Goal: Task Accomplishment & Management: Use online tool/utility

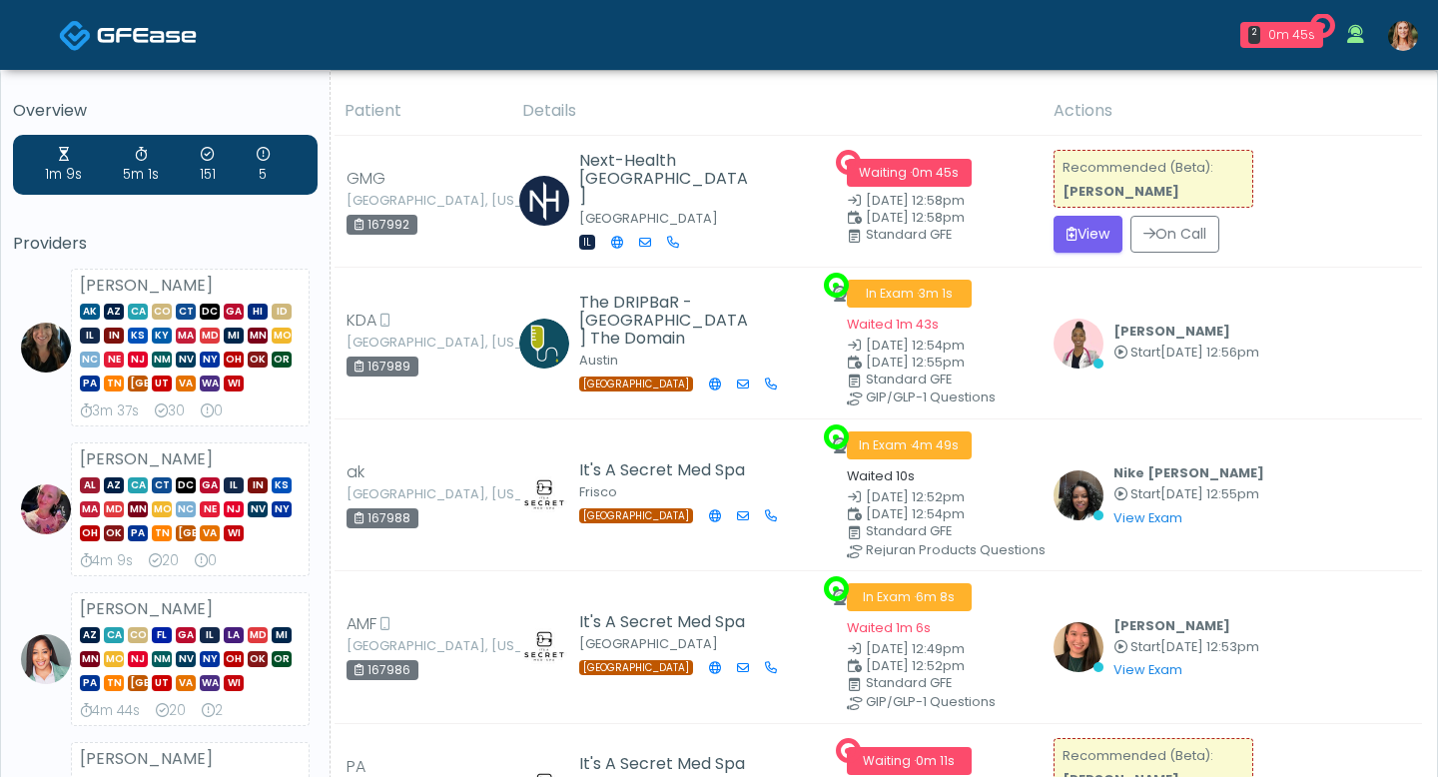
click at [1399, 39] on img at bounding box center [1403, 36] width 30 height 30
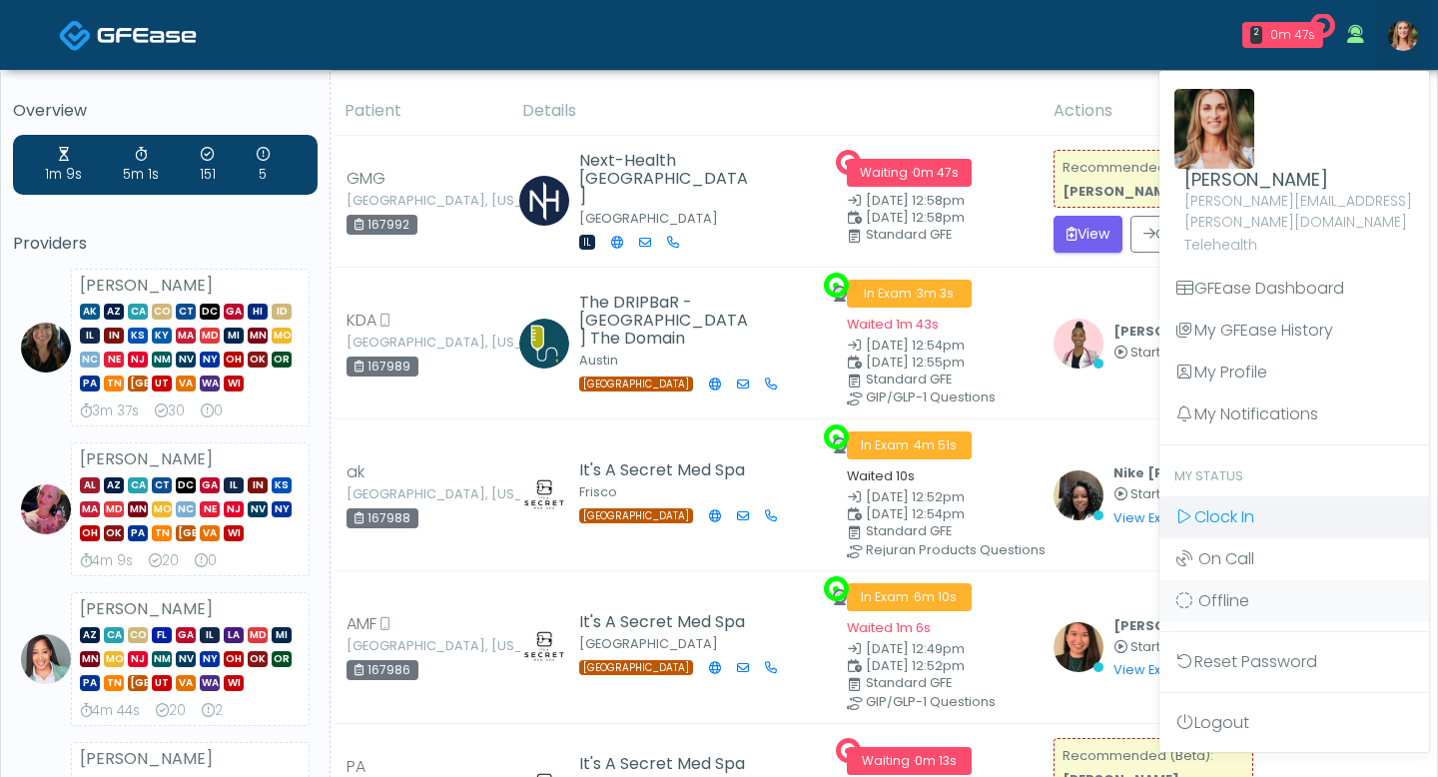
click at [1236, 505] on span "Clock In" at bounding box center [1224, 516] width 60 height 23
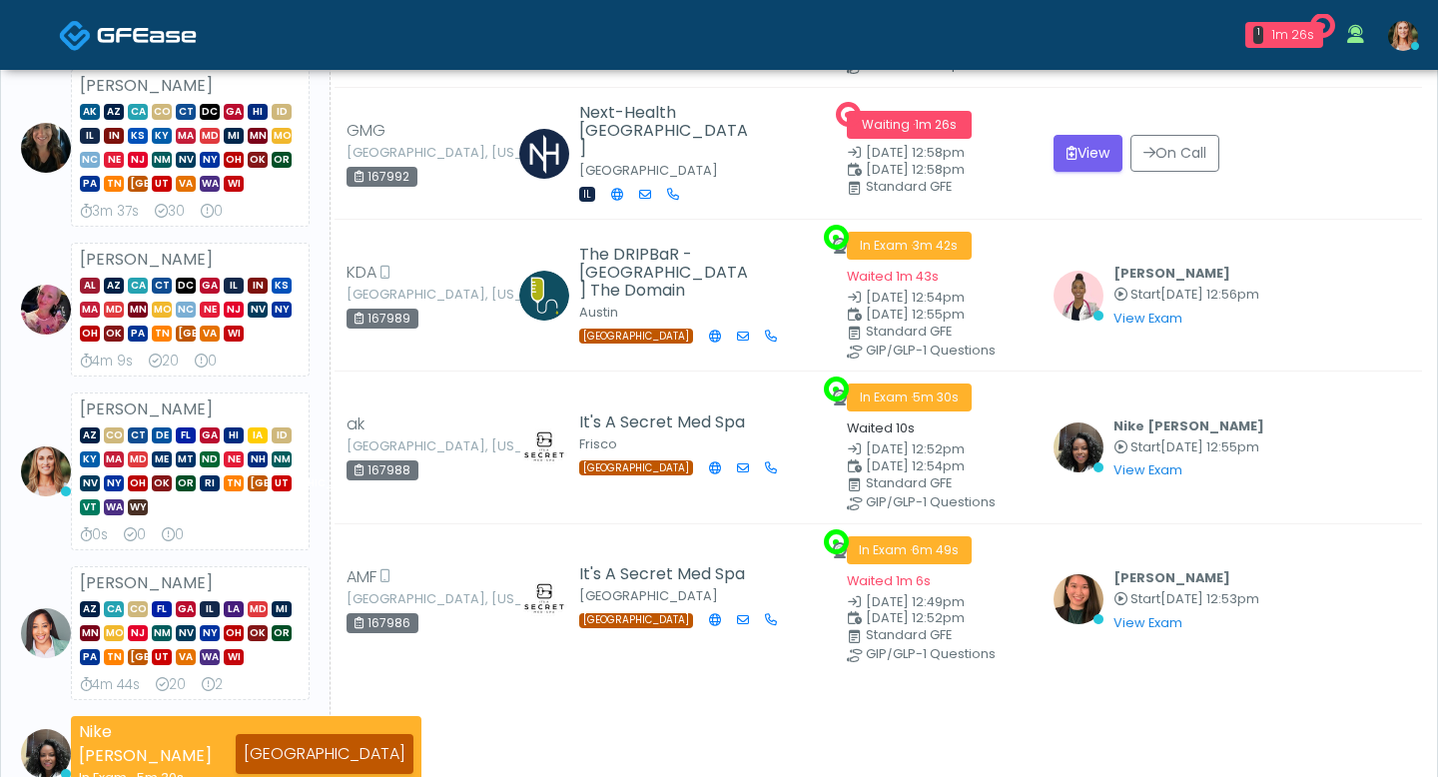
scroll to position [206, 0]
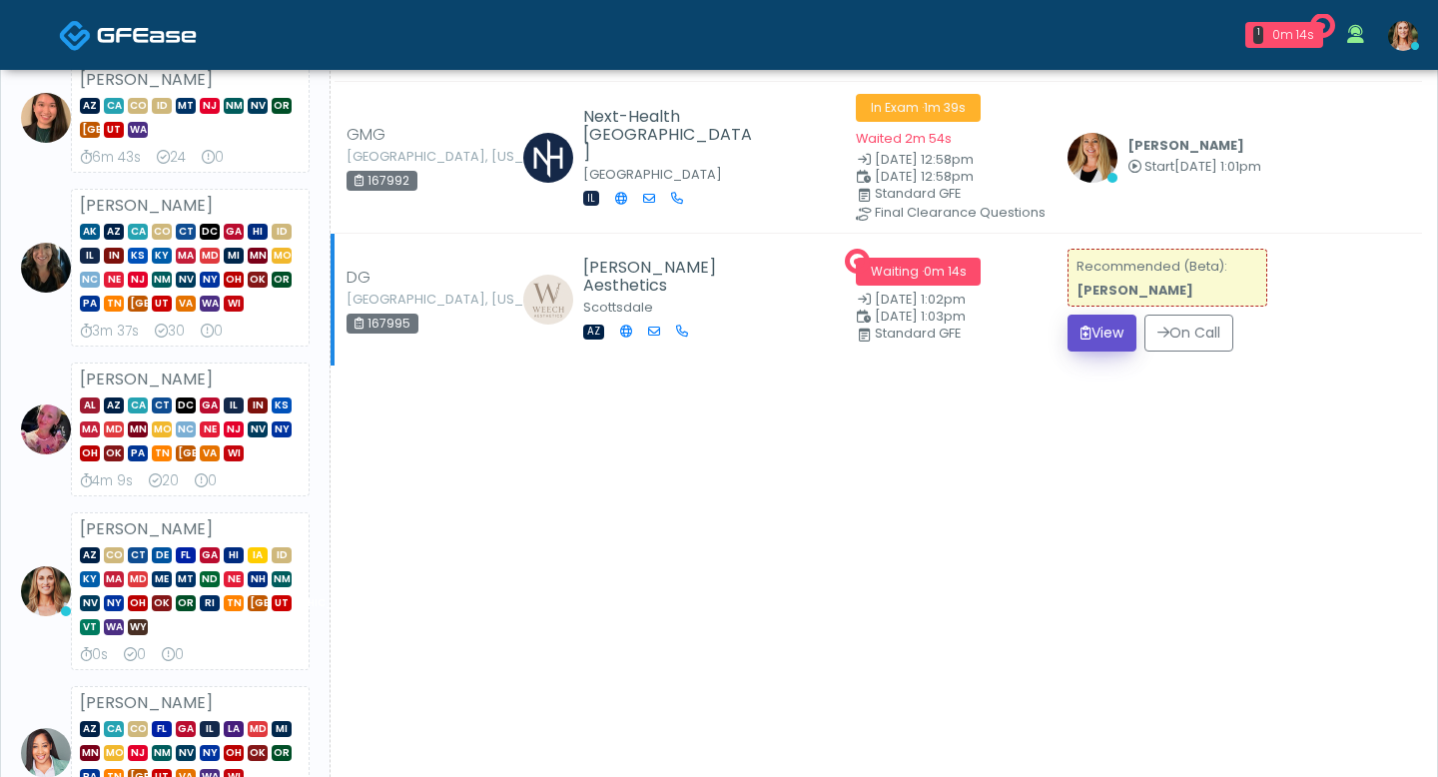
click at [1083, 336] on button "View" at bounding box center [1102, 333] width 69 height 37
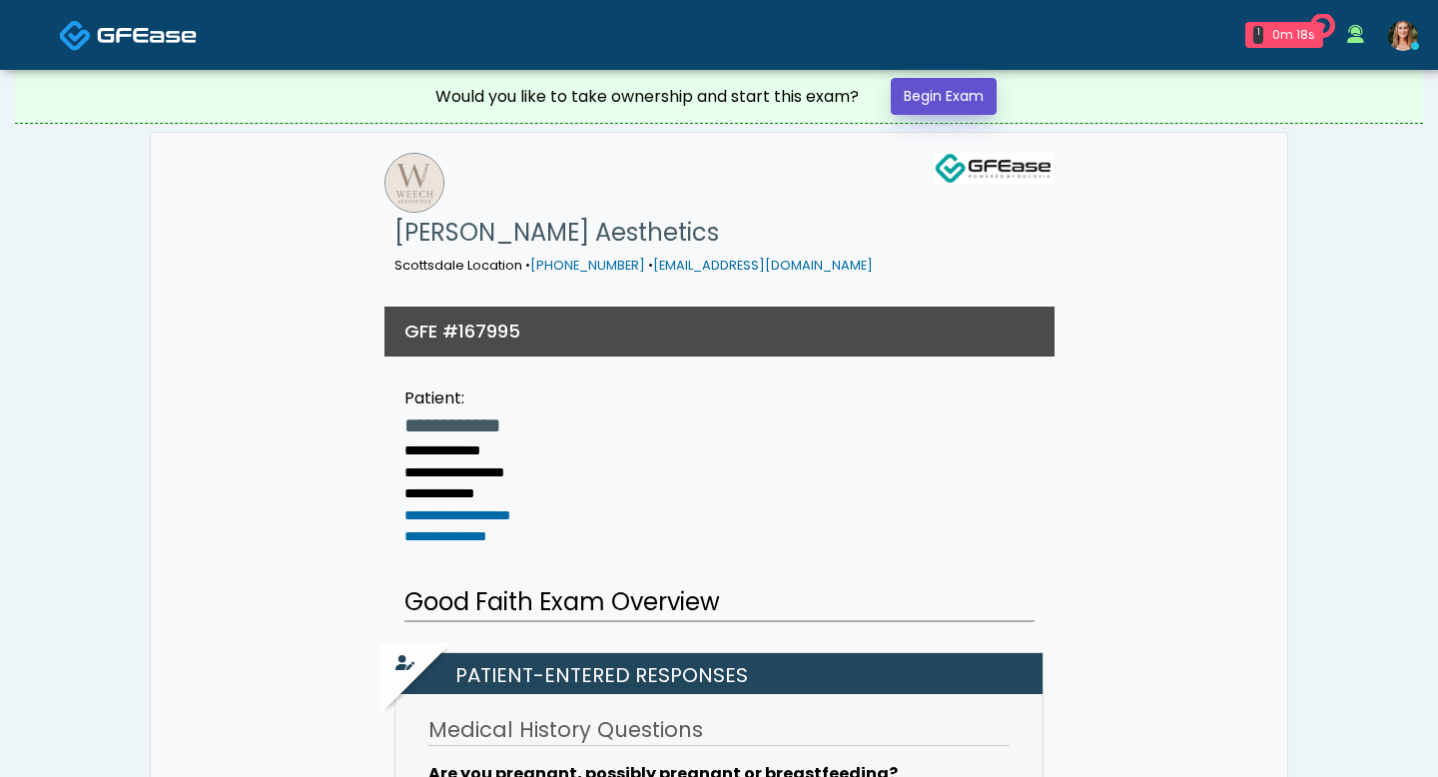
click at [948, 103] on link "Begin Exam" at bounding box center [944, 96] width 106 height 37
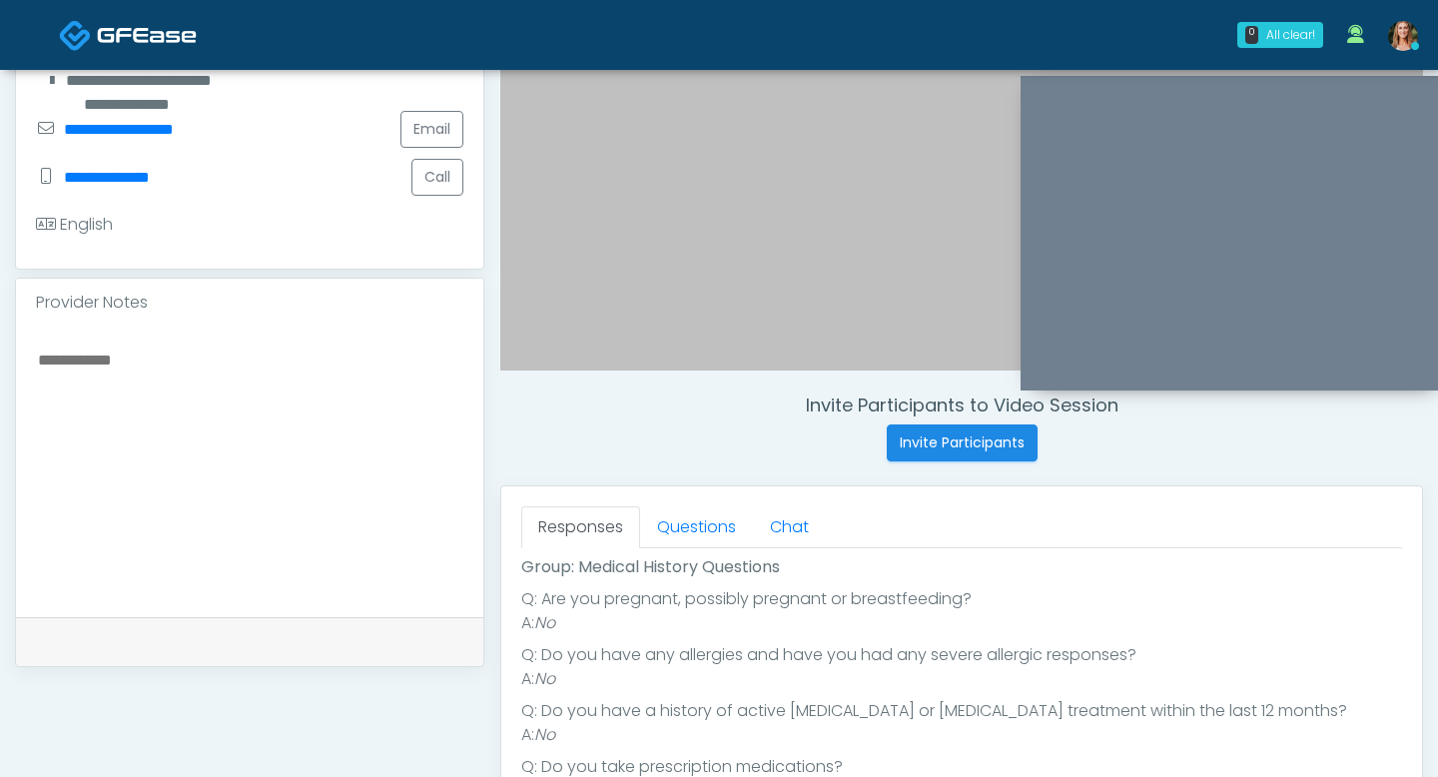
scroll to position [155, 0]
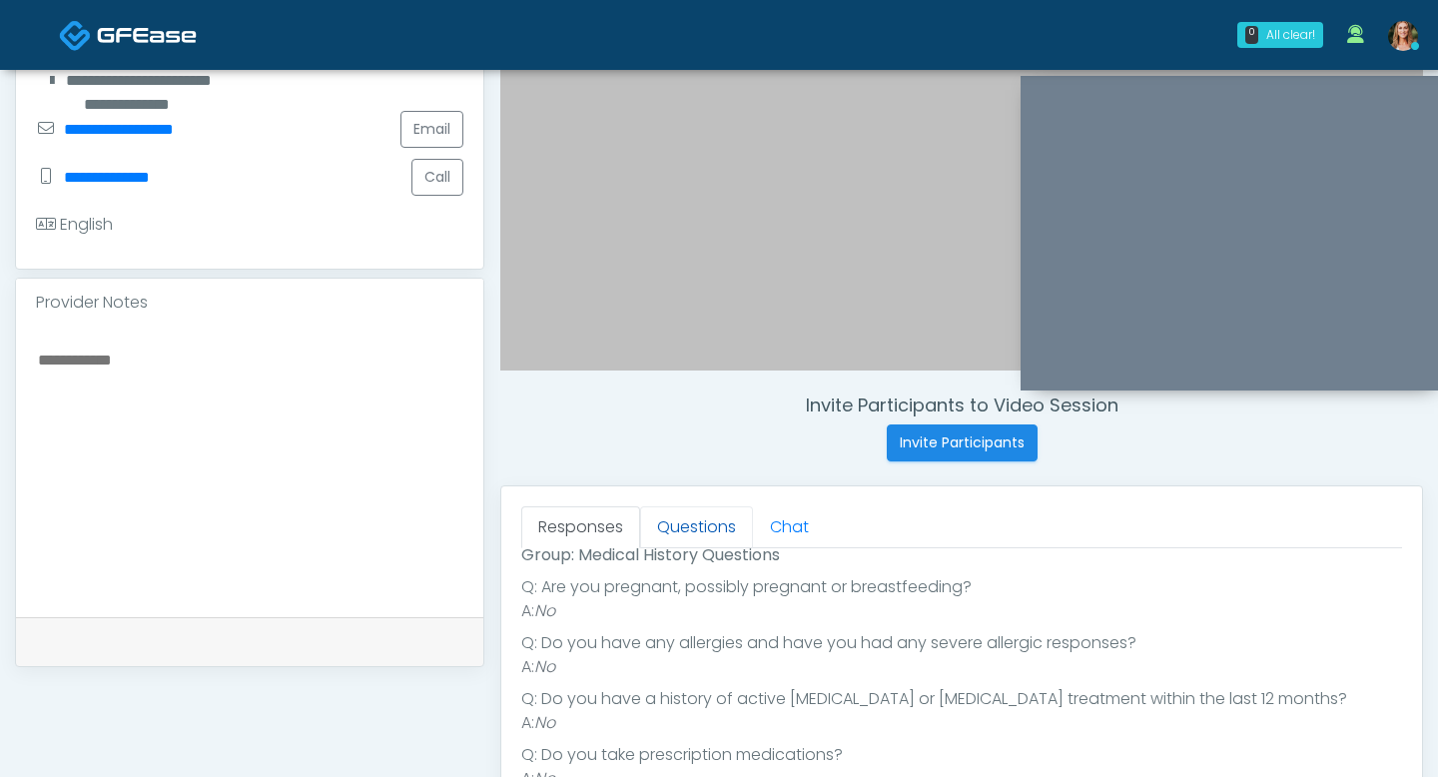
click at [701, 533] on link "Questions" at bounding box center [696, 527] width 113 height 42
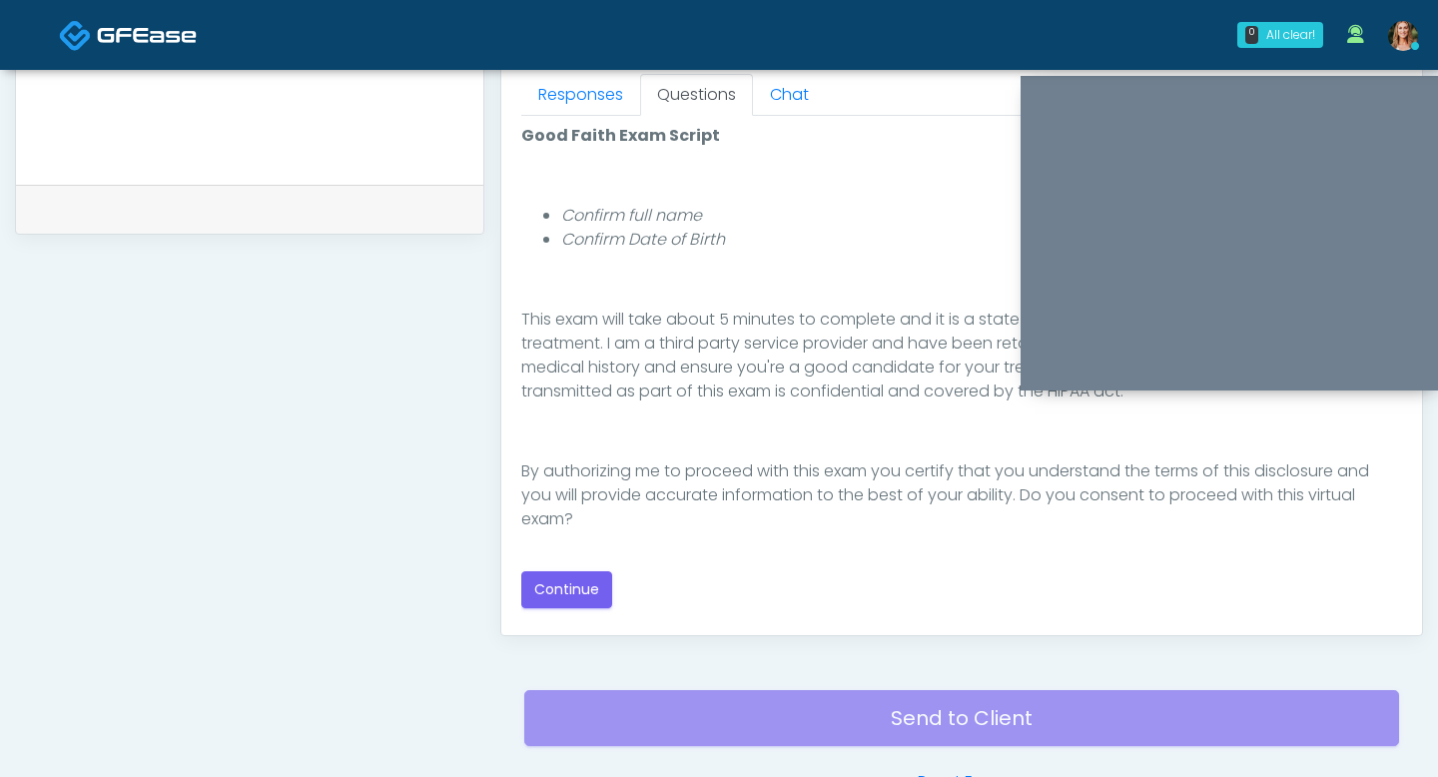
scroll to position [896, 0]
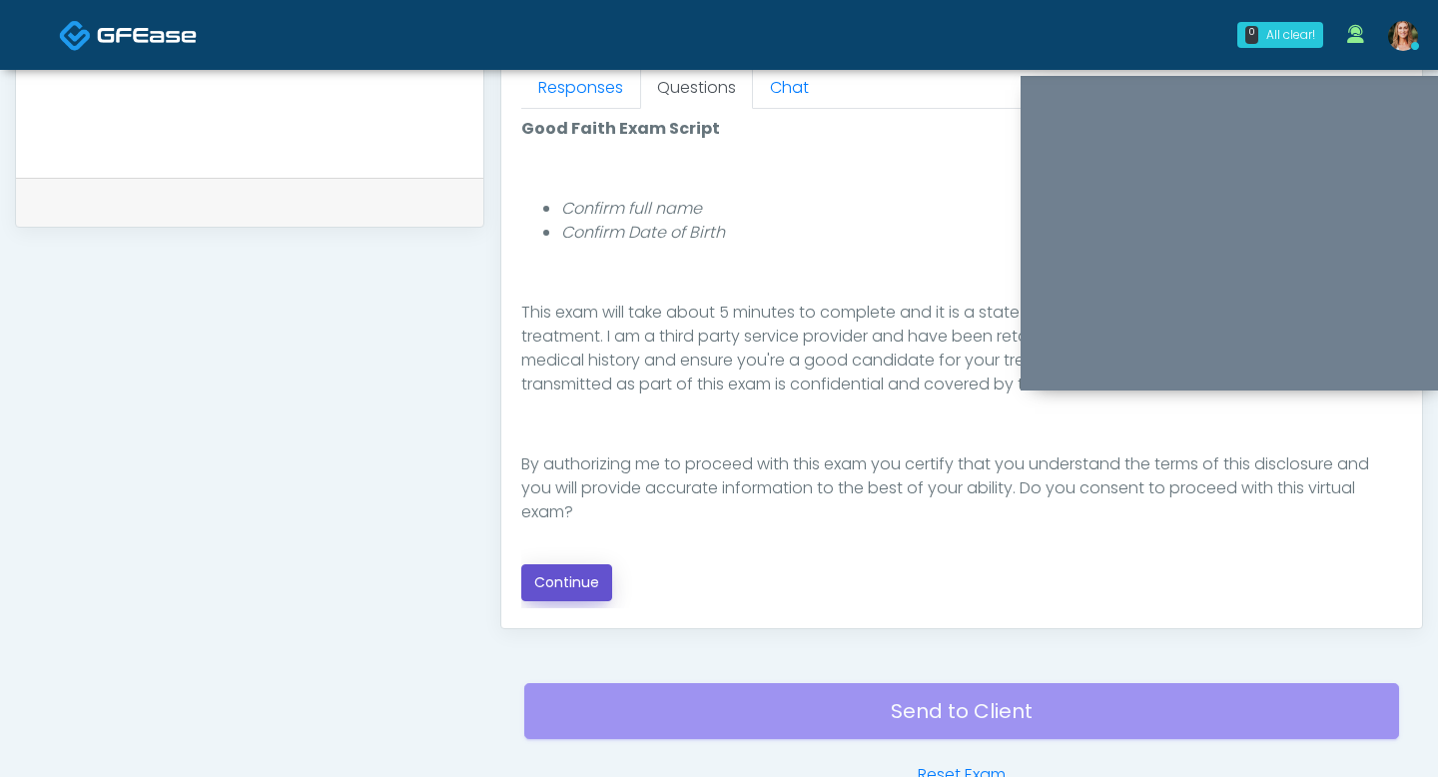
click at [574, 578] on button "Continue" at bounding box center [566, 582] width 91 height 37
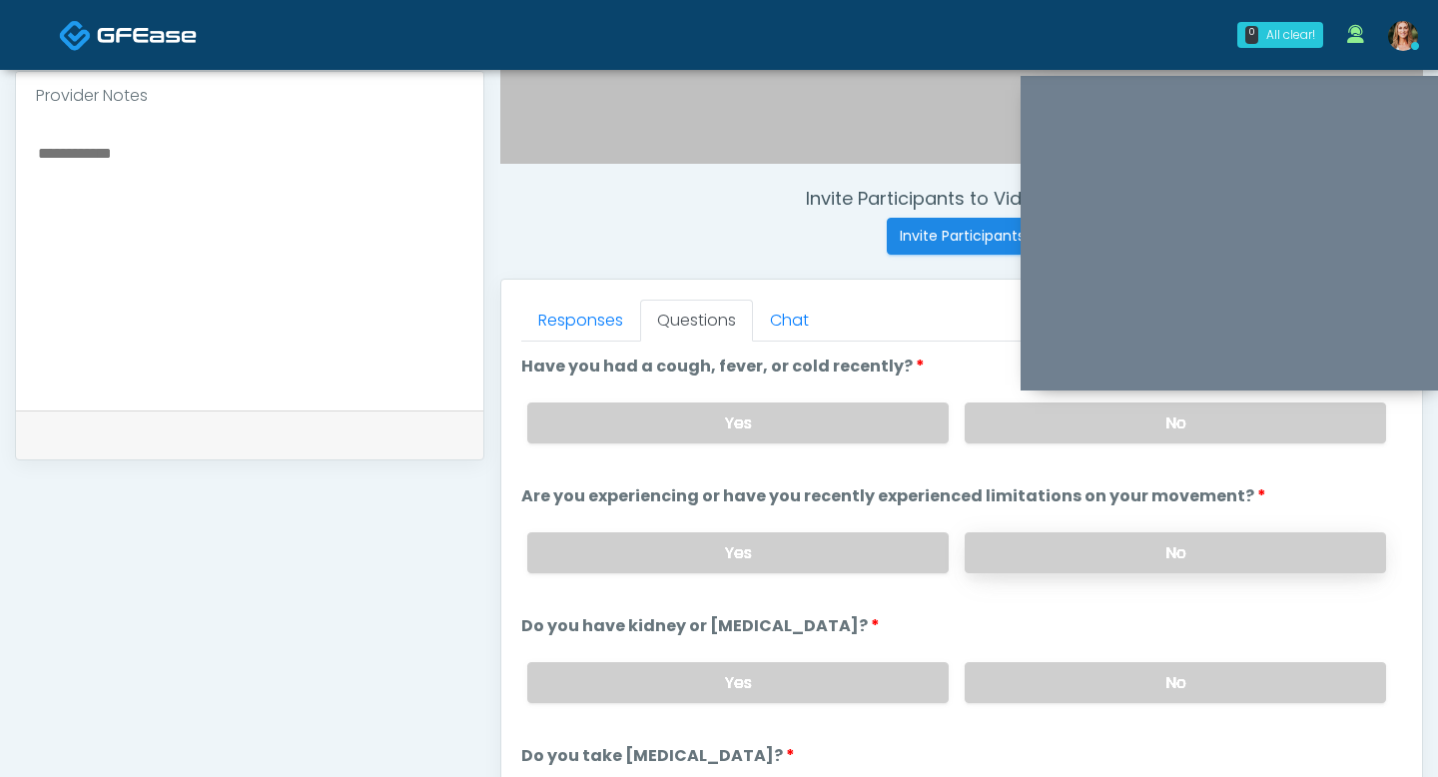
scroll to position [664, 0]
click at [1044, 407] on label "No" at bounding box center [1175, 421] width 421 height 41
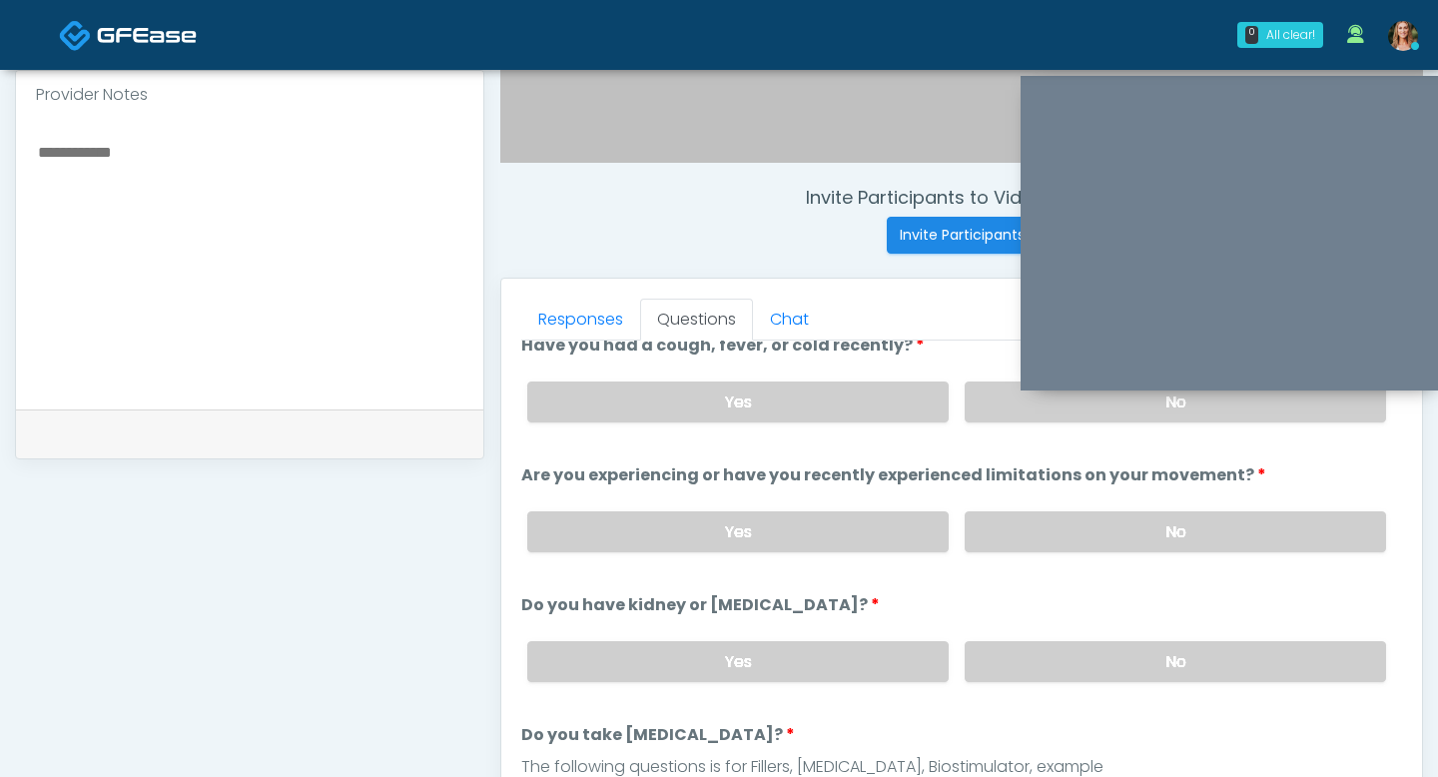
scroll to position [22, 0]
click at [1107, 521] on label "No" at bounding box center [1175, 529] width 421 height 41
click at [1125, 643] on label "No" at bounding box center [1175, 659] width 421 height 41
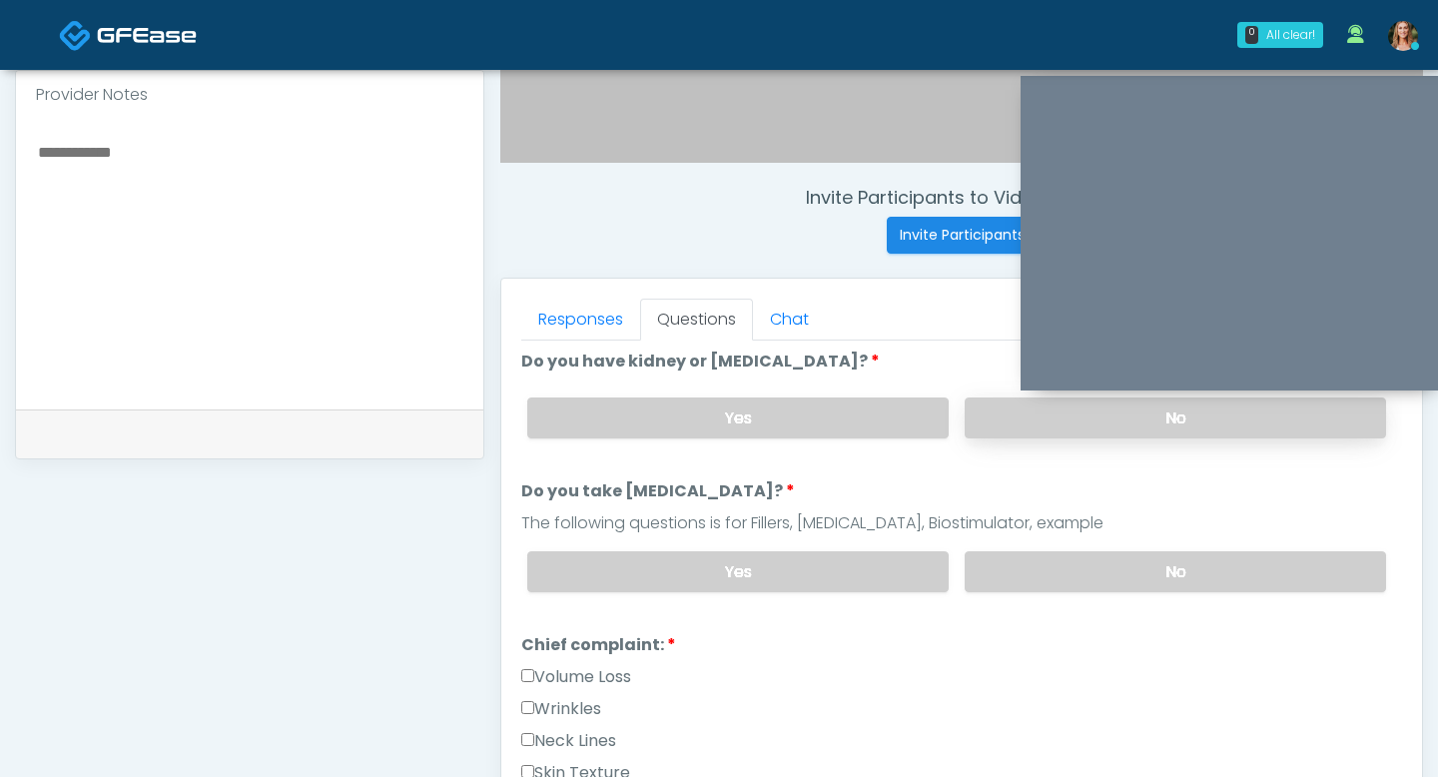
scroll to position [288, 0]
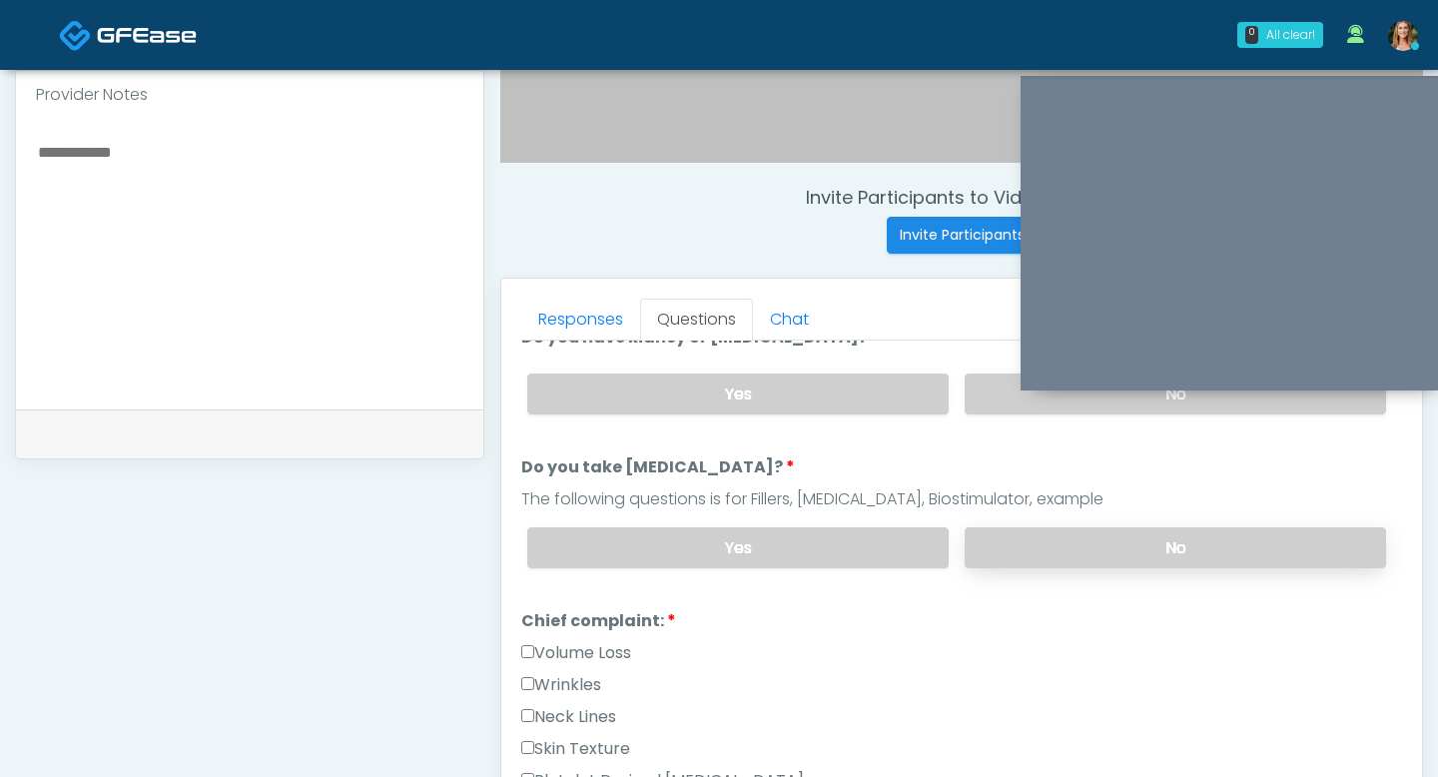
click at [1064, 558] on label "No" at bounding box center [1175, 547] width 421 height 41
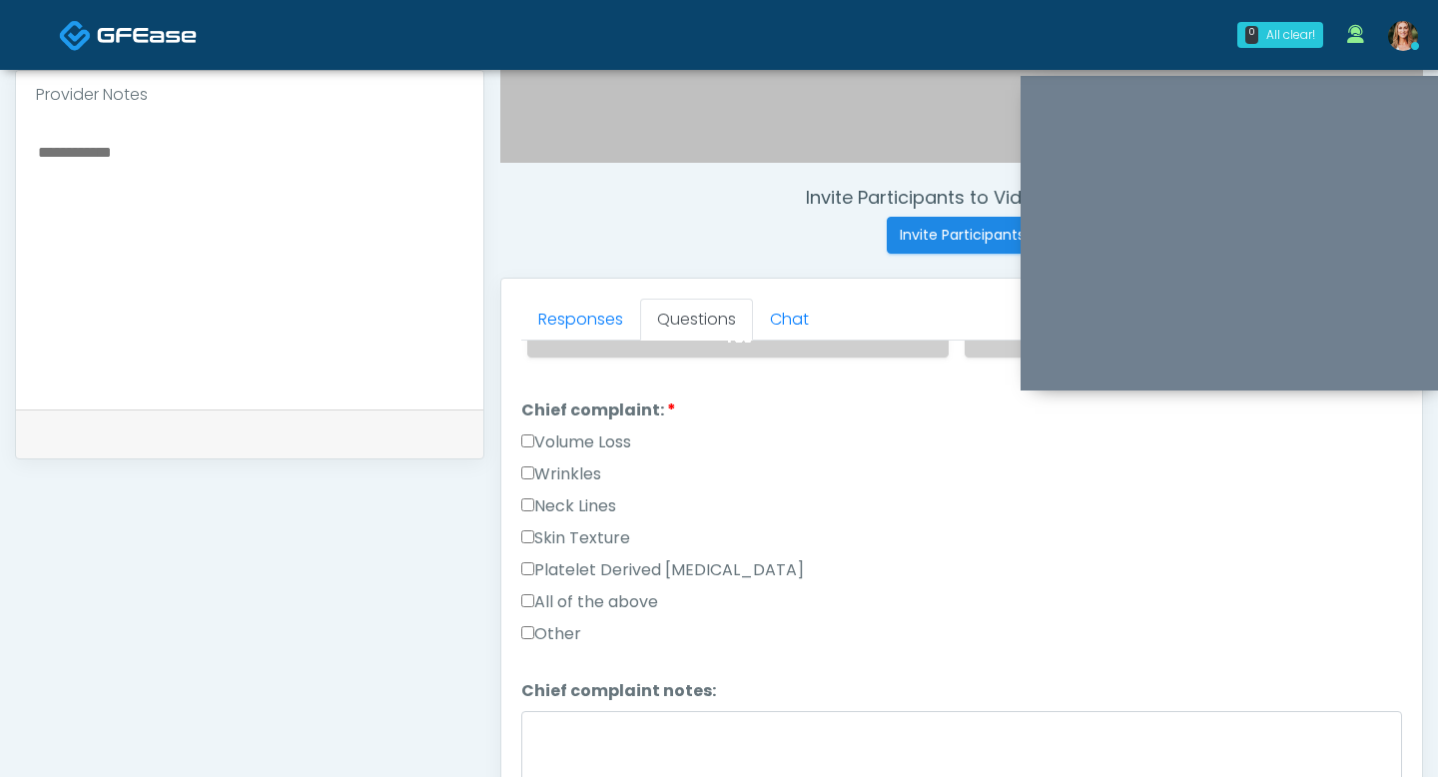
scroll to position [499, 0]
click at [528, 461] on label "Wrinkles" at bounding box center [561, 473] width 80 height 24
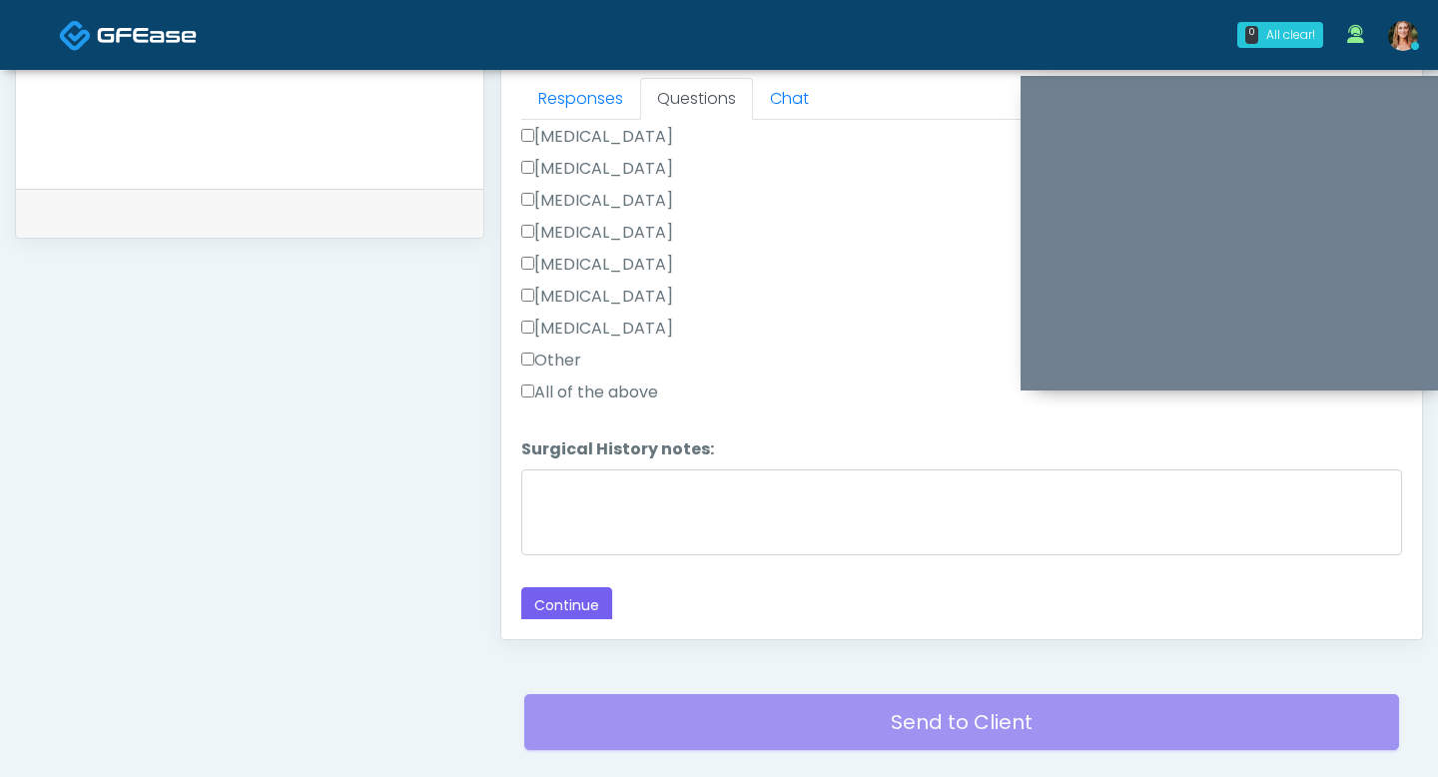
scroll to position [1008, 0]
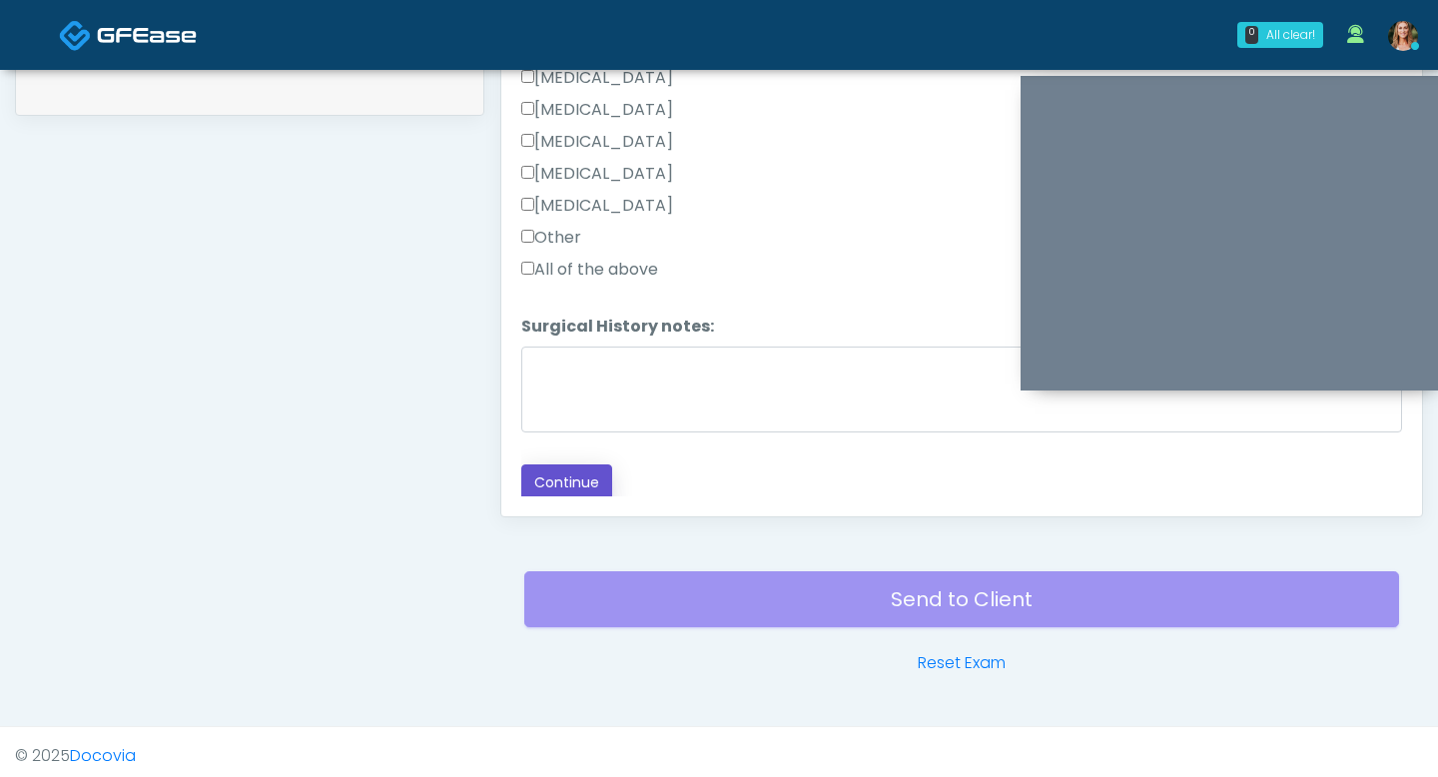
click at [537, 464] on button "Continue" at bounding box center [566, 482] width 91 height 37
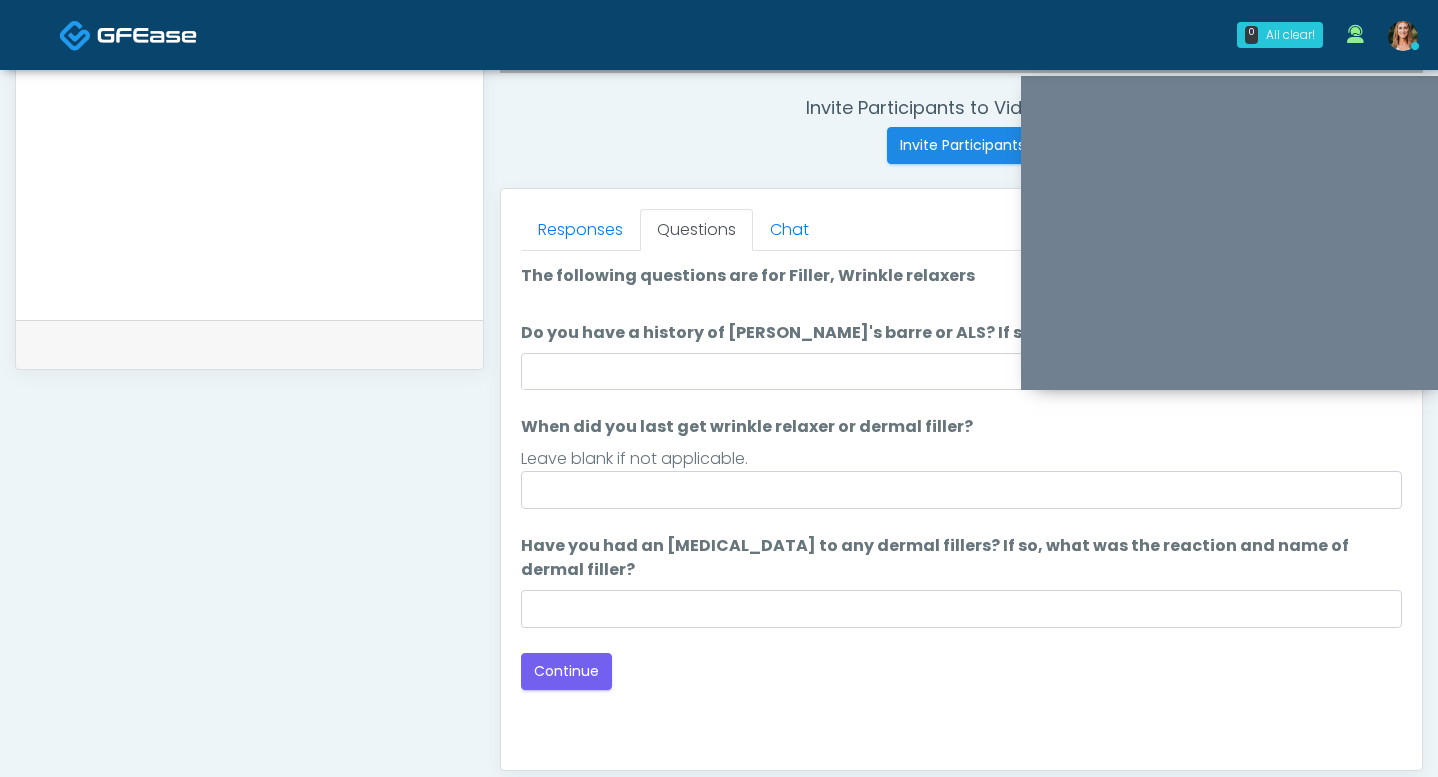
scroll to position [738, 0]
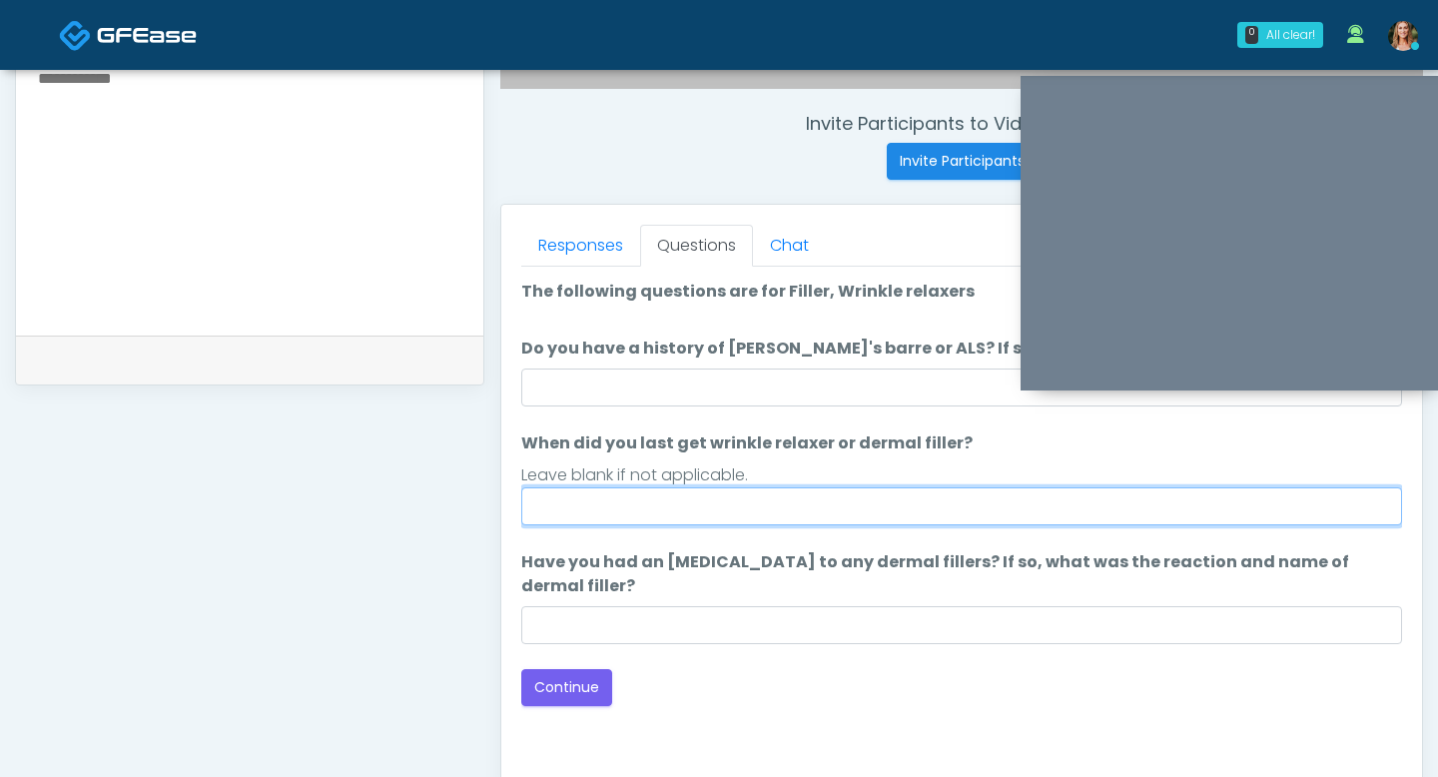
click at [680, 504] on input "When did you last get wrinkle relaxer or dermal filler?" at bounding box center [961, 506] width 881 height 38
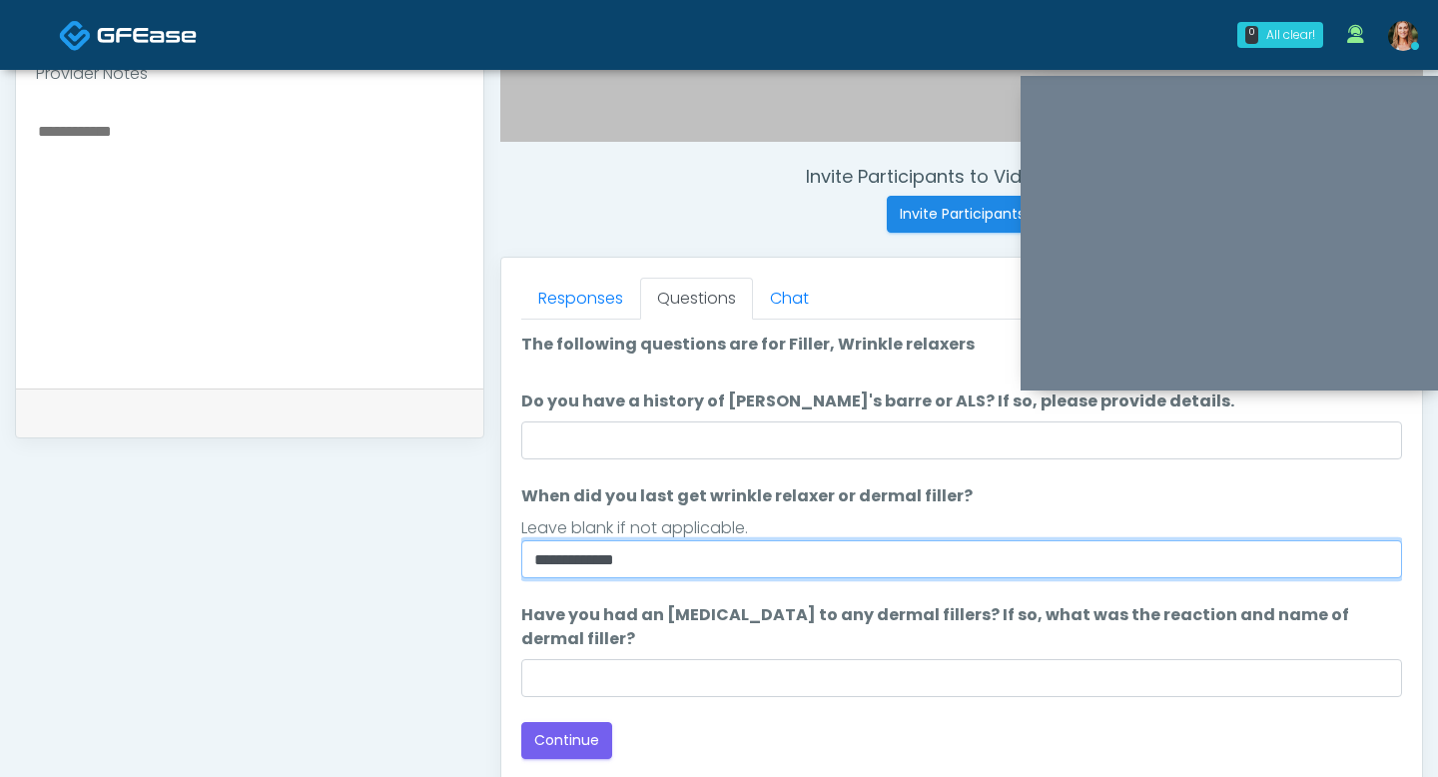
type input "**********"
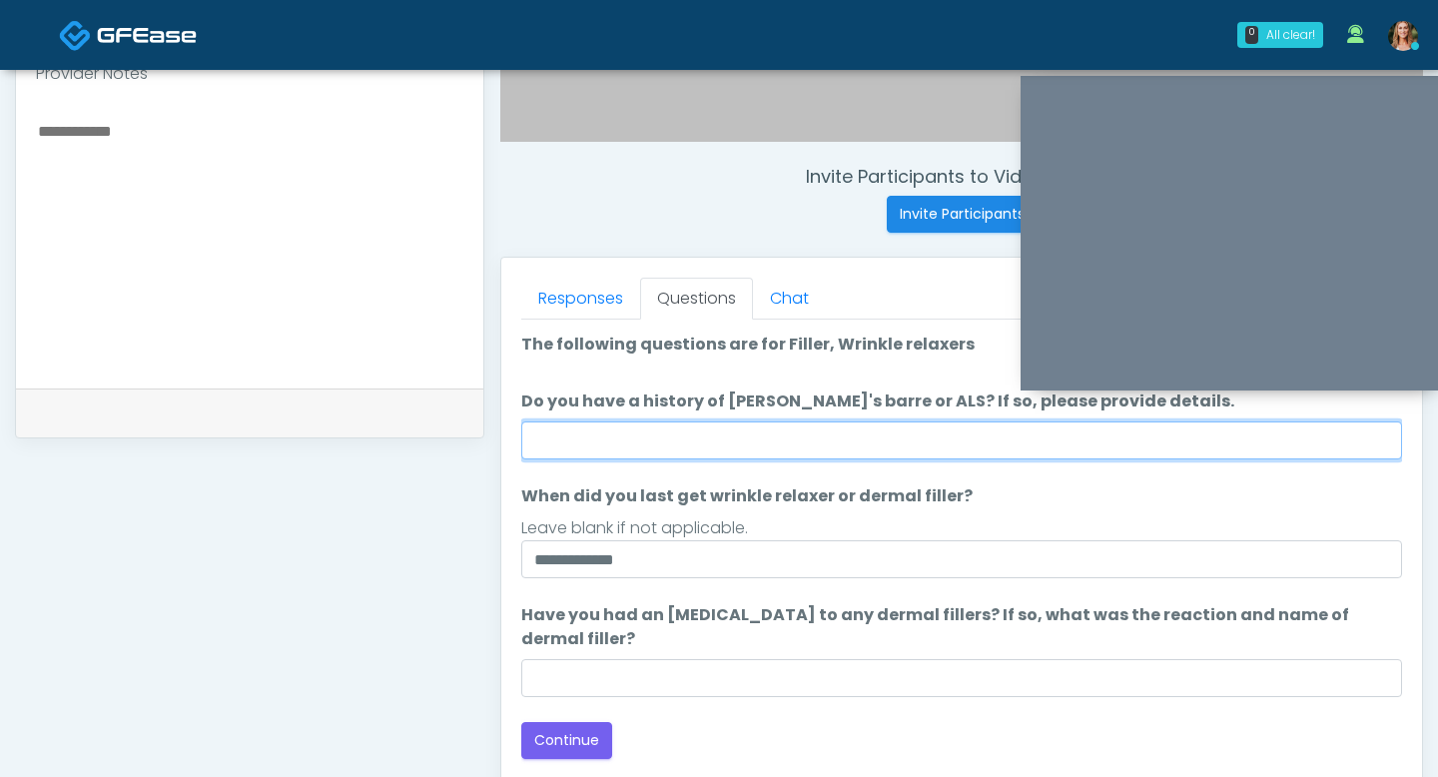
click at [688, 447] on input "Do you have a history of Guillain's barre or ALS? If so, please provide details." at bounding box center [961, 440] width 881 height 38
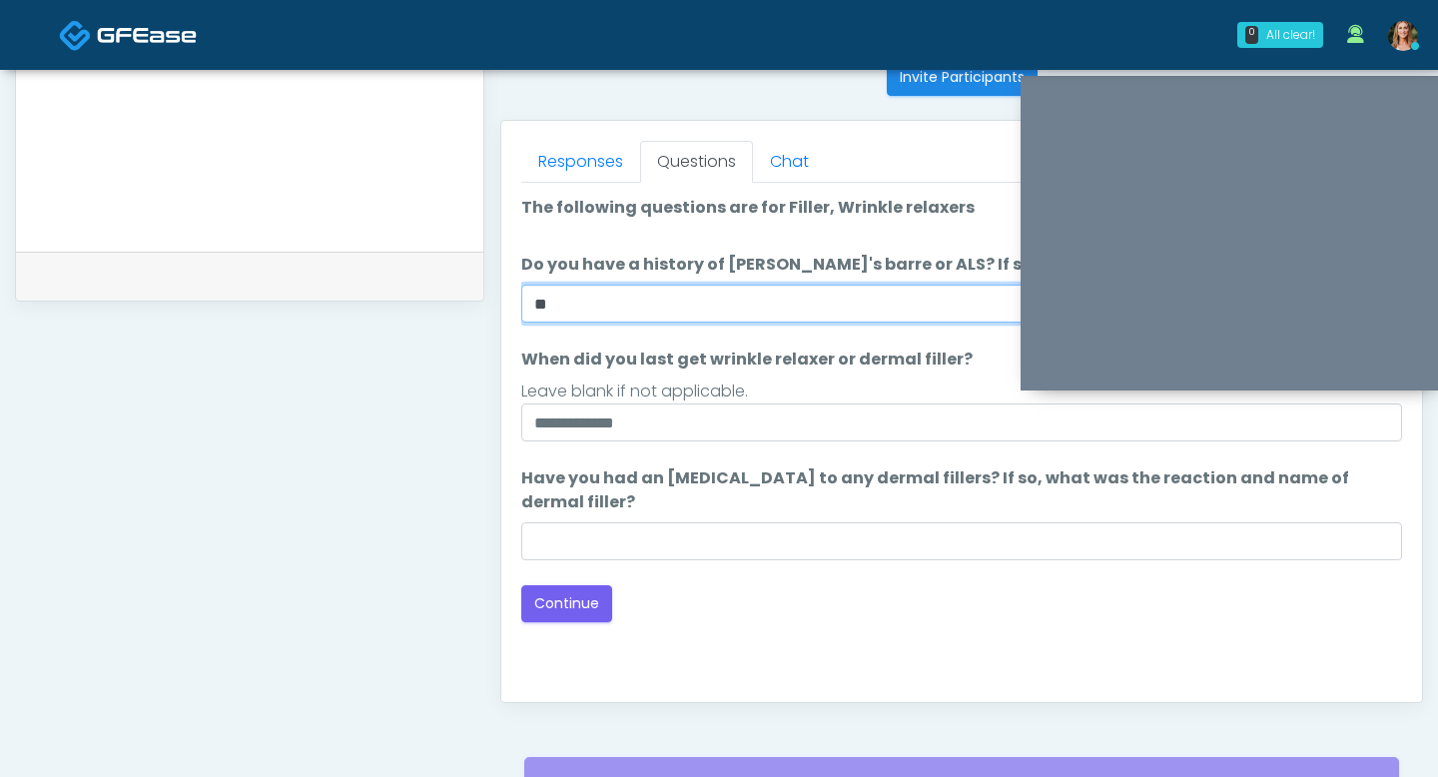
scroll to position [825, 0]
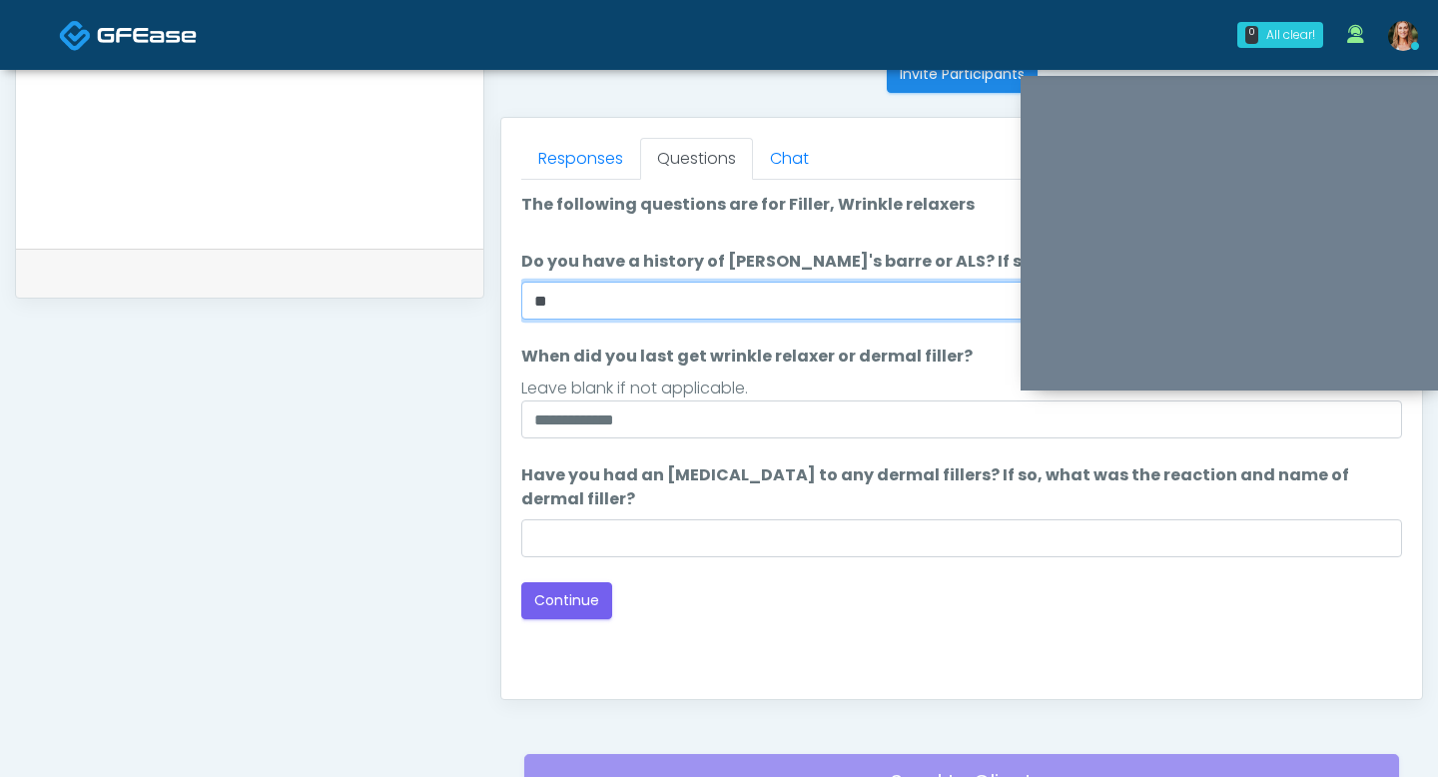
type input "**"
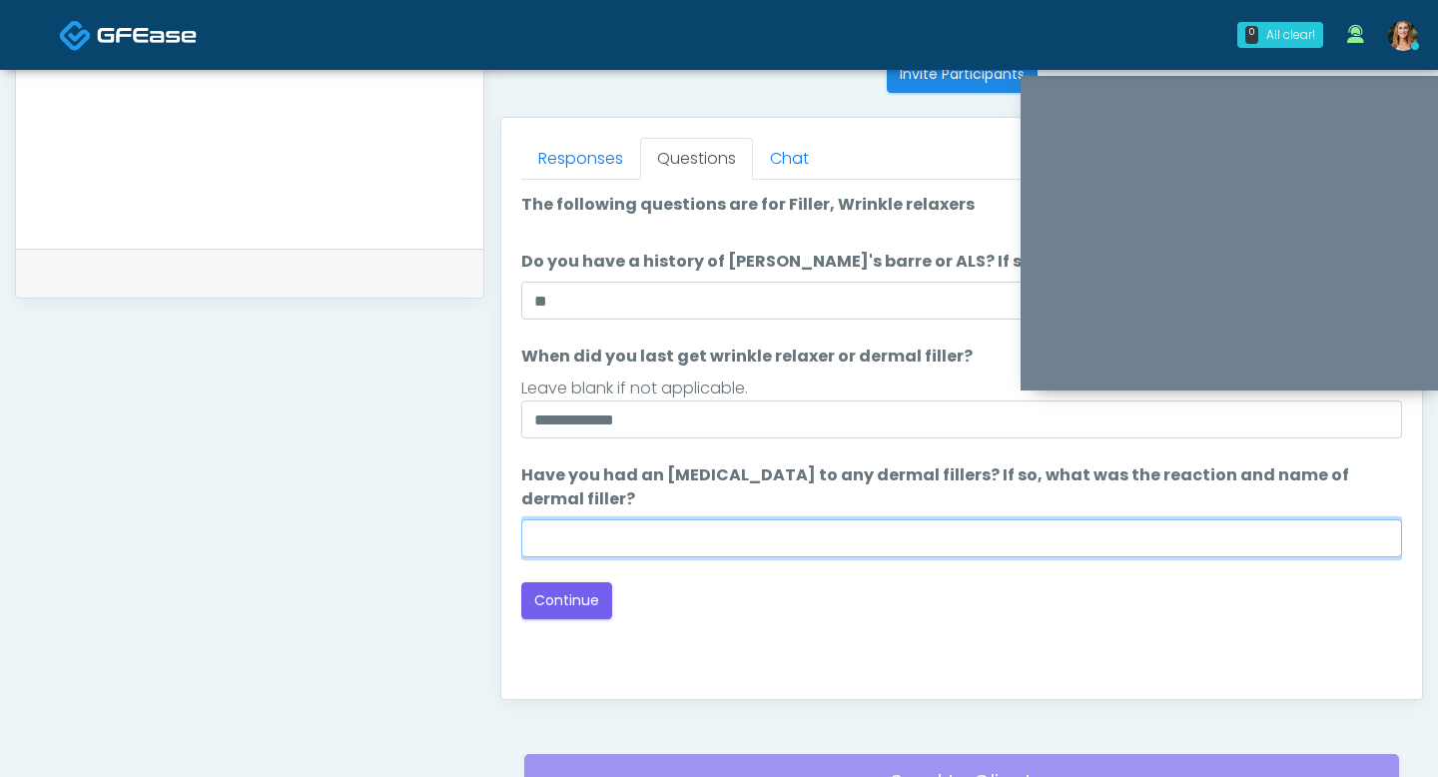
click at [719, 539] on input "Have you had an allergic response to any dermal fillers? If so, what was the re…" at bounding box center [961, 538] width 881 height 38
type input "**"
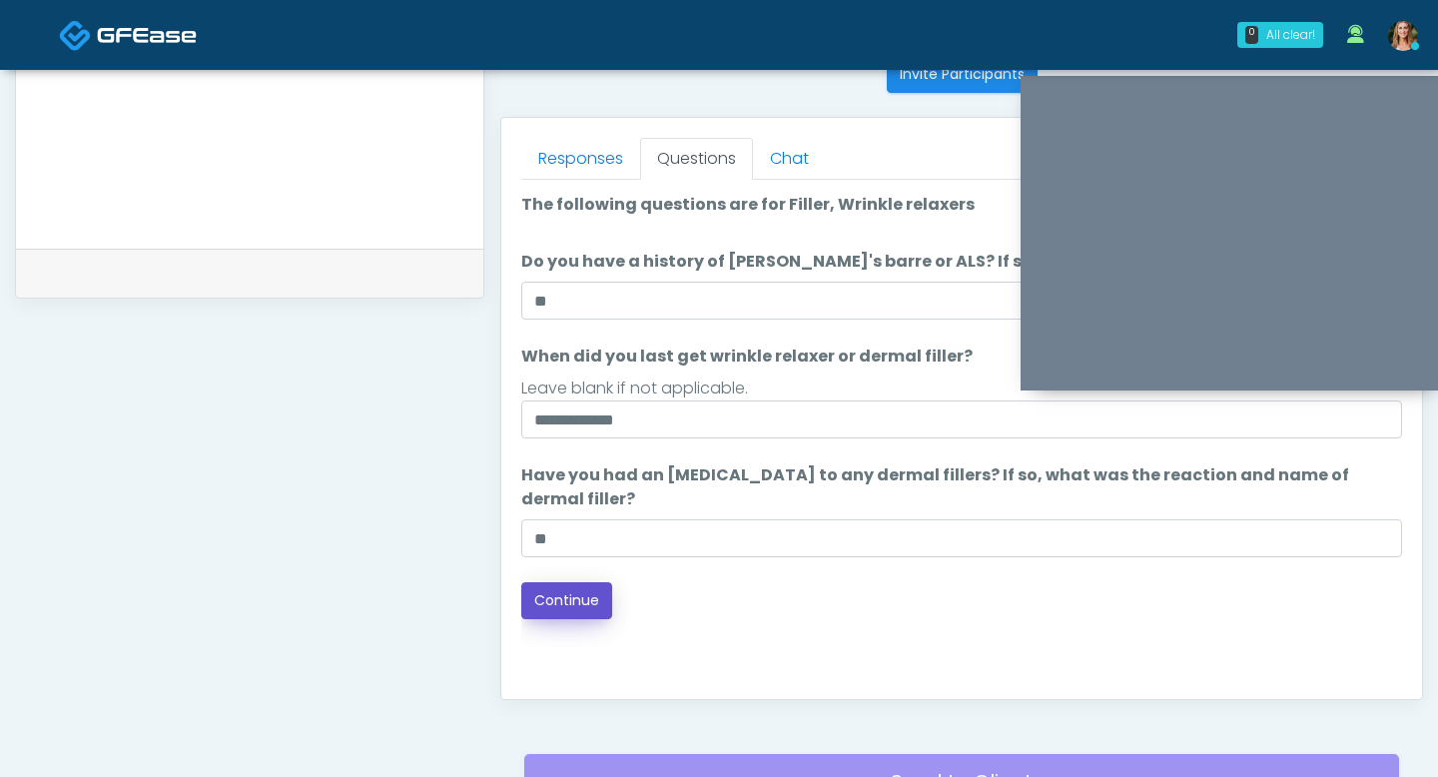
click at [569, 596] on button "Continue" at bounding box center [566, 600] width 91 height 37
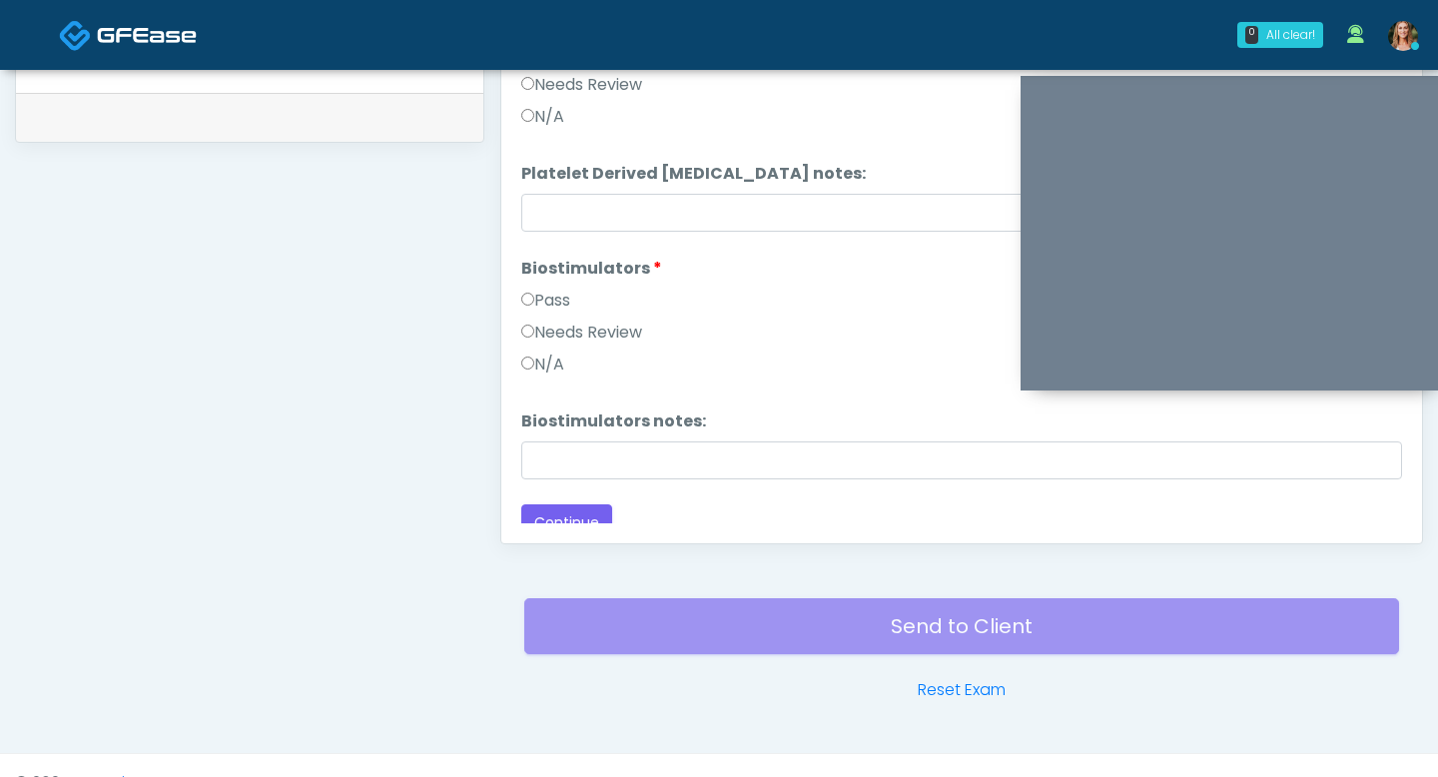
scroll to position [578, 0]
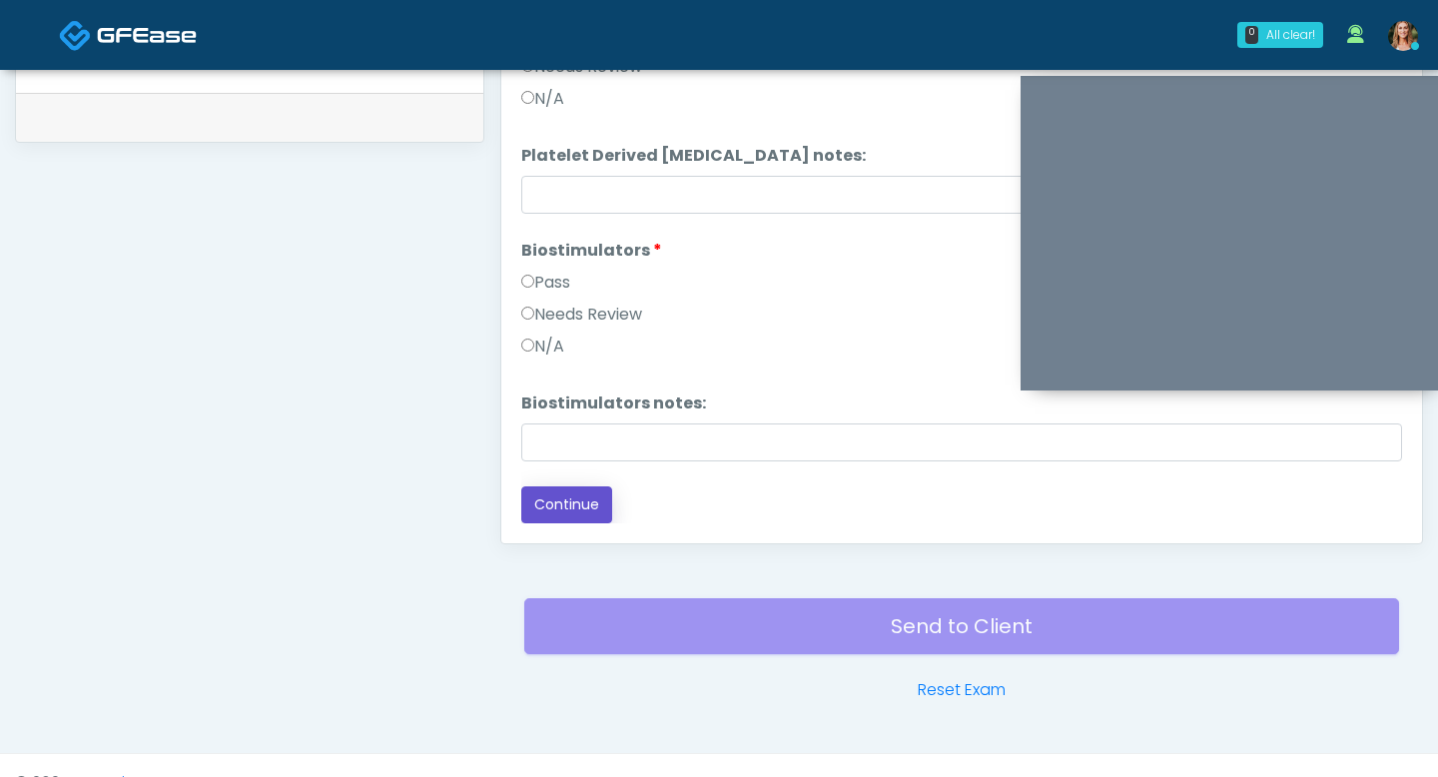
click at [563, 490] on button "Continue" at bounding box center [566, 504] width 91 height 37
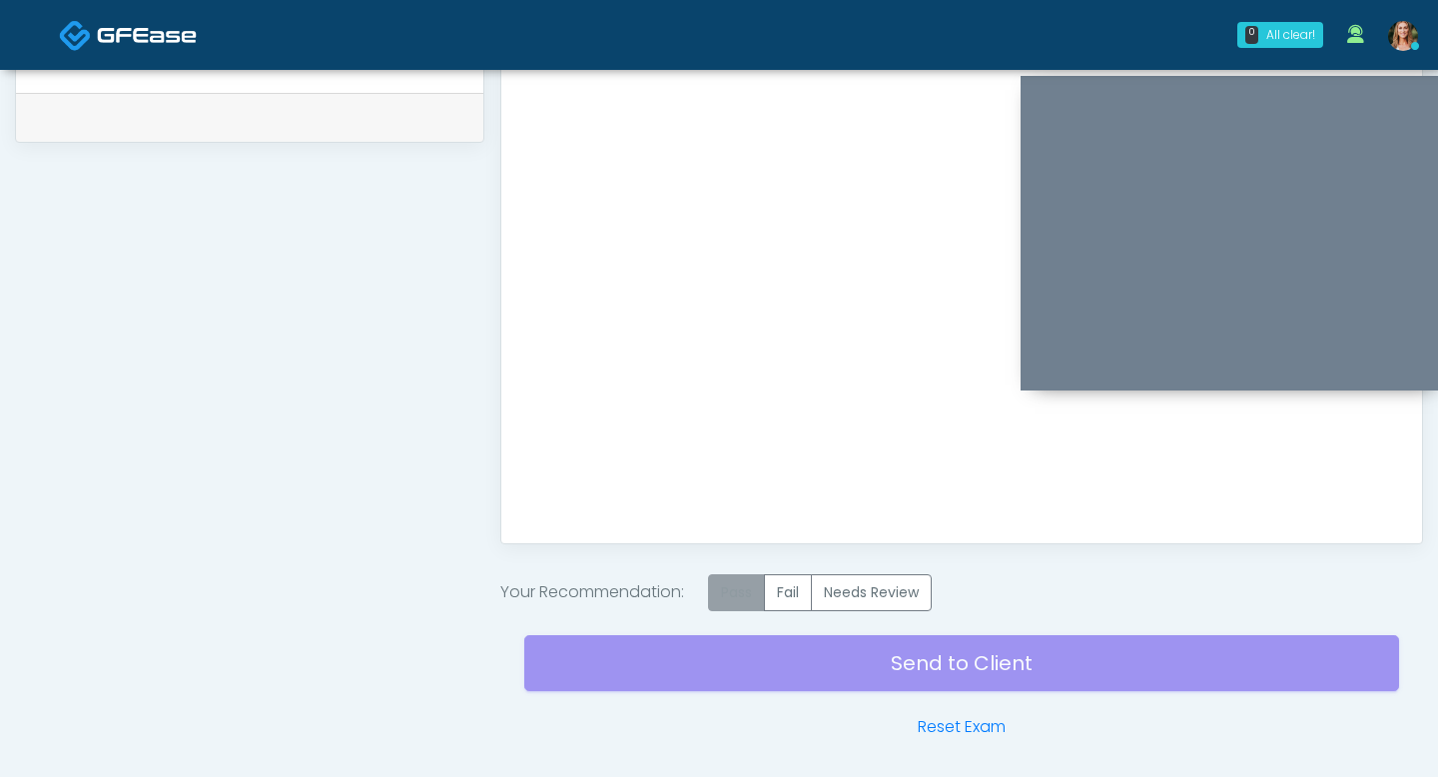
click at [731, 606] on label "Pass" at bounding box center [736, 592] width 57 height 37
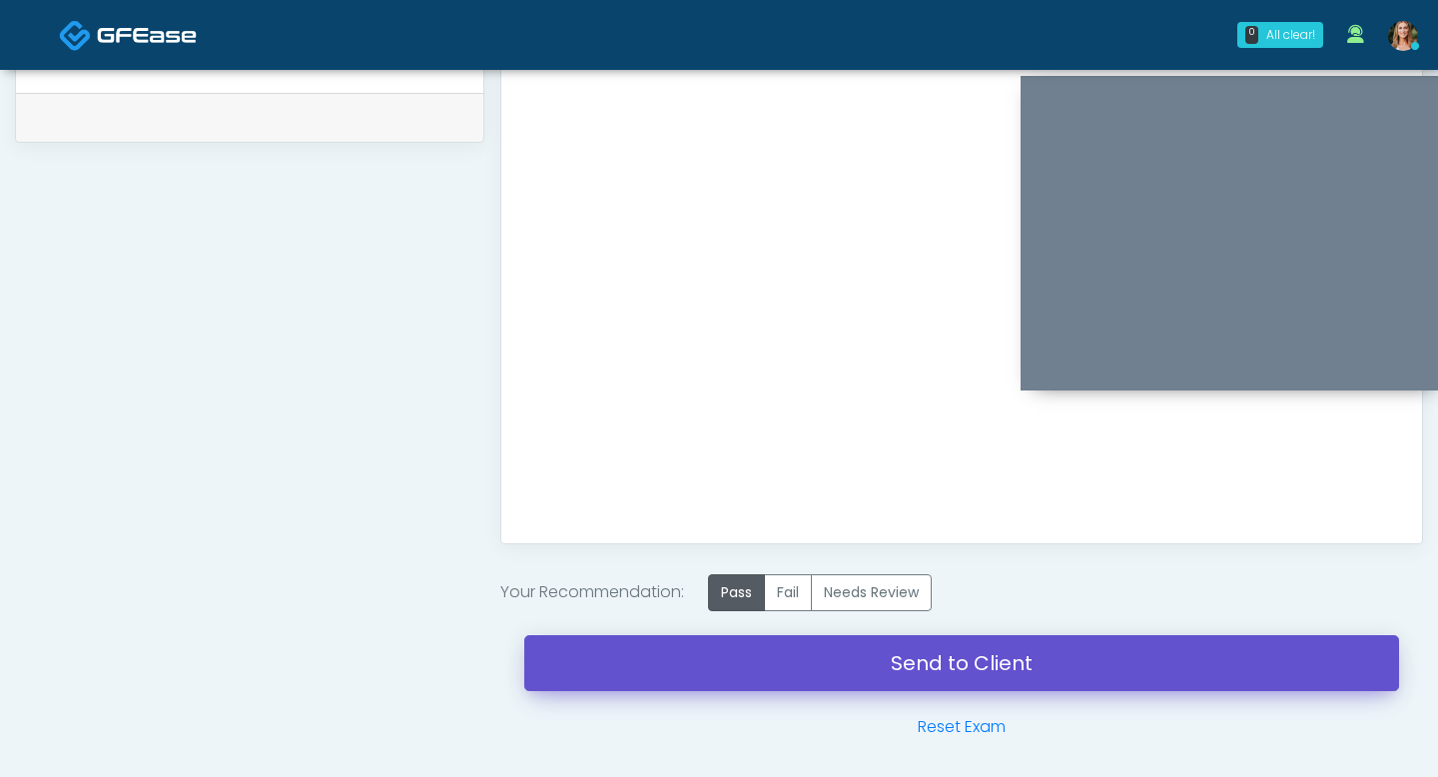
click at [733, 662] on link "Send to Client" at bounding box center [961, 663] width 875 height 56
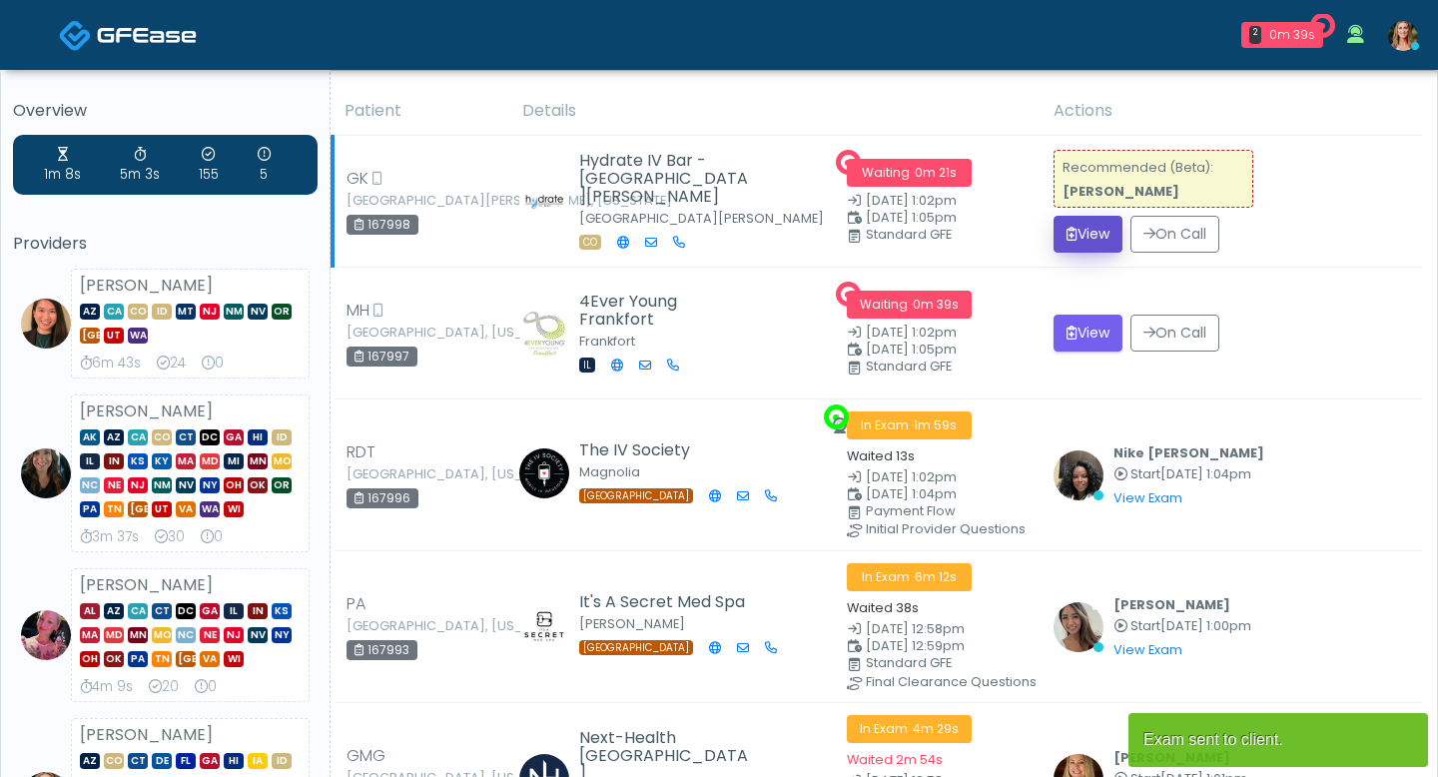
click at [1074, 233] on icon "submit" at bounding box center [1072, 234] width 11 height 14
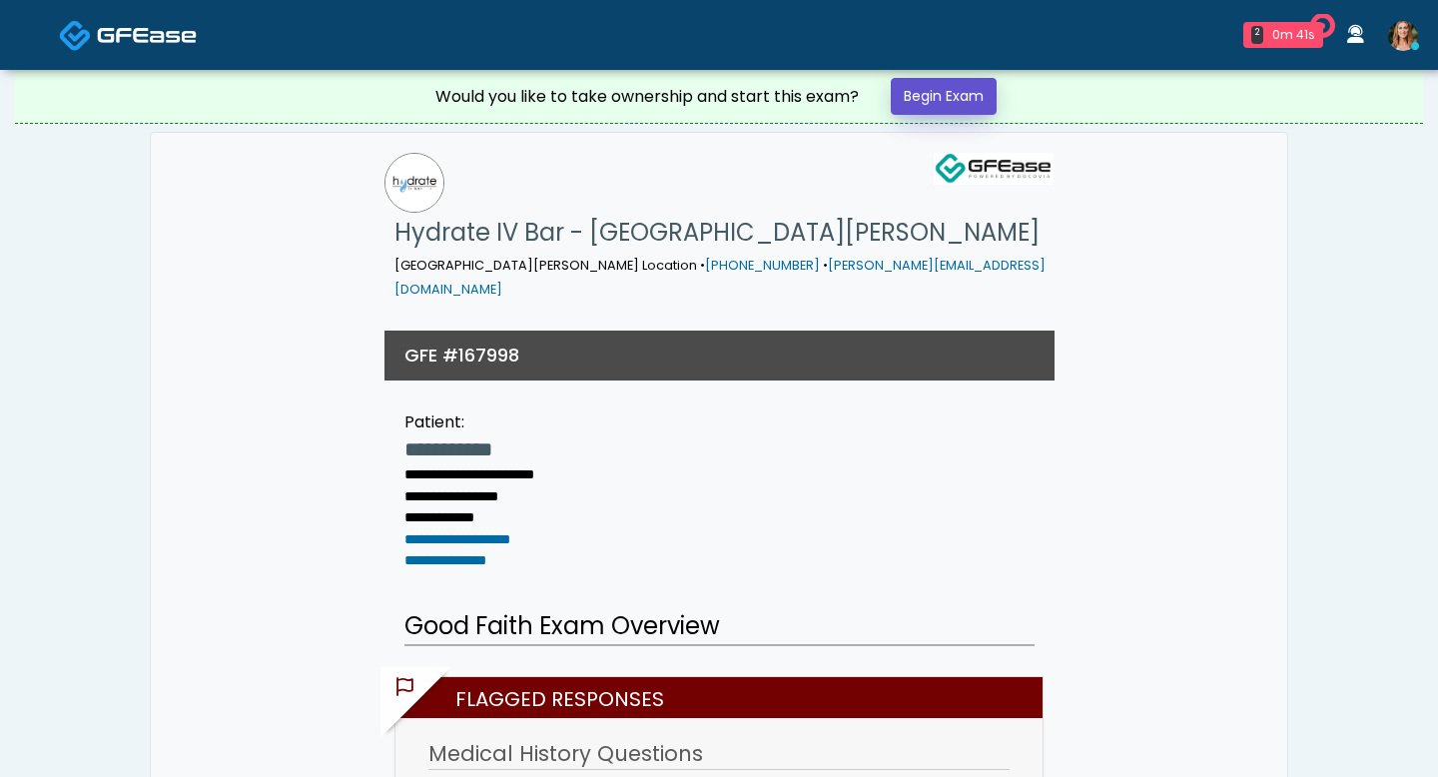
click at [920, 103] on link "Begin Exam" at bounding box center [944, 96] width 106 height 37
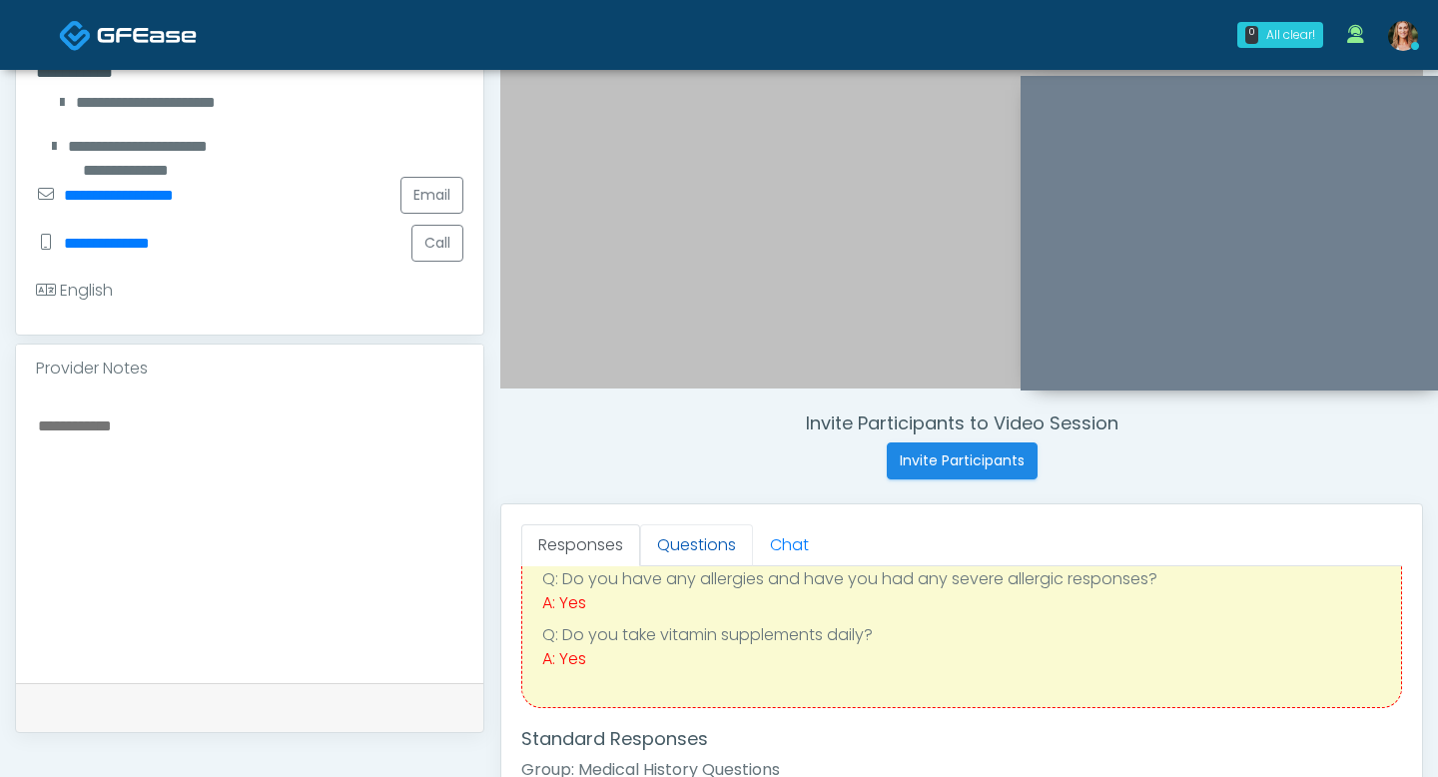
scroll to position [436, 0]
click at [705, 550] on link "Questions" at bounding box center [696, 547] width 113 height 42
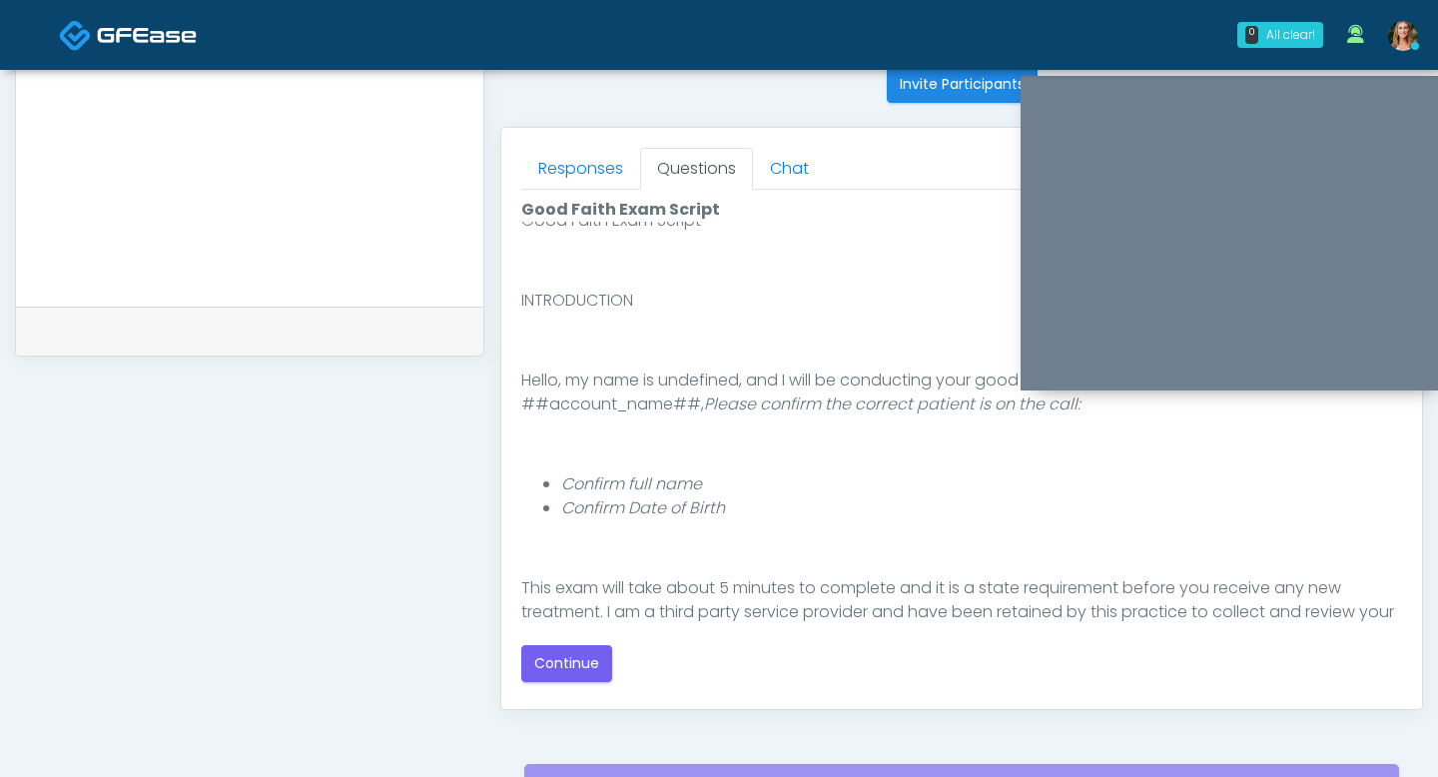
scroll to position [853, 0]
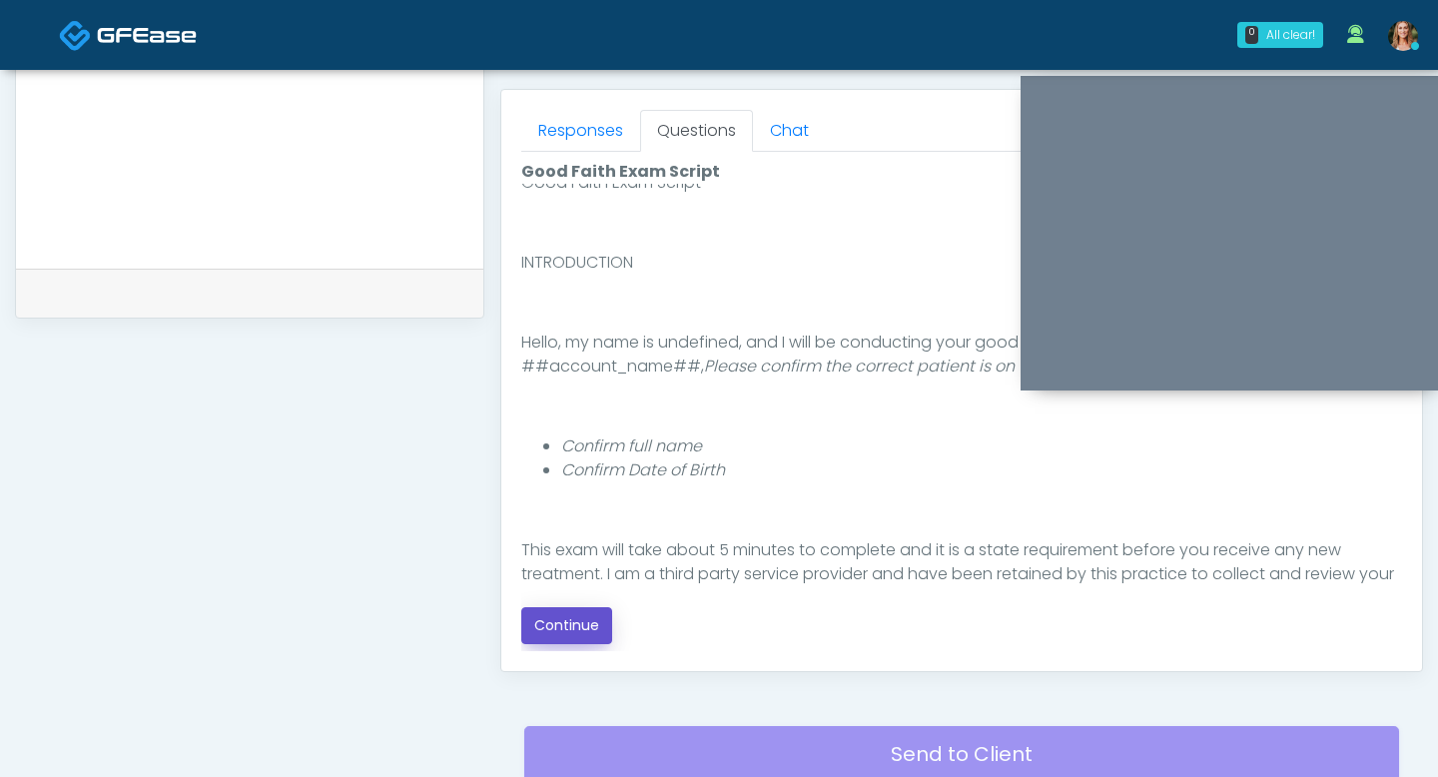
click at [574, 622] on button "Continue" at bounding box center [566, 625] width 91 height 37
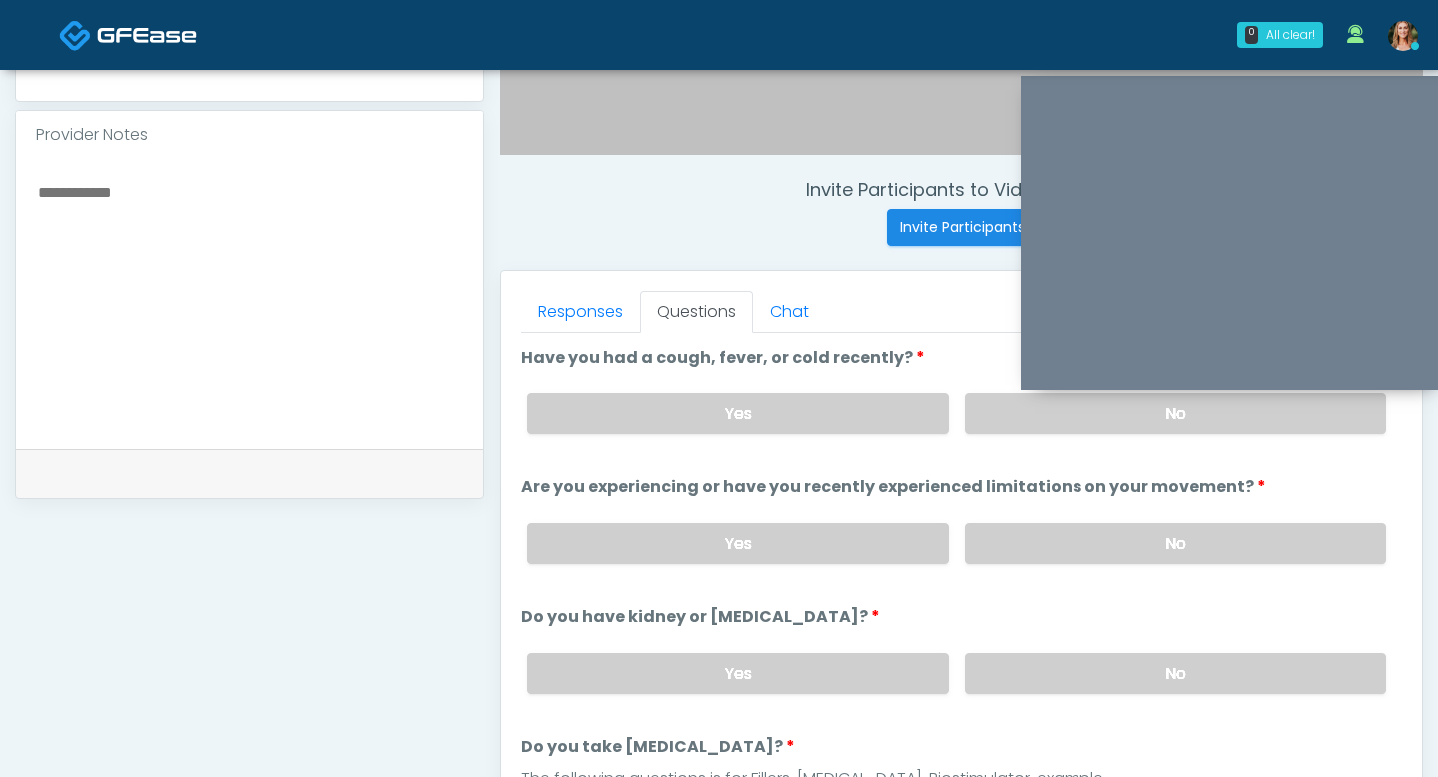
scroll to position [670, 0]
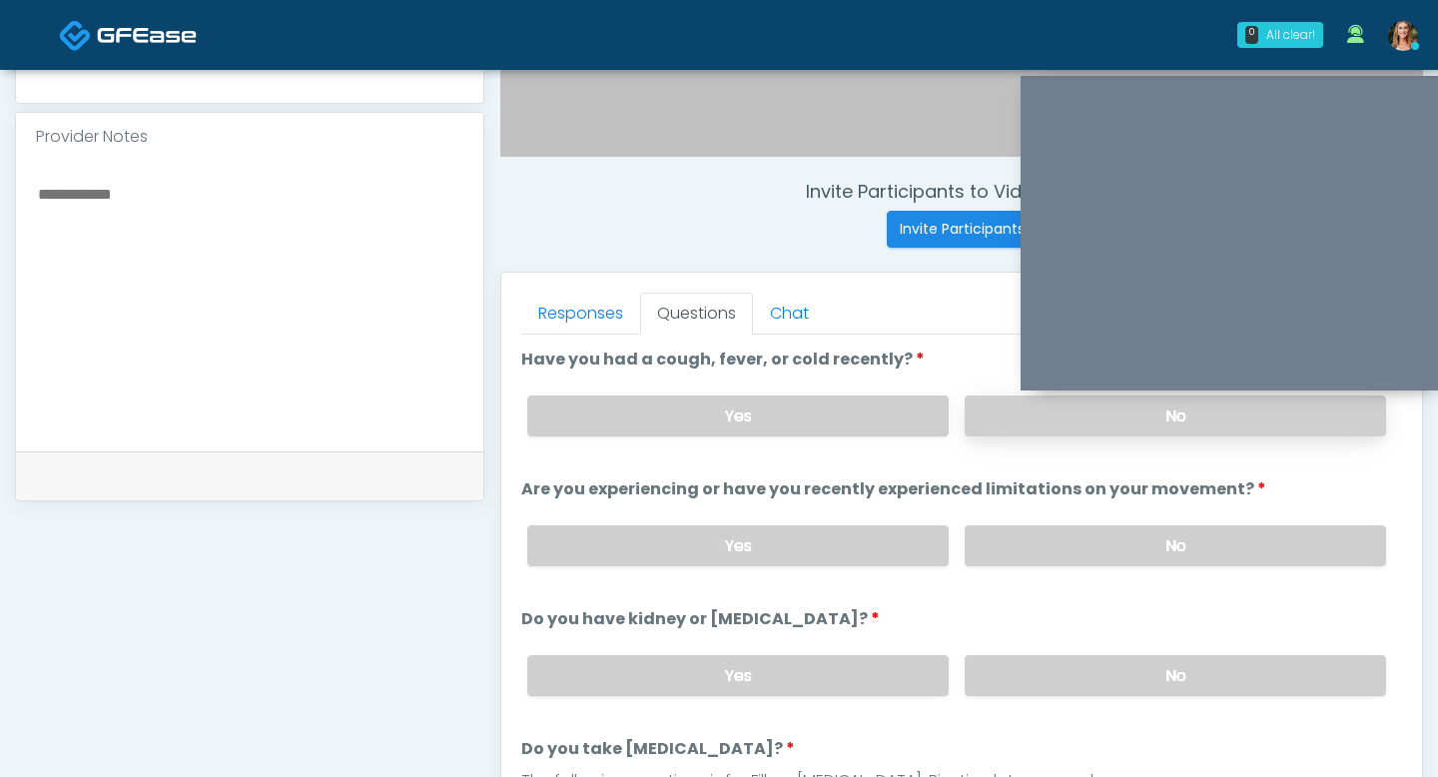
click at [1034, 421] on label "No" at bounding box center [1175, 415] width 421 height 41
click at [731, 413] on label "Yes" at bounding box center [737, 415] width 421 height 41
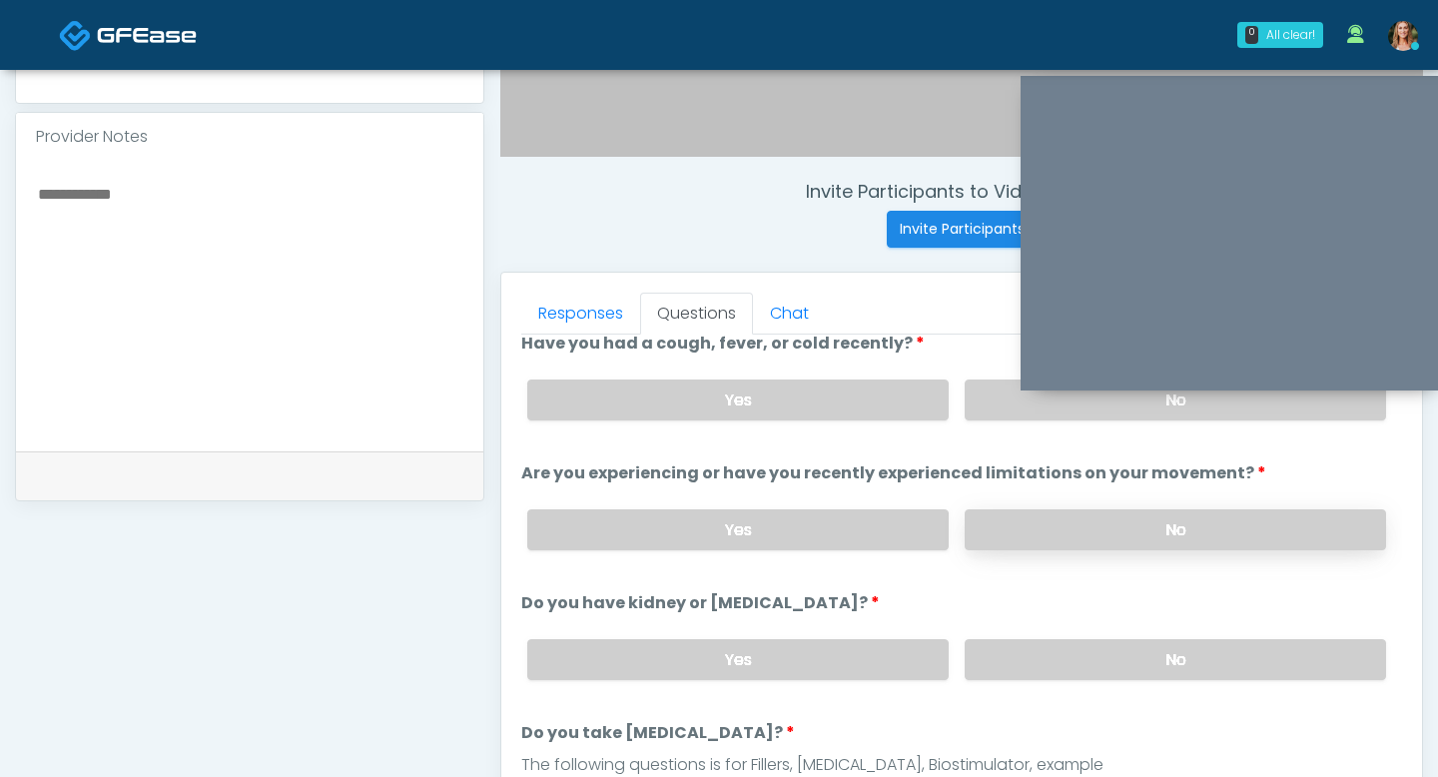
click at [1107, 521] on label "No" at bounding box center [1175, 529] width 421 height 41
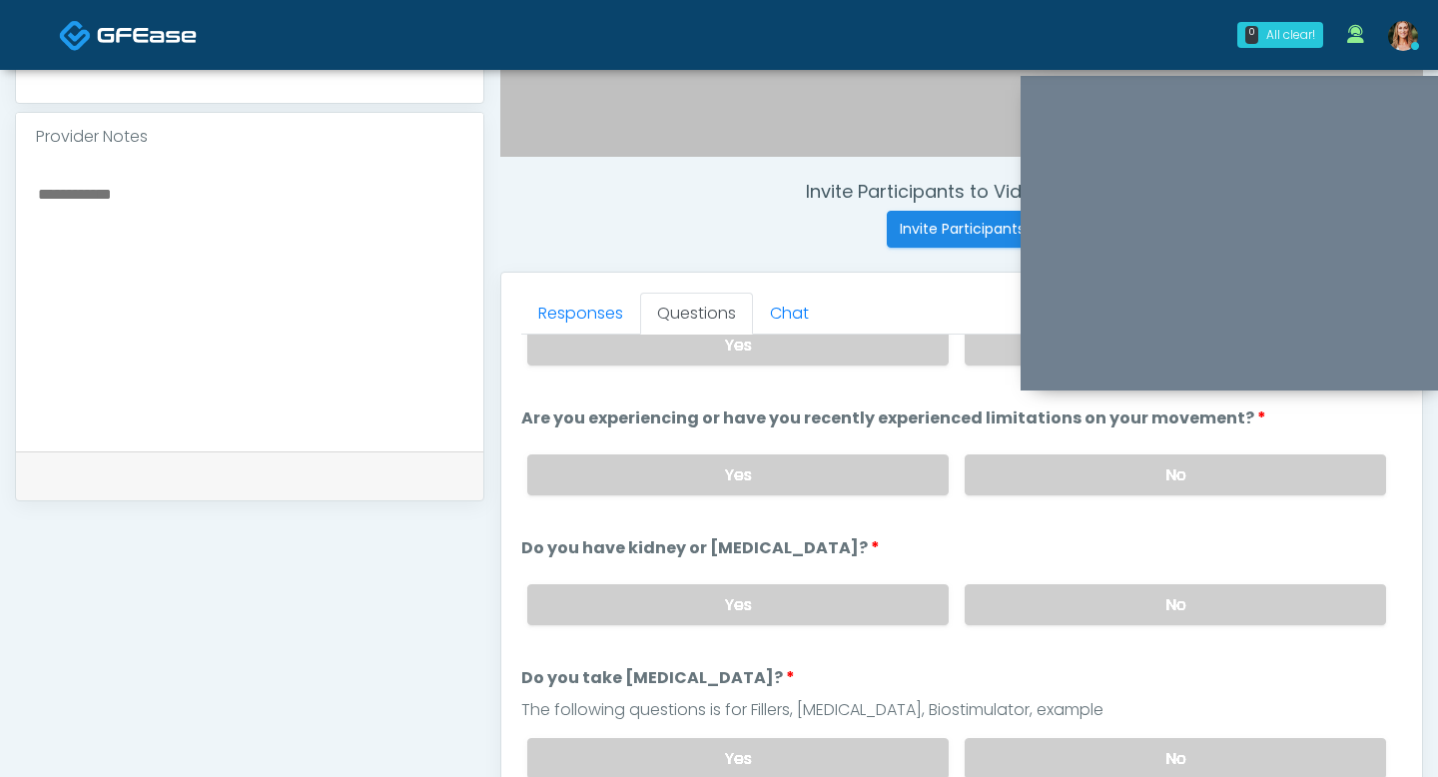
scroll to position [108, 0]
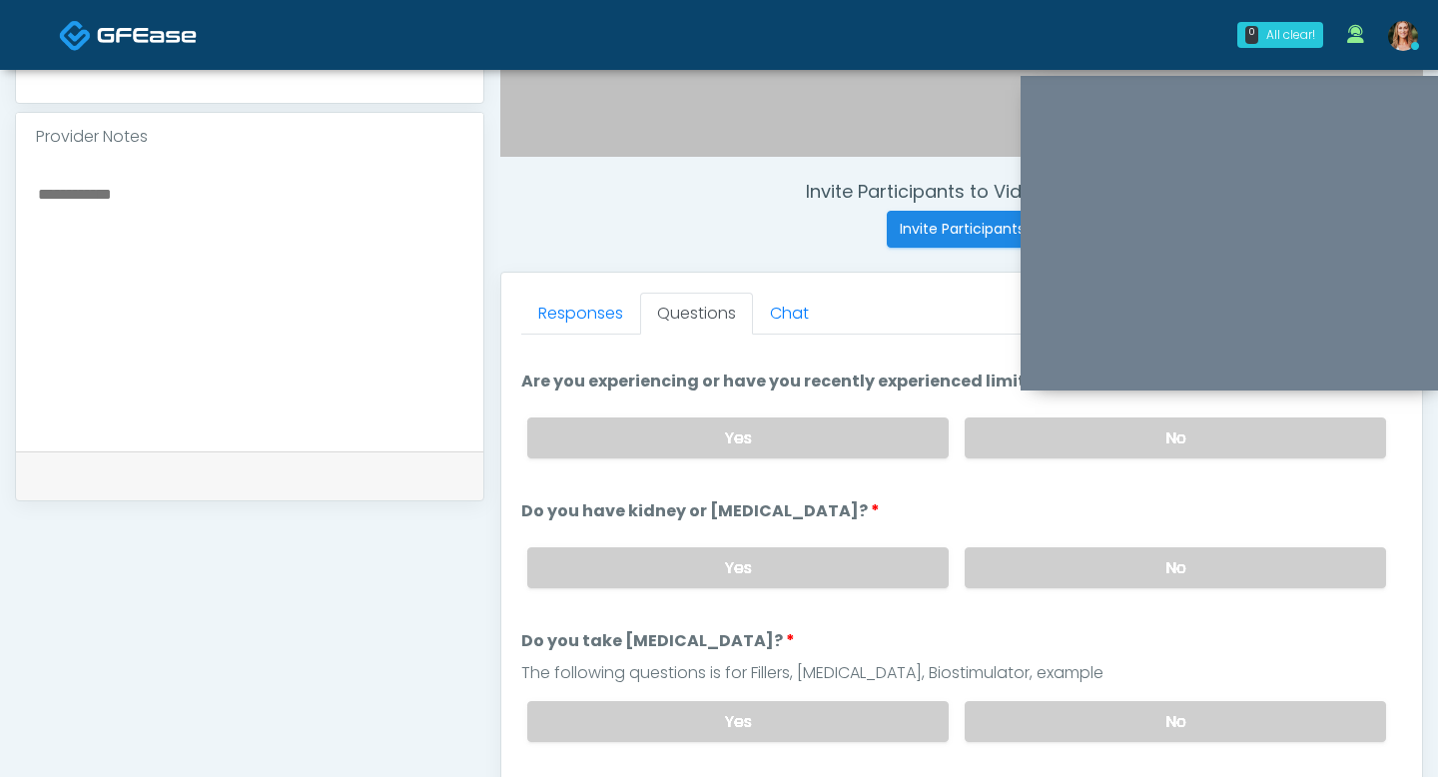
click at [1040, 587] on div "Yes No" at bounding box center [956, 567] width 891 height 73
click at [1030, 566] on label "No" at bounding box center [1175, 567] width 421 height 41
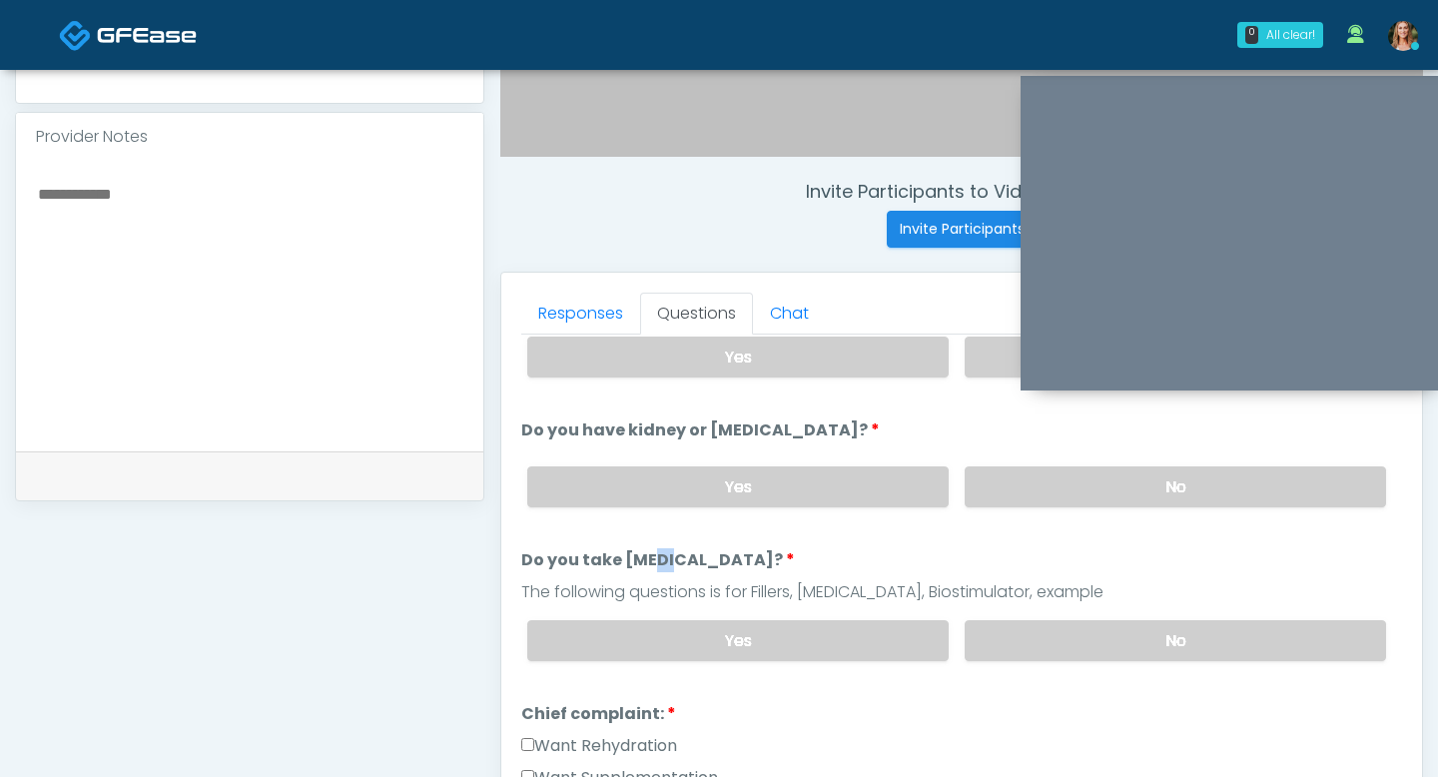
scroll to position [193, 0]
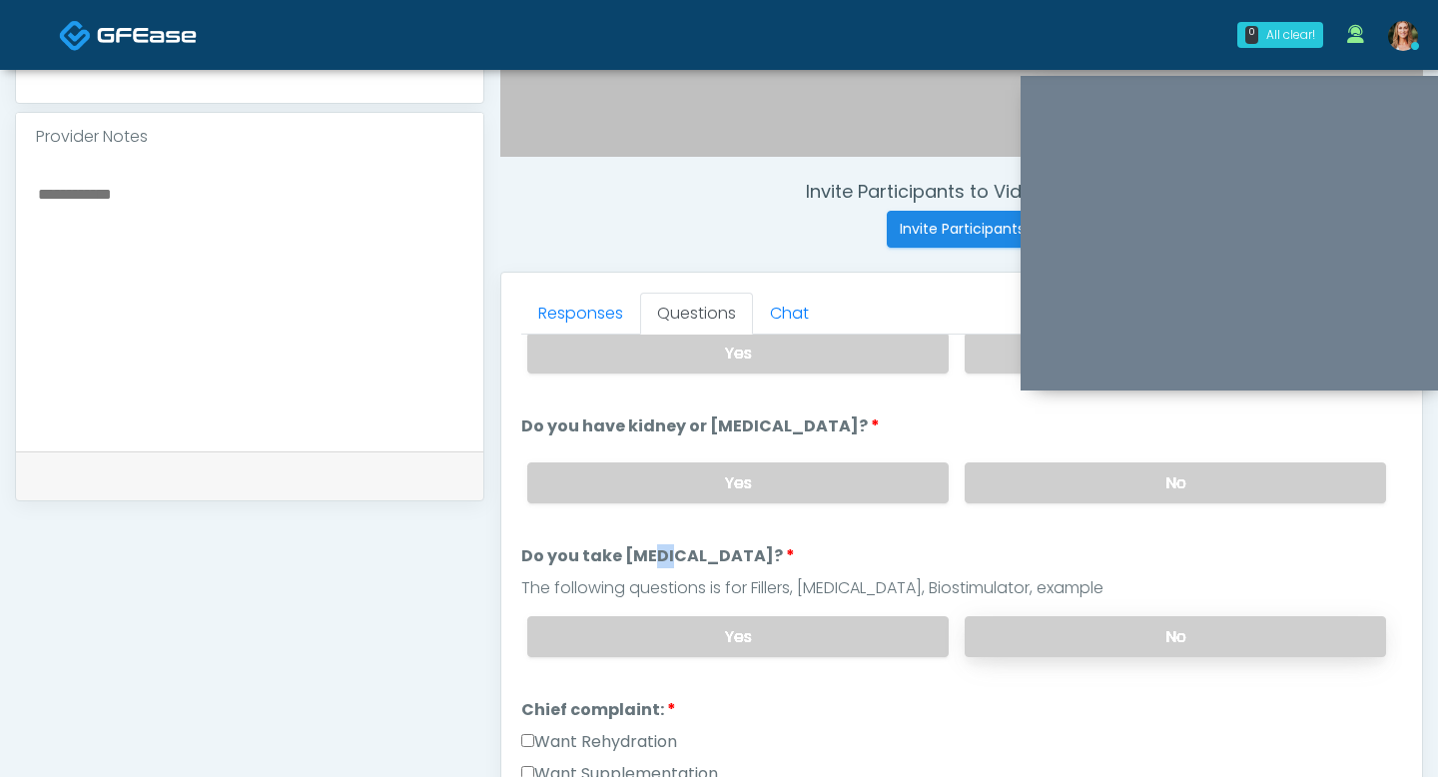
click at [1011, 622] on label "No" at bounding box center [1175, 636] width 421 height 41
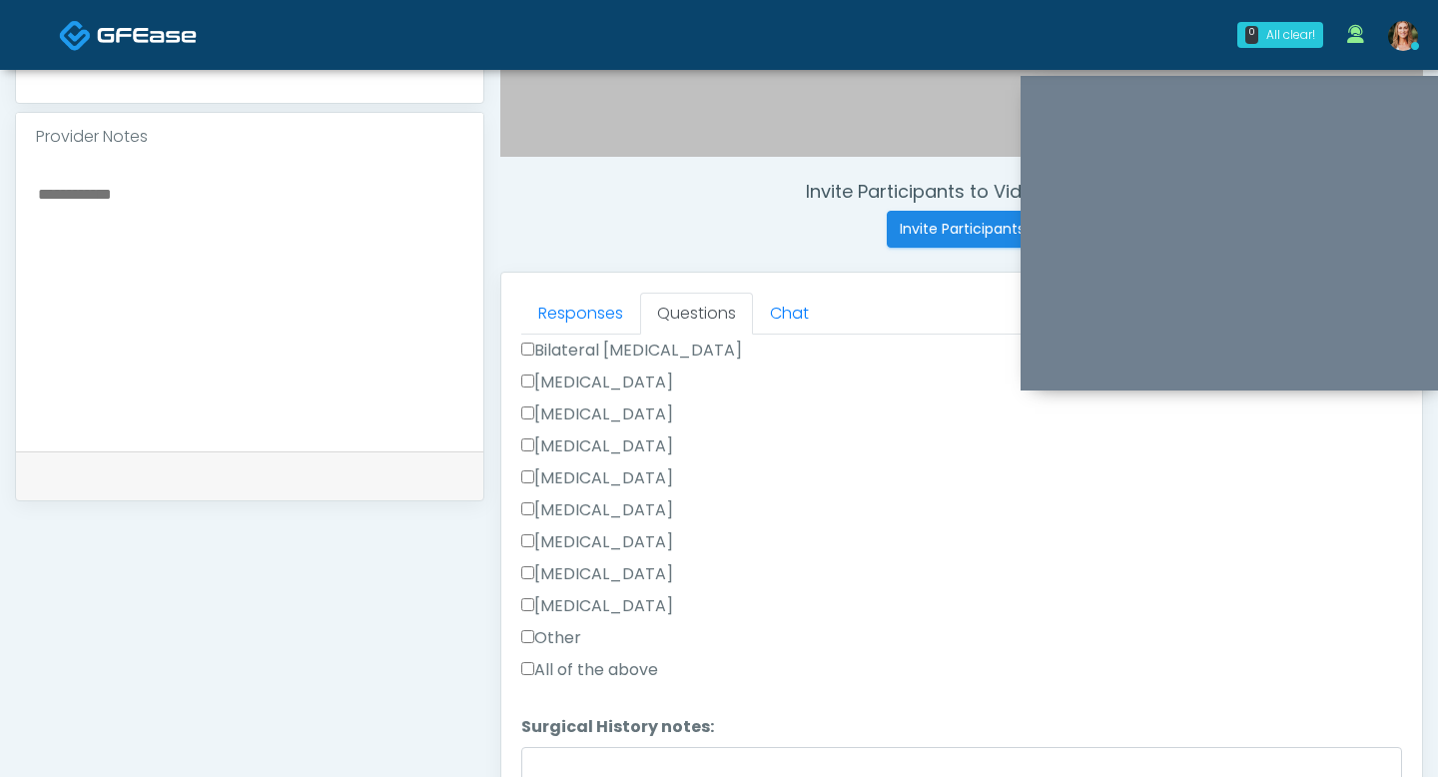
scroll to position [1029, 0]
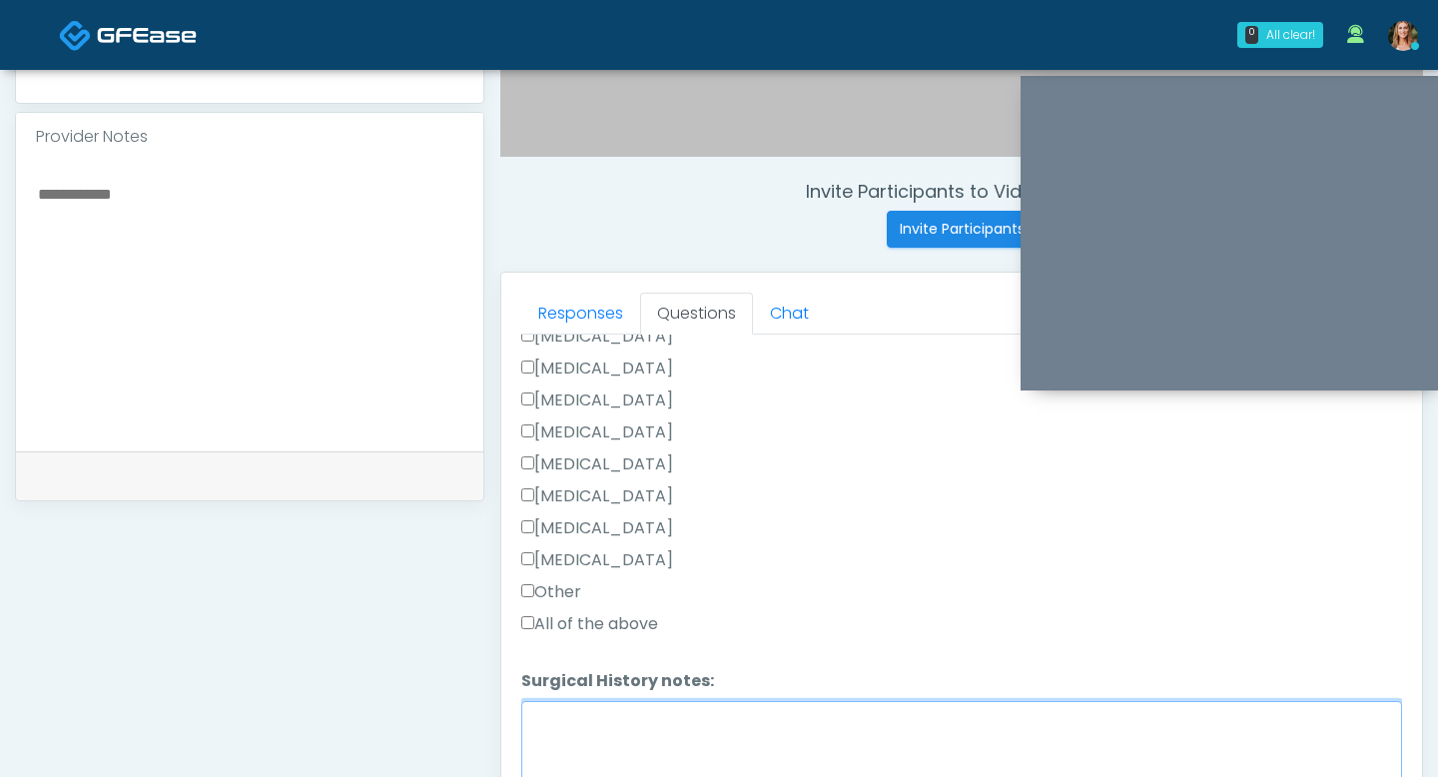
click at [561, 720] on textarea "Surgical History notes:" at bounding box center [961, 744] width 881 height 86
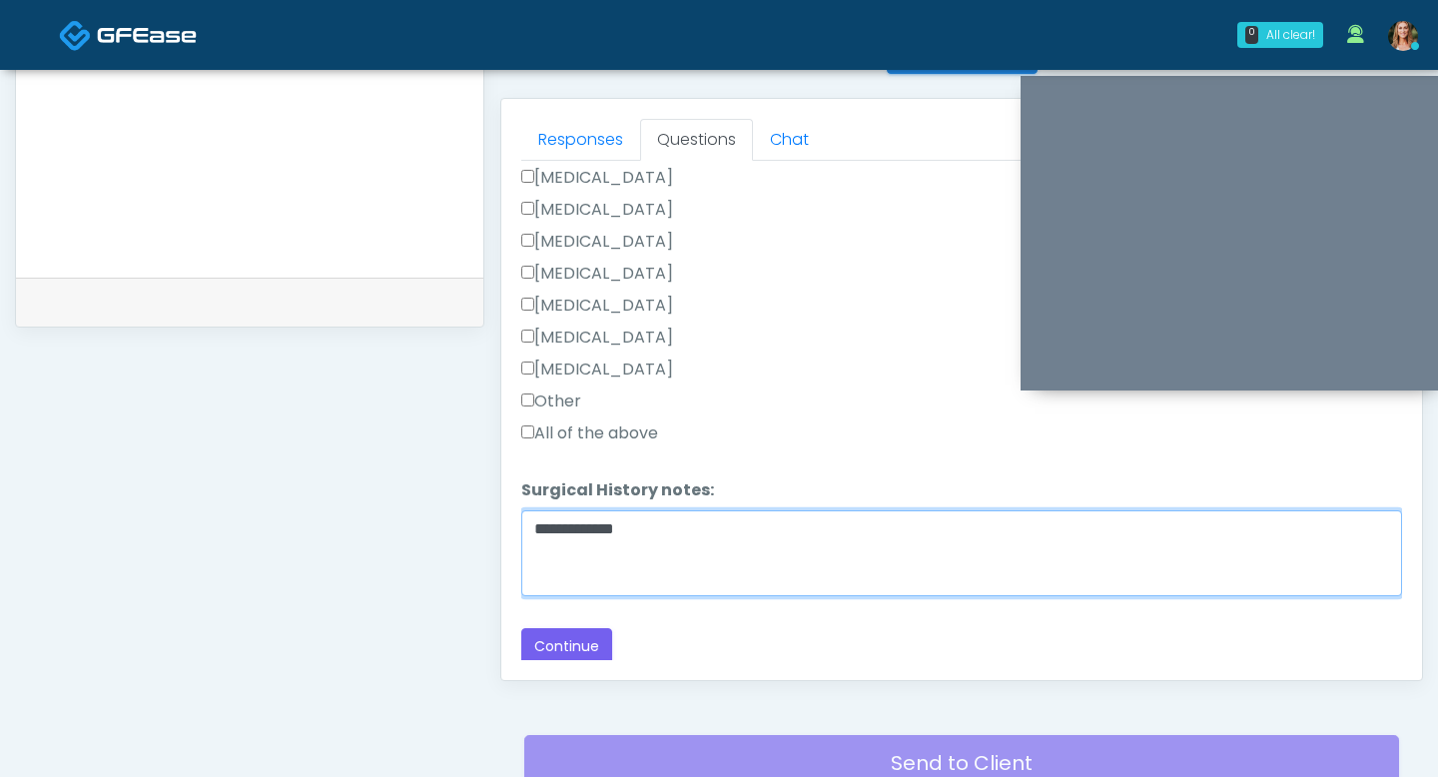
scroll to position [891, 0]
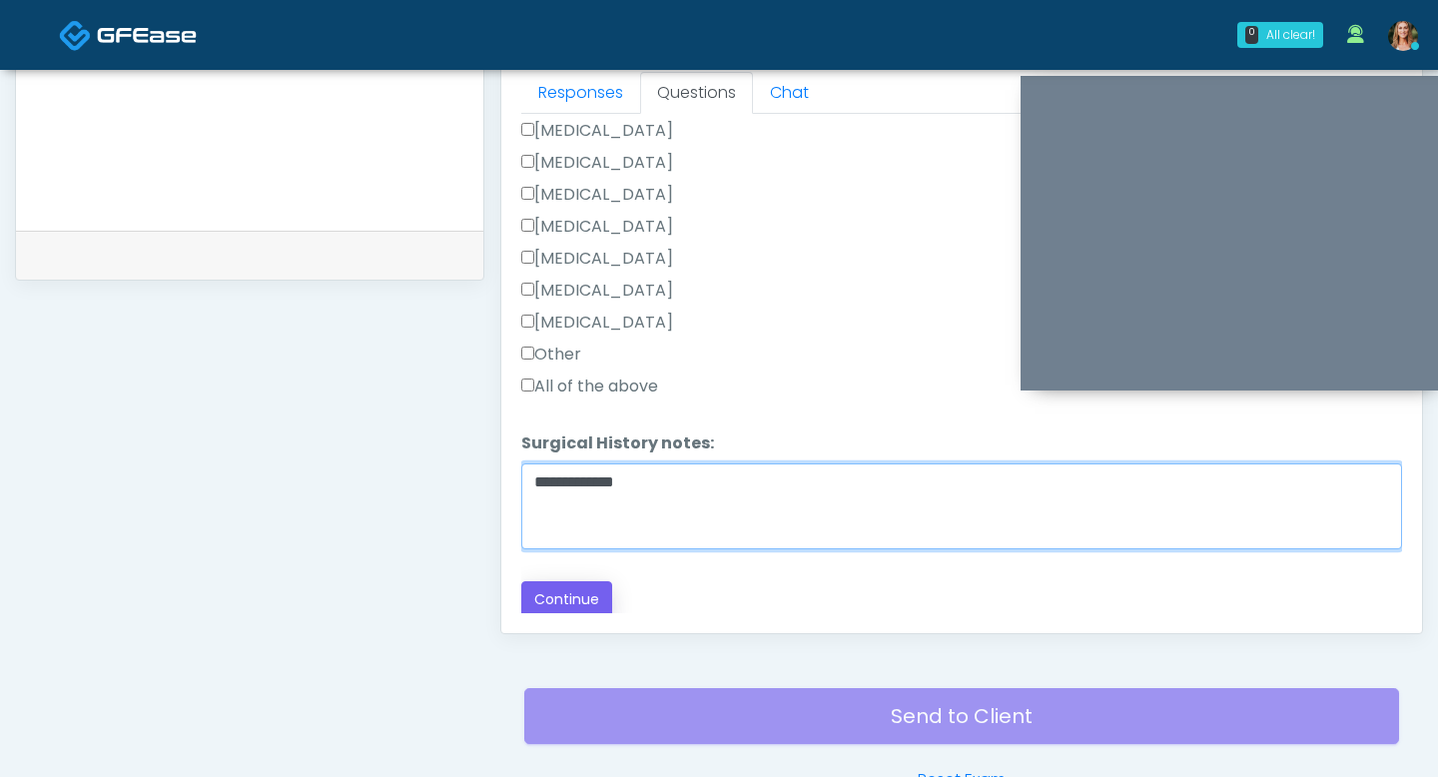
type textarea "**********"
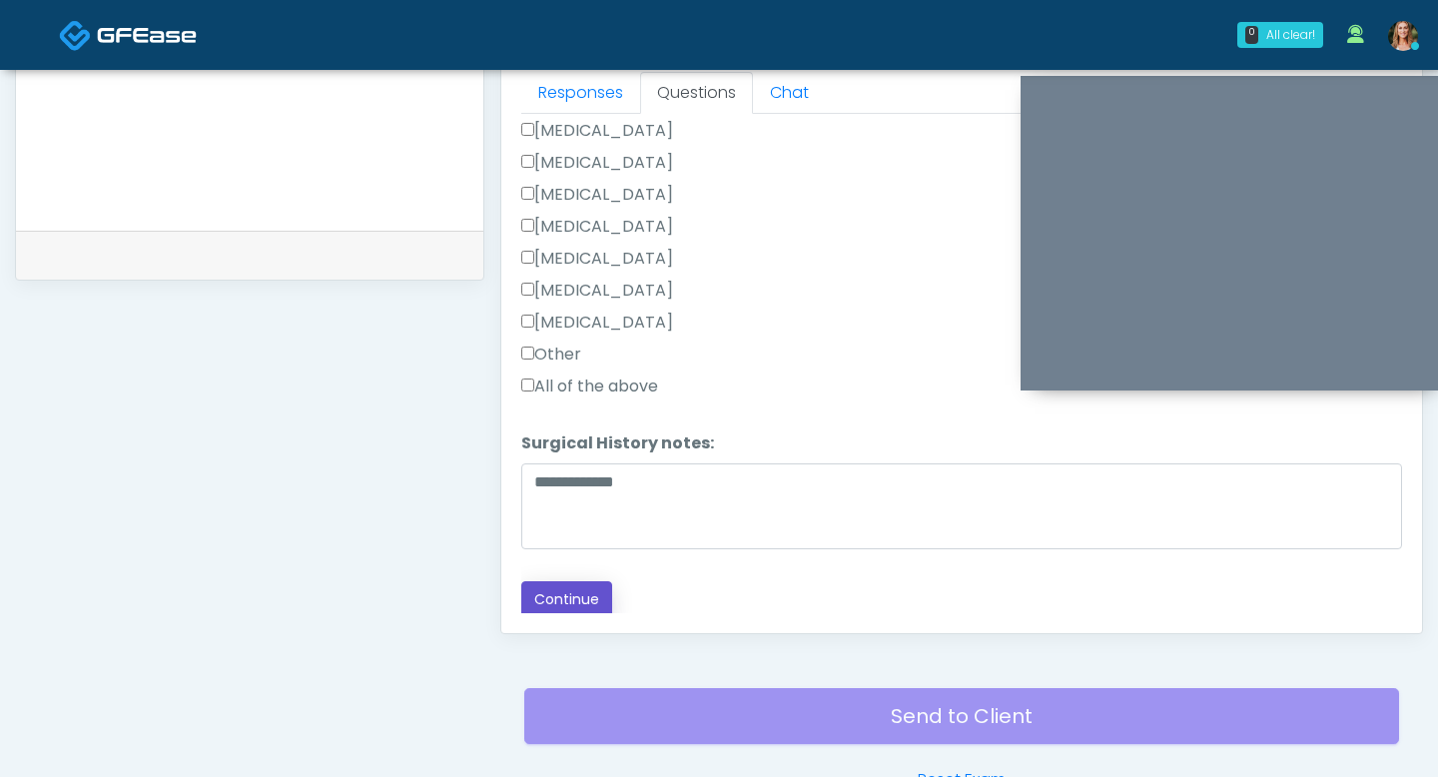
click at [577, 603] on button "Continue" at bounding box center [566, 599] width 91 height 37
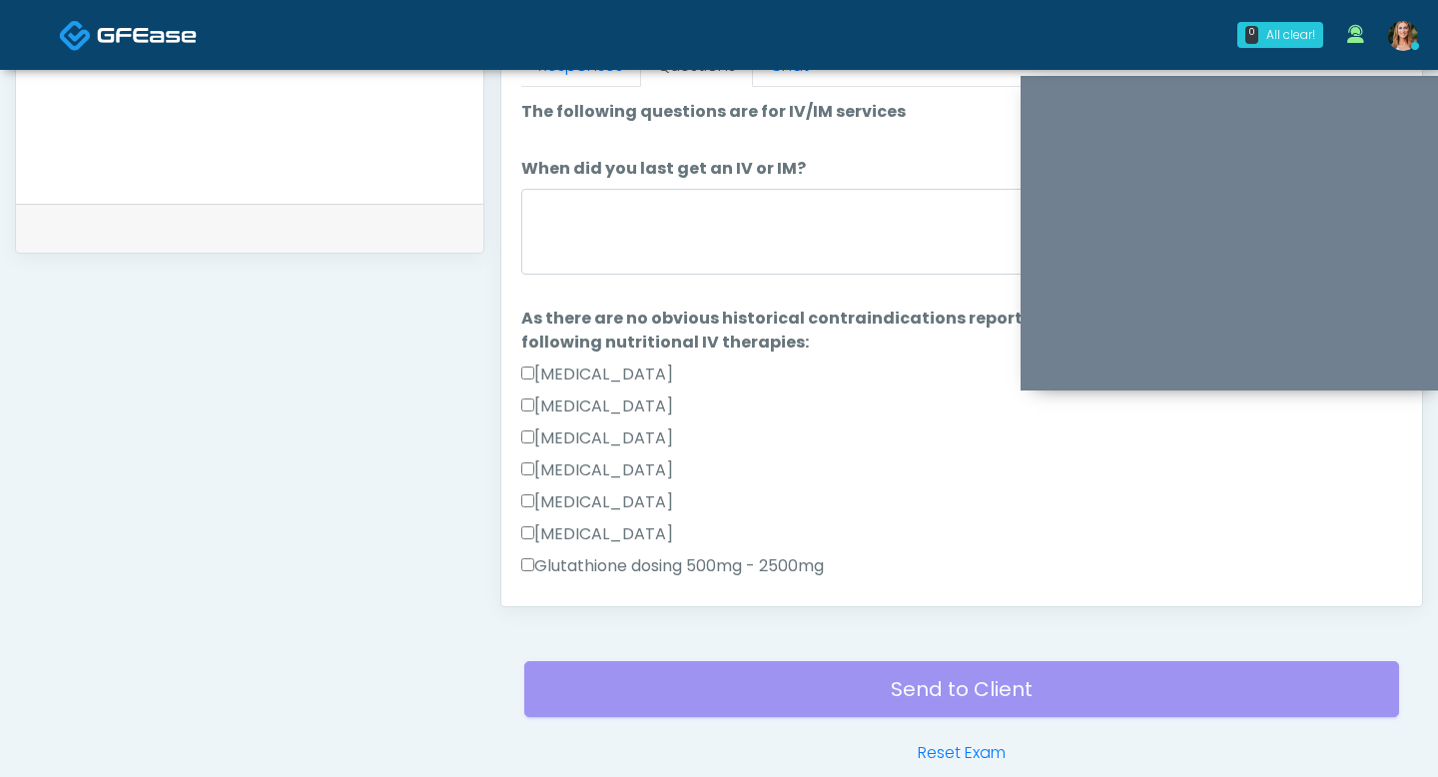
scroll to position [888, 0]
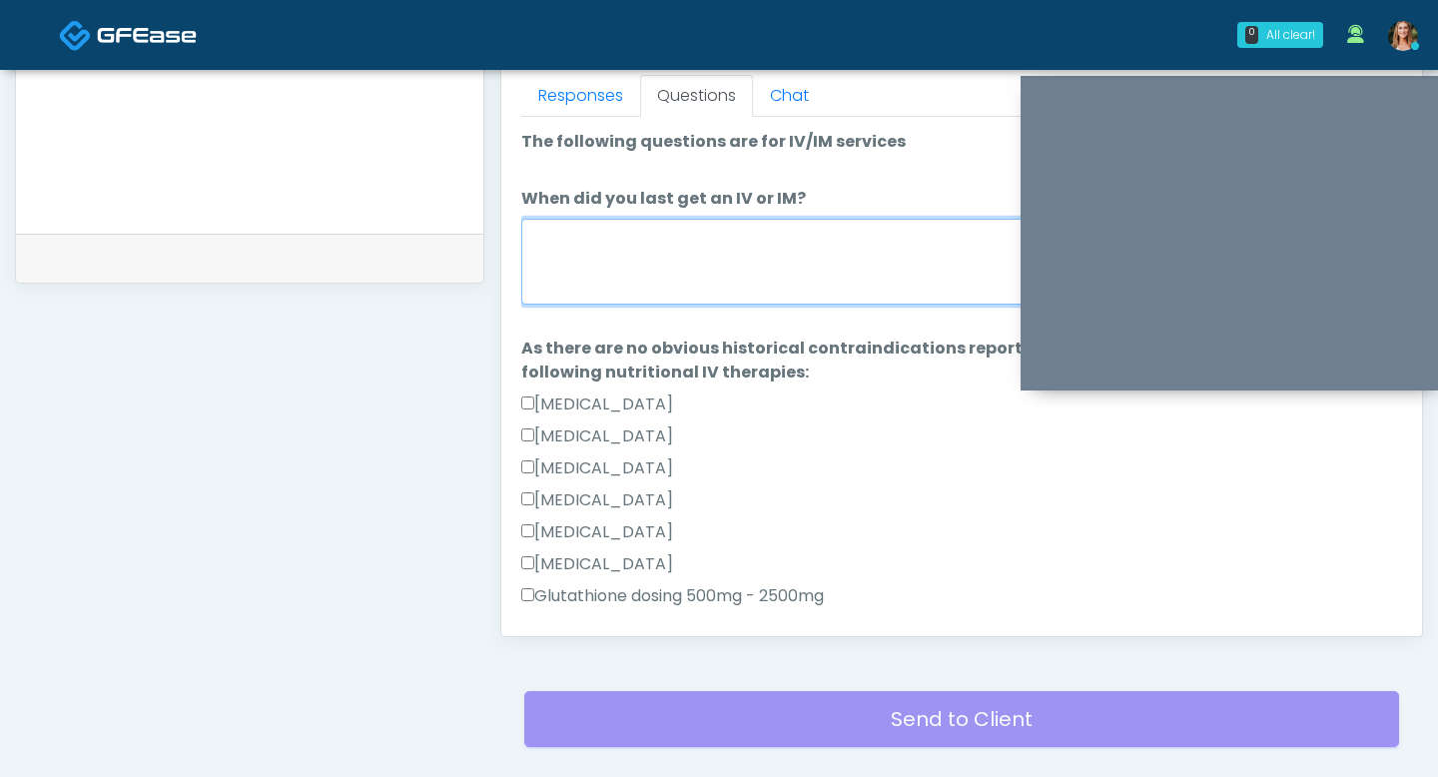
click at [616, 263] on textarea "When did you last get an IV or IM?" at bounding box center [961, 262] width 881 height 86
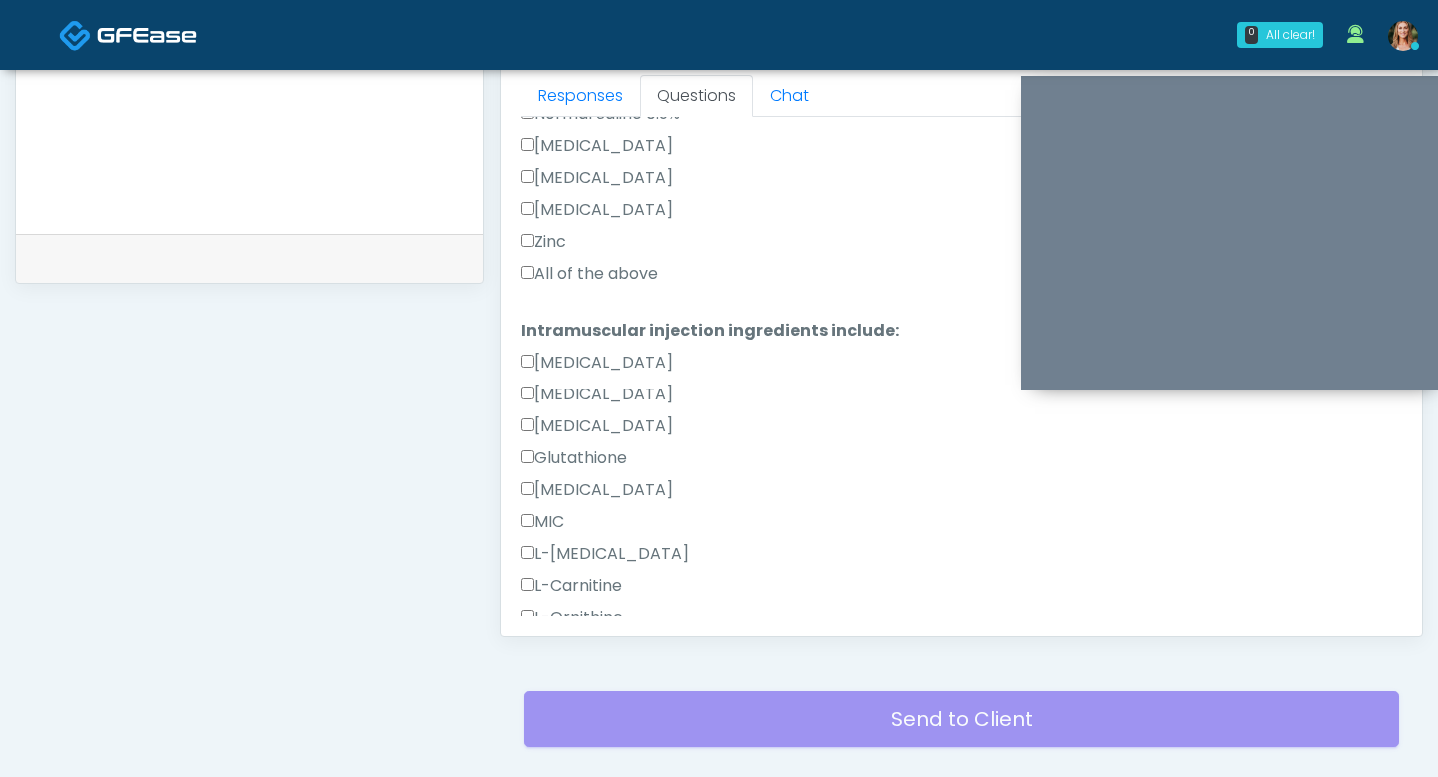
scroll to position [775, 0]
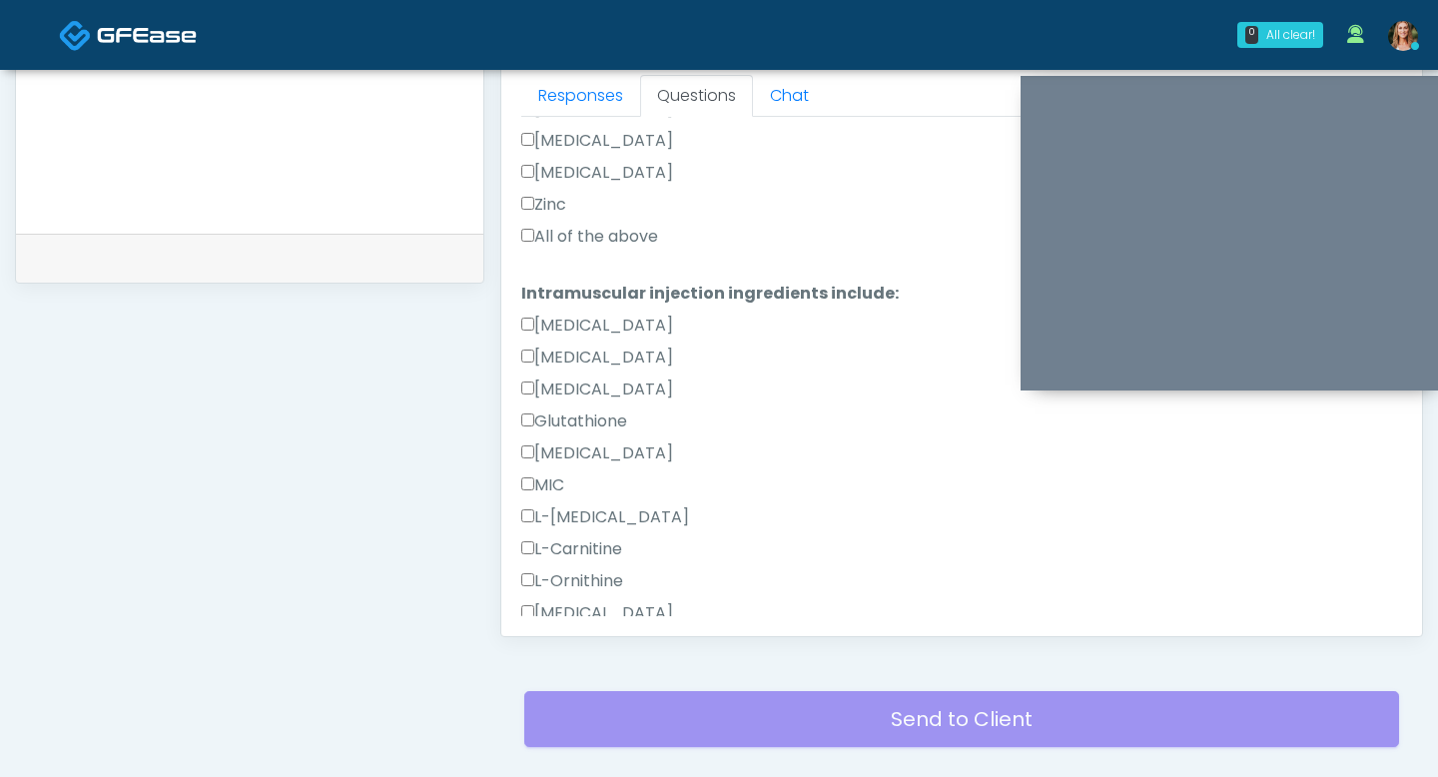
type textarea "****"
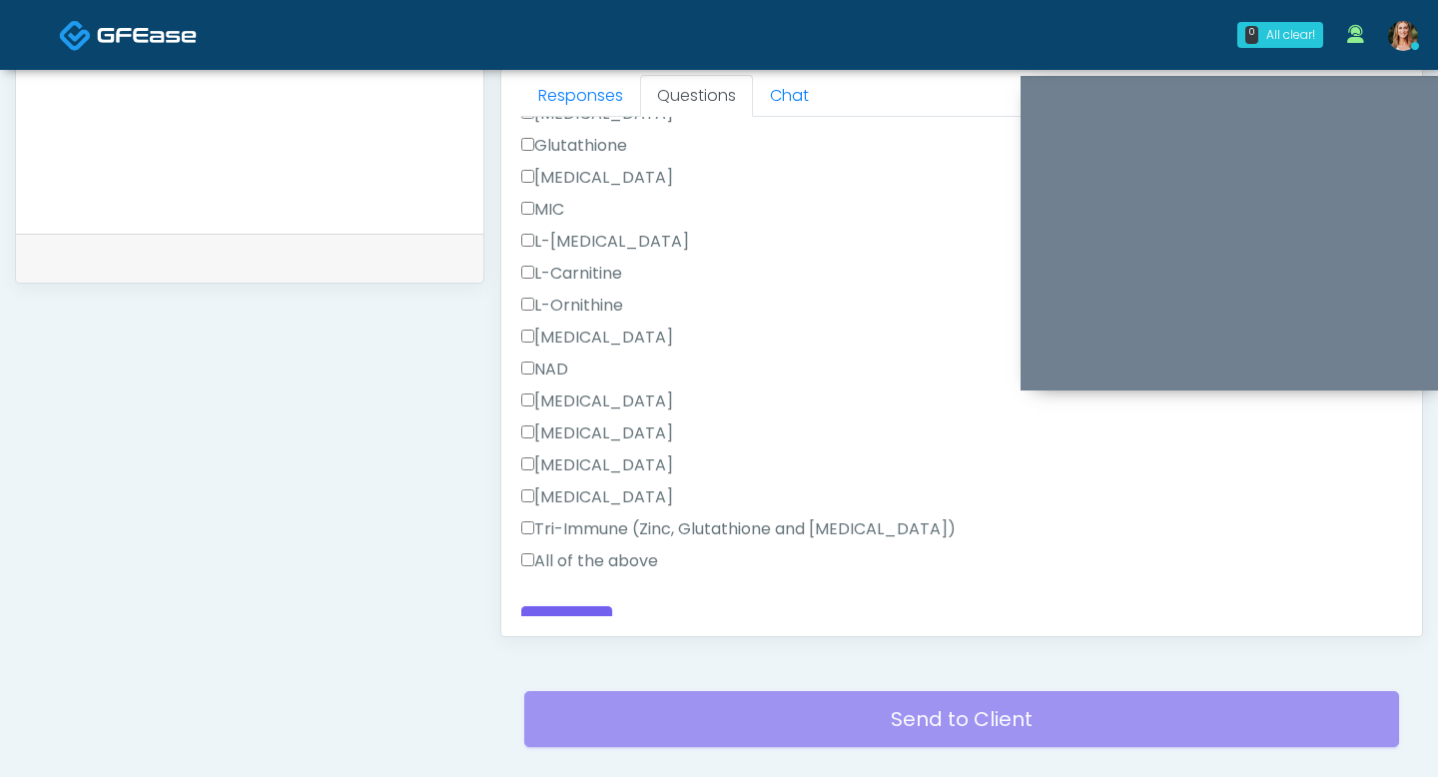
scroll to position [1077, 0]
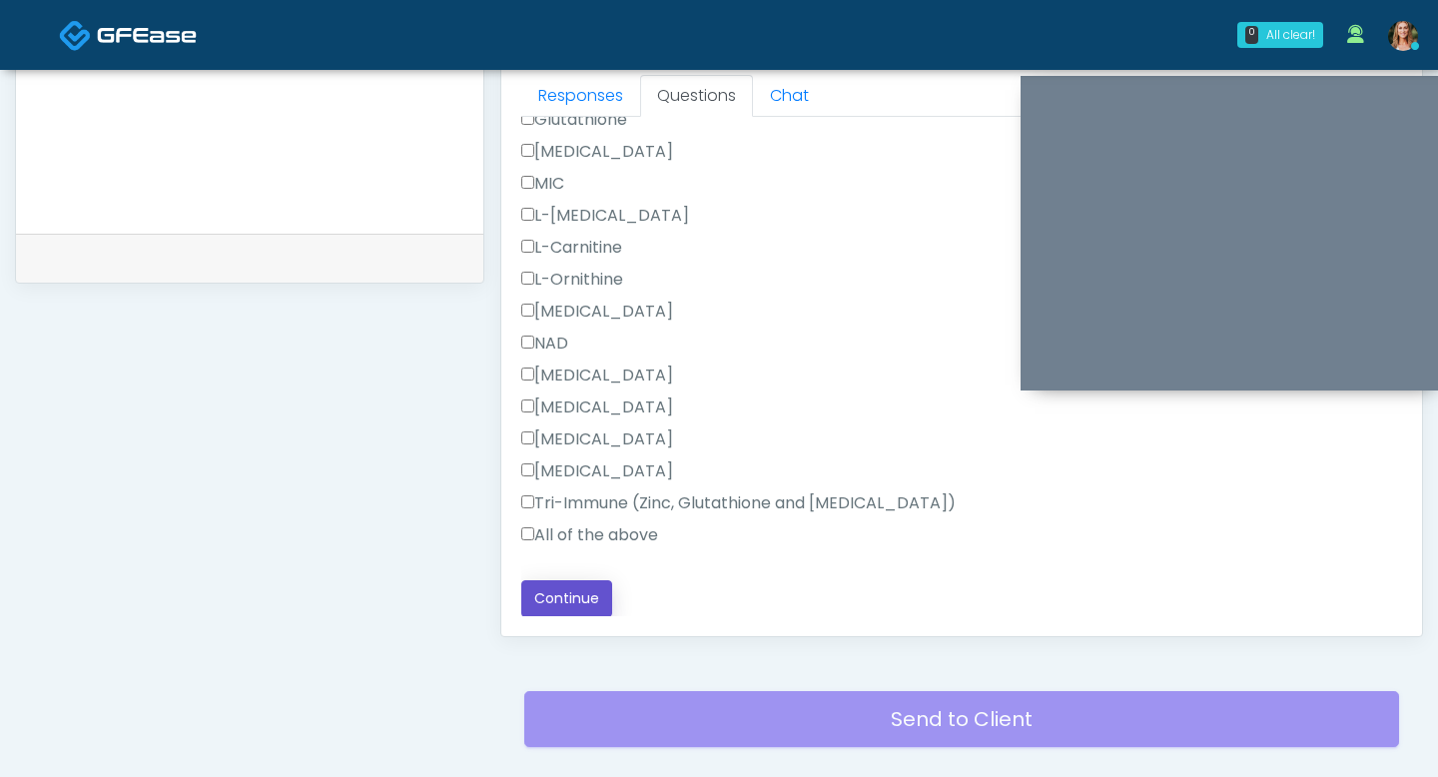
click at [544, 600] on button "Continue" at bounding box center [566, 598] width 91 height 37
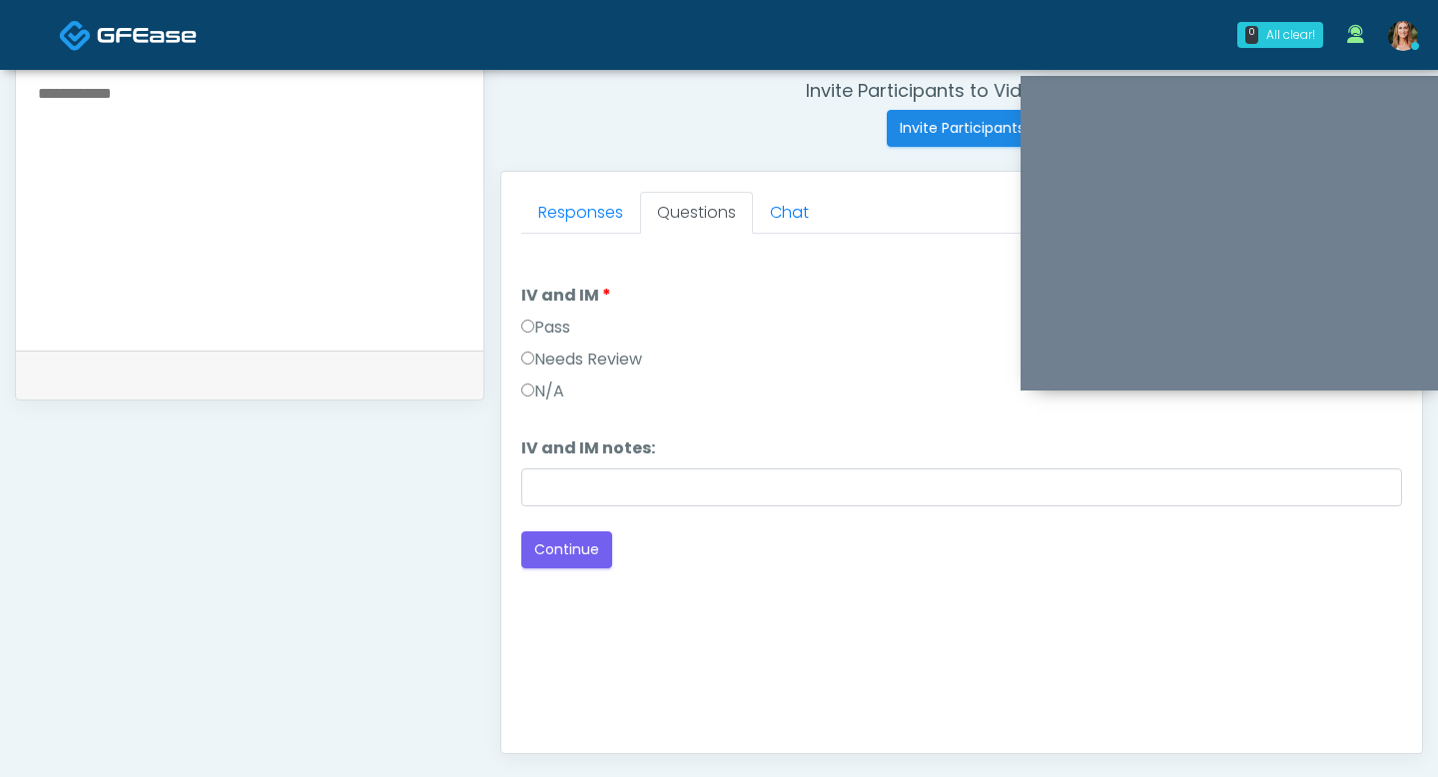
scroll to position [772, 0]
click at [551, 549] on button "Continue" at bounding box center [566, 548] width 91 height 37
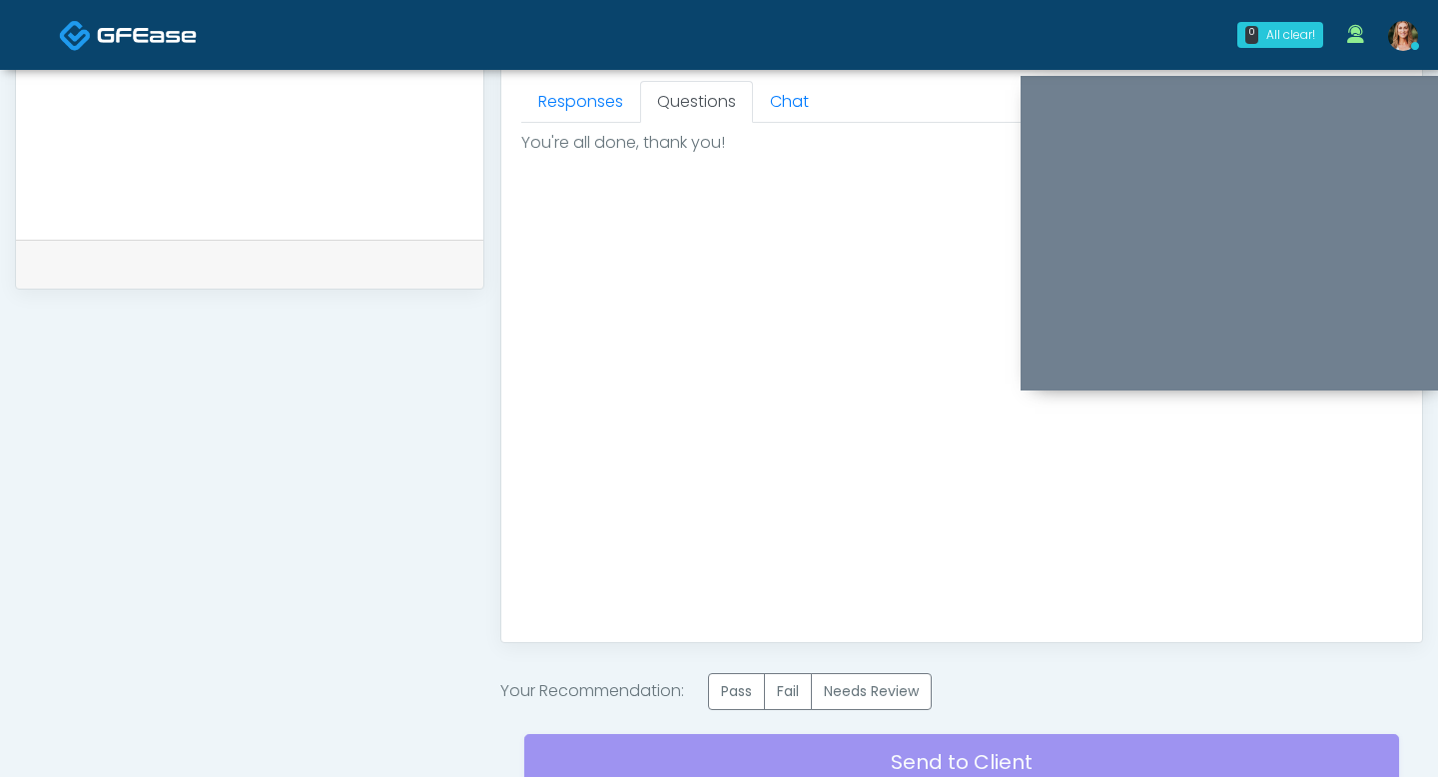
scroll to position [1053, 0]
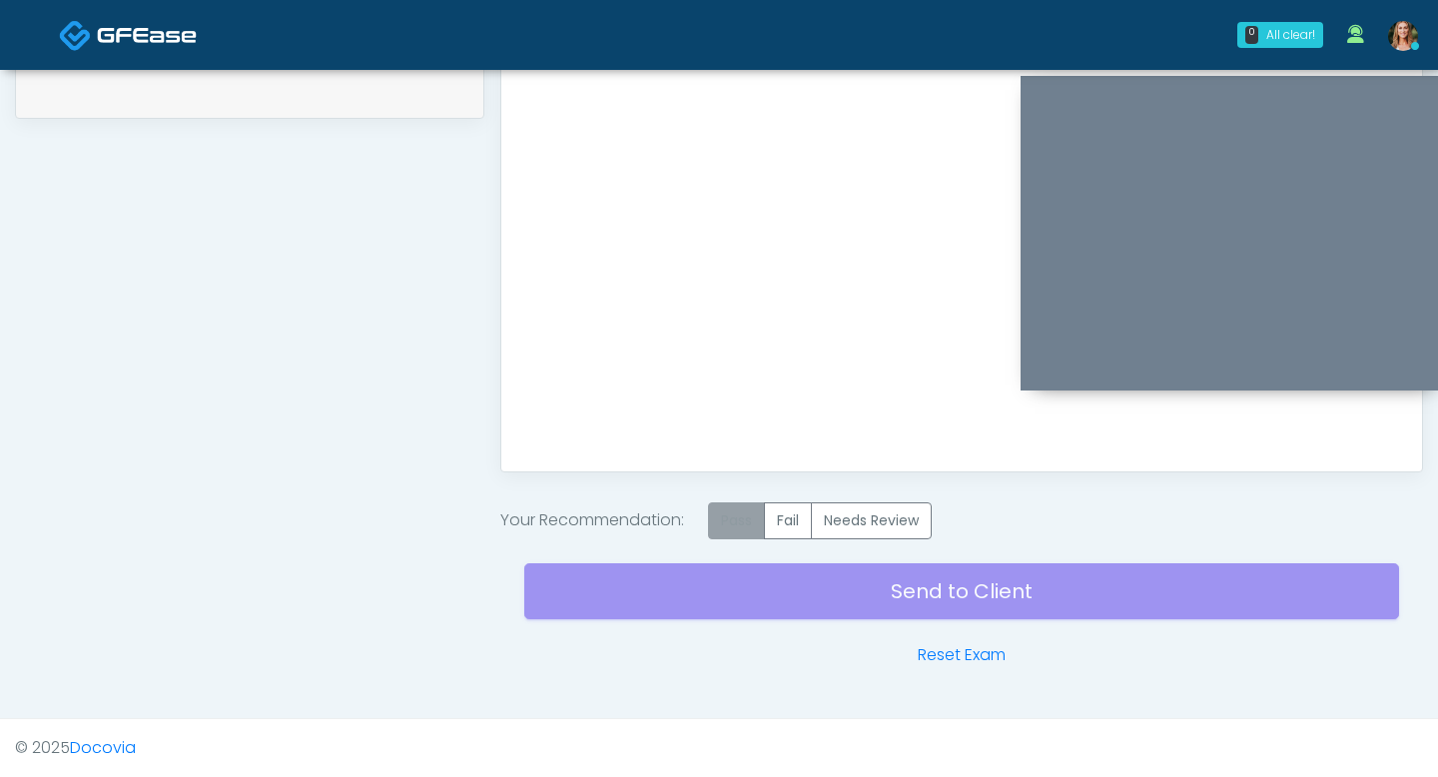
click at [752, 525] on label "Pass" at bounding box center [736, 520] width 57 height 37
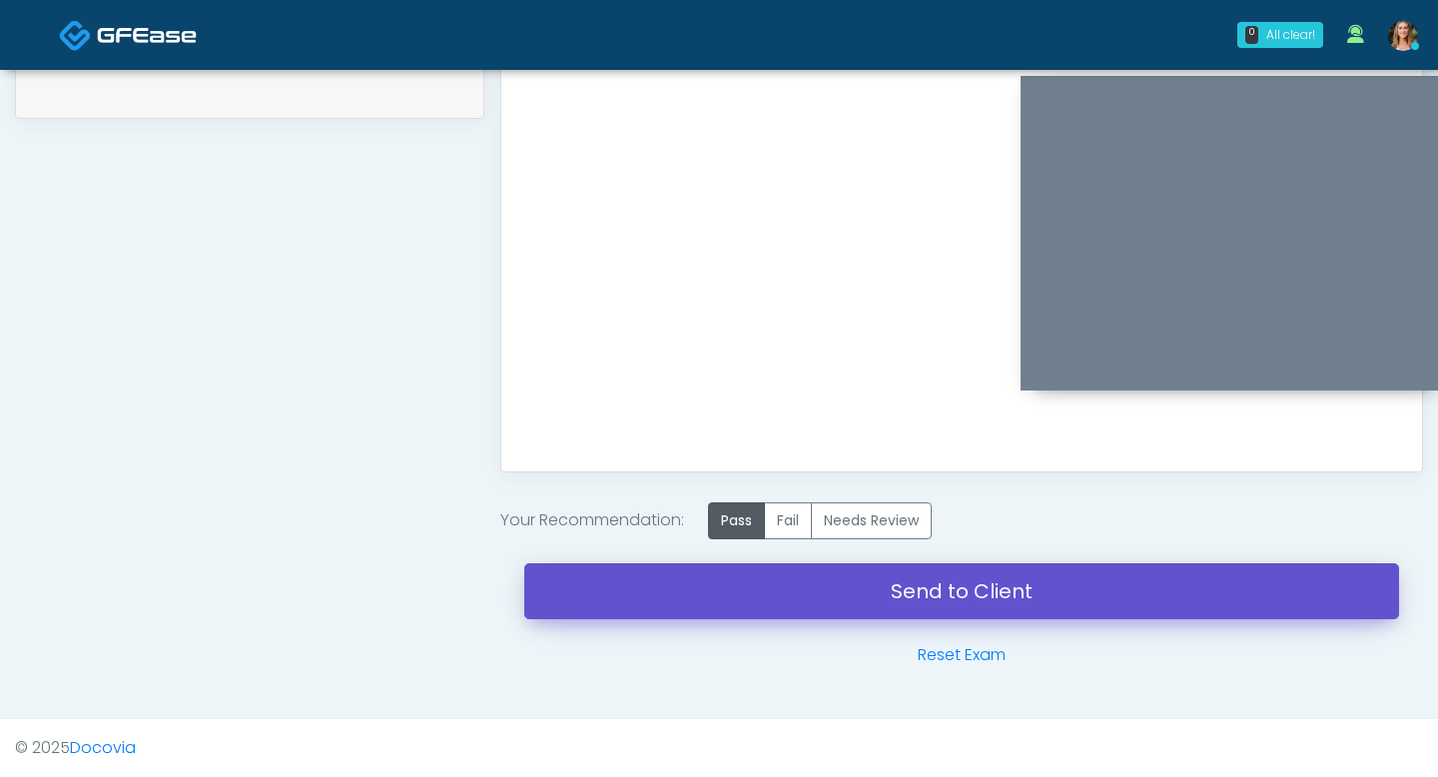
click at [808, 594] on link "Send to Client" at bounding box center [961, 591] width 875 height 56
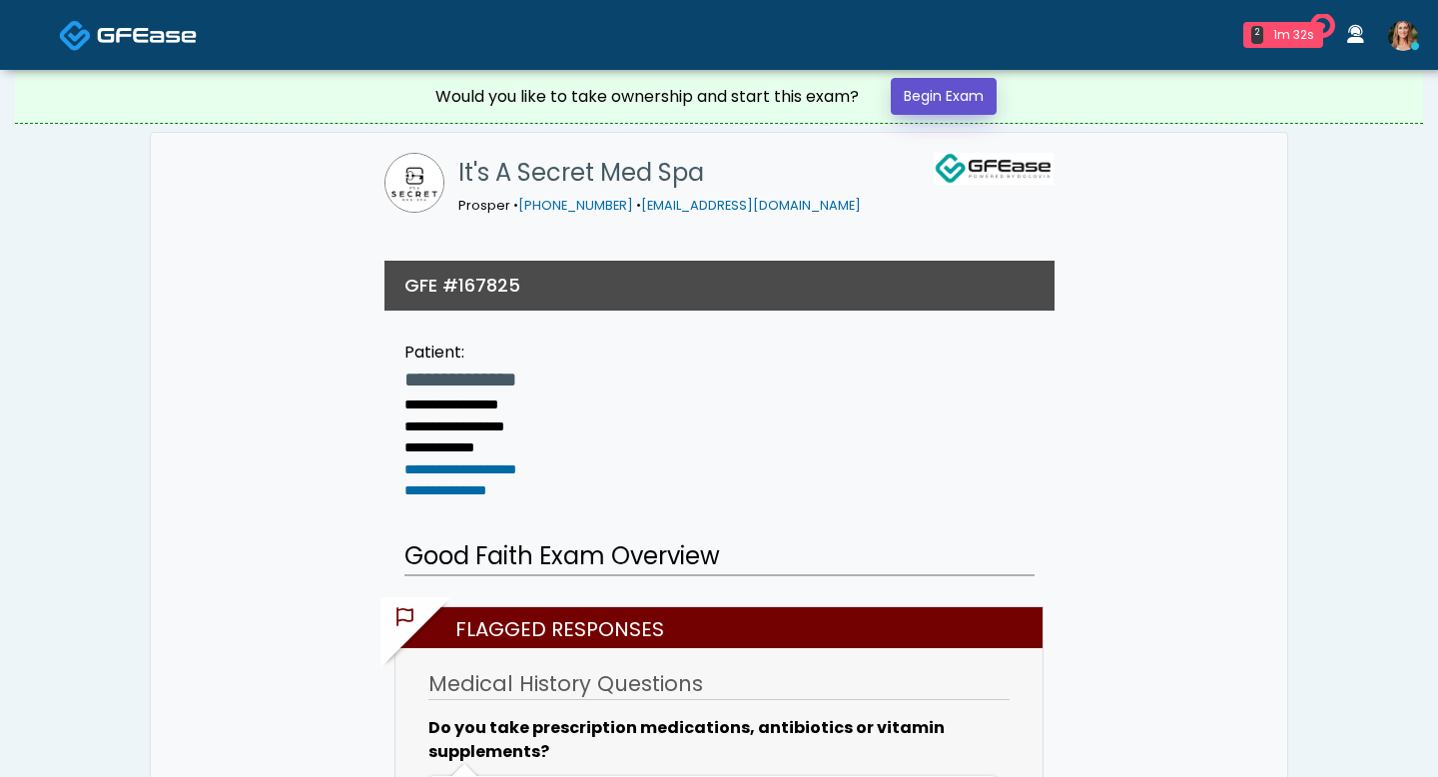
click at [929, 87] on link "Begin Exam" at bounding box center [944, 96] width 106 height 37
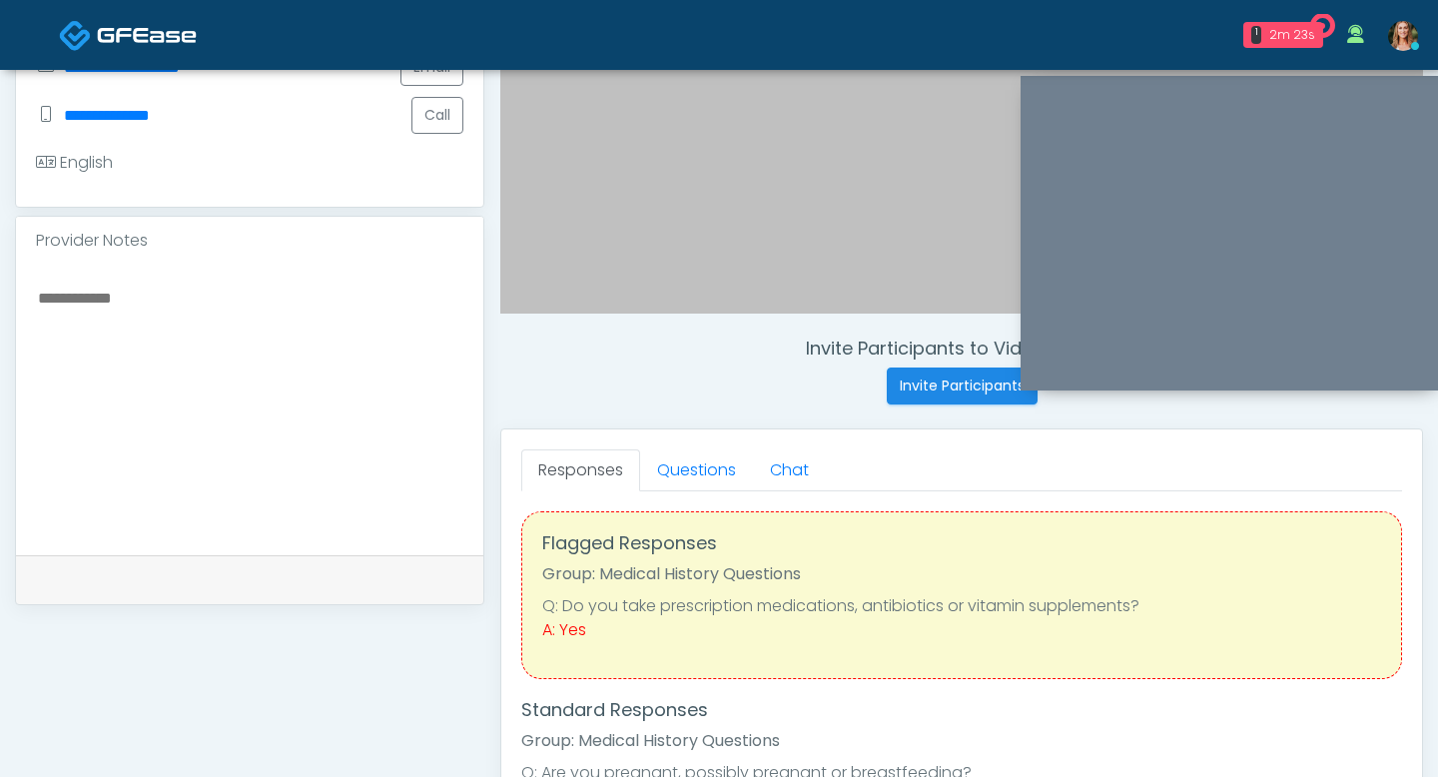
scroll to position [39, 0]
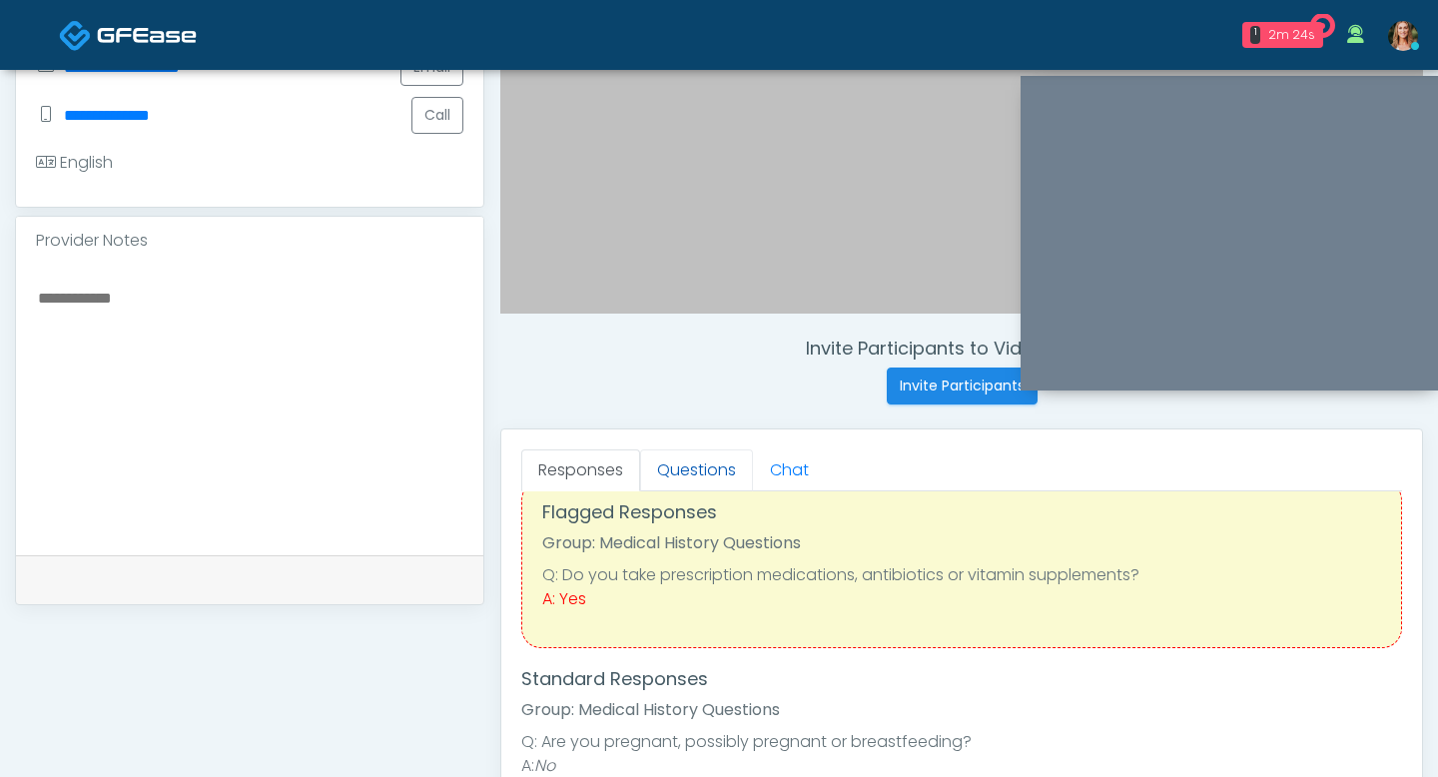
click at [695, 475] on link "Questions" at bounding box center [696, 470] width 113 height 42
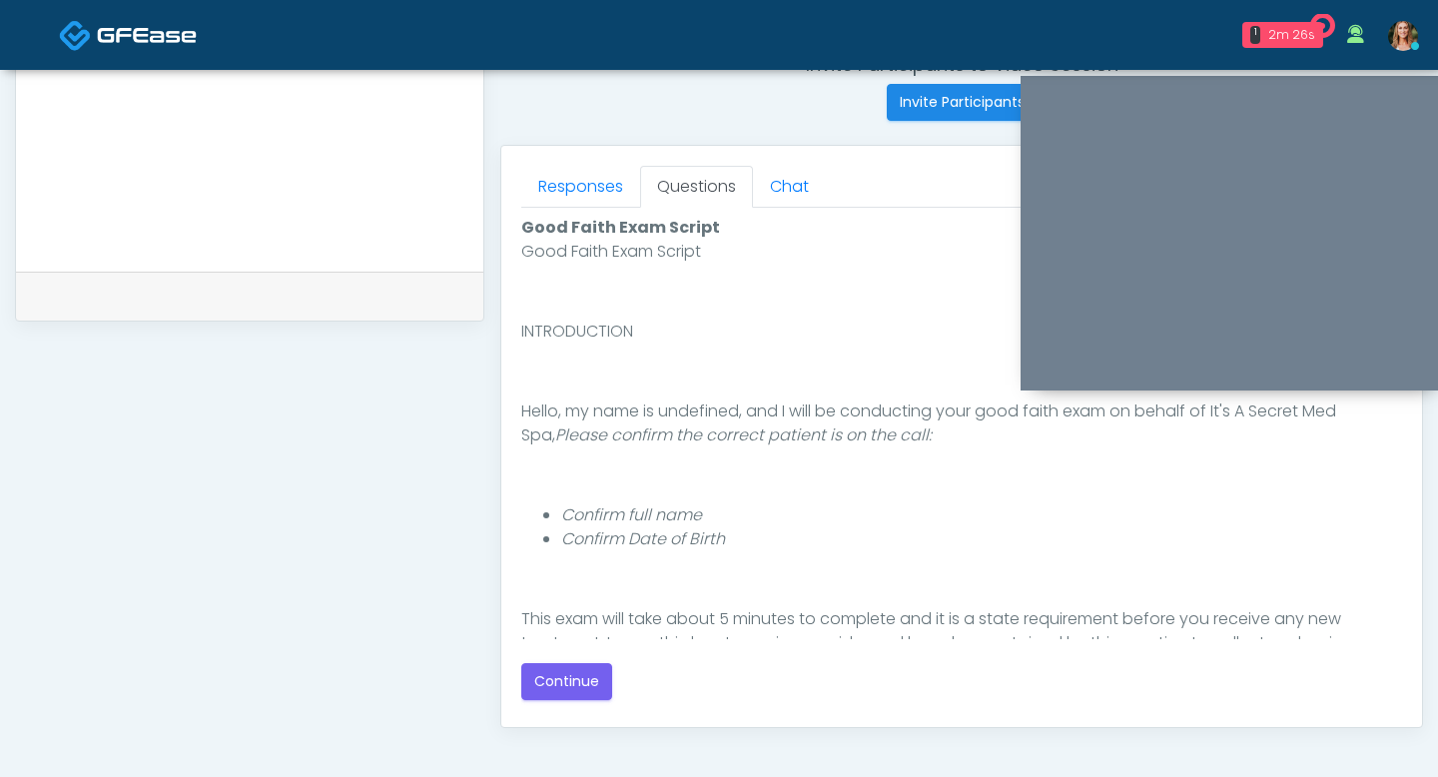
scroll to position [801, 0]
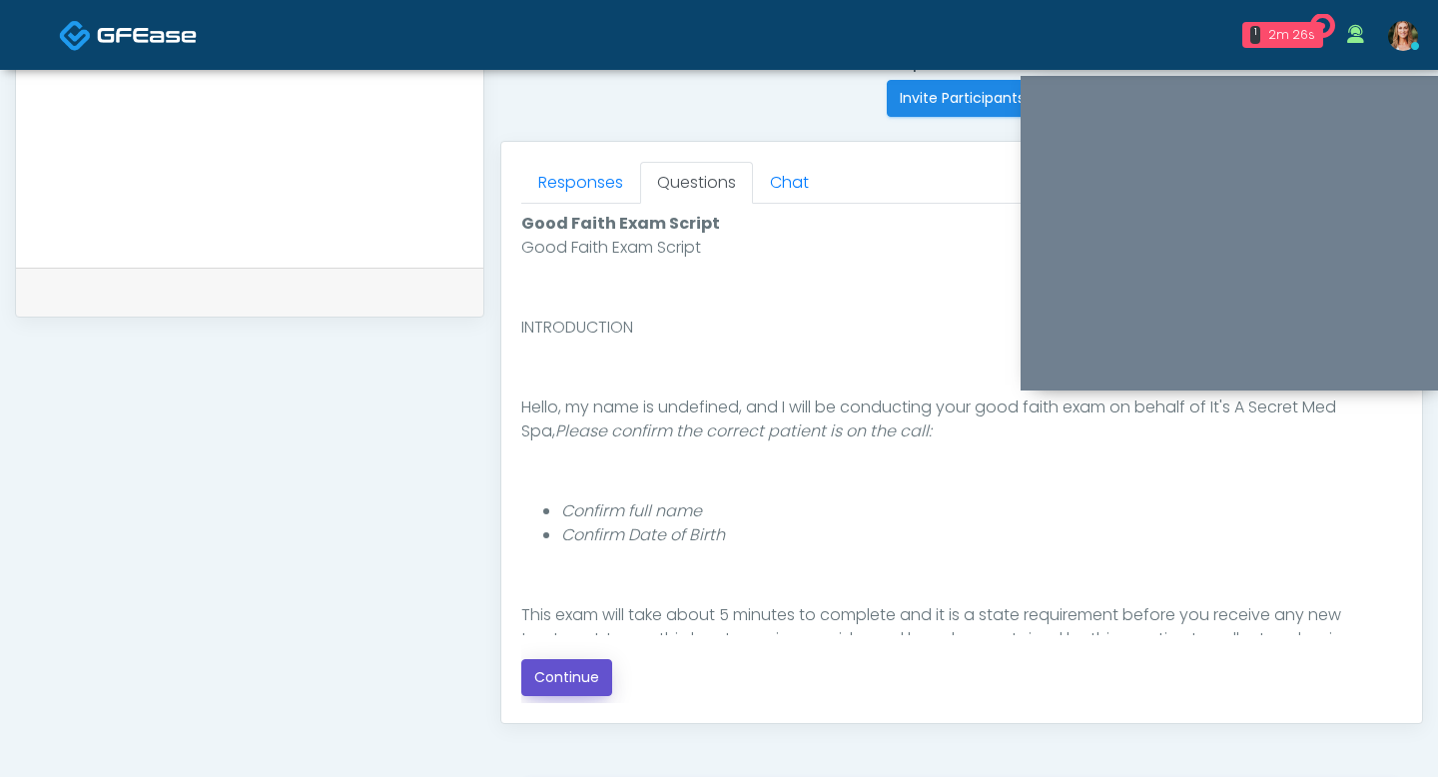
click at [566, 680] on button "Continue" at bounding box center [566, 677] width 91 height 37
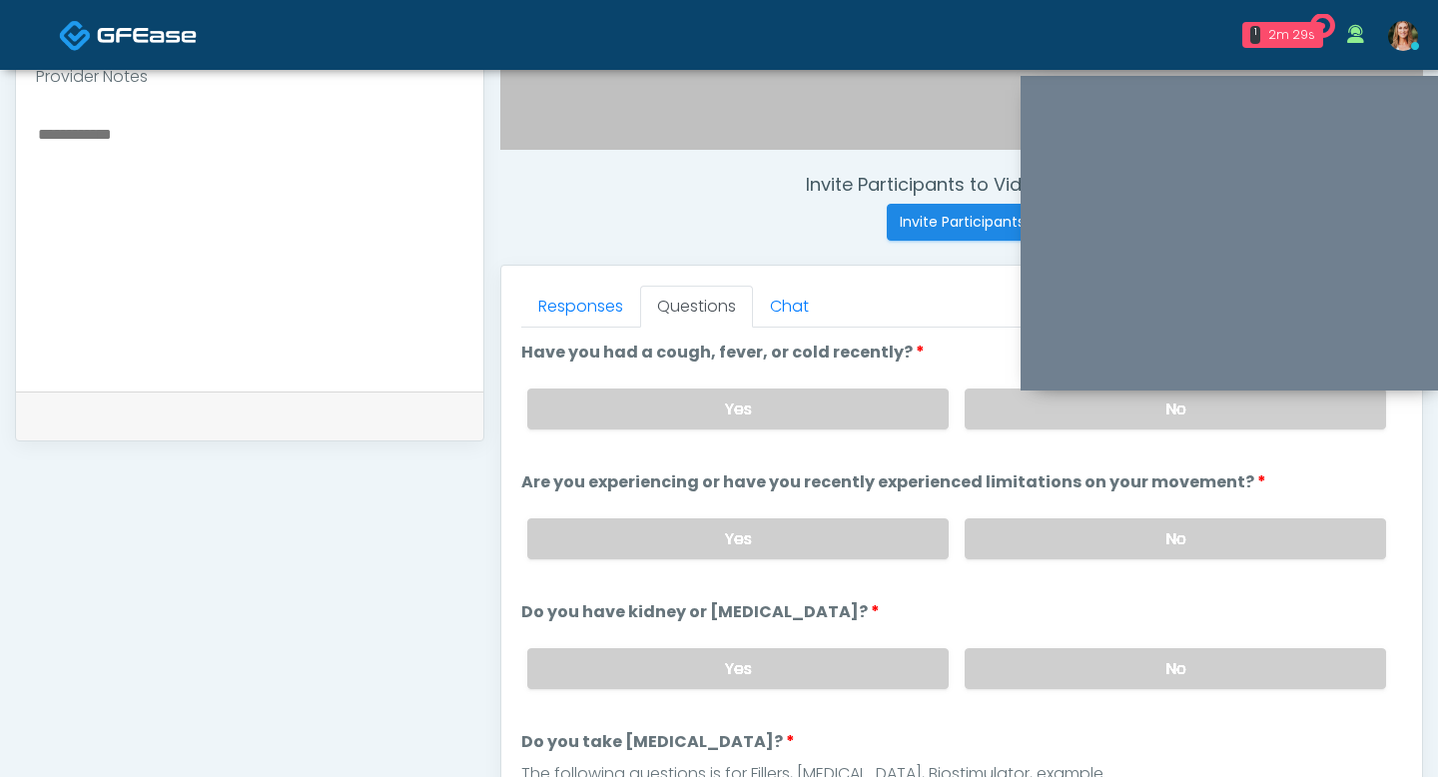
scroll to position [673, 0]
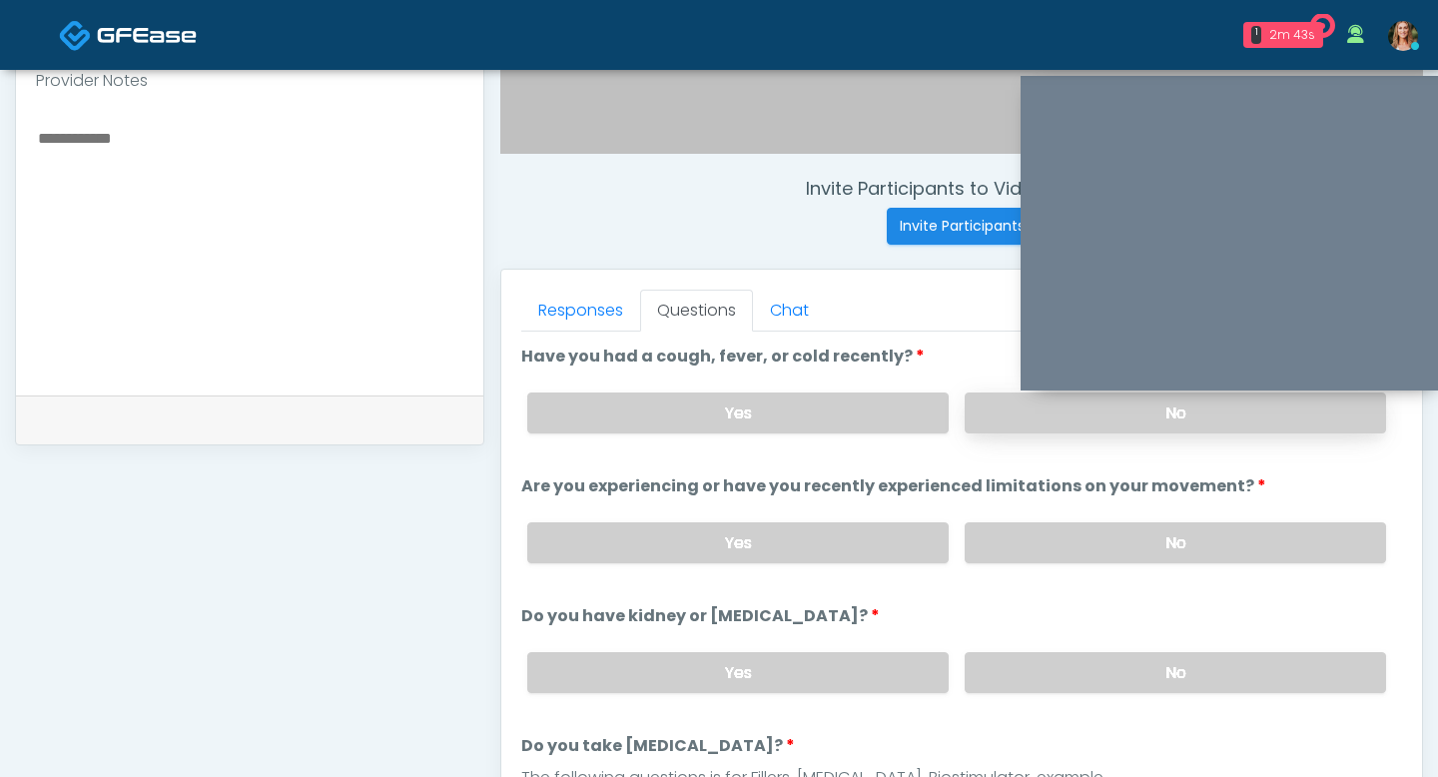
click at [1042, 425] on label "No" at bounding box center [1175, 412] width 421 height 41
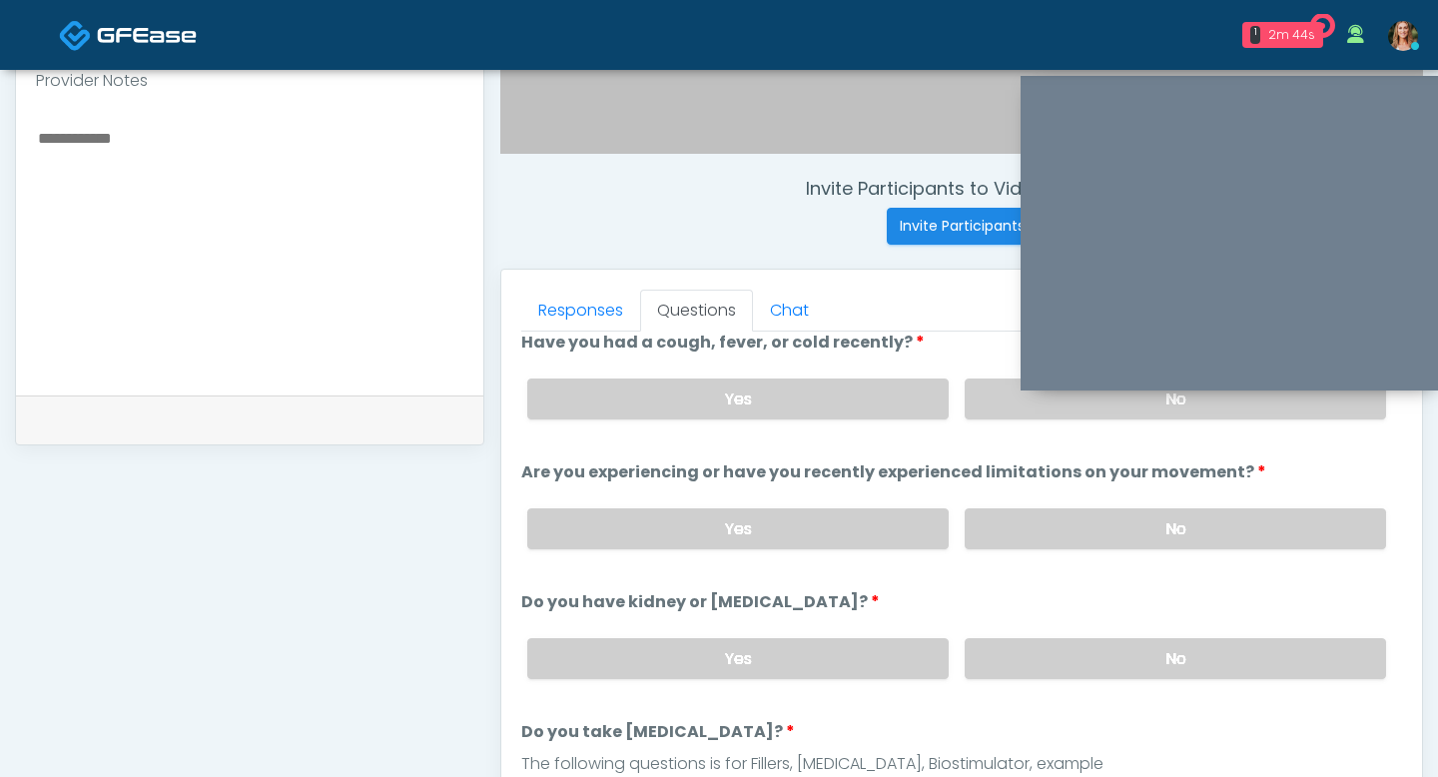
scroll to position [16, 0]
click at [1045, 518] on label "No" at bounding box center [1175, 526] width 421 height 41
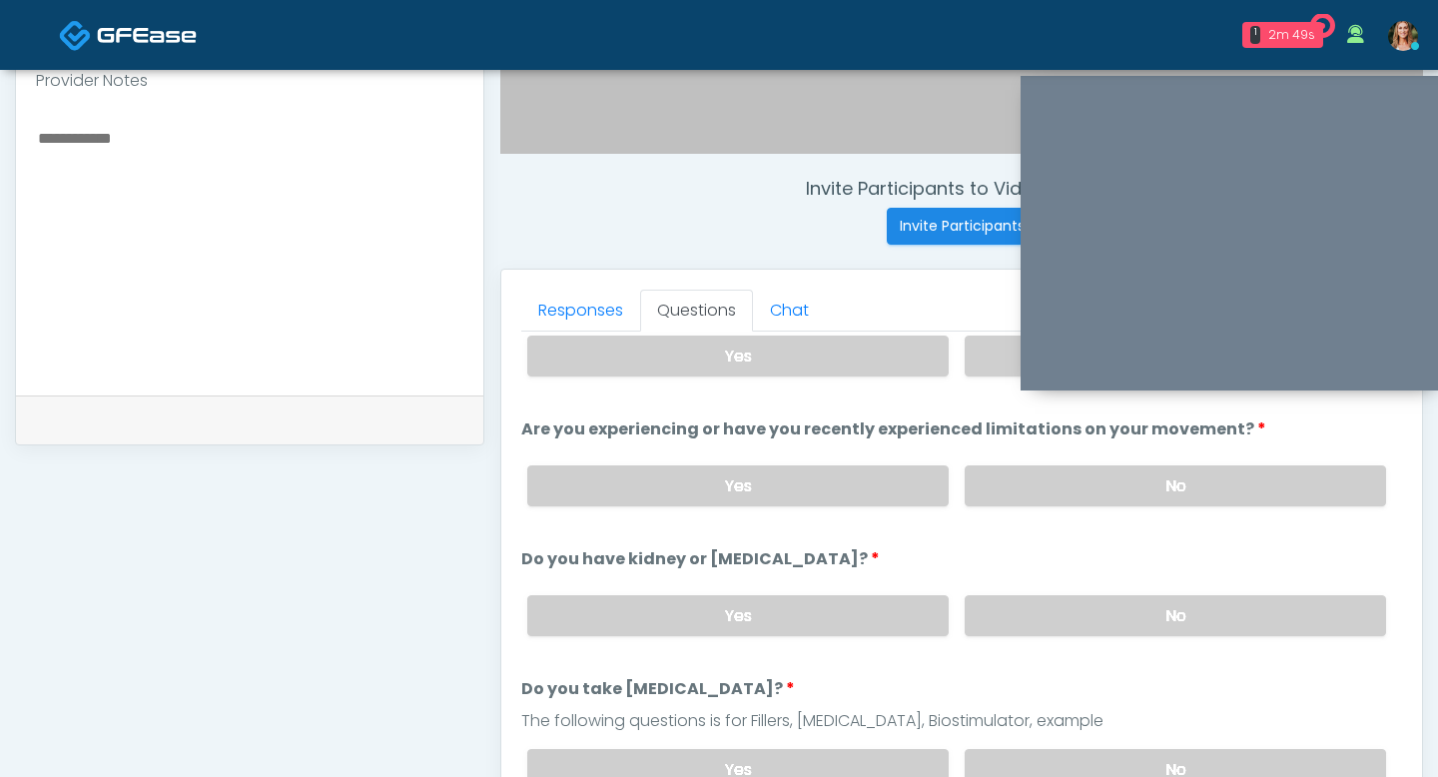
scroll to position [78, 0]
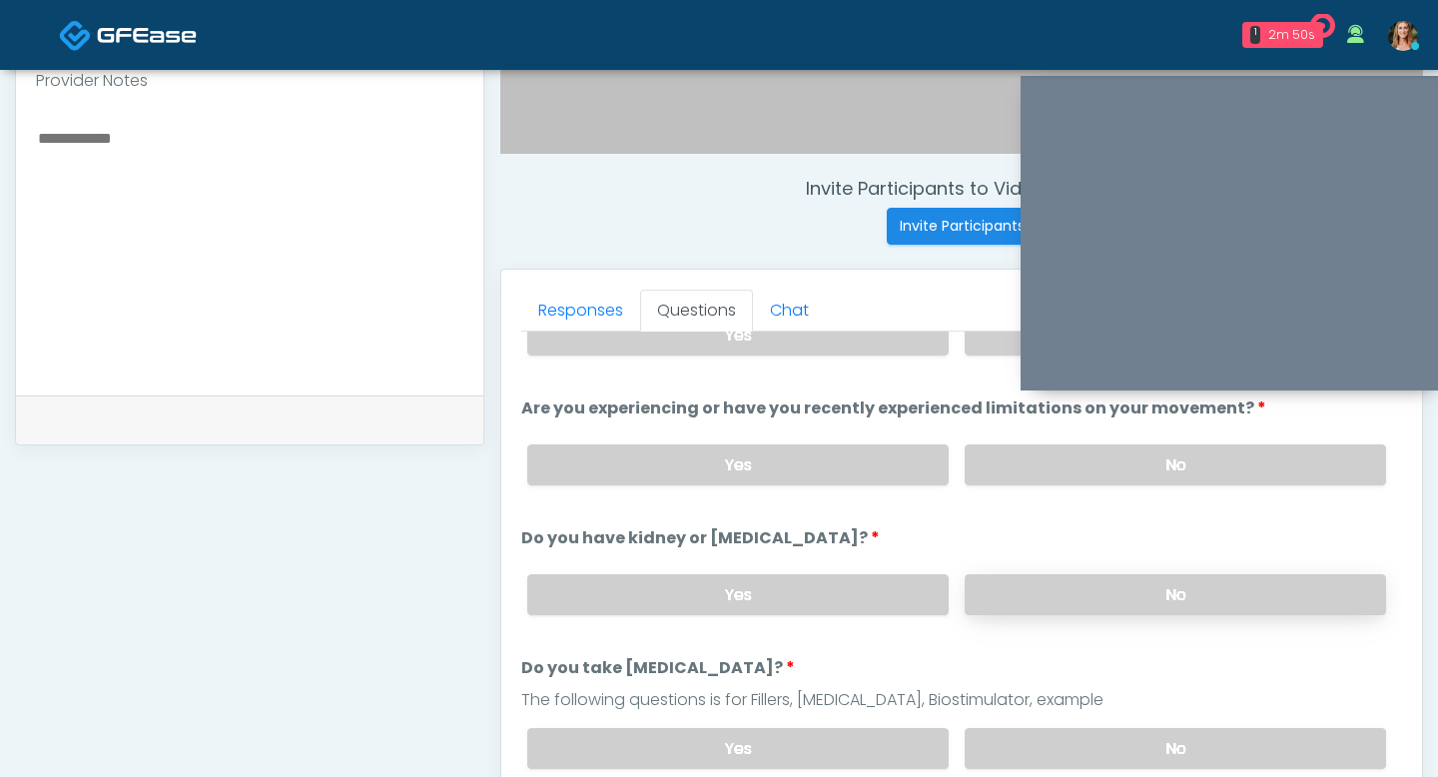
click at [1093, 584] on label "No" at bounding box center [1175, 594] width 421 height 41
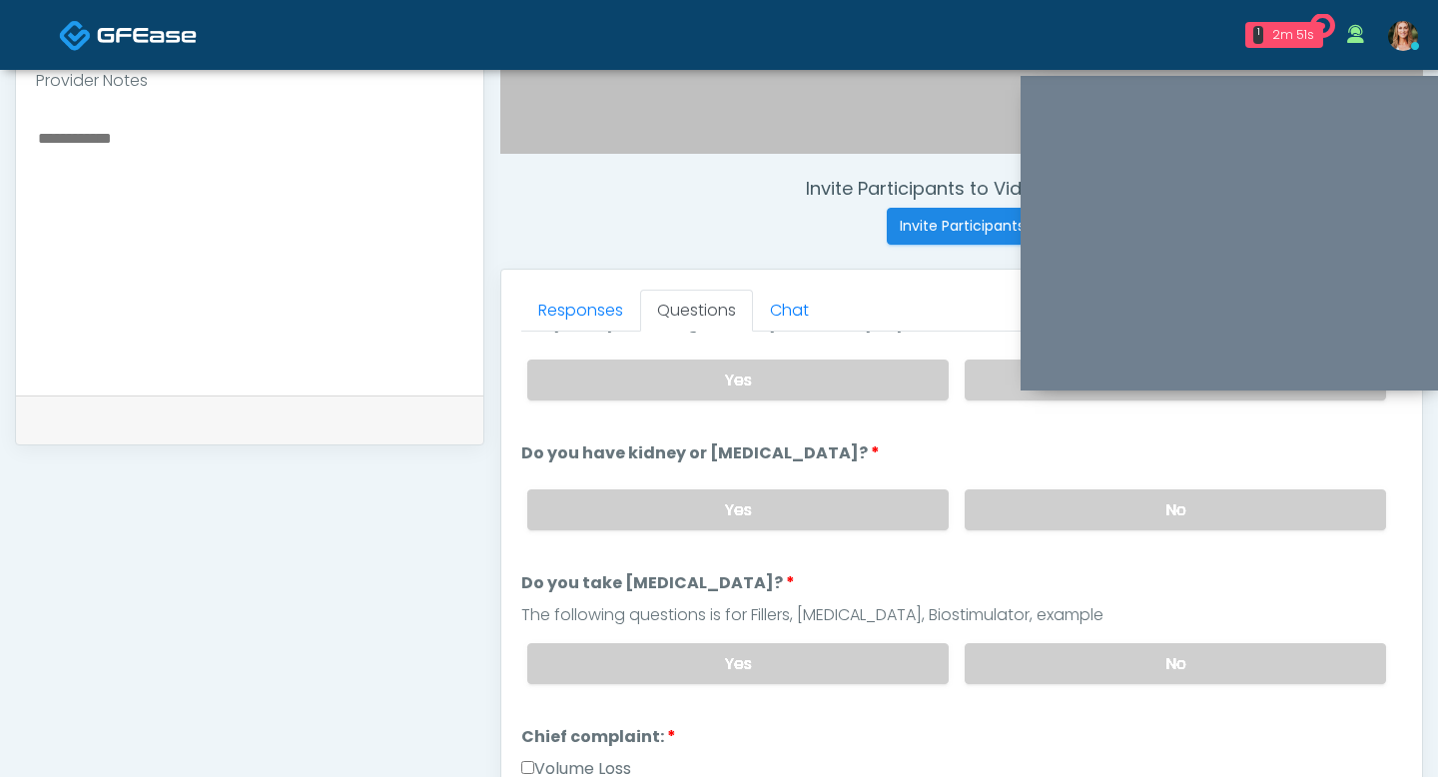
scroll to position [195, 0]
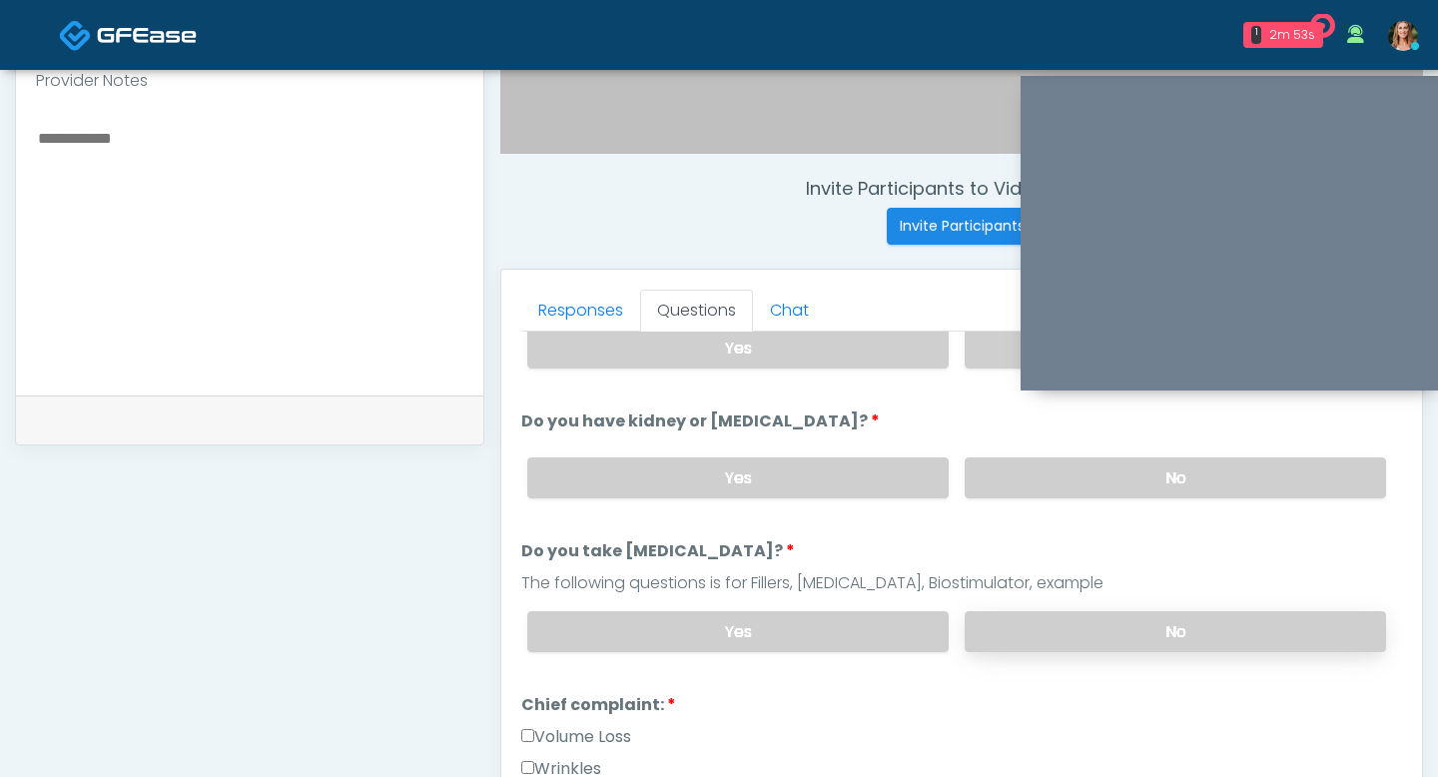
click at [1165, 638] on label "No" at bounding box center [1175, 631] width 421 height 41
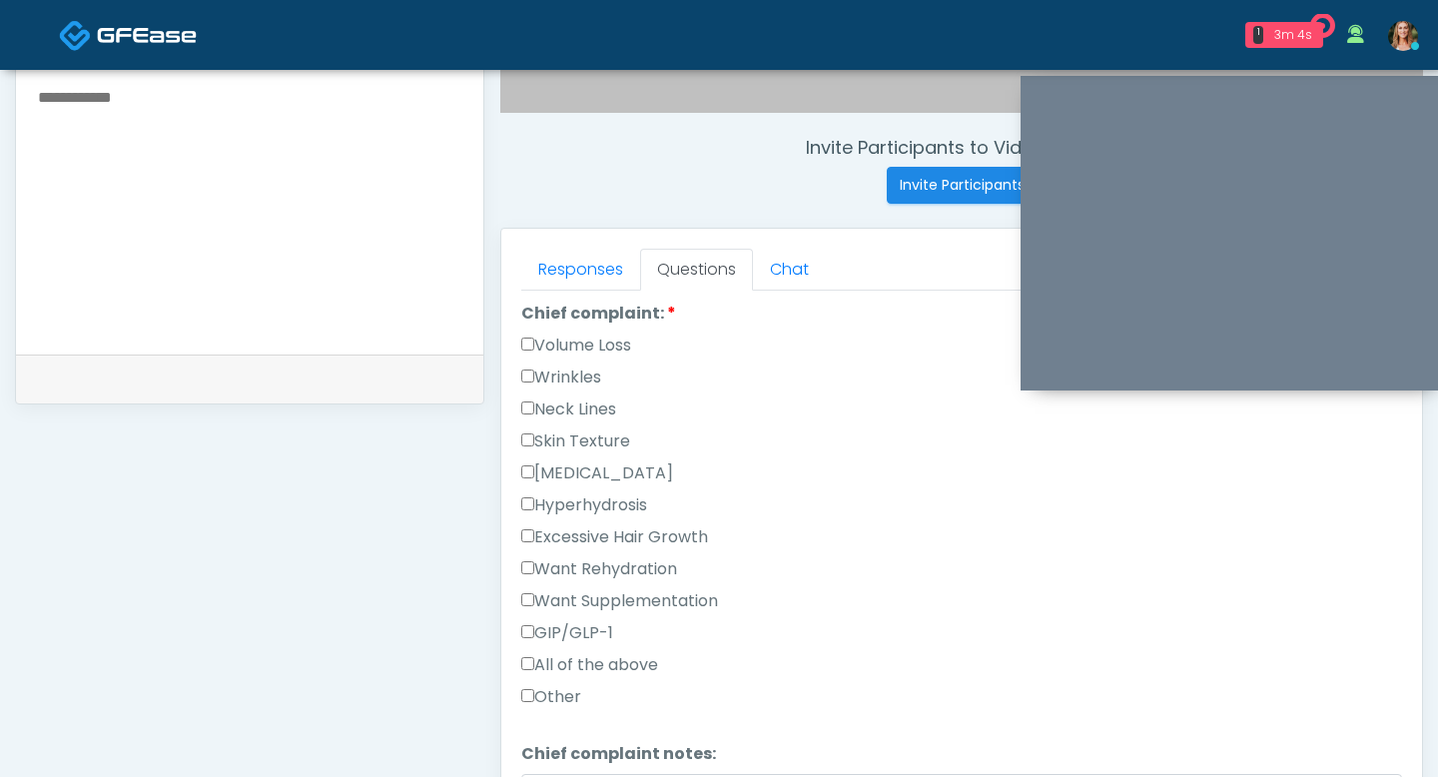
scroll to position [771, 0]
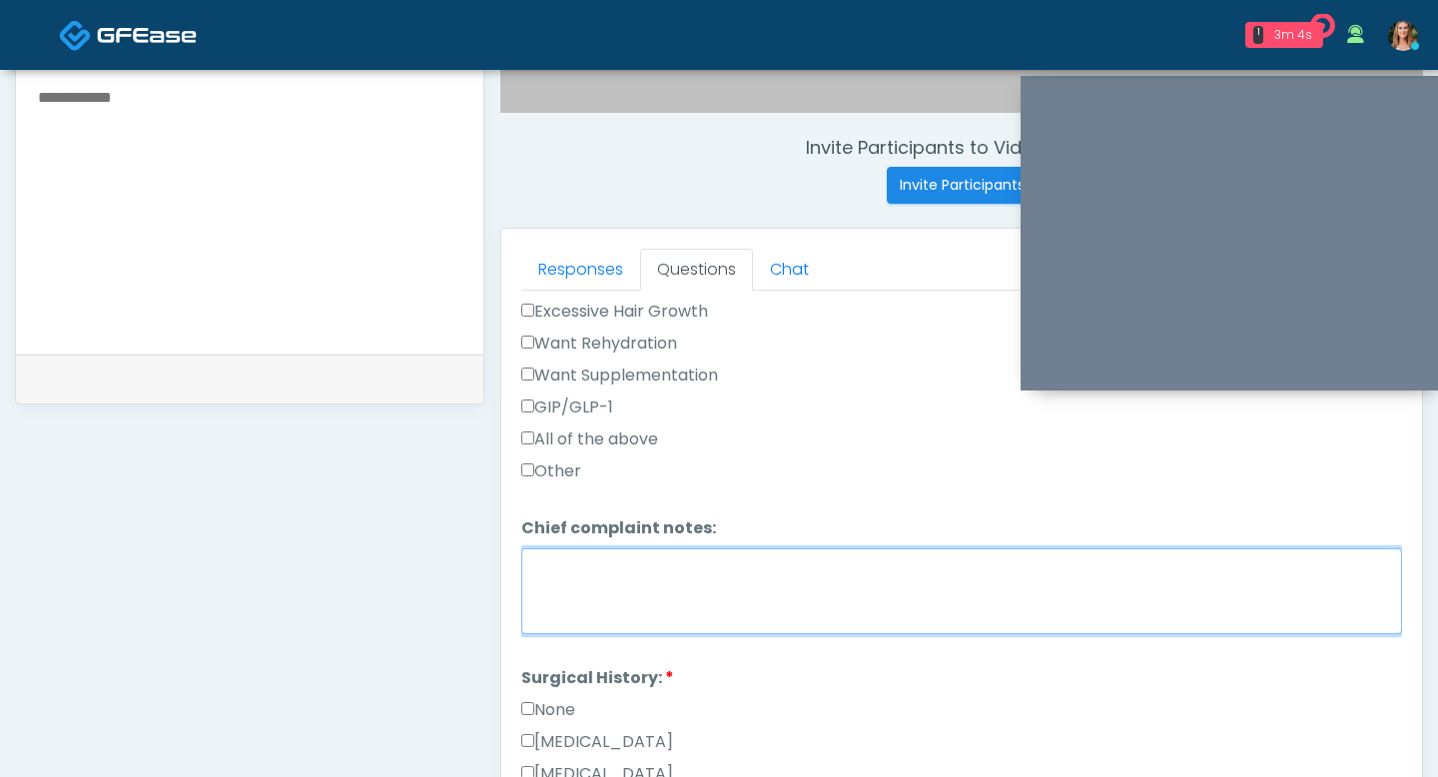
click at [667, 581] on textarea "Chief complaint notes:" at bounding box center [961, 591] width 881 height 86
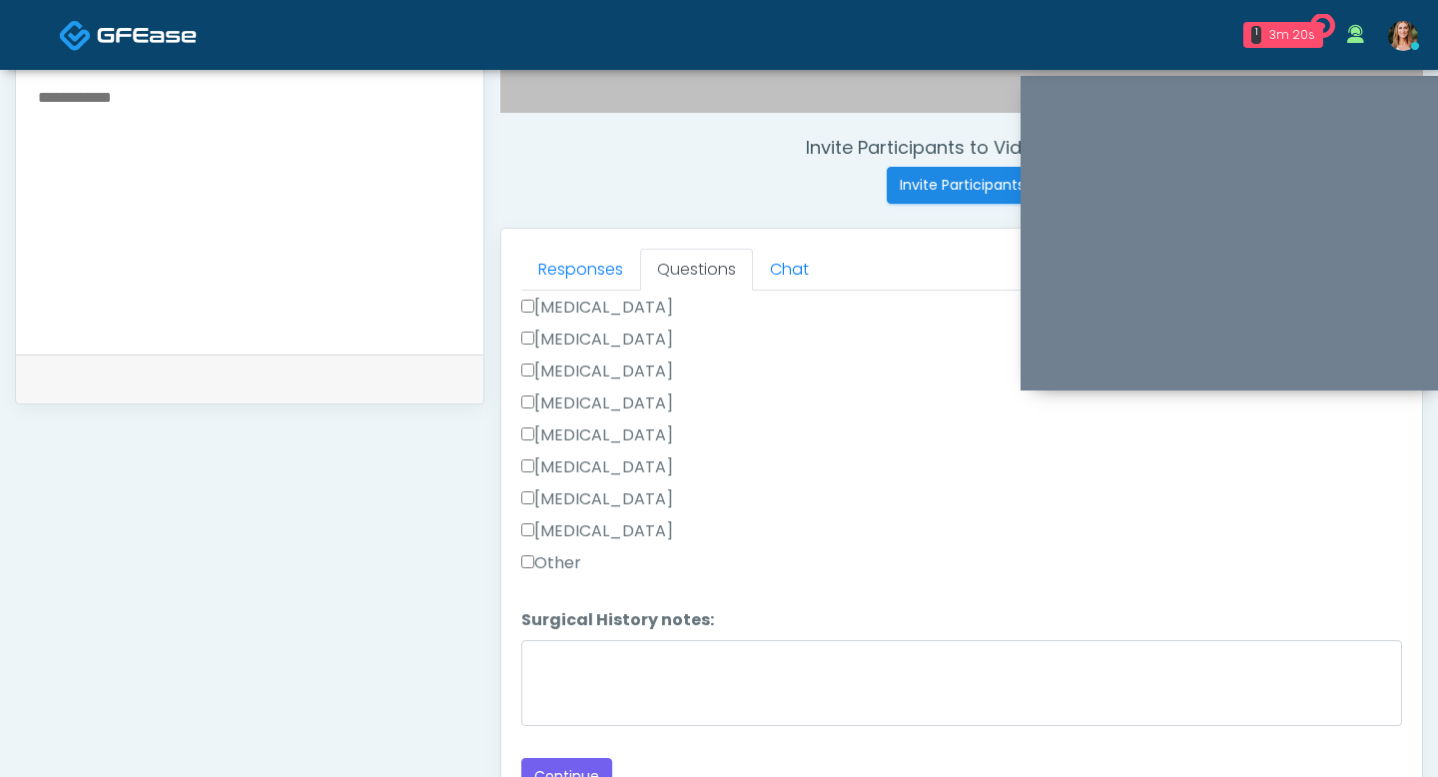
scroll to position [732, 0]
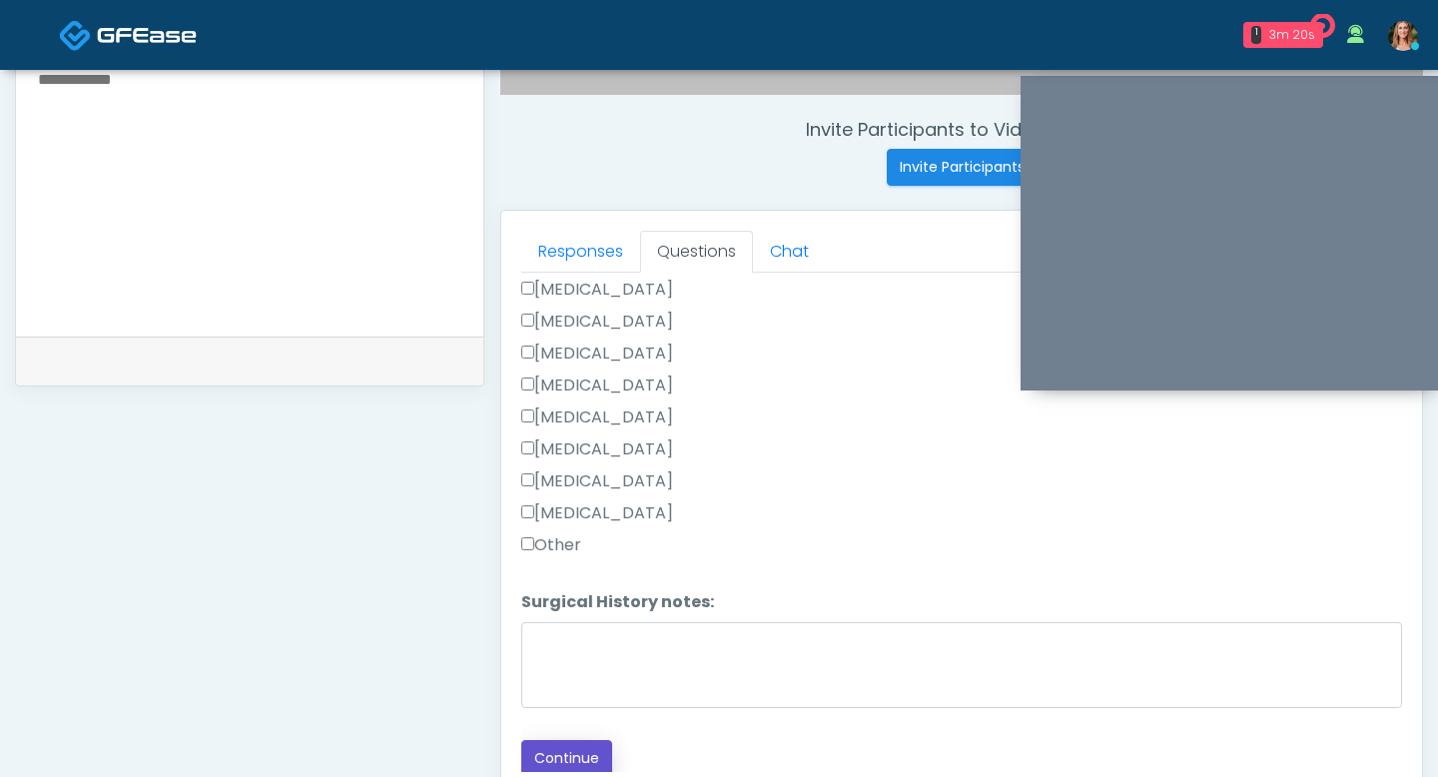
click at [585, 756] on button "Continue" at bounding box center [566, 758] width 91 height 37
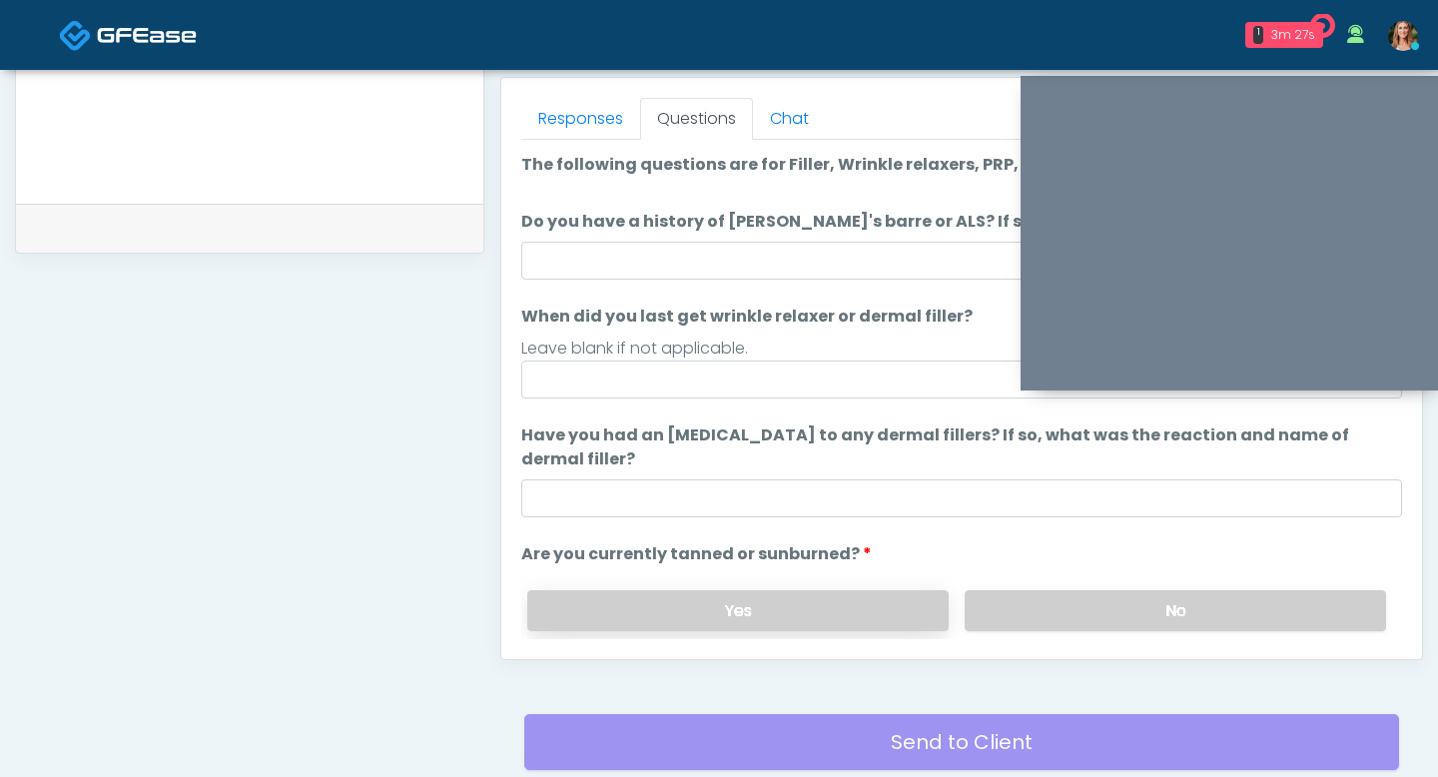
scroll to position [836, 0]
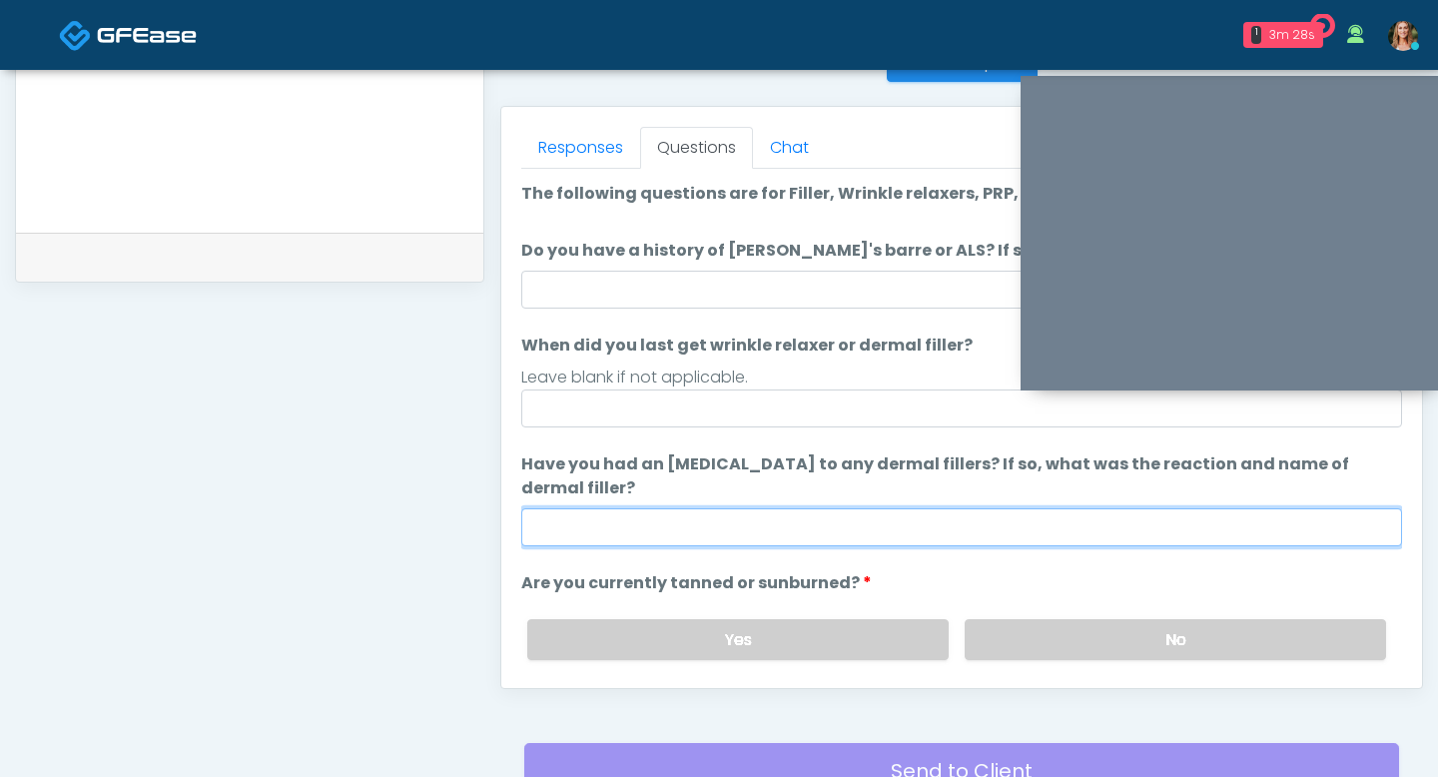
click at [786, 517] on input "Have you had an allergic response to any dermal fillers? If so, what was the re…" at bounding box center [961, 527] width 881 height 38
click at [779, 518] on input "Have you had an allergic response to any dermal fillers? If so, what was the re…" at bounding box center [961, 527] width 881 height 38
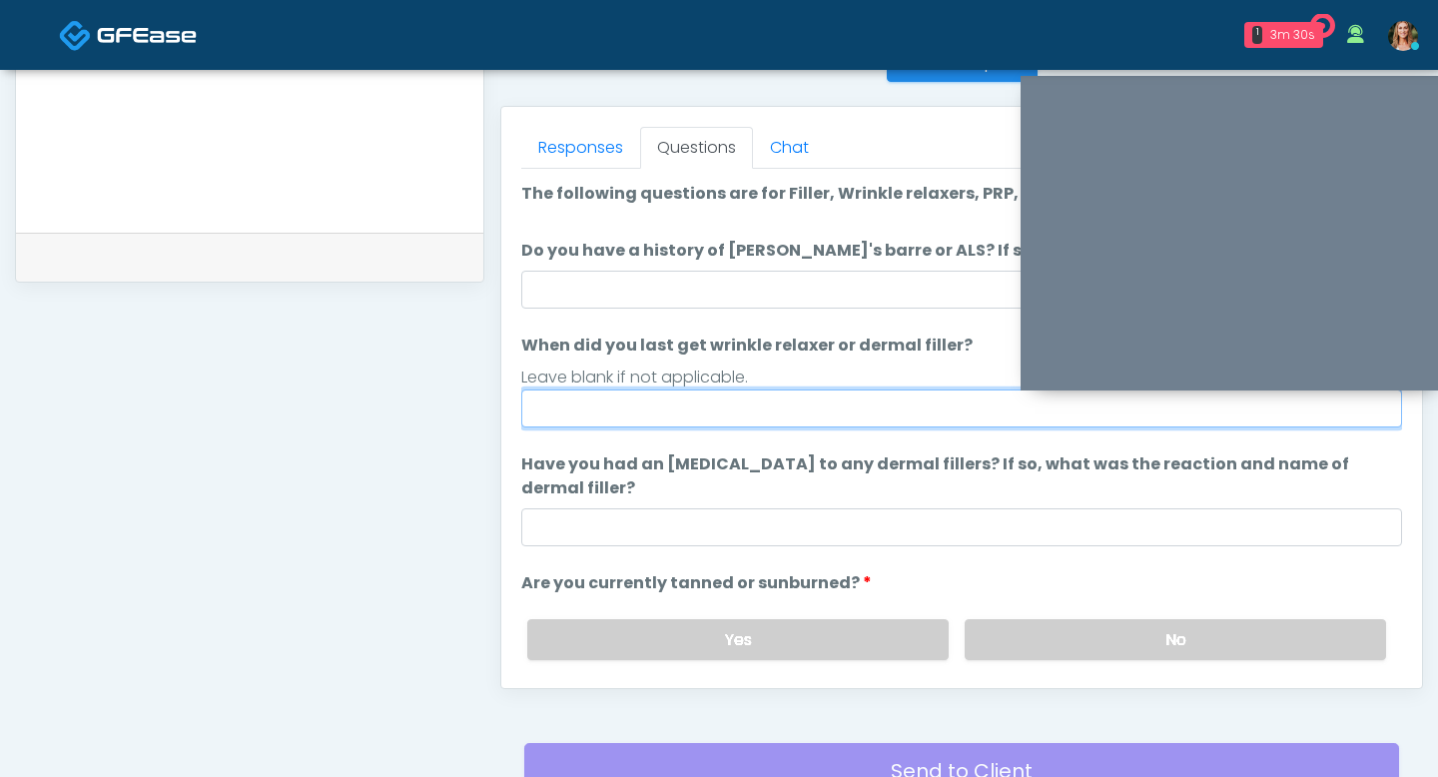
click at [739, 414] on input "When did you last get wrinkle relaxer or dermal filler?" at bounding box center [961, 409] width 881 height 38
type input "********"
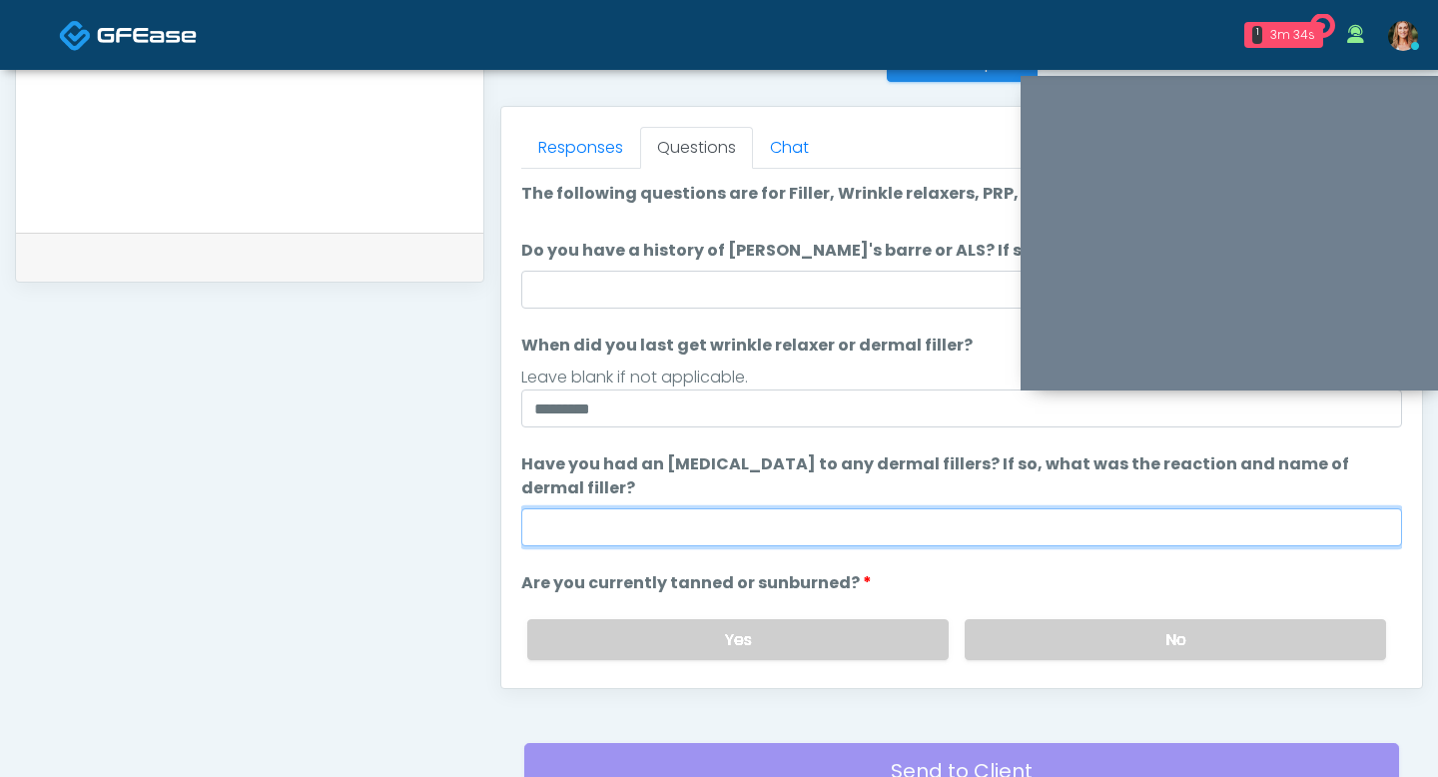
click at [706, 514] on input "Have you had an allergic response to any dermal fillers? If so, what was the re…" at bounding box center [961, 527] width 881 height 38
type input "***"
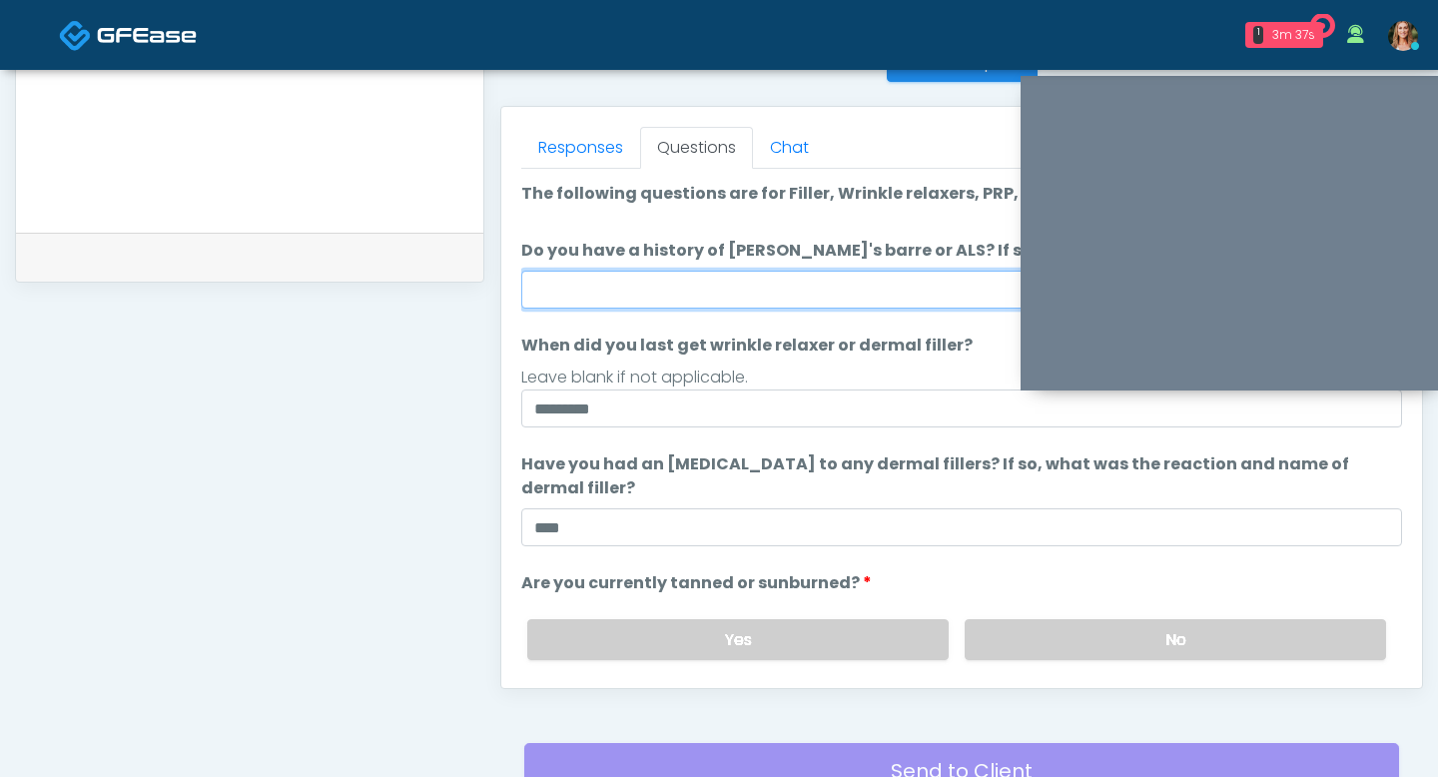
click at [683, 284] on input "Do you have a history of Guillain's barre or ALS? If so, please provide details." at bounding box center [961, 290] width 881 height 38
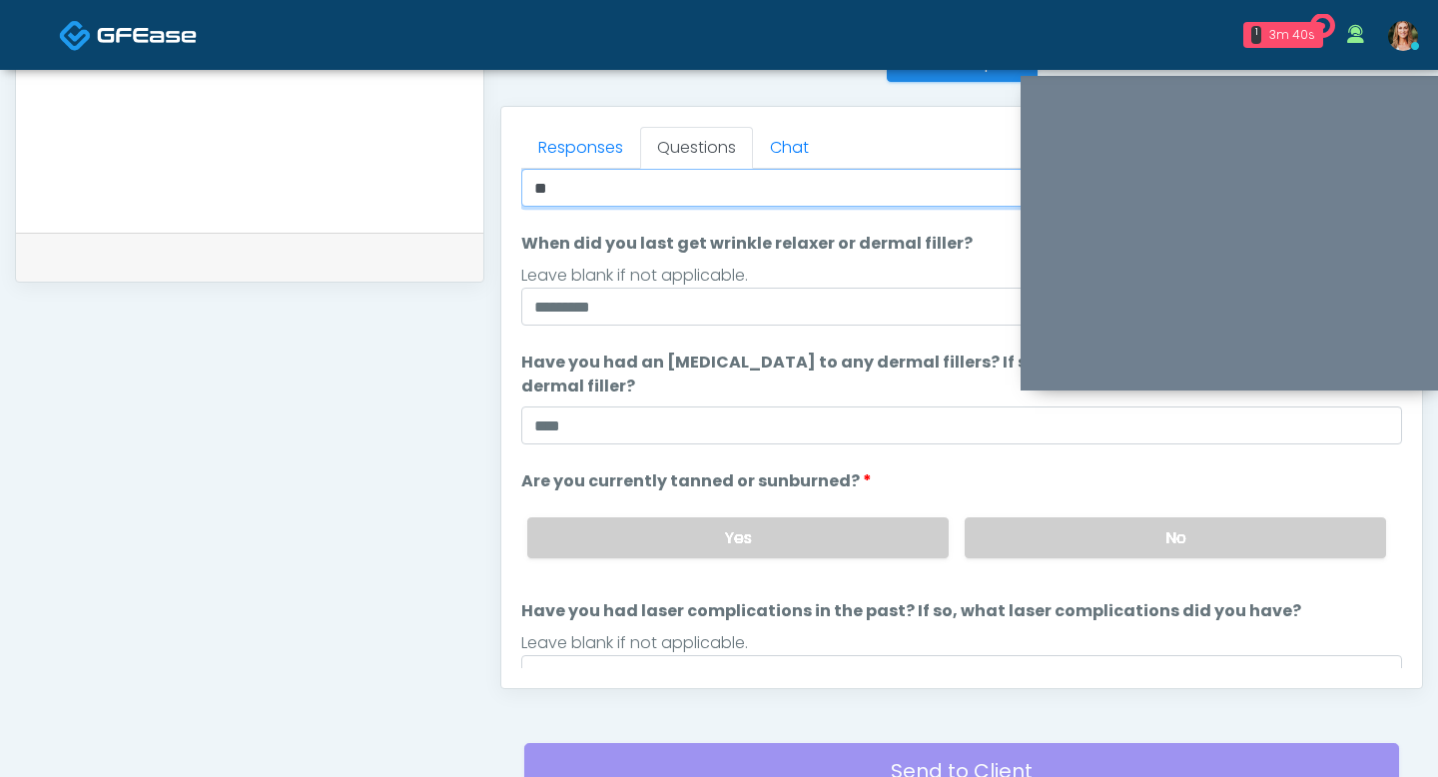
scroll to position [169, 0]
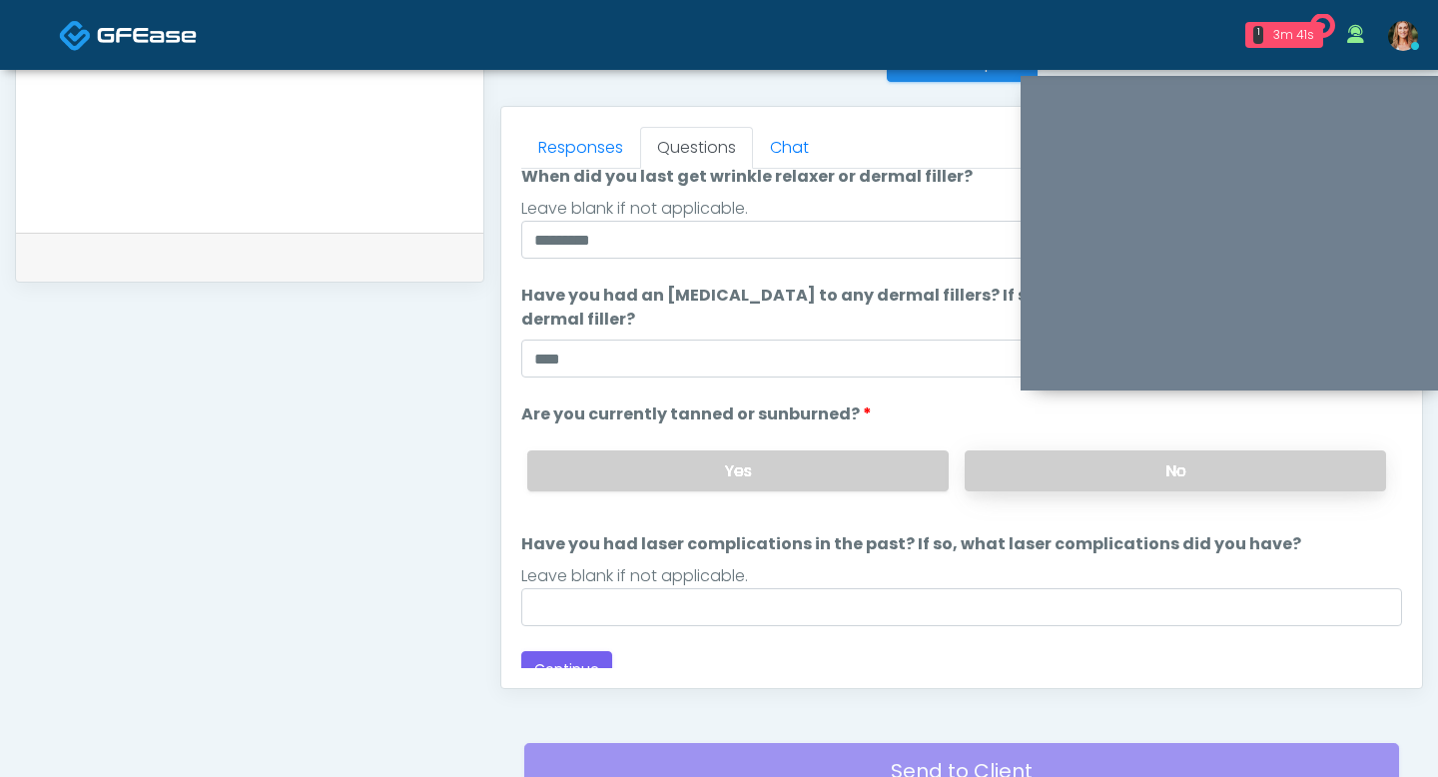
type input "**"
click at [1037, 463] on label "No" at bounding box center [1175, 470] width 421 height 41
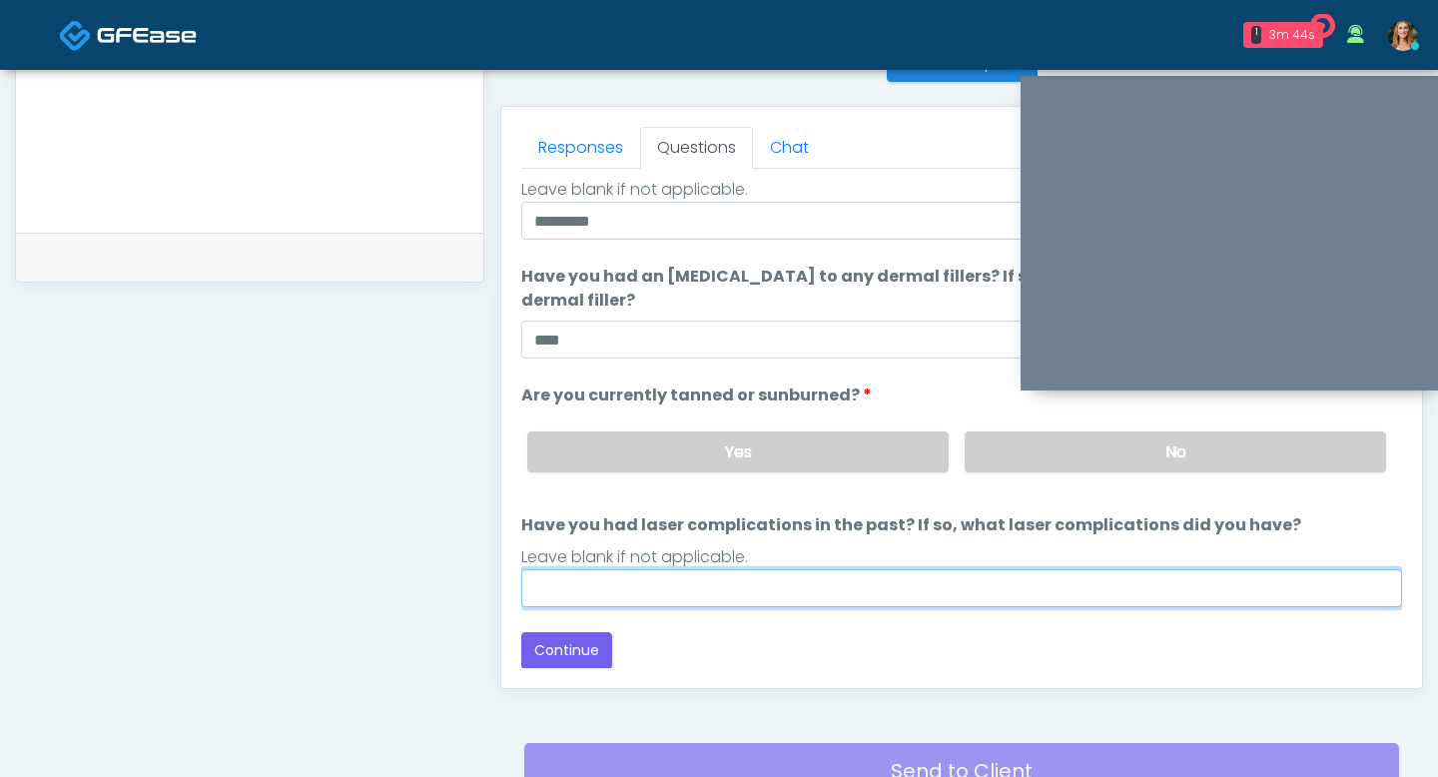
click at [800, 585] on input "Have you had laser complications in the past? If so, what laser complications d…" at bounding box center [961, 588] width 881 height 38
click at [853, 585] on input "Have you had laser complications in the past? If so, what laser complications d…" at bounding box center [961, 588] width 881 height 38
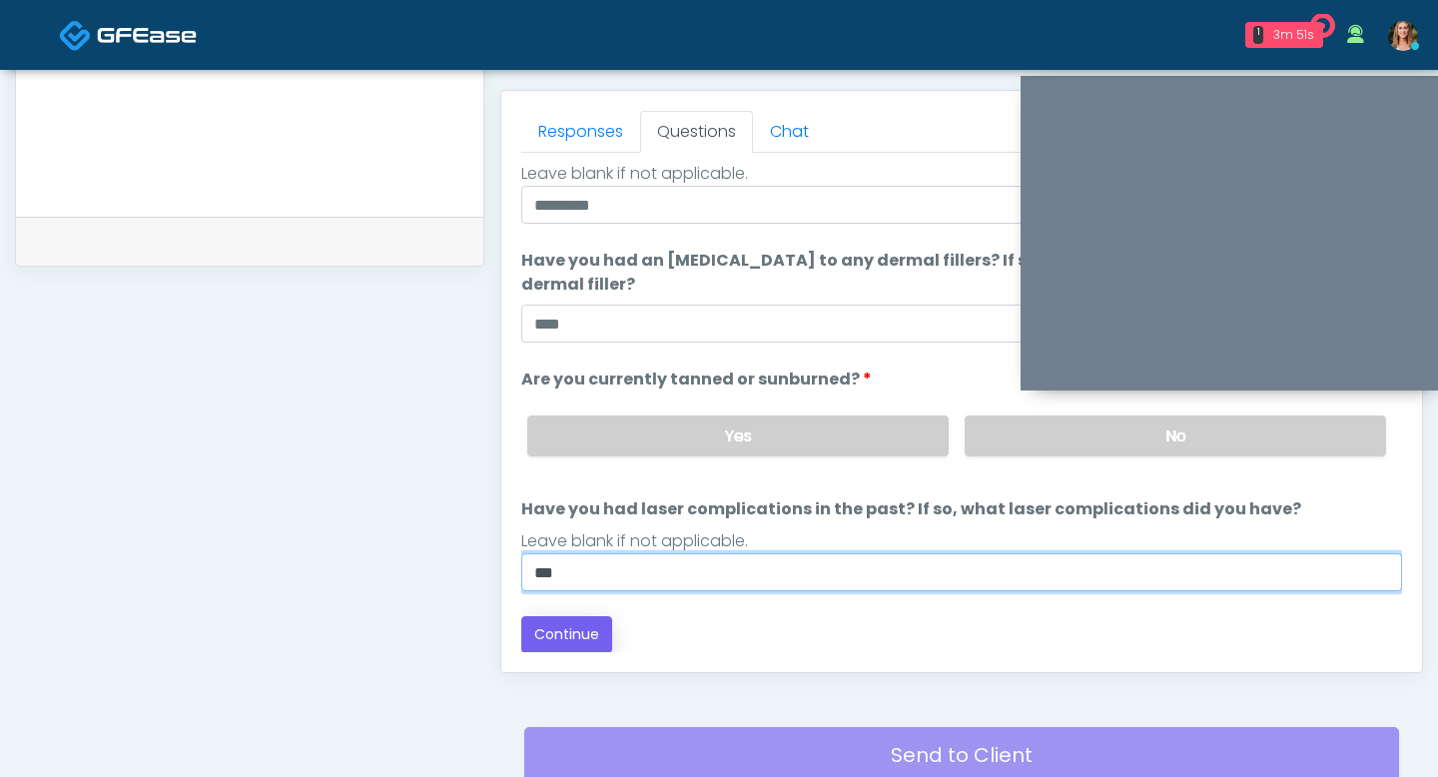
type input "**"
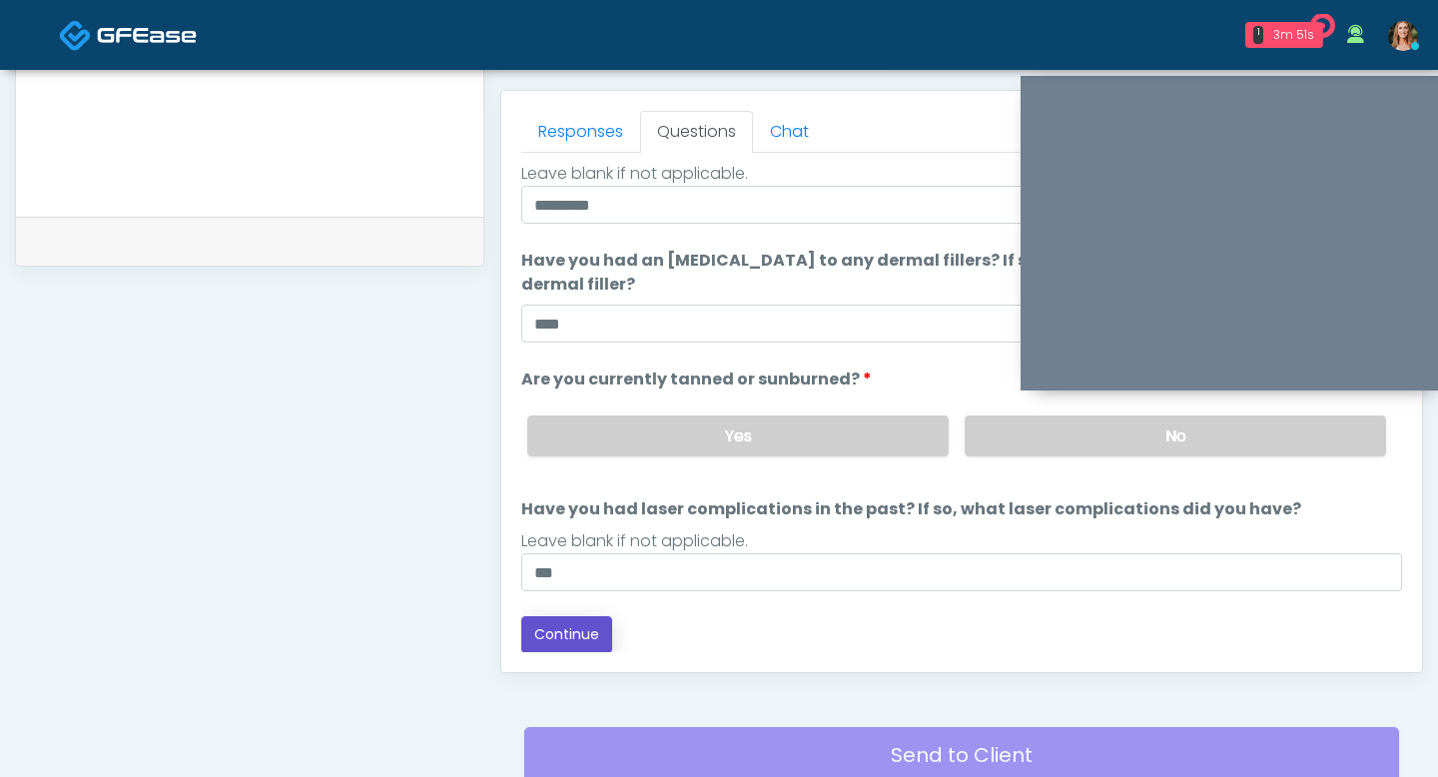
click at [543, 645] on button "Continue" at bounding box center [566, 634] width 91 height 37
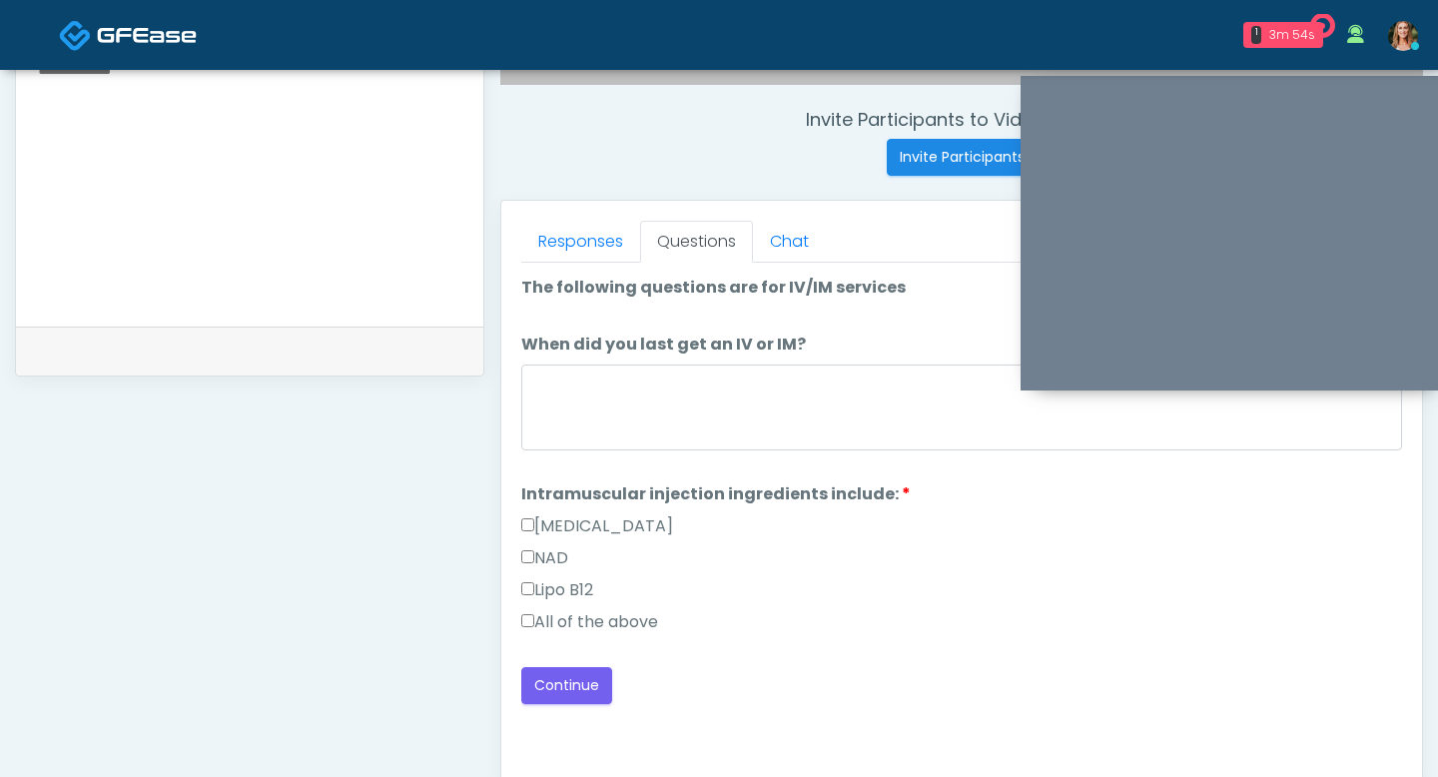
scroll to position [746, 0]
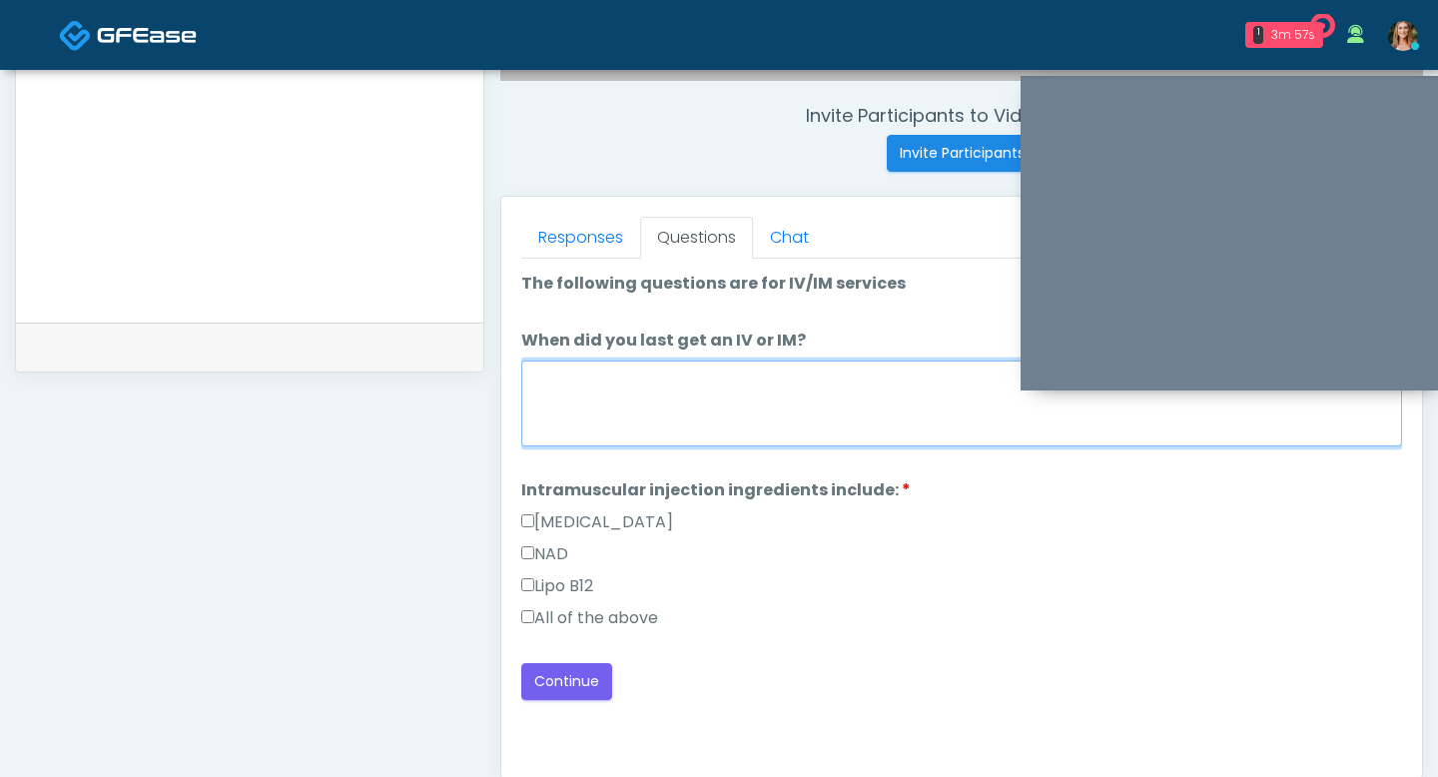
click at [713, 417] on textarea "When did you last get an IV or IM?" at bounding box center [961, 404] width 881 height 86
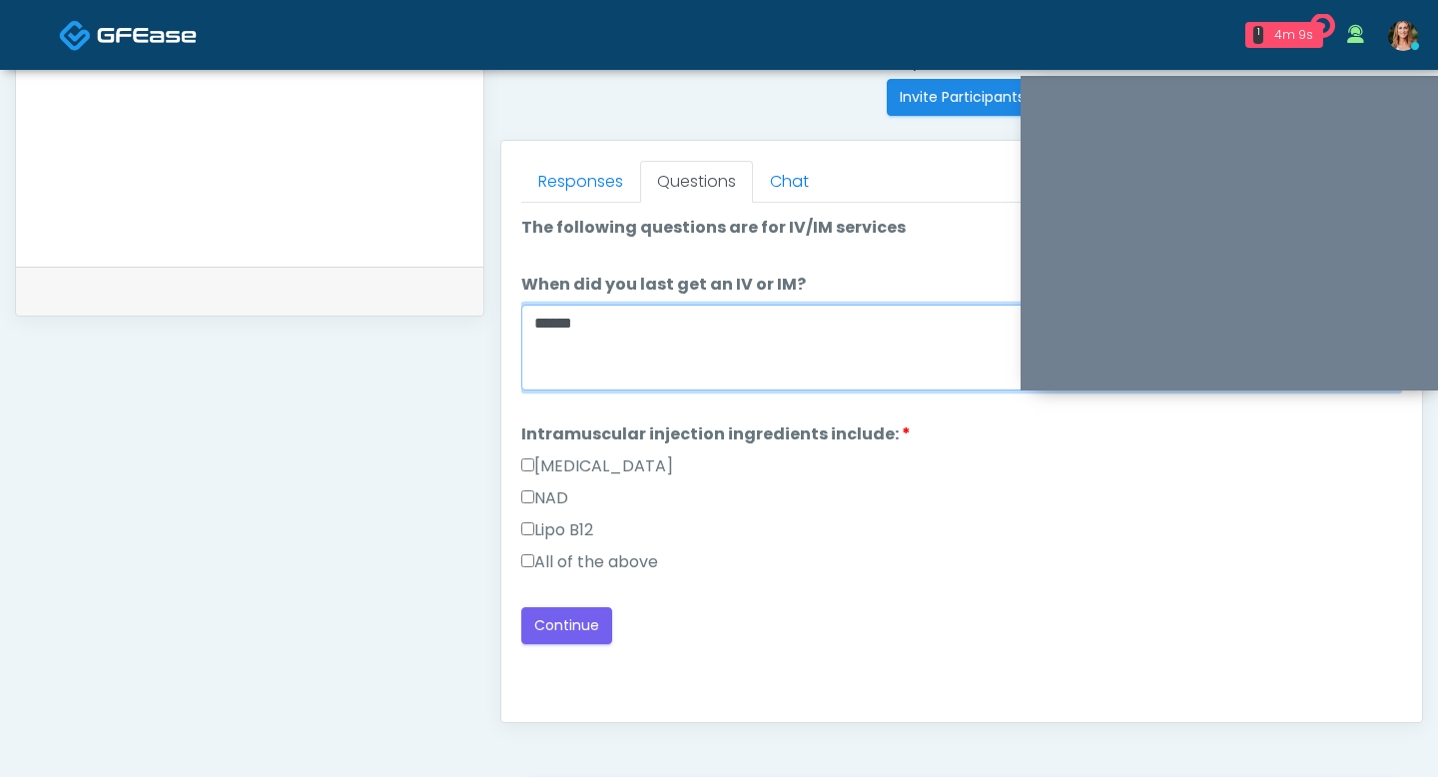
scroll to position [827, 0]
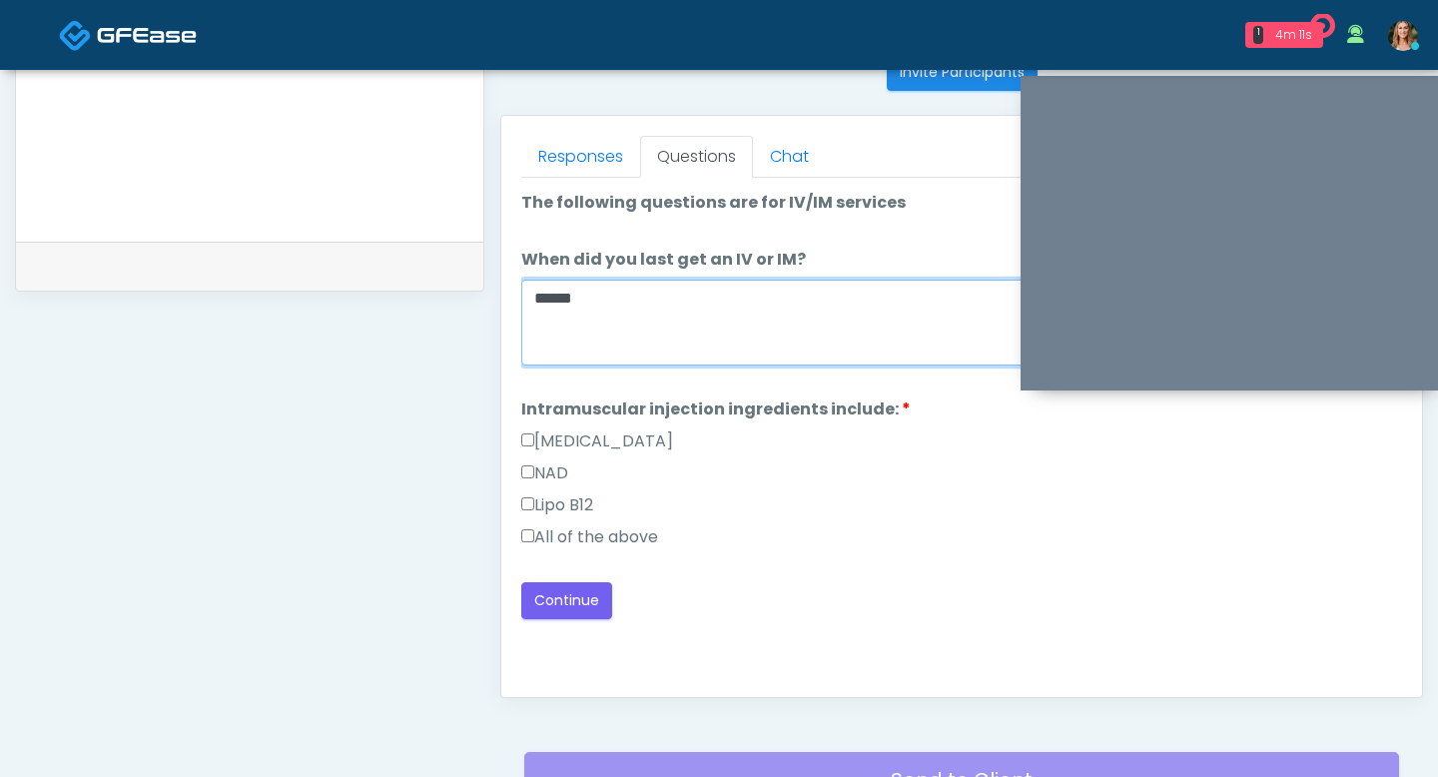
type textarea "*****"
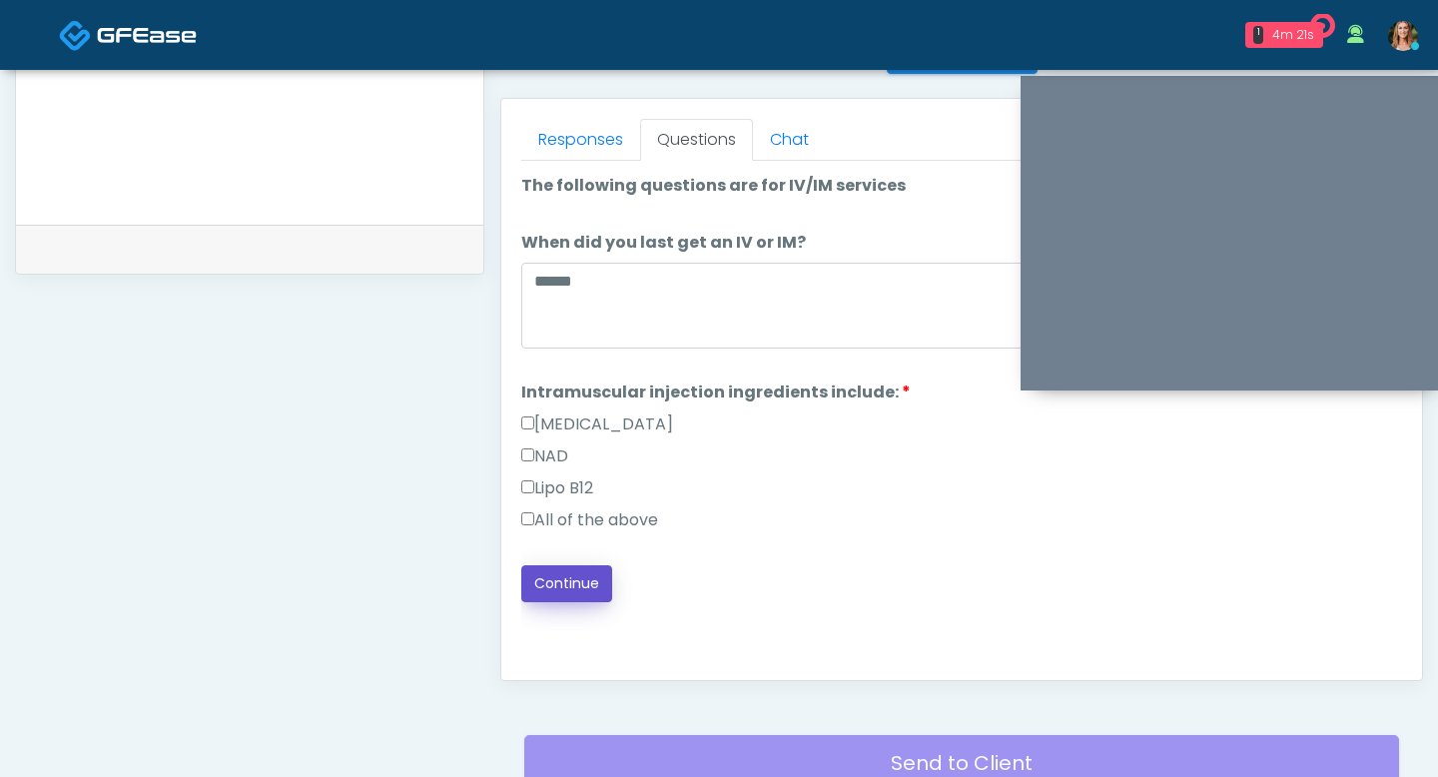
click at [562, 588] on button "Continue" at bounding box center [566, 583] width 91 height 37
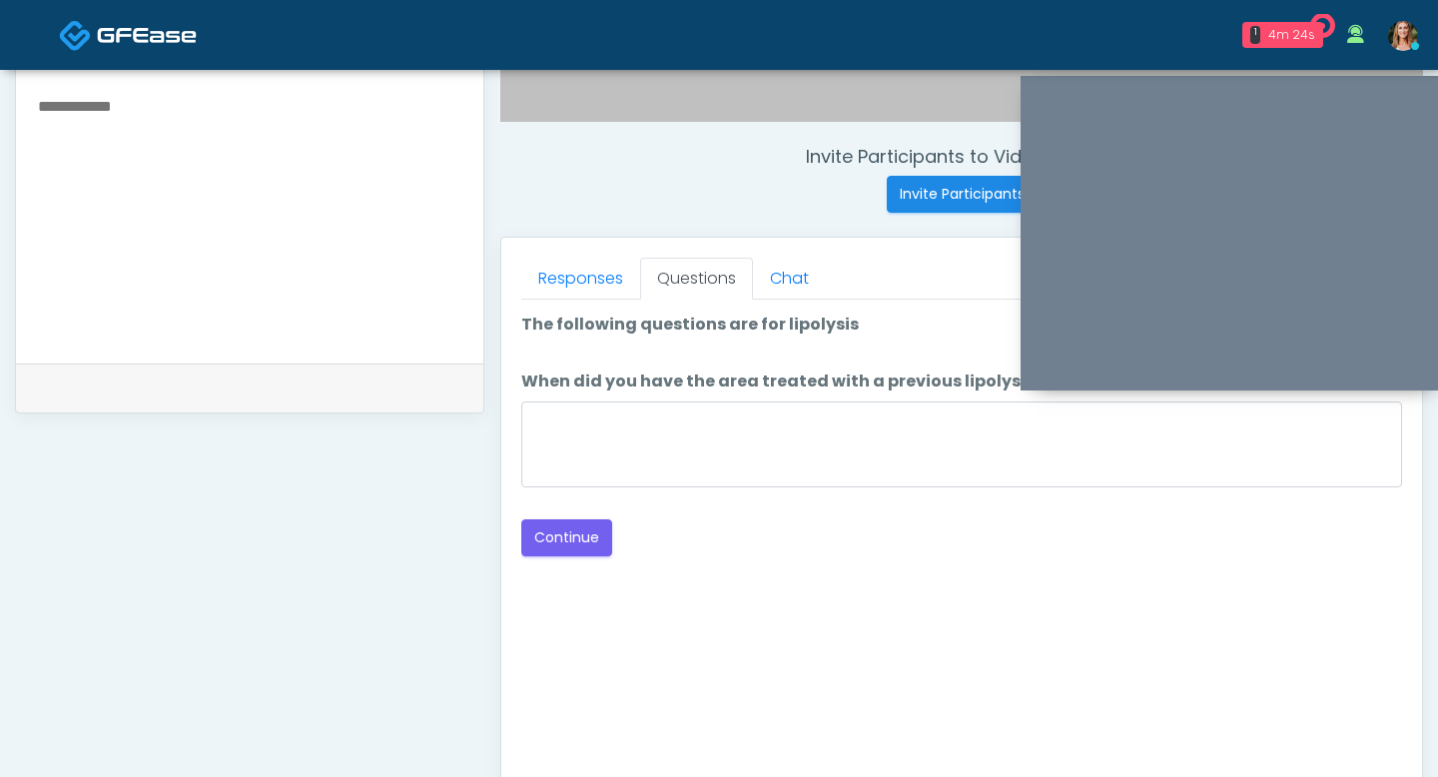
scroll to position [694, 0]
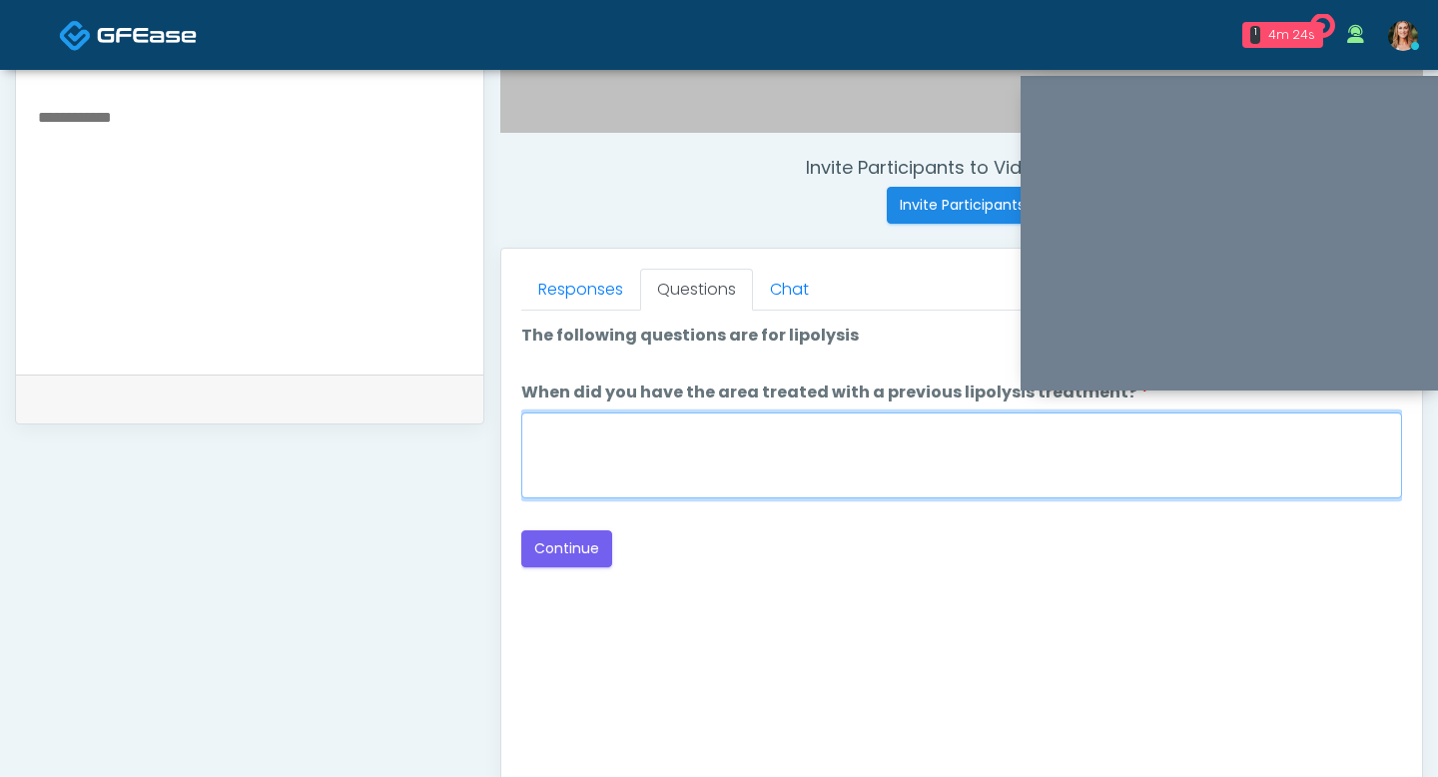
click at [692, 484] on textarea "When did you have the area treated with a previous lipolysis treatment?" at bounding box center [961, 455] width 881 height 86
type textarea "**"
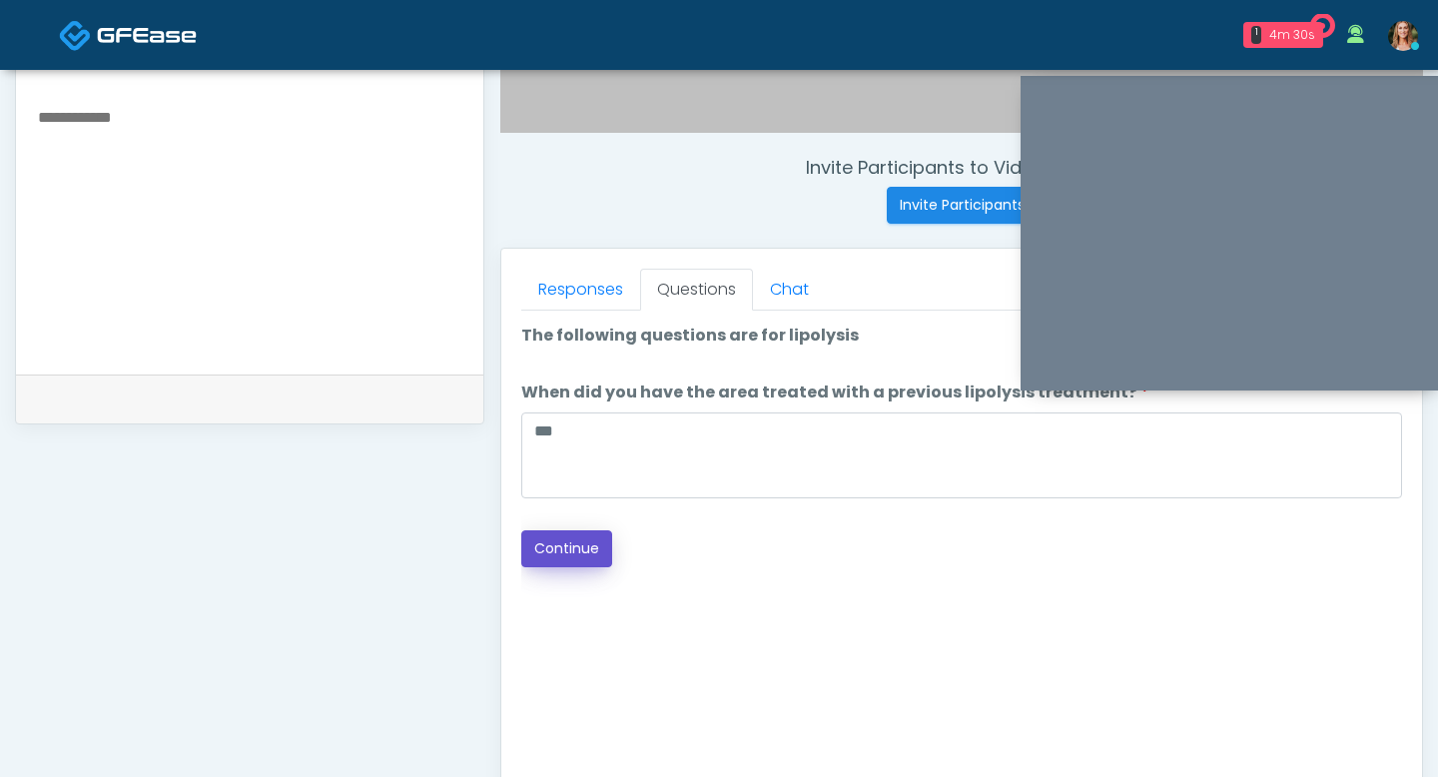
click at [593, 547] on button "Continue" at bounding box center [566, 548] width 91 height 37
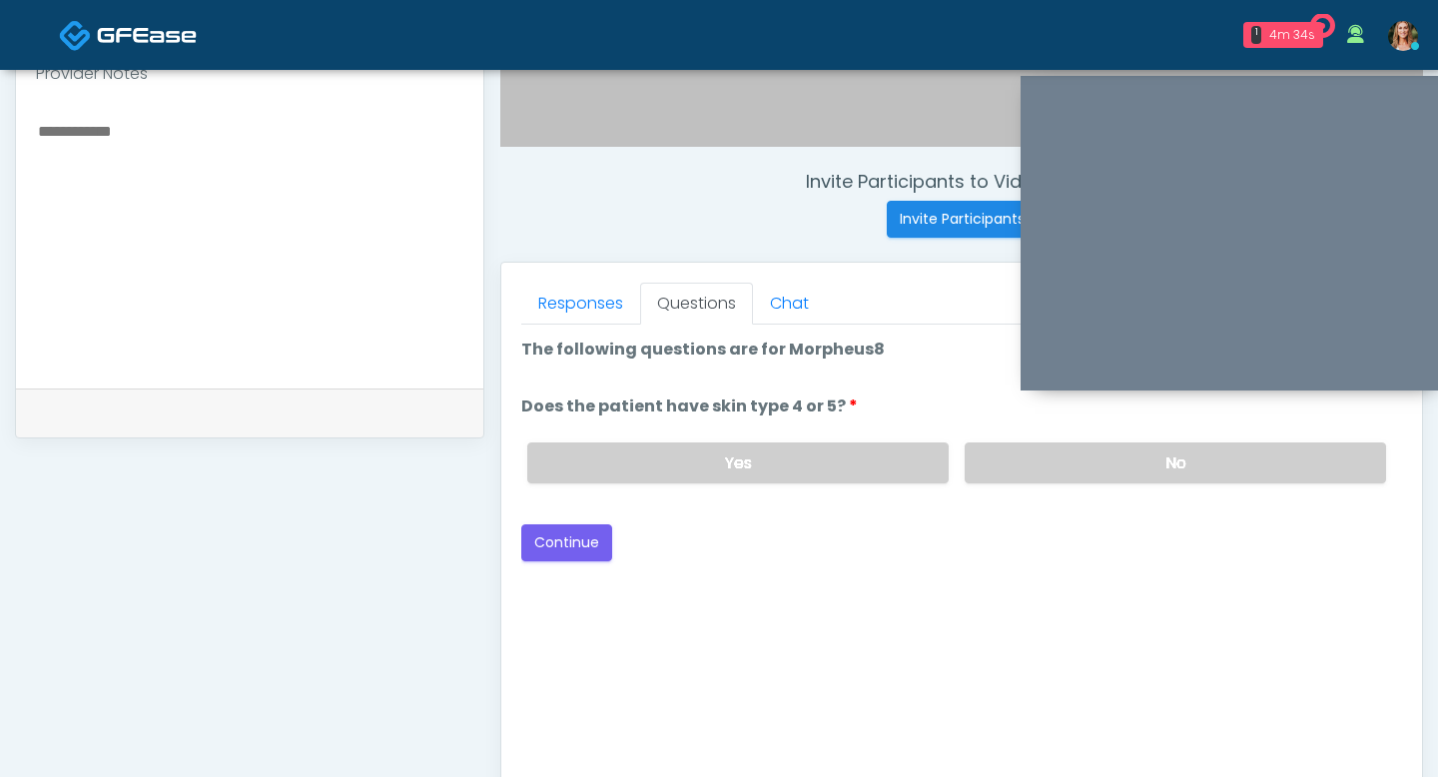
scroll to position [640, 0]
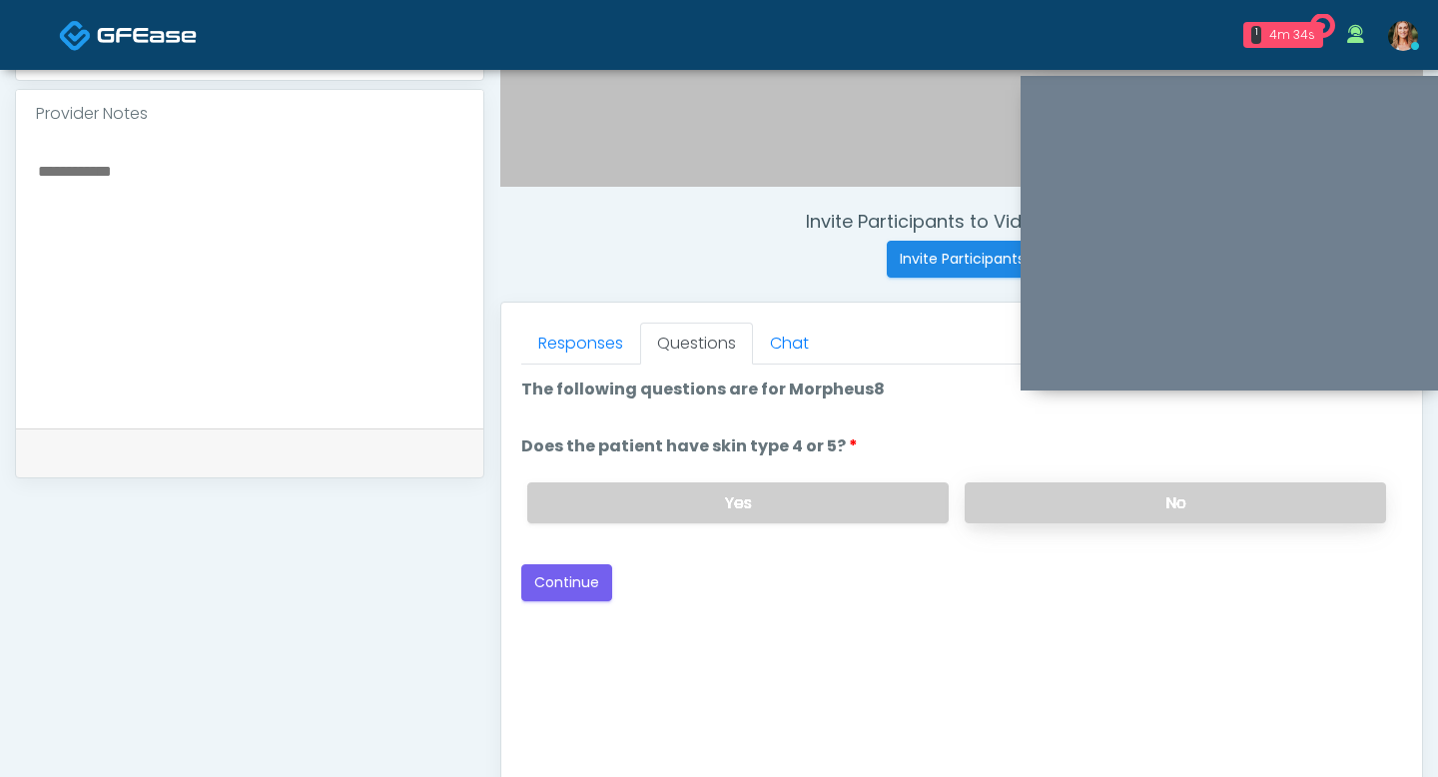
click at [1038, 509] on label "No" at bounding box center [1175, 502] width 421 height 41
click at [555, 583] on button "Continue" at bounding box center [566, 582] width 91 height 37
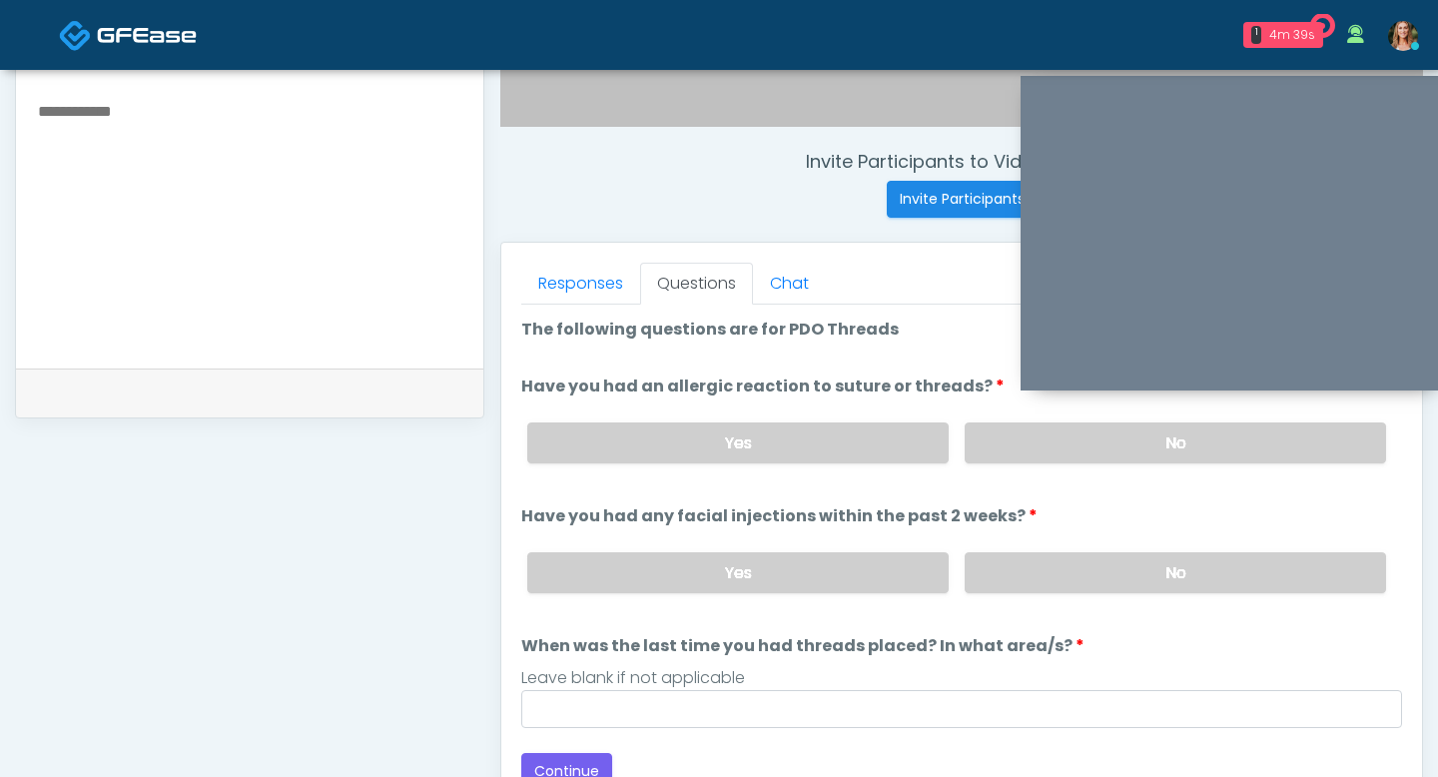
scroll to position [698, 0]
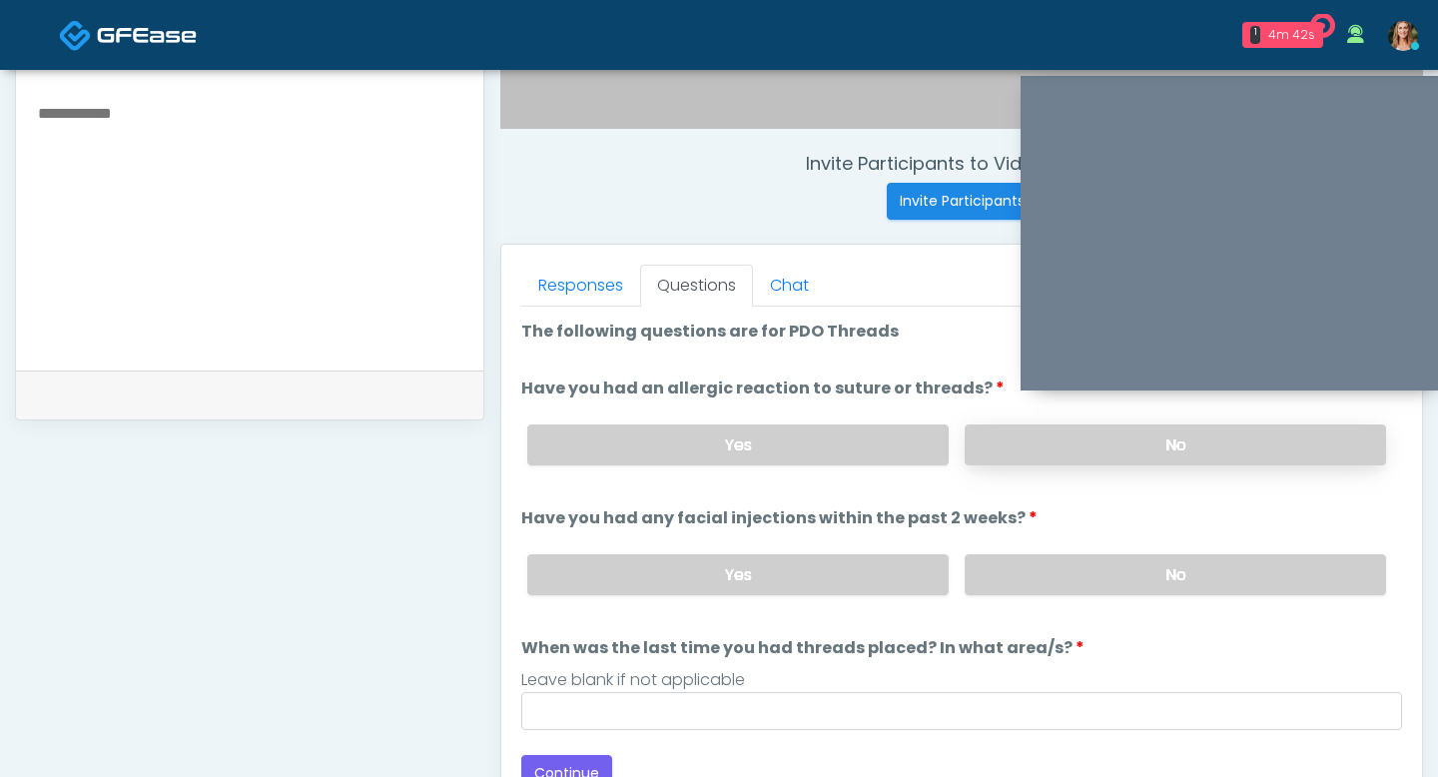
click at [1008, 455] on label "No" at bounding box center [1175, 444] width 421 height 41
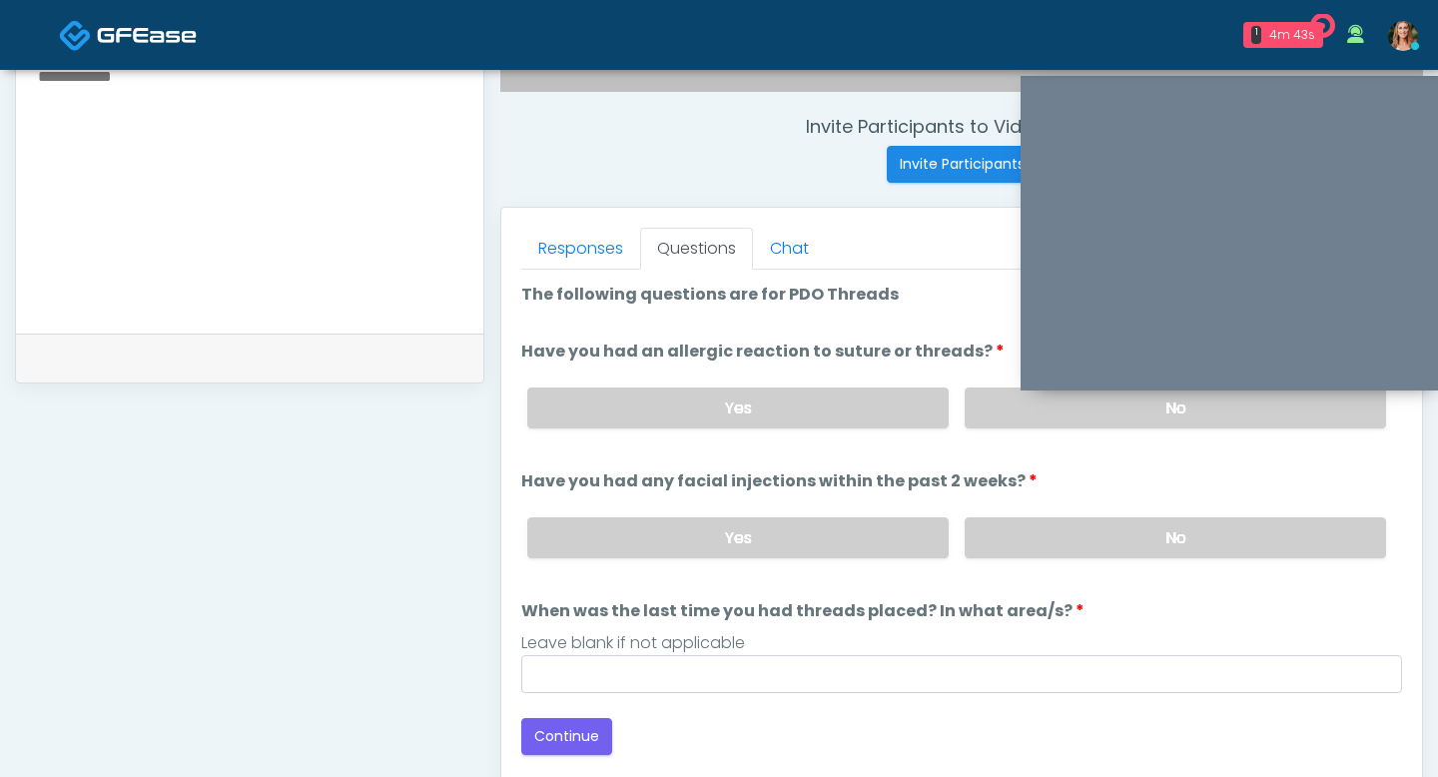
scroll to position [759, 0]
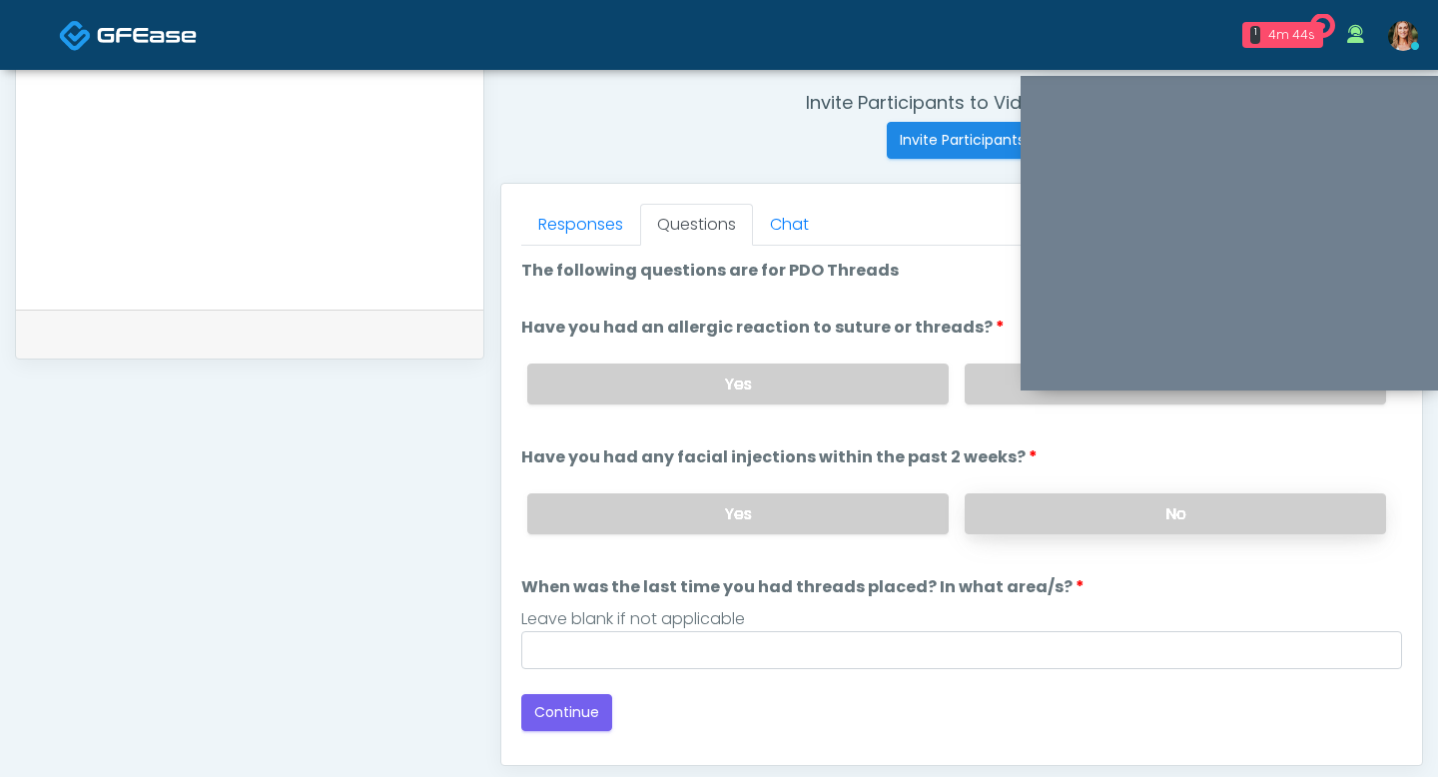
click at [983, 513] on label "No" at bounding box center [1175, 513] width 421 height 41
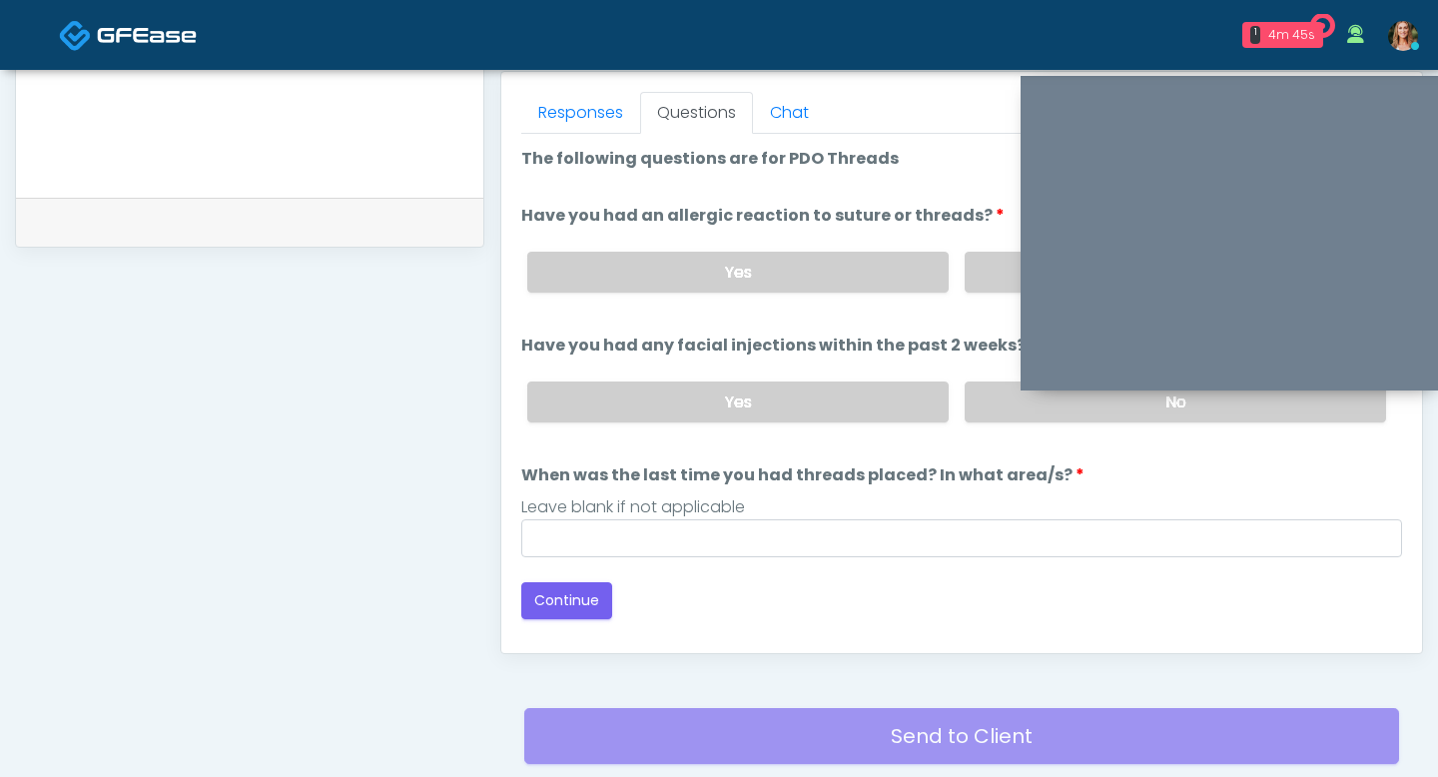
scroll to position [895, 0]
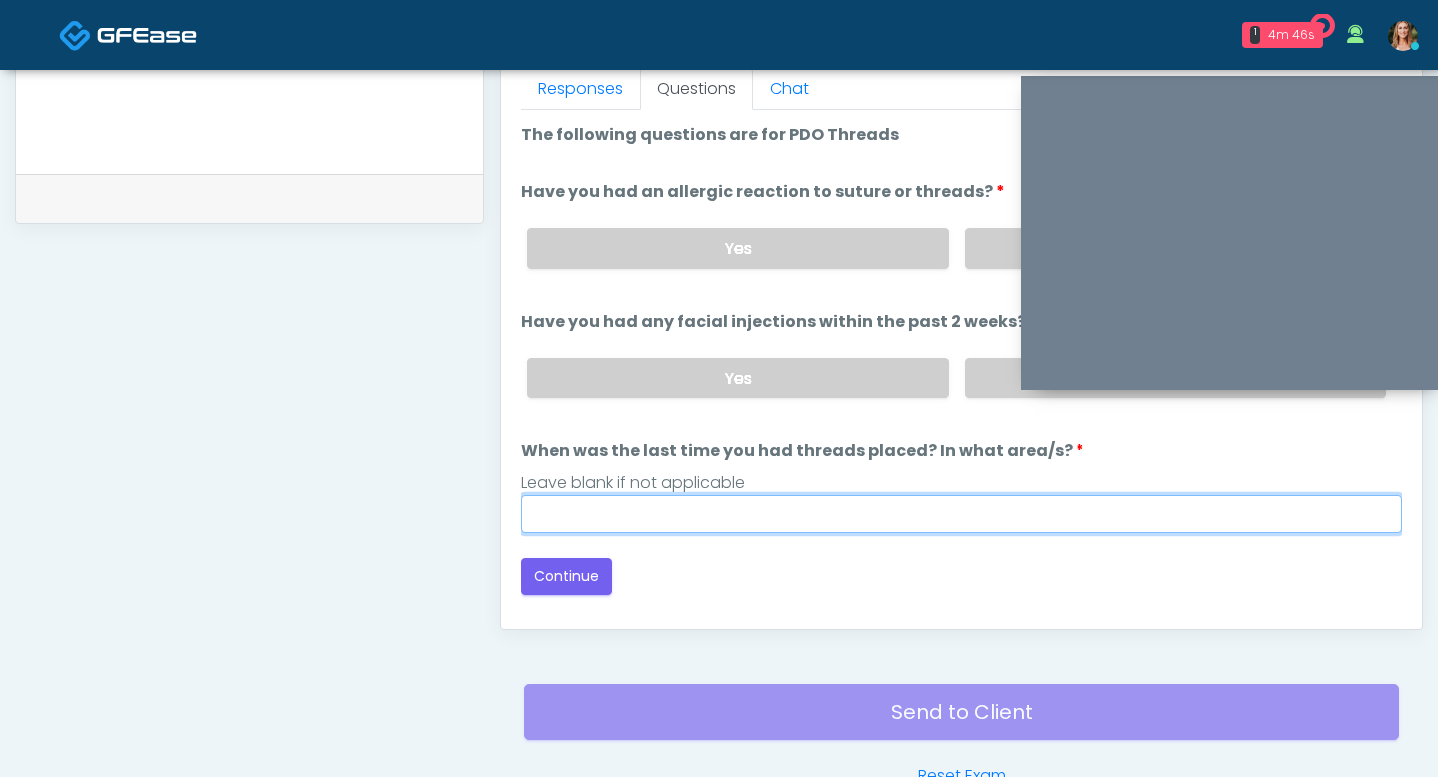
click at [665, 520] on input "When was the last time you had threads placed? In what area/s?" at bounding box center [961, 514] width 881 height 38
type input "***"
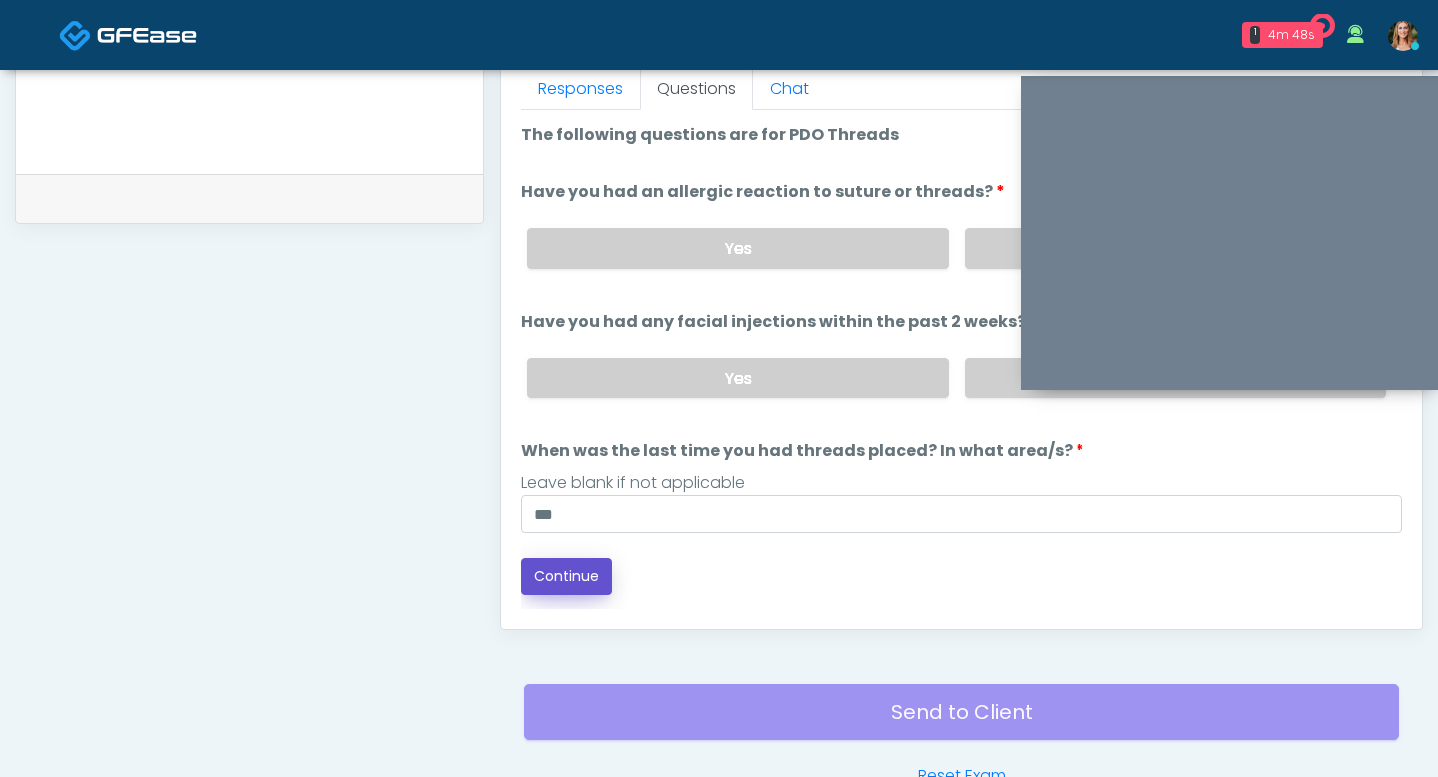
click at [562, 575] on button "Continue" at bounding box center [566, 576] width 91 height 37
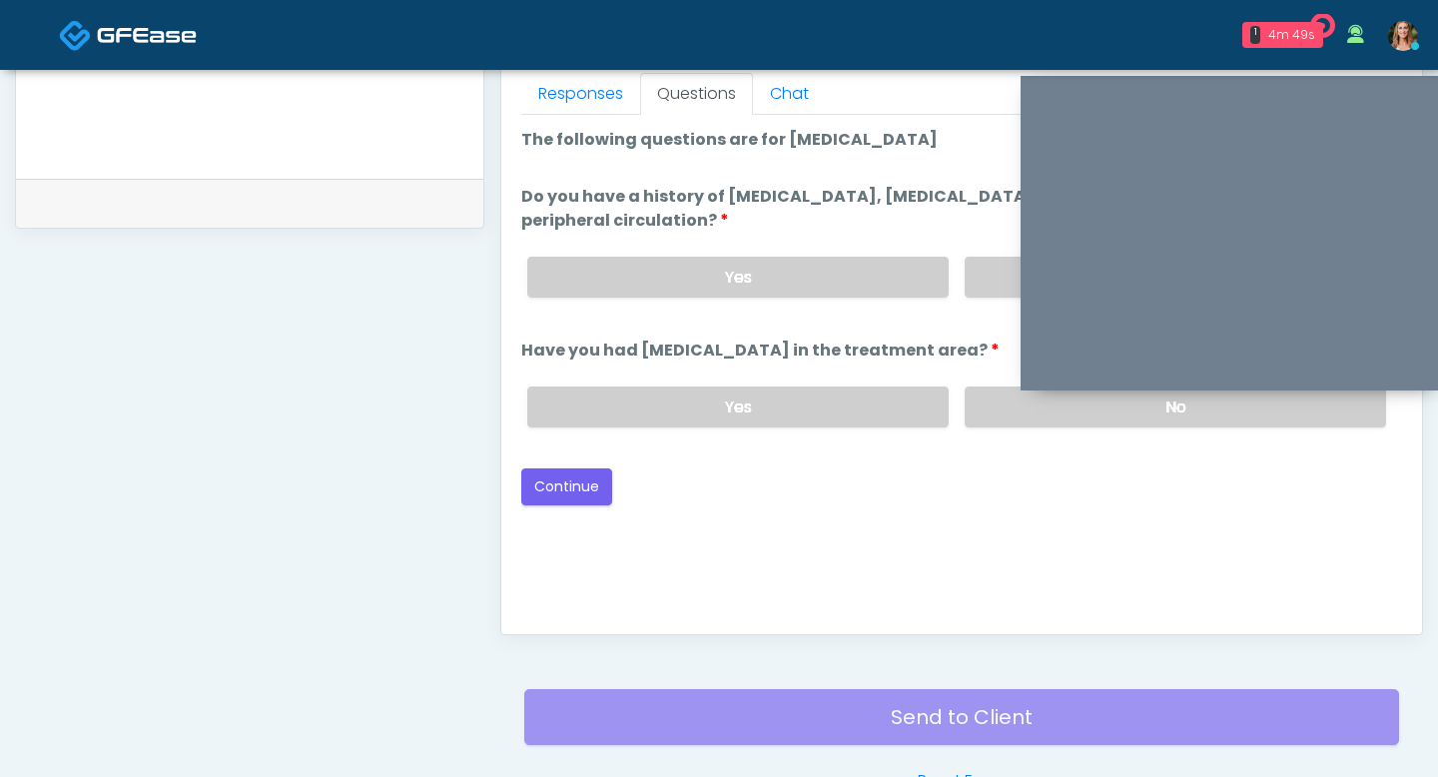
scroll to position [818, 0]
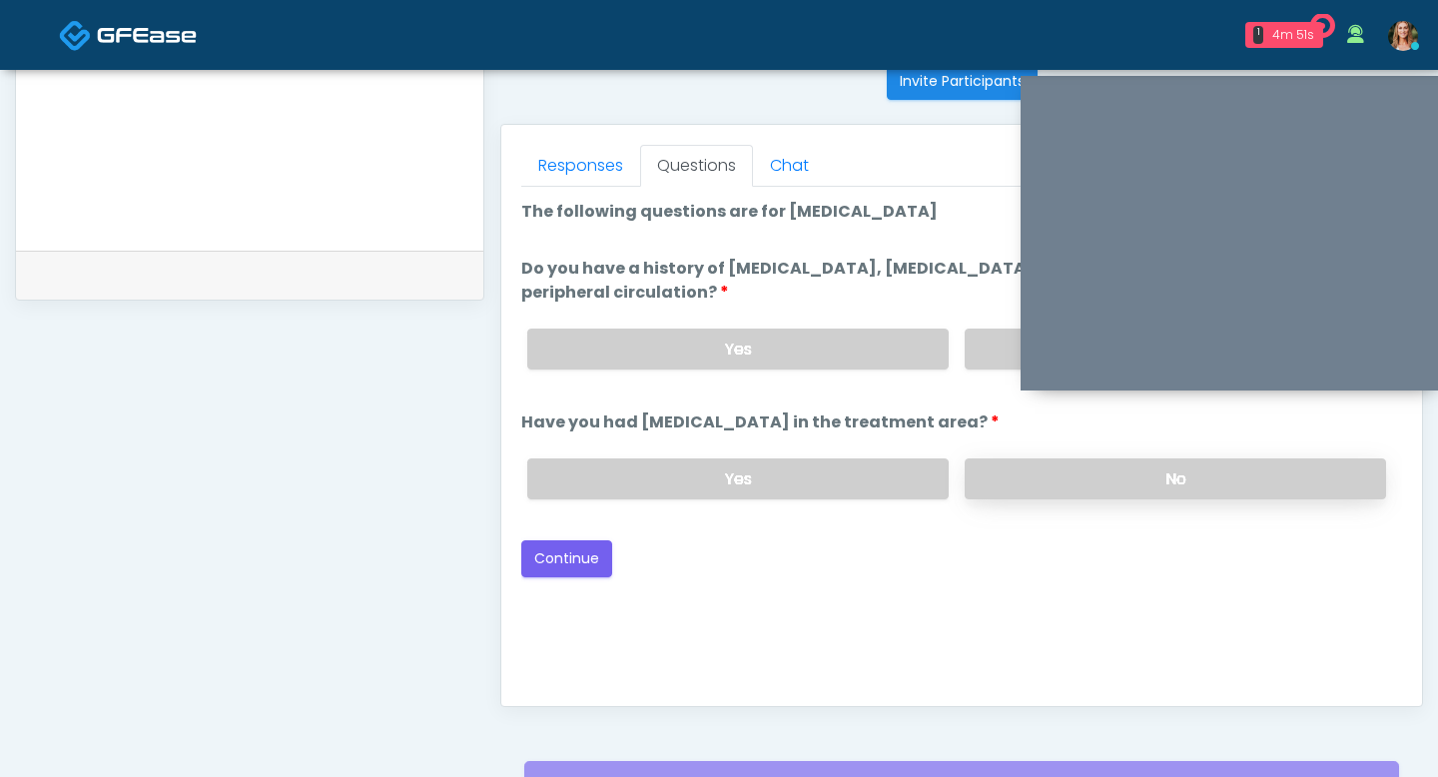
click at [1050, 482] on label "No" at bounding box center [1175, 478] width 421 height 41
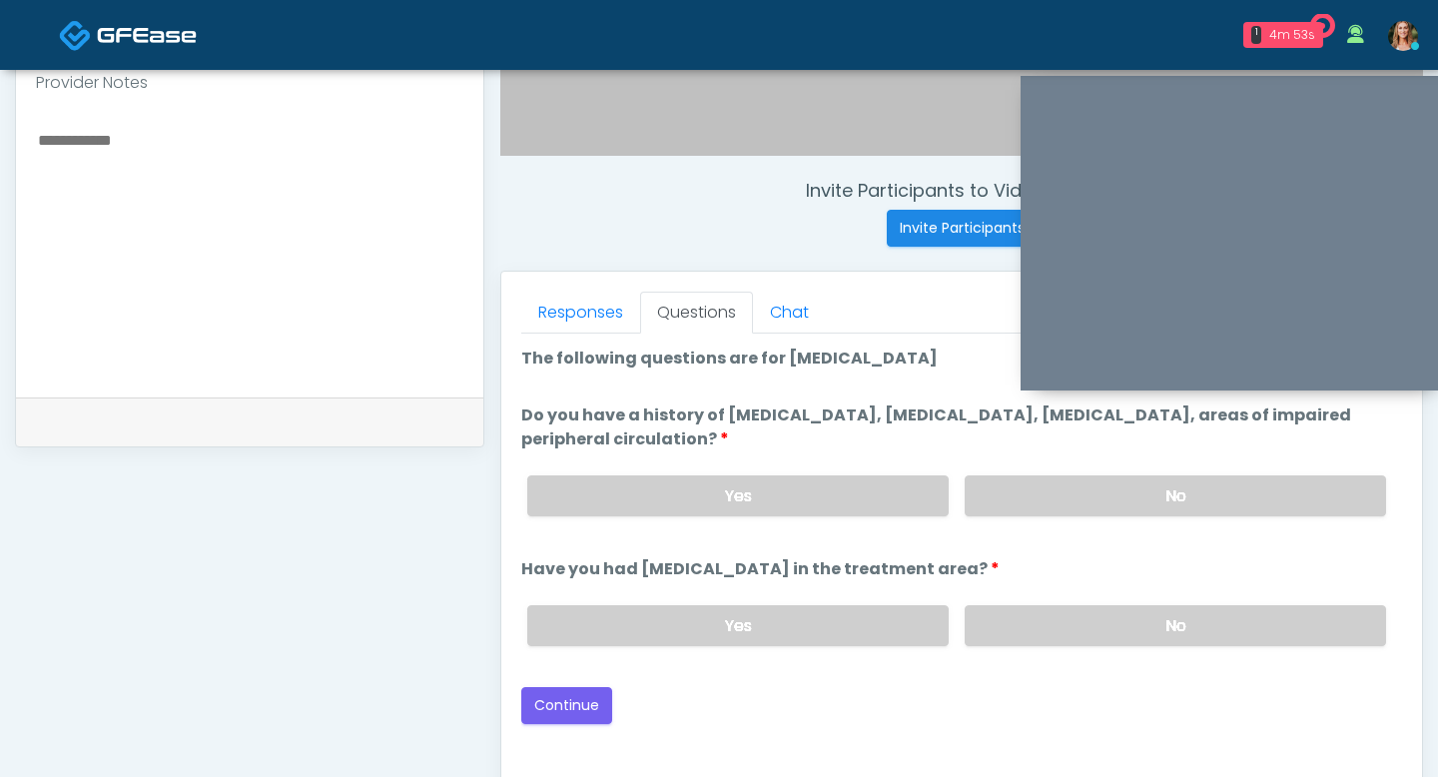
scroll to position [664, 0]
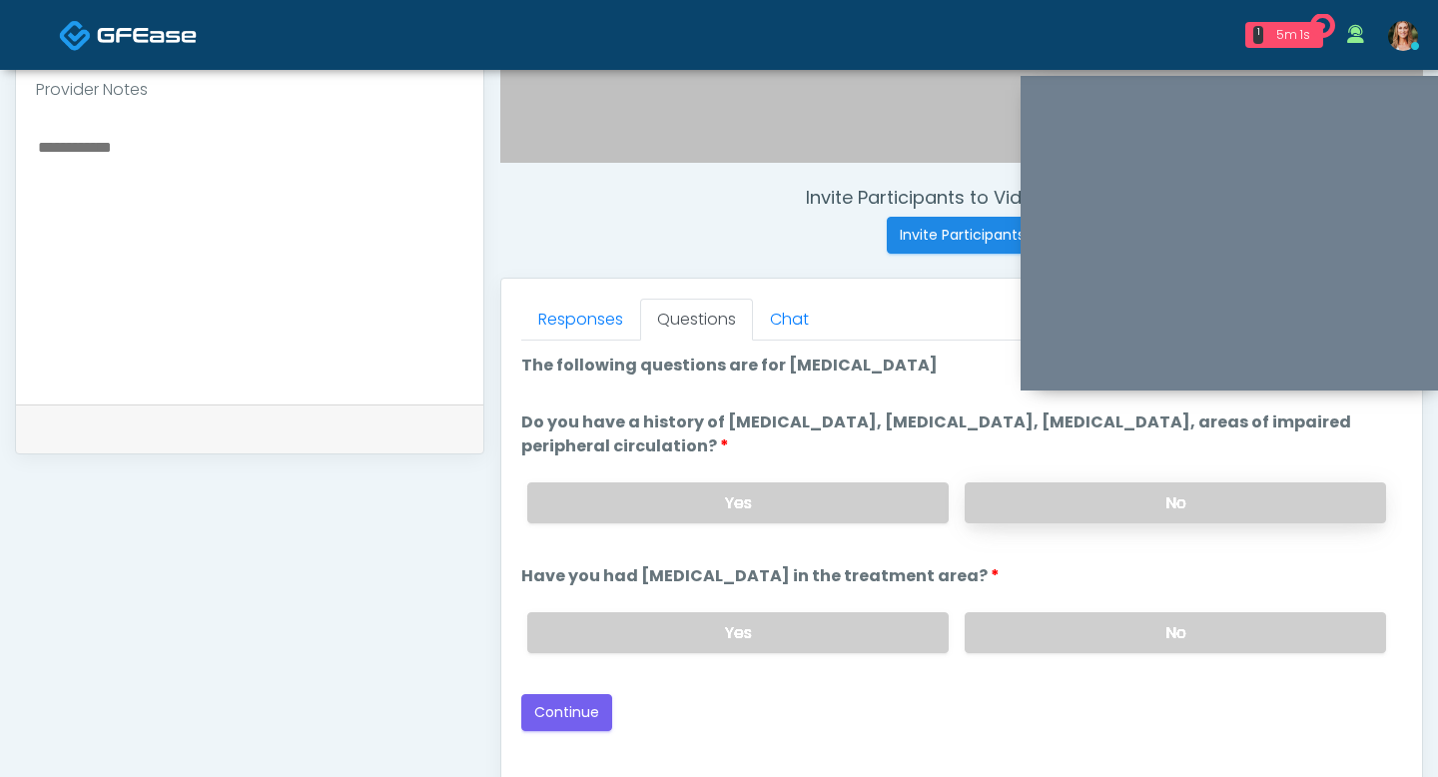
click at [1053, 491] on label "No" at bounding box center [1175, 502] width 421 height 41
click at [564, 703] on button "Continue" at bounding box center [566, 712] width 91 height 37
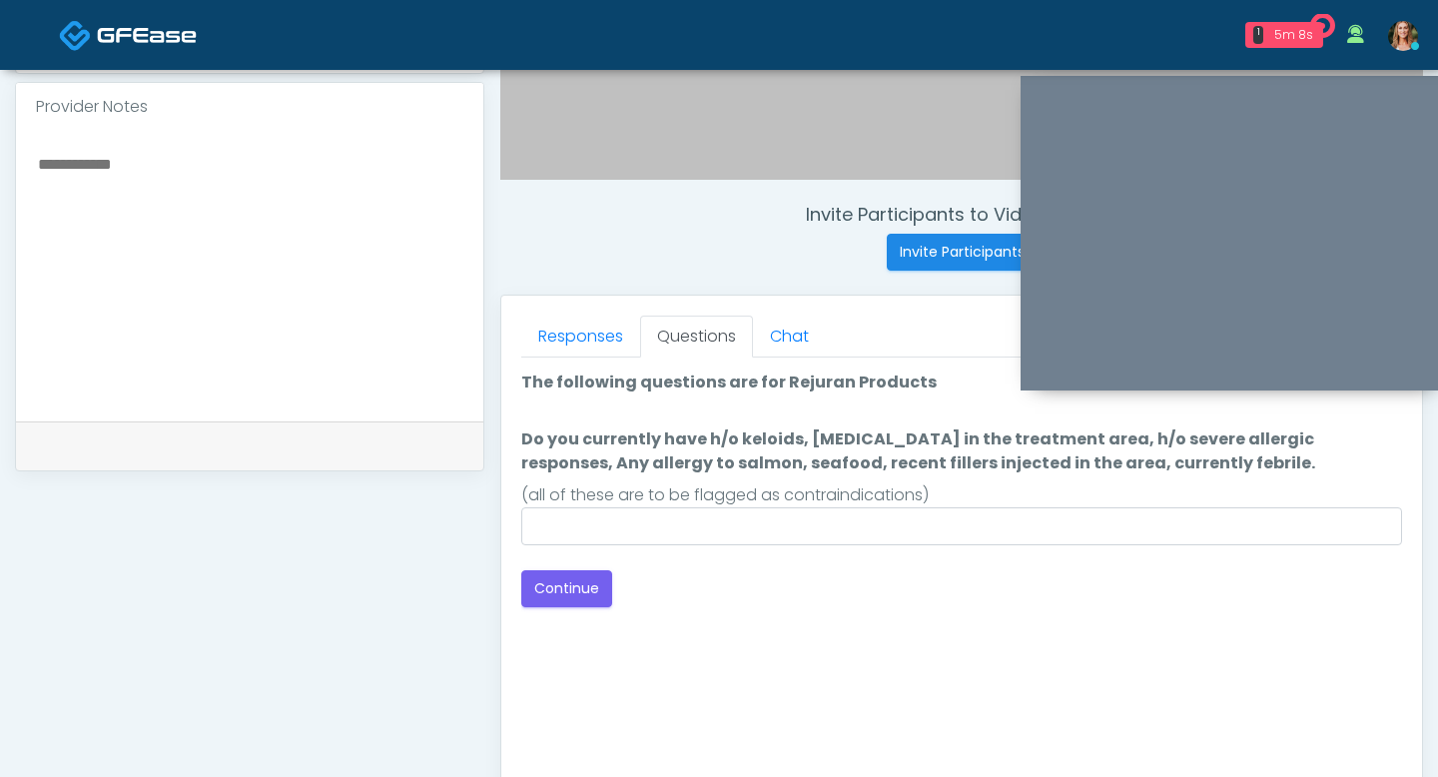
scroll to position [645, 0]
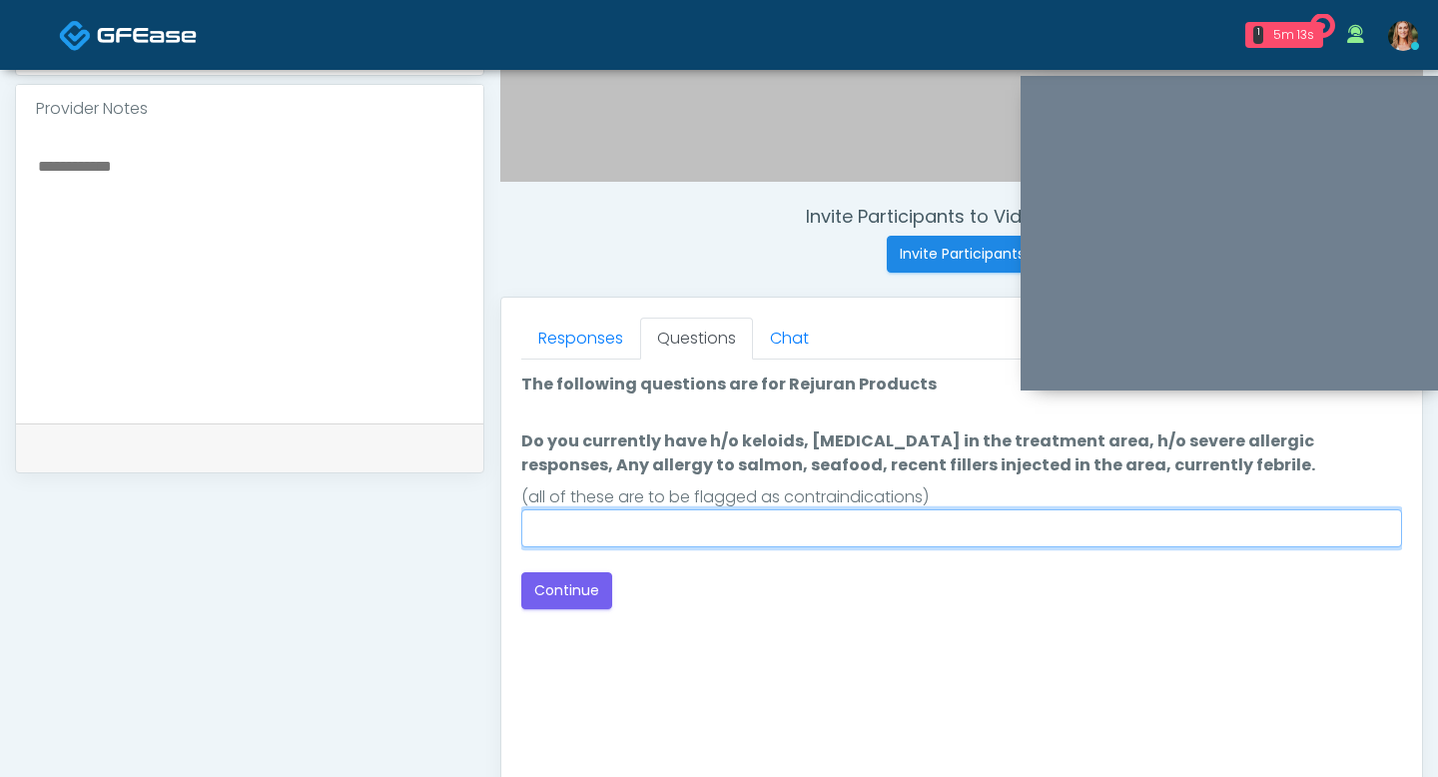
click at [833, 523] on input "Do you currently have h/o keloids, skin infection in the treatment area, h/o se…" at bounding box center [961, 528] width 881 height 38
type input "**"
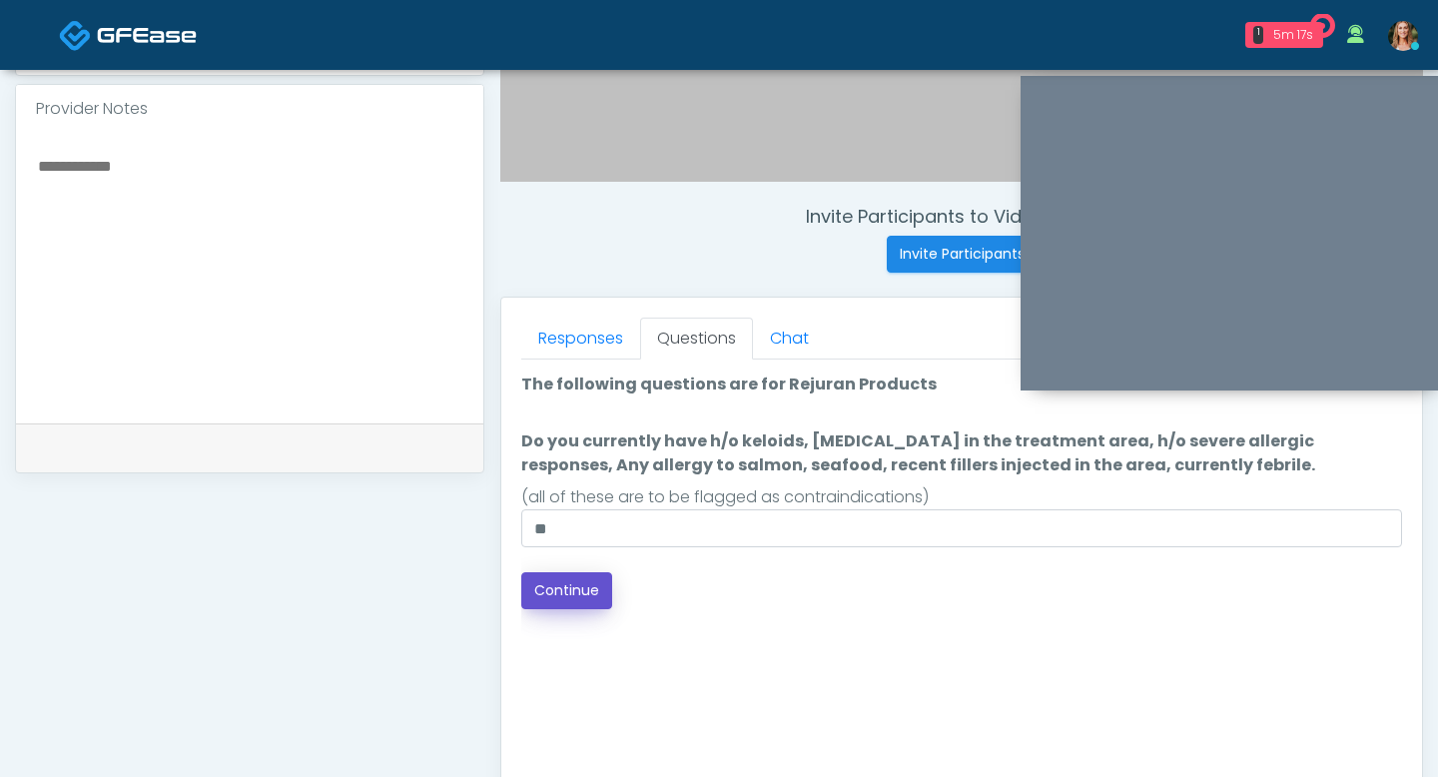
click at [553, 585] on button "Continue" at bounding box center [566, 590] width 91 height 37
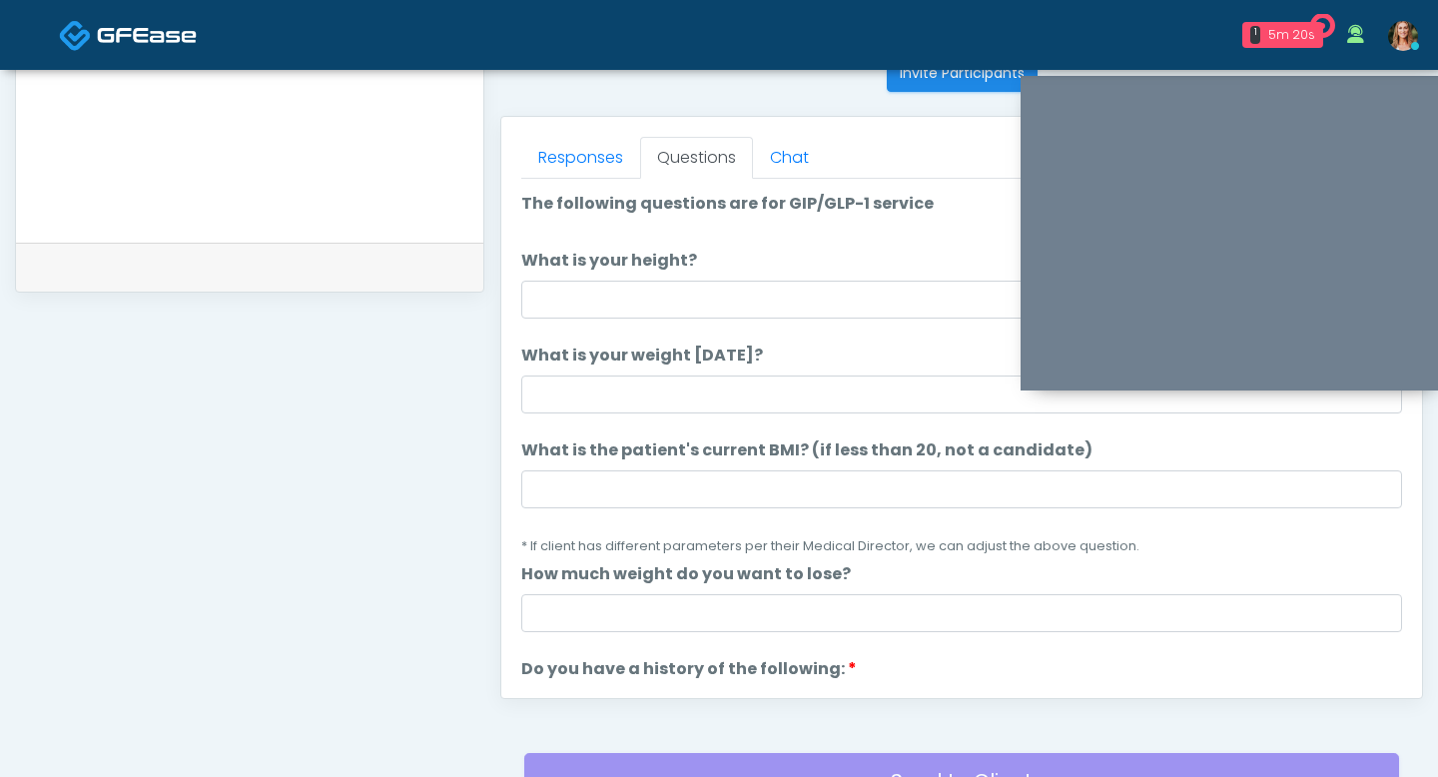
scroll to position [811, 0]
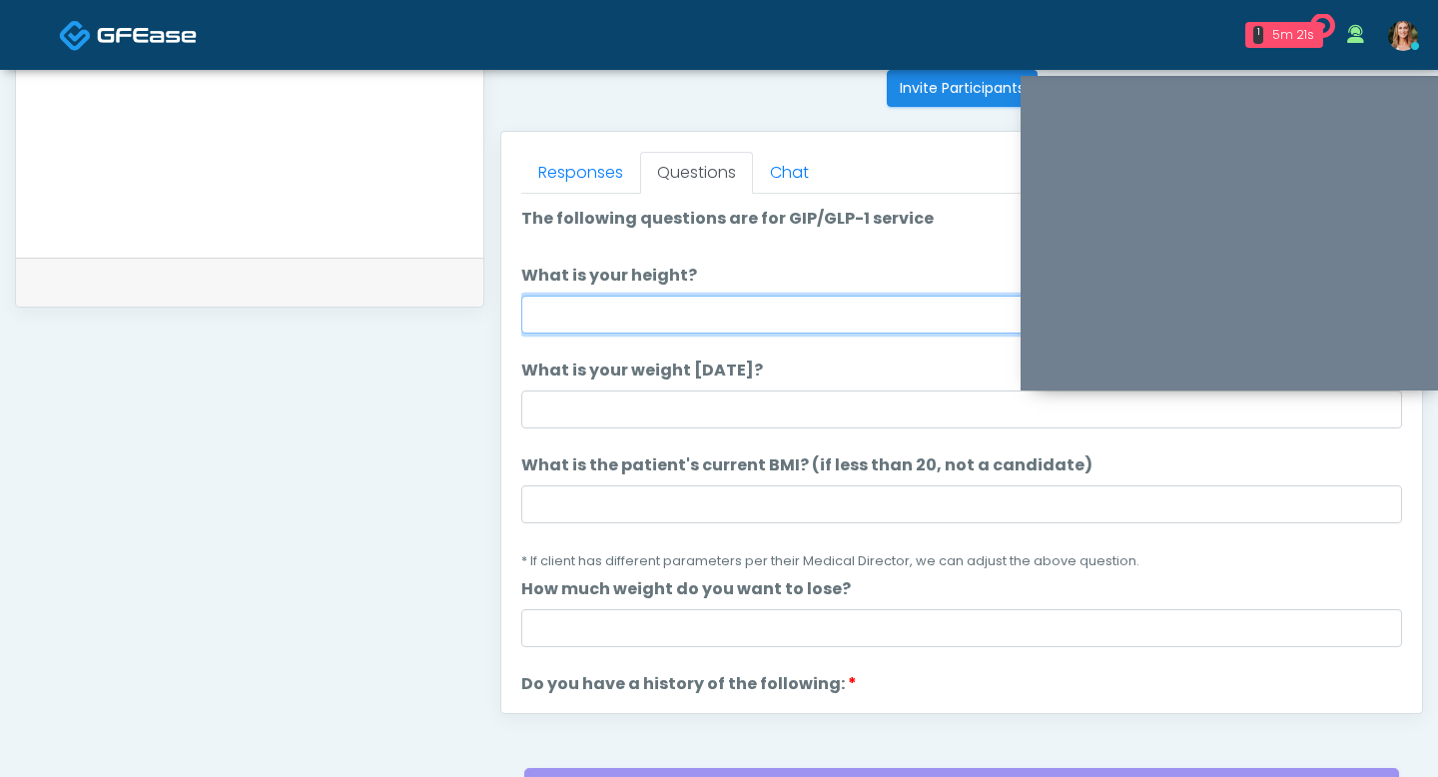
click at [570, 314] on input "What is your height?" at bounding box center [961, 315] width 881 height 38
type input "*"
type input "****"
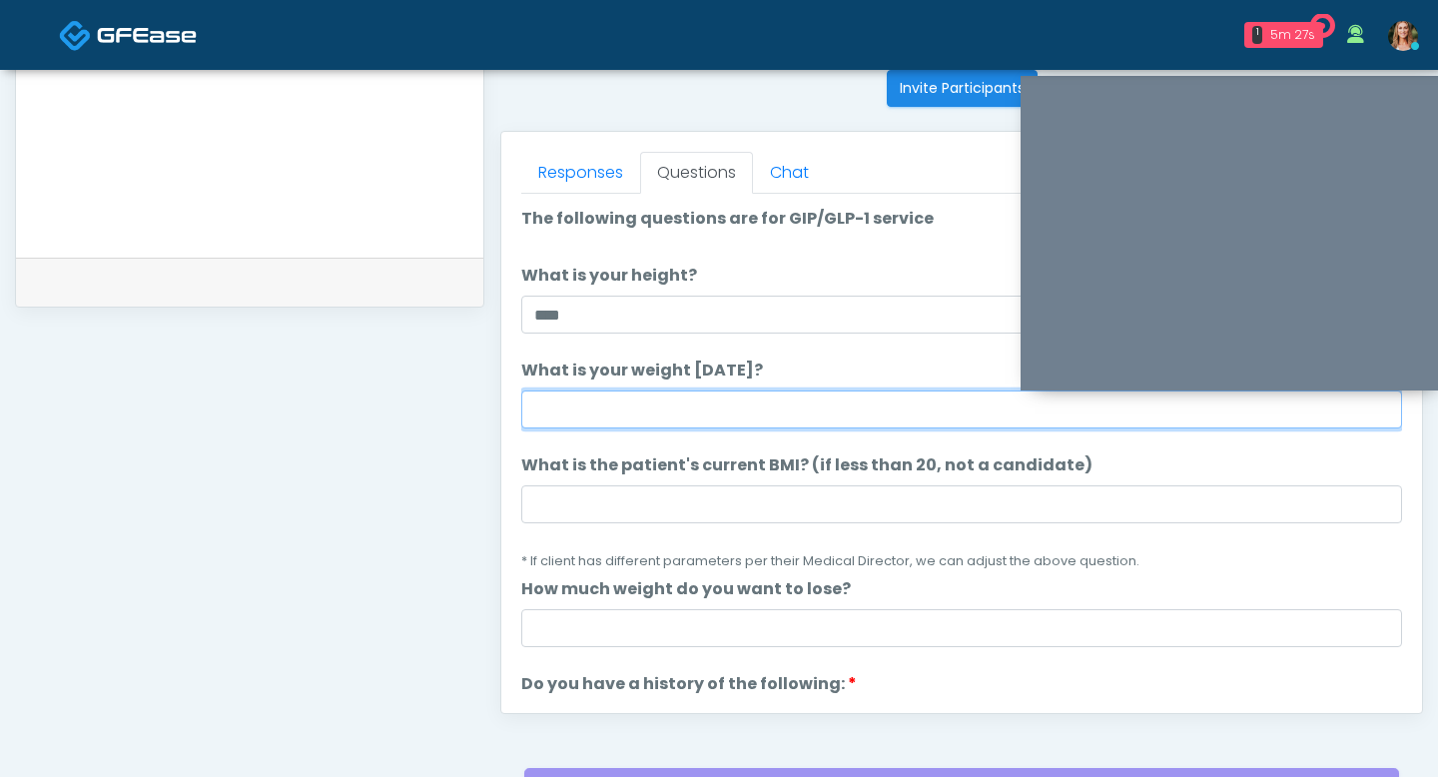
click at [572, 401] on input "What is your weight [DATE]?" at bounding box center [961, 410] width 881 height 38
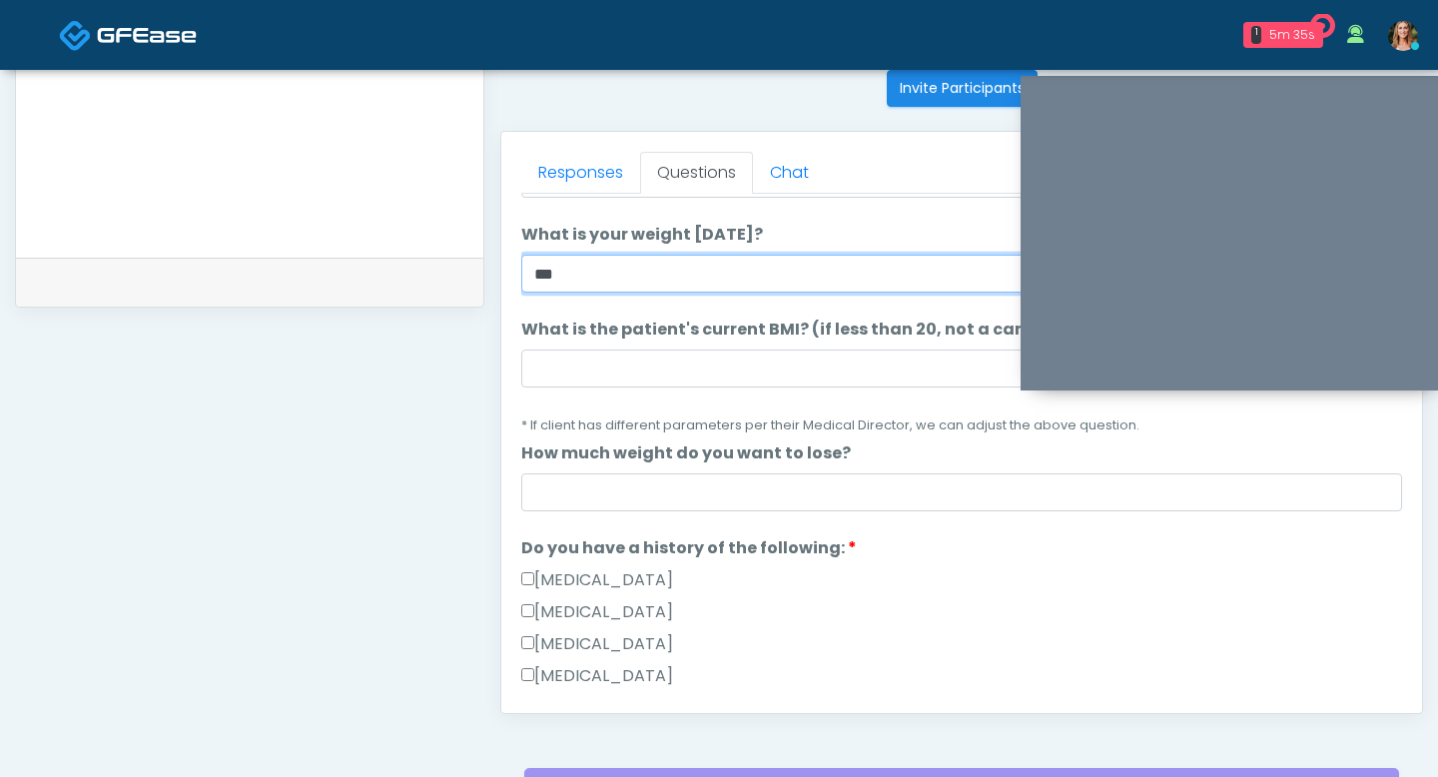
type input "***"
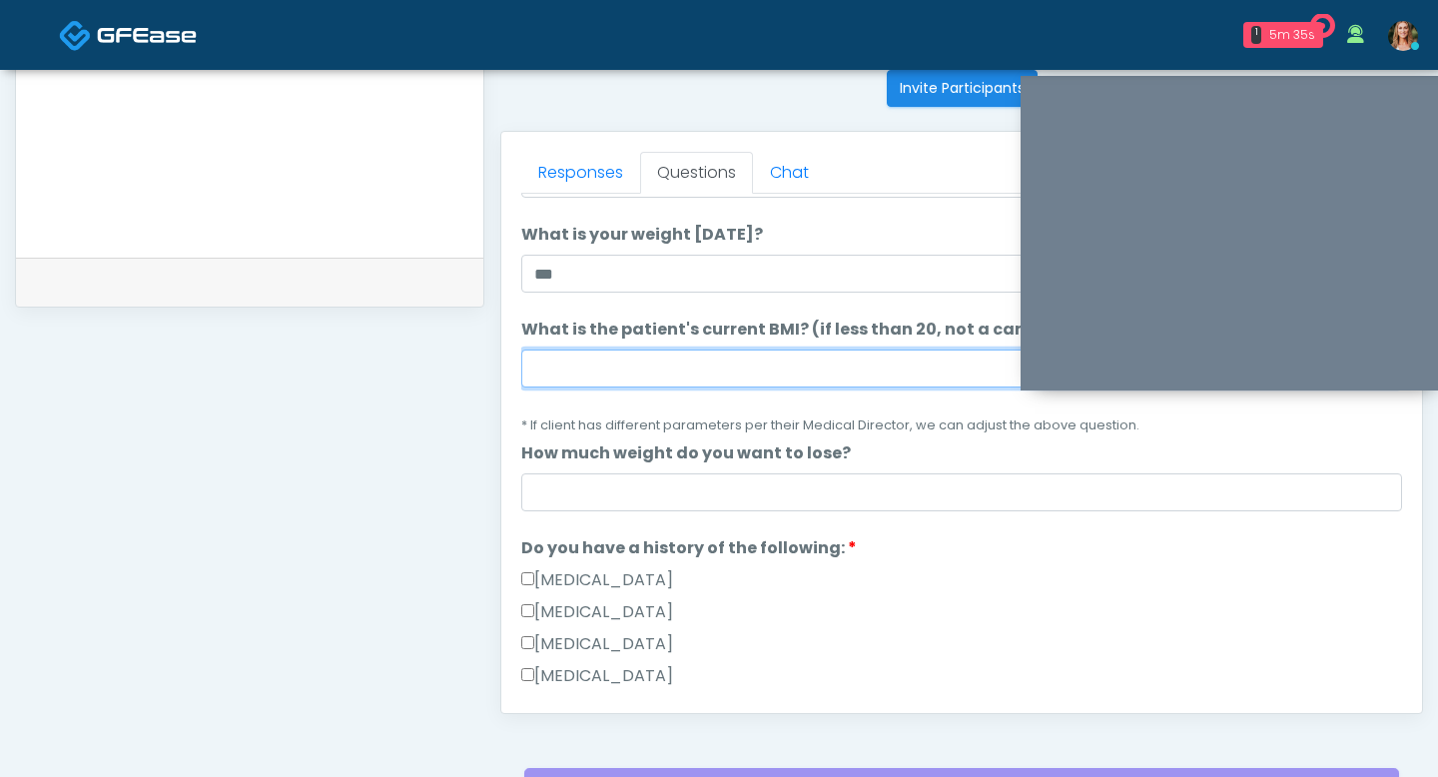
click at [589, 365] on input "What is the patient's current BMI? (if less than 20, not a candidate)" at bounding box center [961, 369] width 881 height 38
type input "***"
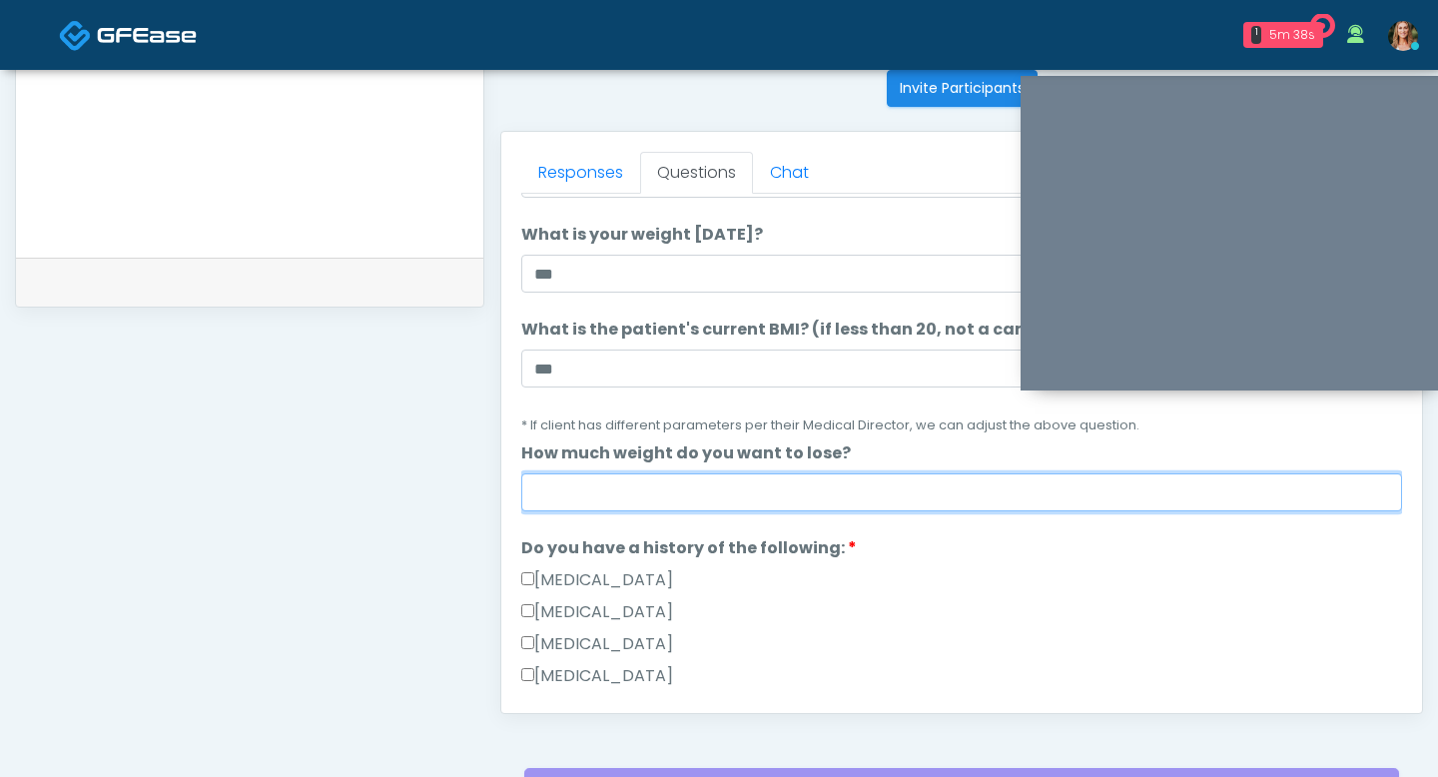
click at [569, 486] on input "How much weight do you want to lose?" at bounding box center [961, 492] width 881 height 38
type input "***"
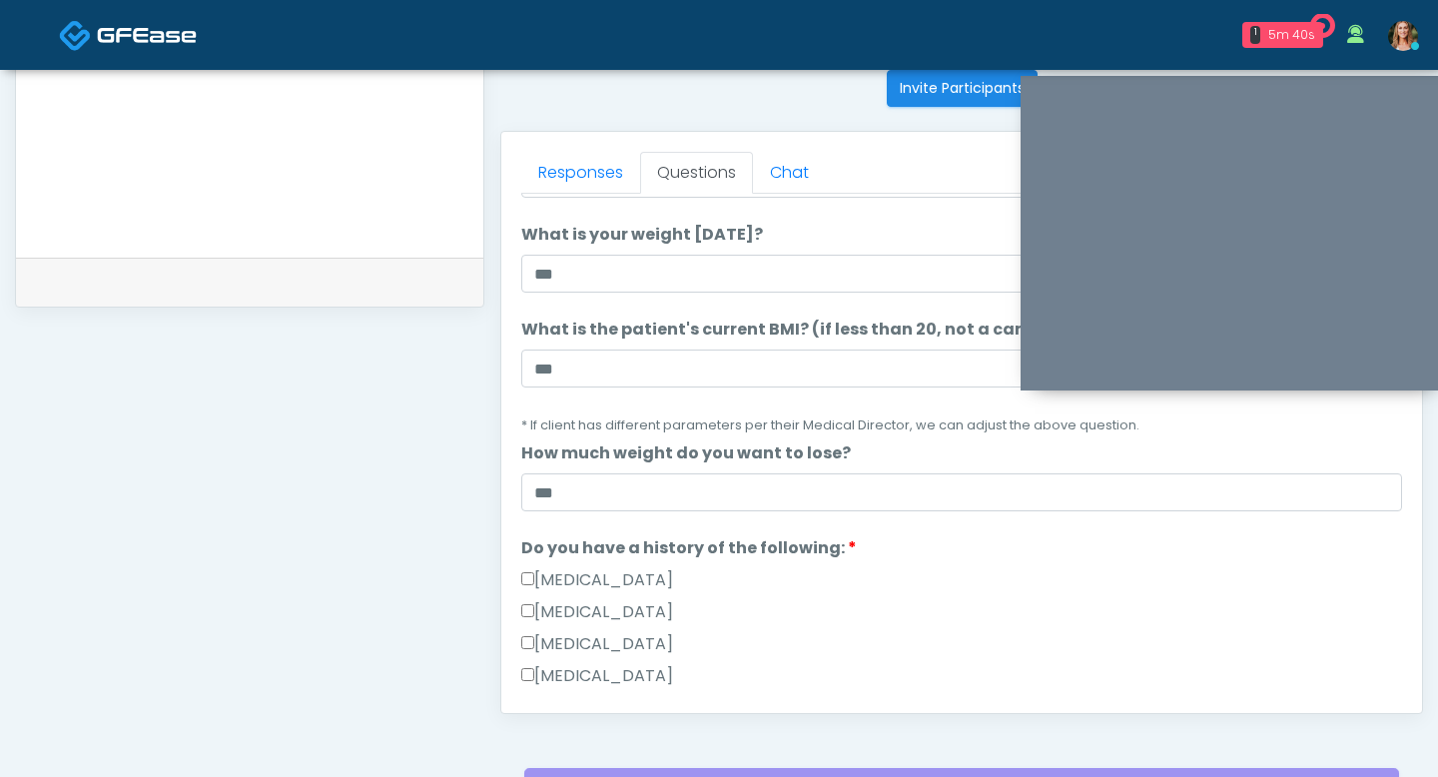
click at [534, 567] on li "Do you have a history of the following: Do you have a history of the following:…" at bounding box center [961, 680] width 881 height 288
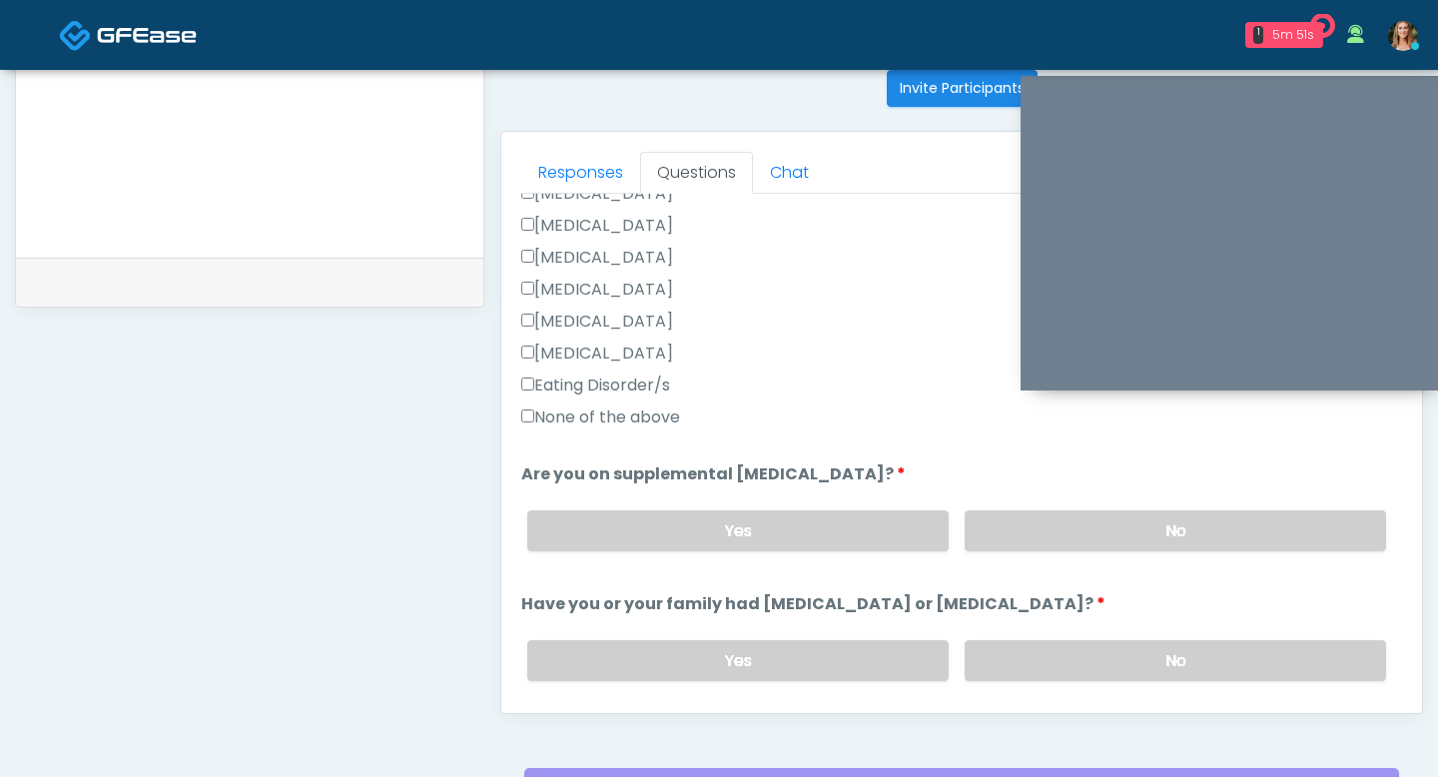
scroll to position [541, 0]
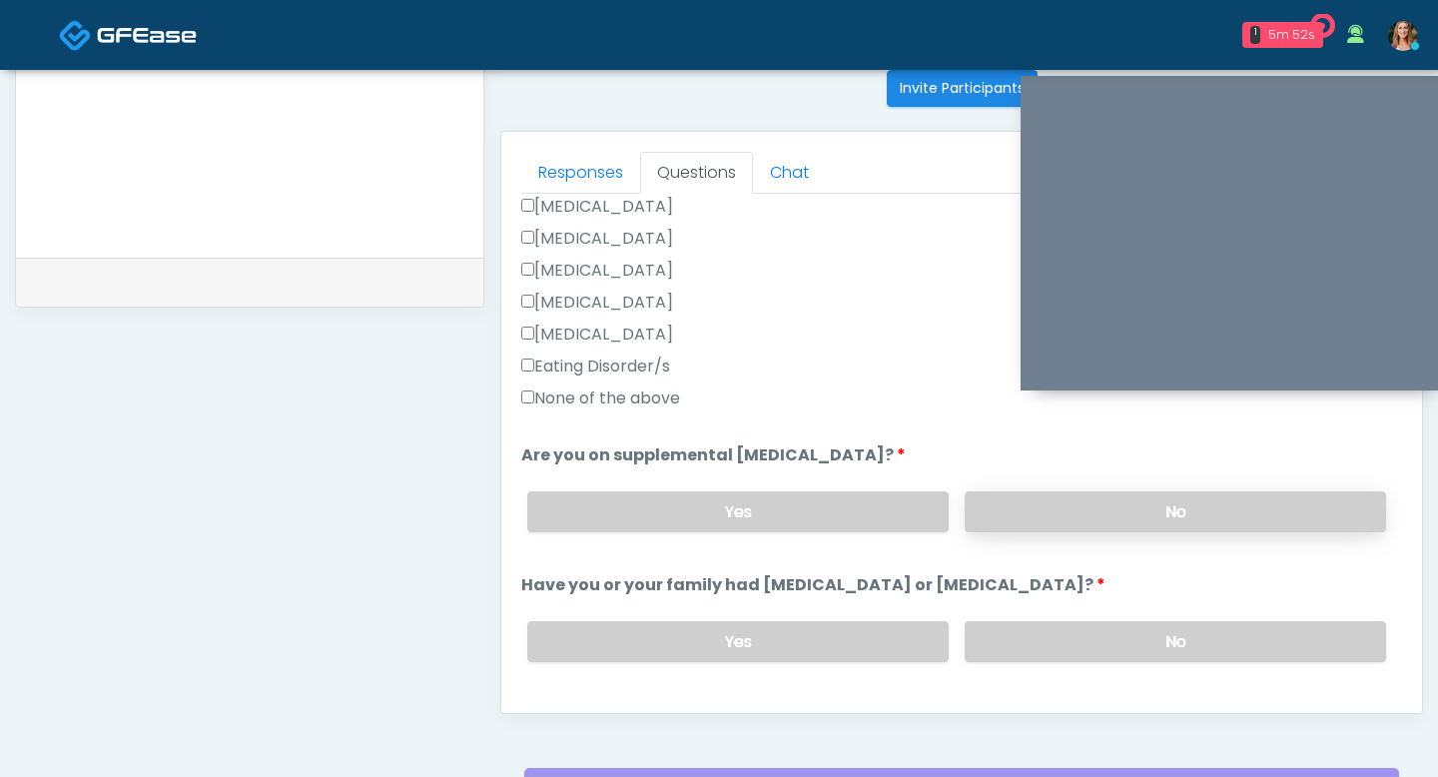
click at [1024, 520] on label "No" at bounding box center [1175, 511] width 421 height 41
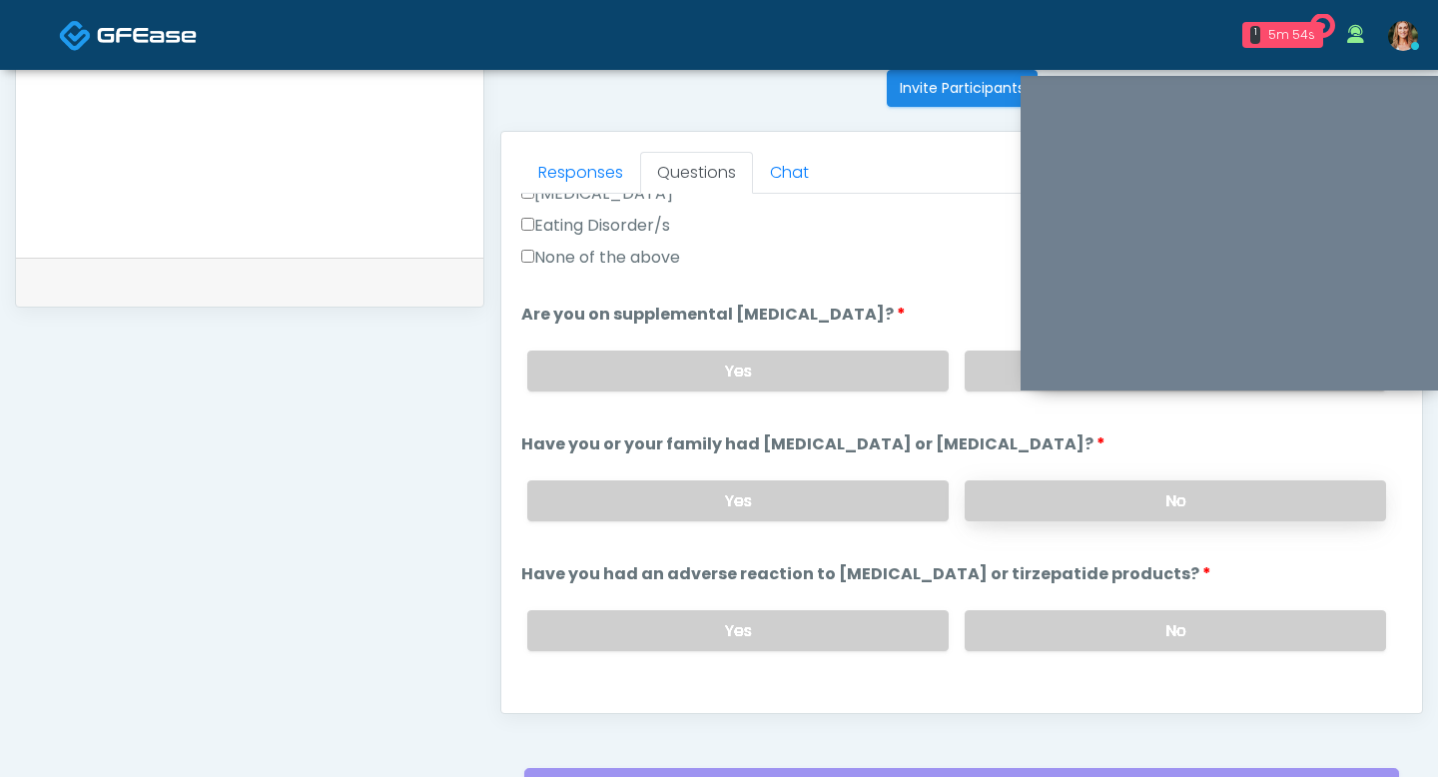
click at [1015, 493] on label "No" at bounding box center [1175, 500] width 421 height 41
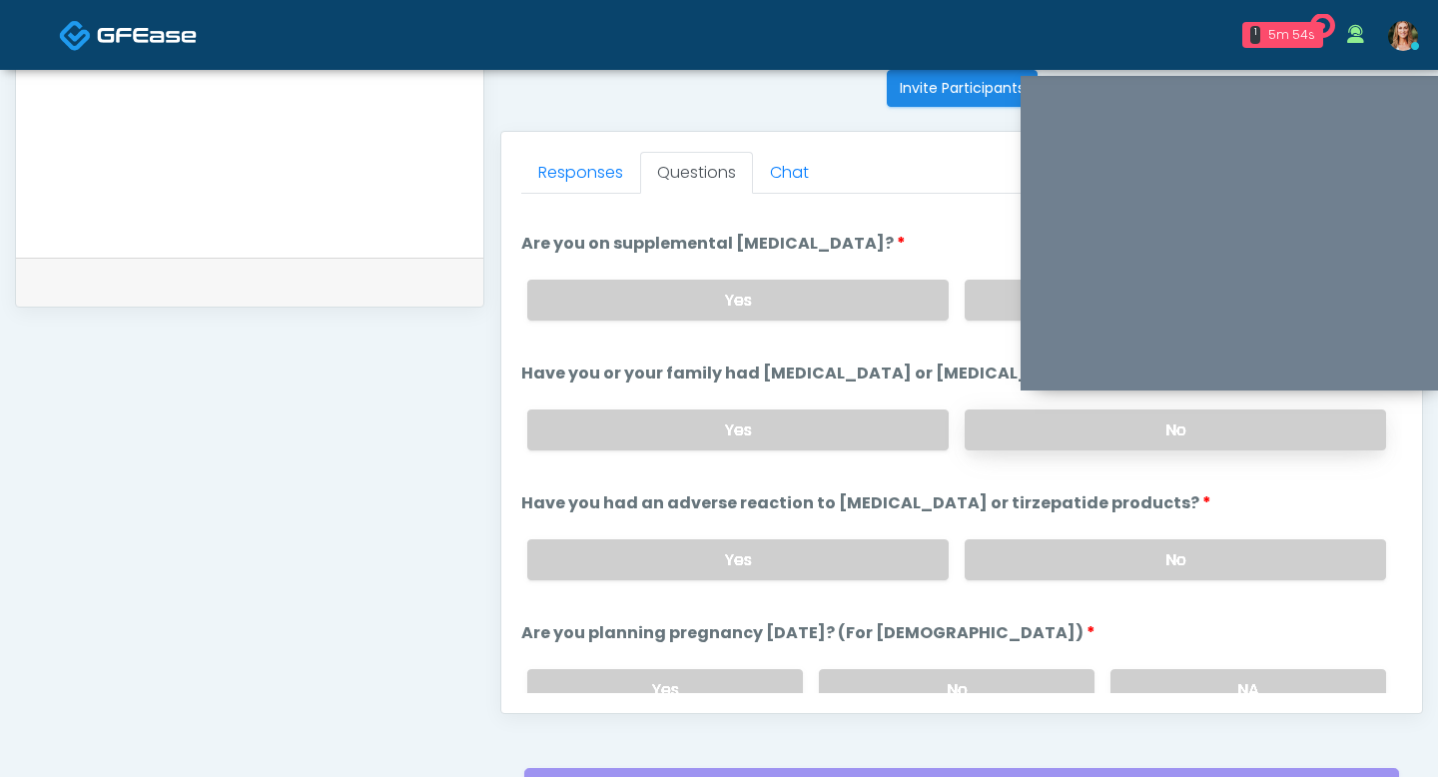
scroll to position [806, 0]
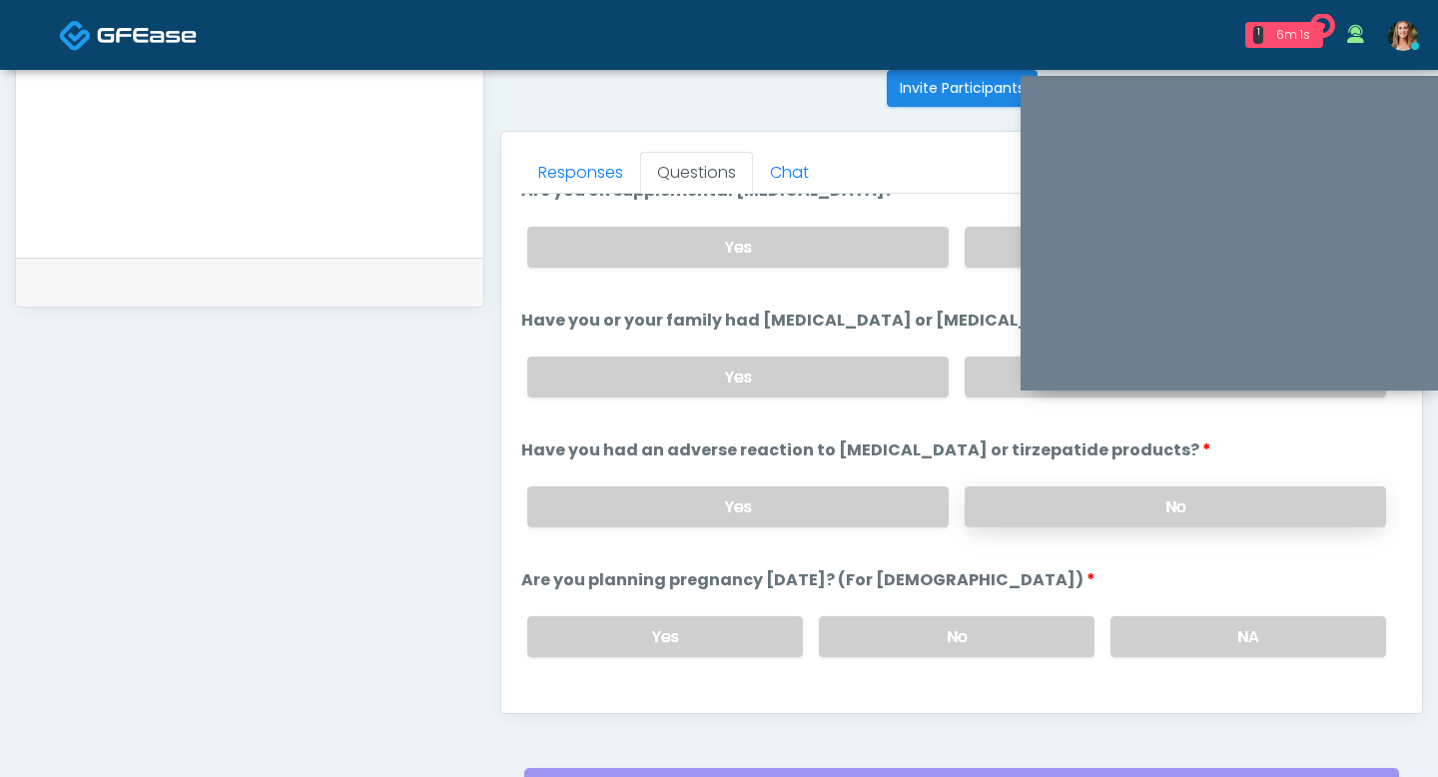
click at [1092, 491] on label "No" at bounding box center [1175, 506] width 421 height 41
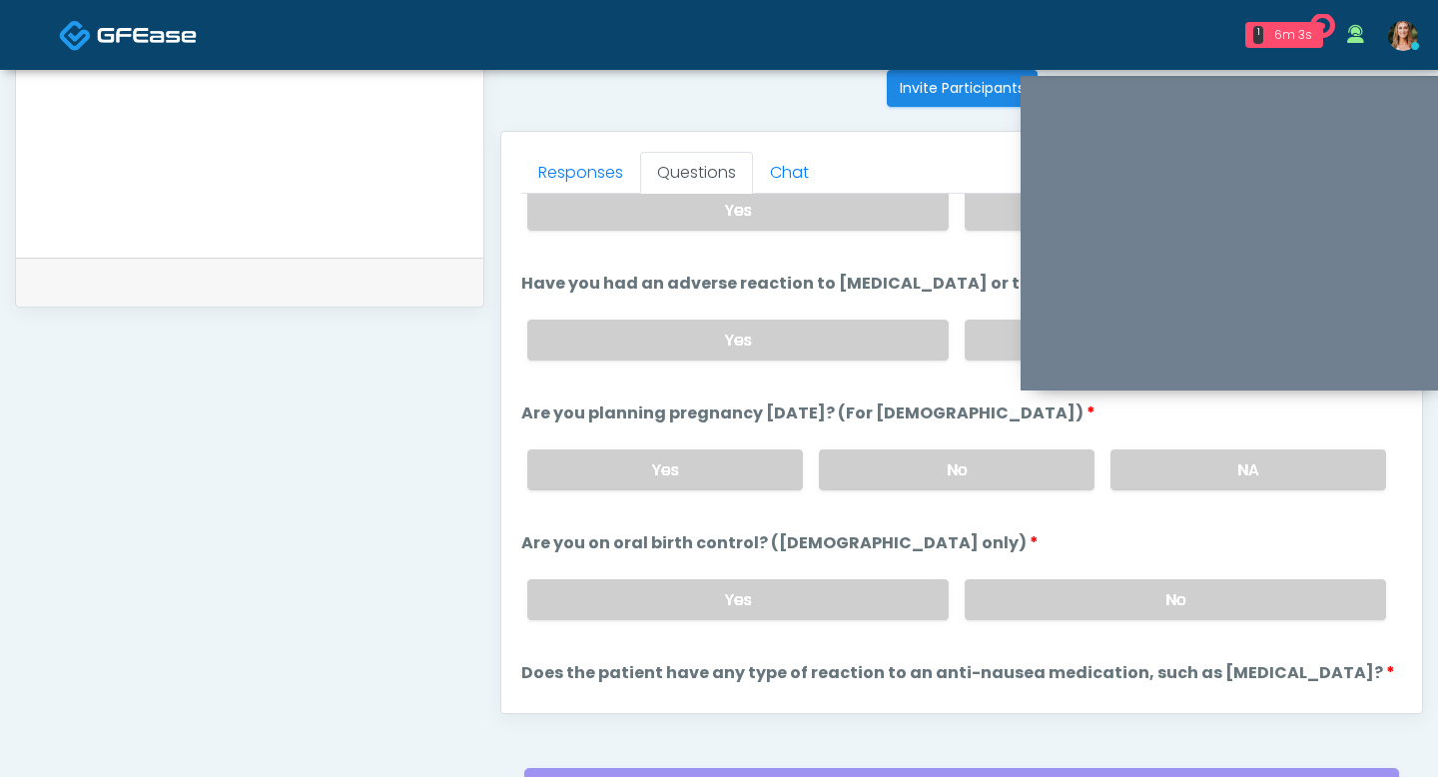
scroll to position [978, 0]
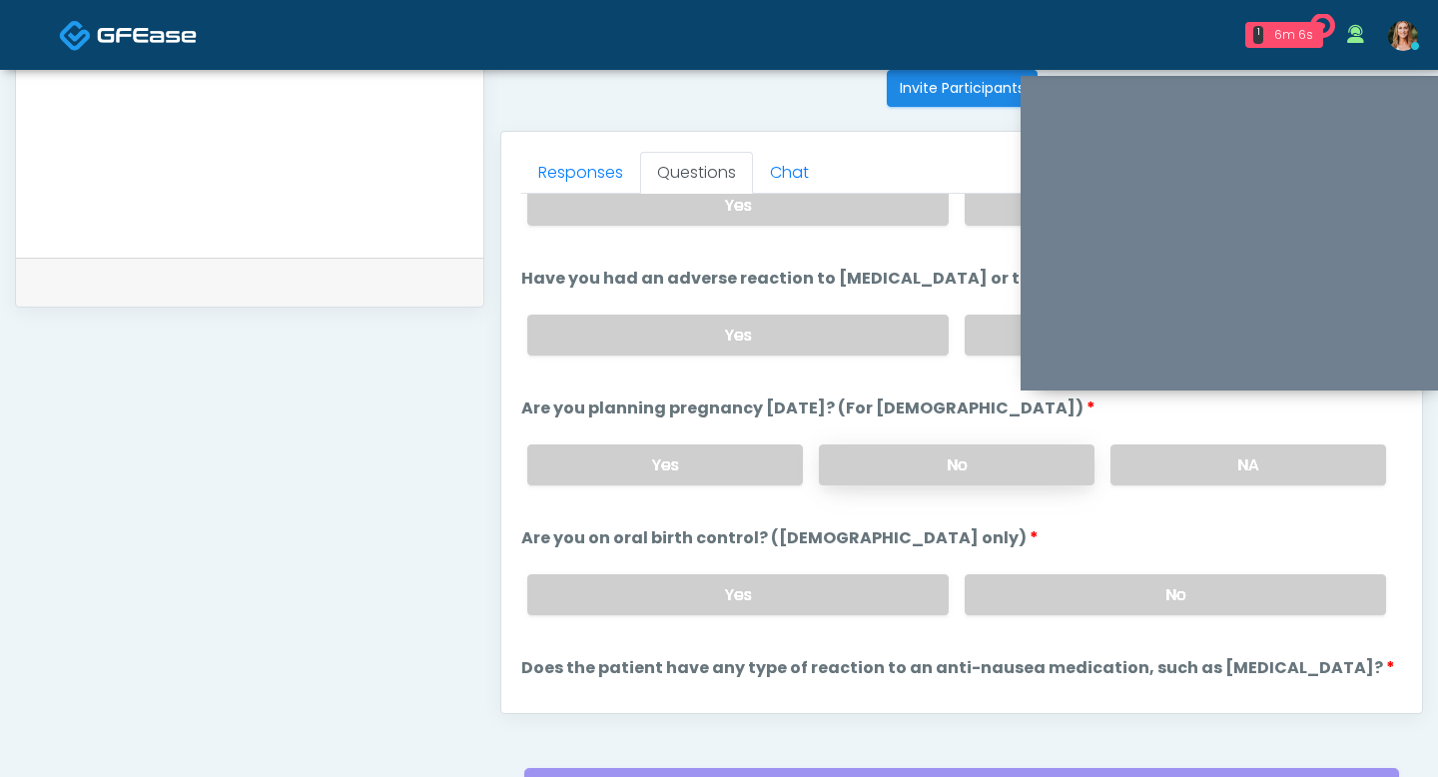
click at [1033, 455] on label "No" at bounding box center [957, 464] width 276 height 41
click at [1058, 602] on label "No" at bounding box center [1175, 594] width 421 height 41
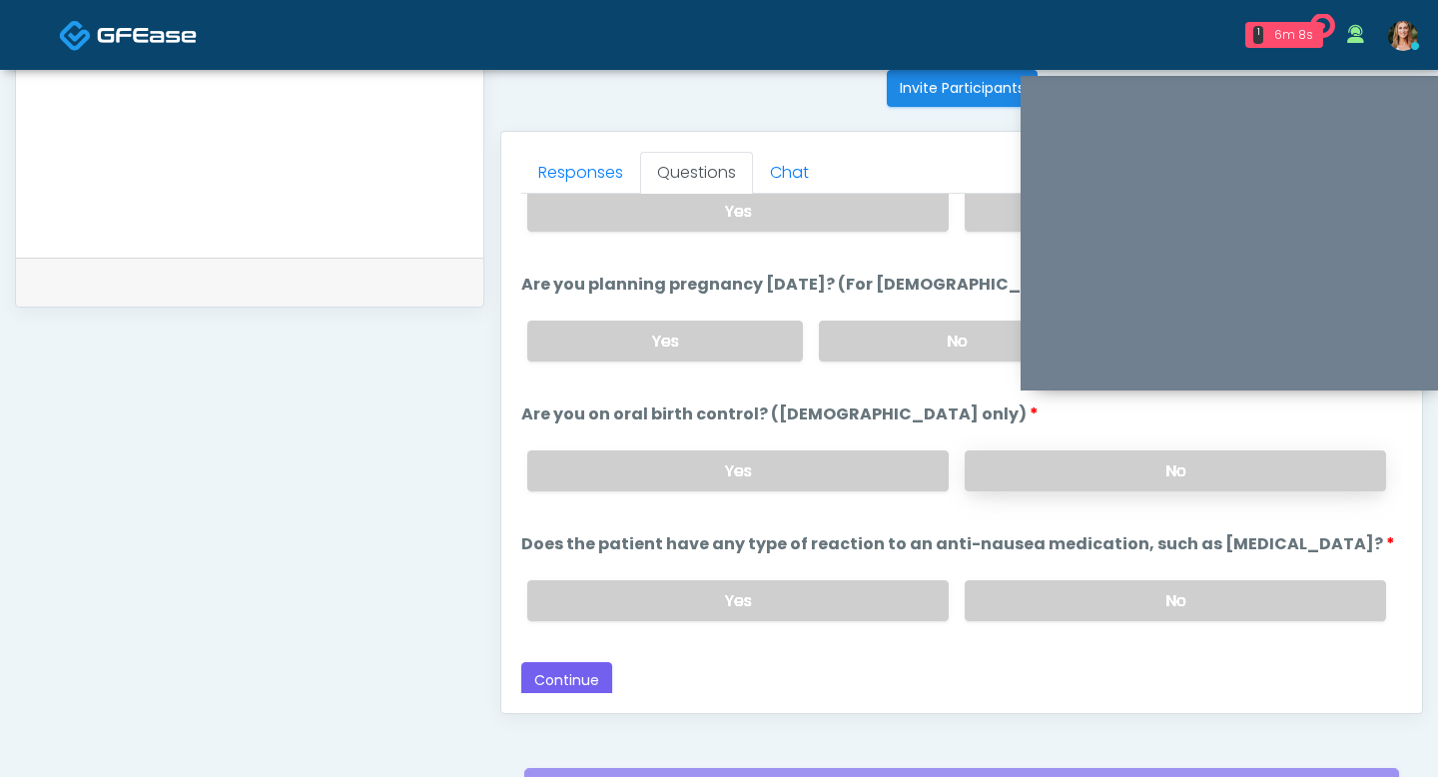
scroll to position [816, 0]
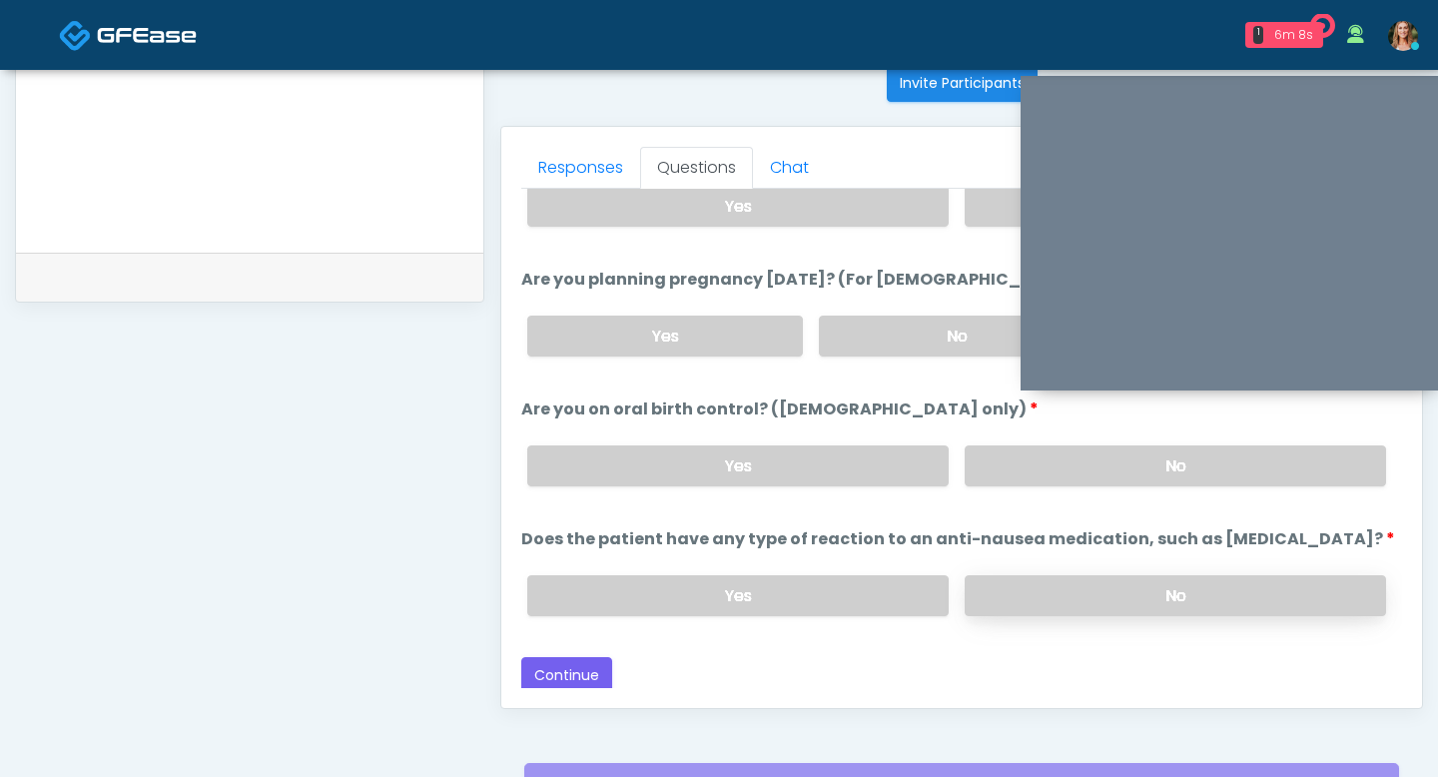
click at [1024, 582] on label "No" at bounding box center [1175, 595] width 421 height 41
click at [563, 672] on button "Continue" at bounding box center [566, 675] width 91 height 37
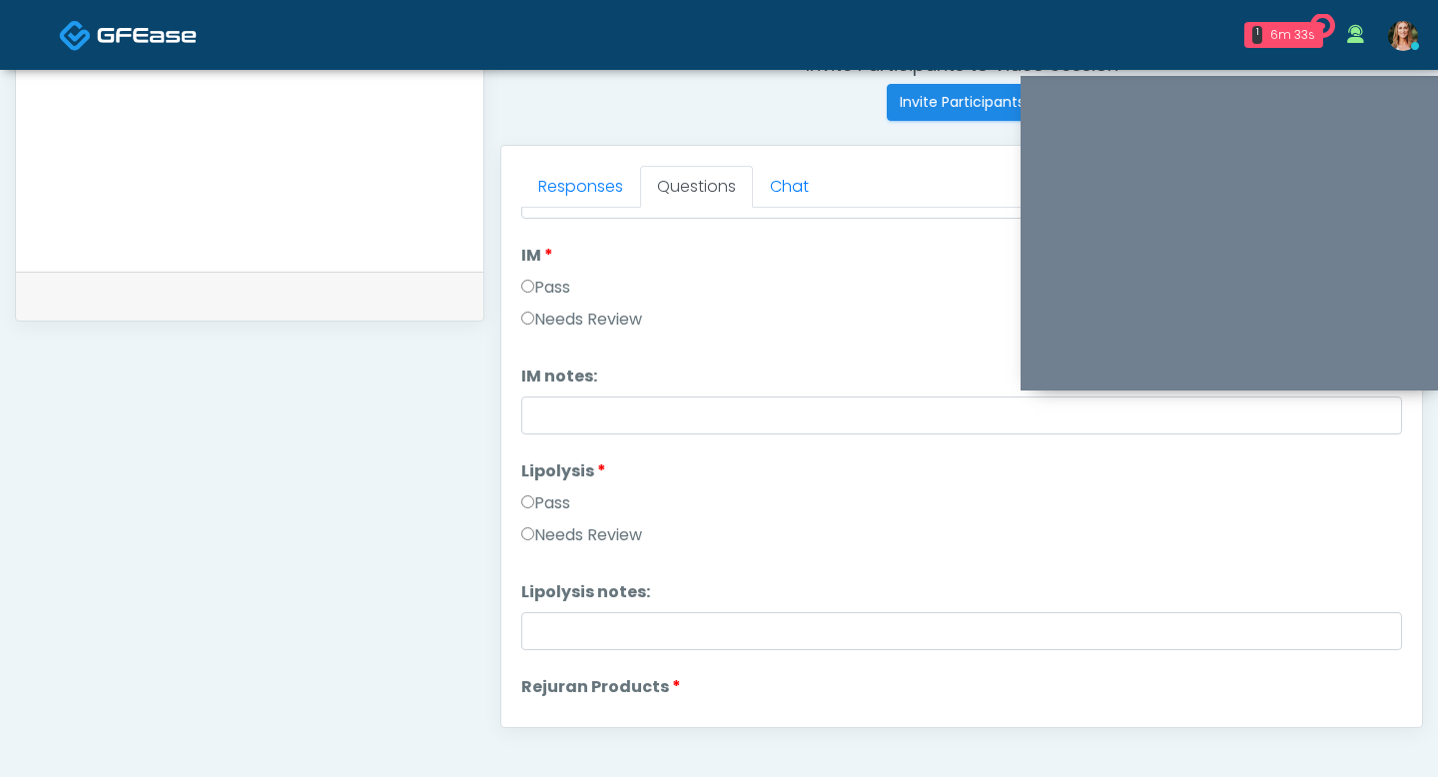
scroll to position [1241, 0]
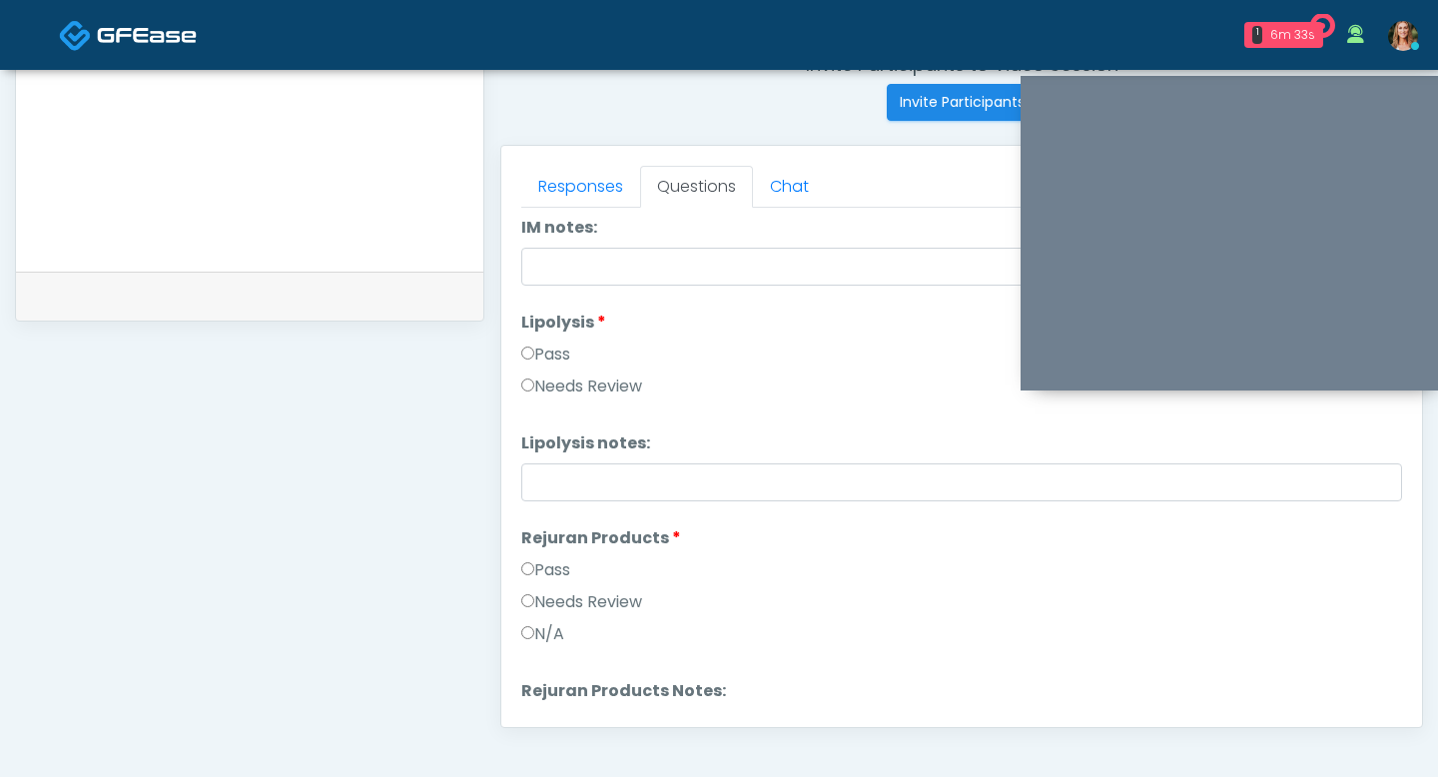
click at [526, 346] on label "Pass" at bounding box center [545, 355] width 49 height 24
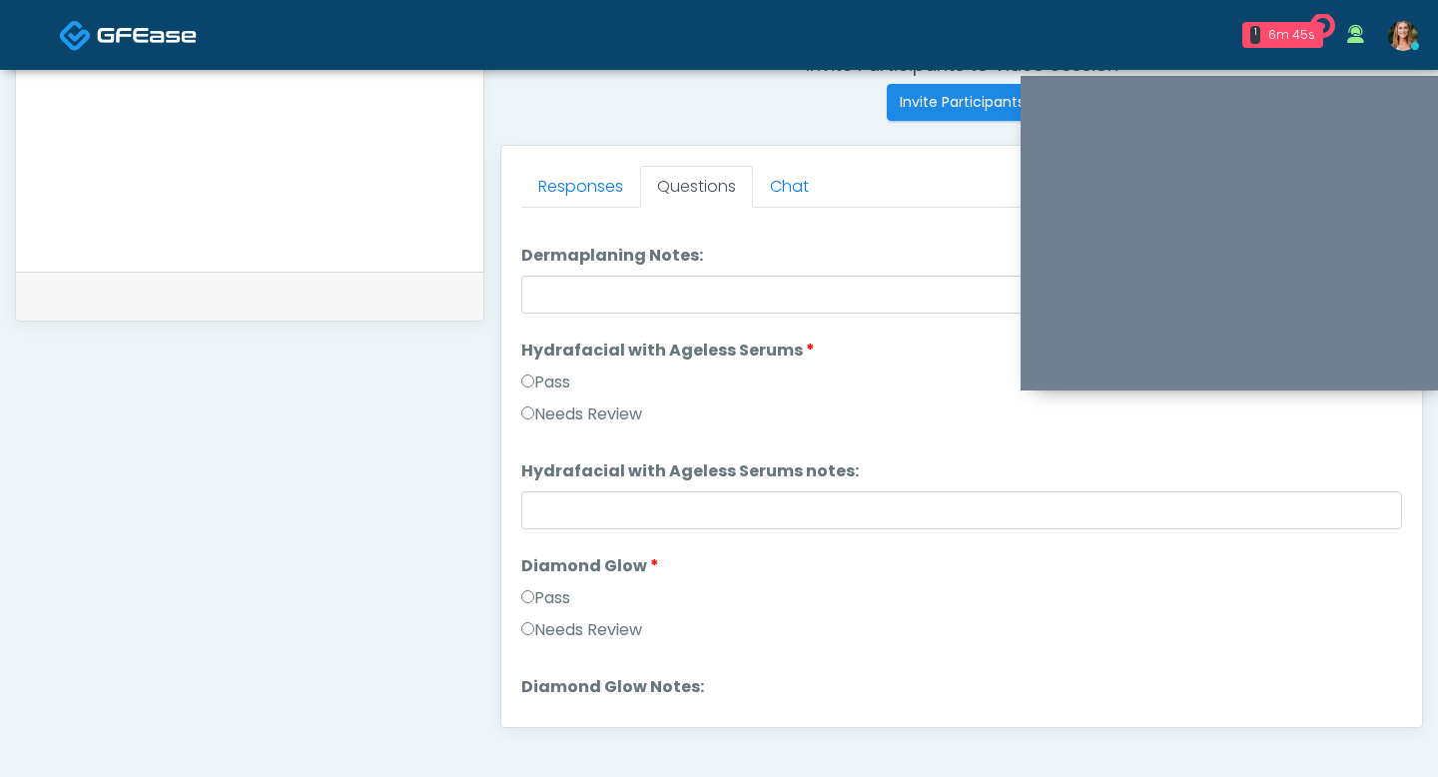
scroll to position [3451, 0]
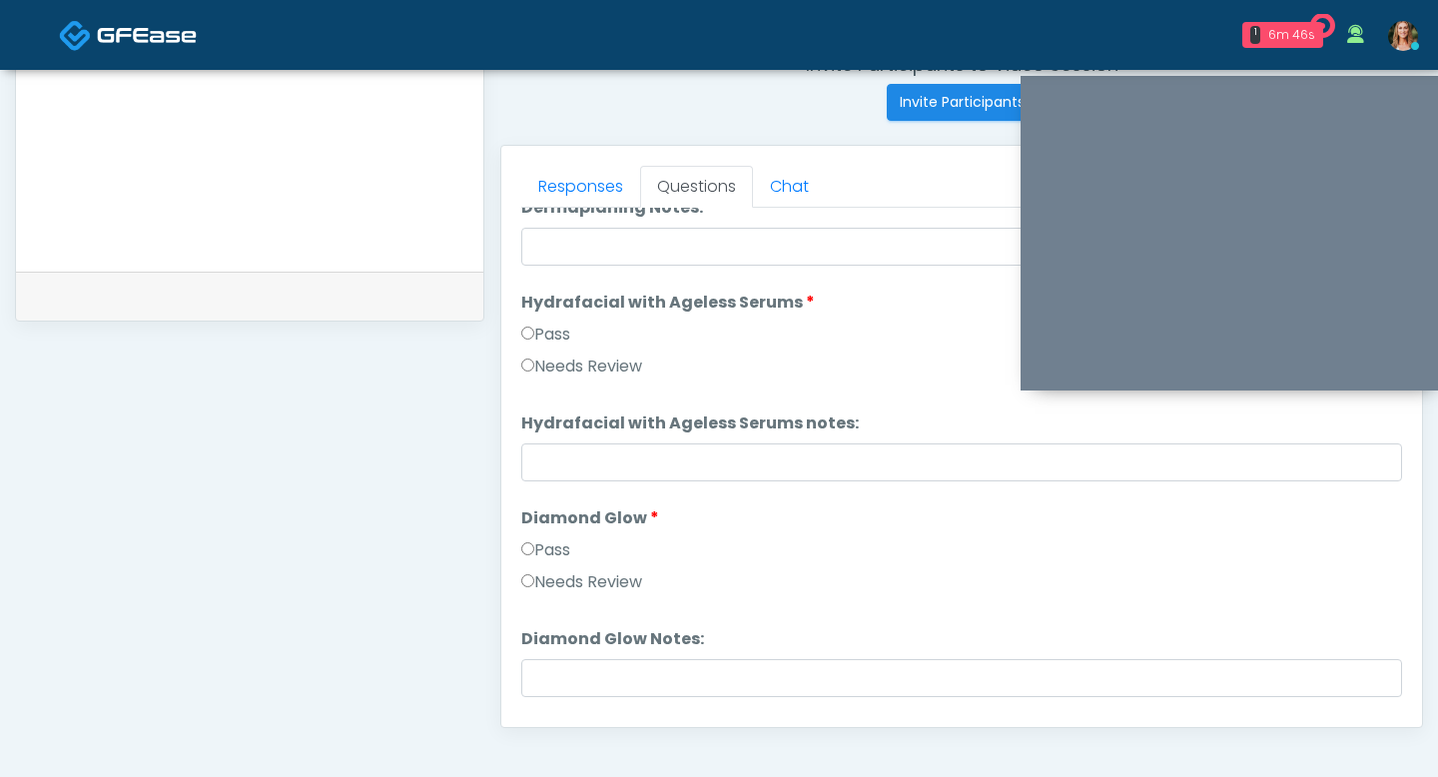
click at [525, 344] on label "Pass" at bounding box center [545, 335] width 49 height 24
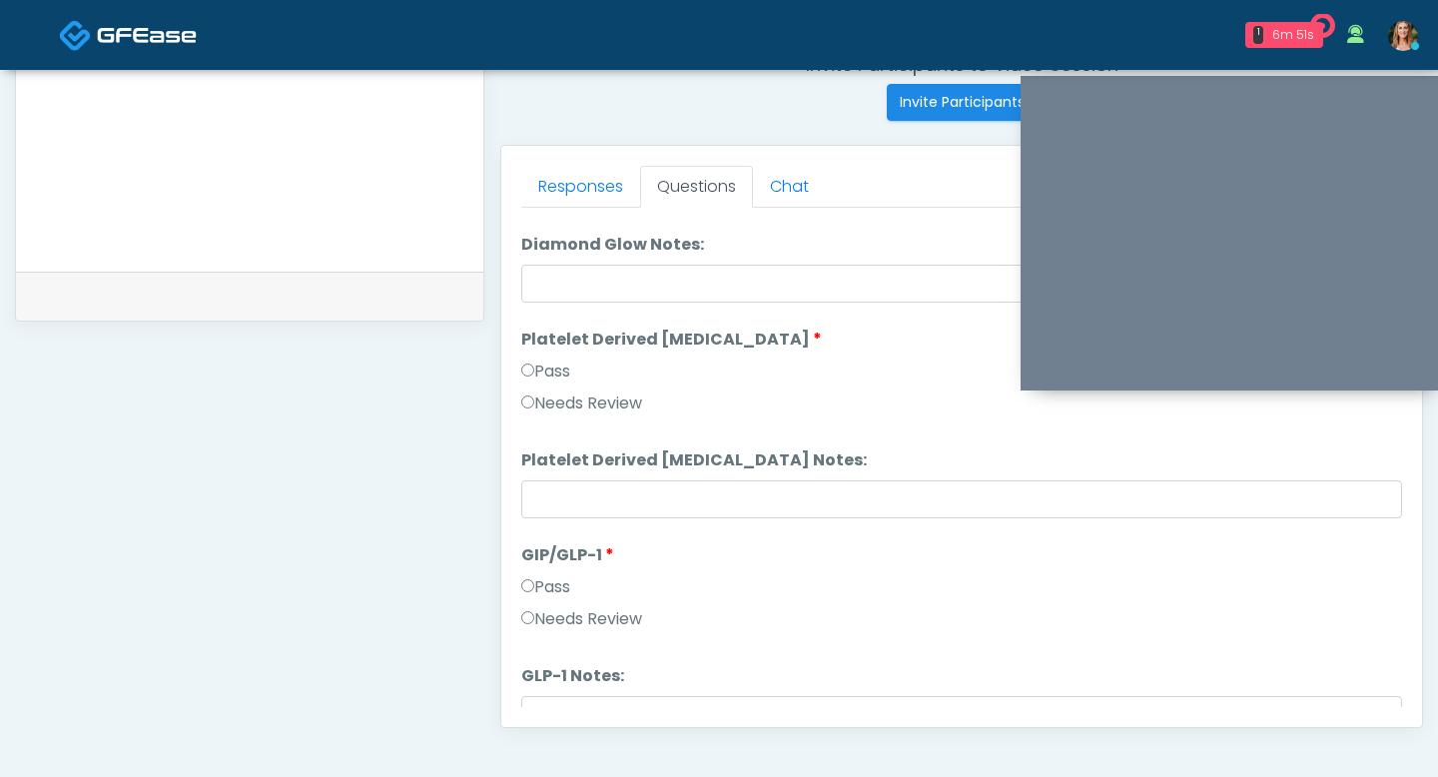
scroll to position [3934, 0]
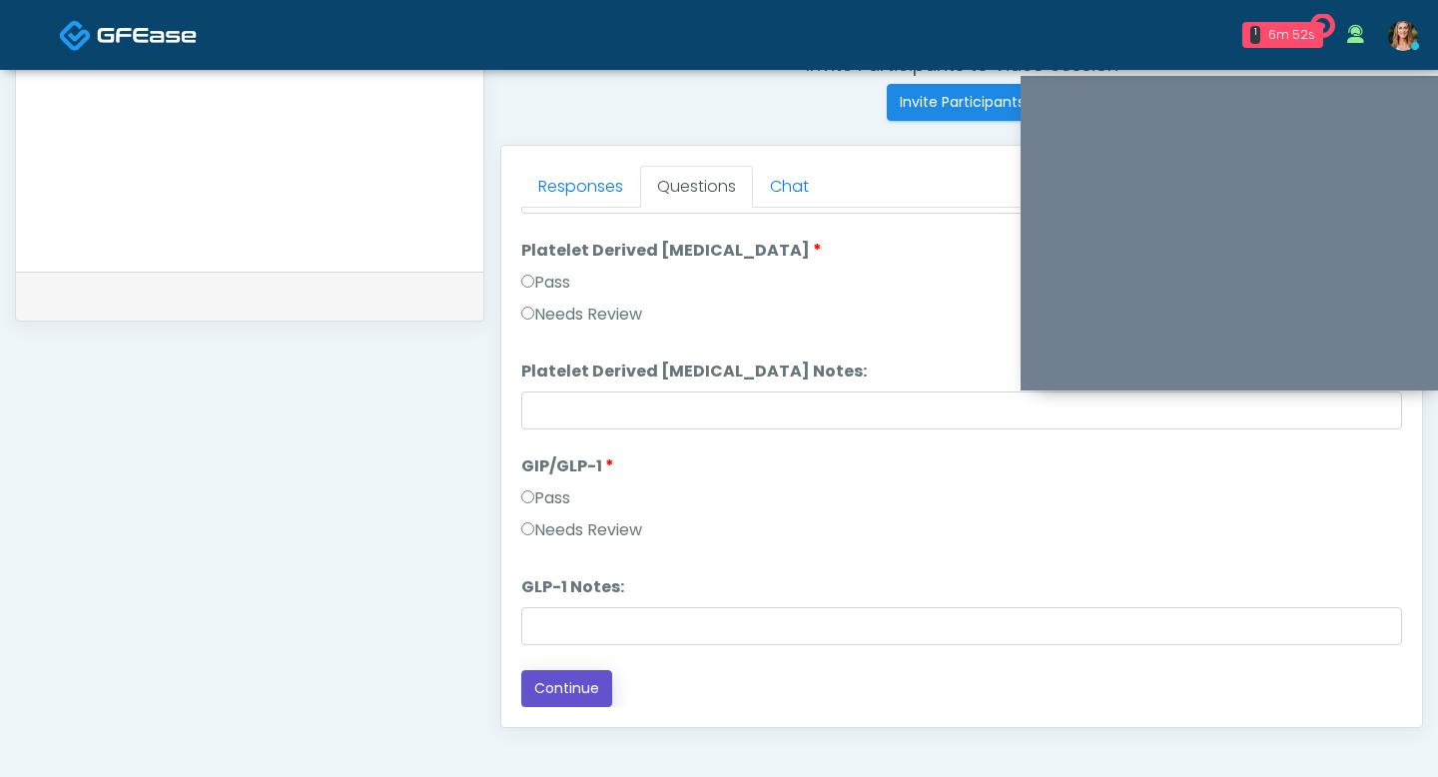
click at [541, 683] on button "Continue" at bounding box center [566, 688] width 91 height 37
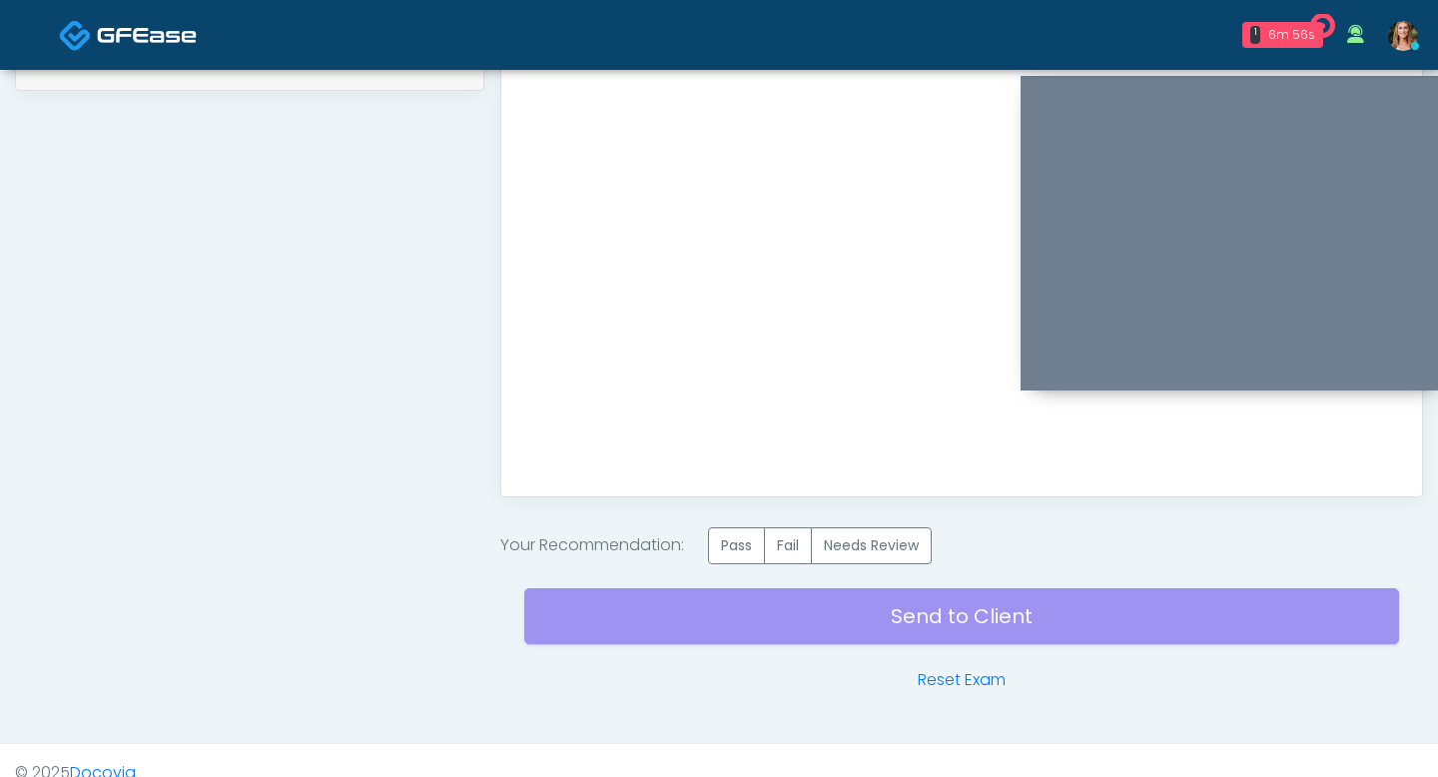
scroll to position [1042, 0]
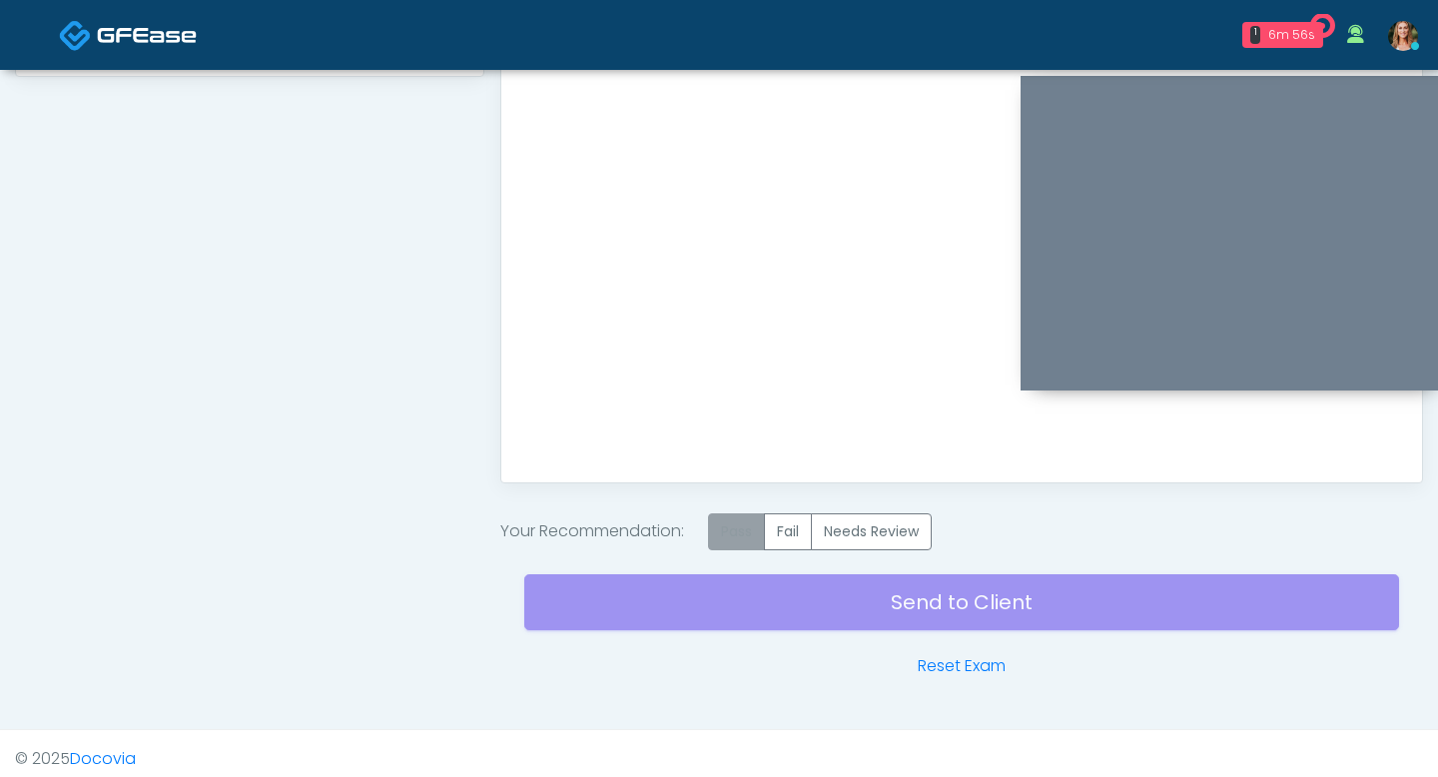
click at [738, 524] on label "Pass" at bounding box center [736, 531] width 57 height 37
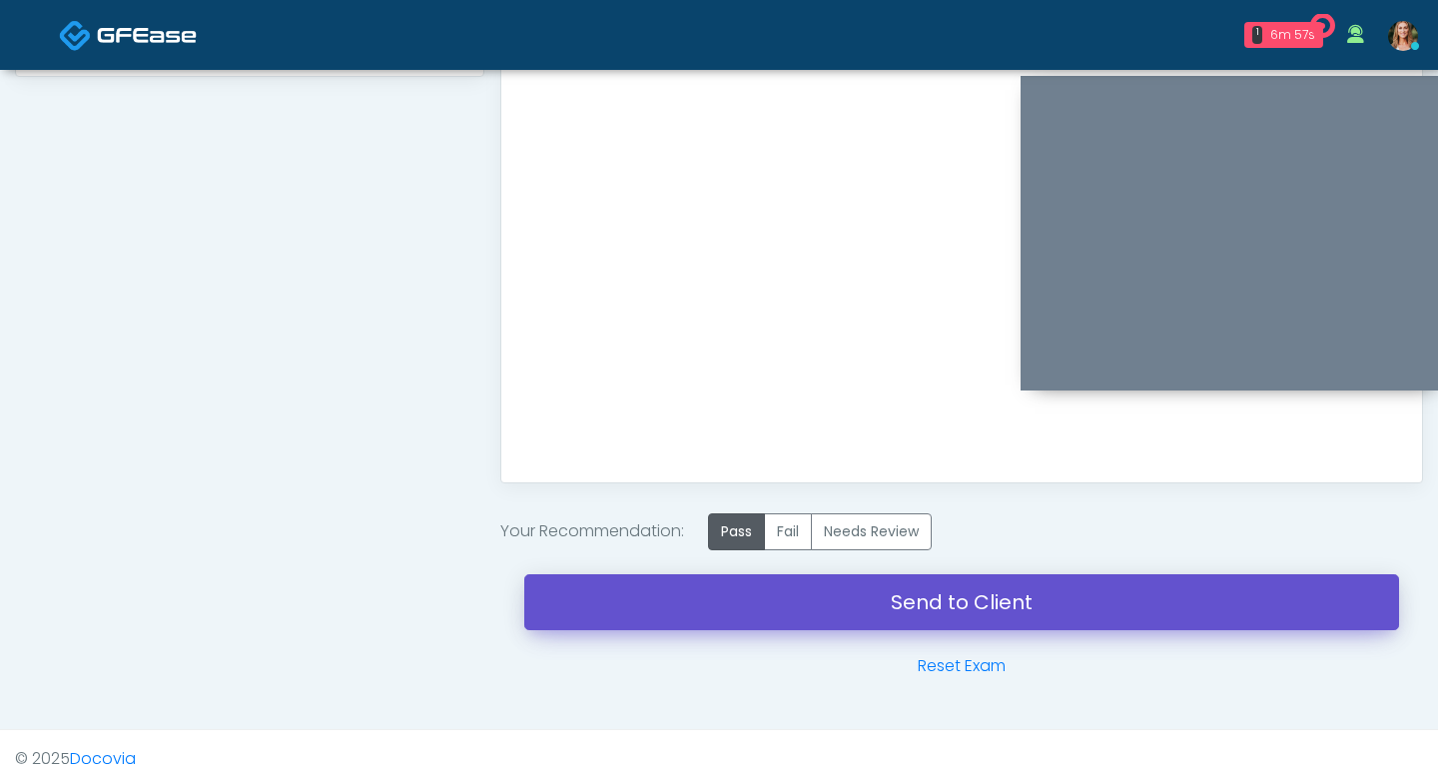
click at [745, 583] on link "Send to Client" at bounding box center [961, 602] width 875 height 56
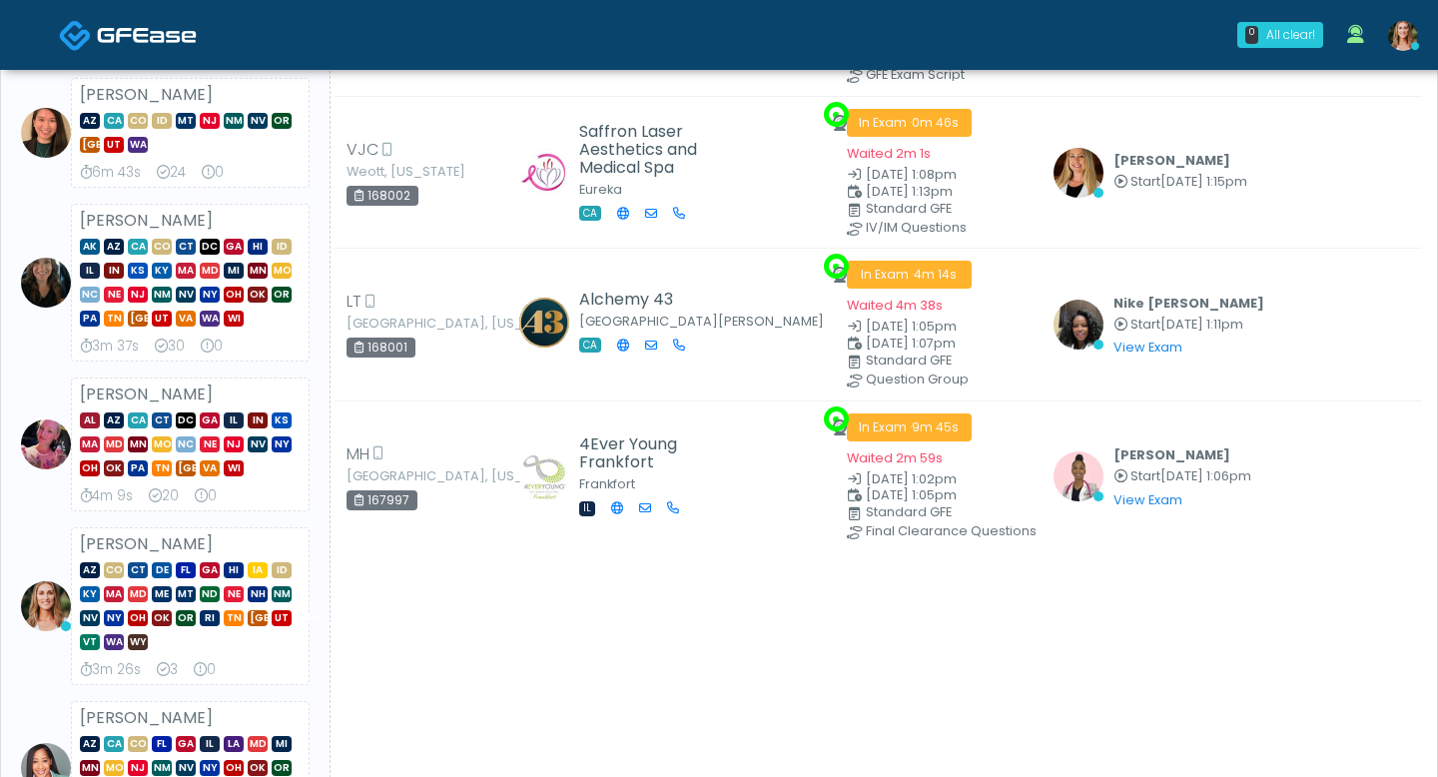
scroll to position [278, 0]
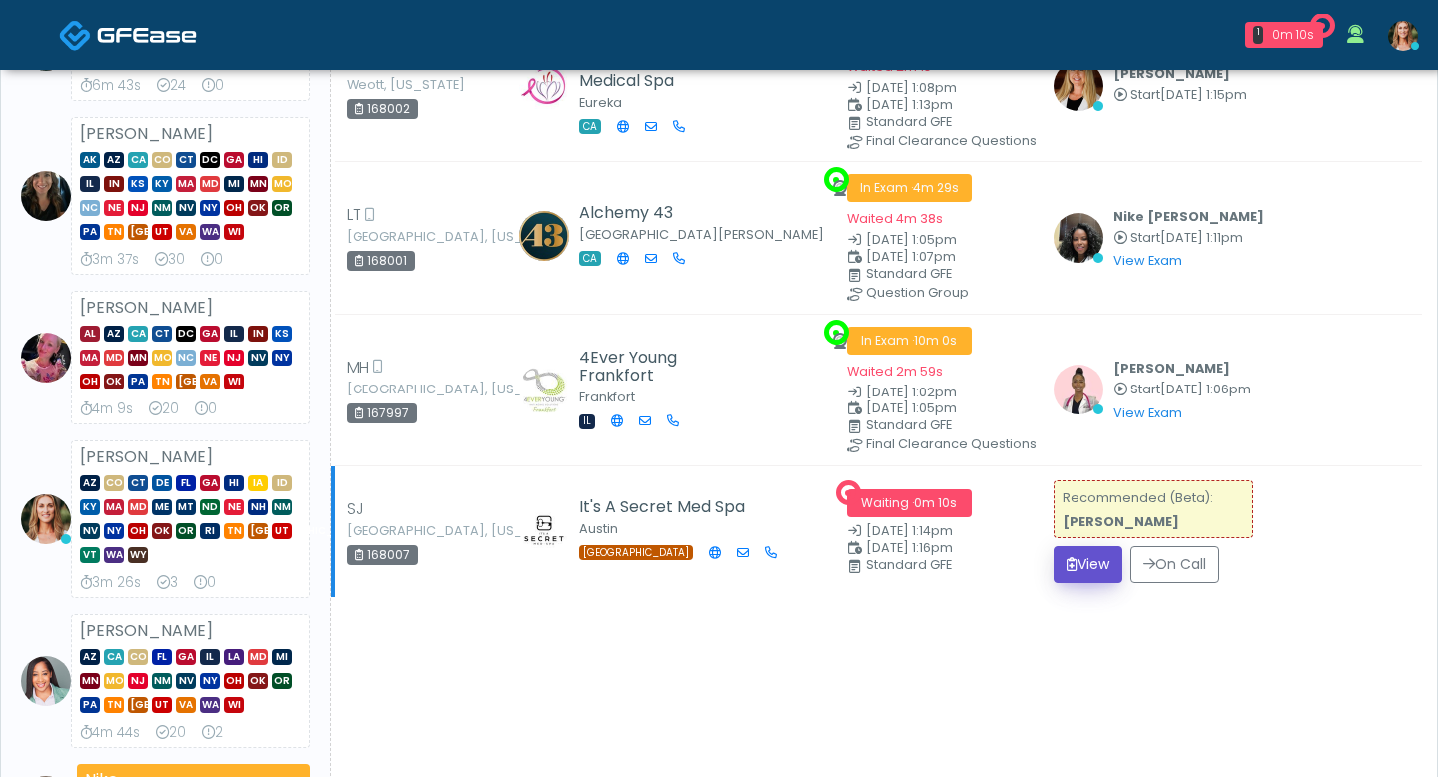
click at [1080, 558] on button "View" at bounding box center [1088, 564] width 69 height 37
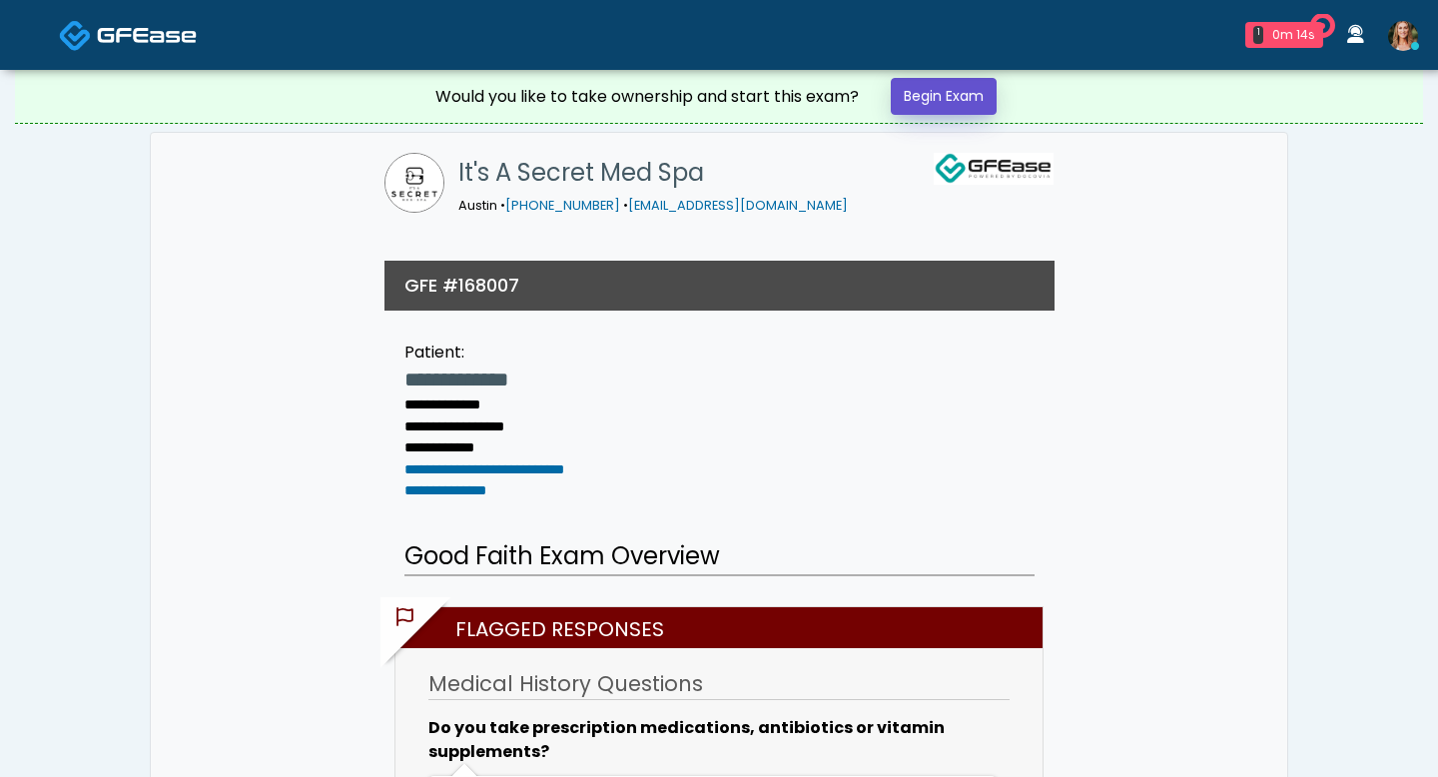
click at [931, 104] on link "Begin Exam" at bounding box center [944, 96] width 106 height 37
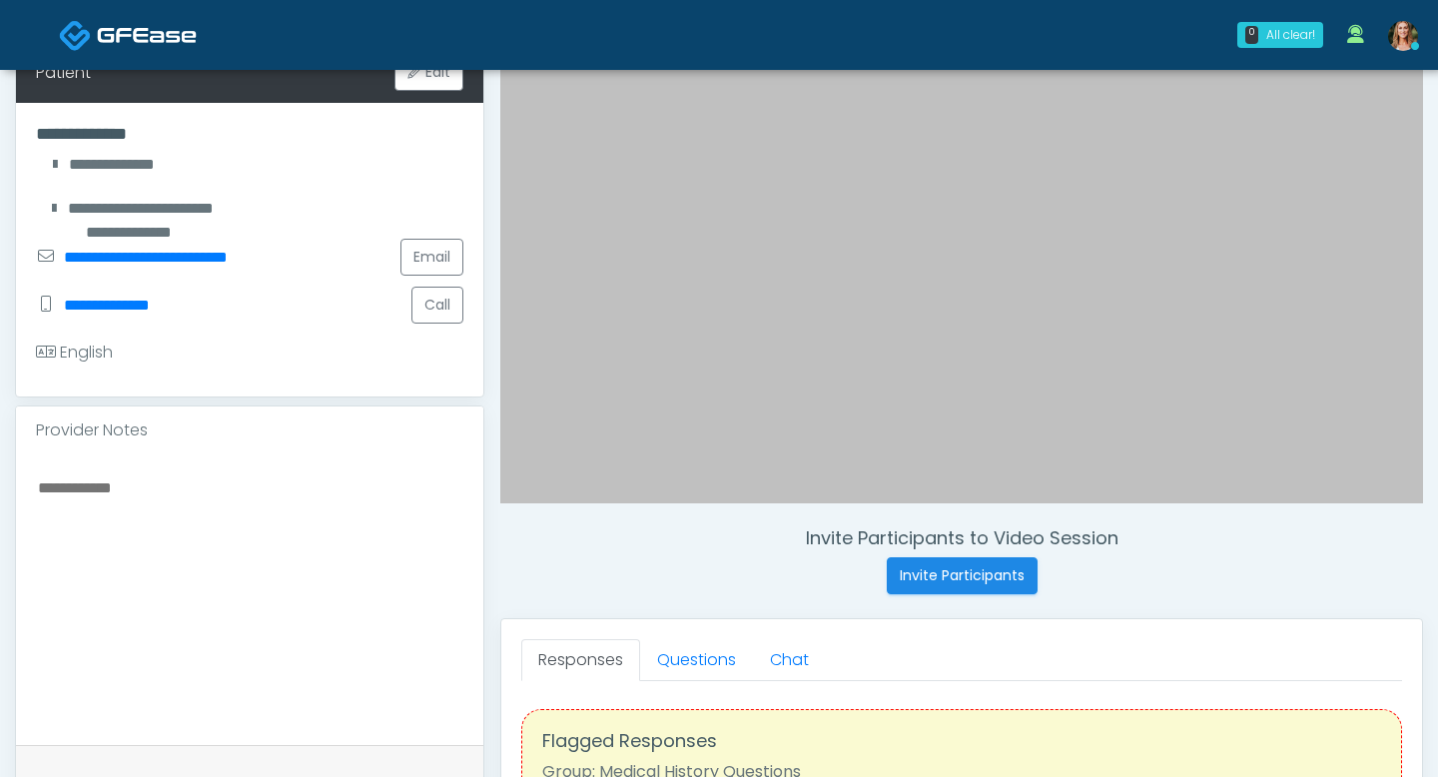
scroll to position [344, 0]
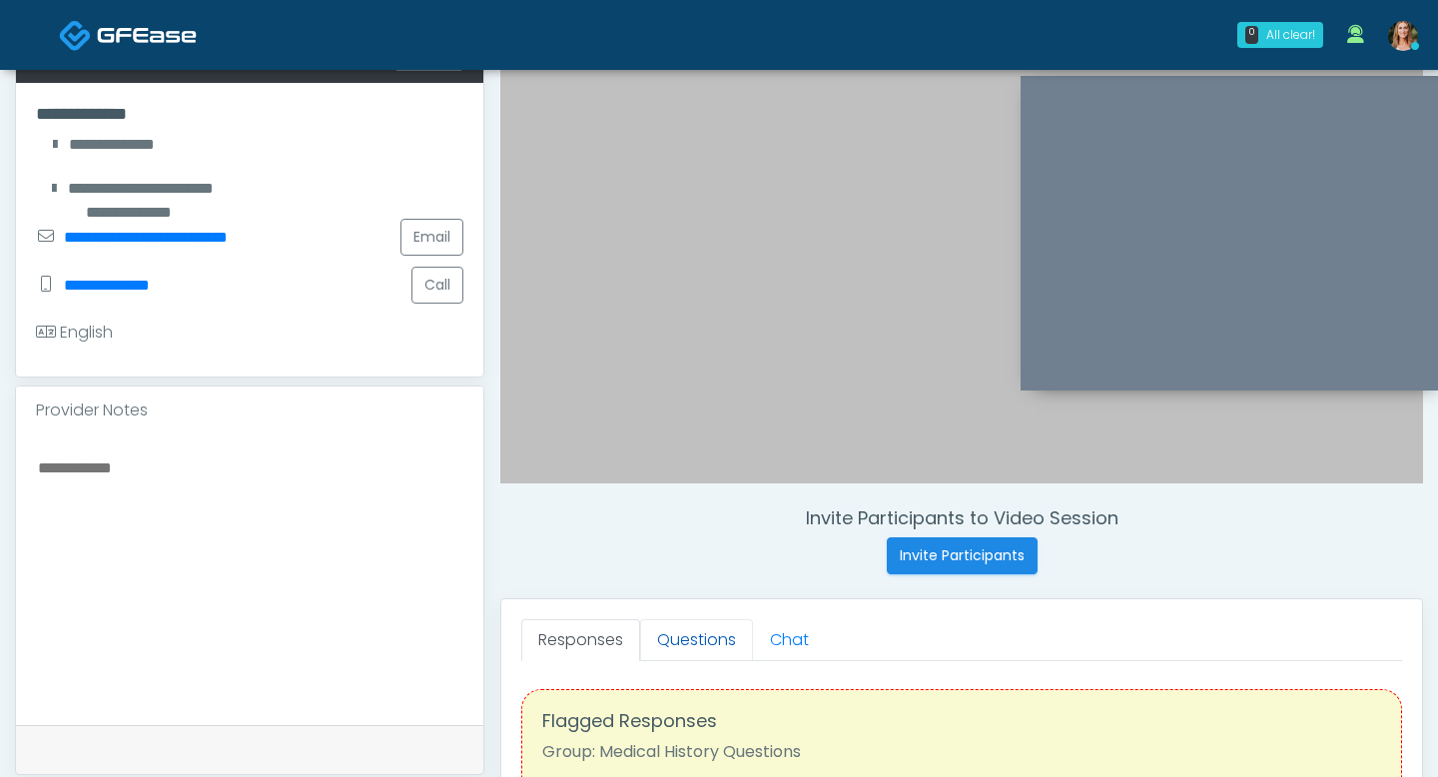
click at [661, 642] on link "Questions" at bounding box center [696, 640] width 113 height 42
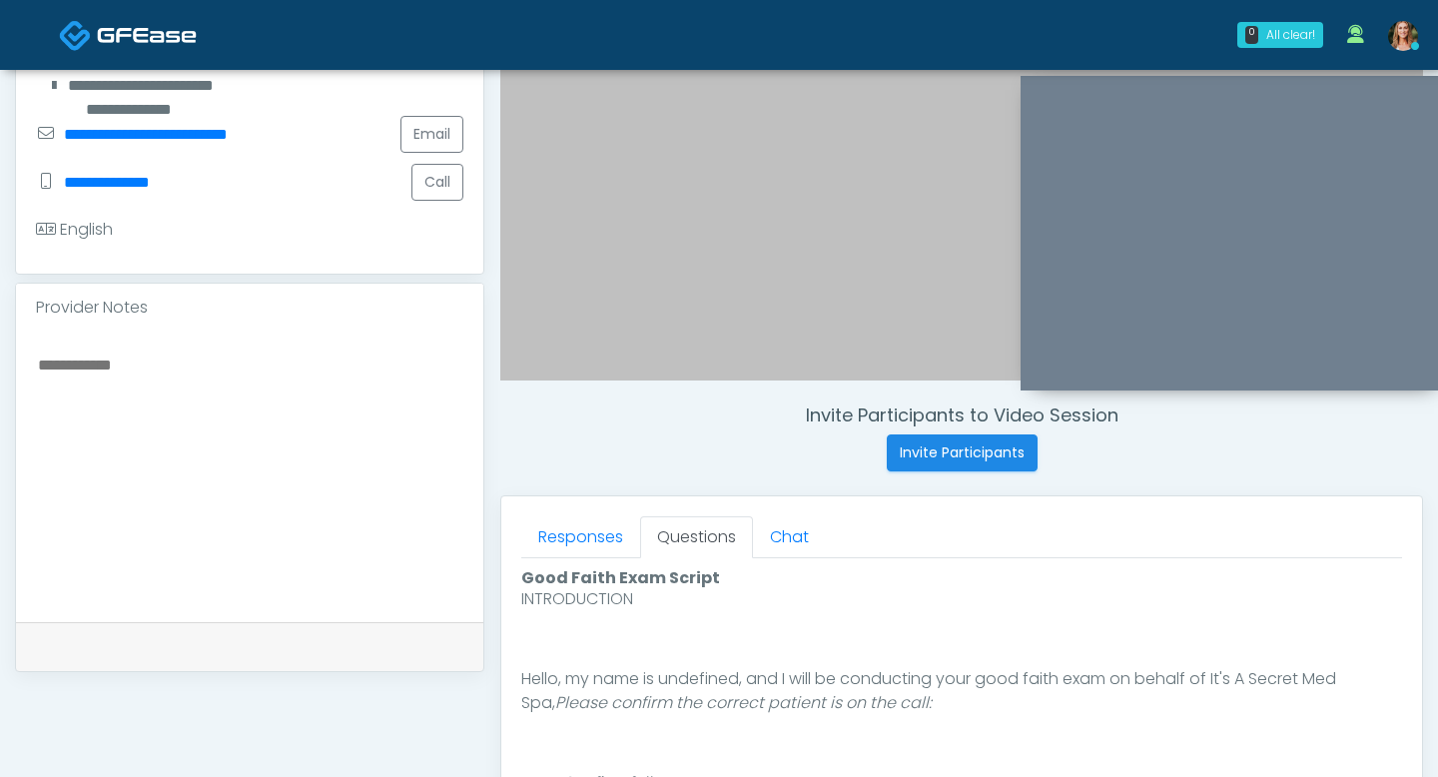
scroll to position [80, 0]
click at [567, 525] on link "Responses" at bounding box center [580, 537] width 119 height 42
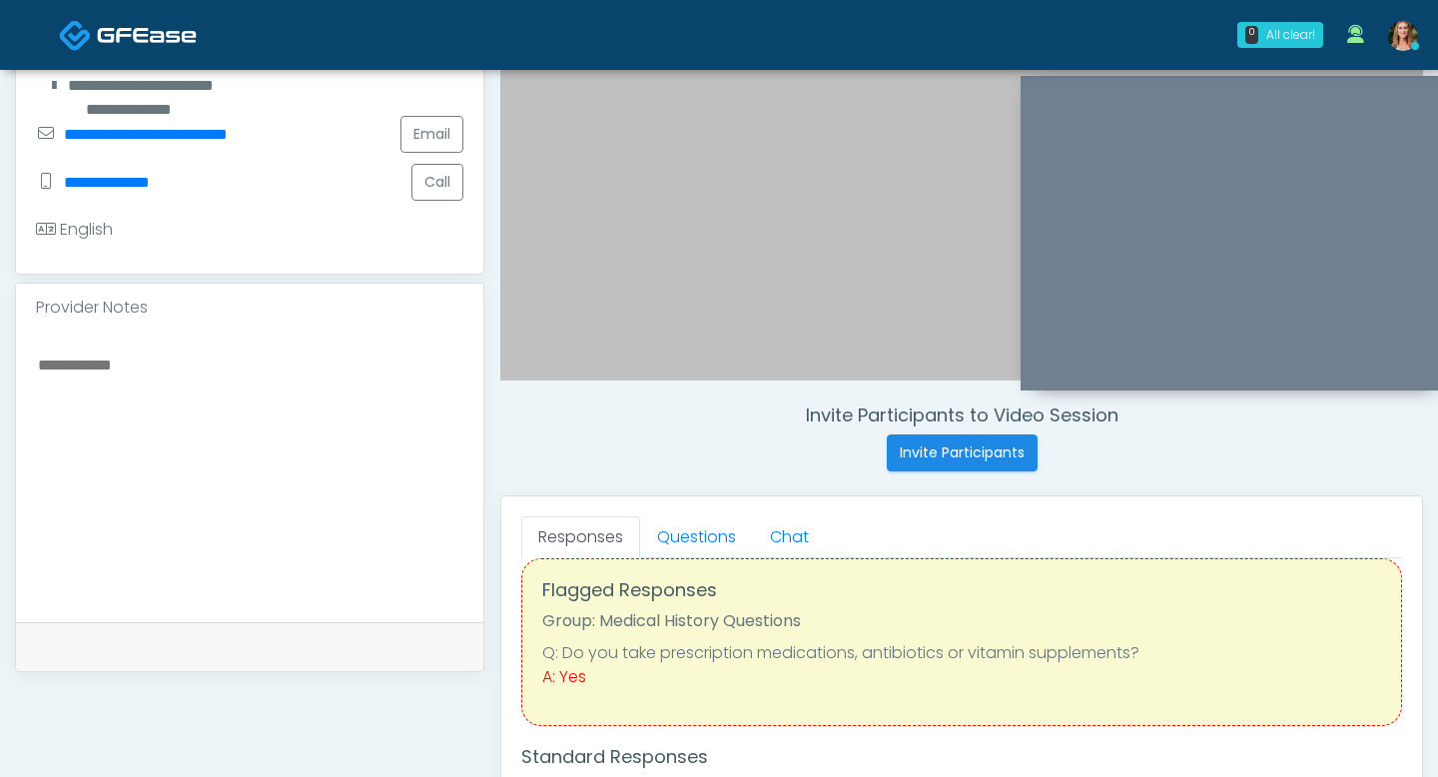
scroll to position [24, 0]
click at [705, 532] on link "Questions" at bounding box center [696, 537] width 113 height 42
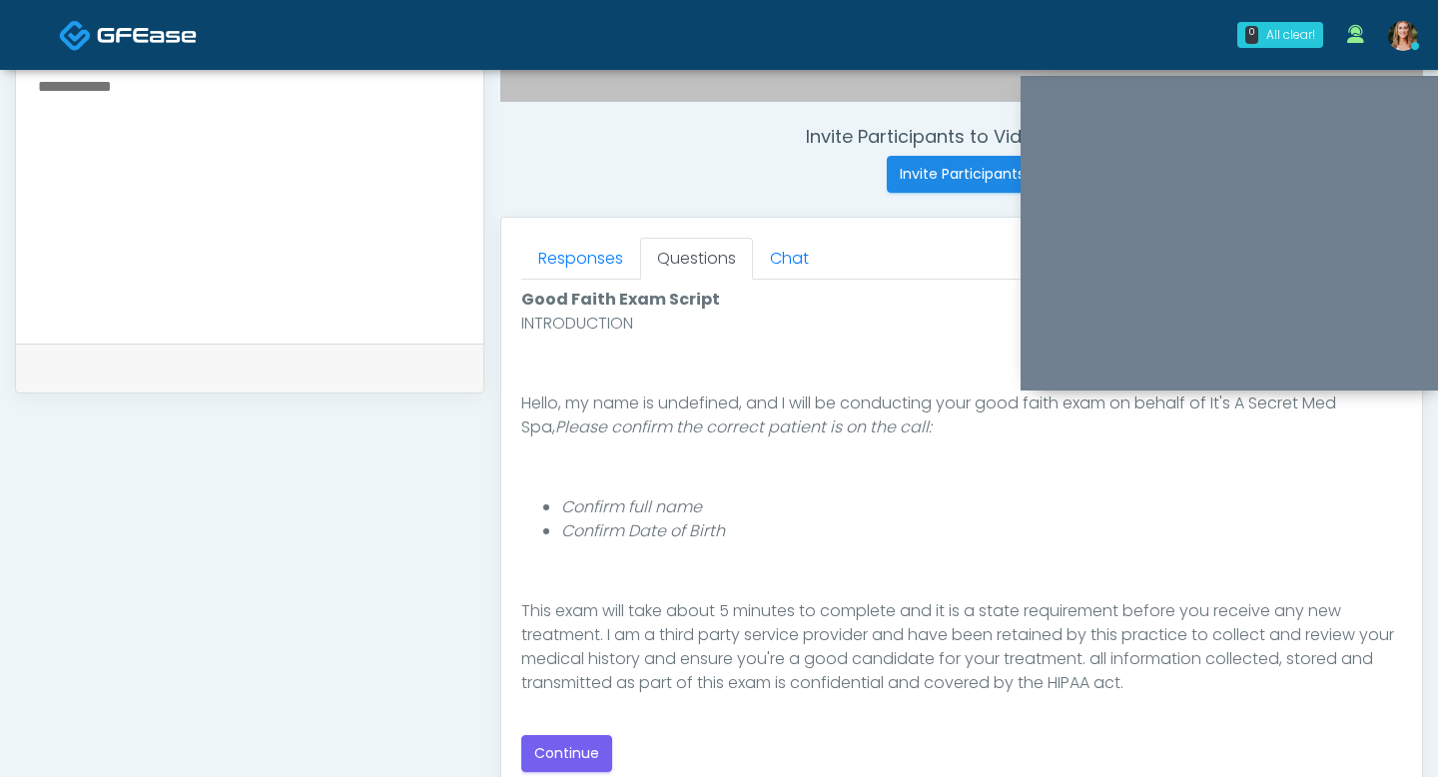
scroll to position [909, 0]
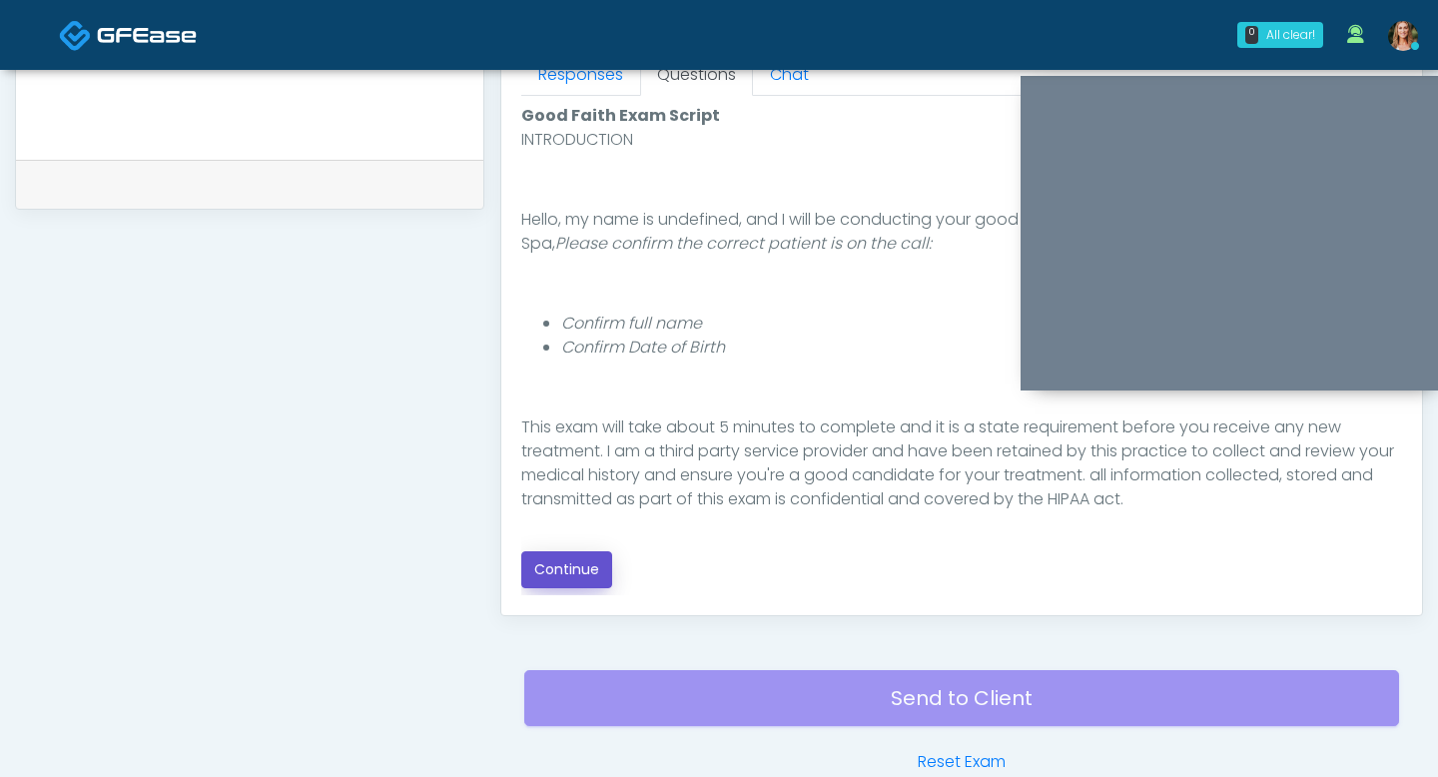
click at [583, 568] on button "Continue" at bounding box center [566, 569] width 91 height 37
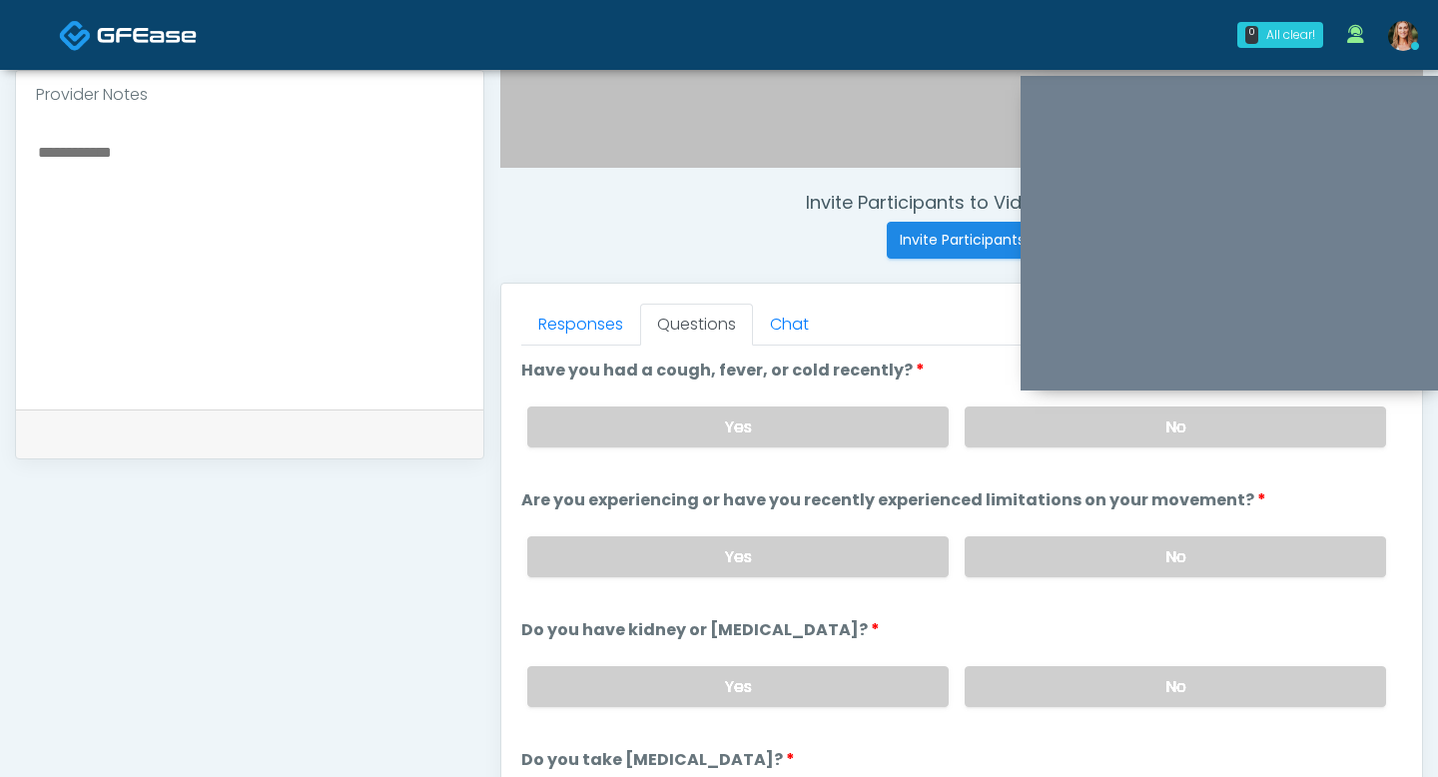
scroll to position [655, 0]
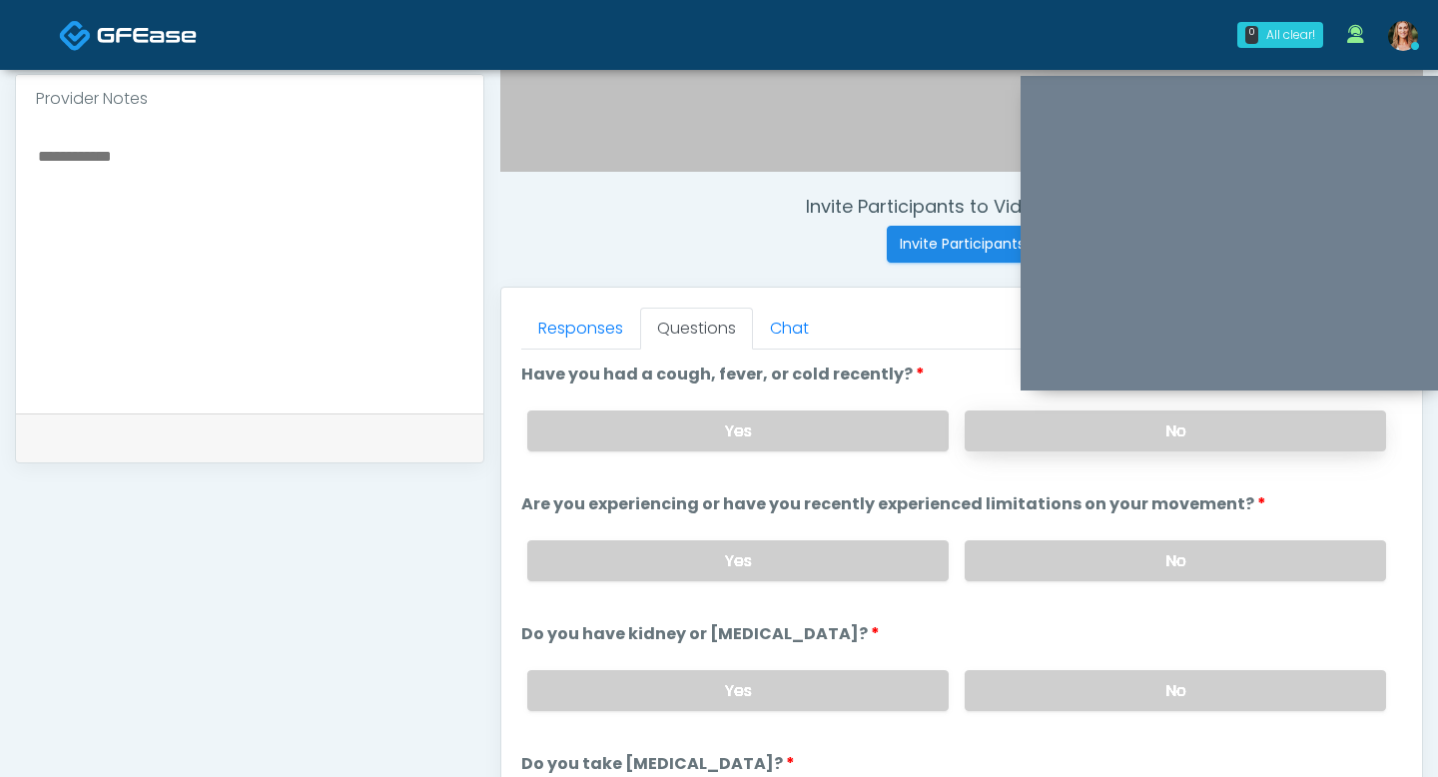
click at [1074, 440] on label "No" at bounding box center [1175, 430] width 421 height 41
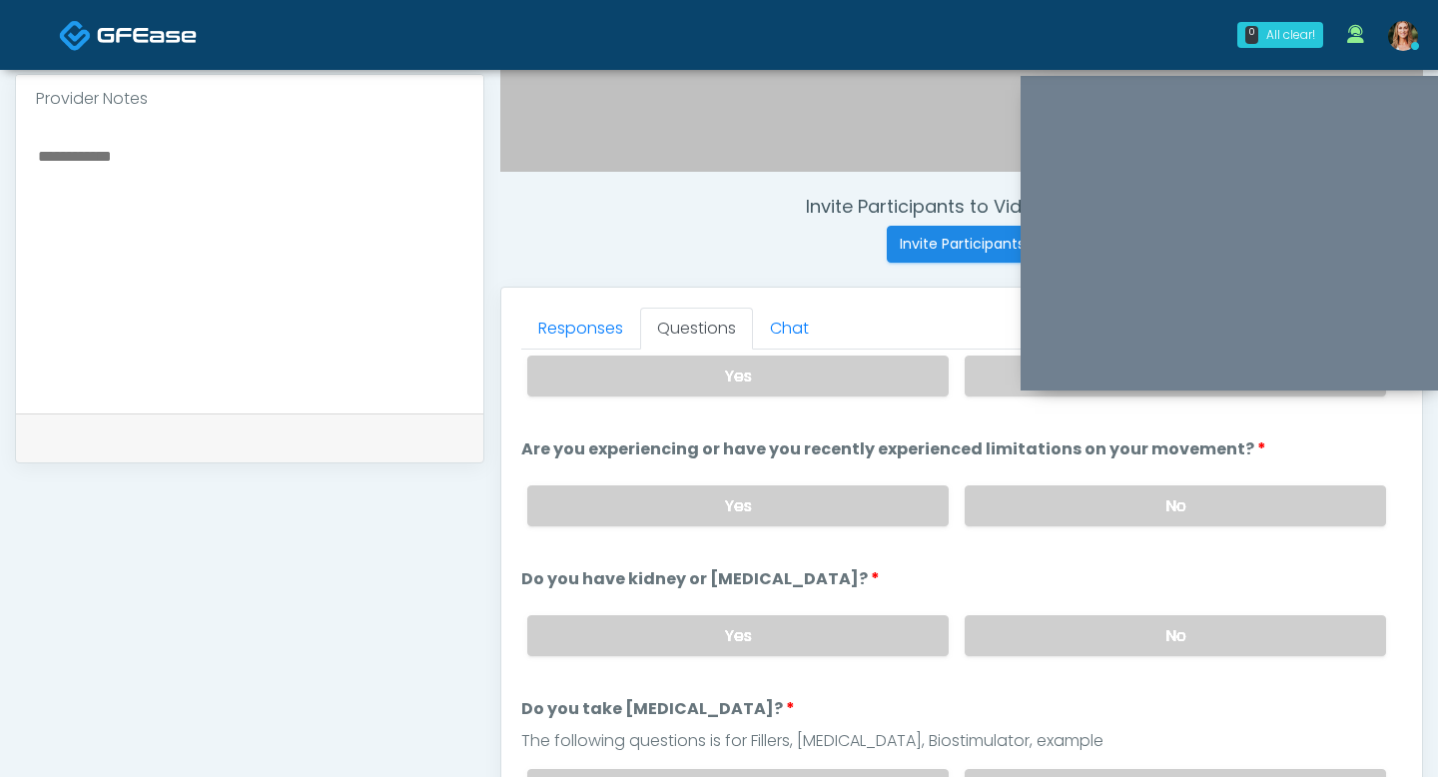
scroll to position [64, 0]
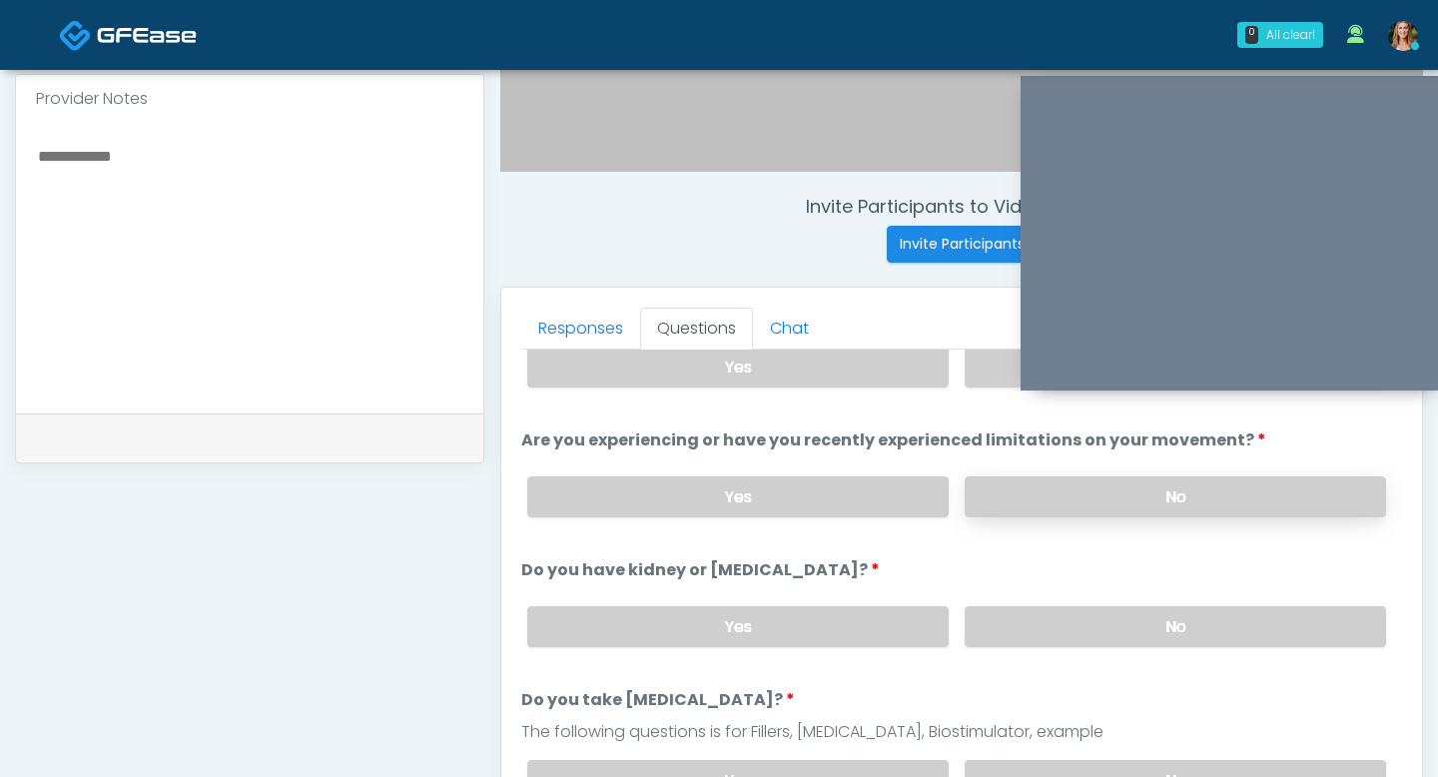
click at [1059, 484] on label "No" at bounding box center [1175, 496] width 421 height 41
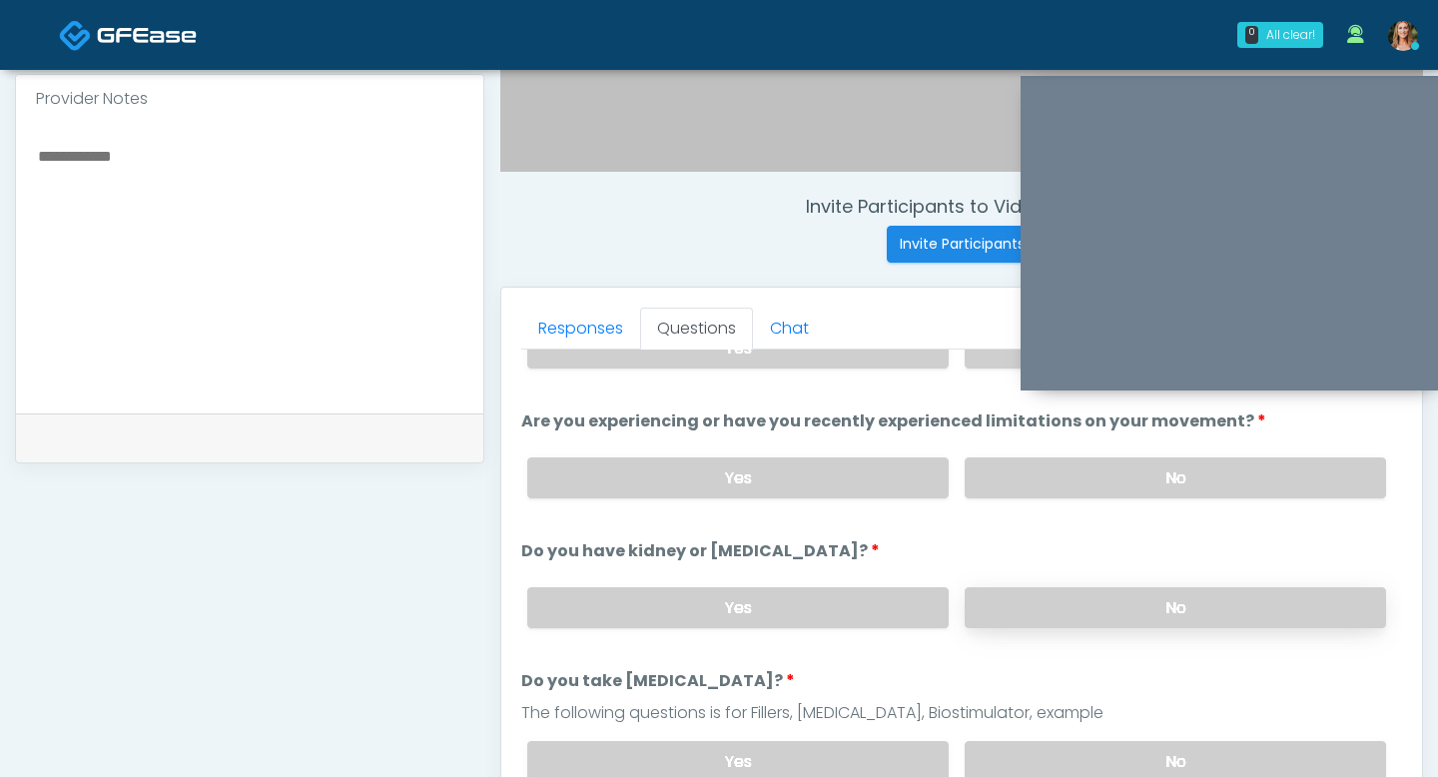
click at [1112, 594] on label "No" at bounding box center [1175, 607] width 421 height 41
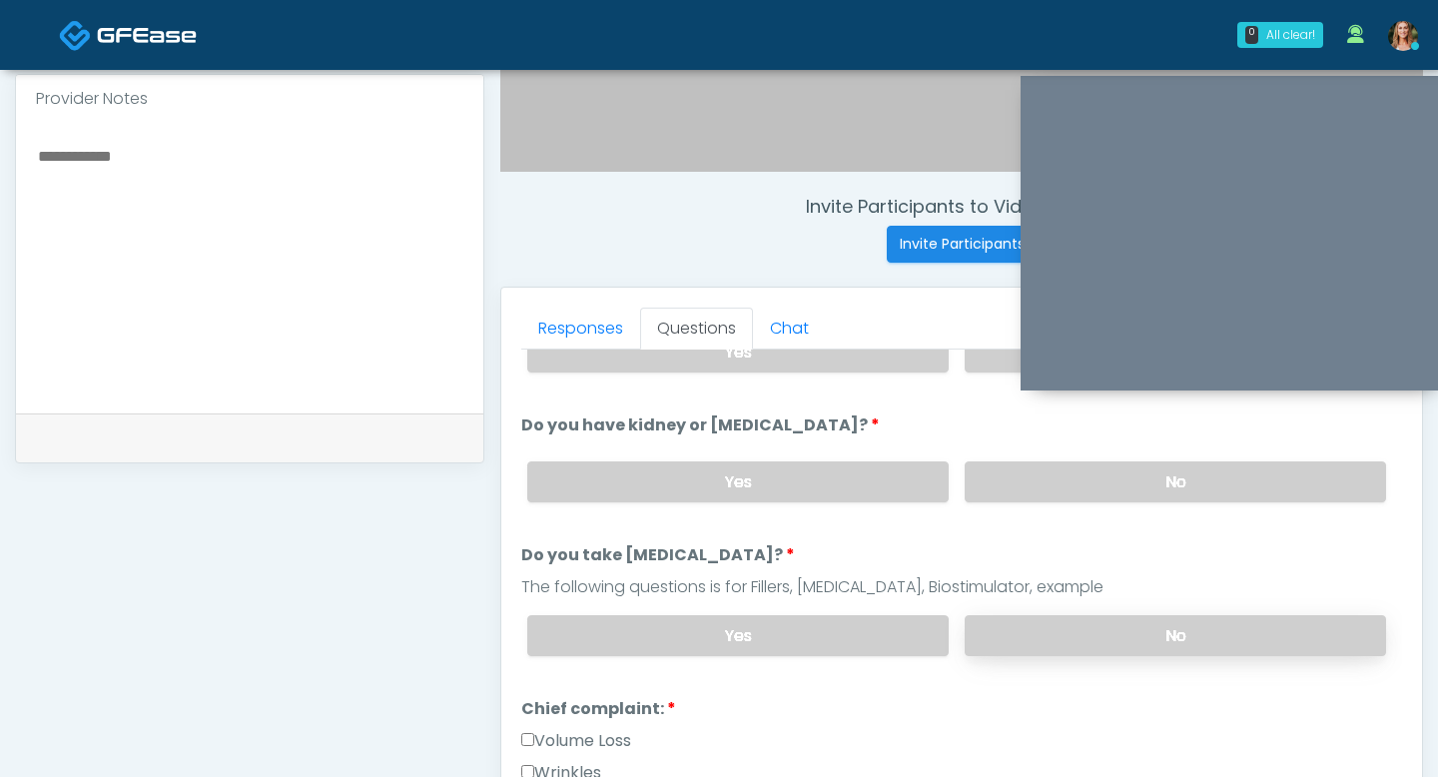
click at [1126, 620] on label "No" at bounding box center [1175, 635] width 421 height 41
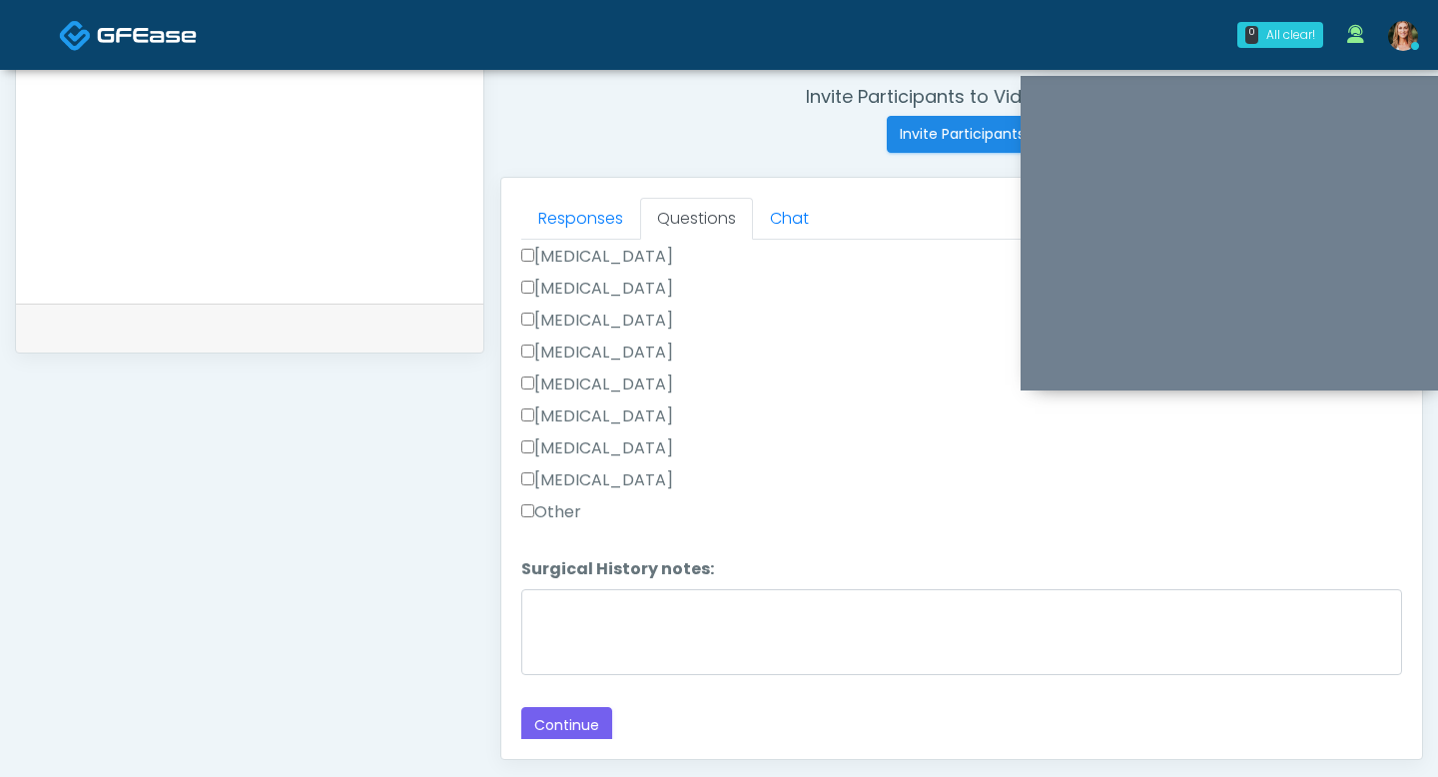
scroll to position [826, 0]
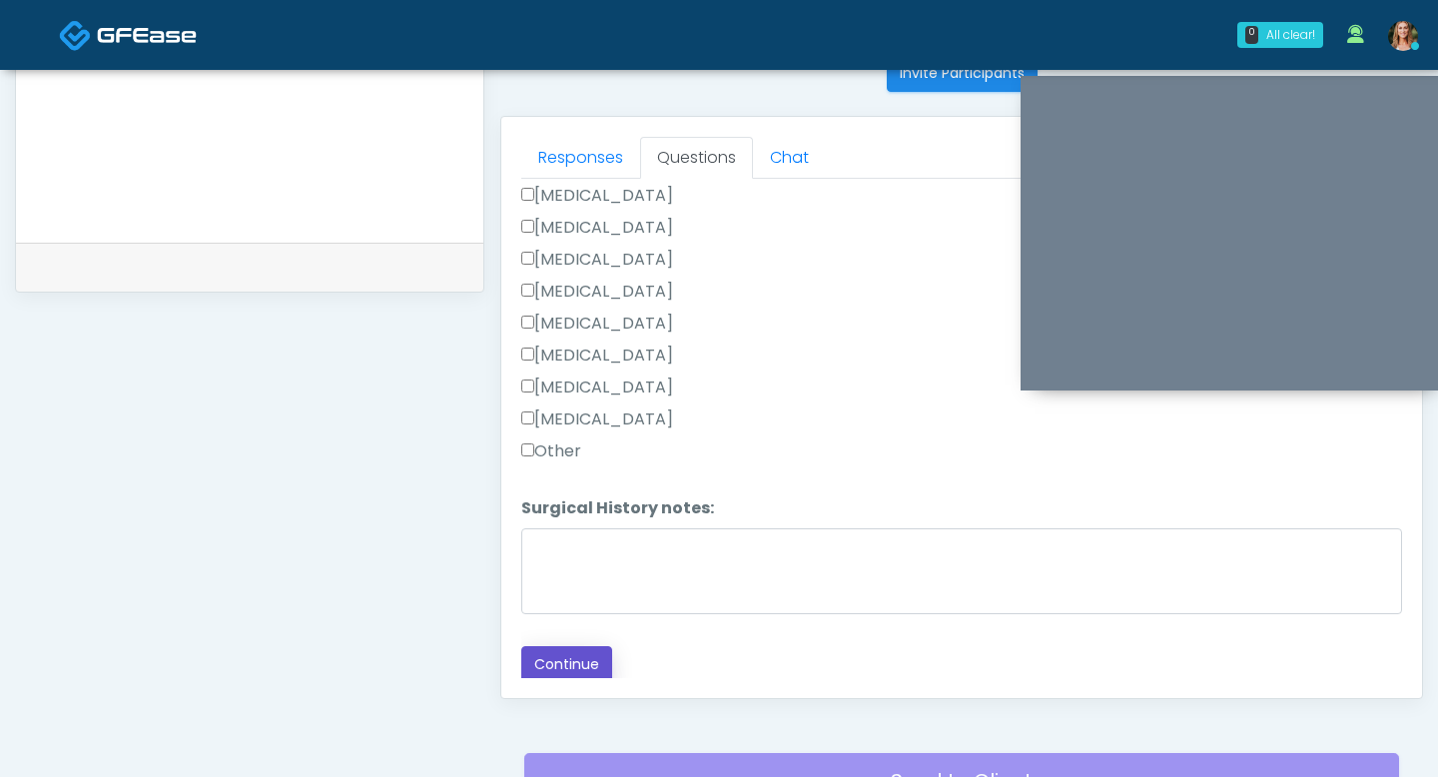
click at [573, 674] on button "Continue" at bounding box center [566, 664] width 91 height 37
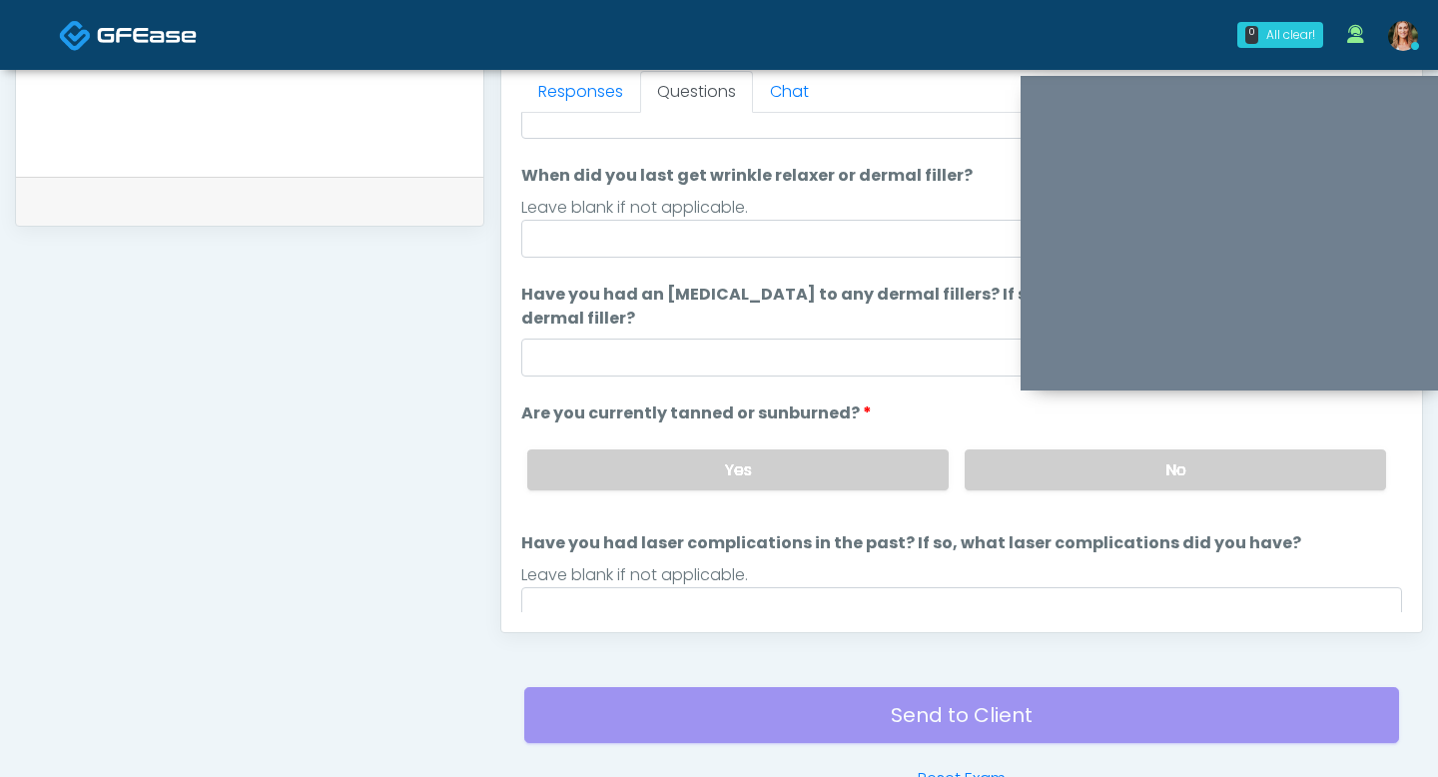
scroll to position [87, 0]
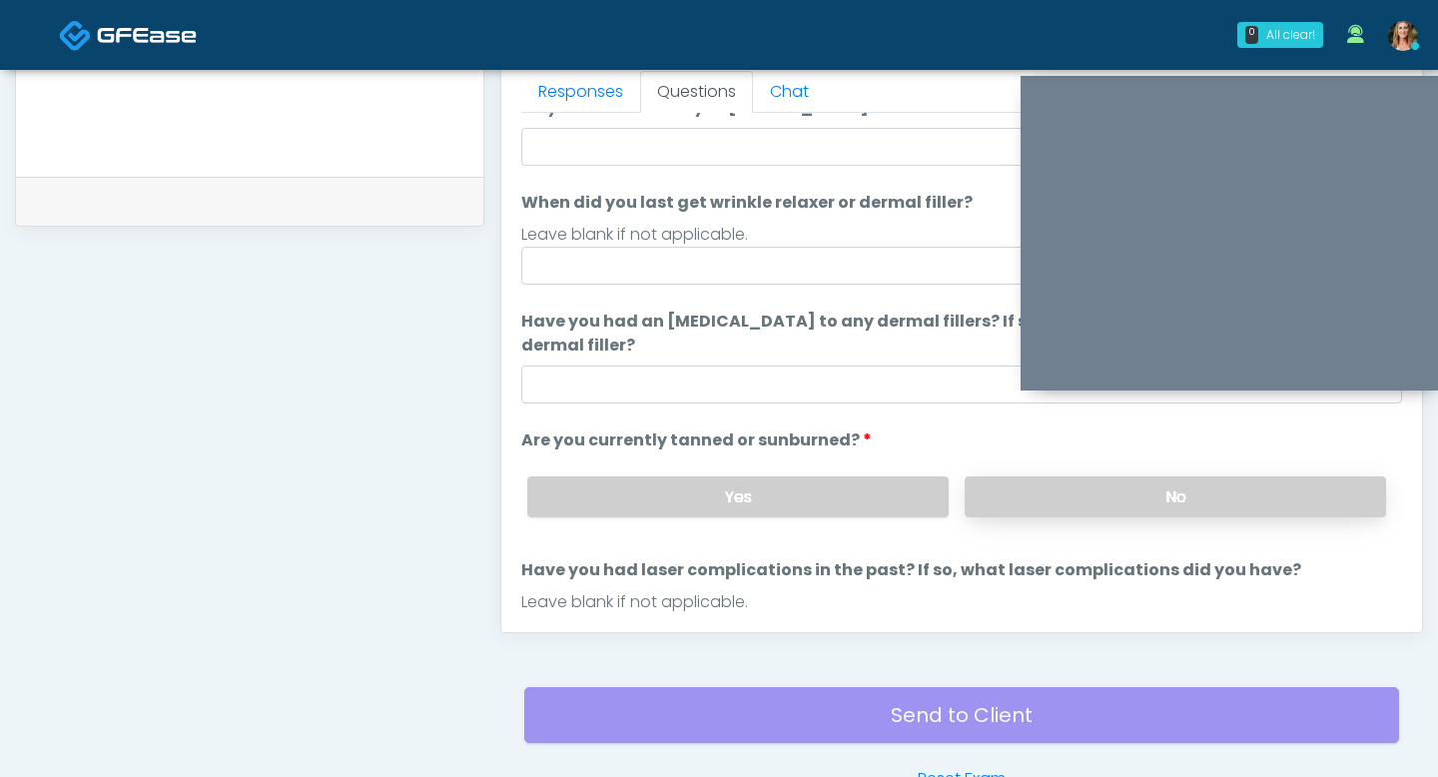
click at [1099, 498] on label "No" at bounding box center [1175, 496] width 421 height 41
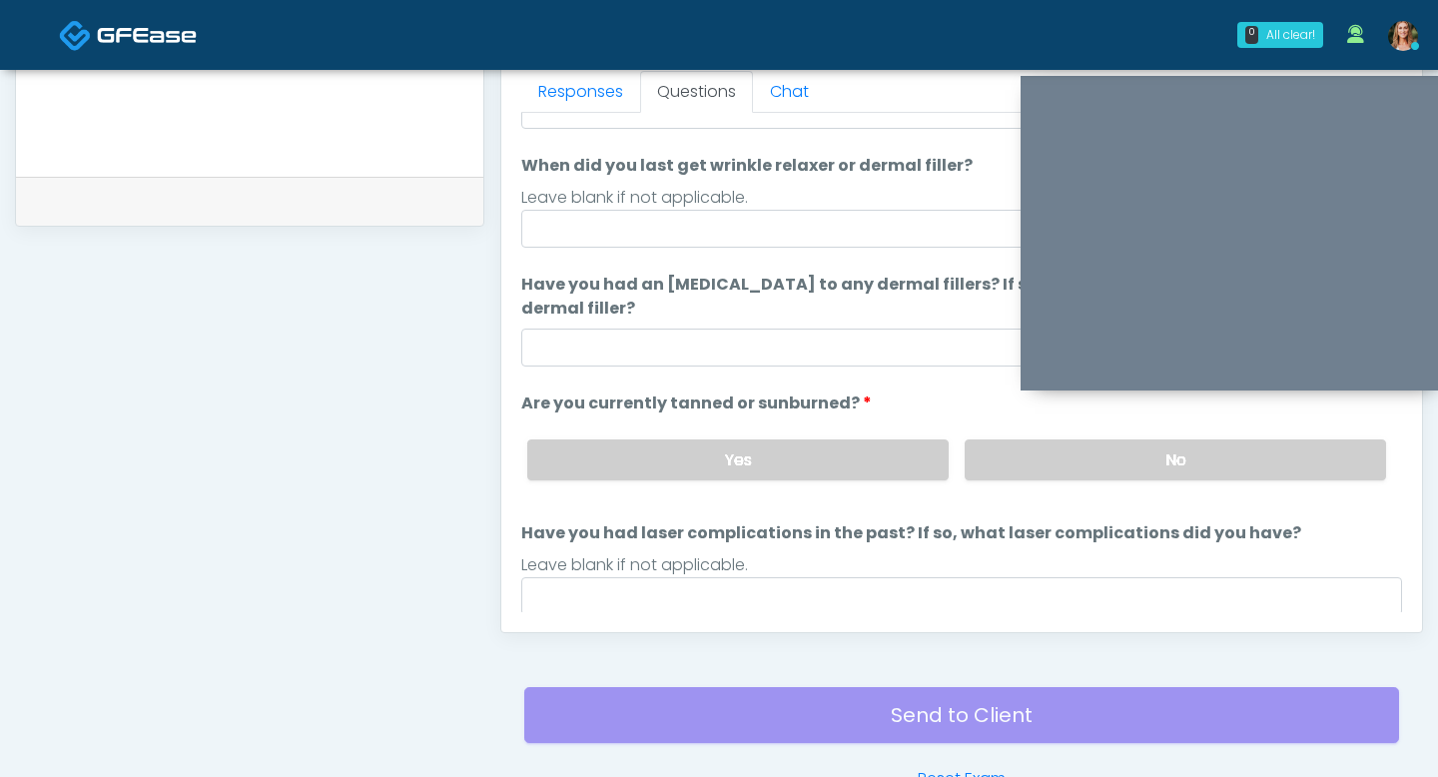
scroll to position [119, 0]
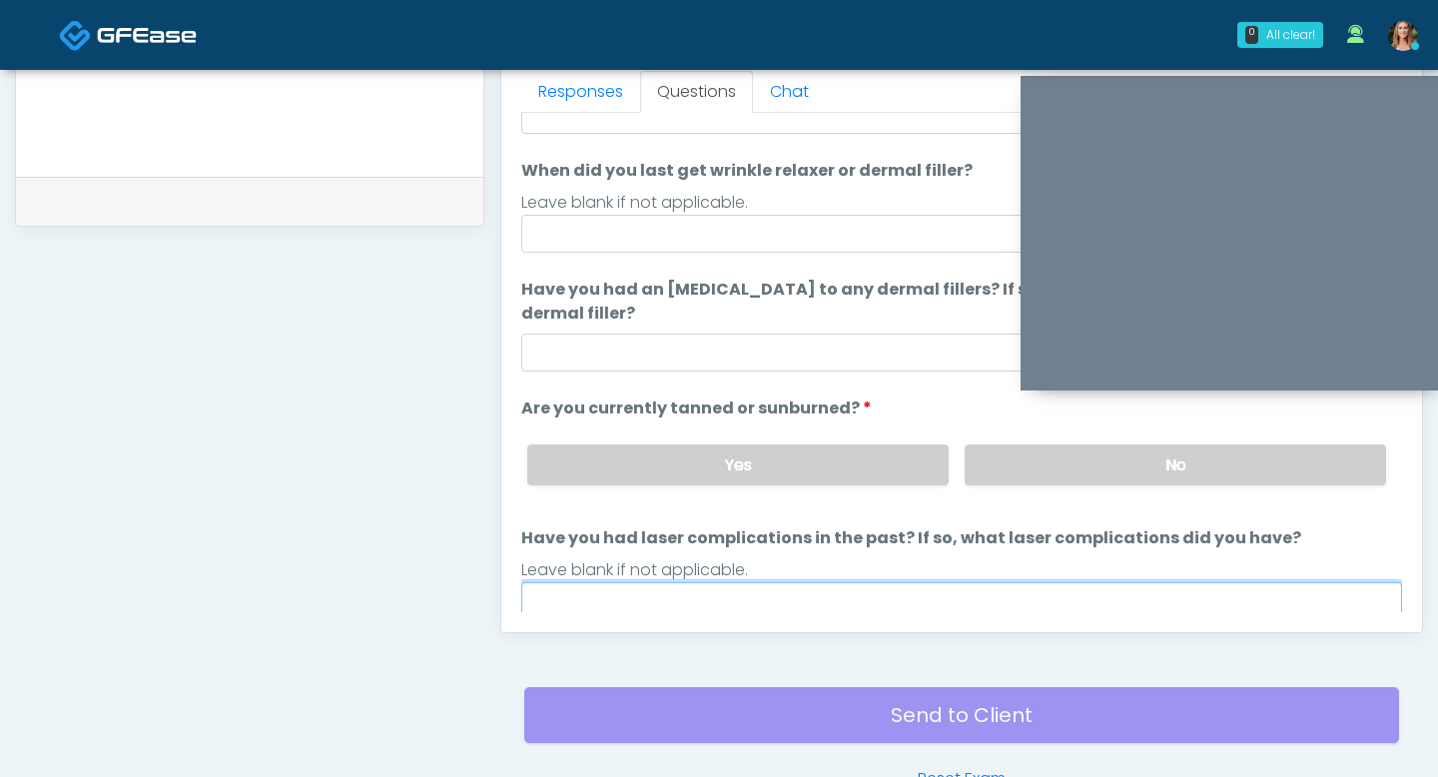
click at [887, 592] on input "Have you had laser complications in the past? If so, what laser complications d…" at bounding box center [961, 601] width 881 height 38
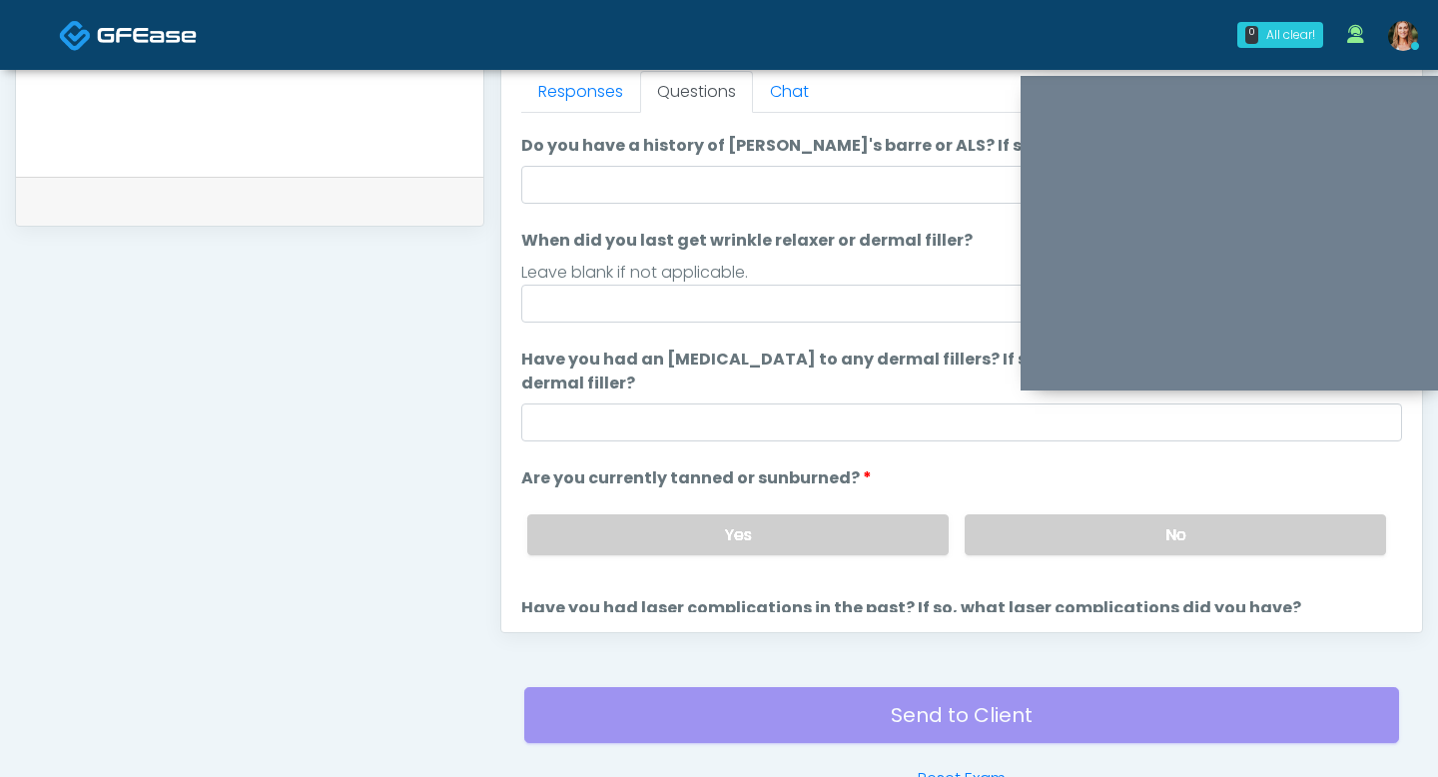
type input "**"
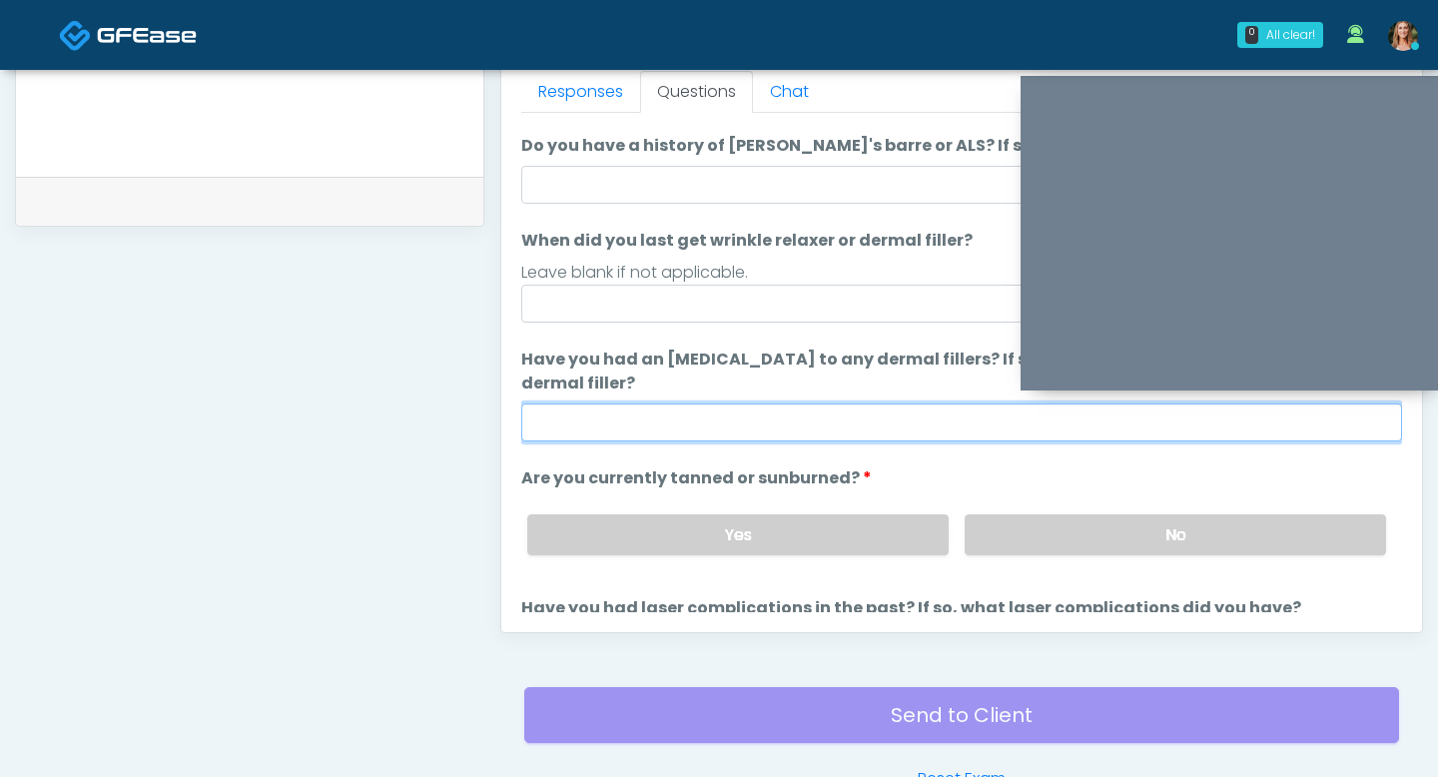
click at [671, 427] on input "Have you had an [MEDICAL_DATA] to any dermal fillers? If so, what was the react…" at bounding box center [961, 422] width 881 height 38
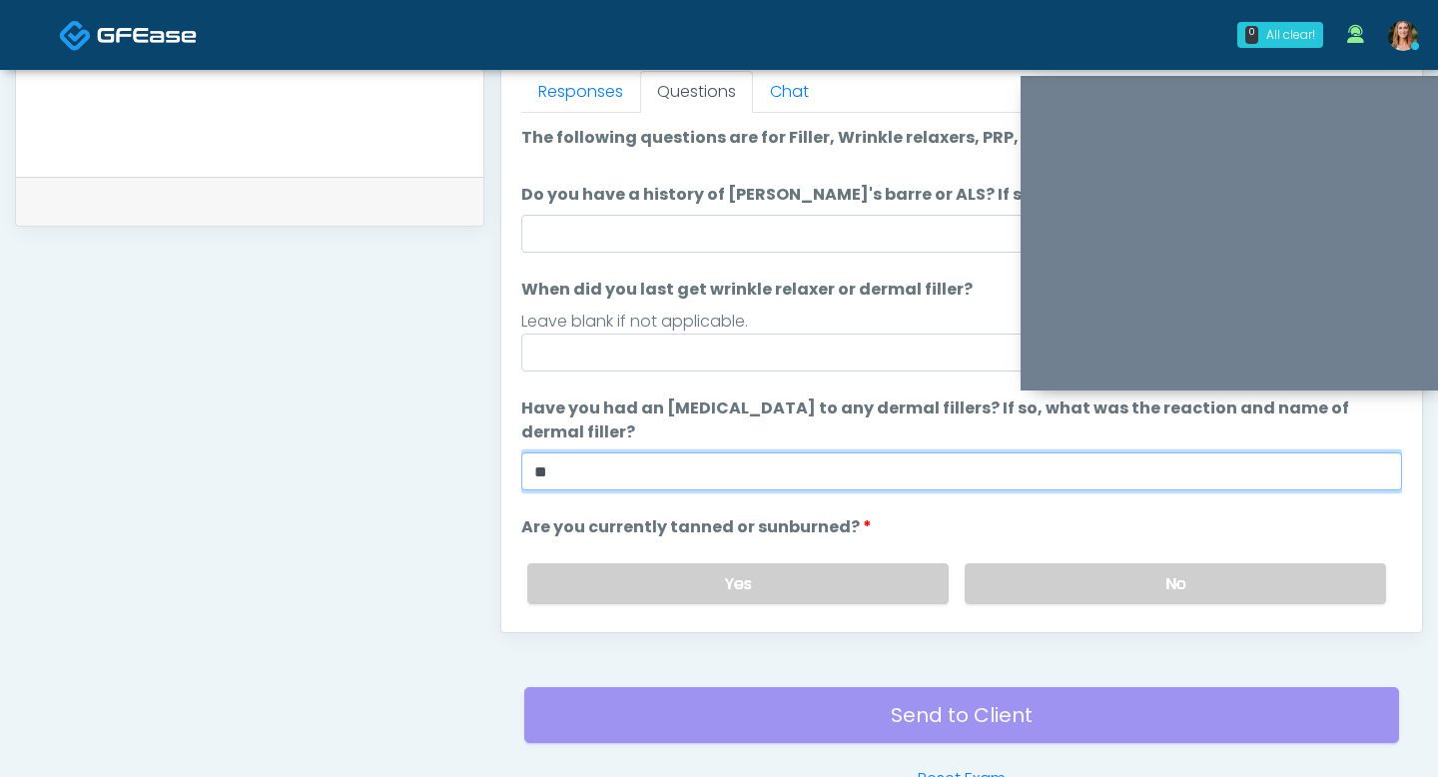
type input "**"
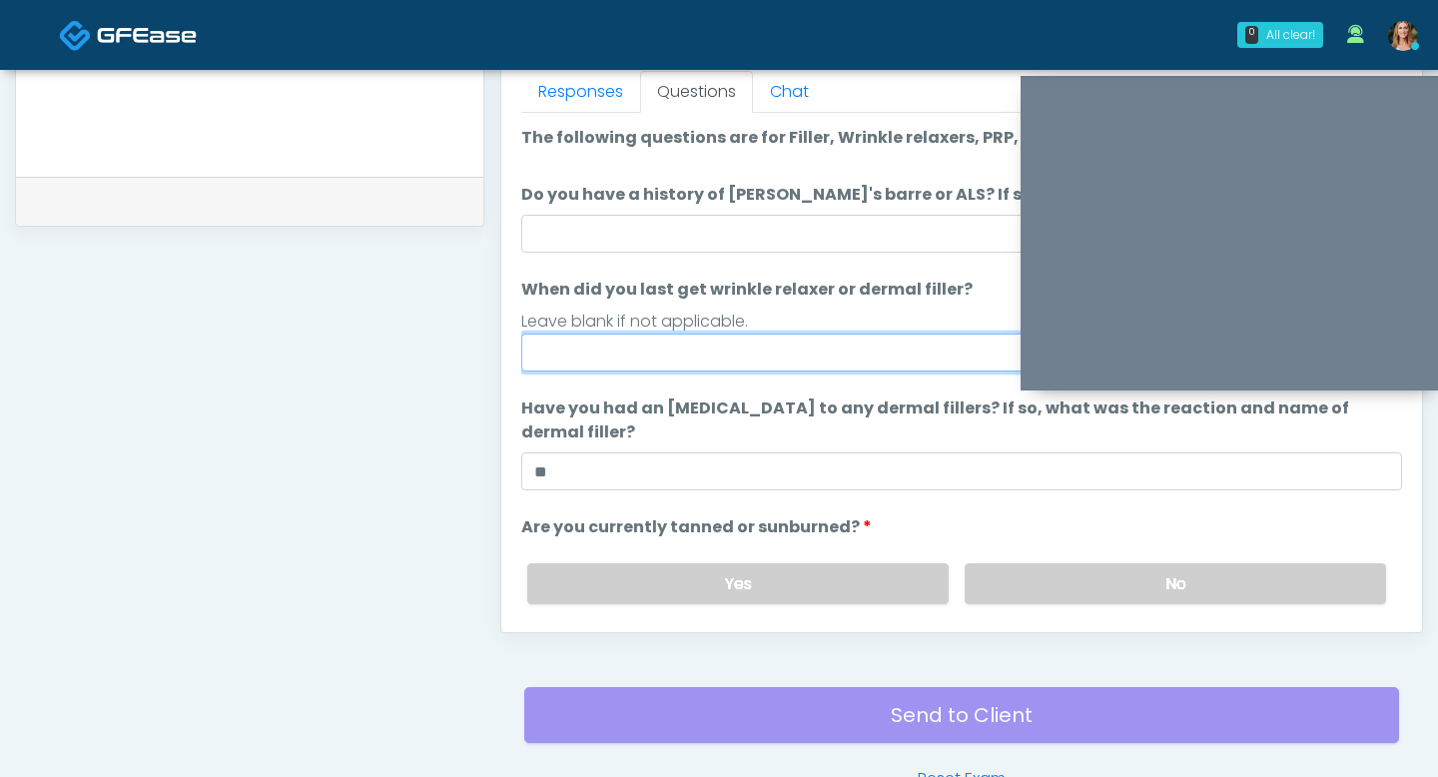
click at [645, 368] on input "When did you last get wrinkle relaxer or dermal filler?" at bounding box center [961, 353] width 881 height 38
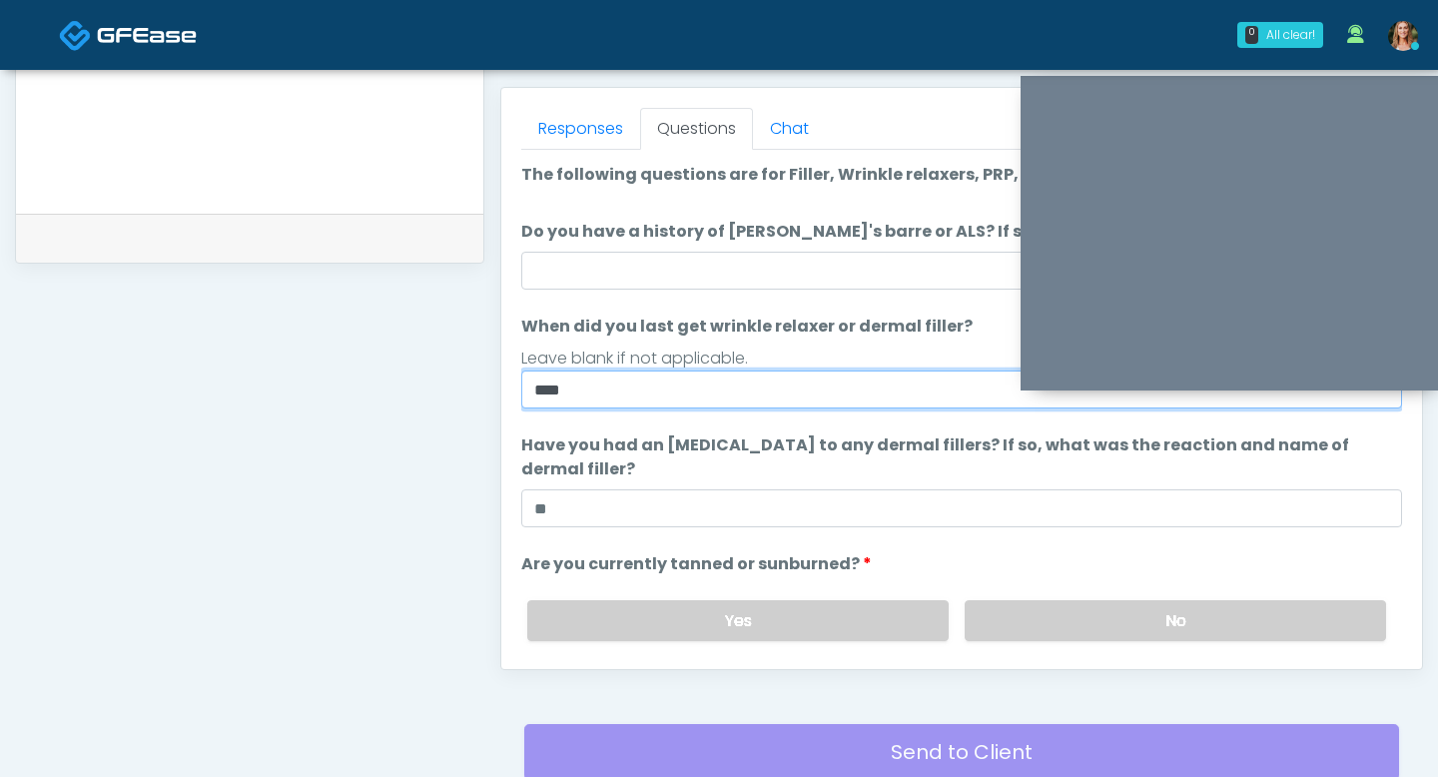
type input "****"
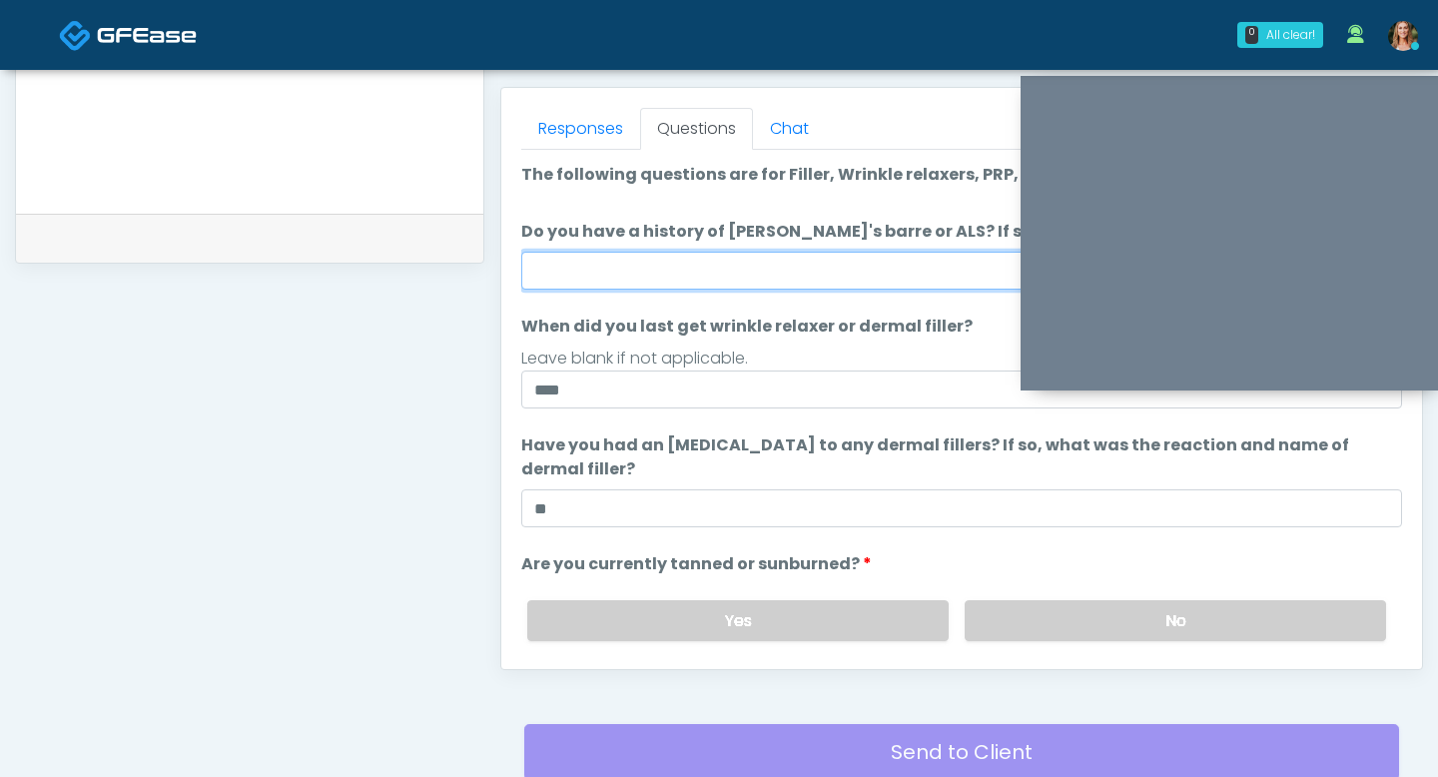
click at [645, 278] on input "Do you have a history of [PERSON_NAME]'s barre or ALS? If so, please provide de…" at bounding box center [961, 271] width 881 height 38
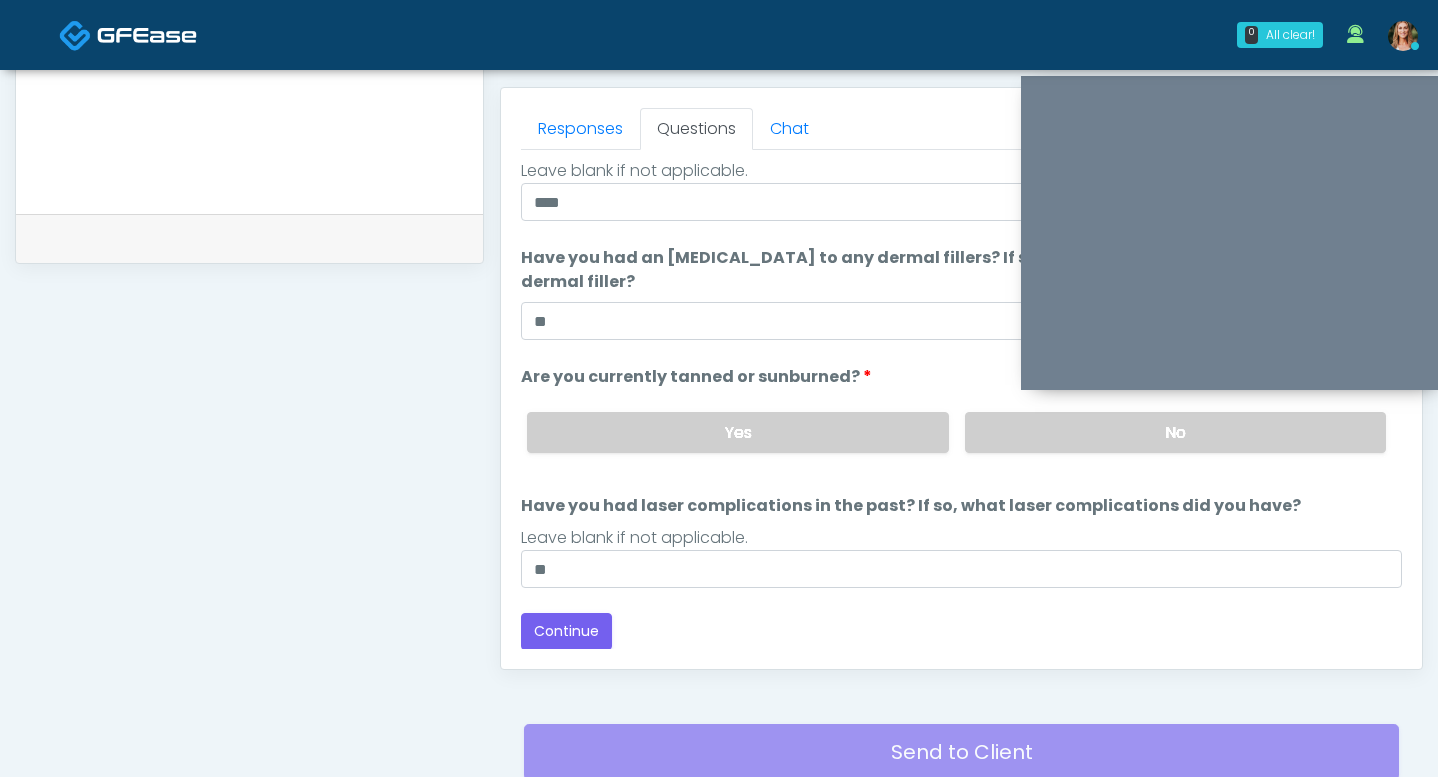
scroll to position [857, 0]
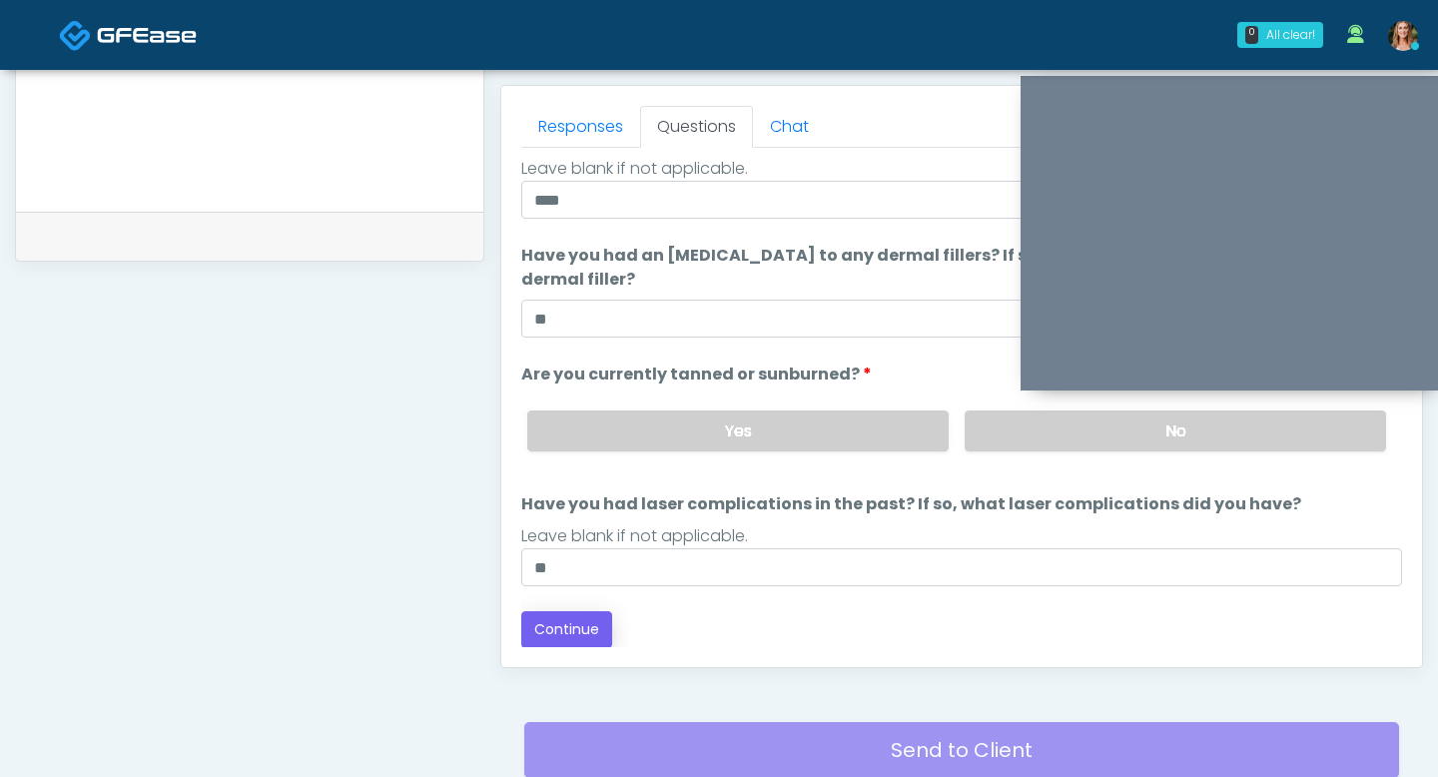
type input "**"
click at [585, 635] on button "Continue" at bounding box center [566, 629] width 91 height 37
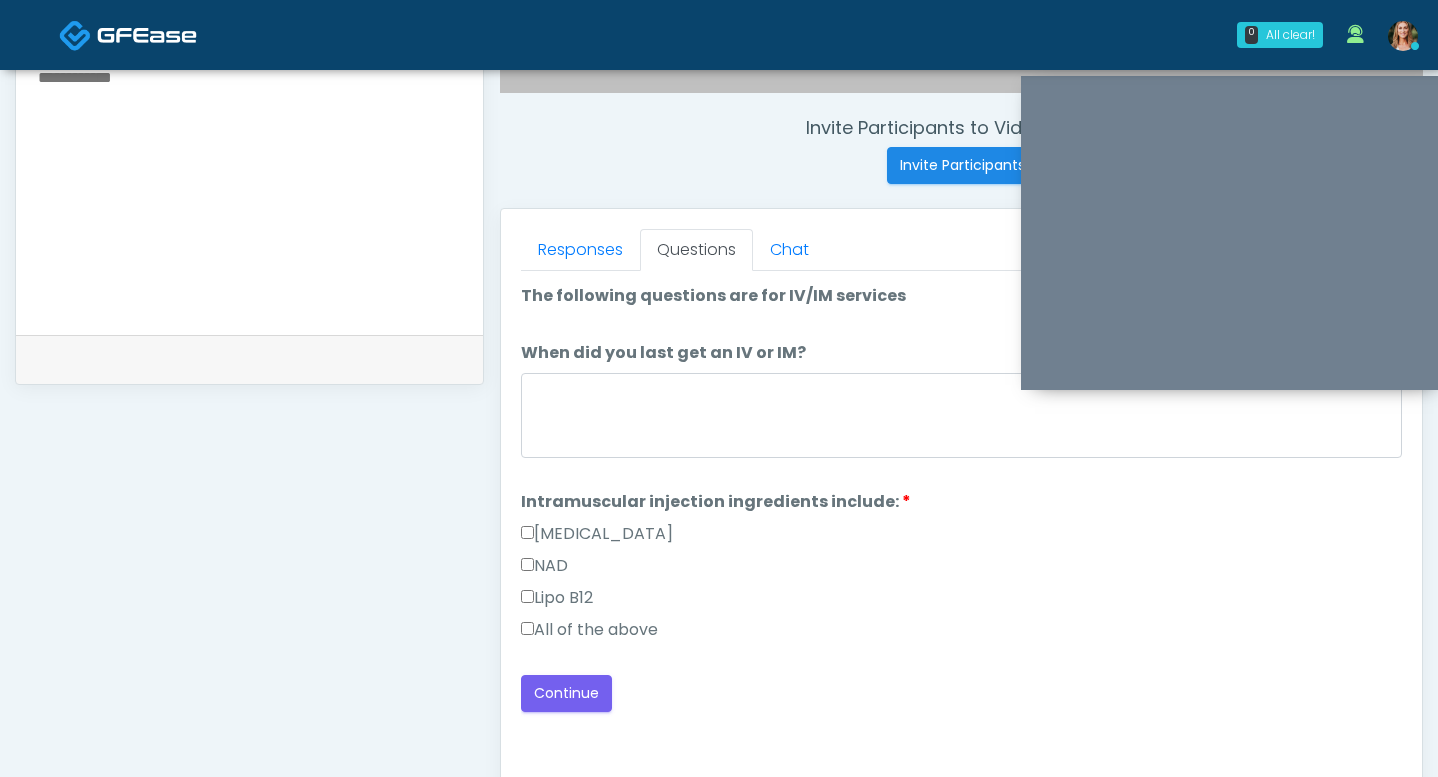
scroll to position [732, 0]
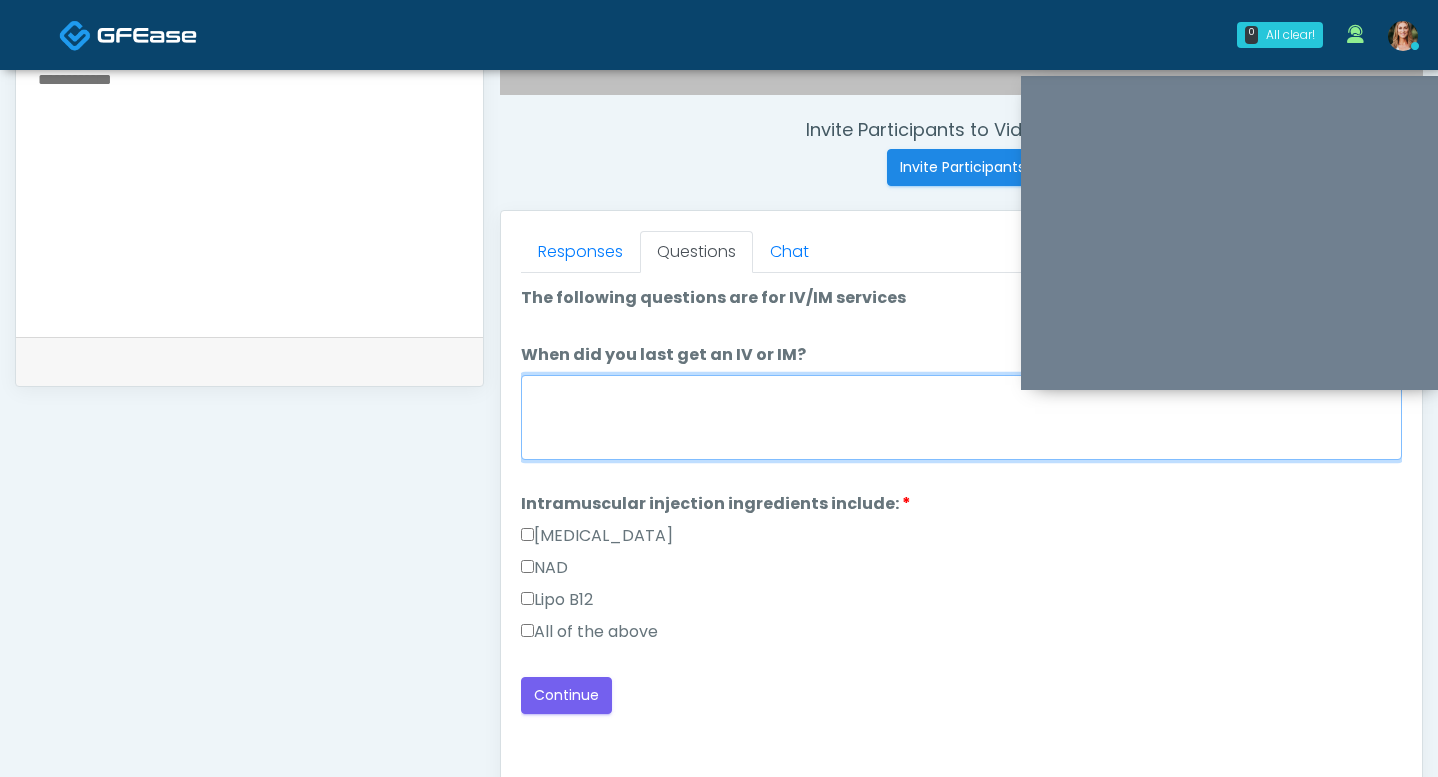
click at [676, 403] on textarea "When did you last get an IV or IM?" at bounding box center [961, 418] width 881 height 86
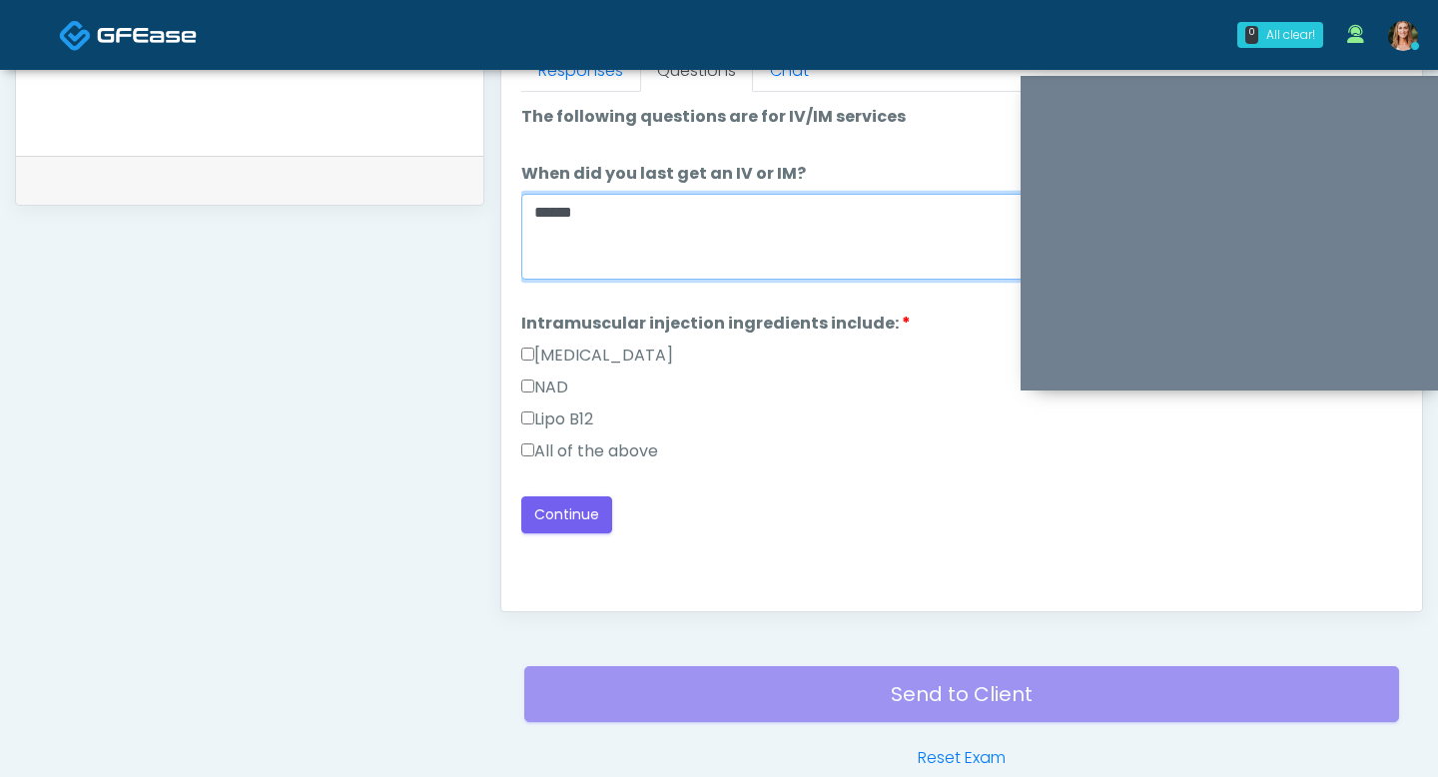
type textarea "*****"
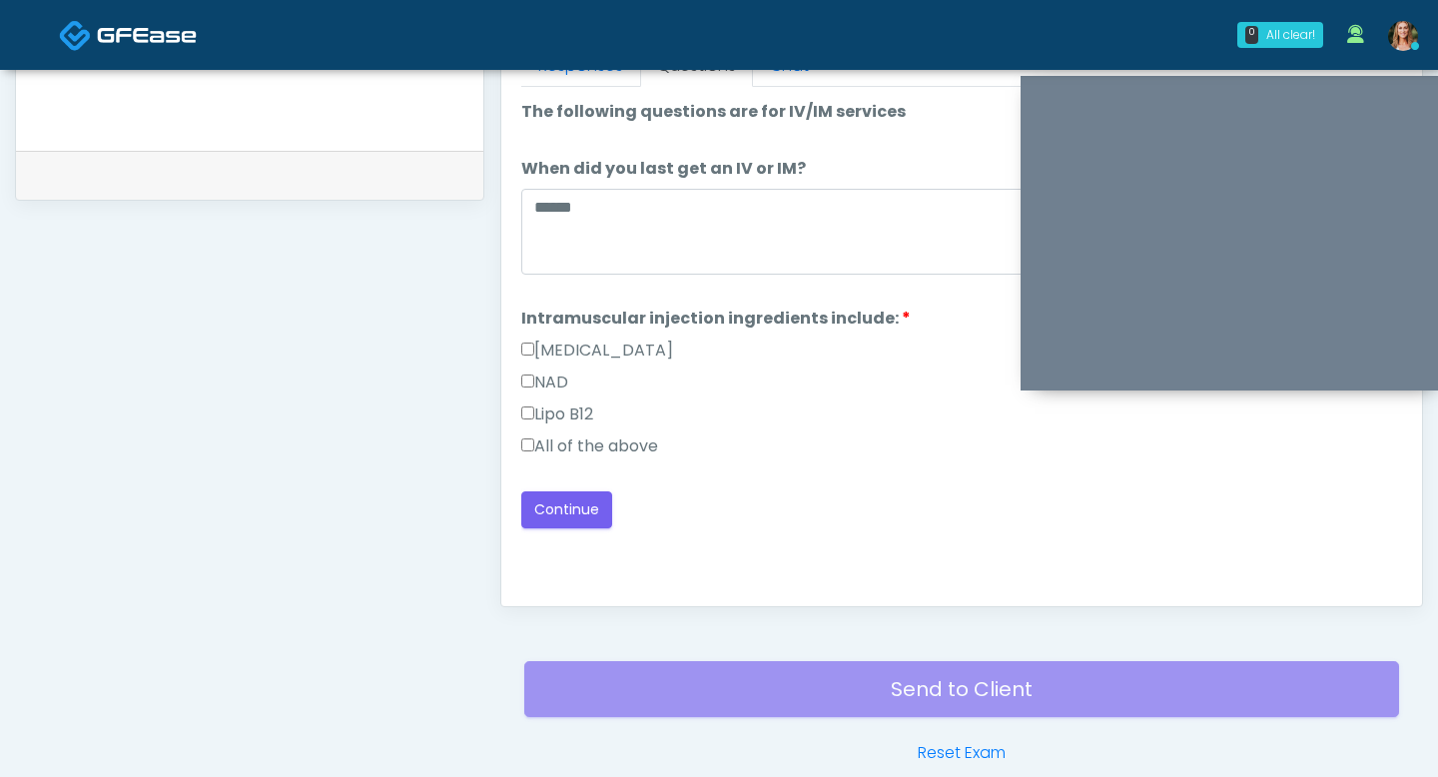
scroll to position [944, 0]
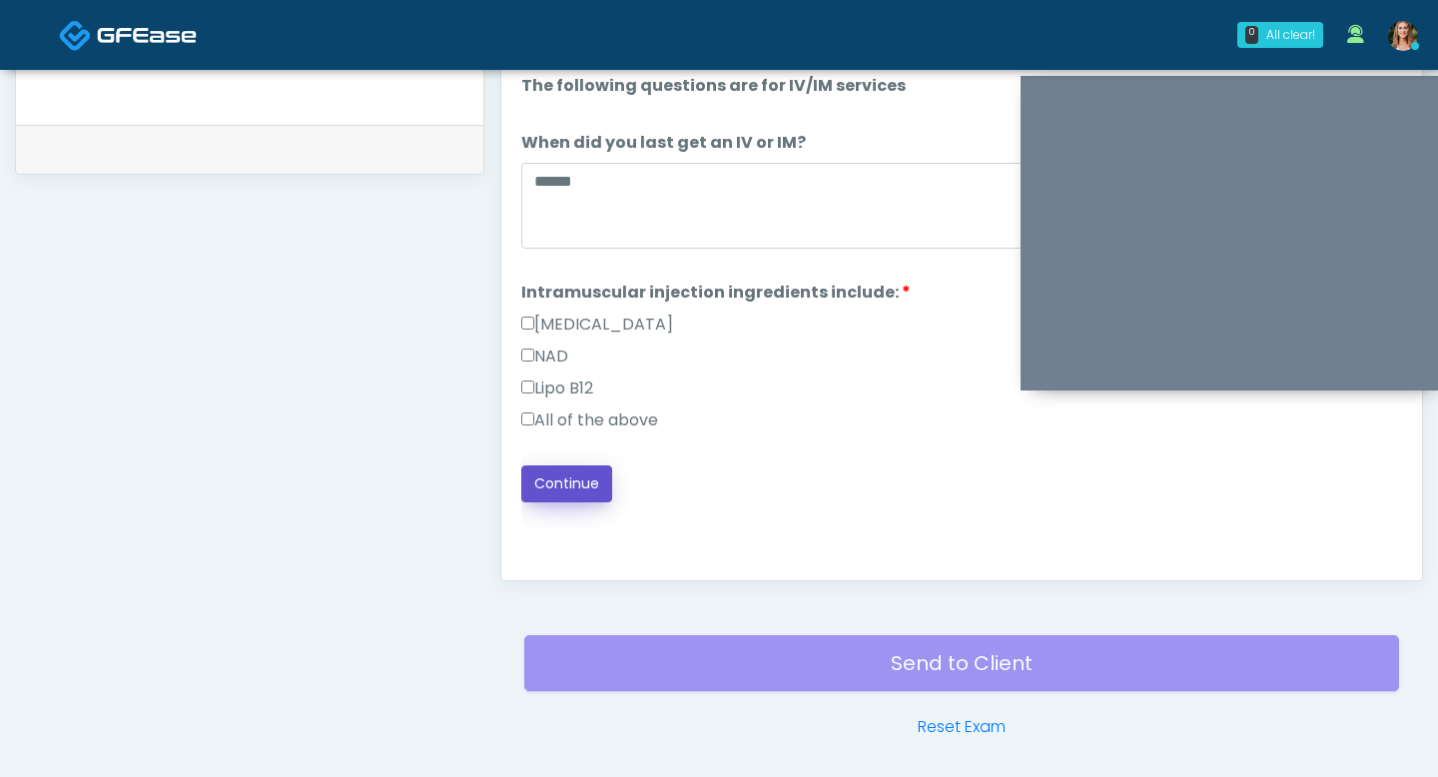
click at [545, 476] on button "Continue" at bounding box center [566, 483] width 91 height 37
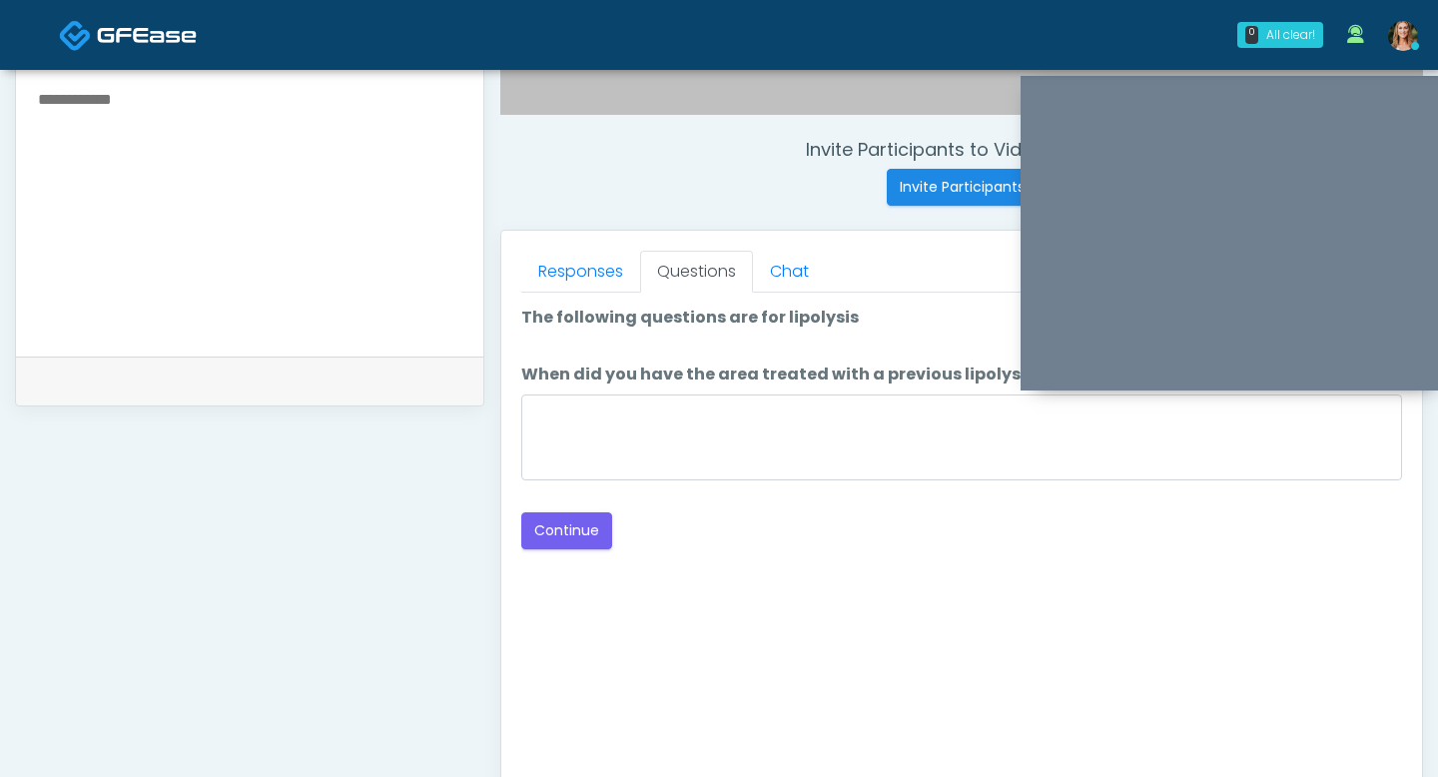
scroll to position [684, 0]
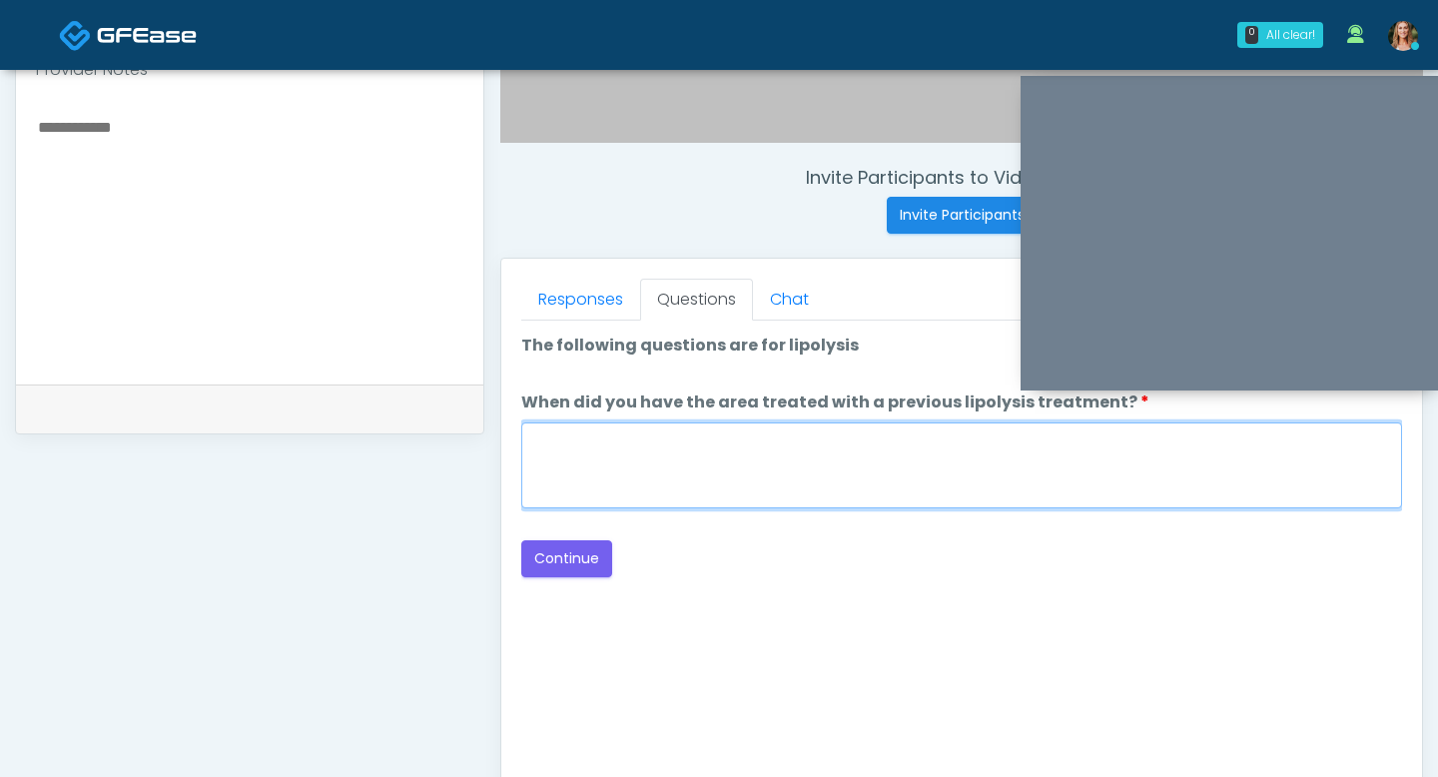
click at [769, 489] on textarea "When did you have the area treated with a previous lipolysis treatment?" at bounding box center [961, 465] width 881 height 86
type textarea "**"
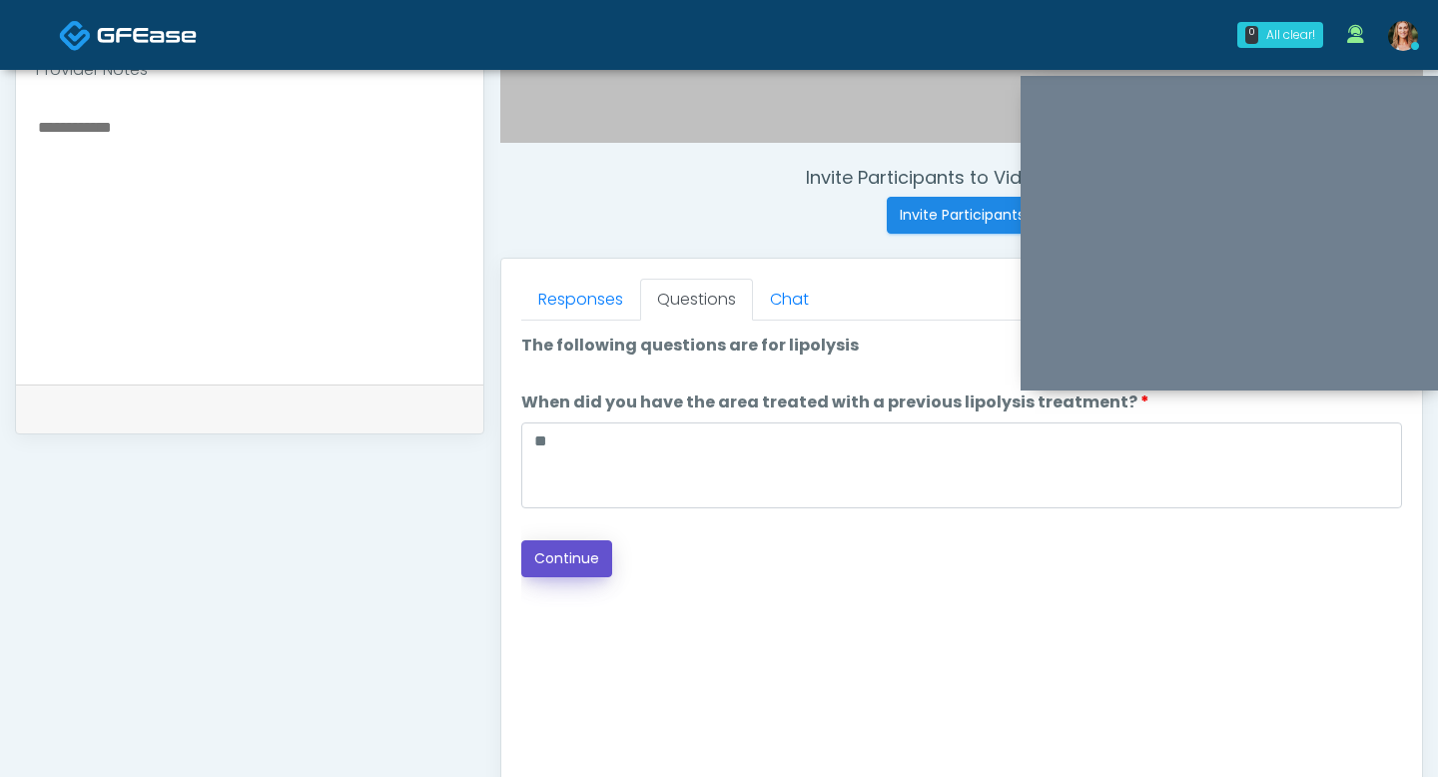
click at [549, 565] on button "Continue" at bounding box center [566, 558] width 91 height 37
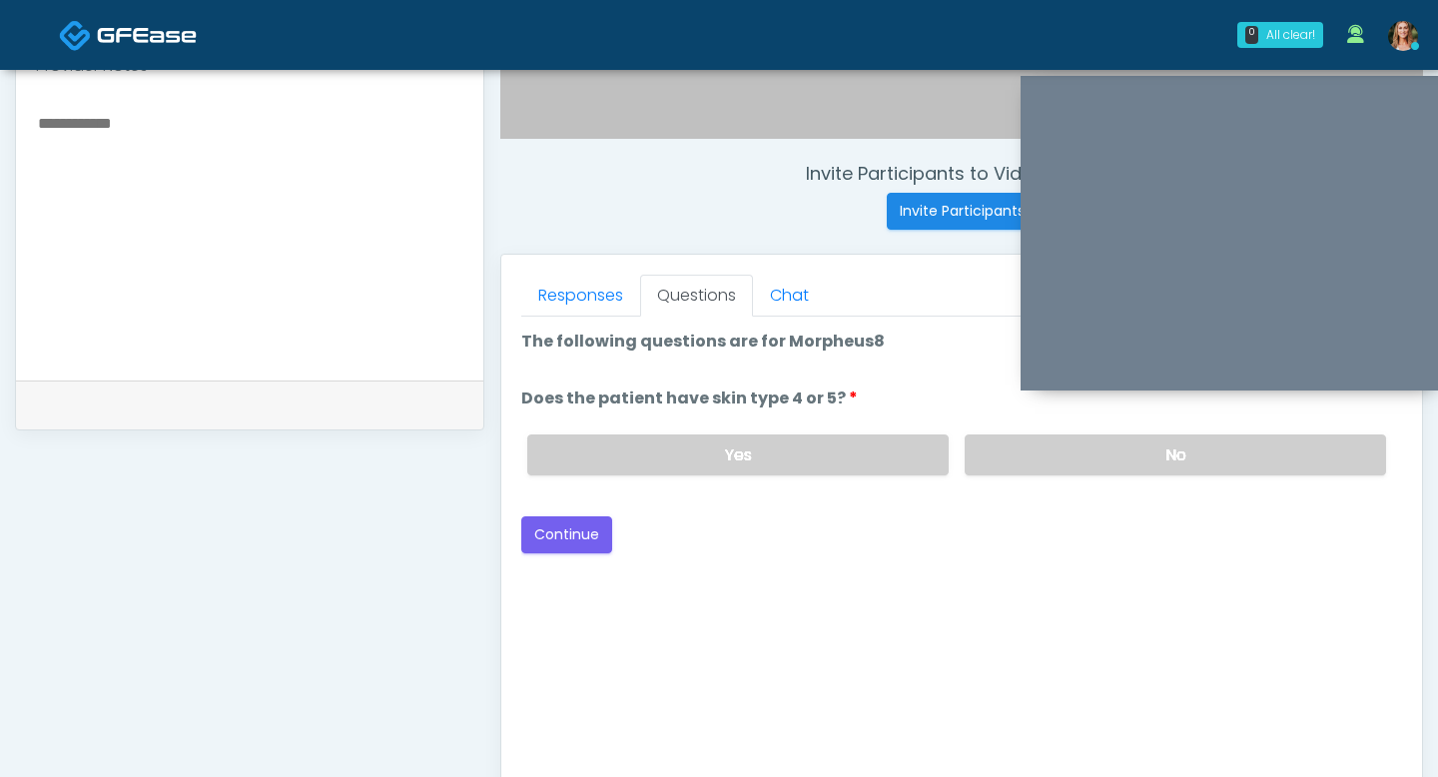
scroll to position [682, 0]
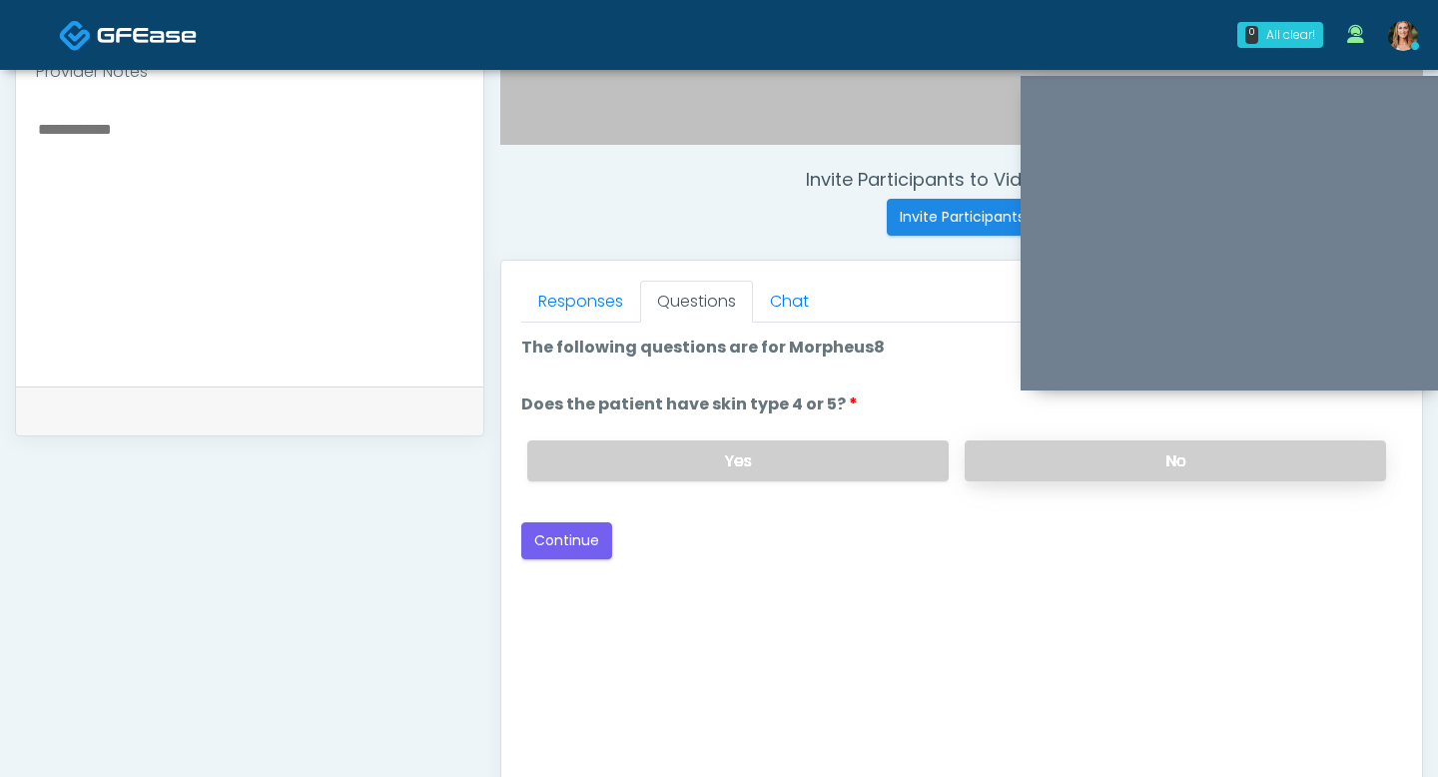
click at [1035, 461] on label "No" at bounding box center [1175, 460] width 421 height 41
click at [577, 538] on button "Continue" at bounding box center [566, 540] width 91 height 37
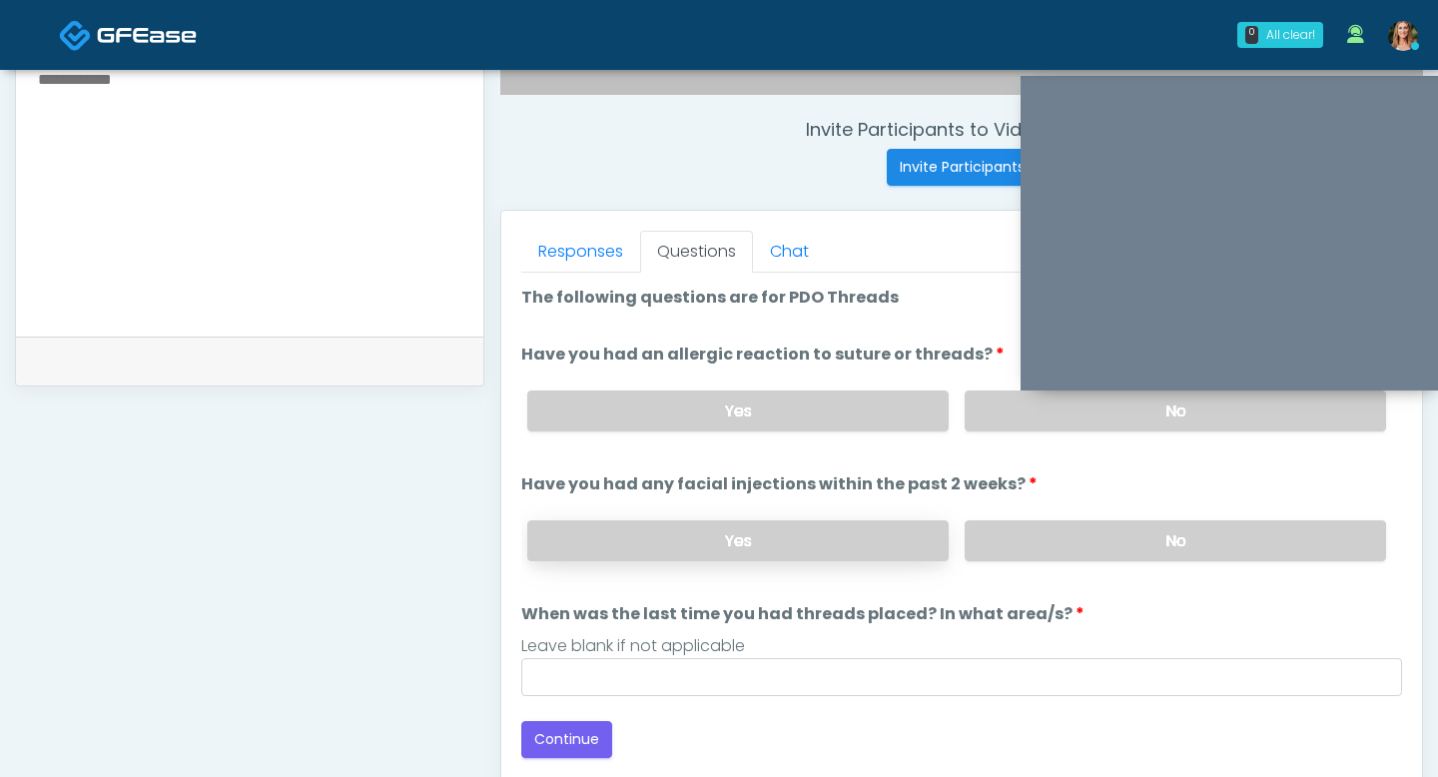
scroll to position [723, 0]
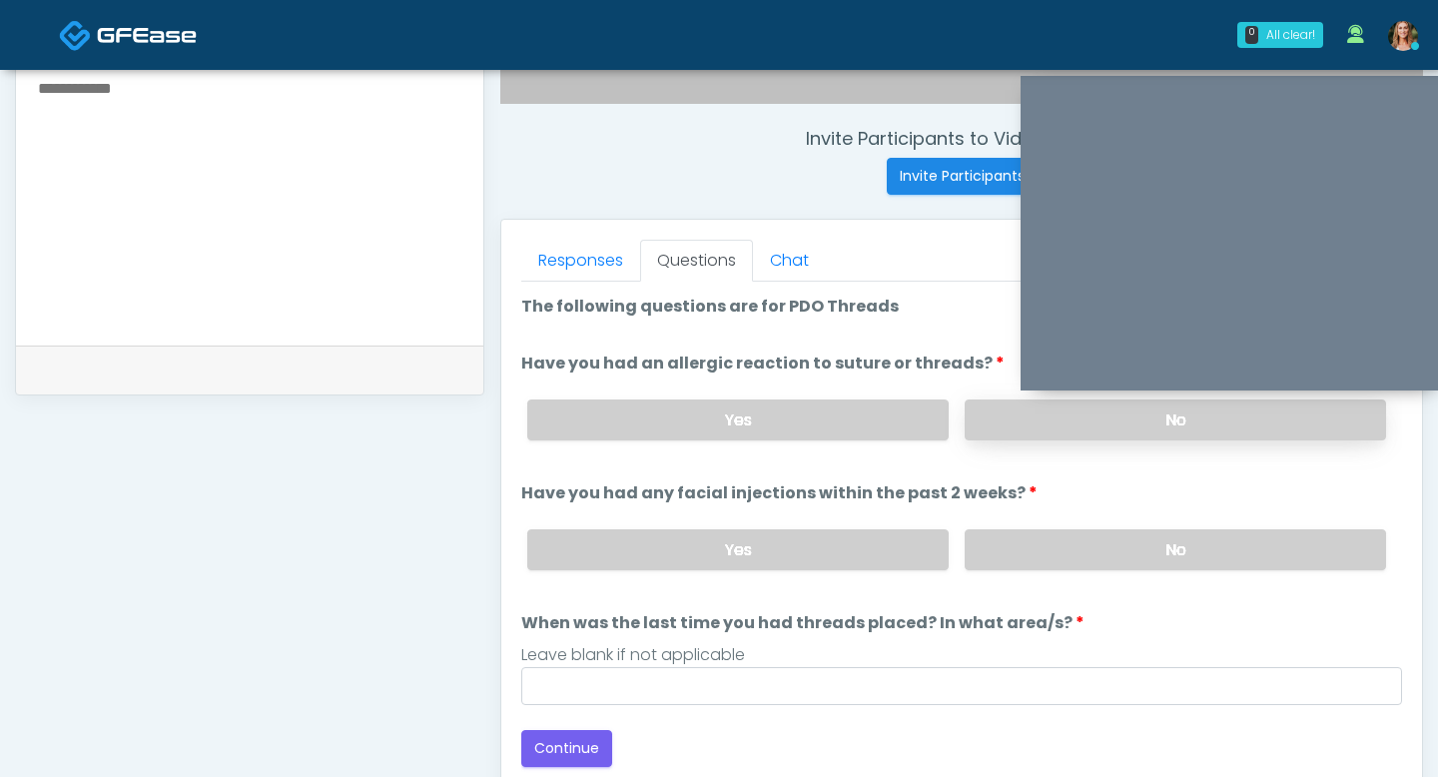
click at [1003, 419] on label "No" at bounding box center [1175, 419] width 421 height 41
click at [1008, 540] on label "No" at bounding box center [1175, 549] width 421 height 41
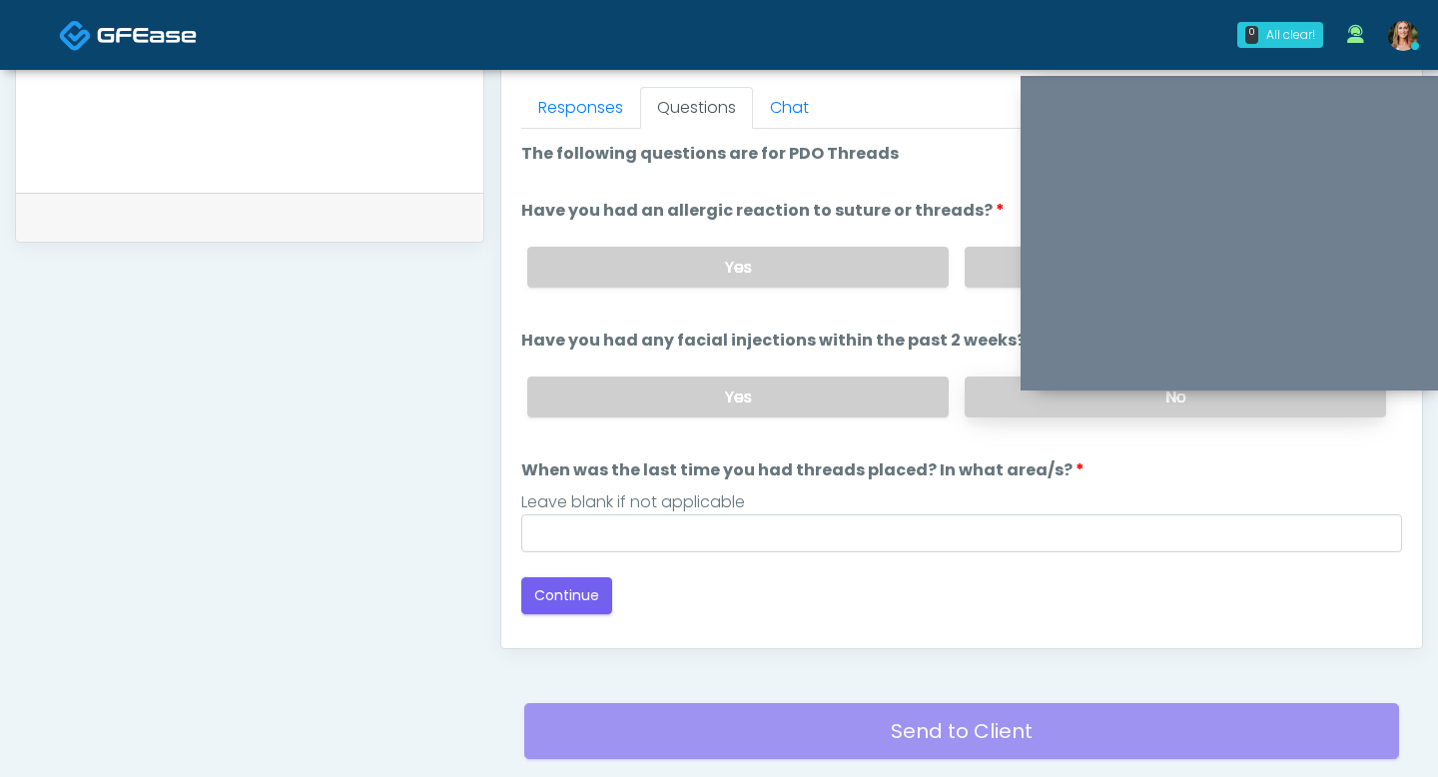
scroll to position [913, 0]
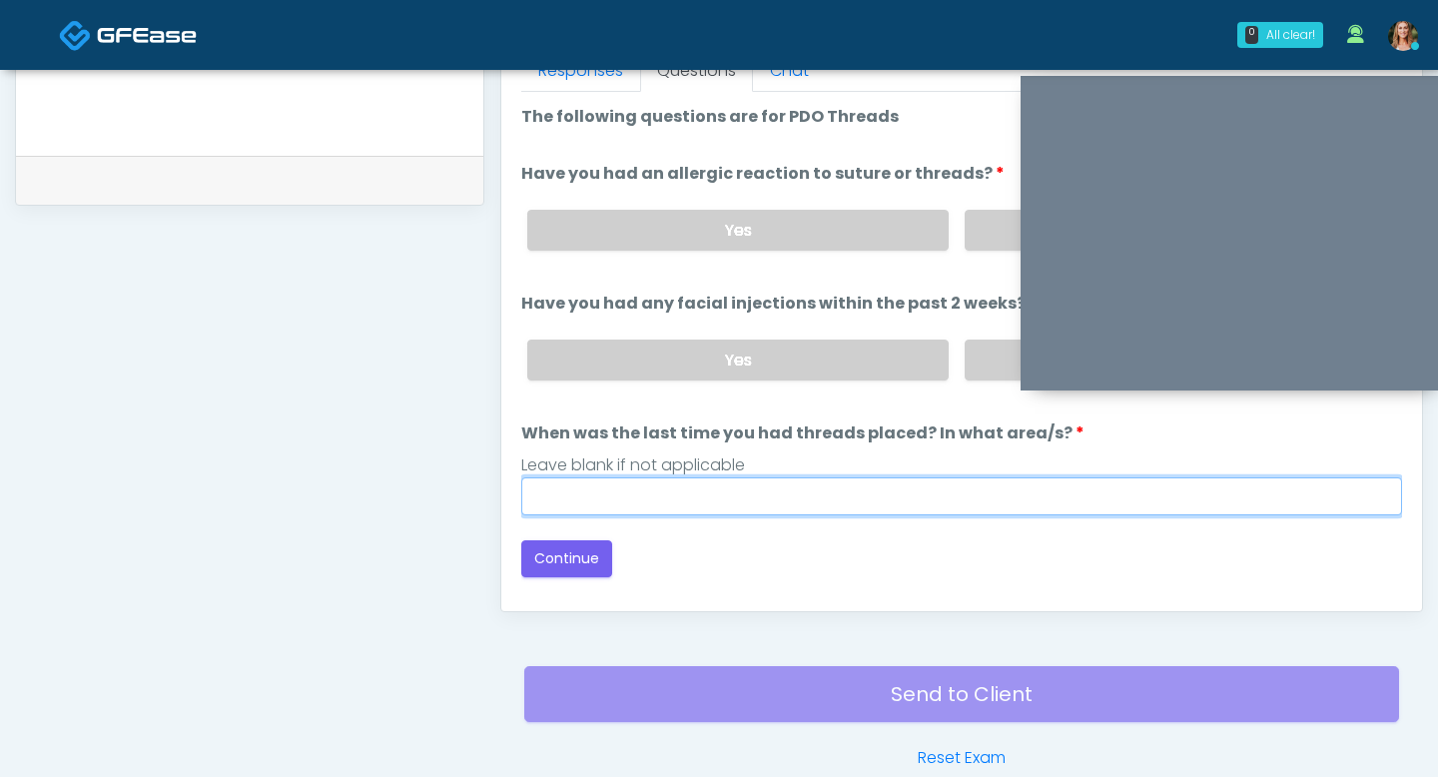
click at [632, 503] on input "When was the last time you had threads placed? In what area/s?" at bounding box center [961, 496] width 881 height 38
type input "***"
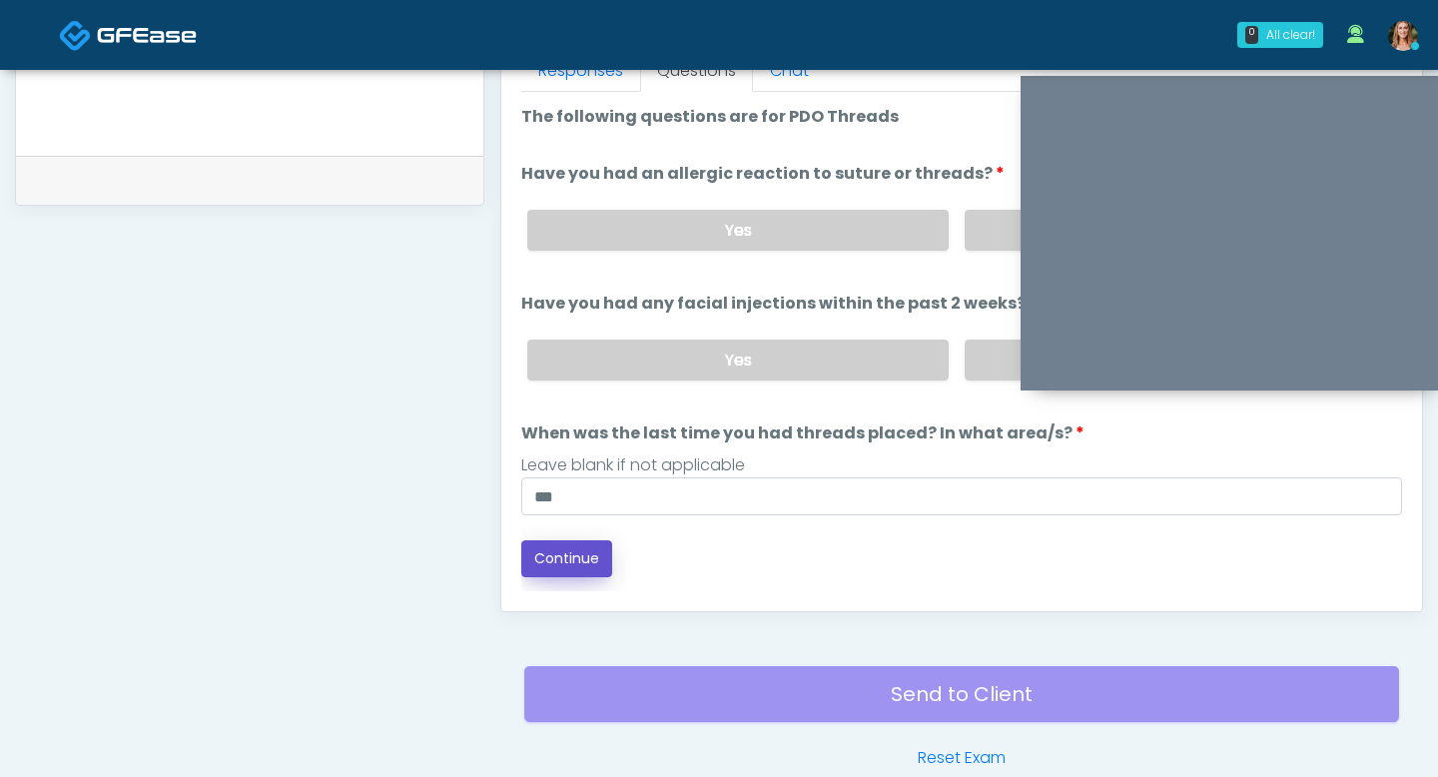
click at [582, 551] on button "Continue" at bounding box center [566, 558] width 91 height 37
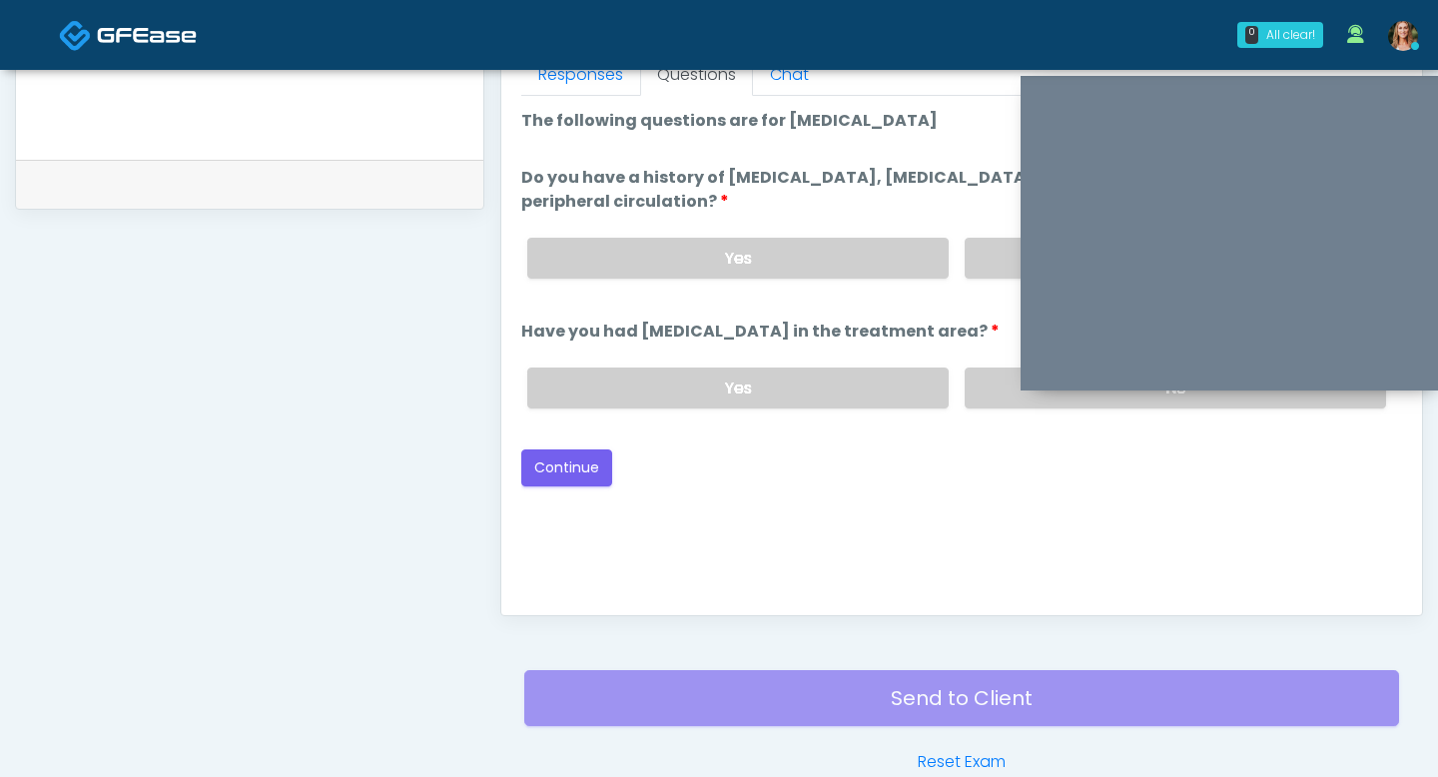
scroll to position [841, 0]
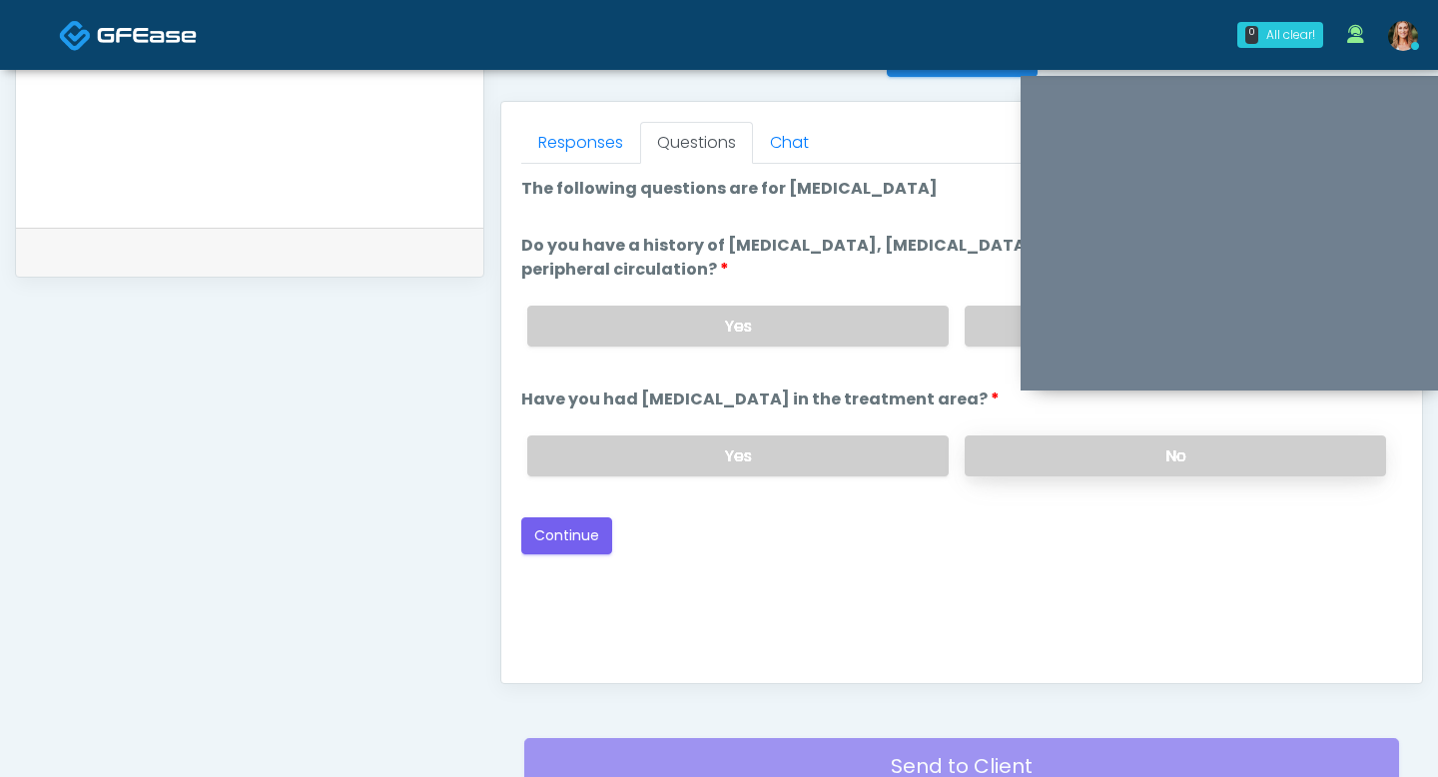
click at [1093, 464] on label "No" at bounding box center [1175, 455] width 421 height 41
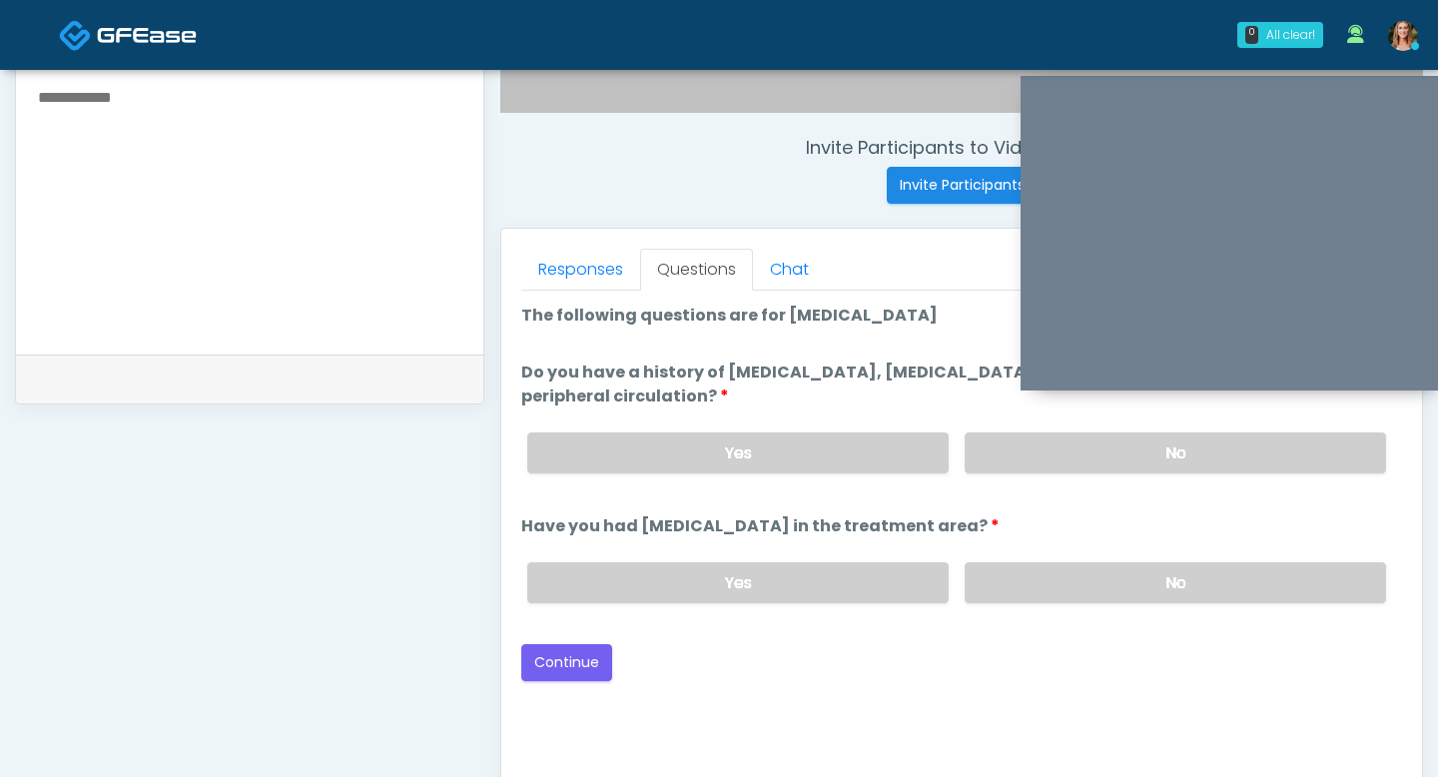
scroll to position [683, 0]
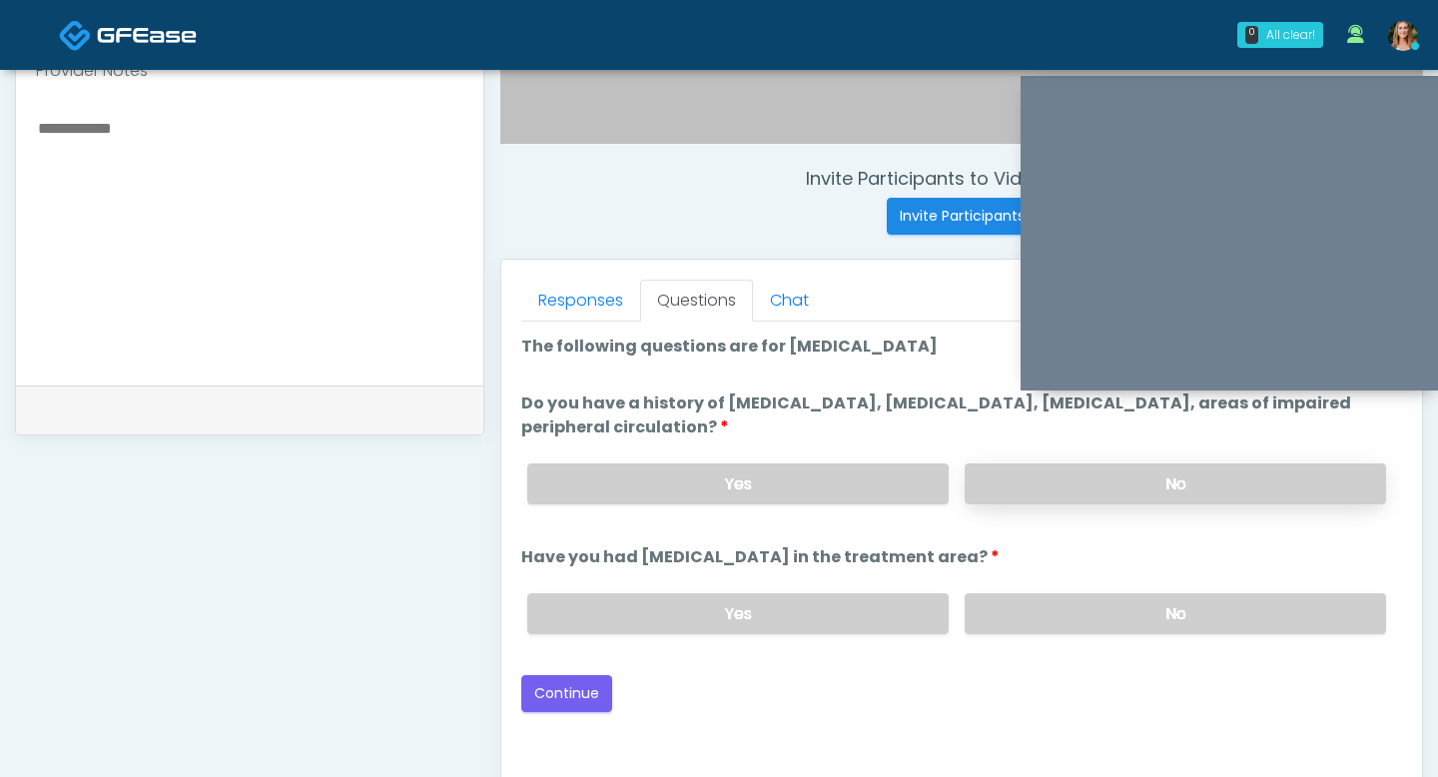
click at [1147, 487] on label "No" at bounding box center [1175, 483] width 421 height 41
click at [560, 688] on button "Continue" at bounding box center [566, 693] width 91 height 37
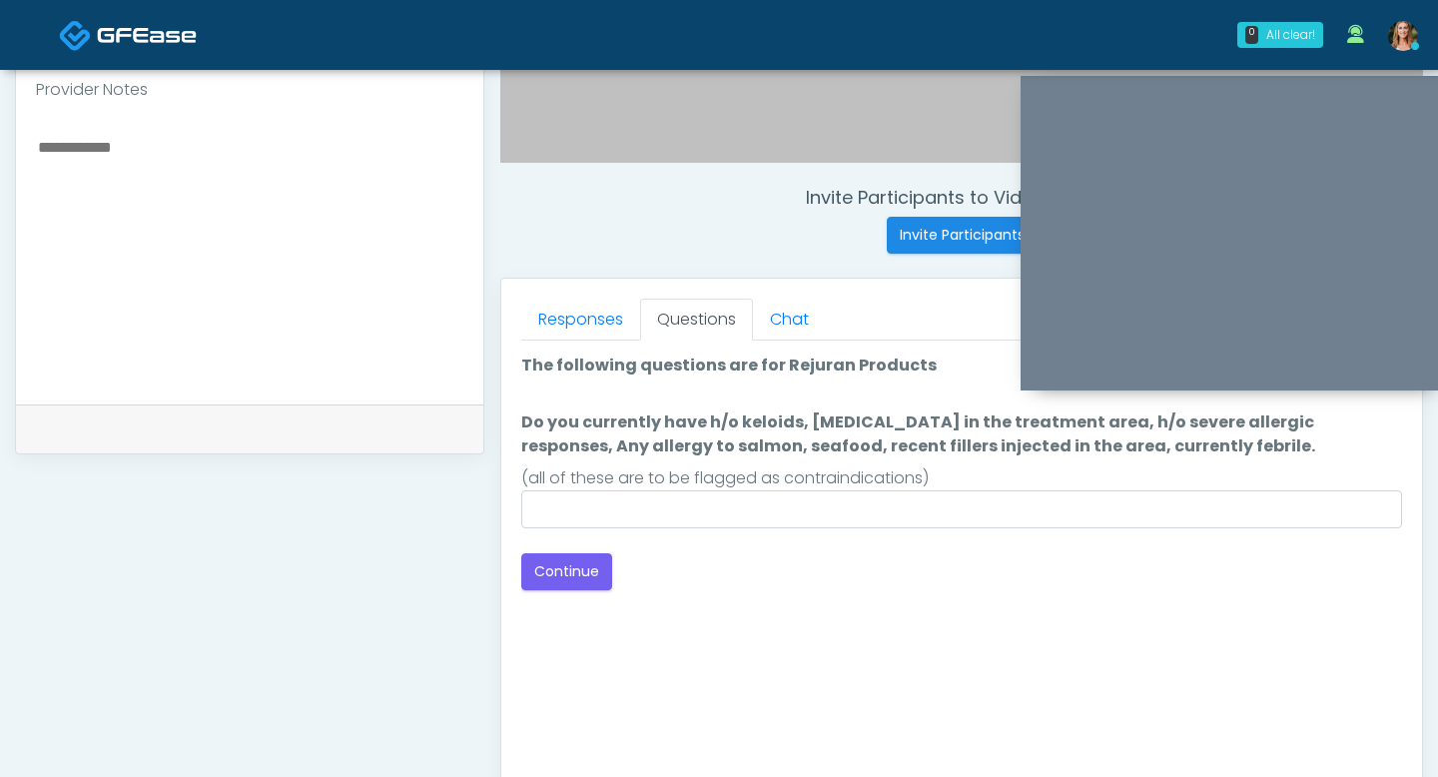
scroll to position [665, 0]
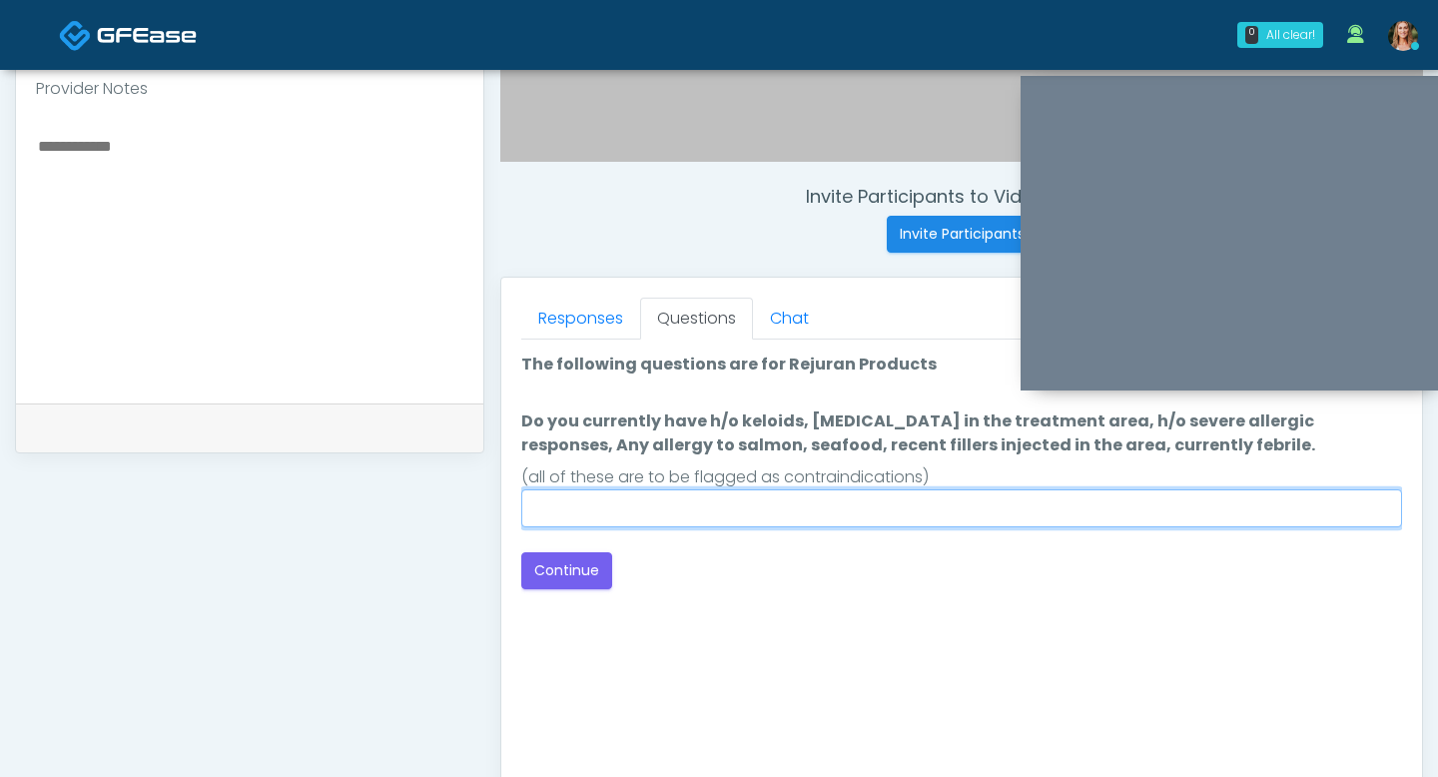
click at [716, 510] on input "Do you currently have h/o keloids, skin infection in the treatment area, h/o se…" at bounding box center [961, 508] width 881 height 38
type input "**"
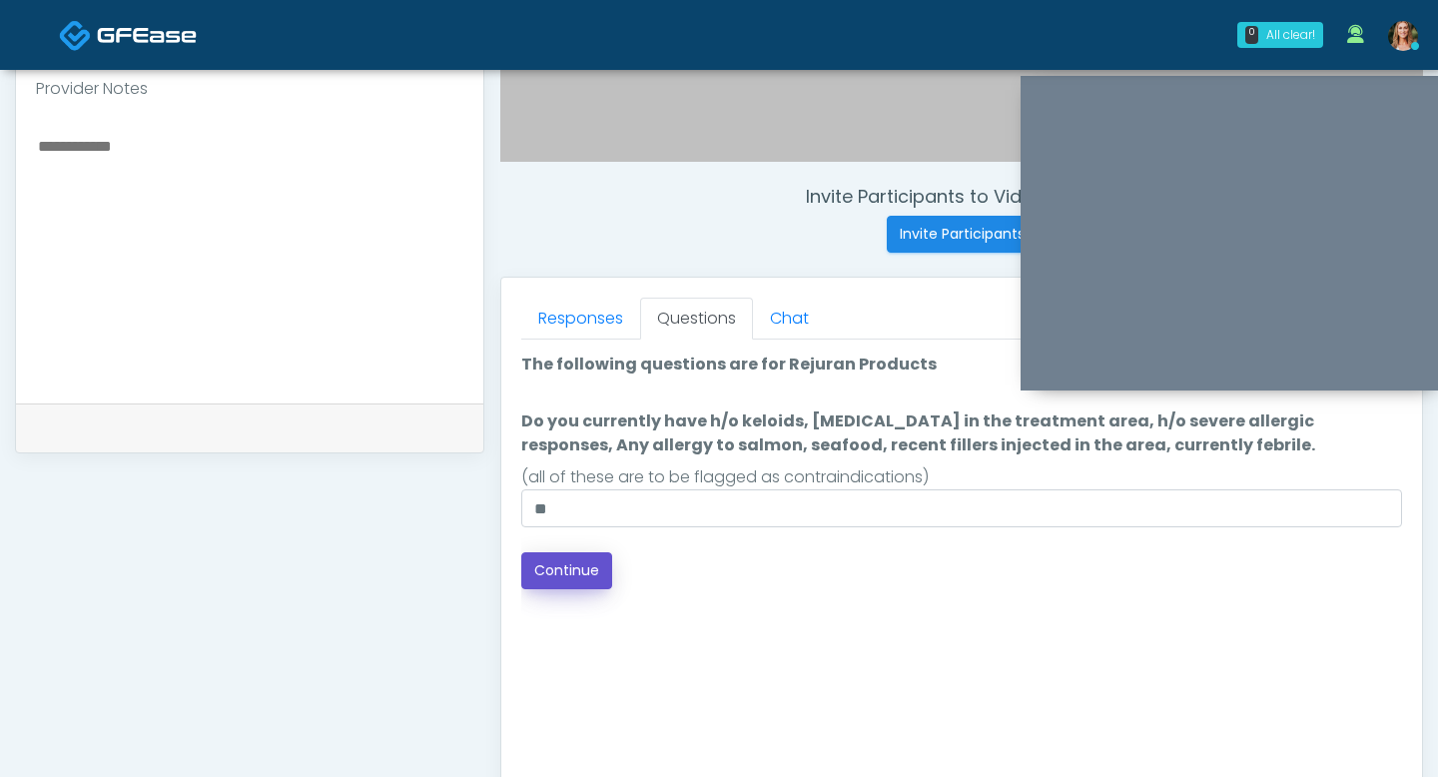
click at [559, 566] on button "Continue" at bounding box center [566, 570] width 91 height 37
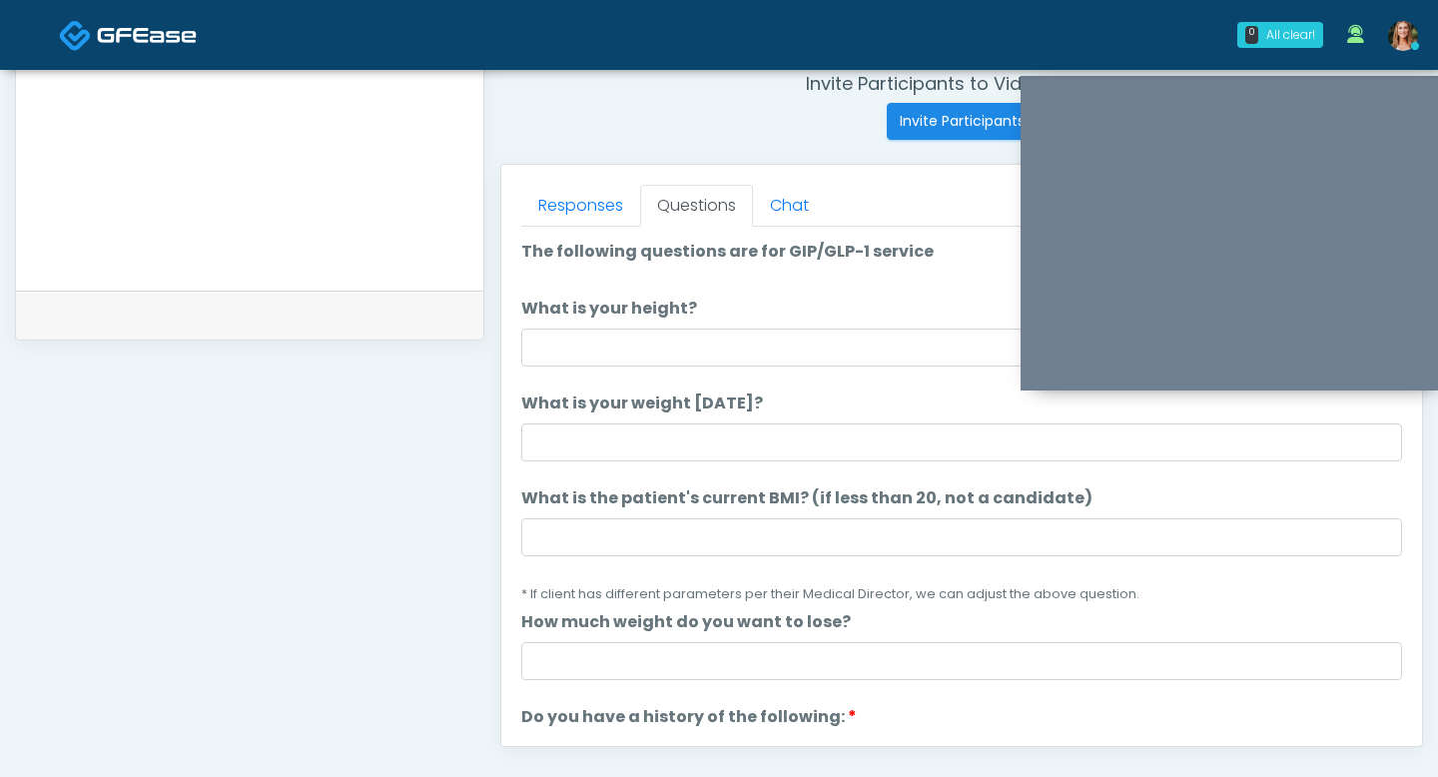
scroll to position [772, 0]
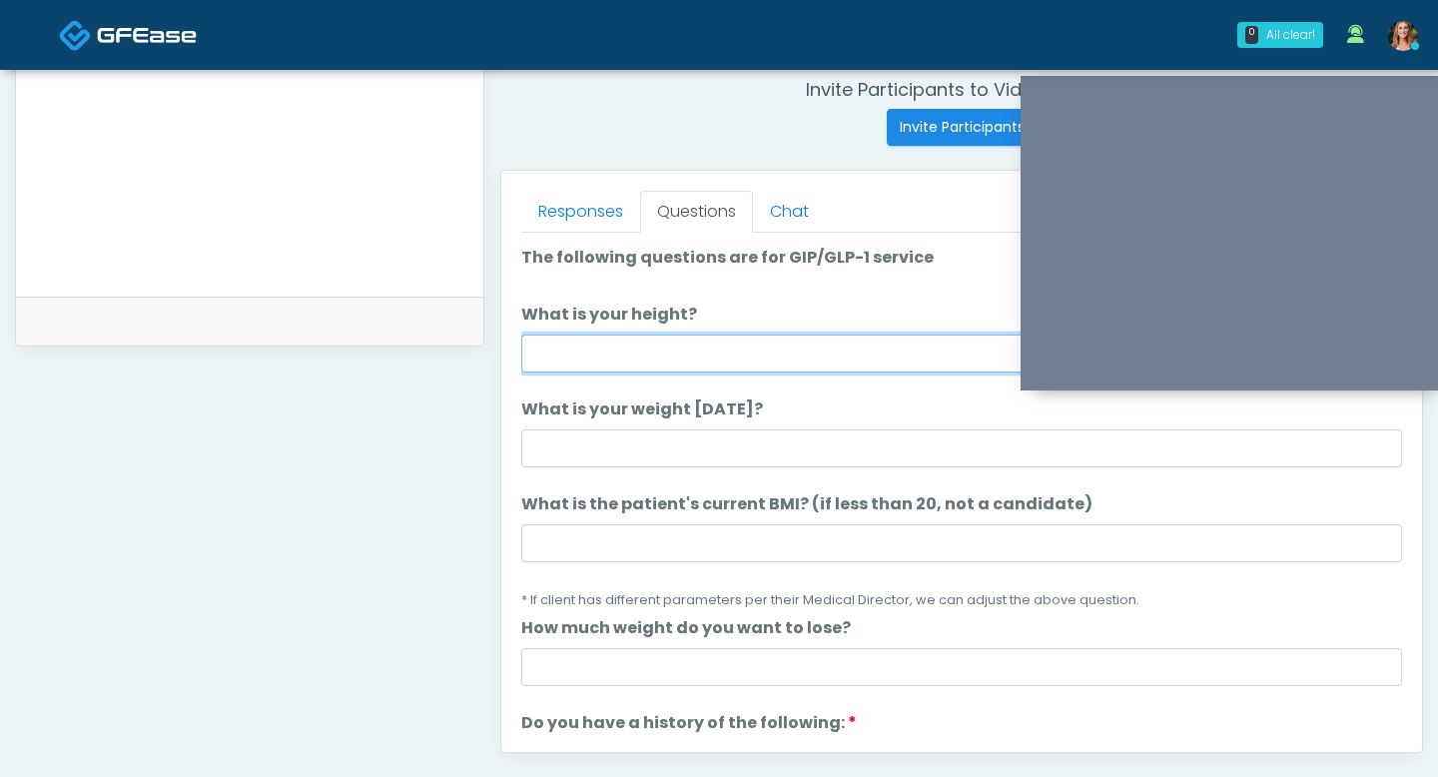
click at [581, 352] on input "What is your height?" at bounding box center [961, 354] width 881 height 38
type input "***"
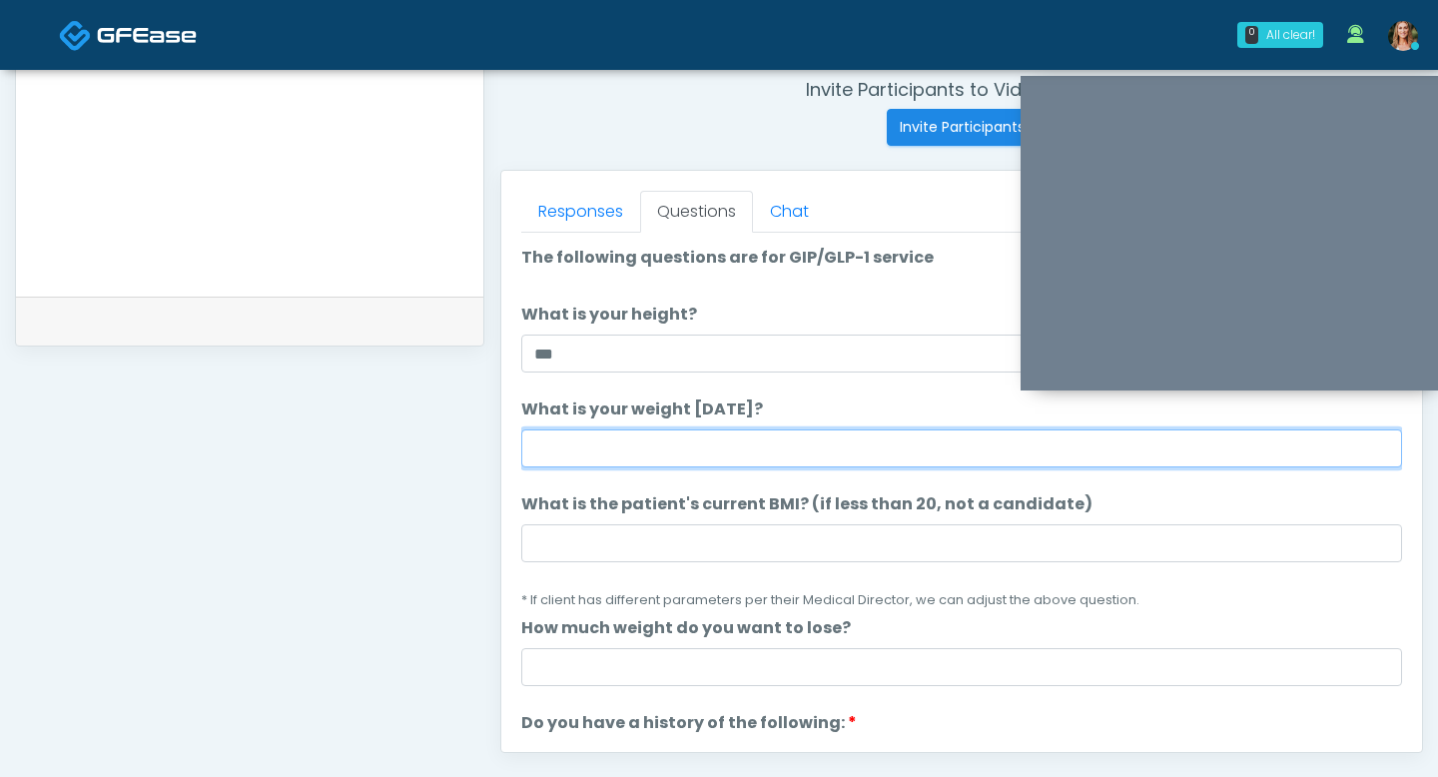
click at [574, 432] on input "What is your weight today?" at bounding box center [961, 448] width 881 height 38
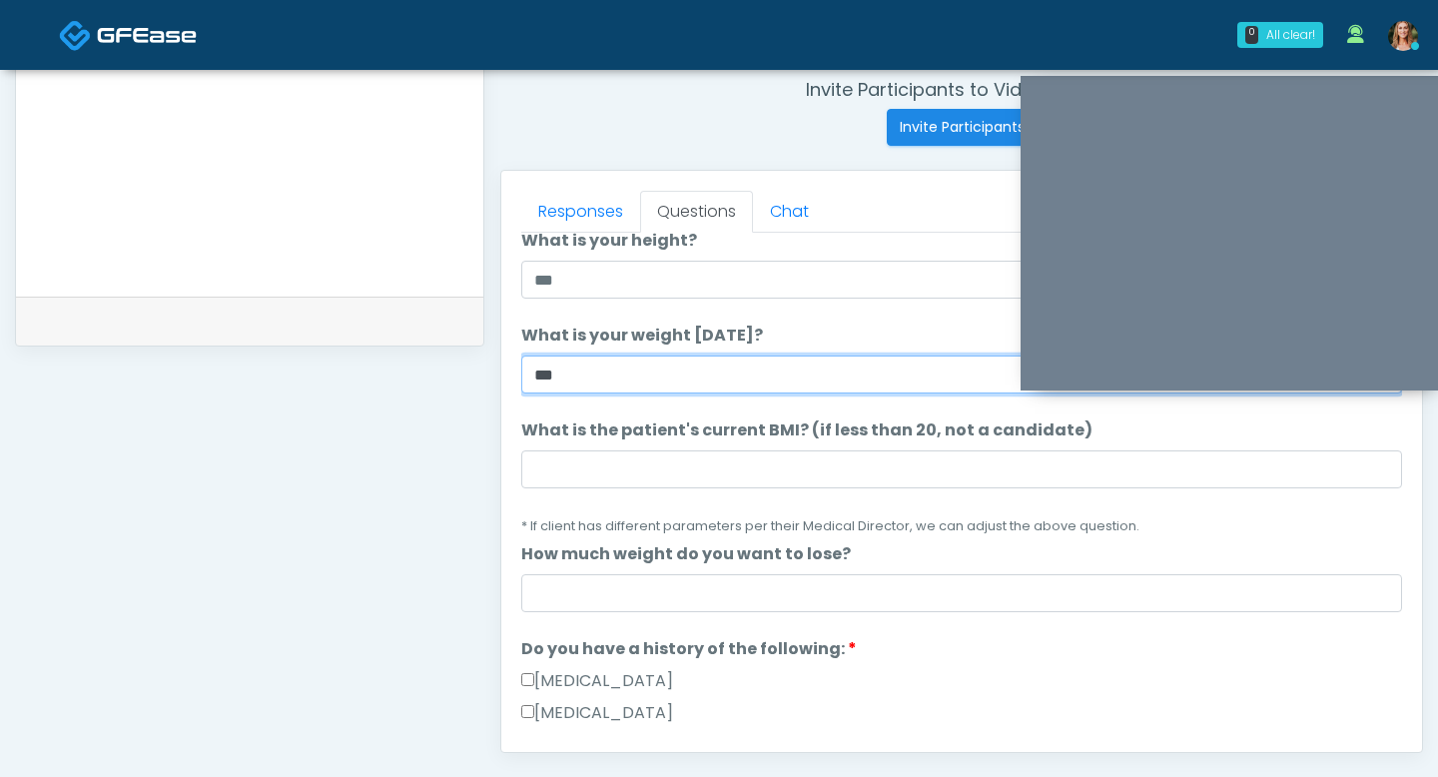
scroll to position [86, 0]
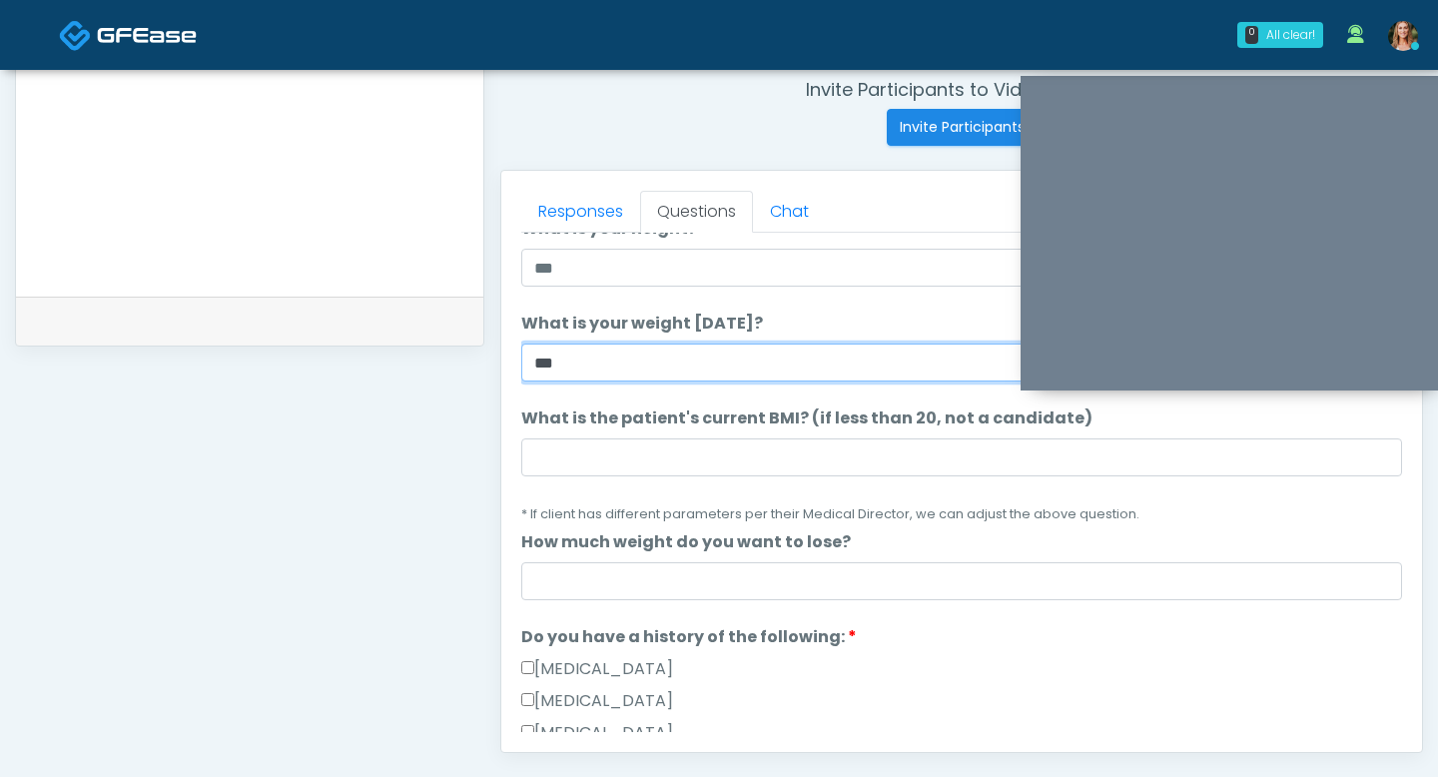
type input "***"
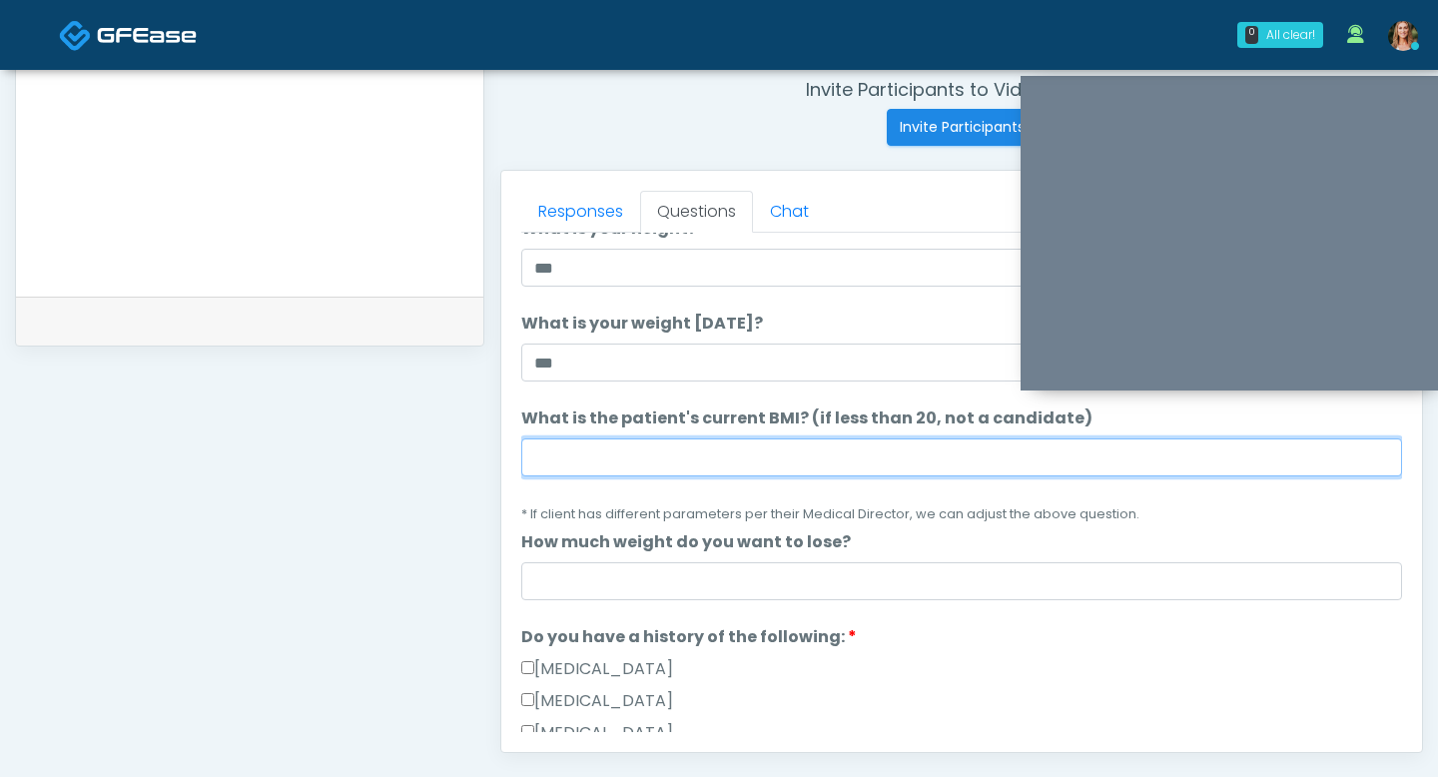
click at [588, 462] on input "What is the patient's current BMI? (if less than 20, not a candidate)" at bounding box center [961, 457] width 881 height 38
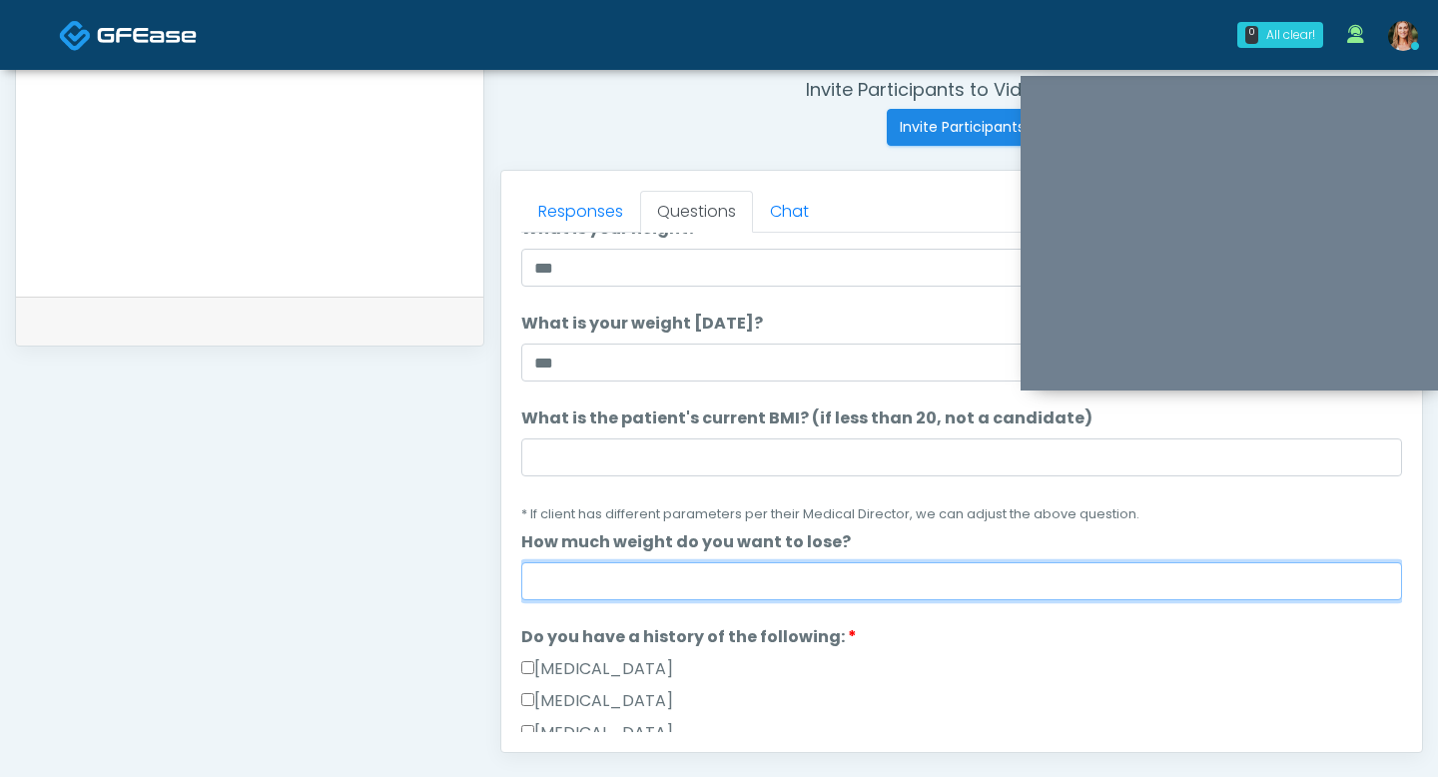
click at [574, 583] on input "How much weight do you want to lose?" at bounding box center [961, 581] width 881 height 38
type input "**"
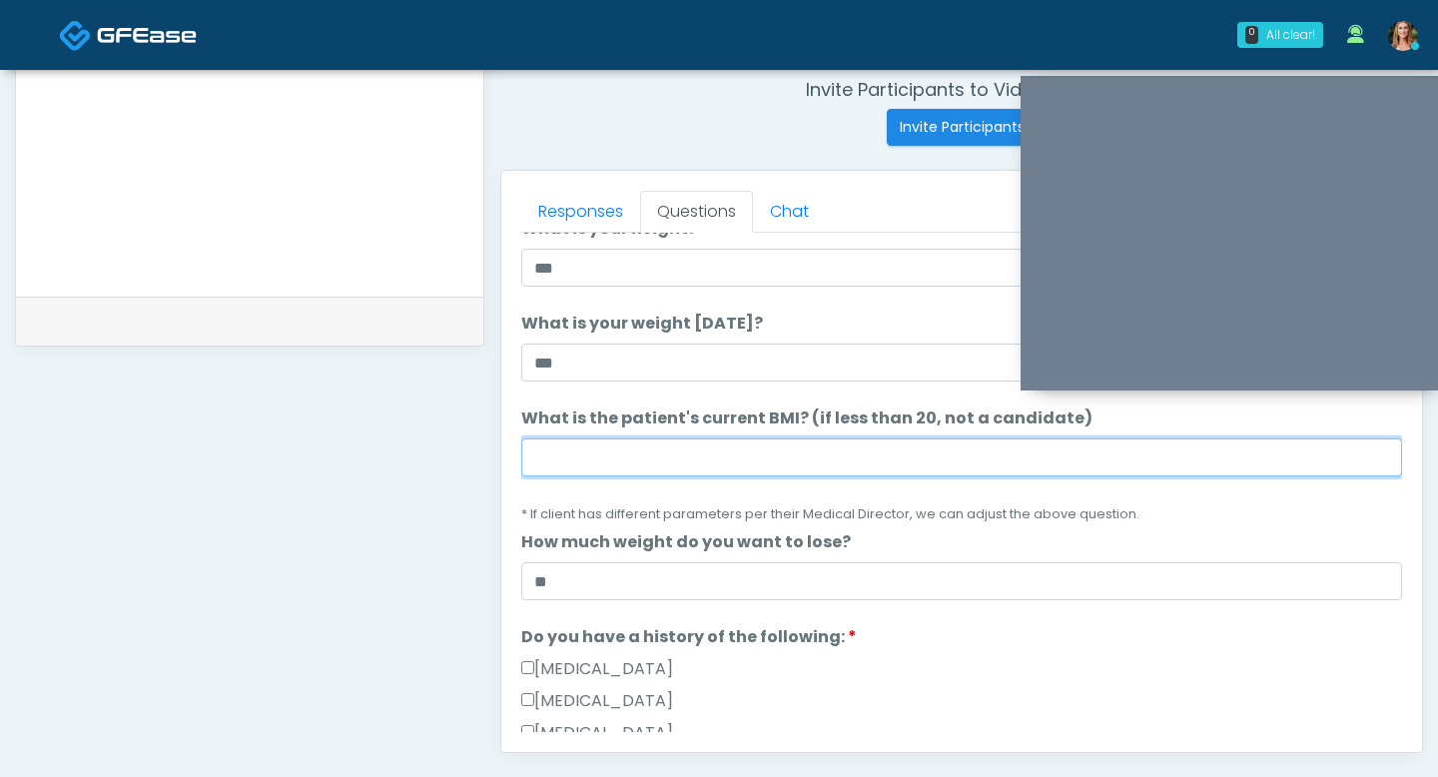
click at [592, 452] on input "What is the patient's current BMI? (if less than 20, not a candidate)" at bounding box center [961, 457] width 881 height 38
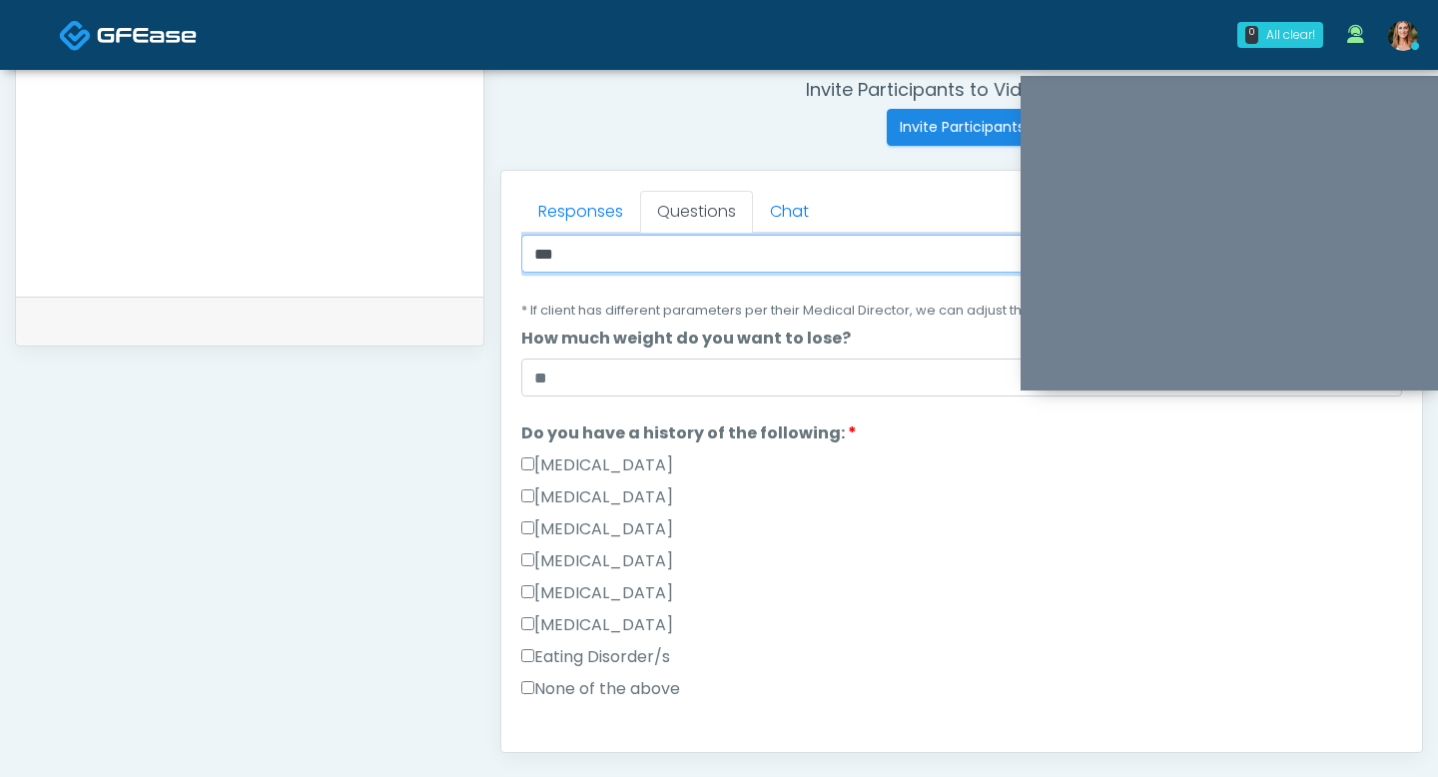
scroll to position [393, 0]
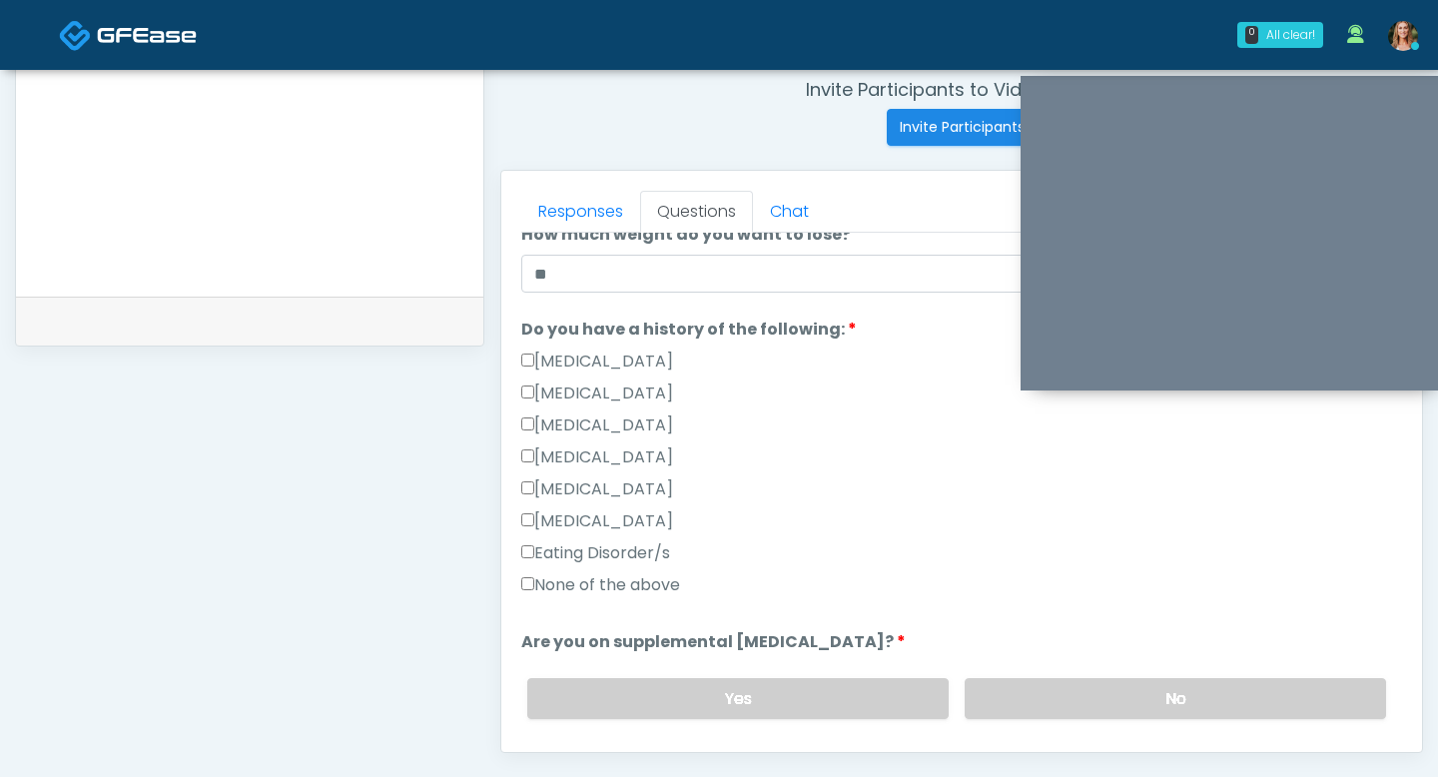
type input "***"
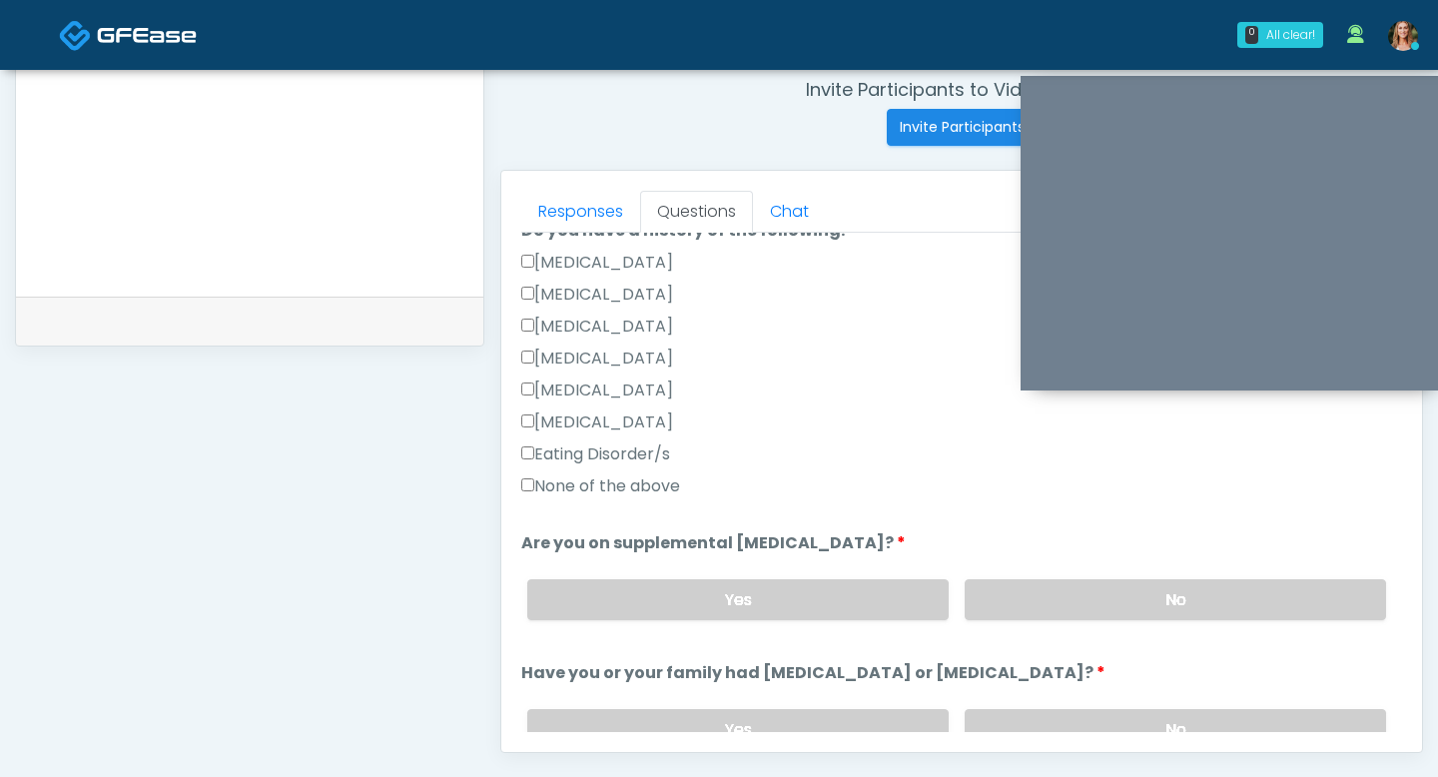
scroll to position [508, 0]
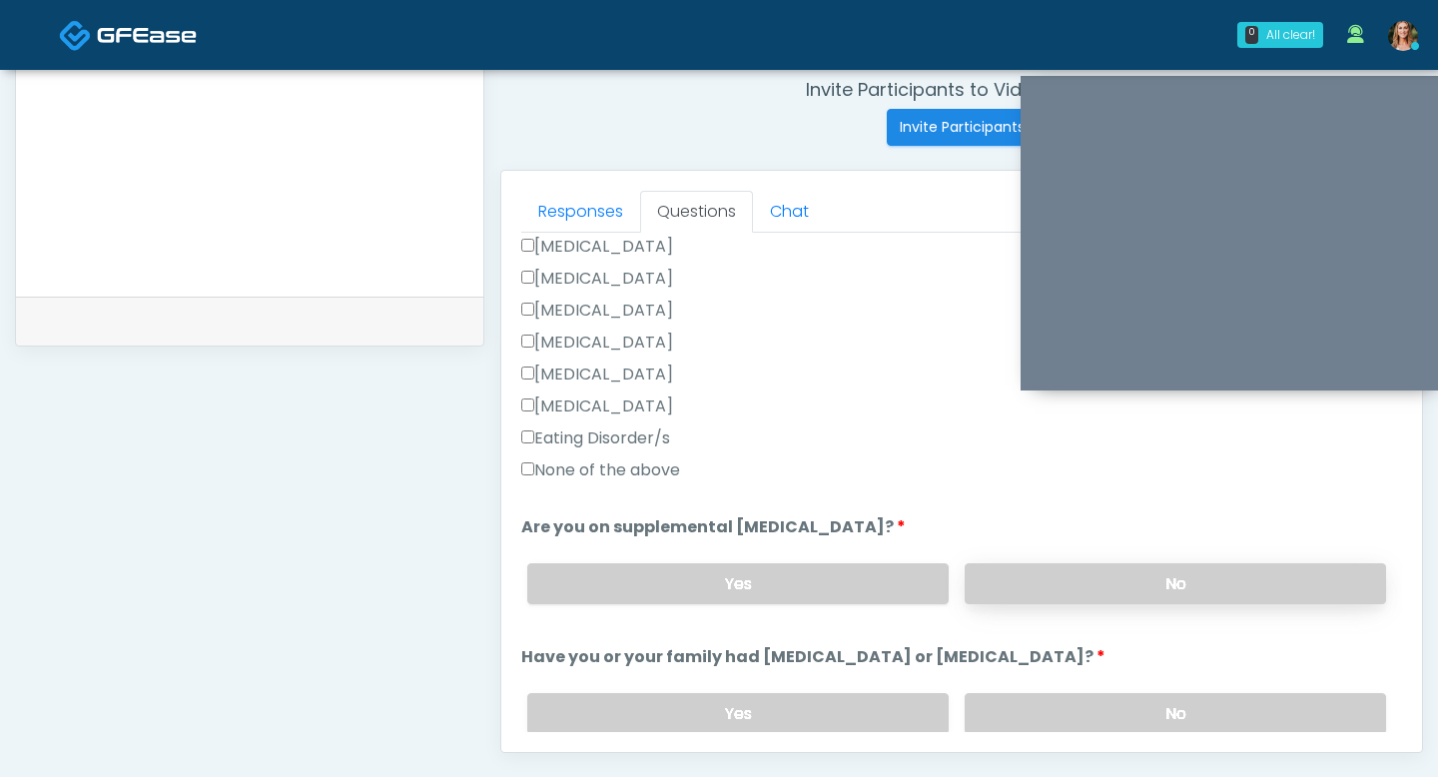
click at [1059, 578] on label "No" at bounding box center [1175, 583] width 421 height 41
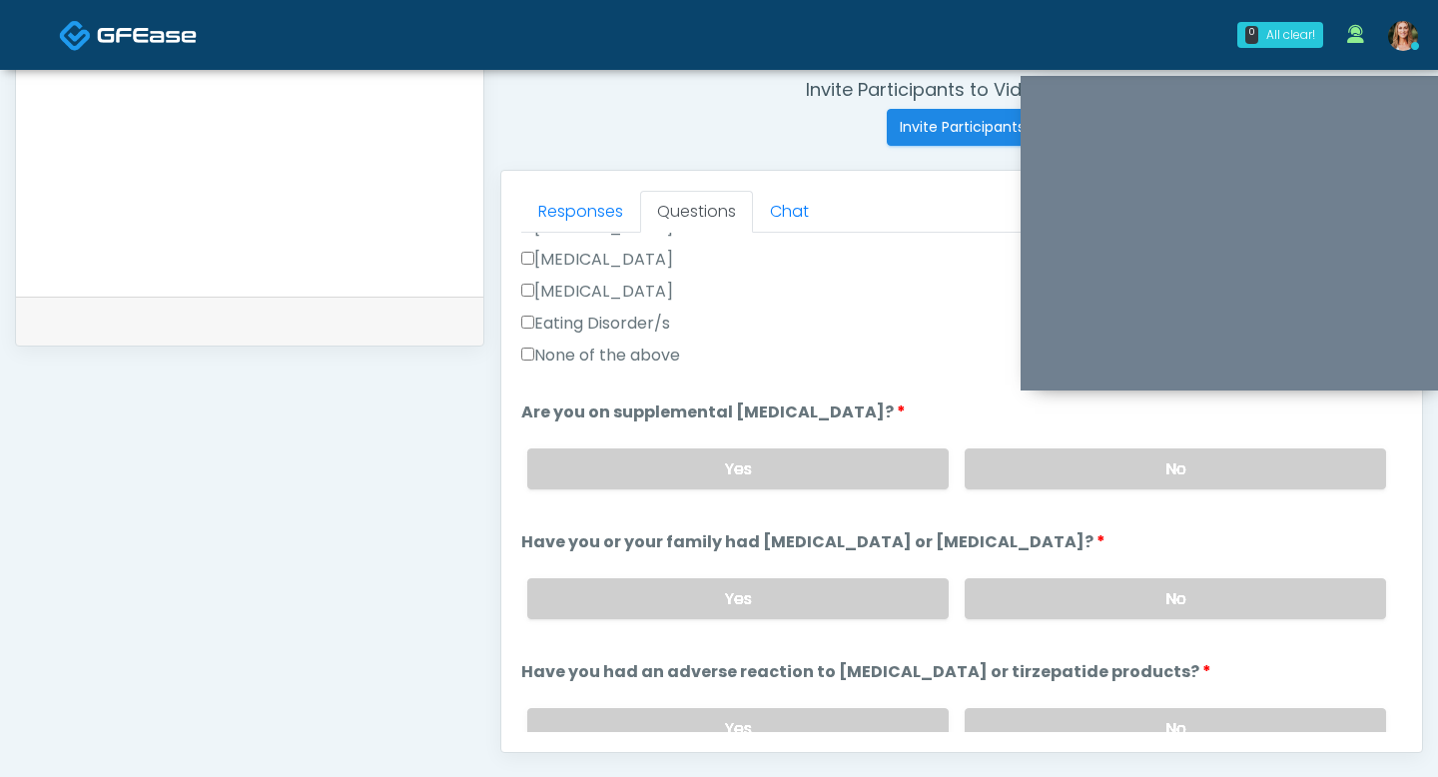
scroll to position [653, 0]
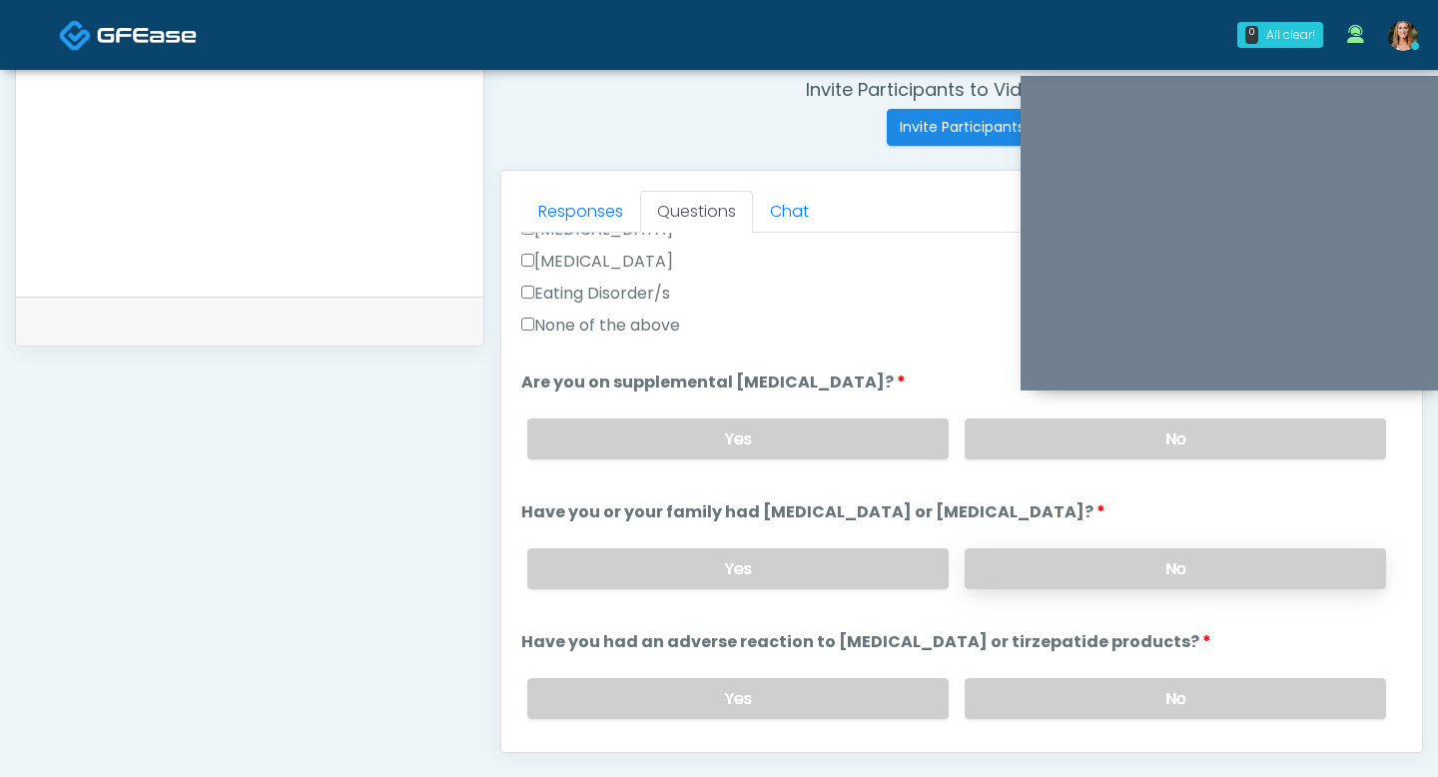
click at [1016, 555] on label "No" at bounding box center [1175, 568] width 421 height 41
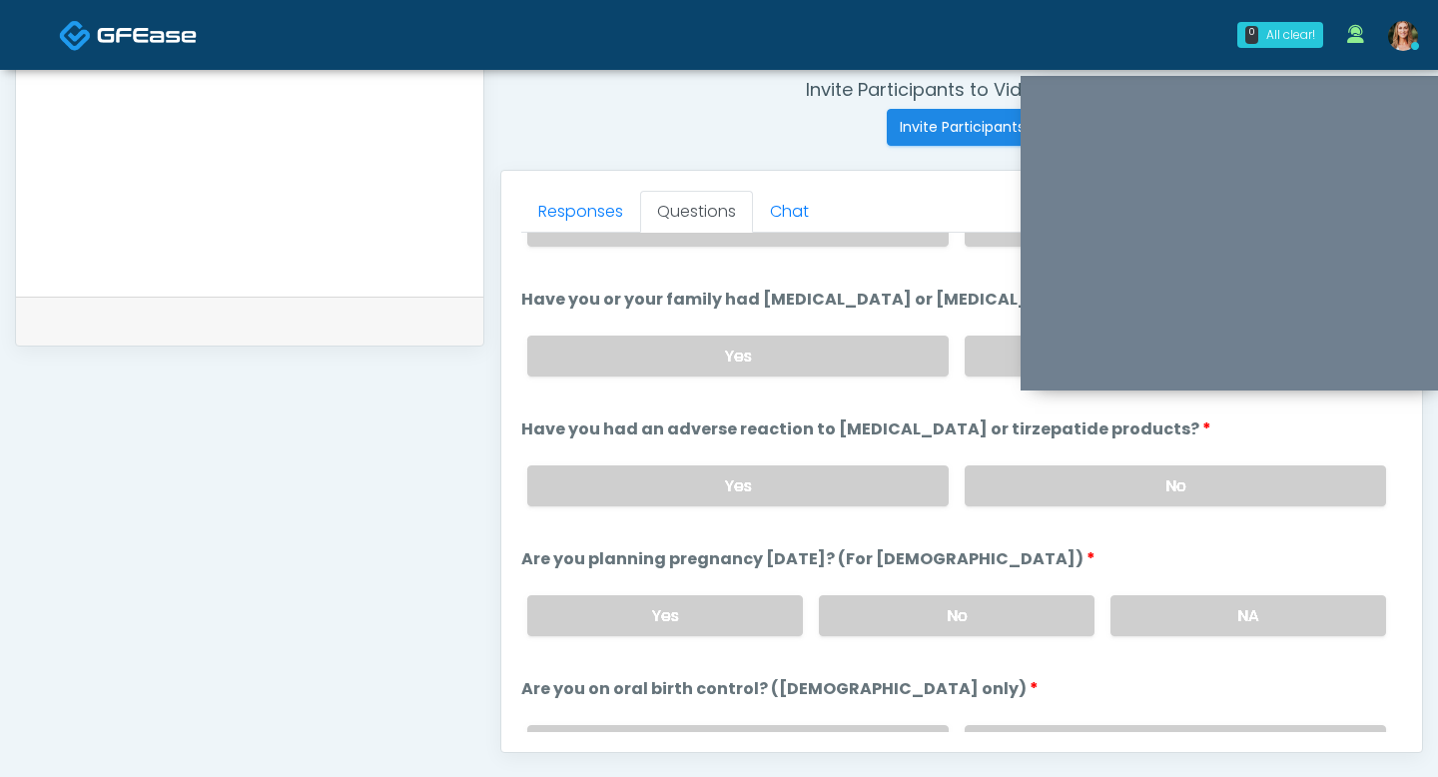
scroll to position [875, 0]
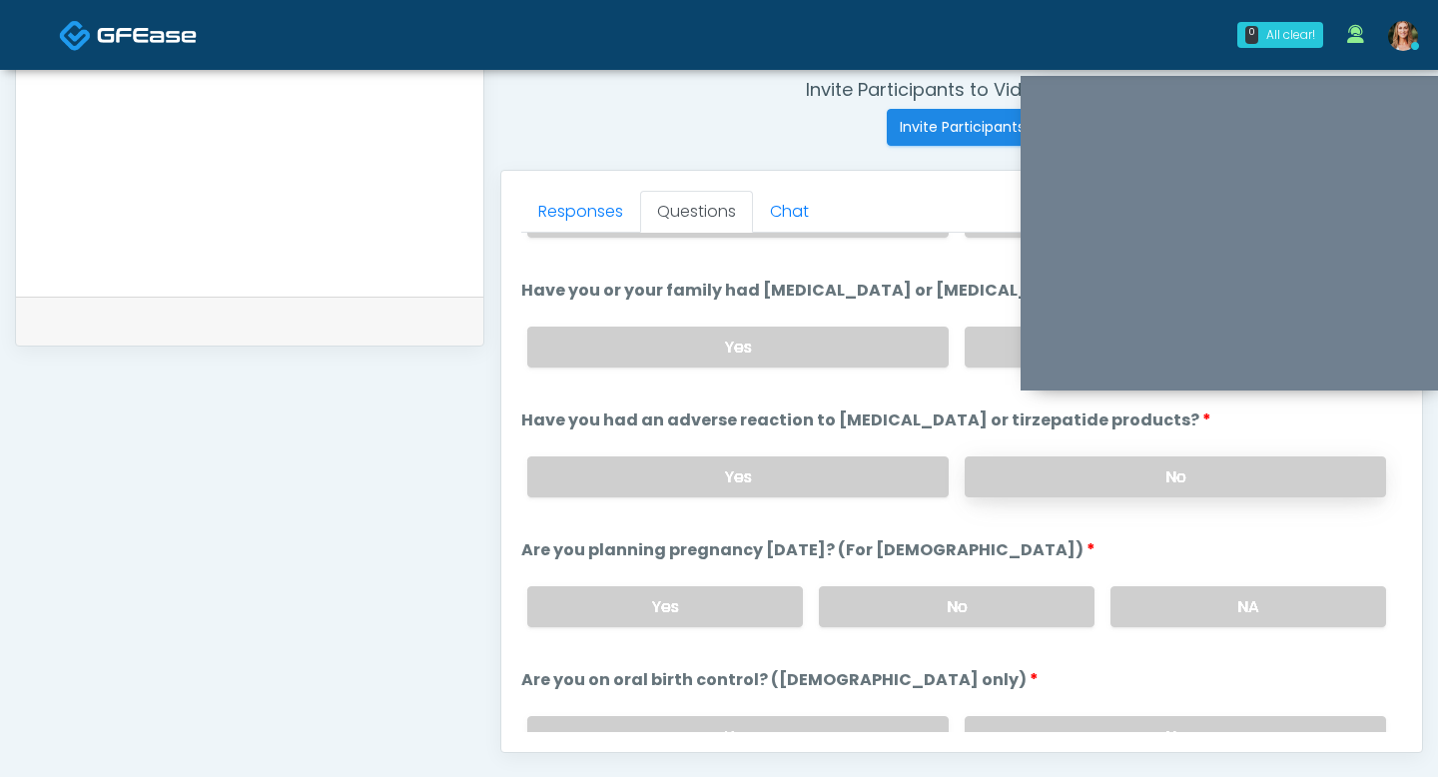
click at [1031, 476] on label "No" at bounding box center [1175, 476] width 421 height 41
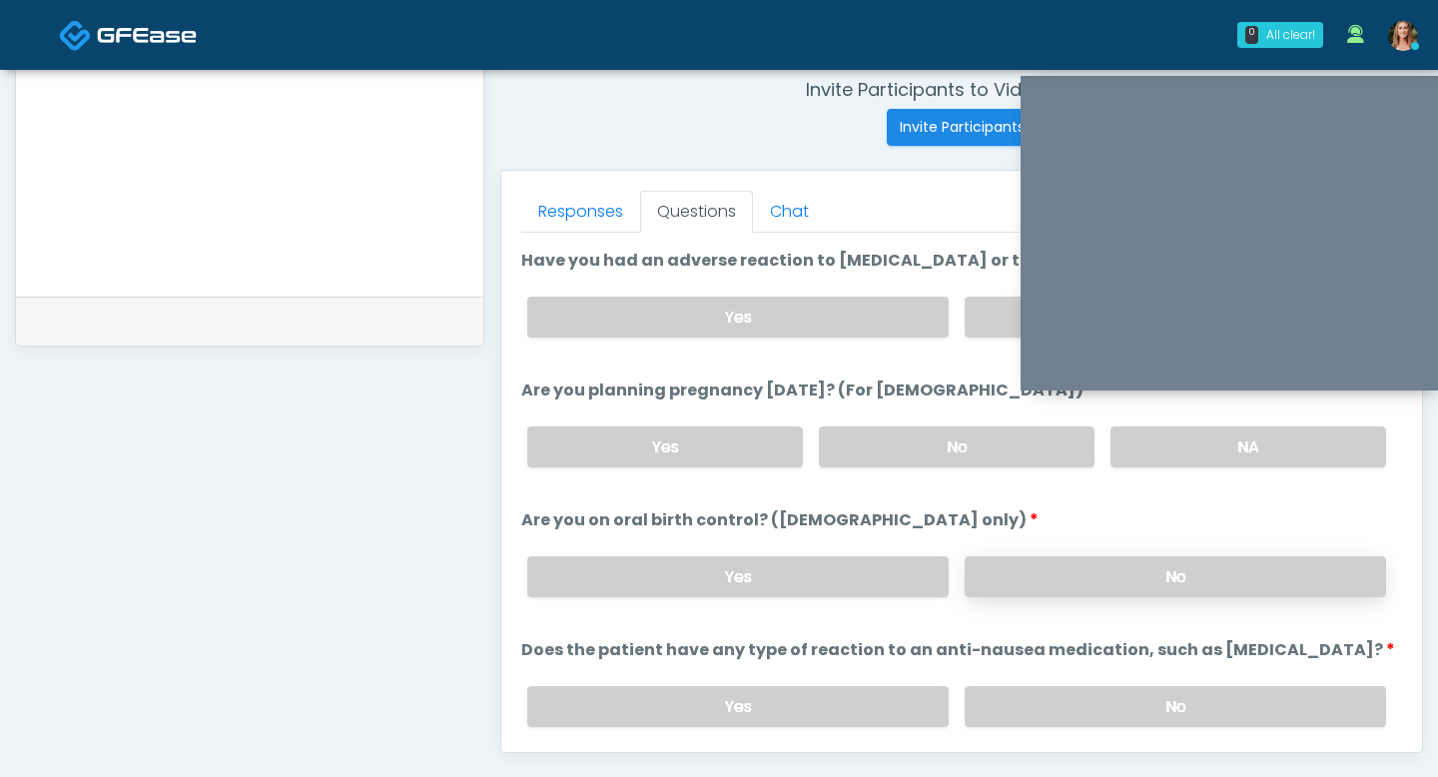
scroll to position [1037, 0]
click at [990, 446] on label "No" at bounding box center [957, 444] width 276 height 41
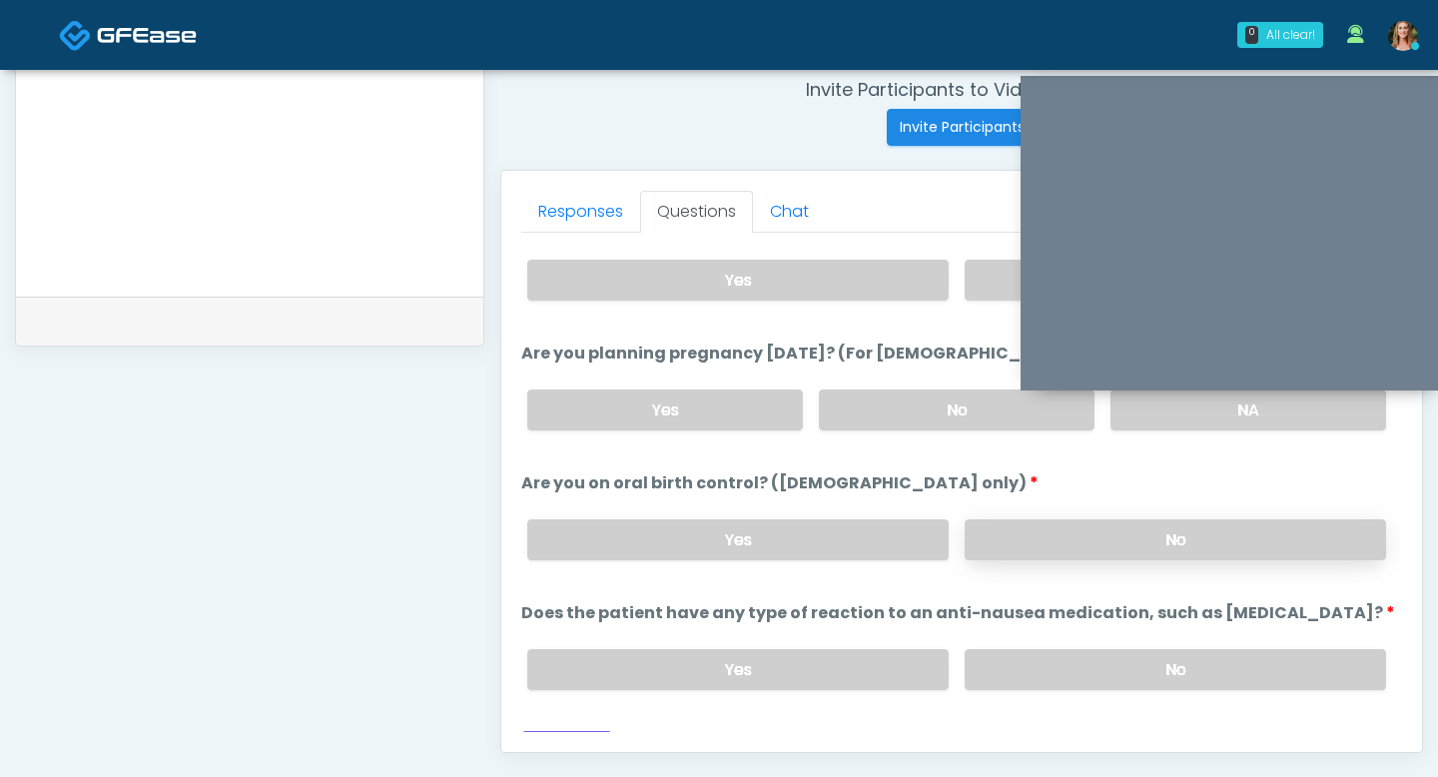
click at [984, 542] on label "No" at bounding box center [1175, 539] width 421 height 41
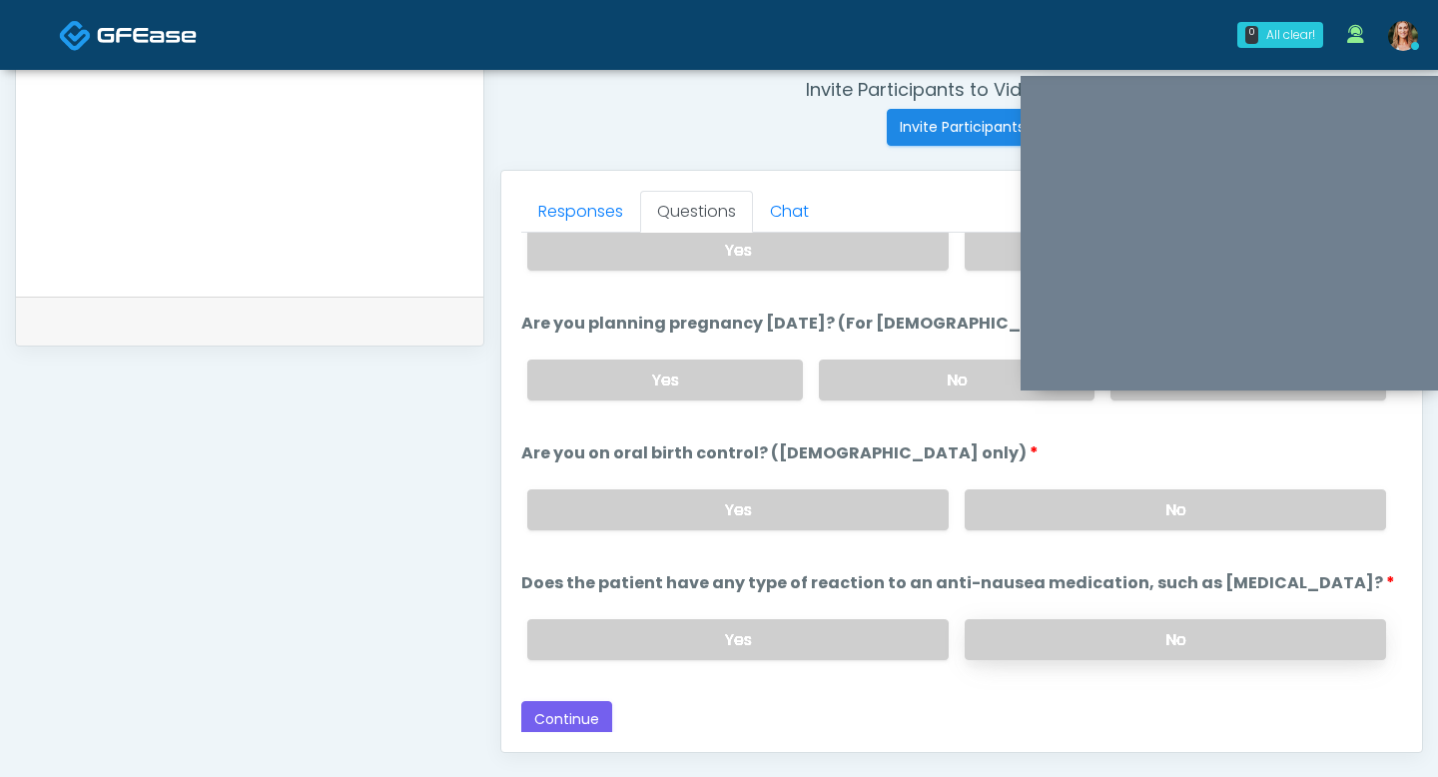
click at [1006, 634] on label "No" at bounding box center [1175, 639] width 421 height 41
click at [584, 710] on button "Continue" at bounding box center [566, 719] width 91 height 37
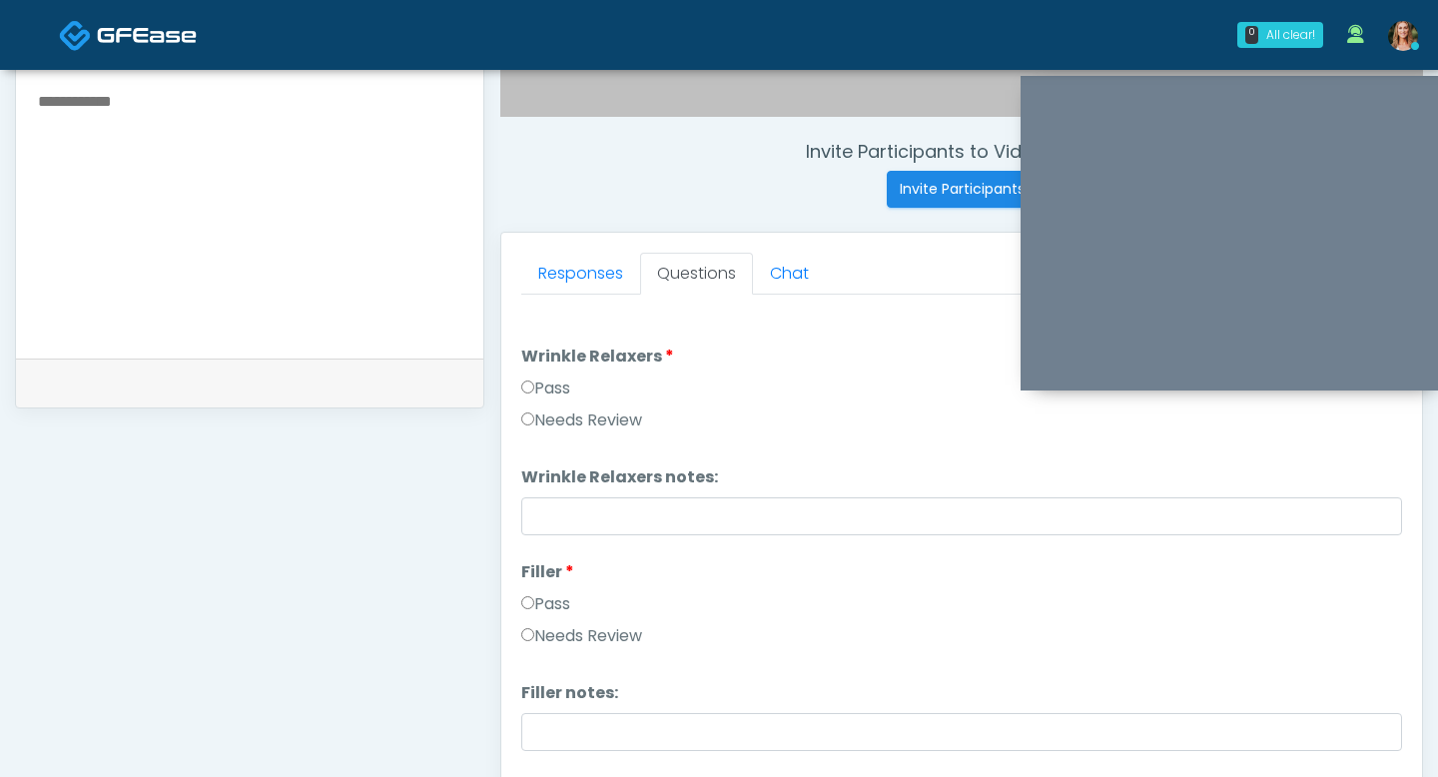
scroll to position [690, 0]
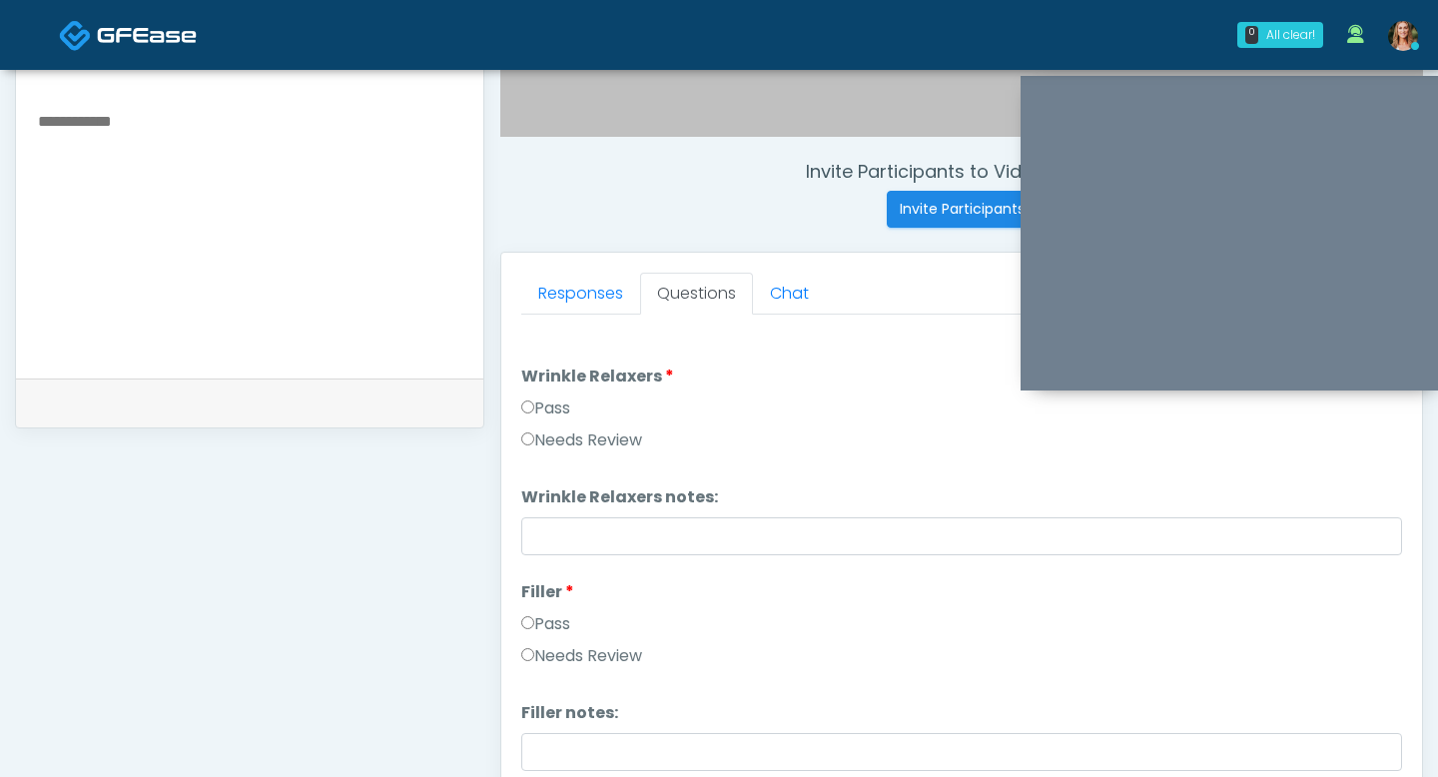
click at [536, 407] on label "Pass" at bounding box center [545, 408] width 49 height 24
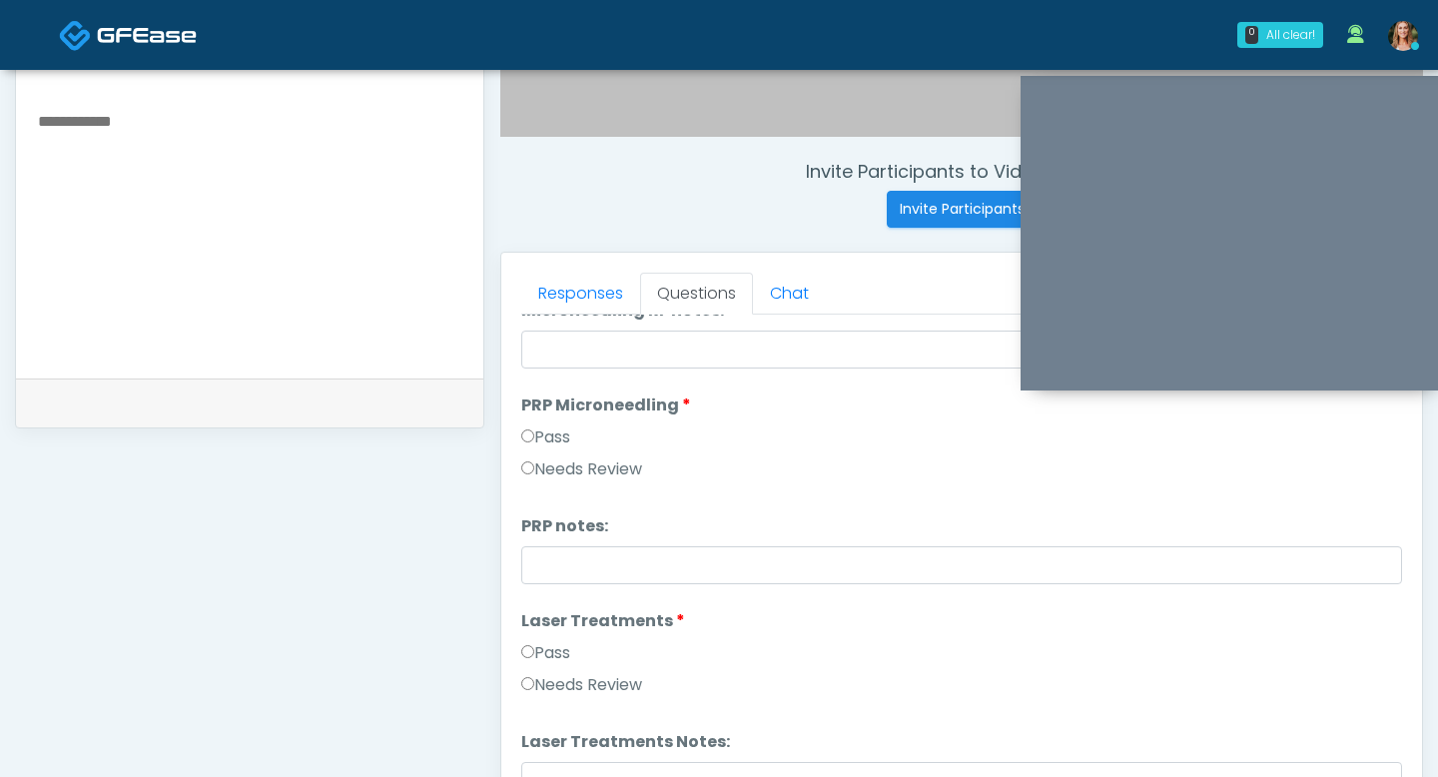
click at [525, 444] on label "Pass" at bounding box center [545, 437] width 49 height 24
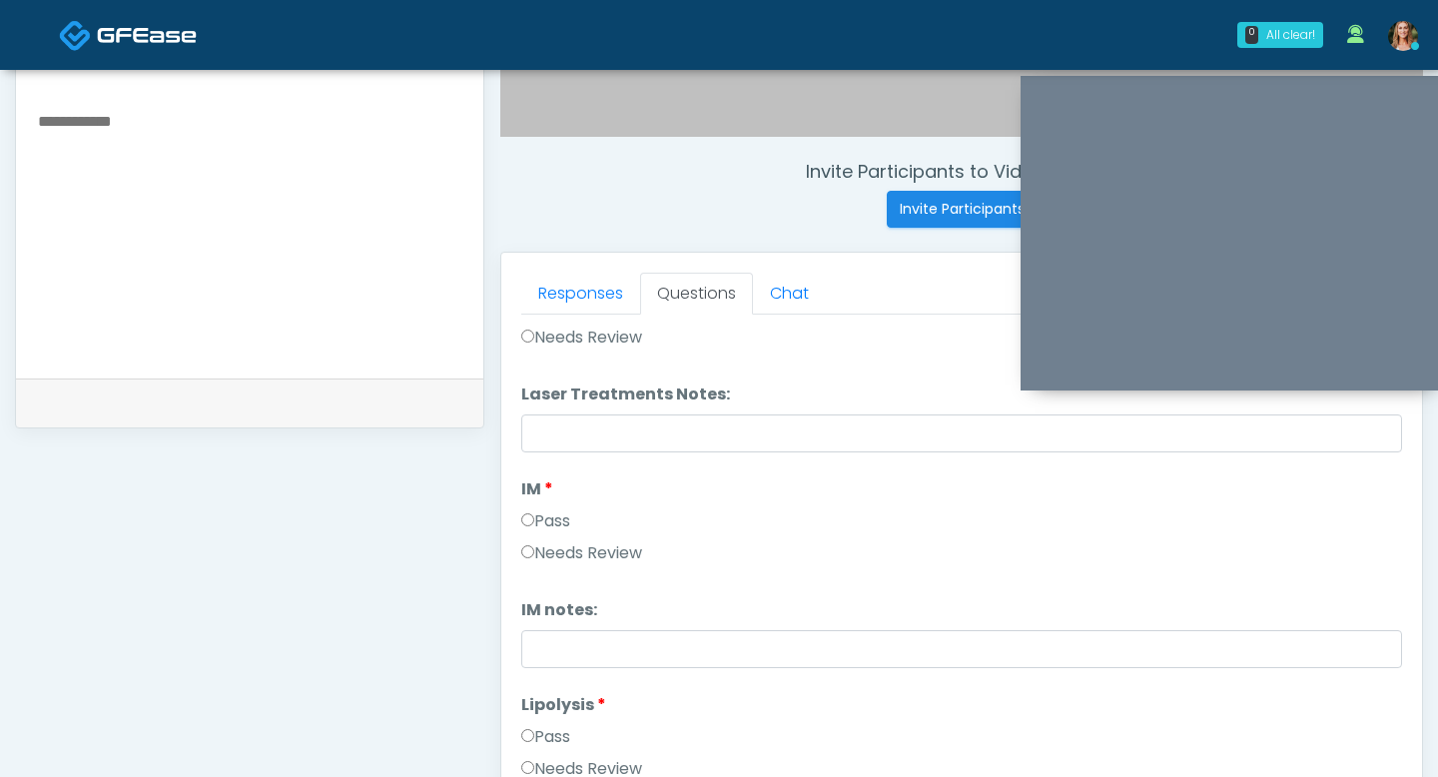
click at [526, 527] on label "Pass" at bounding box center [545, 521] width 49 height 24
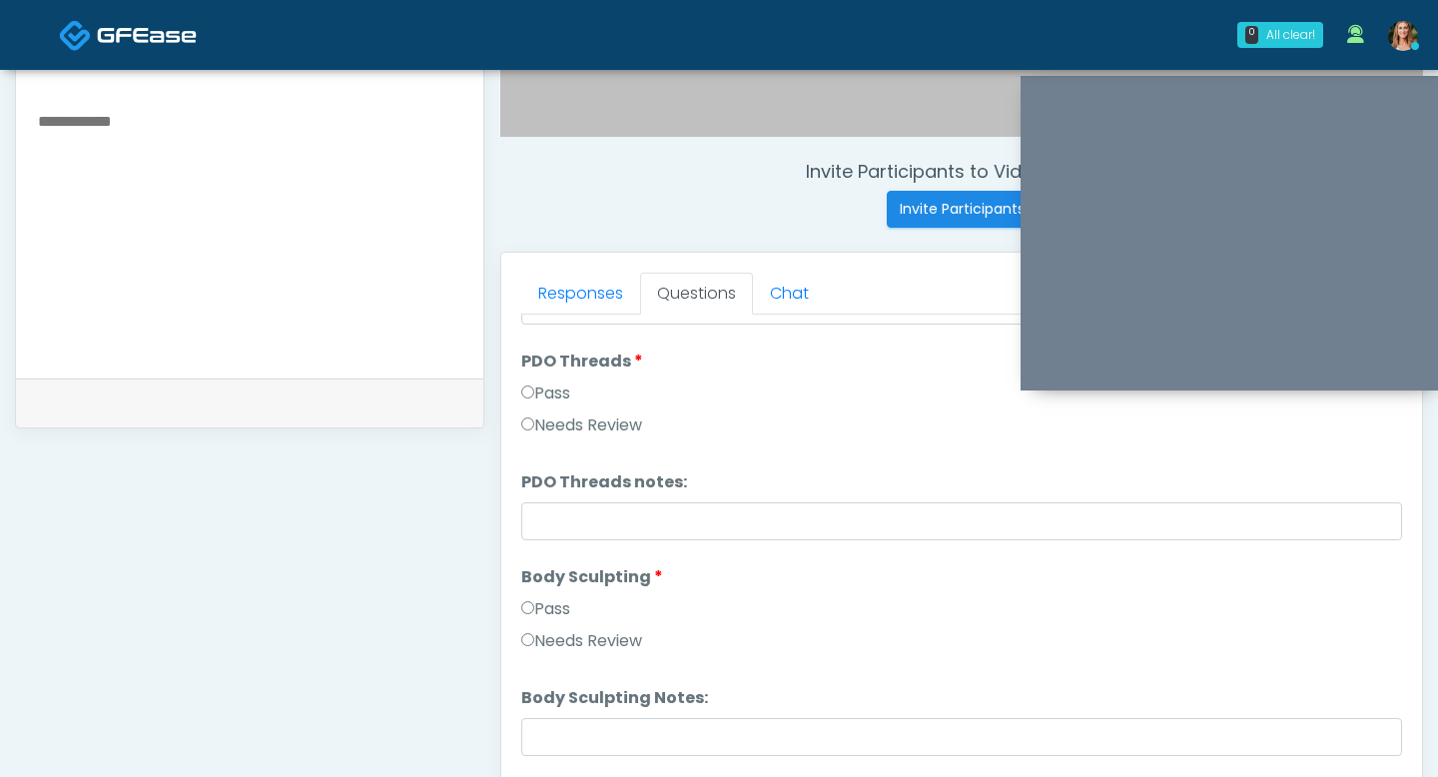
scroll to position [2378, 0]
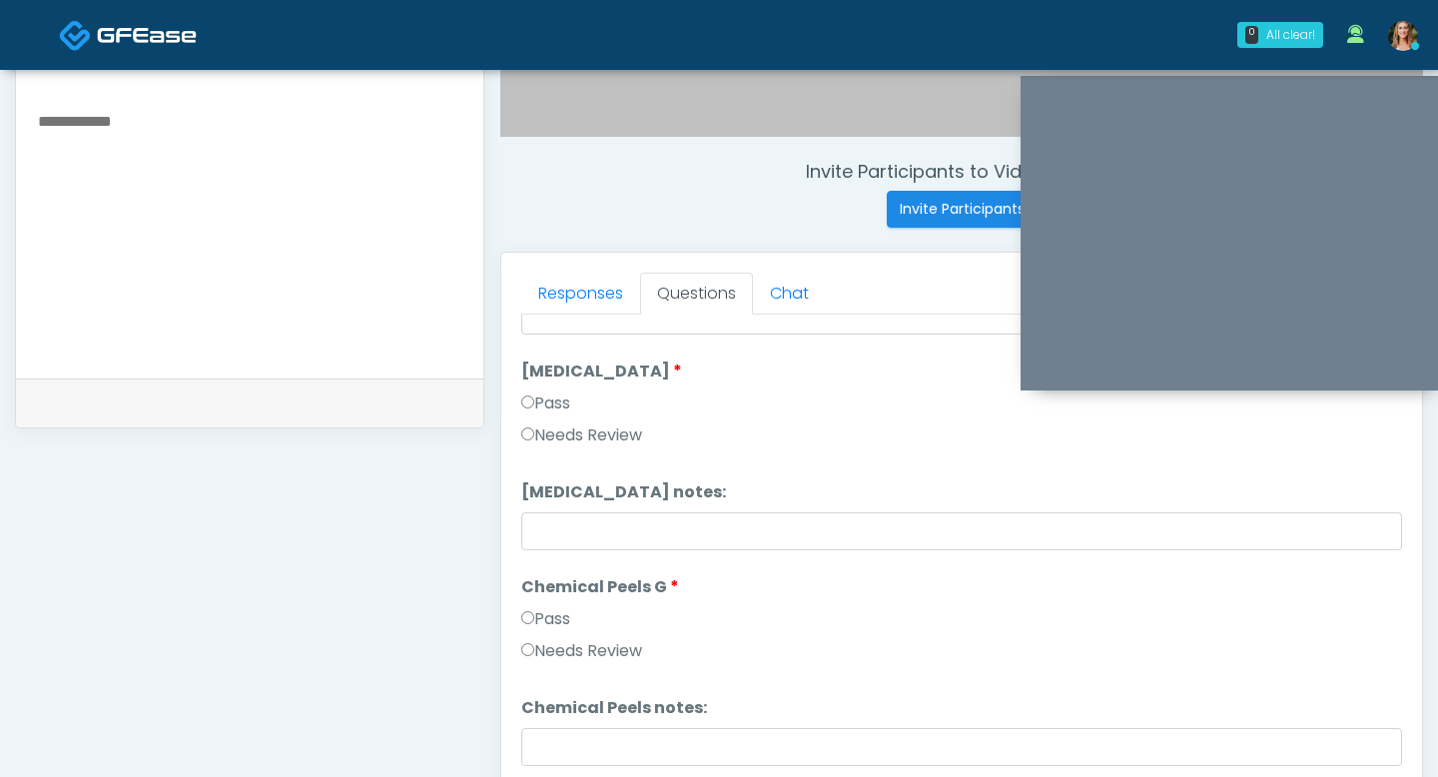
click at [528, 409] on label "Pass" at bounding box center [545, 404] width 49 height 24
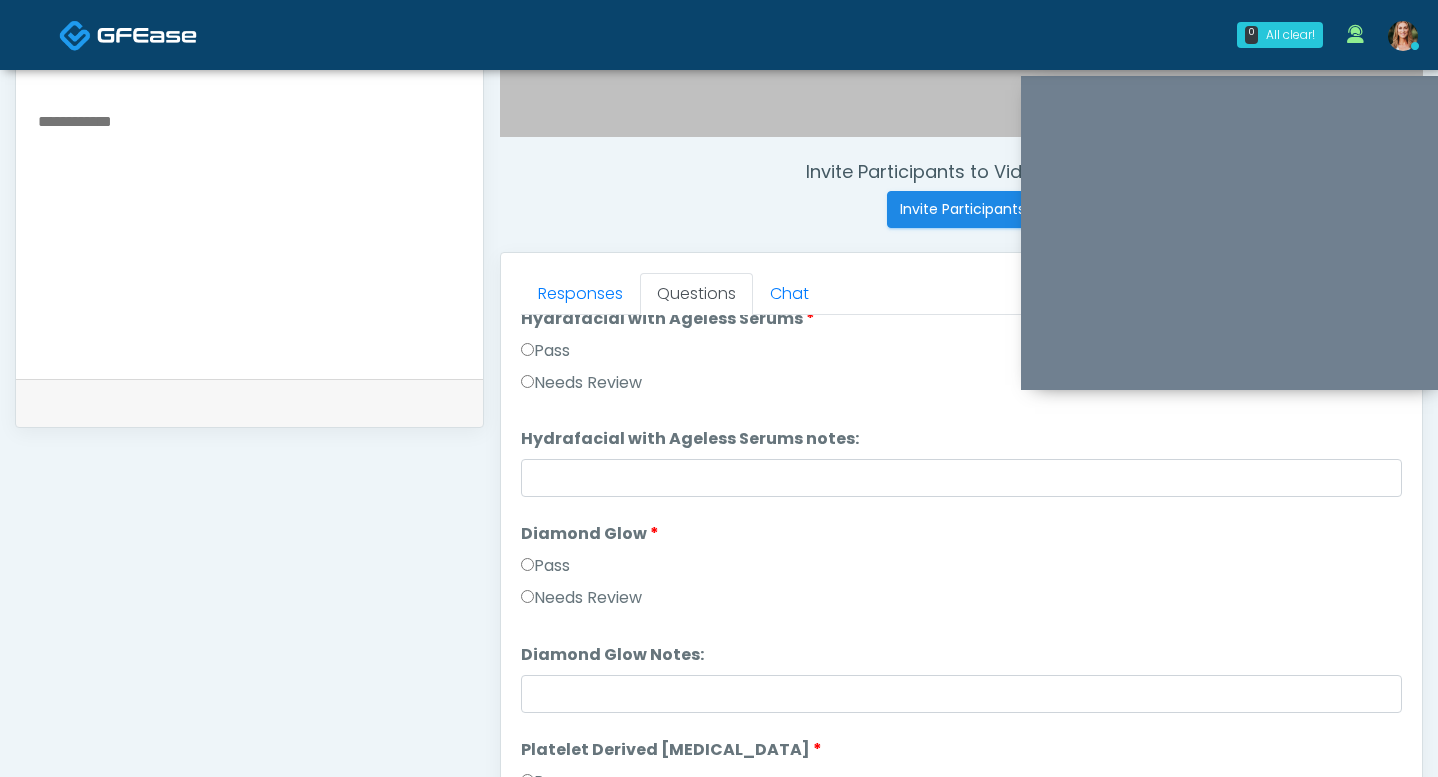
scroll to position [3647, 0]
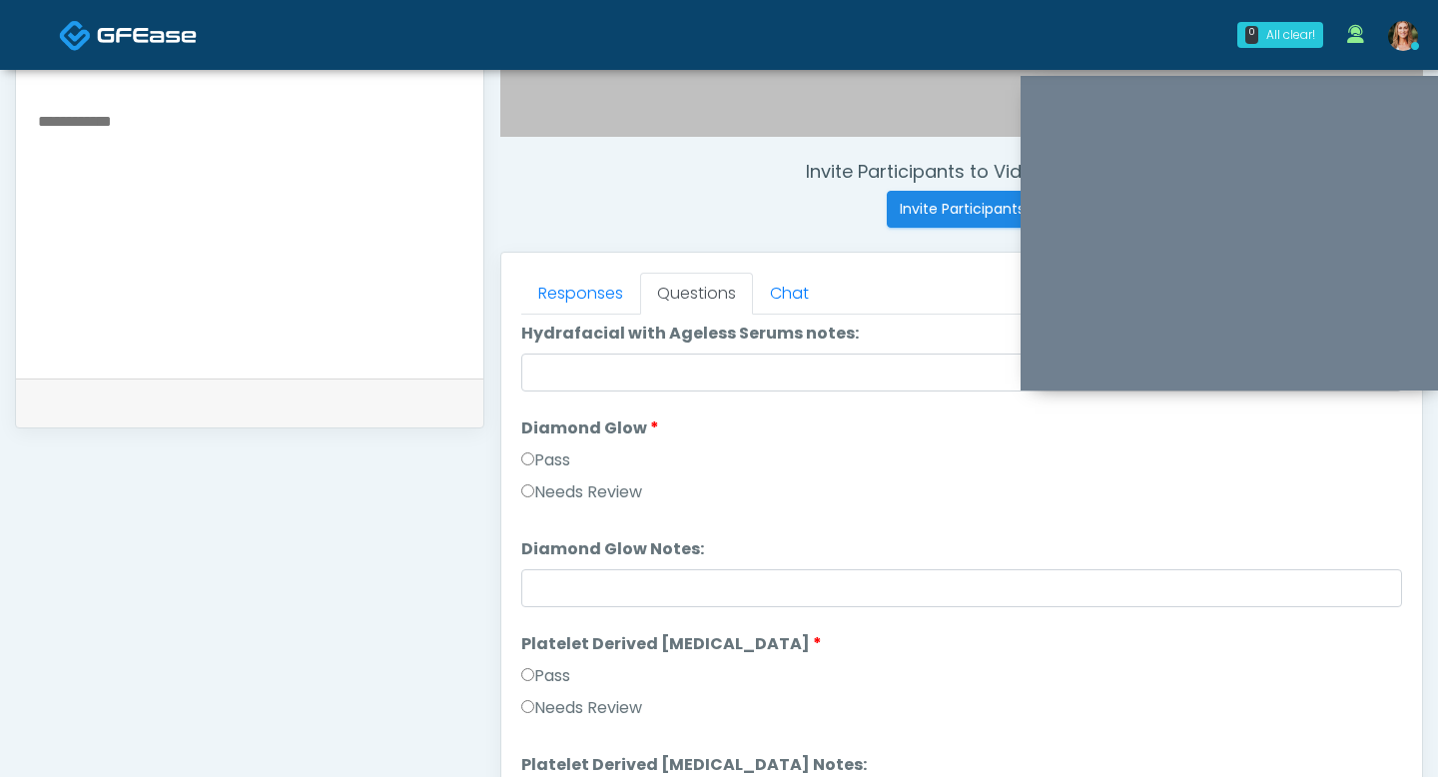
click at [527, 469] on label "Pass" at bounding box center [545, 460] width 49 height 24
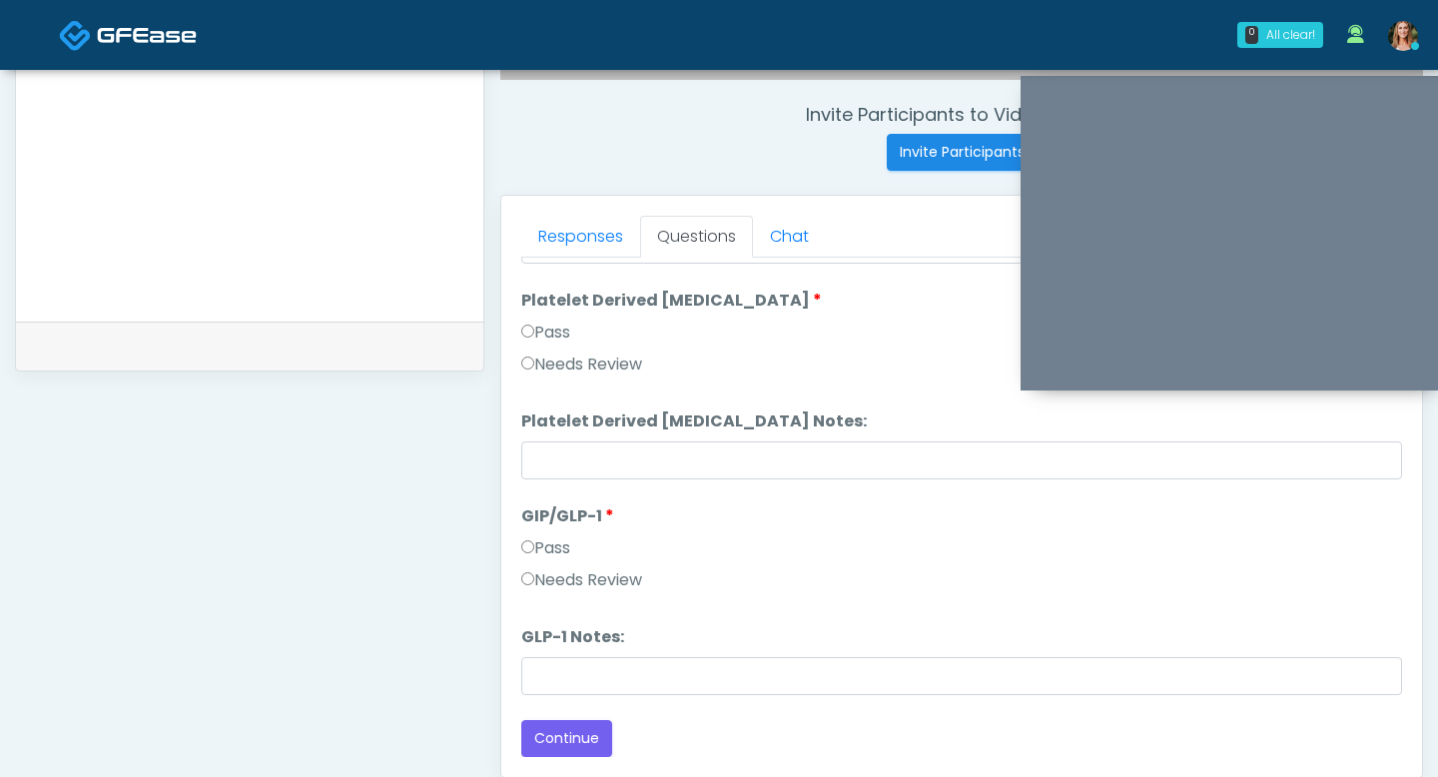
scroll to position [818, 0]
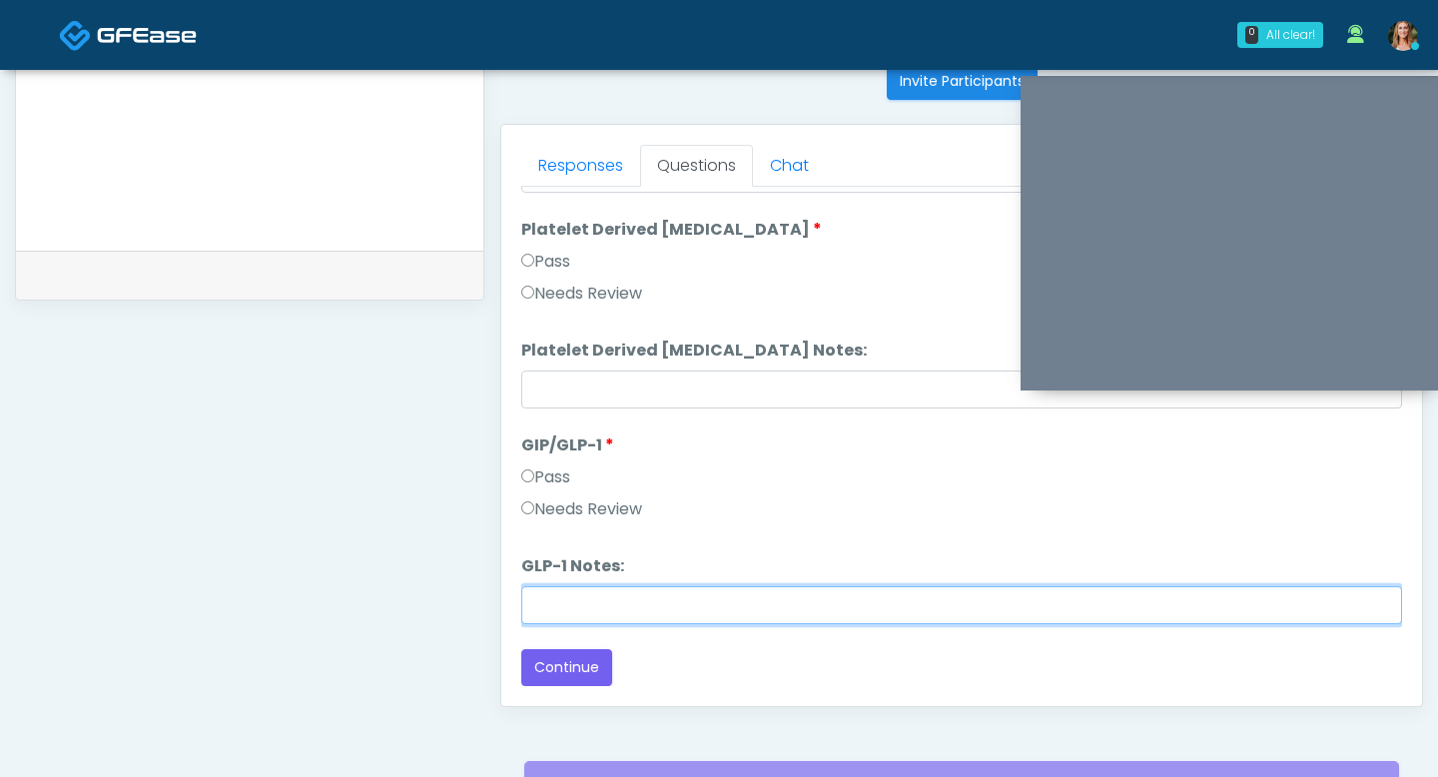
click at [535, 603] on input "GLP-1 Notes:" at bounding box center [961, 605] width 881 height 38
type input "*"
type input "**********"
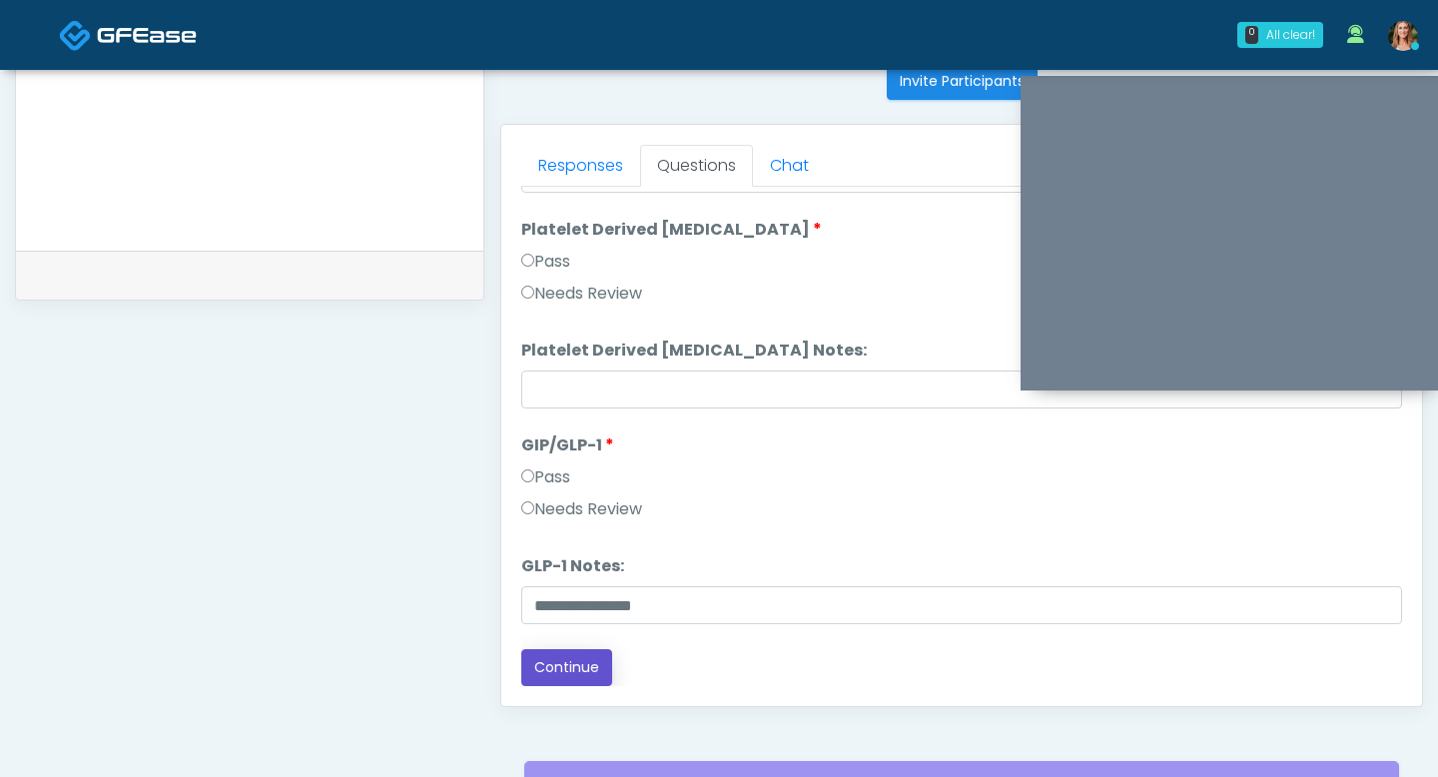
click at [583, 668] on button "Continue" at bounding box center [566, 667] width 91 height 37
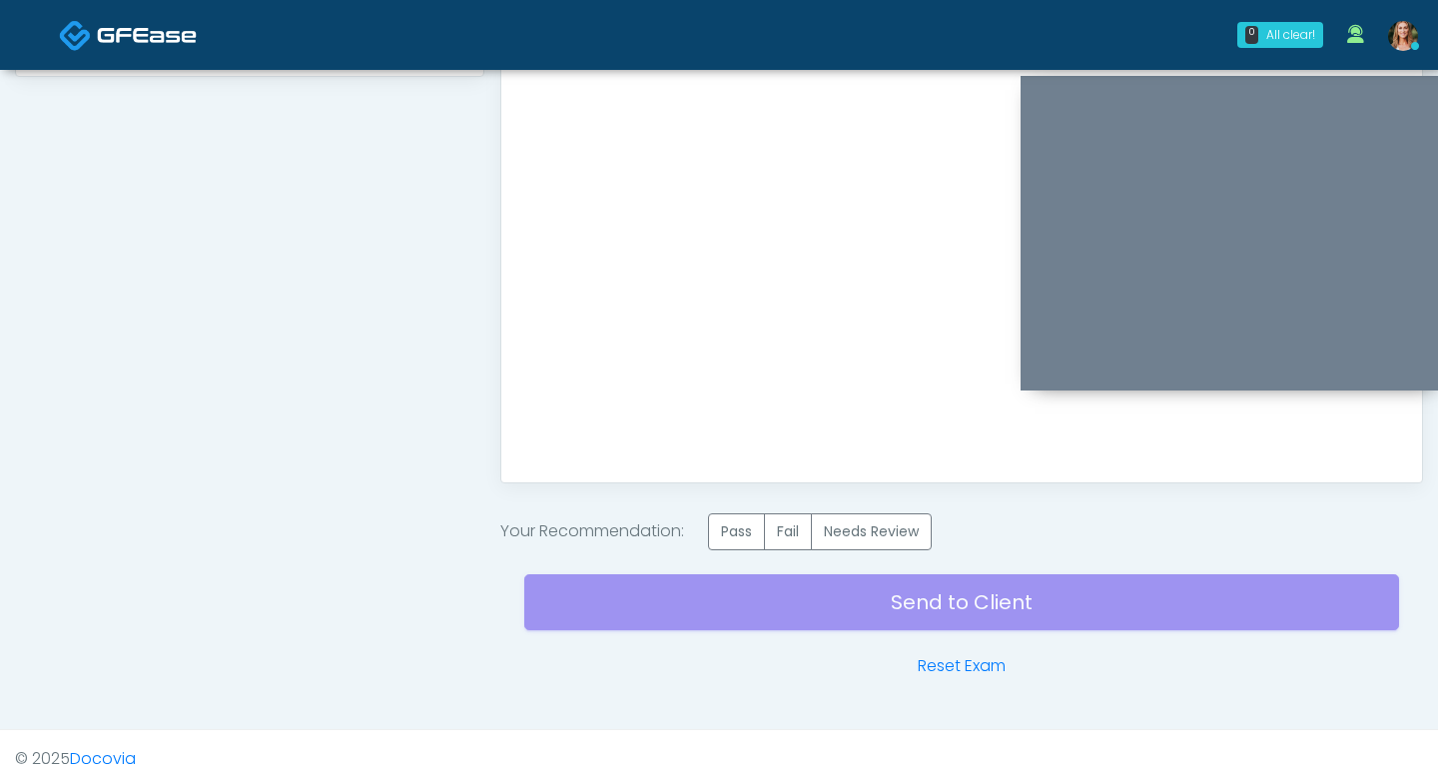
scroll to position [1053, 0]
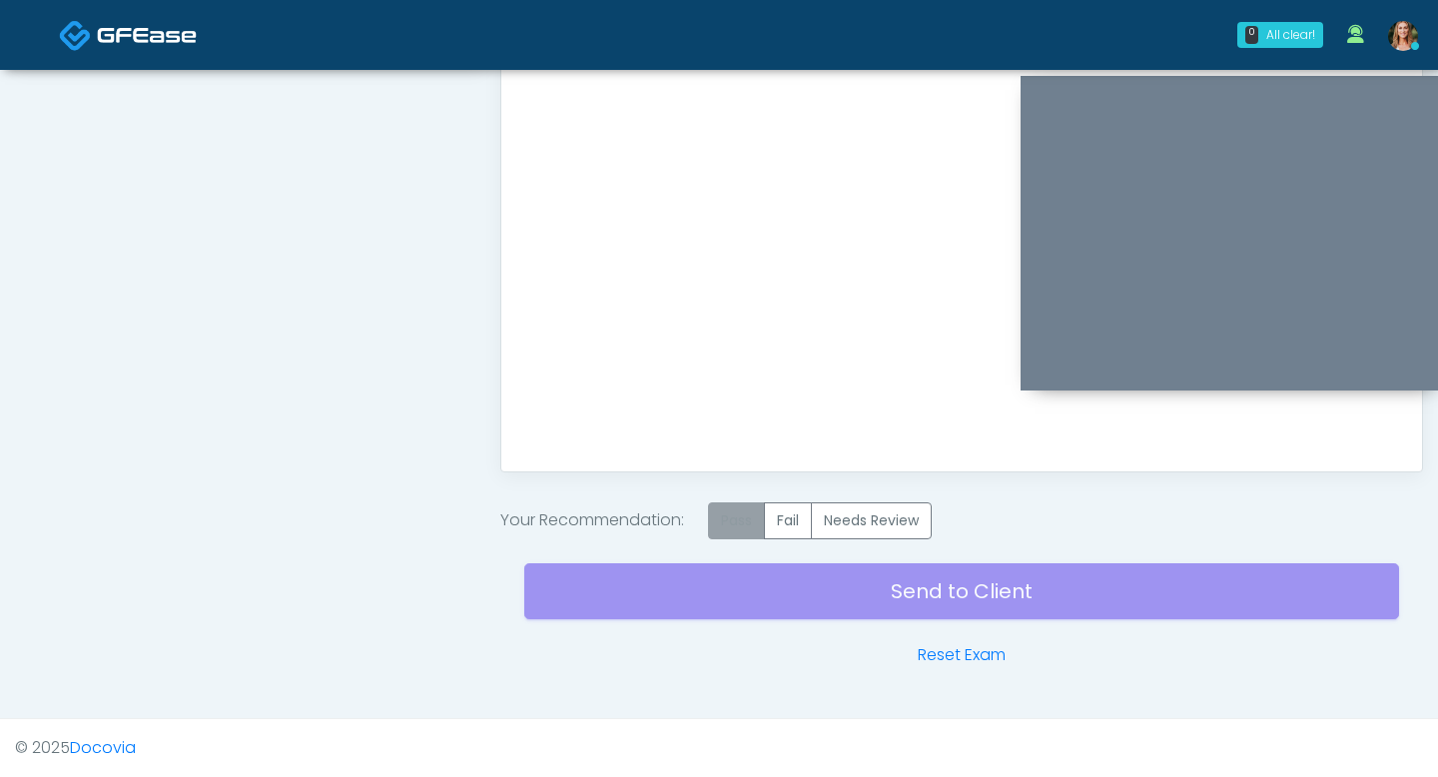
click at [744, 521] on label "Pass" at bounding box center [736, 520] width 57 height 37
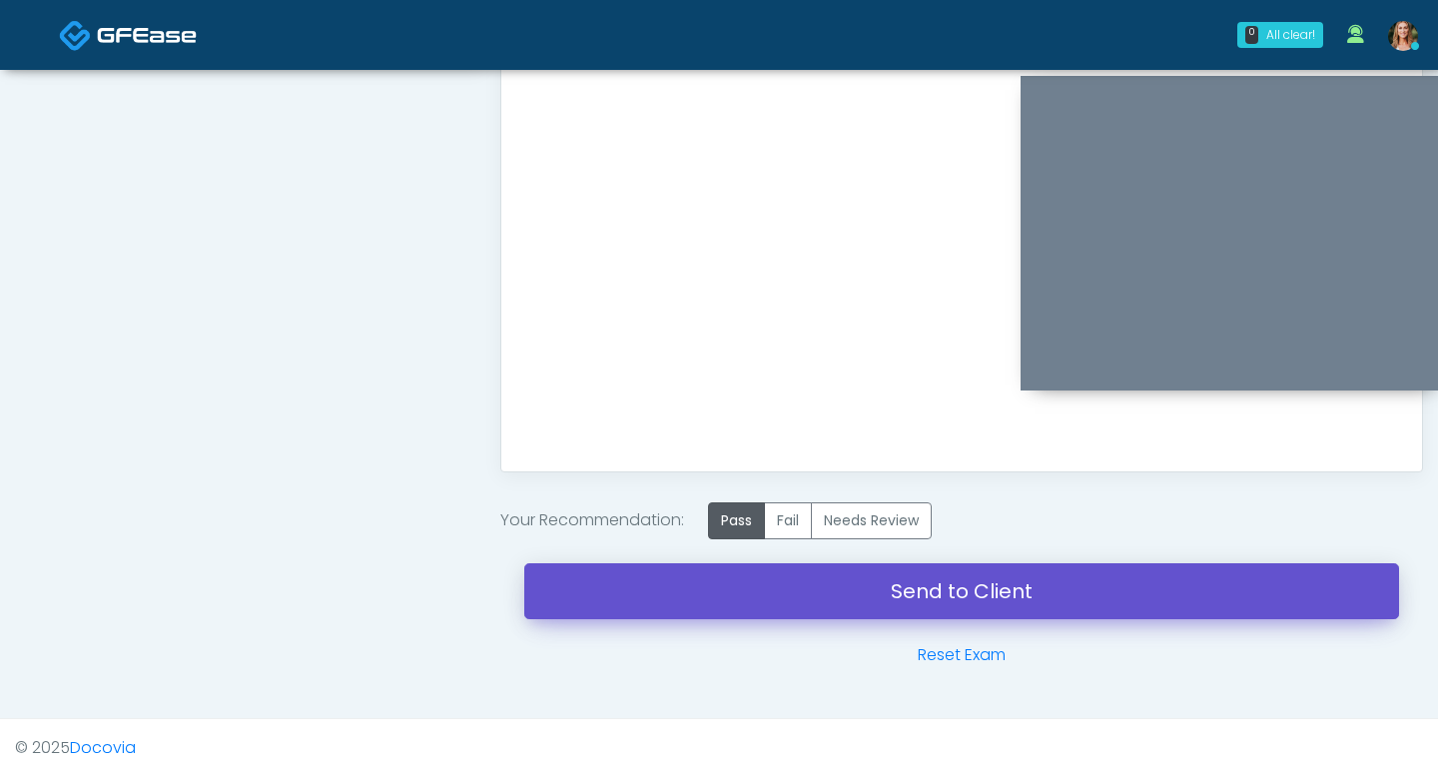
click at [760, 576] on link "Send to Client" at bounding box center [961, 591] width 875 height 56
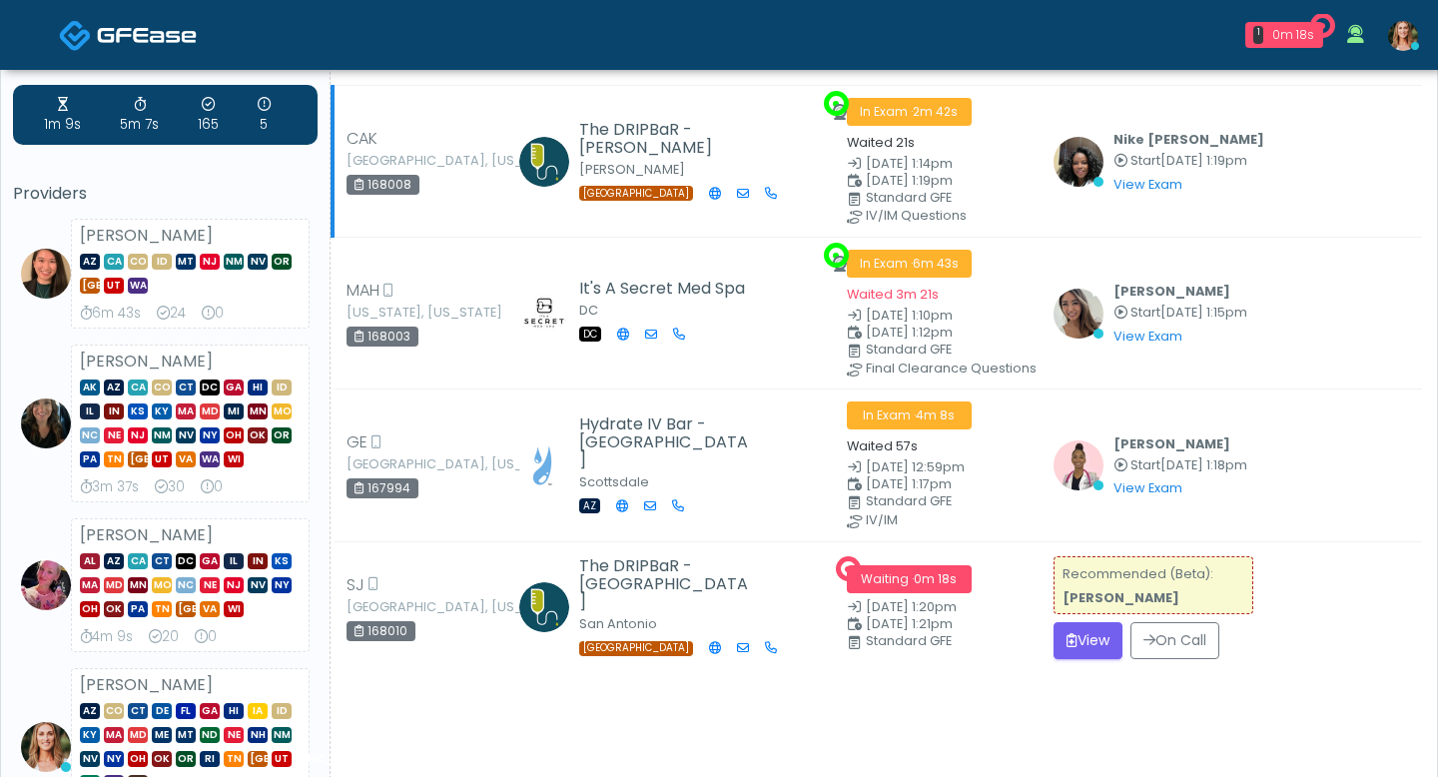
scroll to position [52, 0]
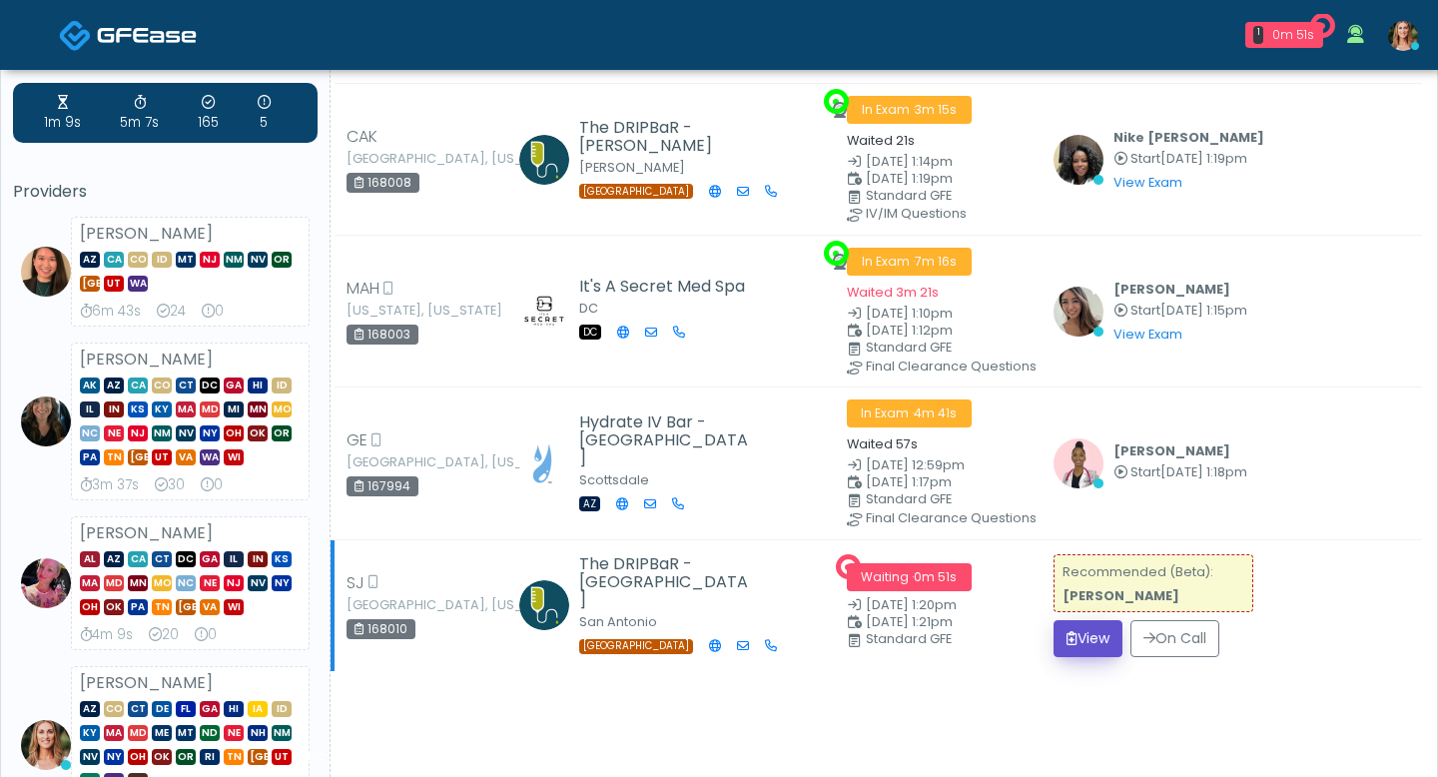
click at [1096, 628] on button "View" at bounding box center [1088, 638] width 69 height 37
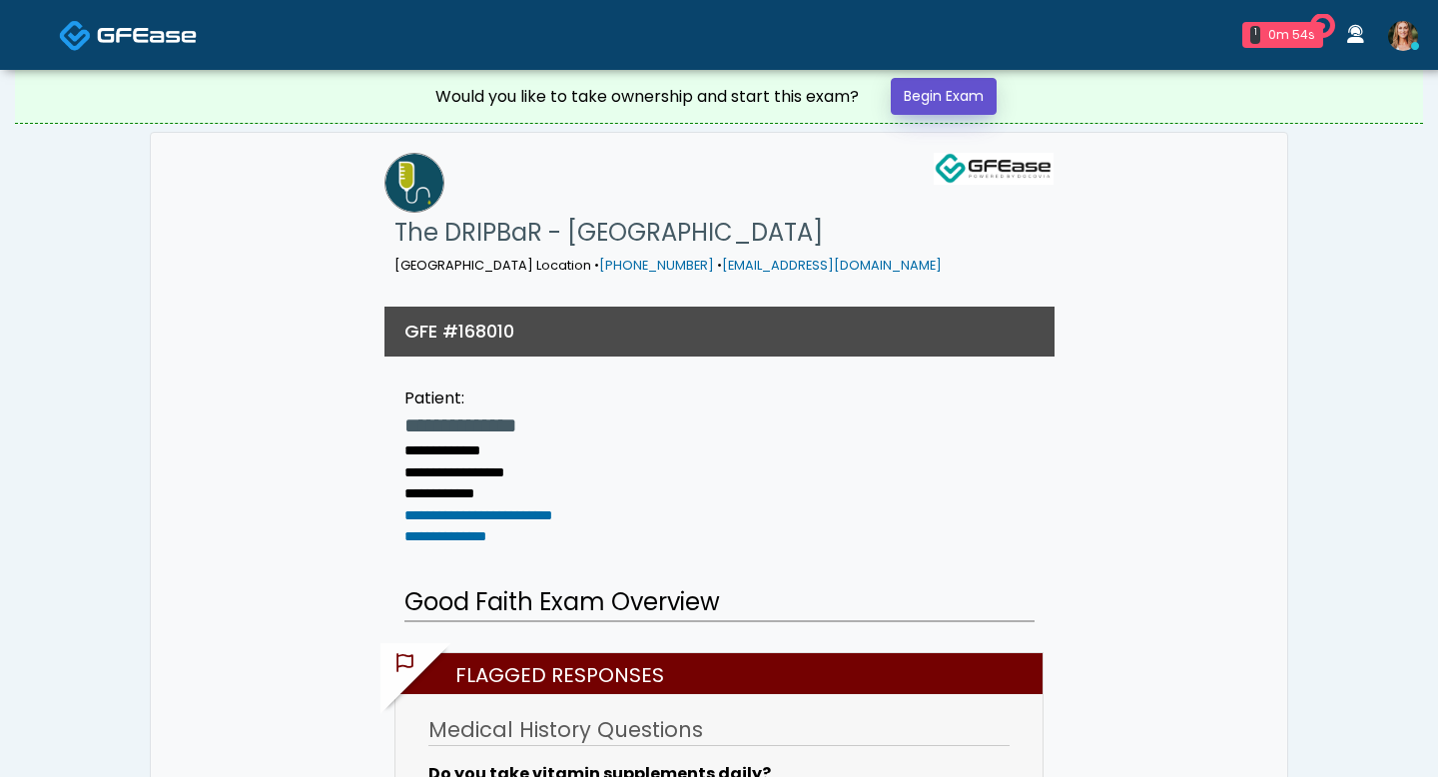
click at [978, 99] on link "Begin Exam" at bounding box center [944, 96] width 106 height 37
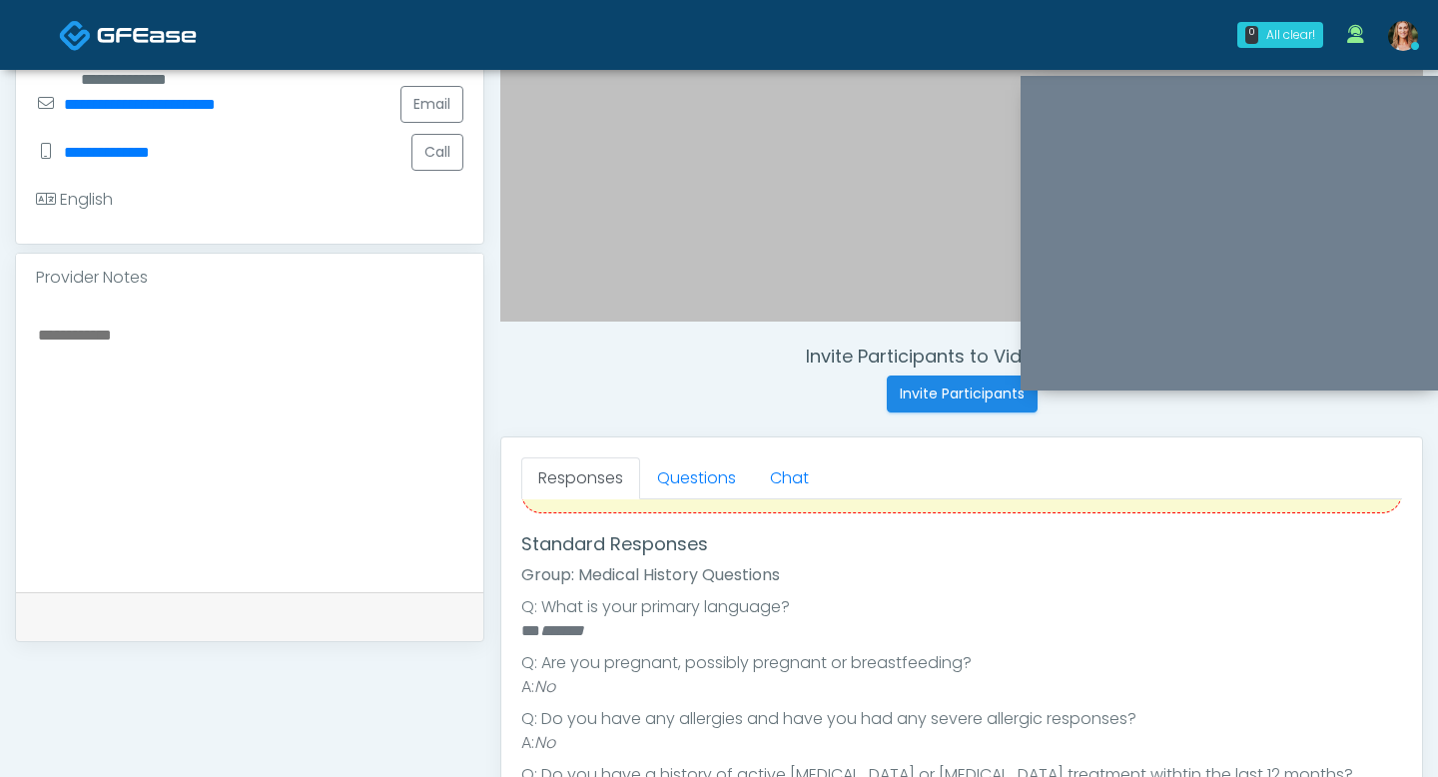
scroll to position [171, 0]
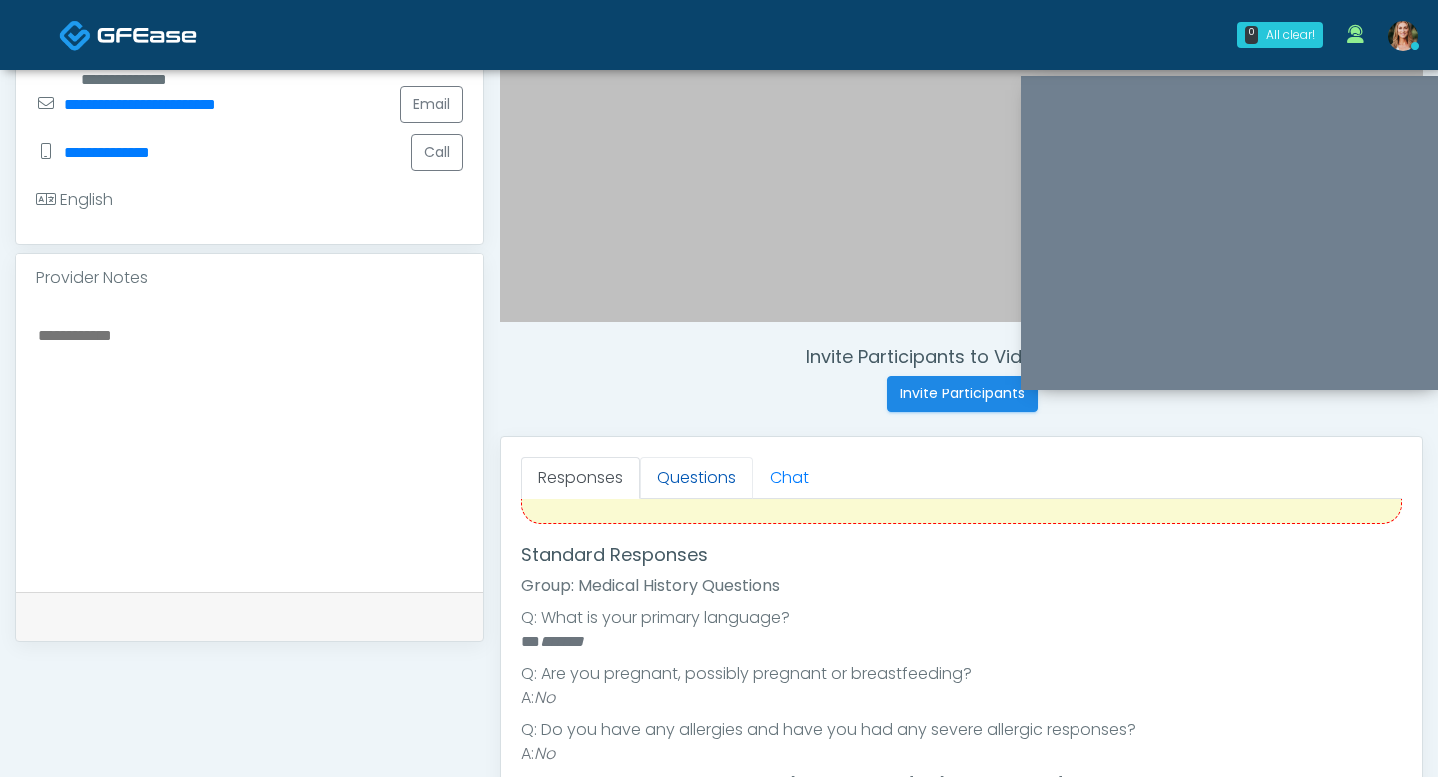
click at [722, 487] on link "Questions" at bounding box center [696, 478] width 113 height 42
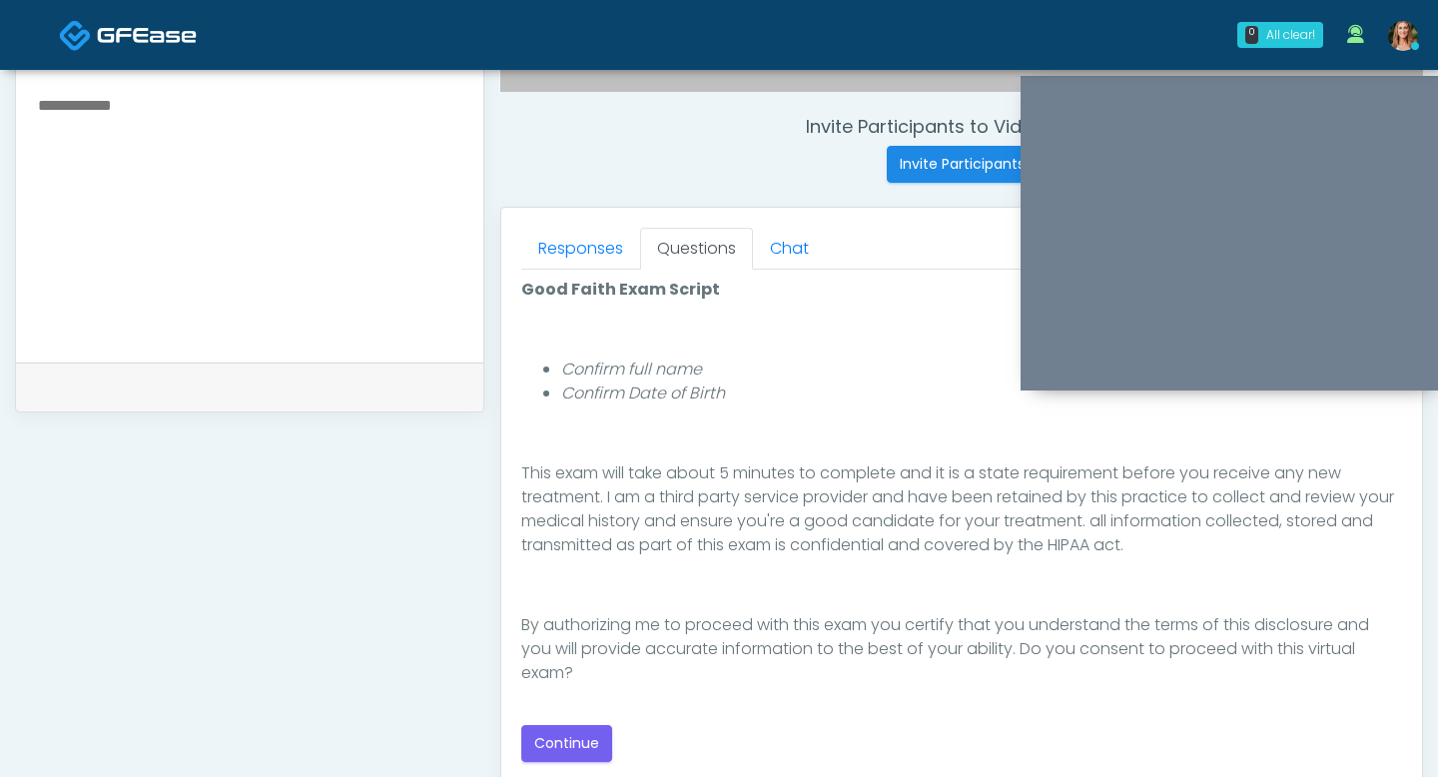
scroll to position [917, 0]
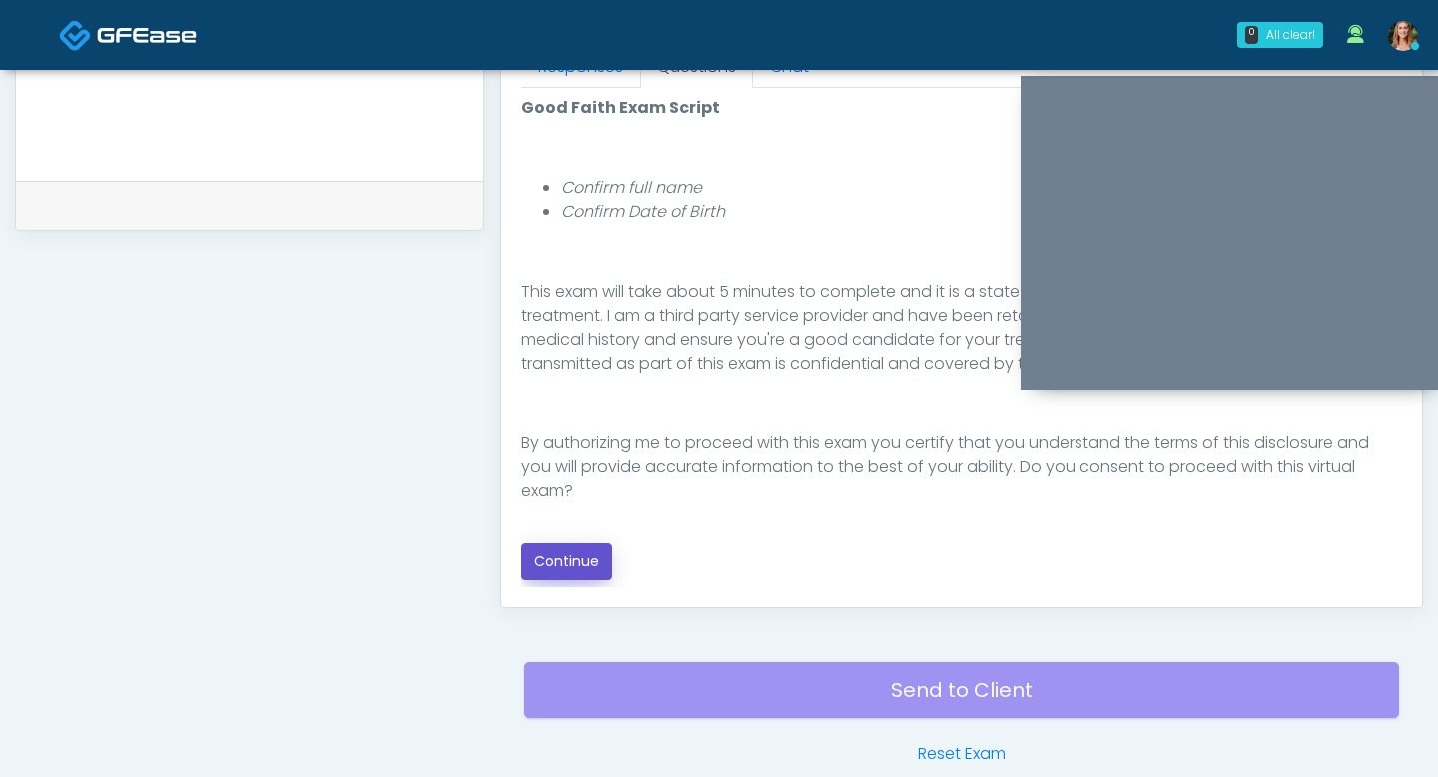
click at [583, 566] on button "Continue" at bounding box center [566, 561] width 91 height 37
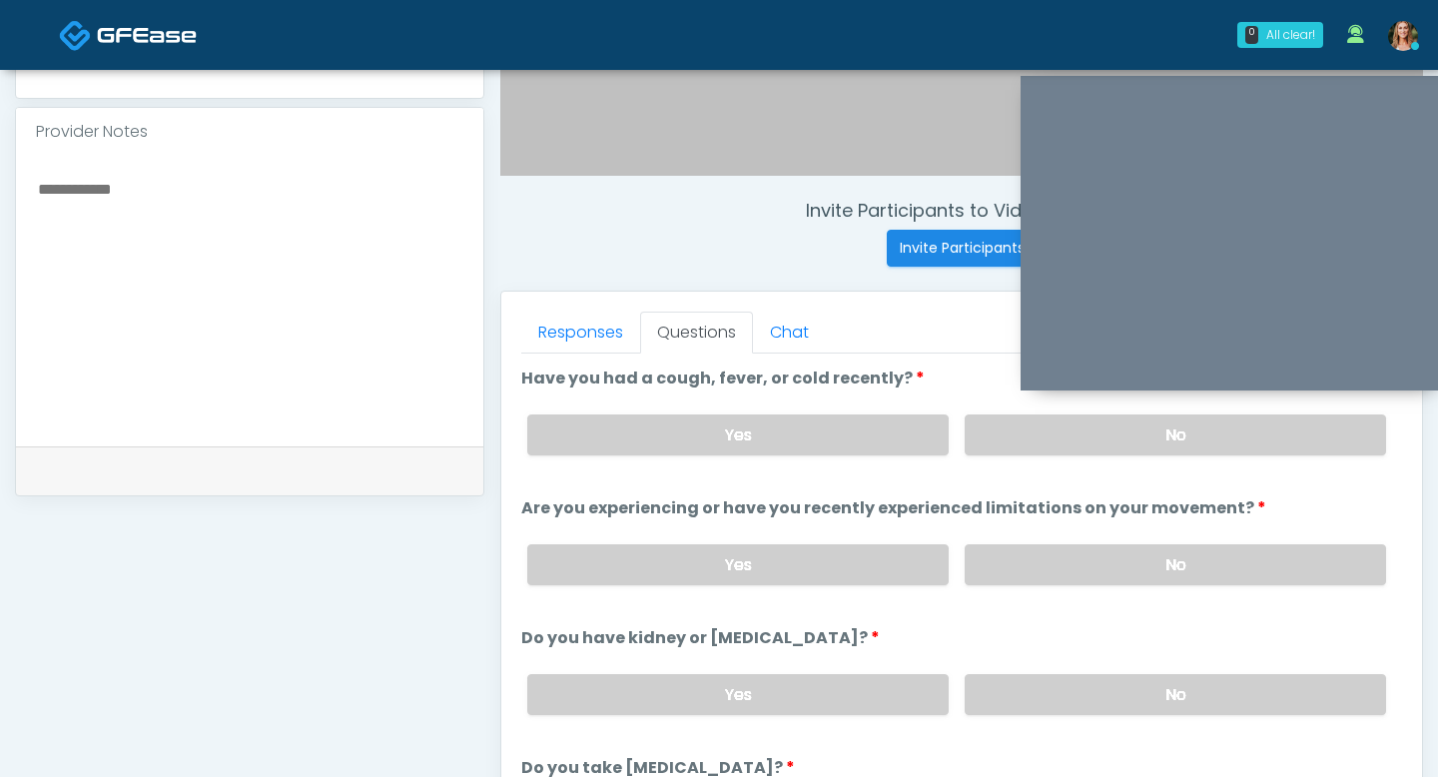
scroll to position [653, 0]
click at [1007, 446] on label "No" at bounding box center [1175, 432] width 421 height 41
click at [972, 579] on label "No" at bounding box center [1175, 562] width 421 height 41
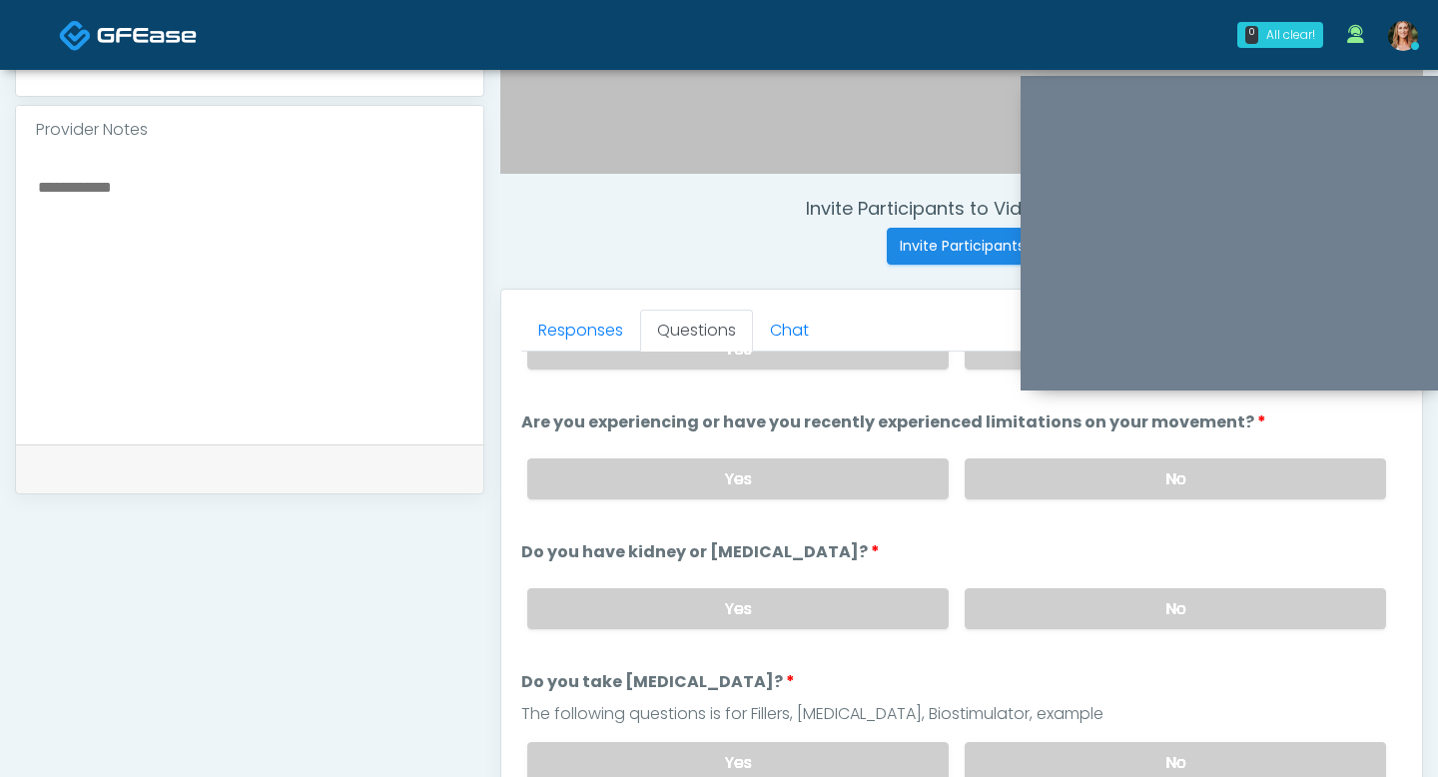
scroll to position [114, 0]
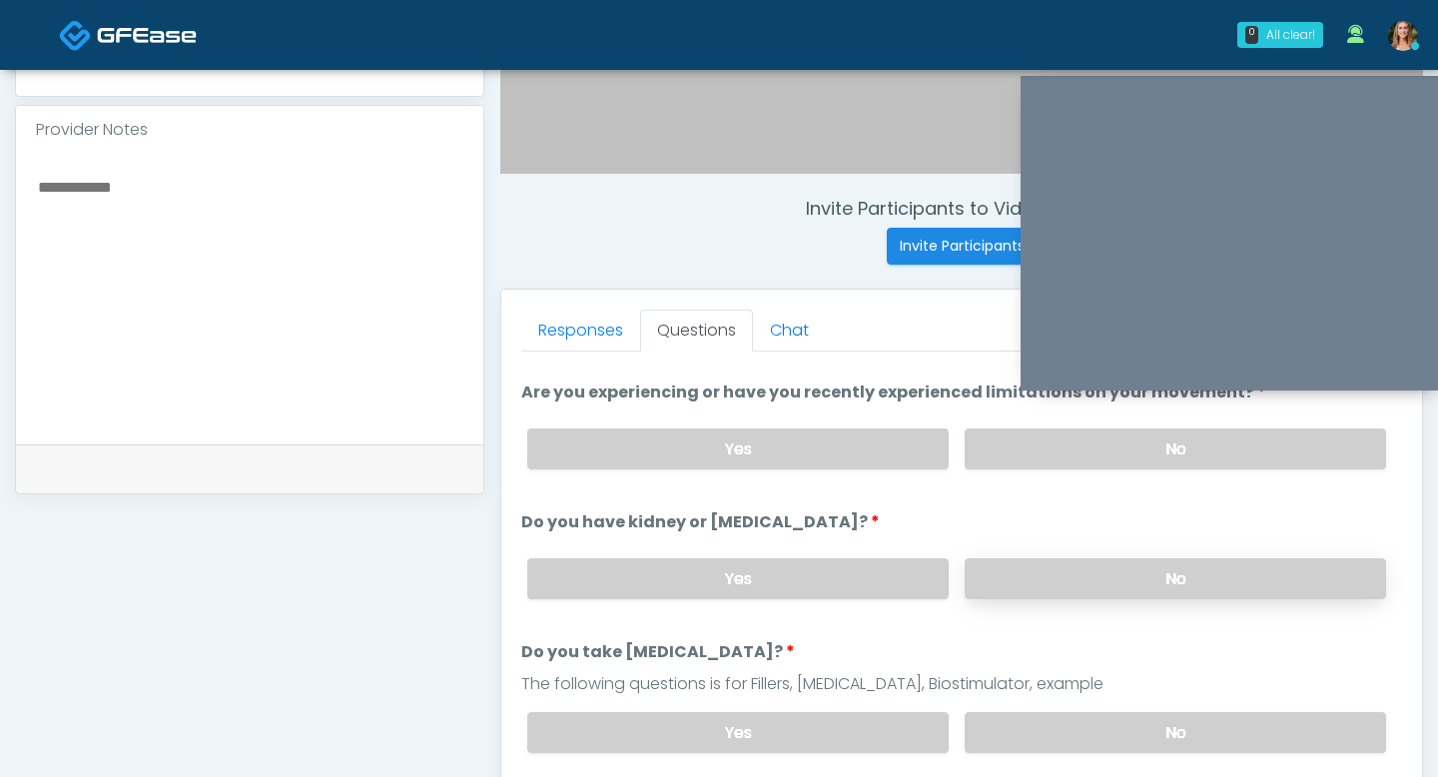
click at [1039, 586] on label "No" at bounding box center [1175, 578] width 421 height 41
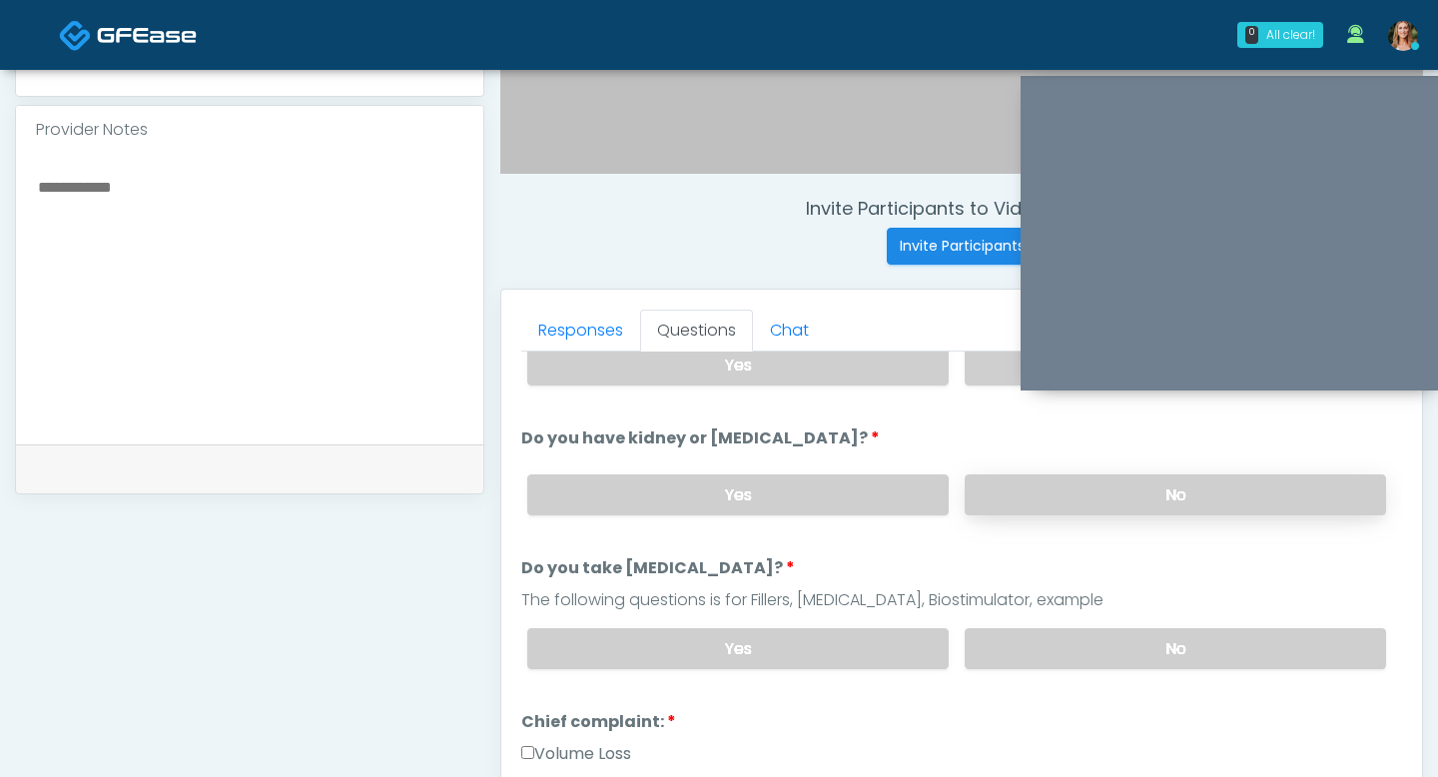
scroll to position [232, 0]
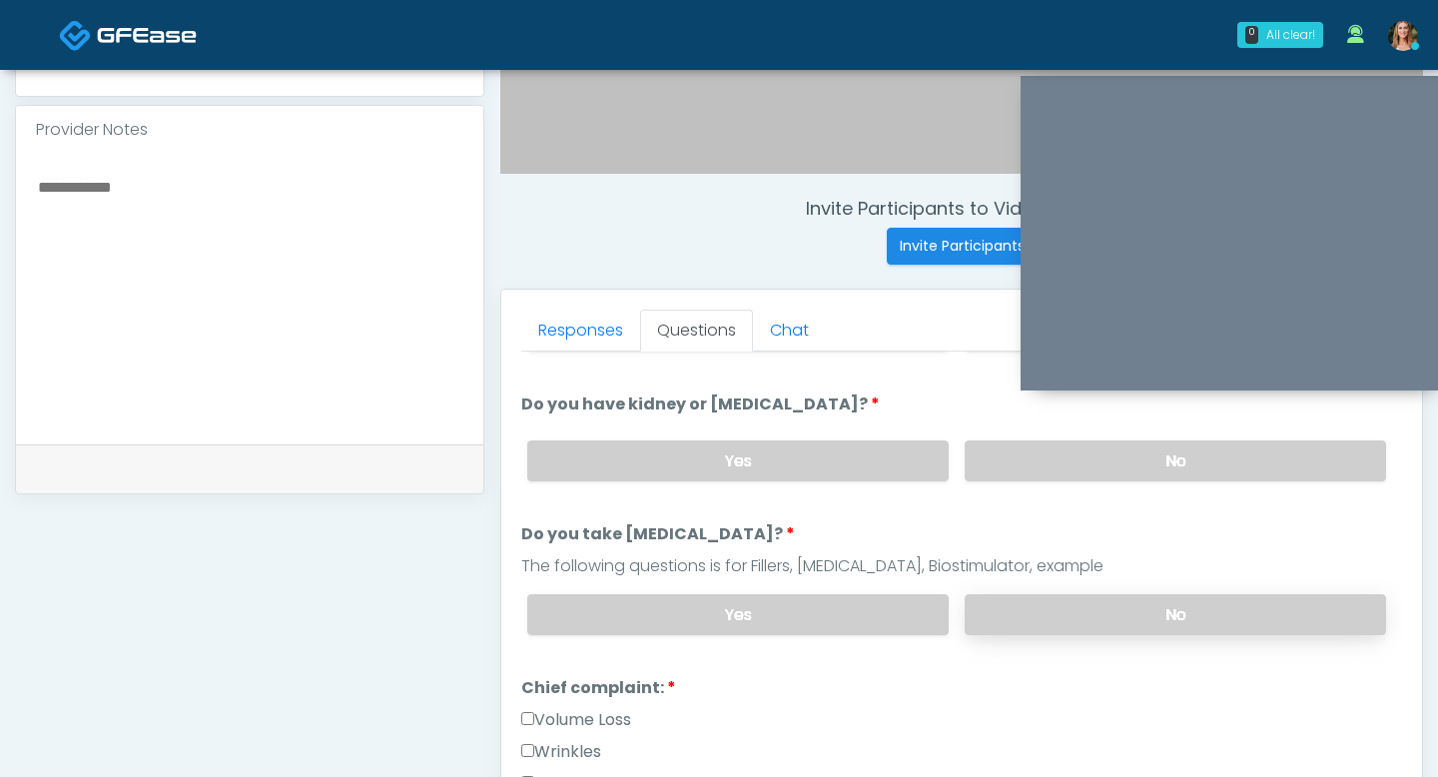
click at [1038, 615] on label "No" at bounding box center [1175, 614] width 421 height 41
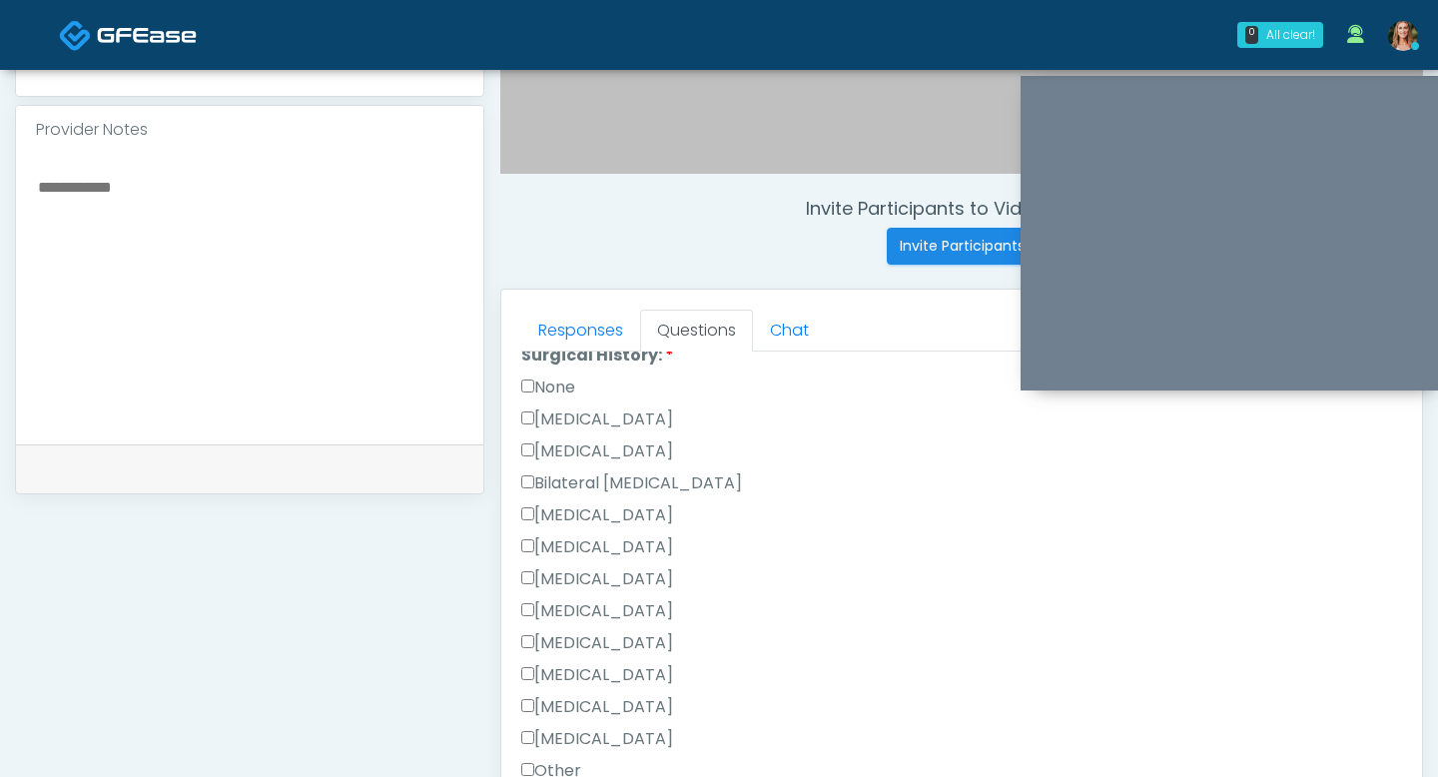
scroll to position [1110, 0]
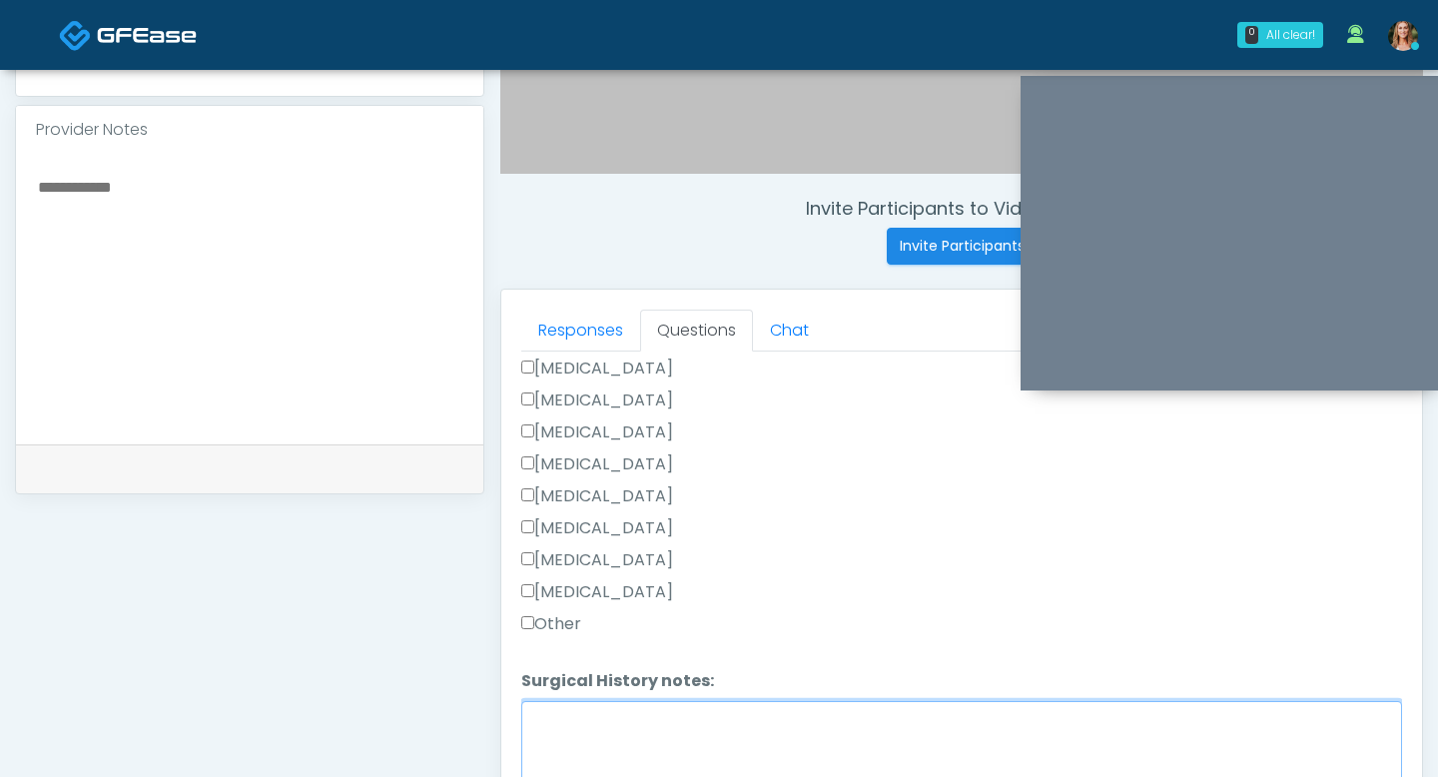
click at [582, 764] on textarea "Surgical History notes:" at bounding box center [961, 744] width 881 height 86
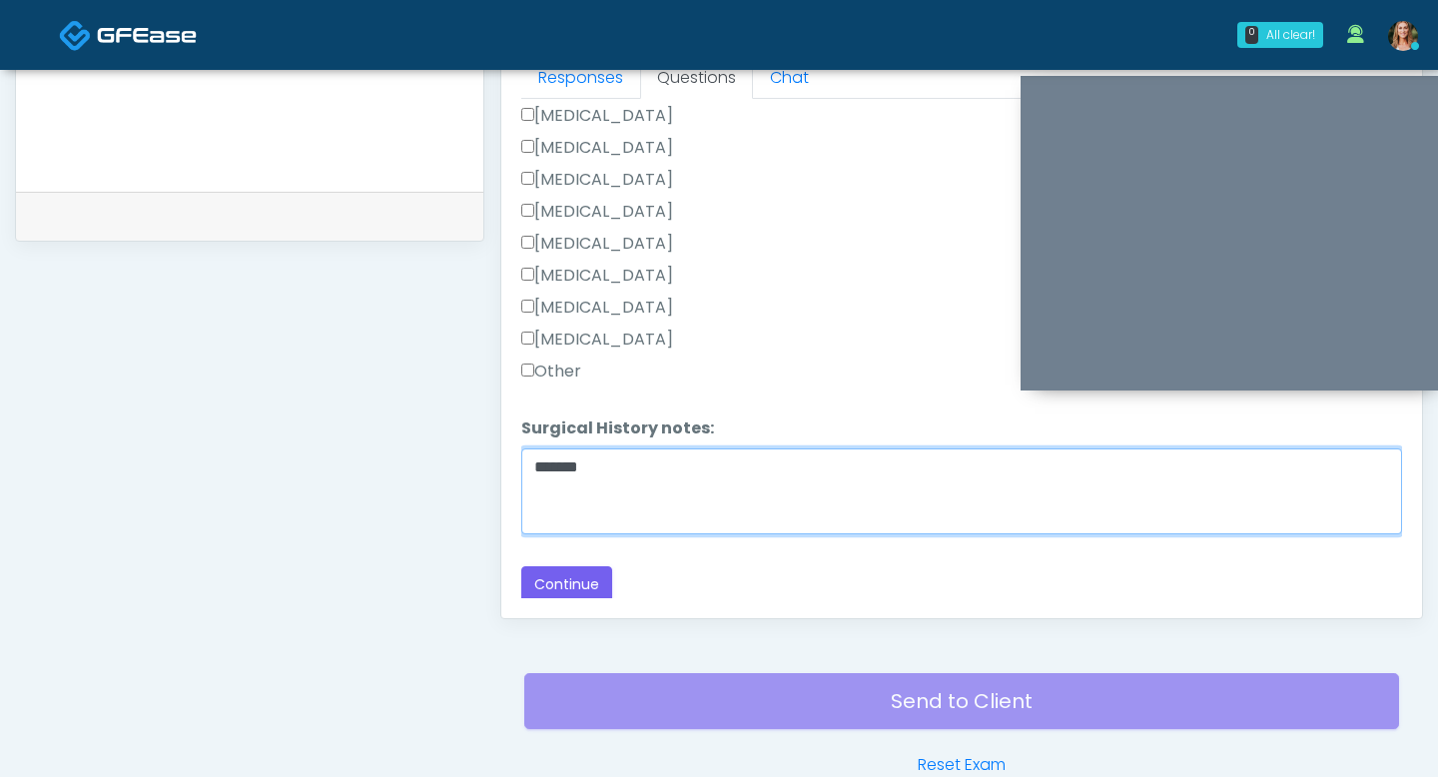
scroll to position [937, 0]
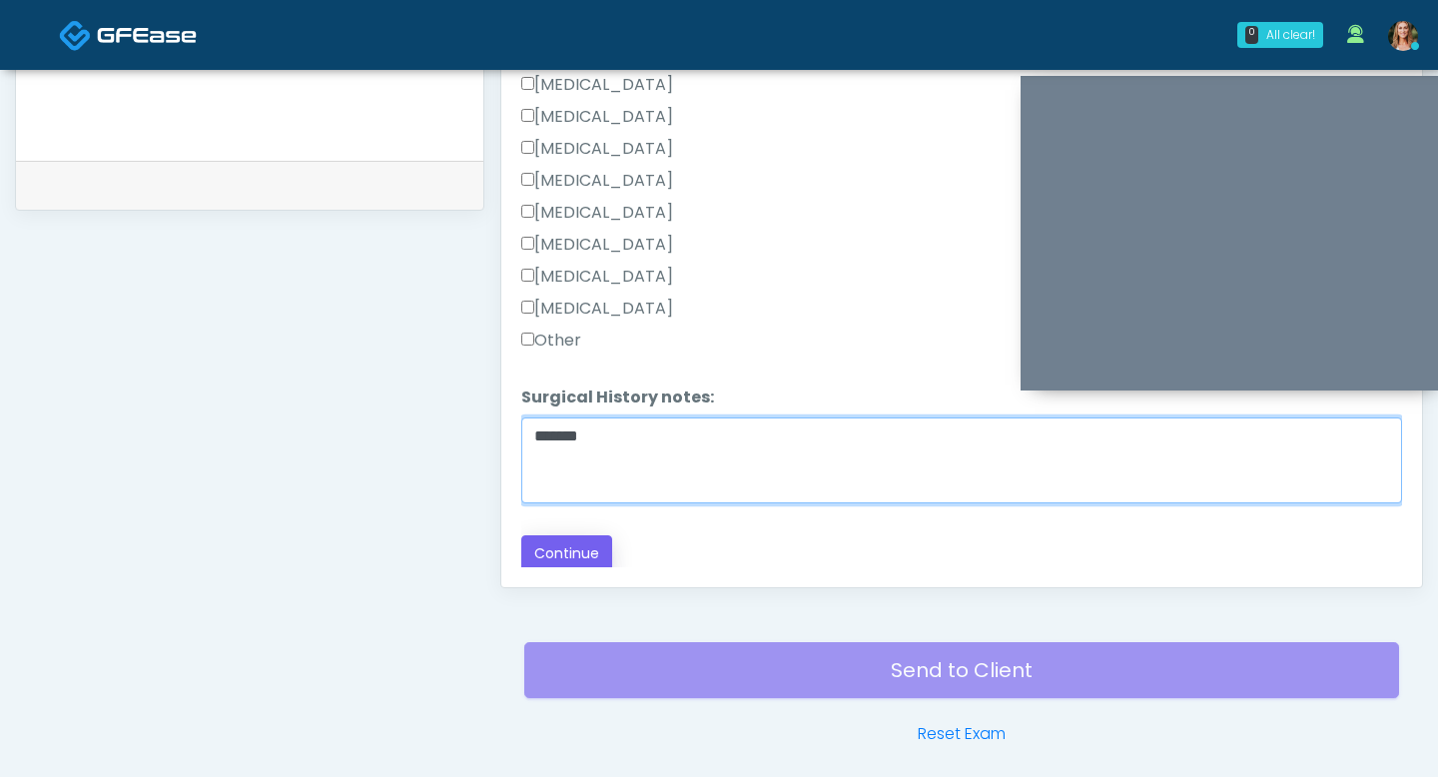
type textarea "******"
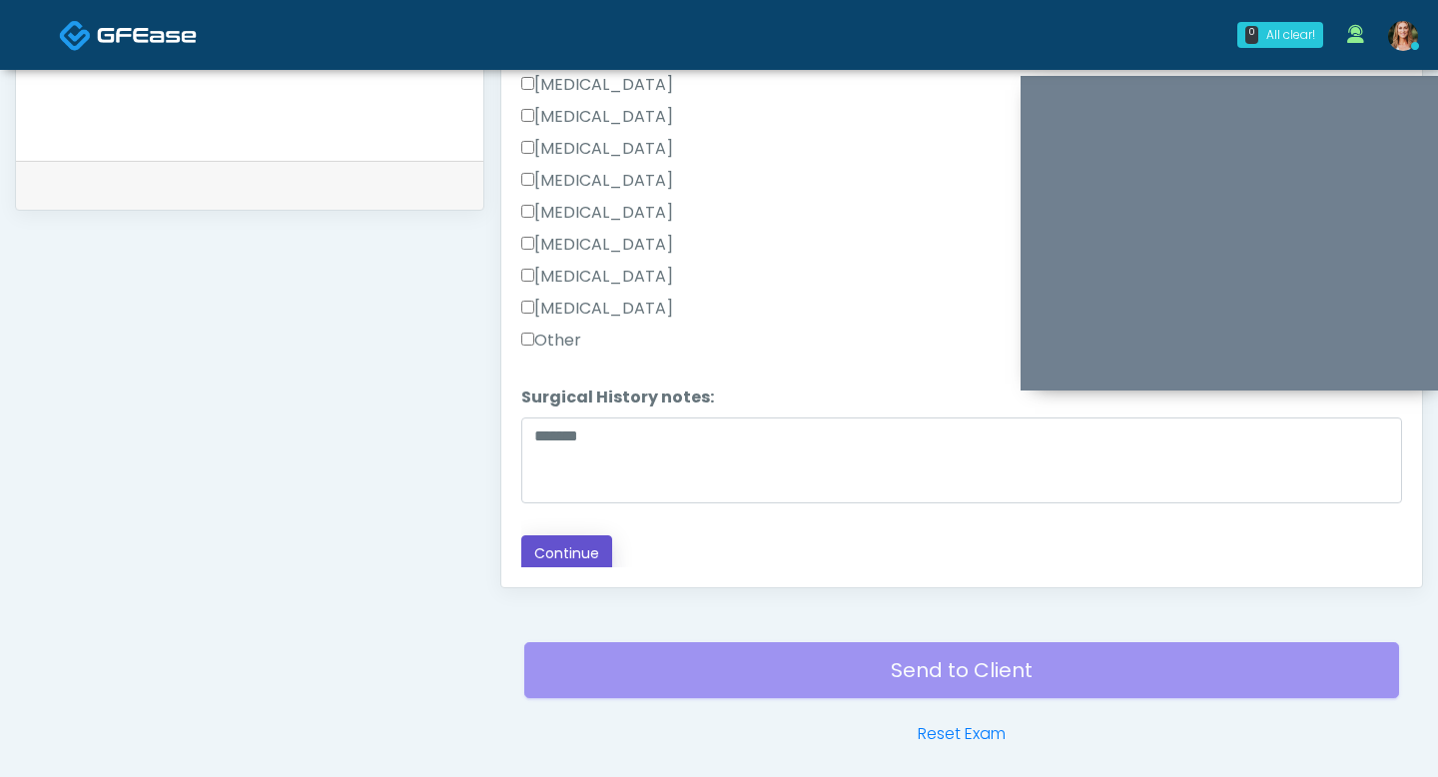
click at [545, 535] on button "Continue" at bounding box center [566, 553] width 91 height 37
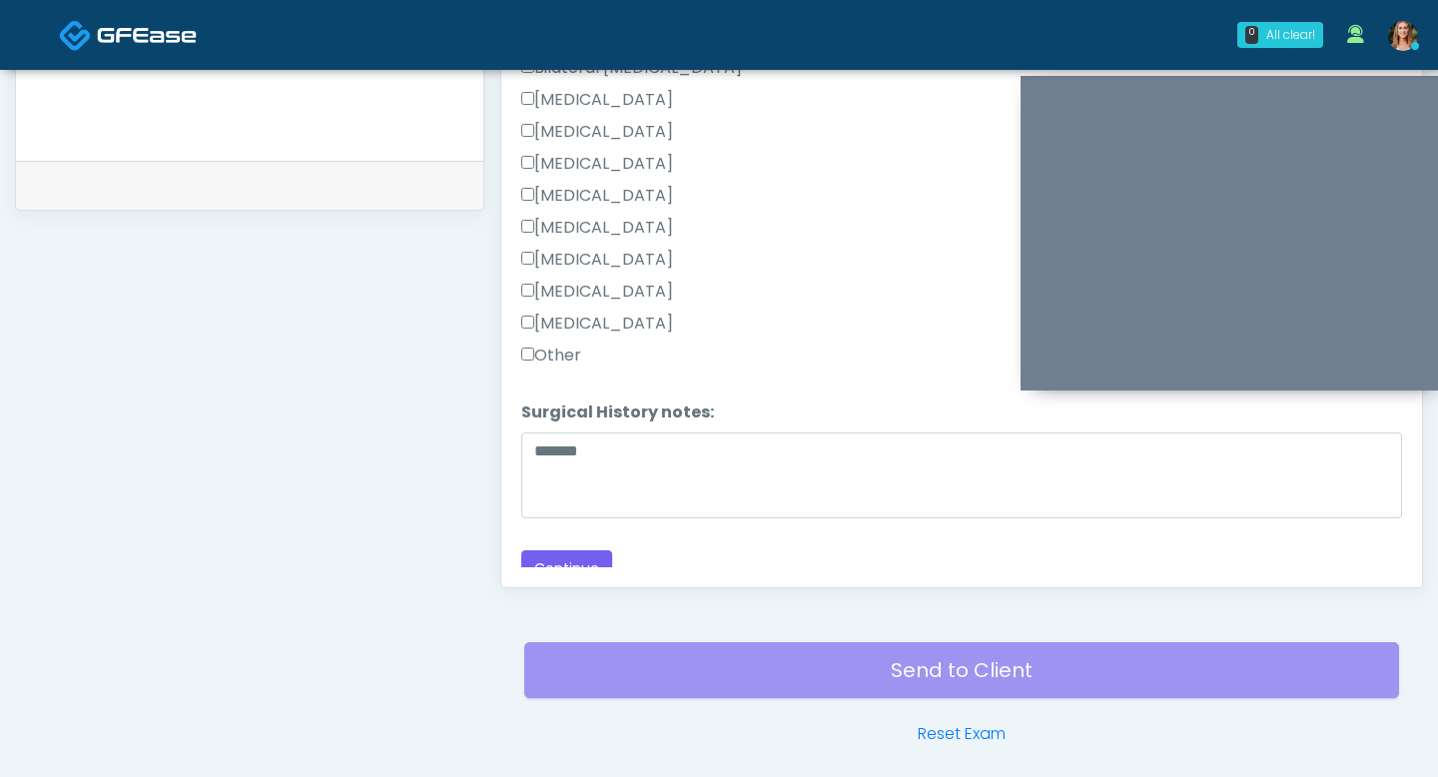
scroll to position [1110, 0]
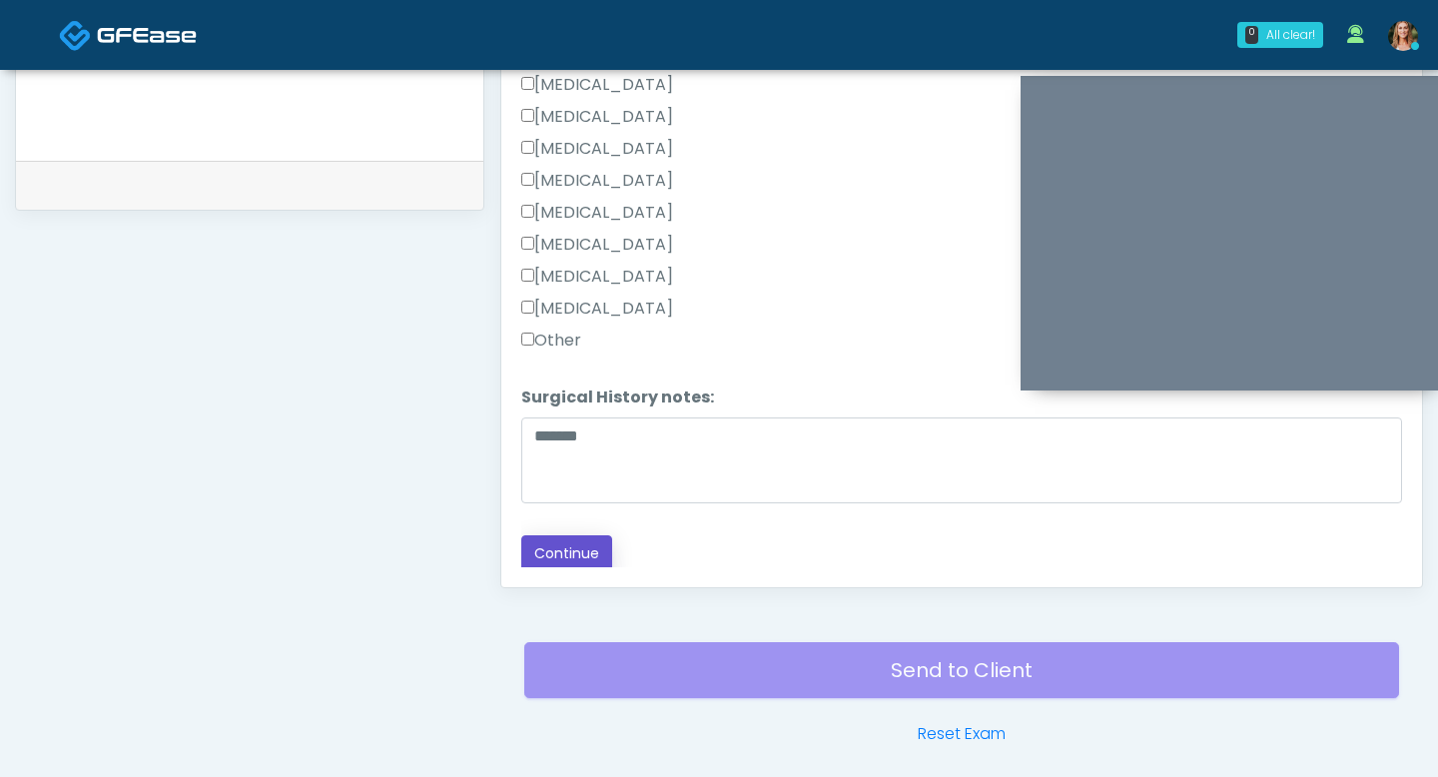
click at [576, 551] on button "Continue" at bounding box center [566, 553] width 91 height 37
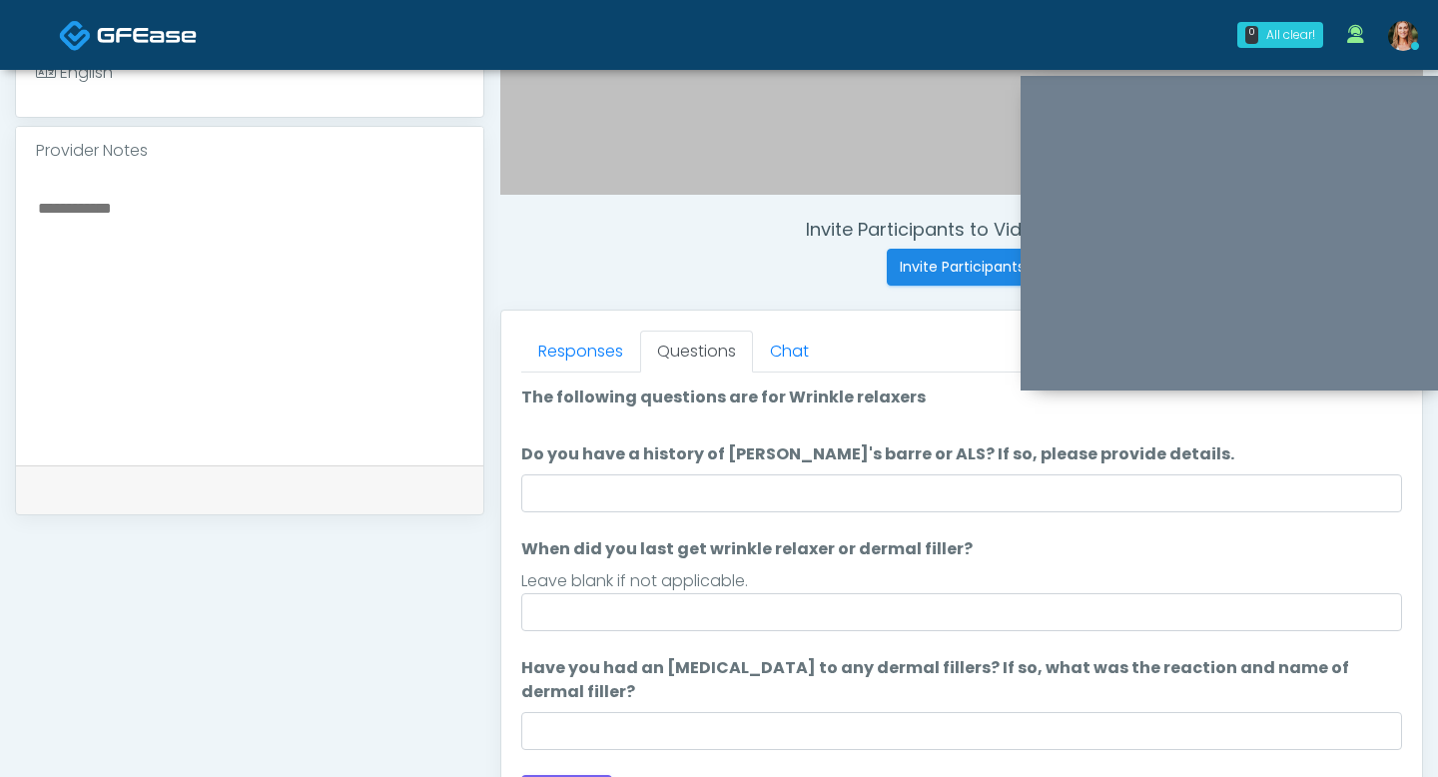
scroll to position [635, 0]
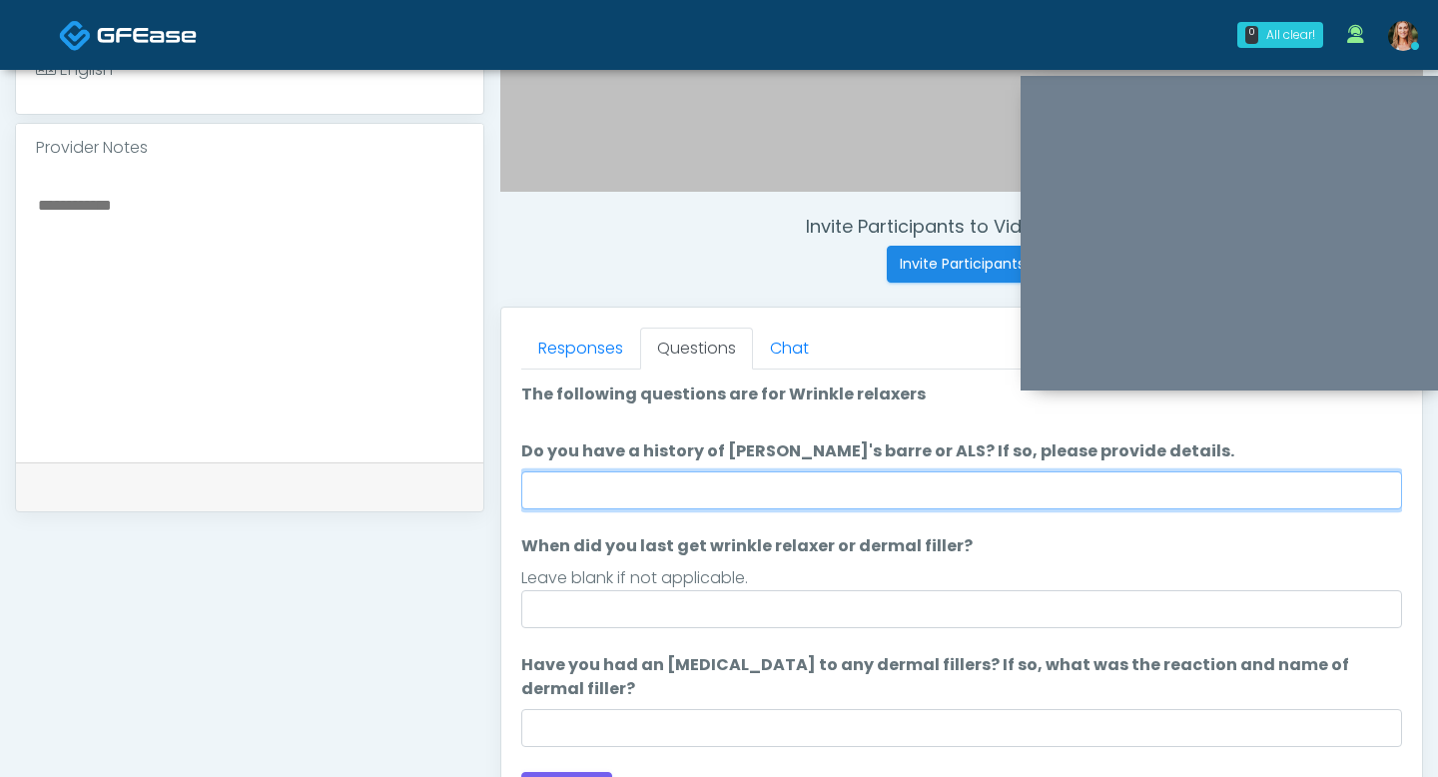
click at [828, 490] on input "Do you have a history of [PERSON_NAME]'s barre or ALS? If so, please provide de…" at bounding box center [961, 490] width 881 height 38
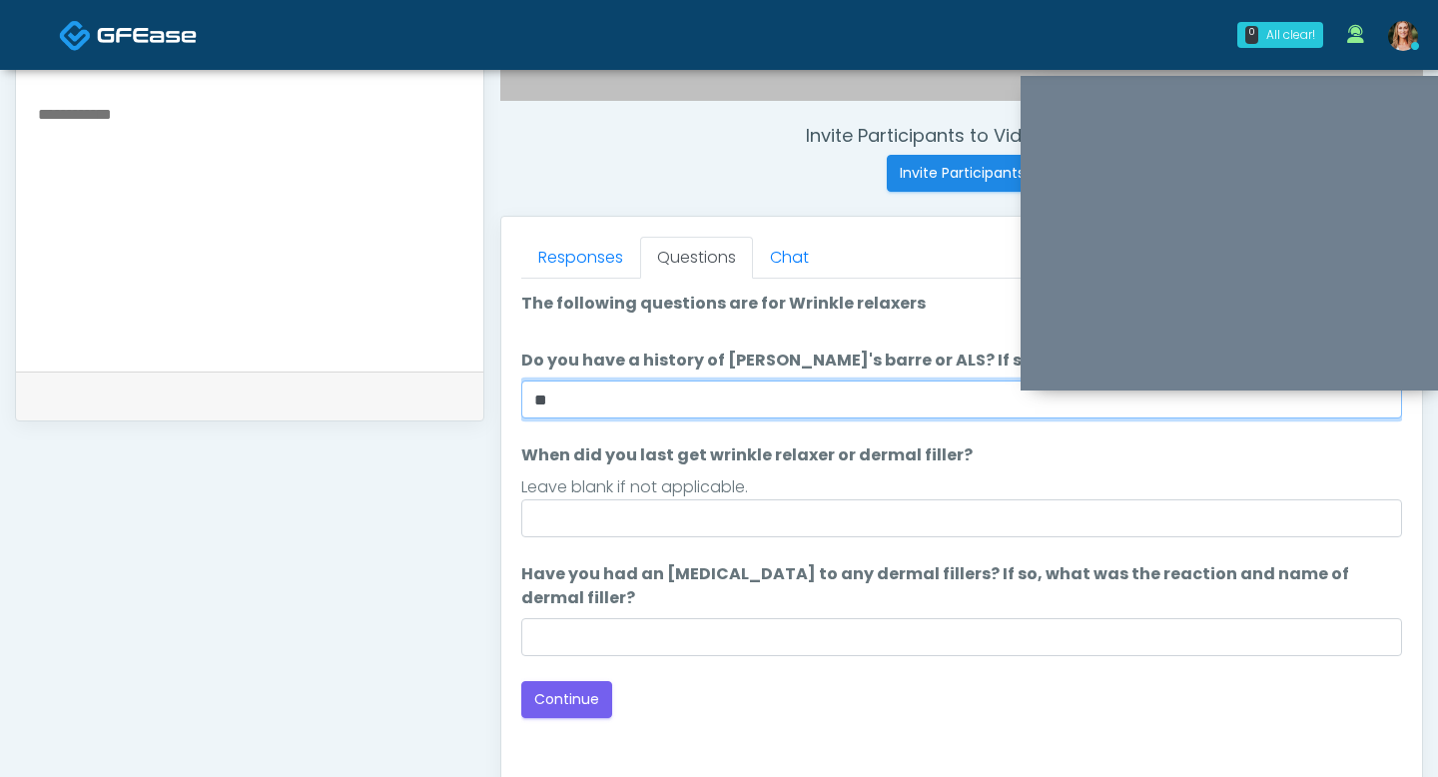
scroll to position [734, 0]
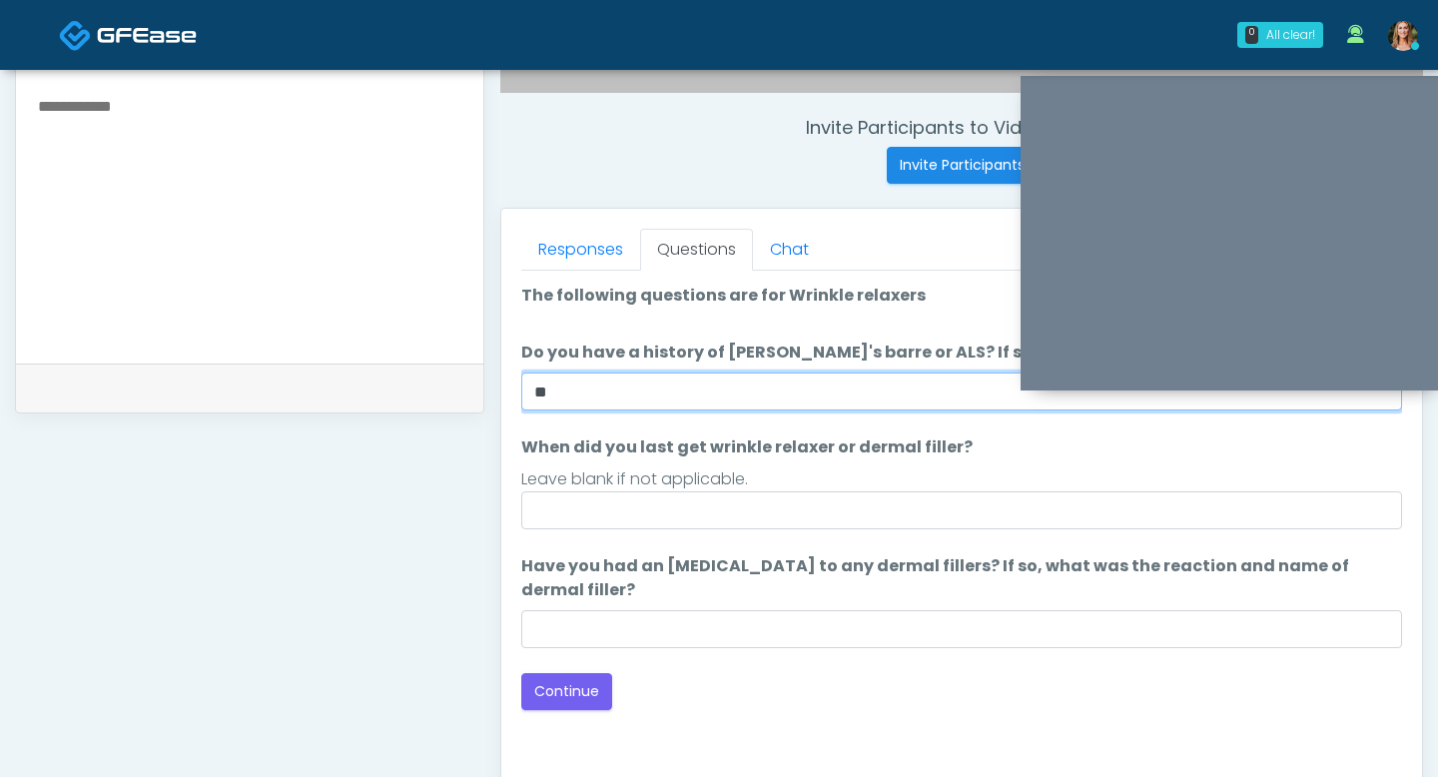
type input "**"
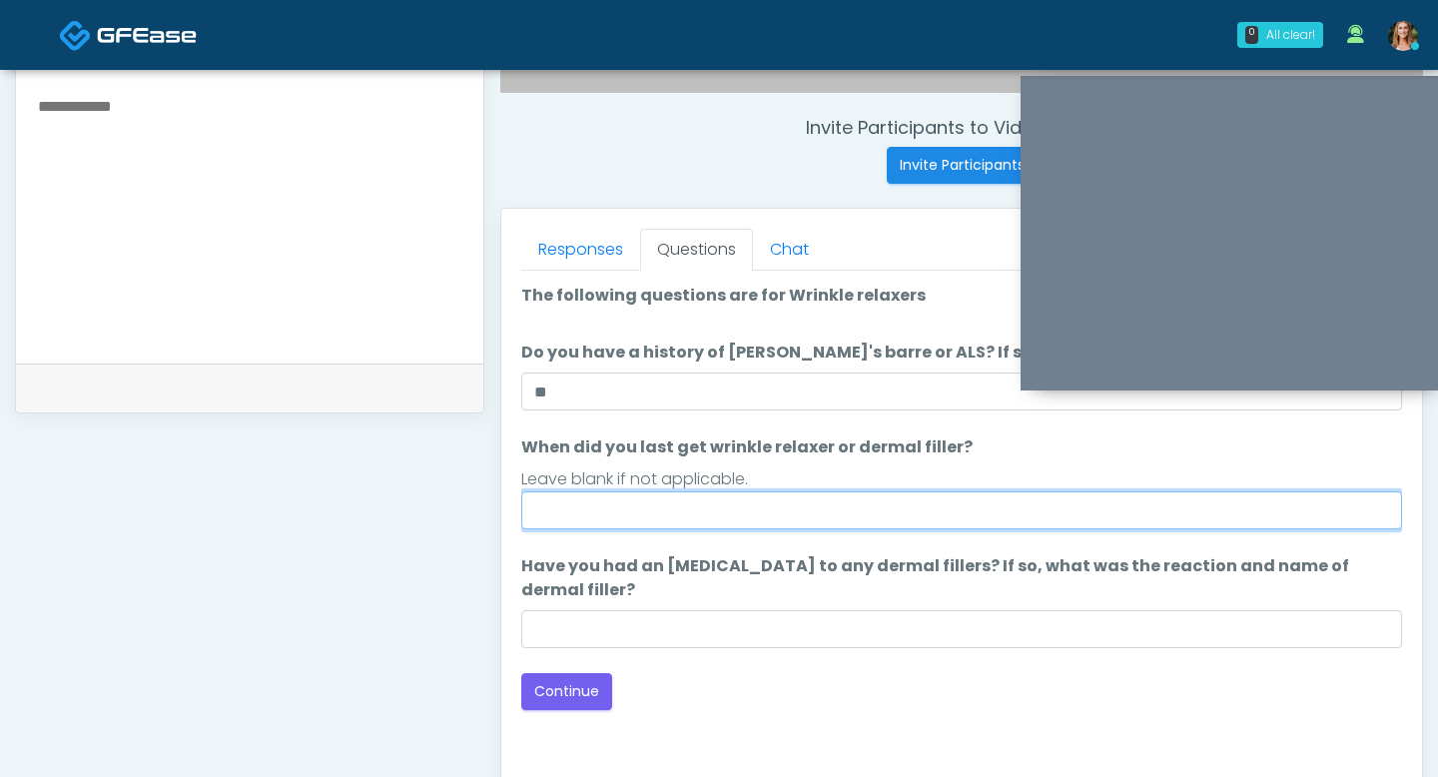
click at [649, 507] on input "When did you last get wrinkle relaxer or dermal filler?" at bounding box center [961, 510] width 881 height 38
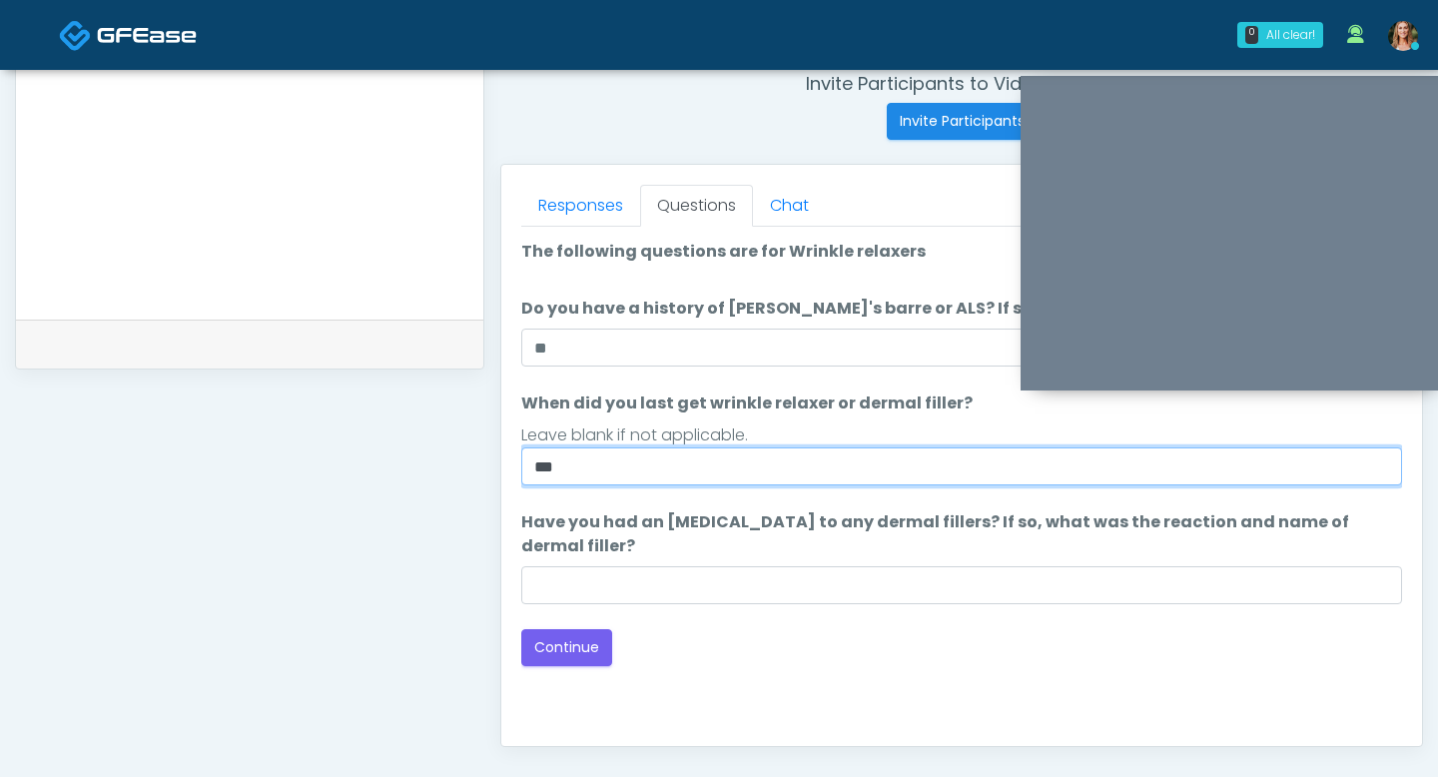
scroll to position [820, 0]
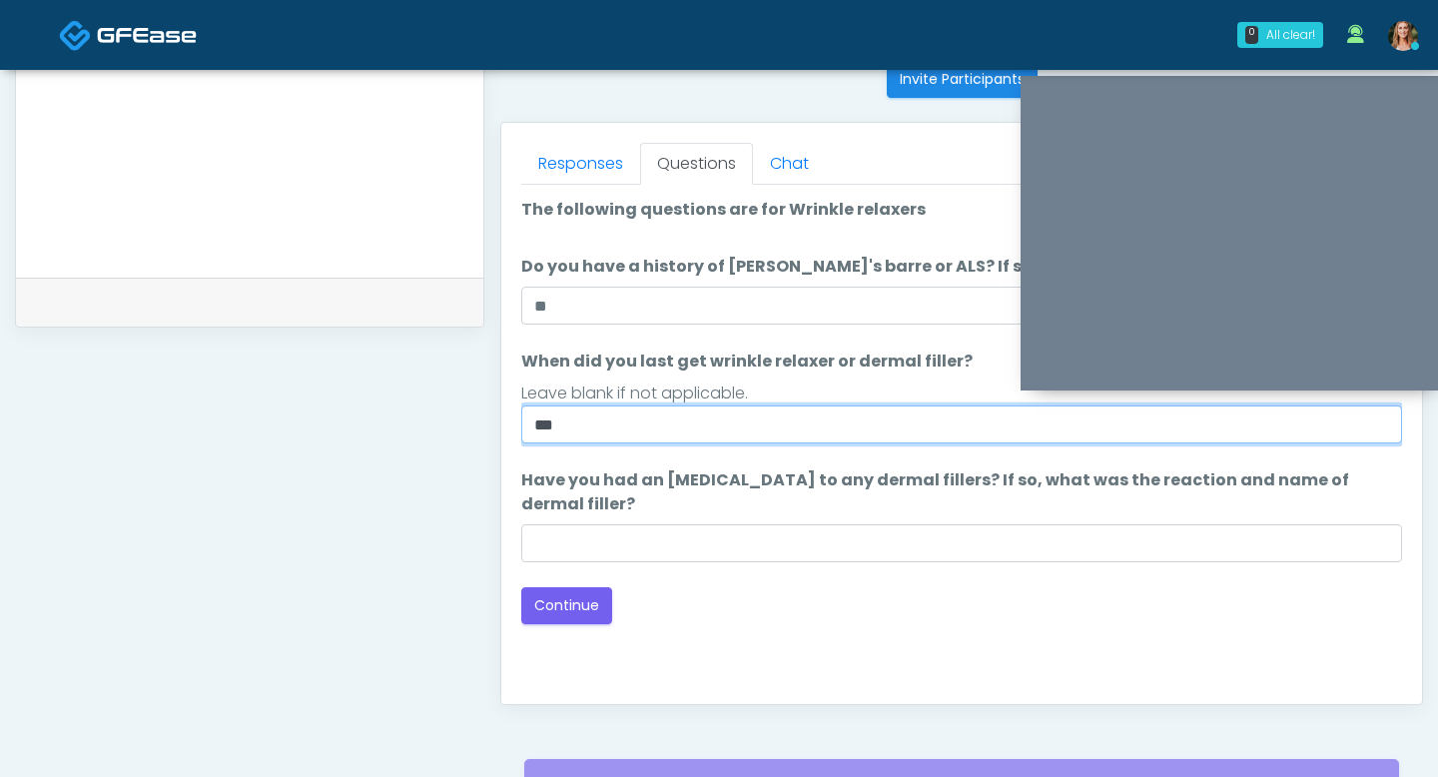
type input "**"
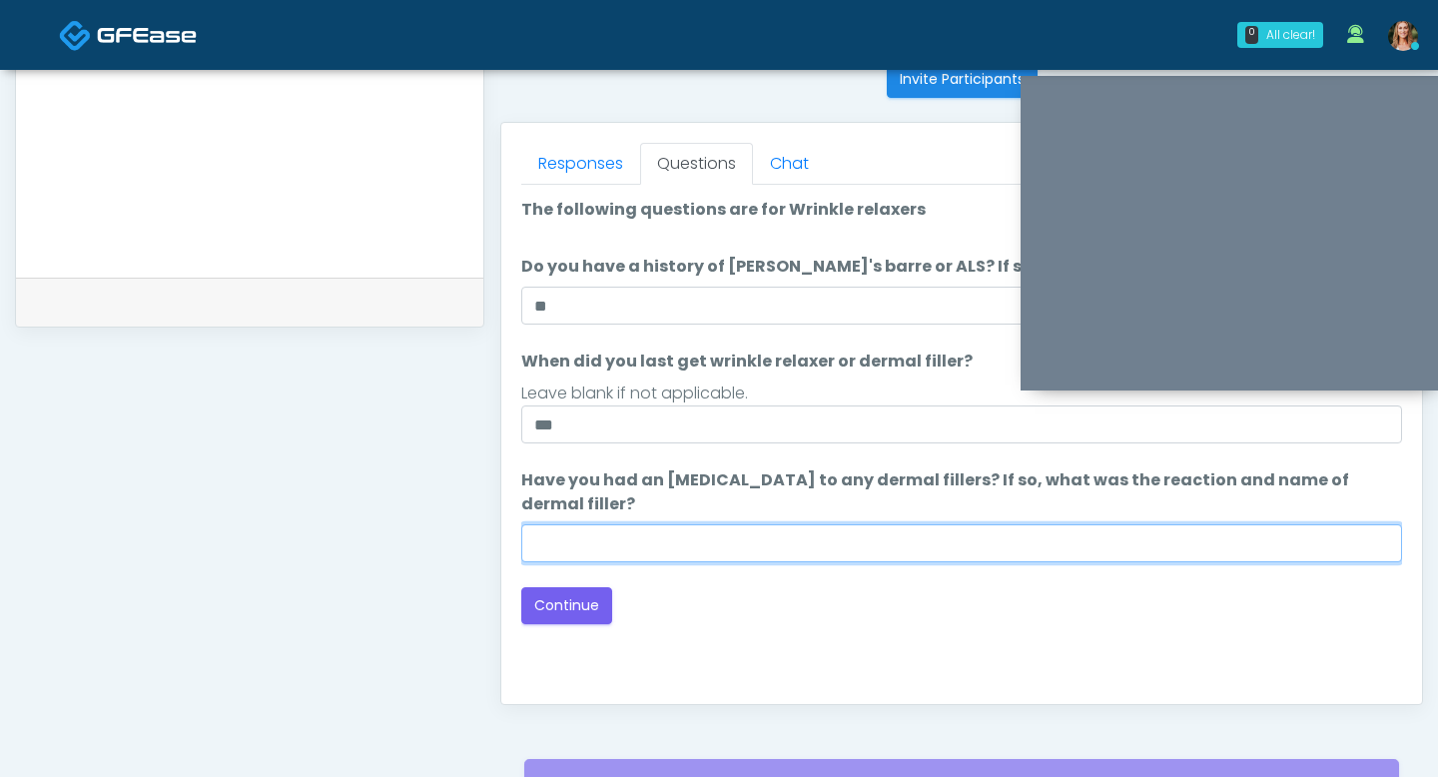
click at [626, 537] on input "Have you had an [MEDICAL_DATA] to any dermal fillers? If so, what was the react…" at bounding box center [961, 543] width 881 height 38
type input "**"
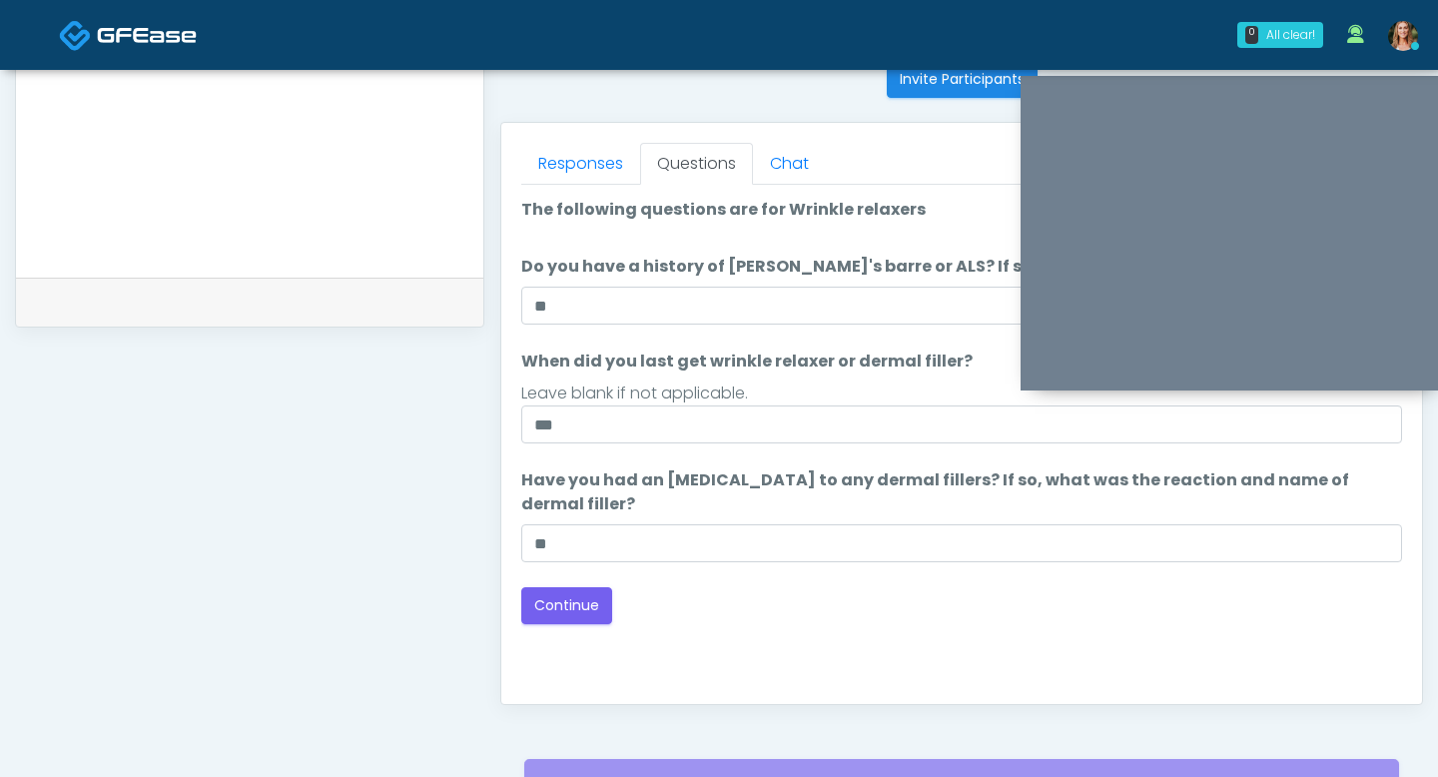
click at [563, 624] on div "Good Faith Exam Script Good Faith Exam Script INTRODUCTION Hello, my name is un…" at bounding box center [961, 434] width 881 height 499
click at [556, 612] on button "Continue" at bounding box center [566, 605] width 91 height 37
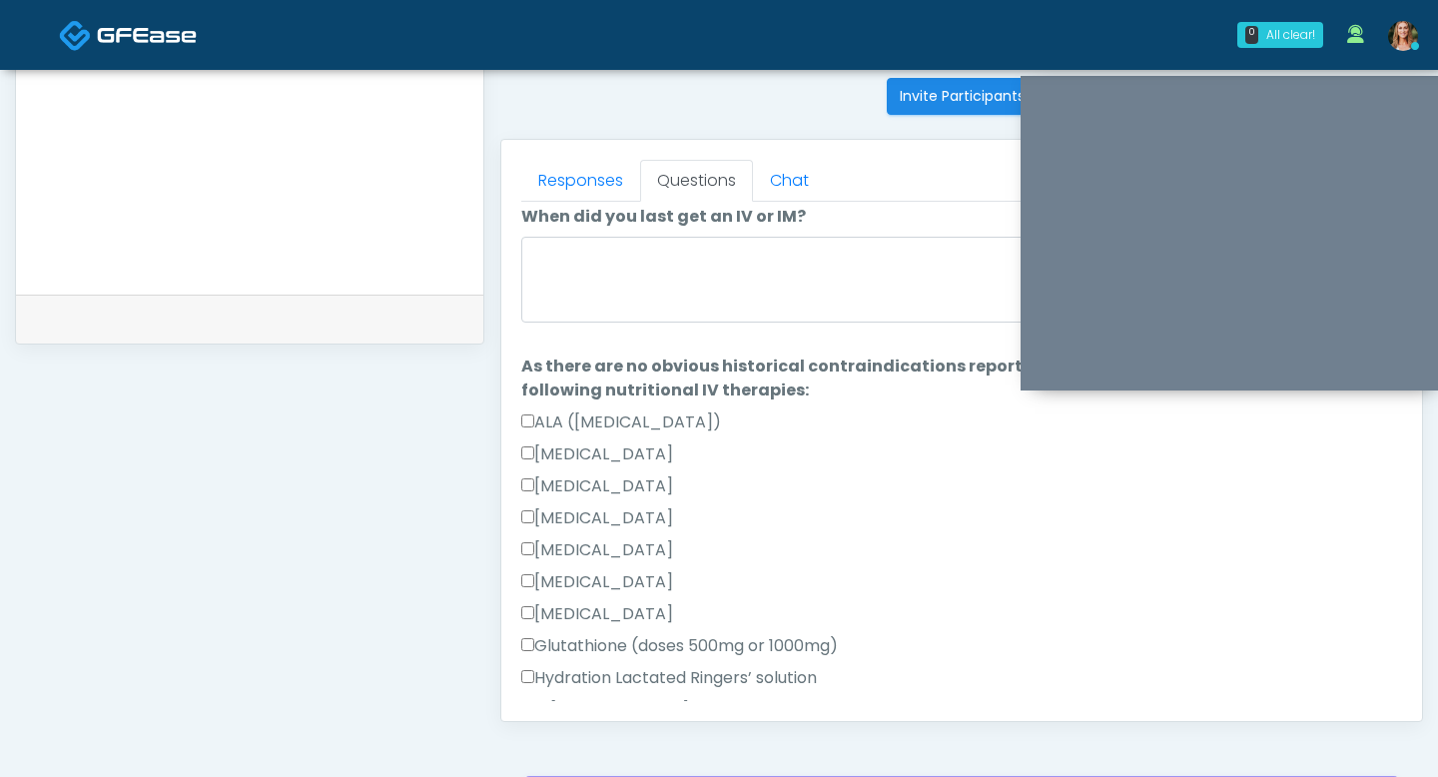
scroll to position [78, 0]
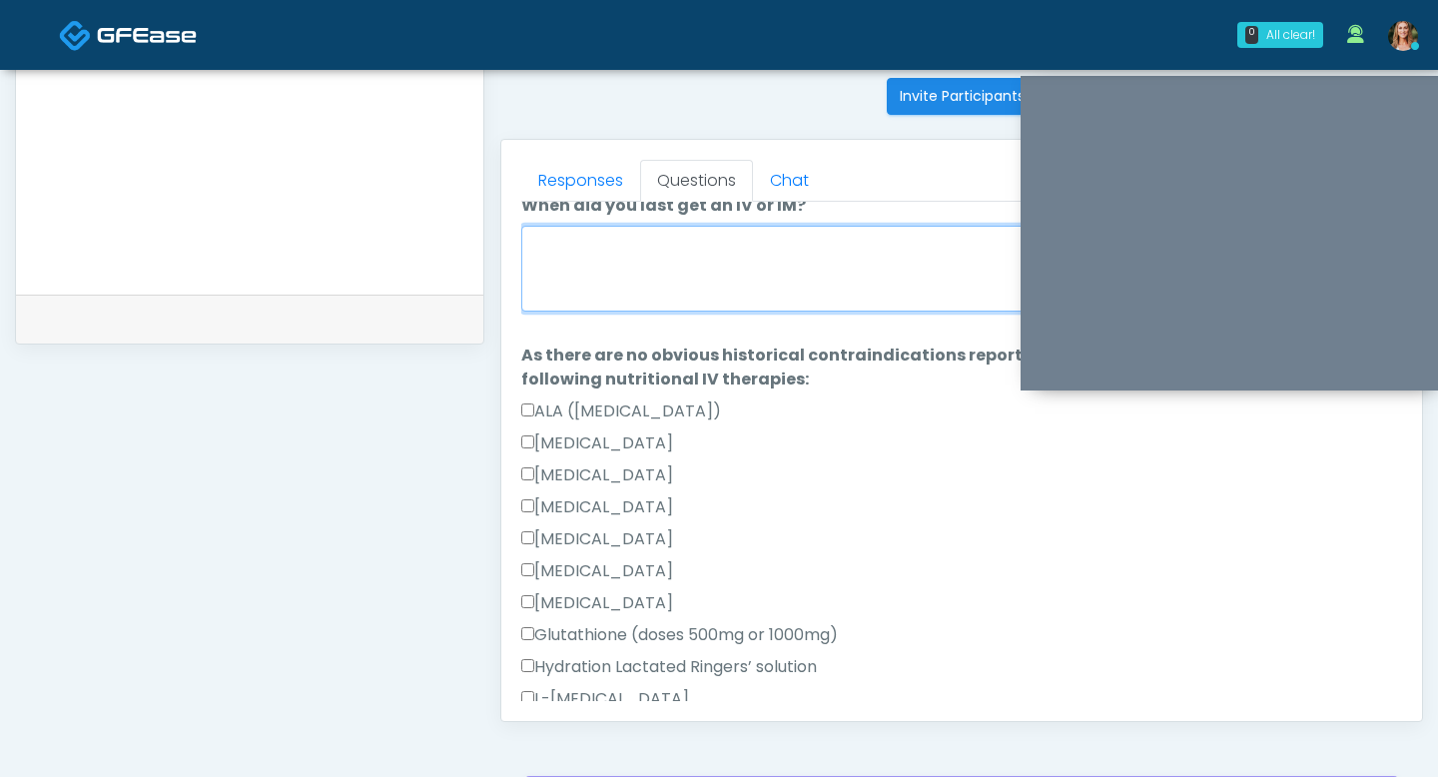
click at [591, 294] on textarea "When did you last get an IV or IM?" at bounding box center [961, 269] width 881 height 86
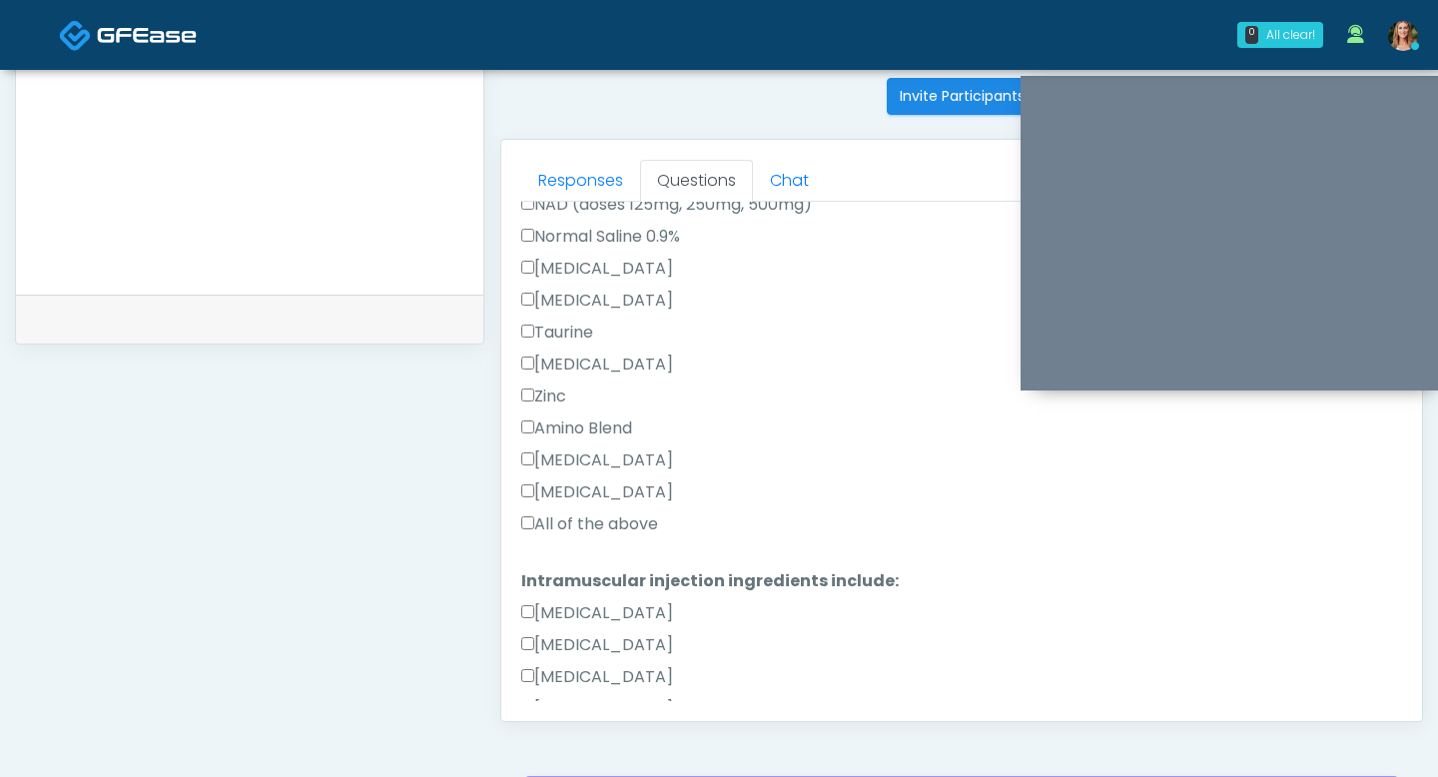
scroll to position [871, 0]
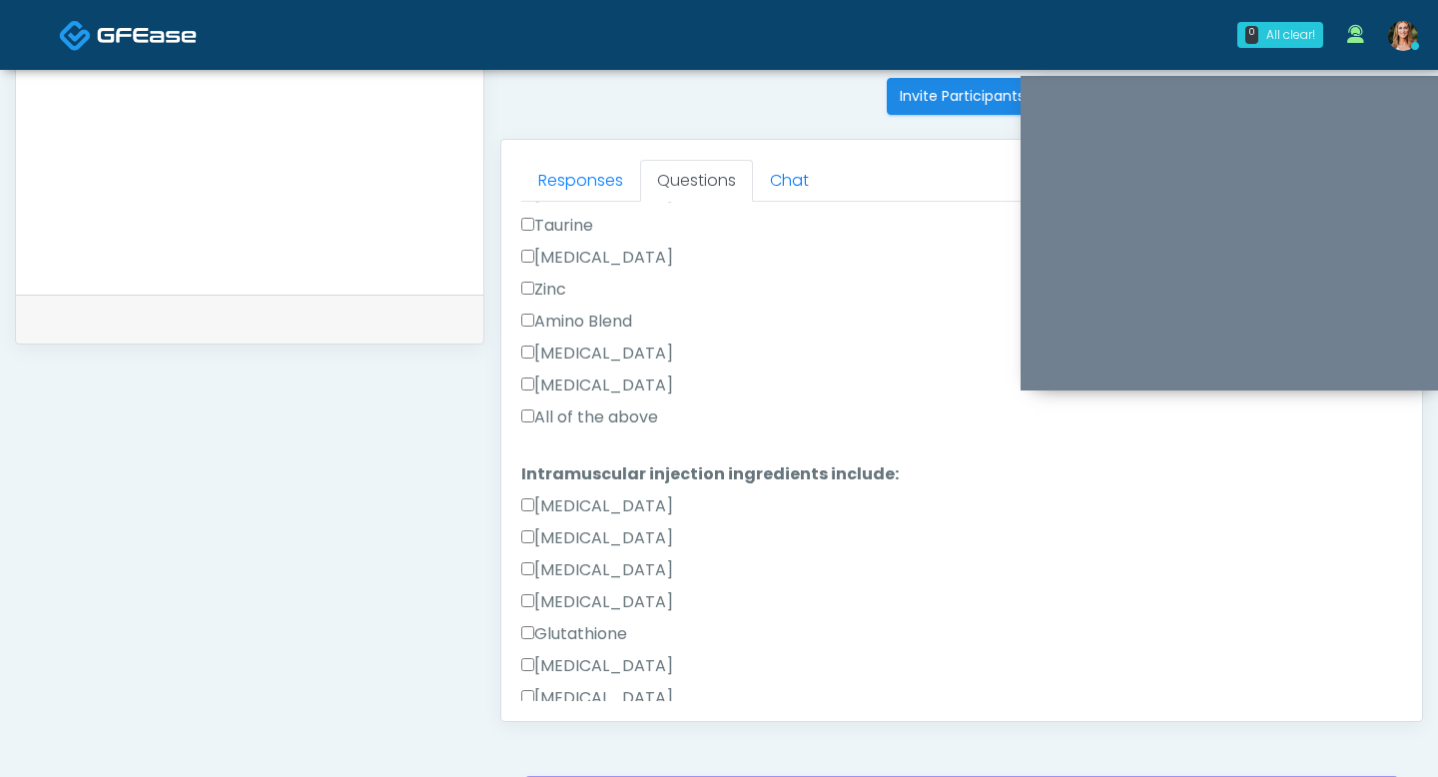
type textarea "**********"
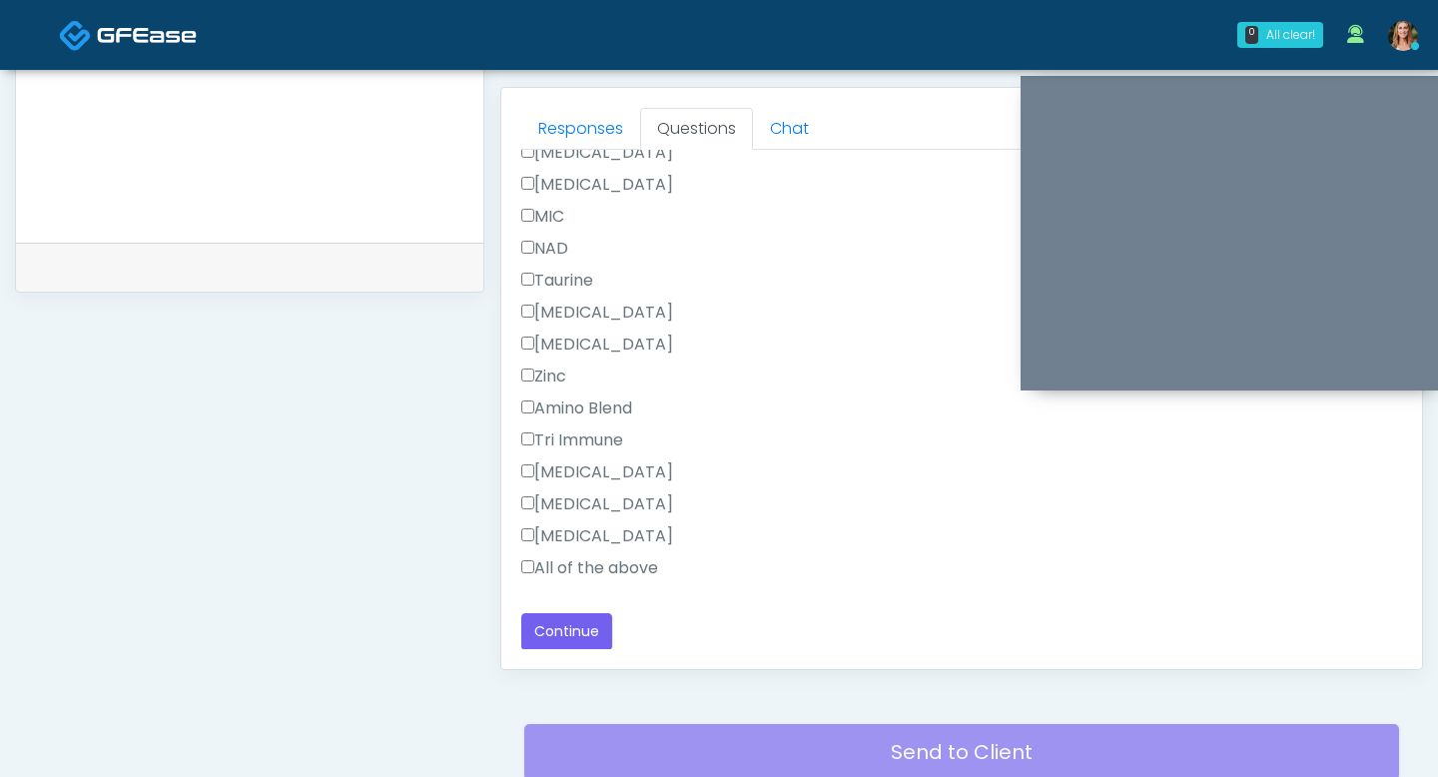
scroll to position [862, 0]
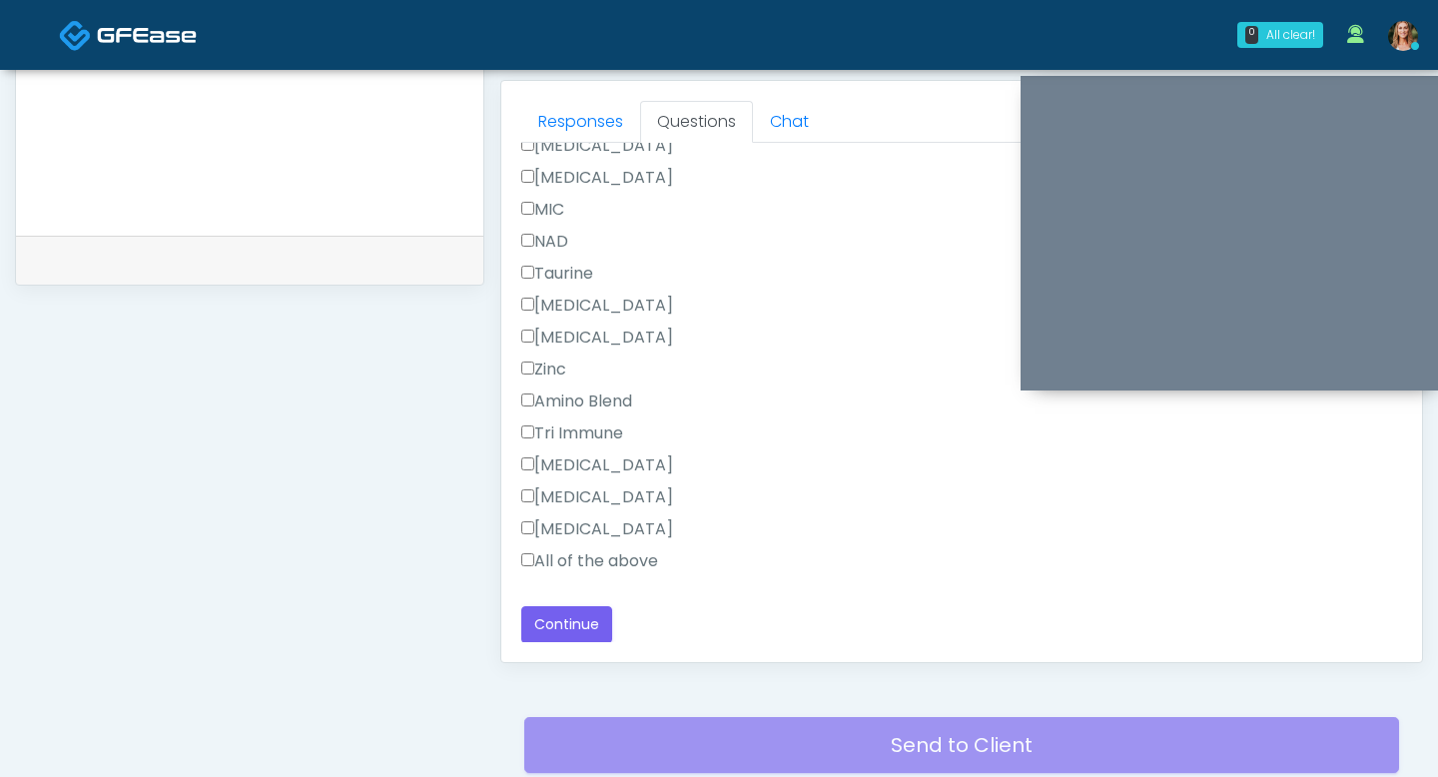
click at [519, 553] on div "Responses Questions Chat Good Faith Exam Script Good Faith Exam Script INTRODUC…" at bounding box center [961, 371] width 921 height 581
click at [541, 607] on button "Continue" at bounding box center [566, 624] width 91 height 37
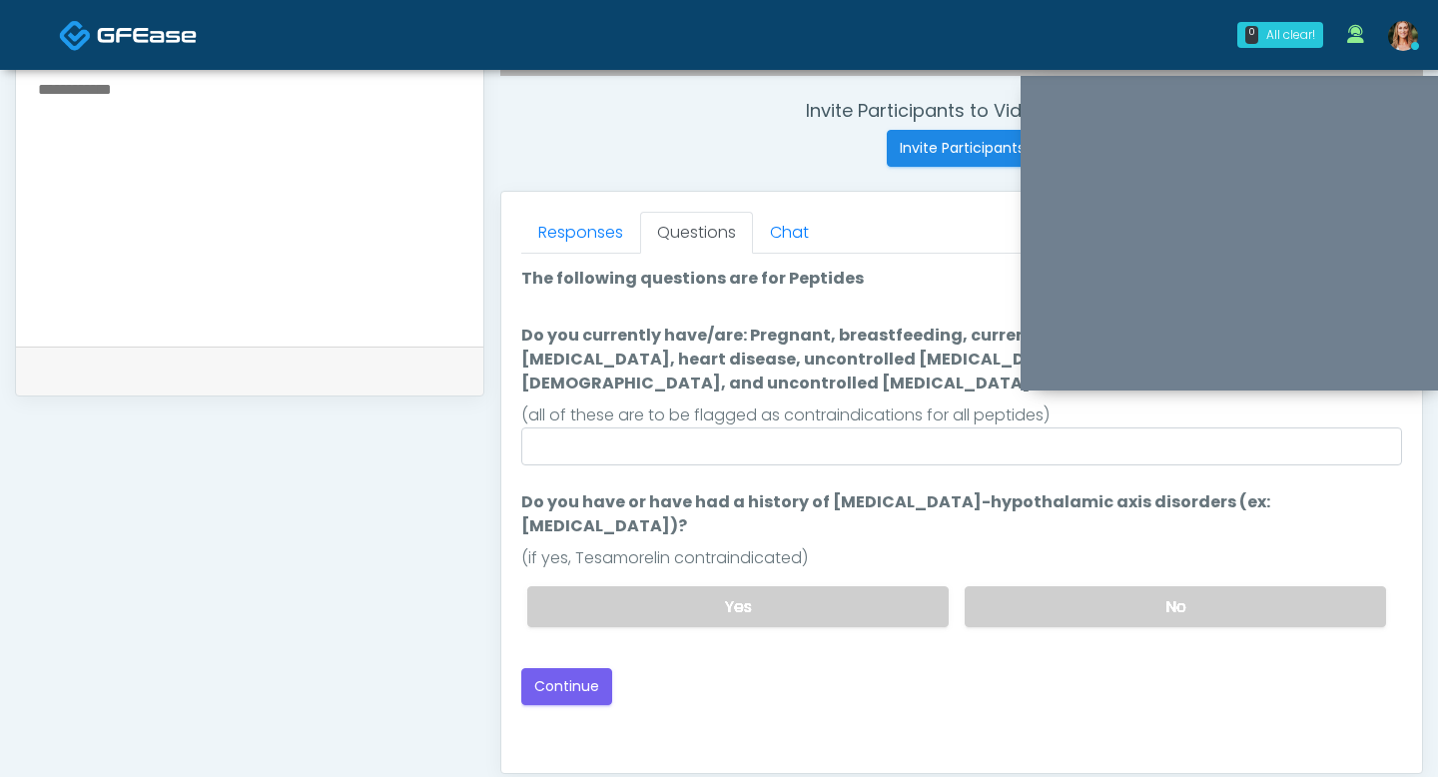
scroll to position [716, 0]
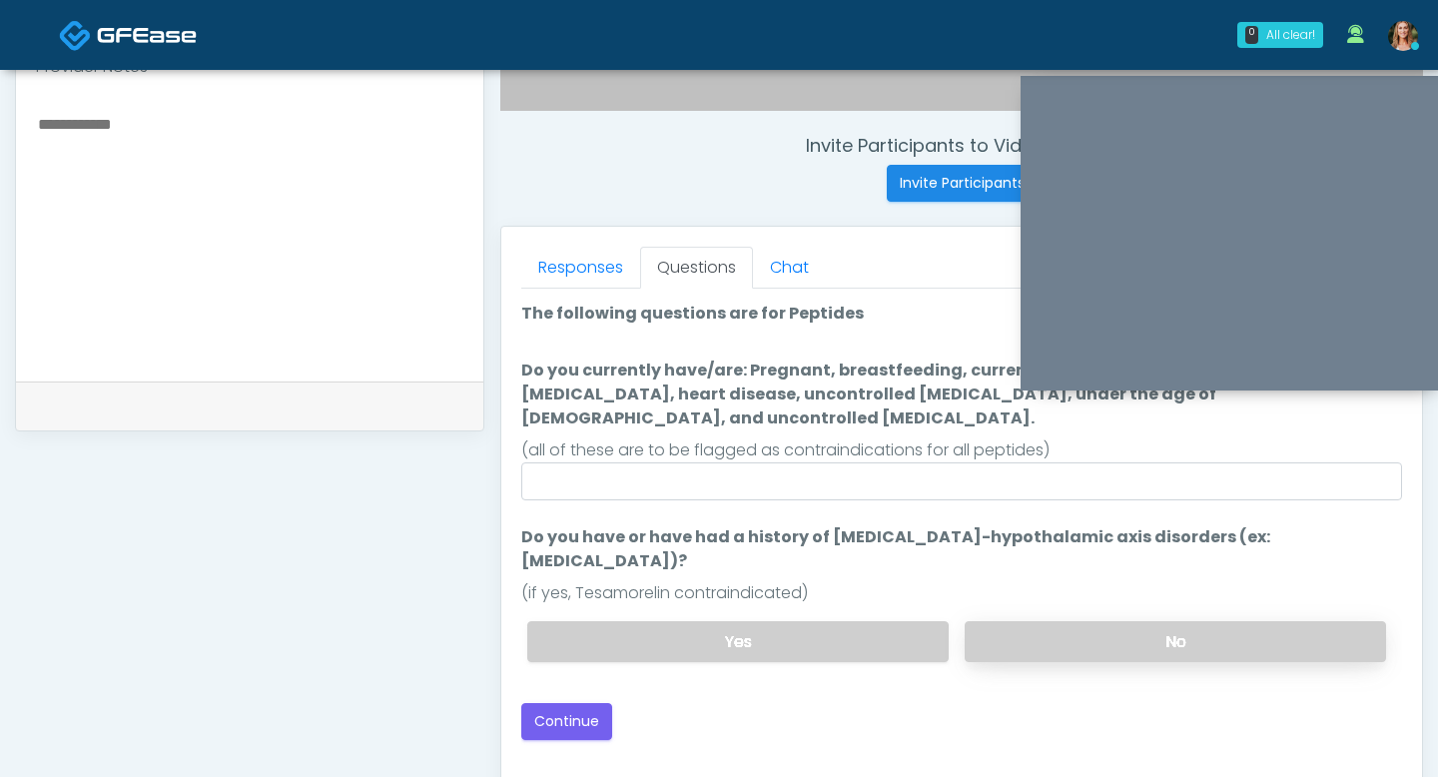
click at [1085, 621] on label "No" at bounding box center [1175, 641] width 421 height 41
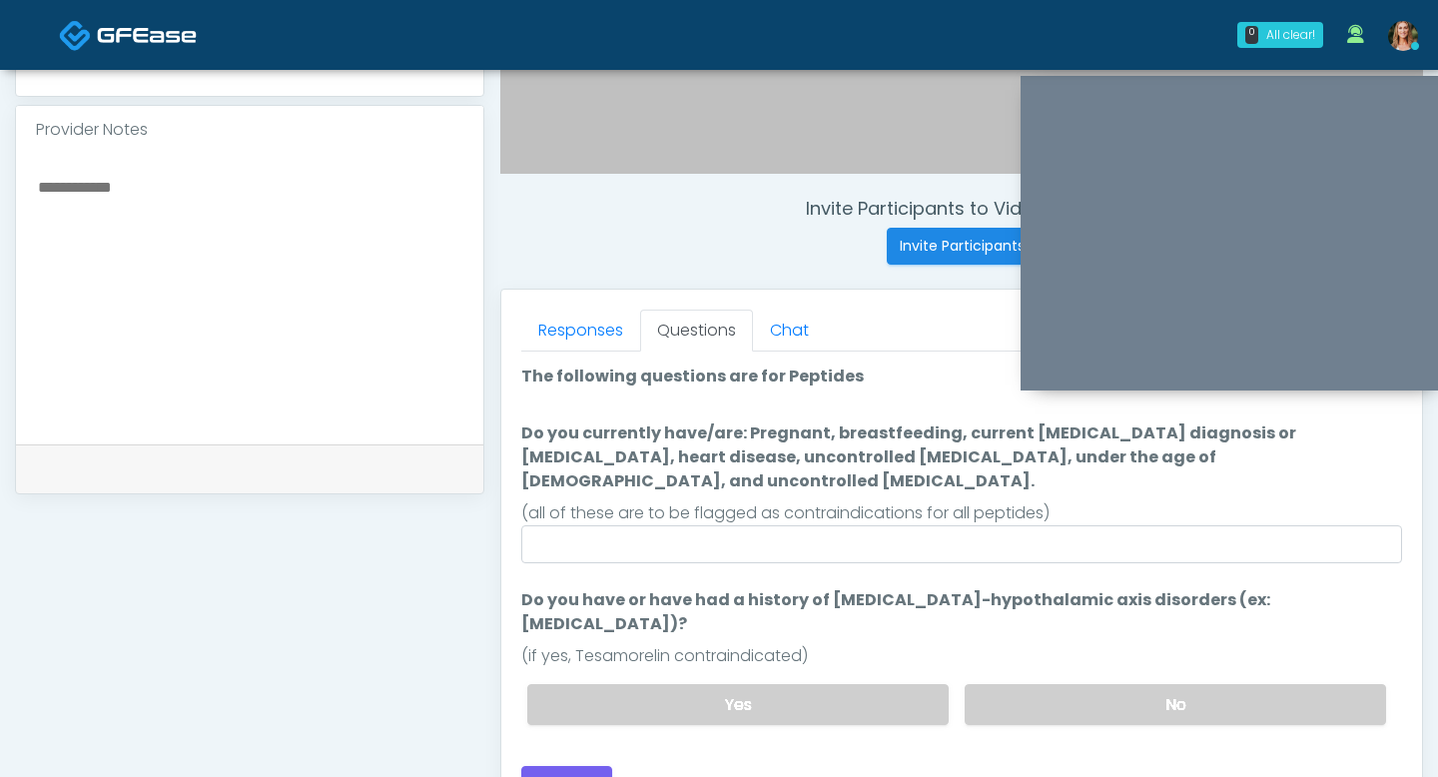
scroll to position [647, 0]
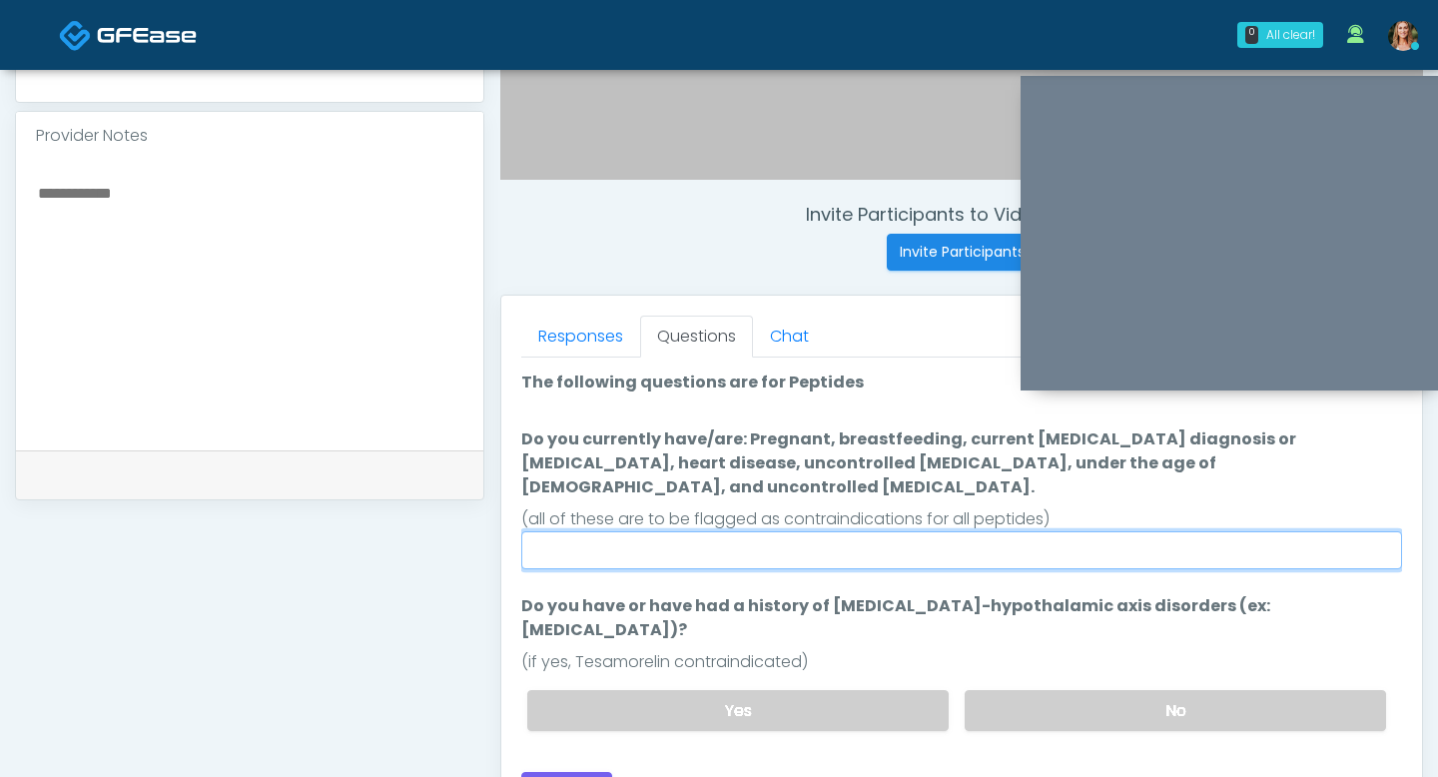
click at [977, 531] on input "Do you currently have/are: Pregnant, breastfeeding, current cancer diagnosis or…" at bounding box center [961, 550] width 881 height 38
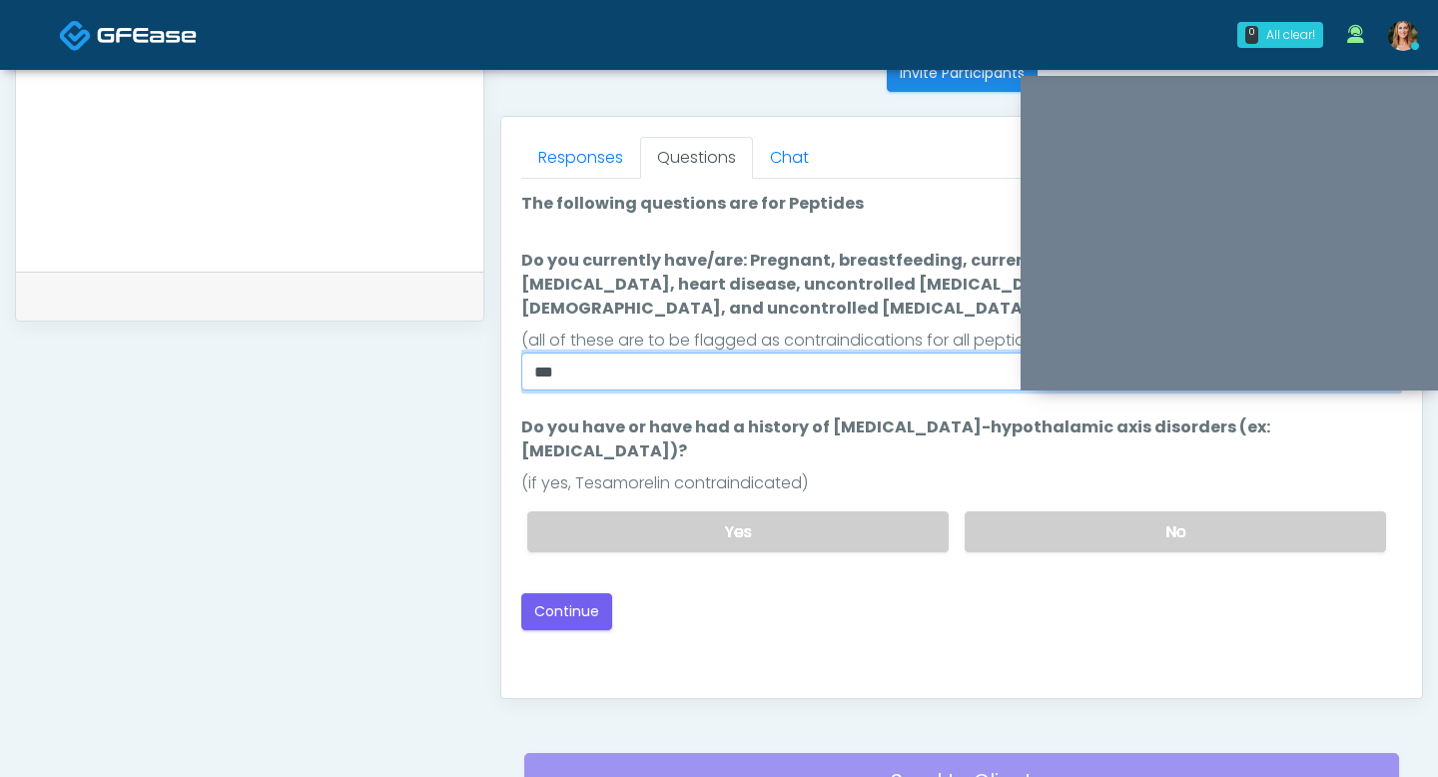
scroll to position [838, 0]
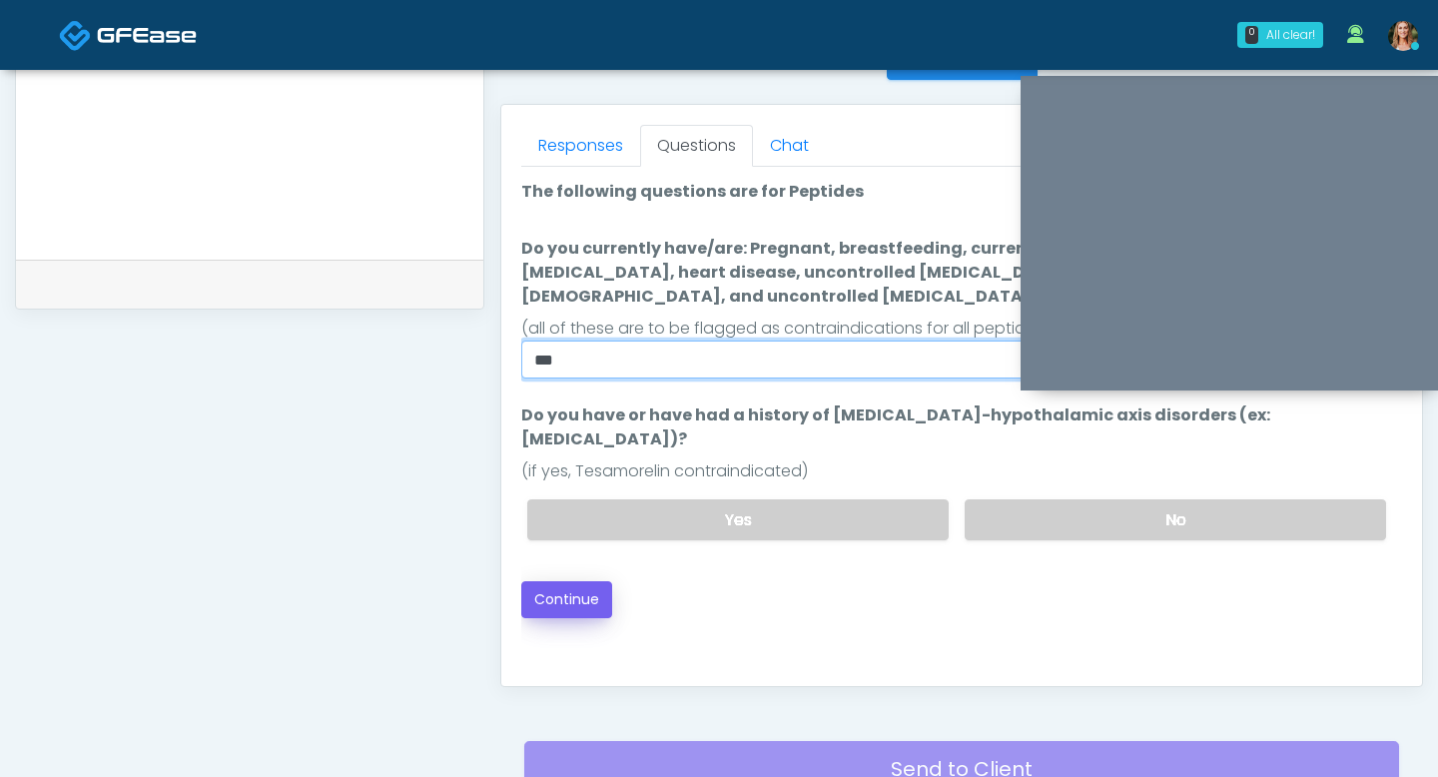
type input "**"
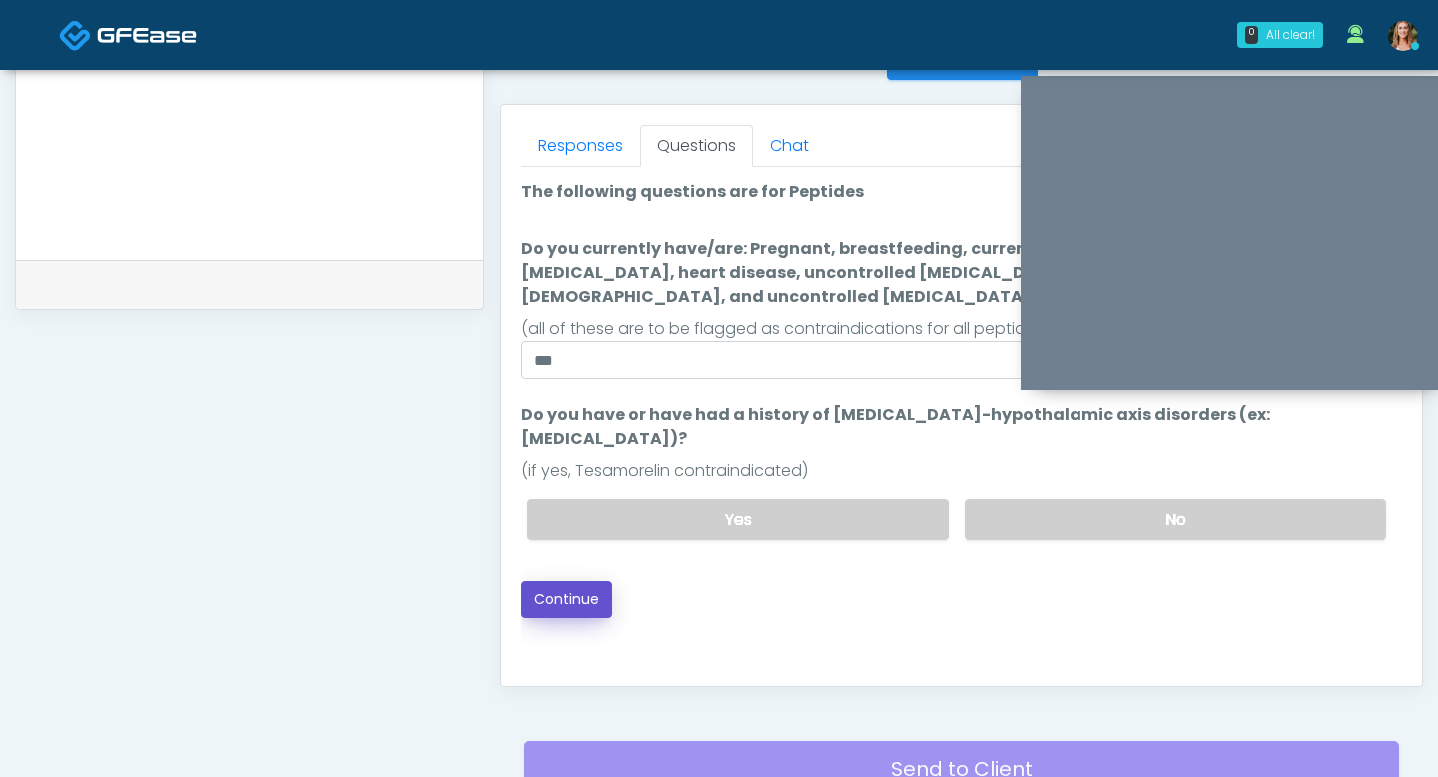
click at [570, 581] on button "Continue" at bounding box center [566, 599] width 91 height 37
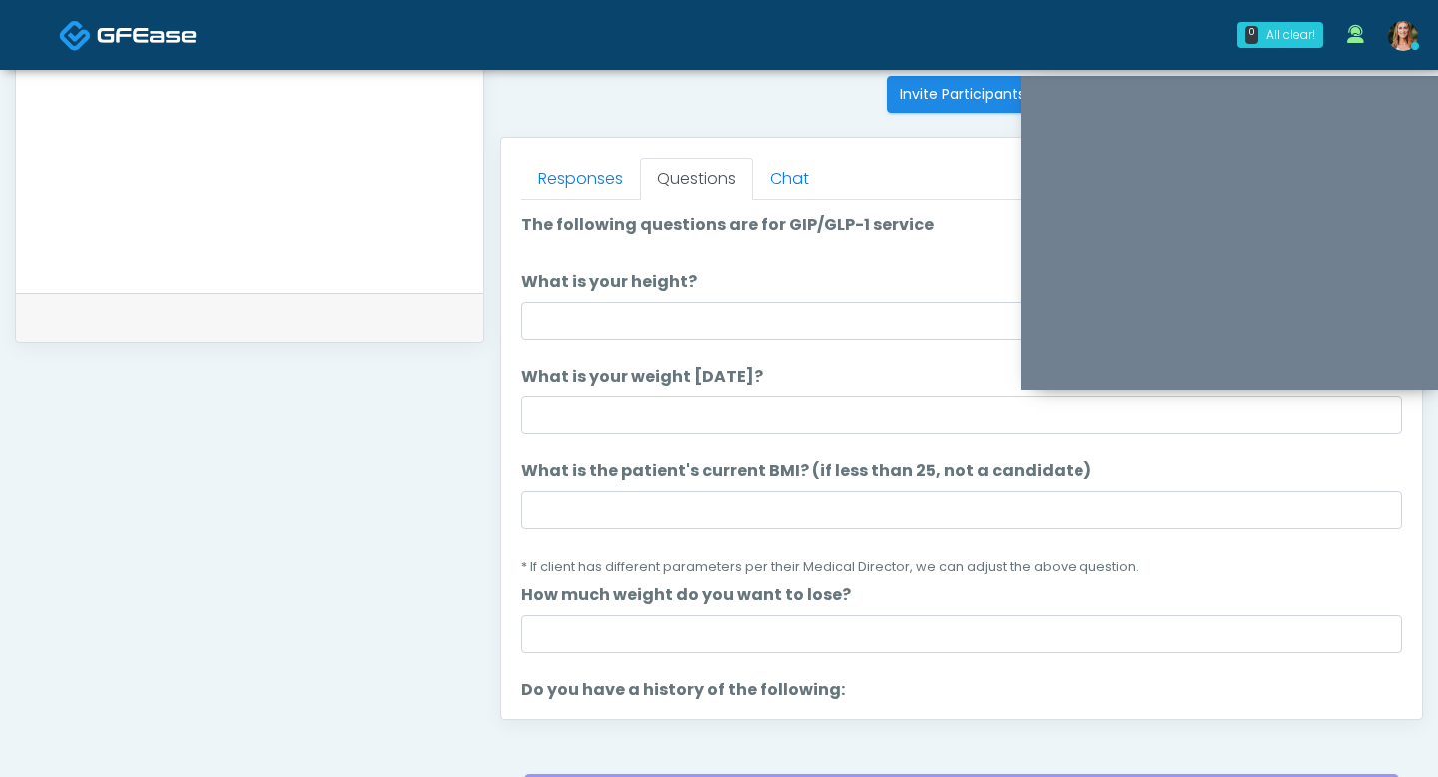
scroll to position [803, 0]
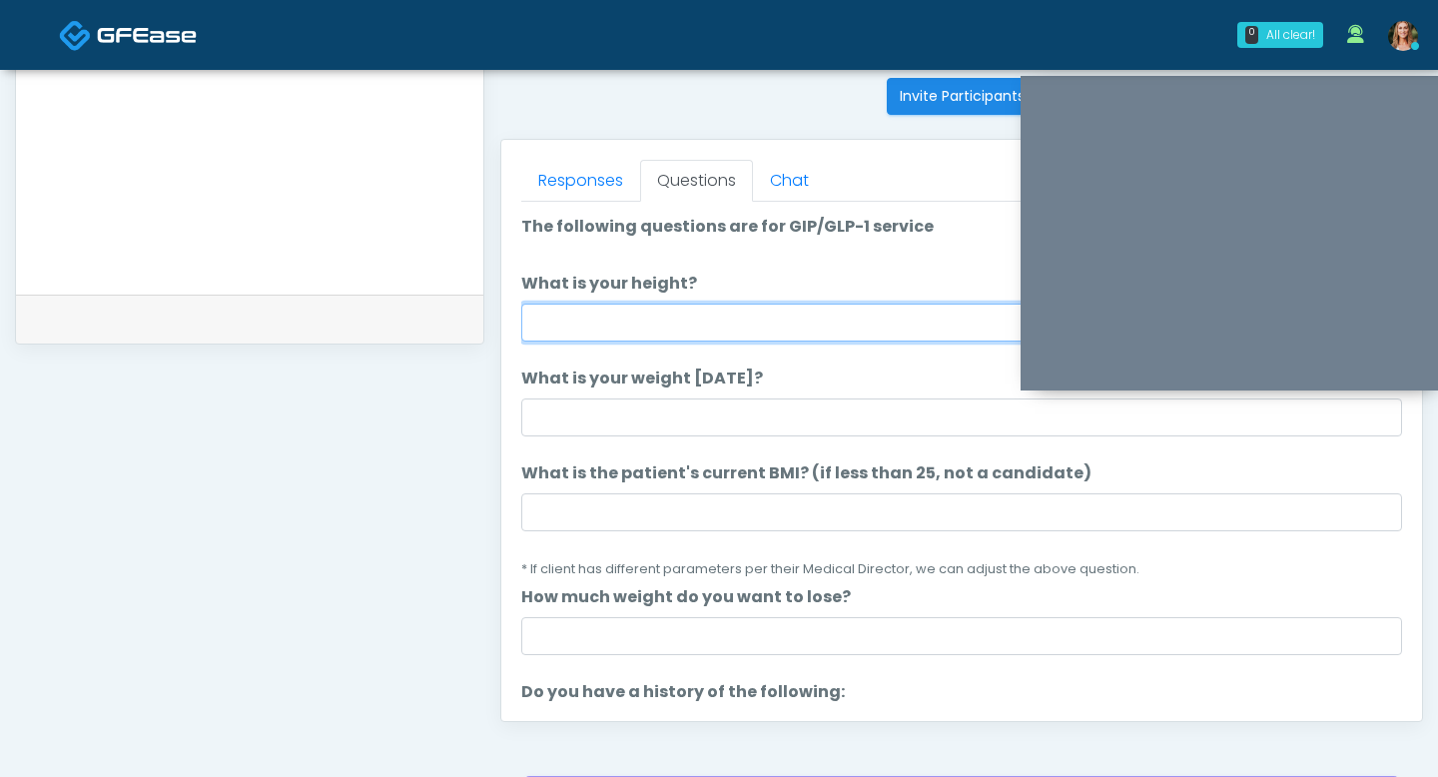
click at [613, 330] on input "What is your height?" at bounding box center [961, 323] width 881 height 38
type input "***"
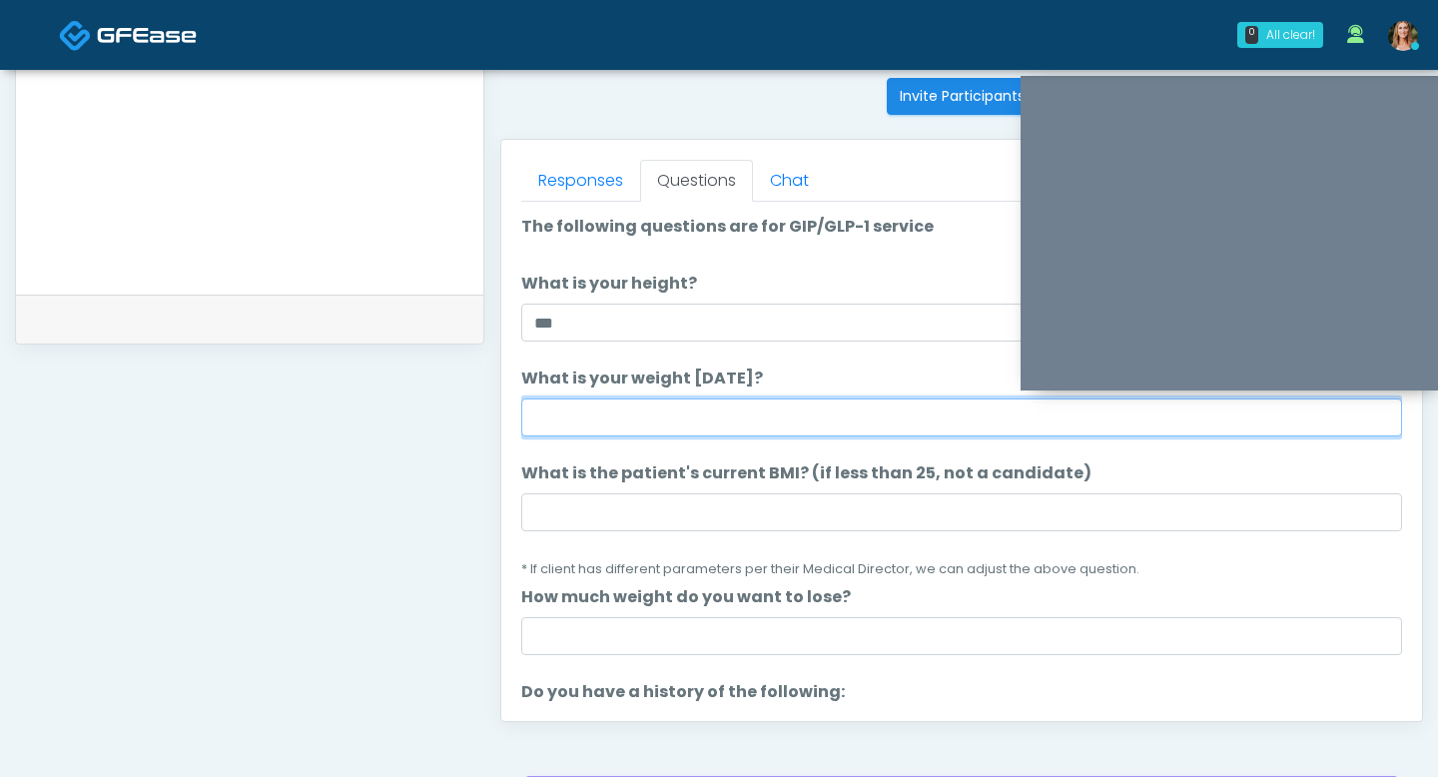
click at [624, 430] on input "What is your weight today?" at bounding box center [961, 417] width 881 height 38
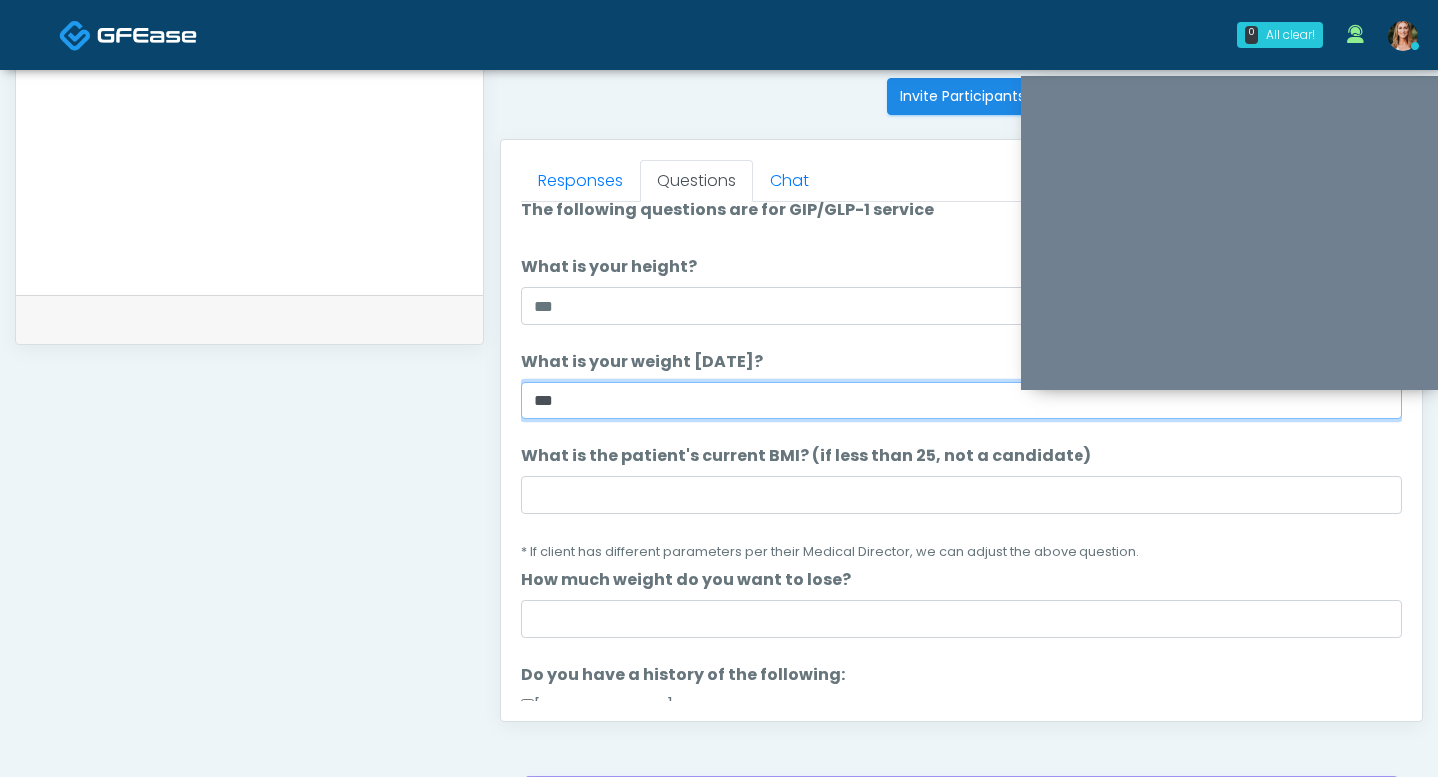
type input "***"
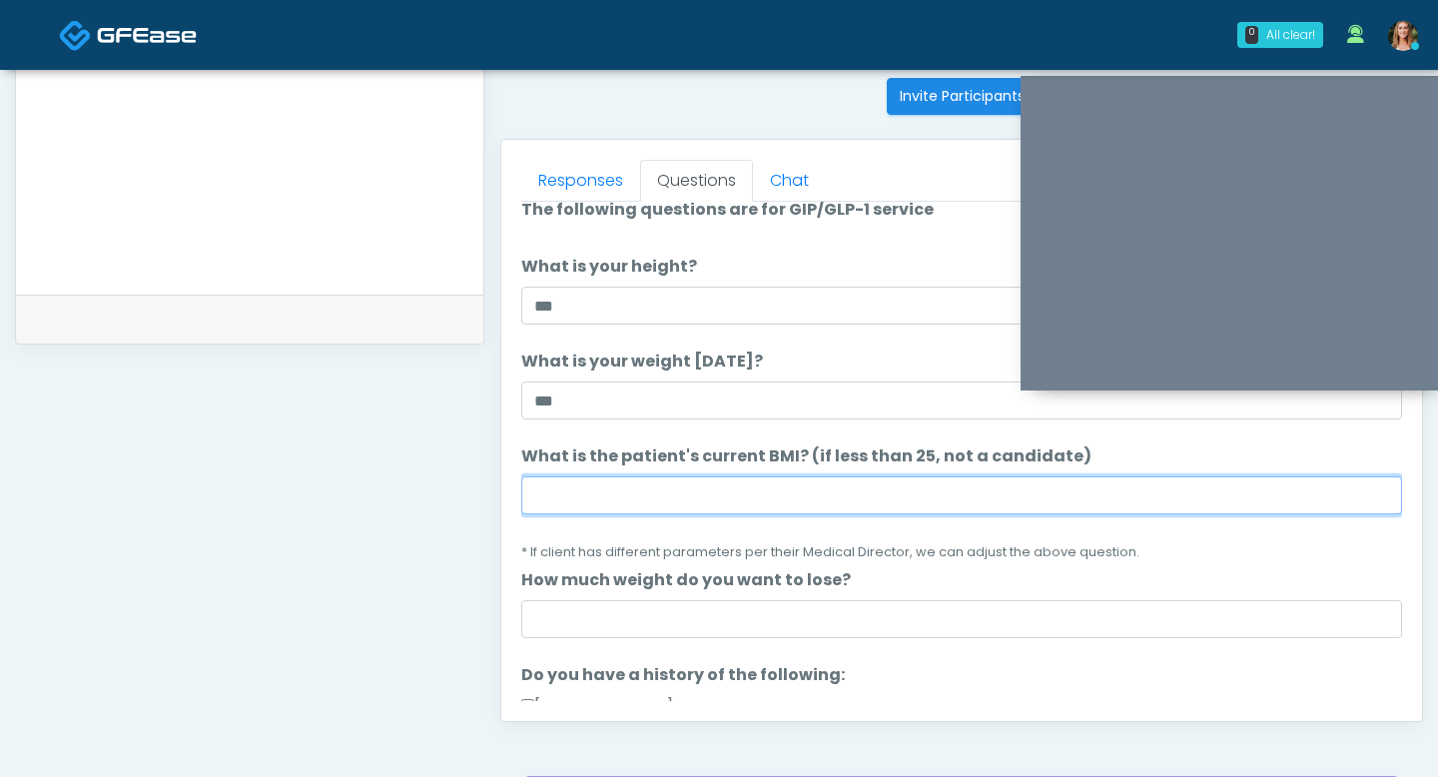
click at [652, 479] on input "What is the patient's current BMI? (if less than 25, not a candidate)" at bounding box center [961, 495] width 881 height 38
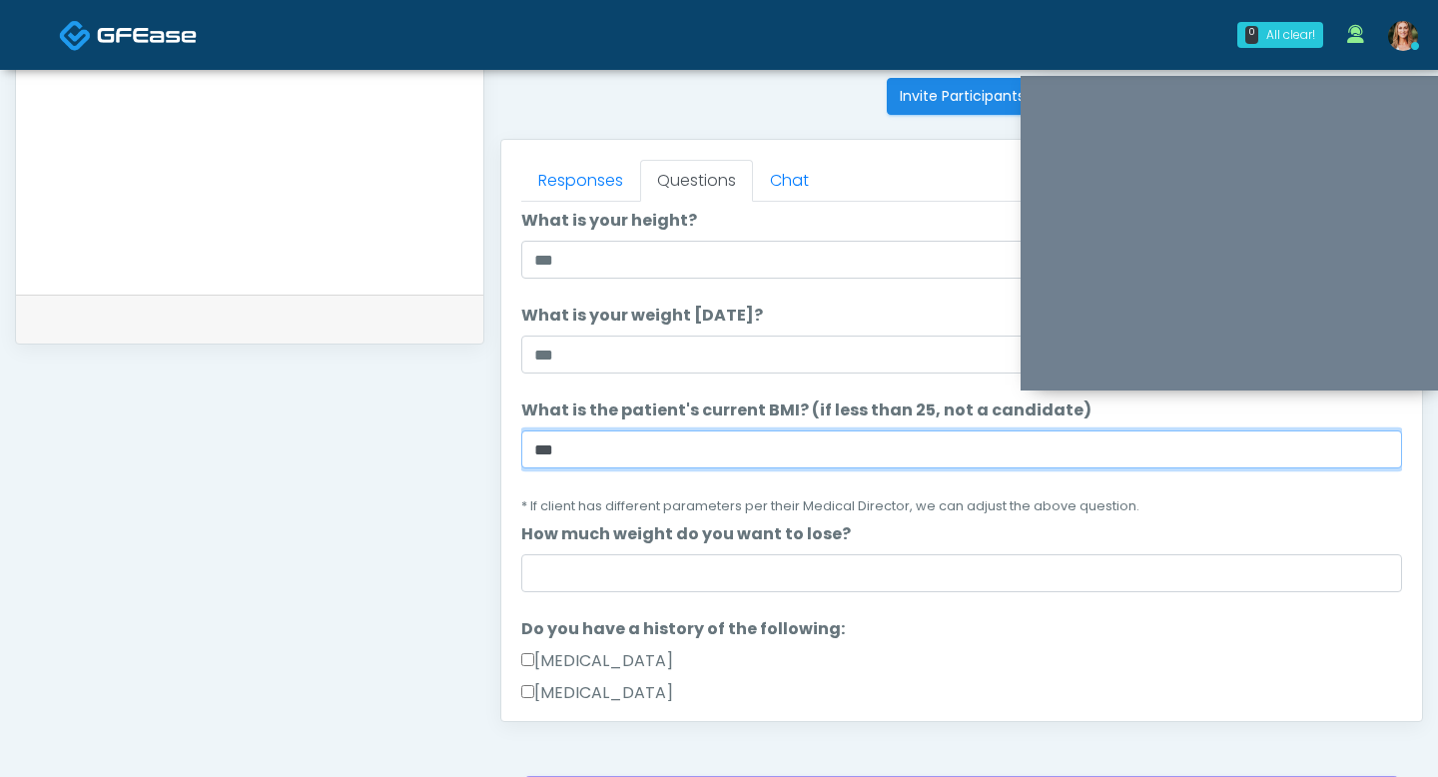
scroll to position [78, 0]
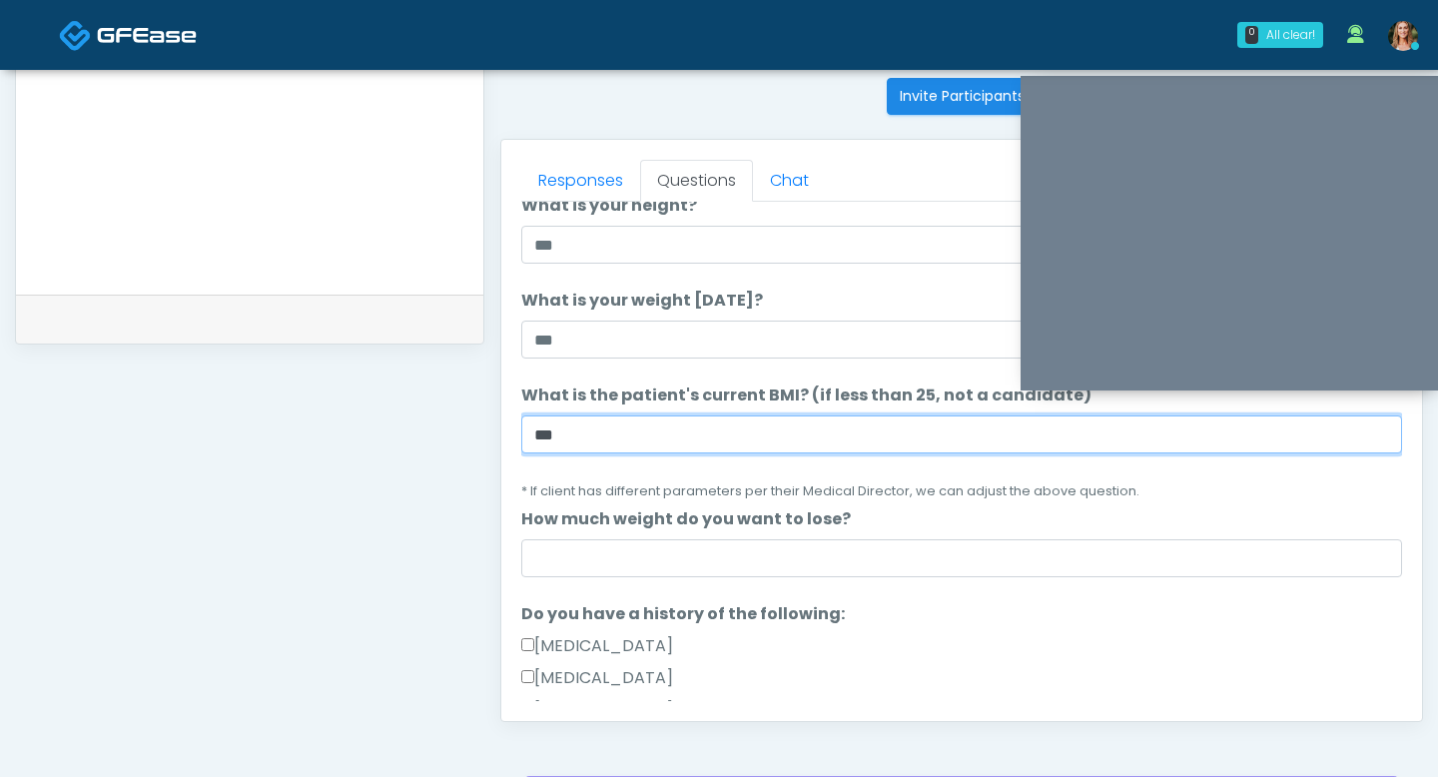
type input "***"
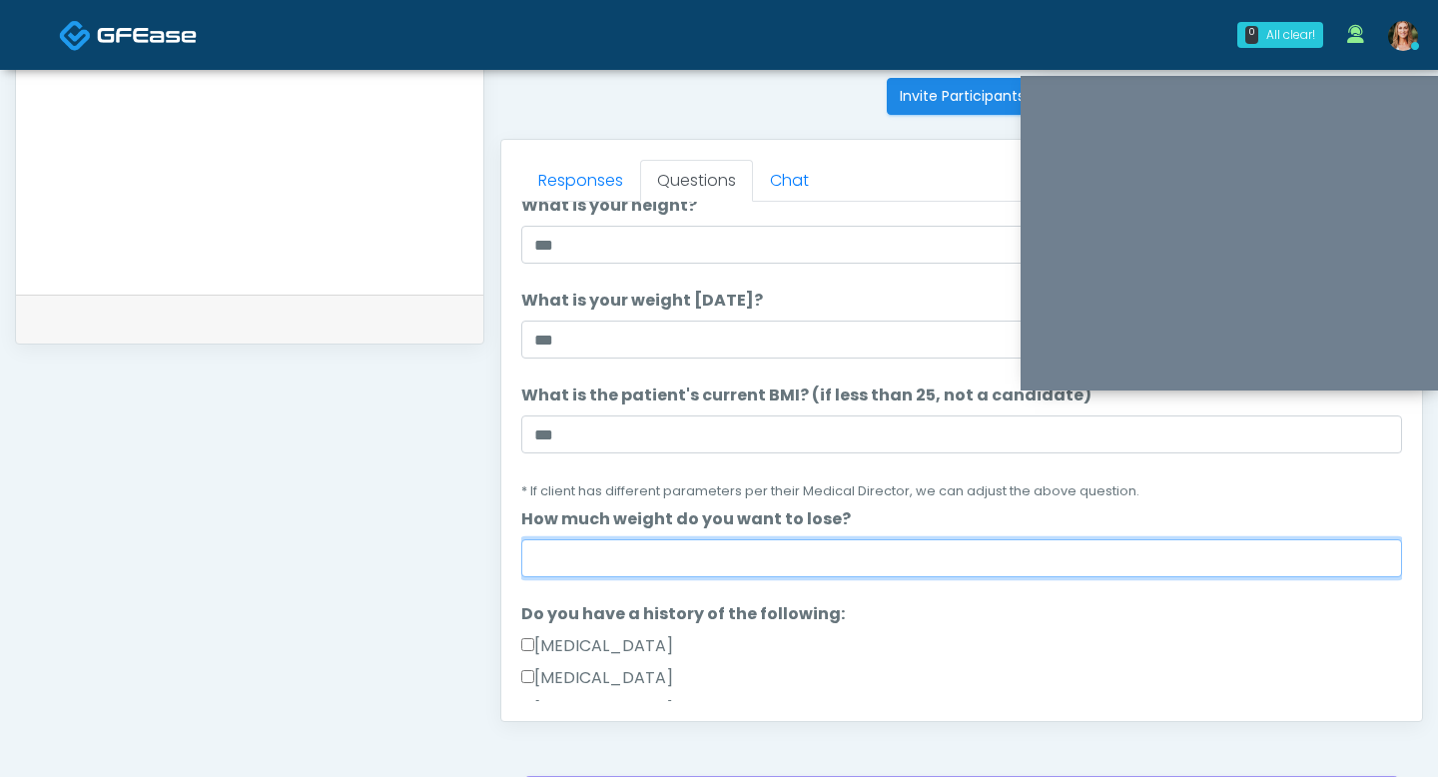
click at [672, 566] on input "How much weight do you want to lose?" at bounding box center [961, 558] width 881 height 38
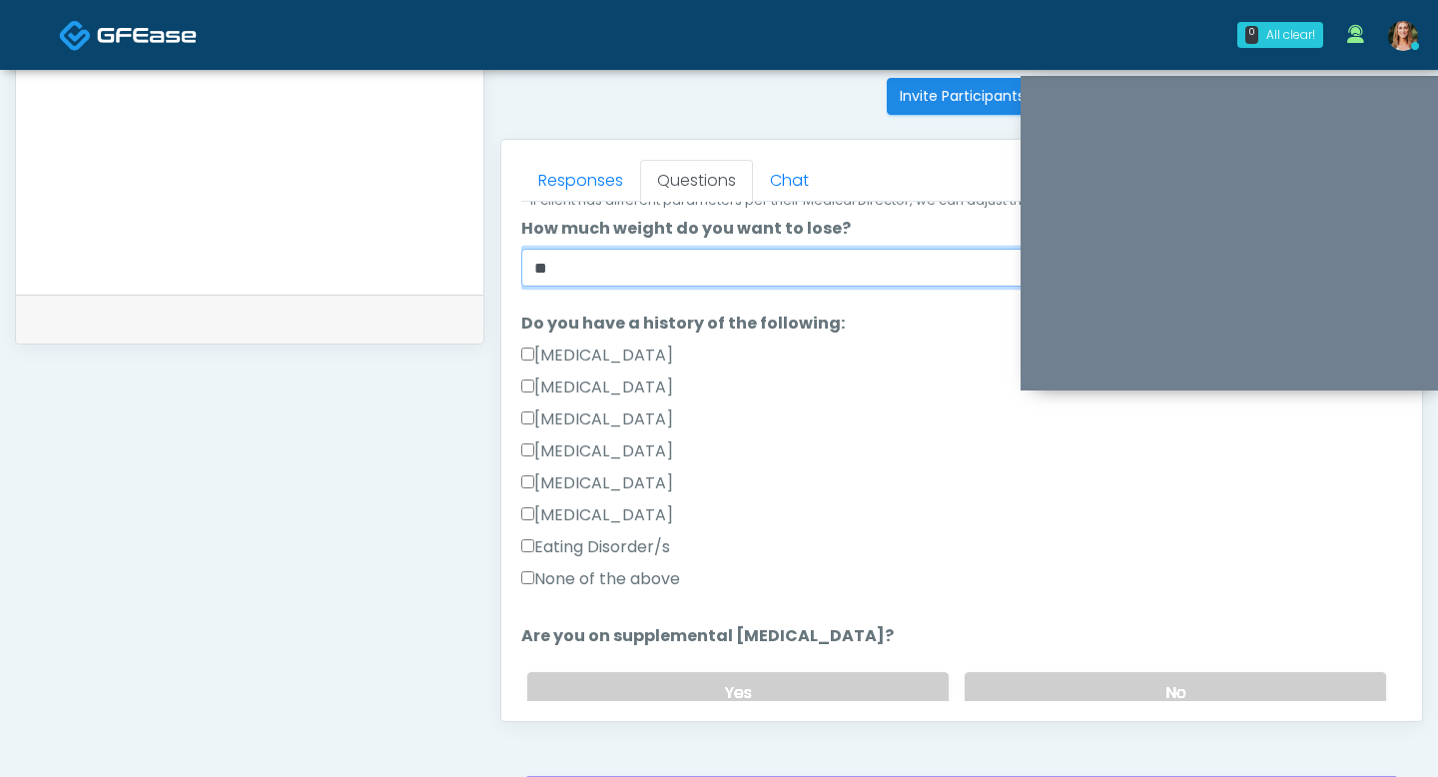
scroll to position [382, 0]
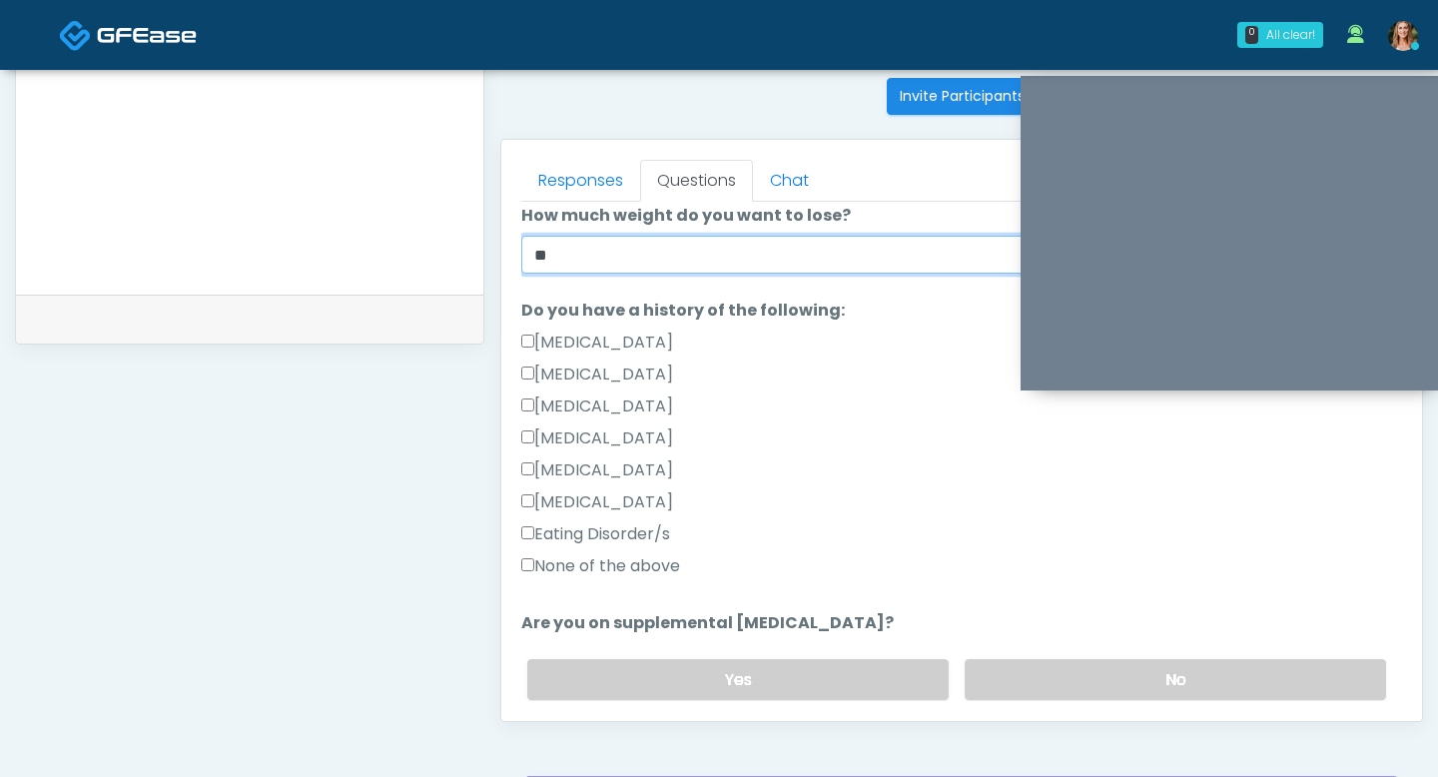
type input "**"
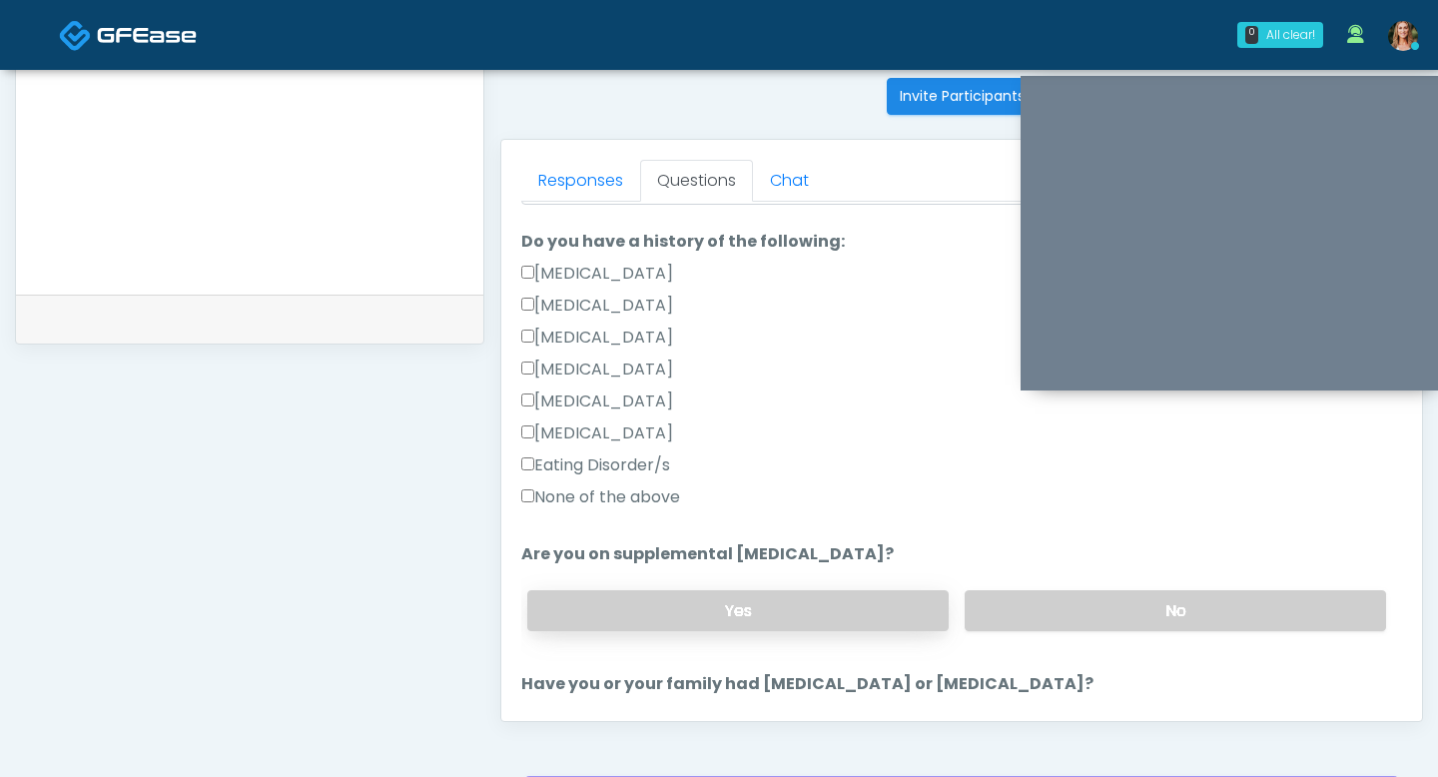
scroll to position [509, 0]
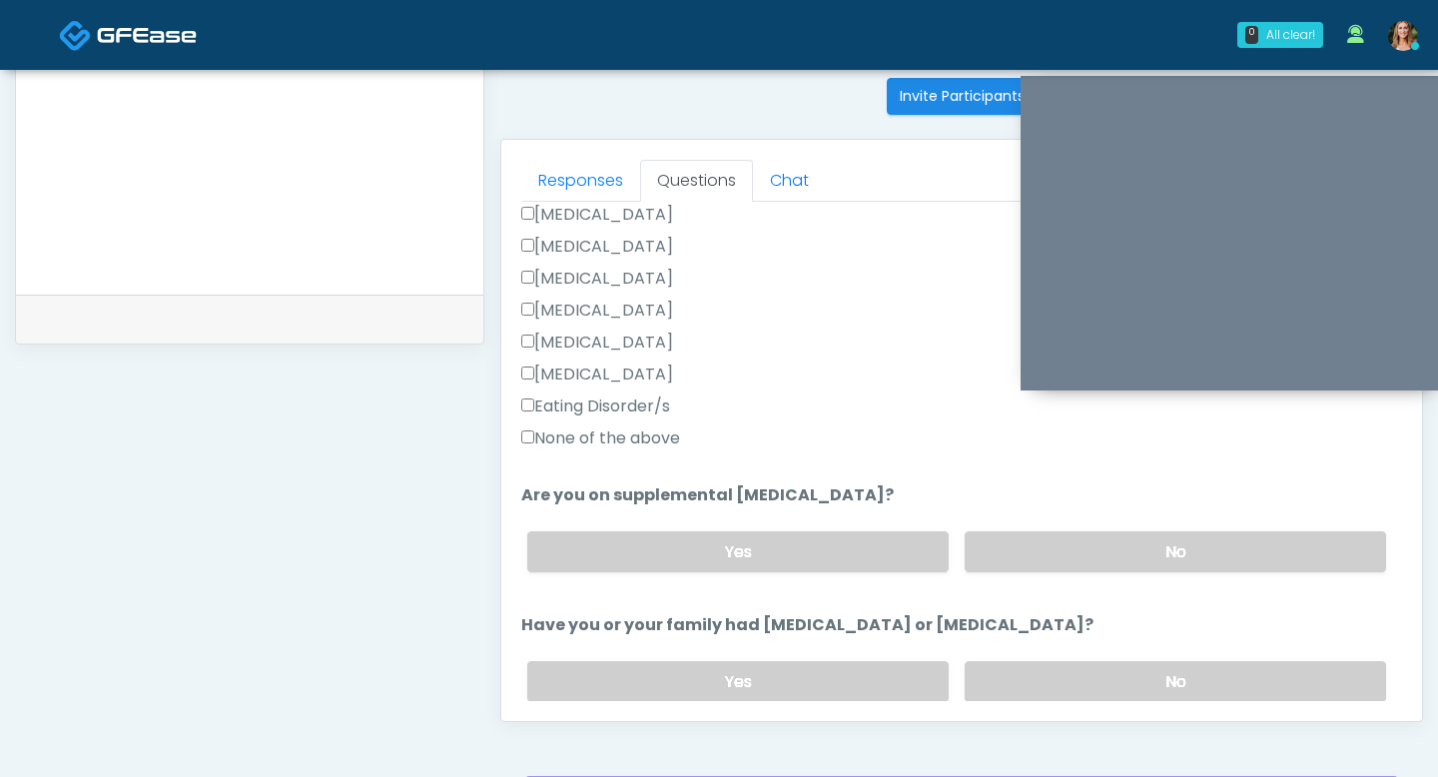
click at [1040, 522] on div "Yes No" at bounding box center [956, 551] width 891 height 73
click at [1040, 549] on label "No" at bounding box center [1175, 551] width 421 height 41
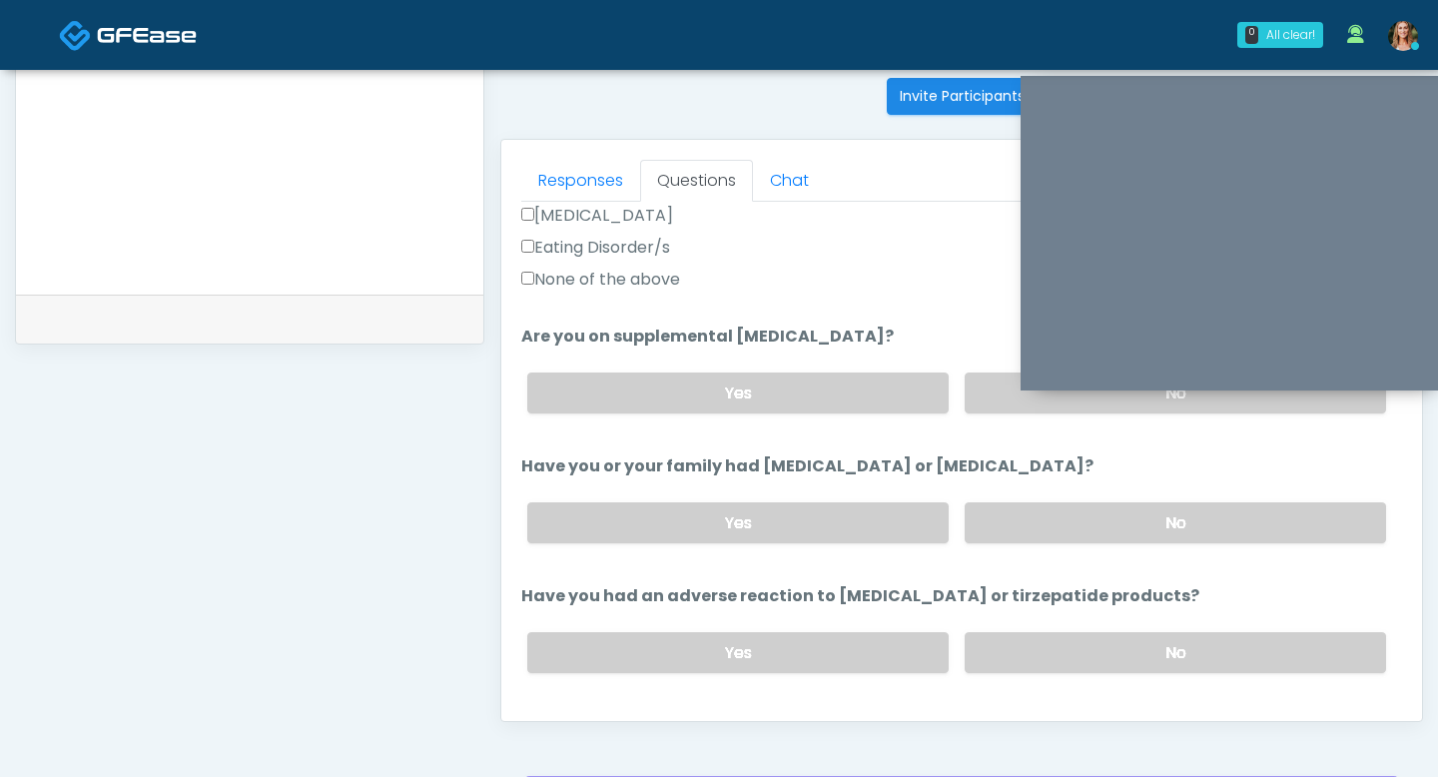
scroll to position [671, 0]
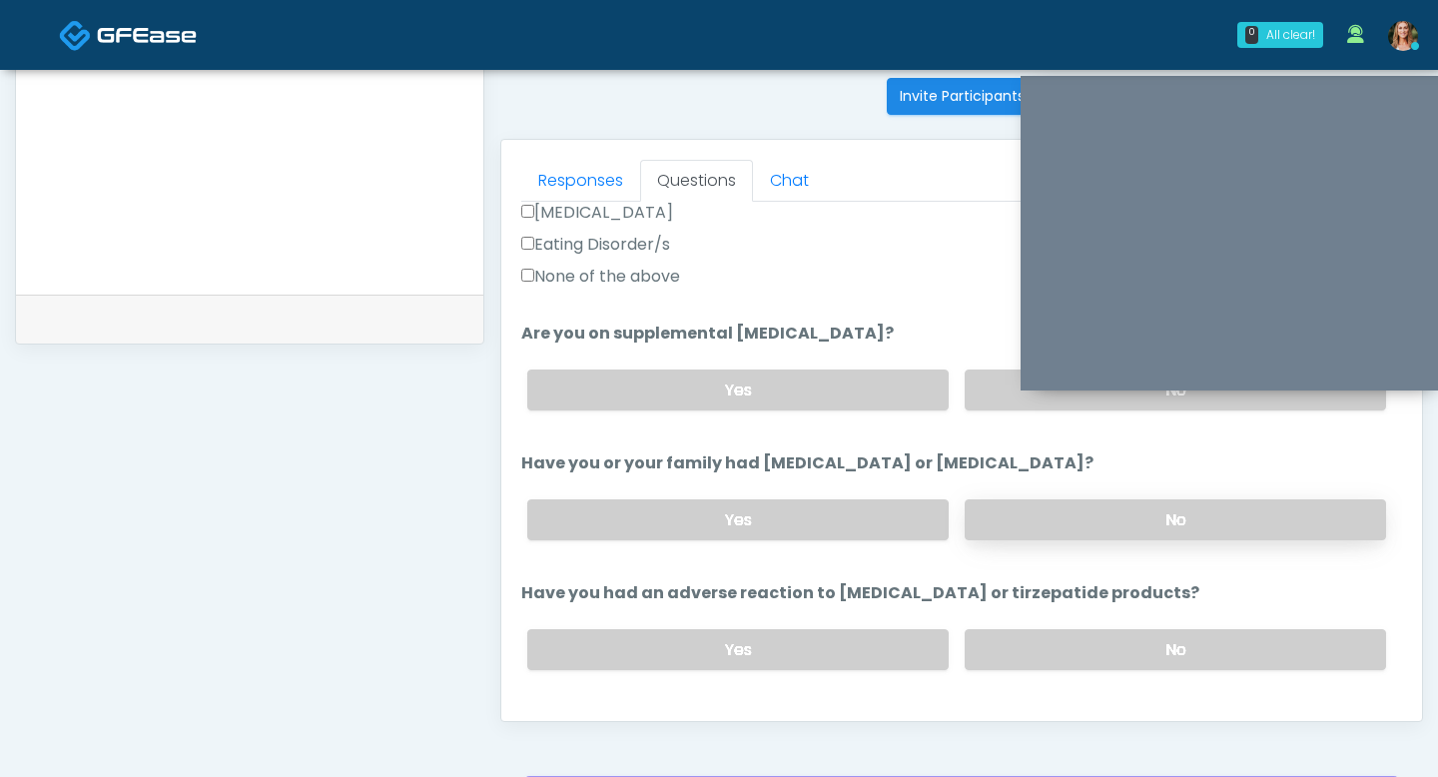
click at [1008, 505] on label "No" at bounding box center [1175, 519] width 421 height 41
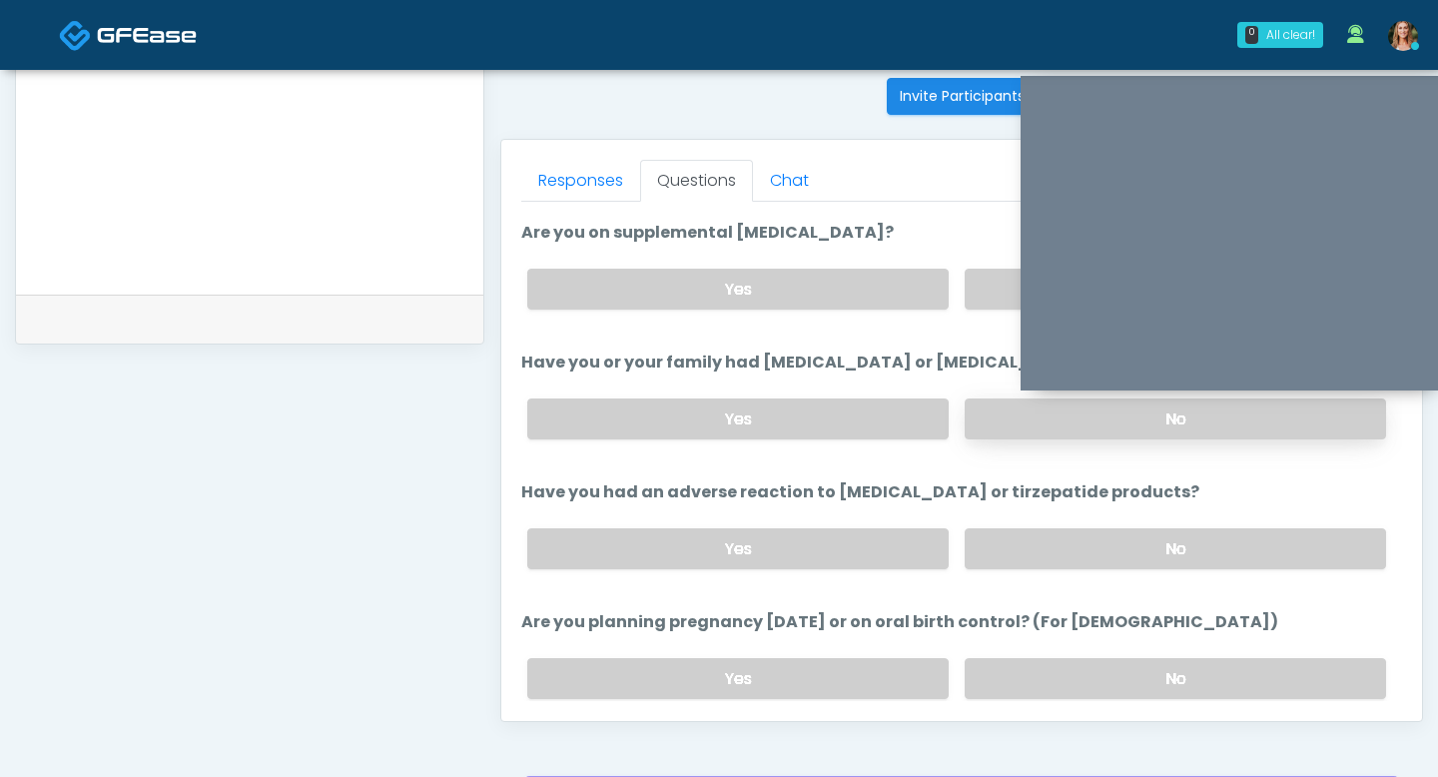
scroll to position [783, 0]
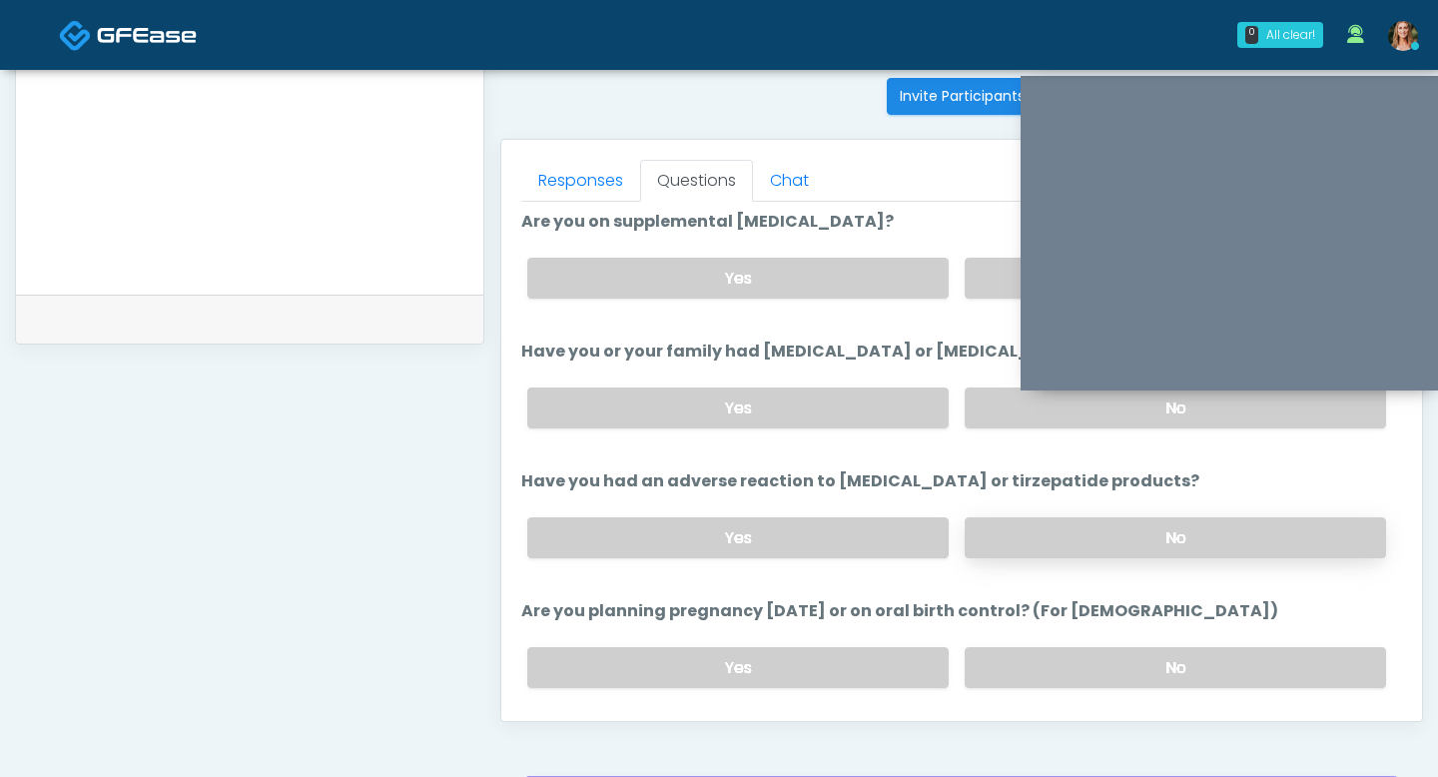
click at [1027, 543] on label "No" at bounding box center [1175, 537] width 421 height 41
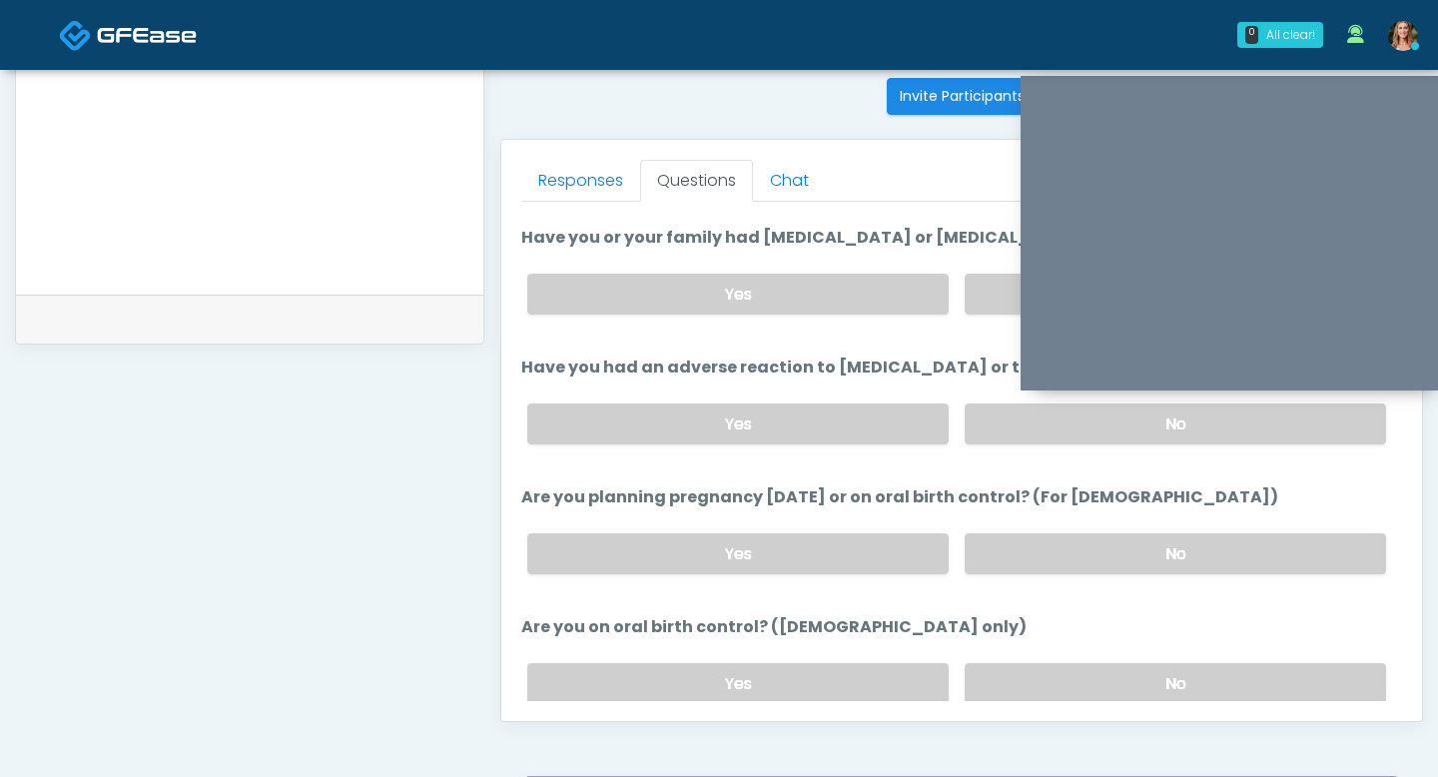
scroll to position [929, 0]
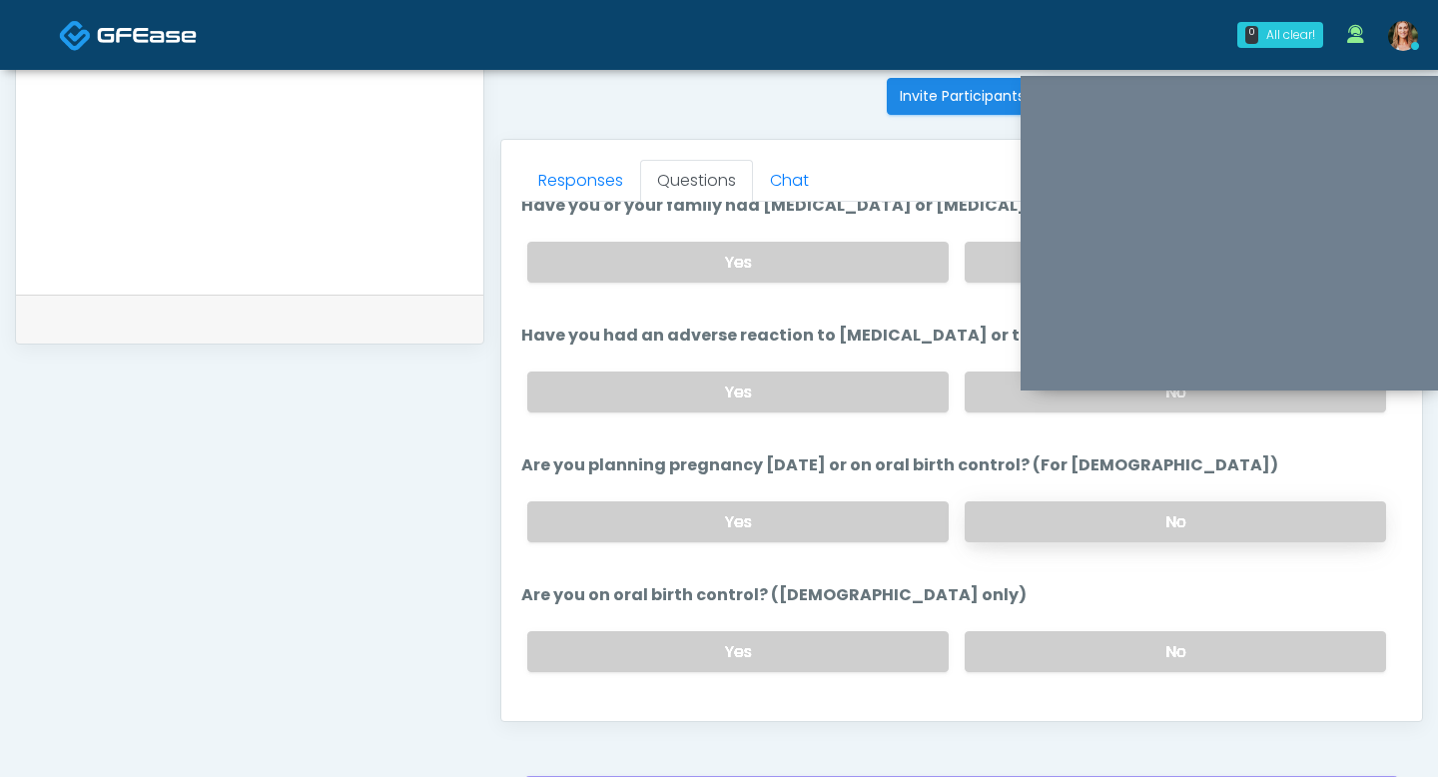
click at [1029, 522] on label "No" at bounding box center [1175, 521] width 421 height 41
click at [1052, 626] on div "Yes No" at bounding box center [956, 651] width 891 height 73
click at [1050, 652] on label "No" at bounding box center [1175, 651] width 421 height 41
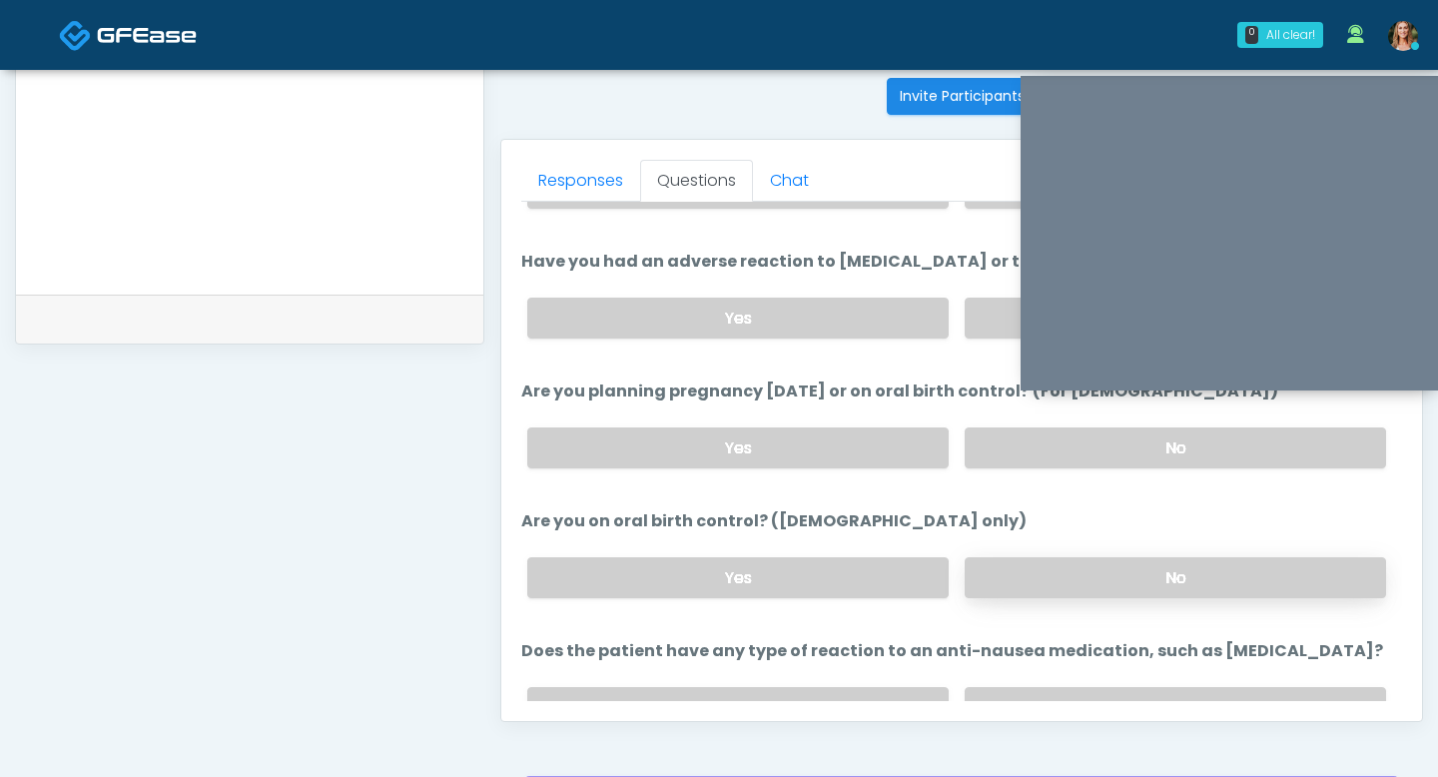
scroll to position [1102, 0]
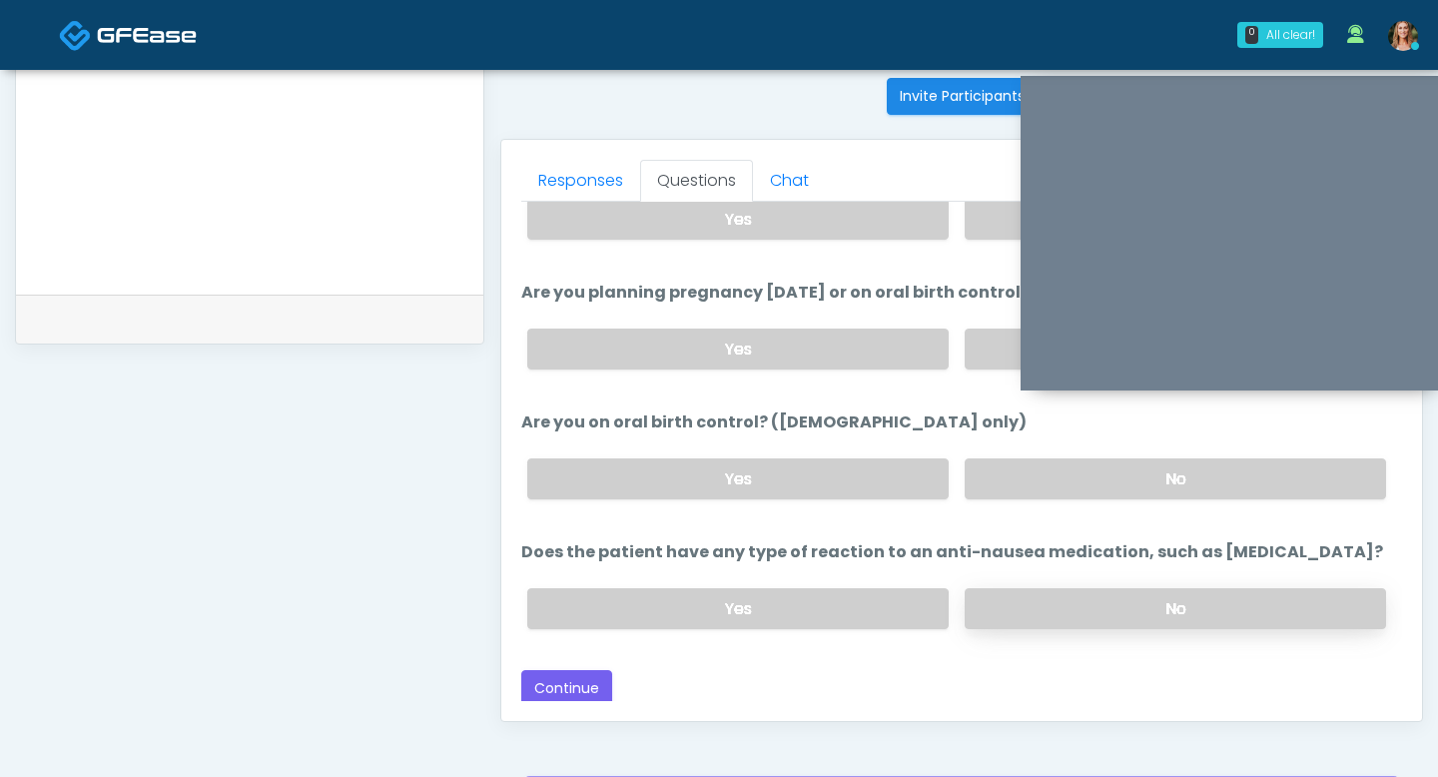
click at [1033, 589] on label "No" at bounding box center [1175, 608] width 421 height 41
click at [561, 675] on button "Continue" at bounding box center [566, 688] width 91 height 37
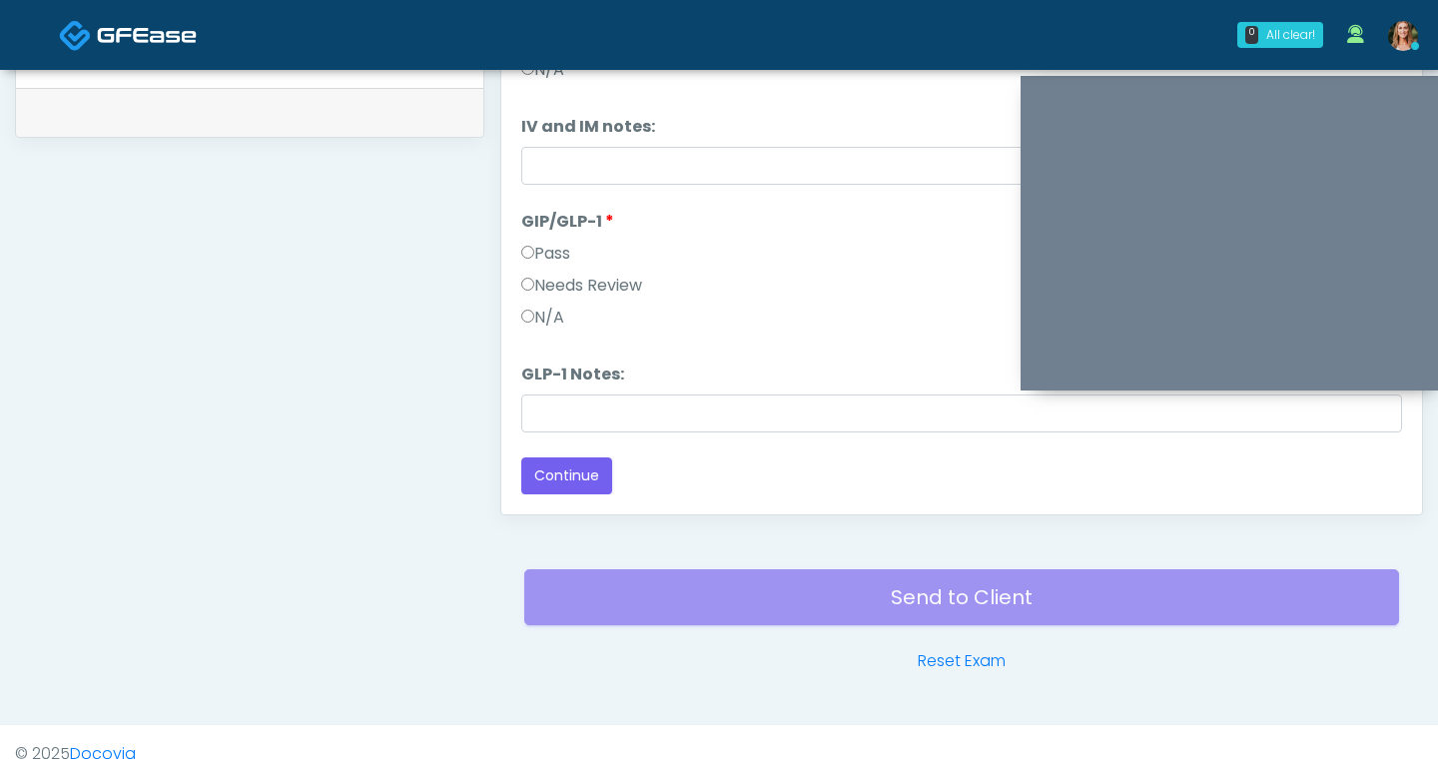
scroll to position [1016, 0]
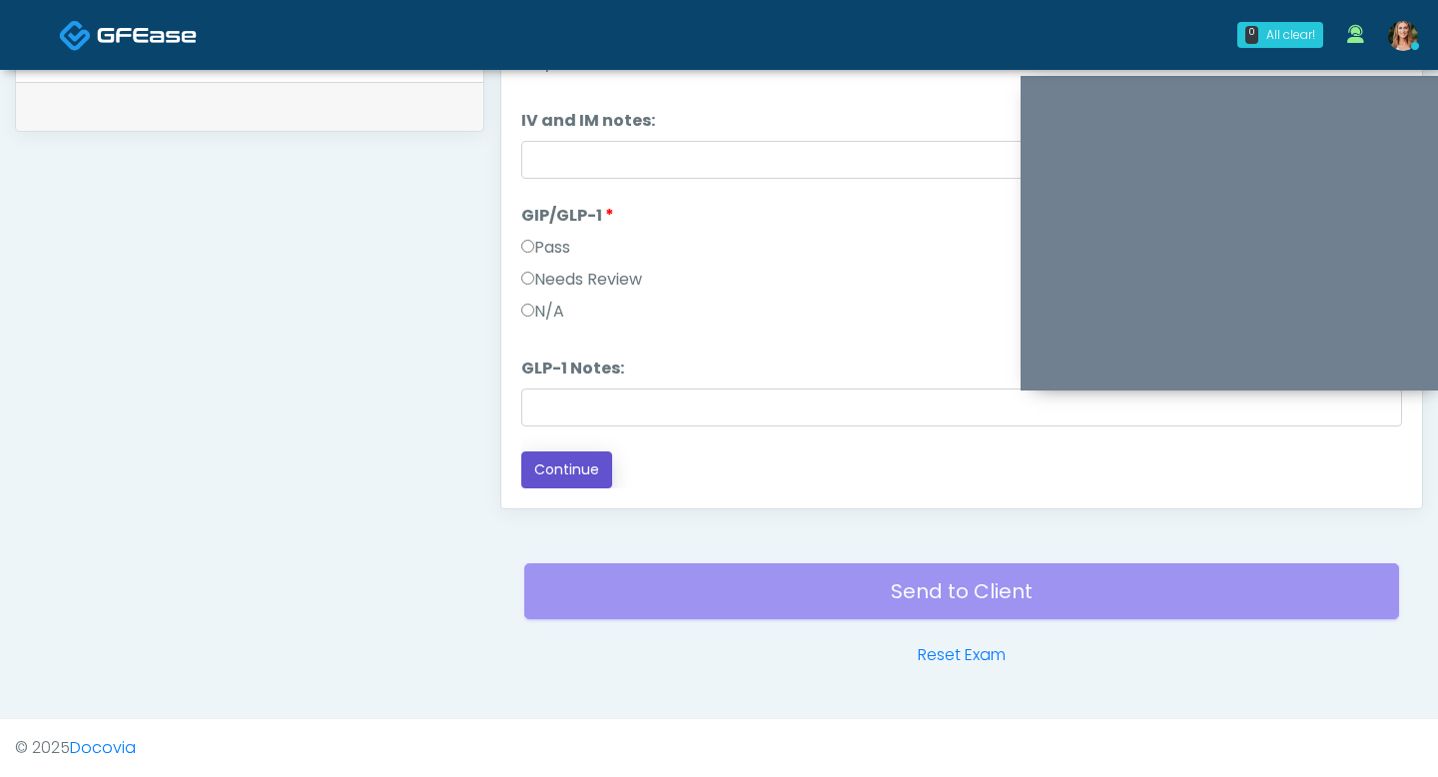
click at [550, 480] on button "Continue" at bounding box center [566, 469] width 91 height 37
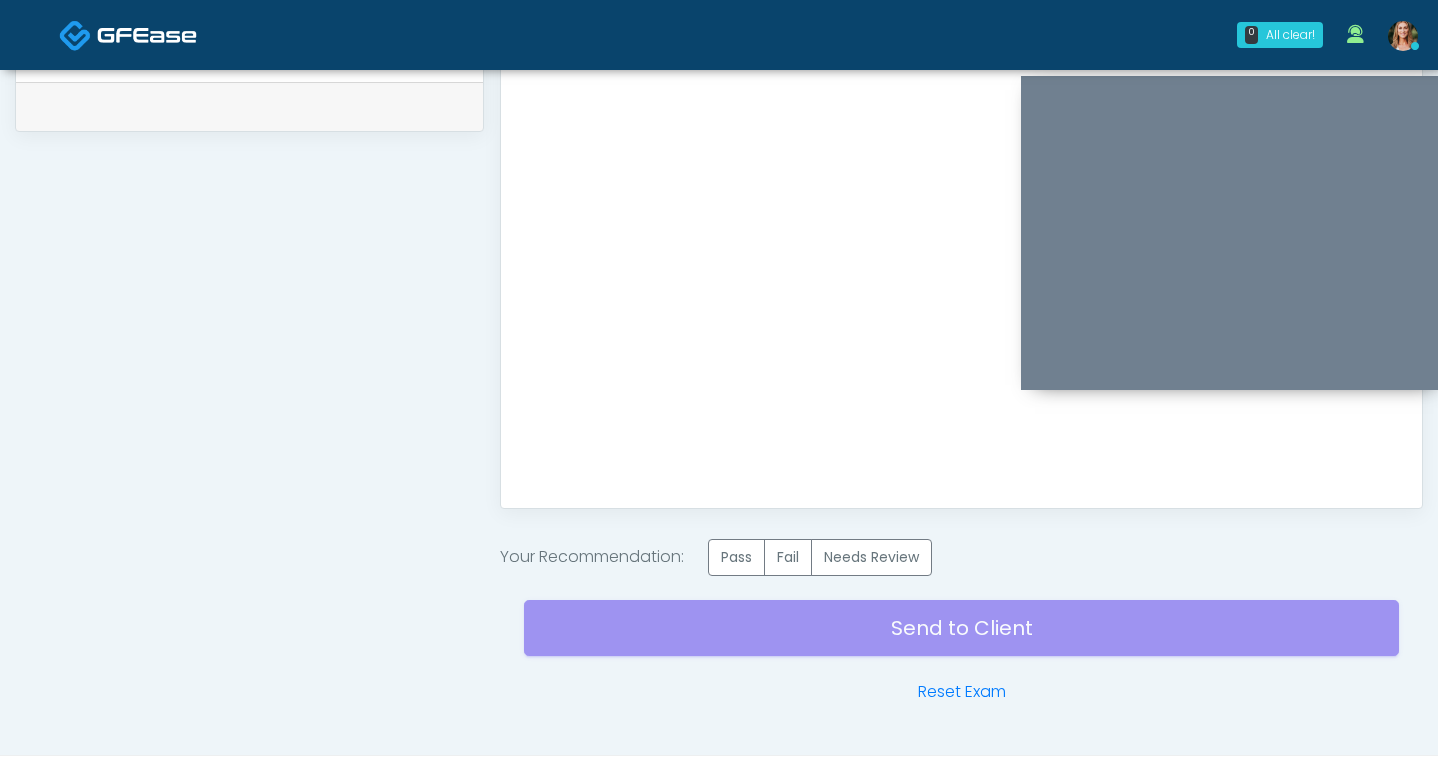
scroll to position [0, 0]
click at [740, 551] on label "Pass" at bounding box center [736, 557] width 57 height 37
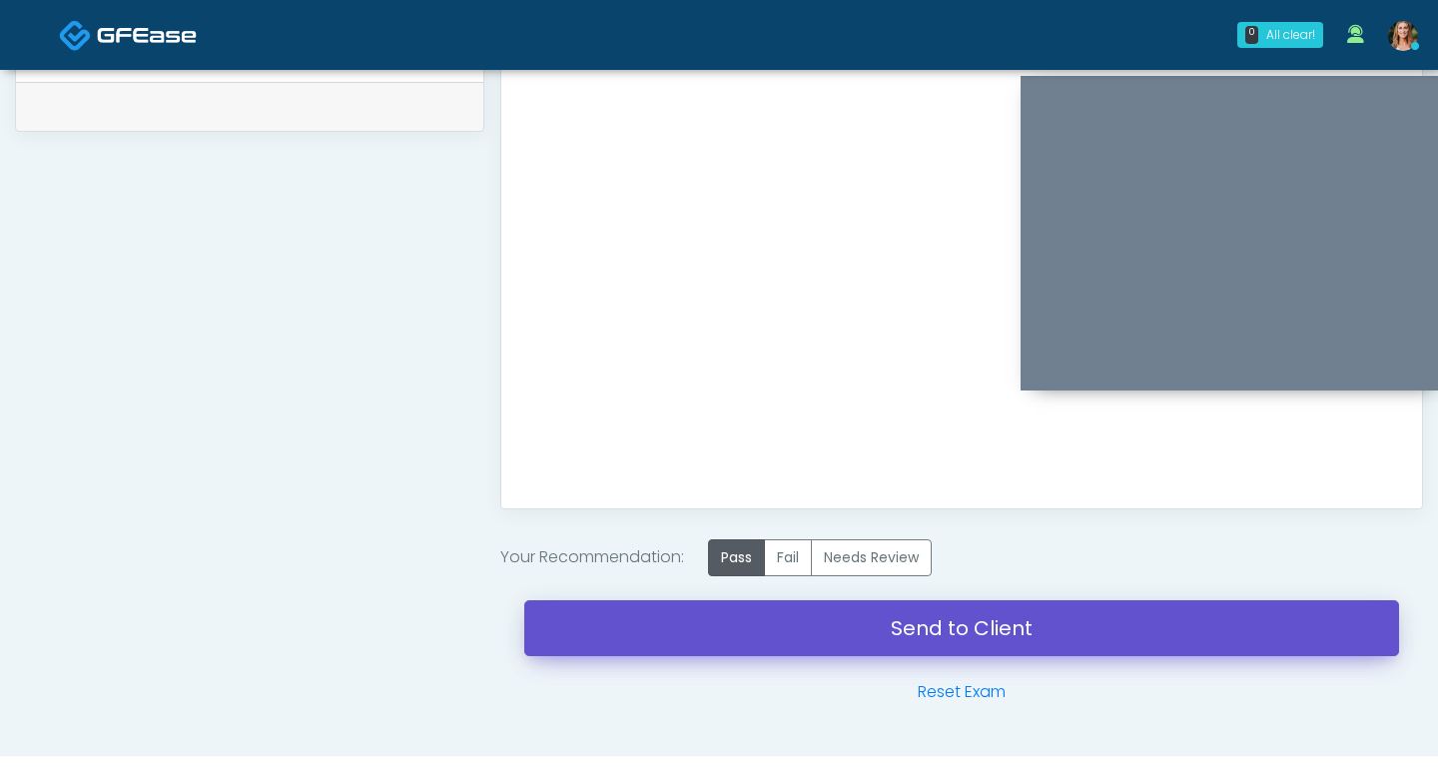
click at [768, 625] on link "Send to Client" at bounding box center [961, 628] width 875 height 56
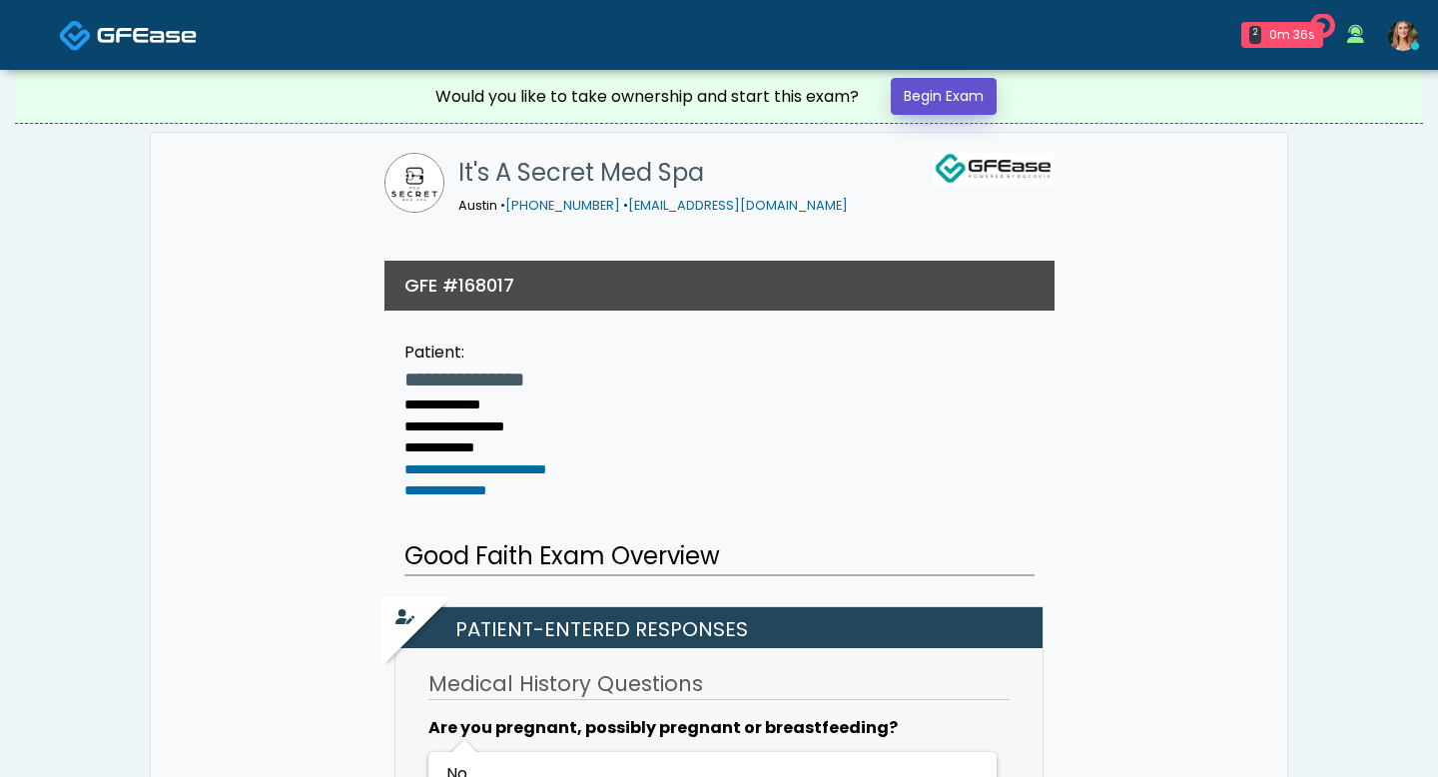
click at [920, 87] on link "Begin Exam" at bounding box center [944, 96] width 106 height 37
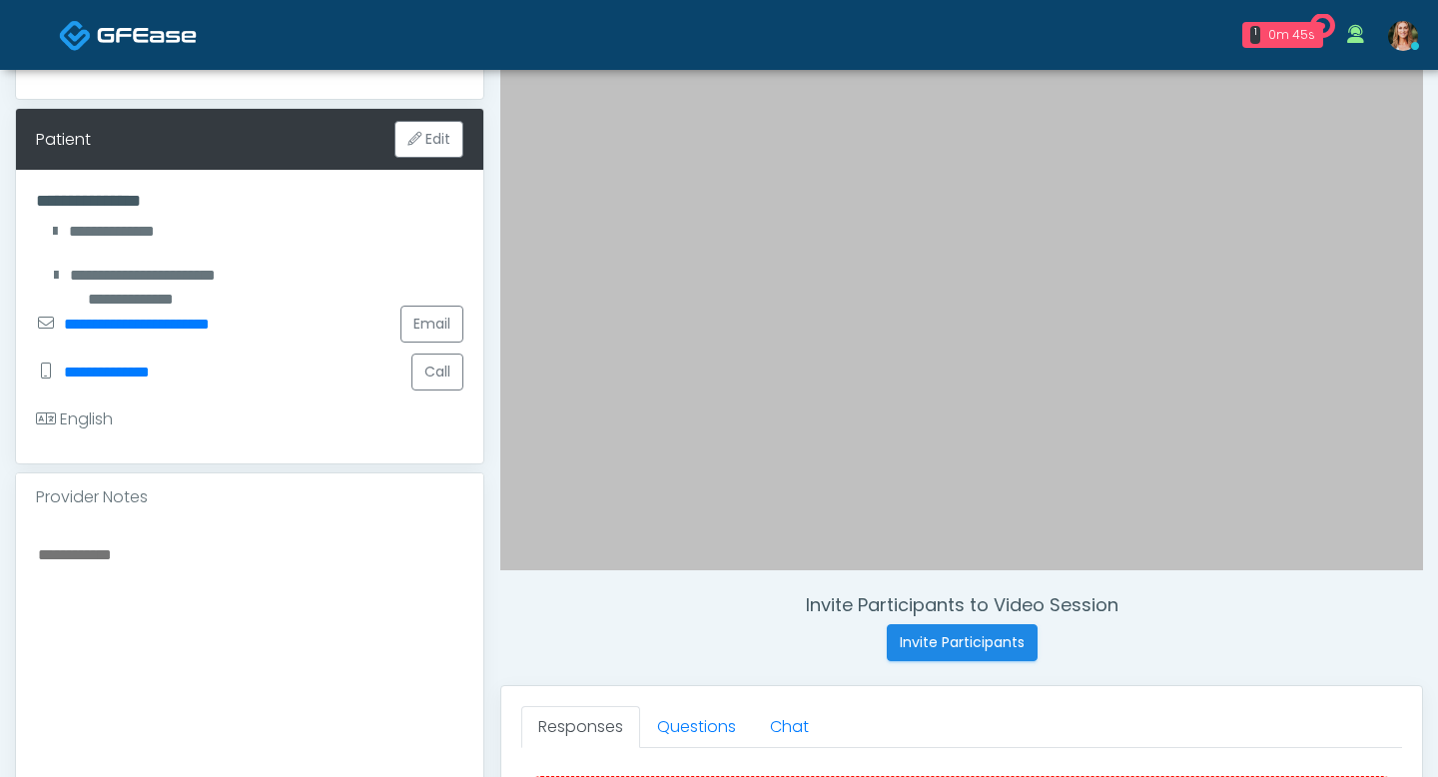
scroll to position [263, 0]
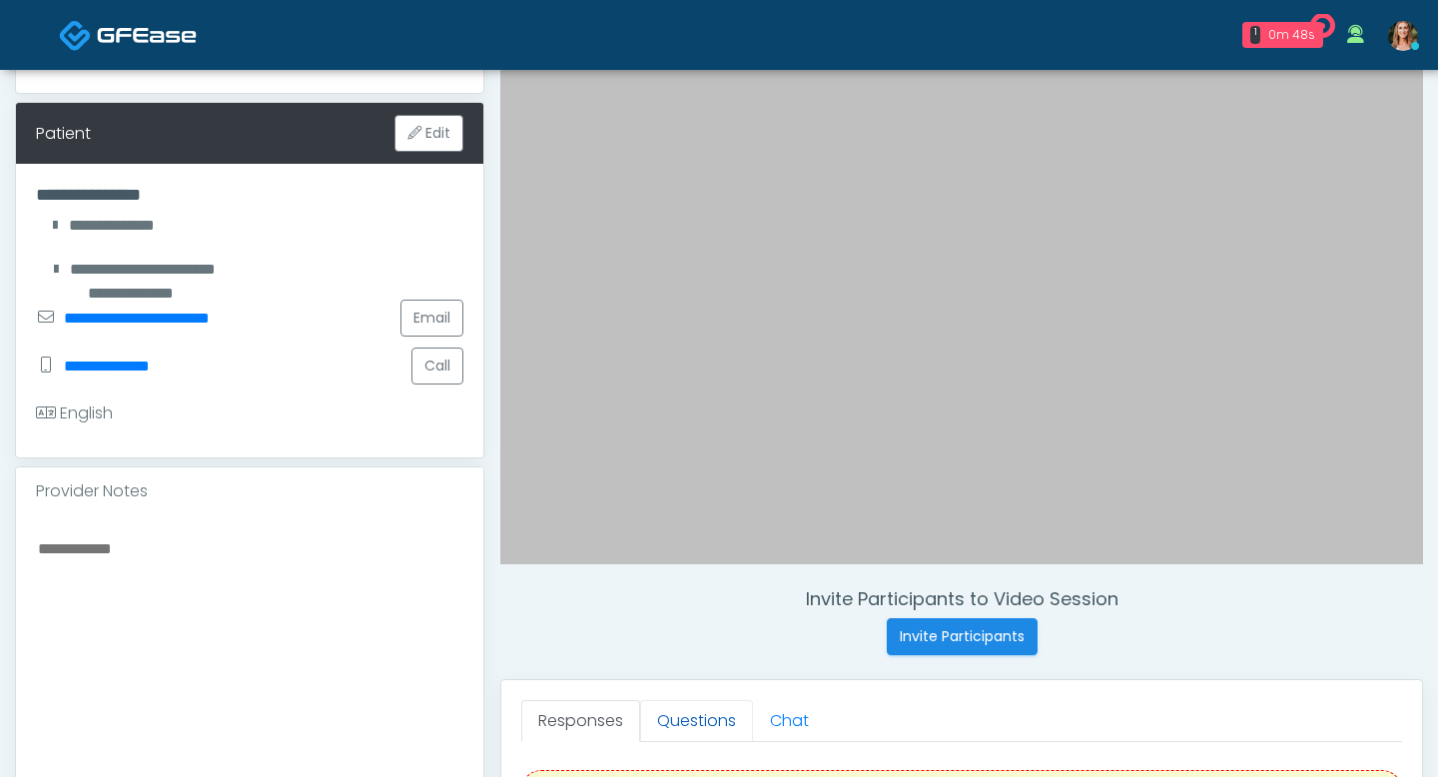
click at [684, 710] on link "Questions" at bounding box center [696, 721] width 113 height 42
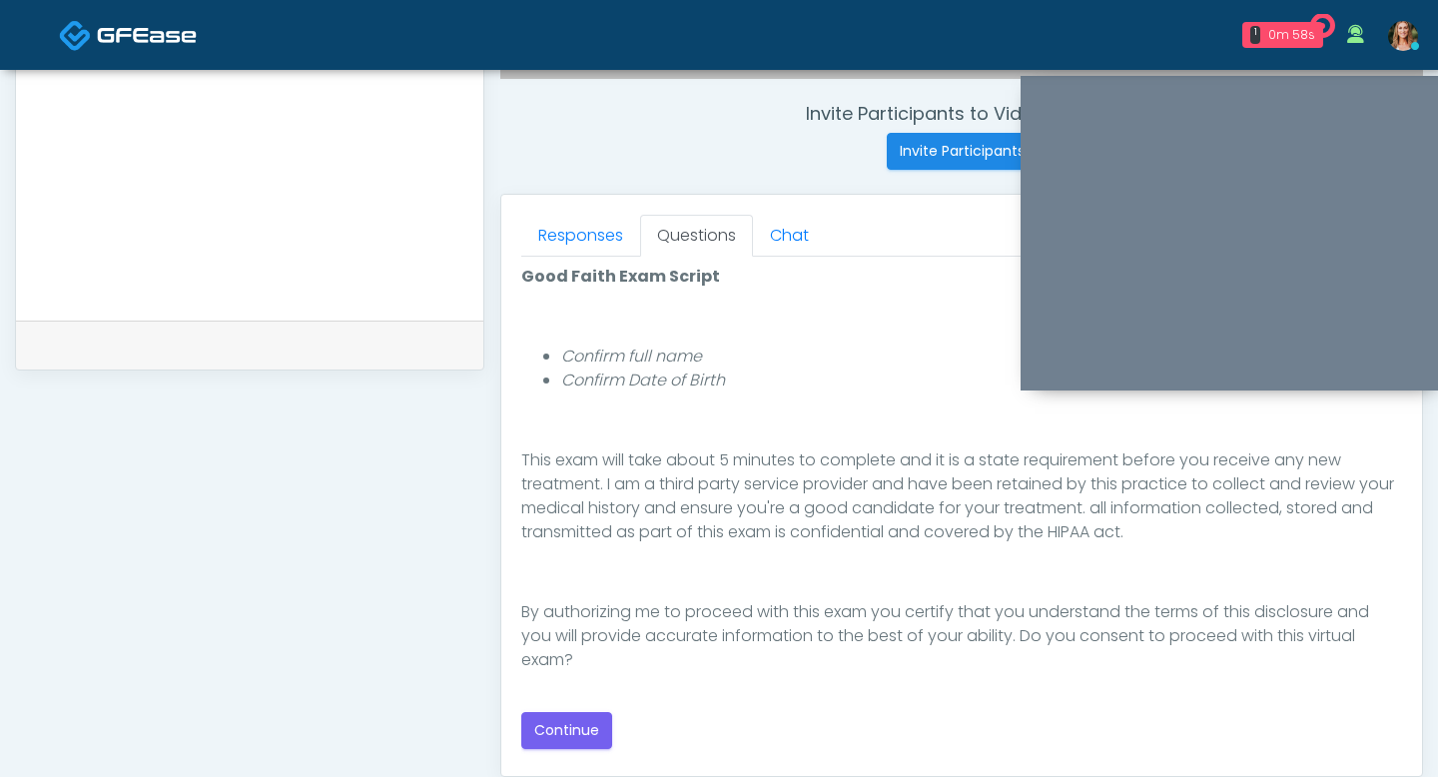
scroll to position [752, 0]
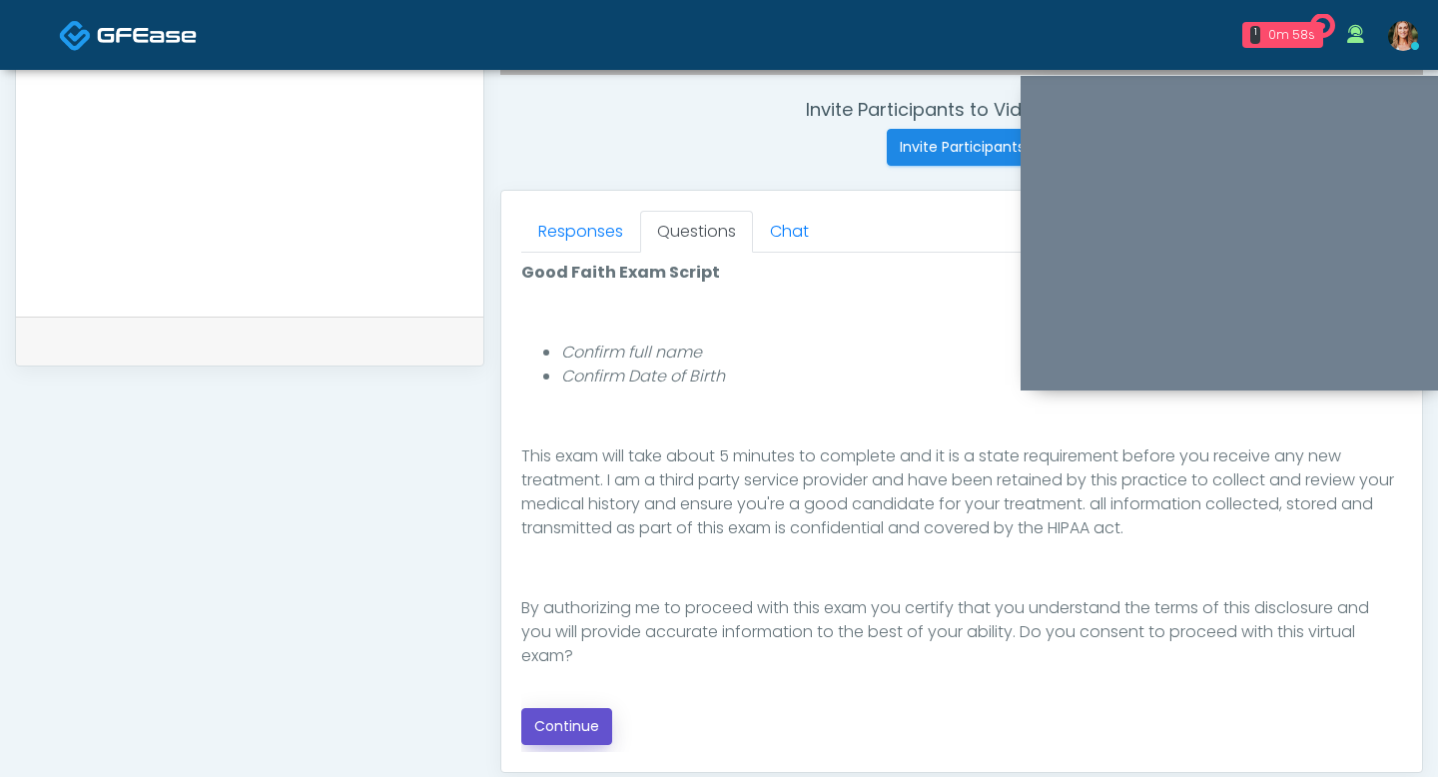
click at [569, 733] on button "Continue" at bounding box center [566, 726] width 91 height 37
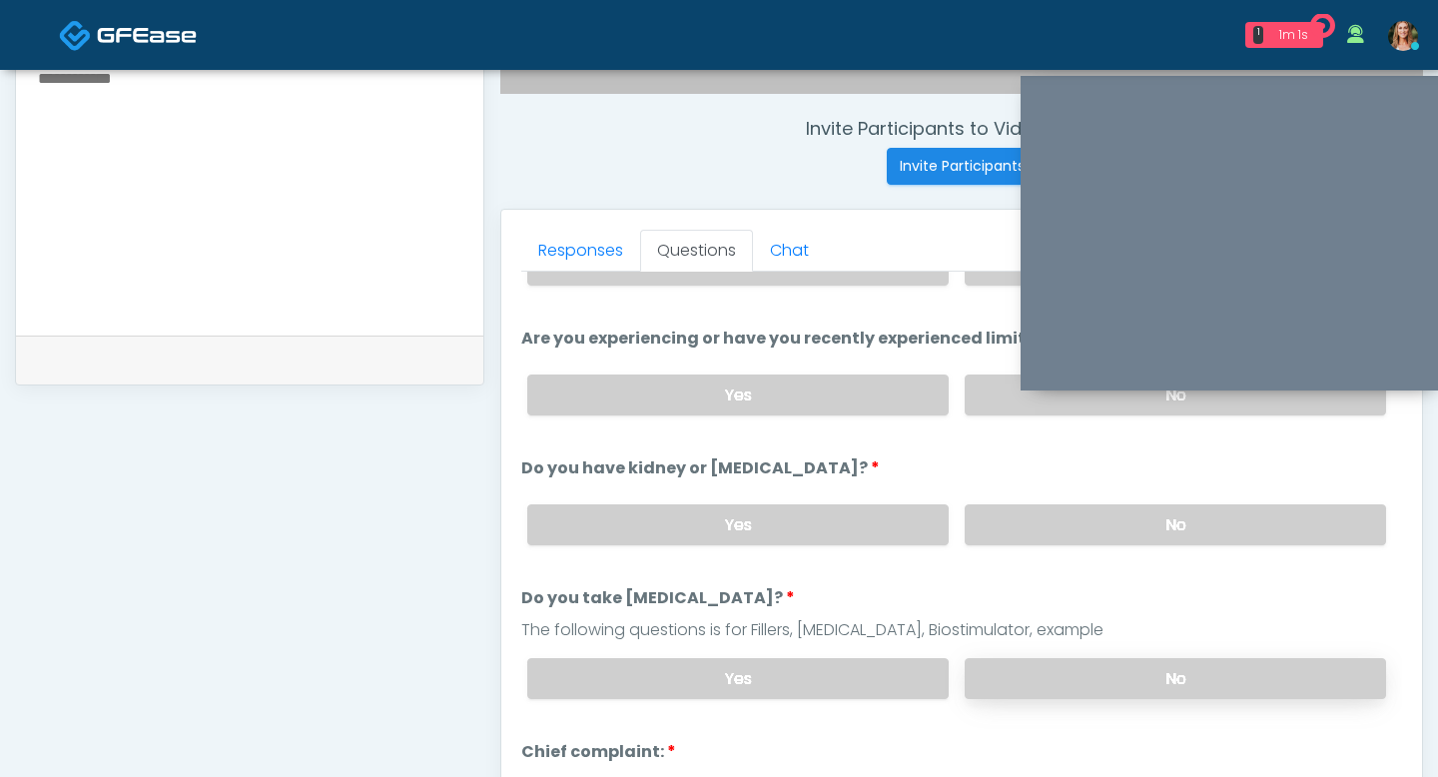
scroll to position [99, 0]
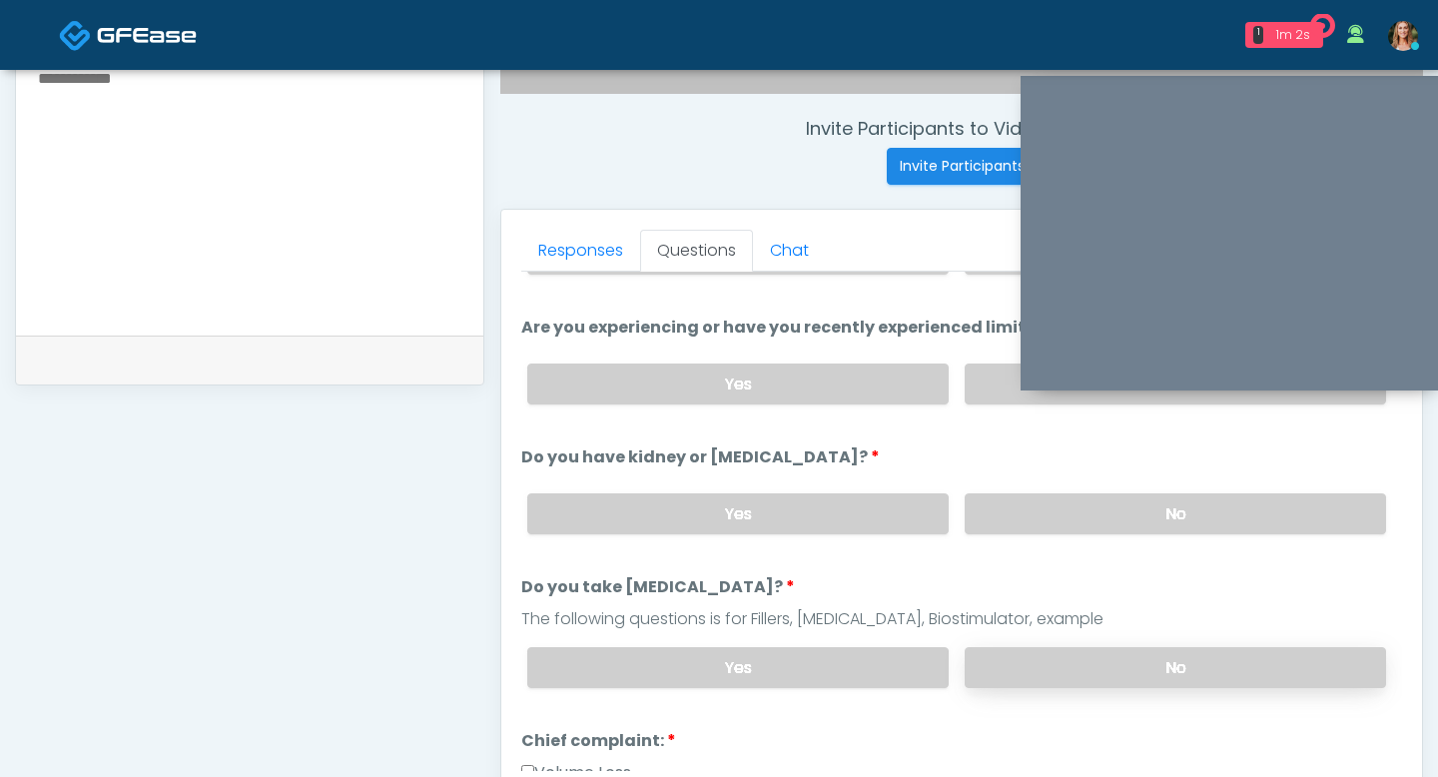
click at [1035, 677] on label "No" at bounding box center [1175, 667] width 421 height 41
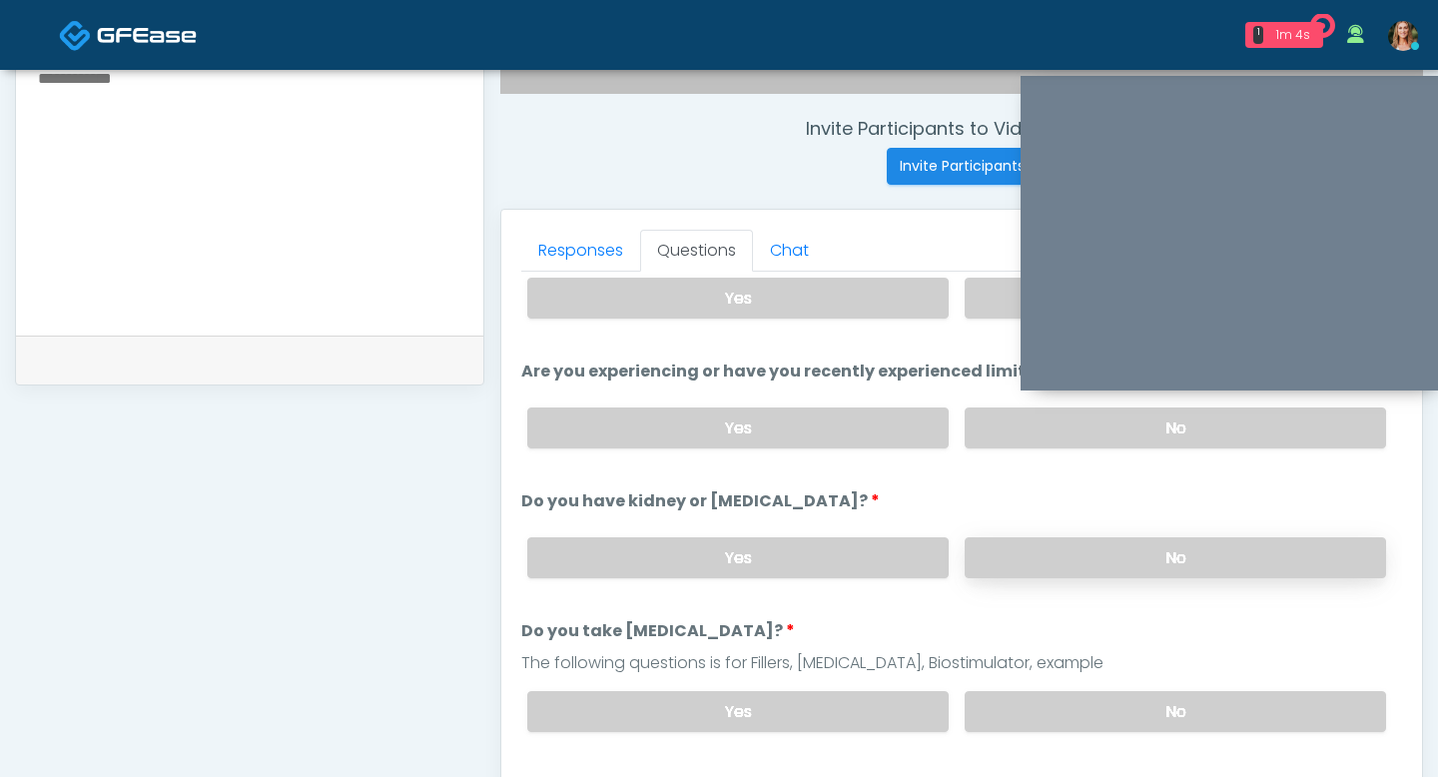
click at [1039, 556] on label "No" at bounding box center [1175, 557] width 421 height 41
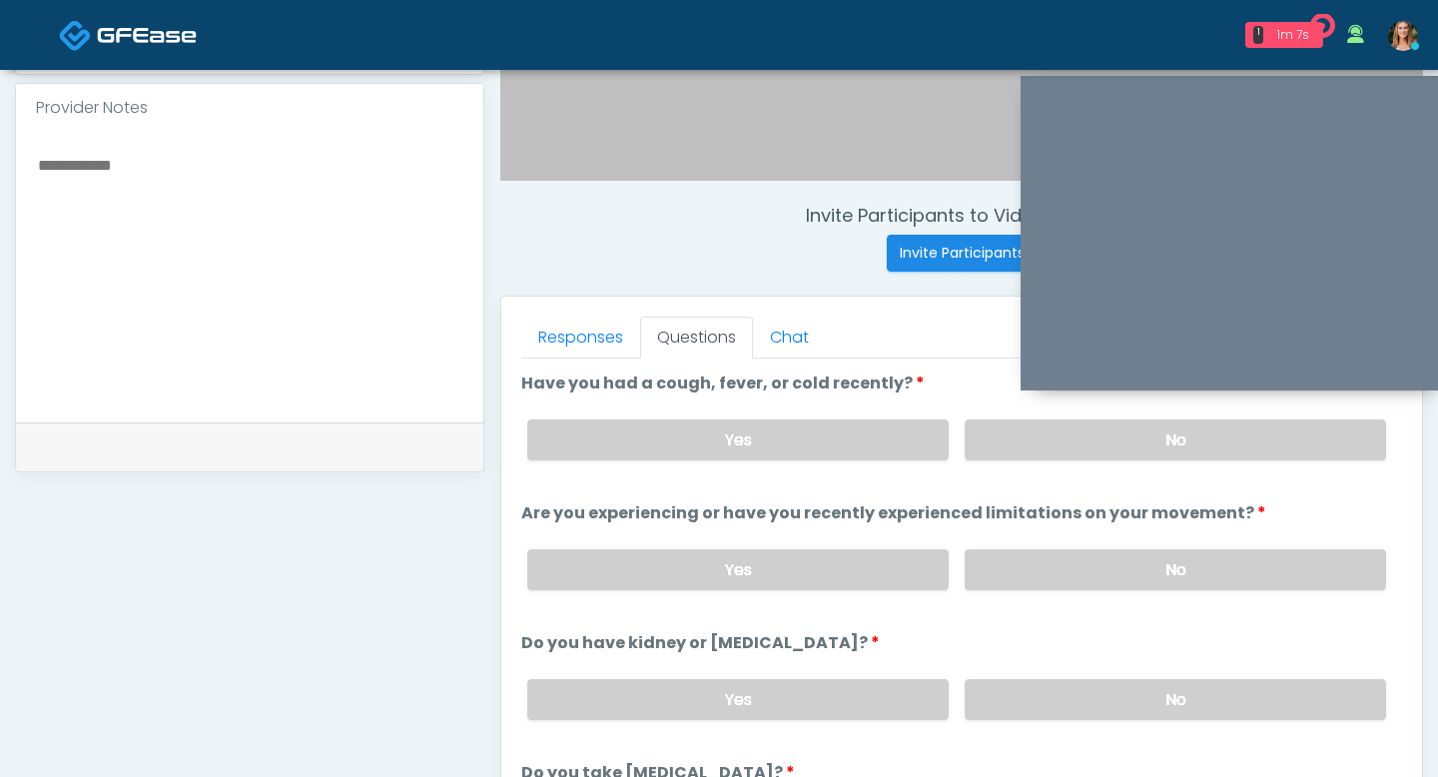
scroll to position [645, 0]
click at [1055, 442] on label "No" at bounding box center [1175, 440] width 421 height 41
click at [1093, 536] on div "Yes No" at bounding box center [956, 570] width 891 height 73
click at [1093, 576] on label "No" at bounding box center [1175, 570] width 421 height 41
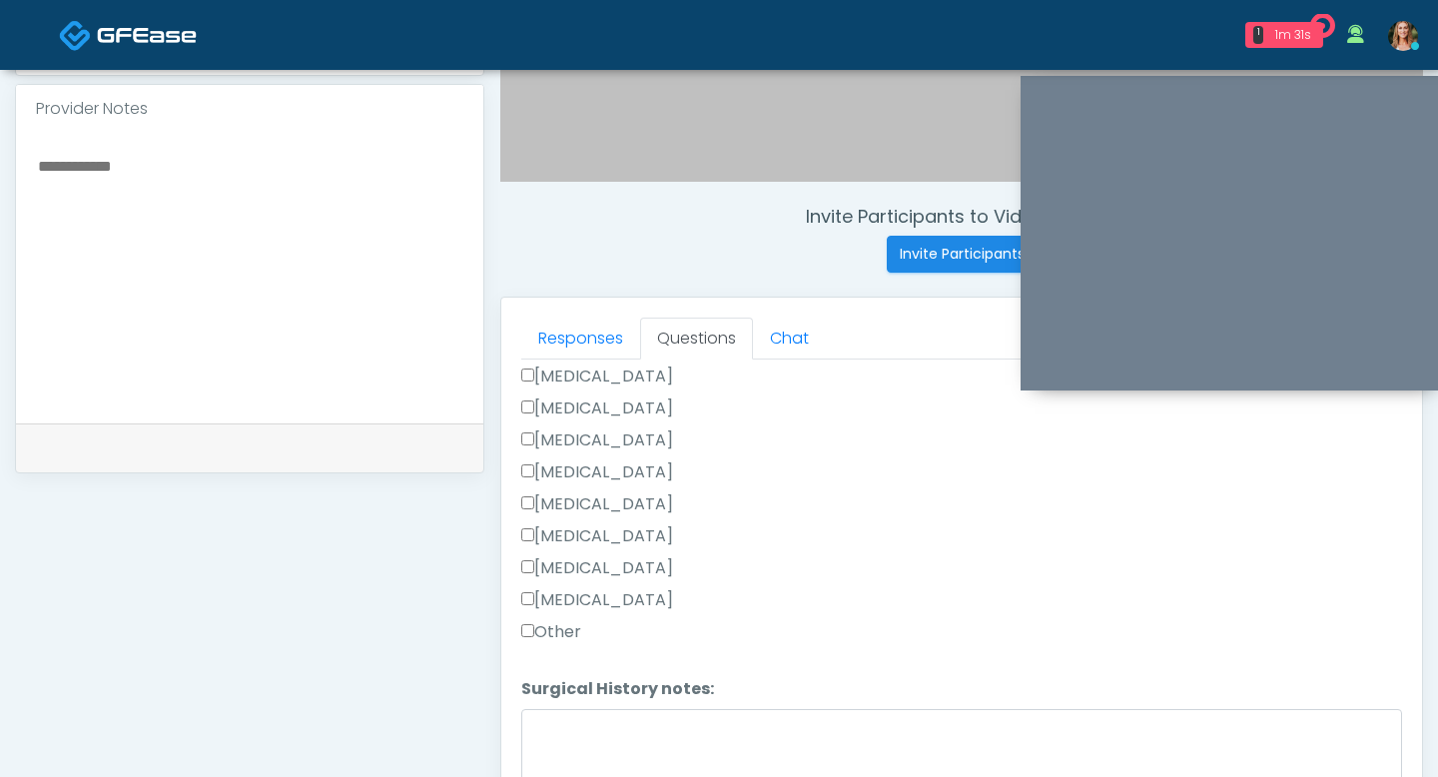
scroll to position [814, 0]
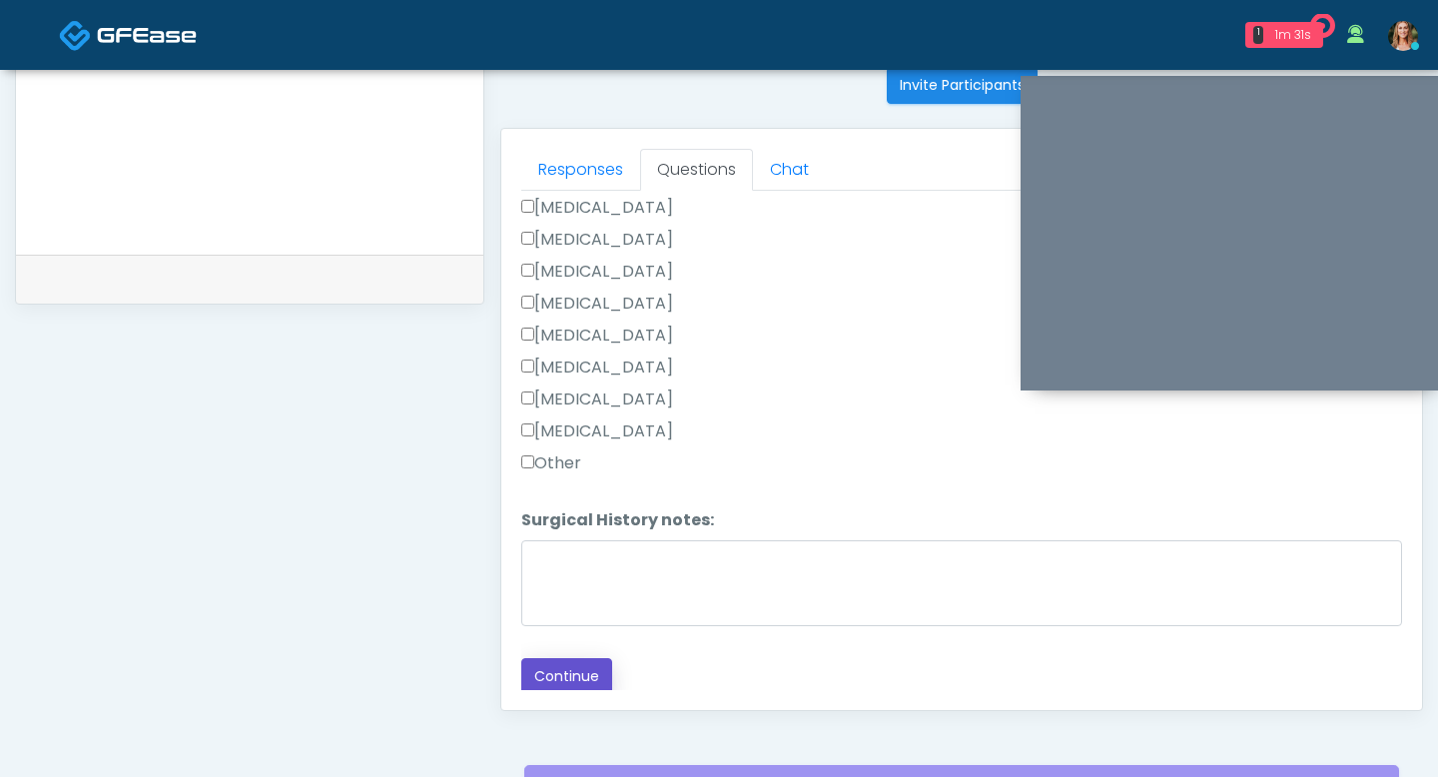
click at [579, 670] on button "Continue" at bounding box center [566, 676] width 91 height 37
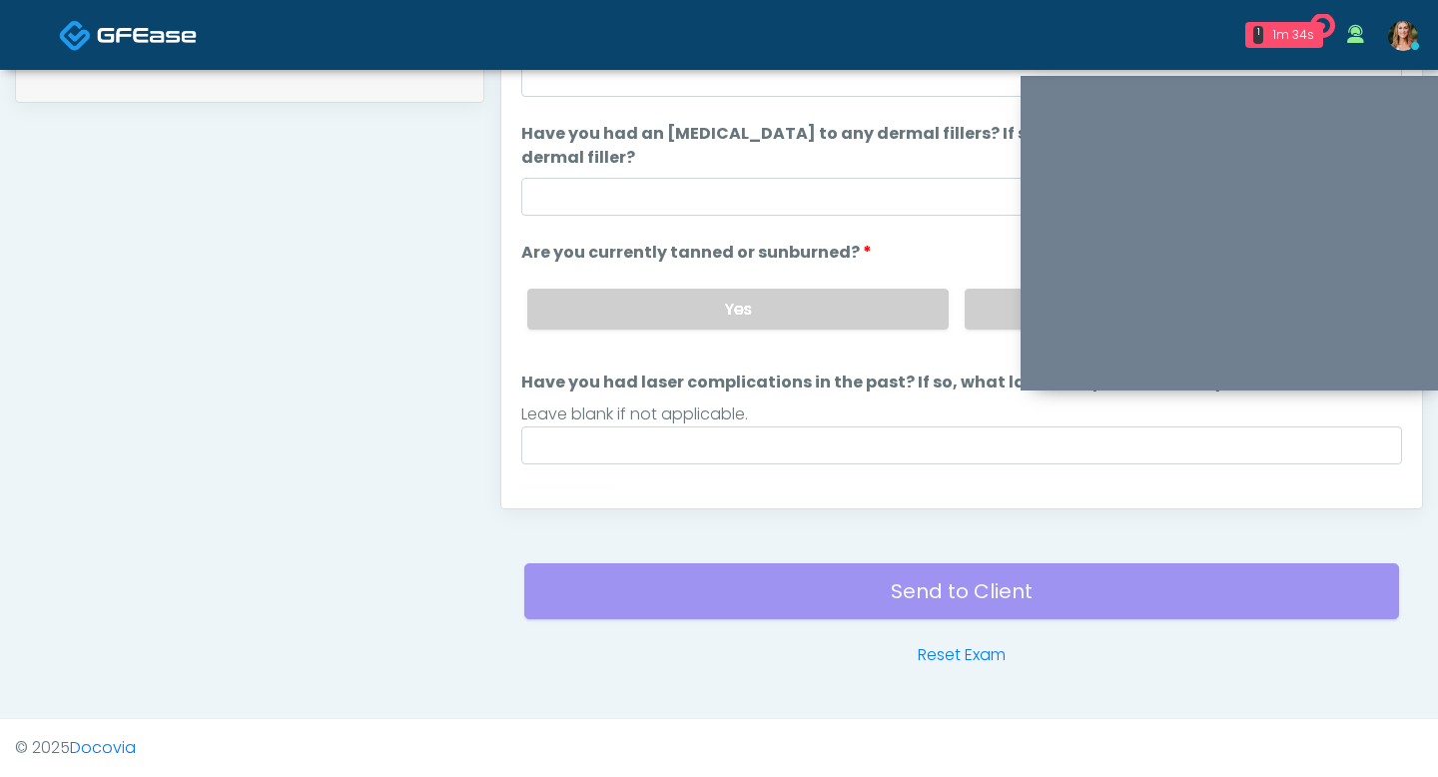
scroll to position [133, 0]
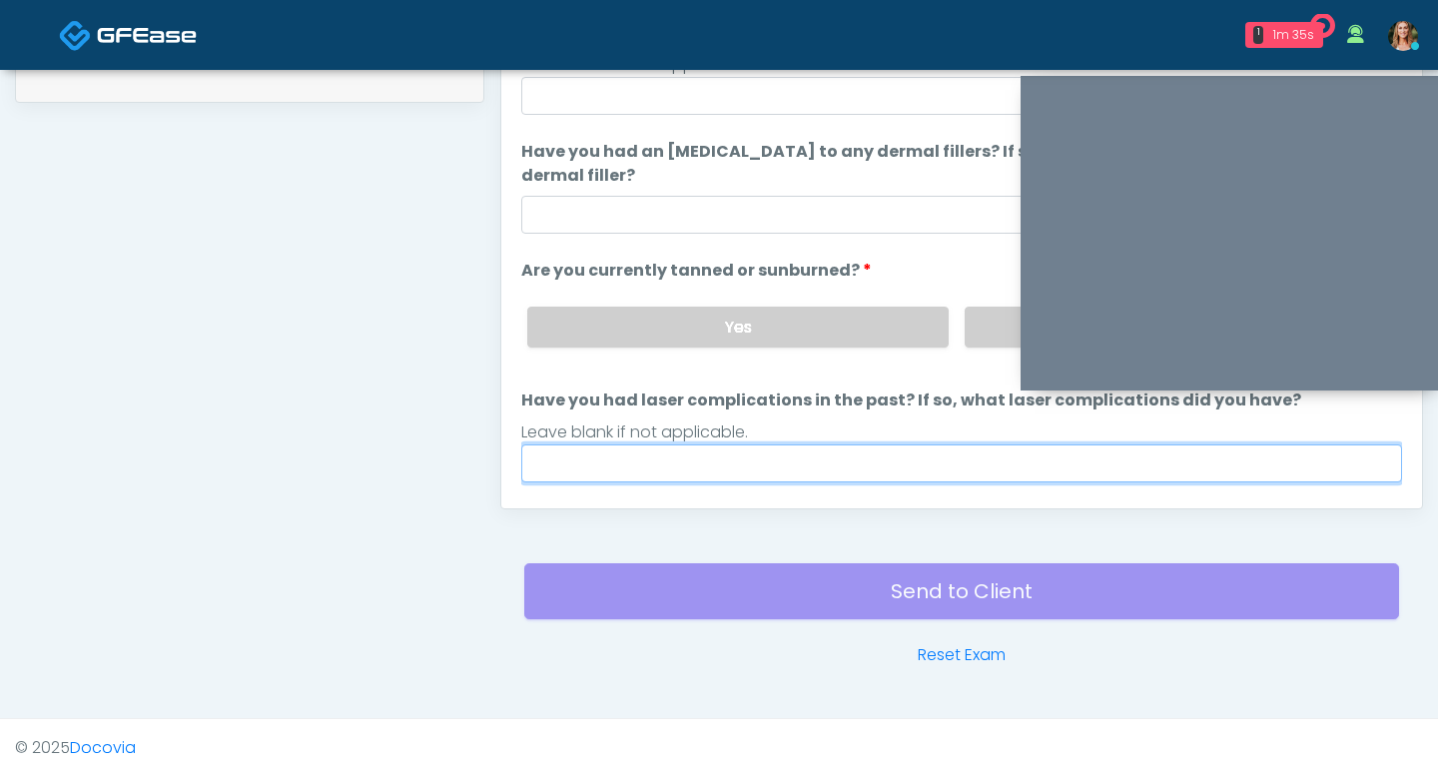
click at [700, 456] on input "Have you had laser complications in the past? If so, what laser complications d…" at bounding box center [961, 463] width 881 height 38
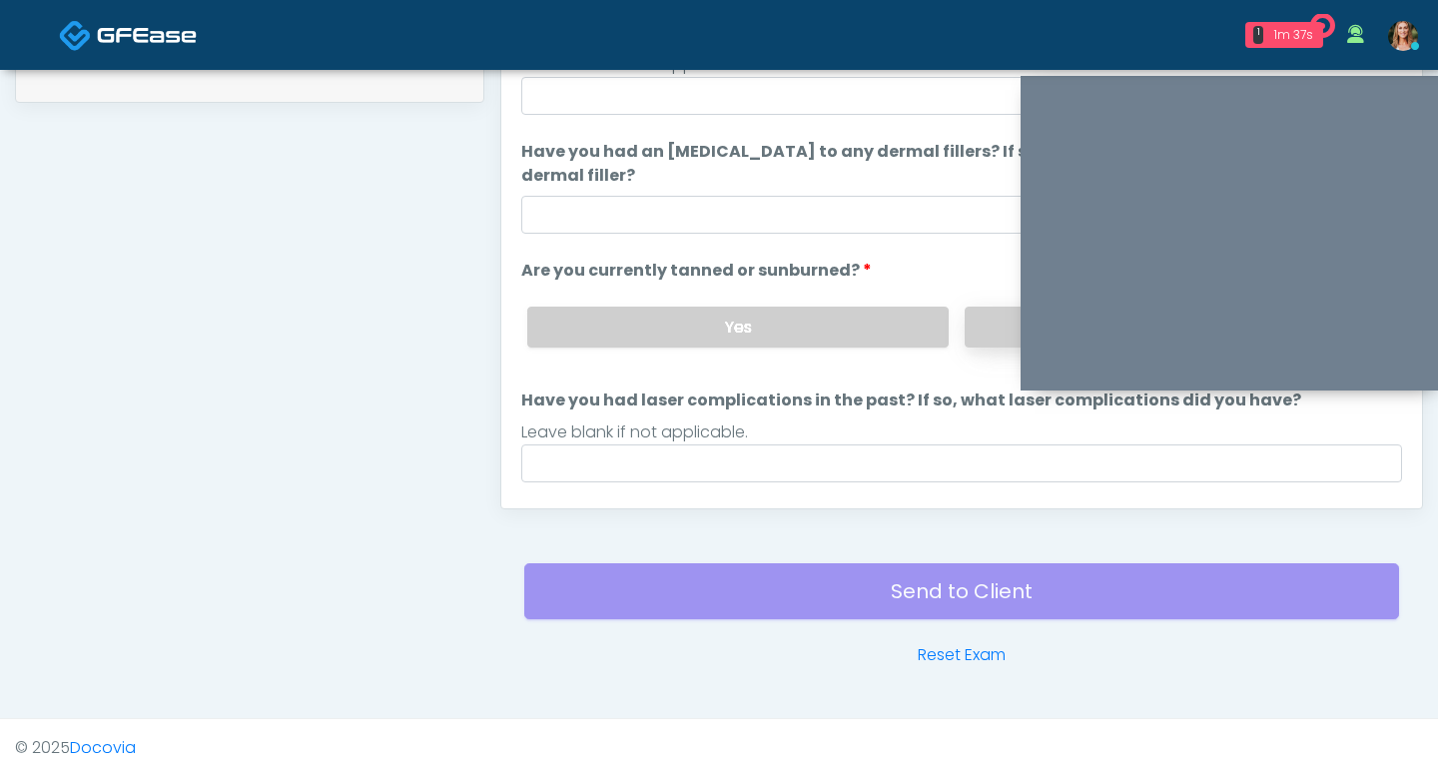
click at [972, 326] on label "No" at bounding box center [1175, 327] width 421 height 41
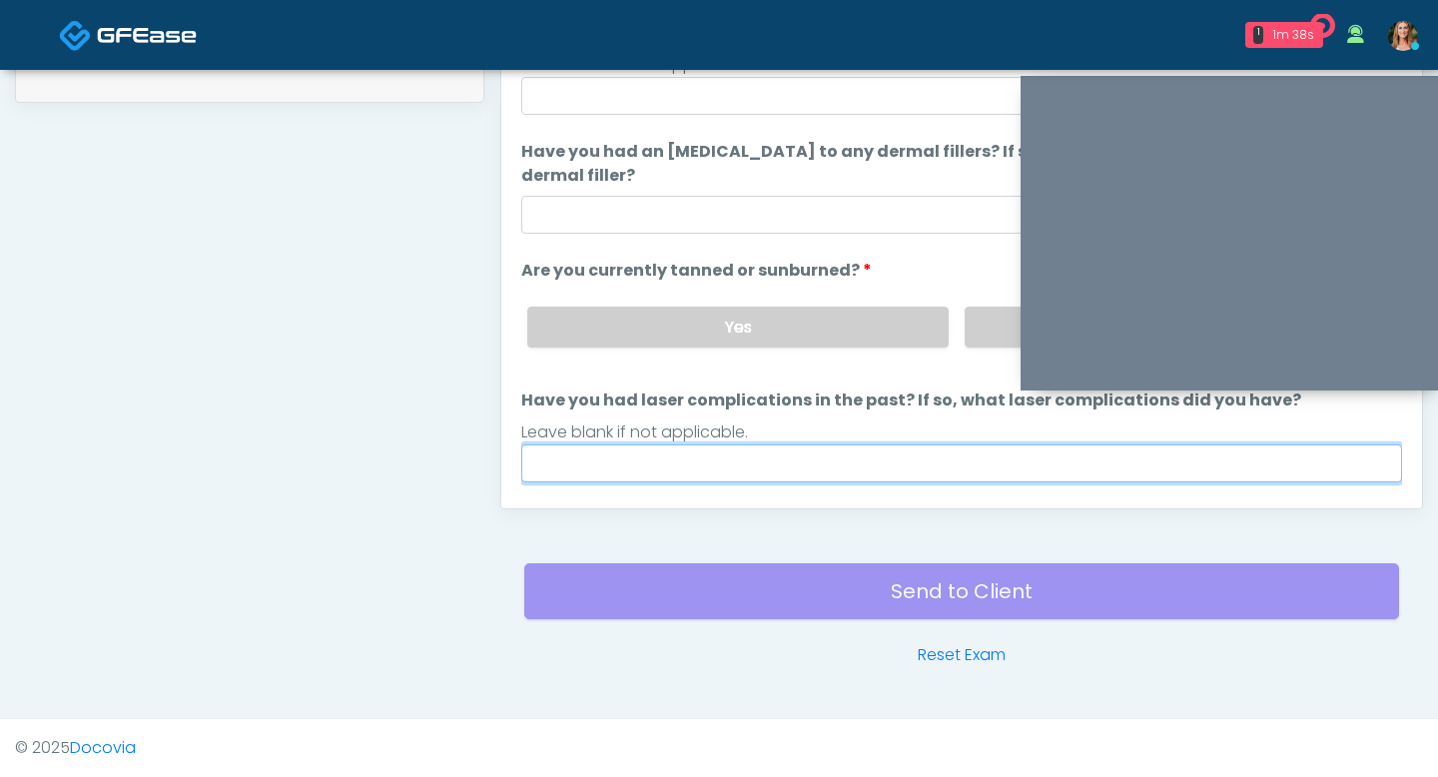
click at [704, 465] on input "Have you had laser complications in the past? If so, what laser complications d…" at bounding box center [961, 463] width 881 height 38
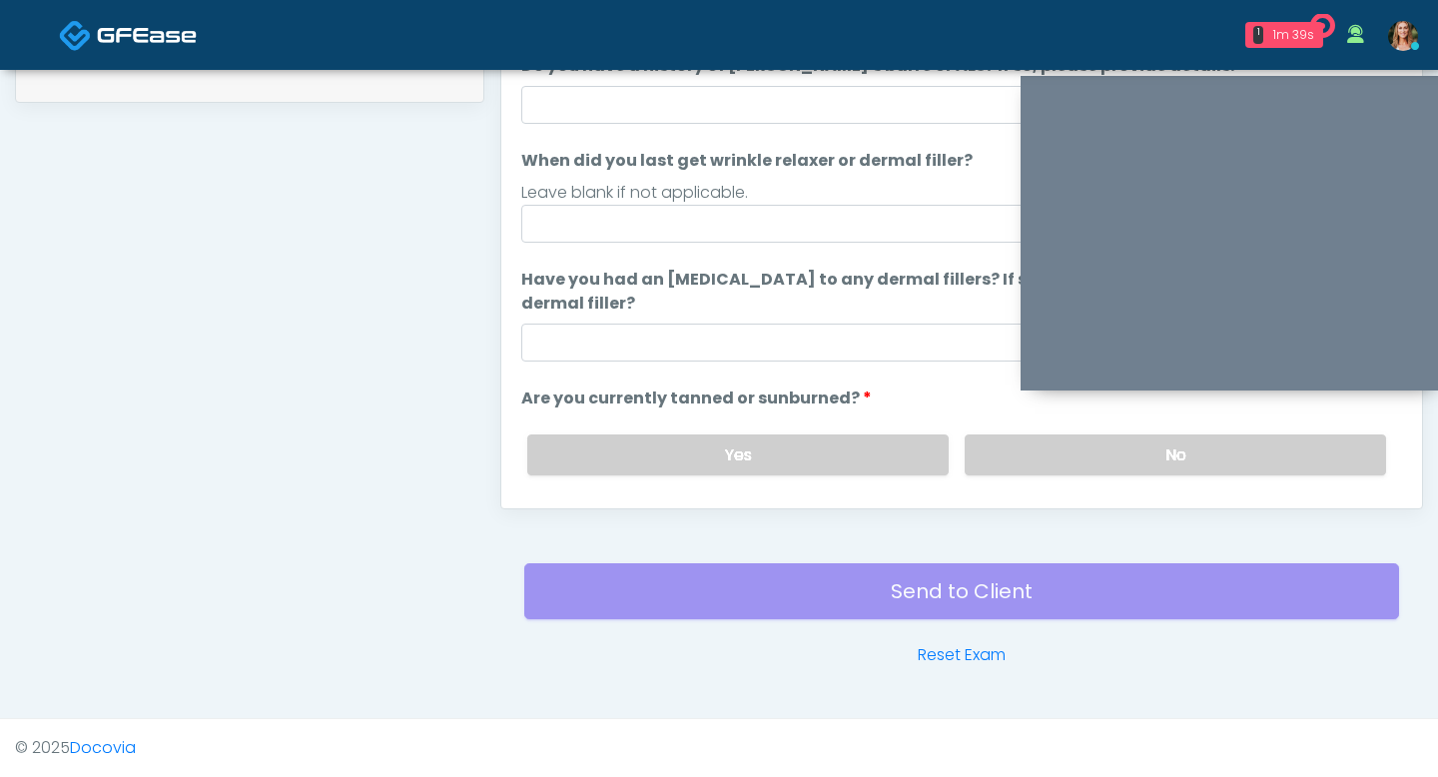
scroll to position [0, 0]
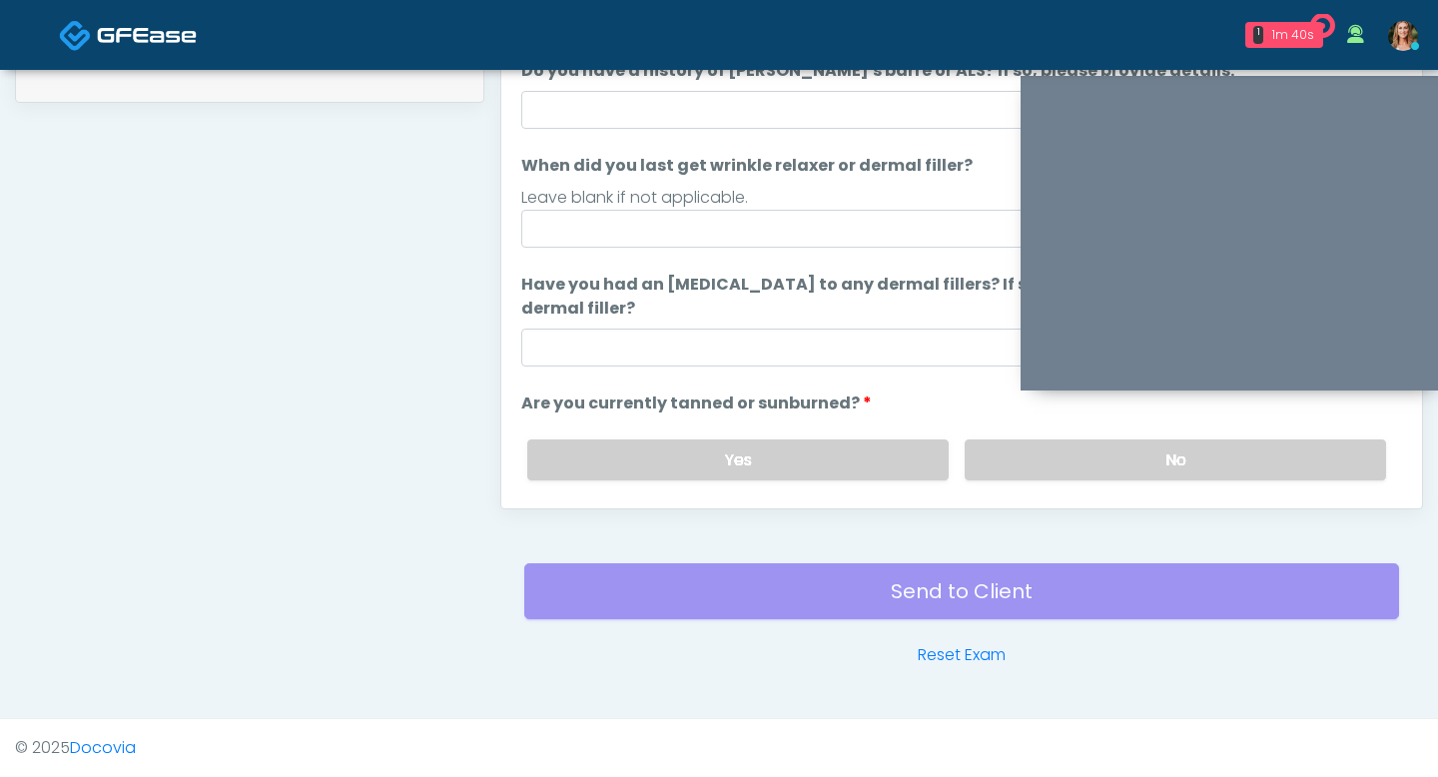
type input "**"
click at [626, 342] on input "Have you had an allergic response to any dermal fillers? If so, what was the re…" at bounding box center [961, 348] width 881 height 38
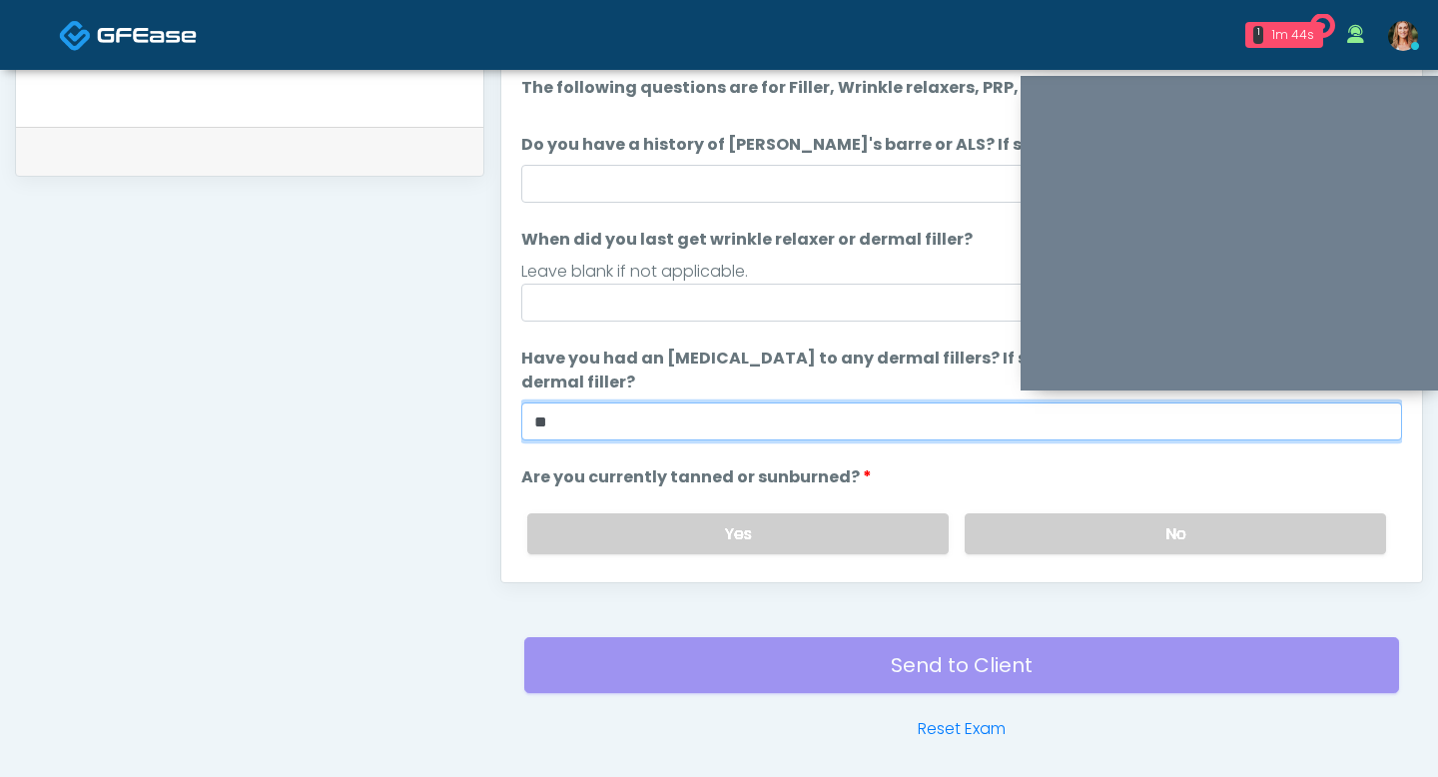
type input "**"
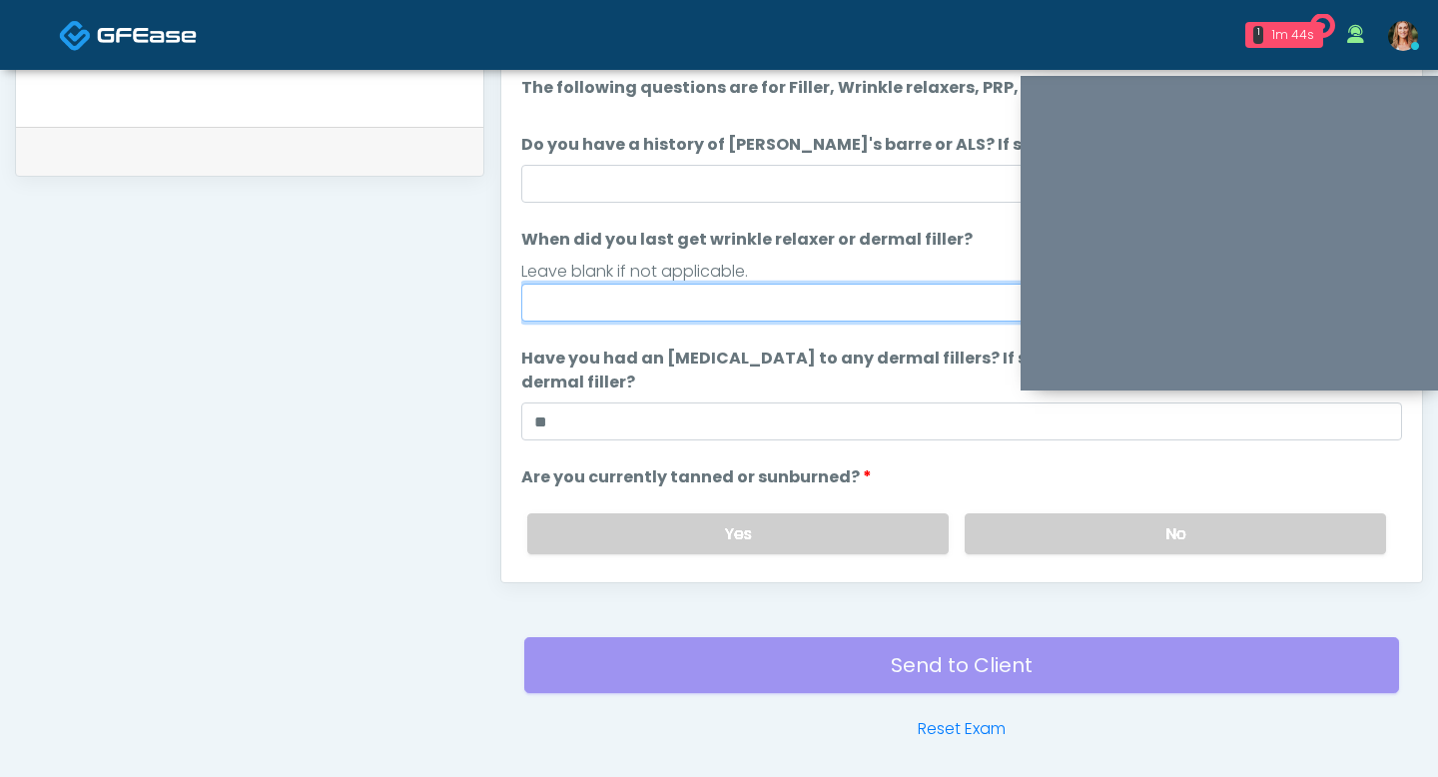
click at [669, 313] on input "When did you last get wrinkle relaxer or dermal filler?" at bounding box center [961, 303] width 881 height 38
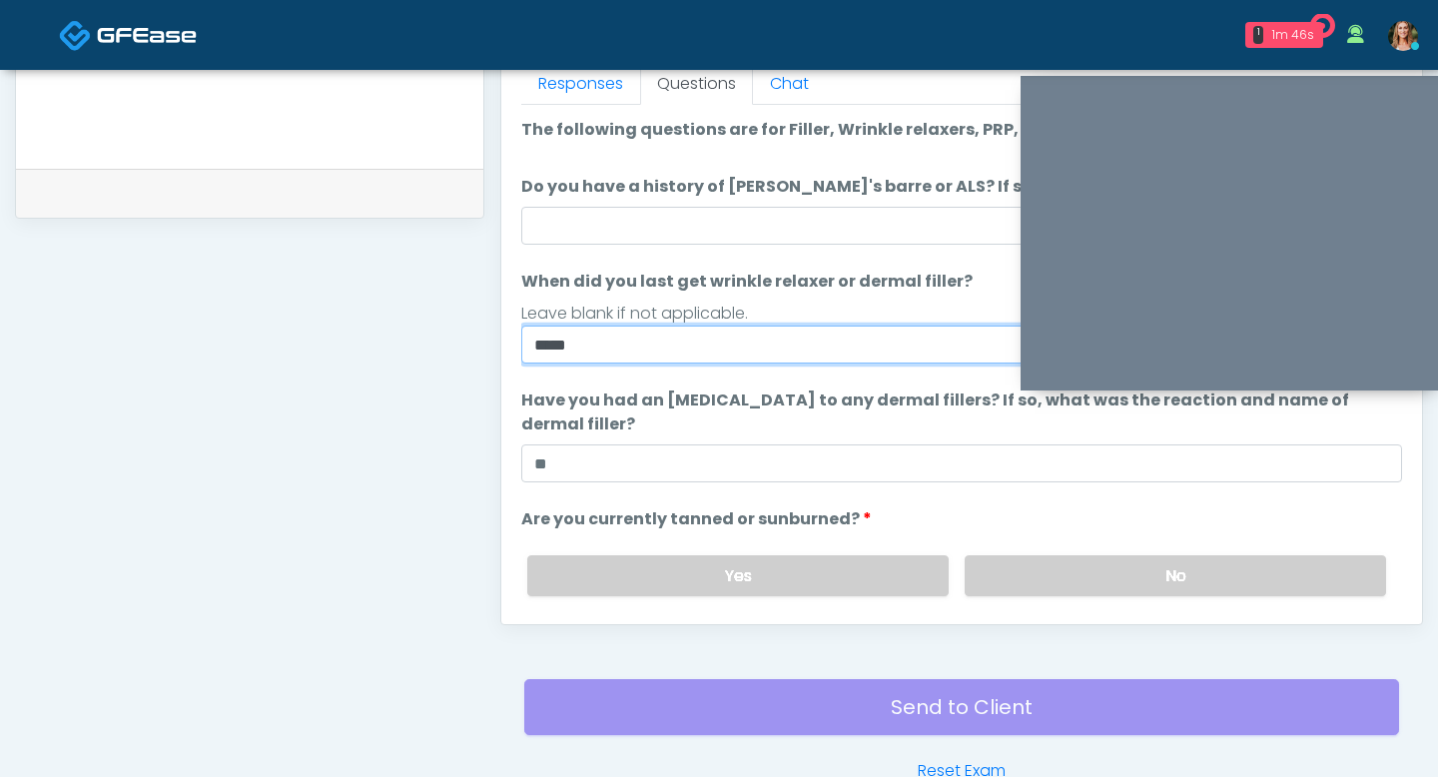
scroll to position [850, 0]
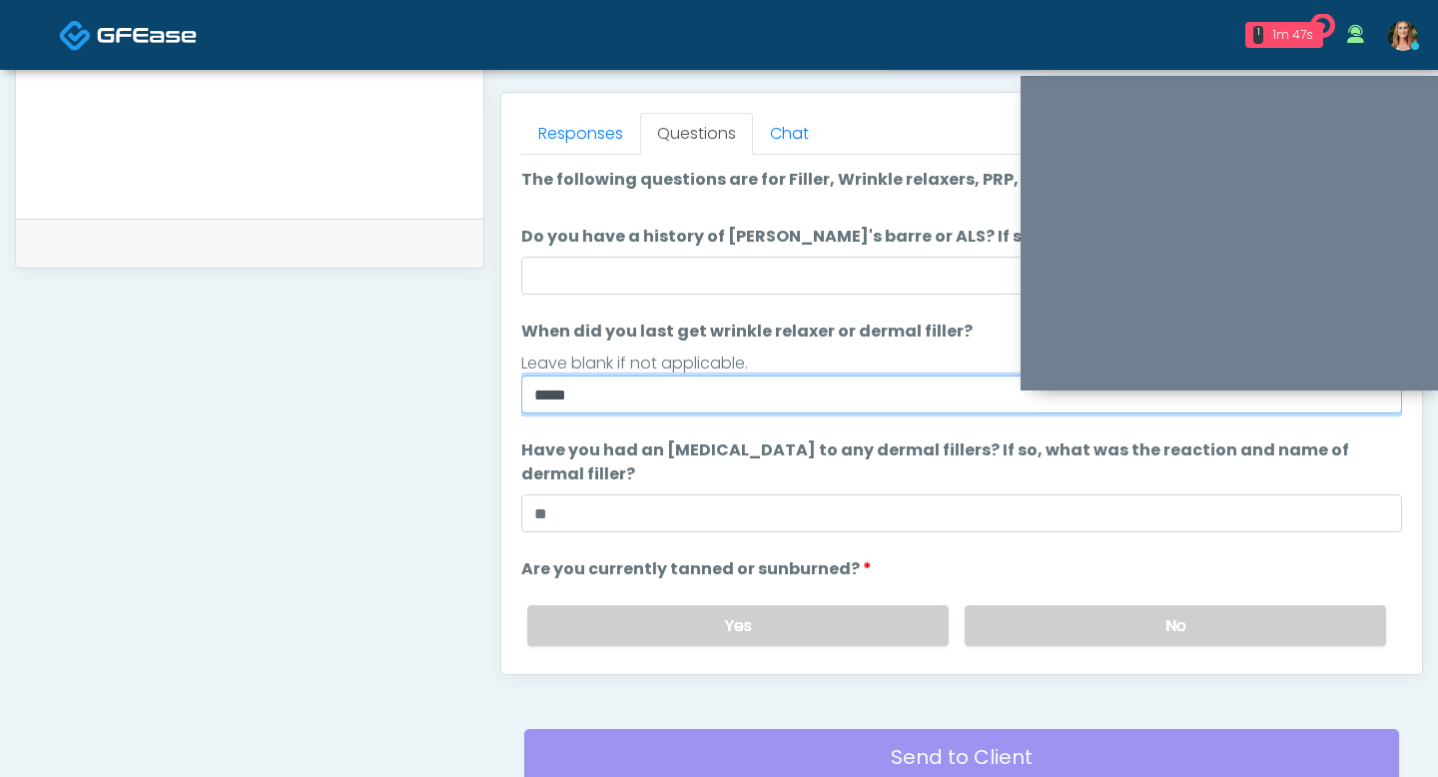
type input "****"
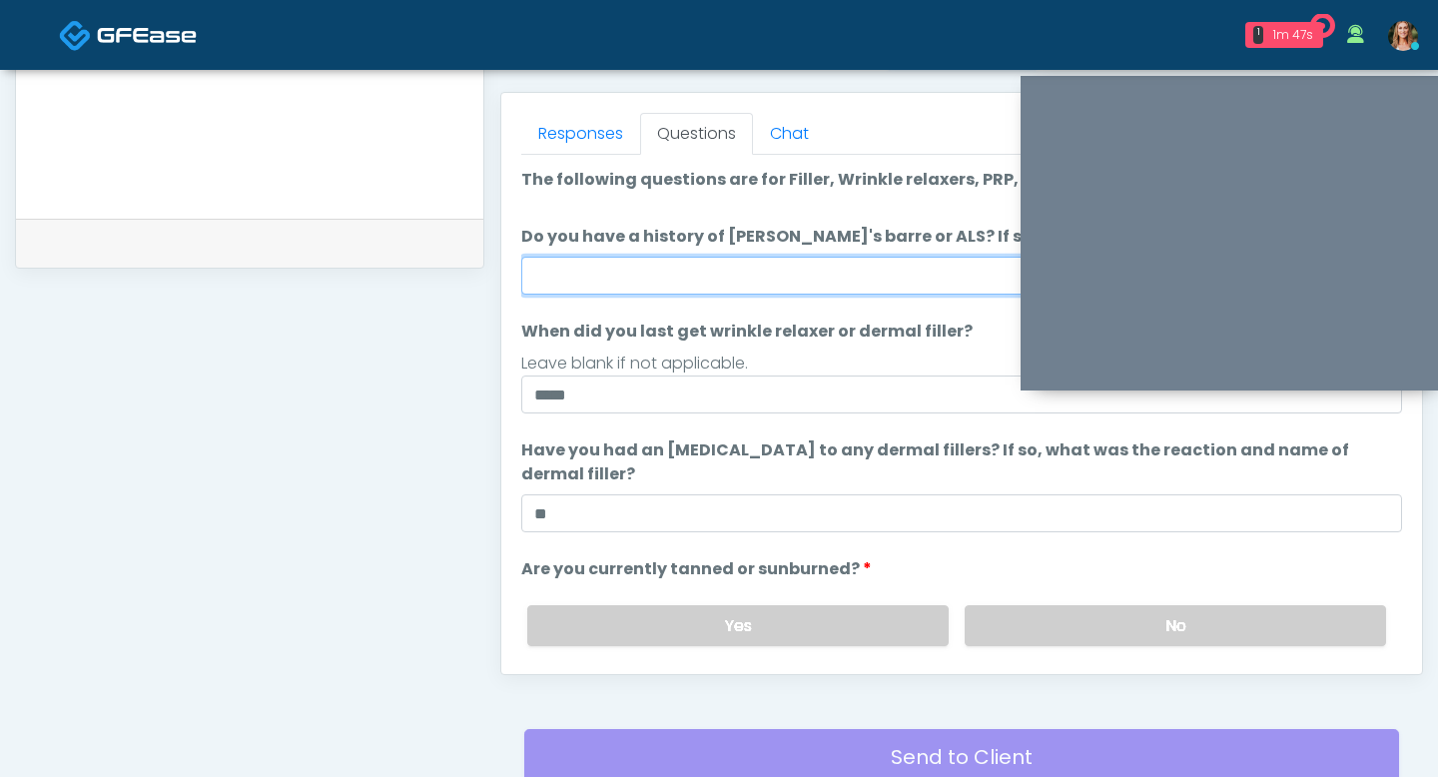
click at [746, 287] on input "Do you have a history of Guillain's barre or ALS? If so, please provide details." at bounding box center [961, 276] width 881 height 38
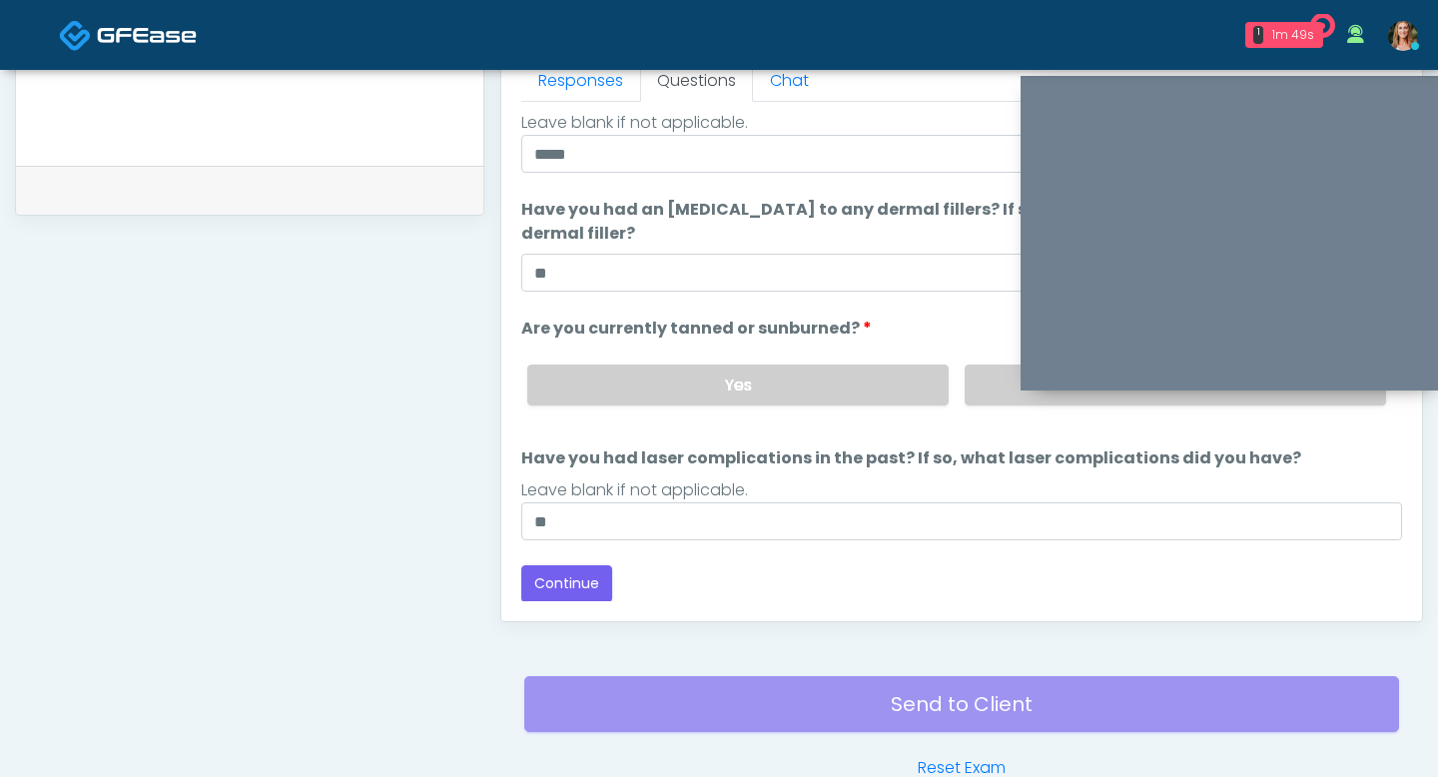
scroll to position [1016, 0]
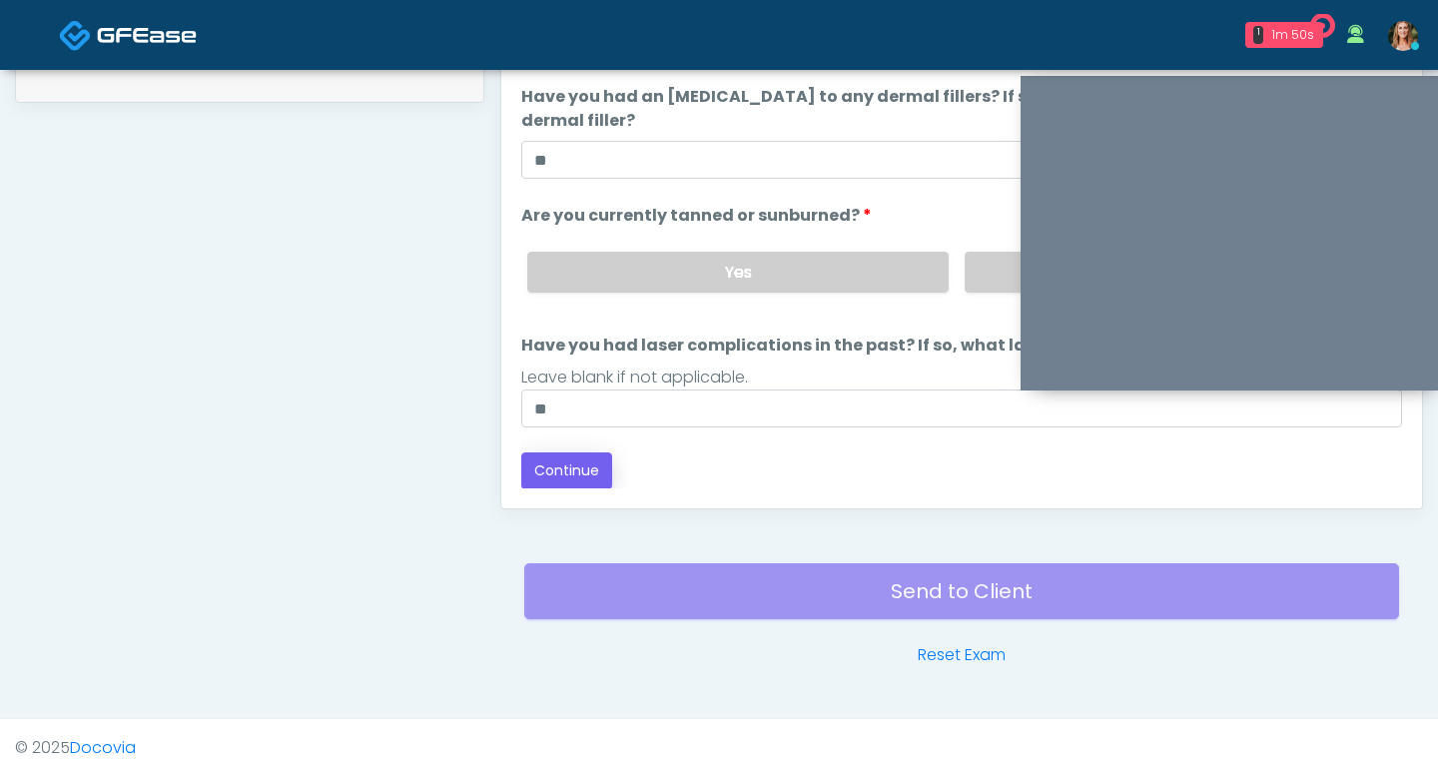
type input "**"
click at [581, 471] on button "Continue" at bounding box center [566, 470] width 91 height 37
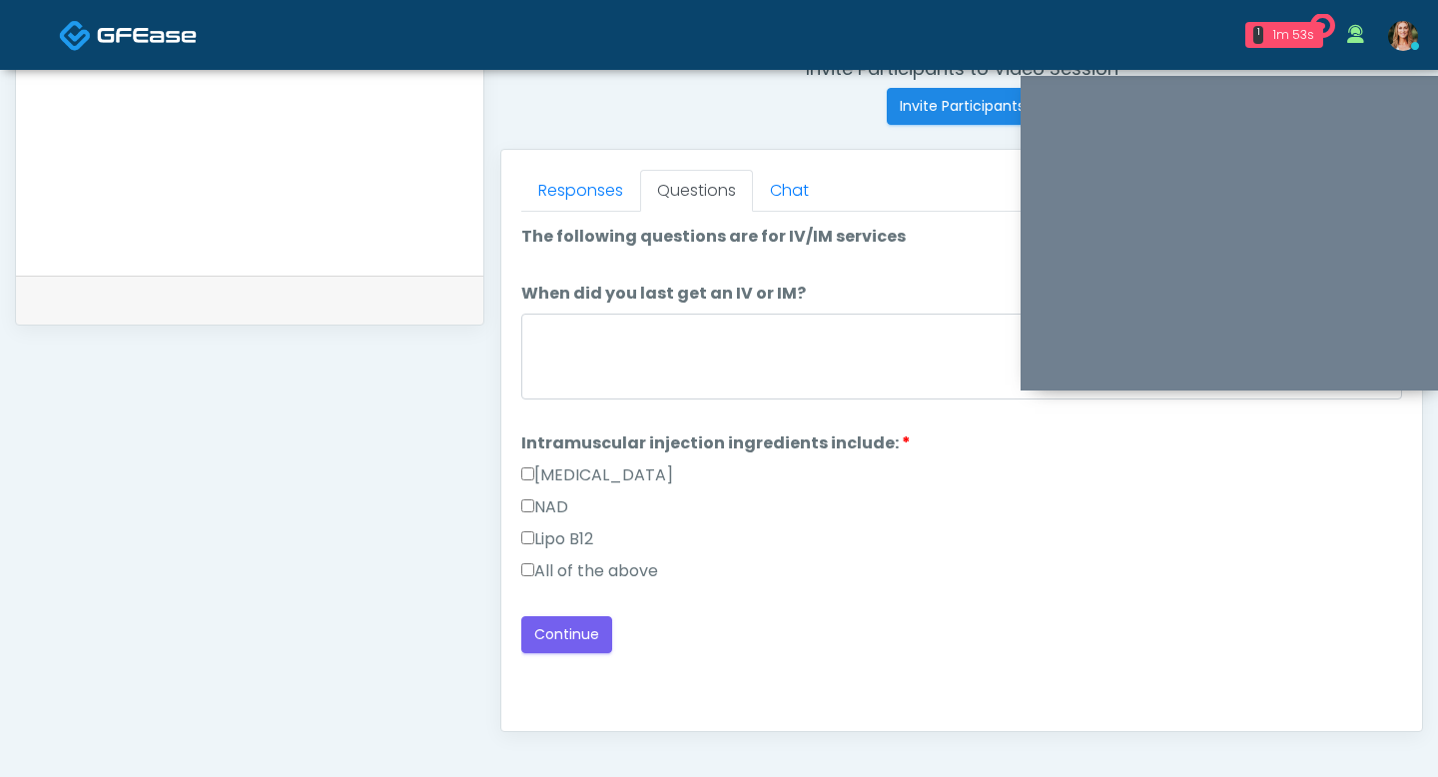
scroll to position [783, 0]
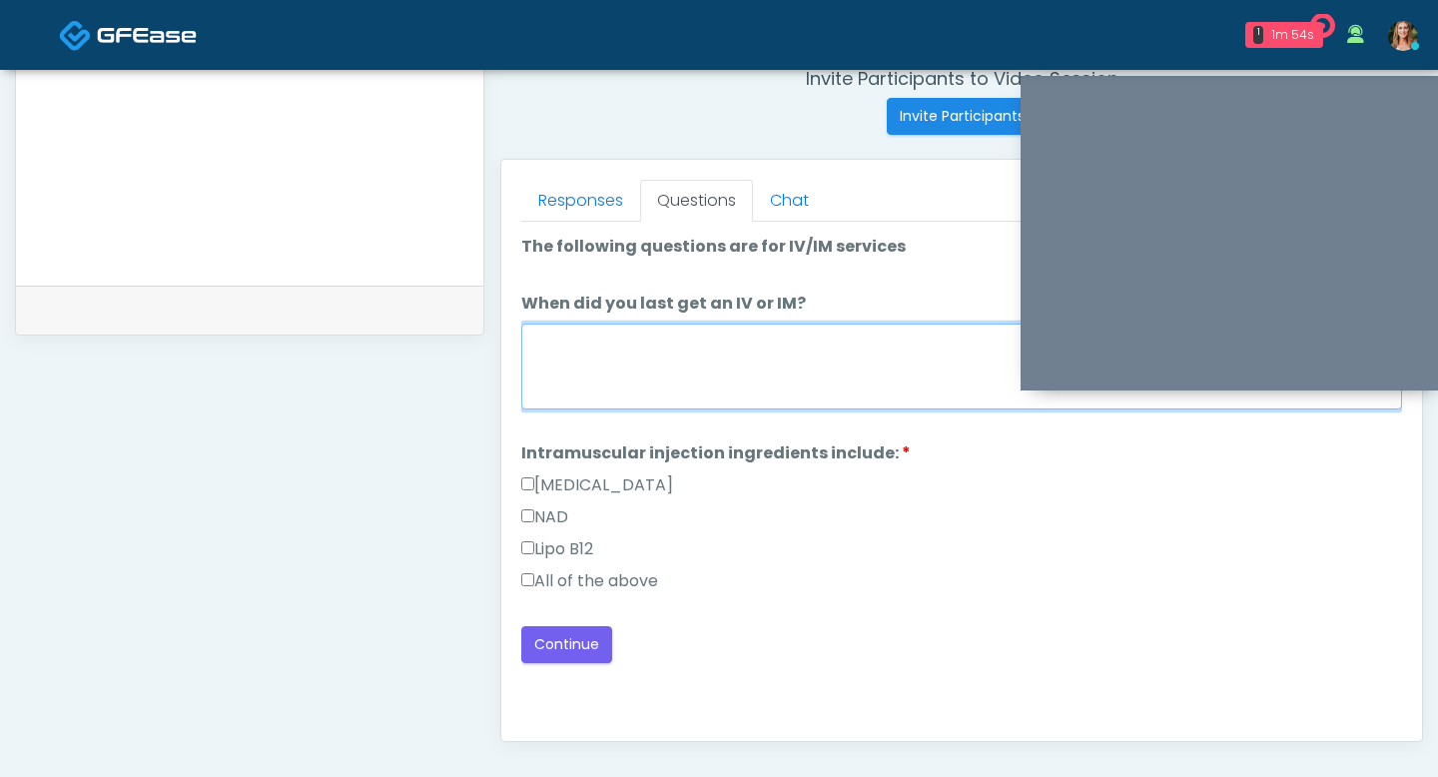
click at [708, 362] on textarea "When did you last get an IV or IM?" at bounding box center [961, 367] width 881 height 86
type textarea "*"
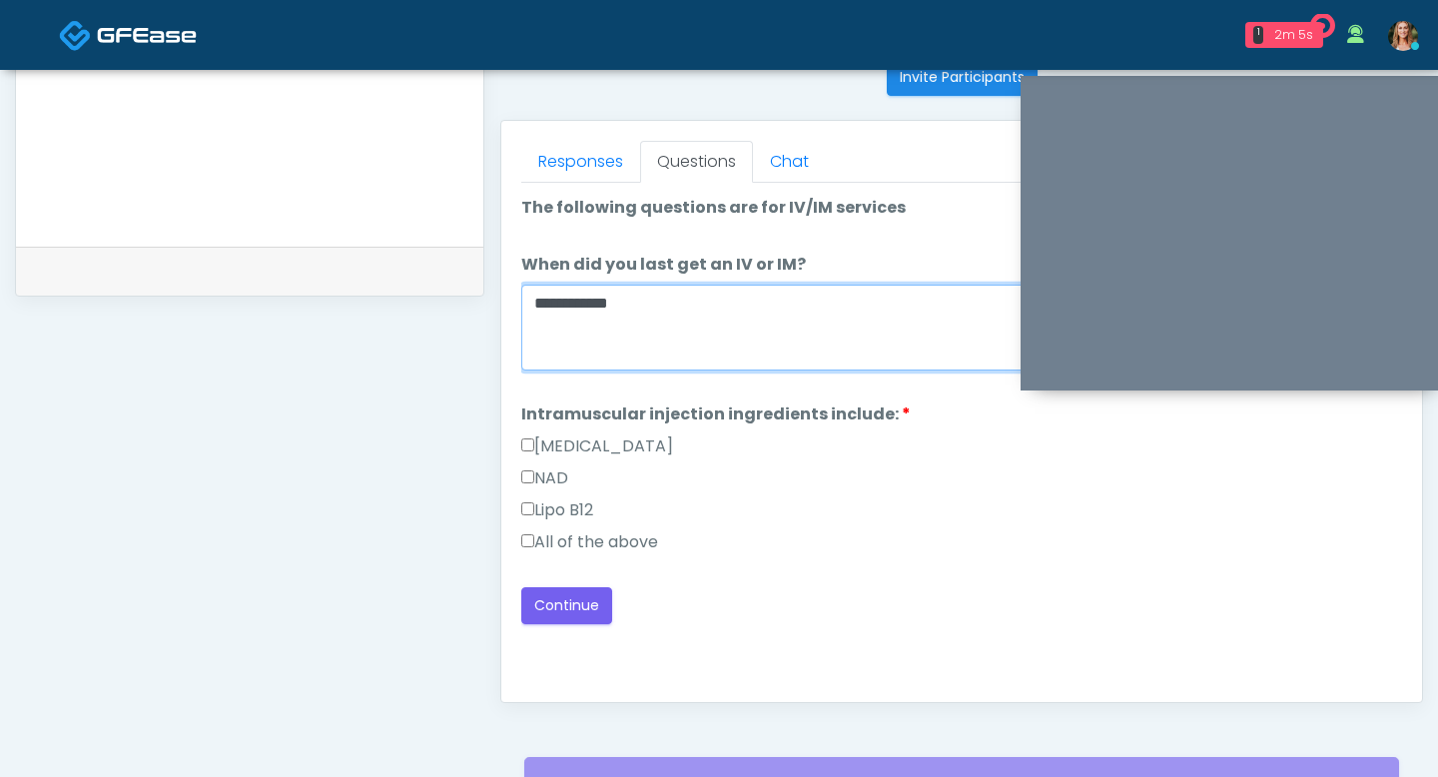
type textarea "**********"
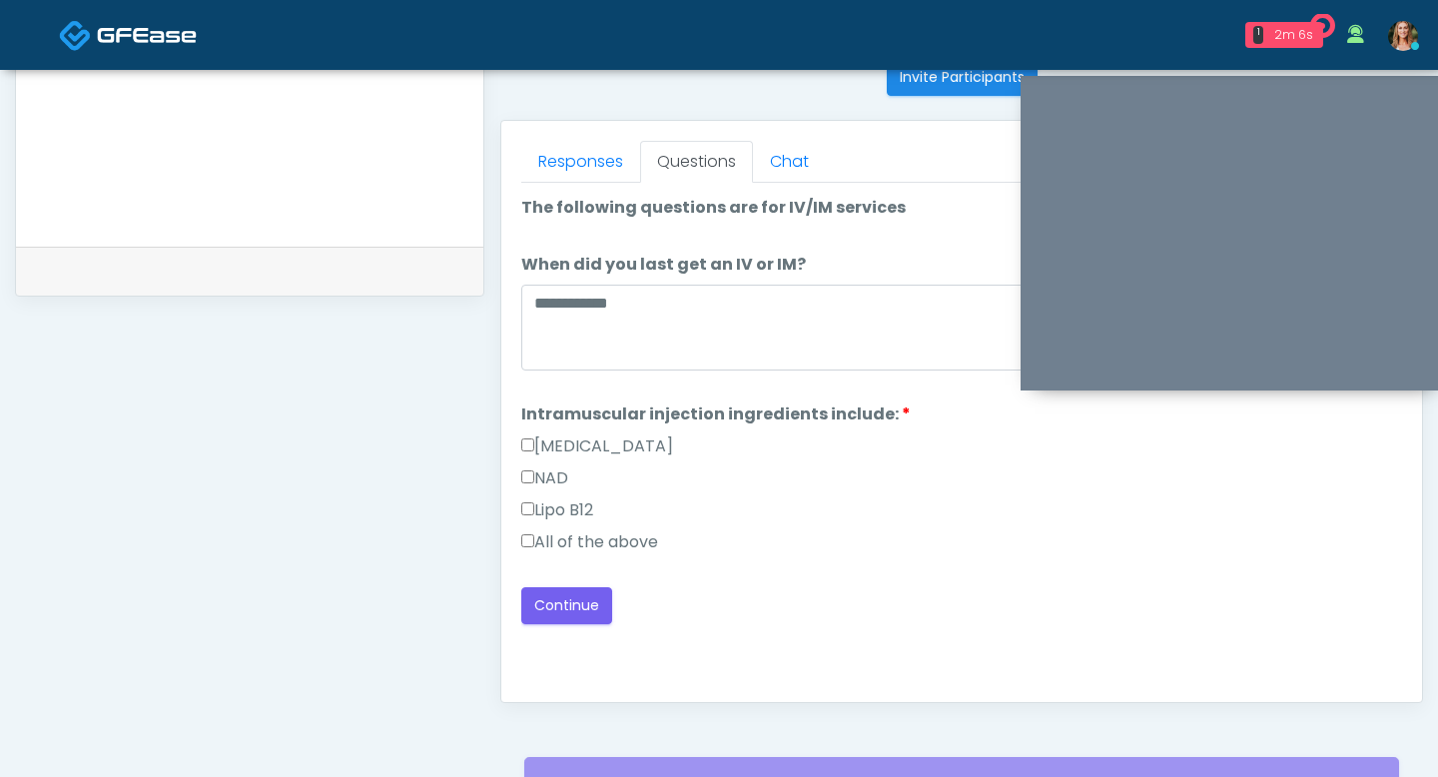
scroll to position [836, 0]
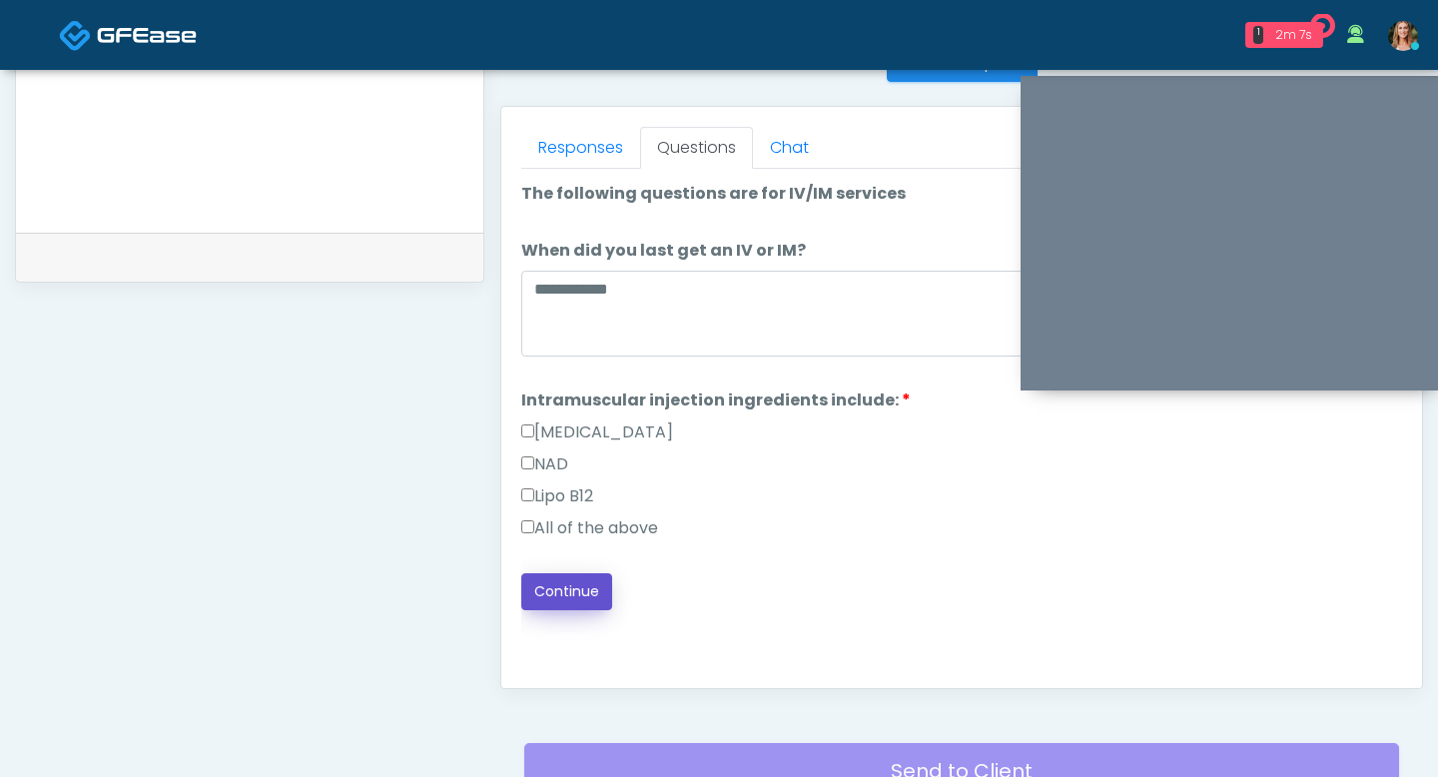
click at [555, 588] on button "Continue" at bounding box center [566, 591] width 91 height 37
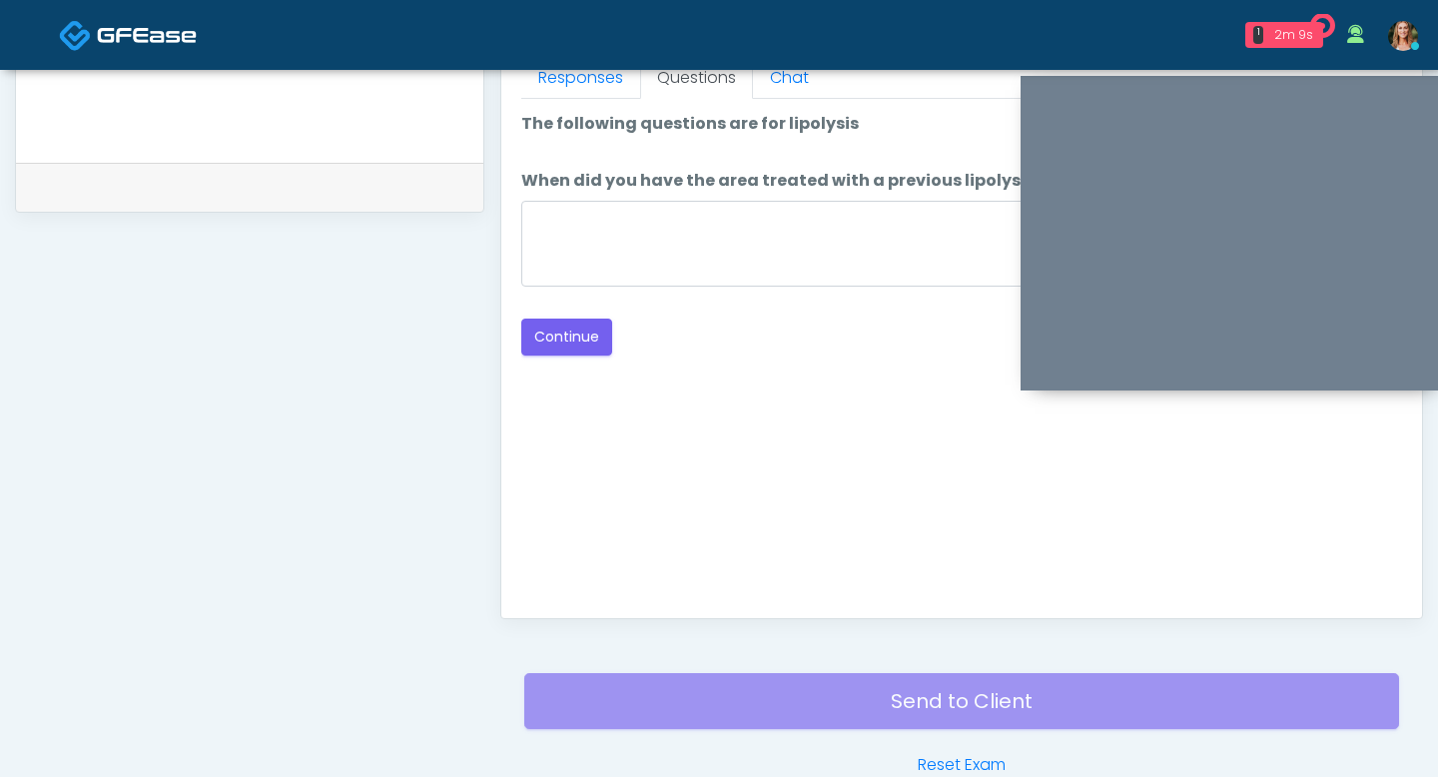
scroll to position [789, 0]
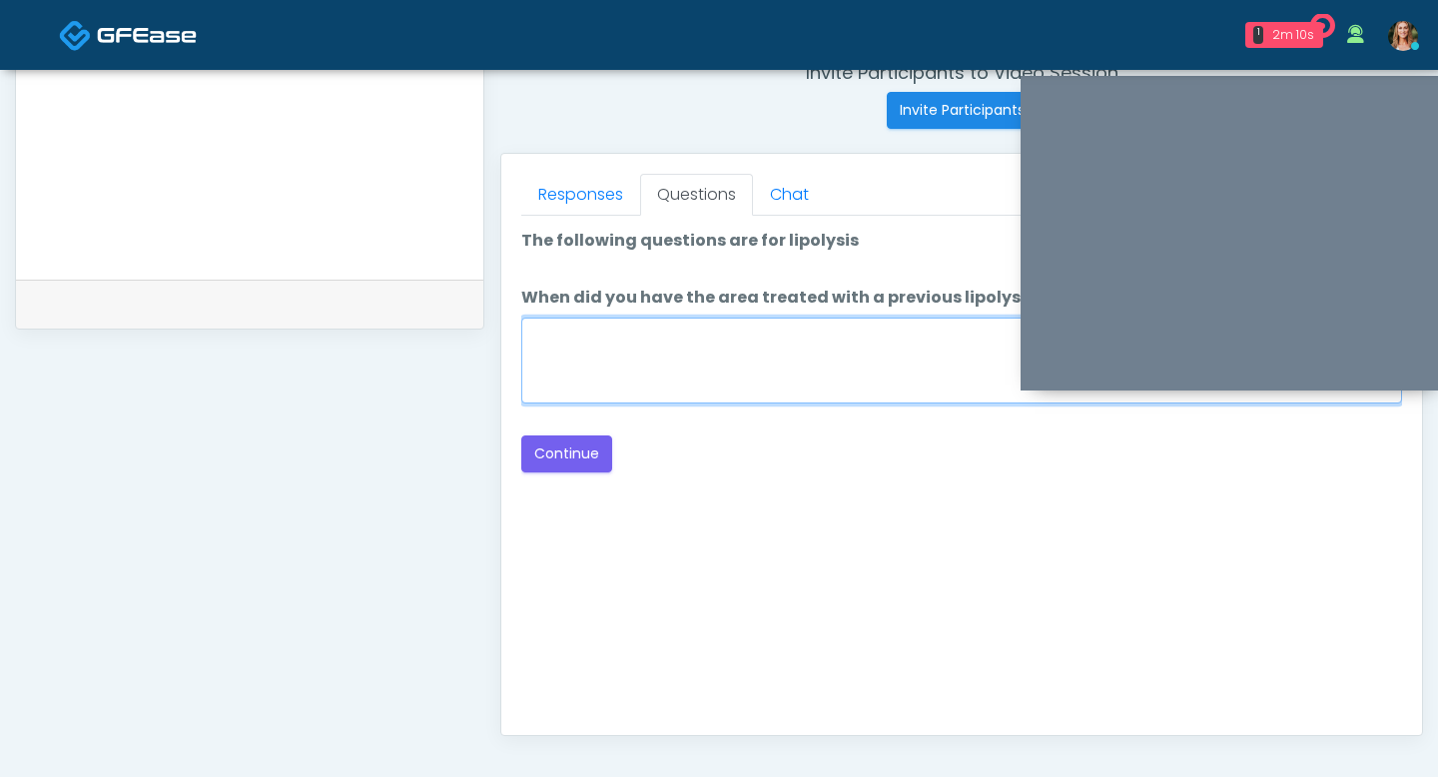
click at [745, 397] on textarea "When did you have the area treated with a previous lipolysis treatment?" at bounding box center [961, 361] width 881 height 86
type textarea "**"
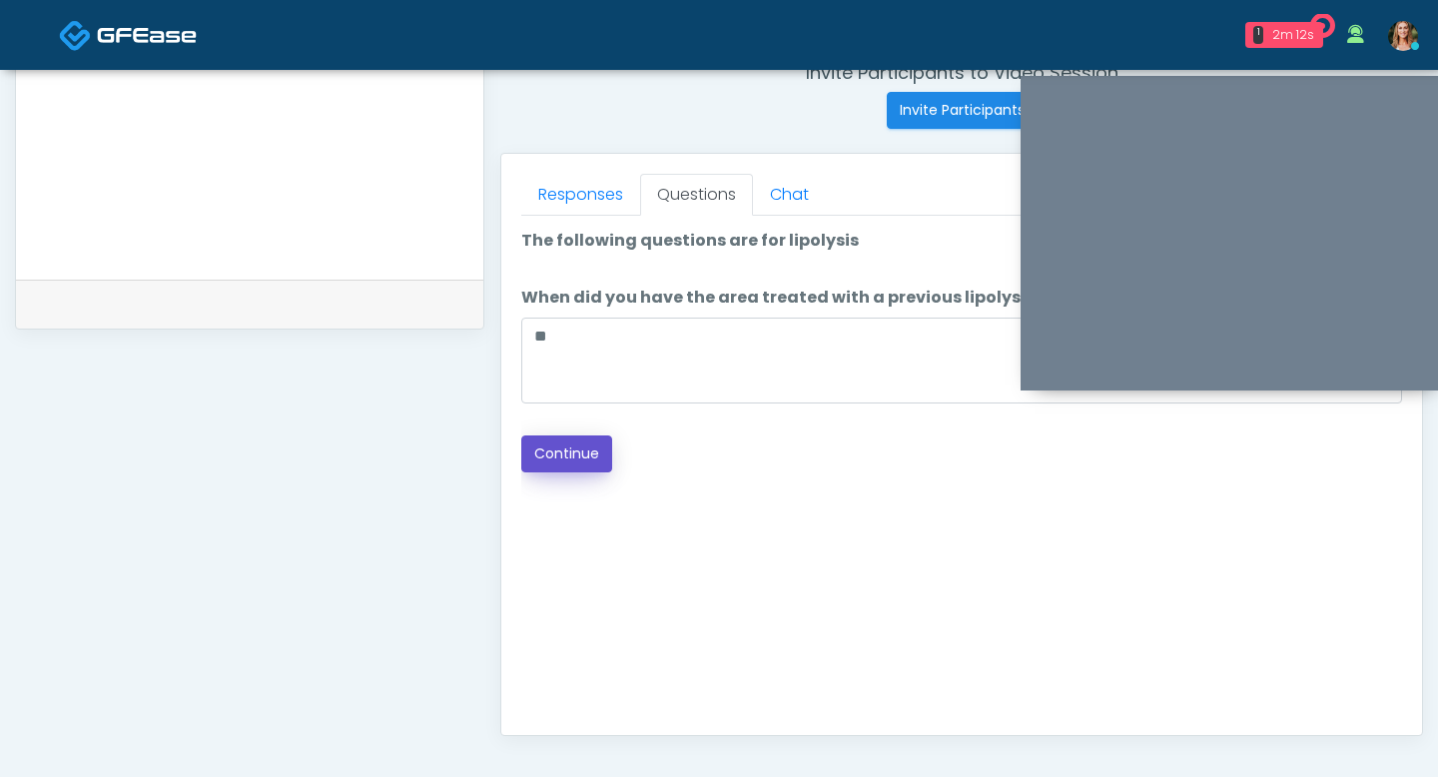
click at [568, 461] on button "Continue" at bounding box center [566, 453] width 91 height 37
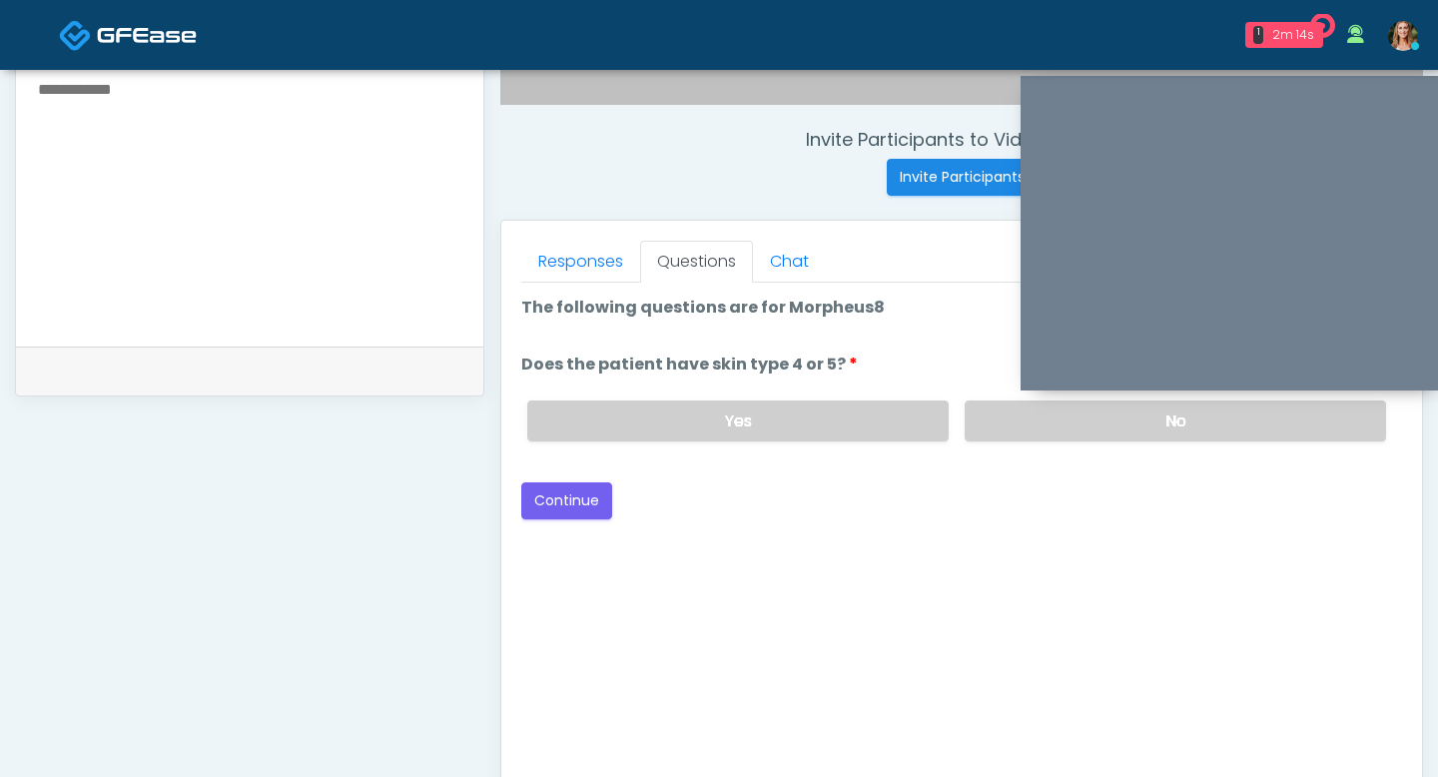
scroll to position [721, 0]
click at [1026, 433] on label "No" at bounding box center [1175, 421] width 421 height 41
click at [544, 502] on button "Continue" at bounding box center [566, 501] width 91 height 37
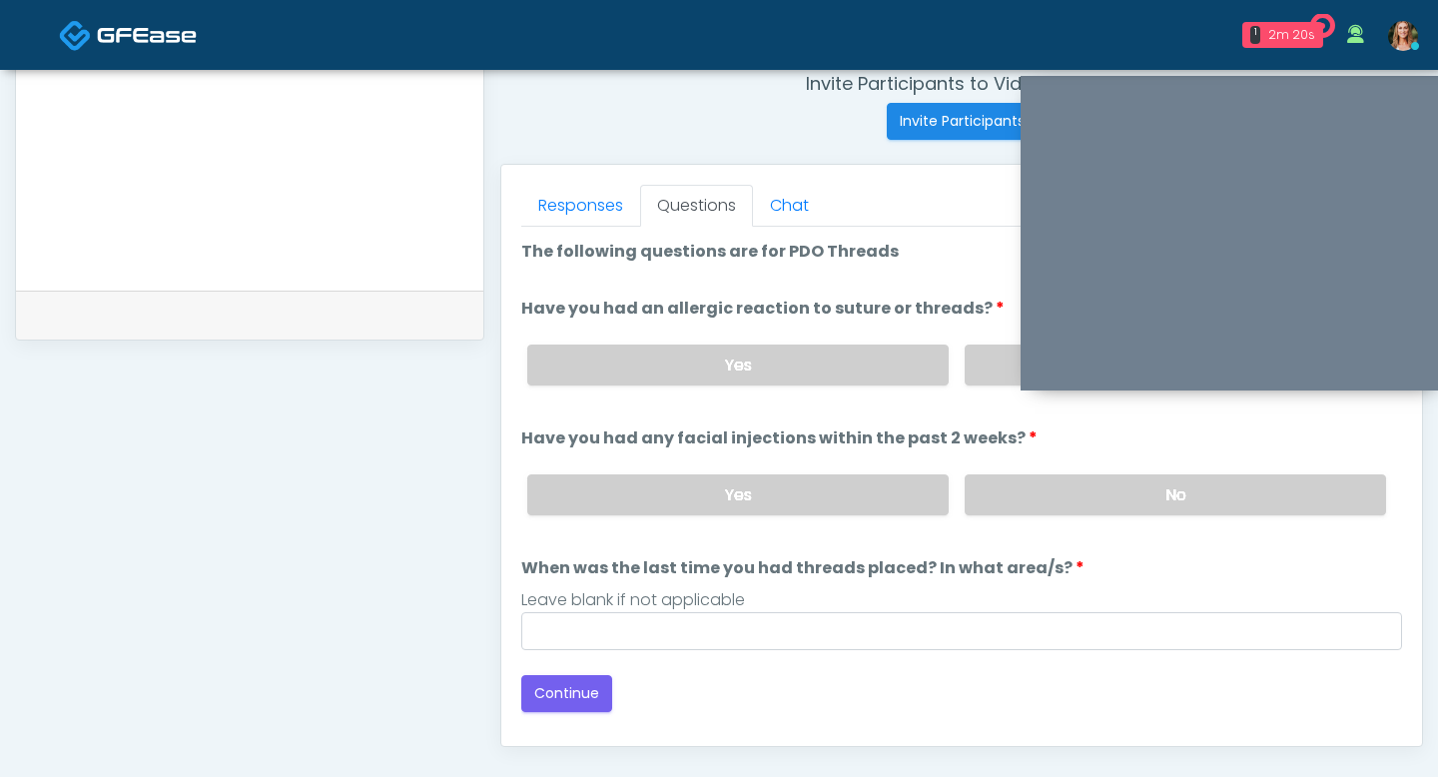
scroll to position [723, 0]
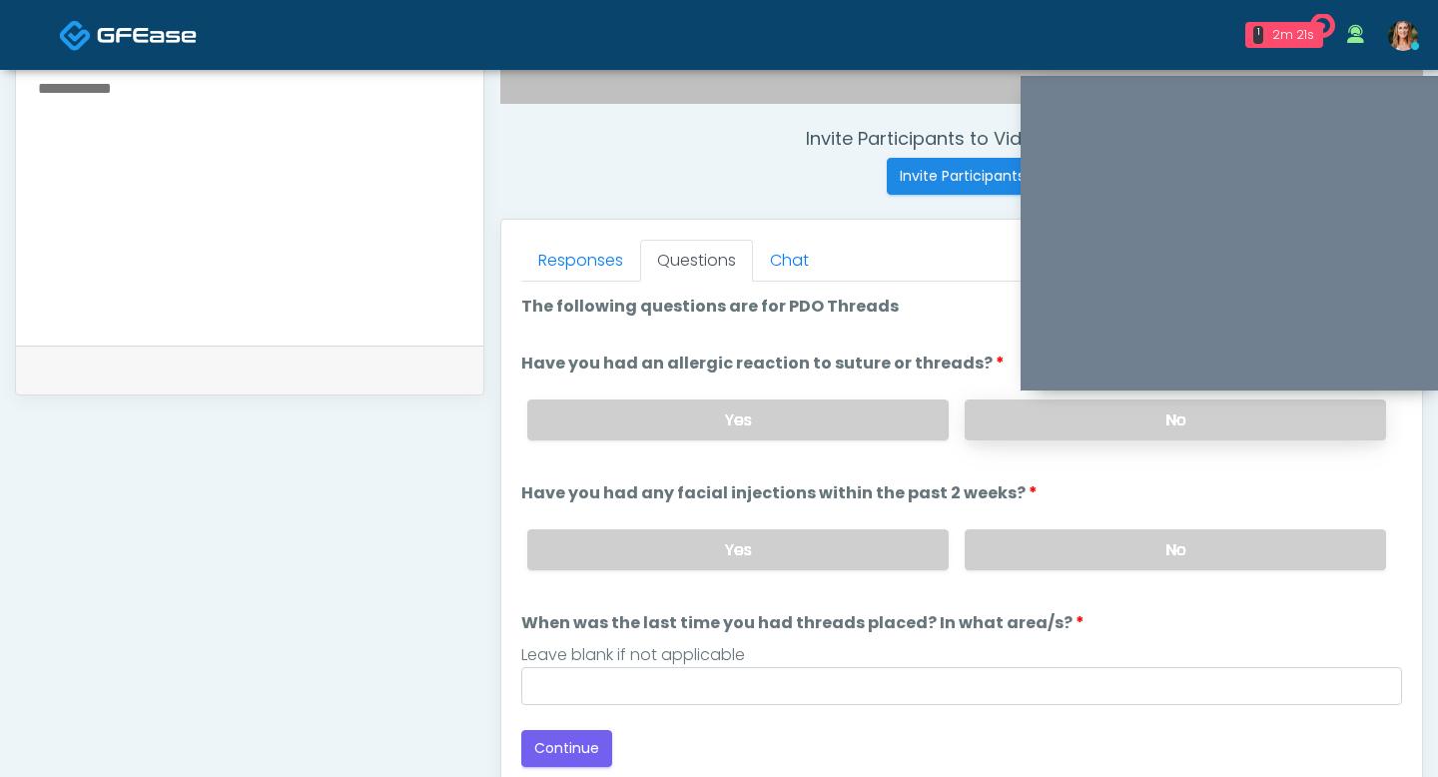
click at [1064, 412] on label "No" at bounding box center [1175, 419] width 421 height 41
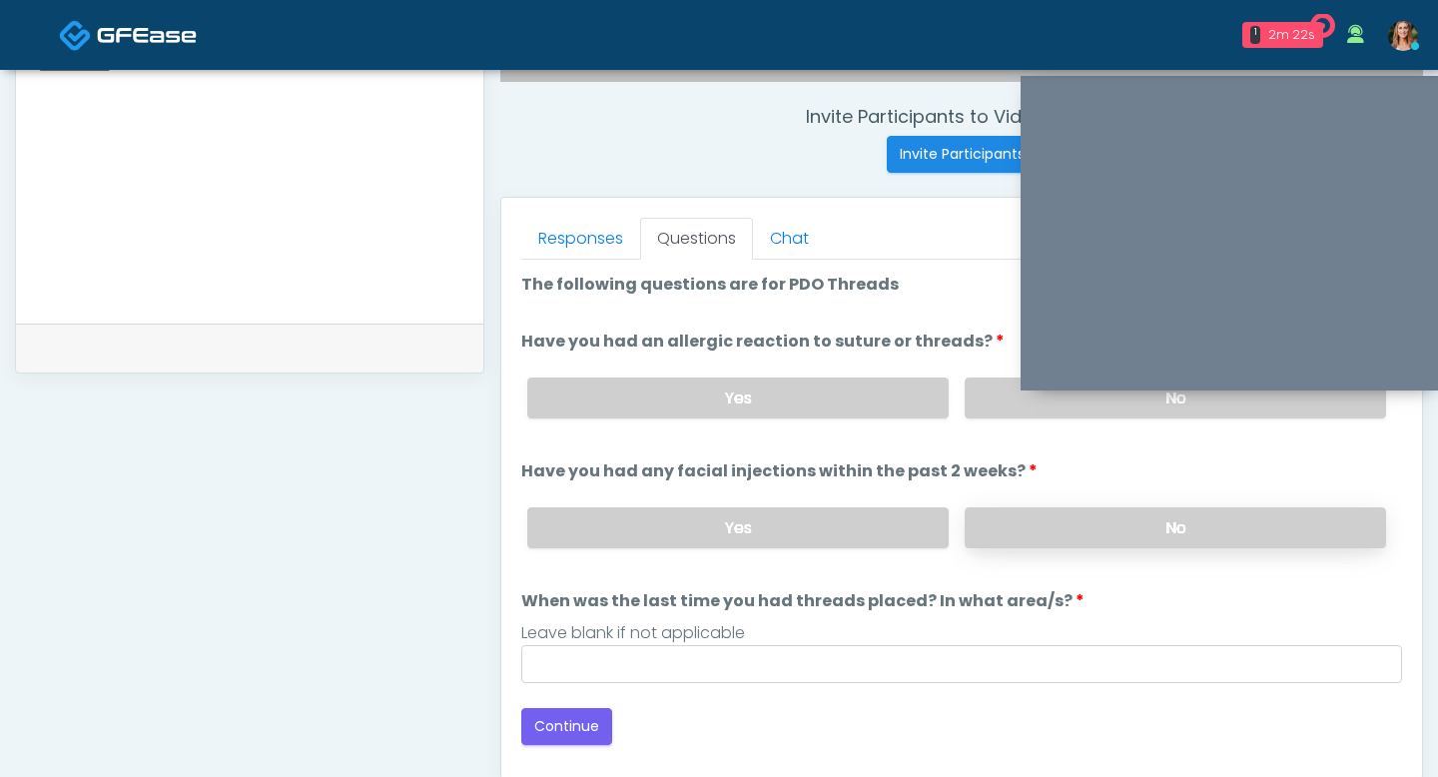
click at [1051, 525] on label "No" at bounding box center [1175, 527] width 421 height 41
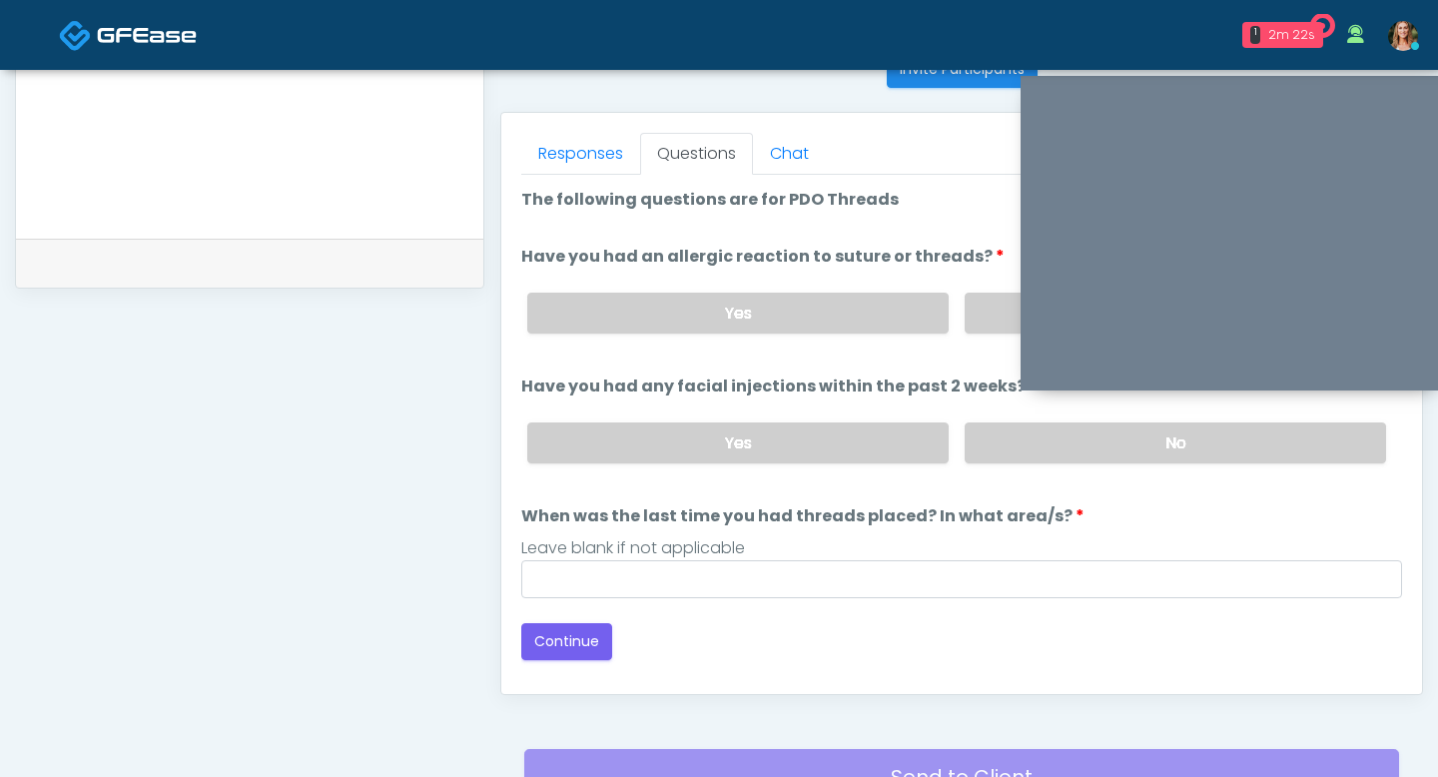
scroll to position [860, 0]
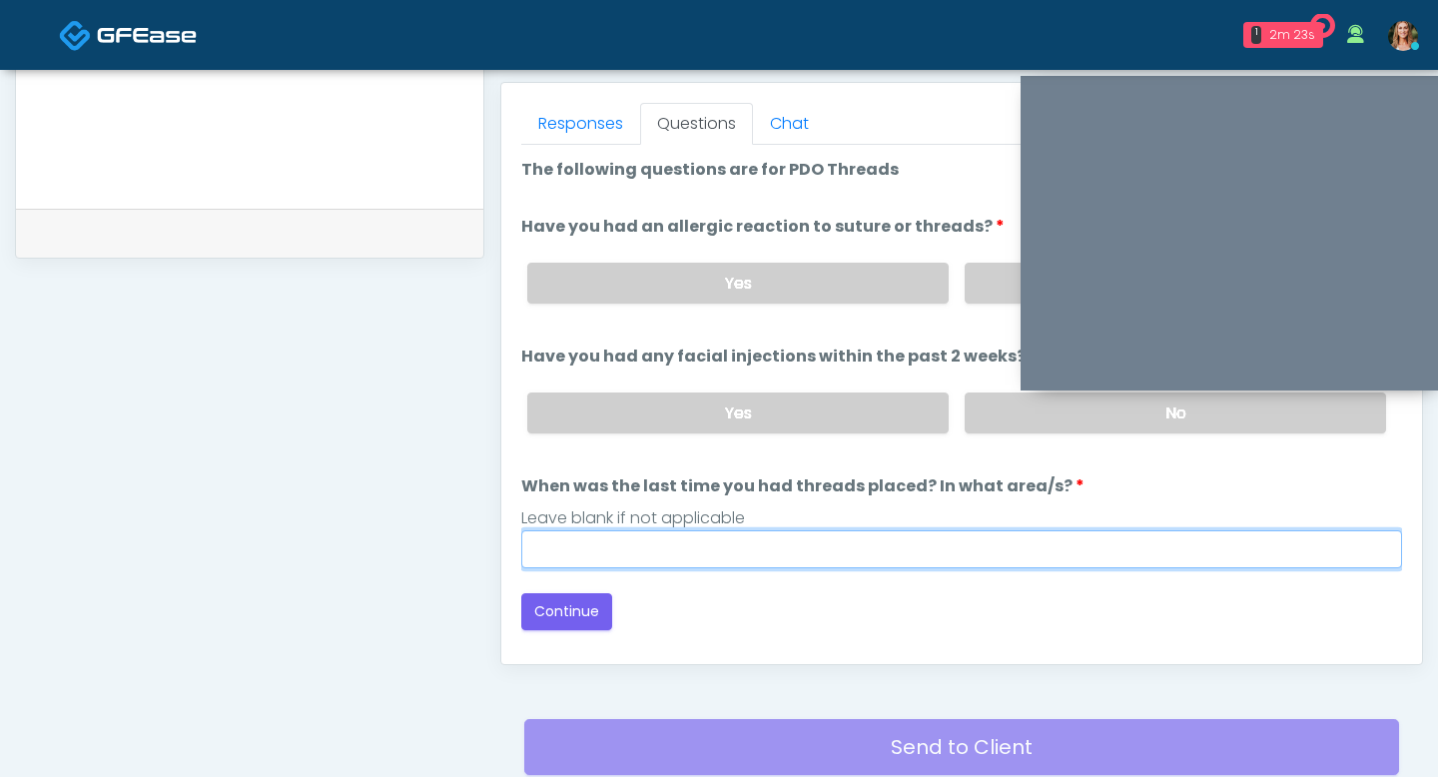
click at [736, 538] on input "When was the last time you had threads placed? In what area/s?" at bounding box center [961, 549] width 881 height 38
type input "**"
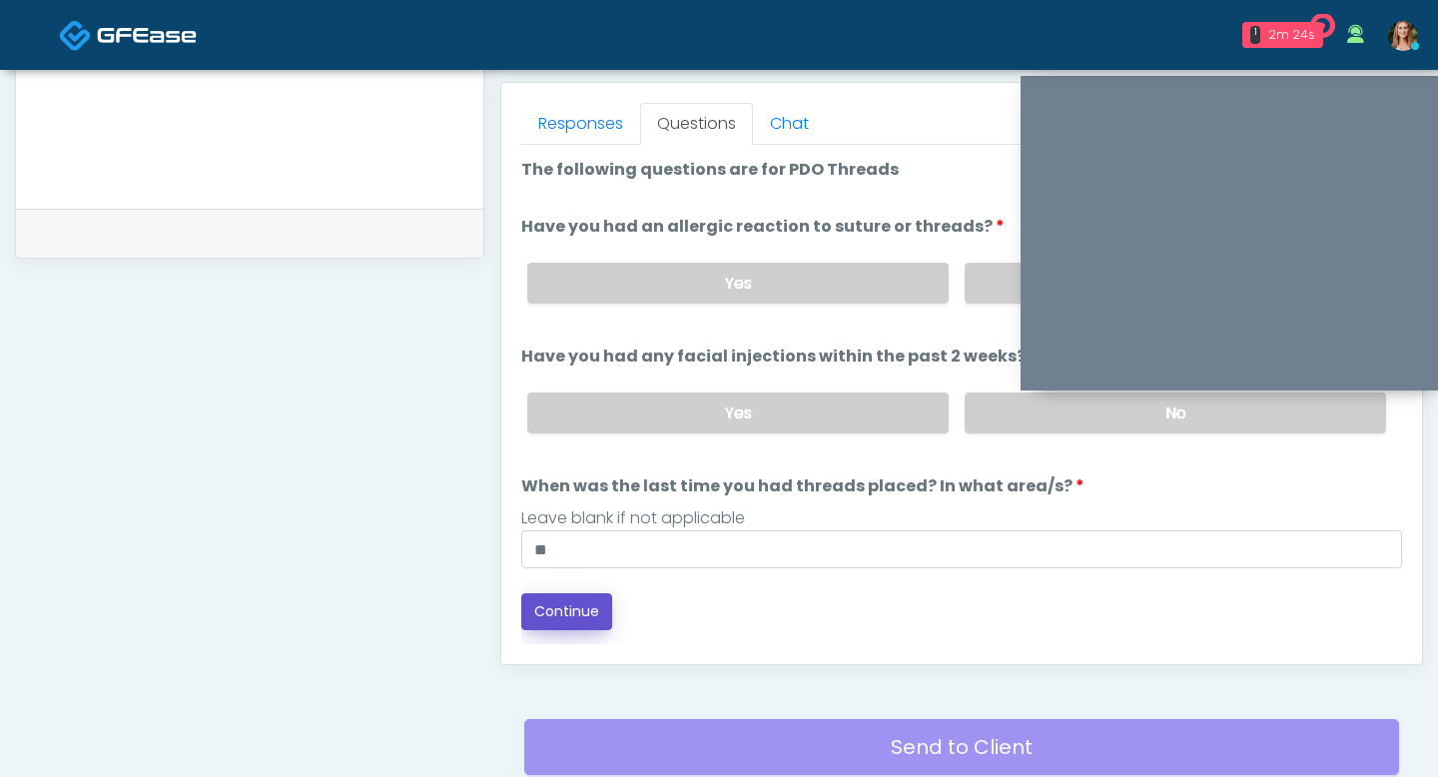
click at [573, 621] on button "Continue" at bounding box center [566, 611] width 91 height 37
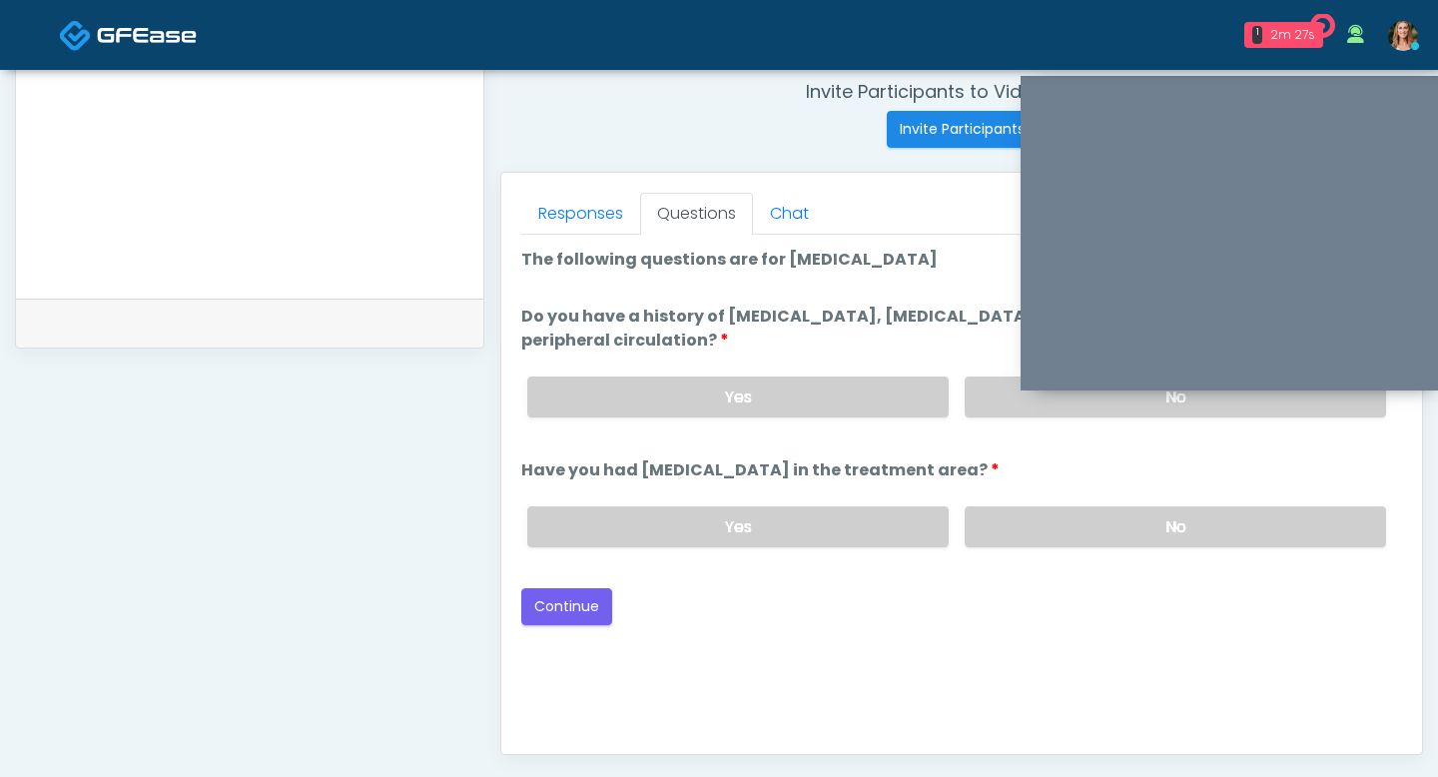
scroll to position [767, 0]
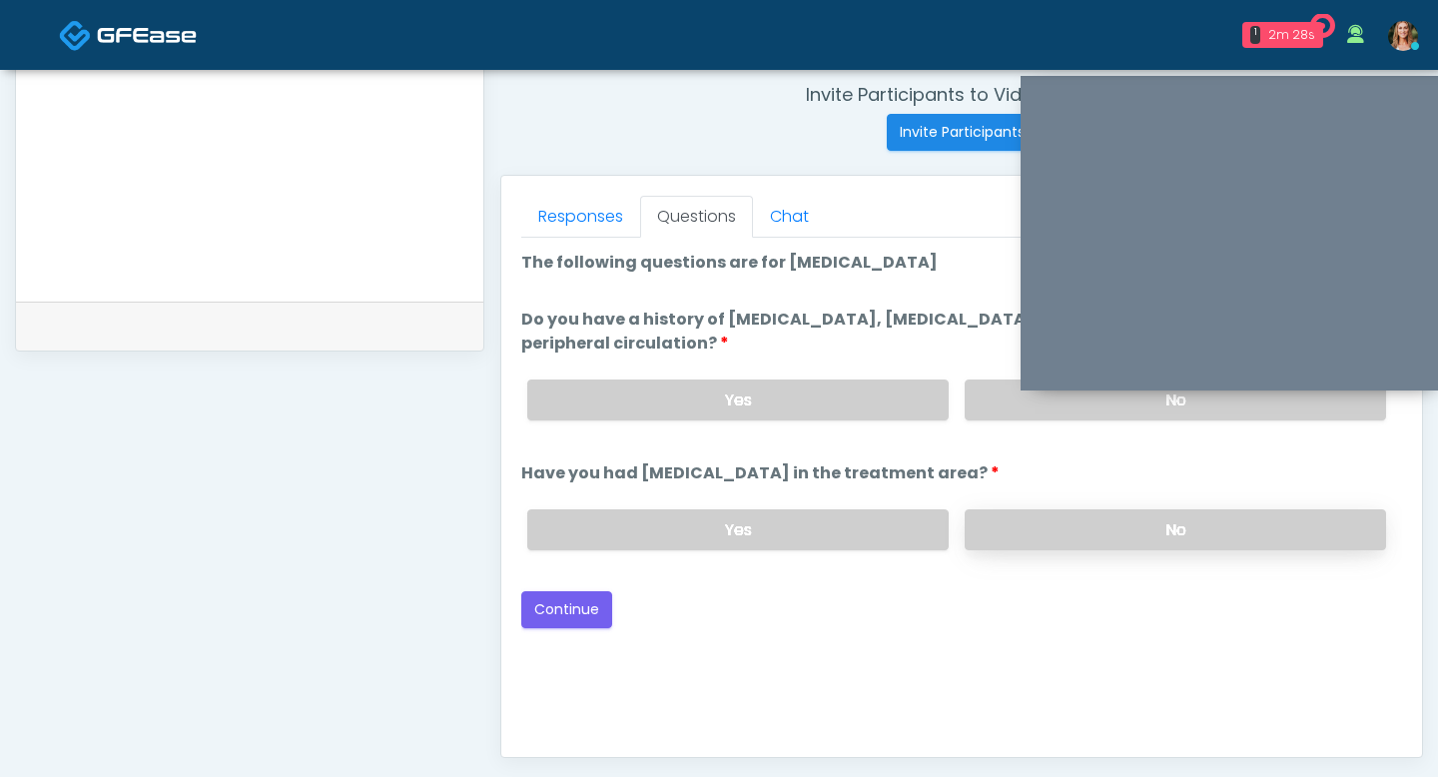
click at [1057, 524] on label "No" at bounding box center [1175, 529] width 421 height 41
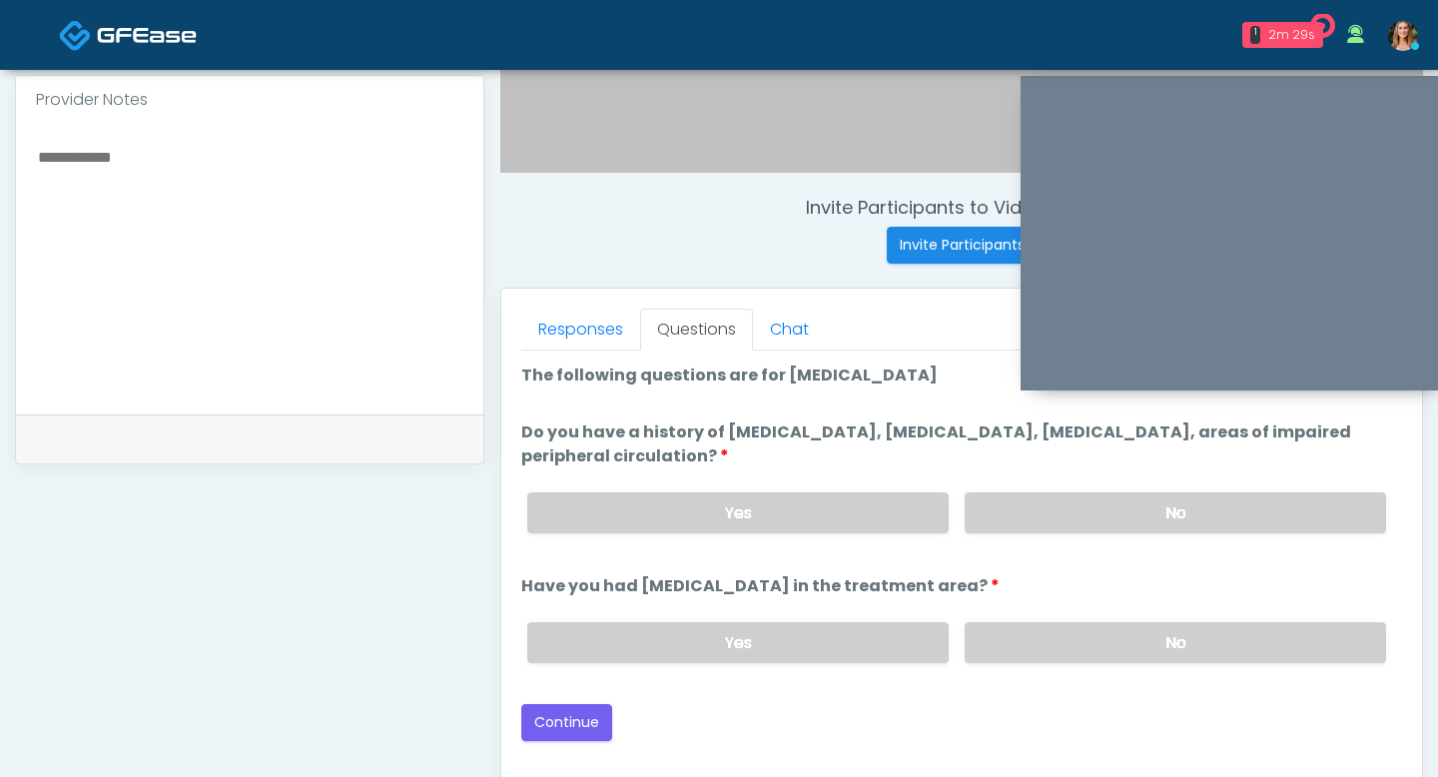
scroll to position [630, 0]
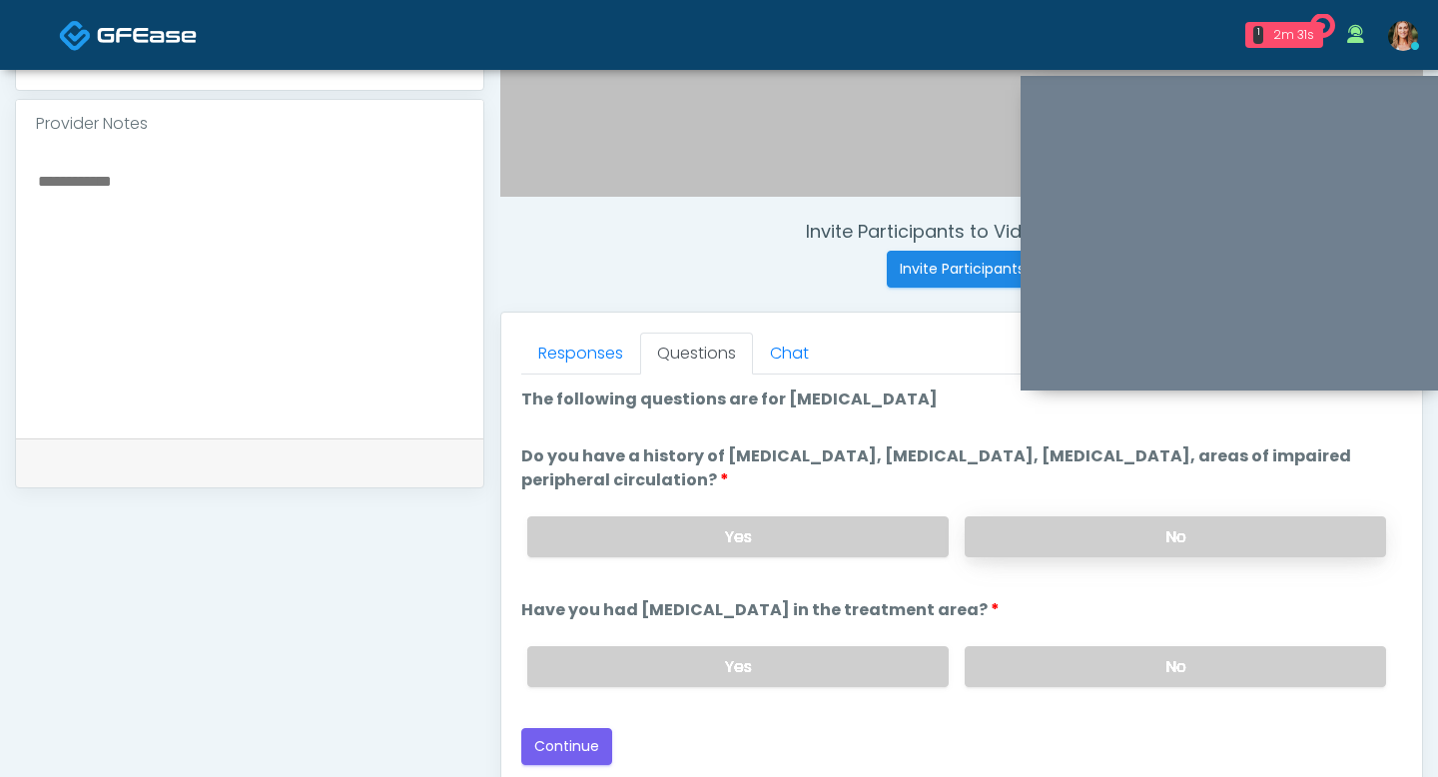
click at [1024, 541] on label "No" at bounding box center [1175, 536] width 421 height 41
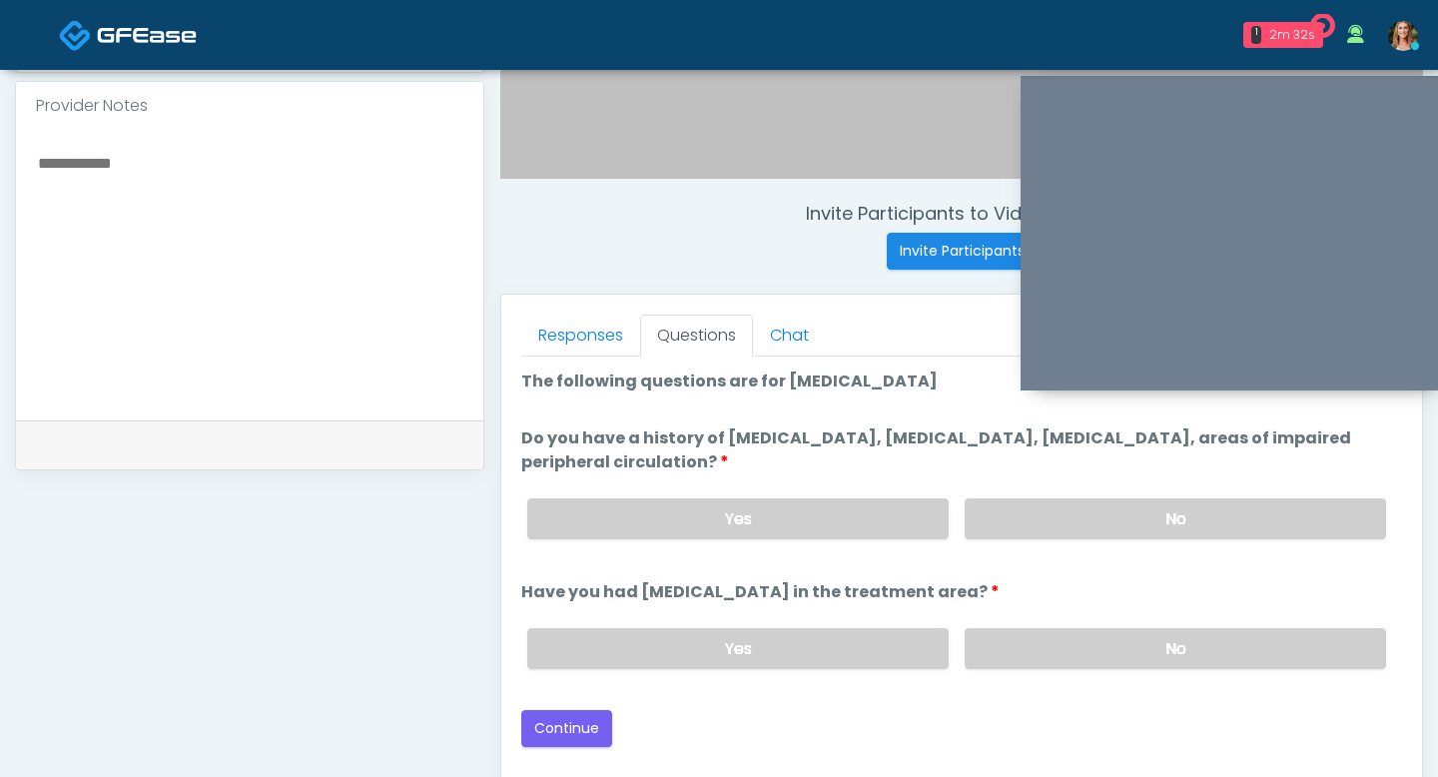
scroll to position [660, 0]
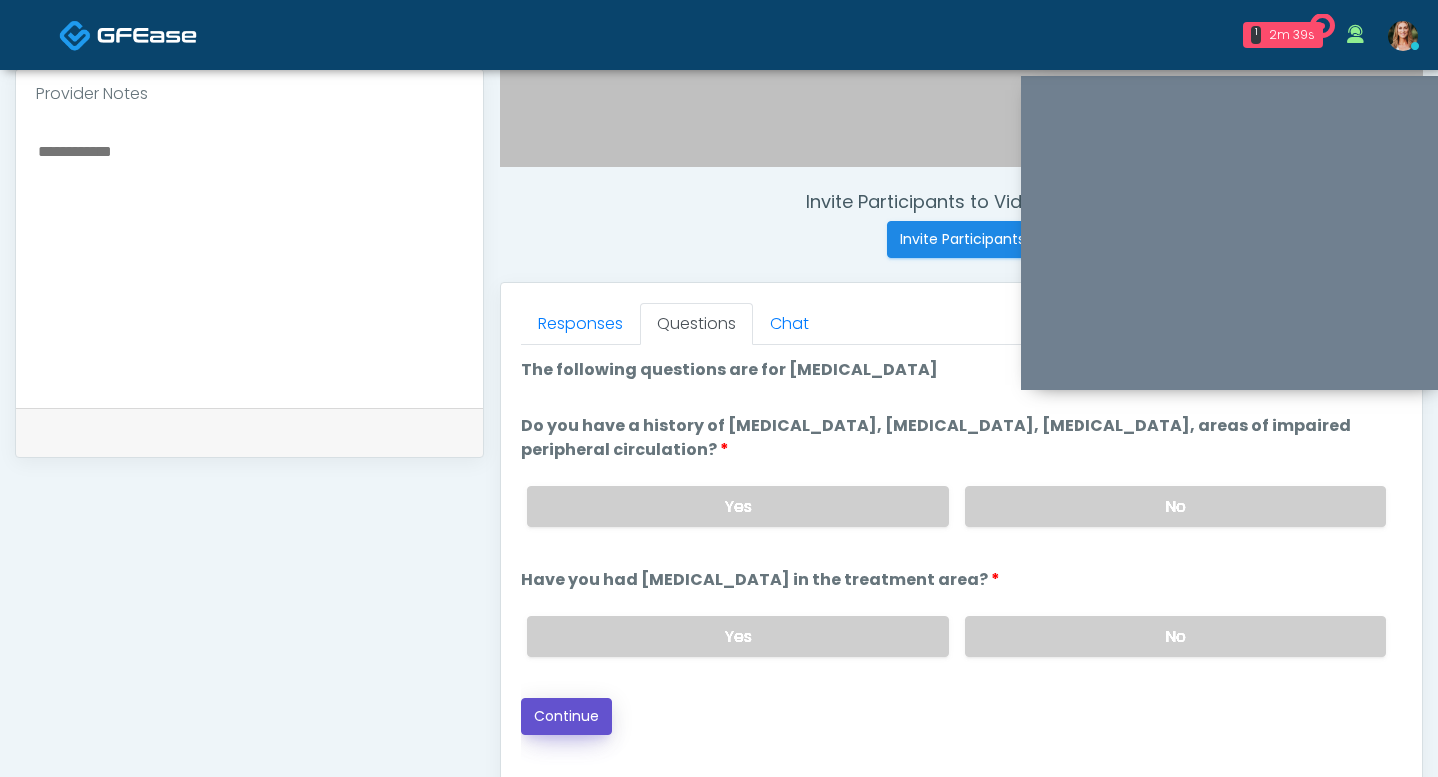
click at [548, 727] on button "Continue" at bounding box center [566, 716] width 91 height 37
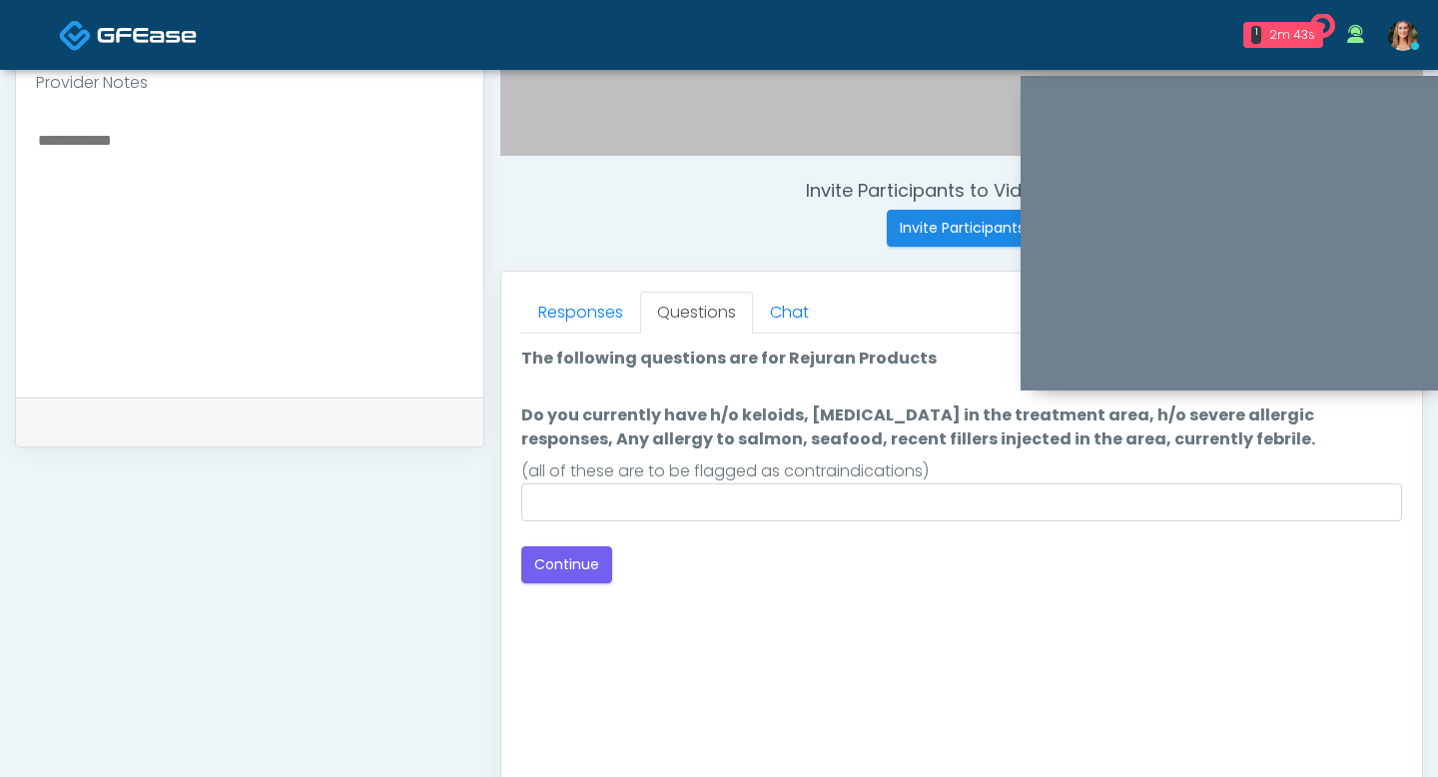
scroll to position [620, 0]
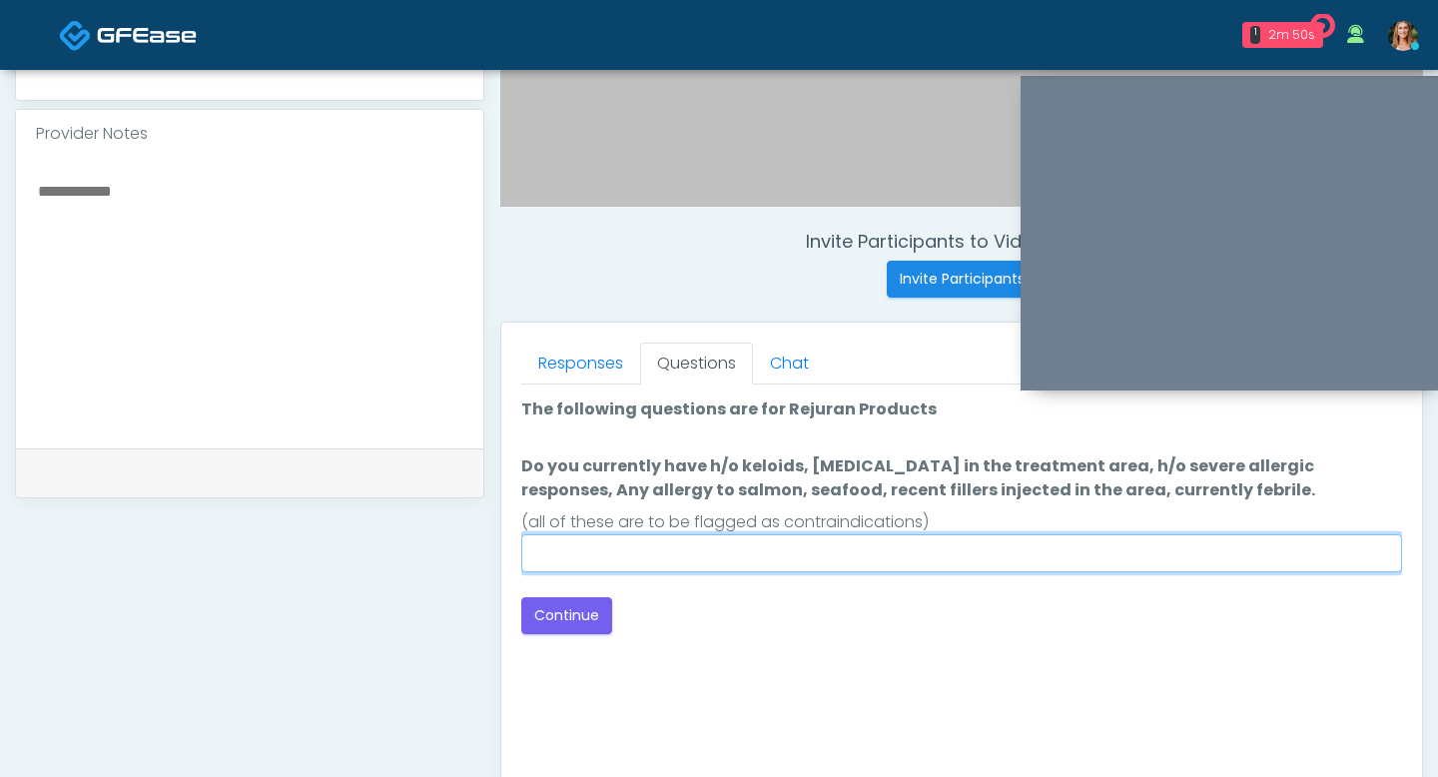
click at [551, 556] on input "Do you currently have h/o keloids, [MEDICAL_DATA] in the treatment area, h/o se…" at bounding box center [961, 553] width 881 height 38
type input "**"
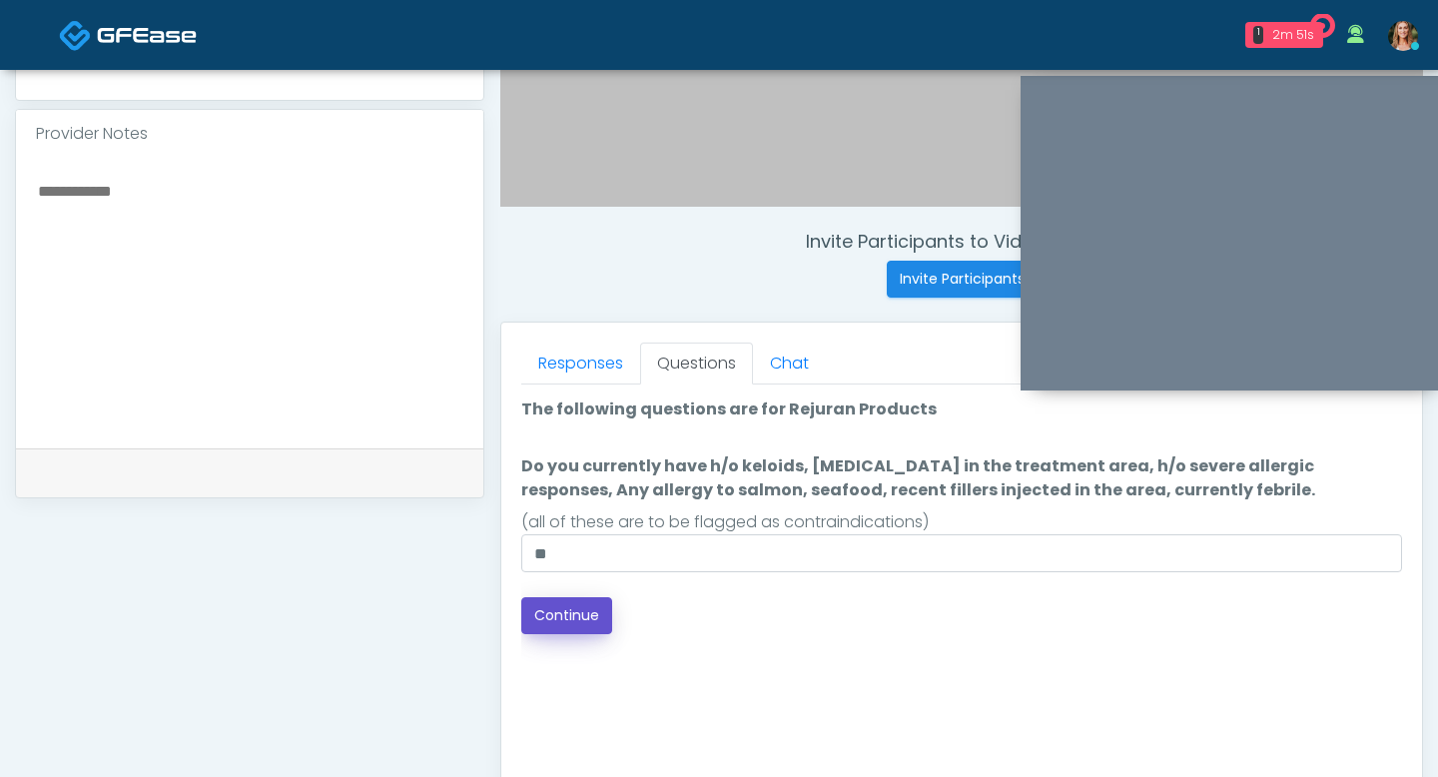
click at [528, 605] on button "Continue" at bounding box center [566, 615] width 91 height 37
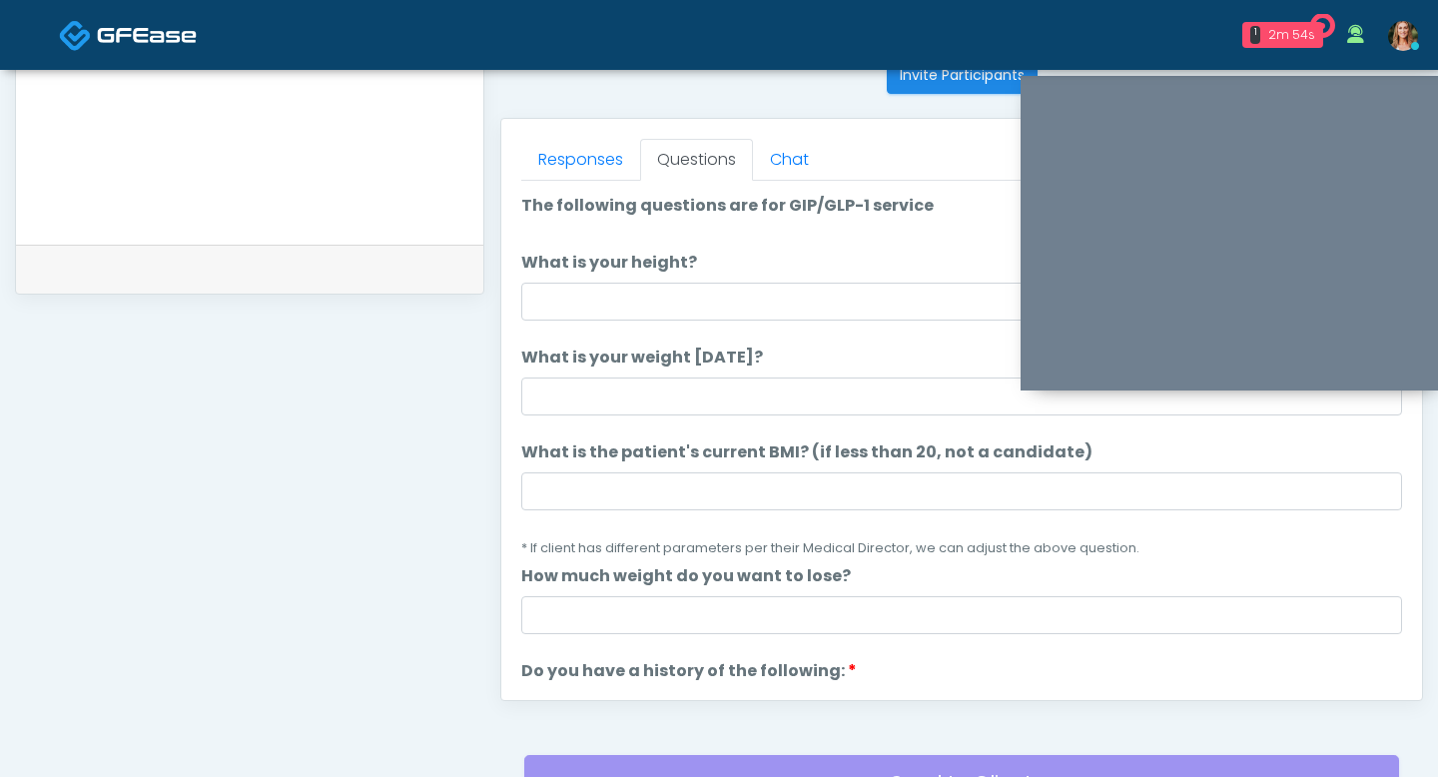
scroll to position [810, 0]
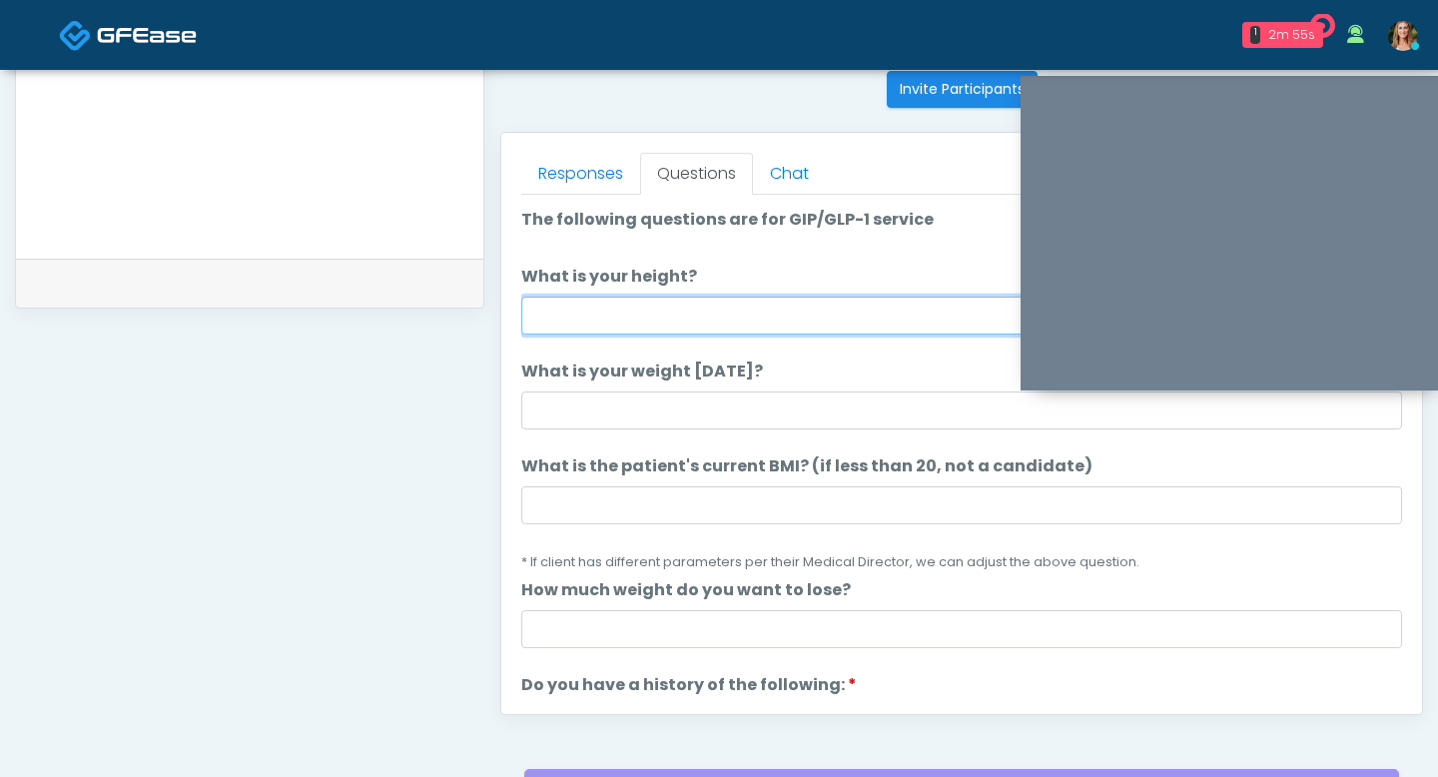
click at [577, 321] on input "What is your height?" at bounding box center [961, 316] width 881 height 38
type input "***"
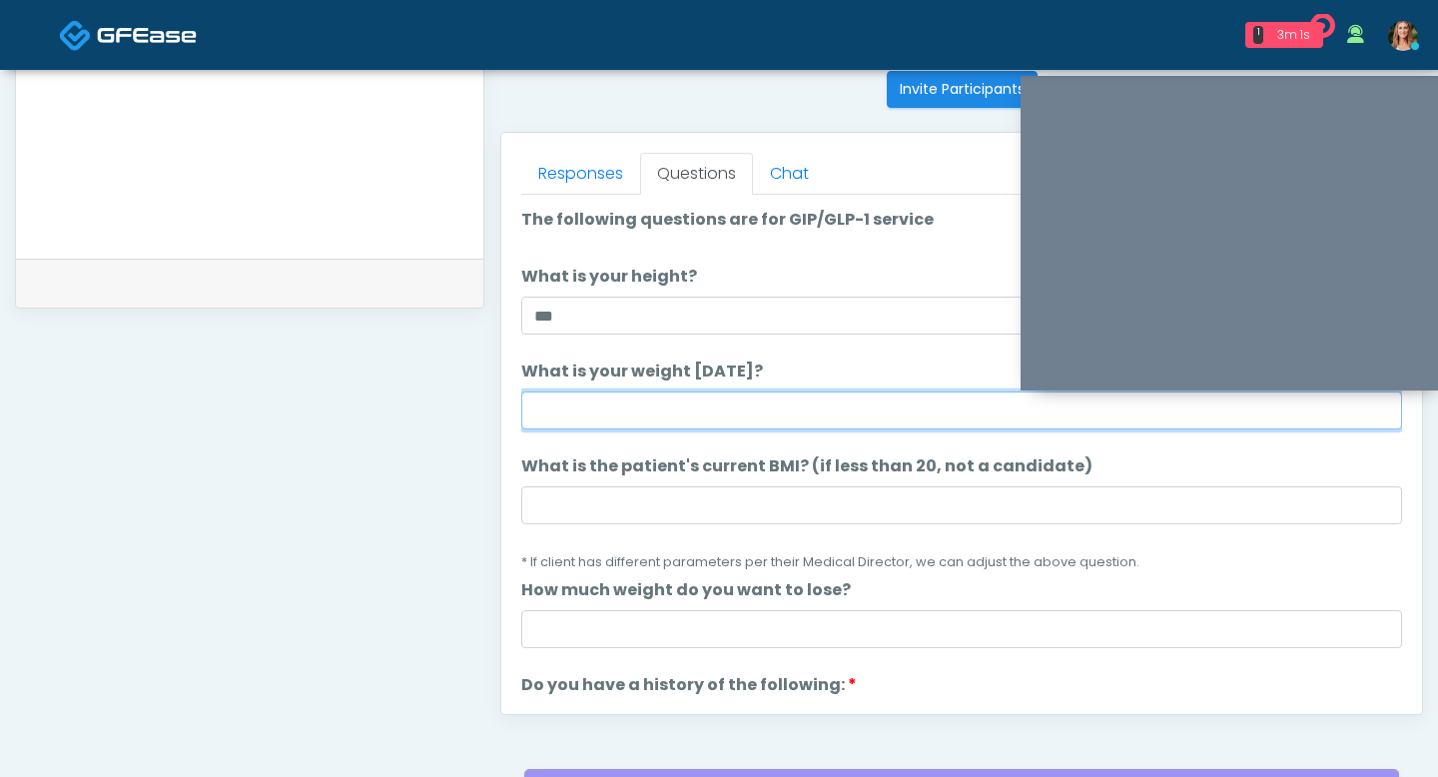
click at [575, 404] on input "What is your weight today?" at bounding box center [961, 411] width 881 height 38
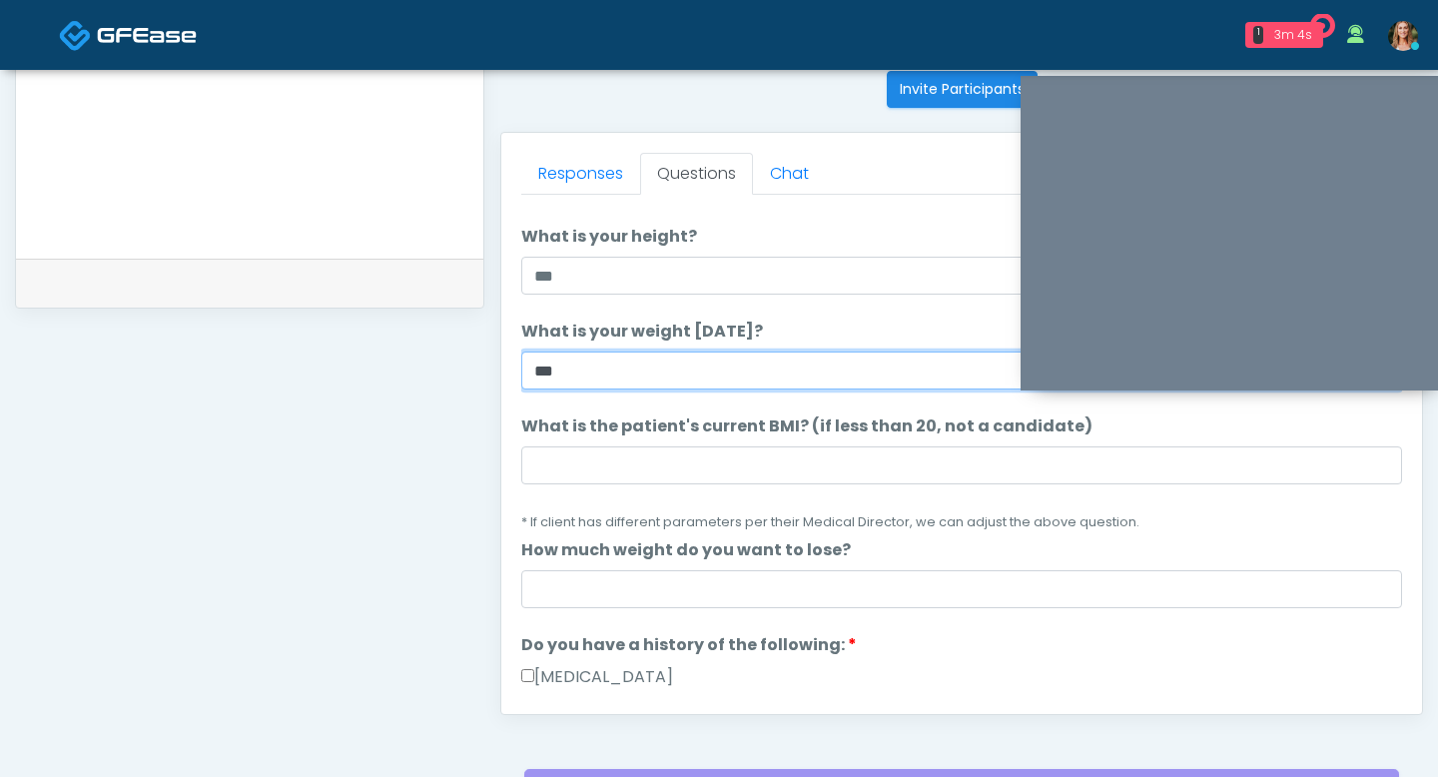
scroll to position [50, 0]
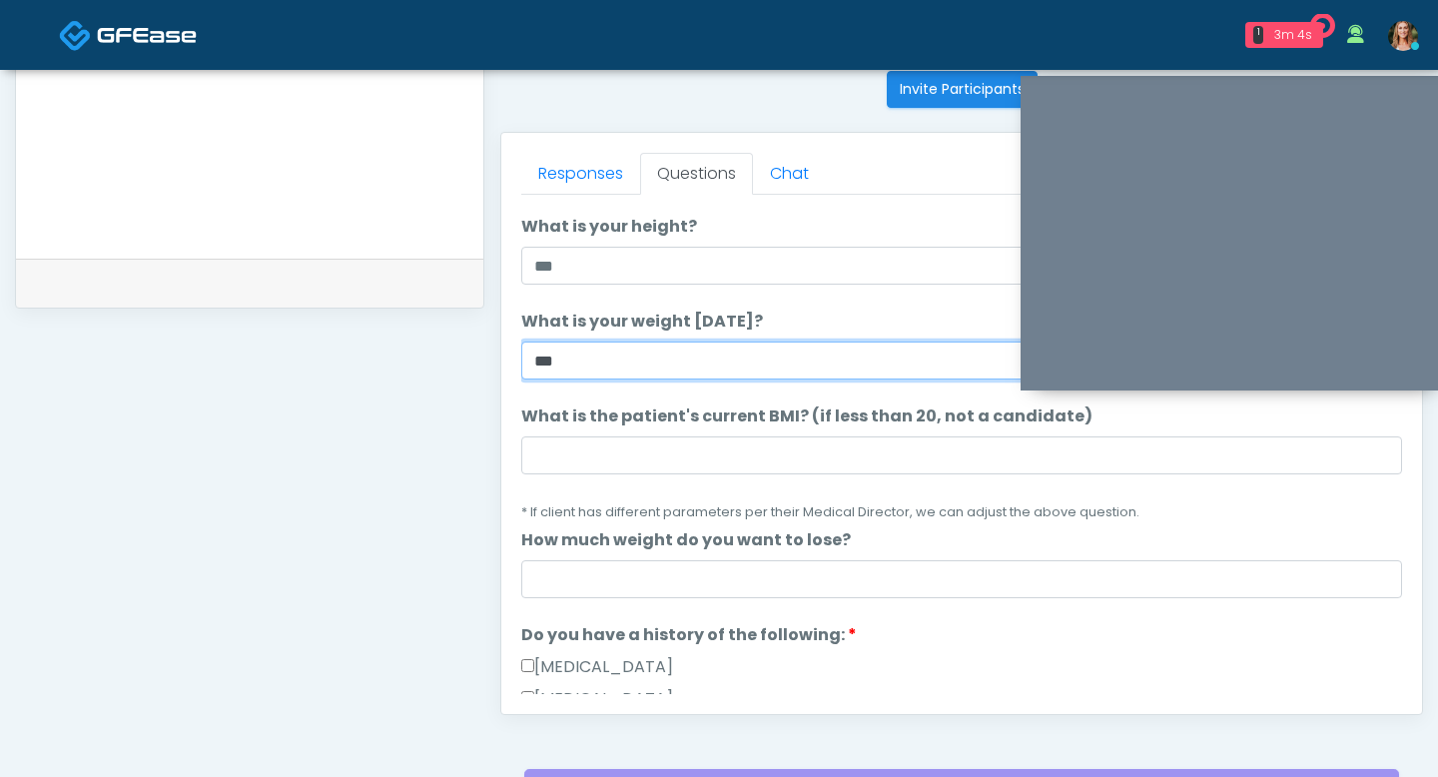
type input "***"
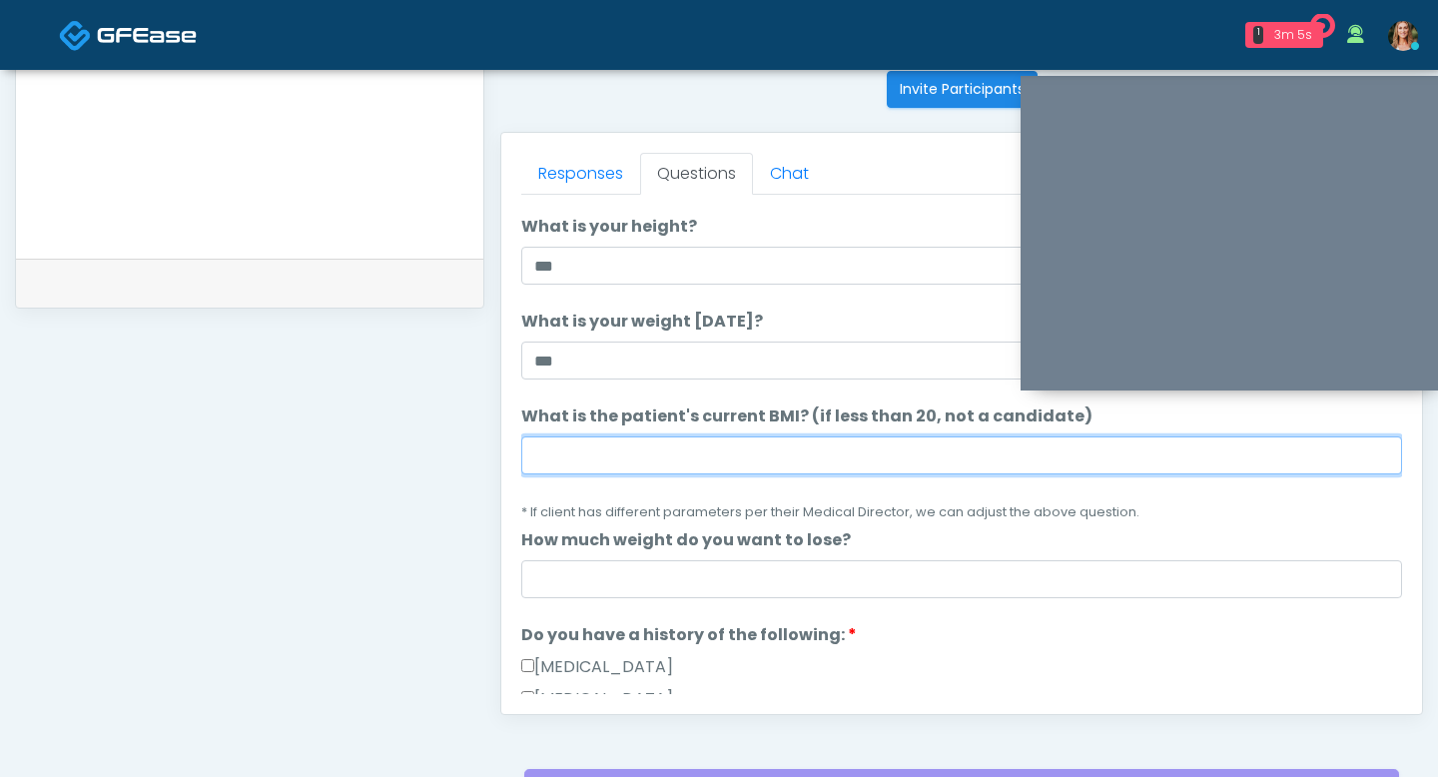
click at [590, 471] on input "What is the patient's current BMI? (if less than 20, not a candidate)" at bounding box center [961, 455] width 881 height 38
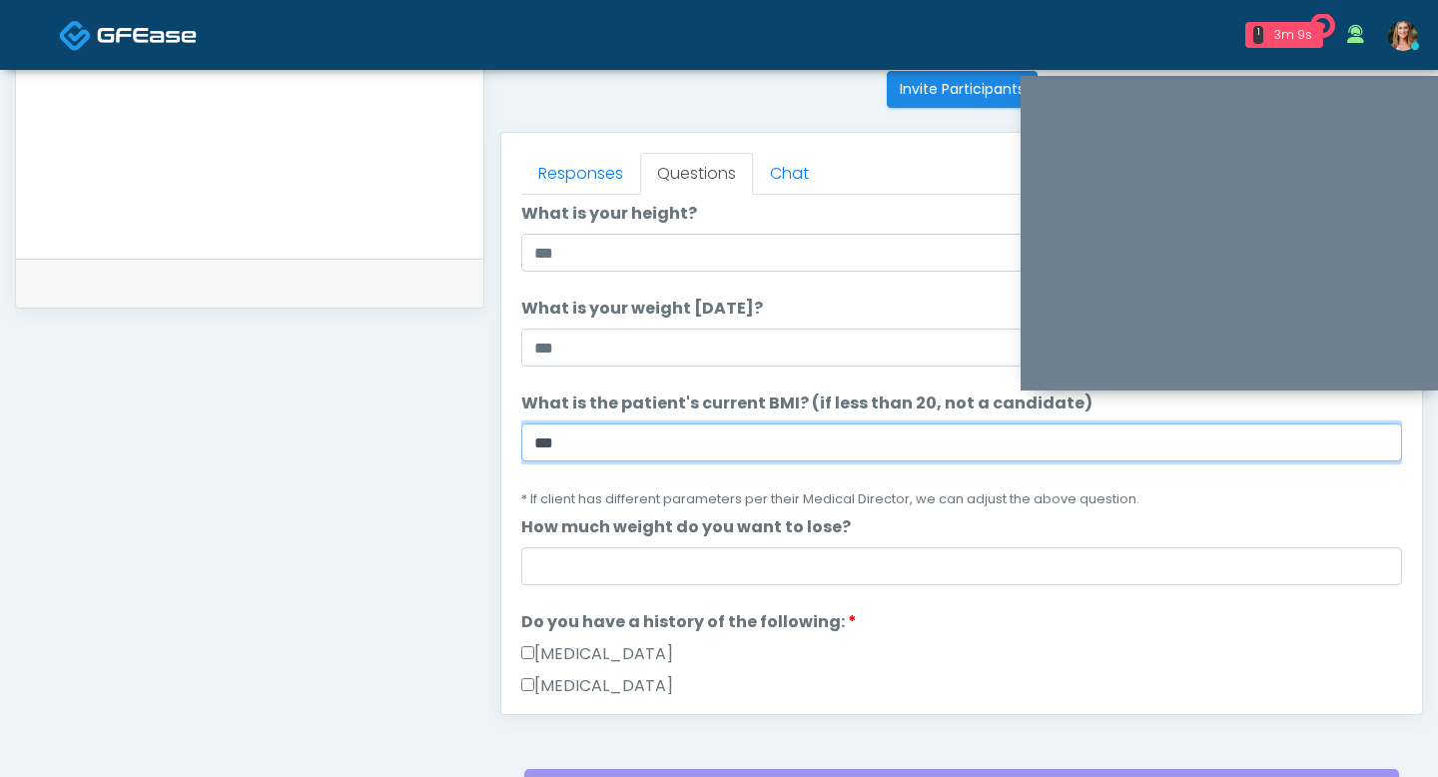
type input "***"
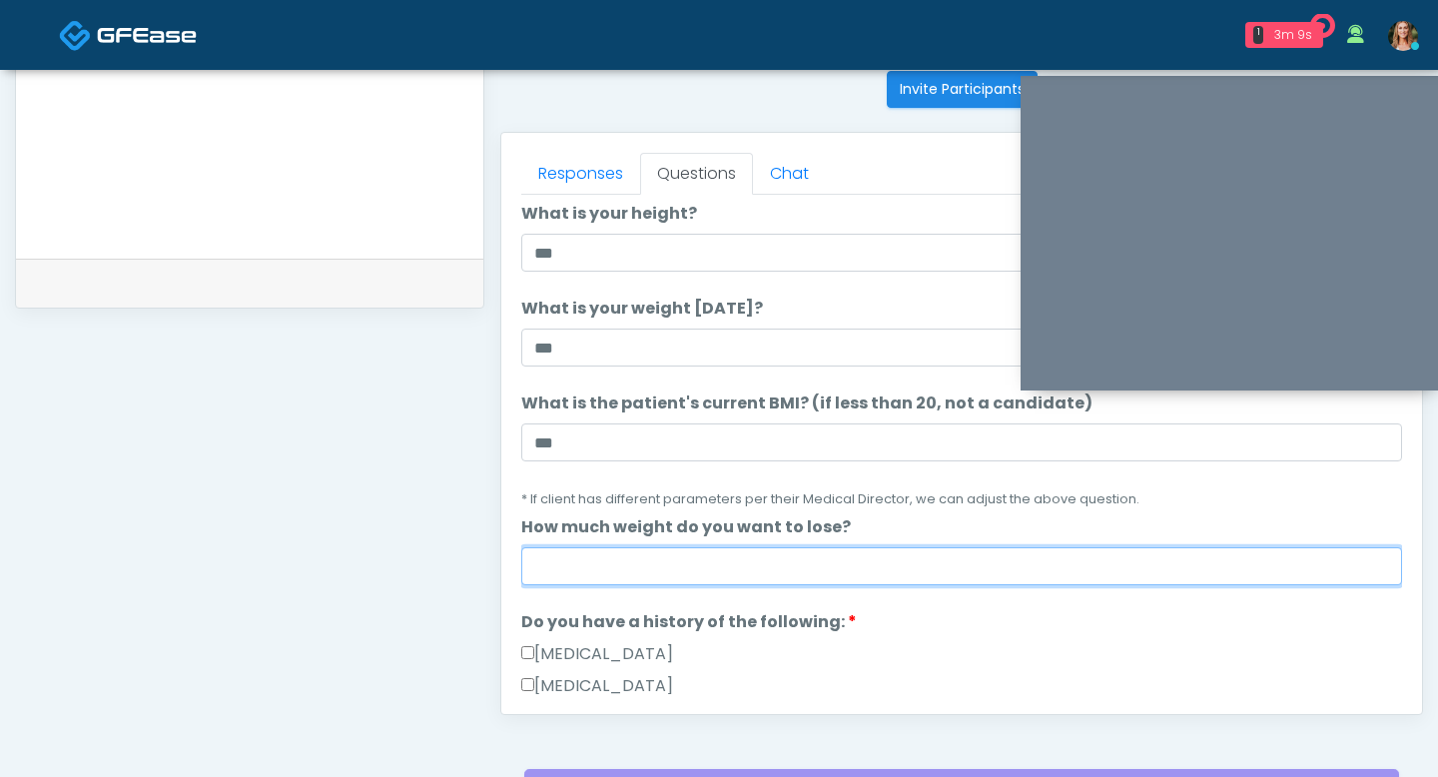
click at [650, 563] on input "How much weight do you want to lose?" at bounding box center [961, 566] width 881 height 38
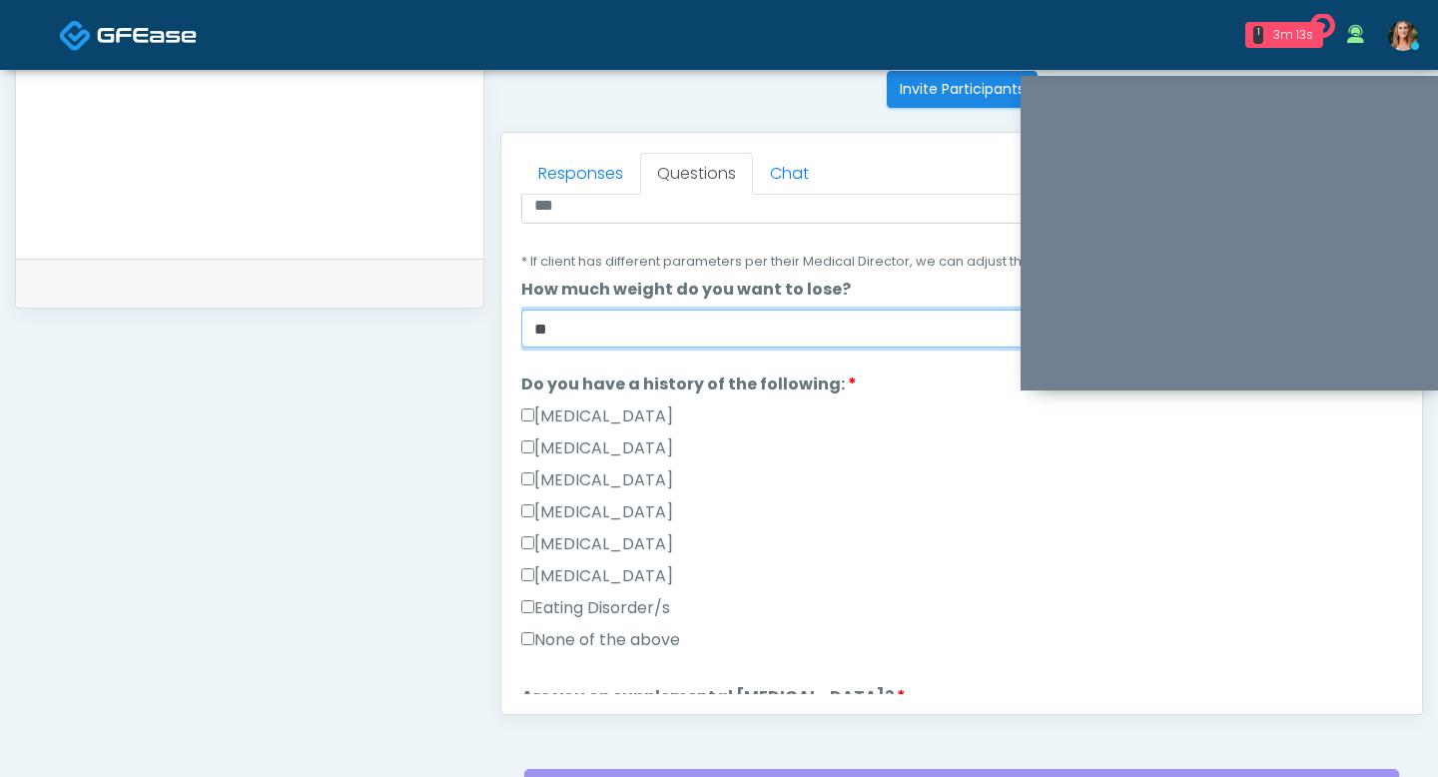
scroll to position [316, 0]
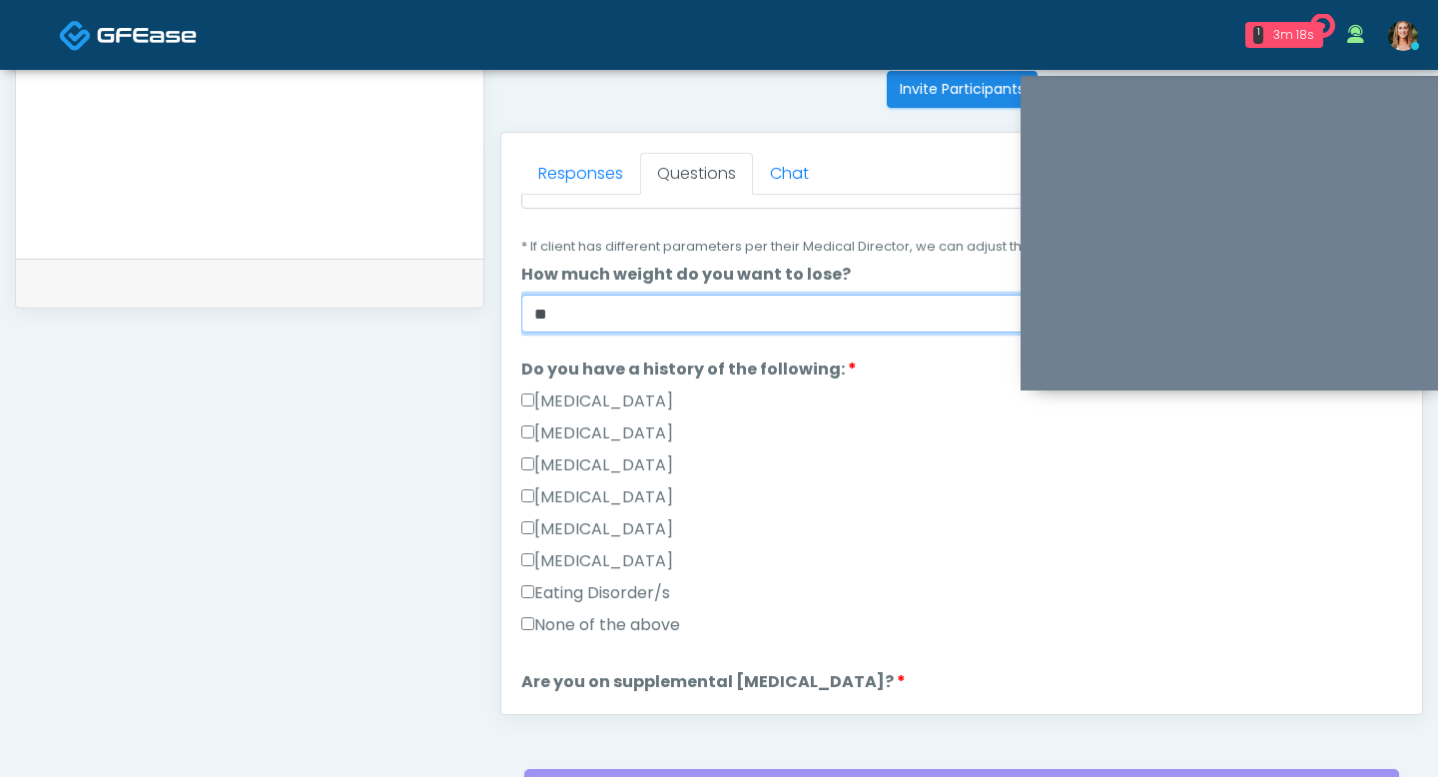
type input "**"
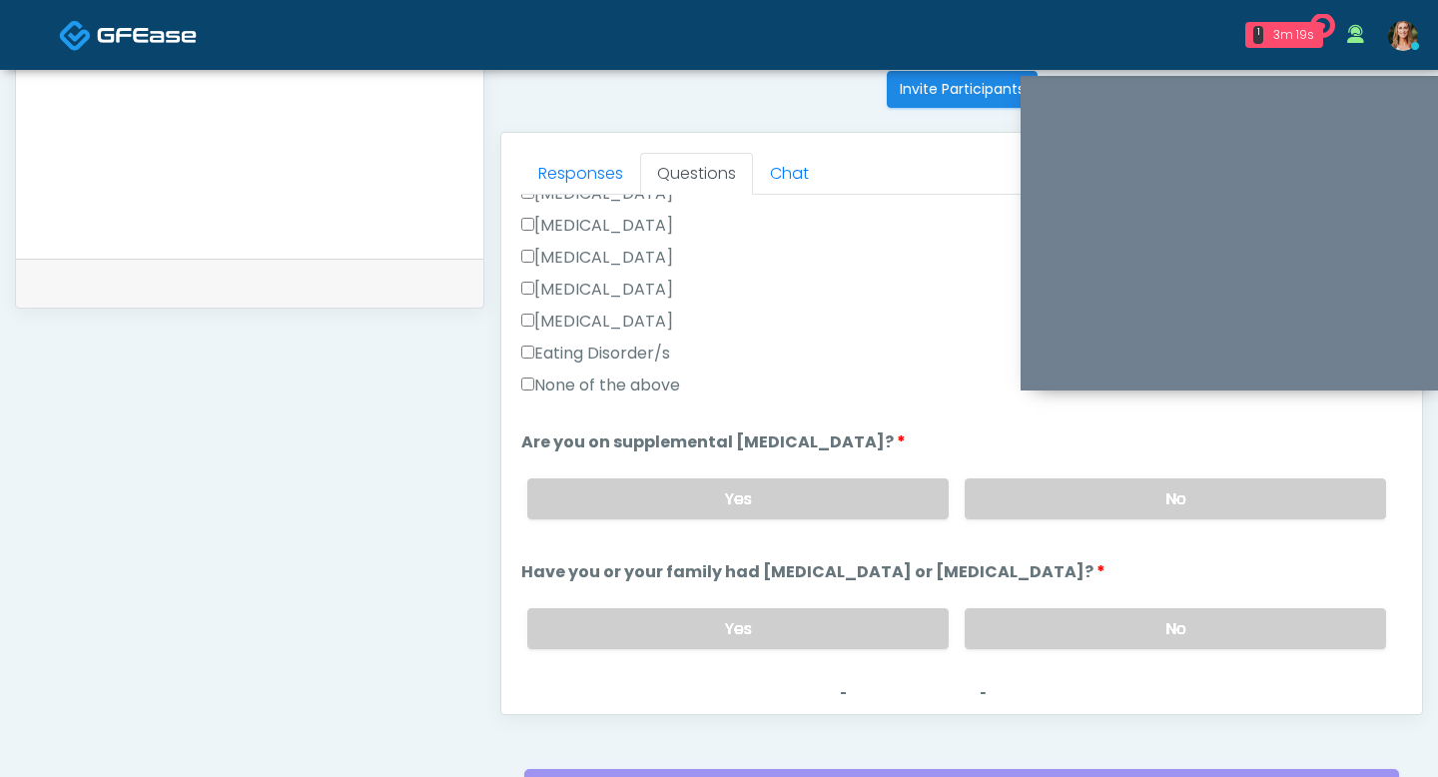
scroll to position [589, 0]
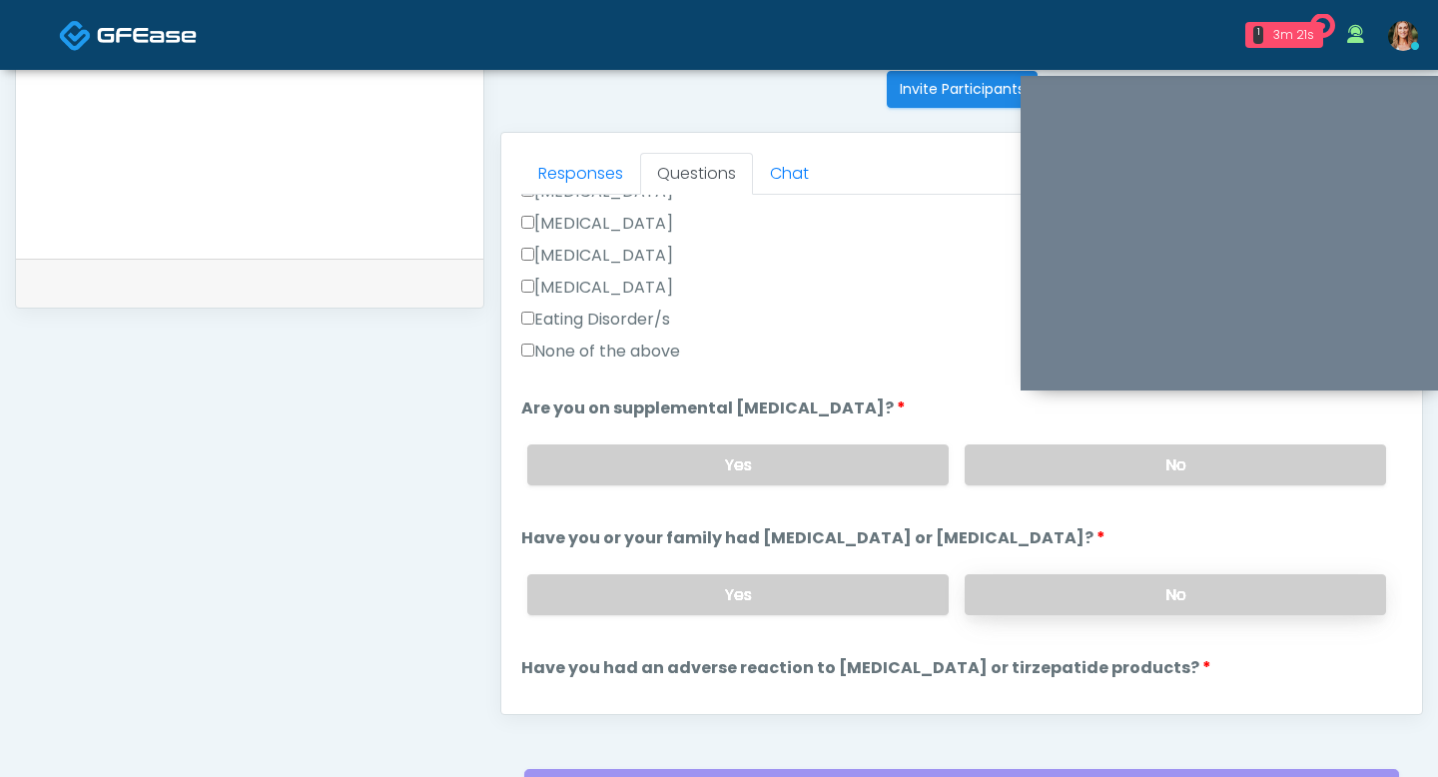
click at [1046, 596] on label "No" at bounding box center [1175, 594] width 421 height 41
click at [1077, 454] on label "No" at bounding box center [1175, 464] width 421 height 41
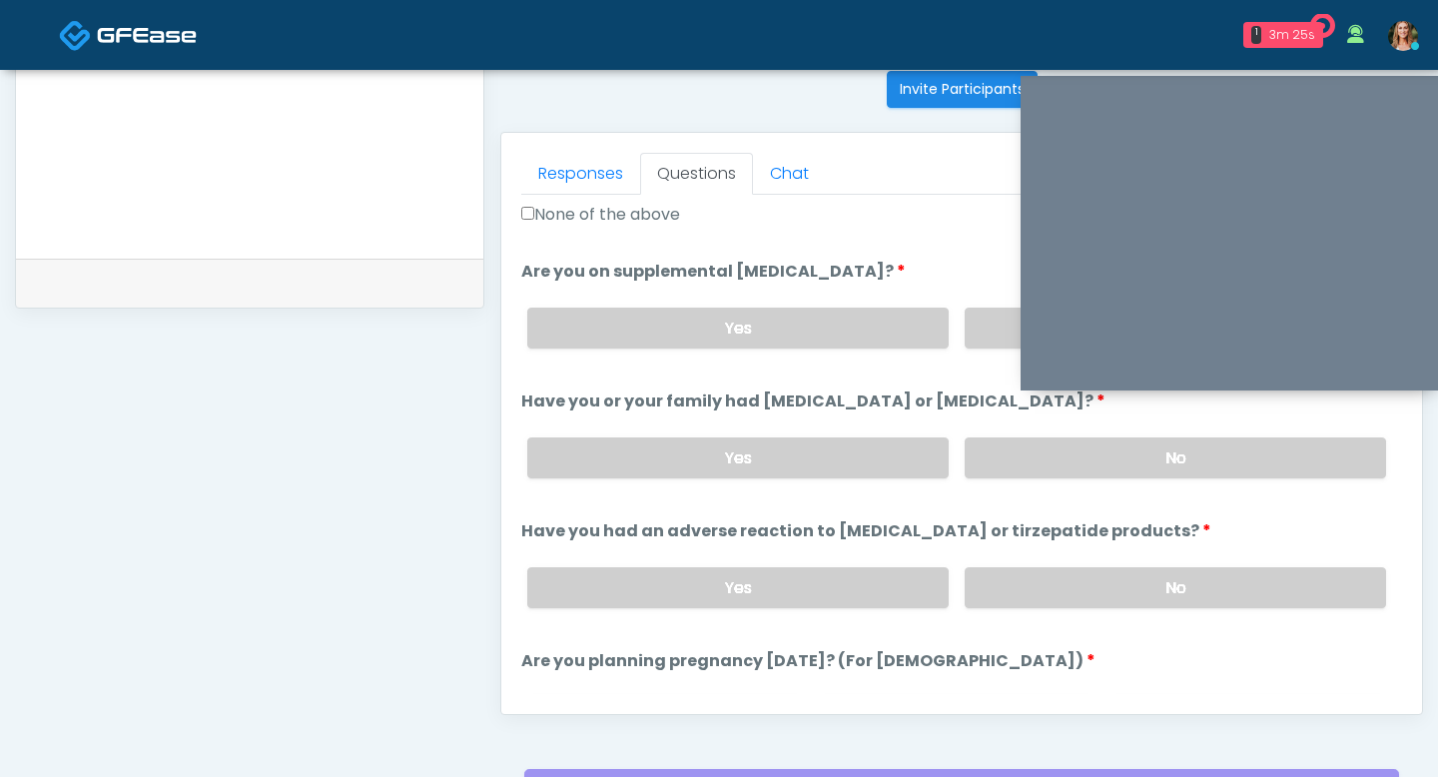
scroll to position [719, 0]
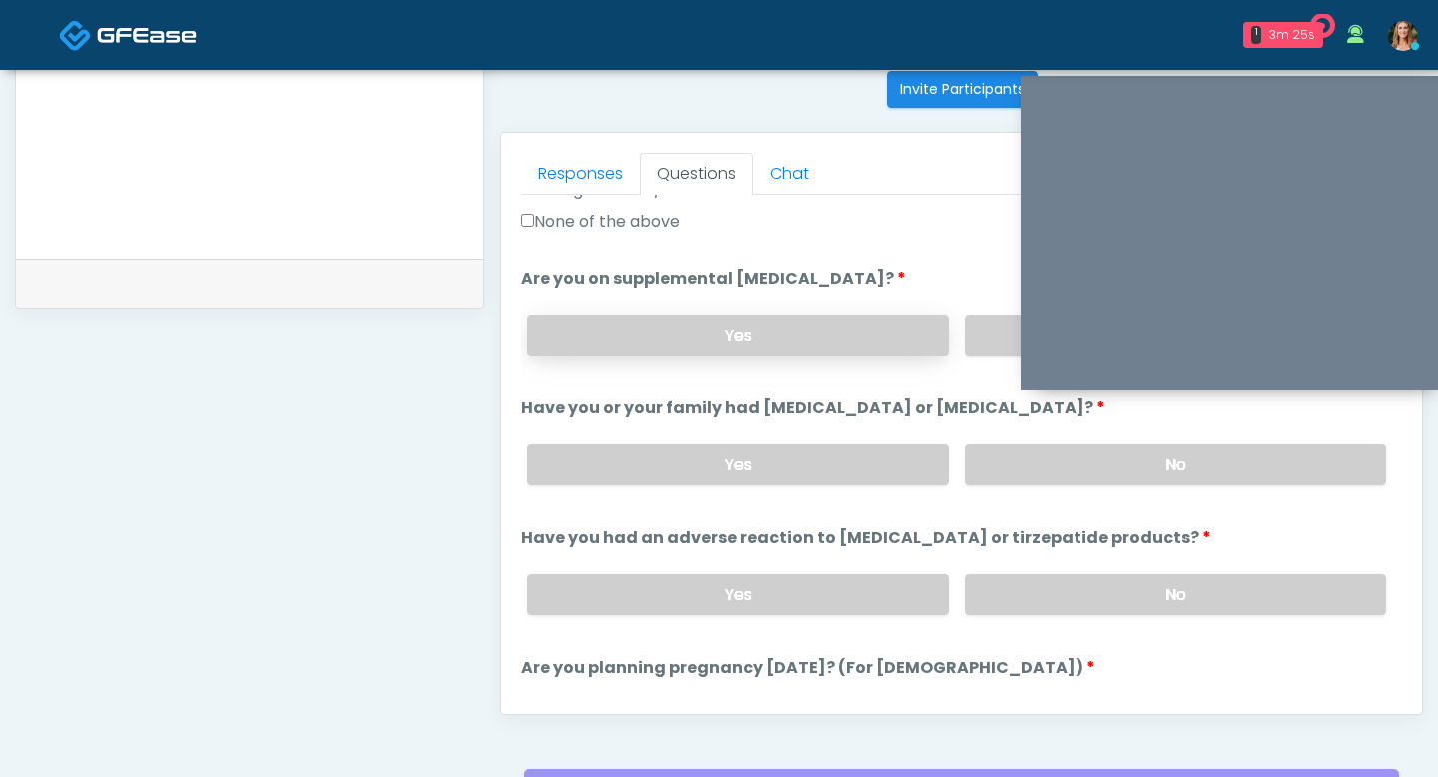
click at [765, 336] on label "Yes" at bounding box center [737, 335] width 421 height 41
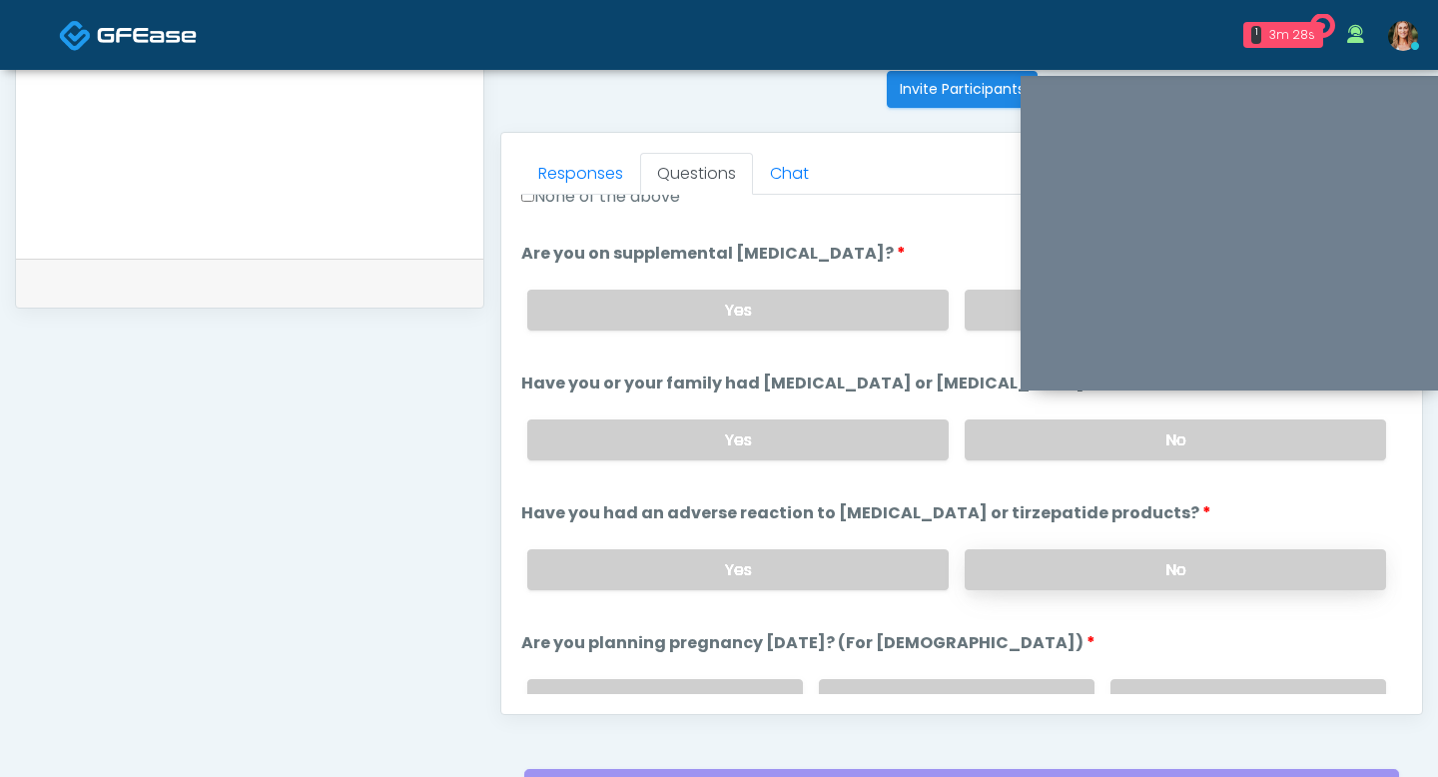
scroll to position [746, 0]
click at [1105, 569] on label "No" at bounding box center [1175, 567] width 421 height 41
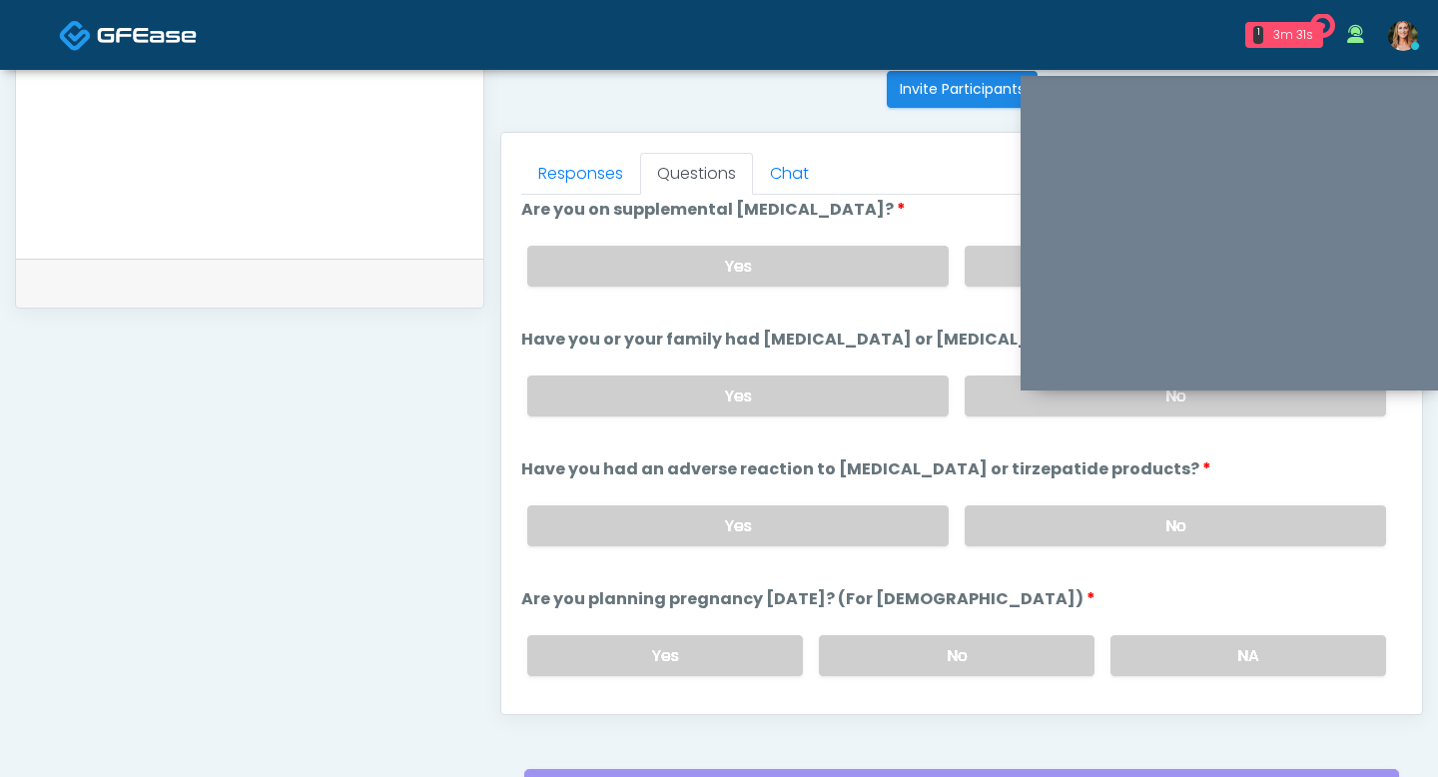
scroll to position [838, 0]
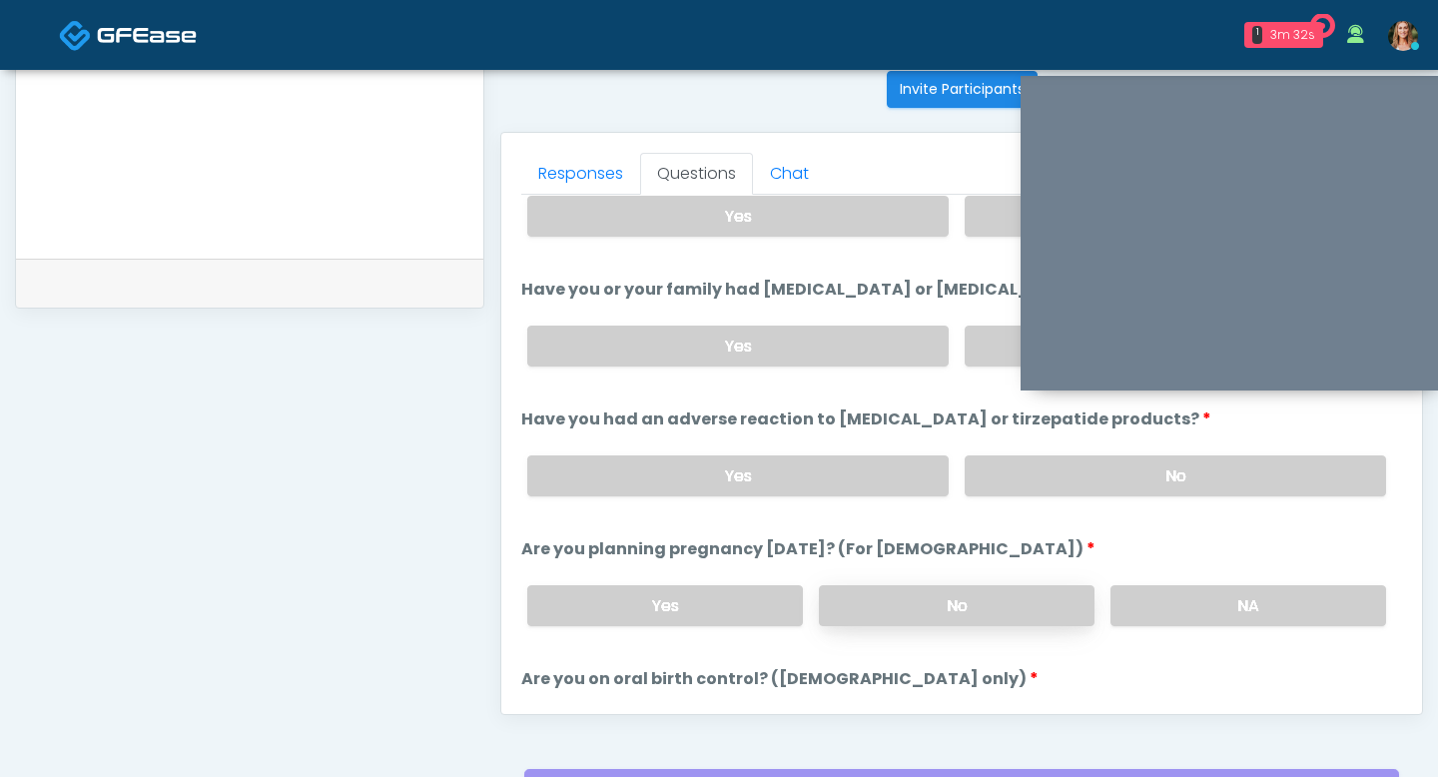
click at [952, 598] on label "No" at bounding box center [957, 605] width 276 height 41
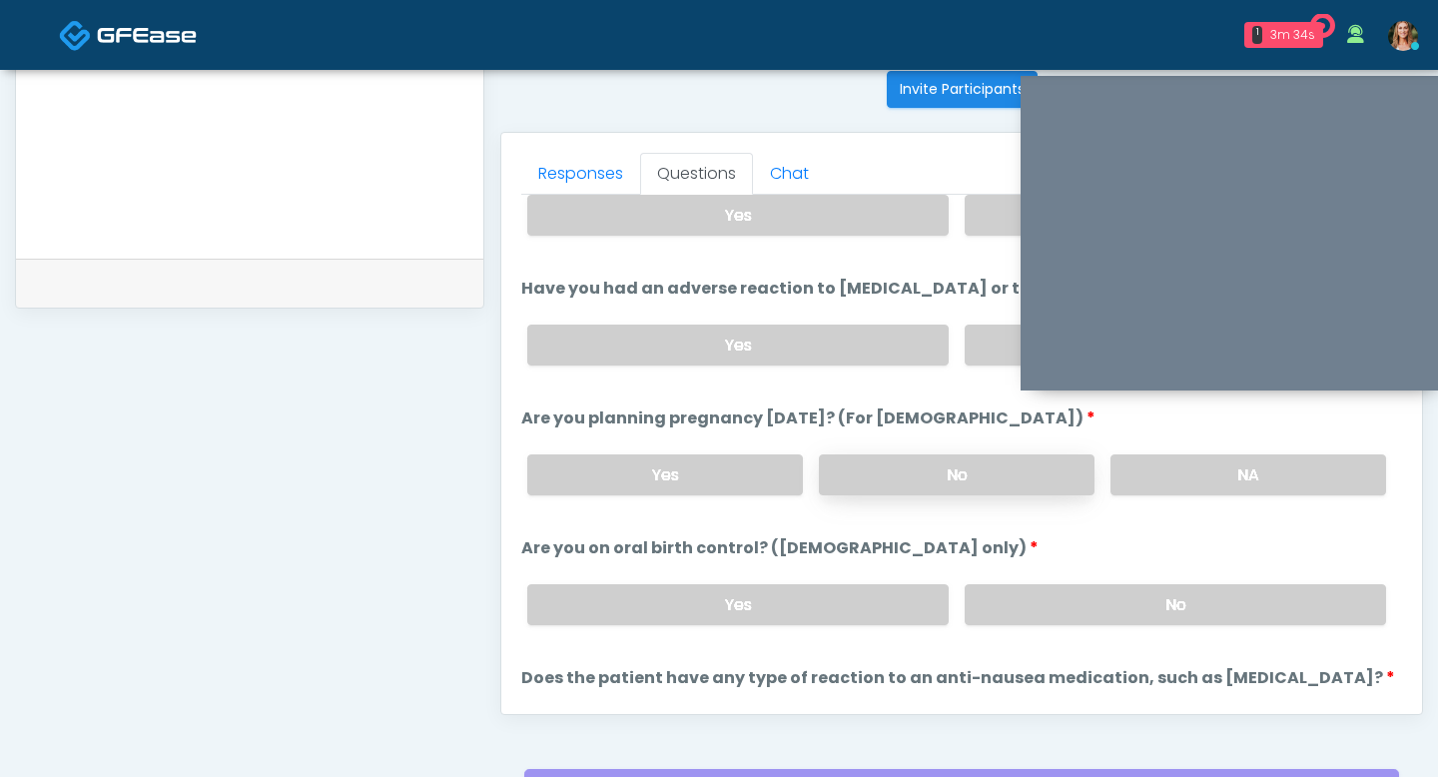
scroll to position [993, 0]
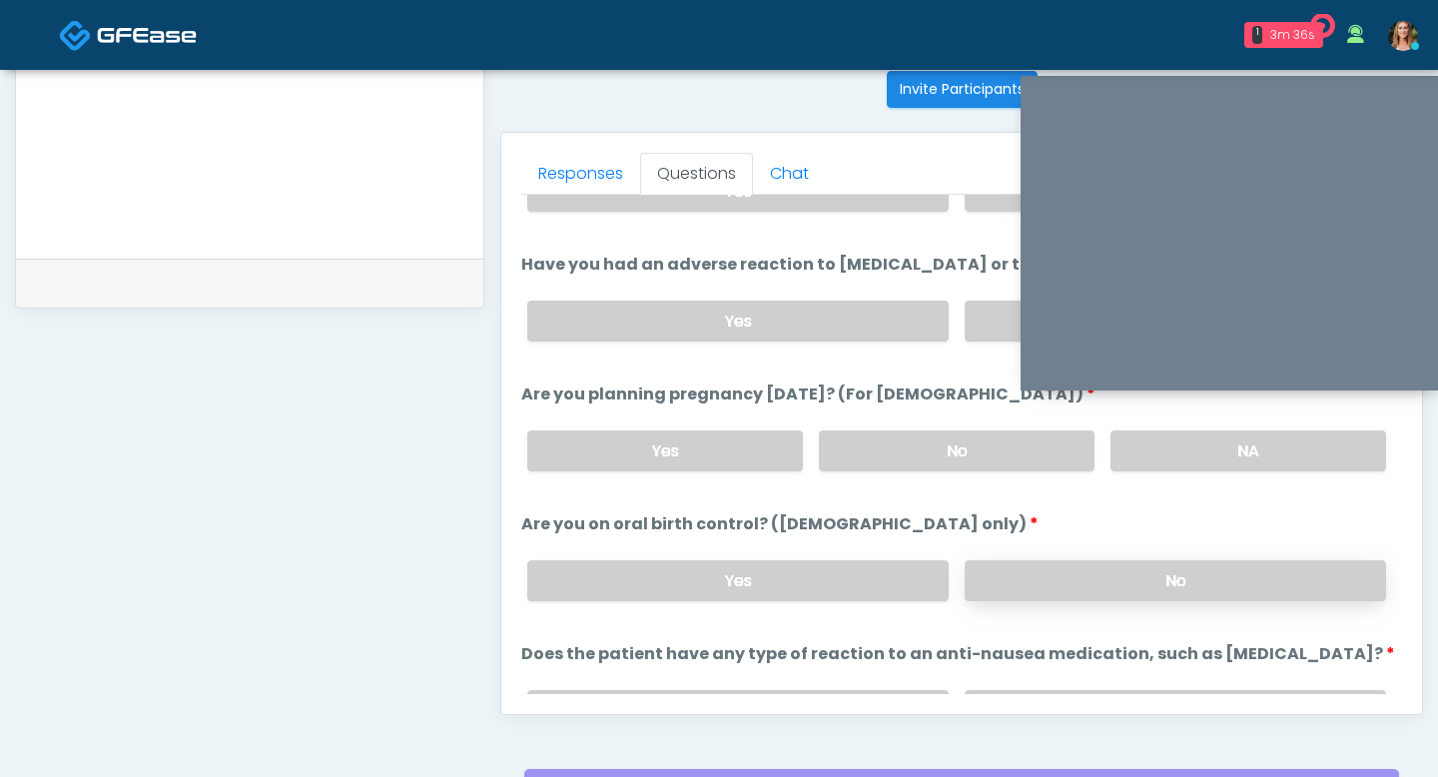
click at [1018, 576] on label "No" at bounding box center [1175, 580] width 421 height 41
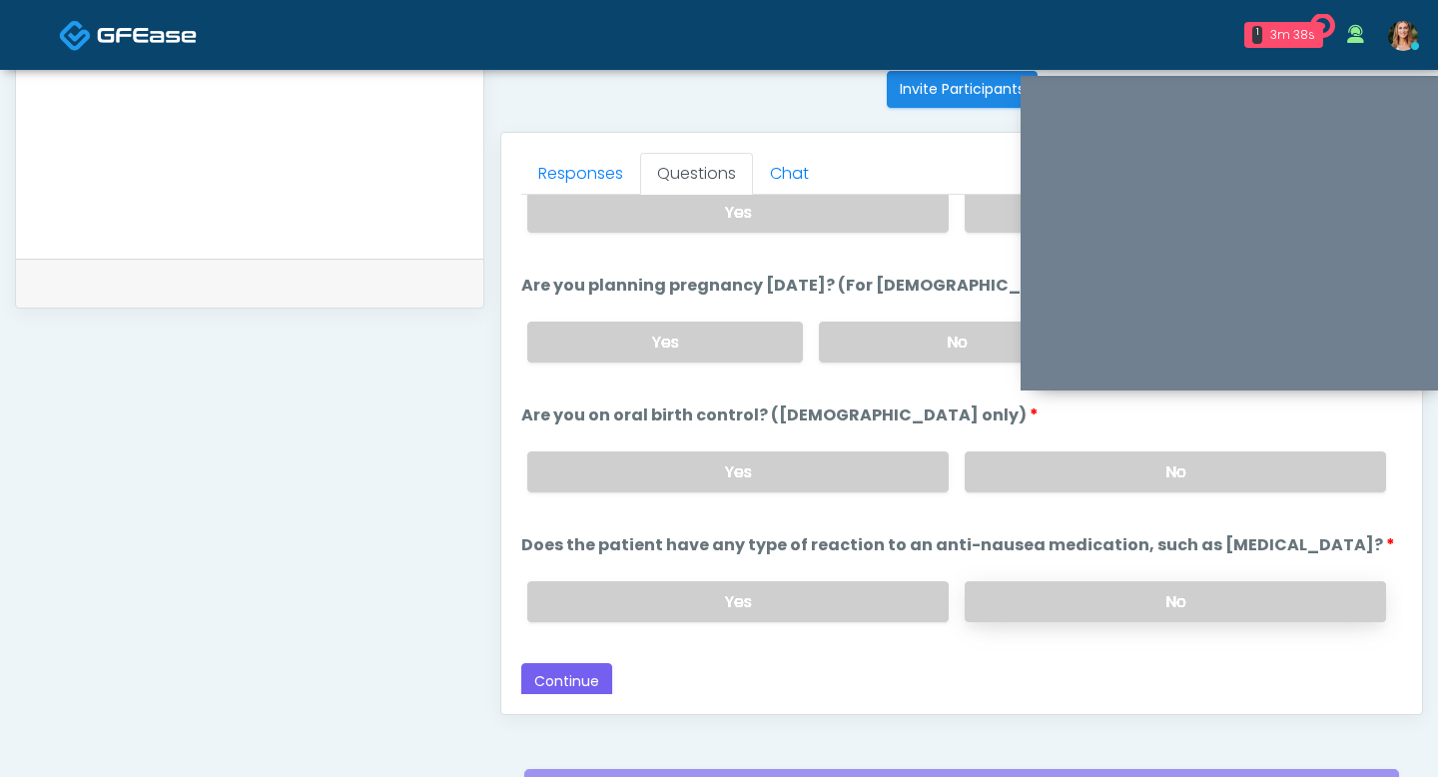
click at [1065, 581] on label "No" at bounding box center [1175, 601] width 421 height 41
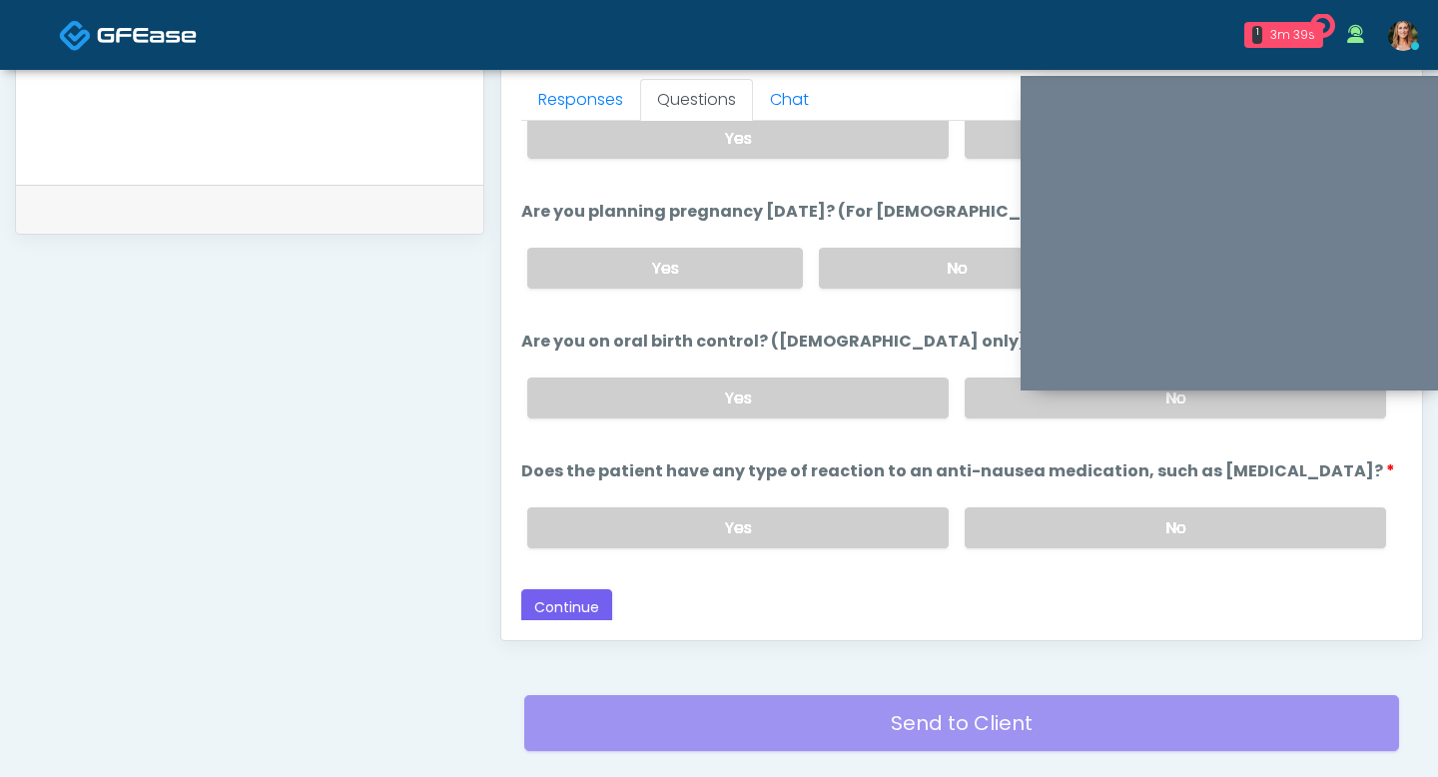
scroll to position [890, 0]
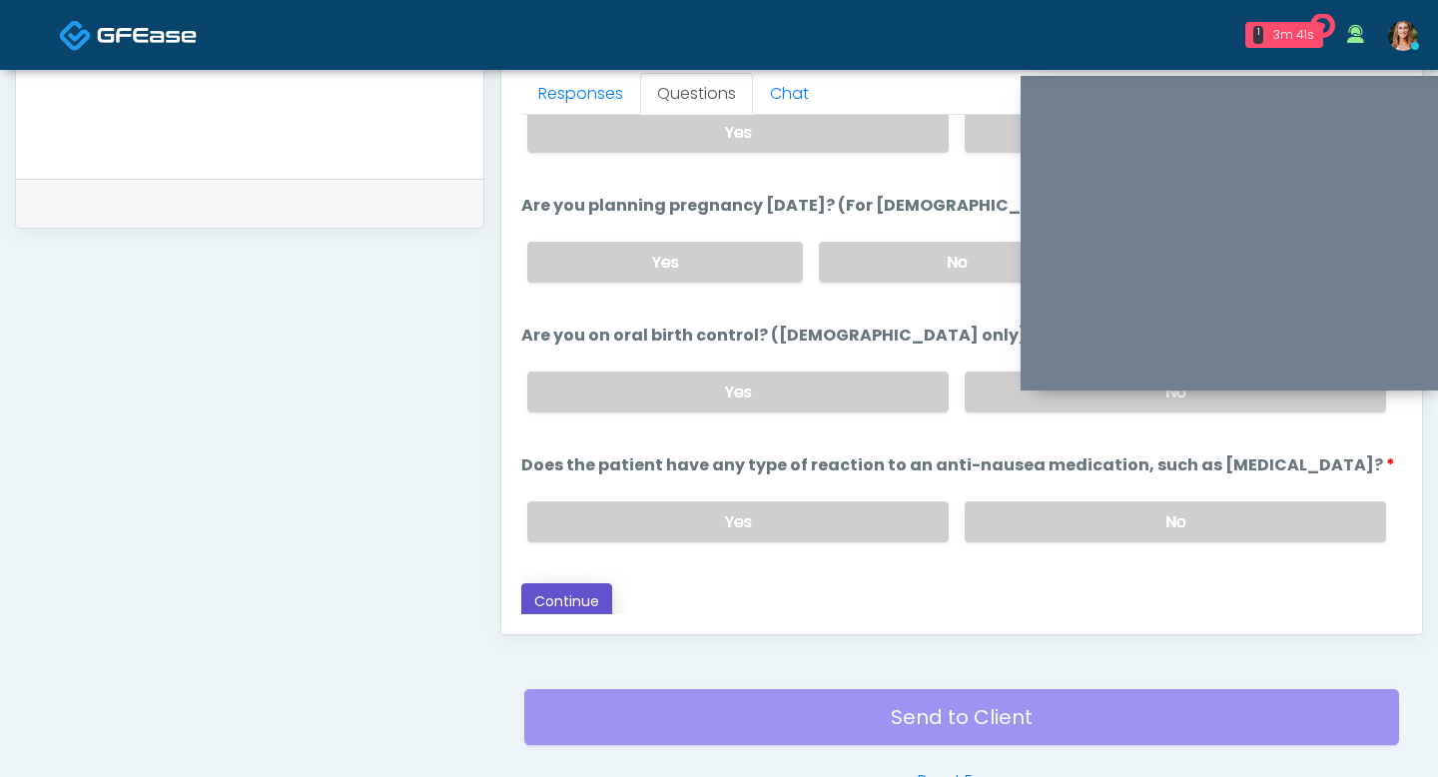
click at [557, 592] on button "Continue" at bounding box center [566, 601] width 91 height 37
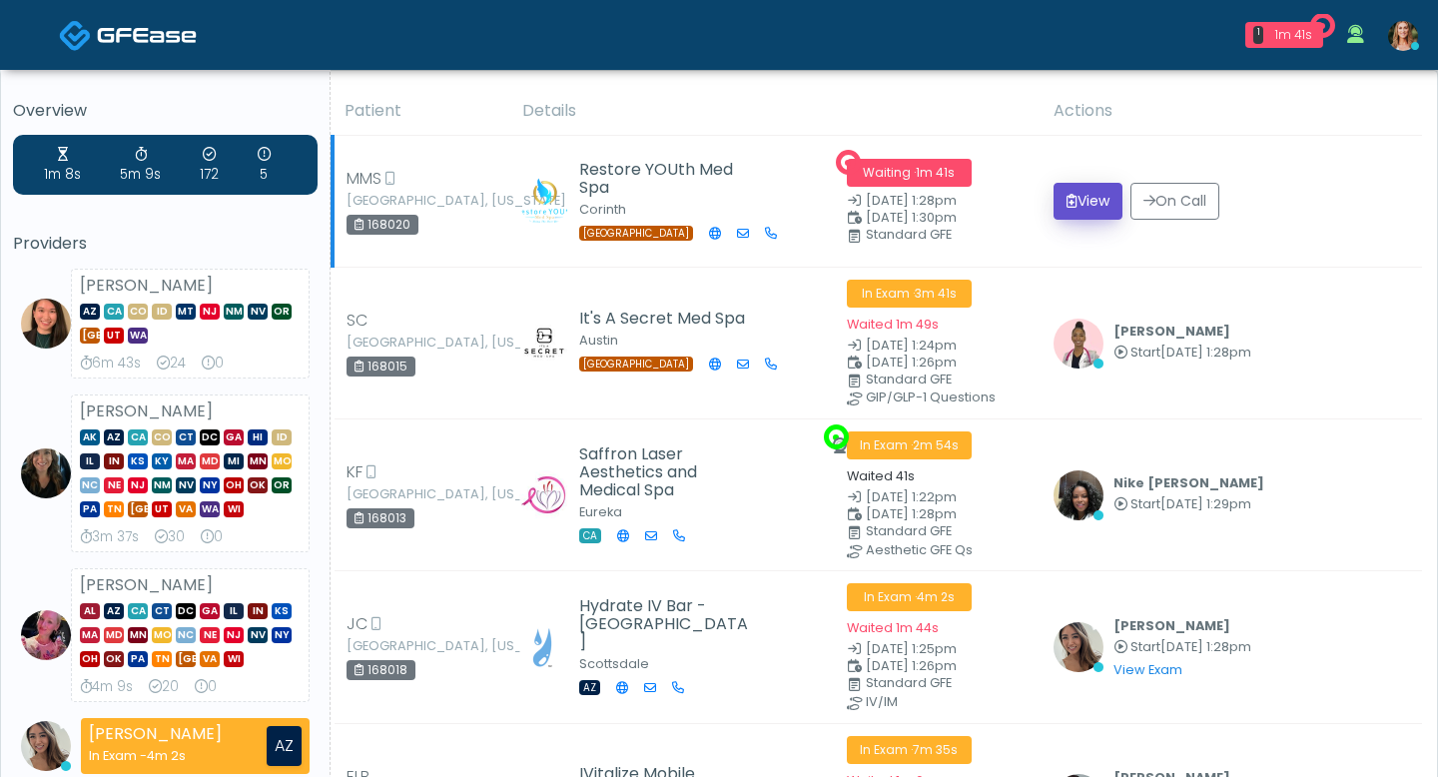
click at [1095, 209] on button "View" at bounding box center [1088, 201] width 69 height 37
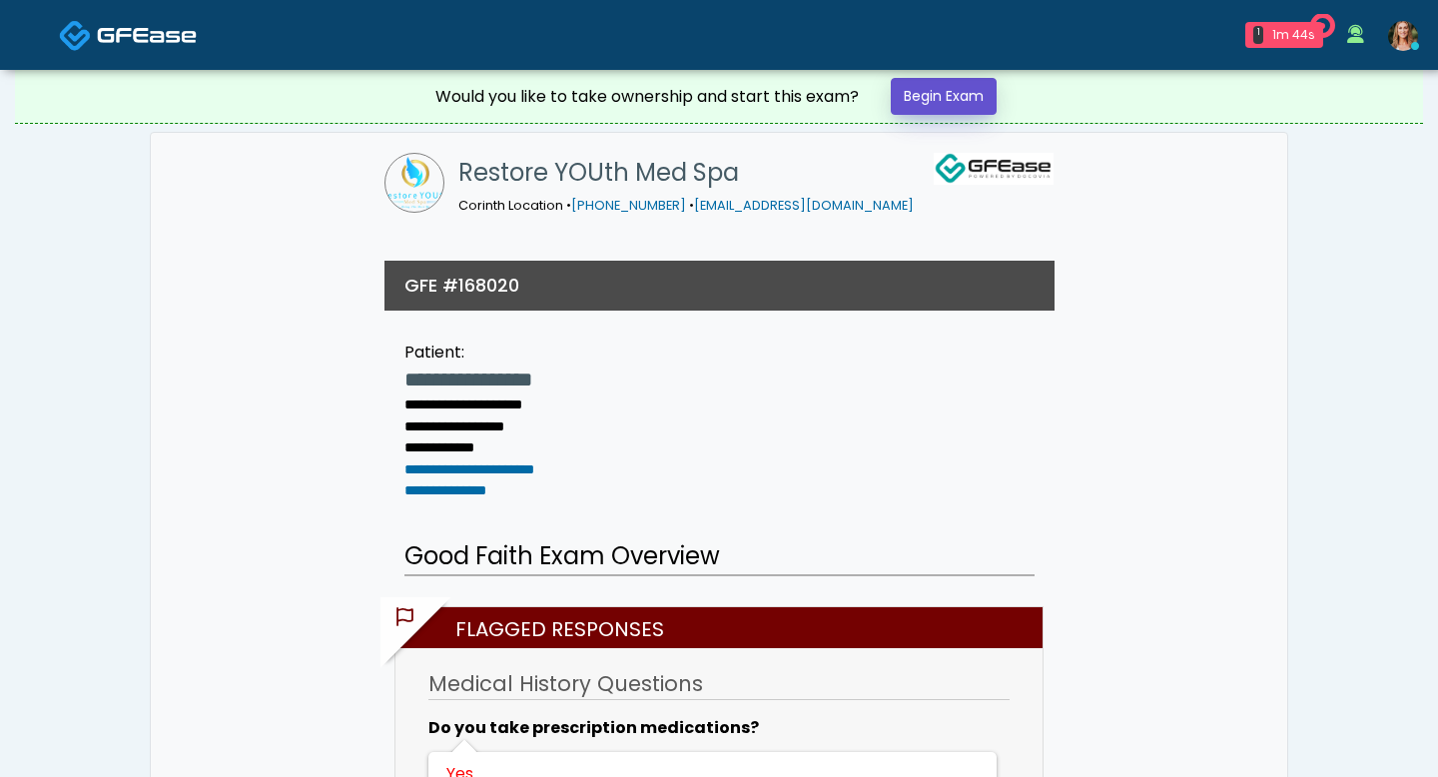
click at [929, 101] on link "Begin Exam" at bounding box center [944, 96] width 106 height 37
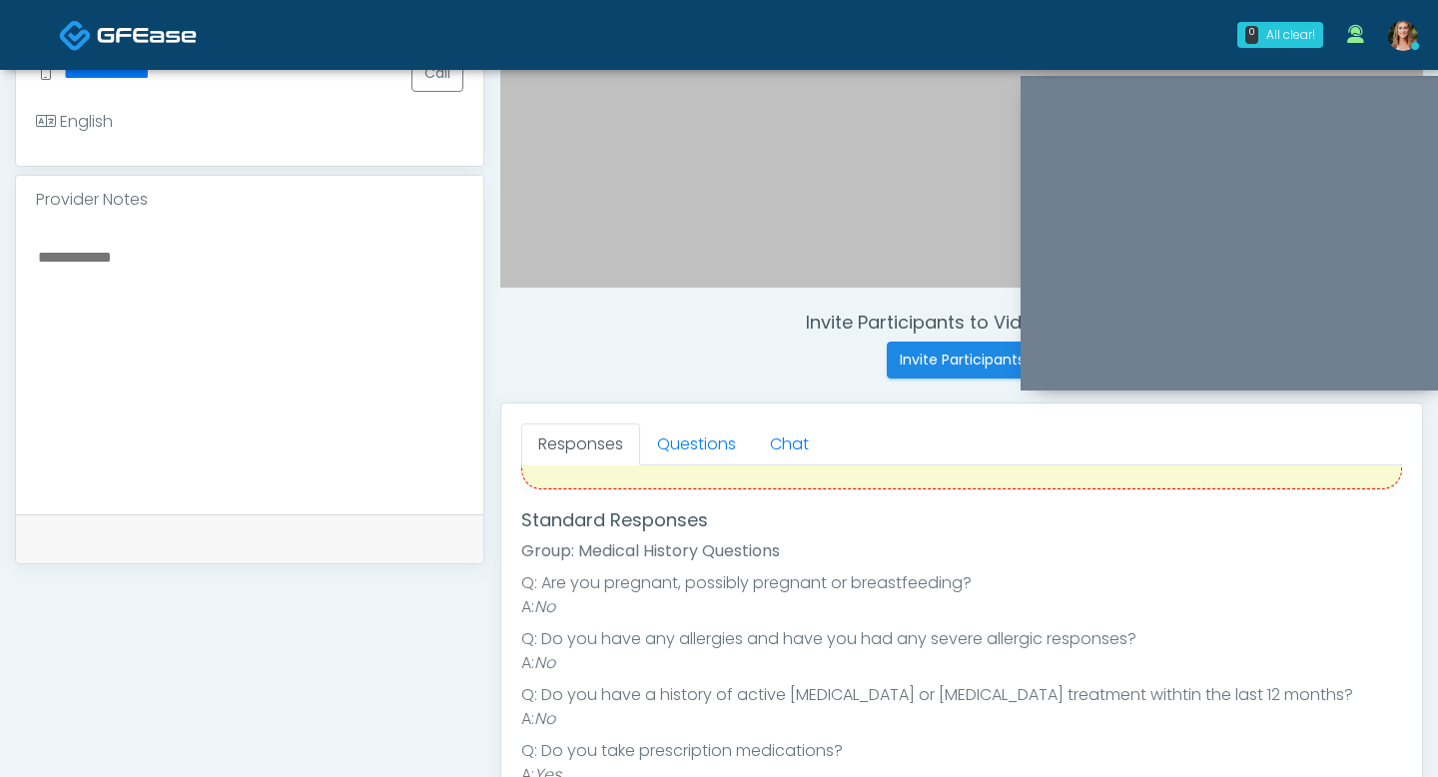
scroll to position [259, 0]
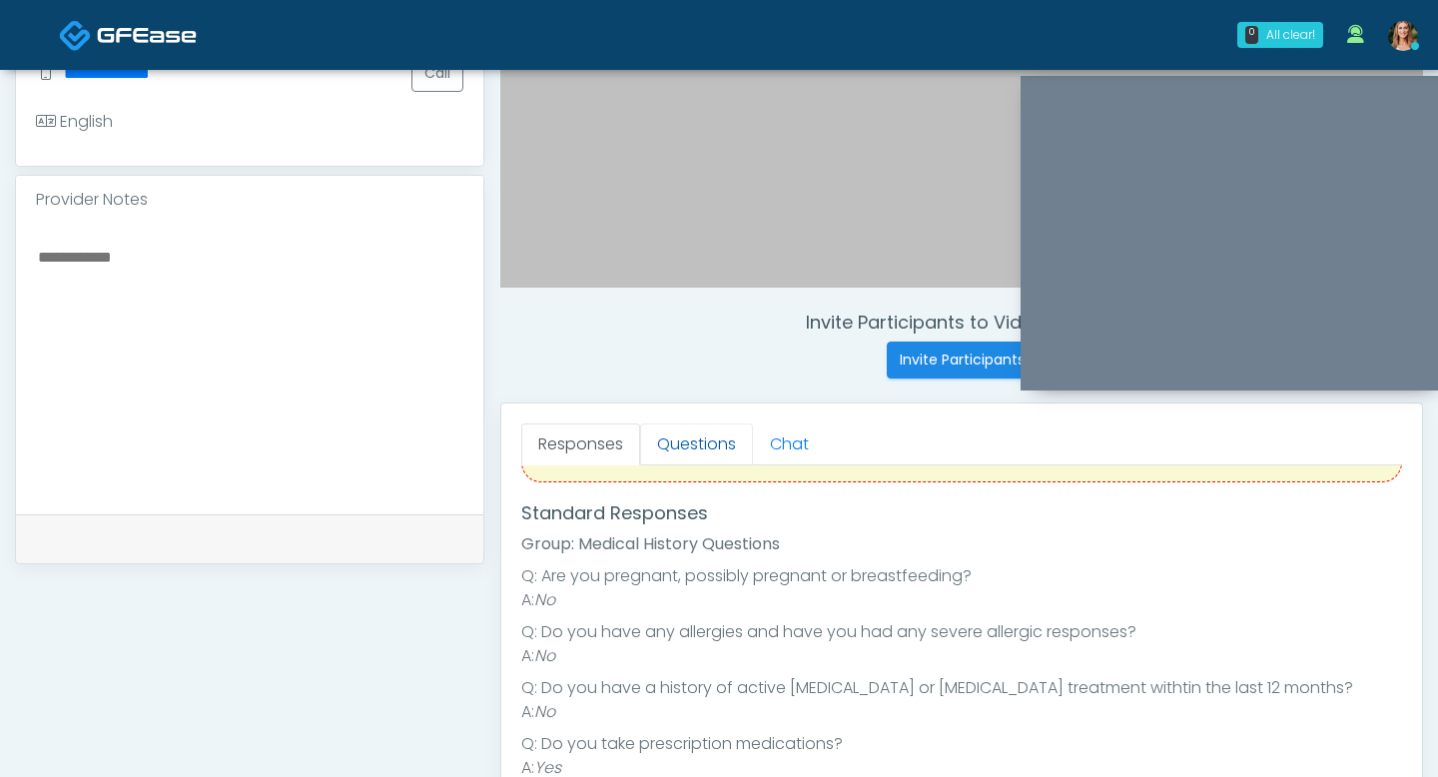
click at [682, 442] on link "Questions" at bounding box center [696, 444] width 113 height 42
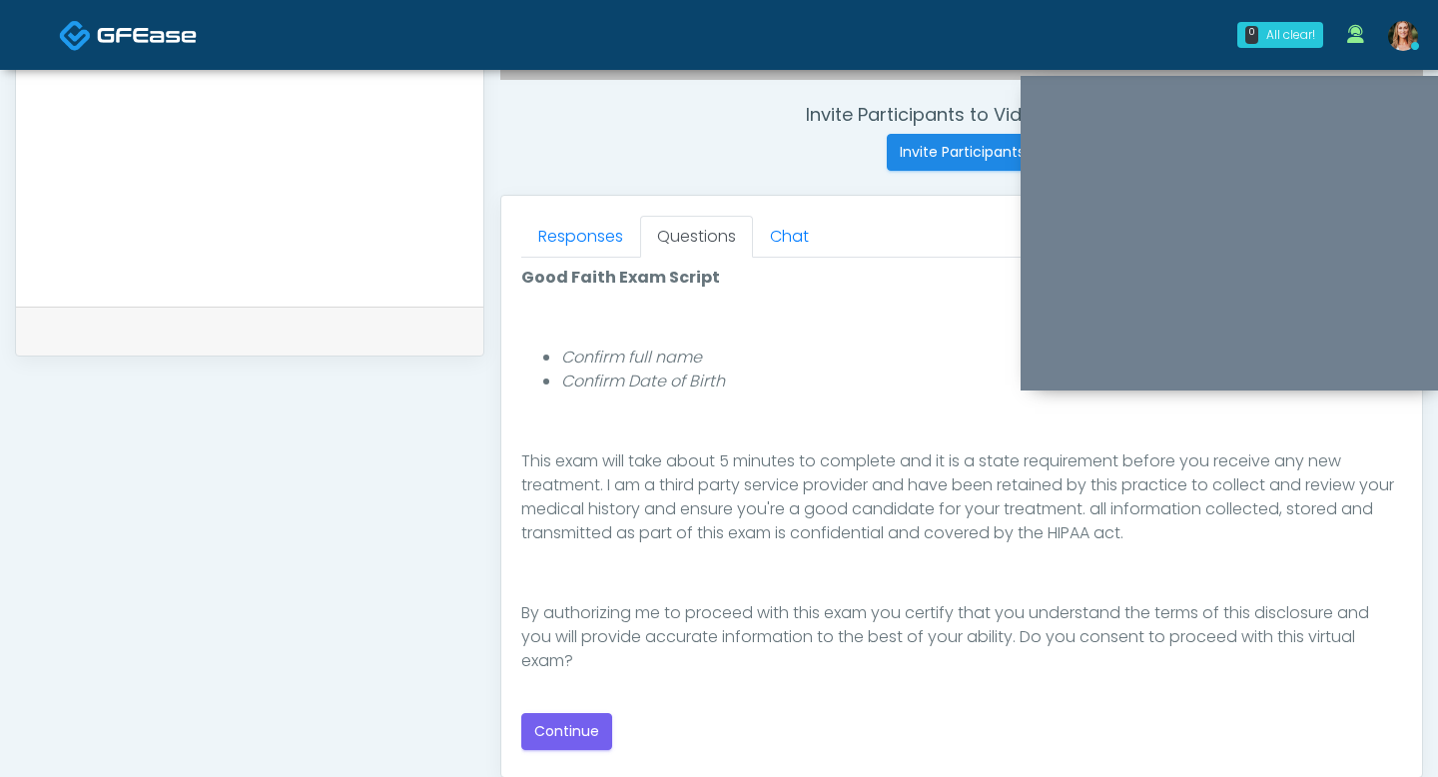
scroll to position [856, 0]
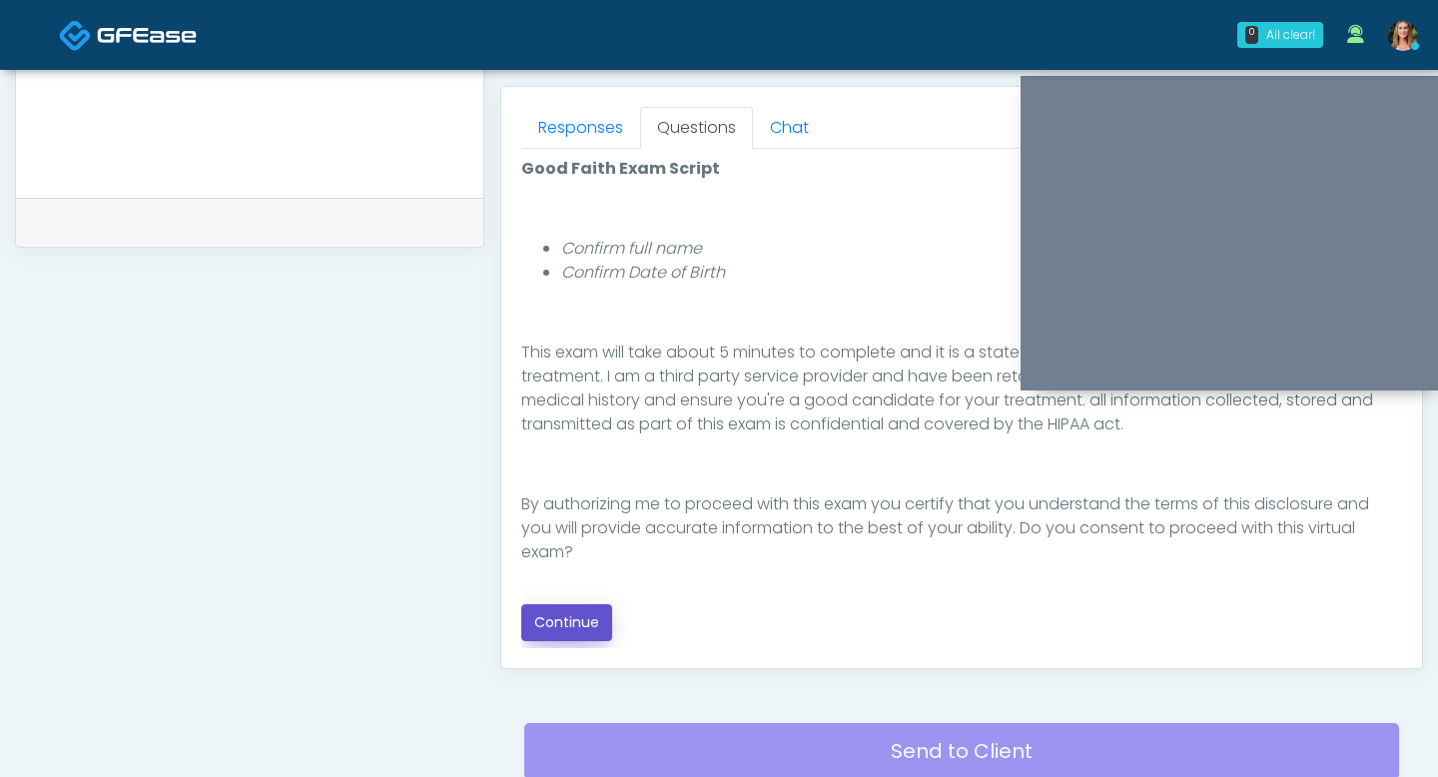
click at [599, 614] on button "Continue" at bounding box center [566, 622] width 91 height 37
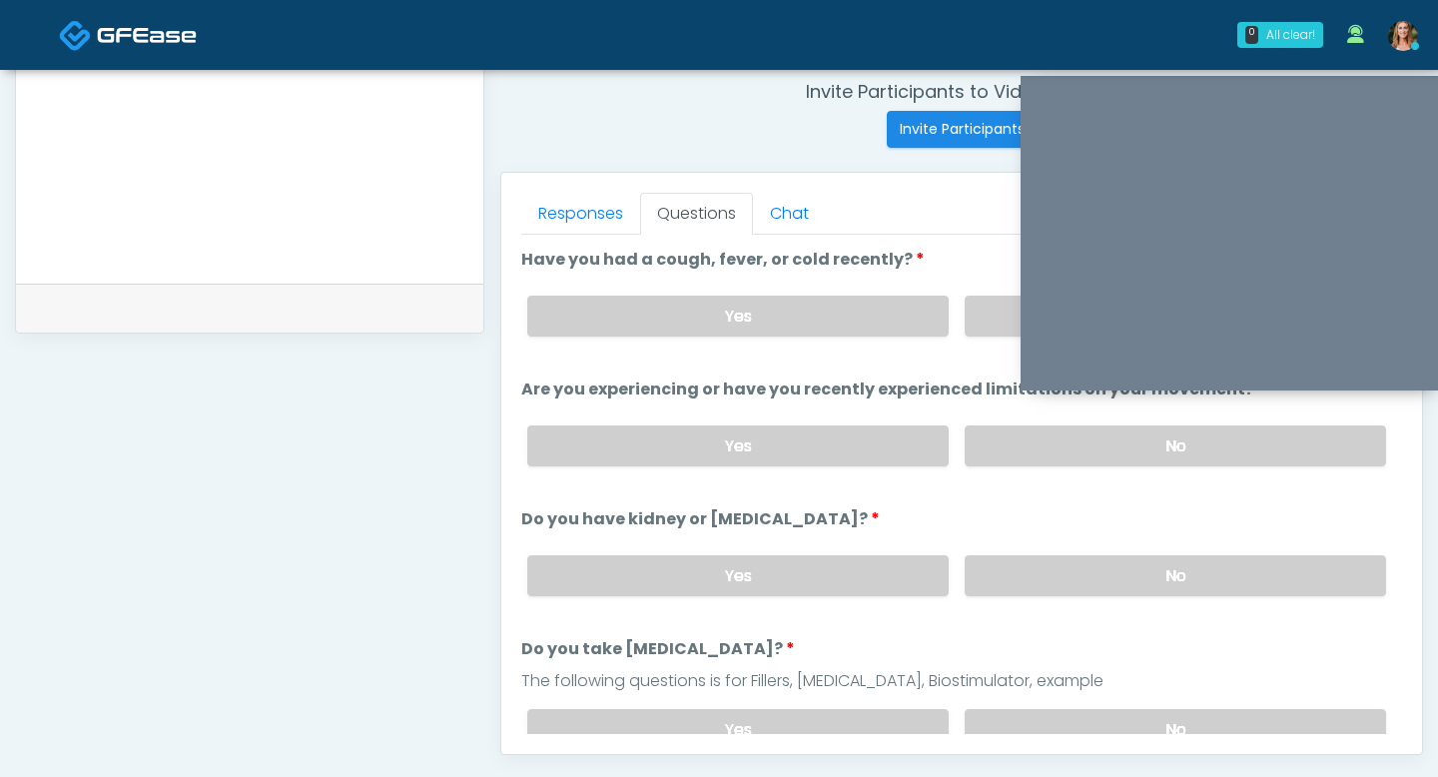
scroll to position [718, 0]
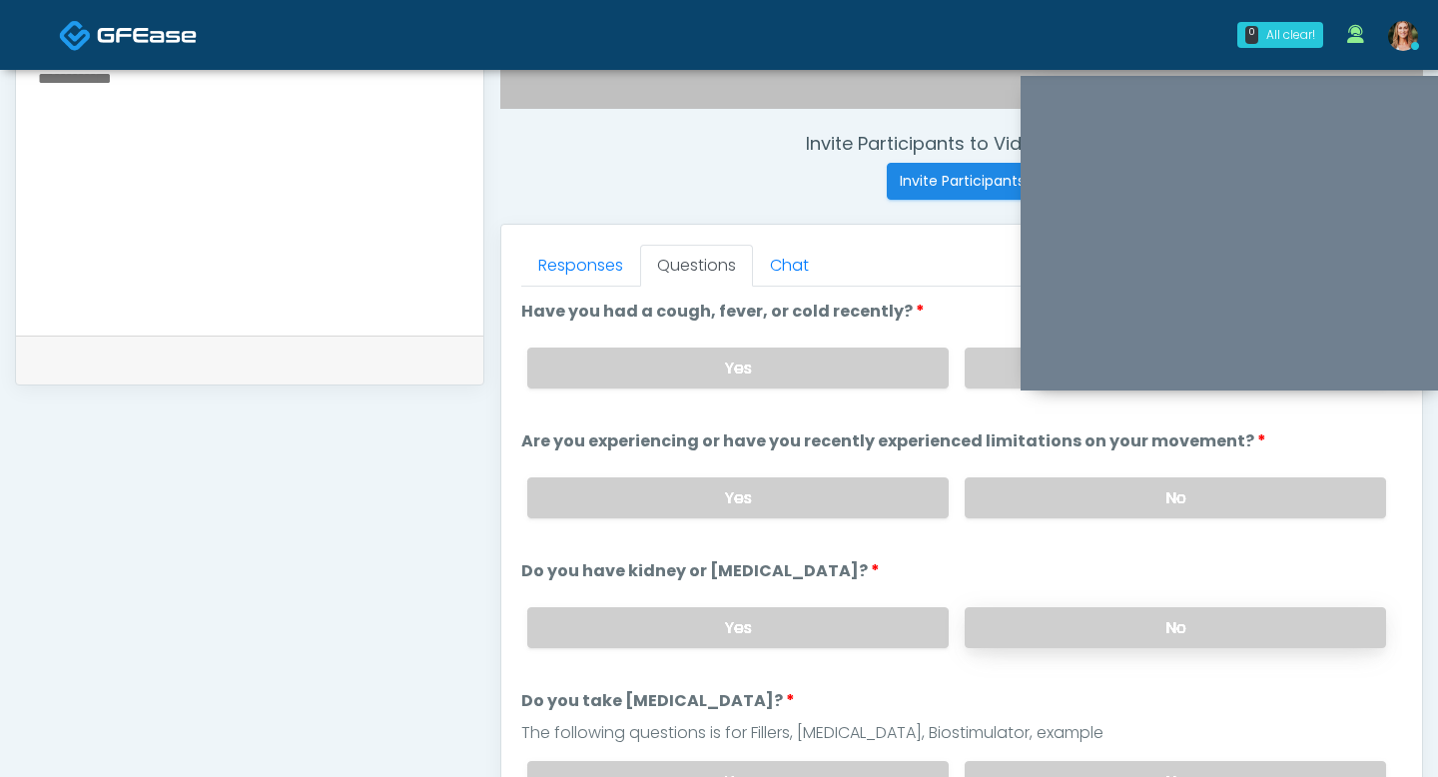
click at [1047, 633] on label "No" at bounding box center [1175, 627] width 421 height 41
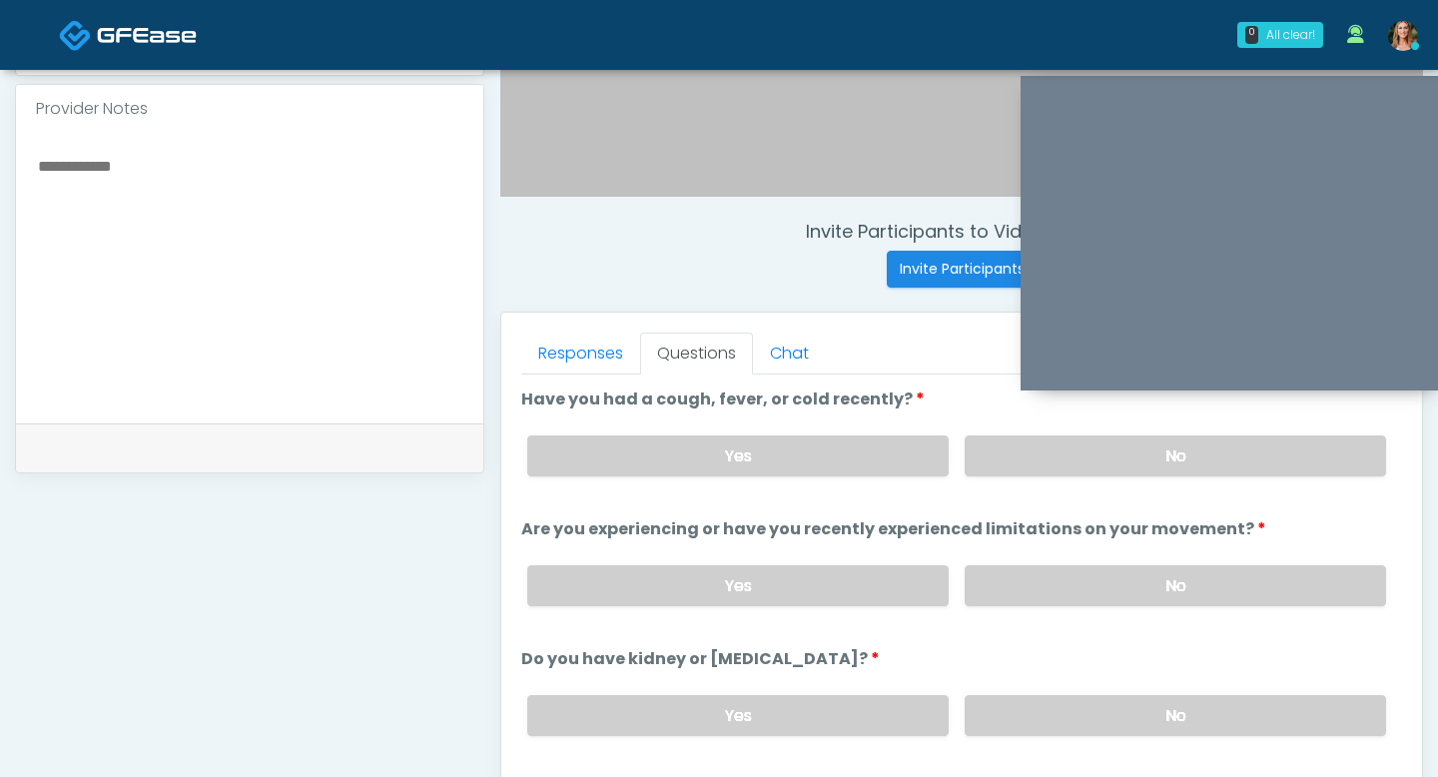
scroll to position [625, 0]
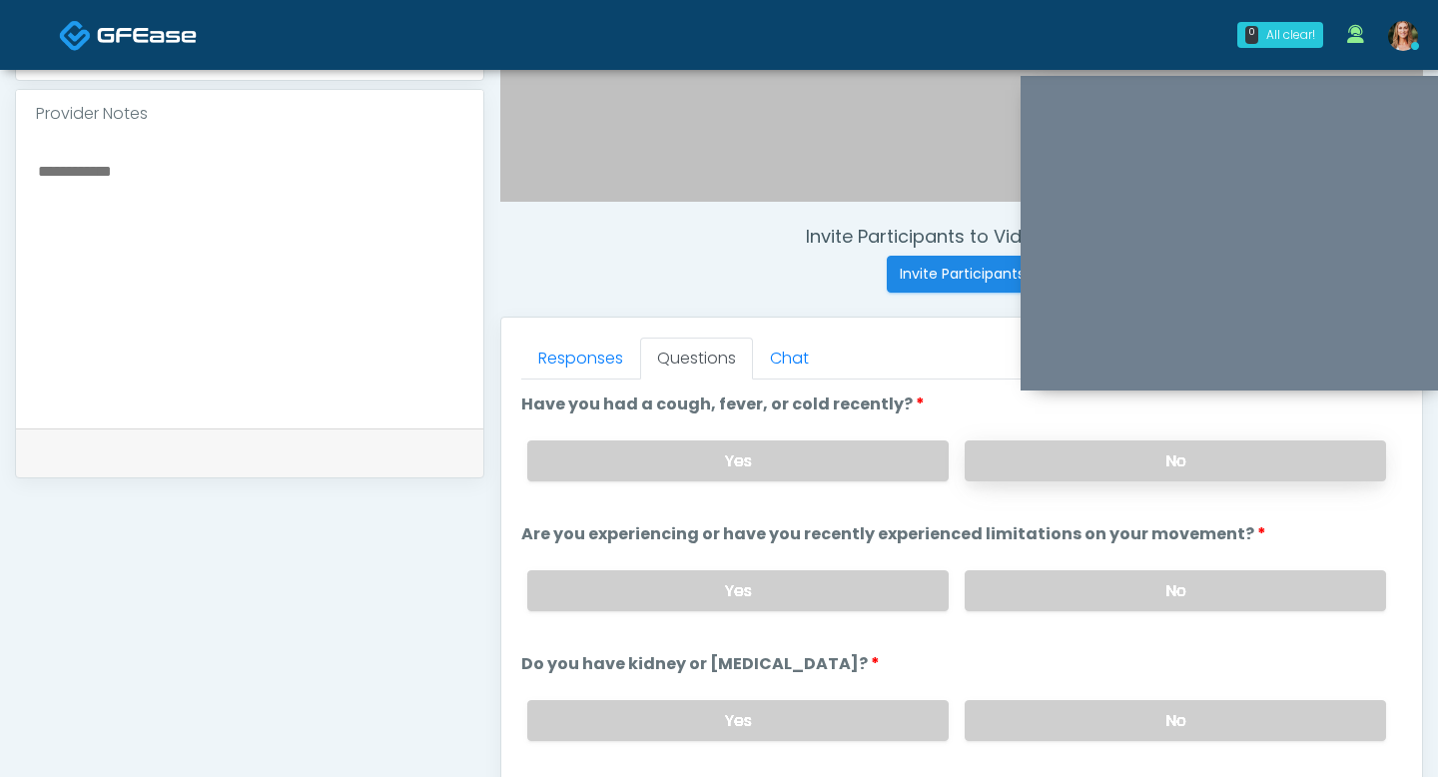
click at [1032, 448] on label "No" at bounding box center [1175, 460] width 421 height 41
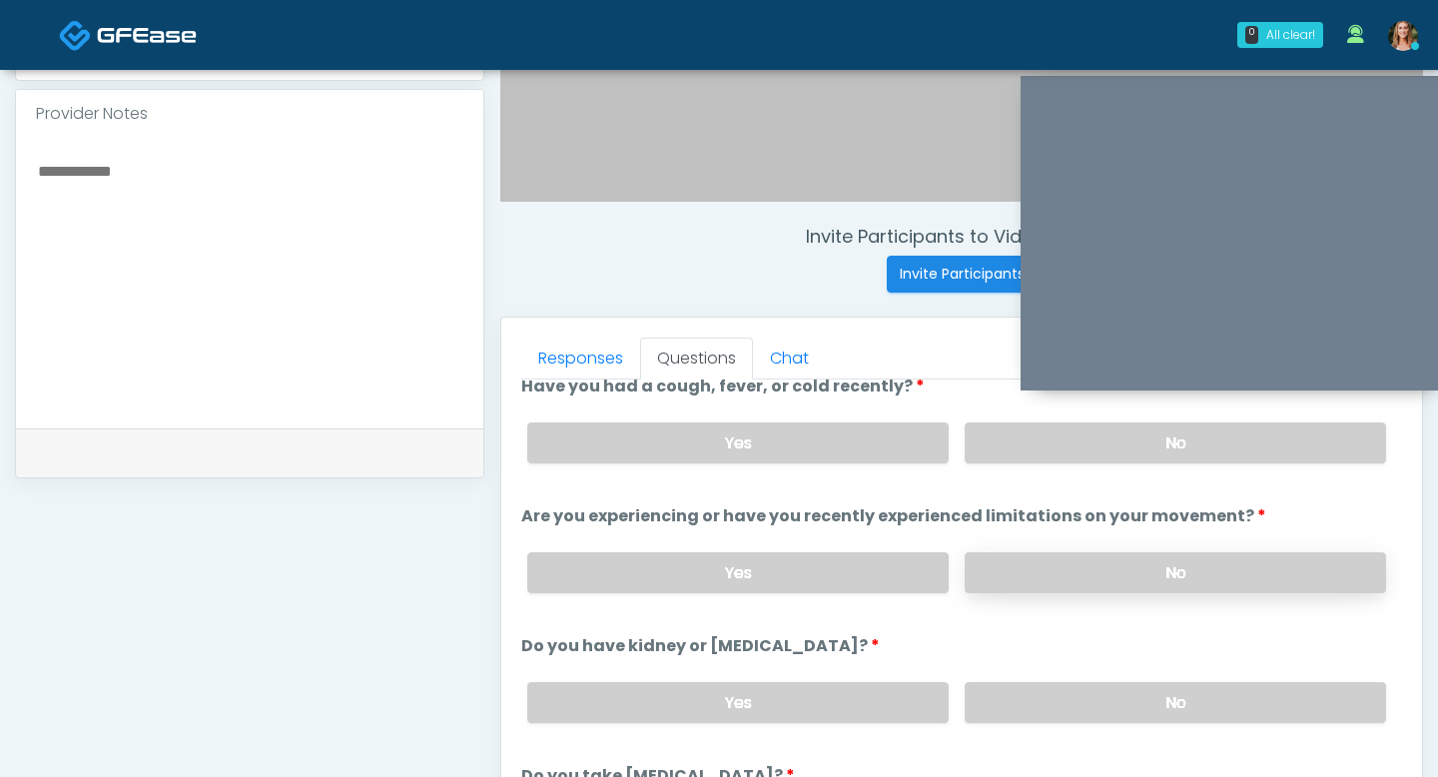
click at [1089, 560] on label "No" at bounding box center [1175, 572] width 421 height 41
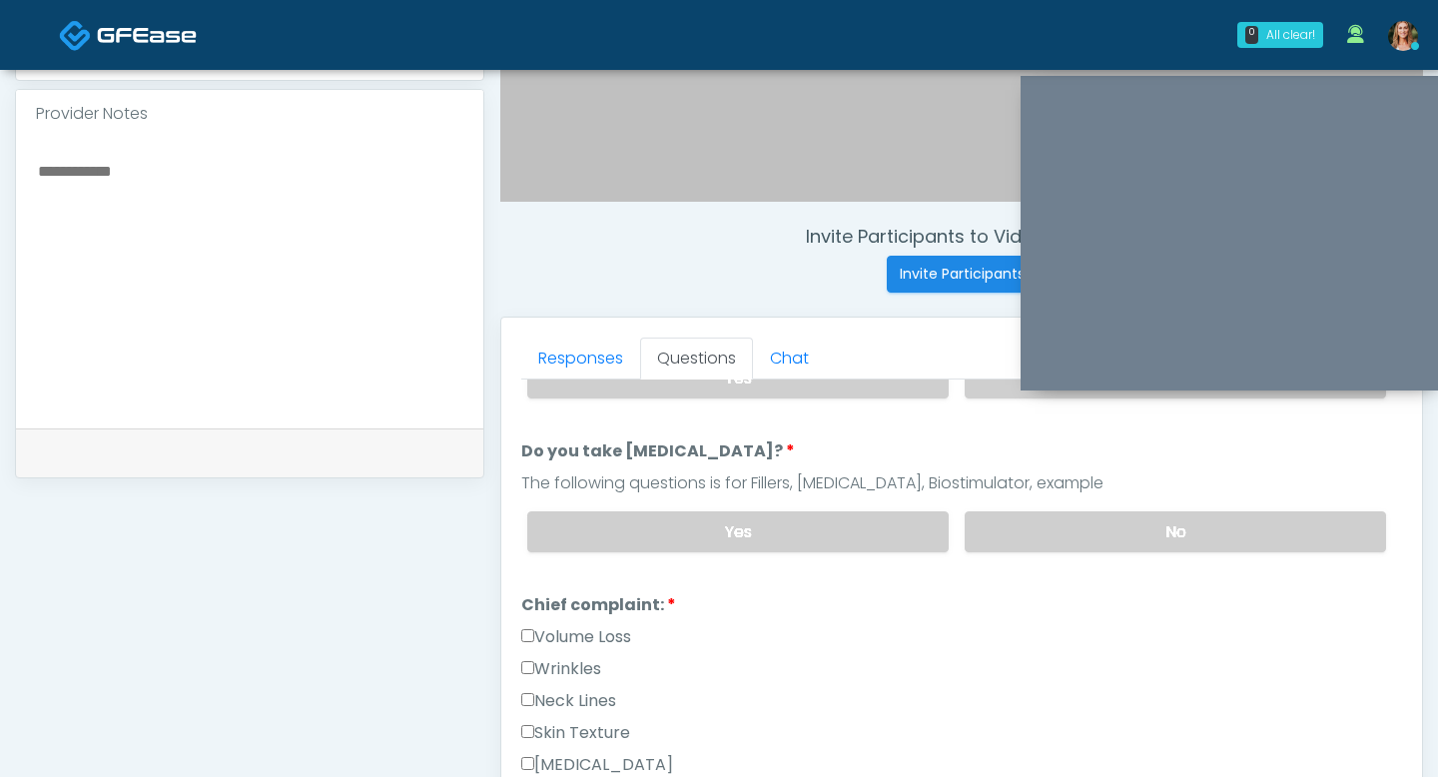
scroll to position [331, 0]
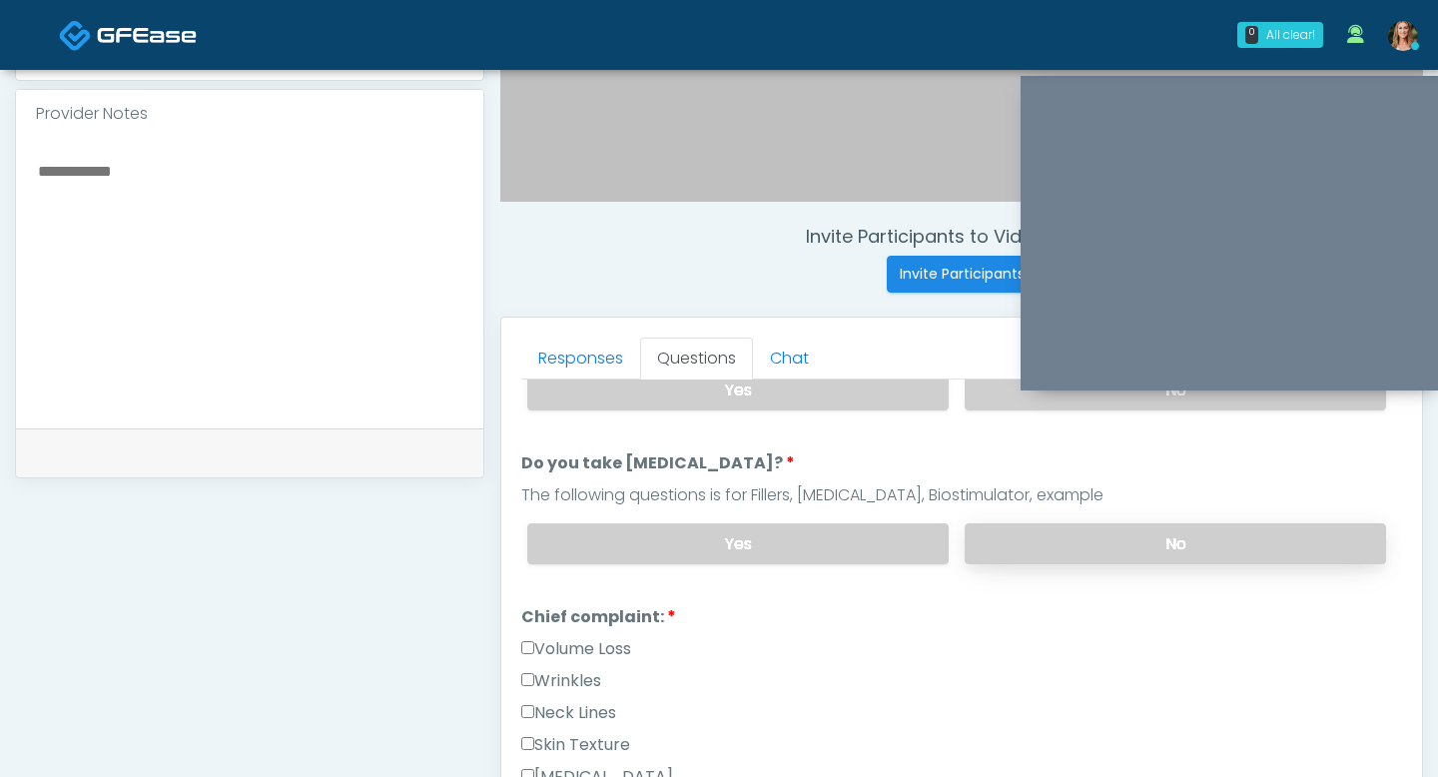
click at [1089, 537] on label "No" at bounding box center [1175, 543] width 421 height 41
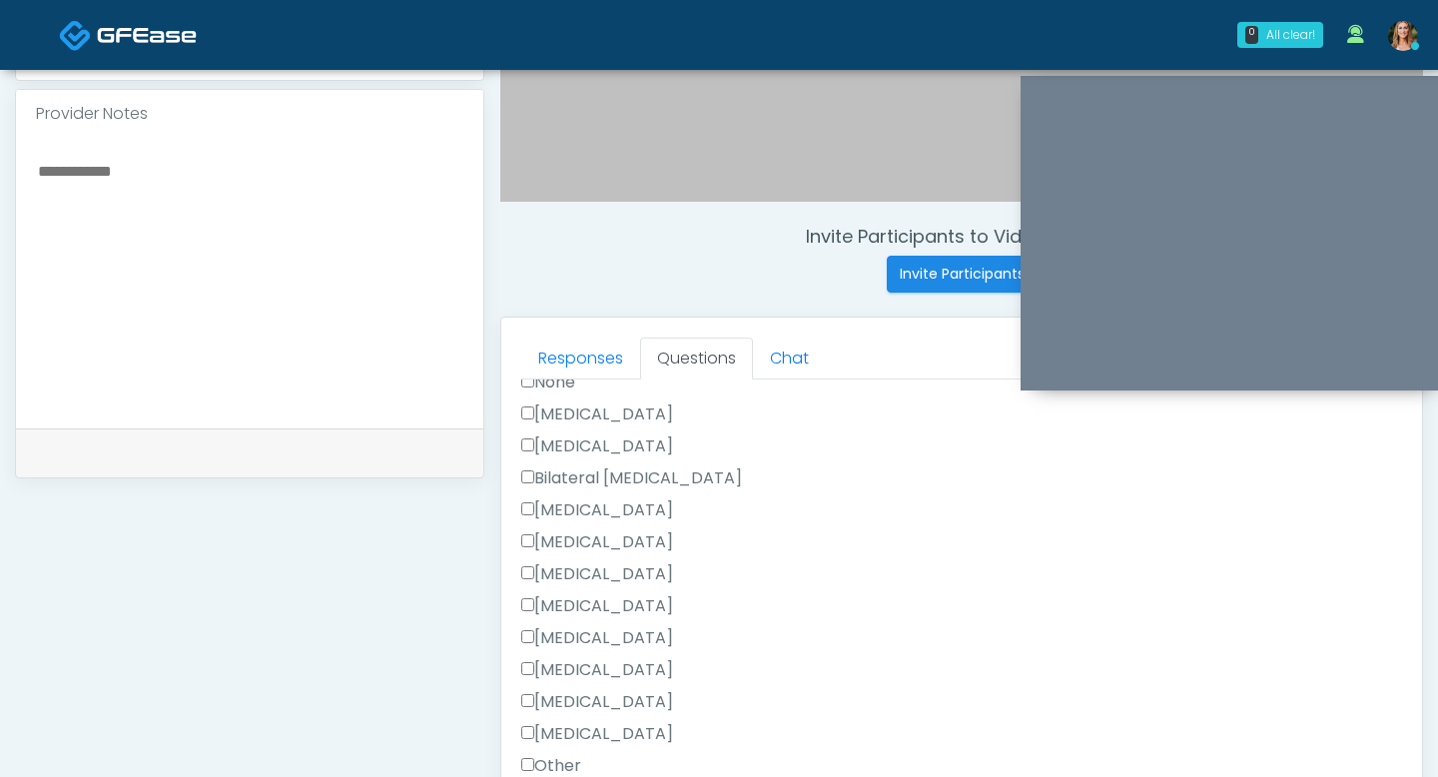
scroll to position [1128, 0]
click at [517, 504] on div "Responses Questions Chat Good Faith Exam Script Good Faith Exam Script INTRODUC…" at bounding box center [961, 608] width 921 height 581
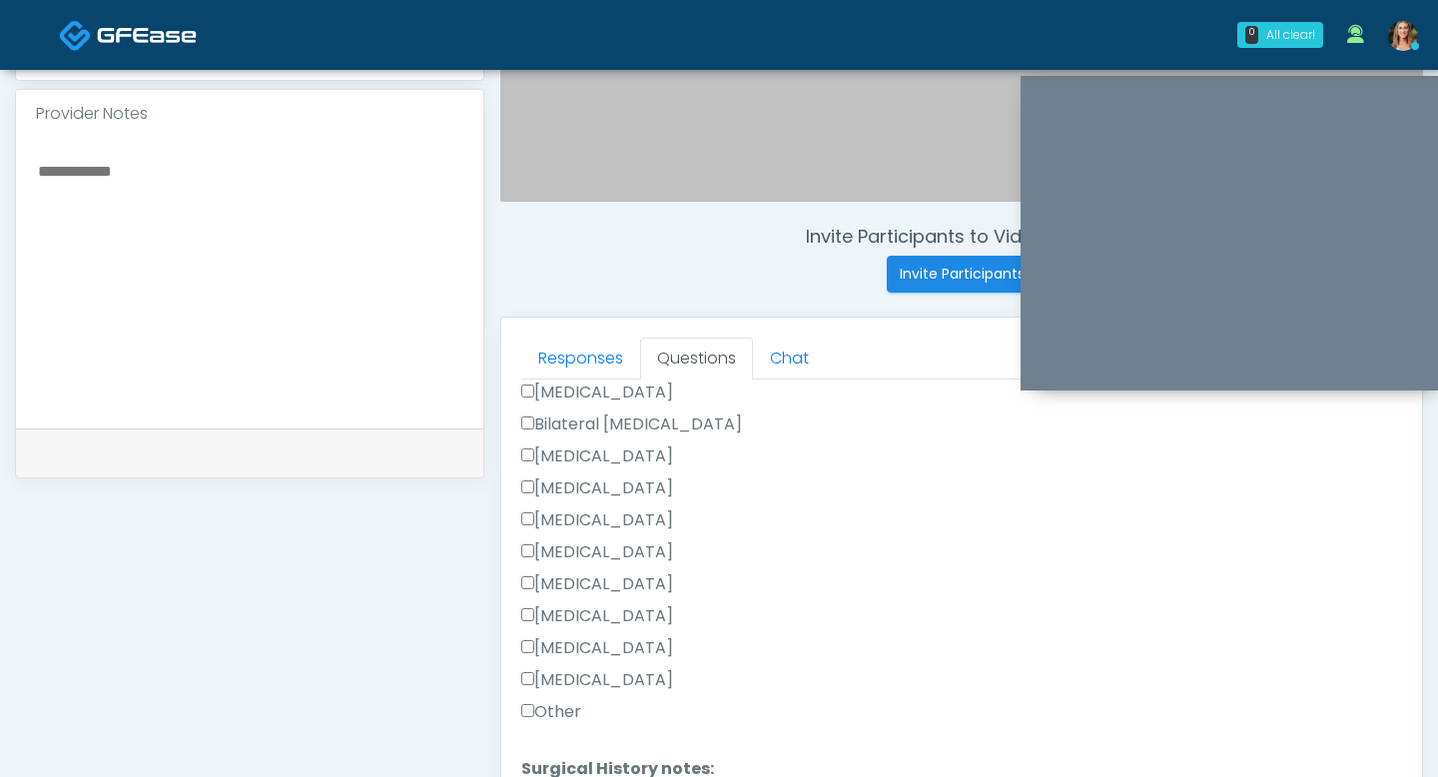
scroll to position [1237, 0]
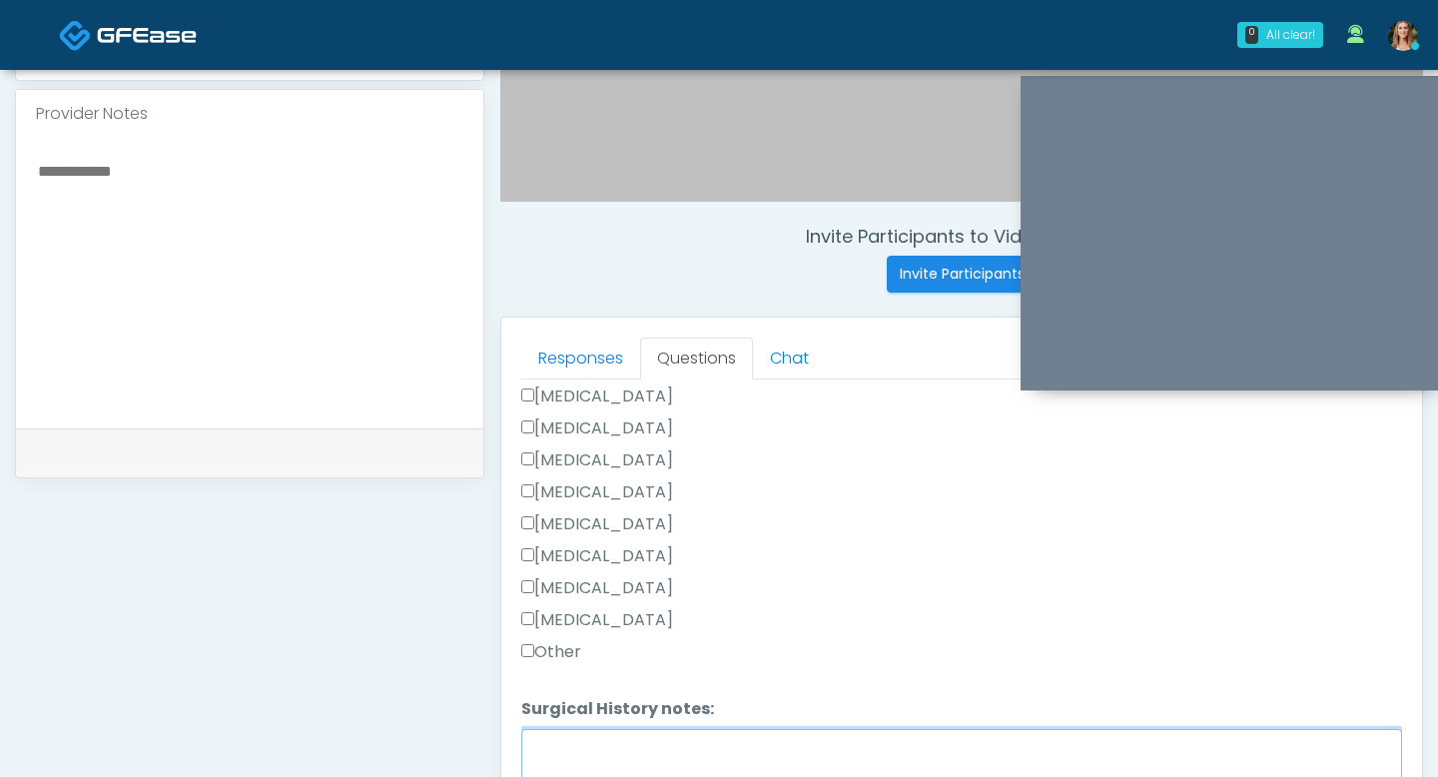
click at [572, 763] on textarea "Surgical History notes:" at bounding box center [961, 772] width 881 height 86
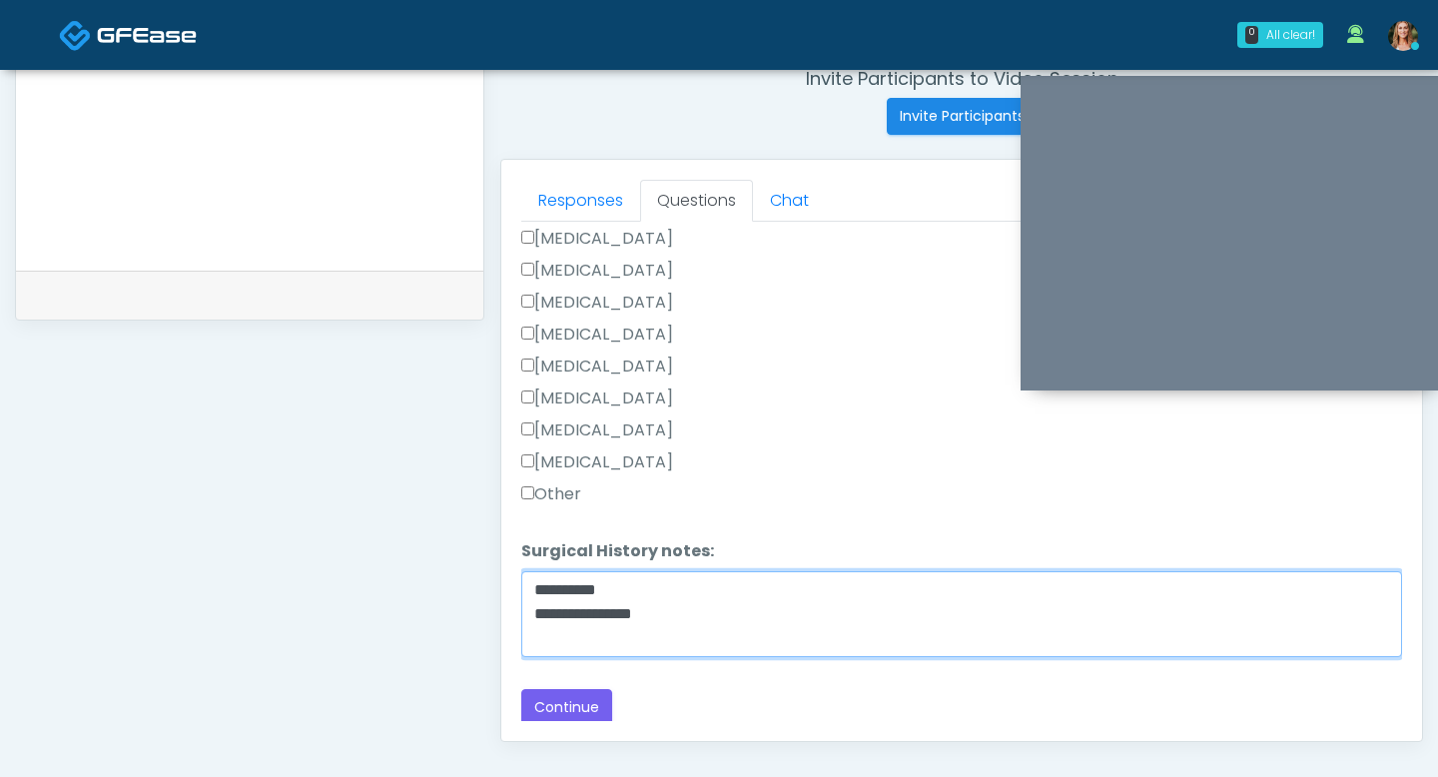
scroll to position [830, 0]
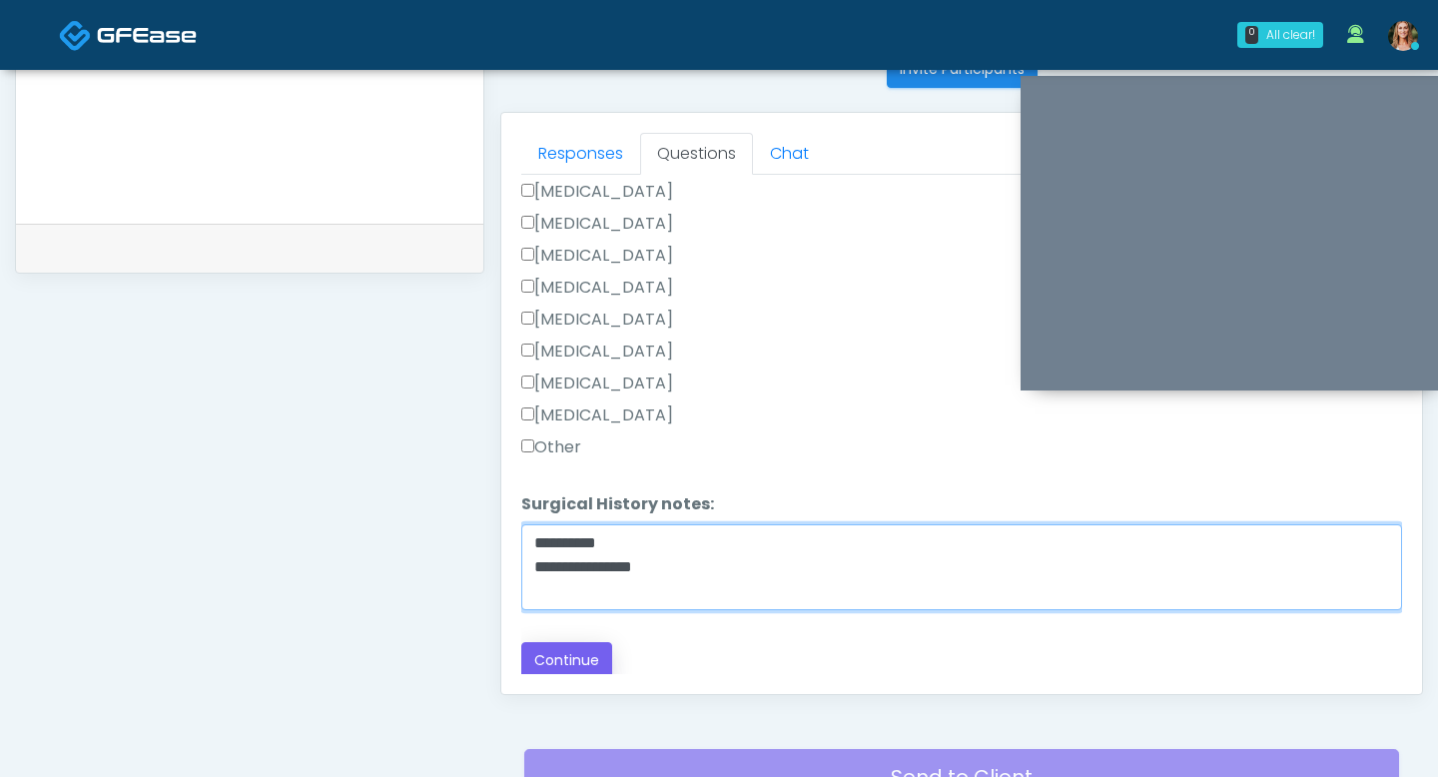
type textarea "**********"
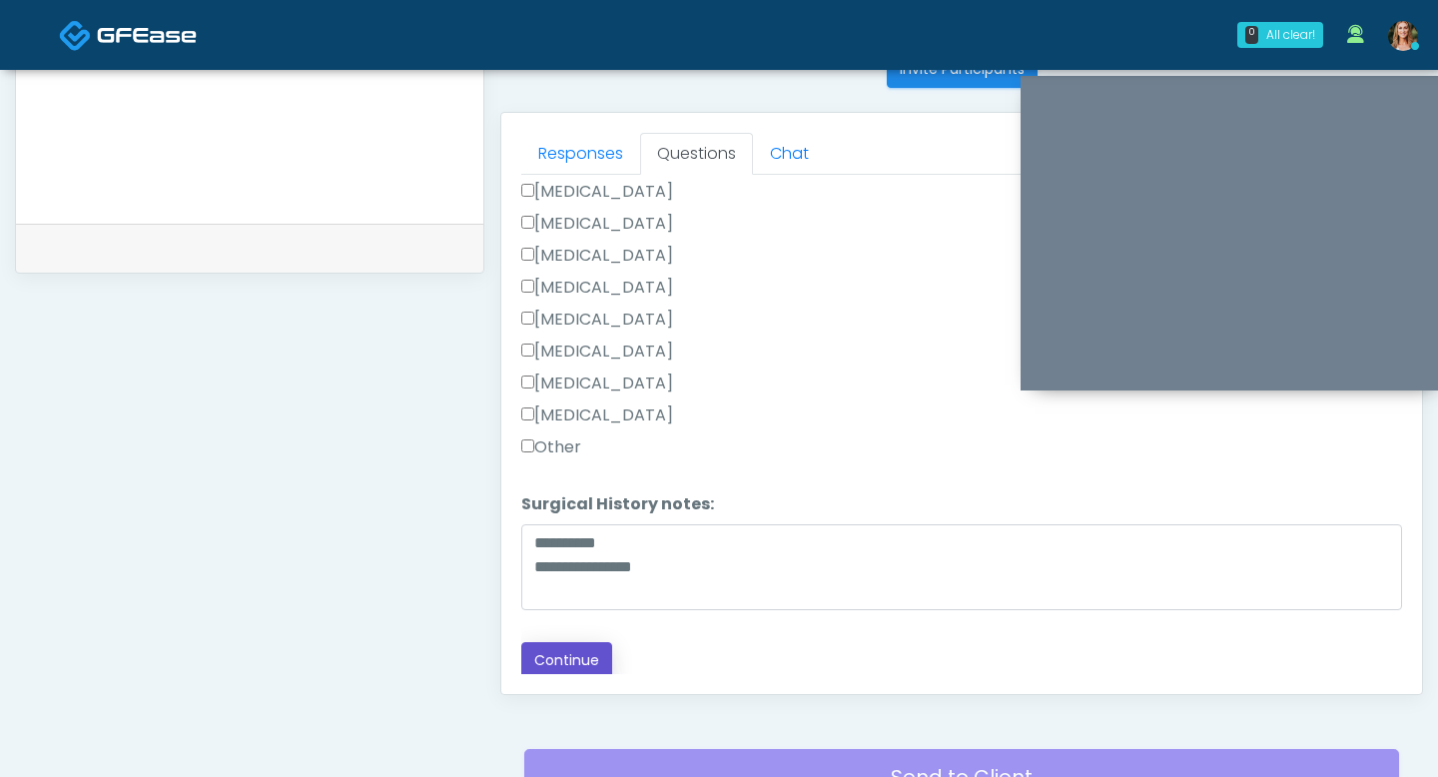
click at [586, 663] on button "Continue" at bounding box center [566, 660] width 91 height 37
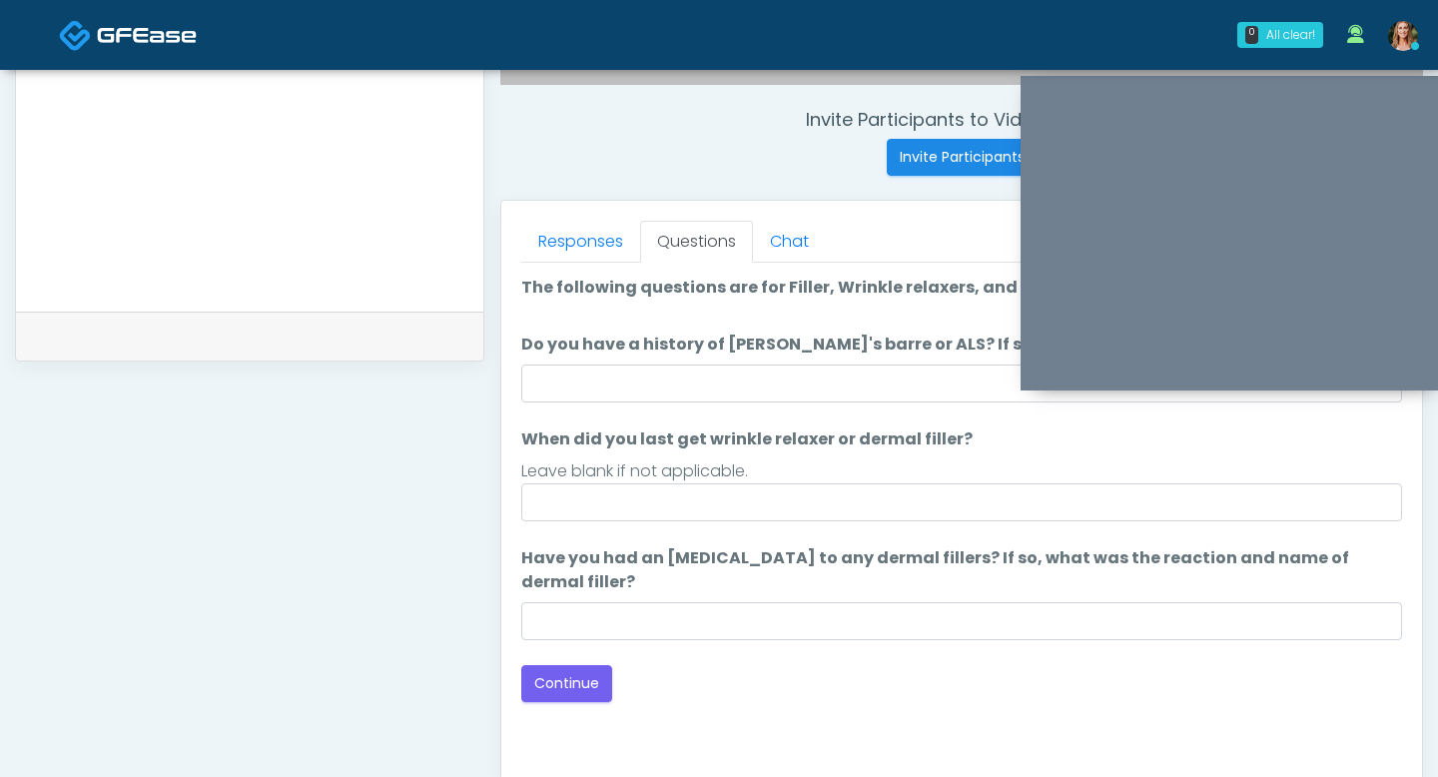
scroll to position [741, 0]
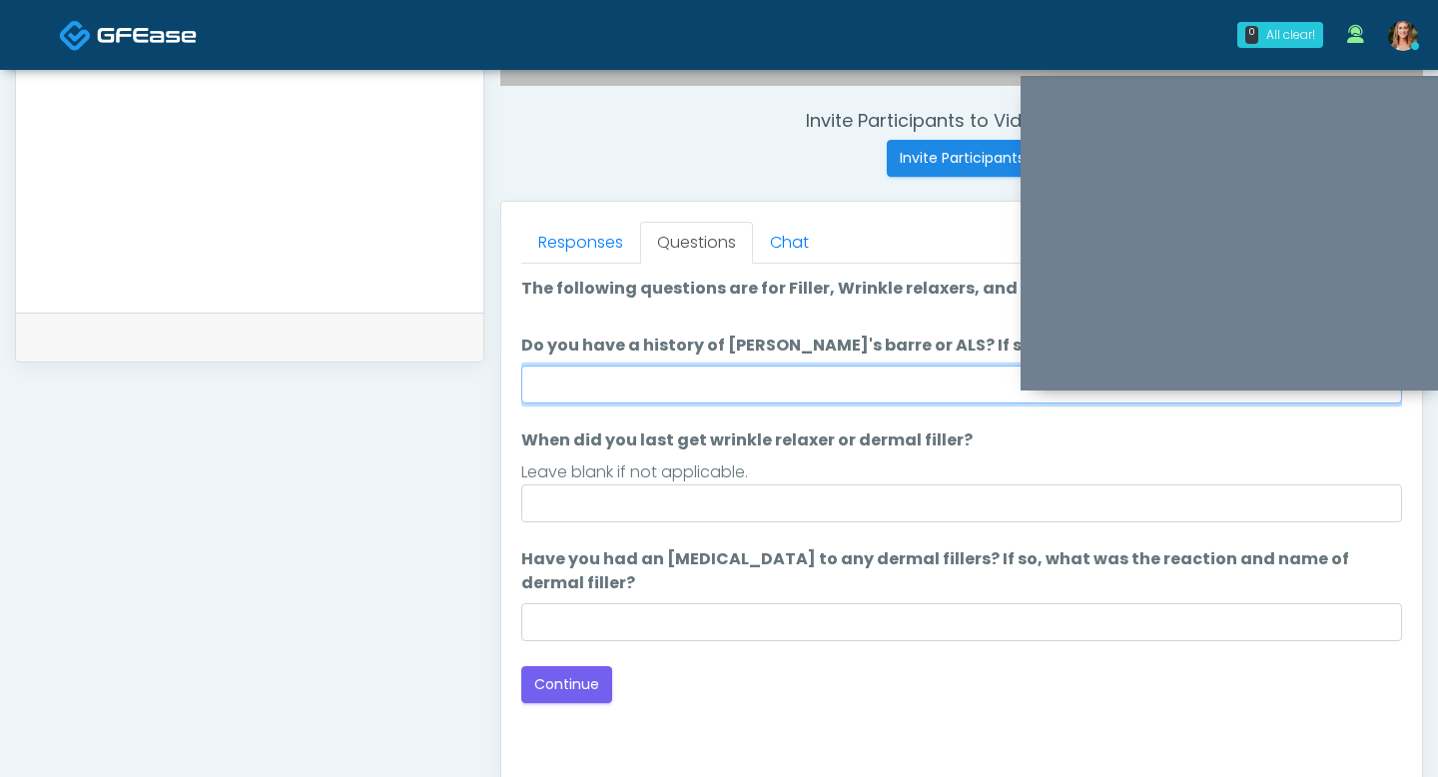
click at [645, 392] on input "Do you have a history of [PERSON_NAME]'s barre or ALS? If so, please provide de…" at bounding box center [961, 385] width 881 height 38
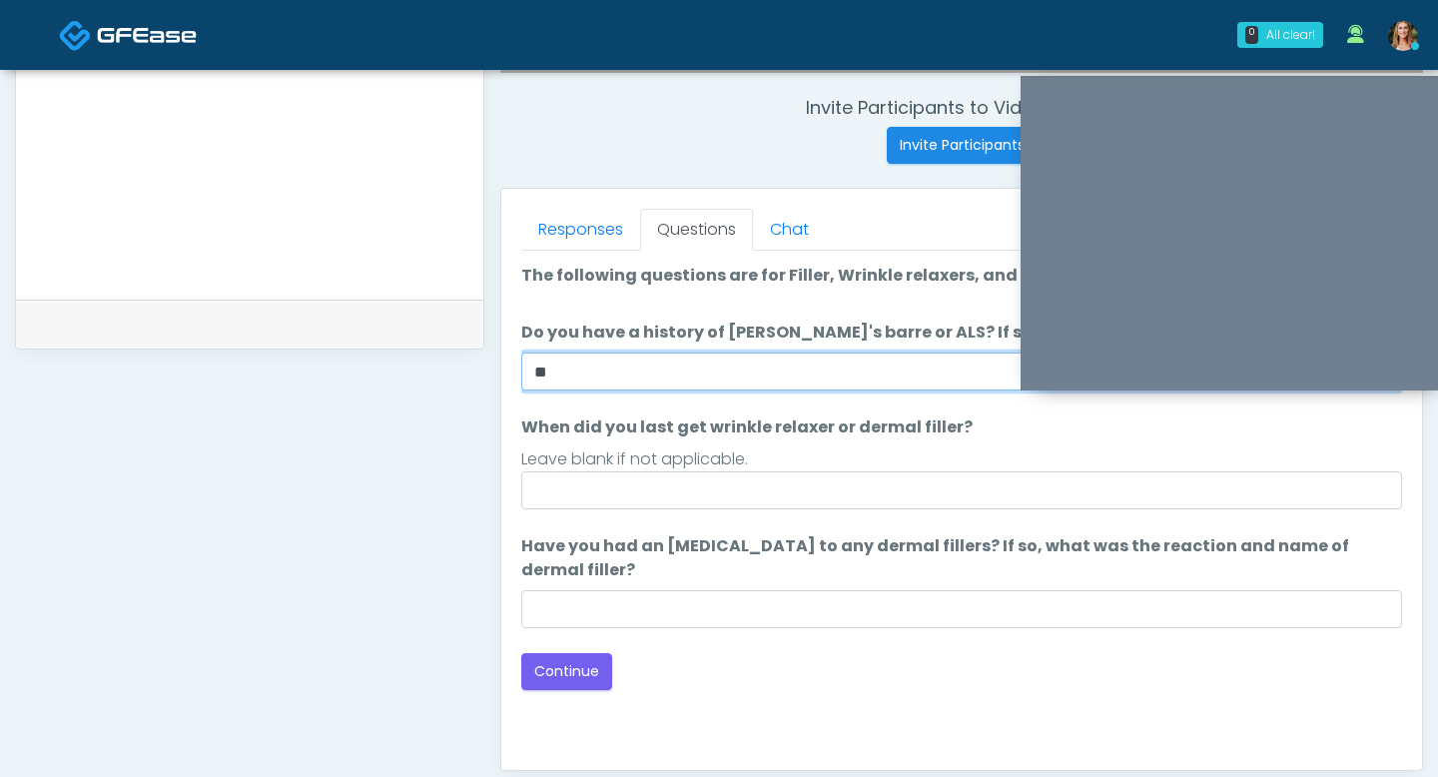
type input "**"
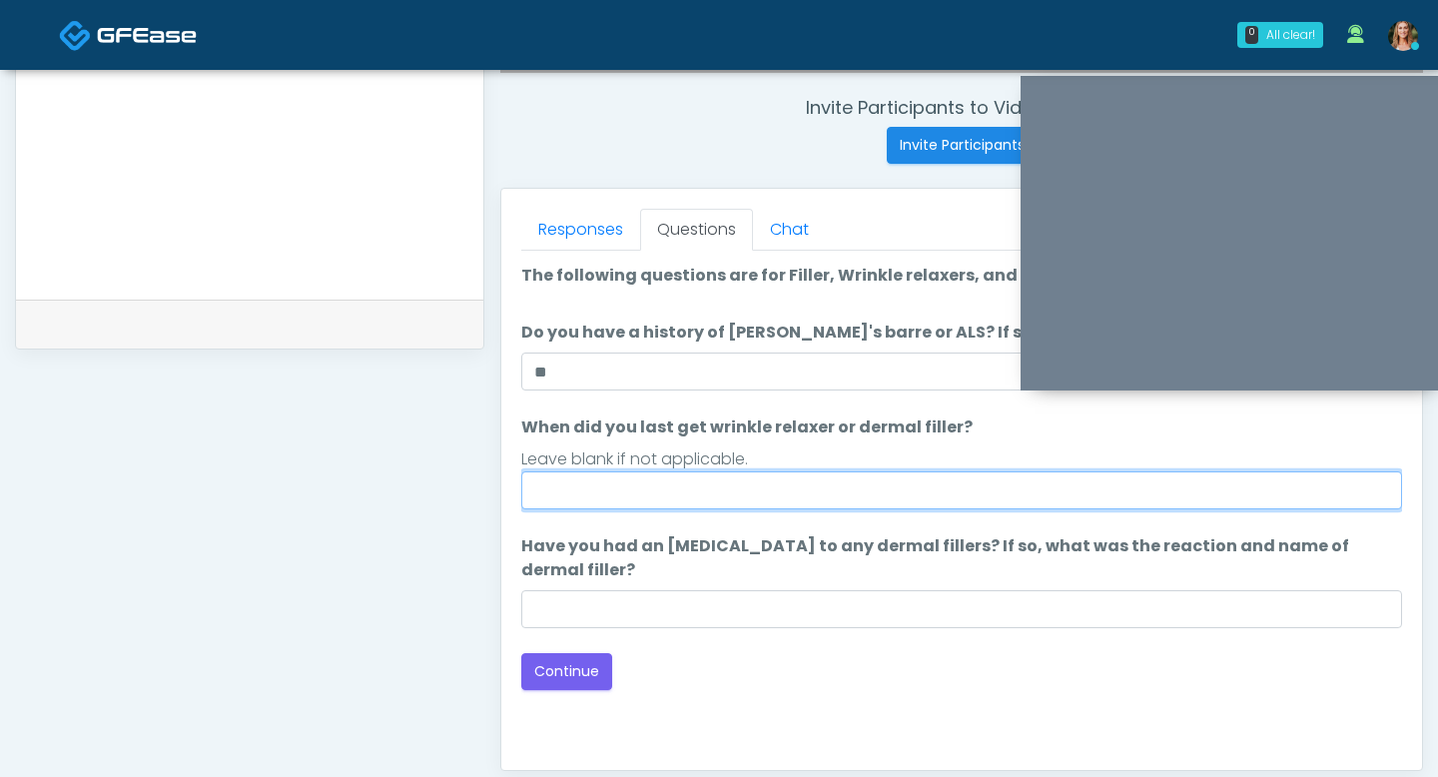
click at [631, 490] on input "When did you last get wrinkle relaxer or dermal filler?" at bounding box center [961, 490] width 881 height 38
type input "*****"
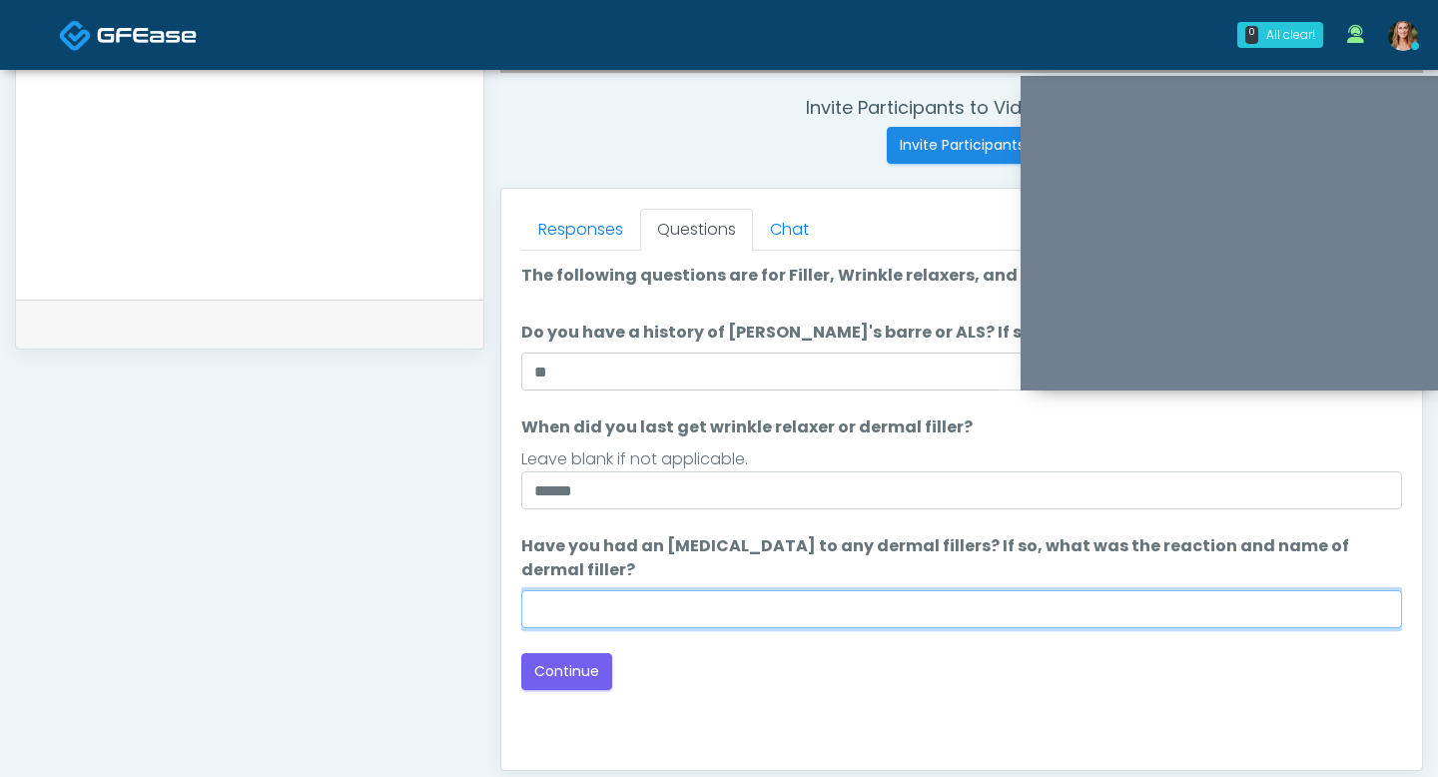
click at [675, 619] on input "Have you had an [MEDICAL_DATA] to any dermal fillers? If so, what was the react…" at bounding box center [961, 609] width 881 height 38
type input "**"
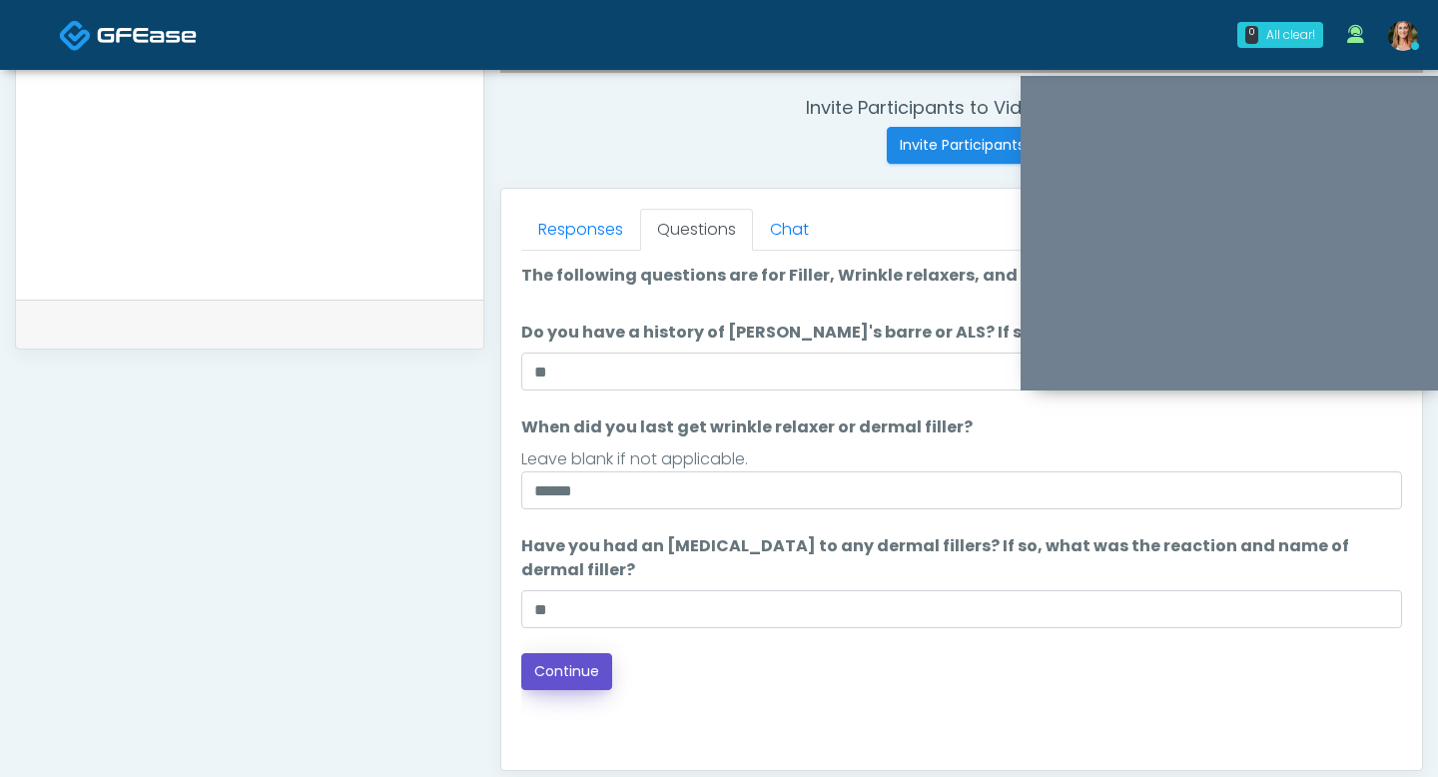
click at [577, 680] on button "Continue" at bounding box center [566, 671] width 91 height 37
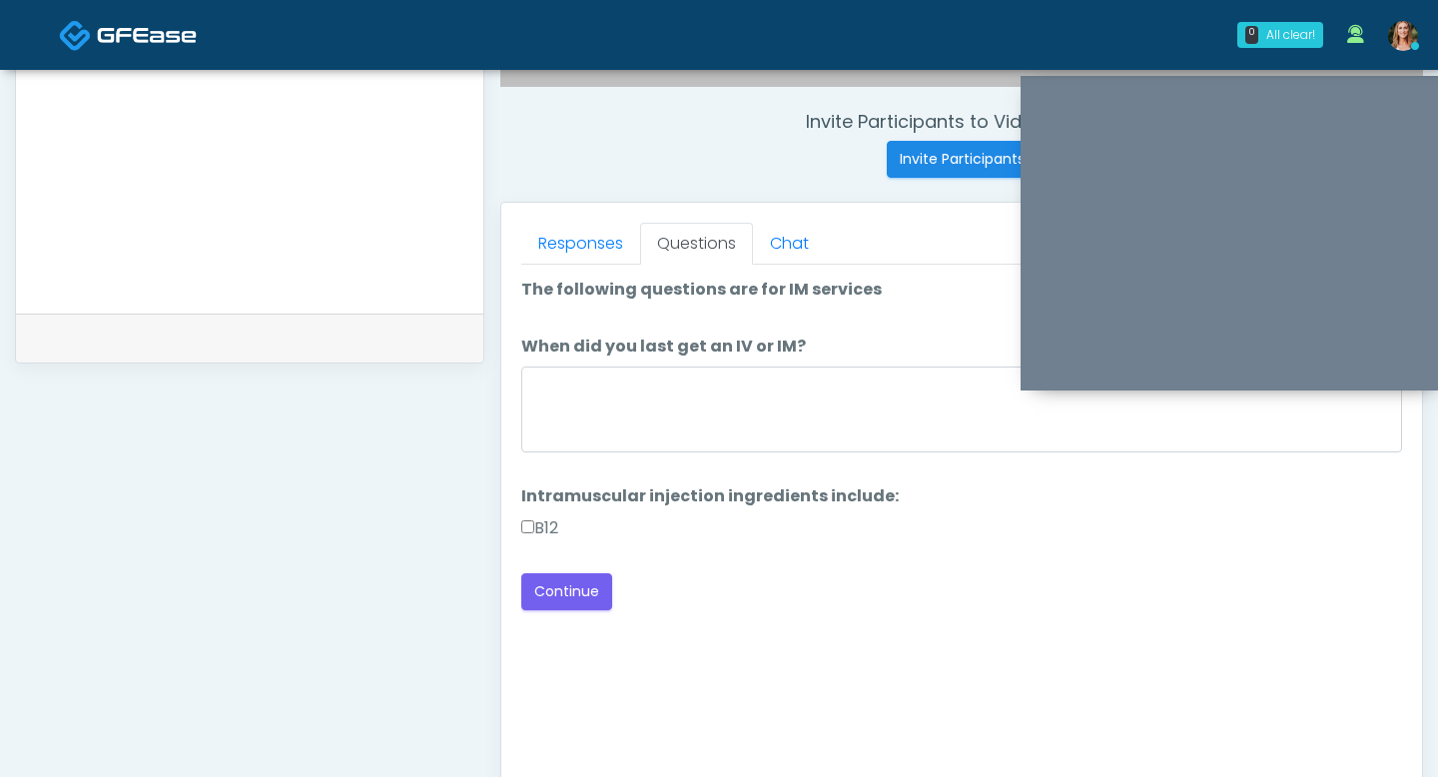
scroll to position [730, 0]
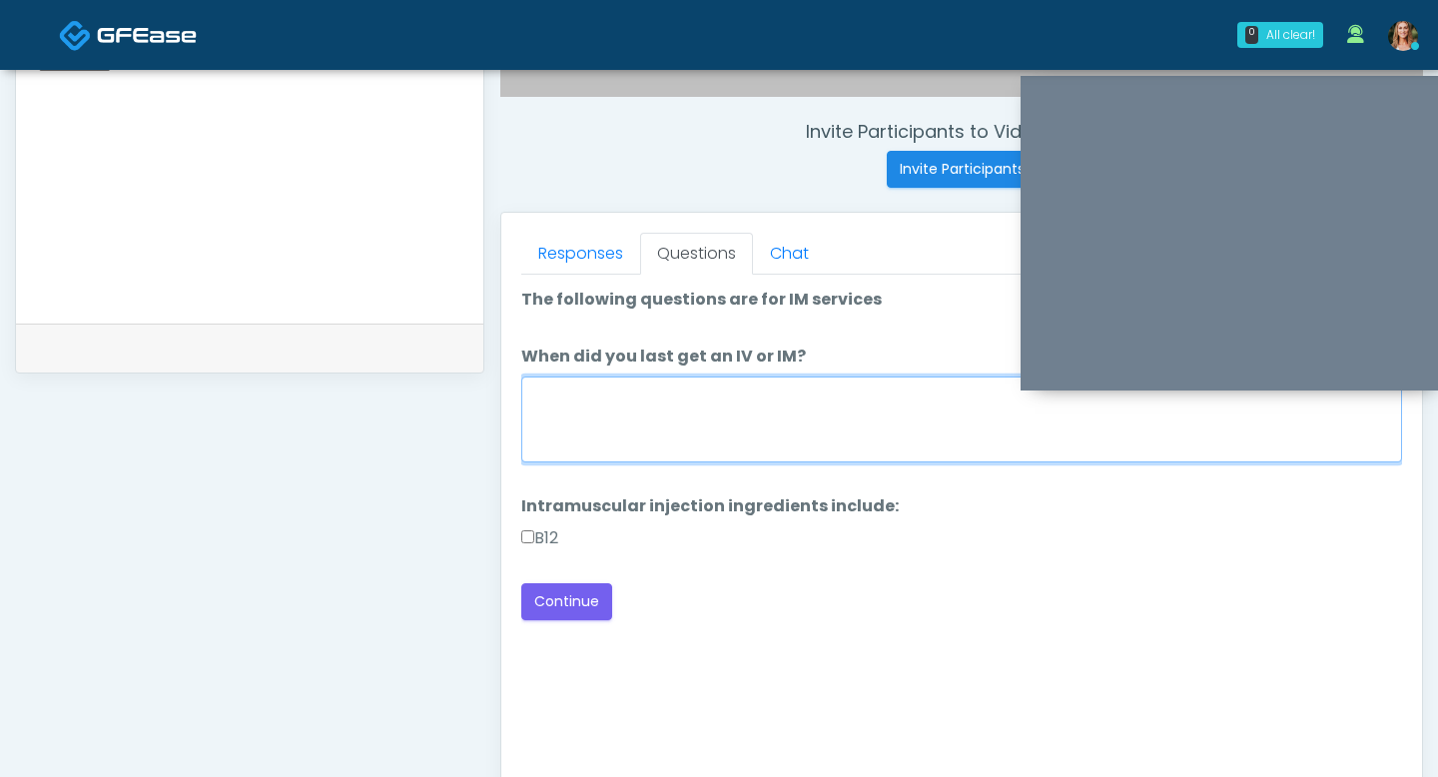
click at [593, 414] on textarea "When did you last get an IV or IM?" at bounding box center [961, 420] width 881 height 86
click at [568, 428] on textarea "When did you last get an IV or IM?" at bounding box center [961, 420] width 881 height 86
type textarea "*****"
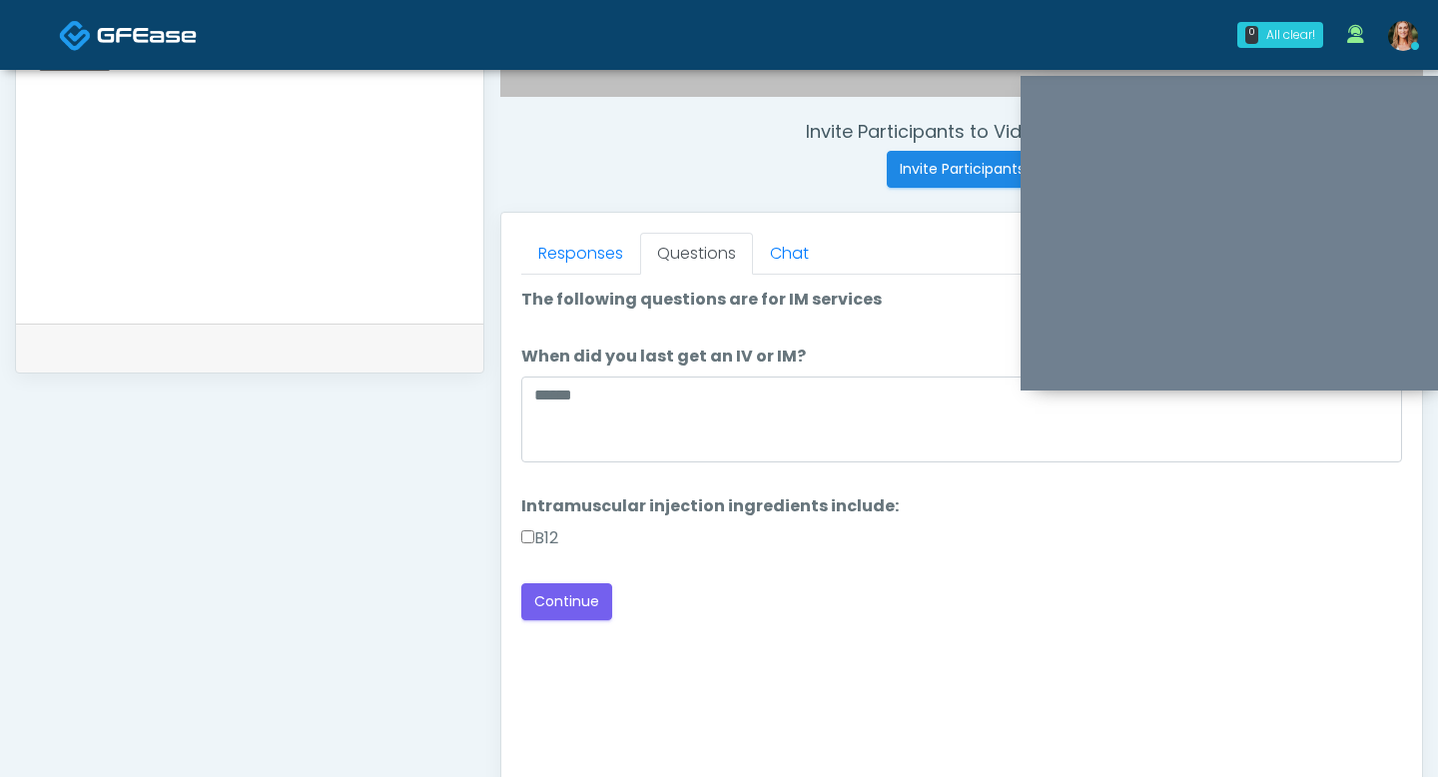
scroll to position [742, 0]
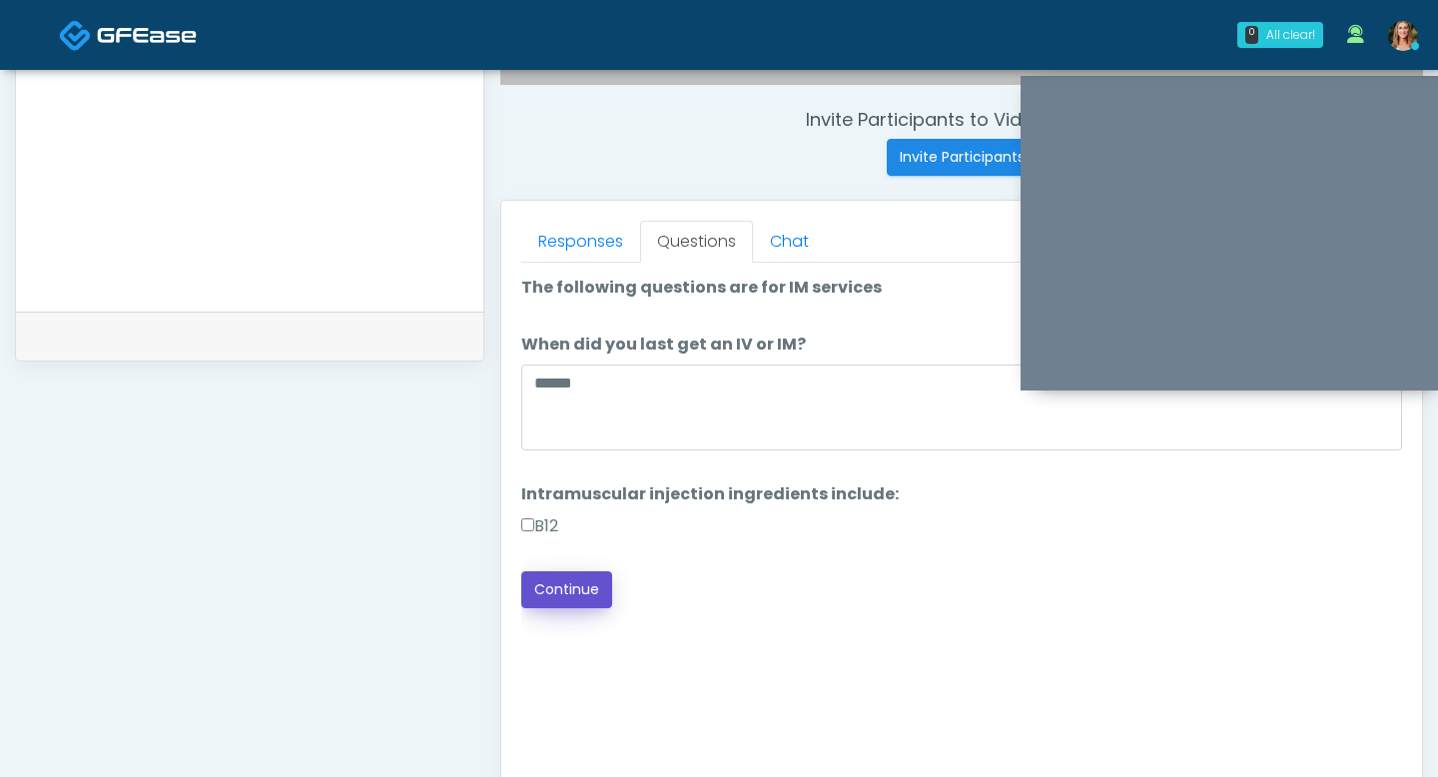
click at [571, 580] on button "Continue" at bounding box center [566, 589] width 91 height 37
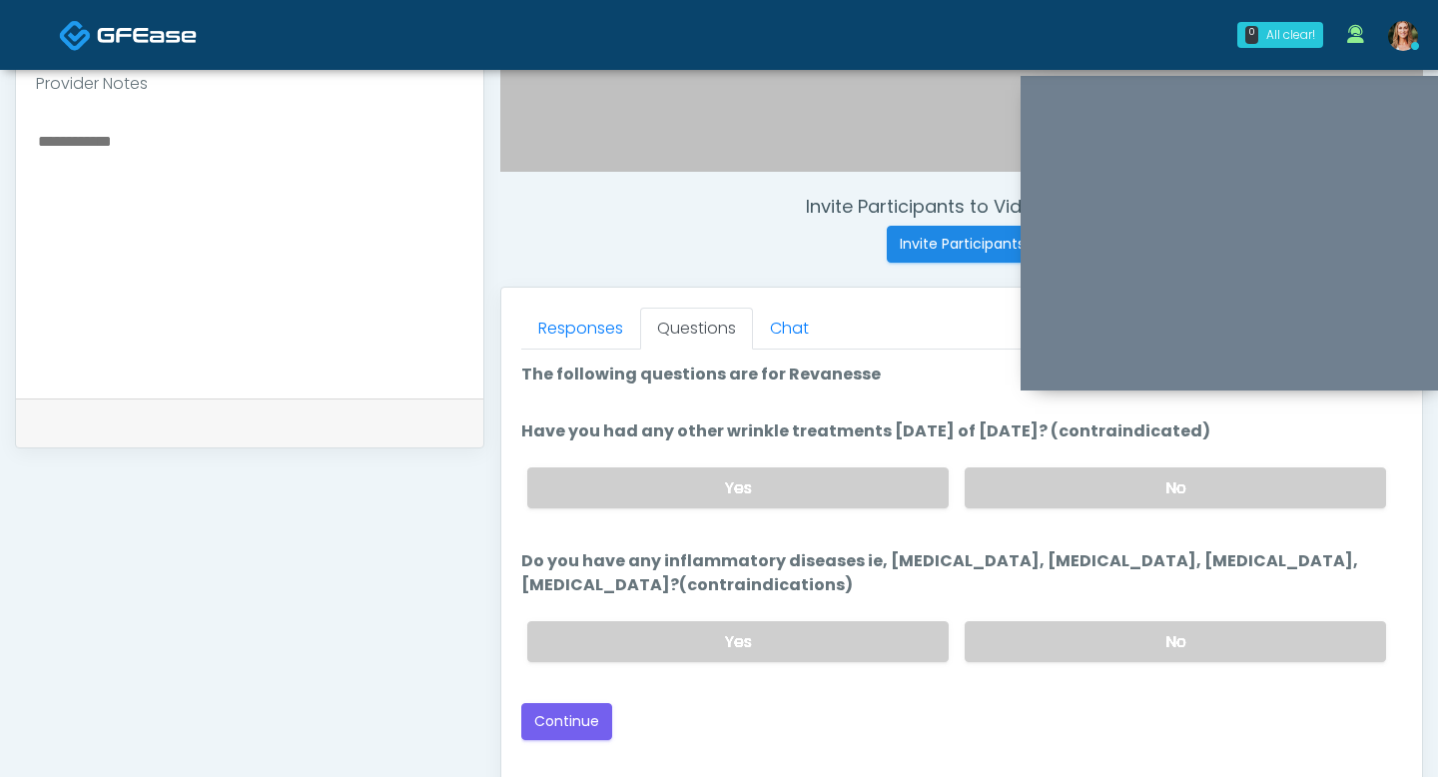
scroll to position [652, 0]
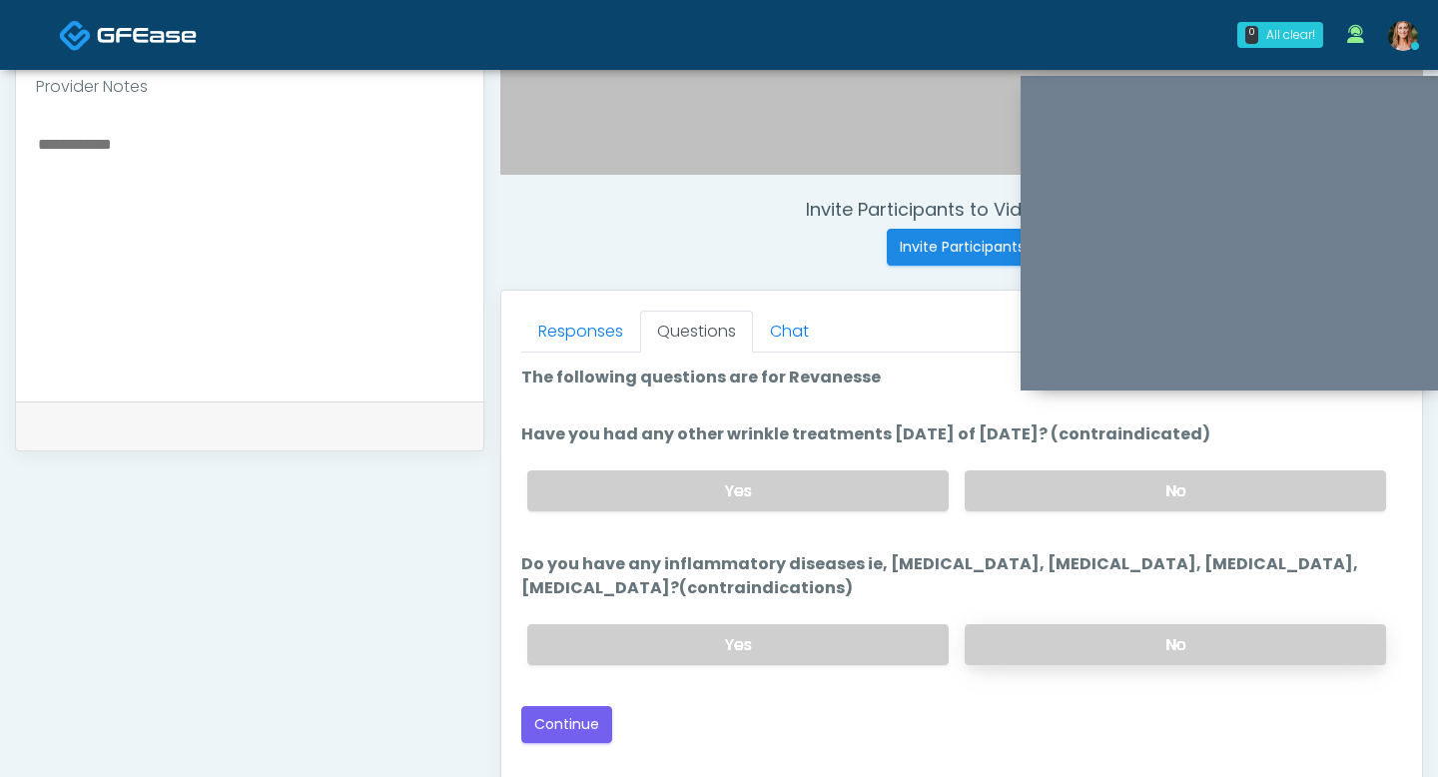
click at [997, 642] on label "No" at bounding box center [1175, 644] width 421 height 41
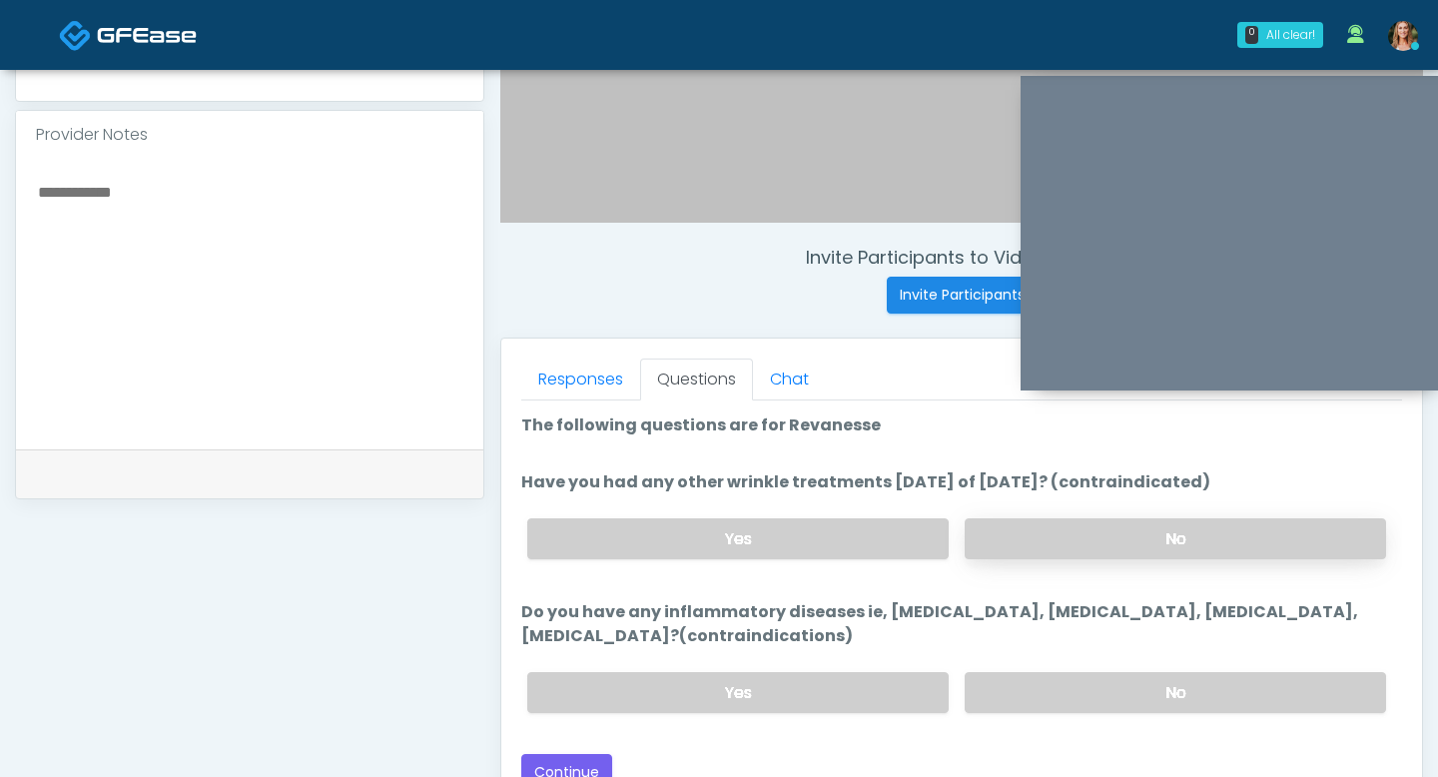
click at [1041, 520] on label "No" at bounding box center [1175, 538] width 421 height 41
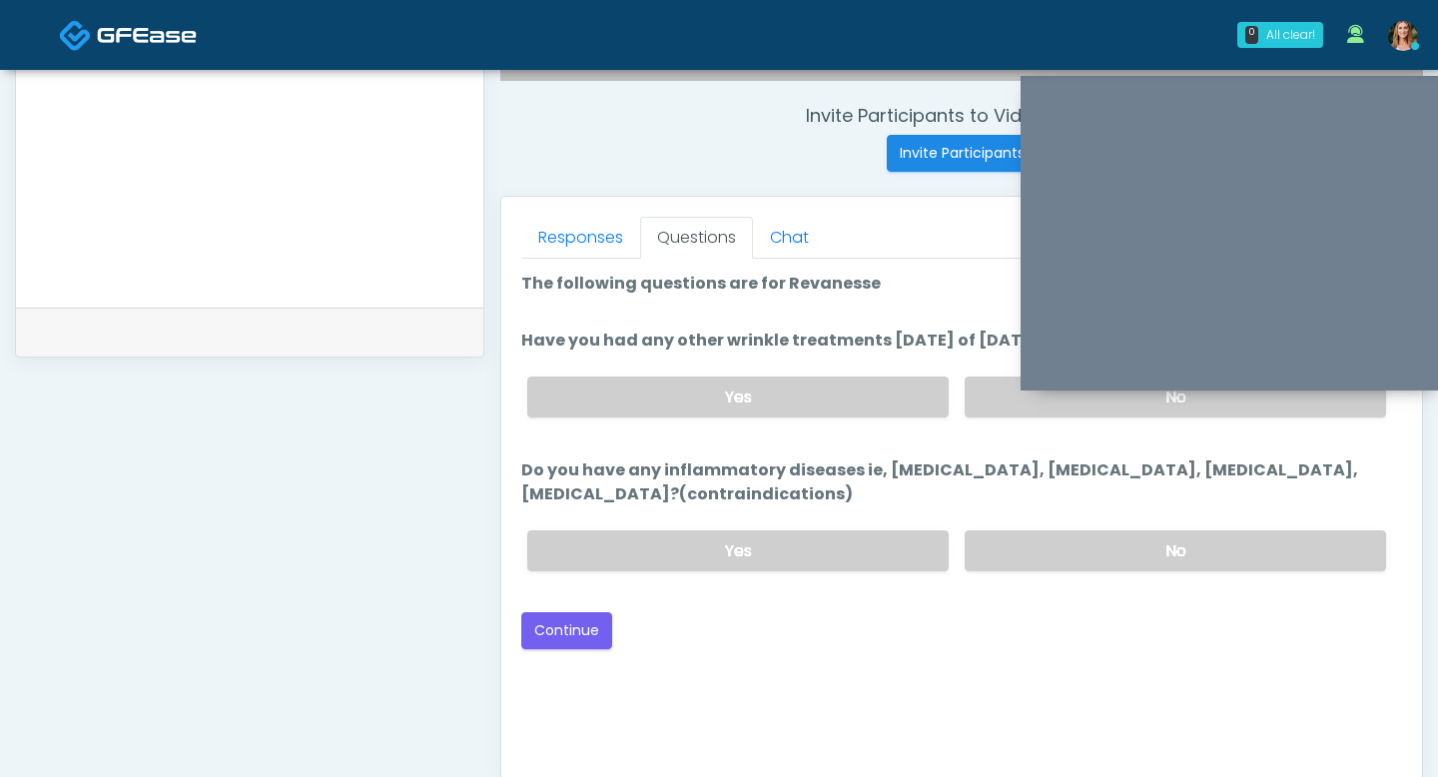
scroll to position [802, 0]
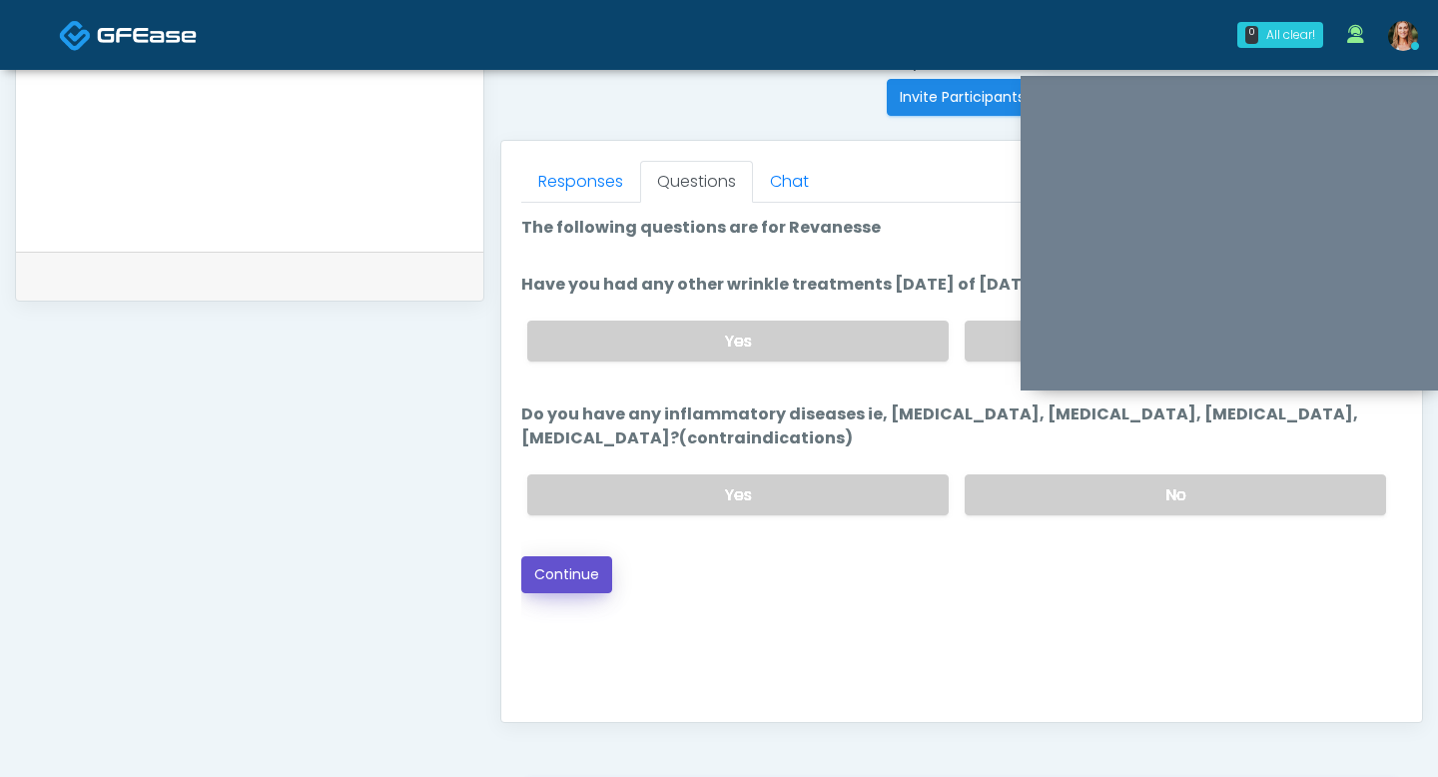
click at [573, 566] on button "Continue" at bounding box center [566, 574] width 91 height 37
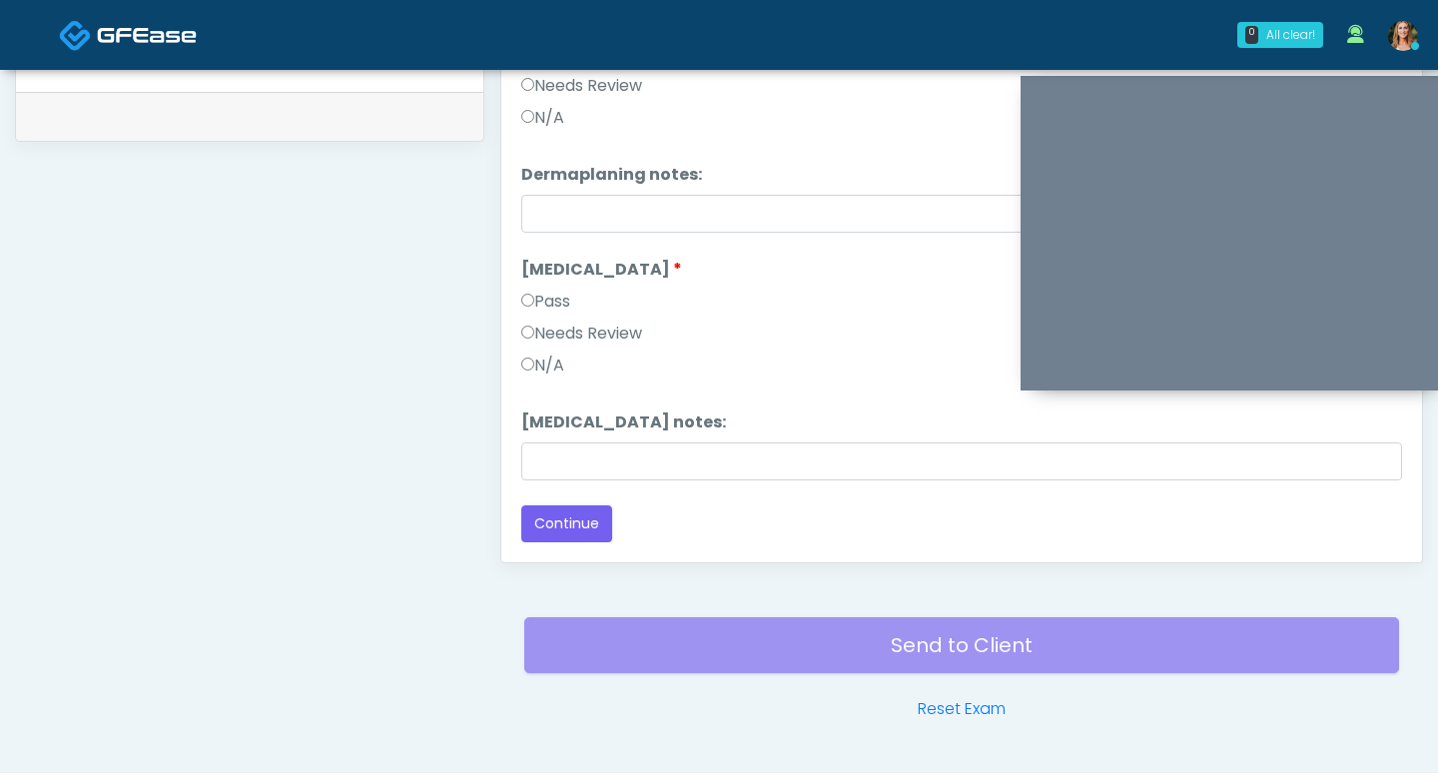
scroll to position [964, 0]
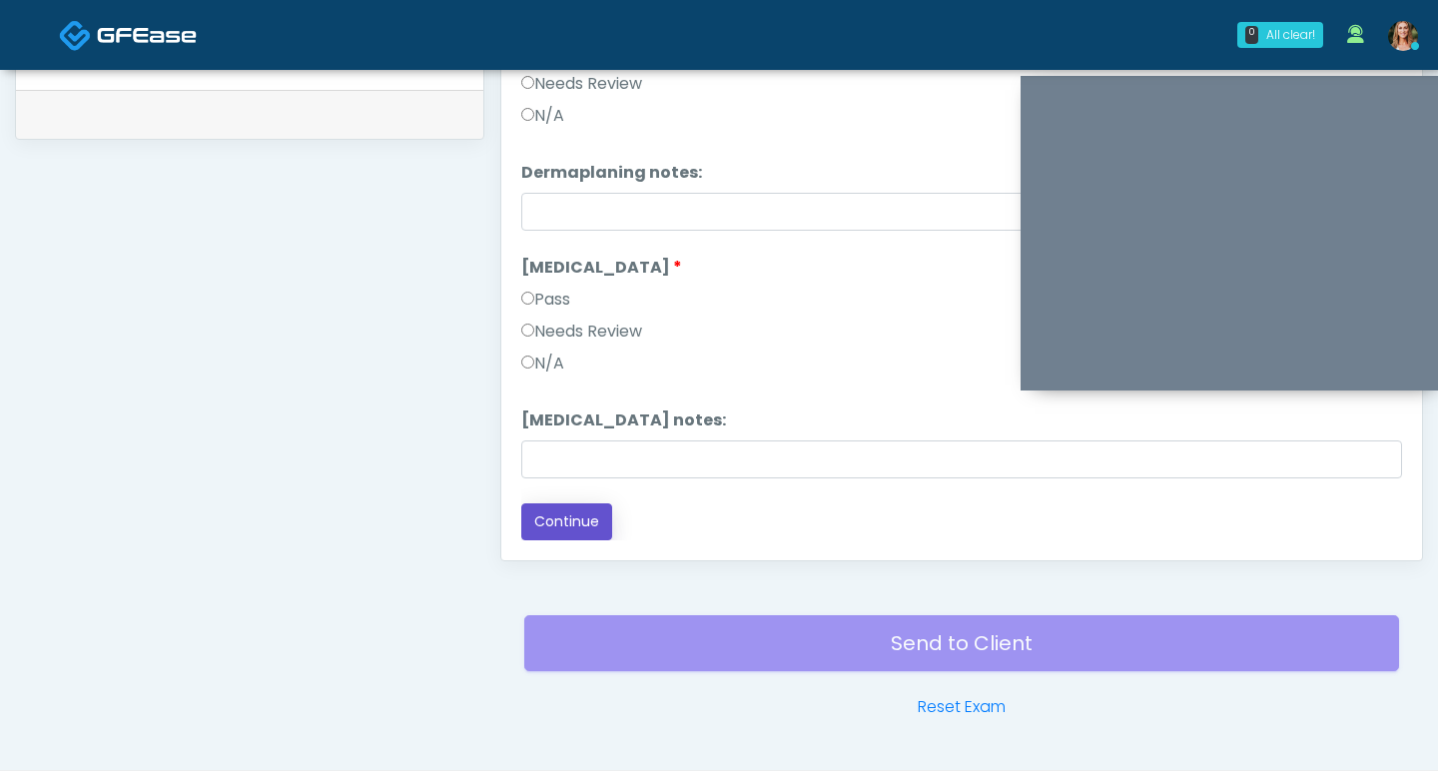
click at [564, 535] on button "Continue" at bounding box center [566, 521] width 91 height 37
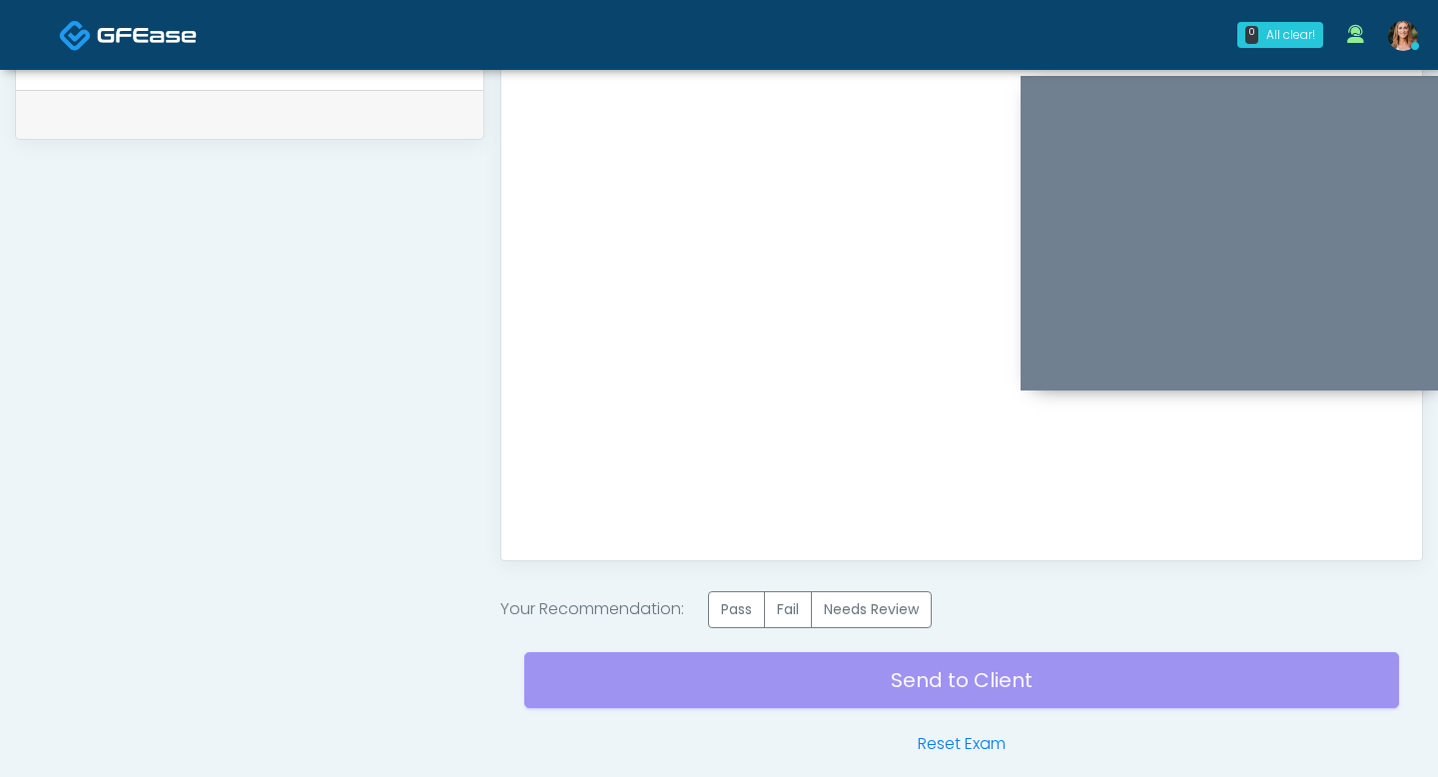
scroll to position [0, 0]
click at [735, 604] on label "Pass" at bounding box center [736, 609] width 57 height 37
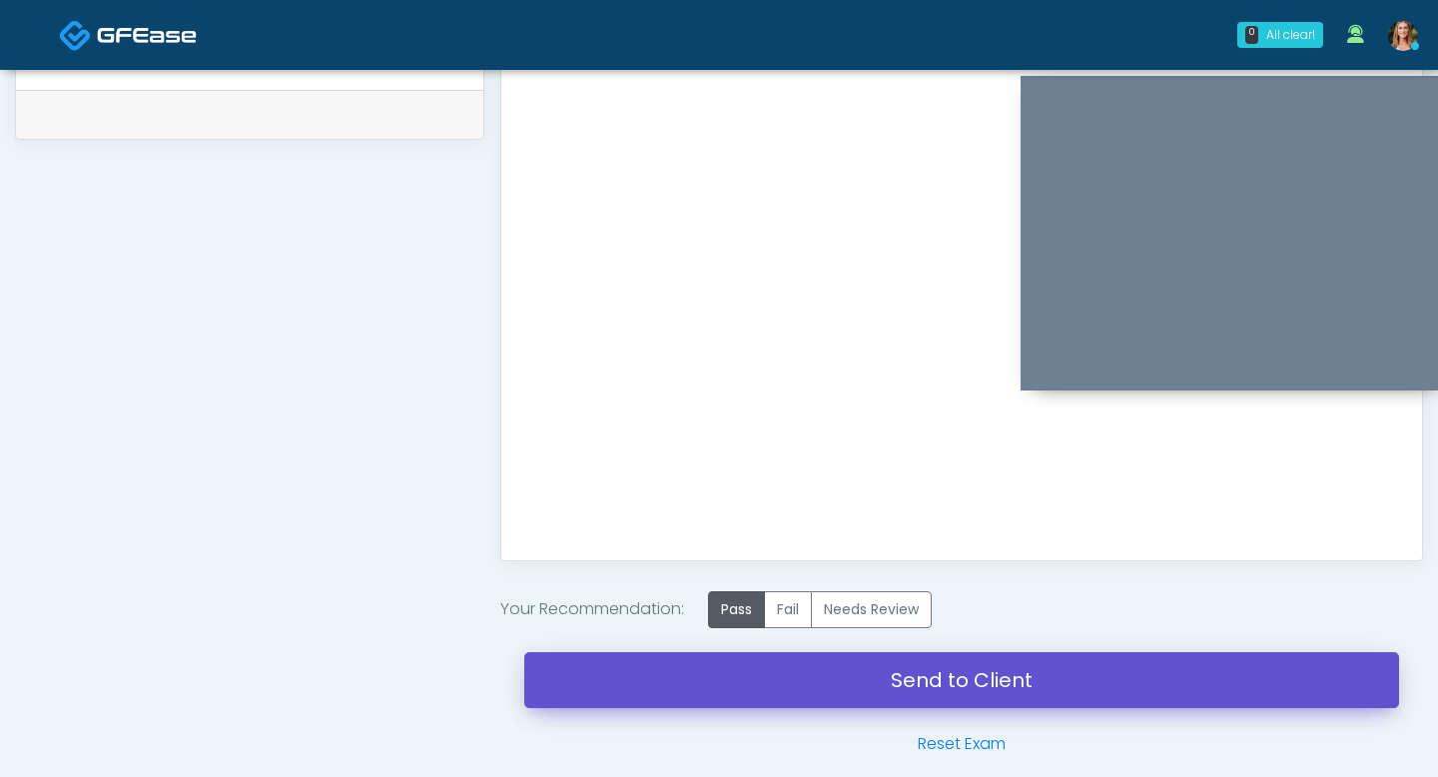
click at [714, 683] on link "Send to Client" at bounding box center [961, 680] width 875 height 56
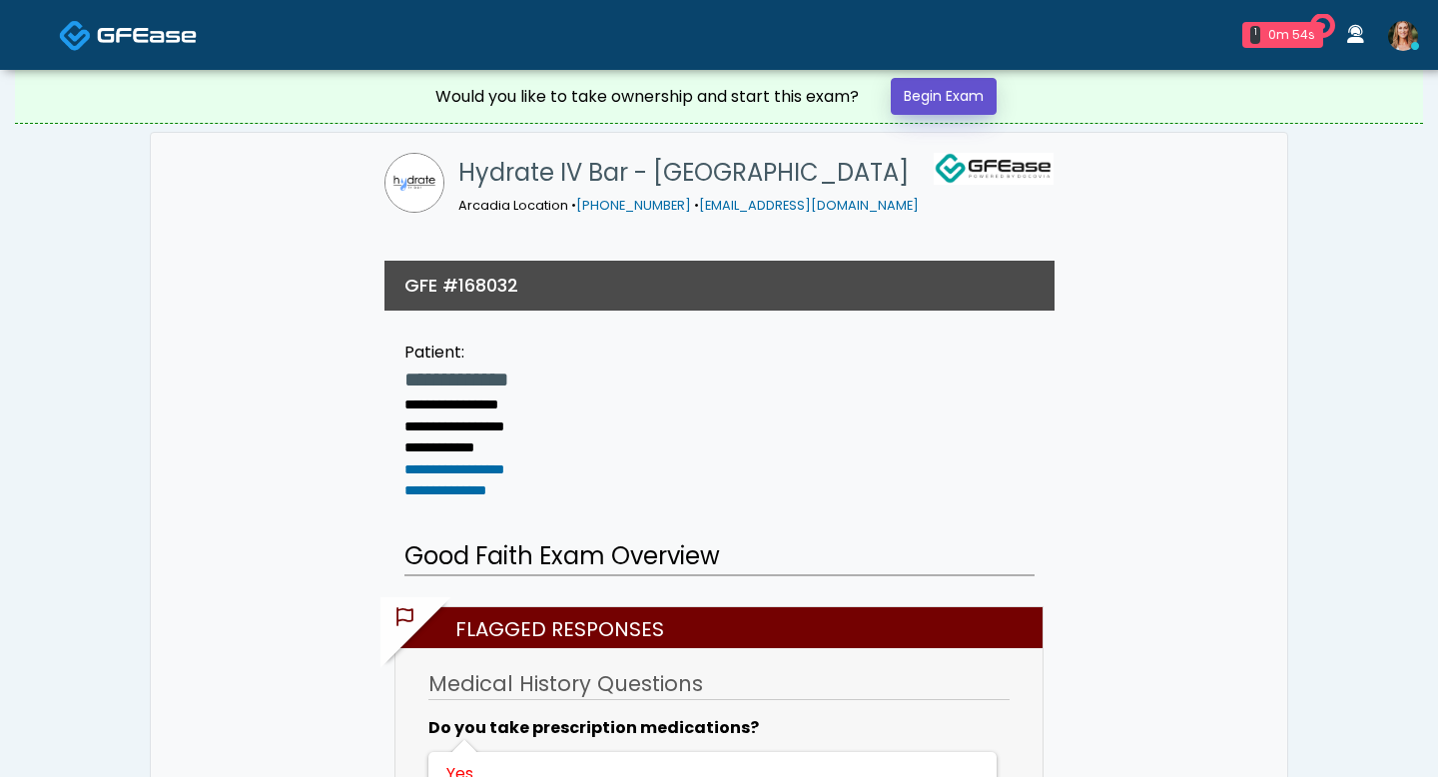
click at [942, 95] on link "Begin Exam" at bounding box center [944, 96] width 106 height 37
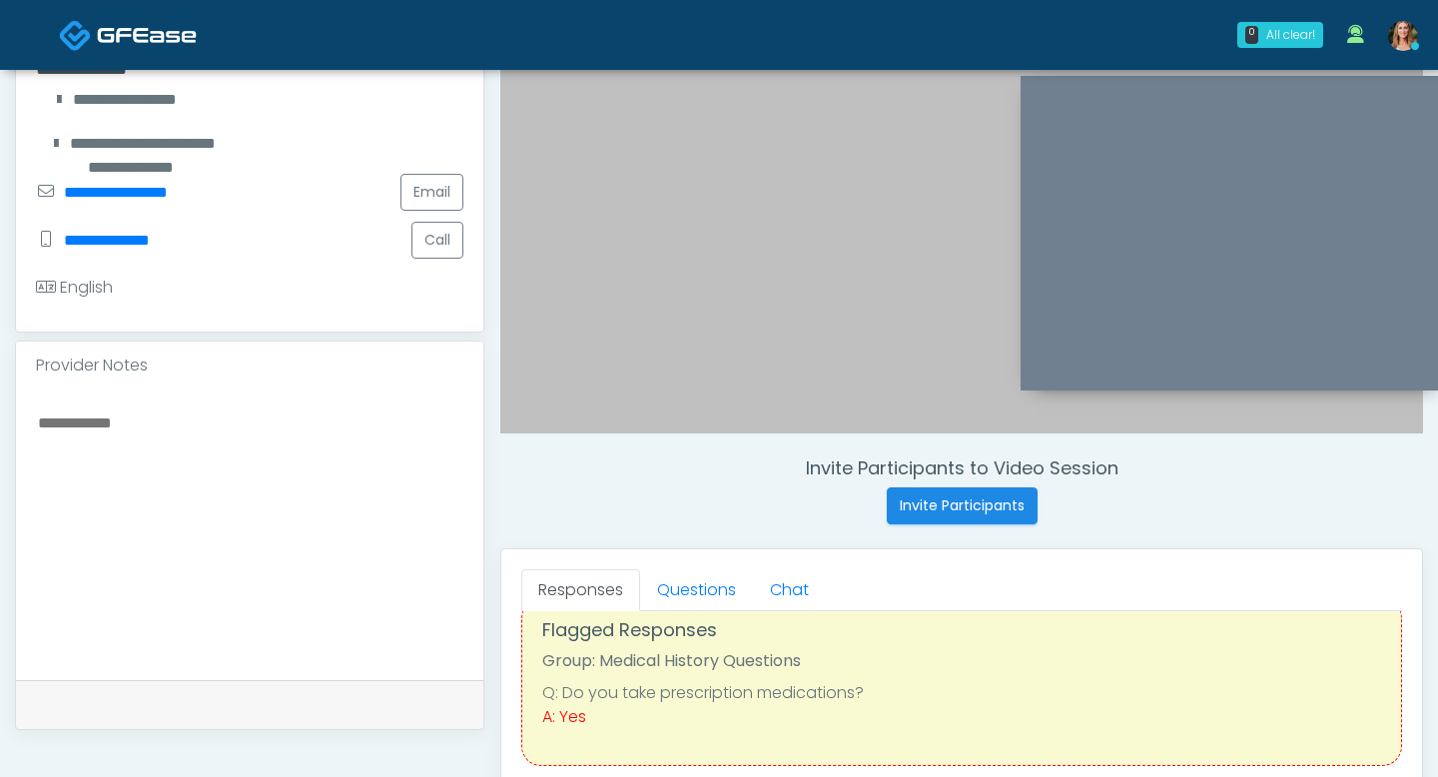
scroll to position [415, 0]
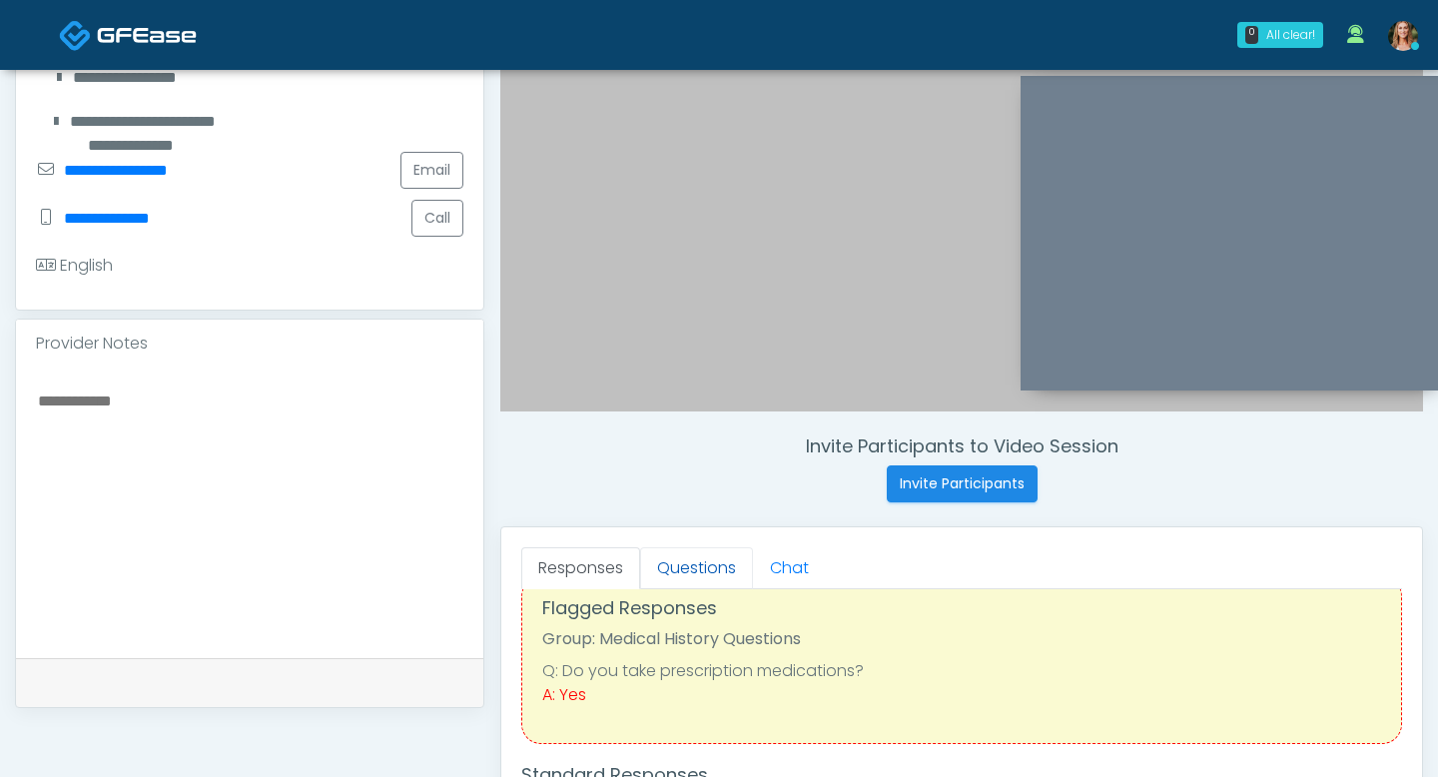
click at [709, 562] on link "Questions" at bounding box center [696, 568] width 113 height 42
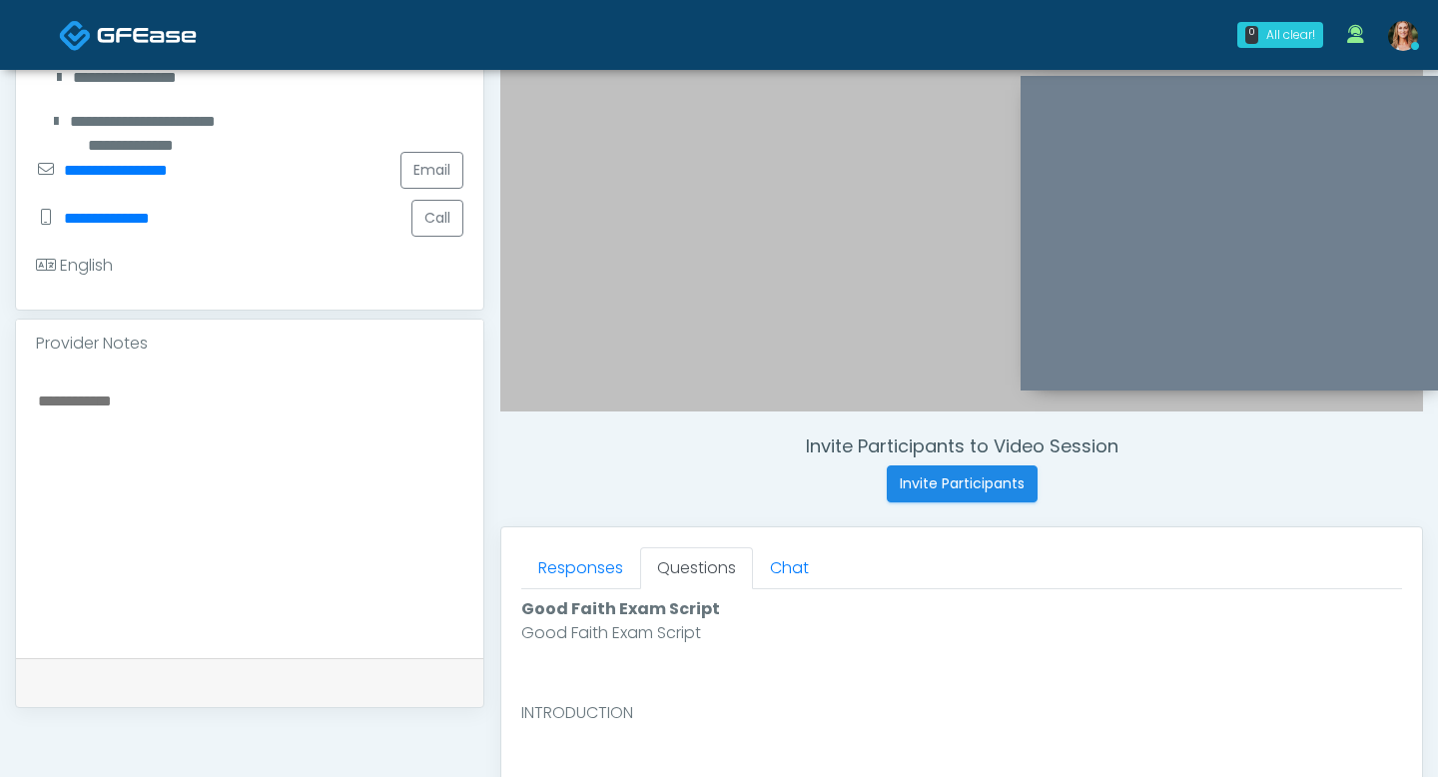
scroll to position [0, 0]
click at [578, 569] on link "Responses" at bounding box center [580, 568] width 119 height 42
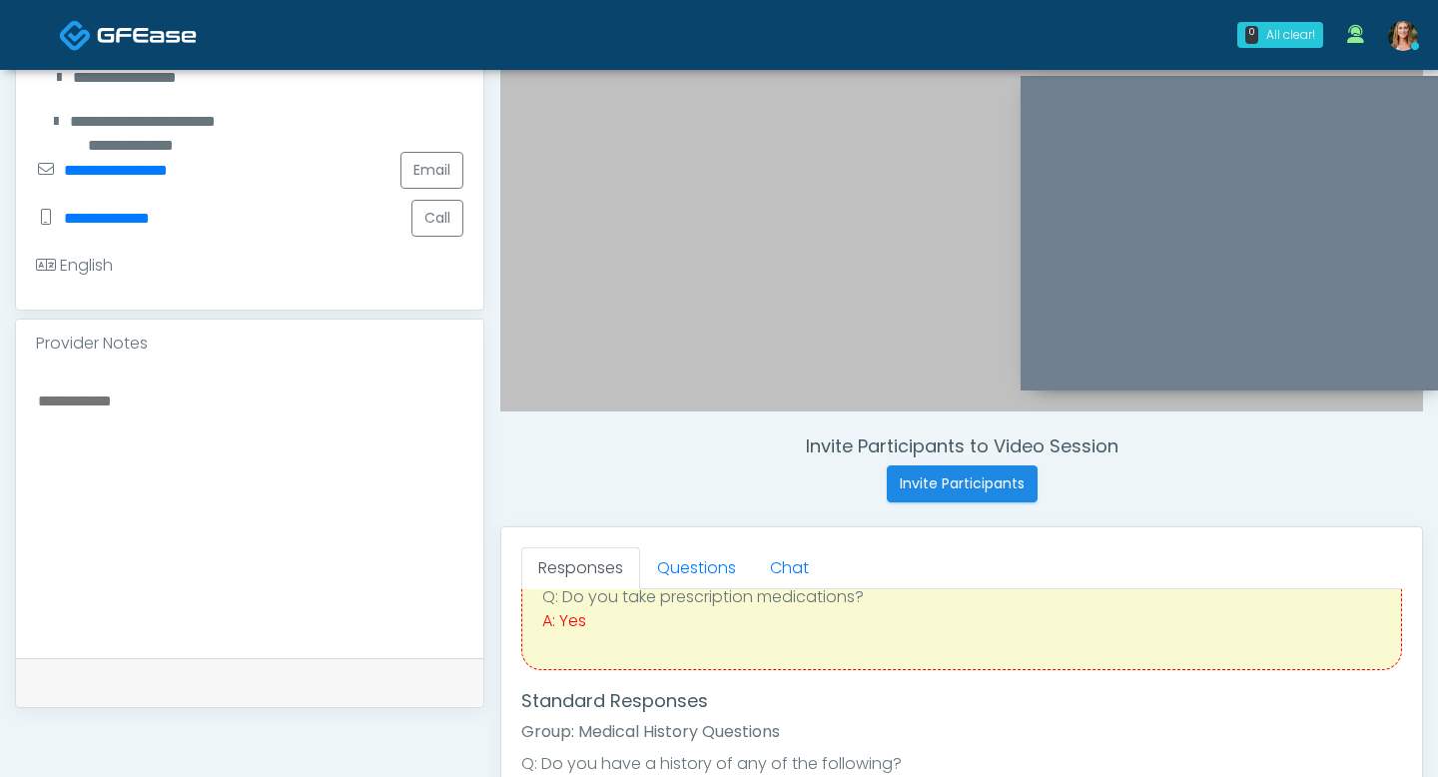
scroll to position [137, 0]
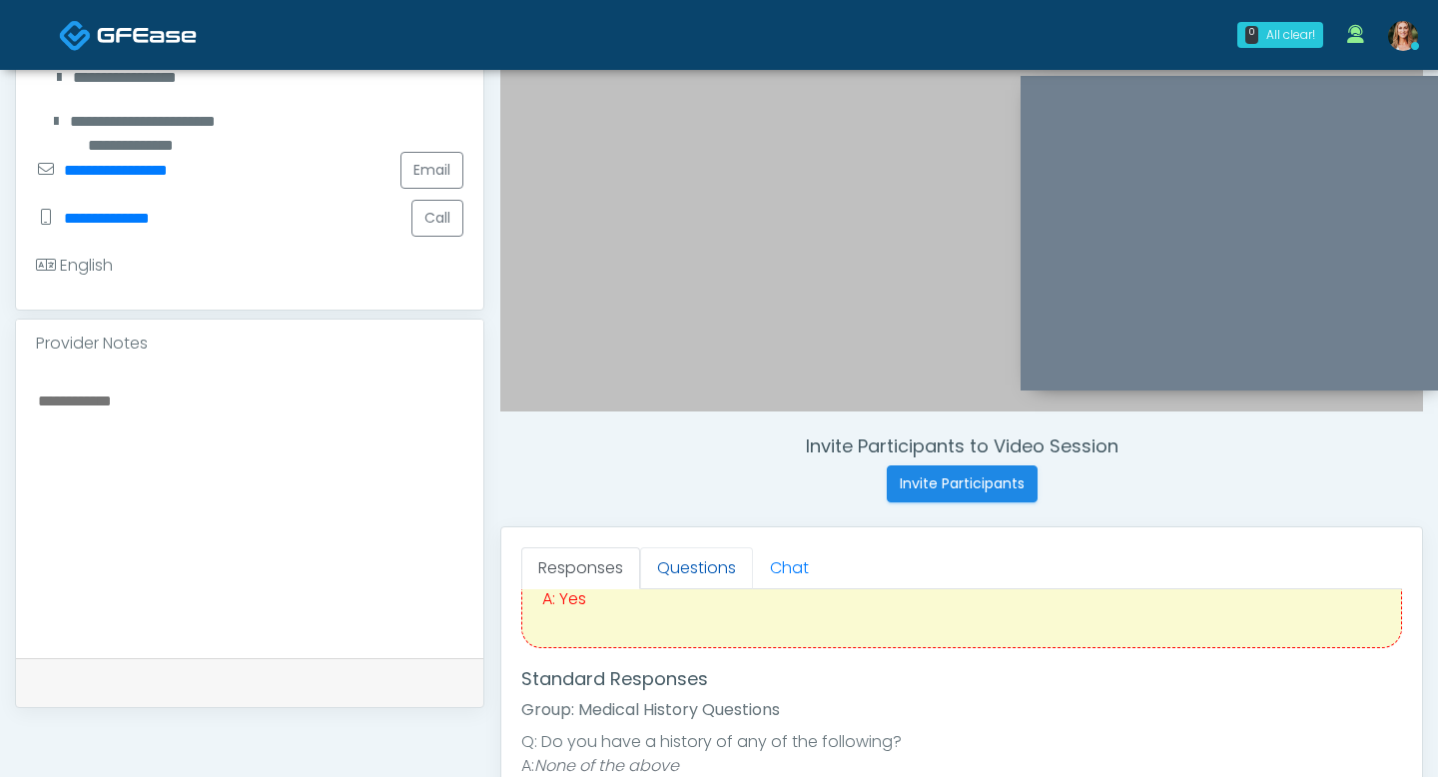
click at [689, 563] on link "Questions" at bounding box center [696, 568] width 113 height 42
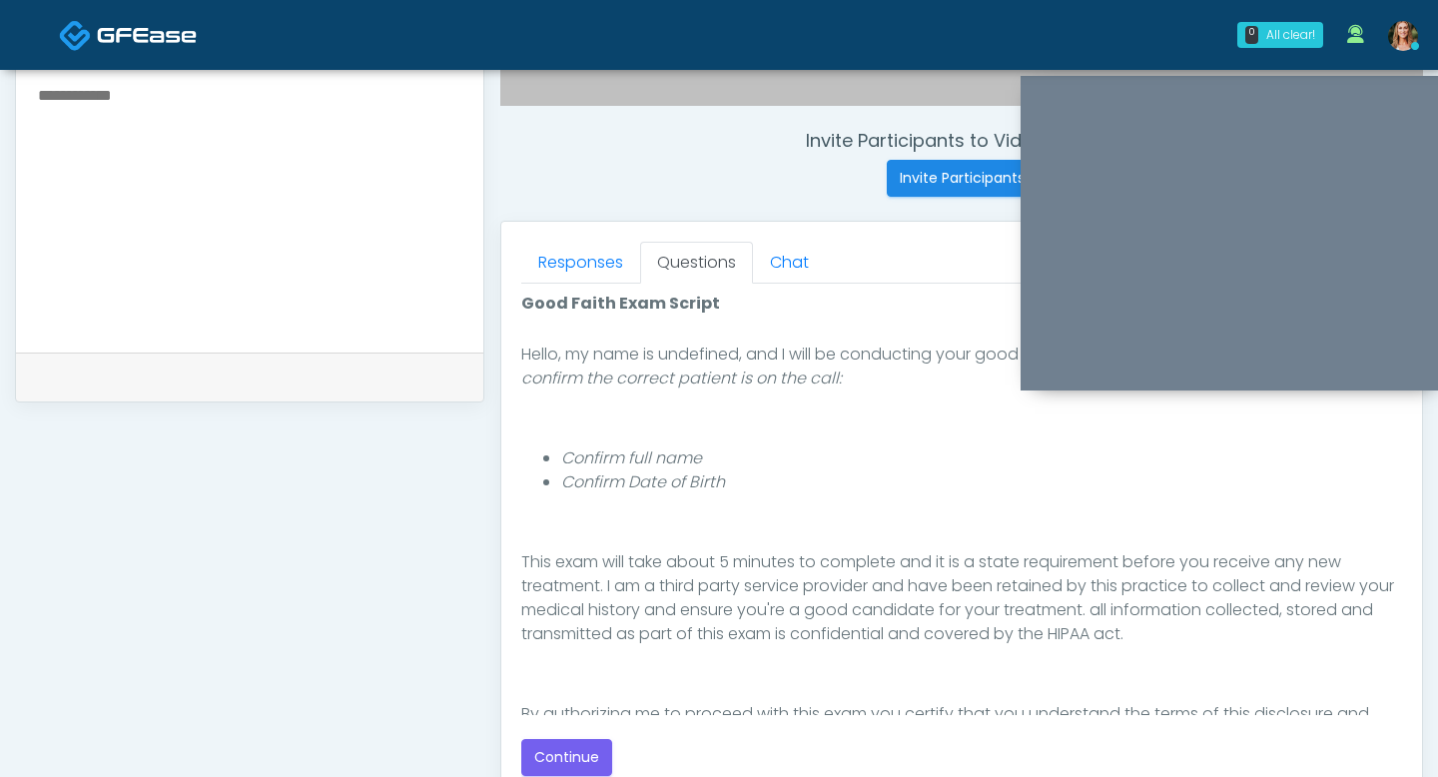
scroll to position [208, 0]
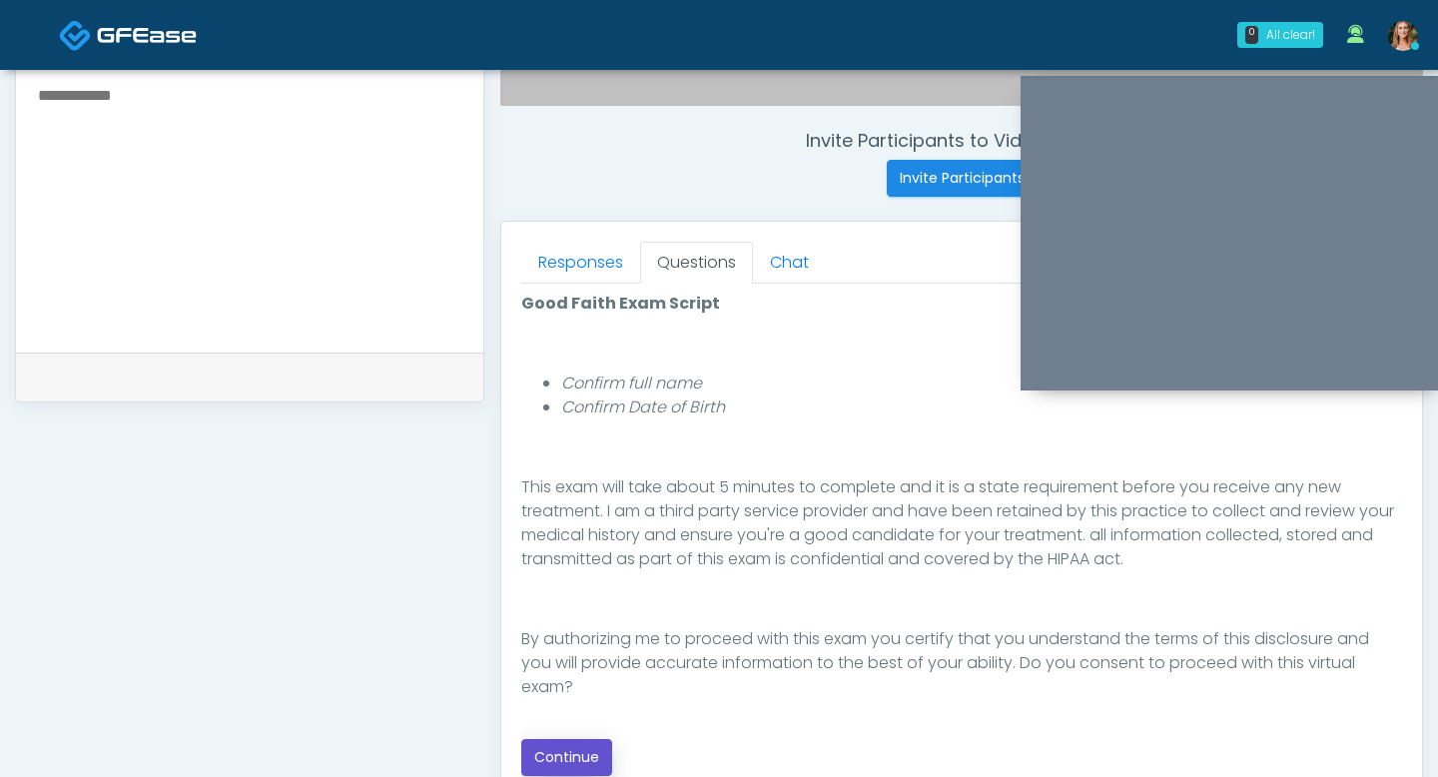
click at [588, 753] on button "Continue" at bounding box center [566, 757] width 91 height 37
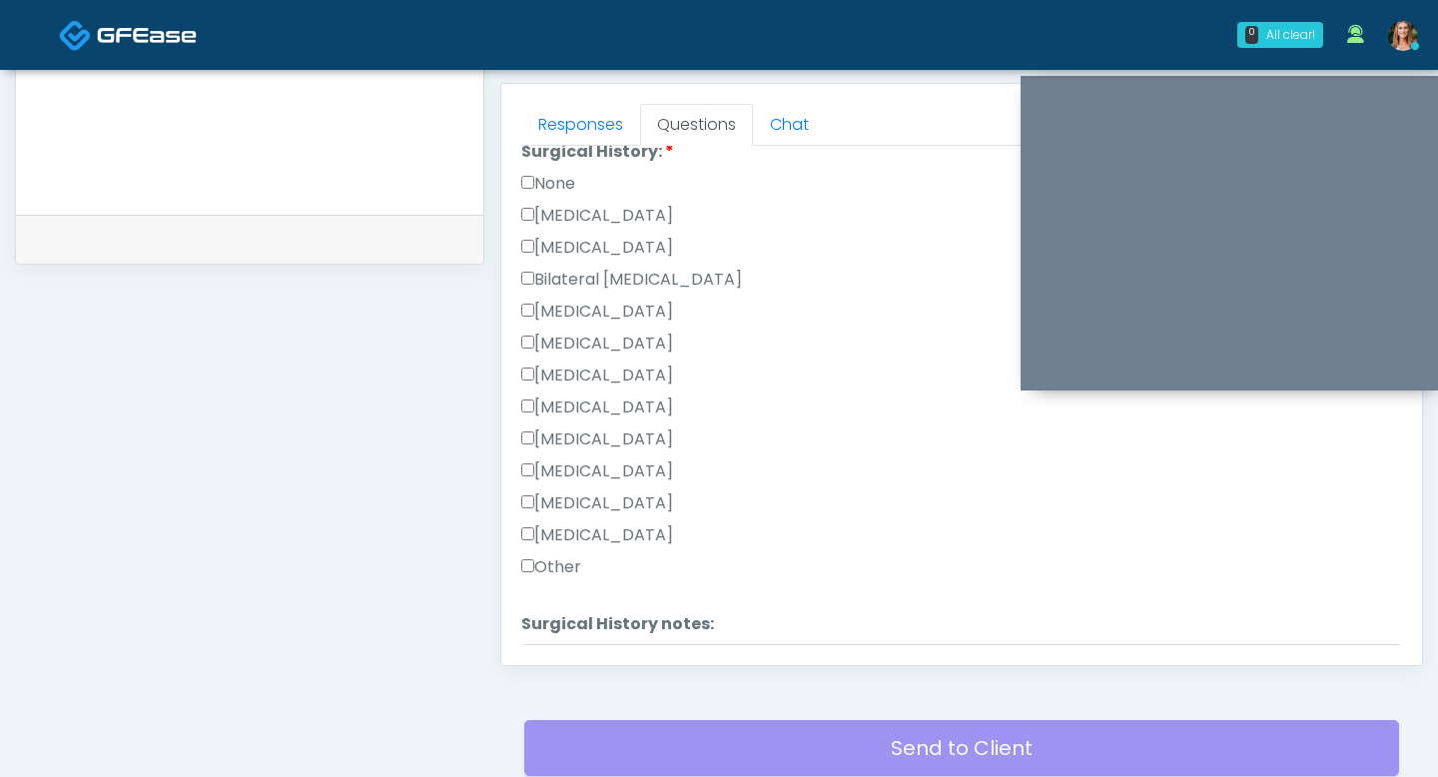
scroll to position [453, 0]
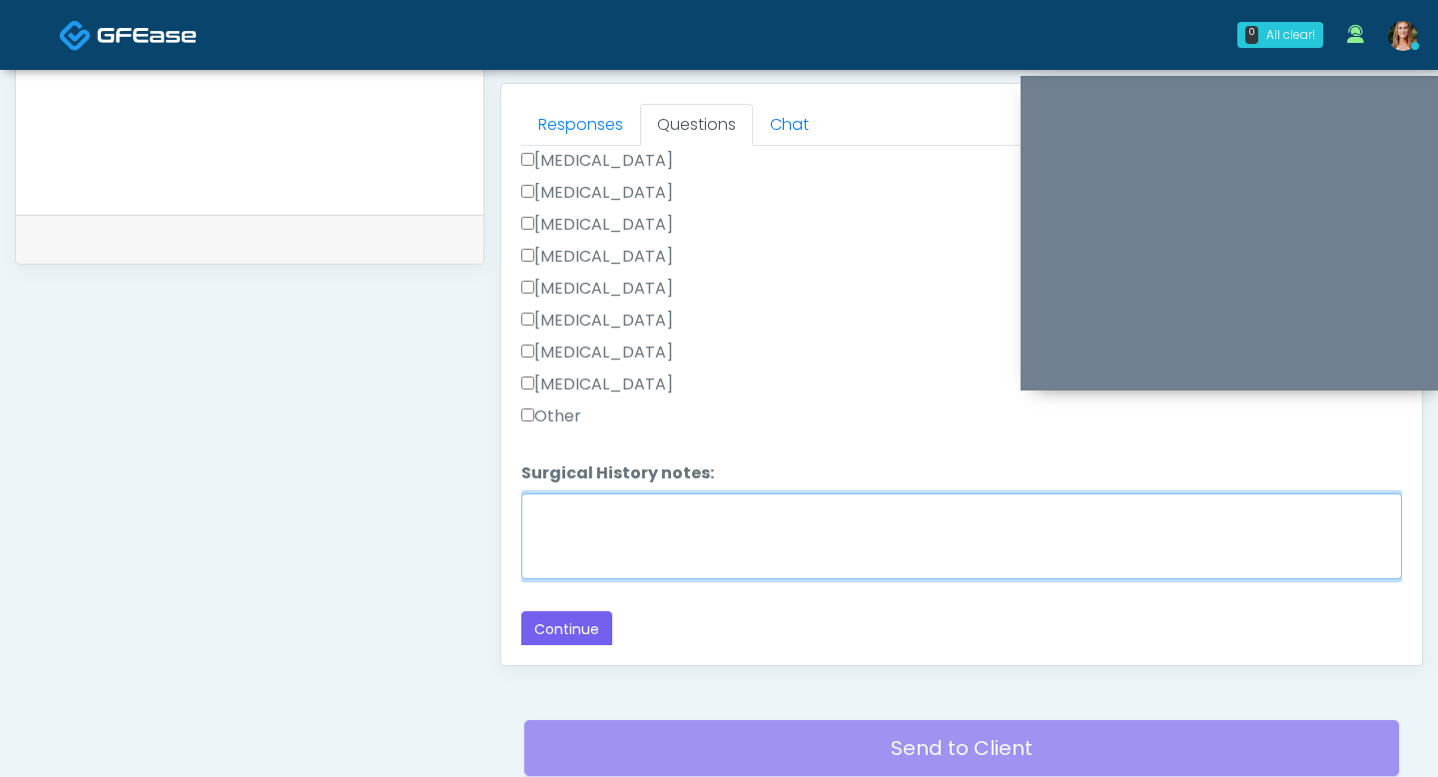
click at [605, 555] on textarea "Surgical History notes:" at bounding box center [961, 536] width 881 height 86
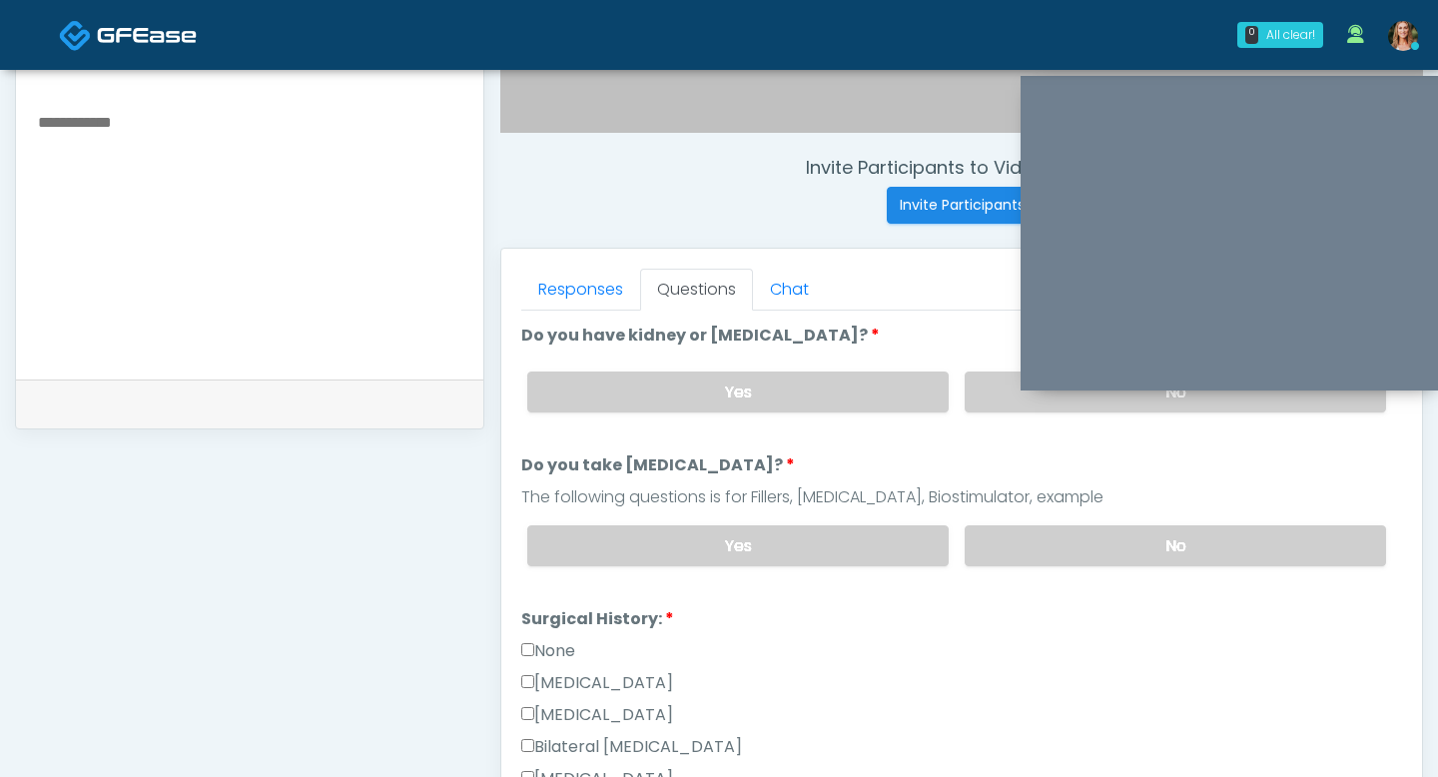
scroll to position [670, 0]
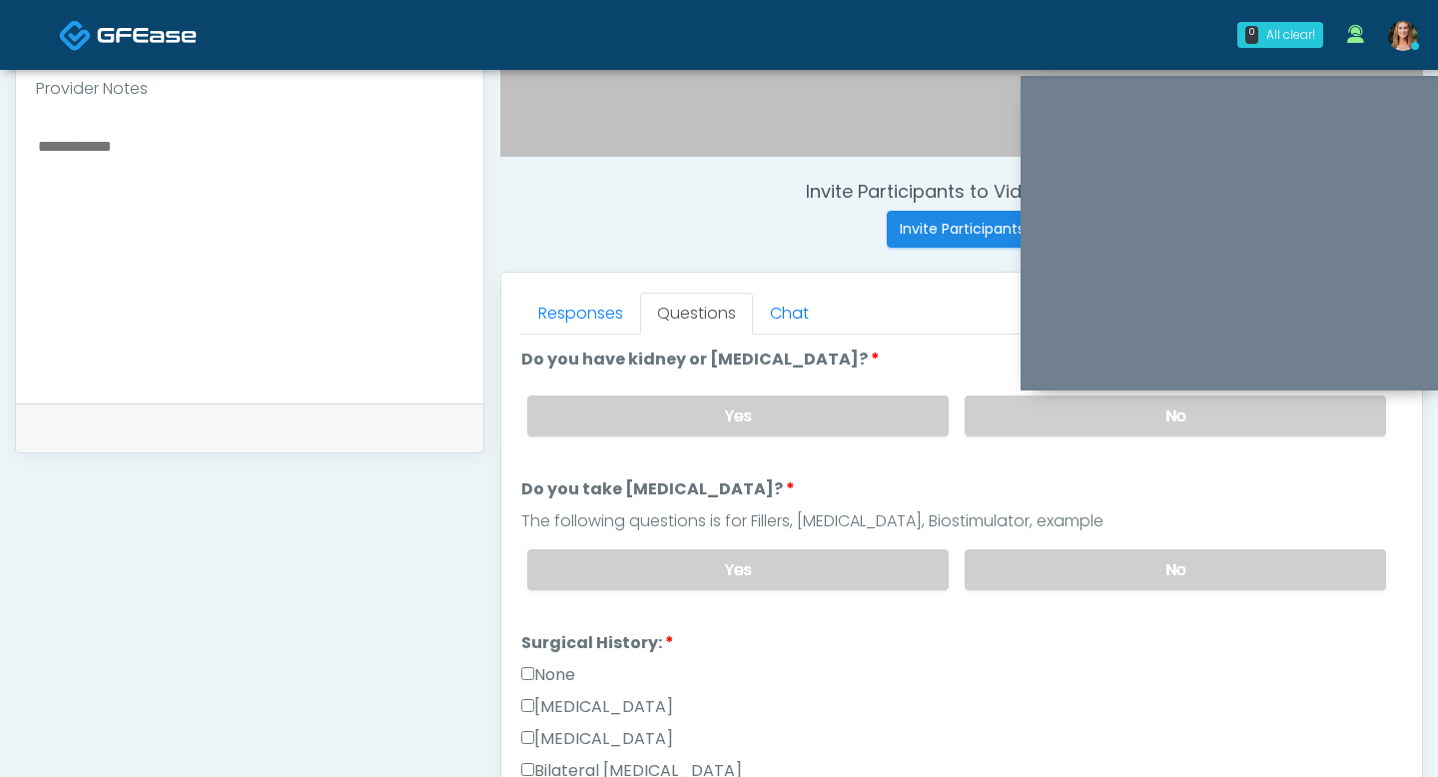
type textarea "**********"
click at [1054, 589] on div "Yes No" at bounding box center [956, 569] width 891 height 73
click at [1042, 574] on label "No" at bounding box center [1175, 569] width 421 height 41
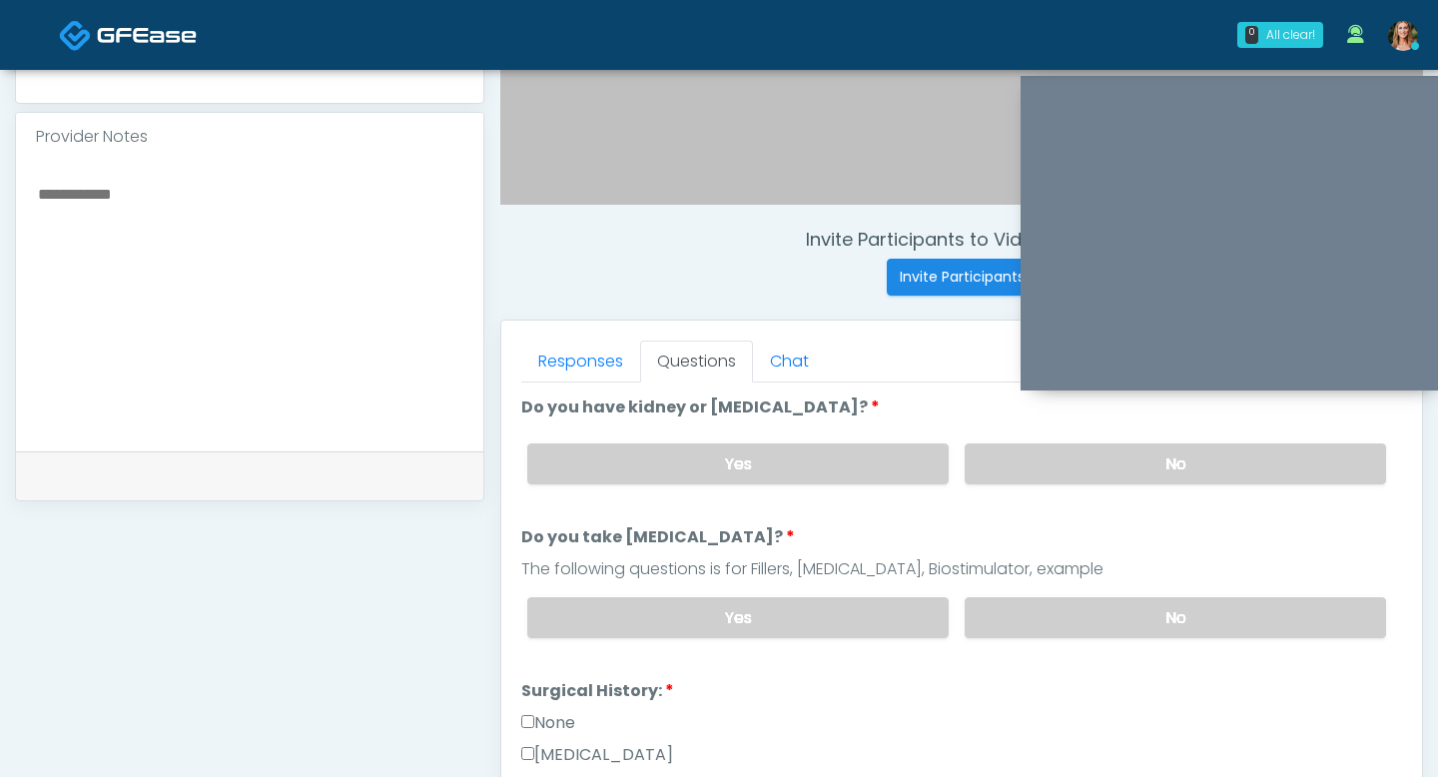
scroll to position [605, 0]
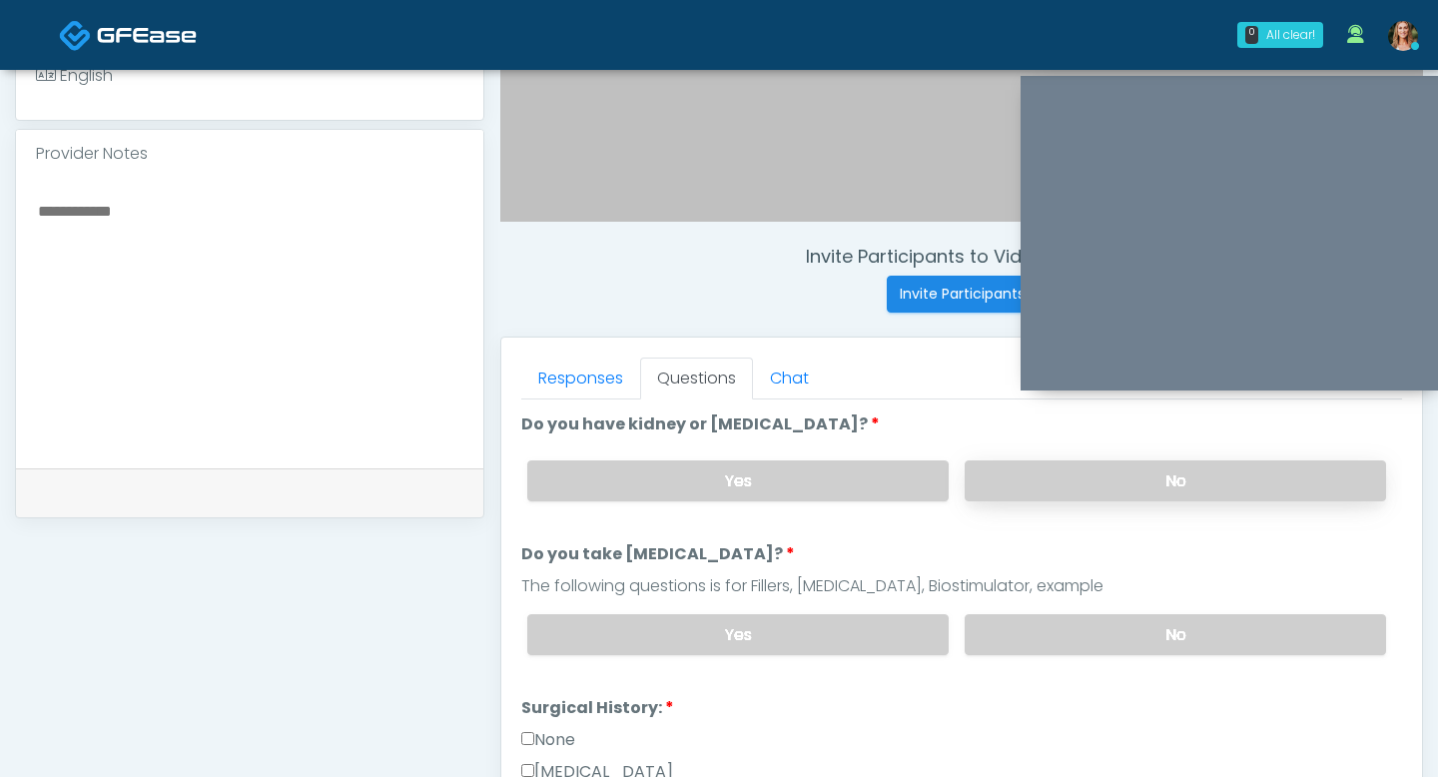
click at [1028, 494] on label "No" at bounding box center [1175, 480] width 421 height 41
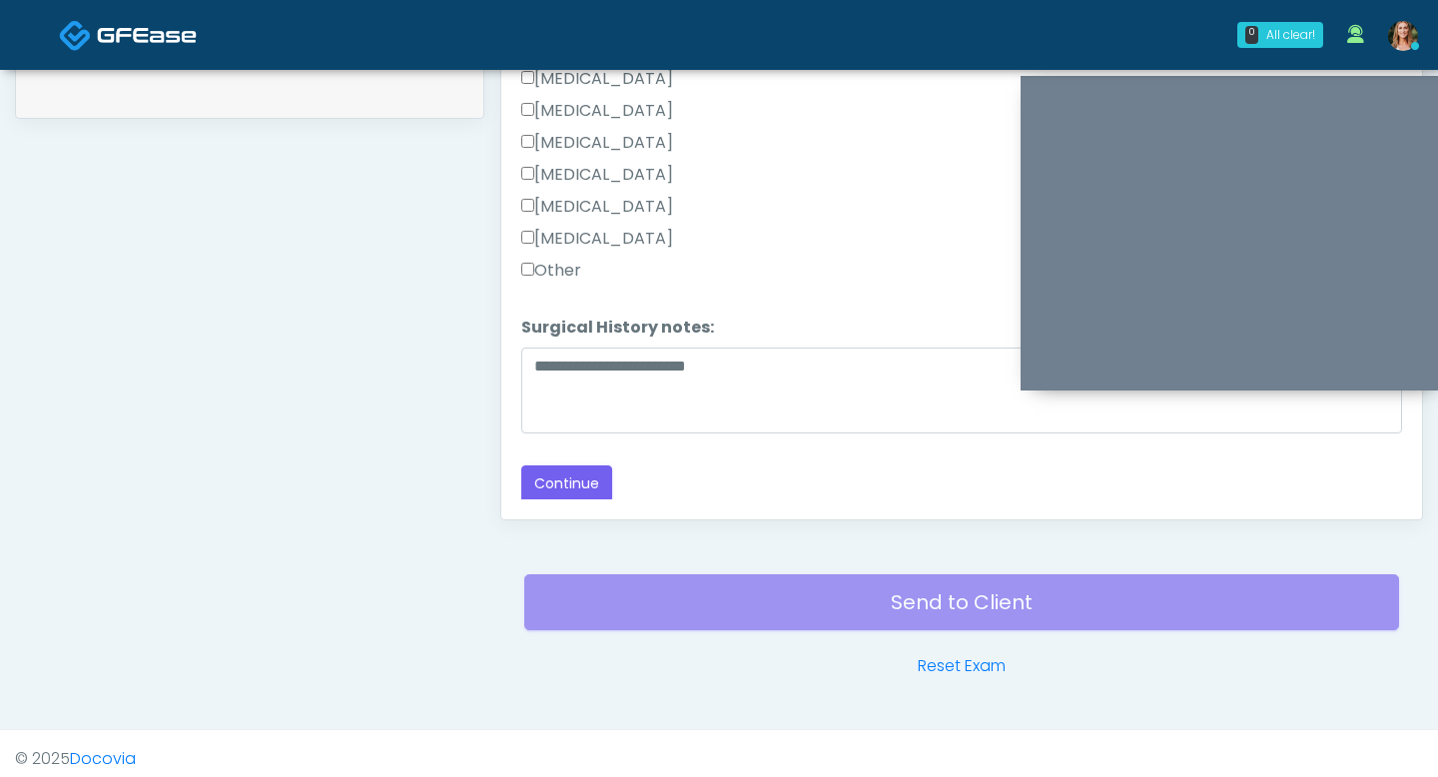
scroll to position [1015, 0]
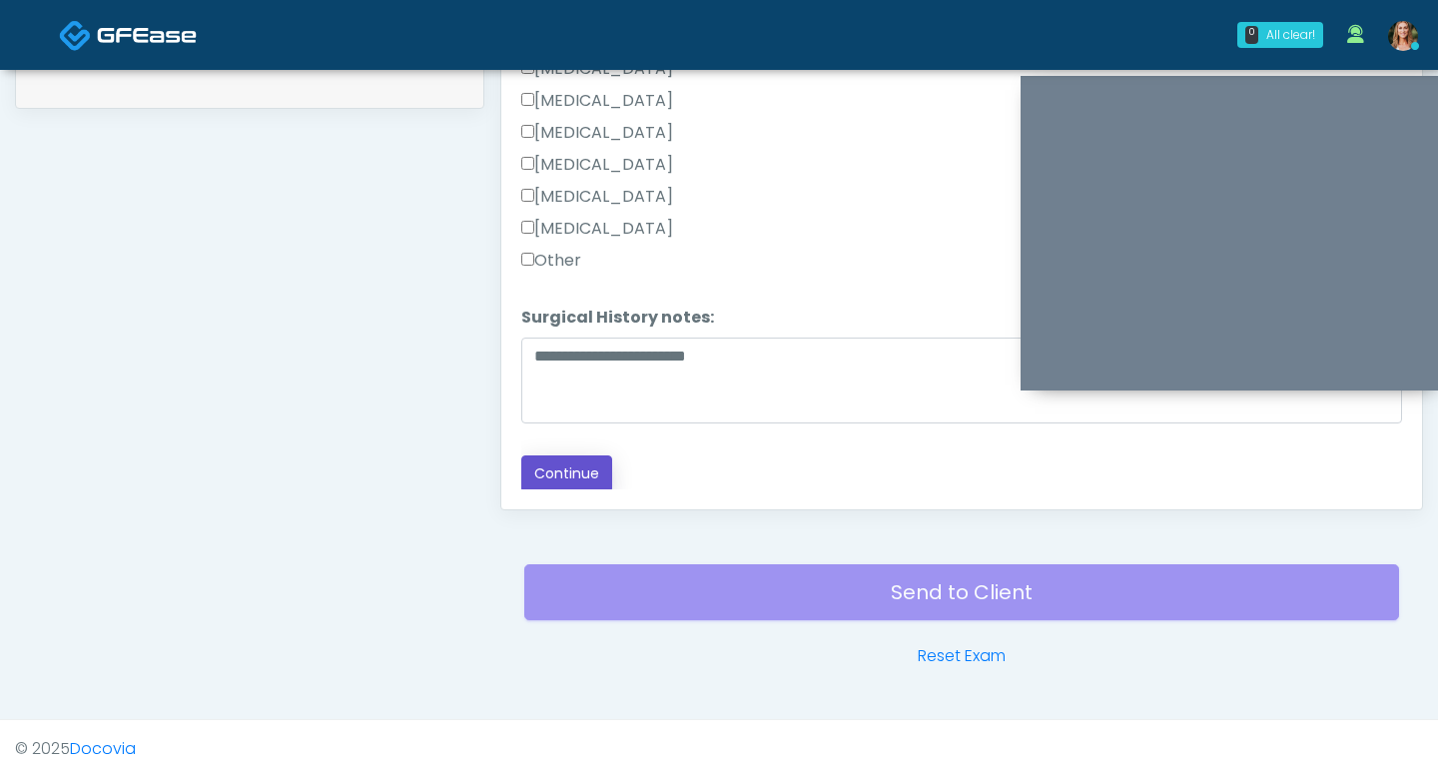
click at [555, 458] on button "Continue" at bounding box center [566, 473] width 91 height 37
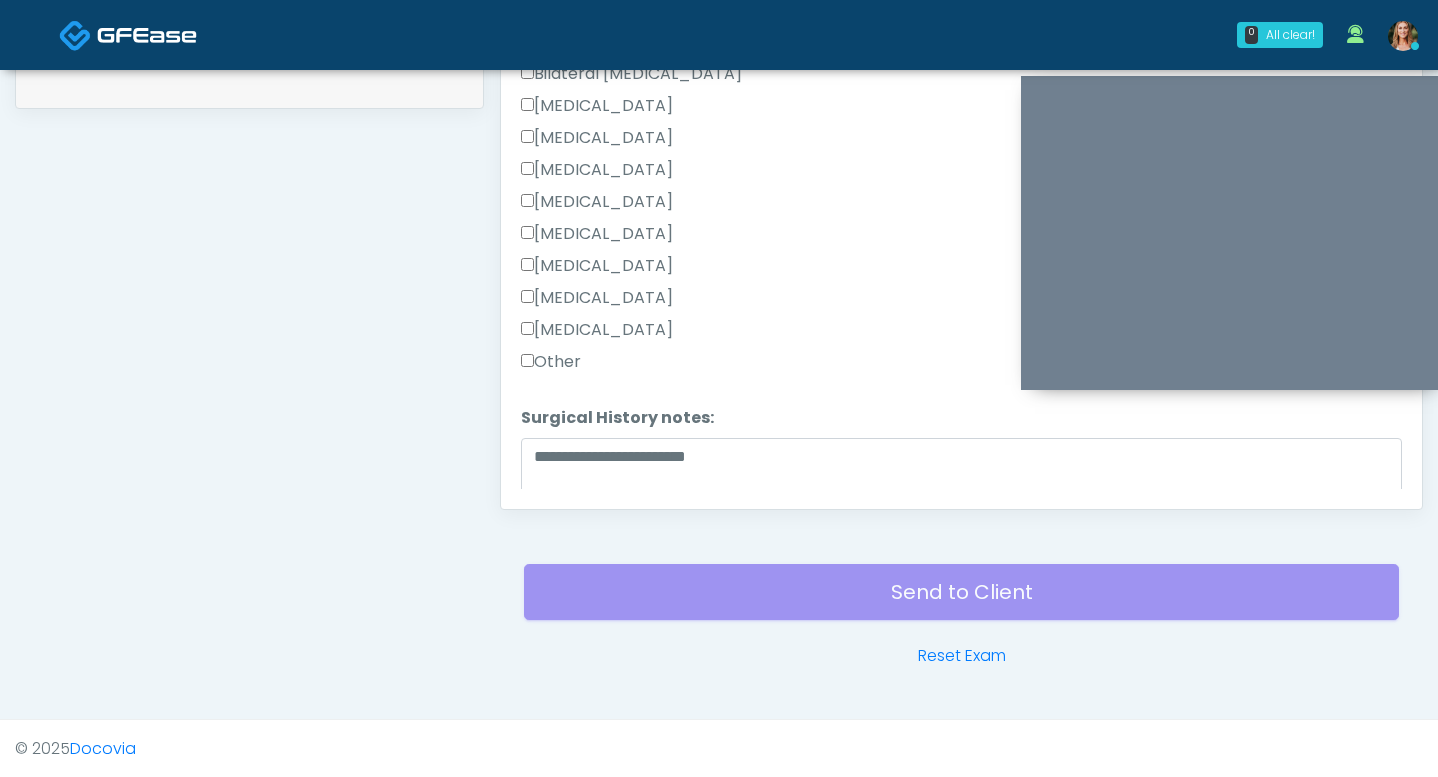
scroll to position [377, 0]
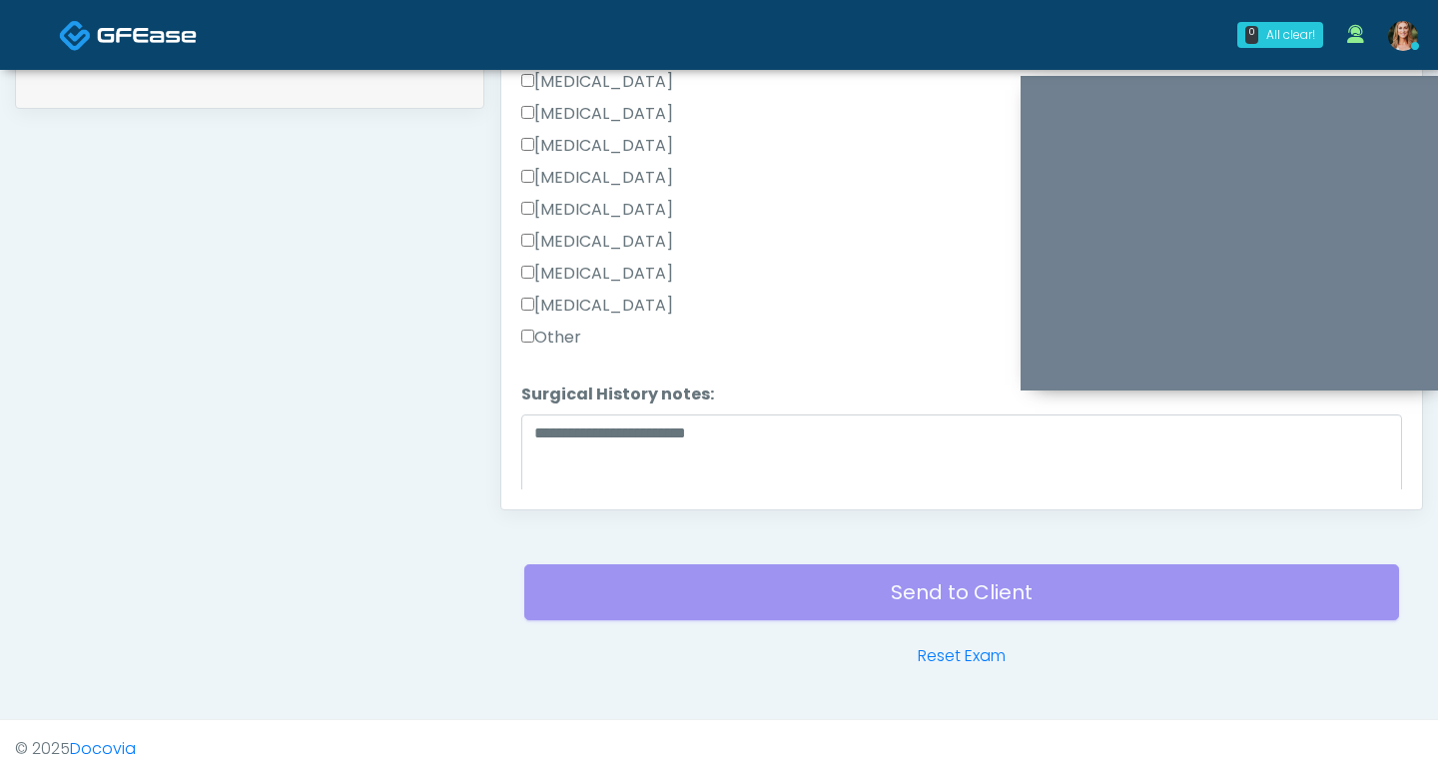
click at [833, 389] on li "**********" at bounding box center [961, 445] width 881 height 125
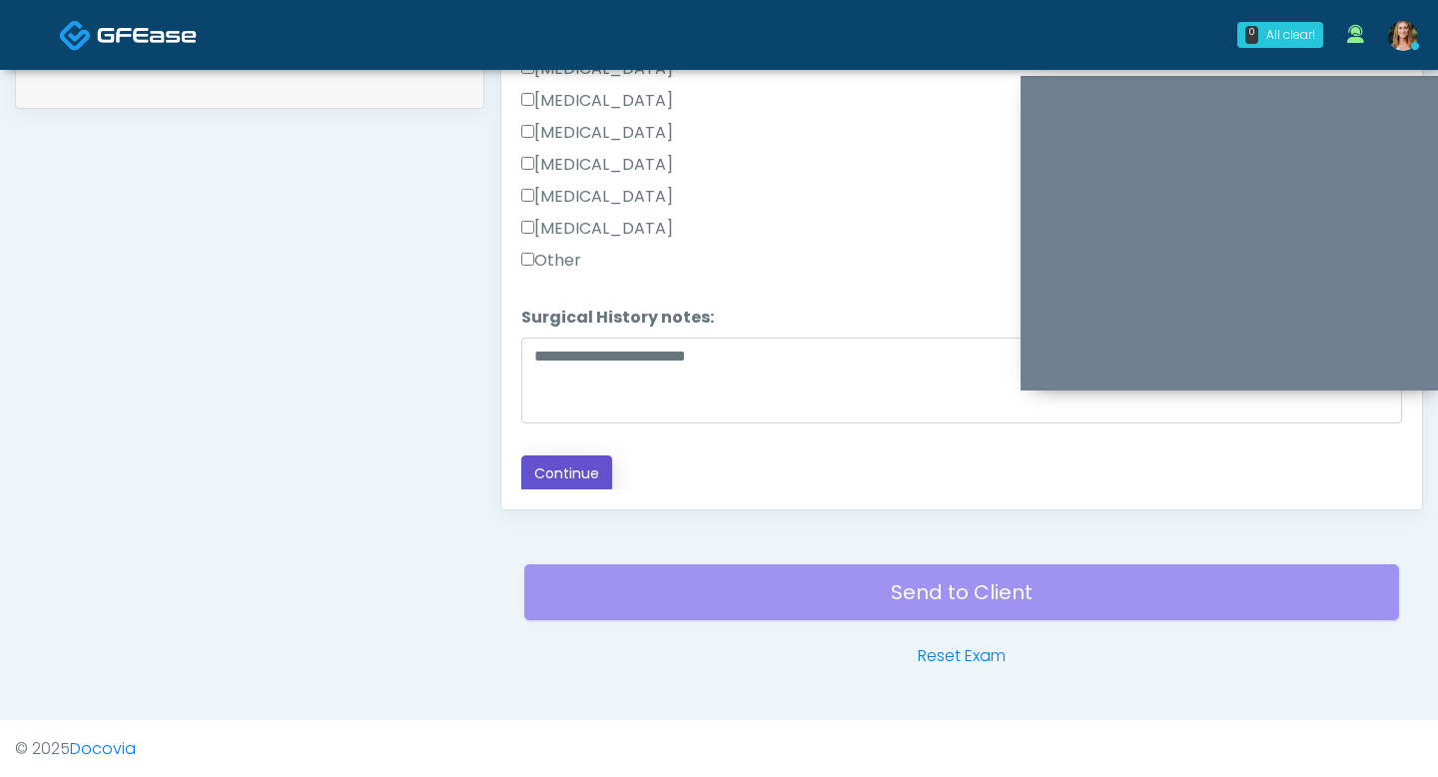
click at [577, 464] on button "Continue" at bounding box center [566, 473] width 91 height 37
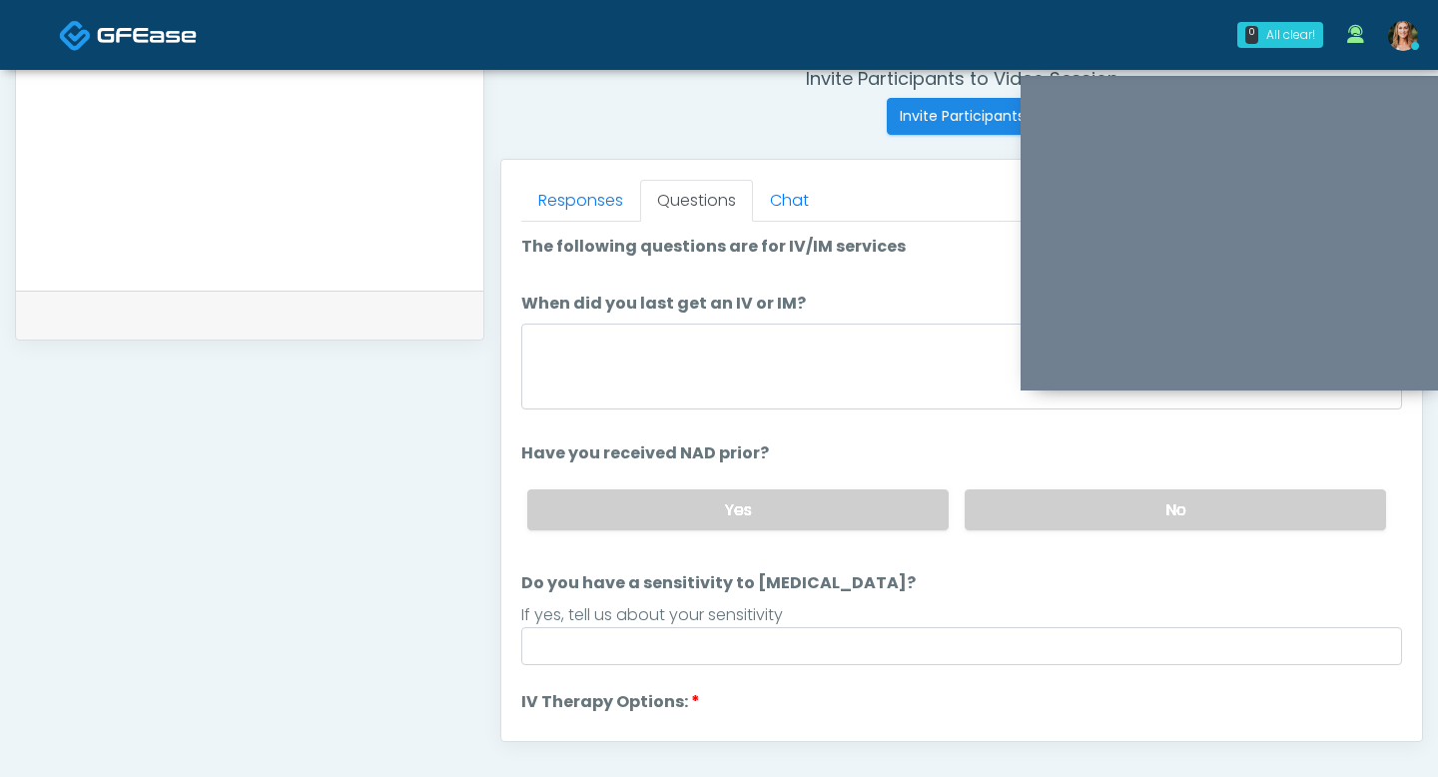
scroll to position [768, 0]
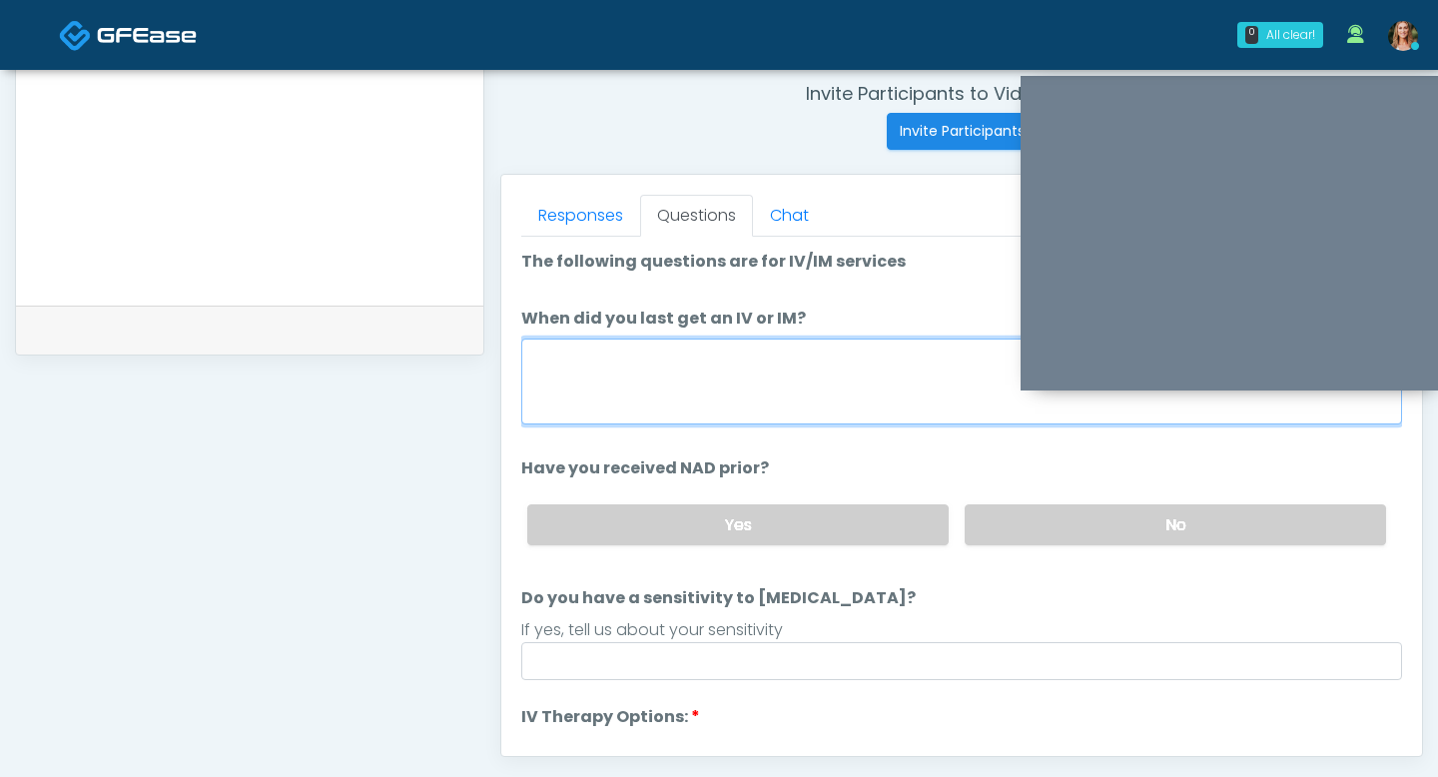
click at [708, 413] on textarea "When did you last get an IV or IM?" at bounding box center [961, 382] width 881 height 86
click at [759, 360] on textarea "When did you last get an IV or IM?" at bounding box center [961, 382] width 881 height 86
type textarea "**********"
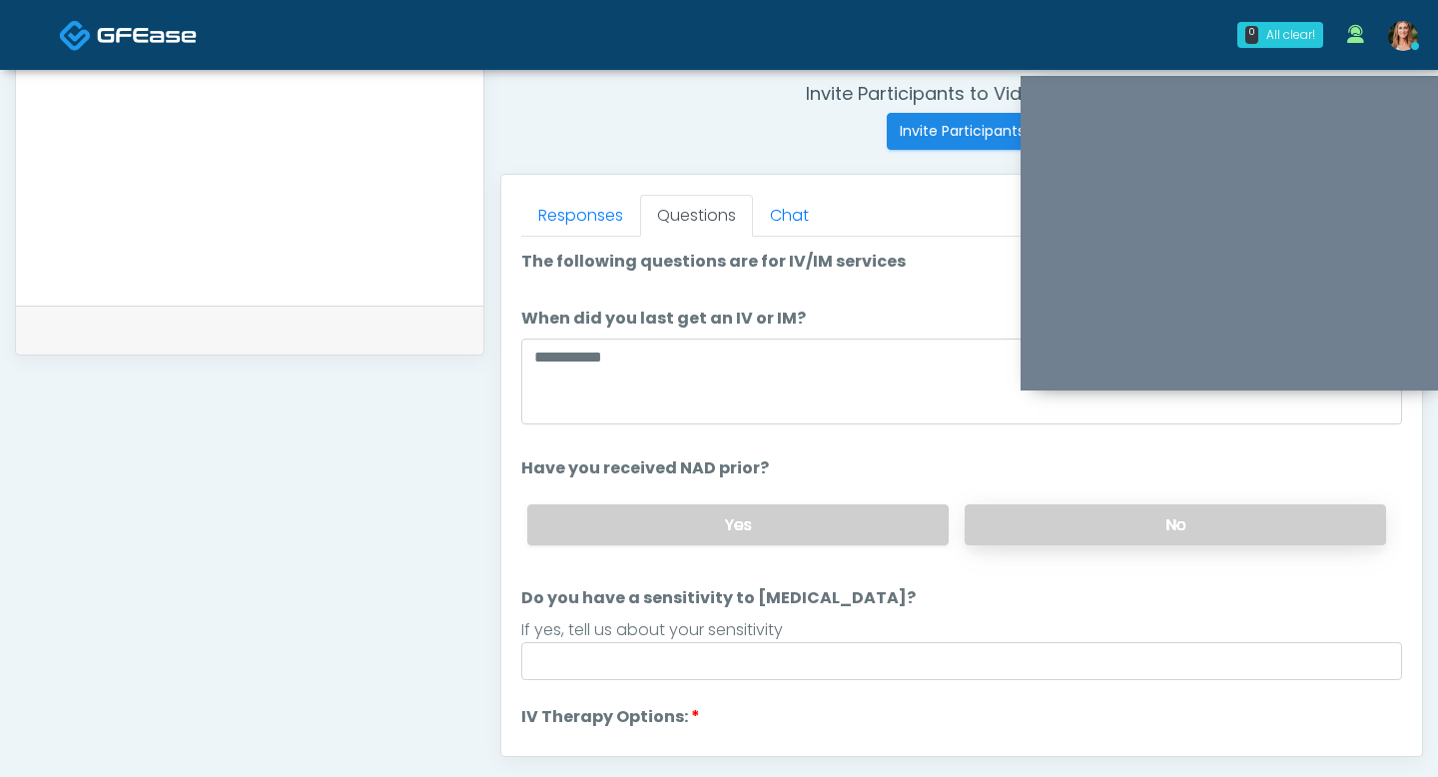
click at [995, 505] on label "No" at bounding box center [1175, 524] width 421 height 41
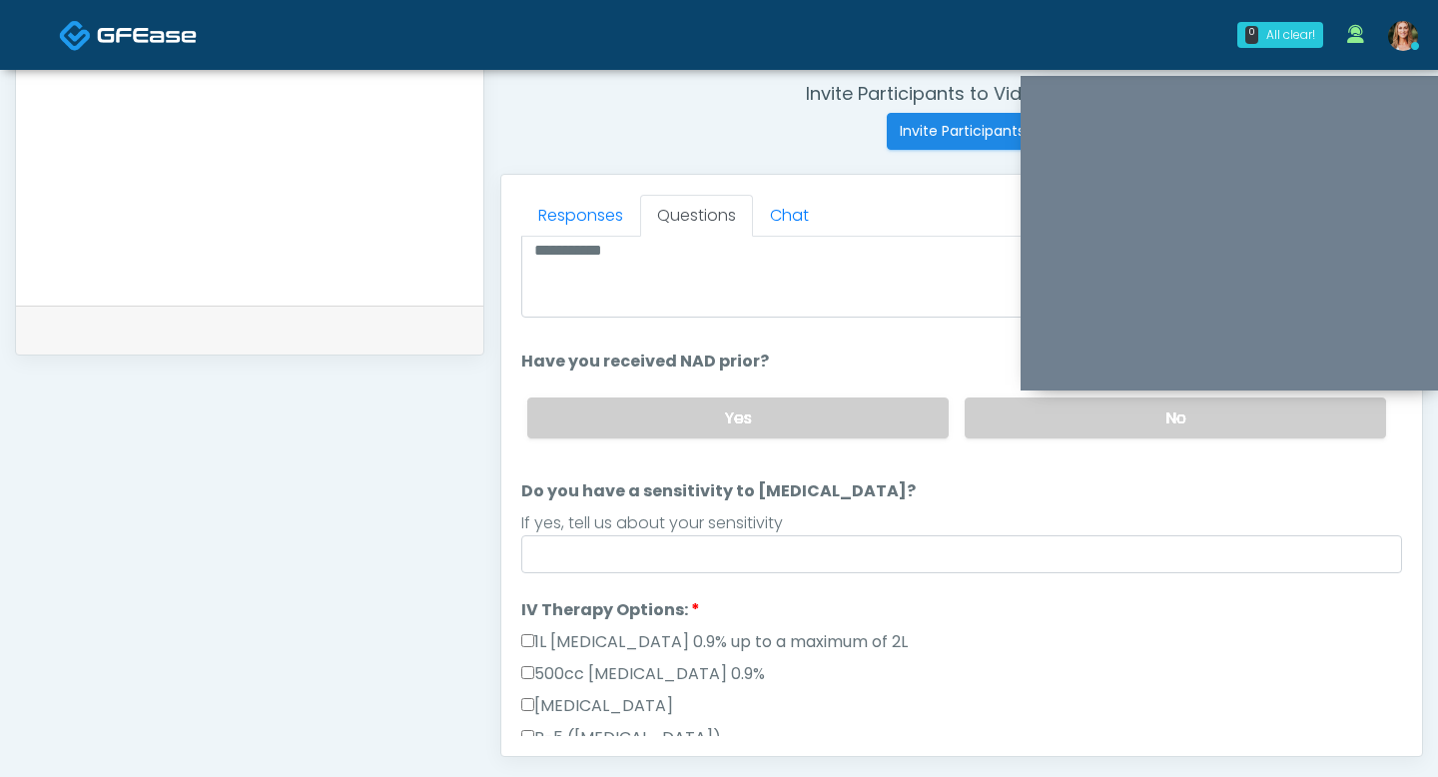
scroll to position [130, 0]
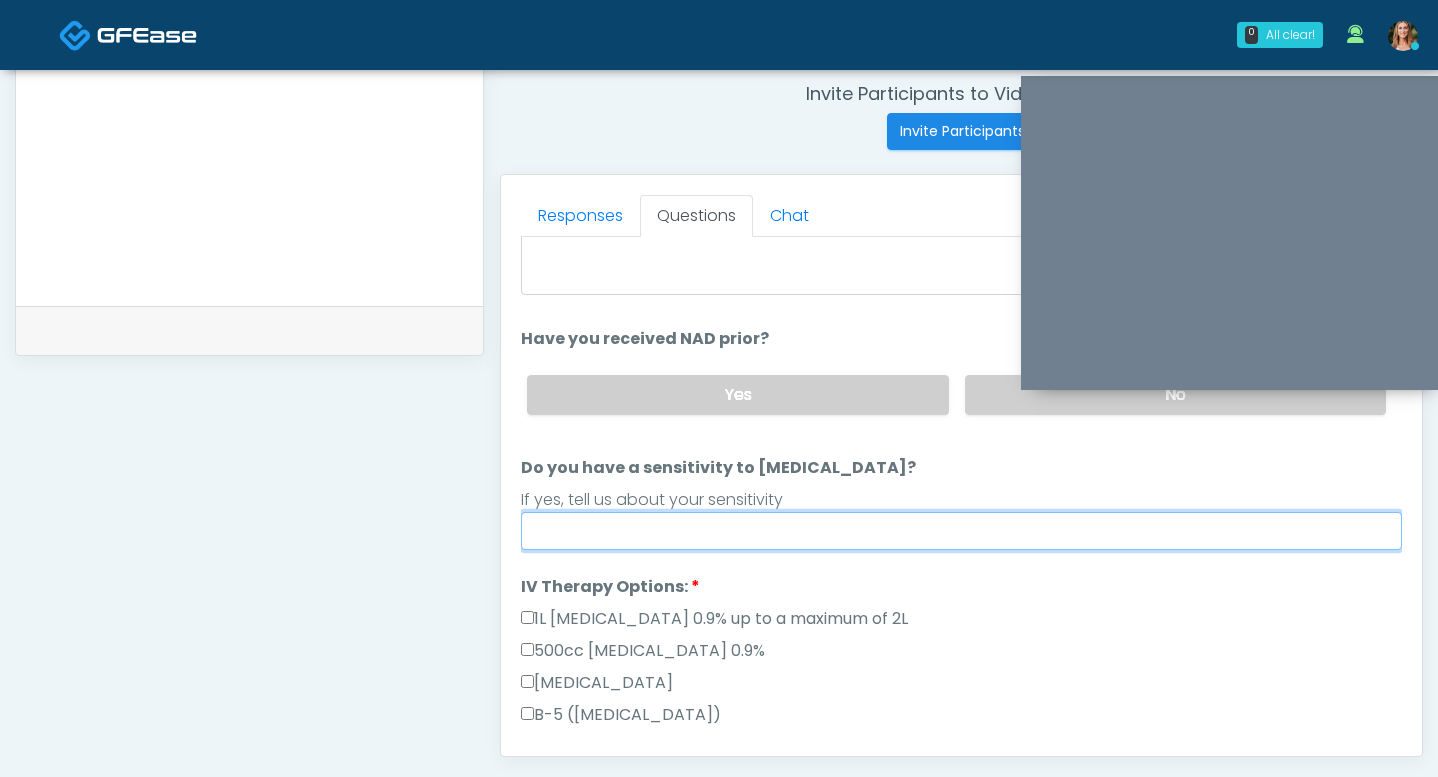
click at [809, 525] on input "Do you have a sensitivity to Niacin?" at bounding box center [961, 531] width 881 height 38
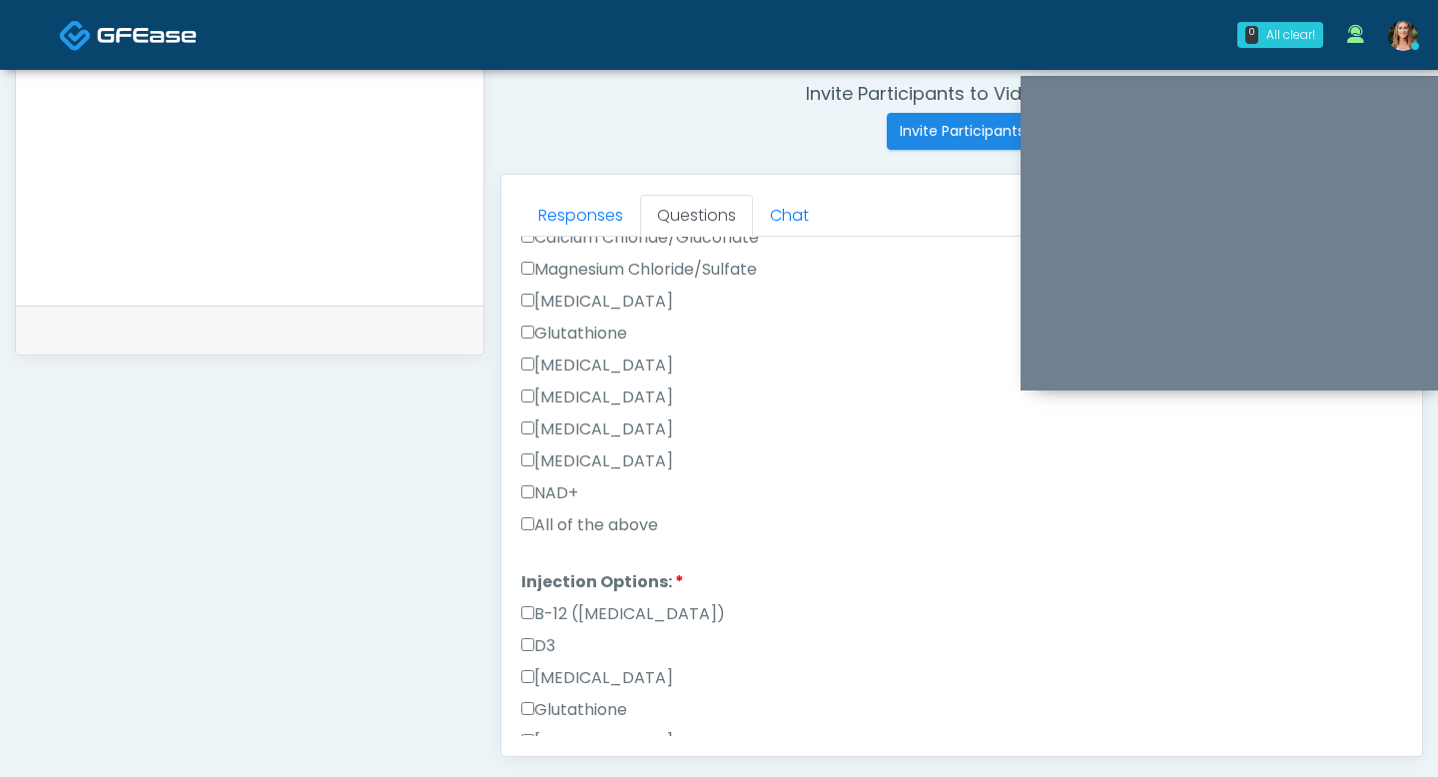
scroll to position [741, 0]
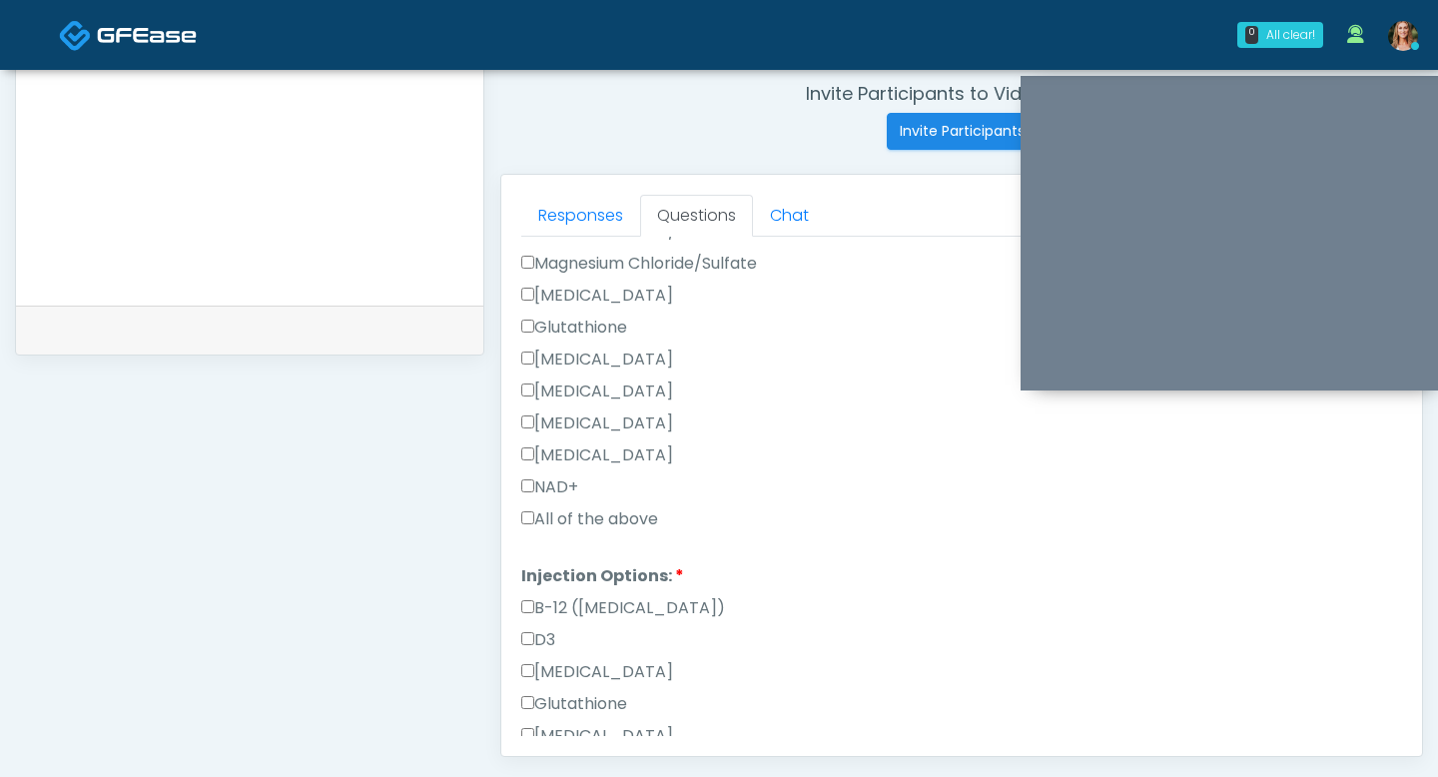
type input "**"
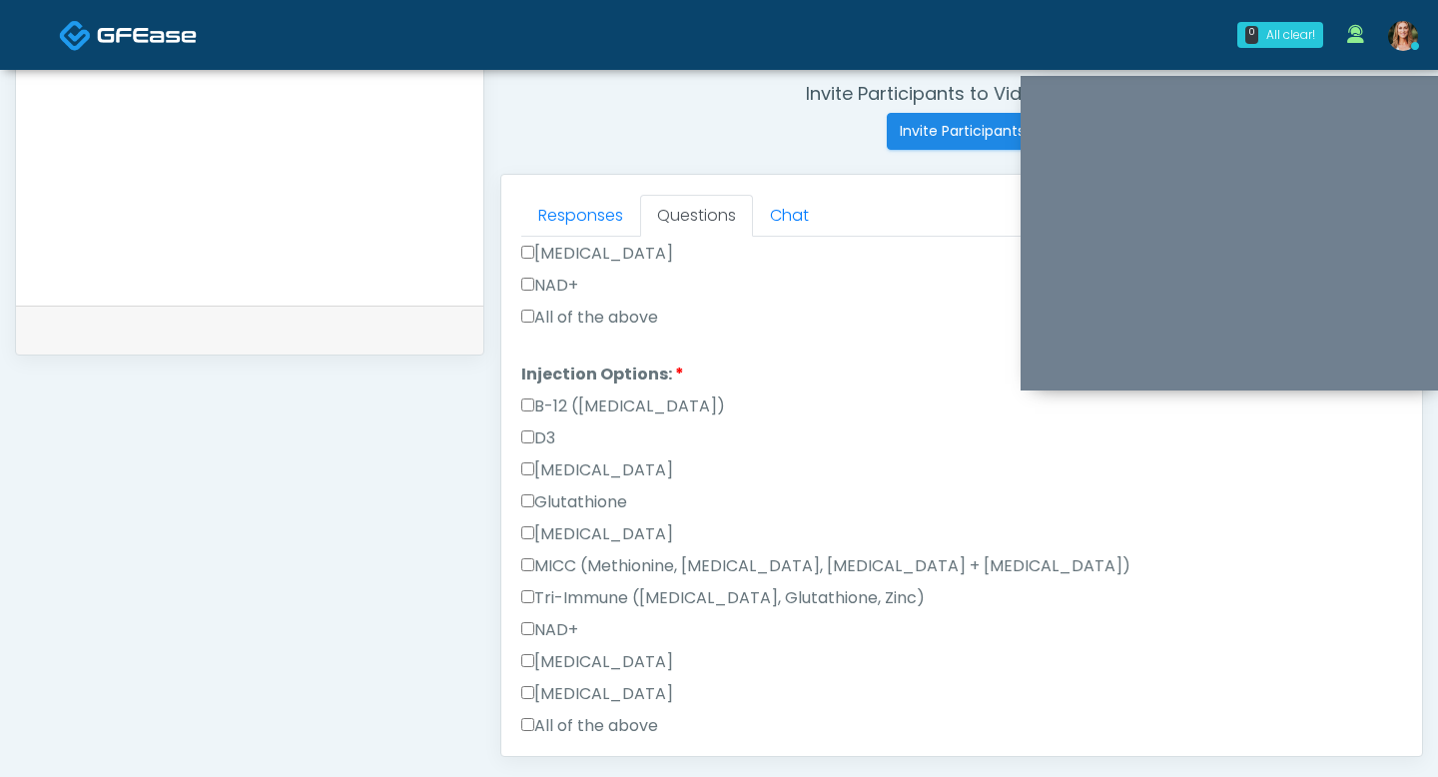
scroll to position [1013, 0]
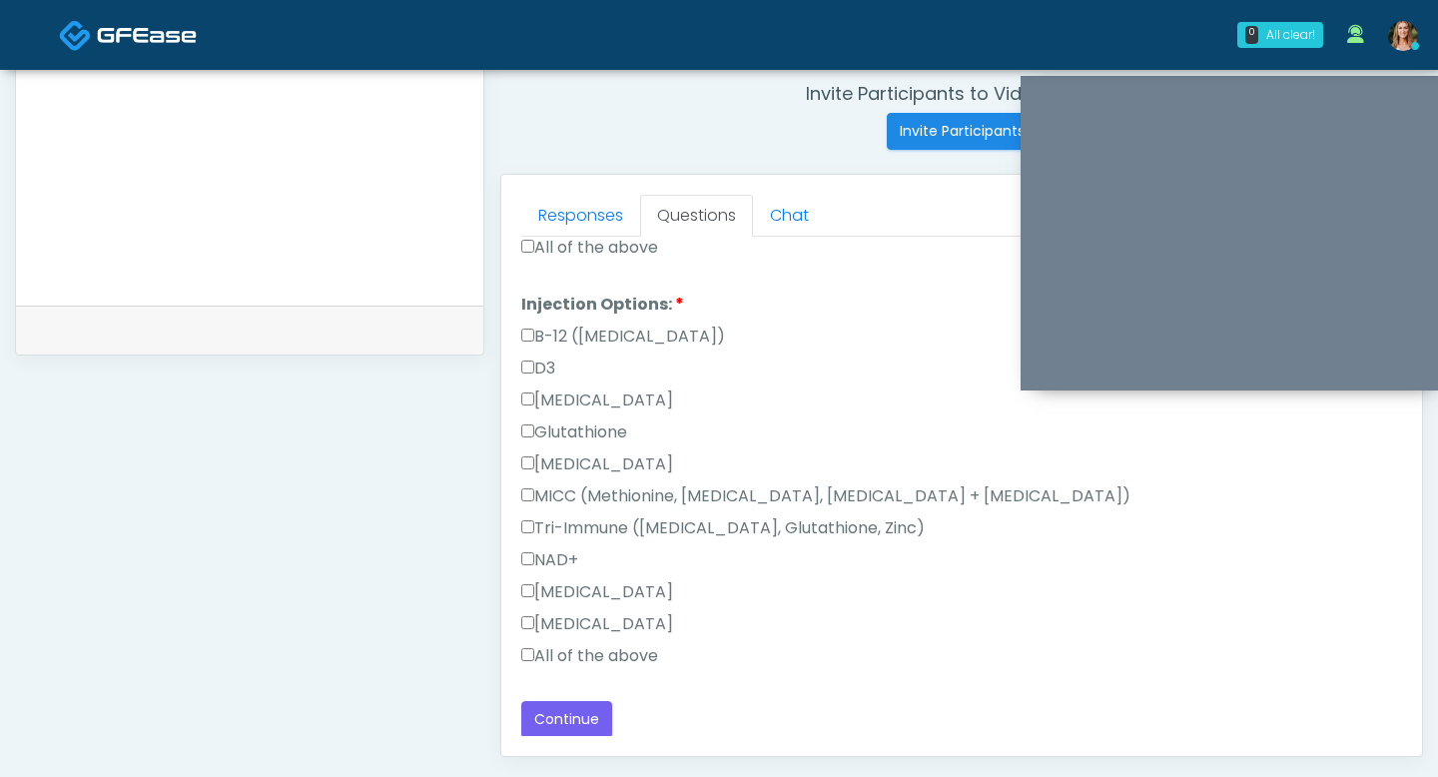
click at [642, 647] on label "All of the above" at bounding box center [589, 656] width 137 height 24
click at [570, 719] on button "Continue" at bounding box center [566, 719] width 91 height 37
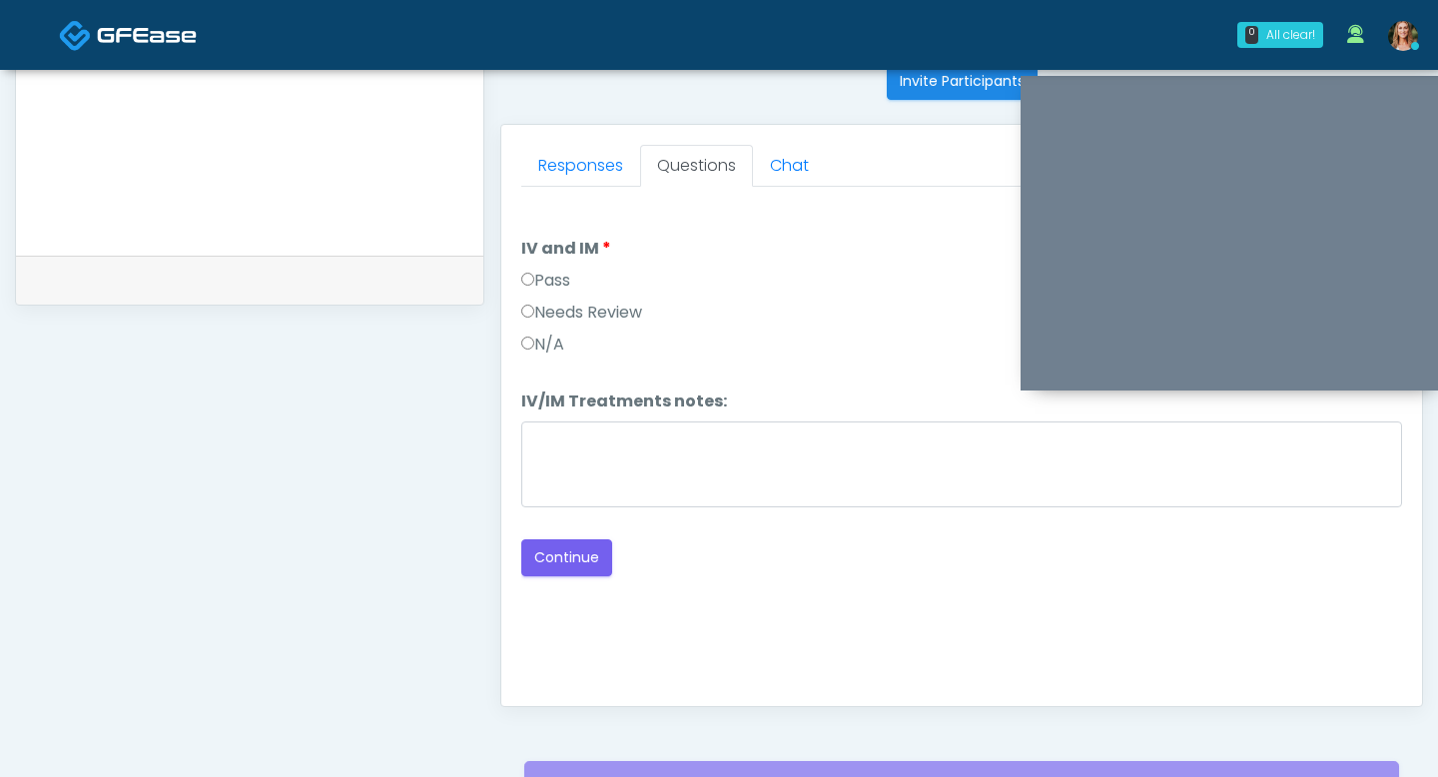
scroll to position [791, 0]
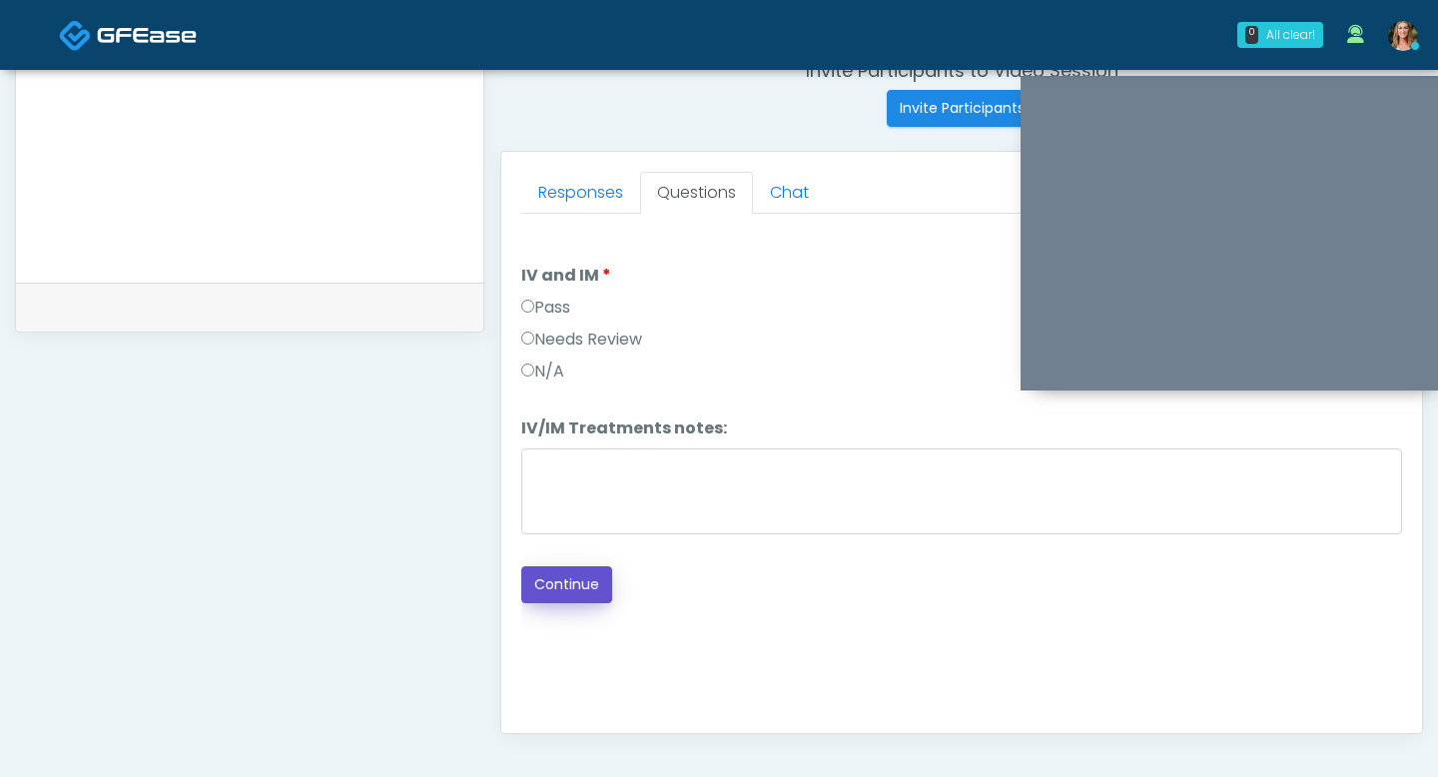
click at [559, 588] on button "Continue" at bounding box center [566, 584] width 91 height 37
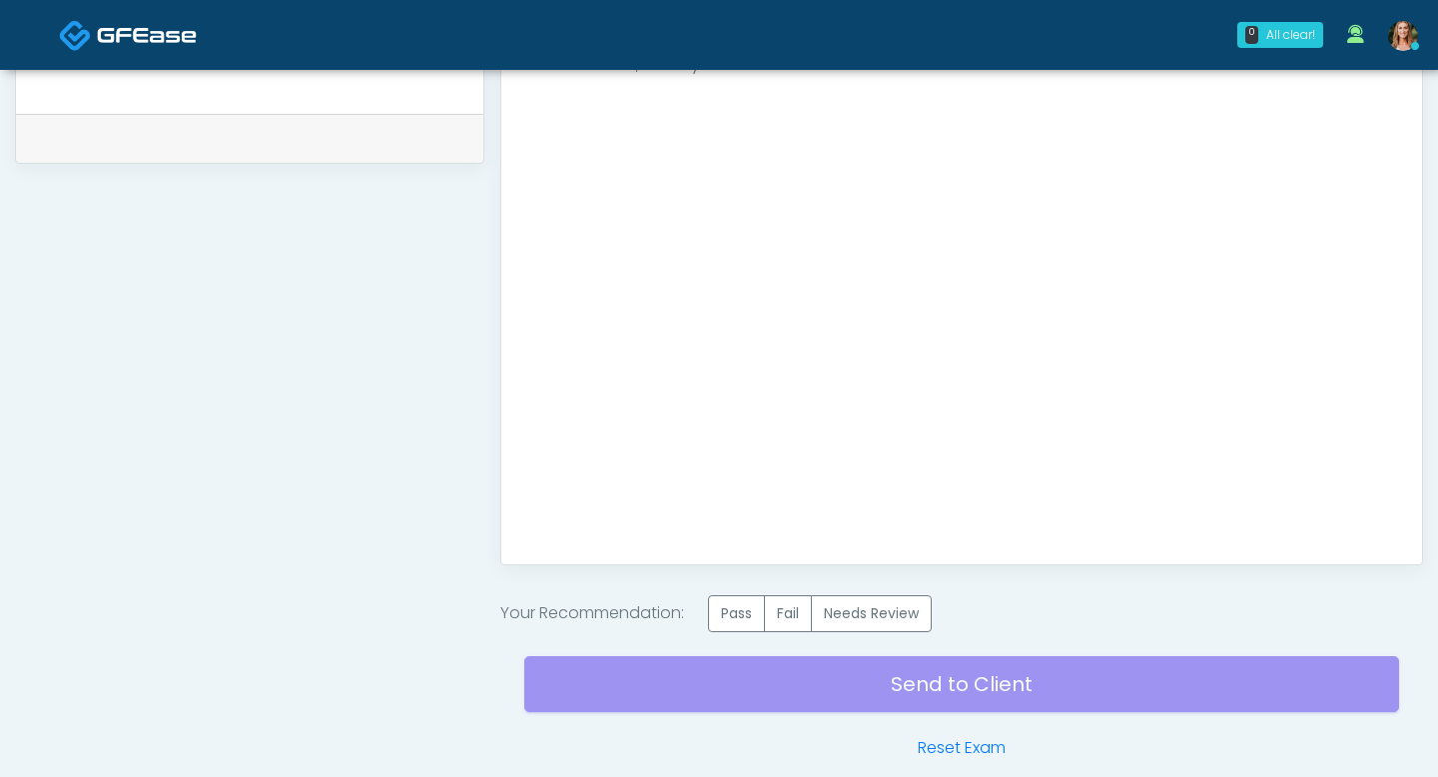
scroll to position [974, 0]
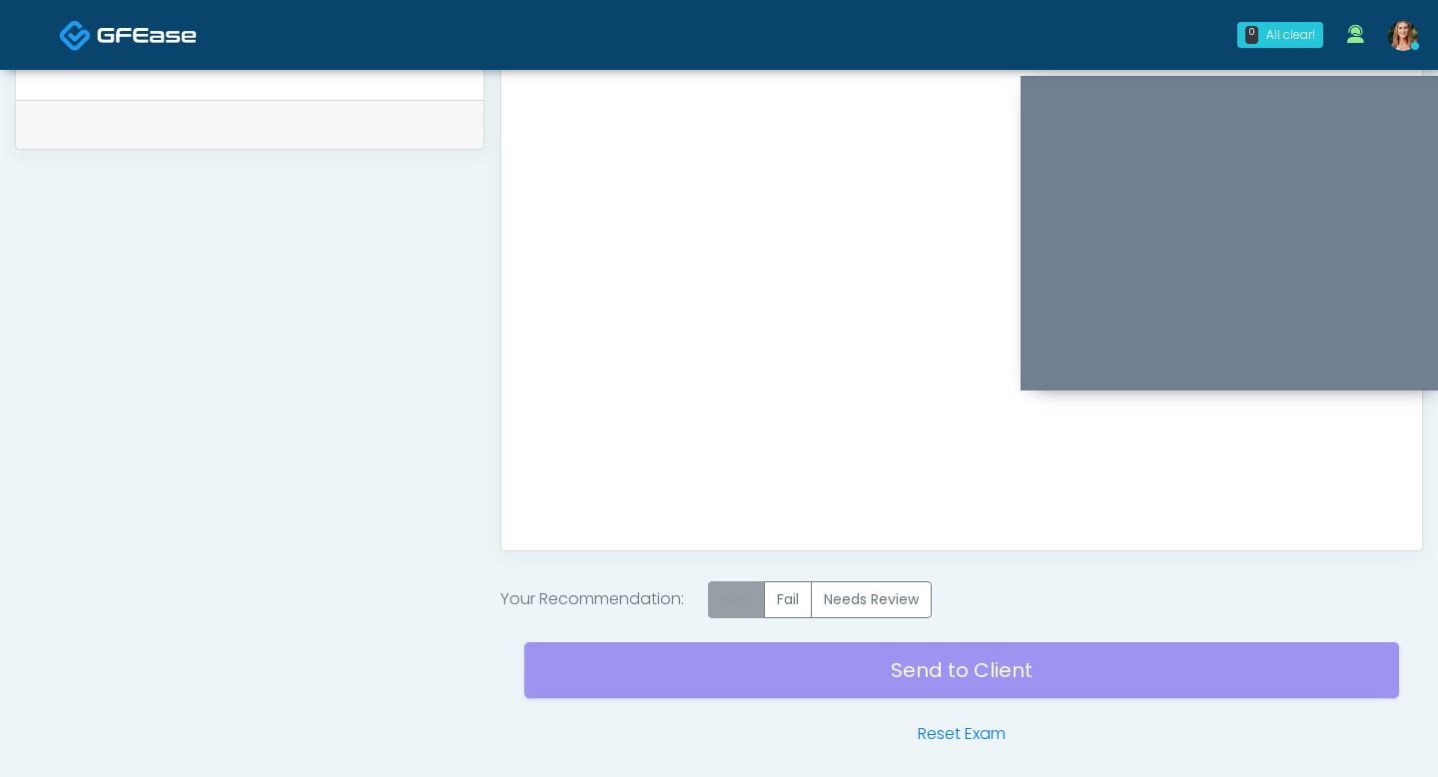
click at [741, 591] on label "Pass" at bounding box center [736, 599] width 57 height 37
click at [790, 658] on div "Send to Client Reset Exam" at bounding box center [961, 682] width 875 height 128
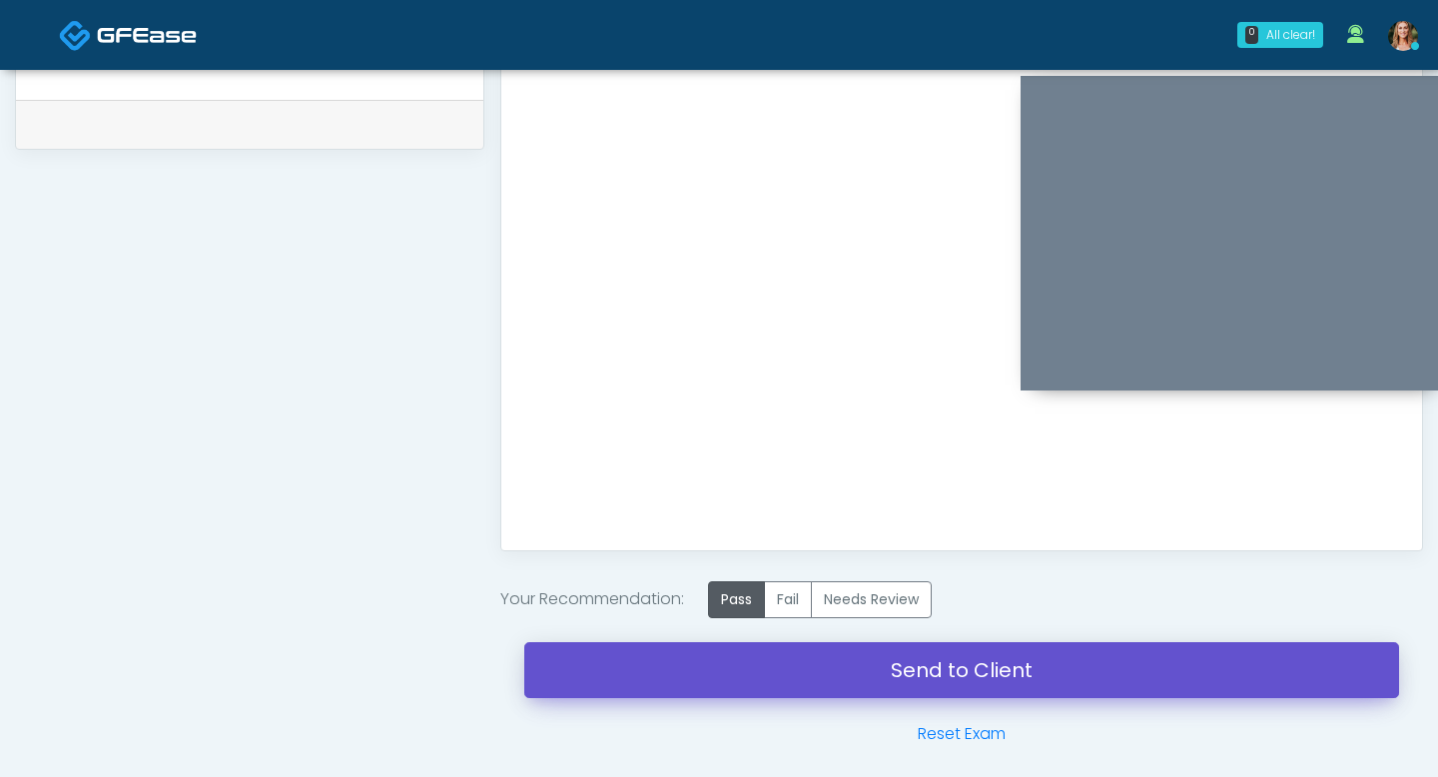
click at [790, 658] on link "Send to Client" at bounding box center [961, 670] width 875 height 56
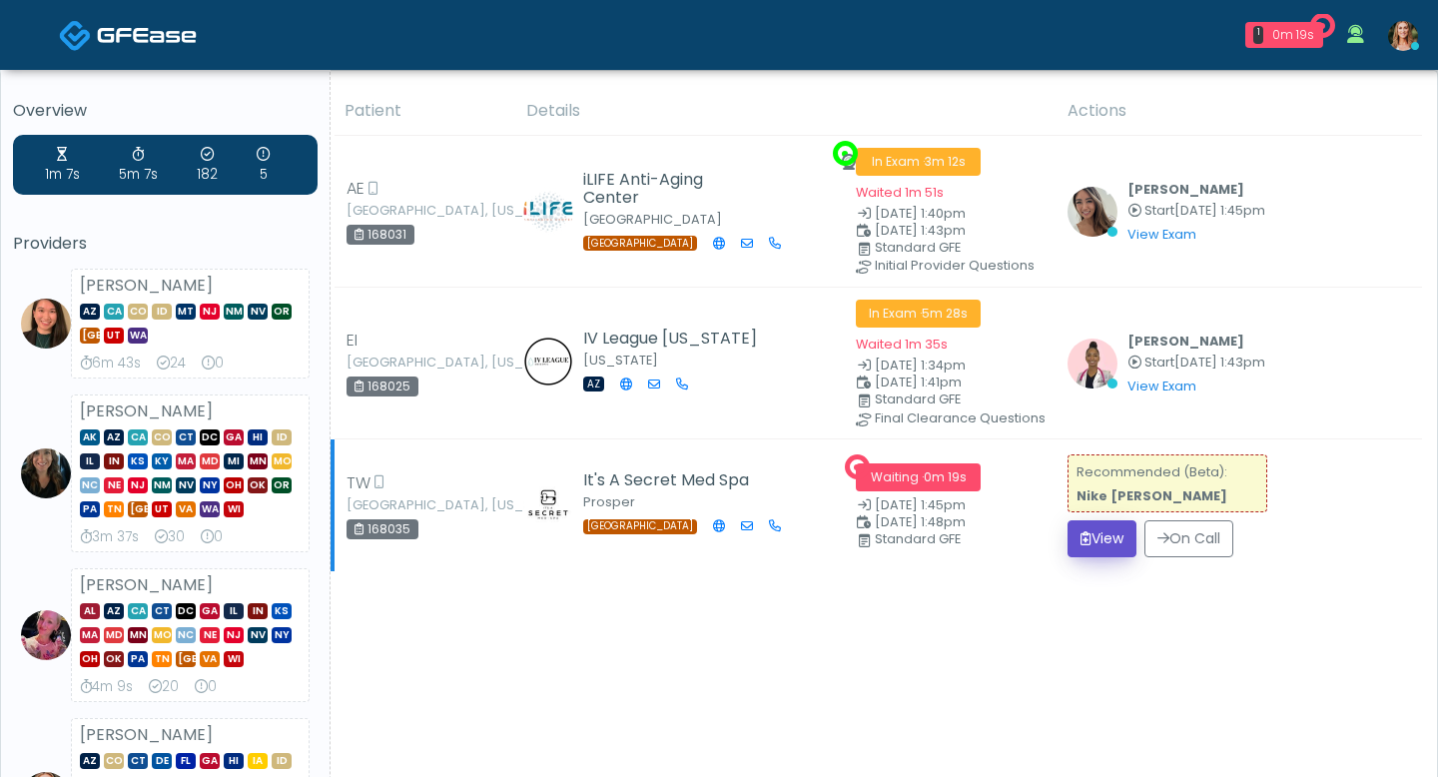
click at [1091, 537] on button "View" at bounding box center [1102, 538] width 69 height 37
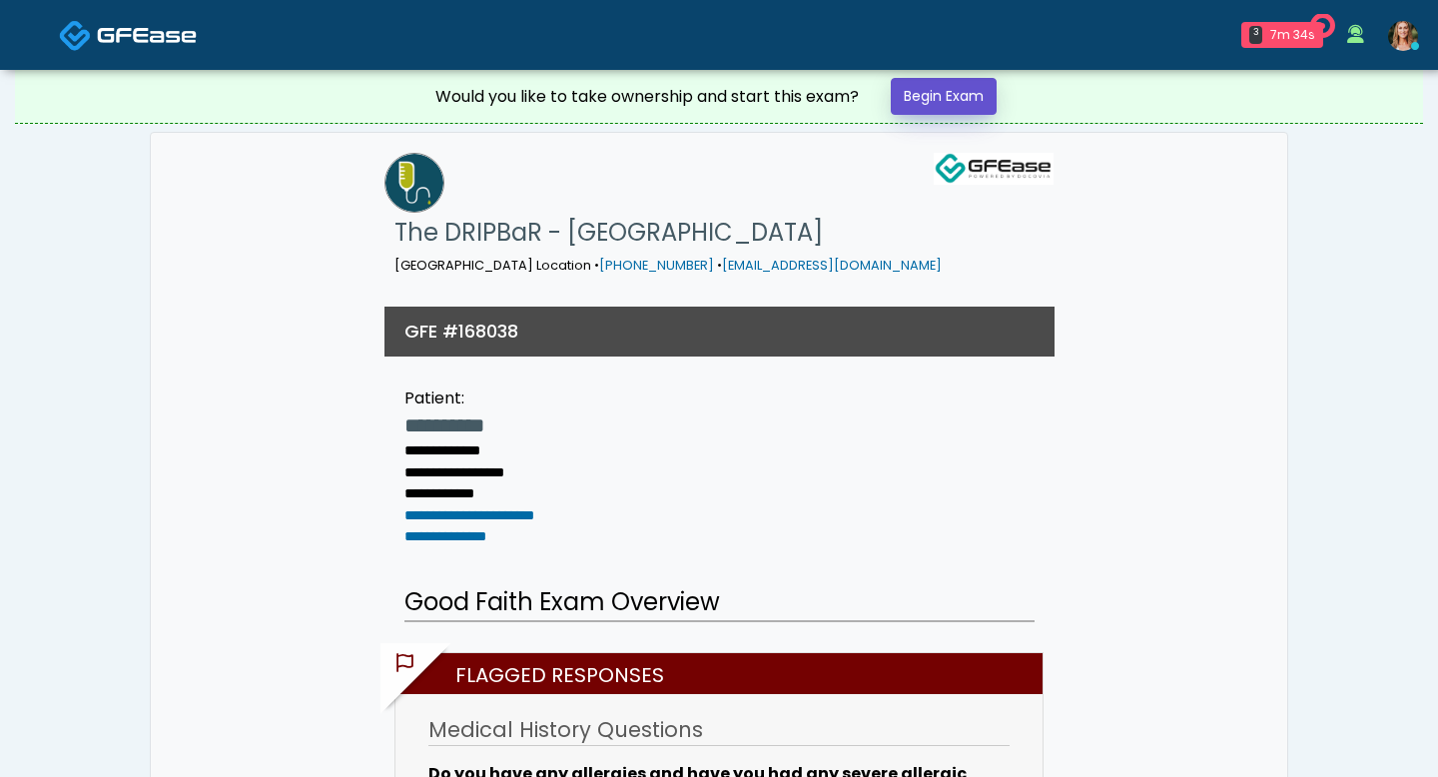
click at [919, 102] on link "Begin Exam" at bounding box center [944, 96] width 106 height 37
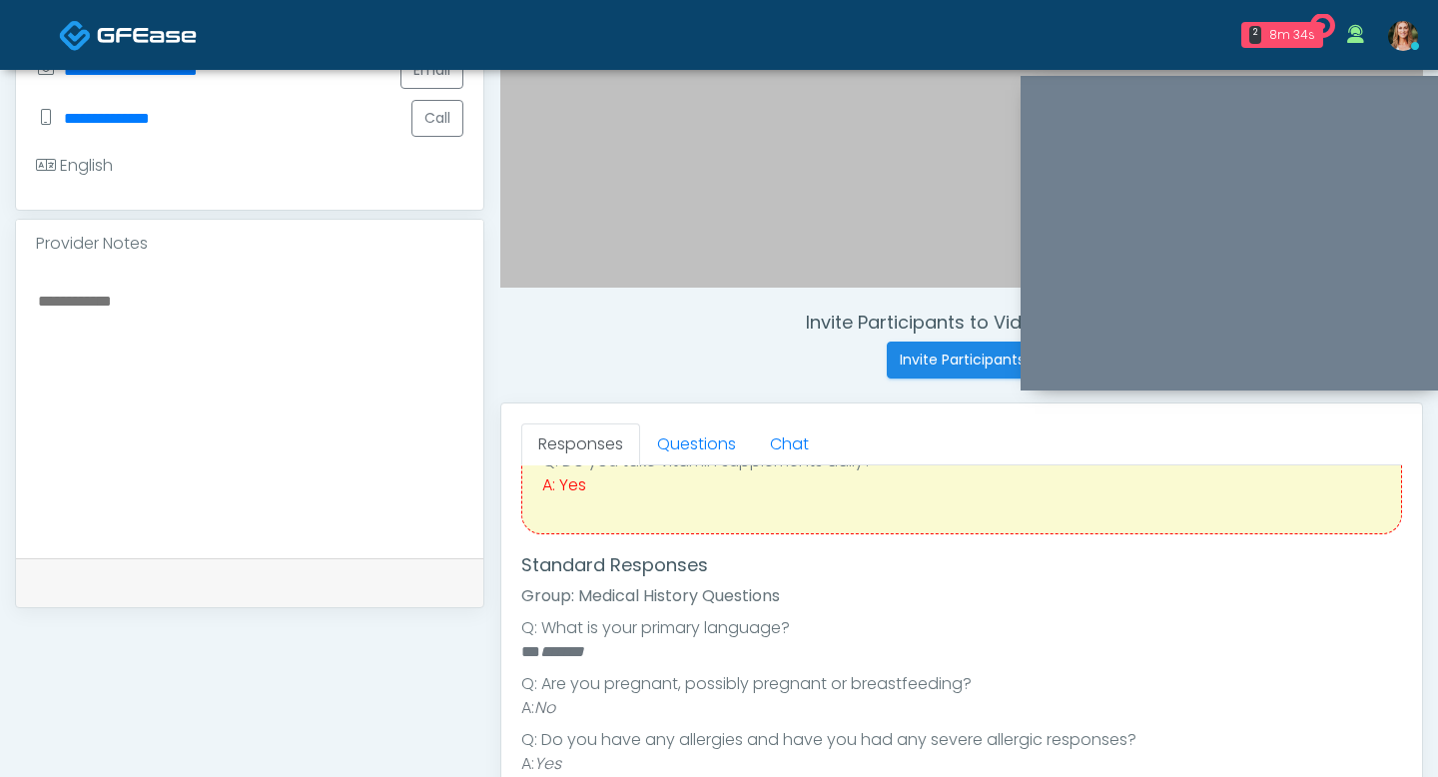
scroll to position [247, 0]
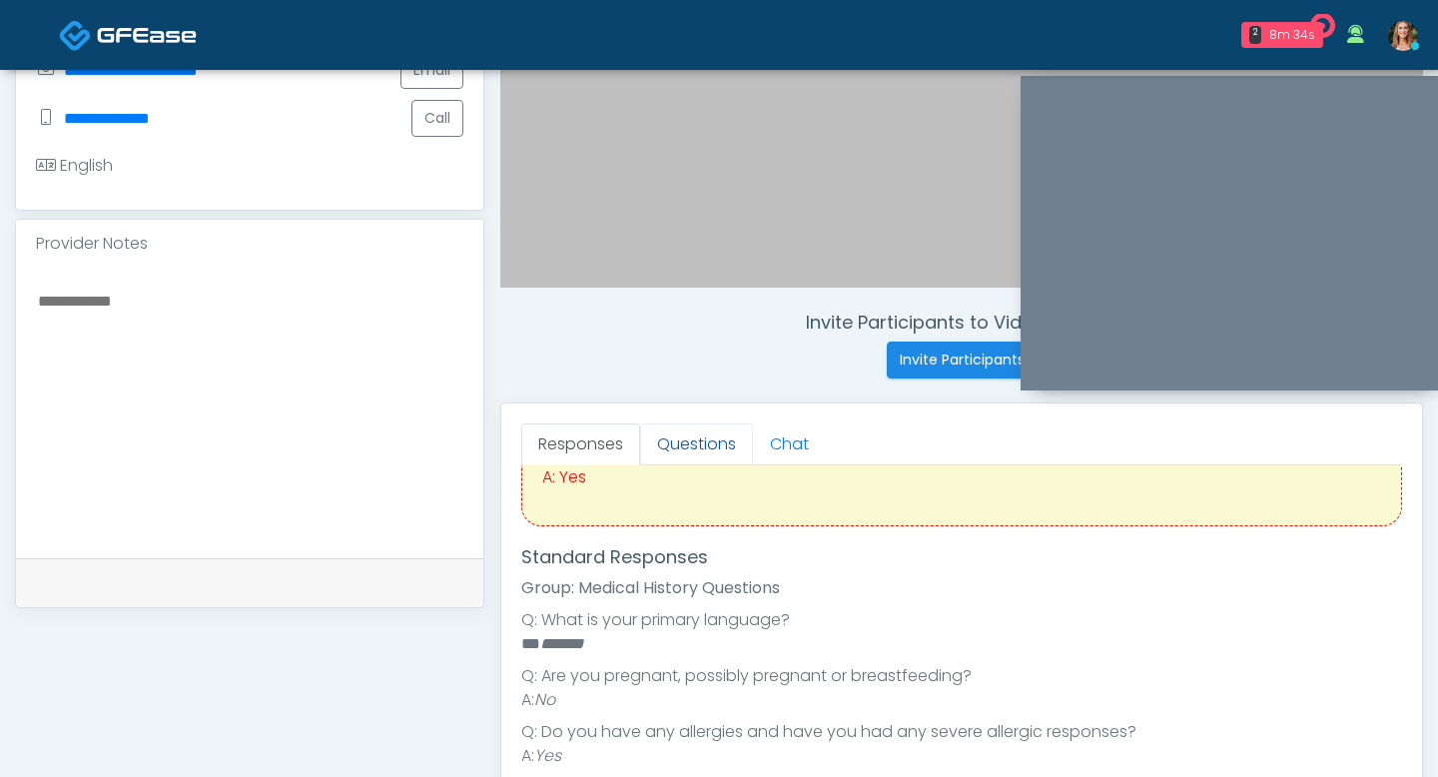
click at [710, 428] on link "Questions" at bounding box center [696, 444] width 113 height 42
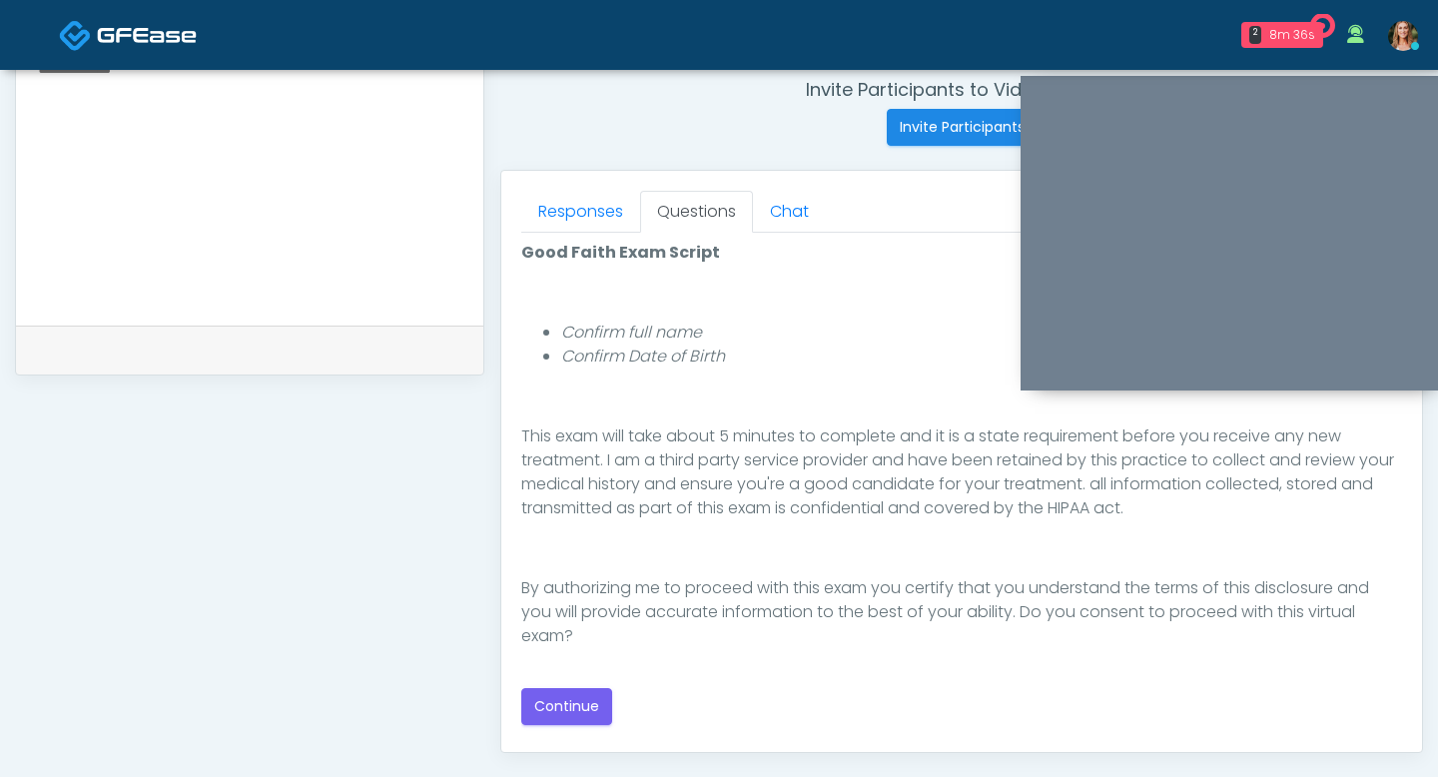
scroll to position [777, 0]
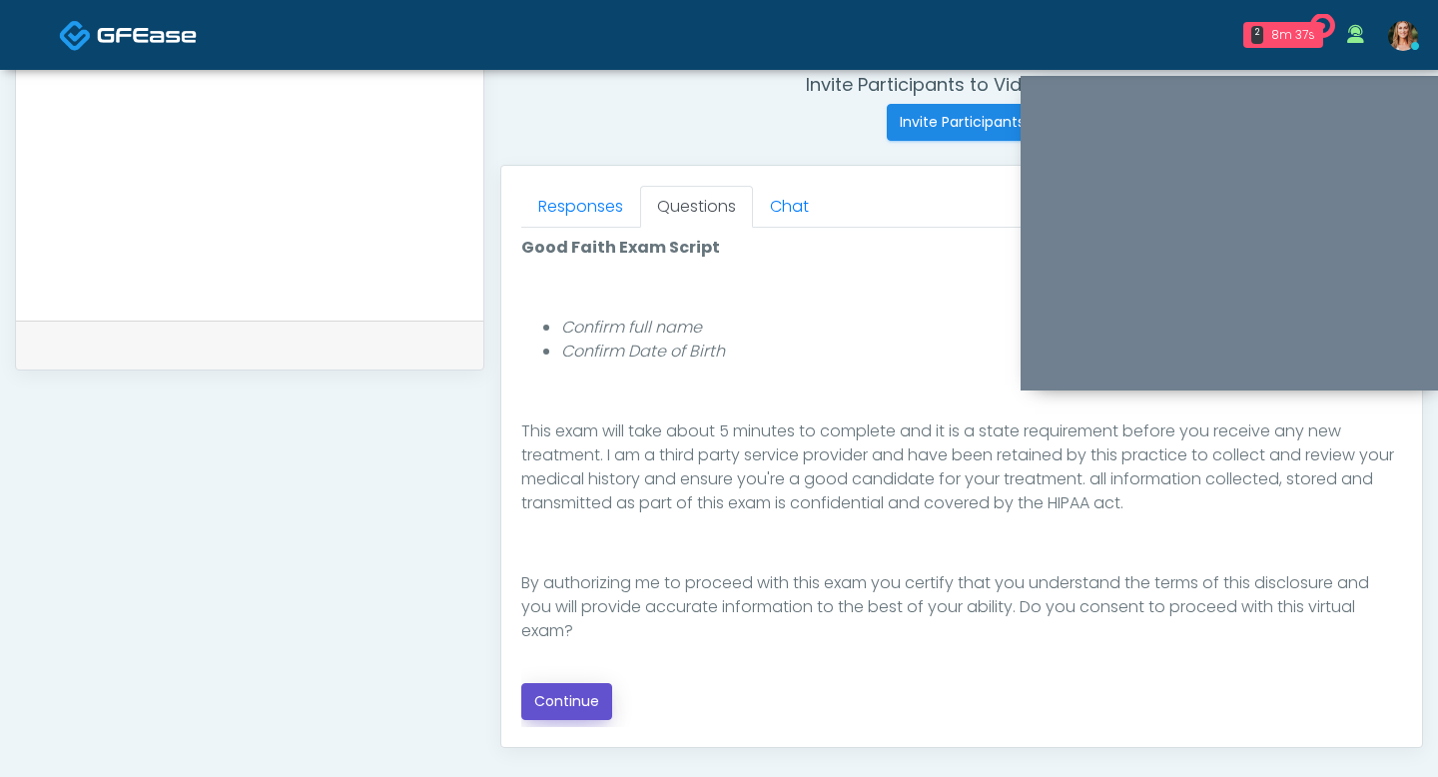
click at [573, 705] on button "Continue" at bounding box center [566, 701] width 91 height 37
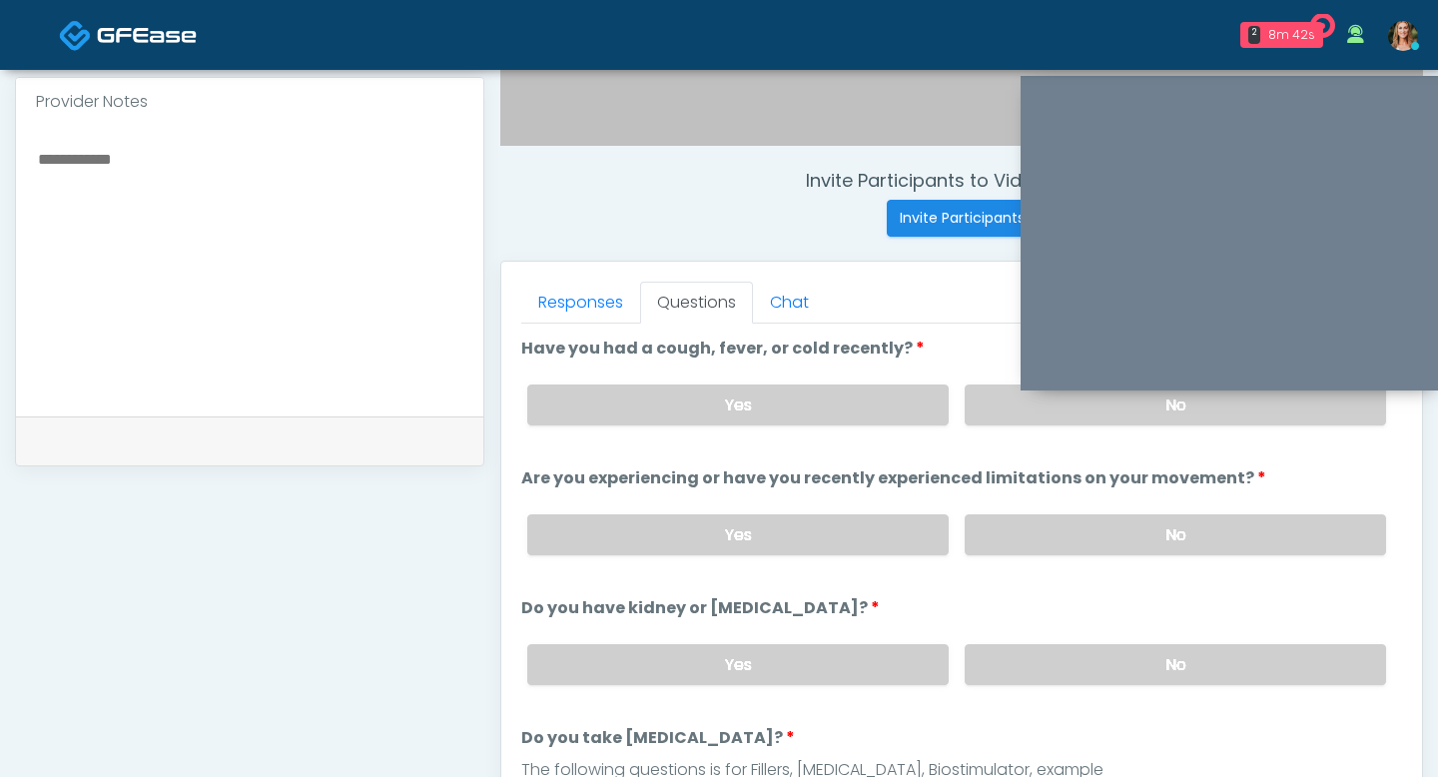
scroll to position [665, 0]
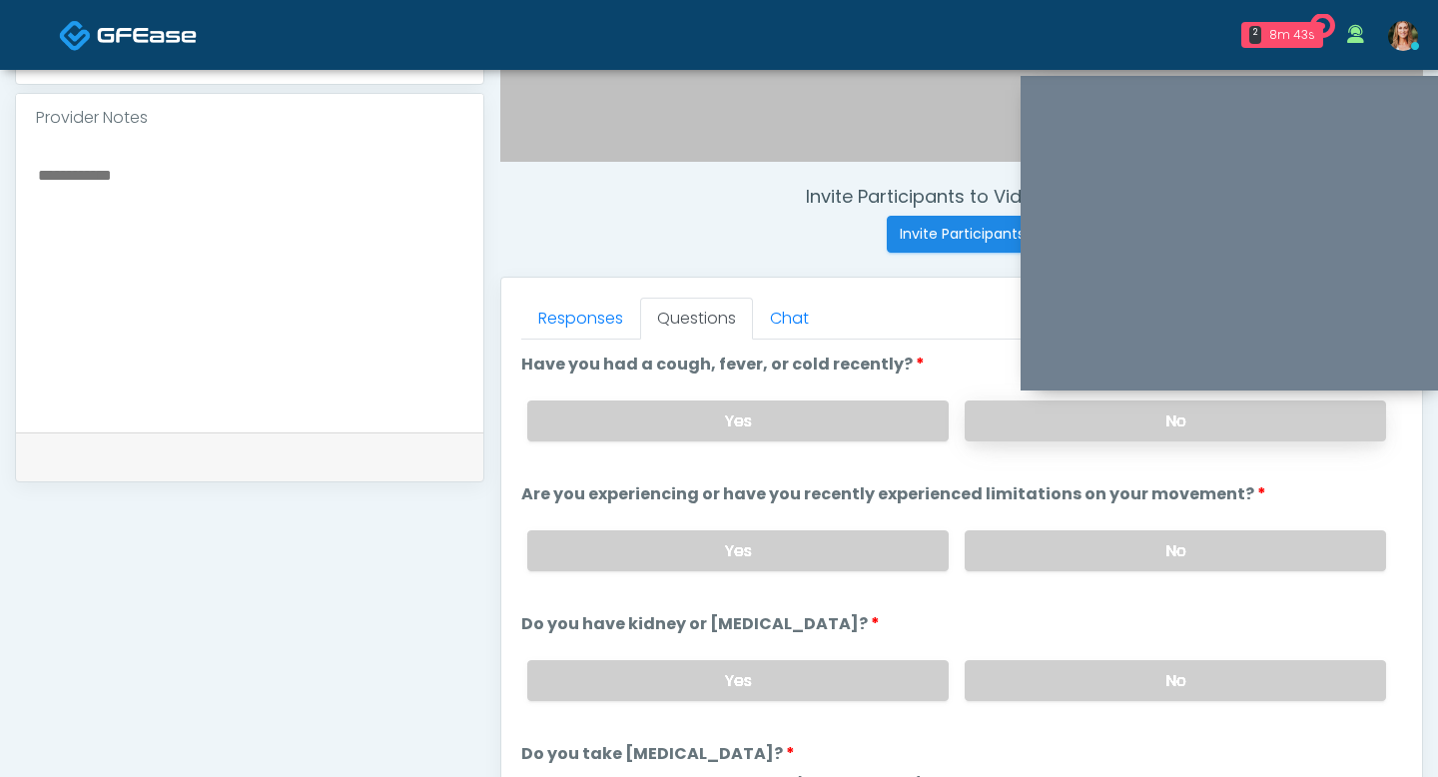
click at [1039, 408] on label "No" at bounding box center [1175, 420] width 421 height 41
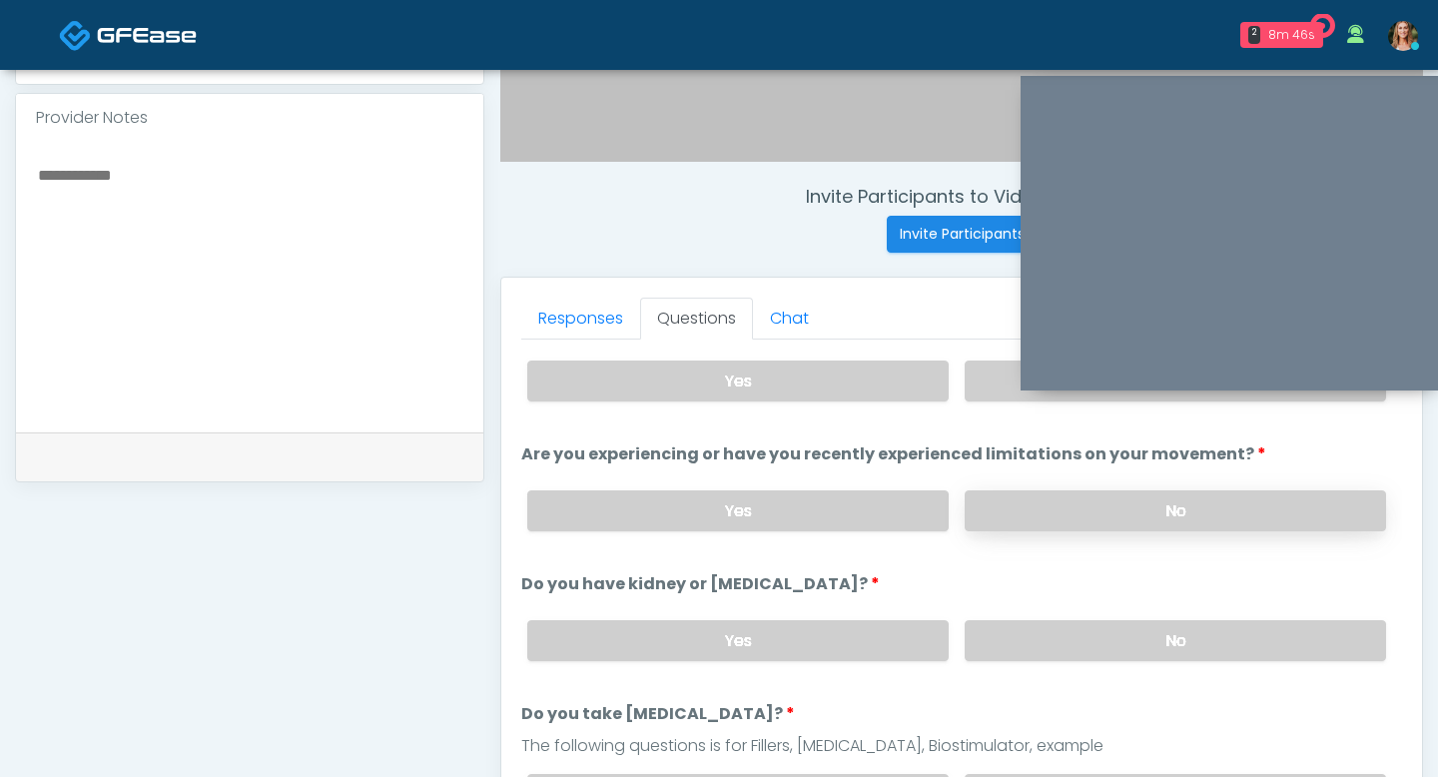
click at [1055, 503] on label "No" at bounding box center [1175, 510] width 421 height 41
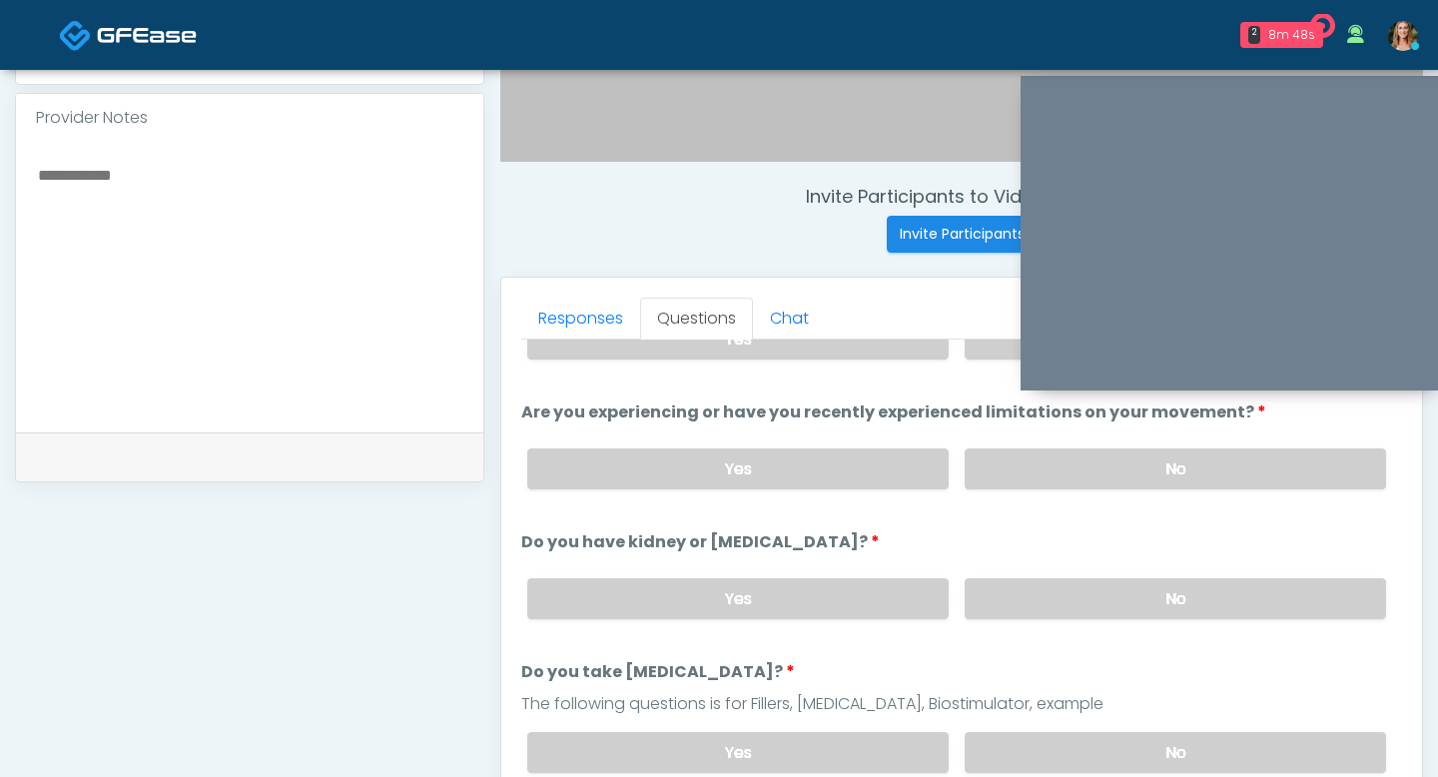
scroll to position [83, 0]
click at [1129, 592] on label "No" at bounding box center [1175, 597] width 421 height 41
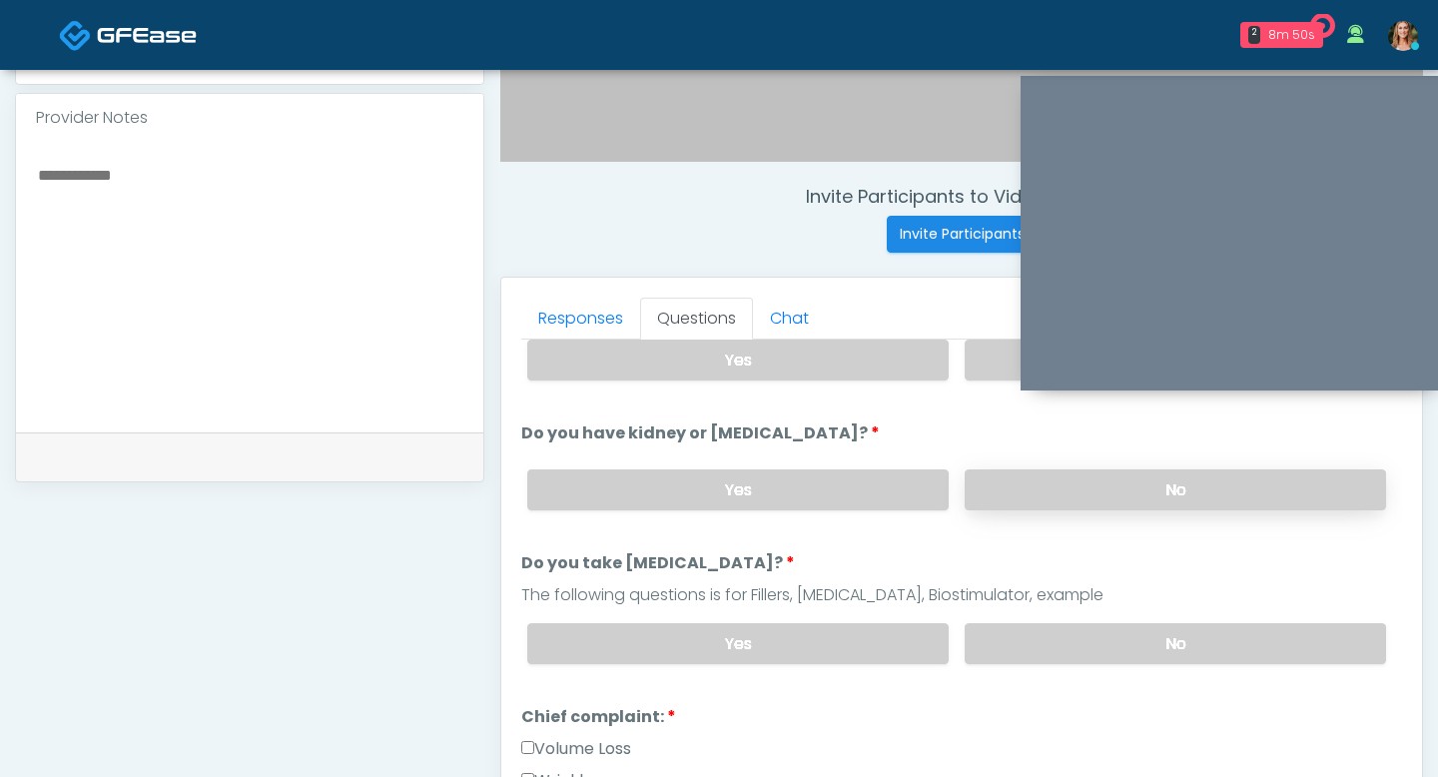
scroll to position [200, 0]
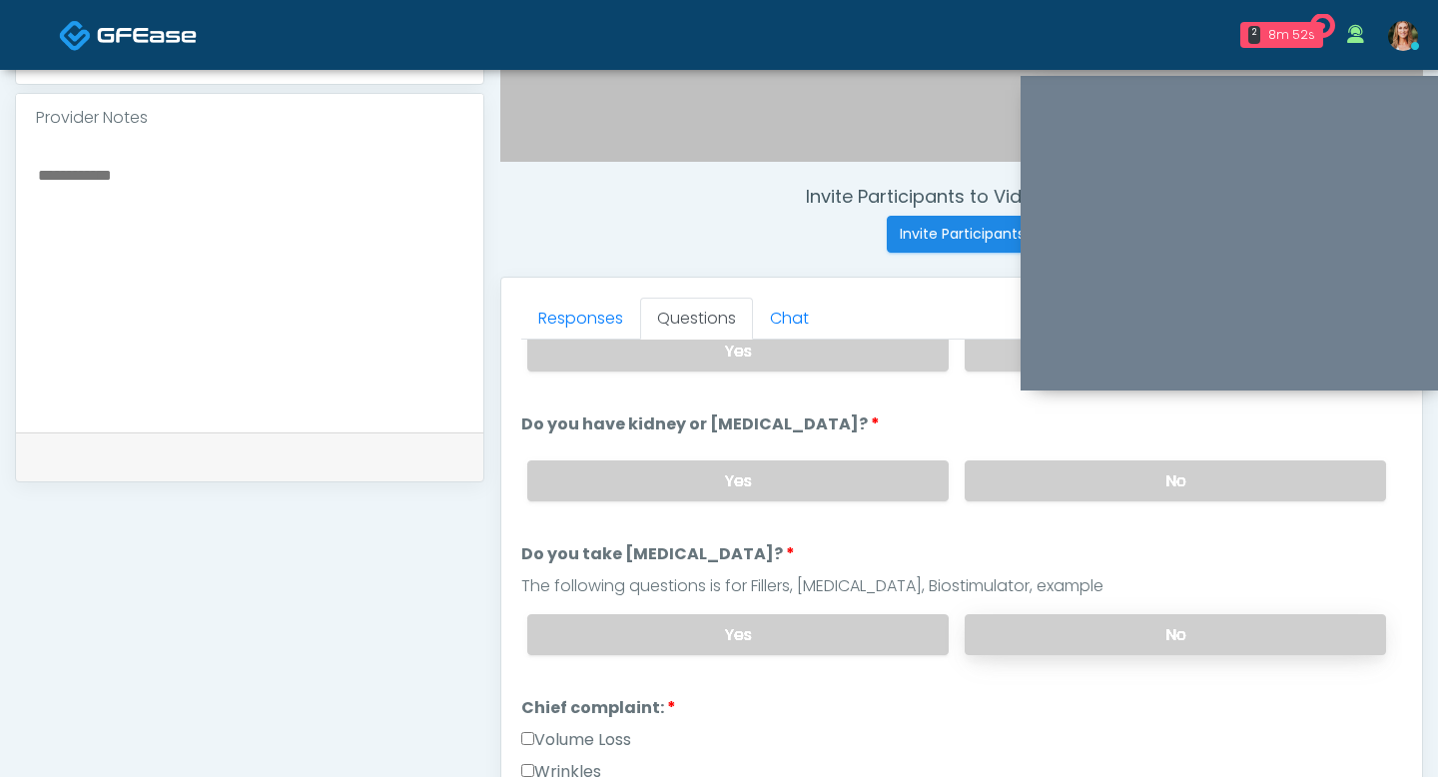
click at [1129, 617] on label "No" at bounding box center [1175, 634] width 421 height 41
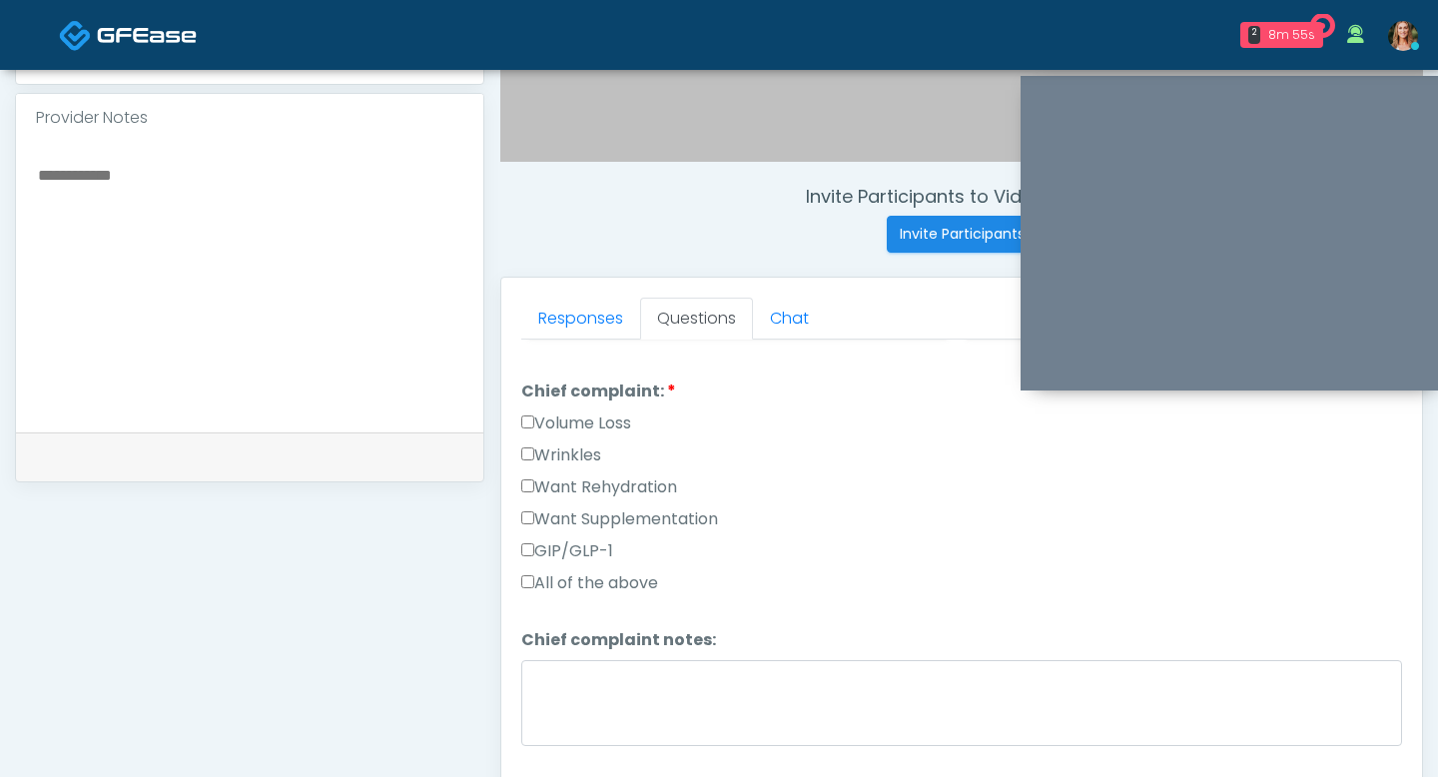
scroll to position [523, 0]
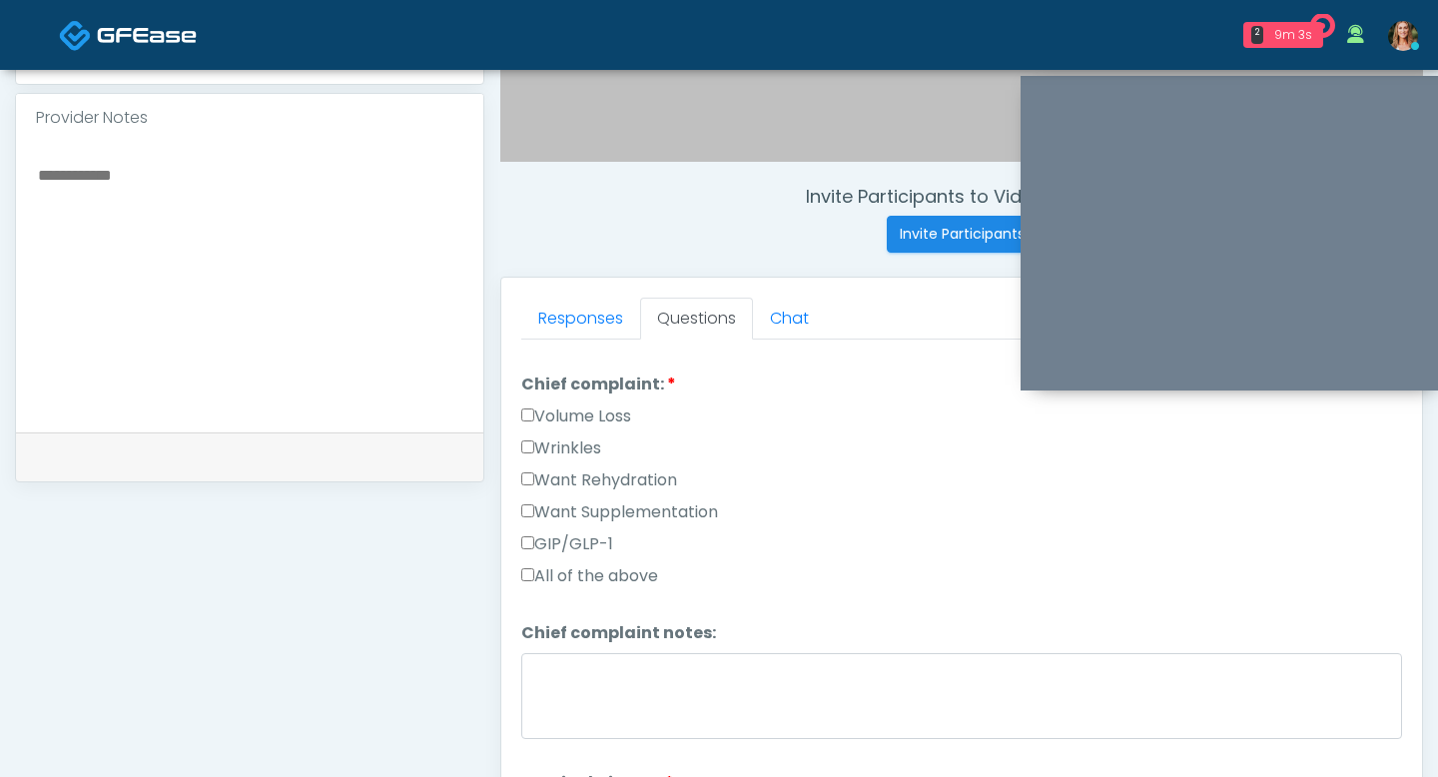
click at [526, 482] on label "Want Rehydration" at bounding box center [599, 480] width 156 height 24
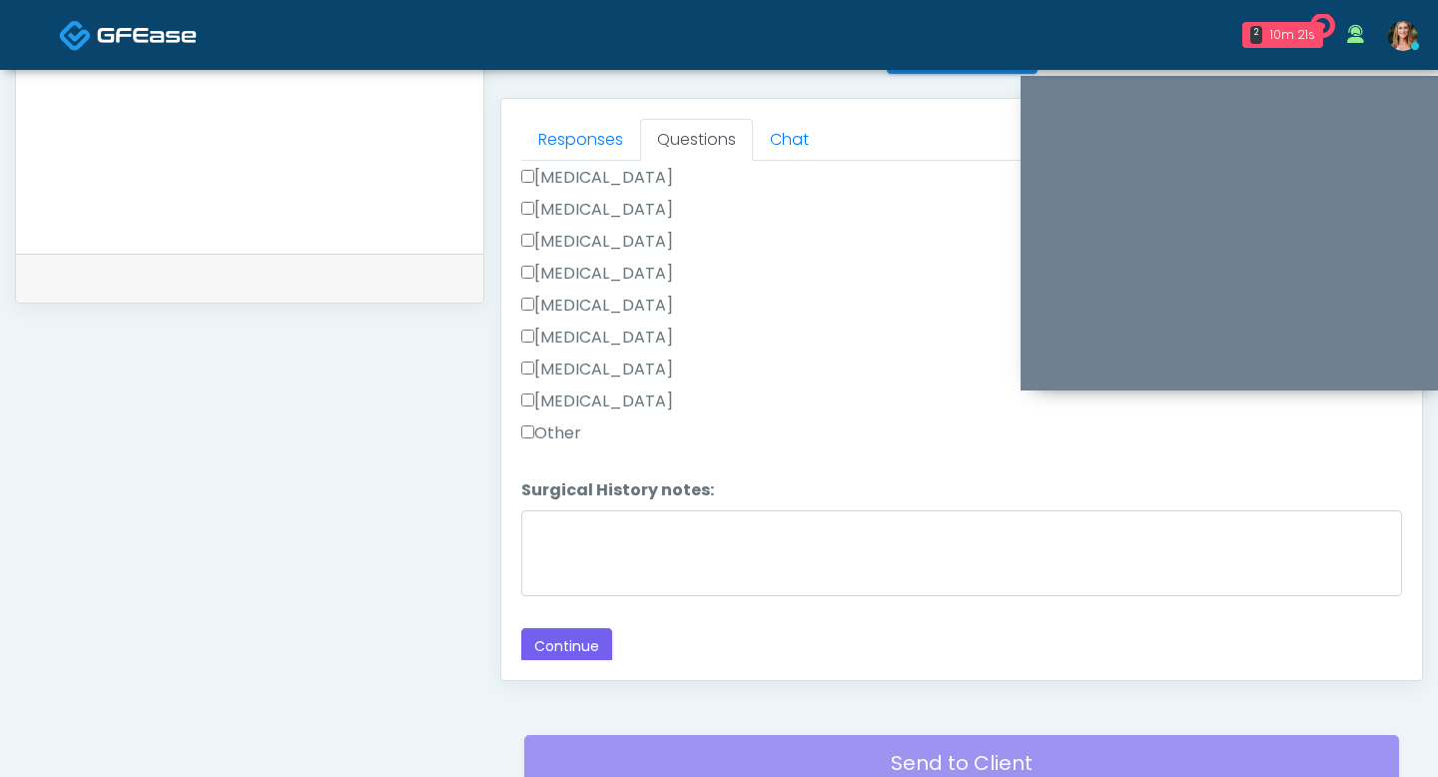
scroll to position [897, 0]
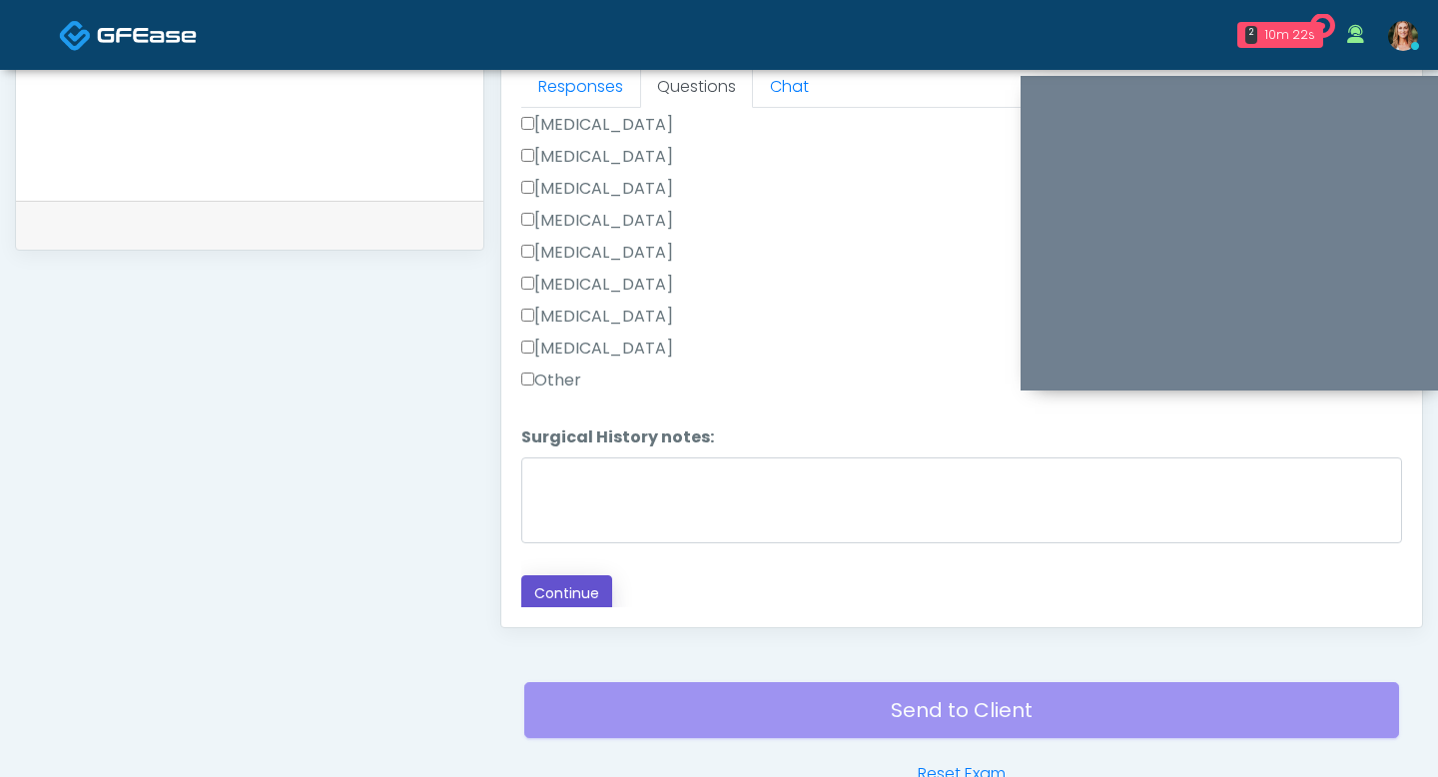
click at [551, 594] on button "Continue" at bounding box center [566, 593] width 91 height 37
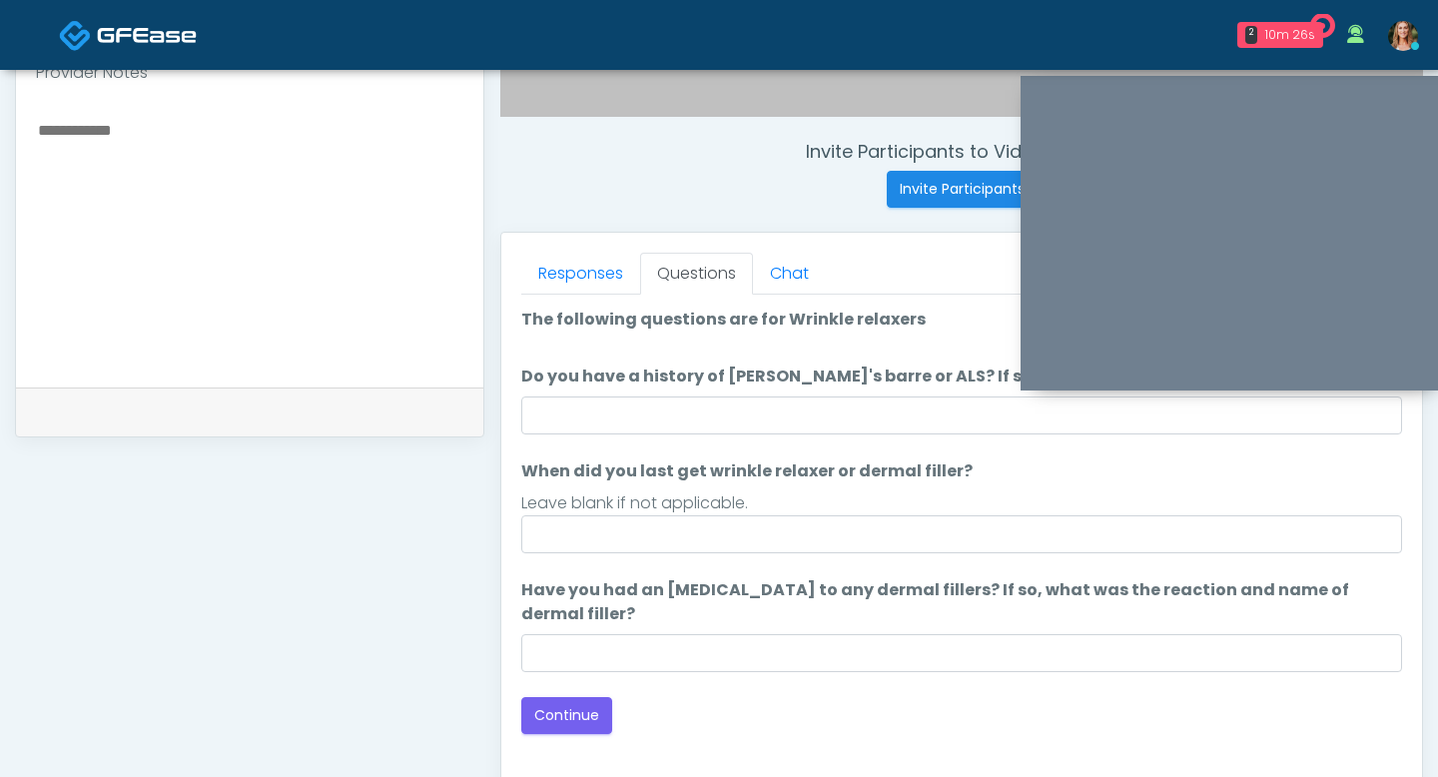
scroll to position [708, 0]
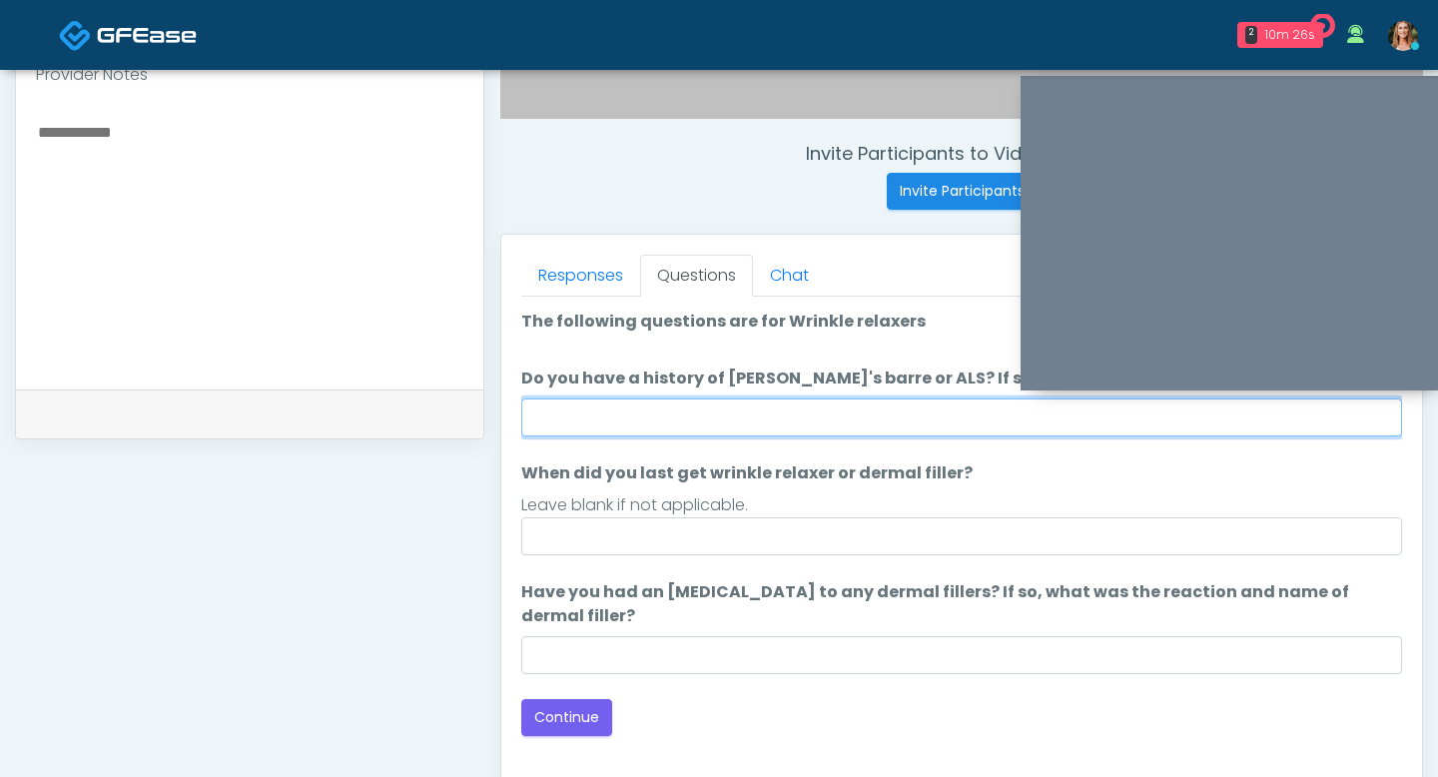
click at [737, 413] on input "Do you have a history of Guillain's barre or ALS? If so, please provide details." at bounding box center [961, 417] width 881 height 38
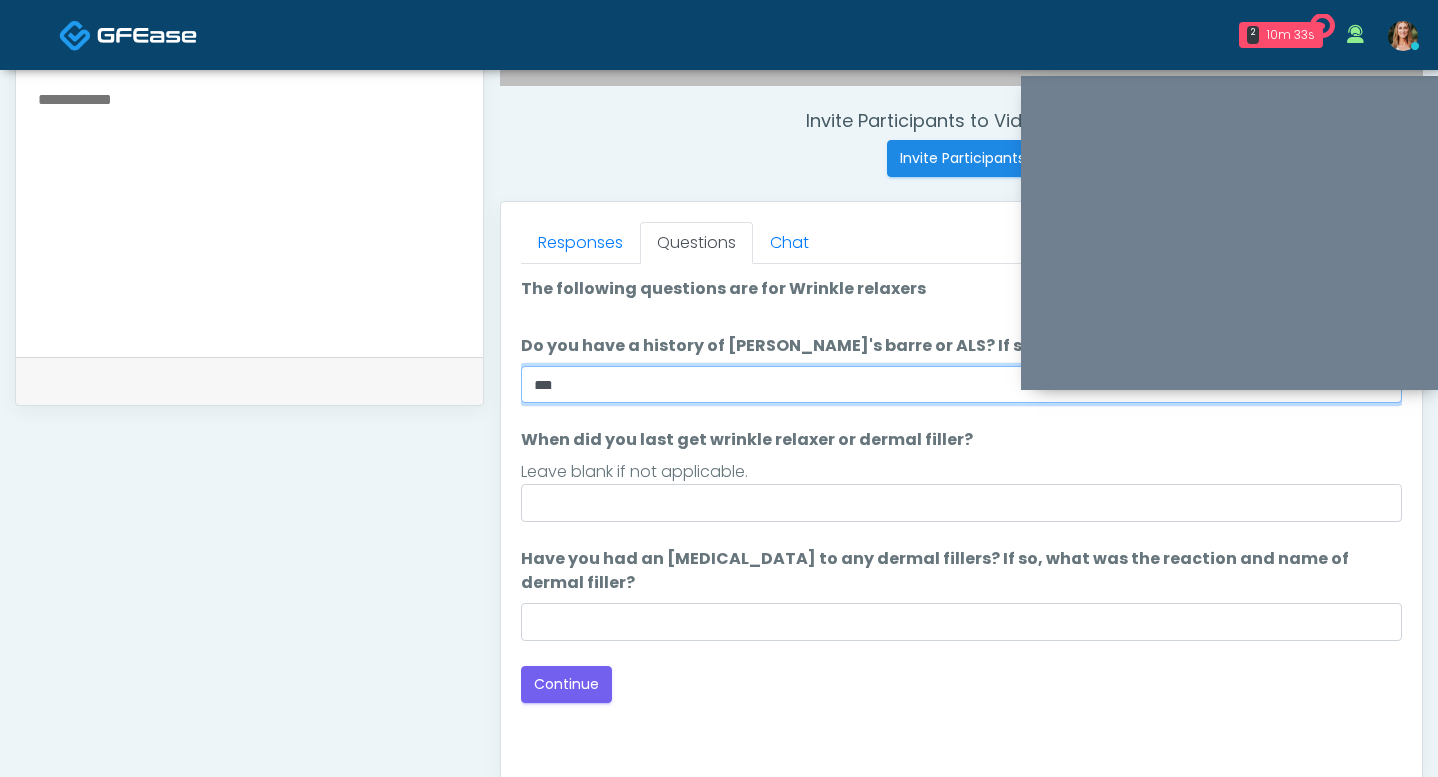
scroll to position [777, 0]
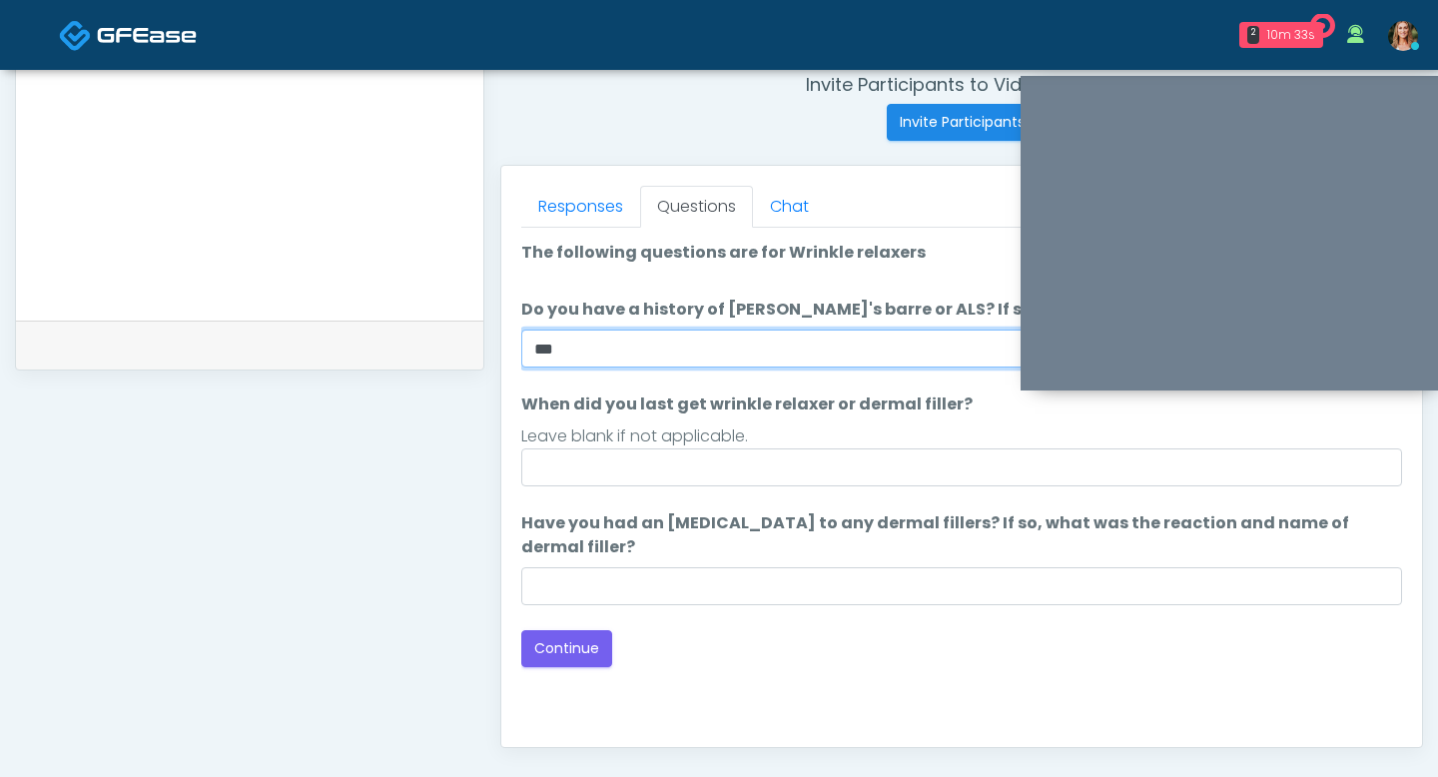
type input "**"
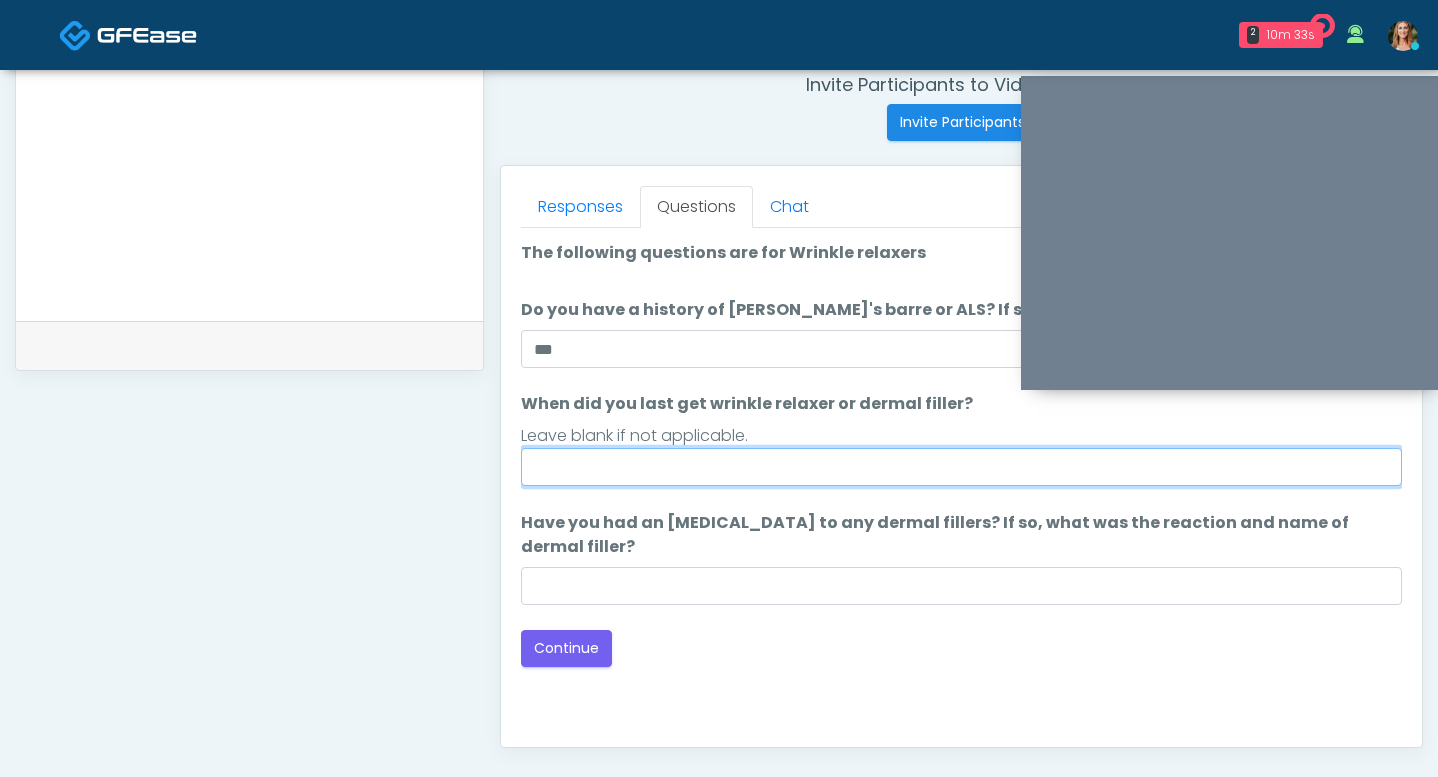
click at [749, 470] on input "When did you last get wrinkle relaxer or dermal filler?" at bounding box center [961, 467] width 881 height 38
type input "**"
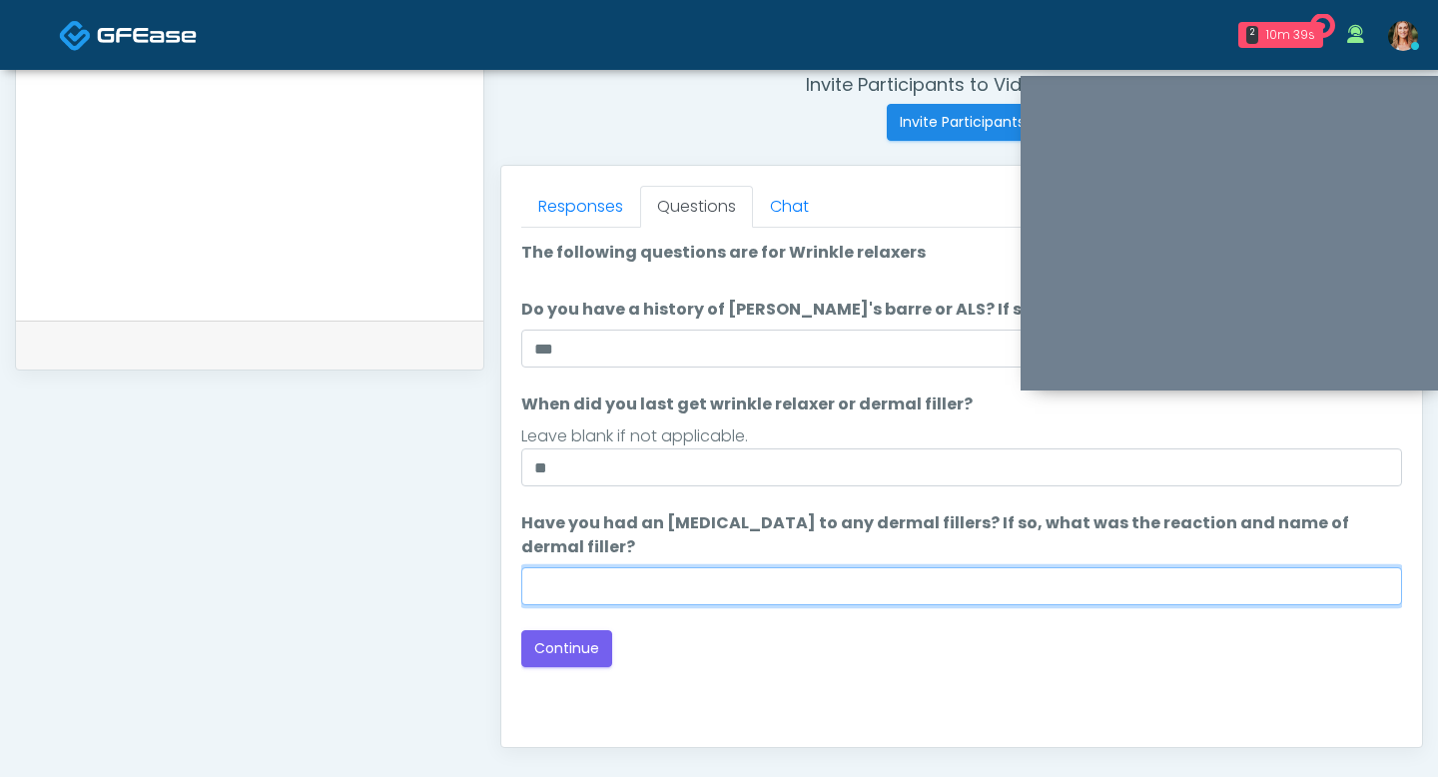
click at [751, 592] on input "Have you had an allergic response to any dermal fillers? If so, what was the re…" at bounding box center [961, 586] width 881 height 38
type input "**"
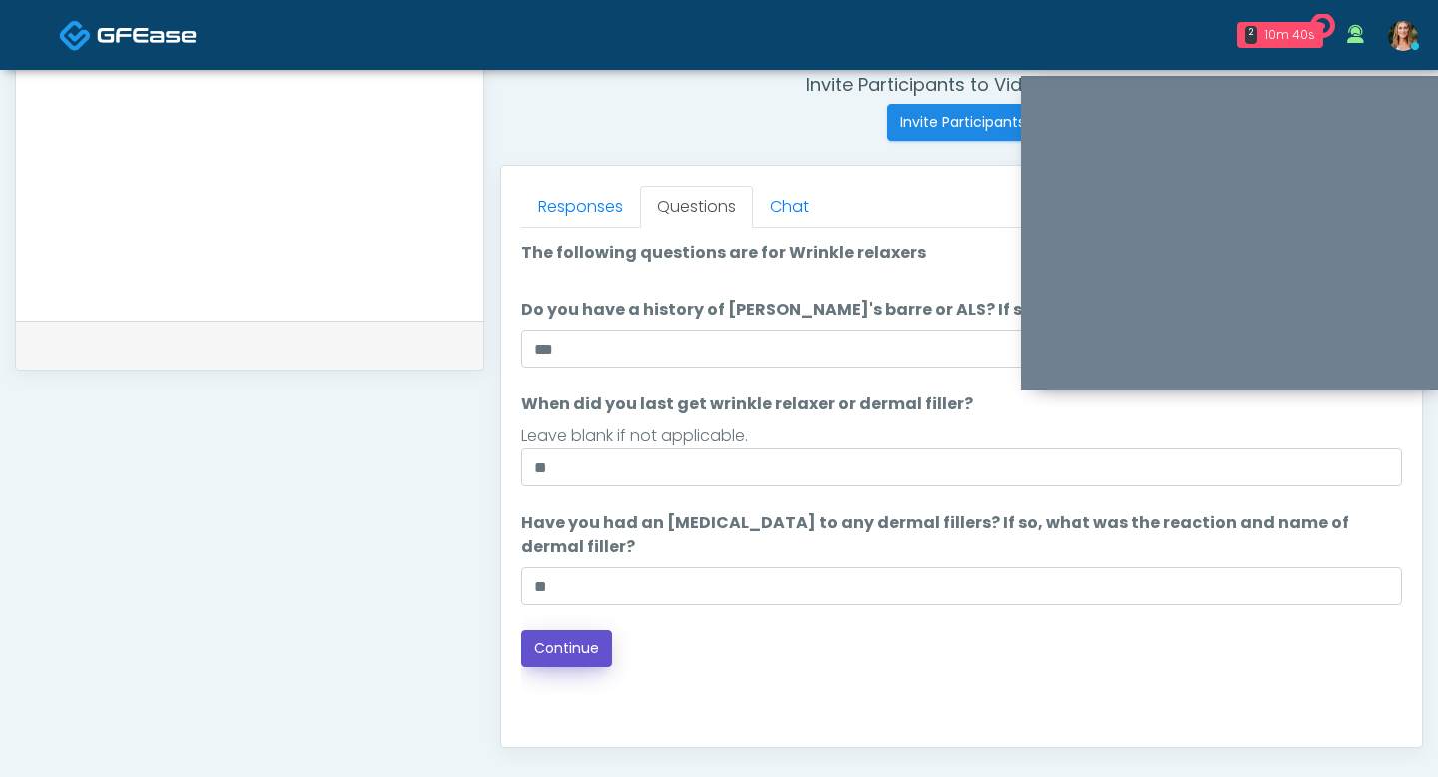
click at [579, 646] on button "Continue" at bounding box center [566, 648] width 91 height 37
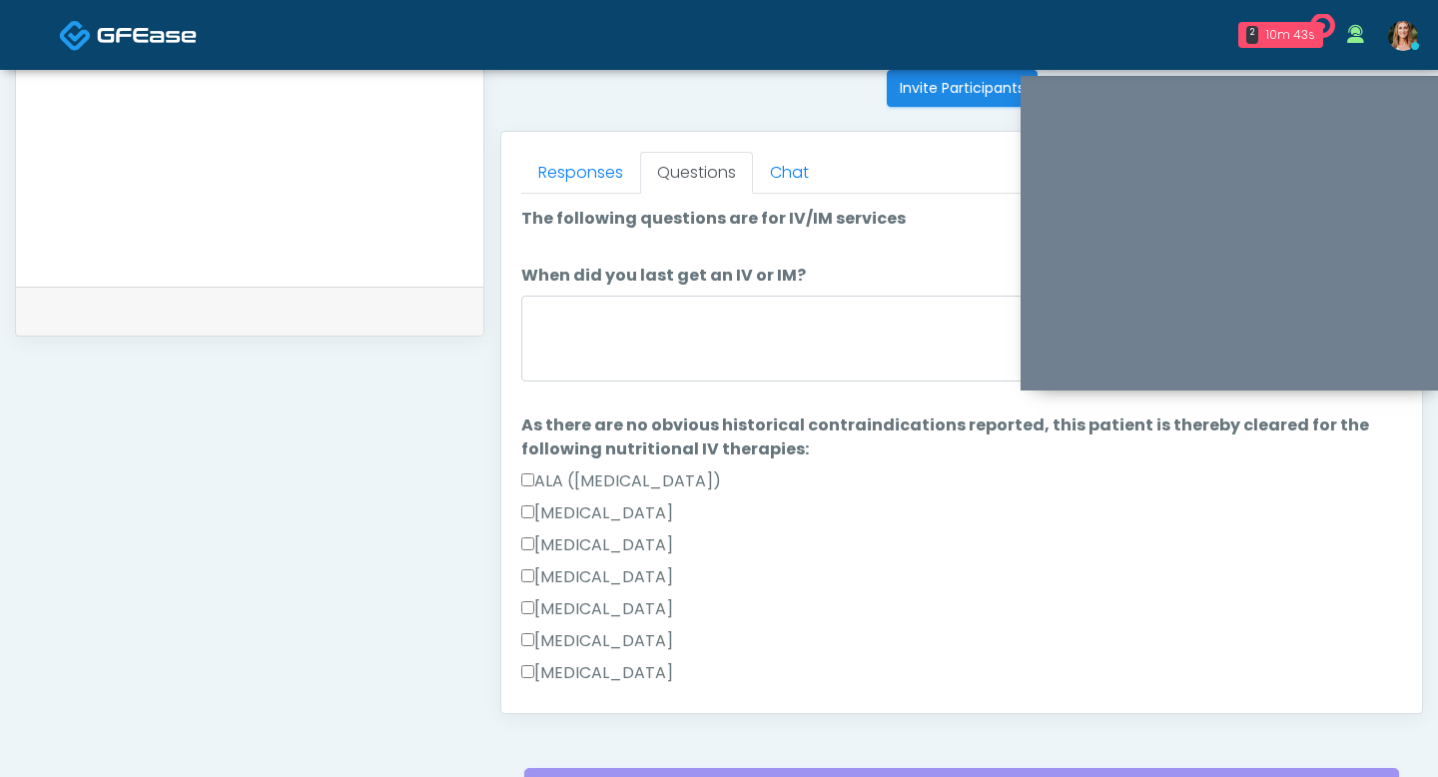
scroll to position [810, 0]
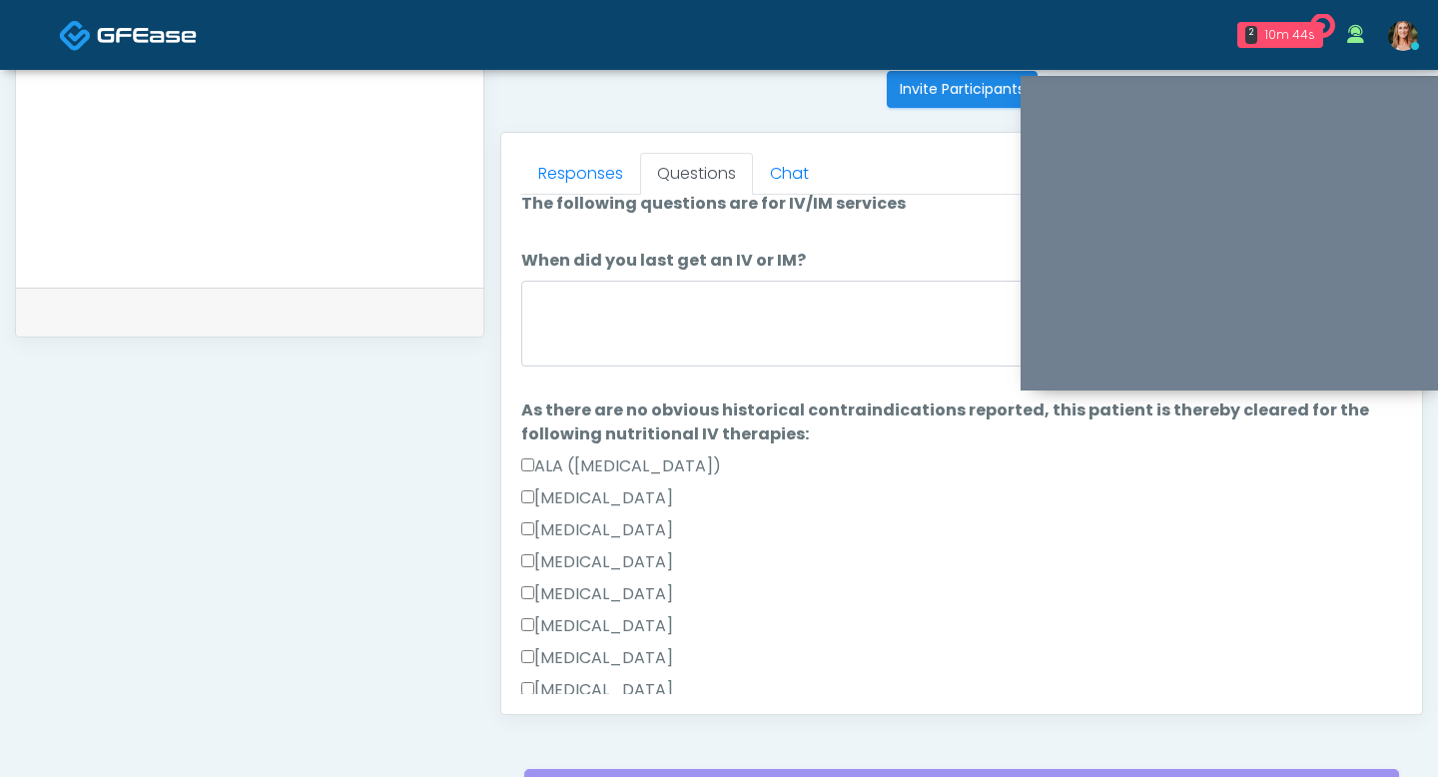
click at [677, 499] on div "Ascorbic Acid" at bounding box center [961, 502] width 881 height 32
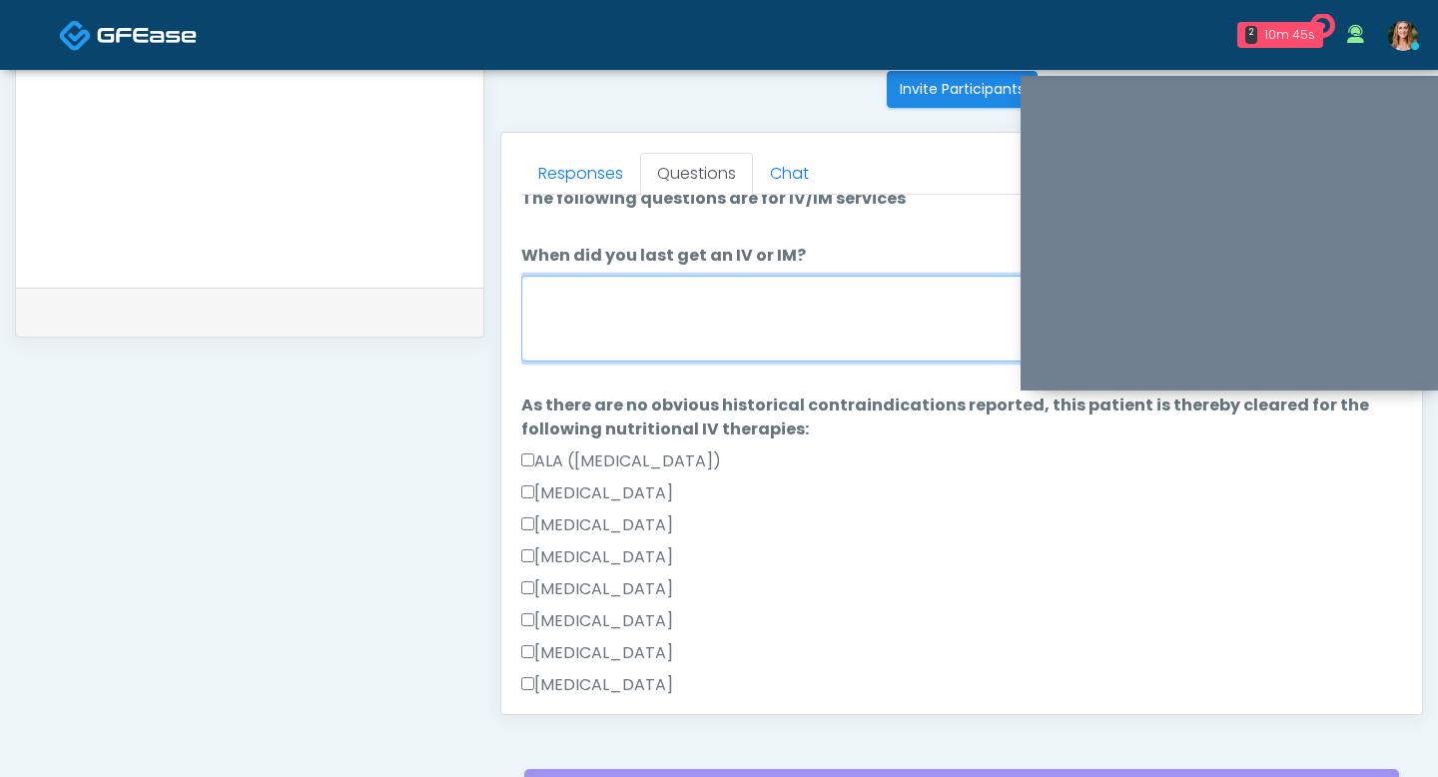
click at [580, 335] on textarea "When did you last get an IV or IM?" at bounding box center [961, 319] width 881 height 86
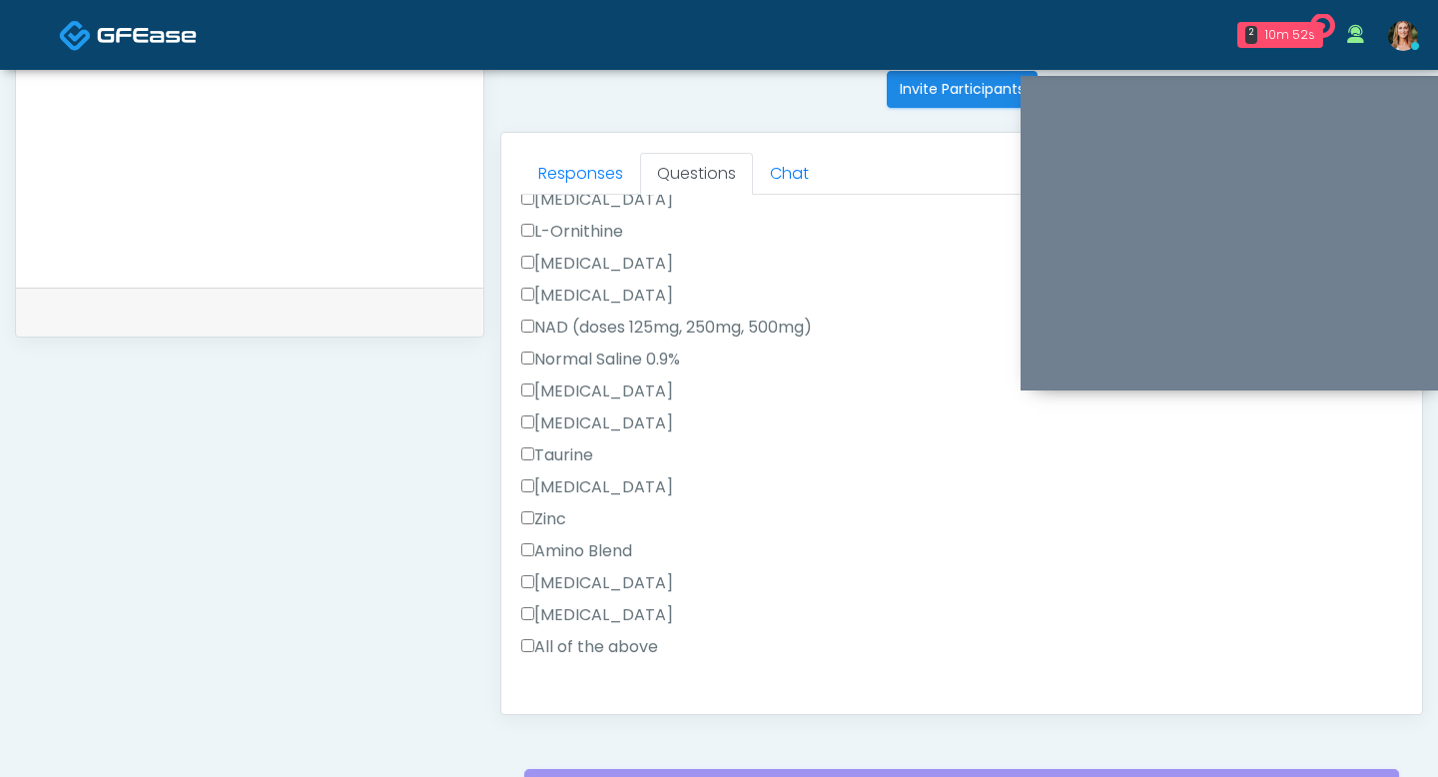
scroll to position [726, 0]
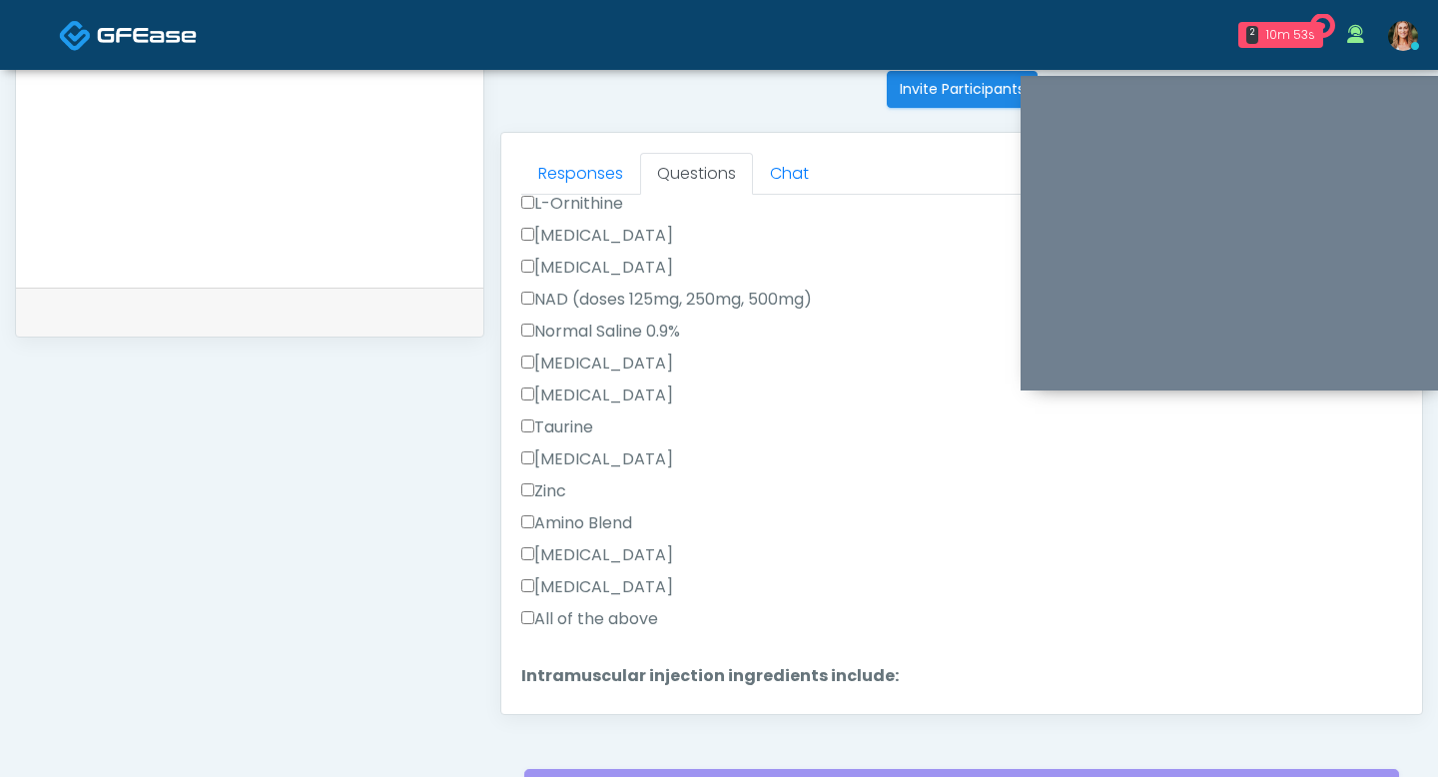
type textarea "*****"
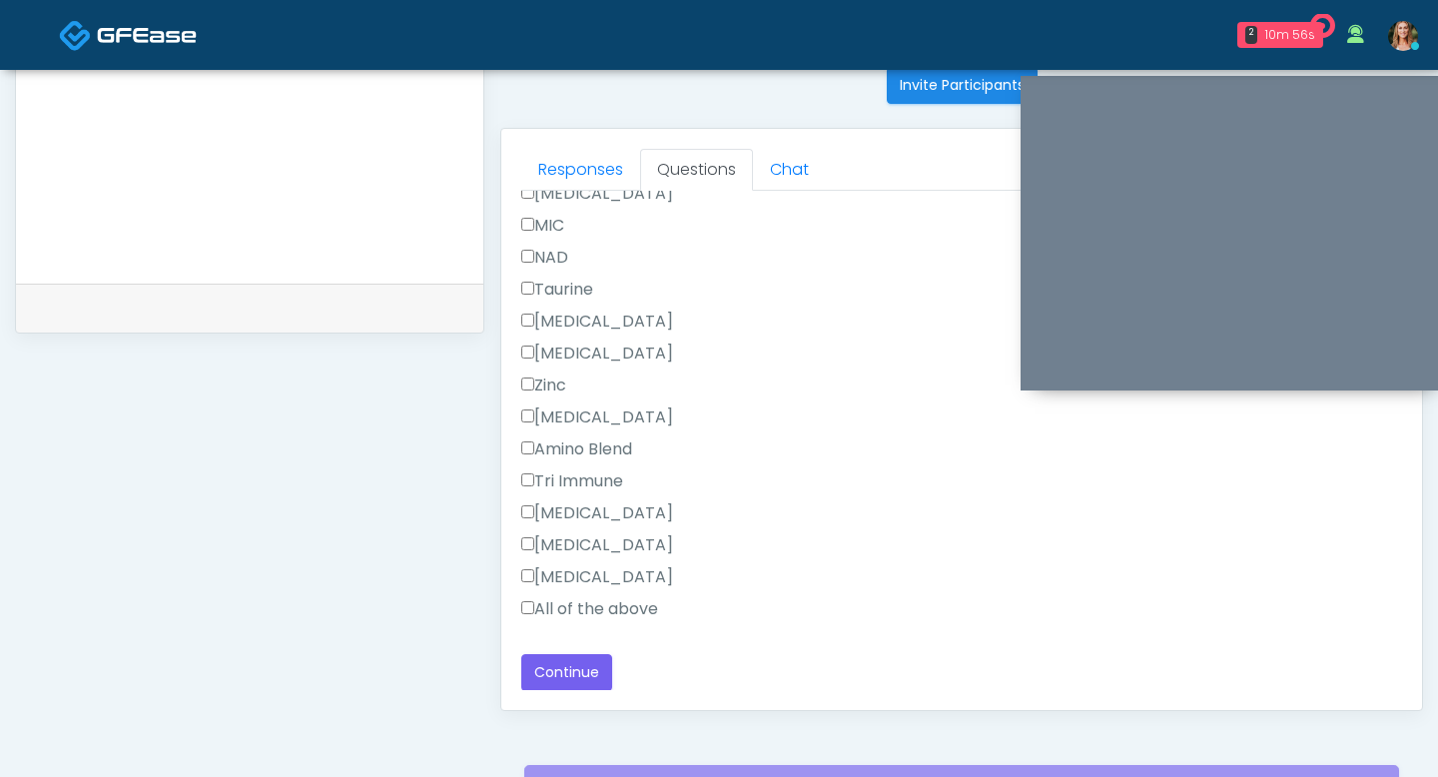
scroll to position [830, 0]
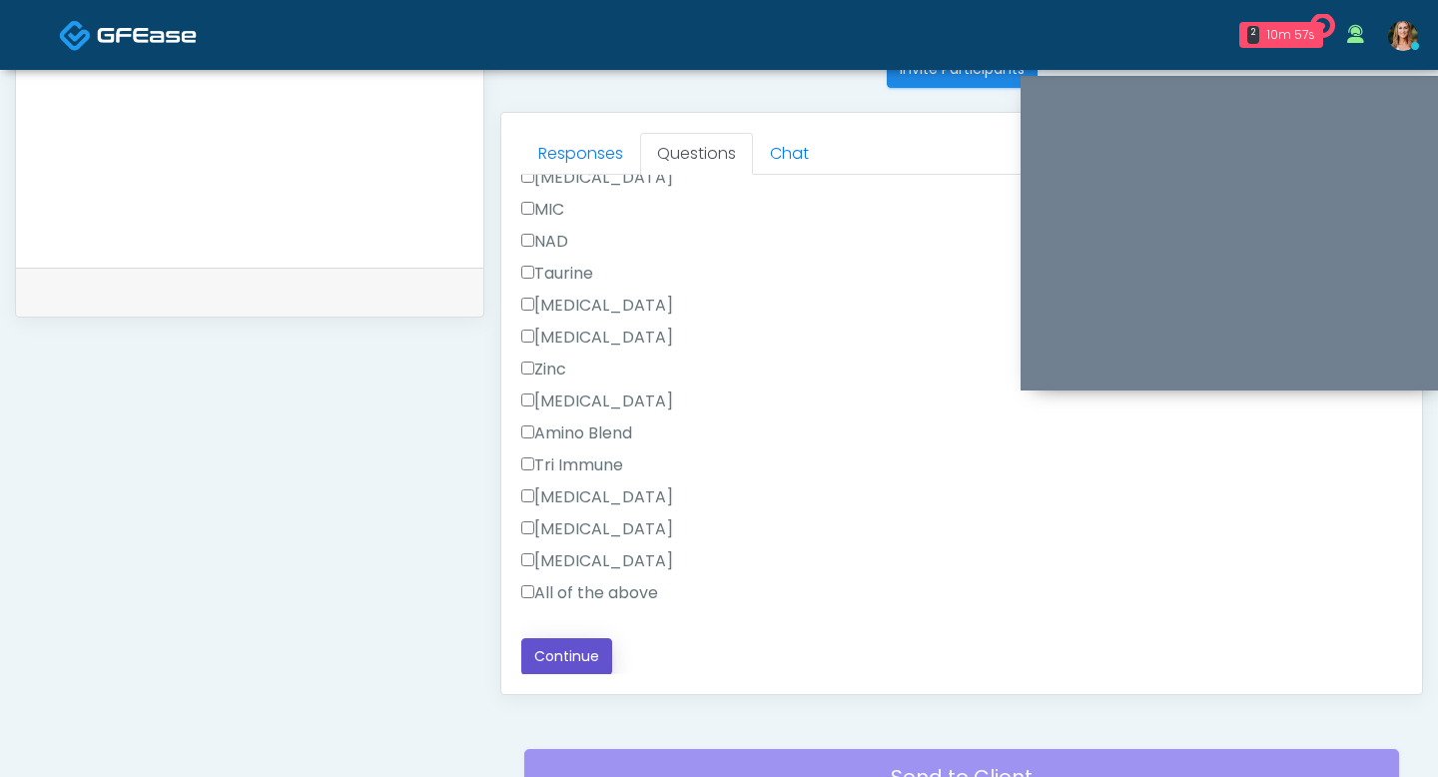
click at [582, 642] on button "Continue" at bounding box center [566, 656] width 91 height 37
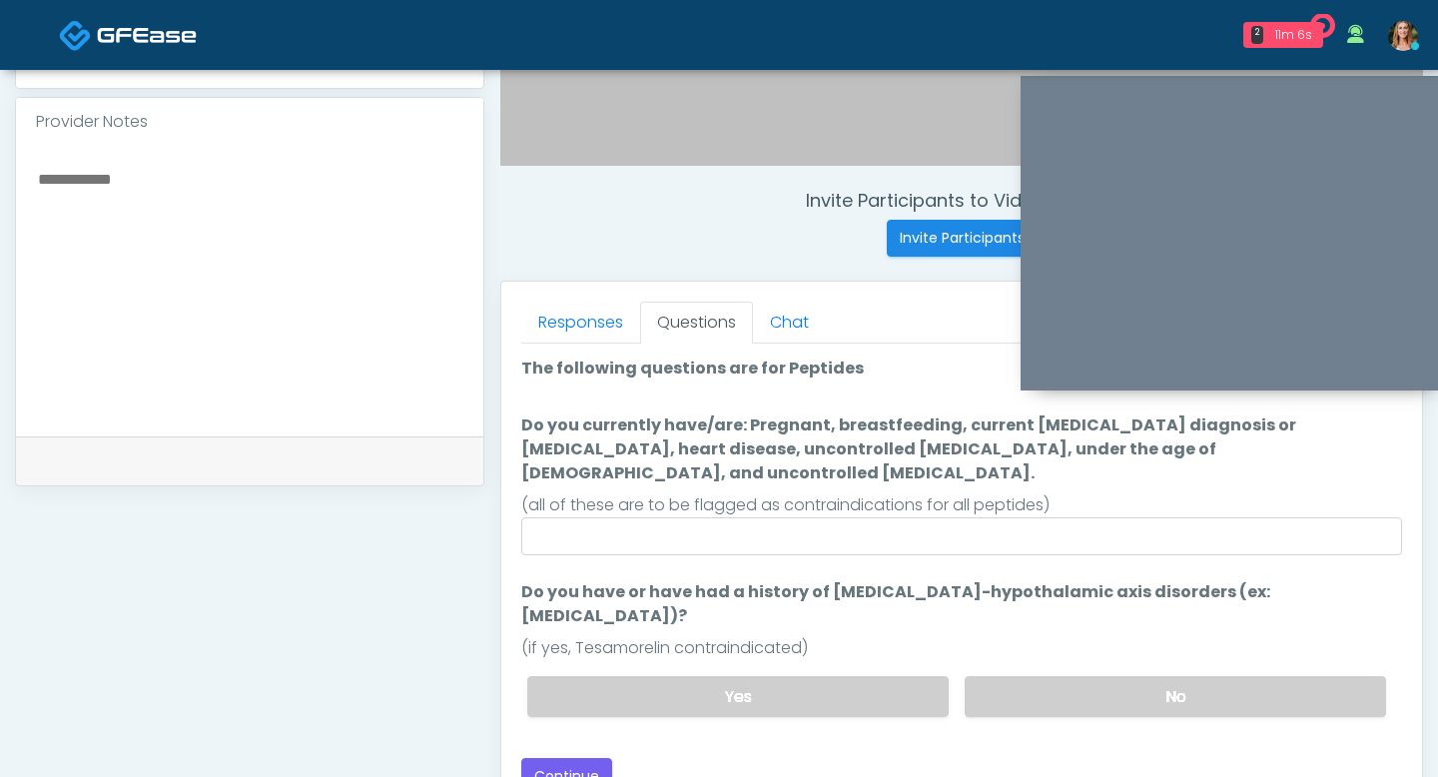
scroll to position [653, 0]
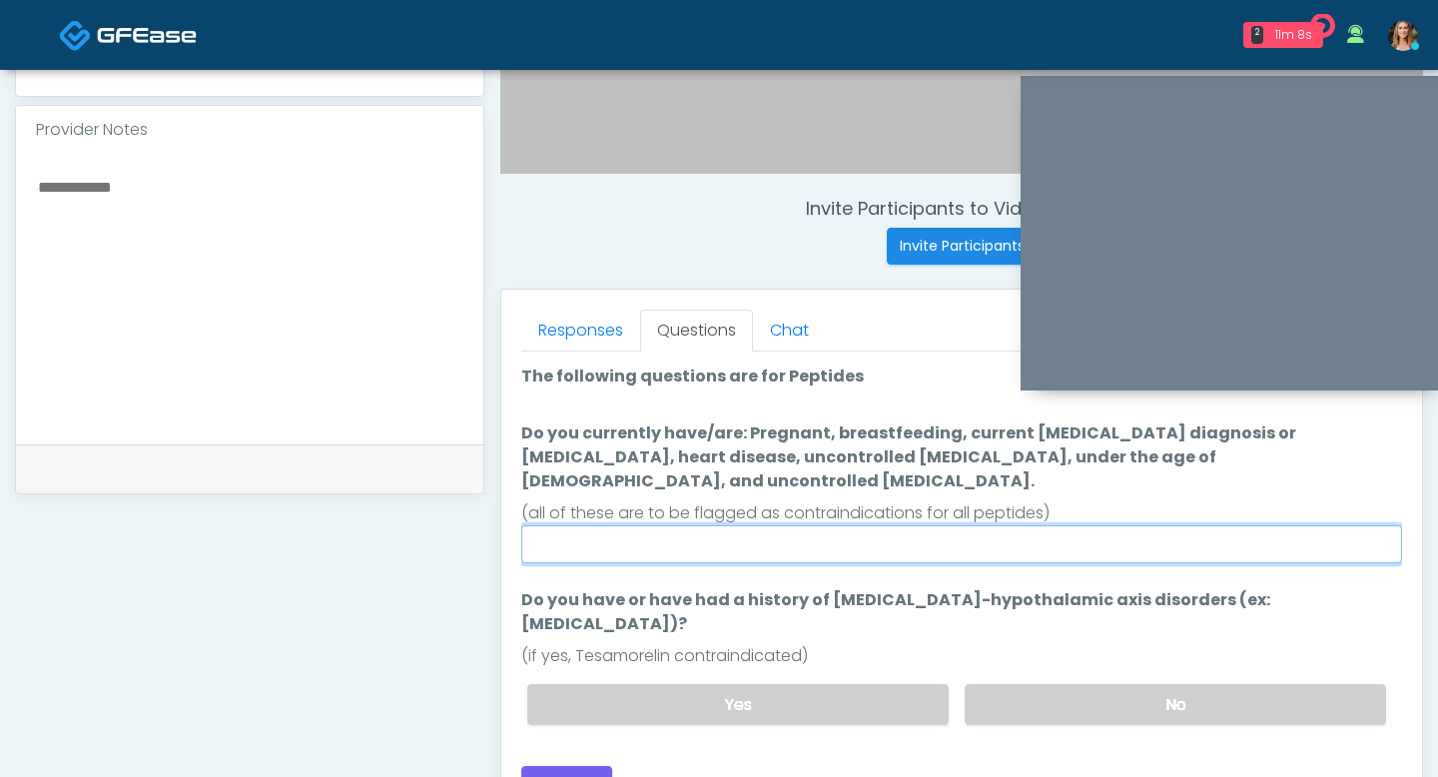
click at [754, 532] on input "Do you currently have/are: Pregnant, breastfeeding, current cancer diagnosis or…" at bounding box center [961, 544] width 881 height 38
click at [761, 530] on input "Do you currently have/are: Pregnant, breastfeeding, current cancer diagnosis or…" at bounding box center [961, 544] width 881 height 38
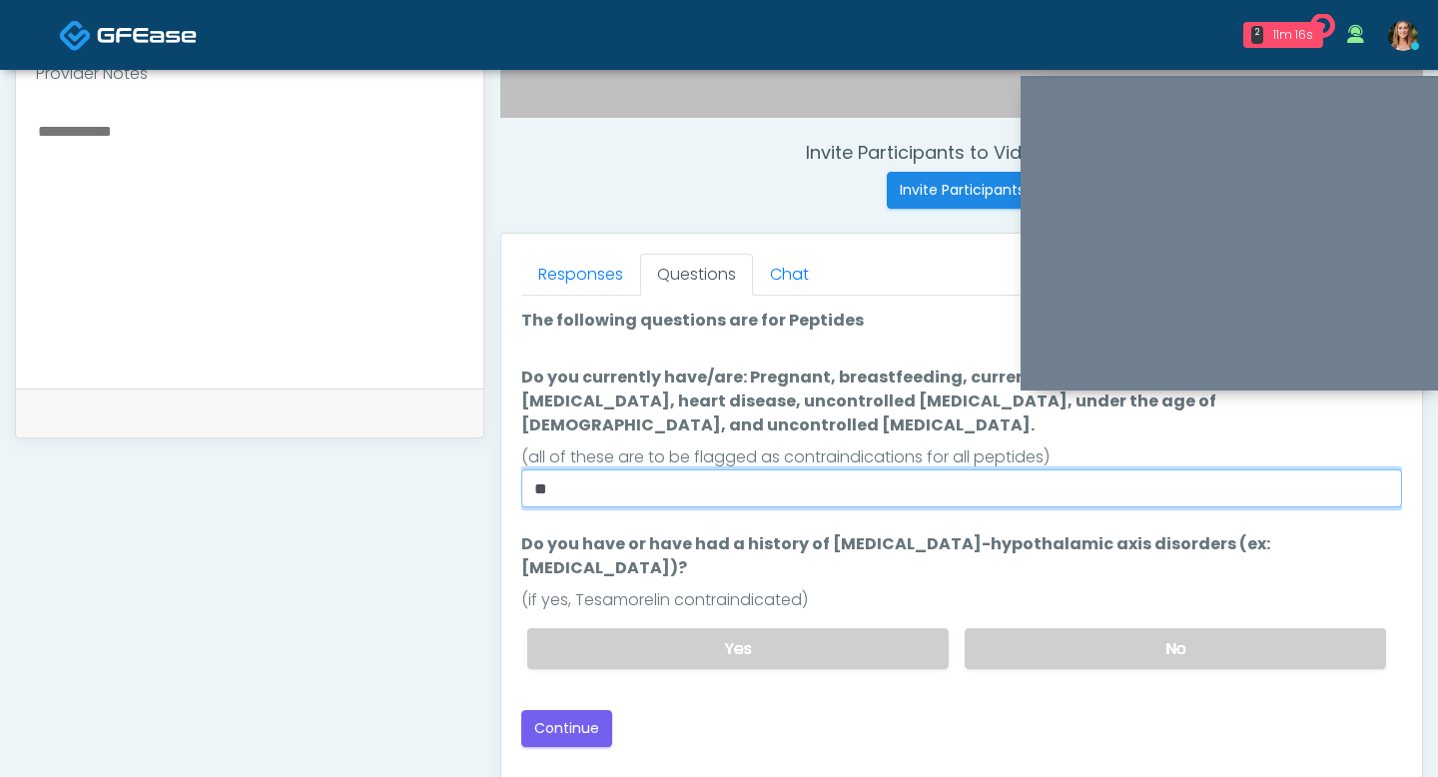
scroll to position [757, 0]
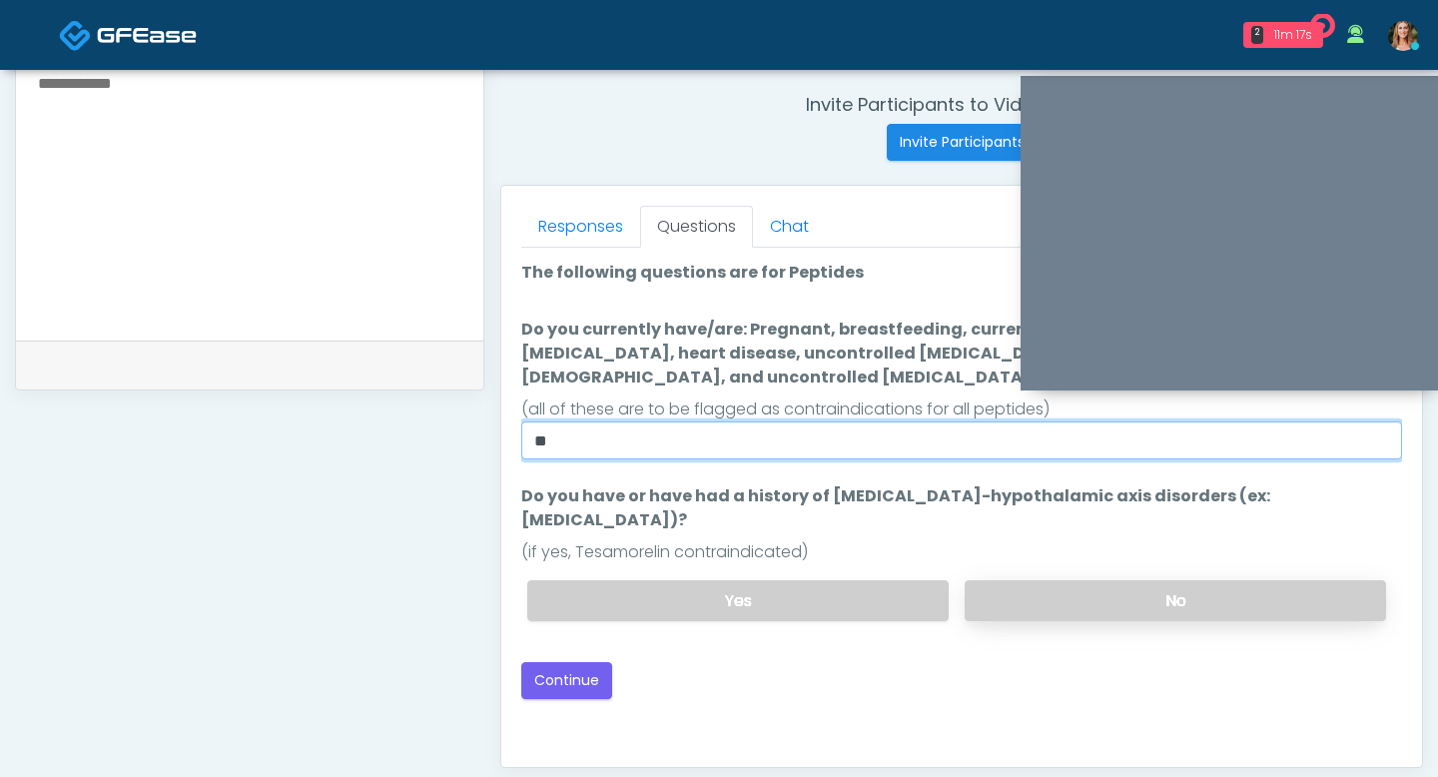
type input "**"
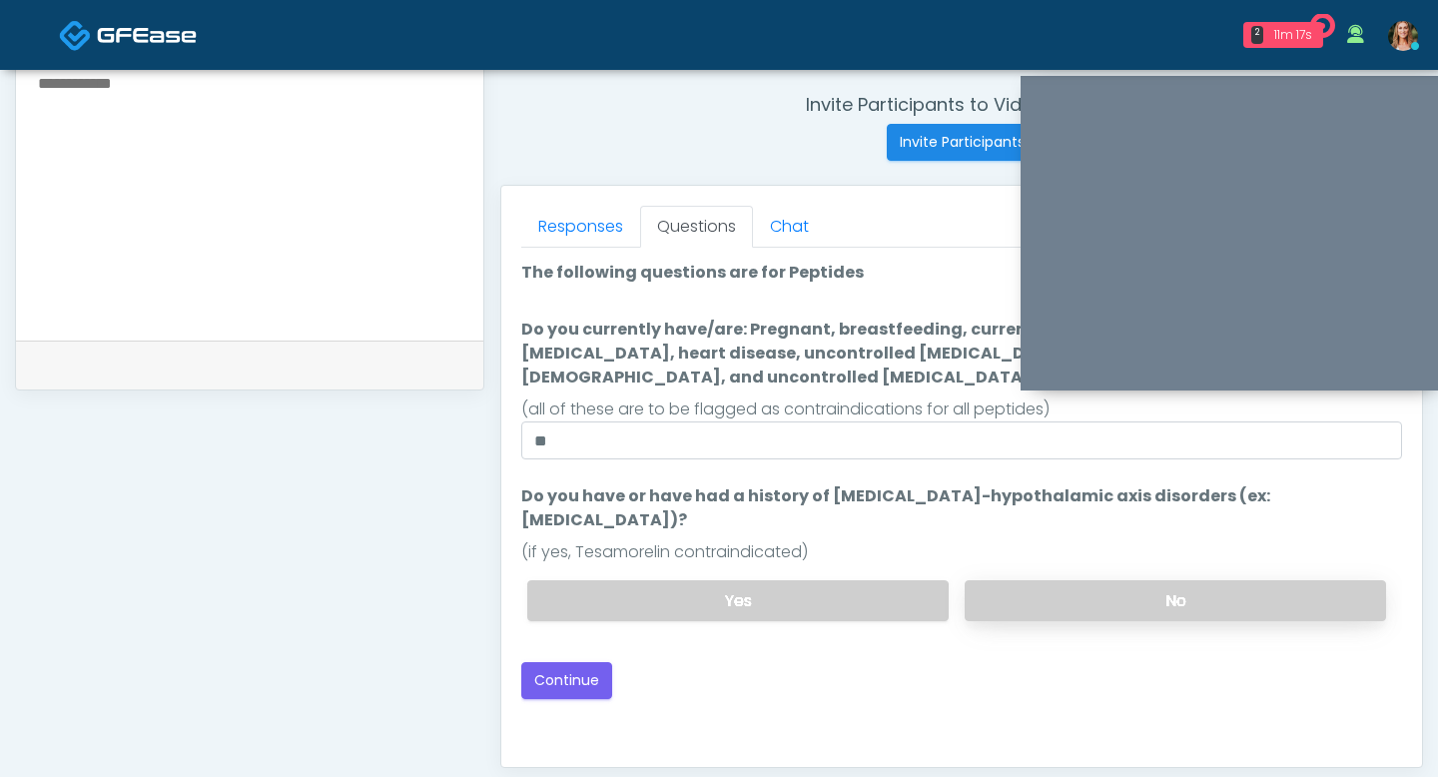
click at [995, 580] on label "No" at bounding box center [1175, 600] width 421 height 41
click at [573, 662] on button "Continue" at bounding box center [566, 680] width 91 height 37
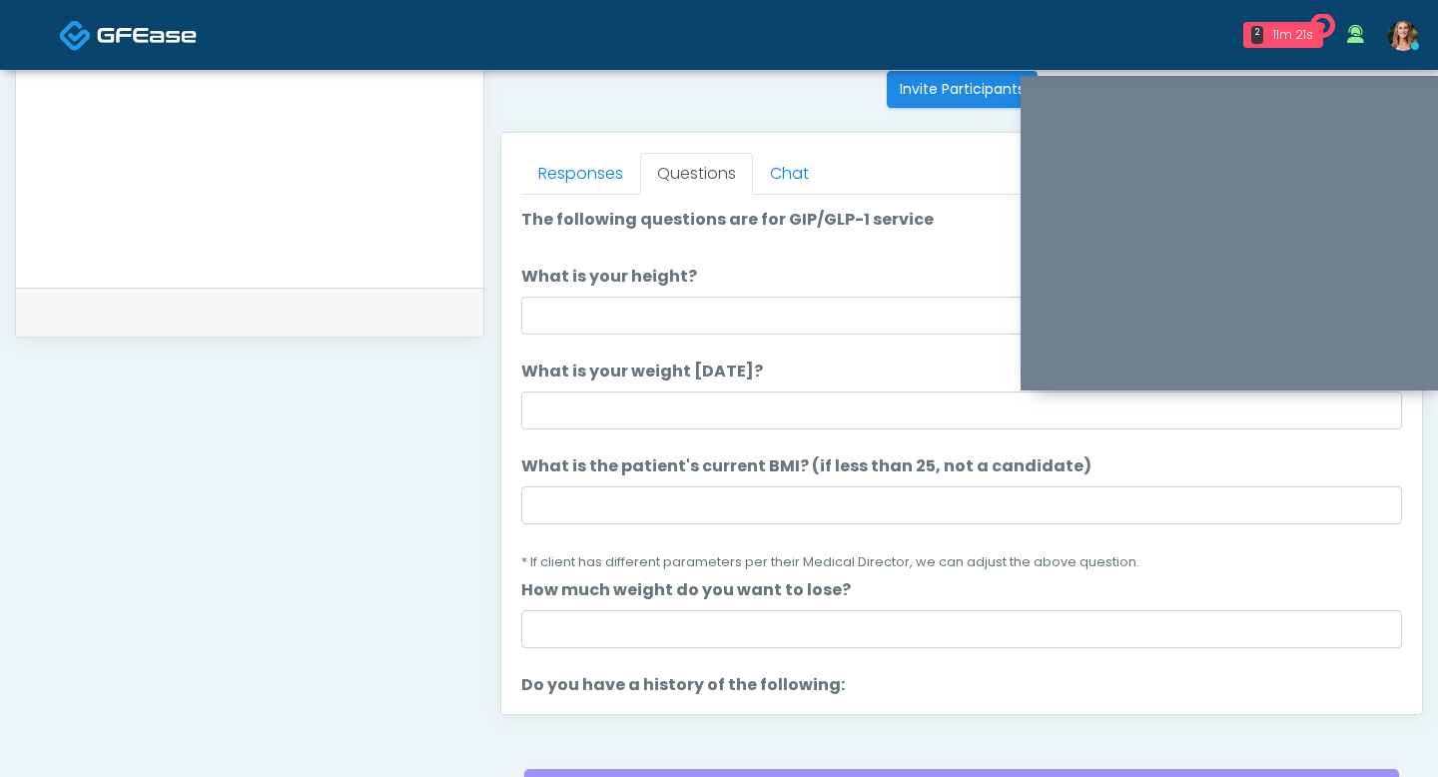
scroll to position [793, 0]
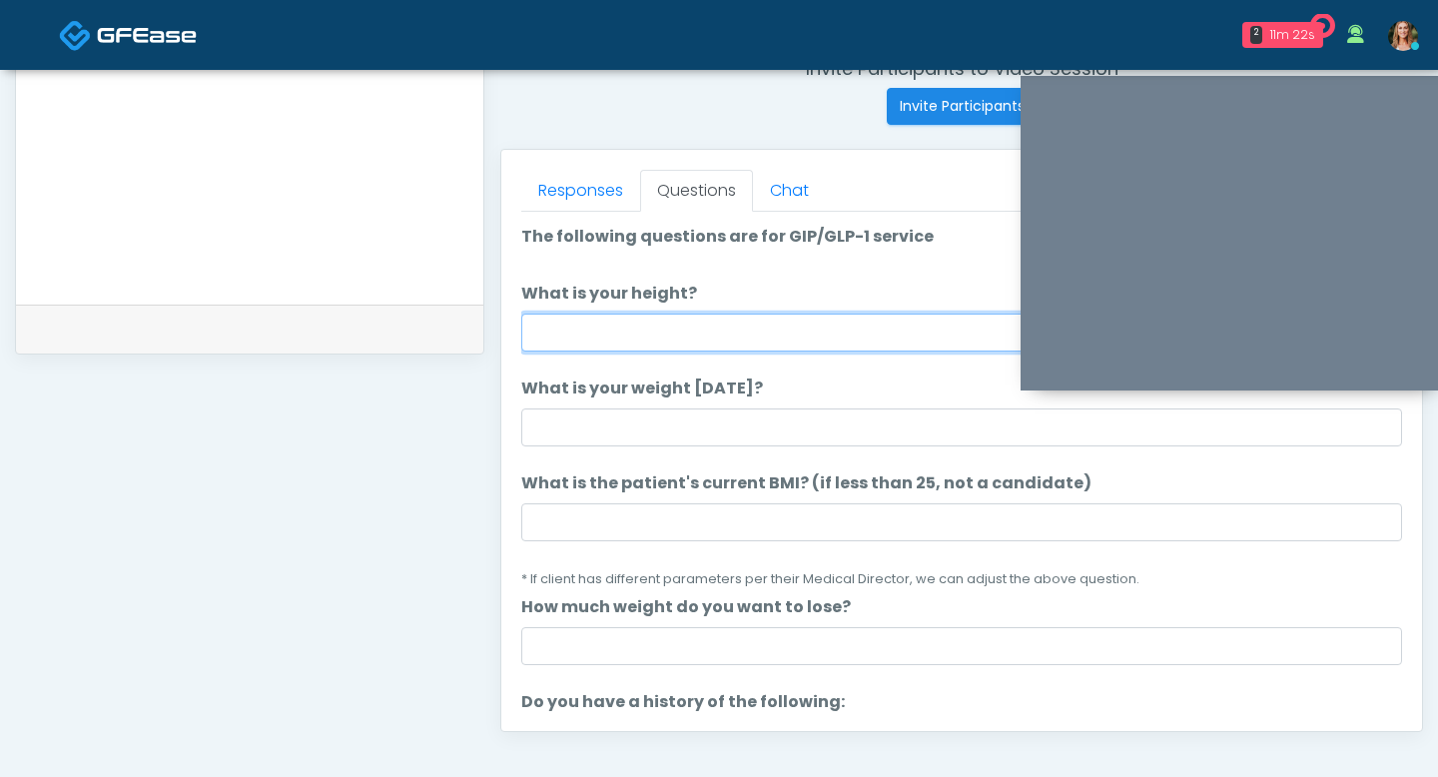
click at [601, 327] on input "What is your height?" at bounding box center [961, 333] width 881 height 38
type input "***"
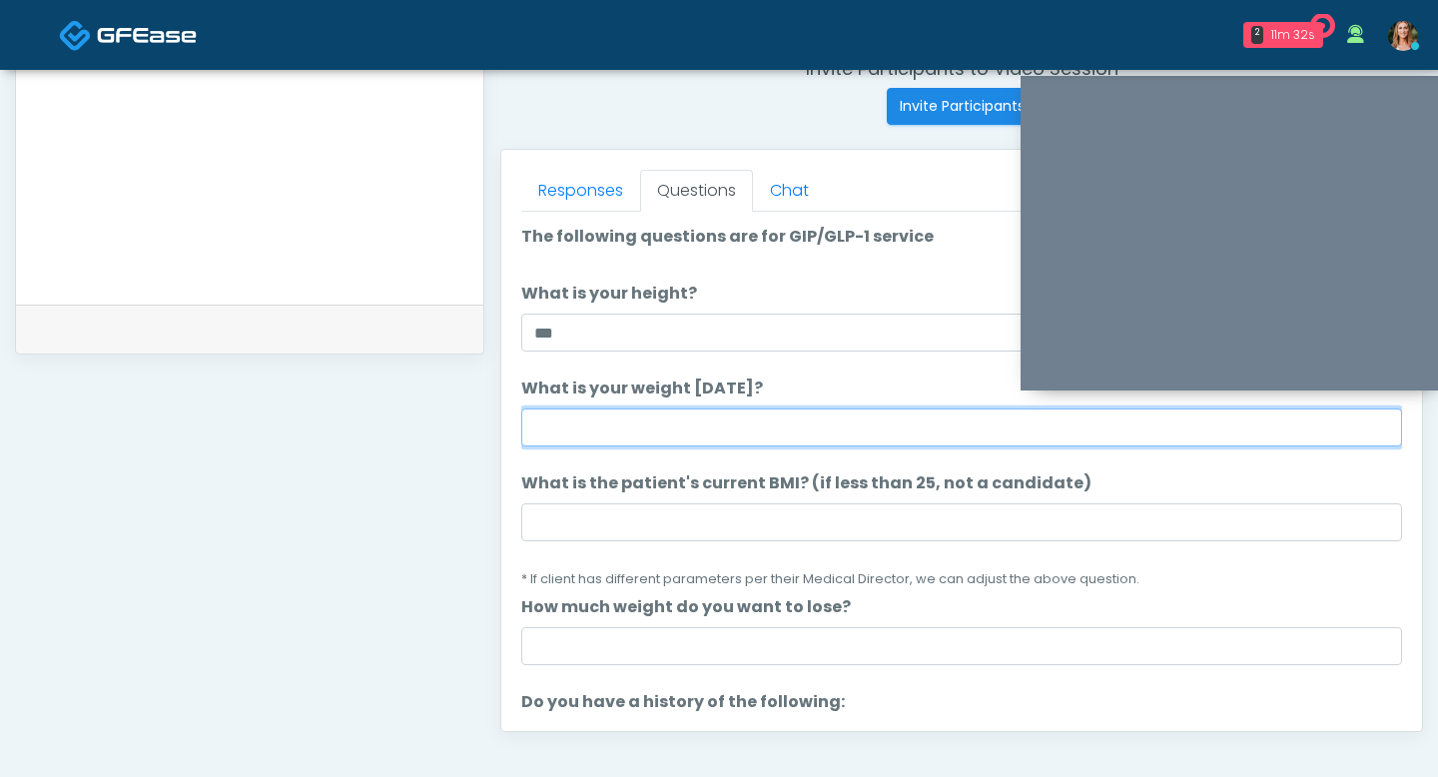
click at [561, 435] on input "What is your weight today?" at bounding box center [961, 427] width 881 height 38
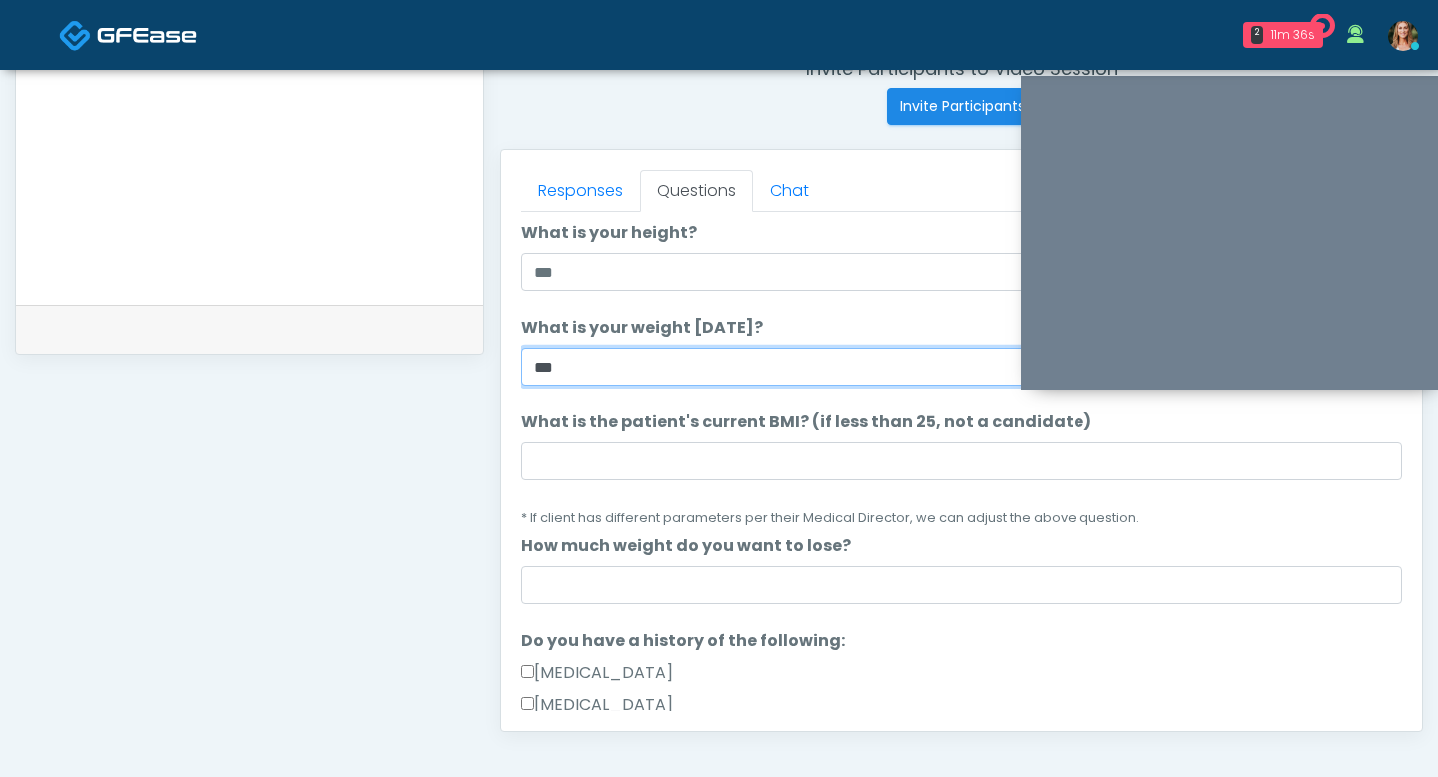
scroll to position [69, 0]
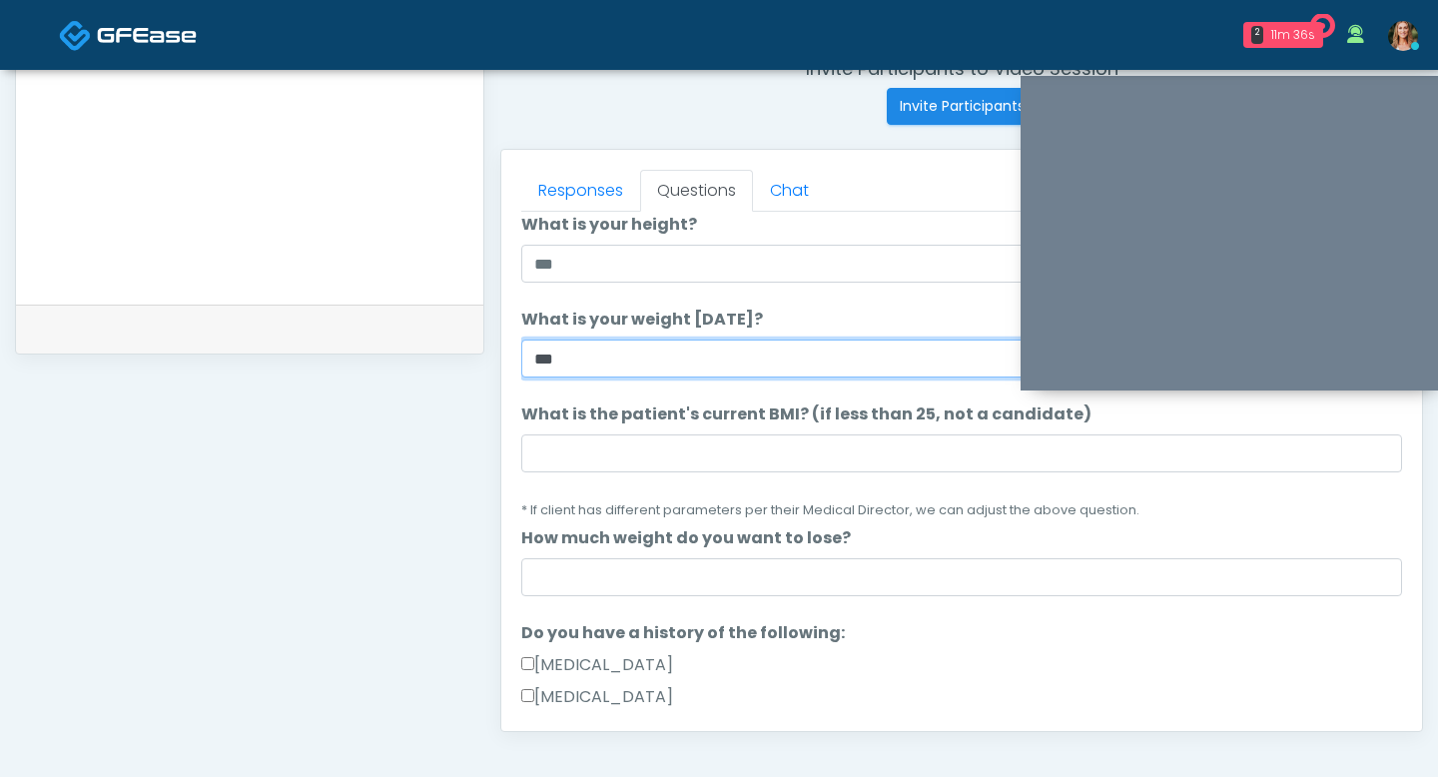
type input "***"
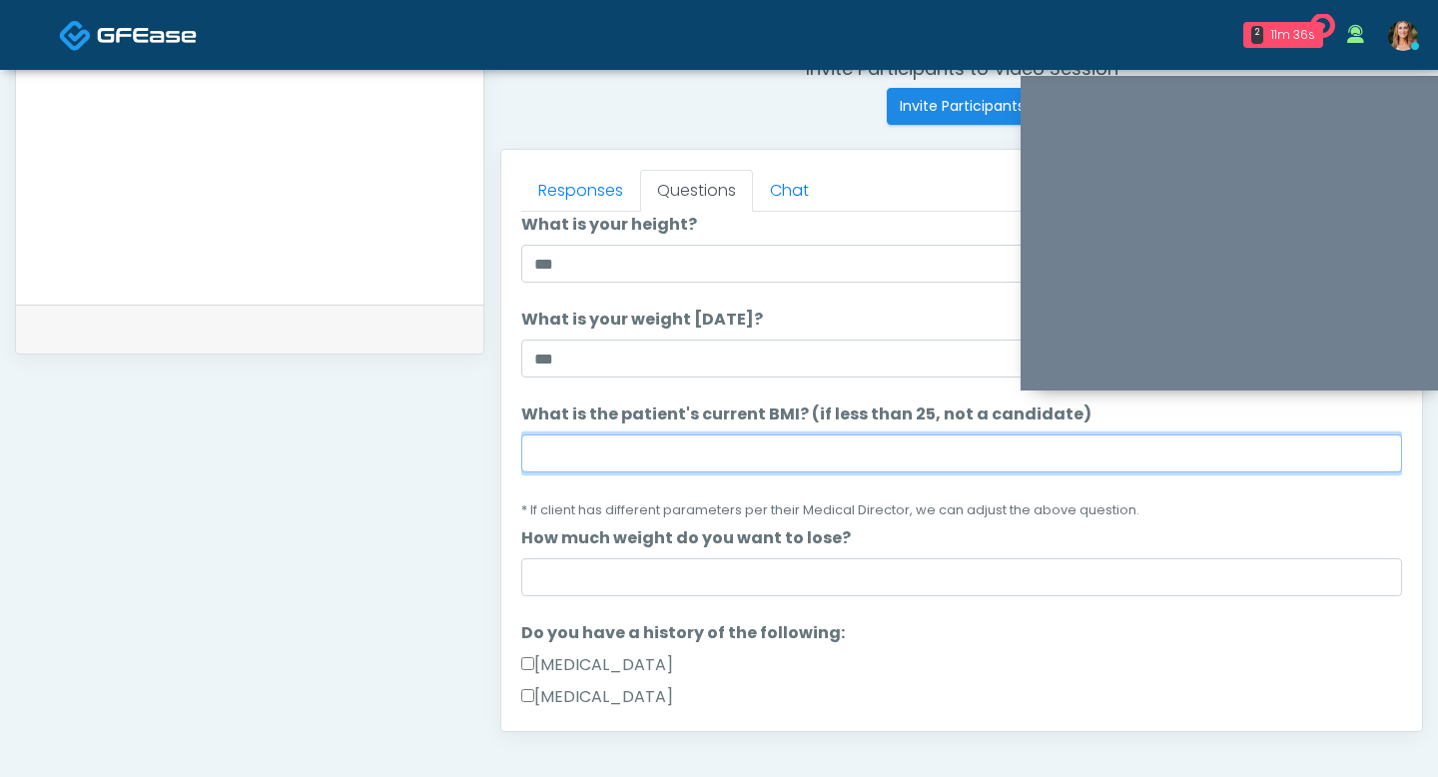
click at [635, 457] on input "What is the patient's current BMI? (if less than 25, not a candidate)" at bounding box center [961, 453] width 881 height 38
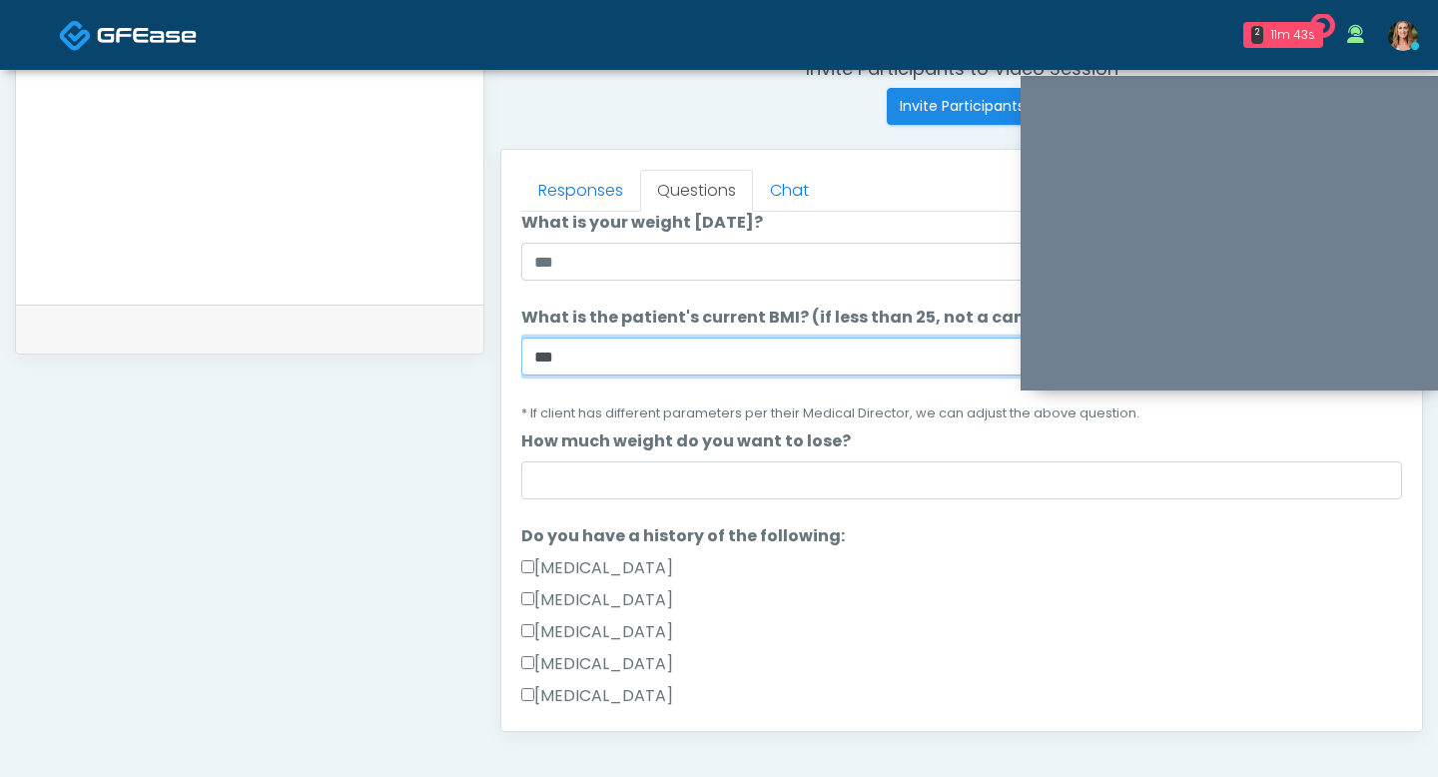
scroll to position [170, 0]
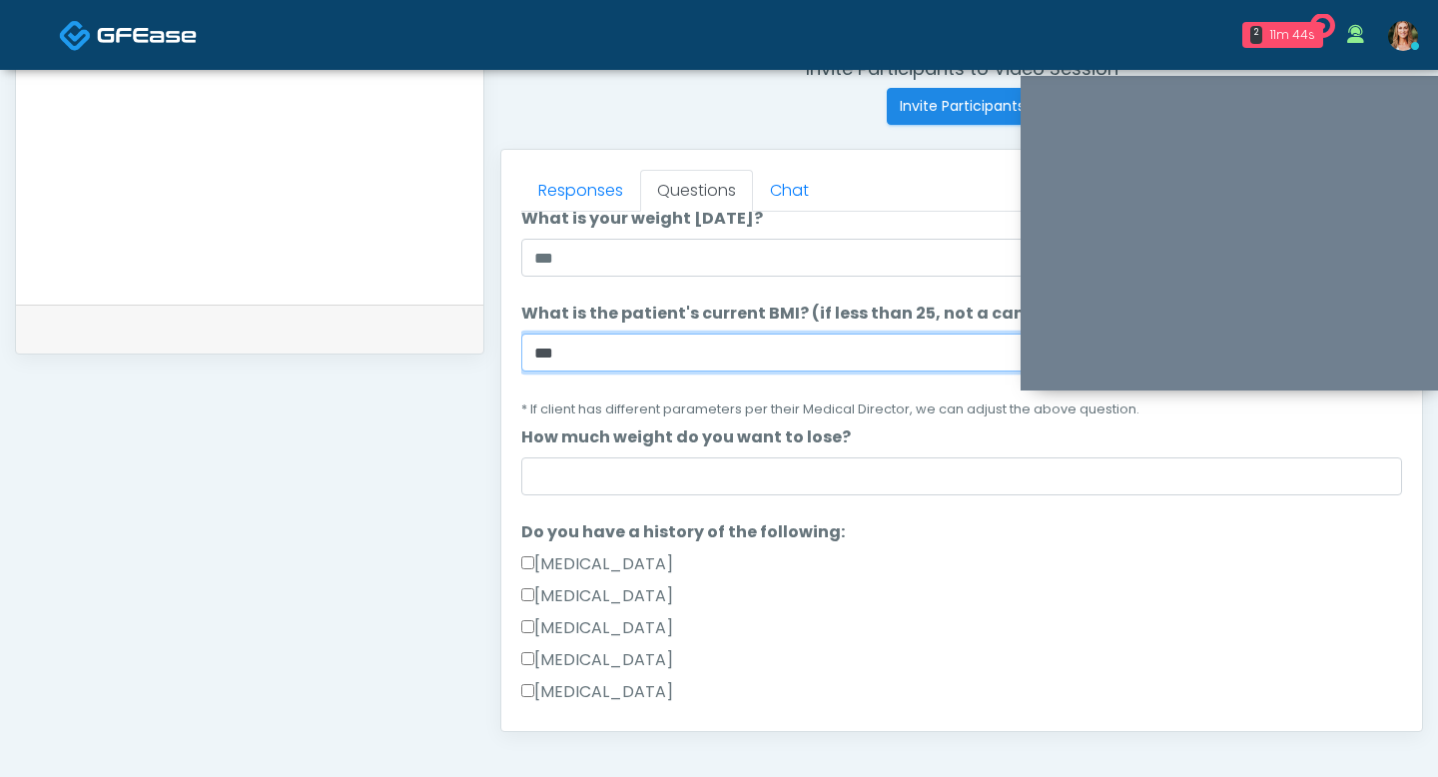
type input "***"
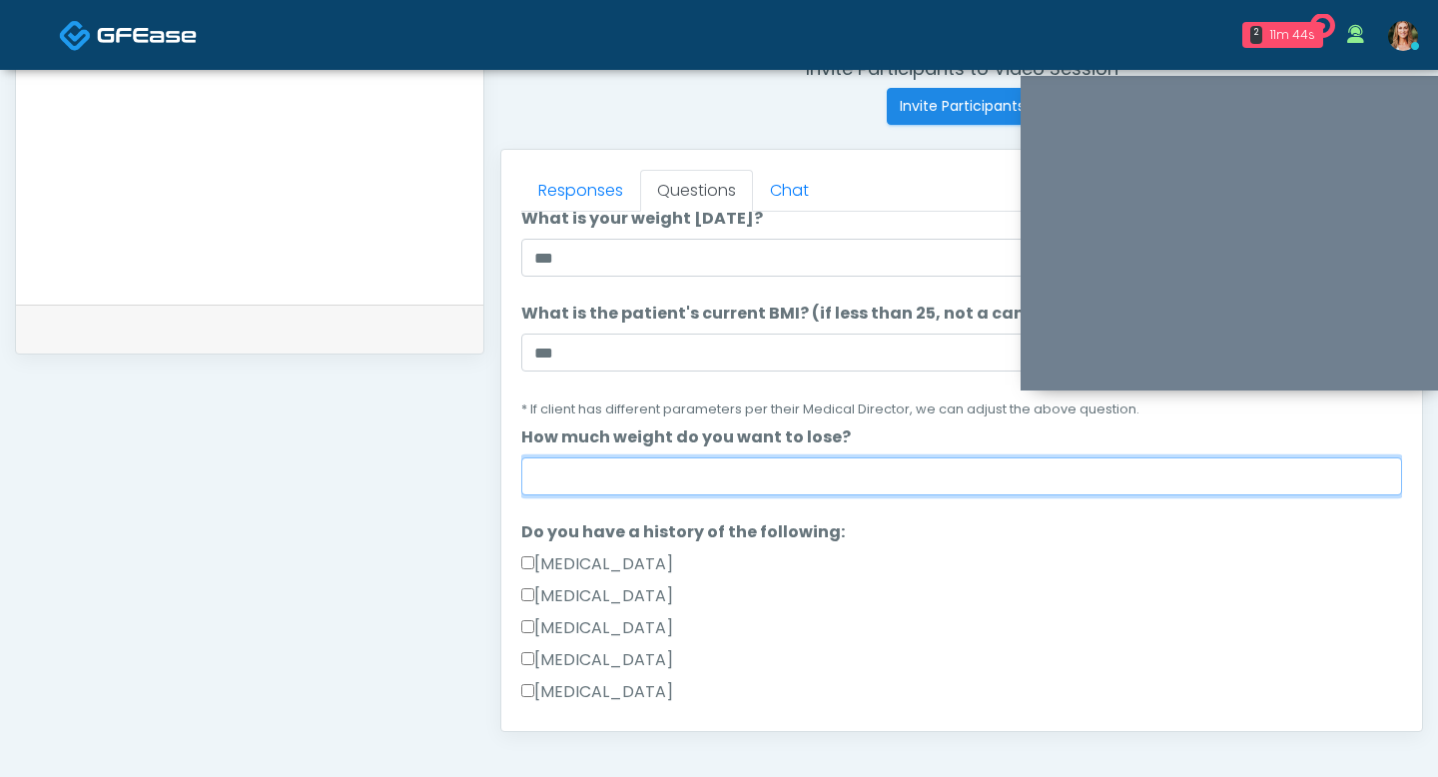
click at [682, 484] on input "How much weight do you want to lose?" at bounding box center [961, 476] width 881 height 38
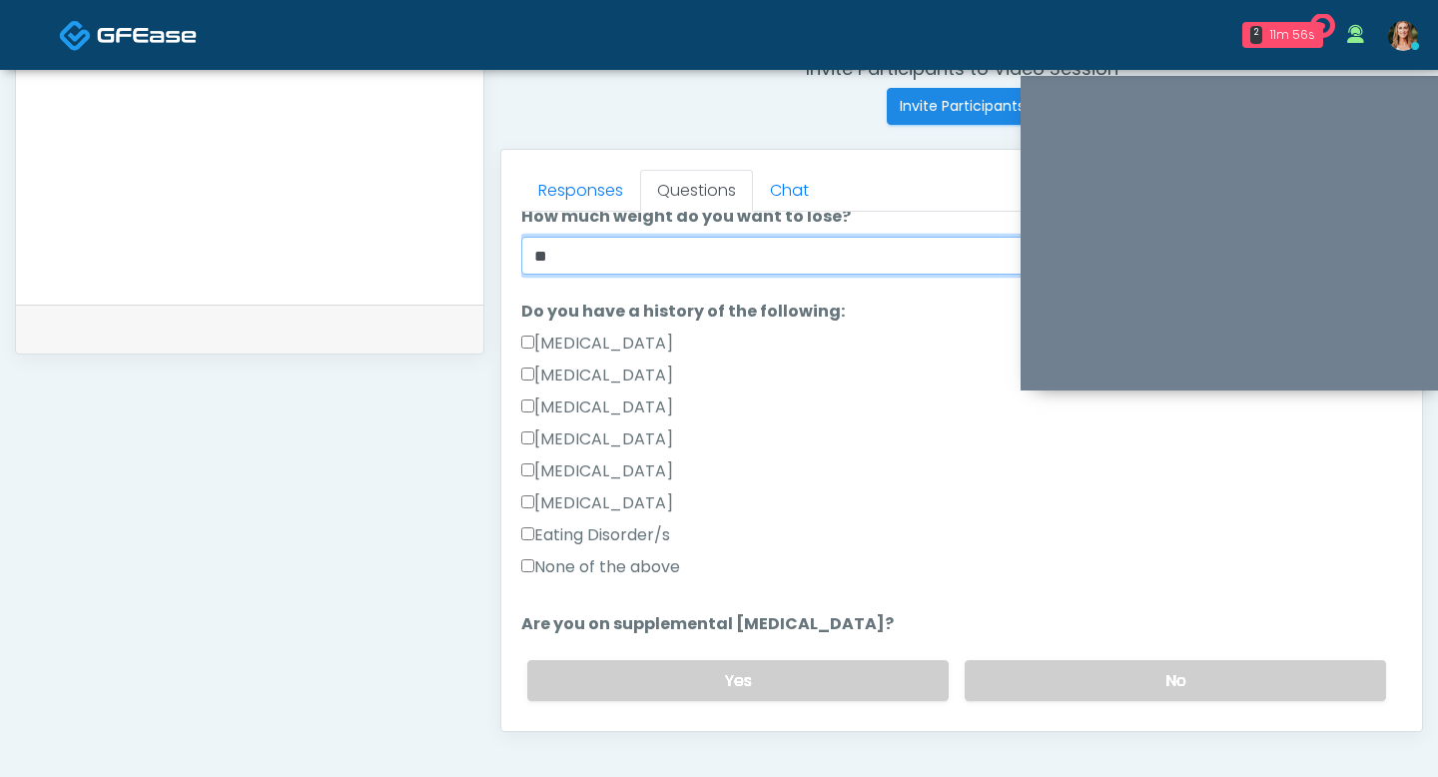
scroll to position [413, 0]
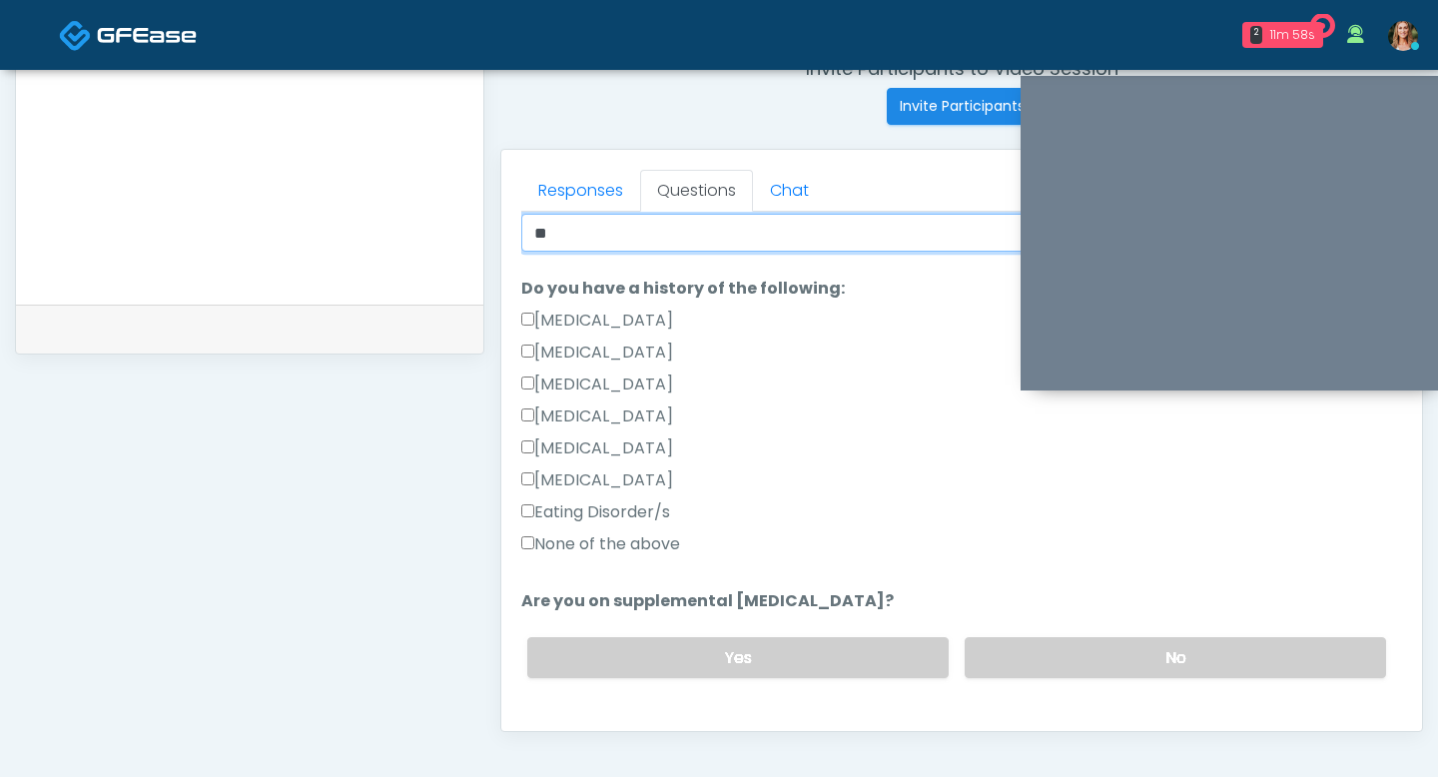
type input "**"
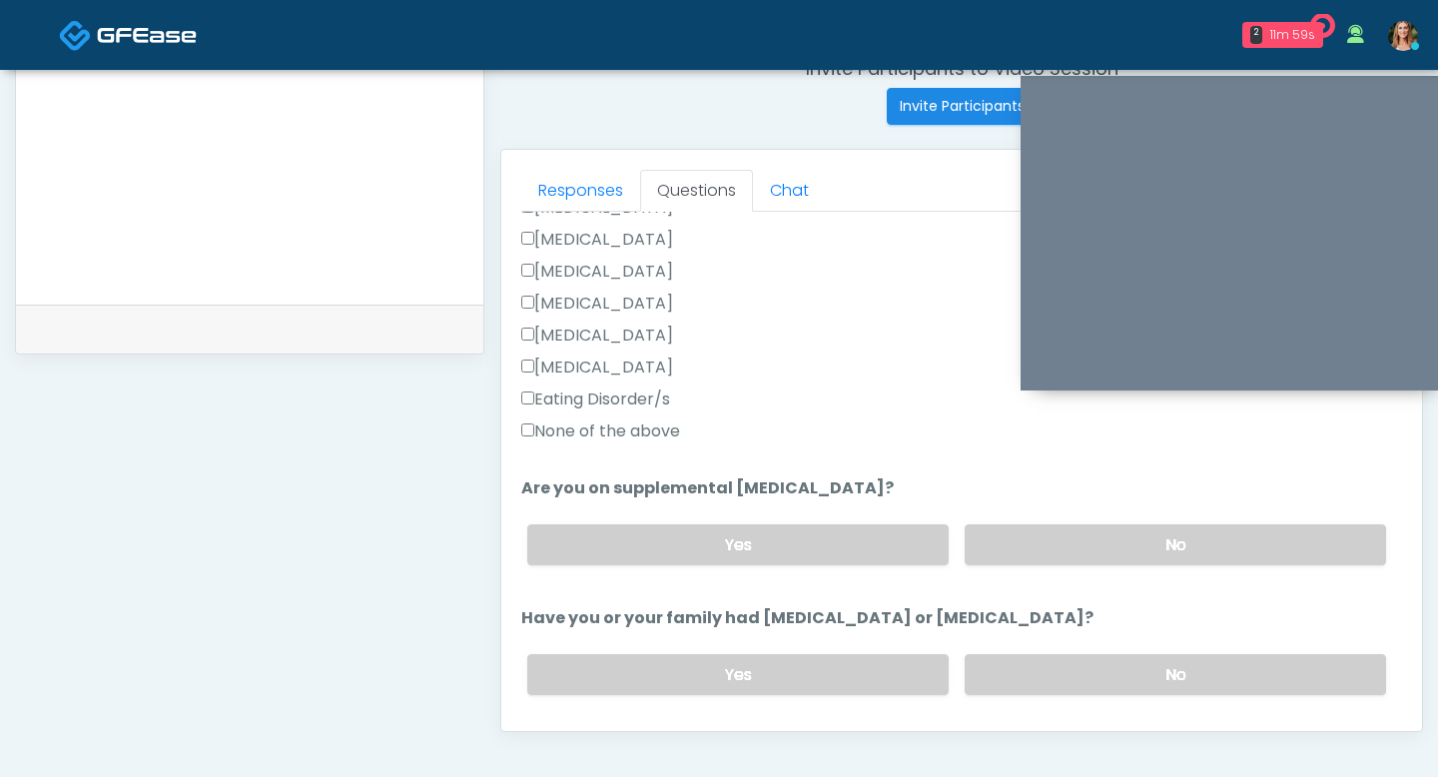
scroll to position [558, 0]
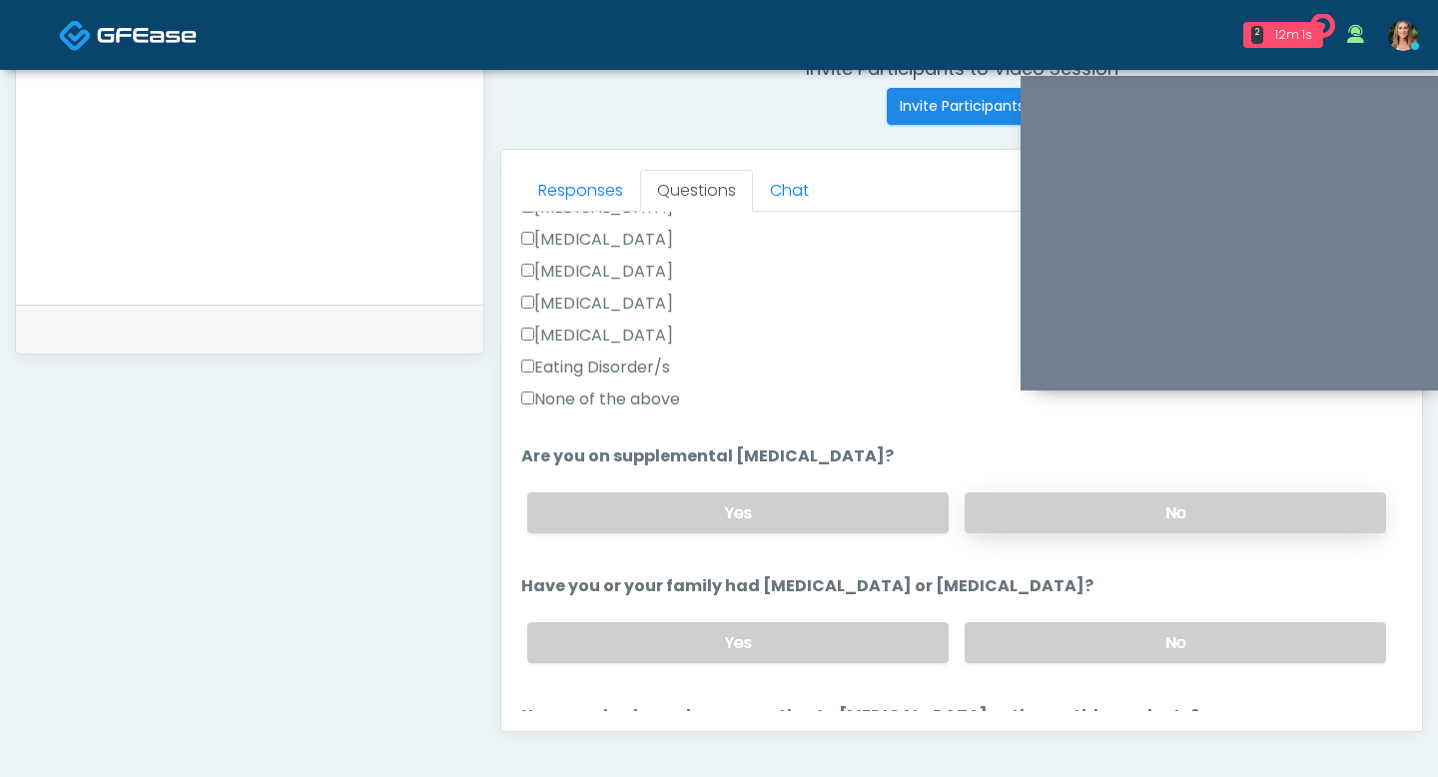
click at [1005, 515] on label "No" at bounding box center [1175, 512] width 421 height 41
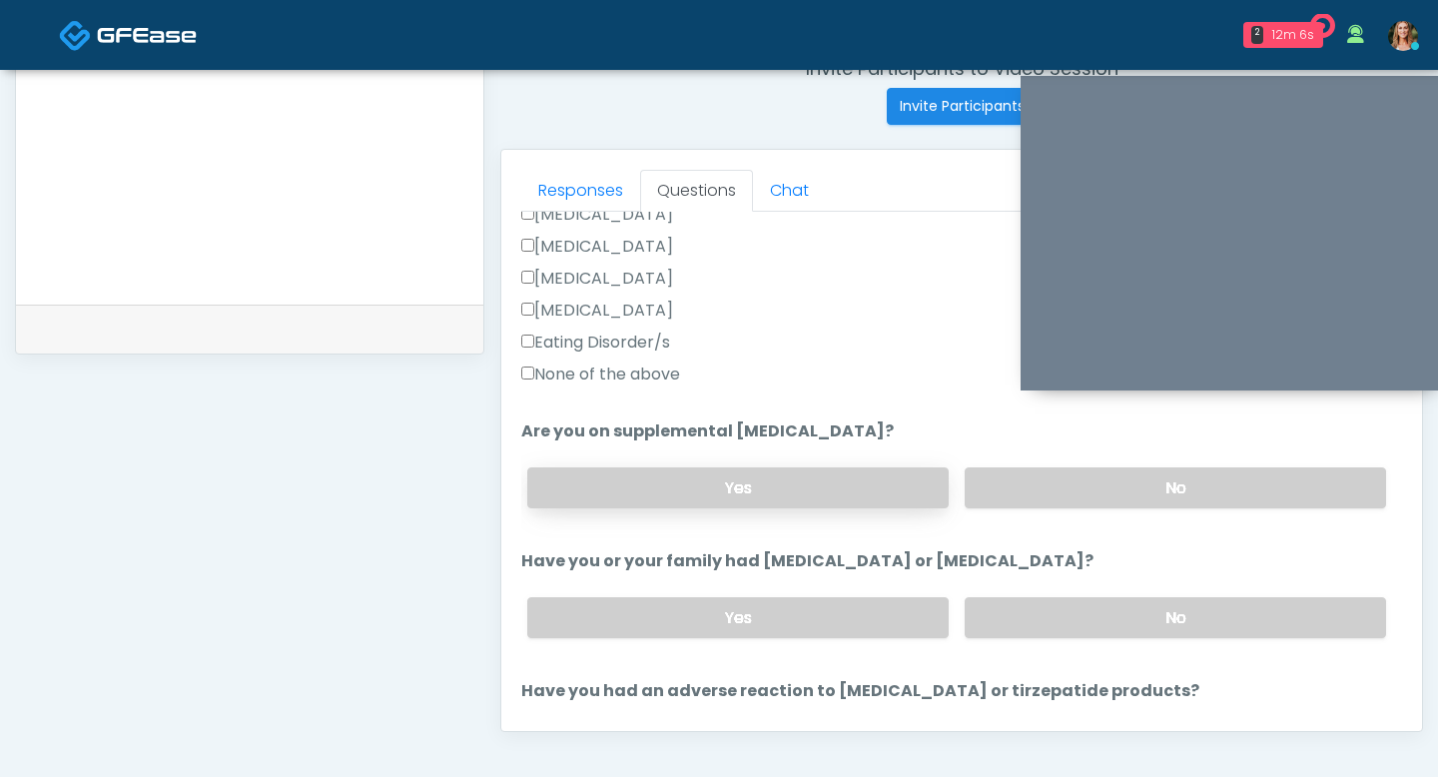
click at [819, 493] on label "Yes" at bounding box center [737, 487] width 421 height 41
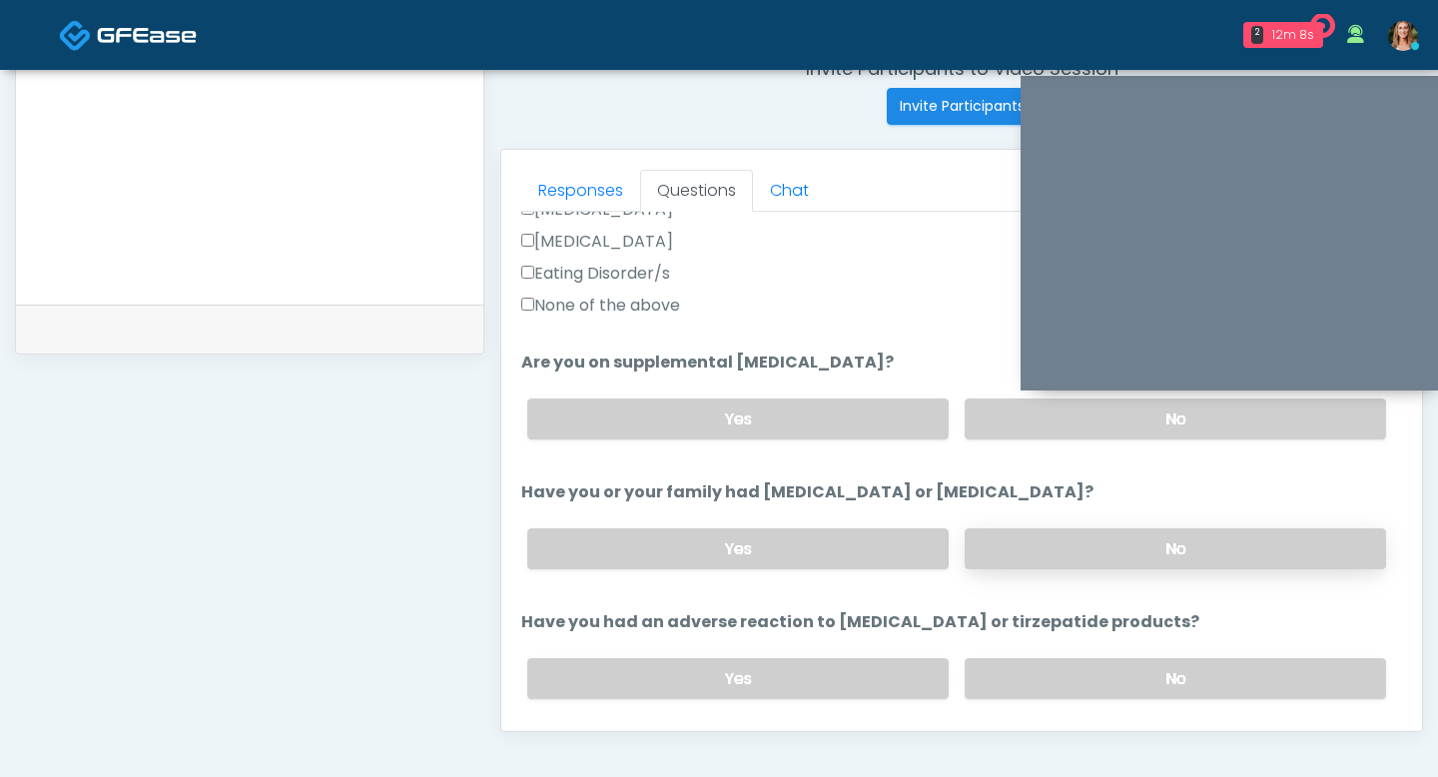
click at [1028, 549] on label "No" at bounding box center [1175, 548] width 421 height 41
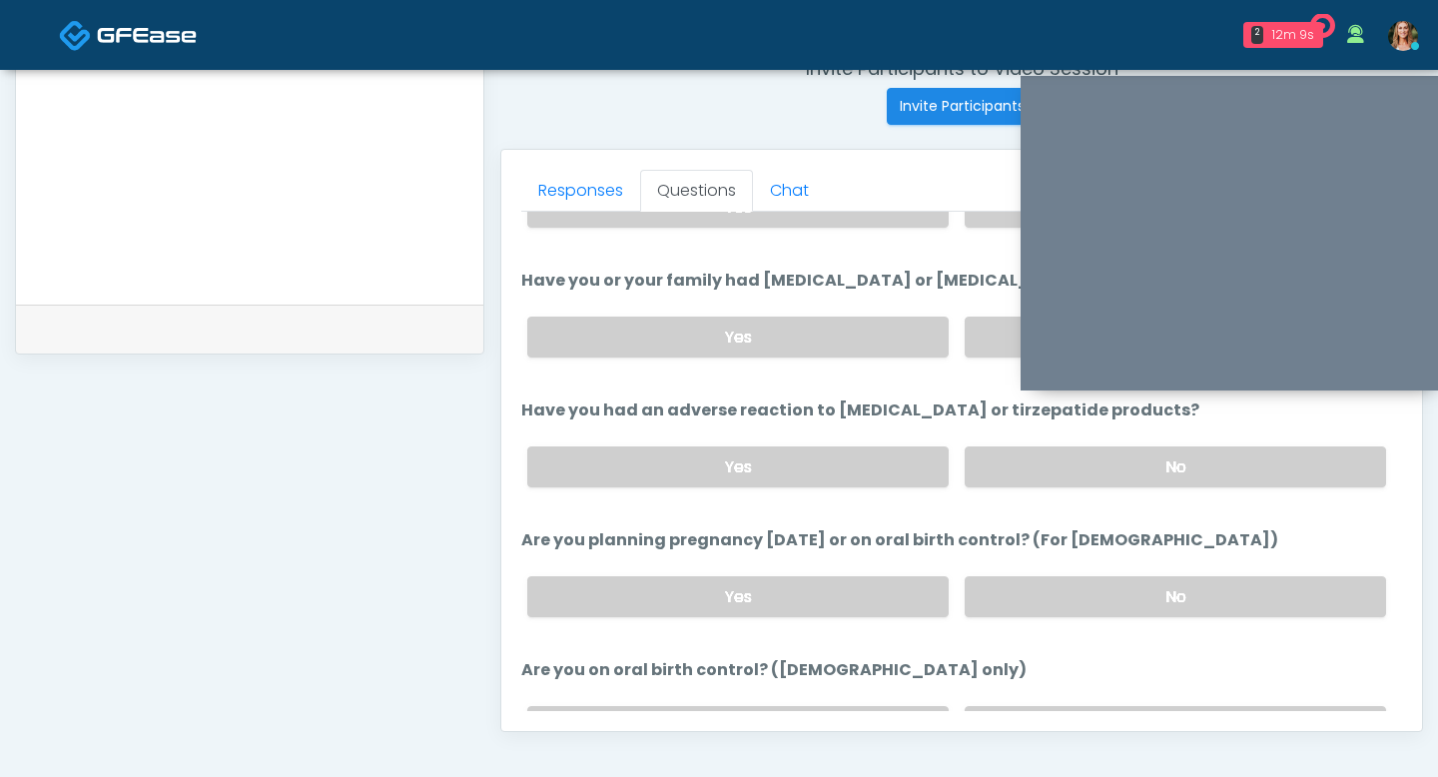
scroll to position [846, 0]
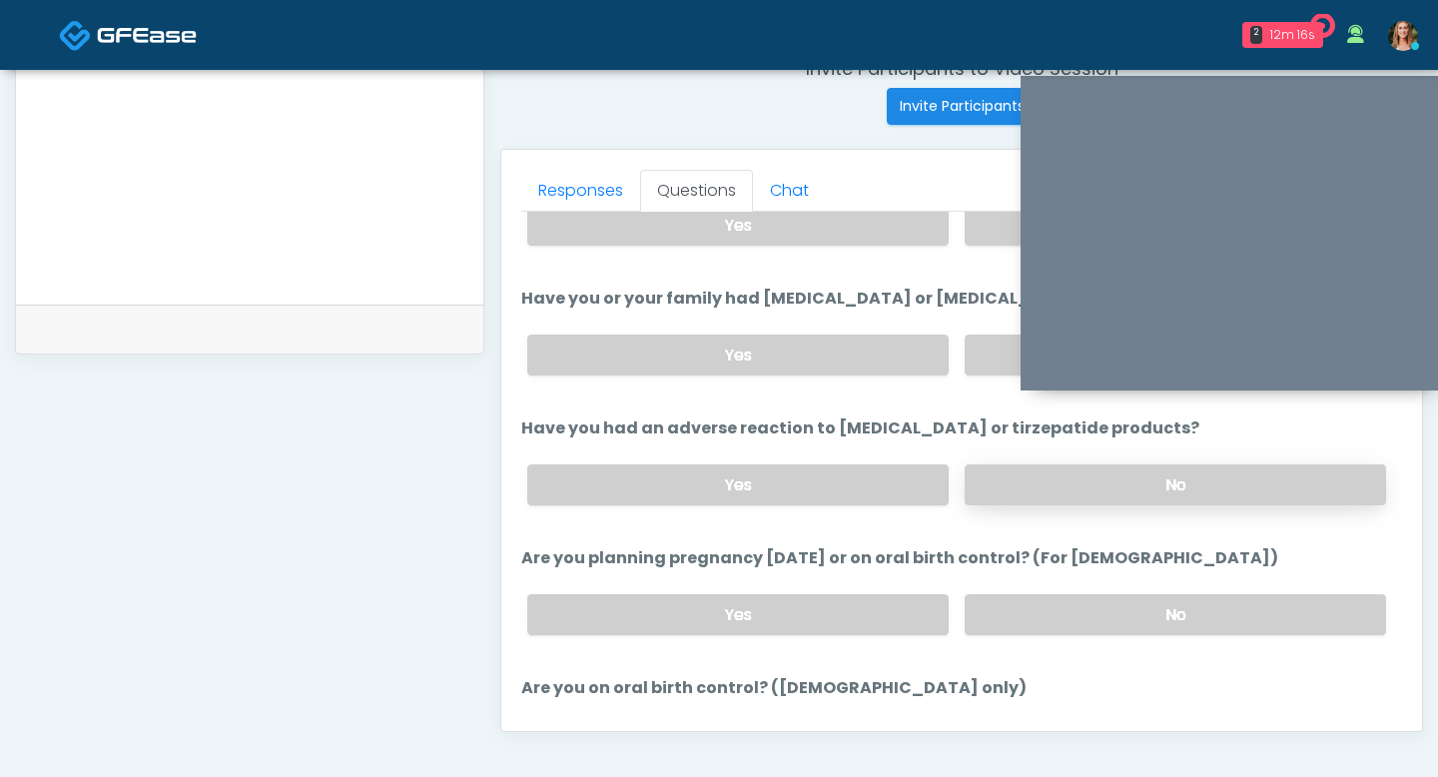
click at [1020, 482] on label "No" at bounding box center [1175, 484] width 421 height 41
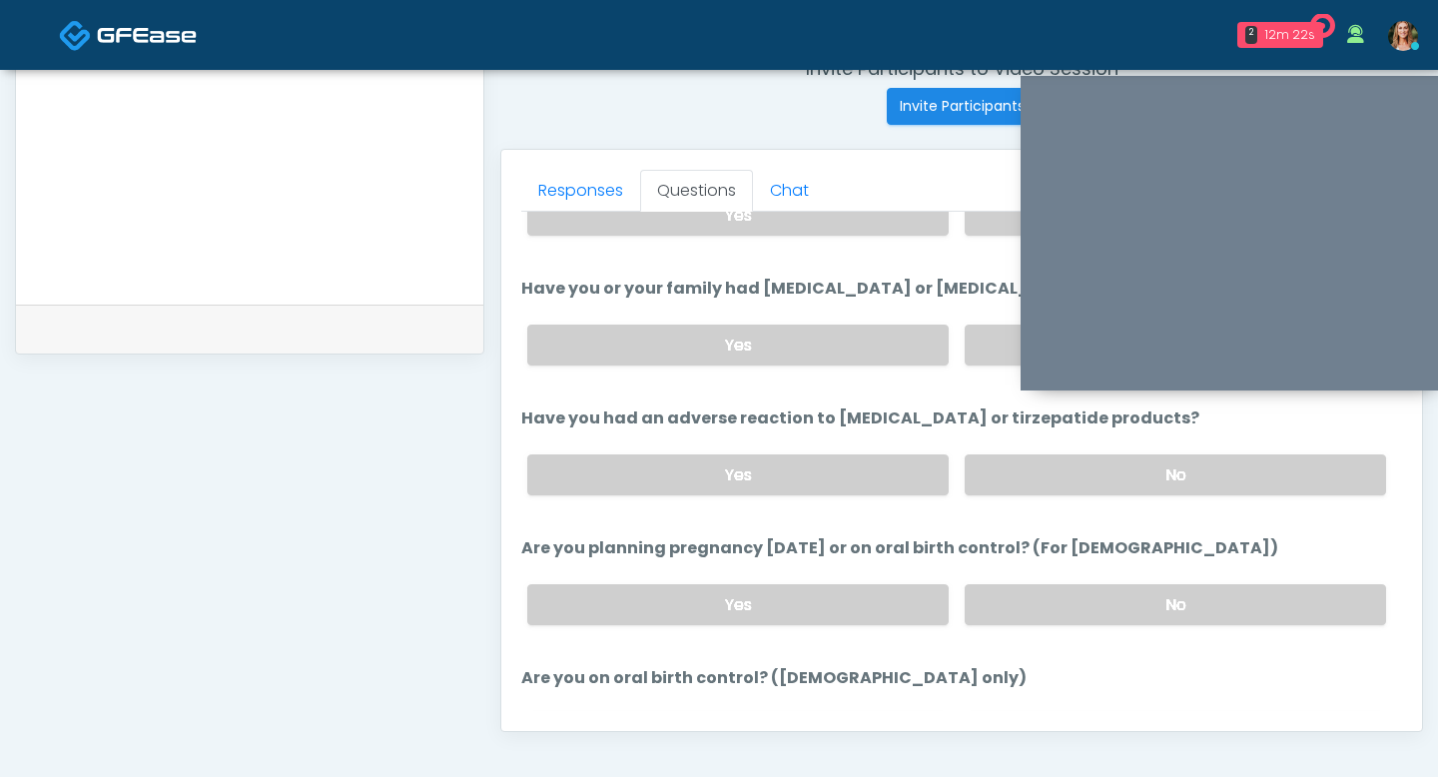
scroll to position [865, 0]
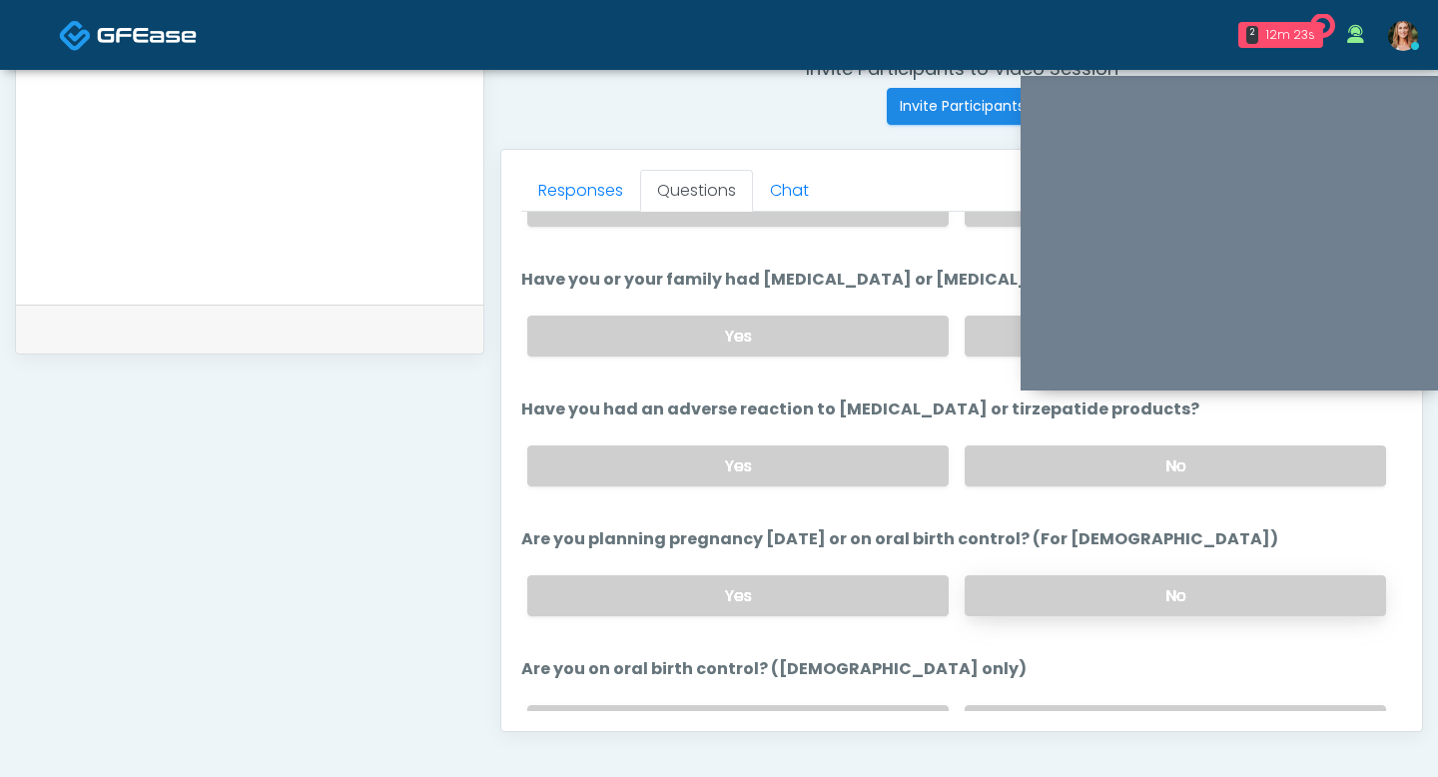
click at [1072, 594] on label "No" at bounding box center [1175, 595] width 421 height 41
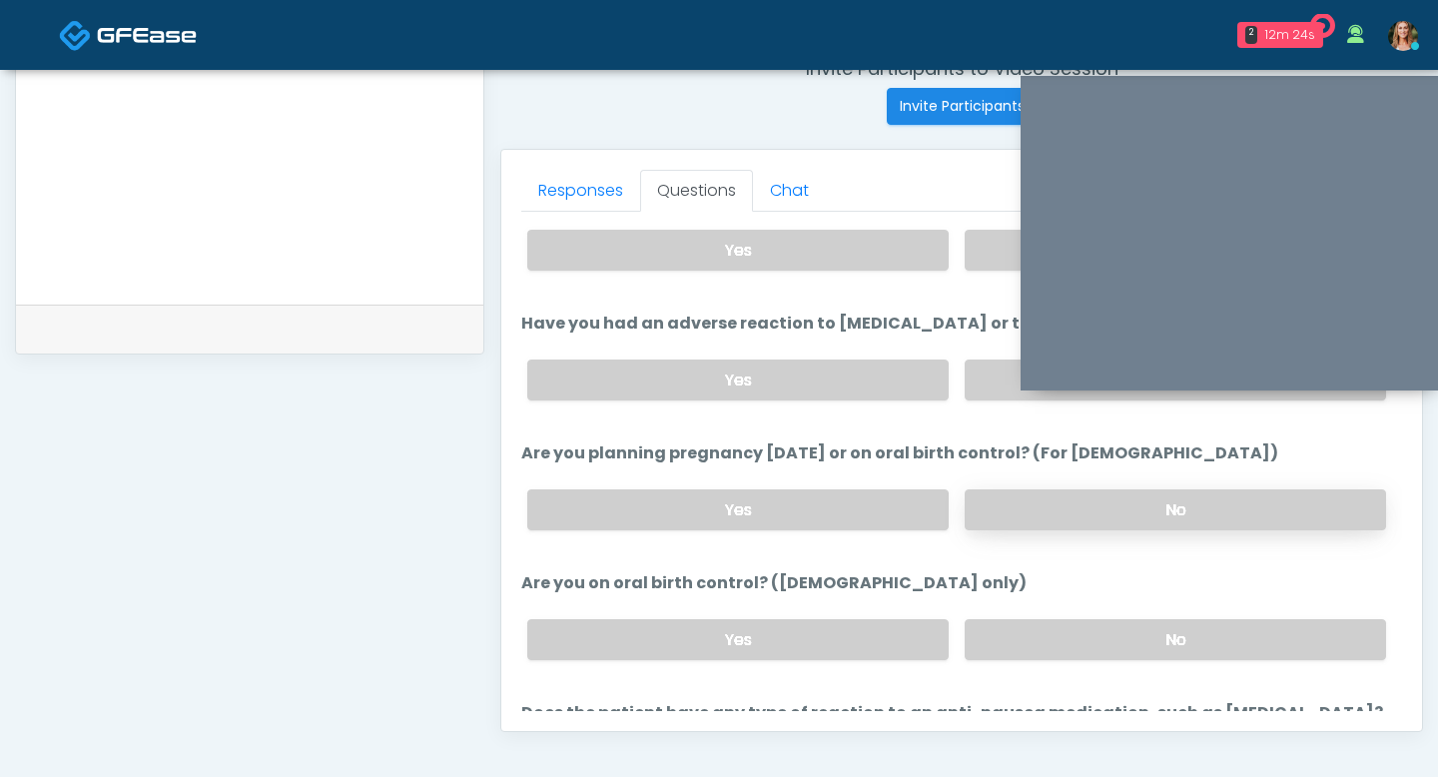
scroll to position [1029, 0]
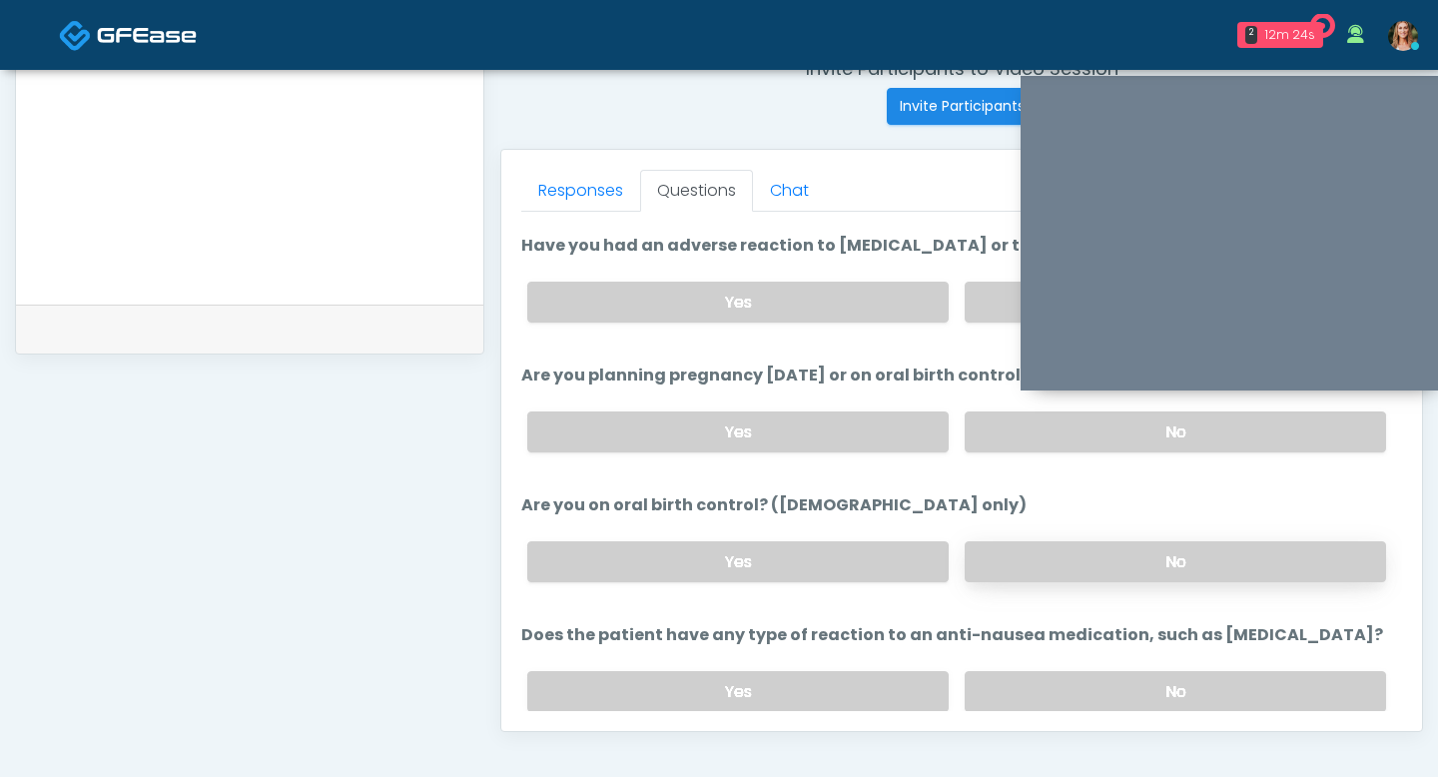
click at [1050, 574] on label "No" at bounding box center [1175, 561] width 421 height 41
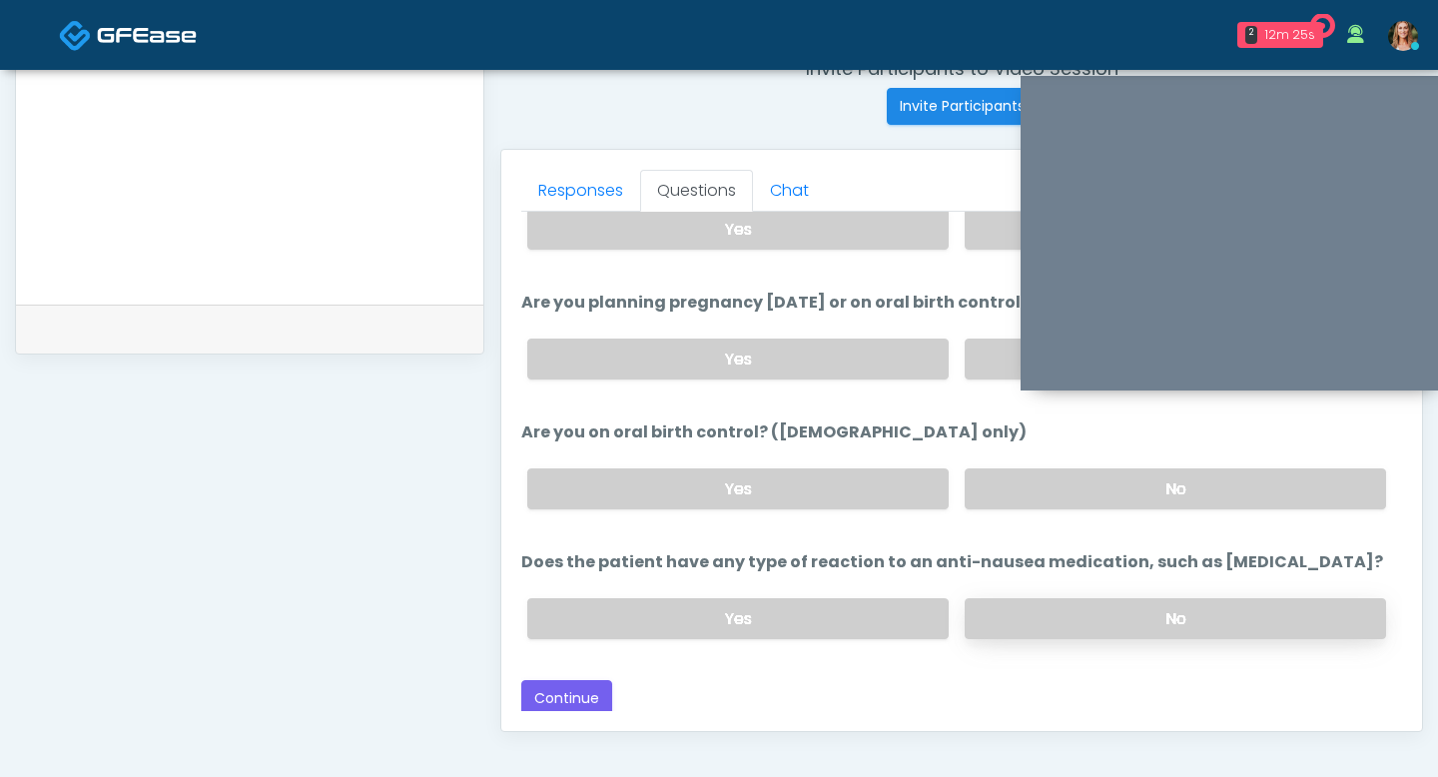
click at [1047, 627] on label "No" at bounding box center [1175, 618] width 421 height 41
click at [551, 697] on button "Continue" at bounding box center [566, 698] width 91 height 37
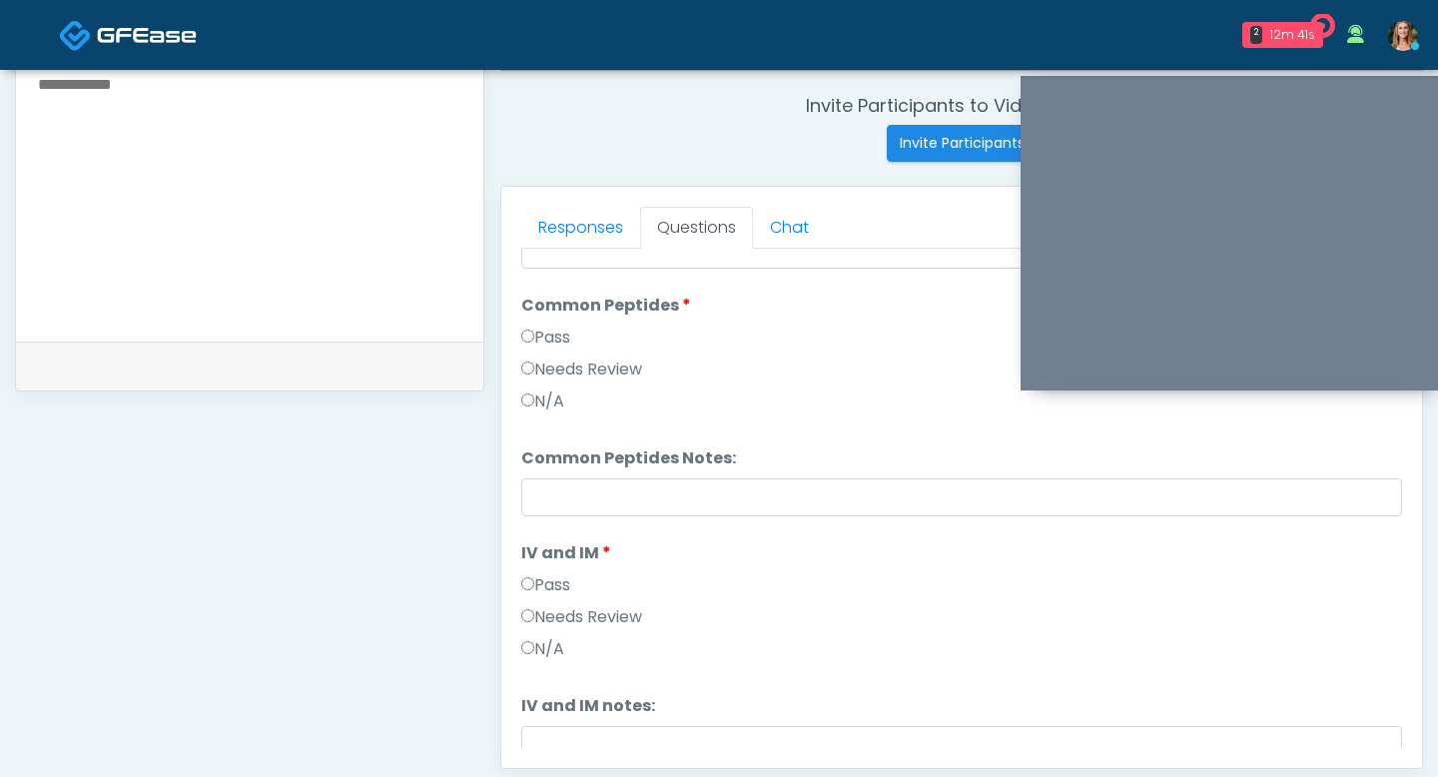
scroll to position [578, 0]
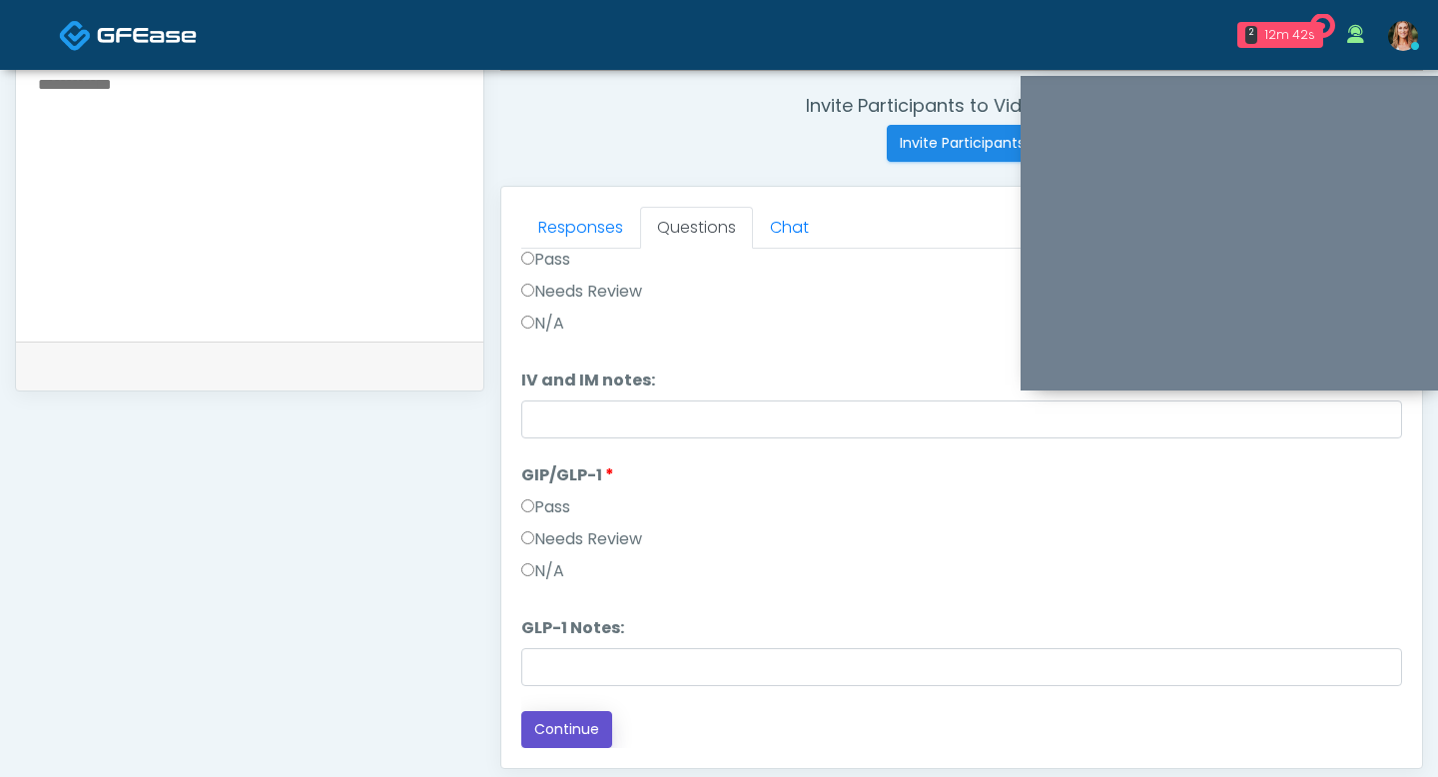
click at [568, 743] on button "Continue" at bounding box center [566, 729] width 91 height 37
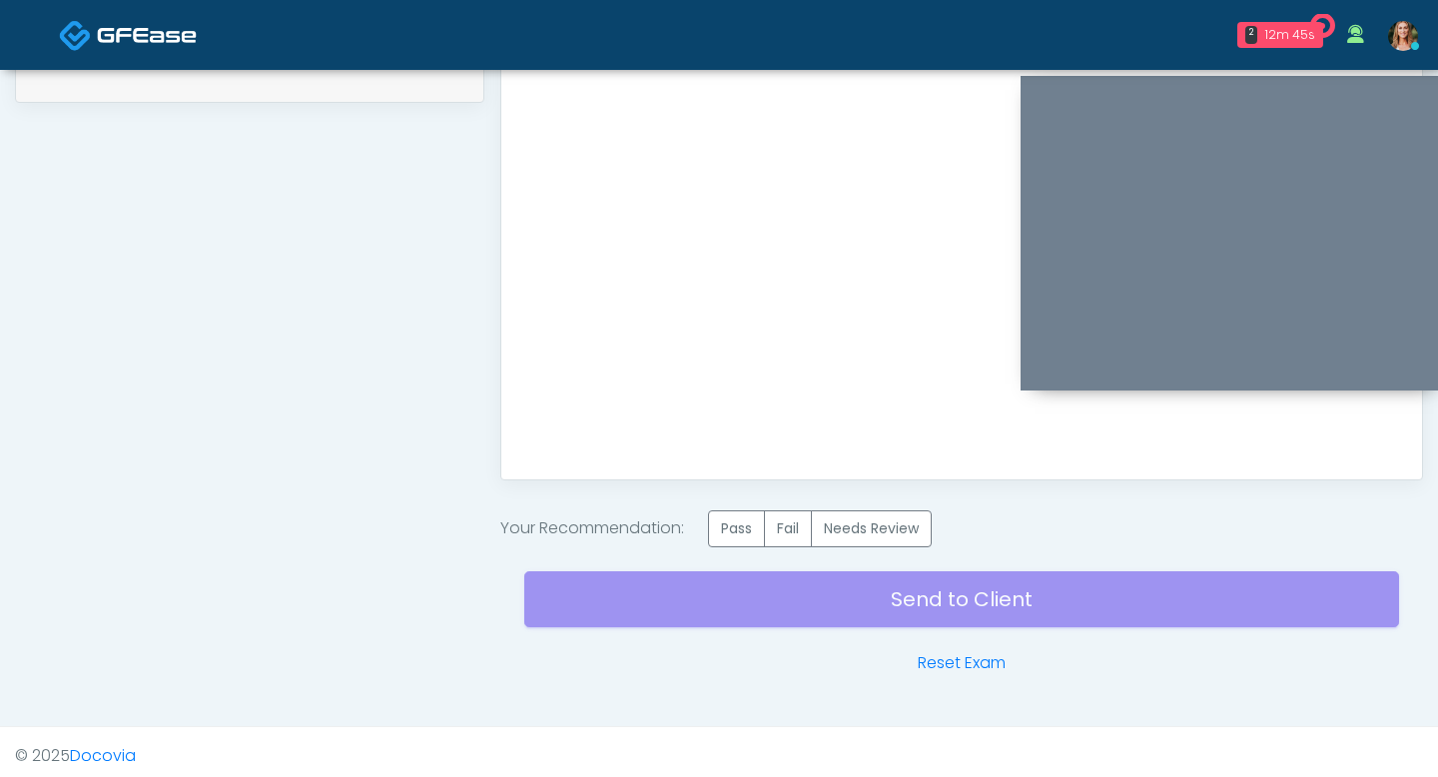
scroll to position [1053, 0]
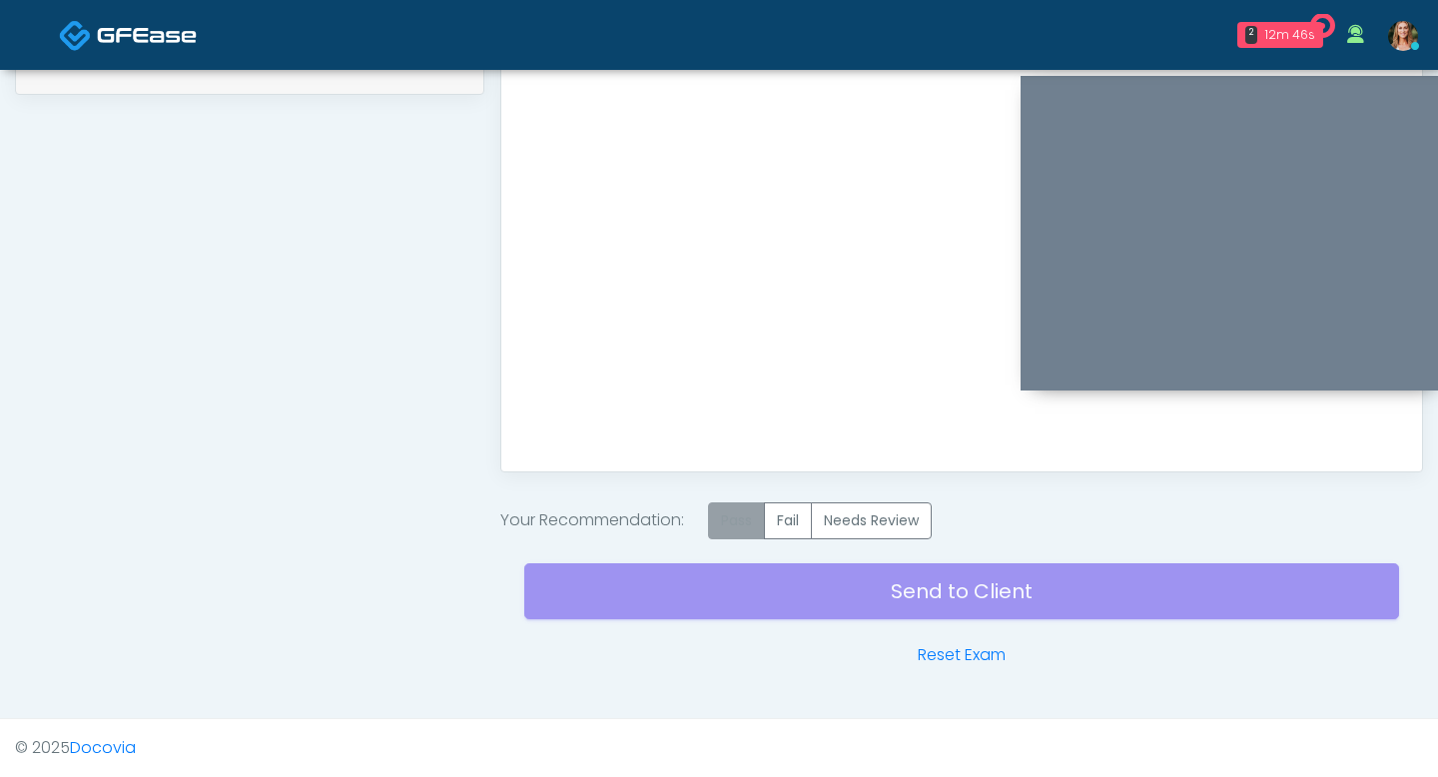
click at [739, 524] on label "Pass" at bounding box center [736, 520] width 57 height 37
click at [752, 588] on div "Send to Client Reset Exam" at bounding box center [961, 603] width 875 height 128
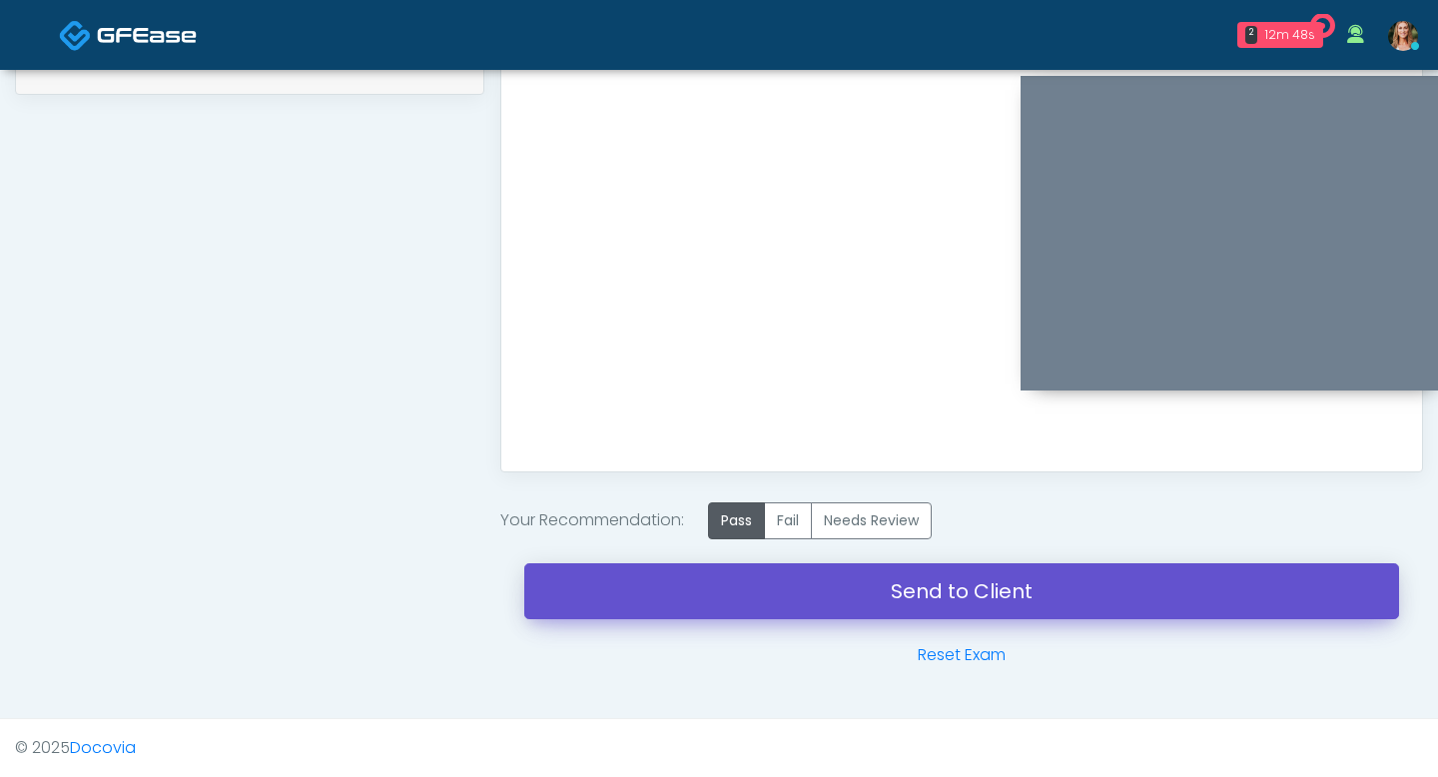
click at [752, 588] on link "Send to Client" at bounding box center [961, 591] width 875 height 56
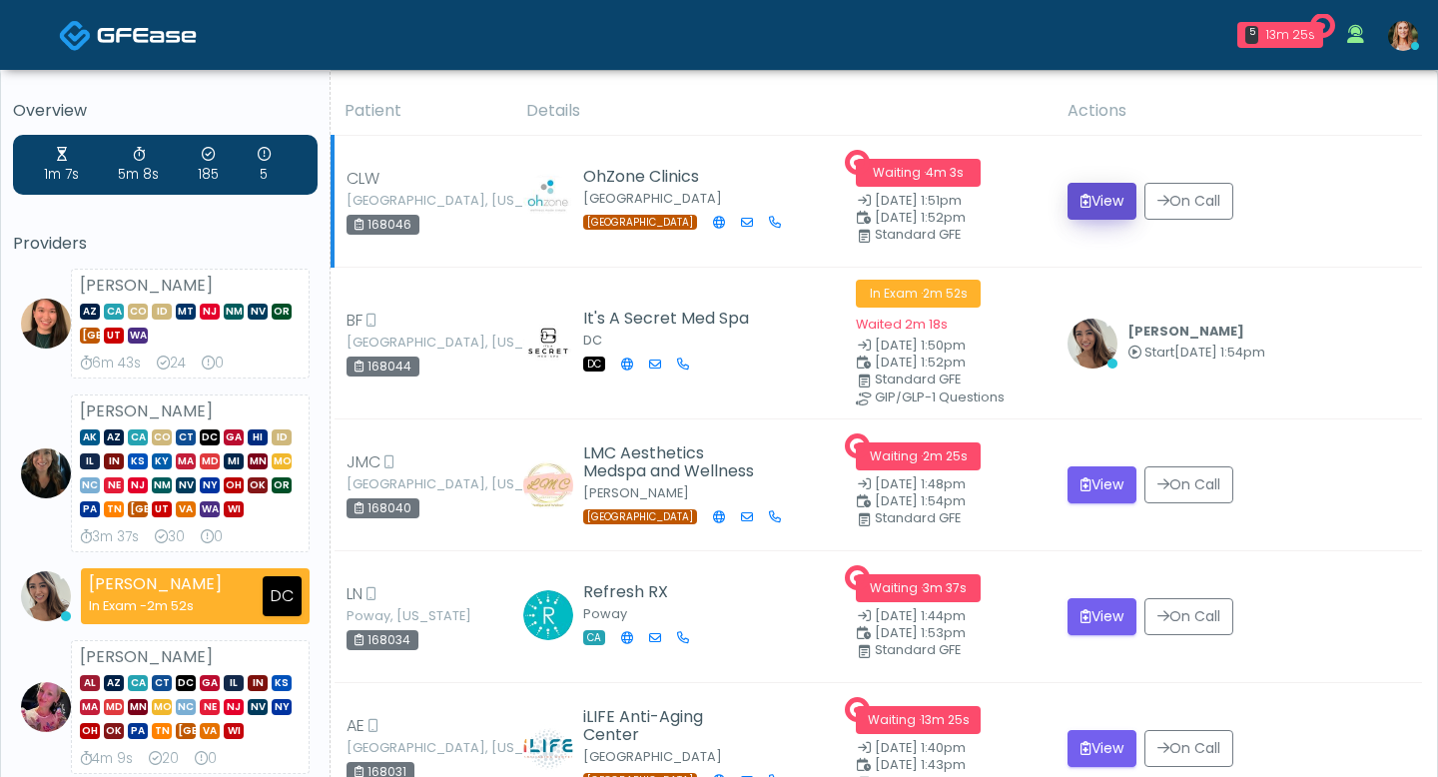
click at [1091, 203] on button "View" at bounding box center [1102, 201] width 69 height 37
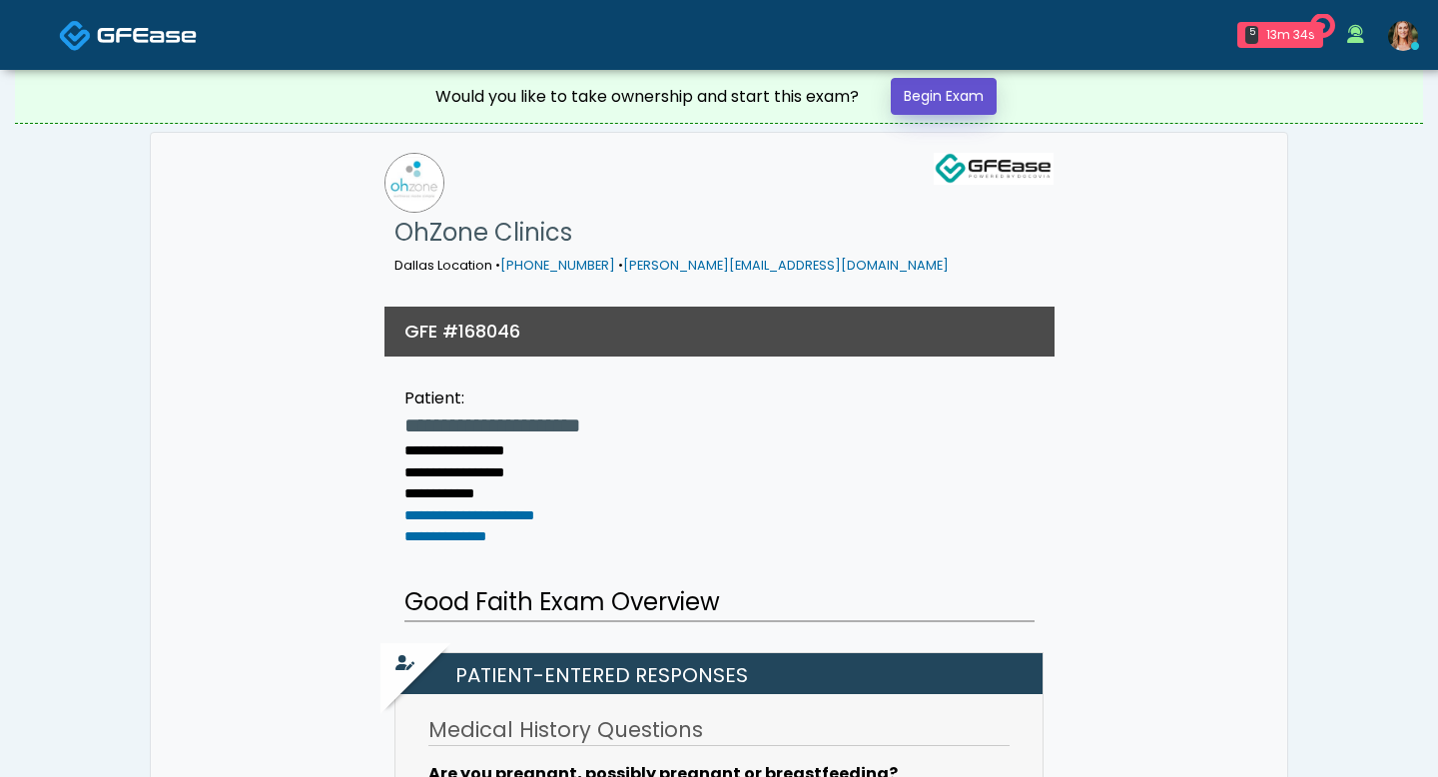
click at [979, 97] on link "Begin Exam" at bounding box center [944, 96] width 106 height 37
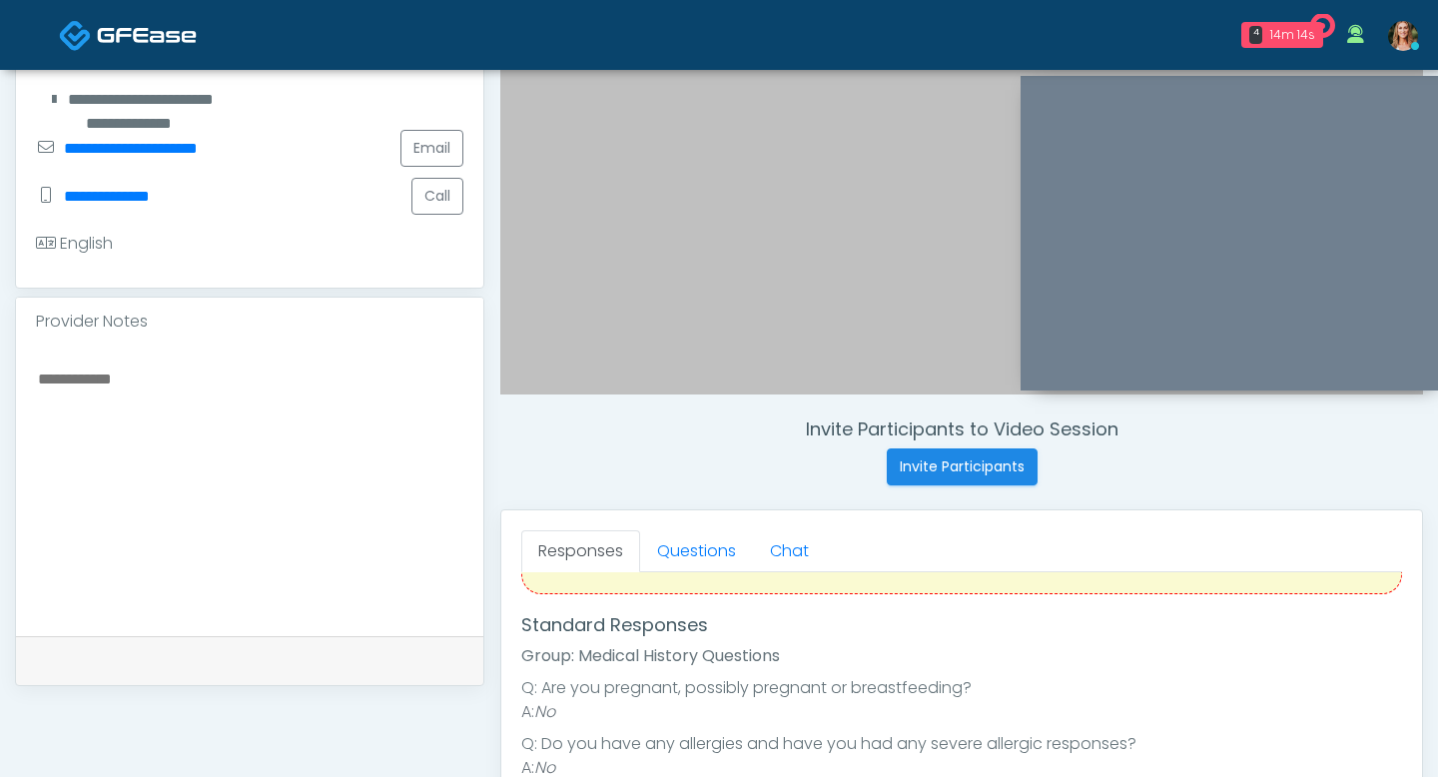
scroll to position [86, 0]
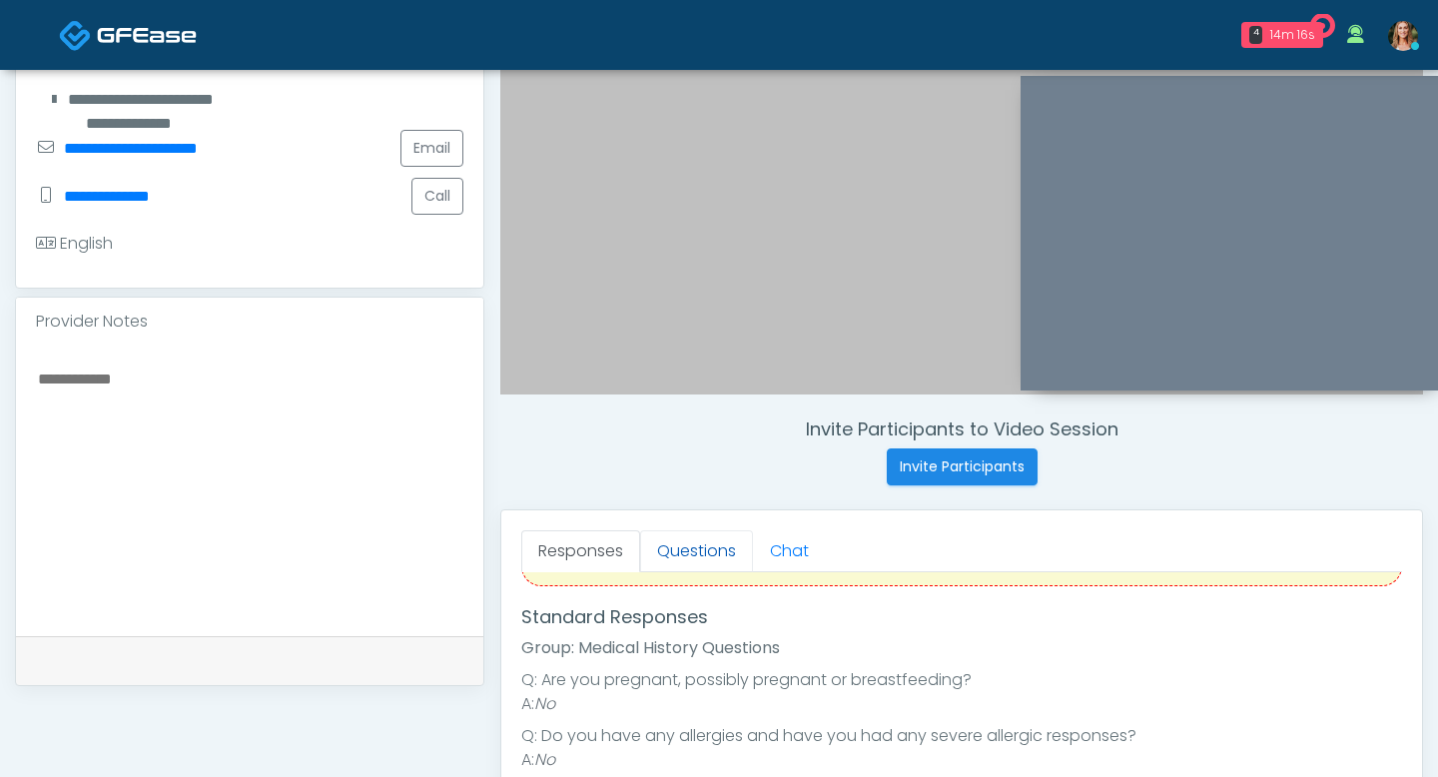
click at [697, 545] on link "Questions" at bounding box center [696, 551] width 113 height 42
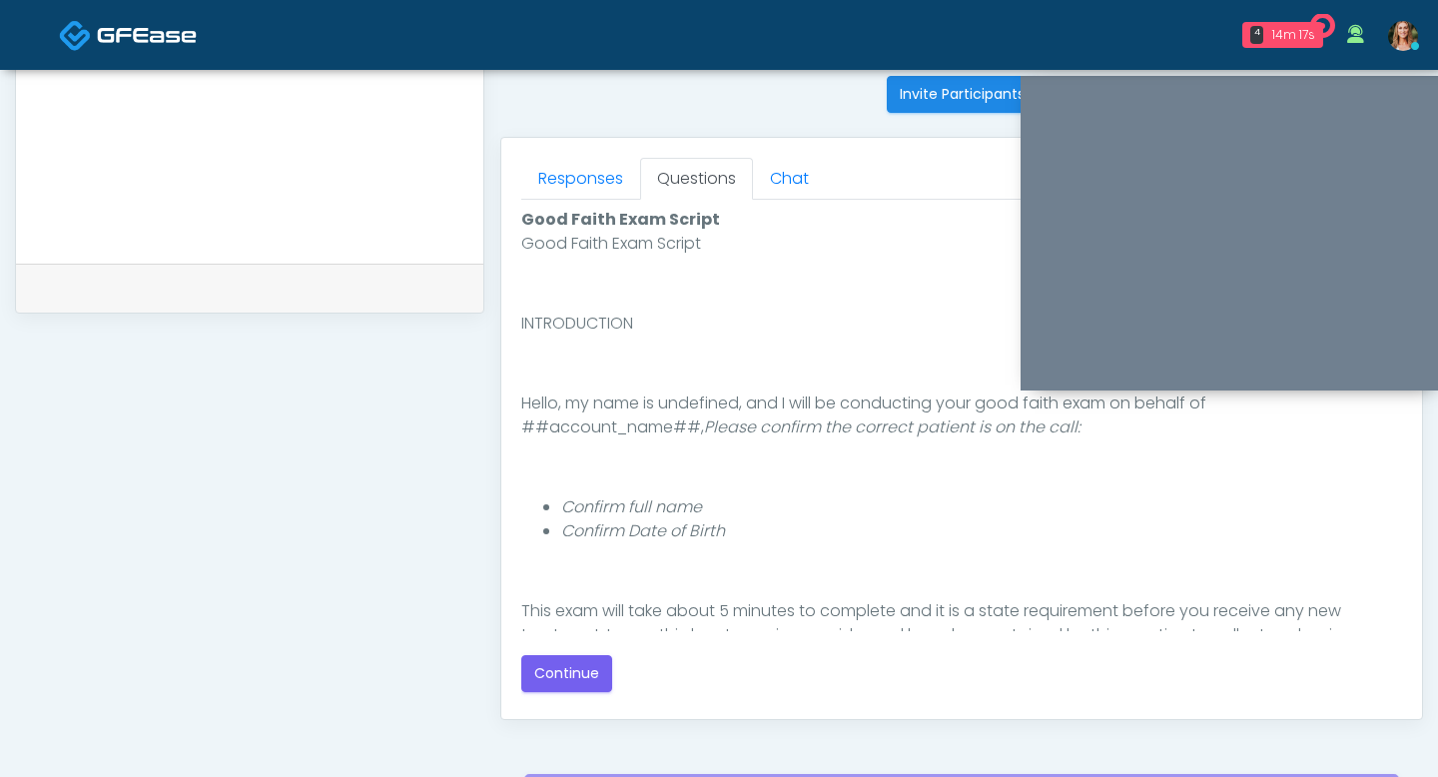
scroll to position [813, 0]
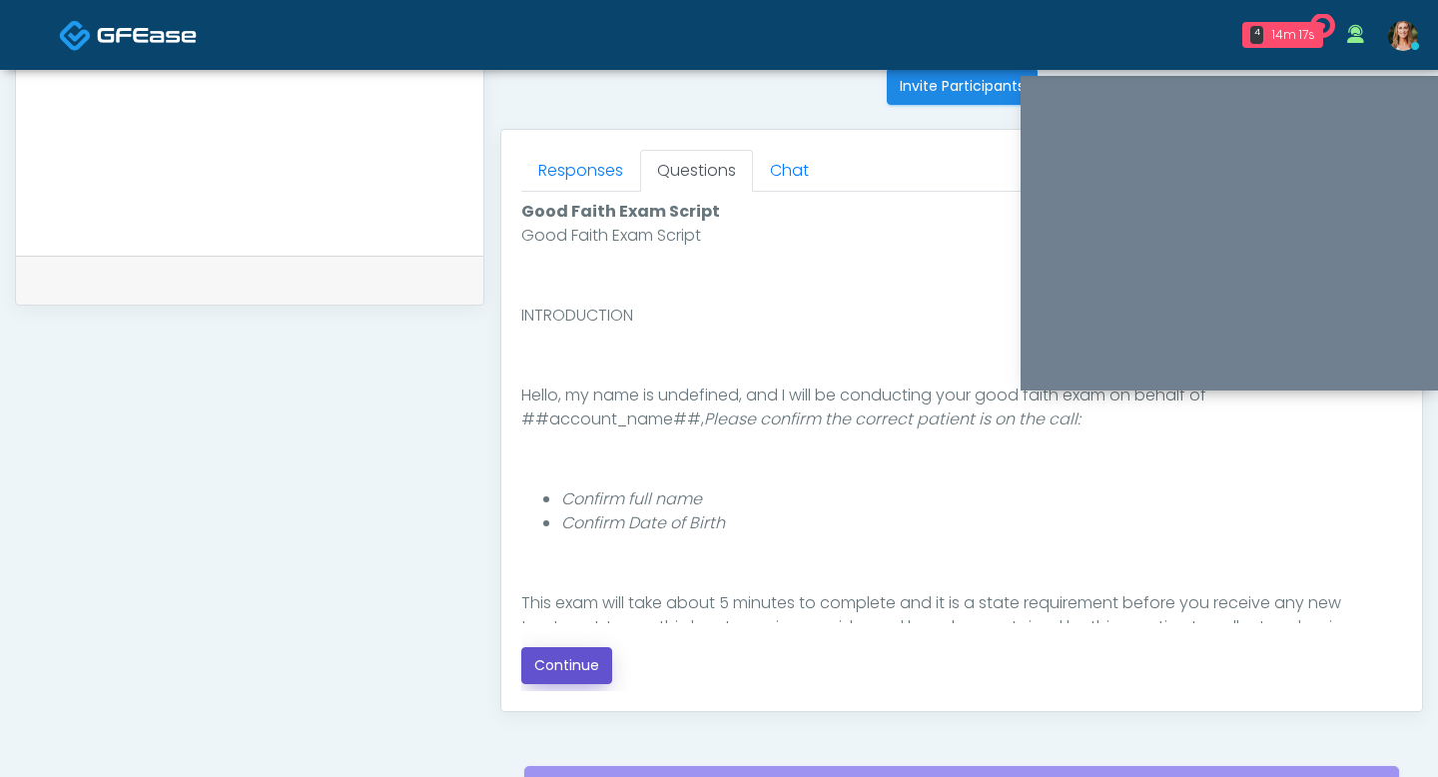
click at [573, 663] on button "Continue" at bounding box center [566, 665] width 91 height 37
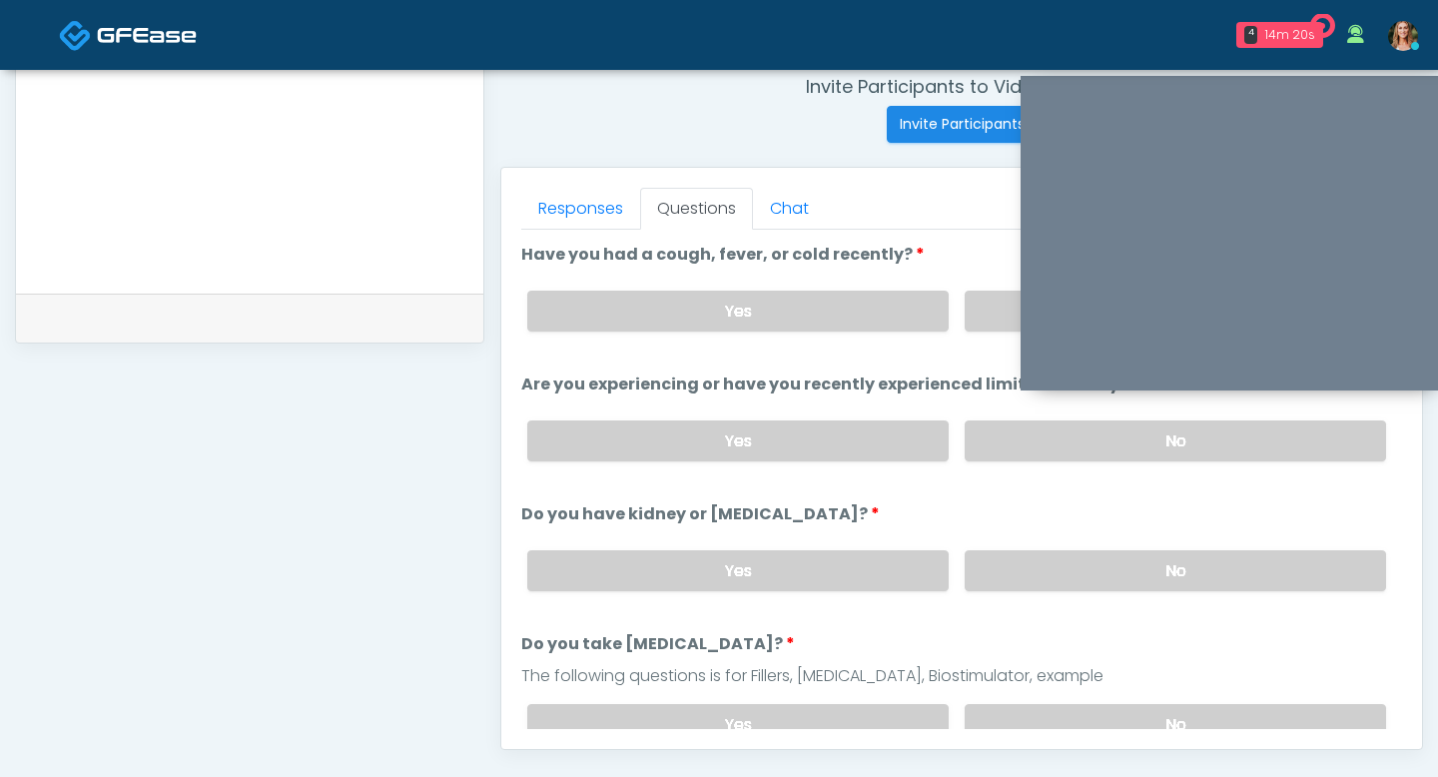
scroll to position [768, 0]
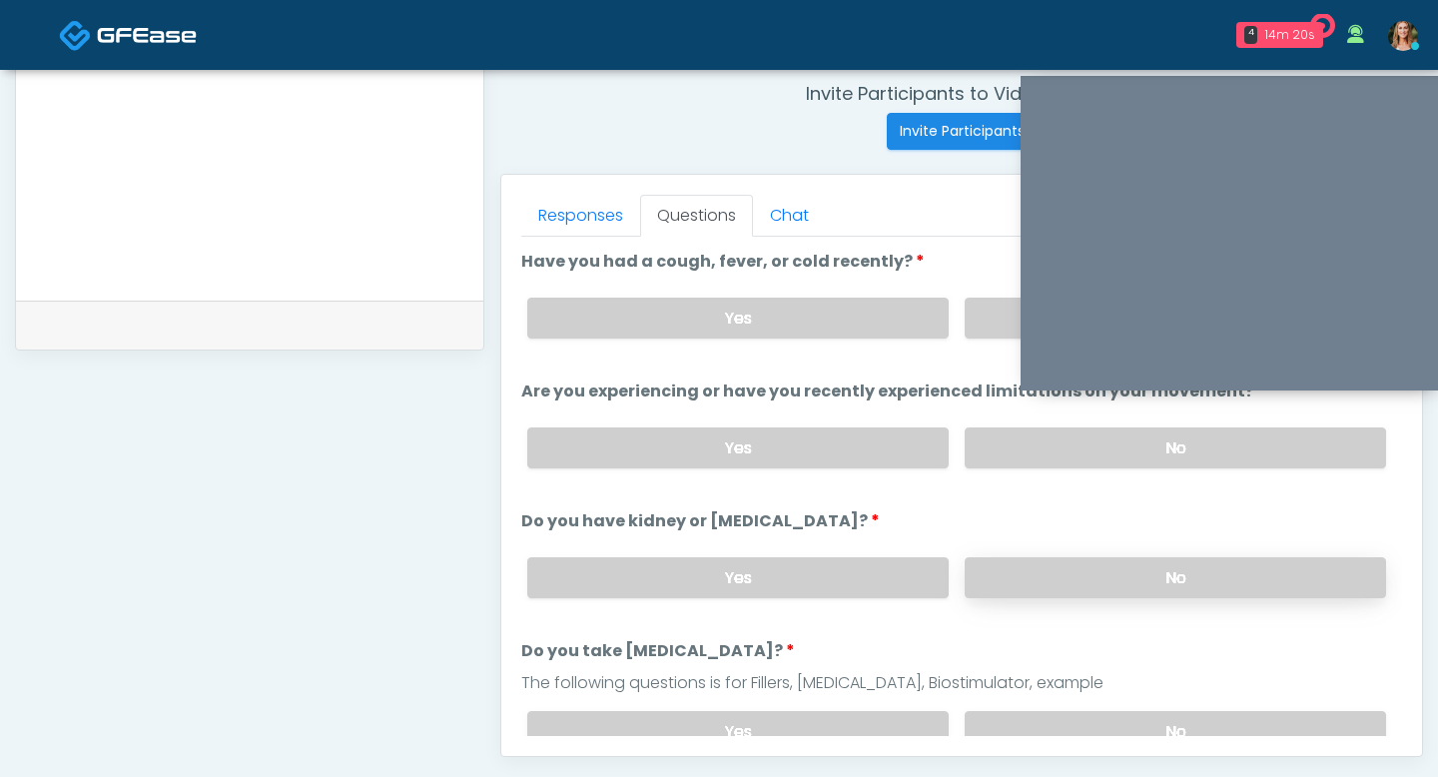
click at [1010, 582] on label "No" at bounding box center [1175, 577] width 421 height 41
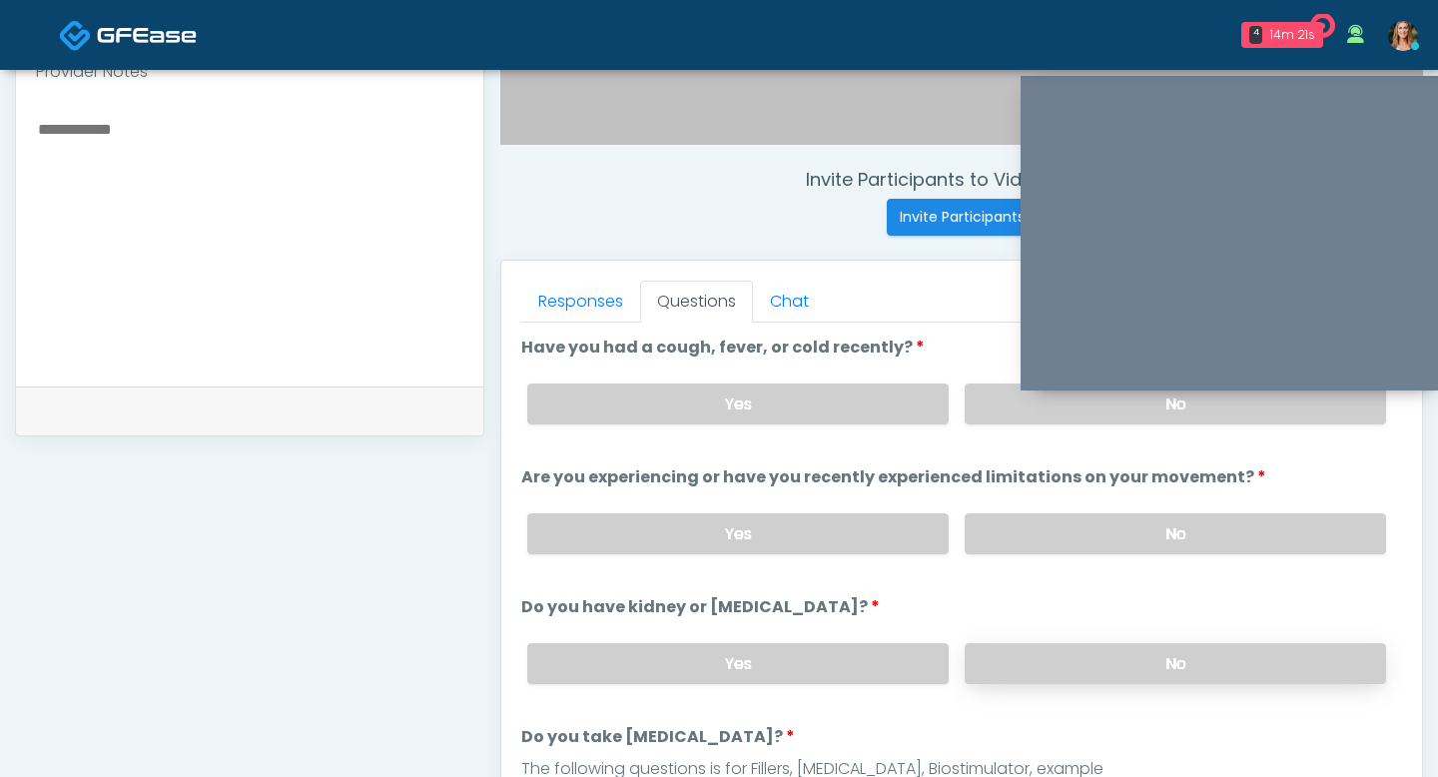
scroll to position [653, 0]
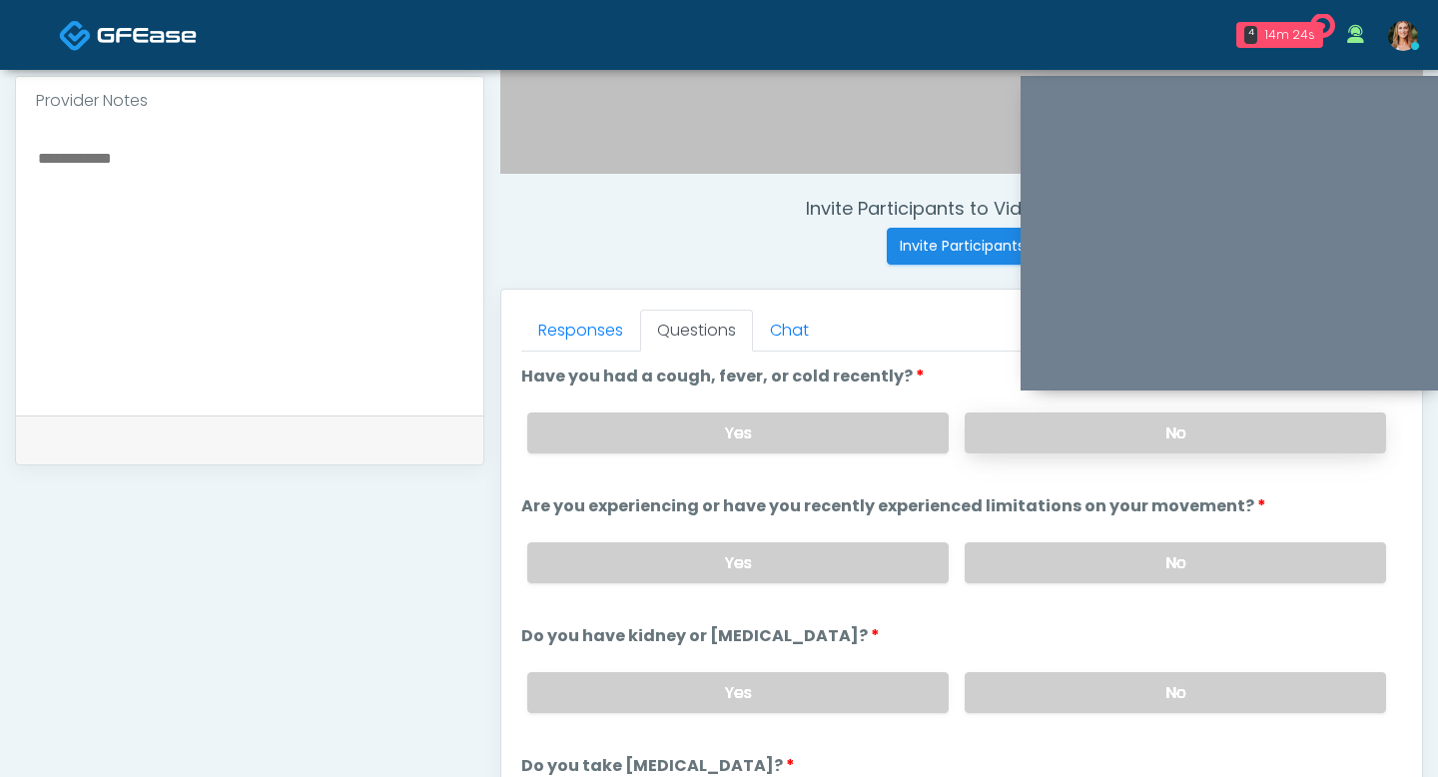
click at [1024, 446] on label "No" at bounding box center [1175, 432] width 421 height 41
click at [1080, 559] on label "No" at bounding box center [1175, 562] width 421 height 41
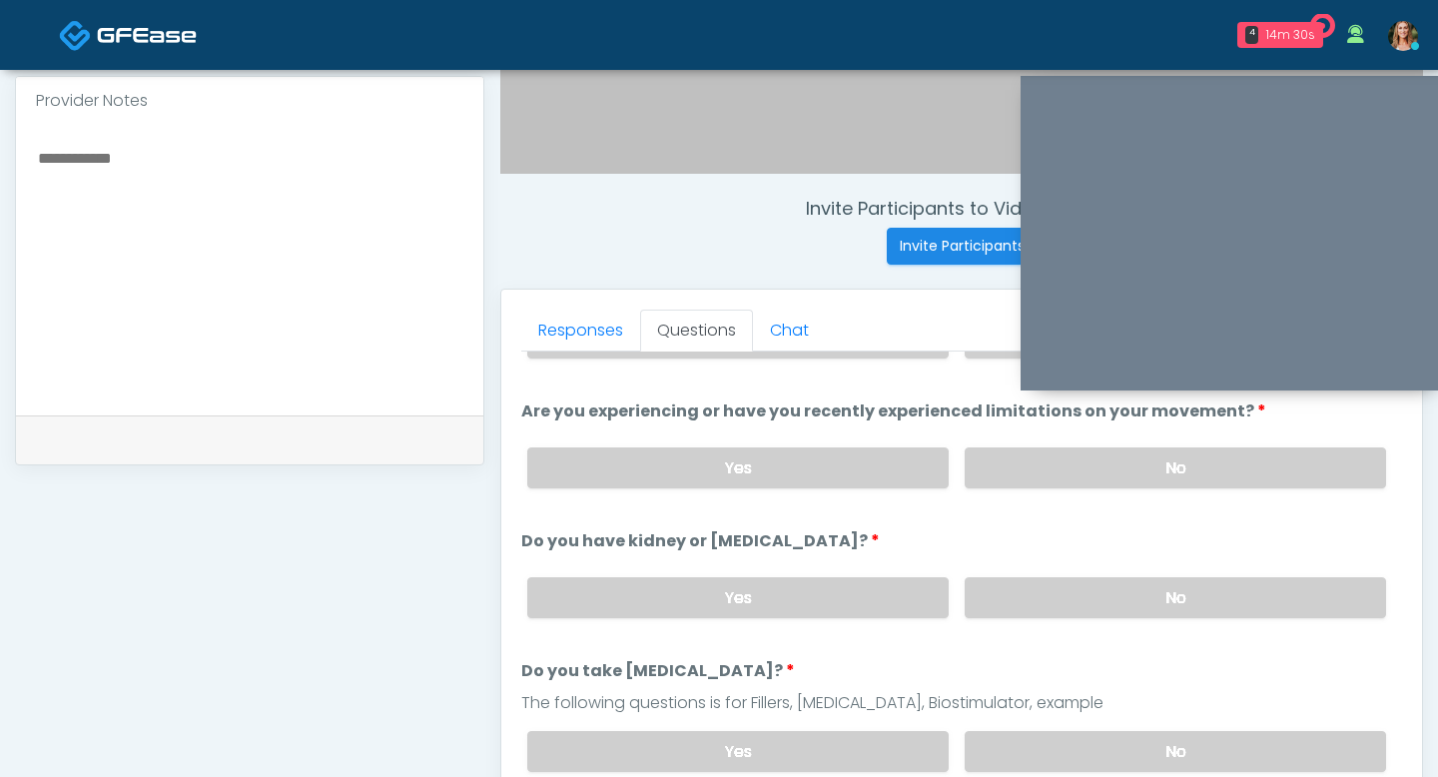
scroll to position [62, 0]
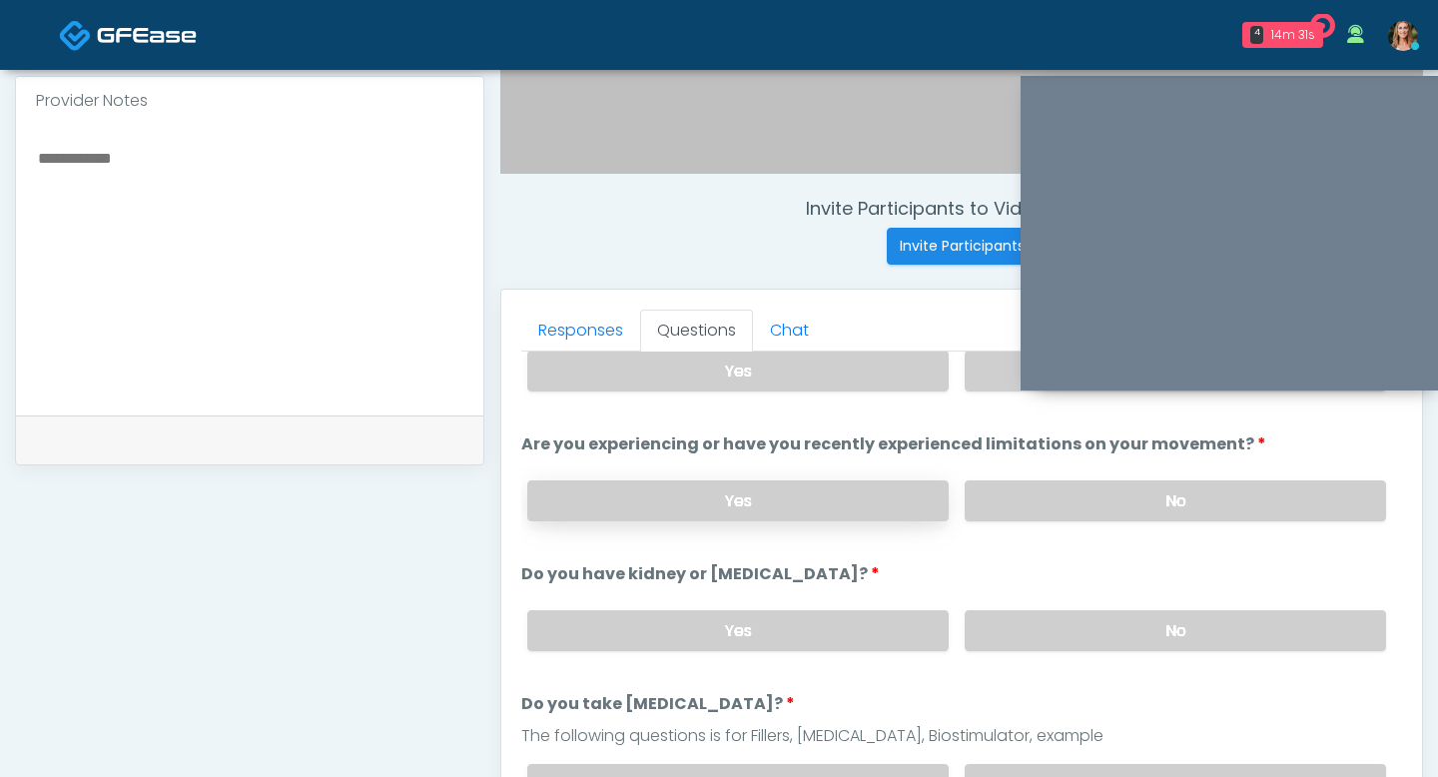
click at [773, 518] on label "Yes" at bounding box center [737, 500] width 421 height 41
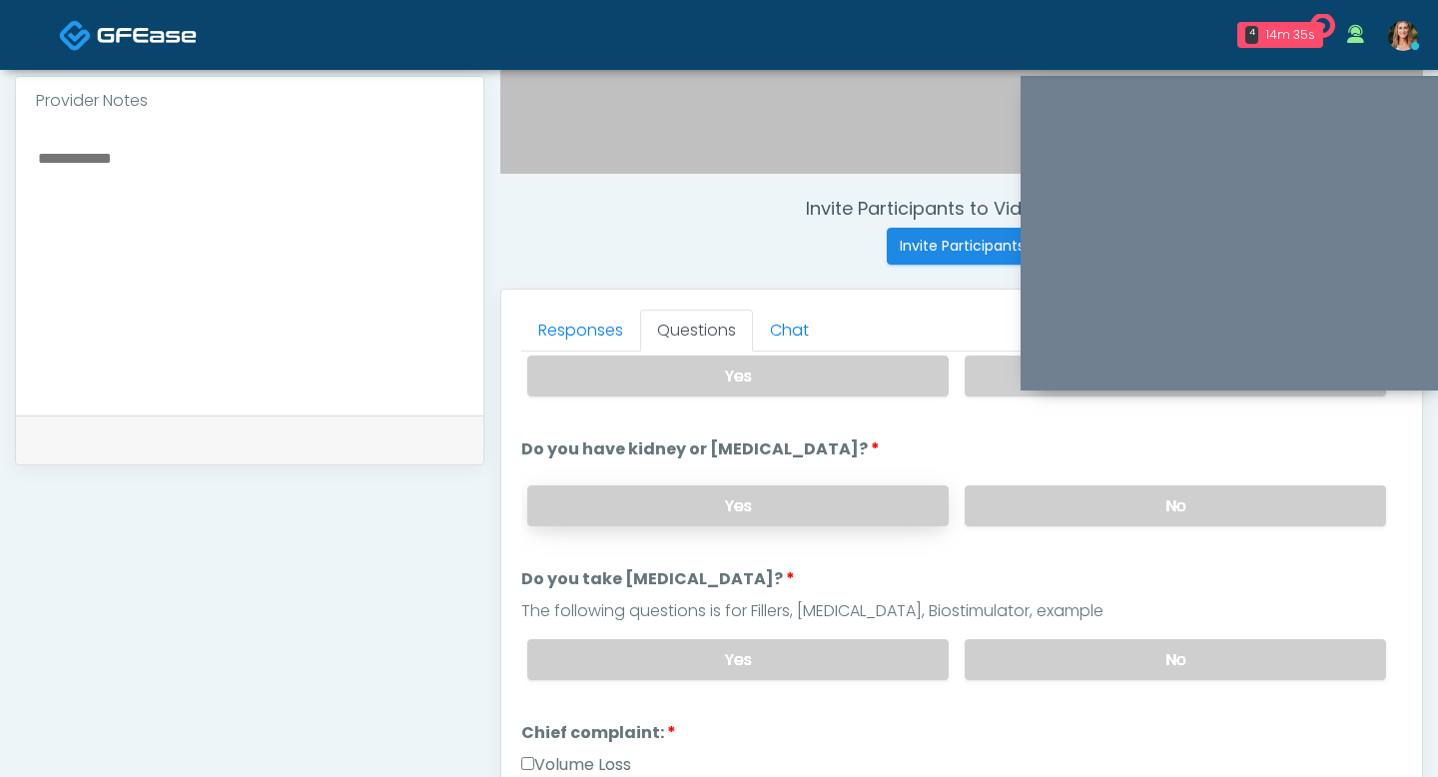
scroll to position [205, 0]
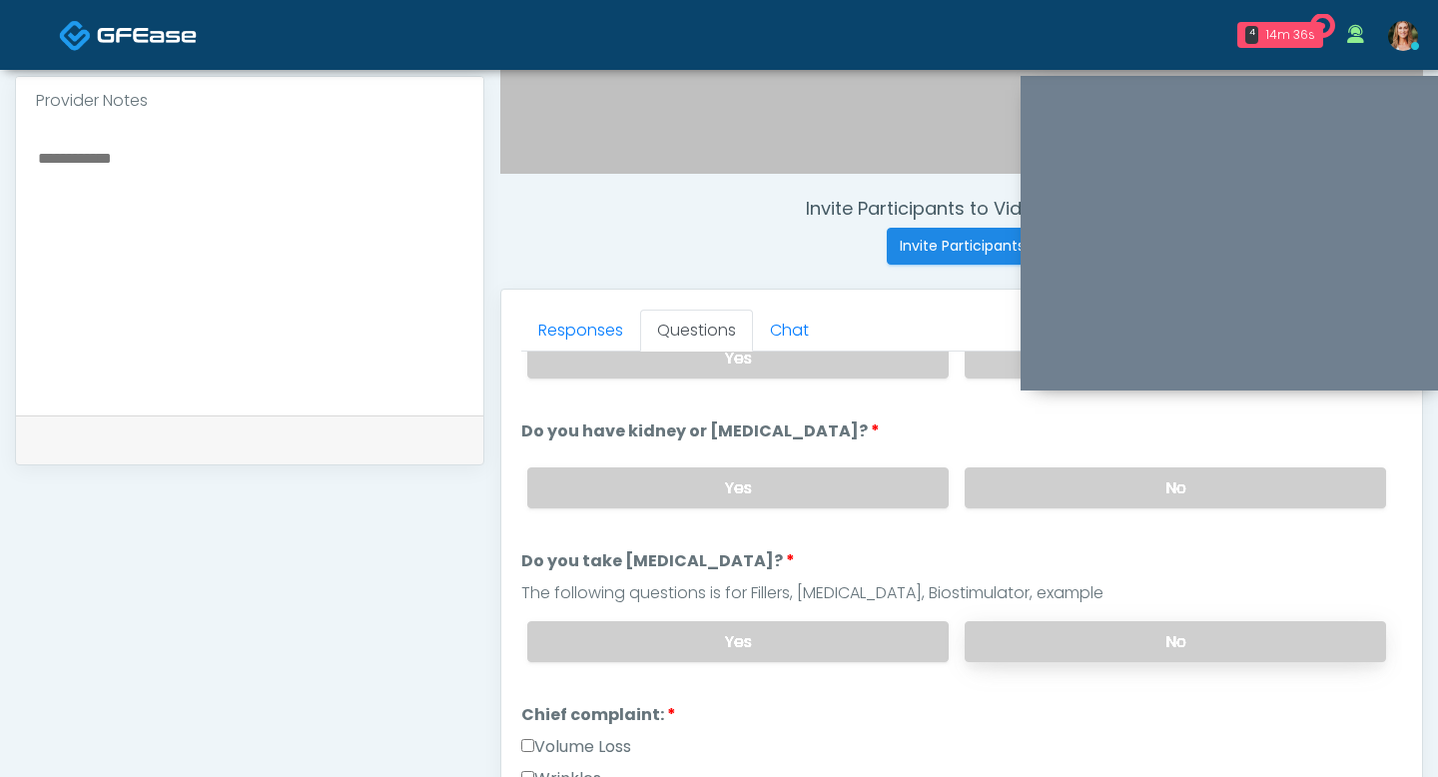
click at [1058, 627] on label "No" at bounding box center [1175, 641] width 421 height 41
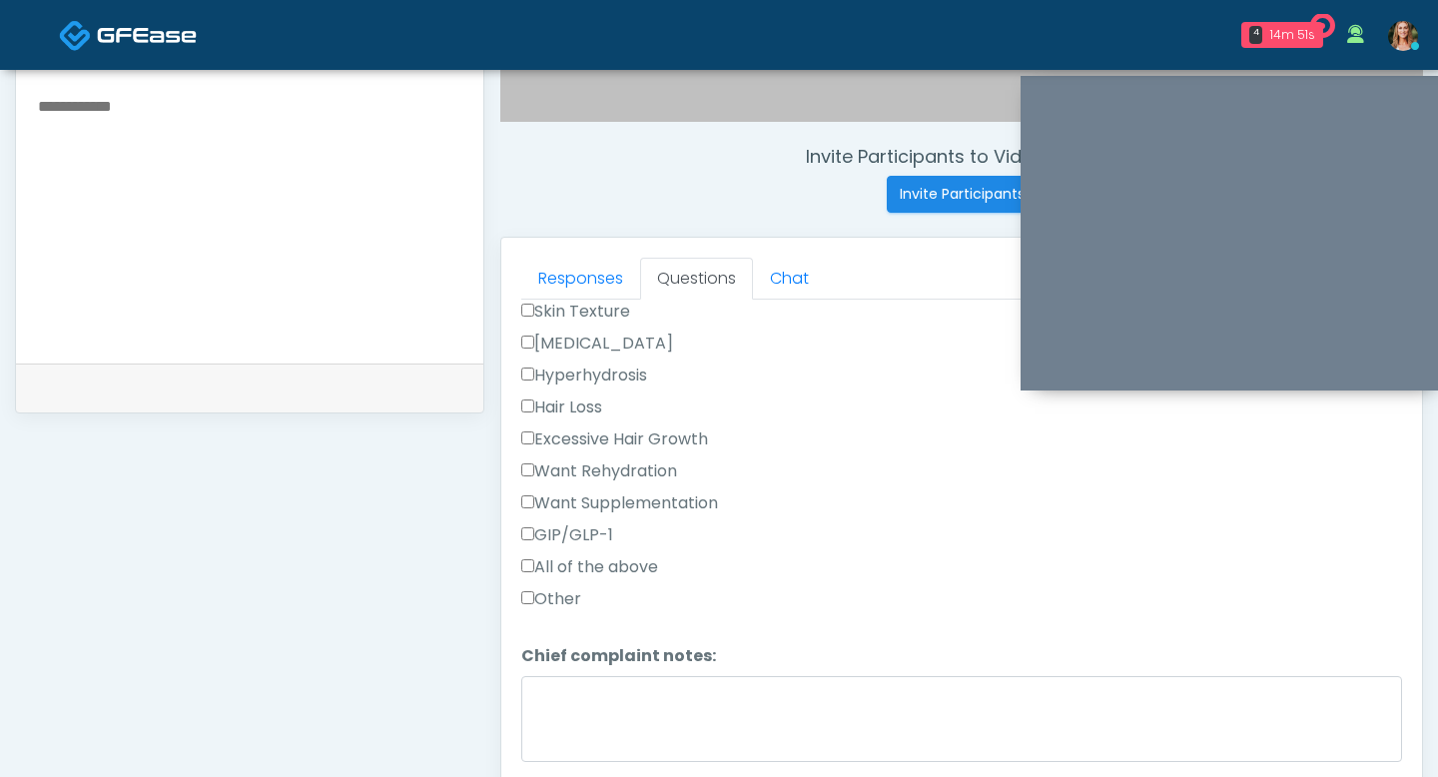
scroll to position [726, 0]
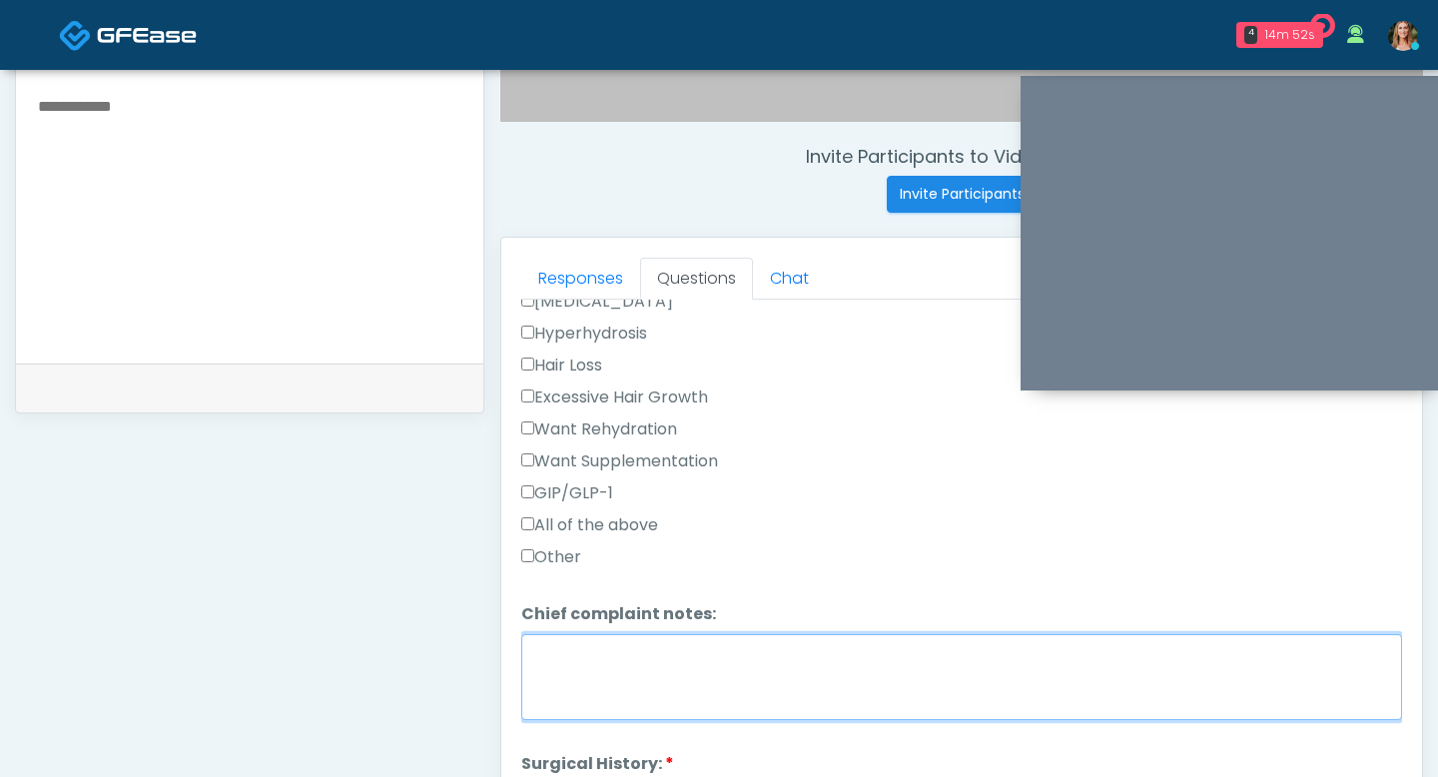
click at [564, 669] on textarea "Chief complaint notes:" at bounding box center [961, 677] width 881 height 86
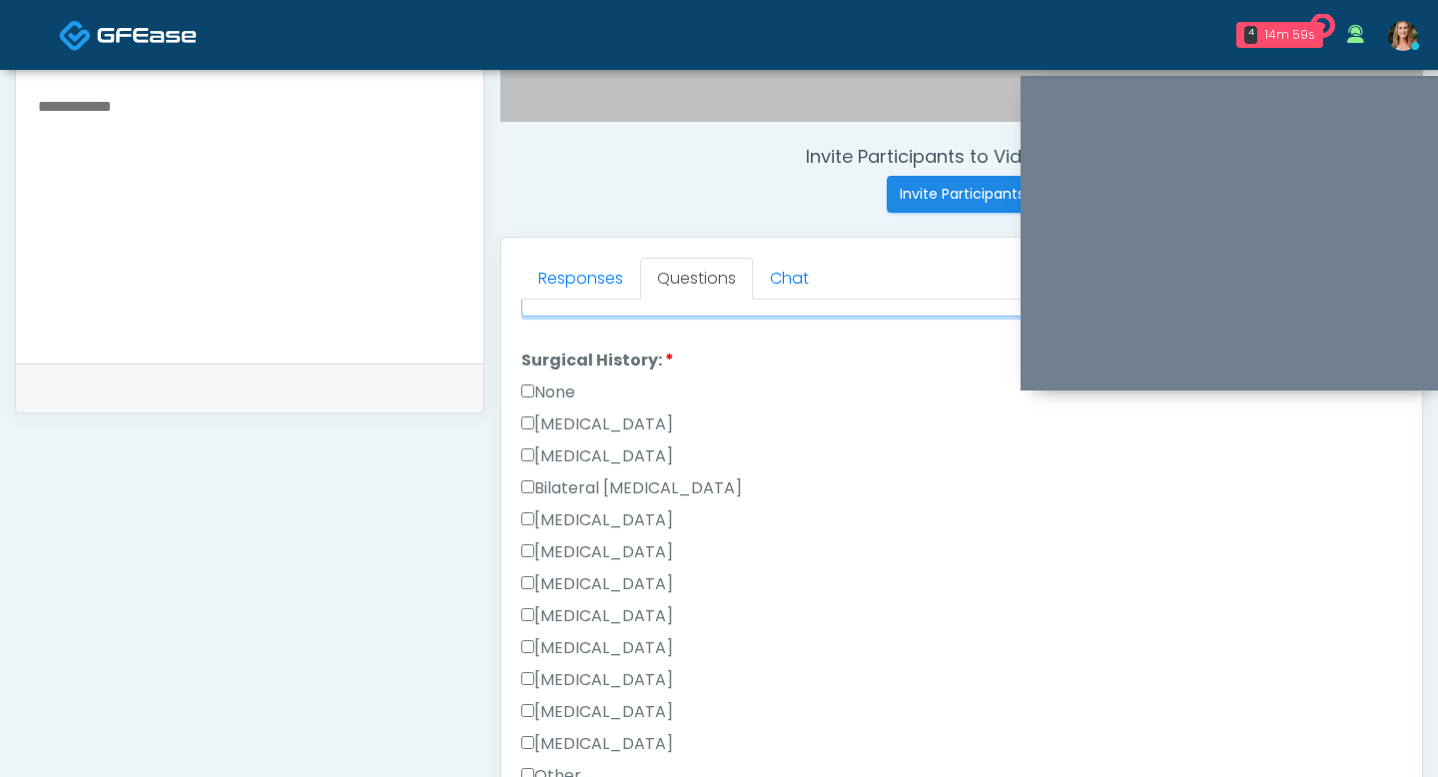
scroll to position [1178, 0]
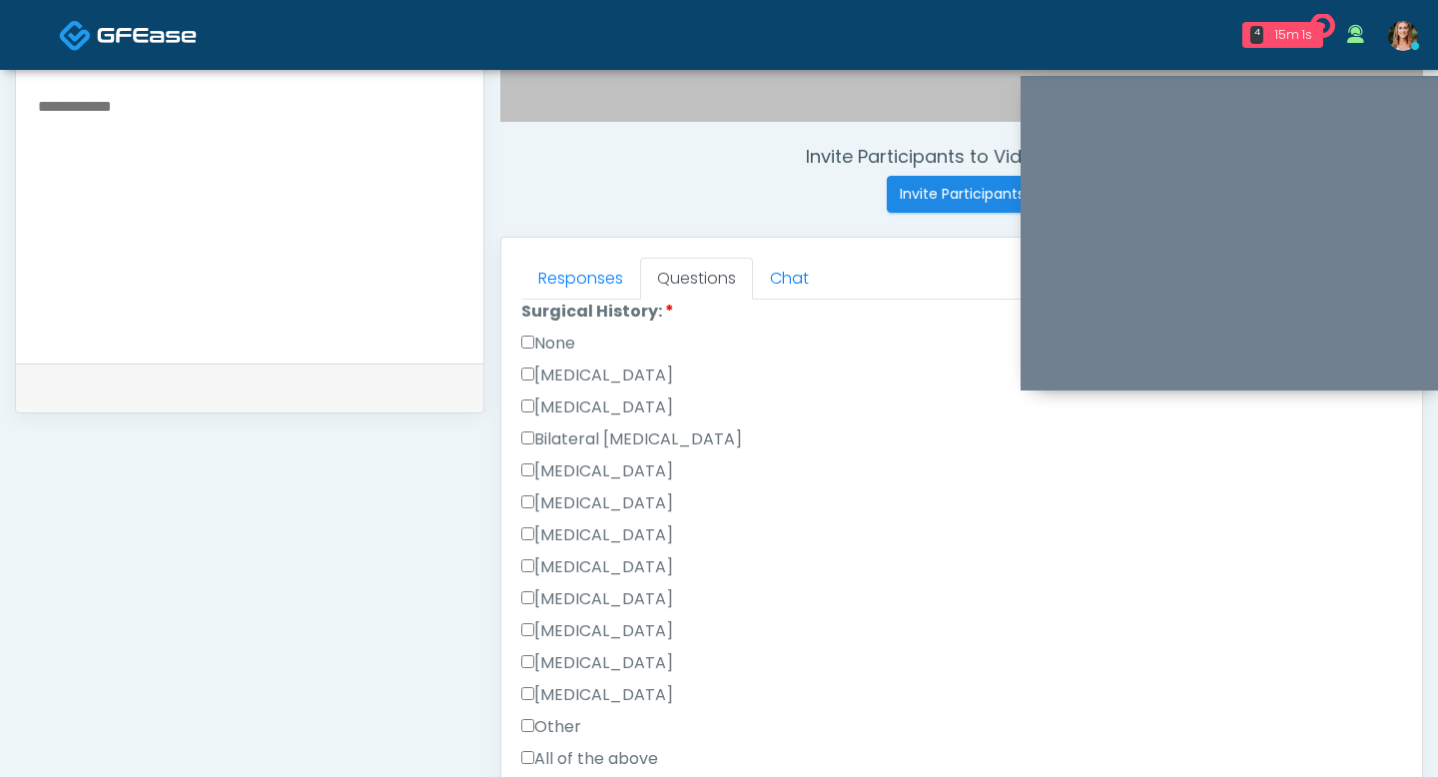
type textarea "**********"
click at [533, 345] on label "None" at bounding box center [548, 344] width 54 height 24
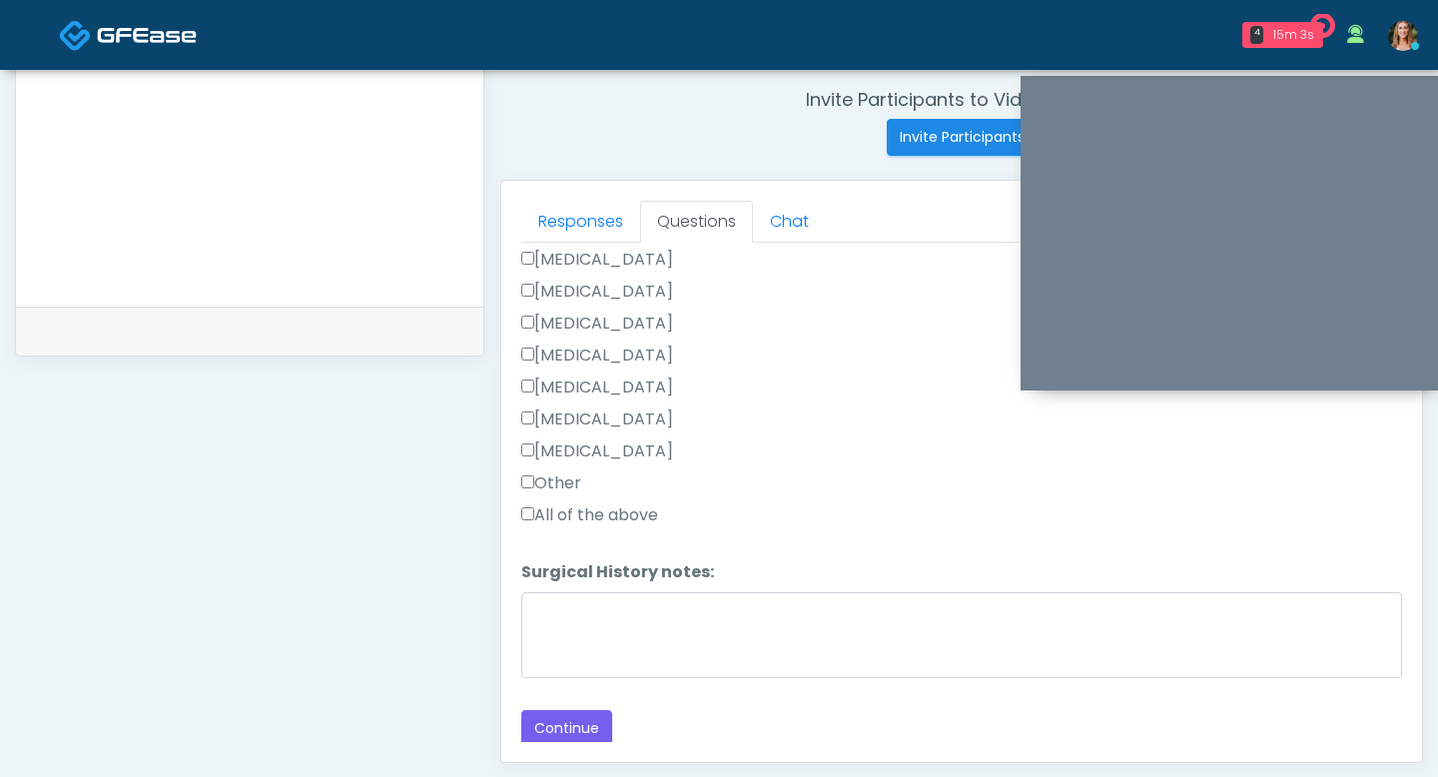
scroll to position [792, 0]
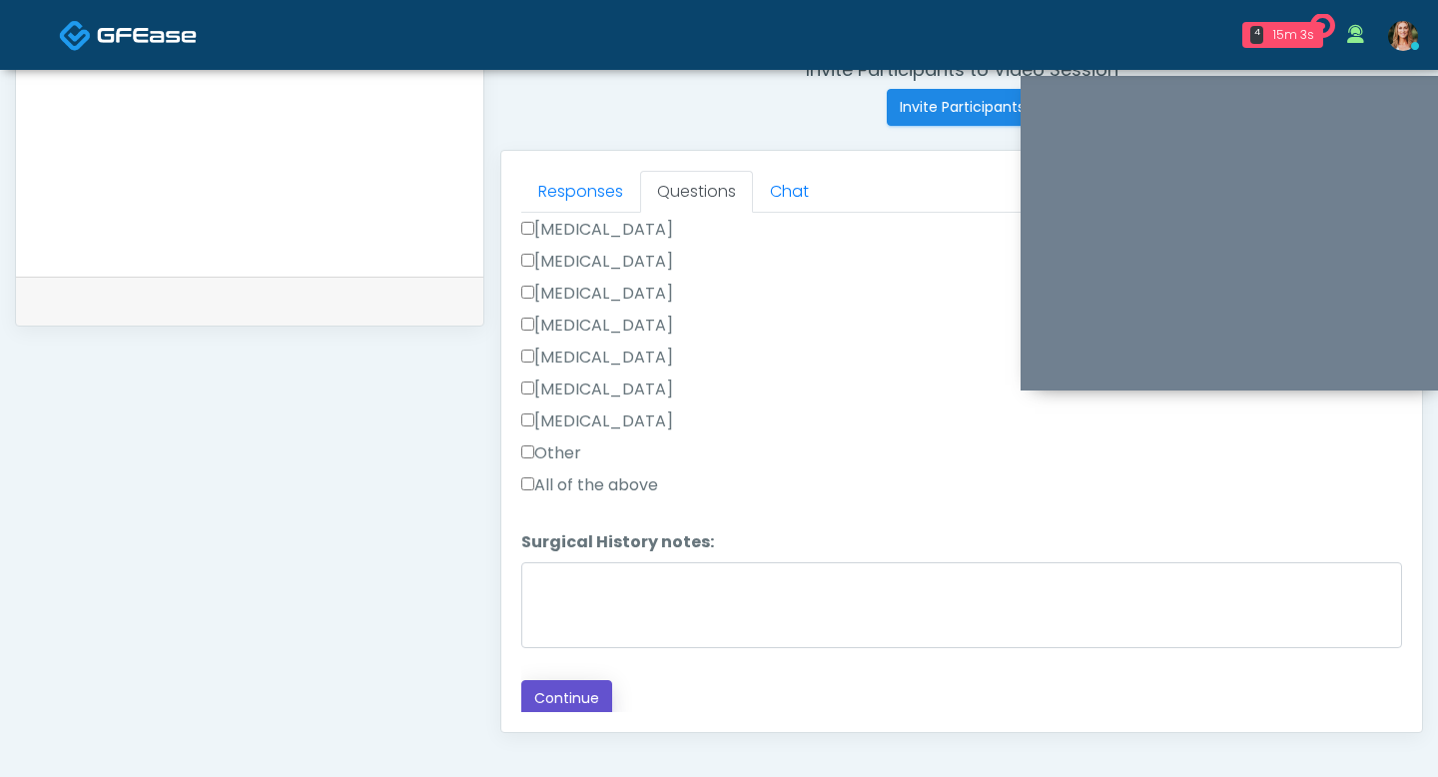
click at [555, 694] on button "Continue" at bounding box center [566, 698] width 91 height 37
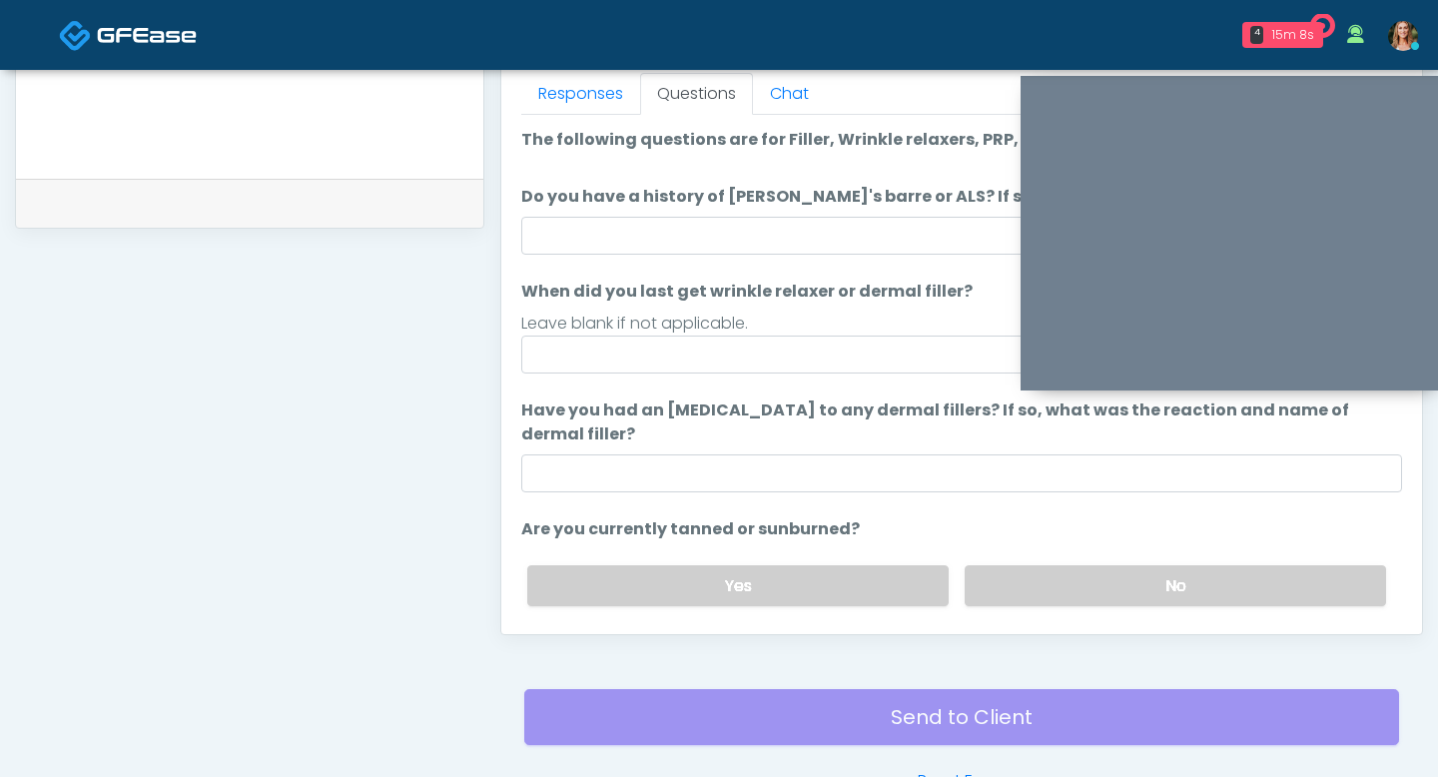
scroll to position [875, 0]
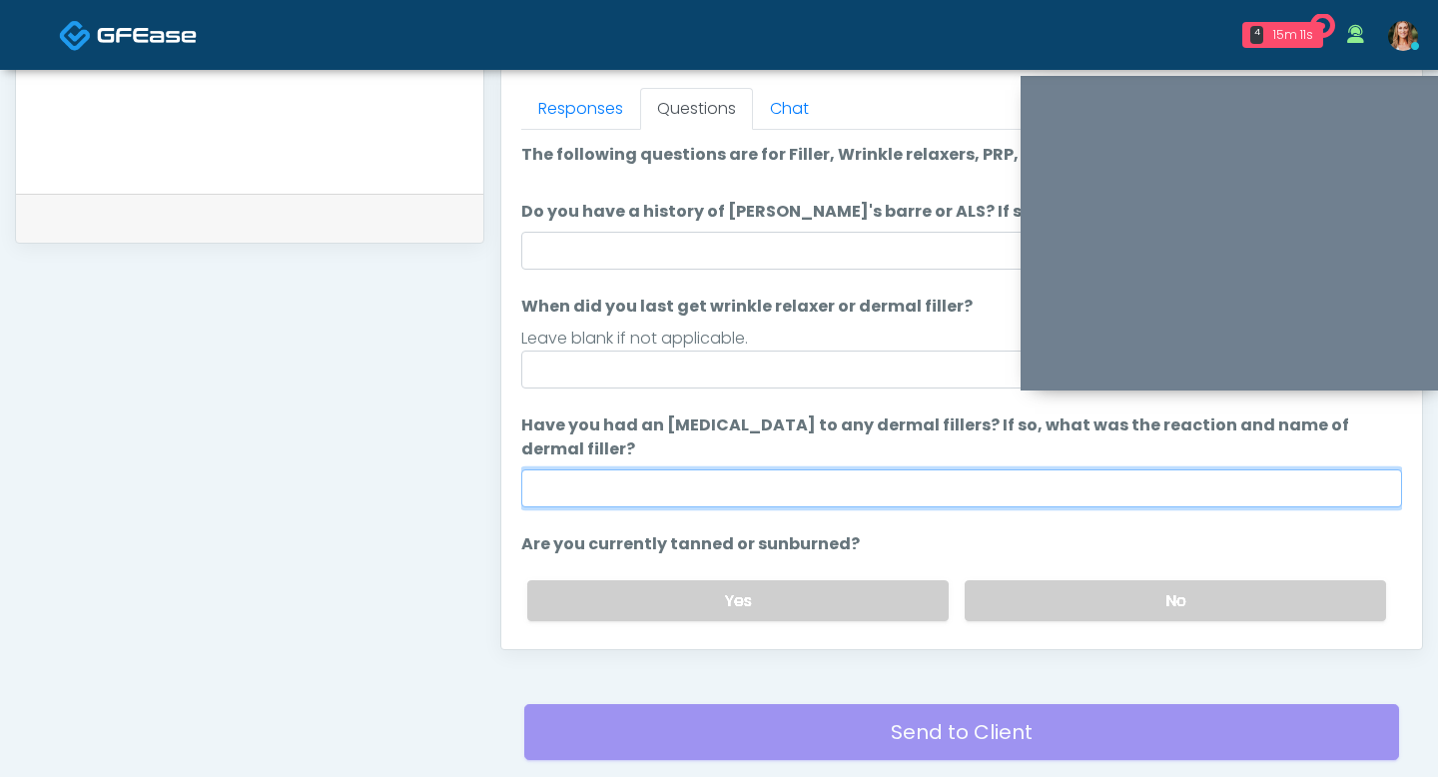
click at [804, 476] on input "Have you had an allergic response to any dermal fillers? If so, what was the re…" at bounding box center [961, 488] width 881 height 38
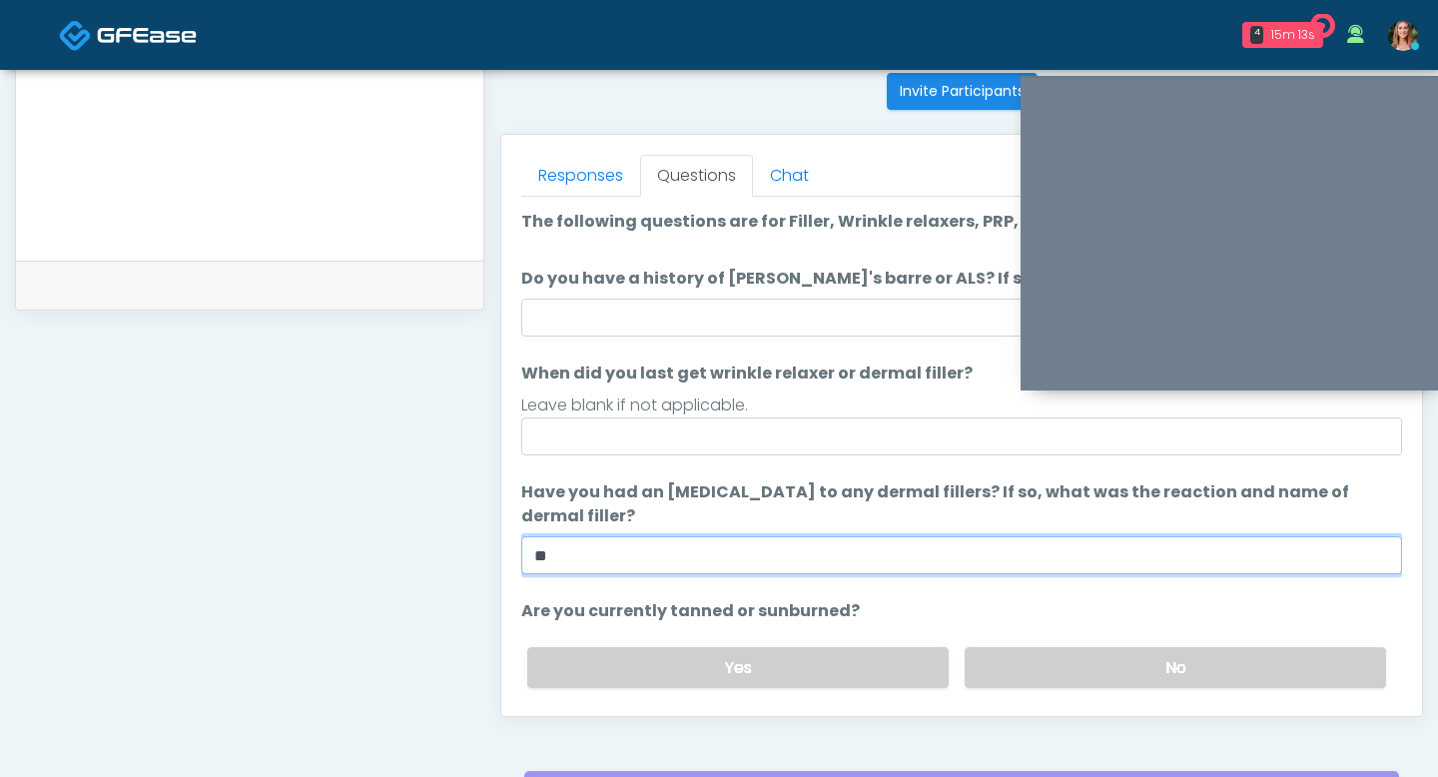
scroll to position [793, 0]
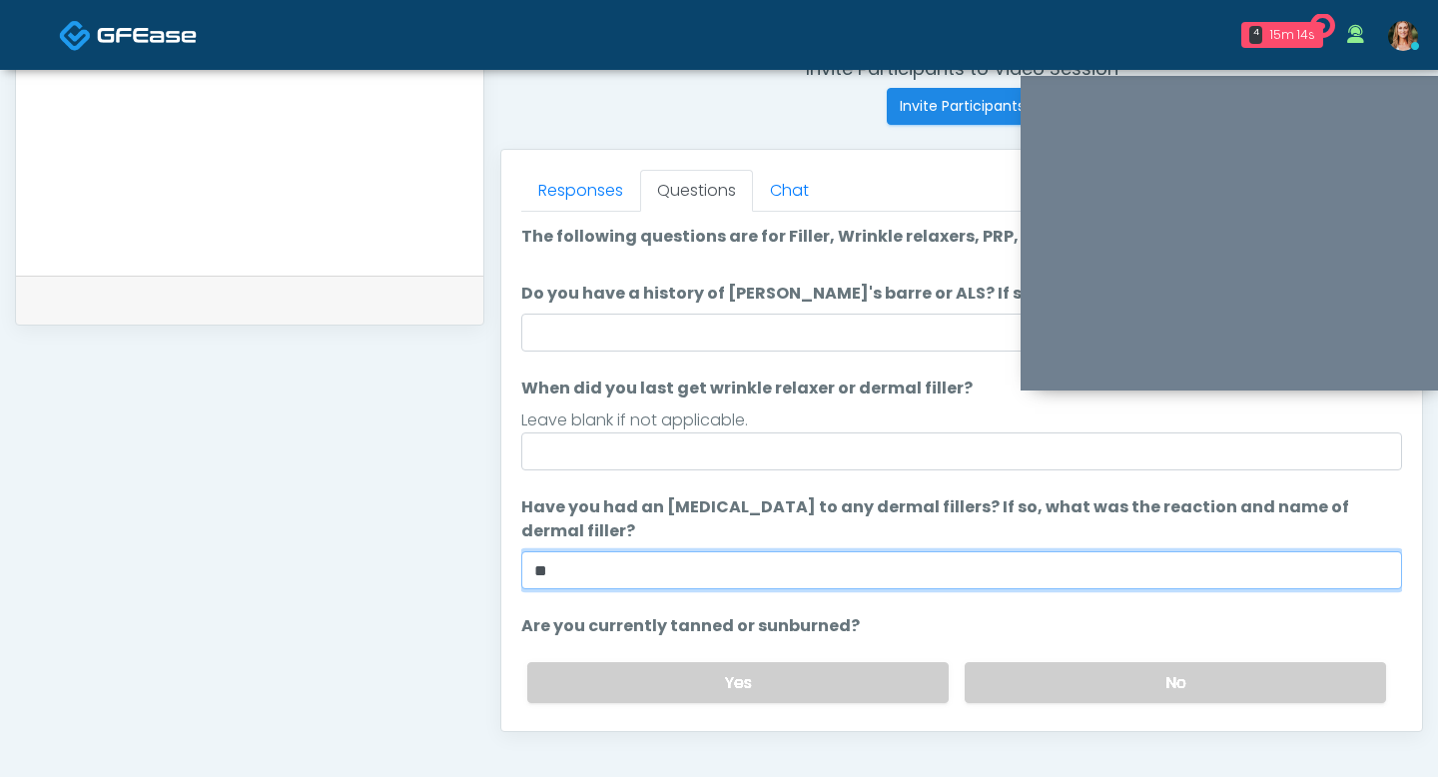
type input "**"
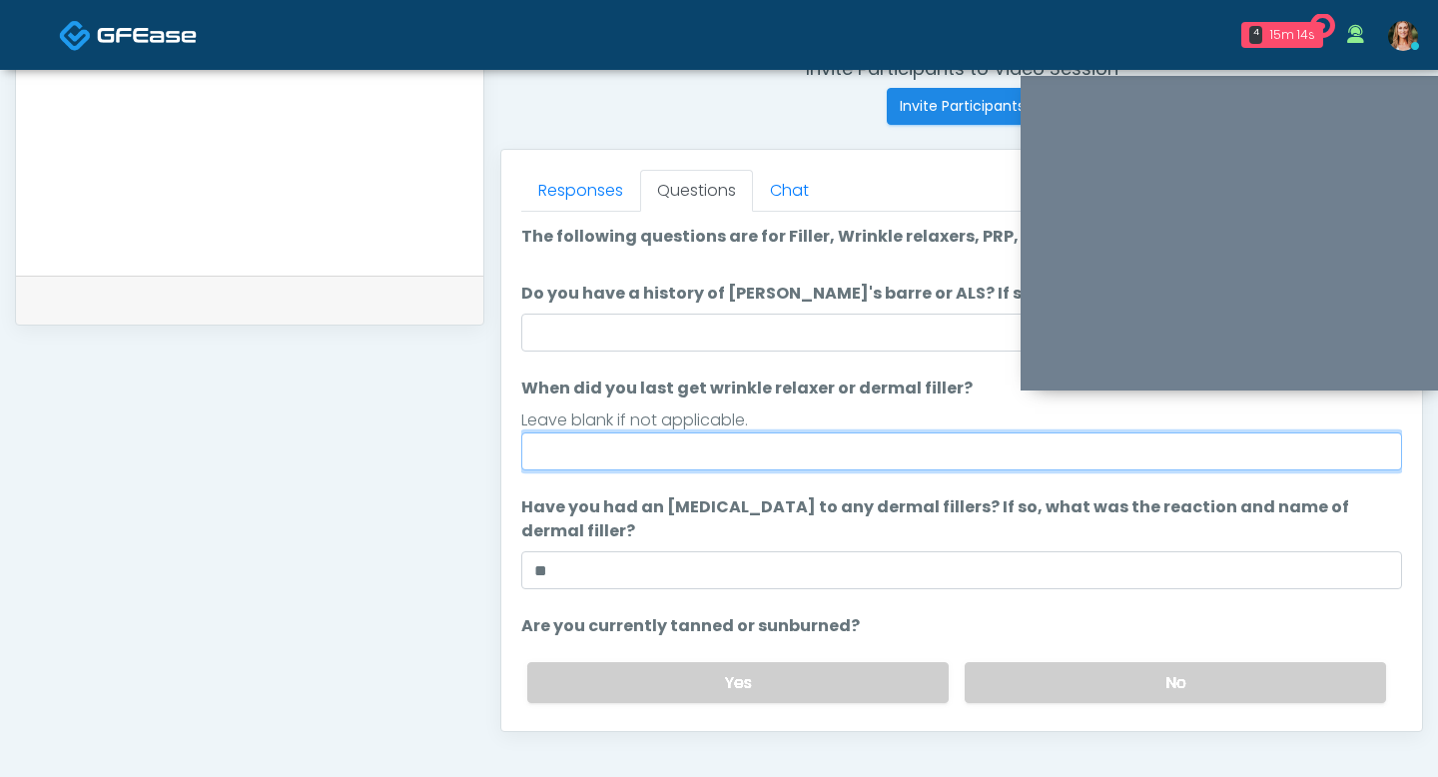
click at [793, 452] on input "When did you last get wrinkle relaxer or dermal filler?" at bounding box center [961, 451] width 881 height 38
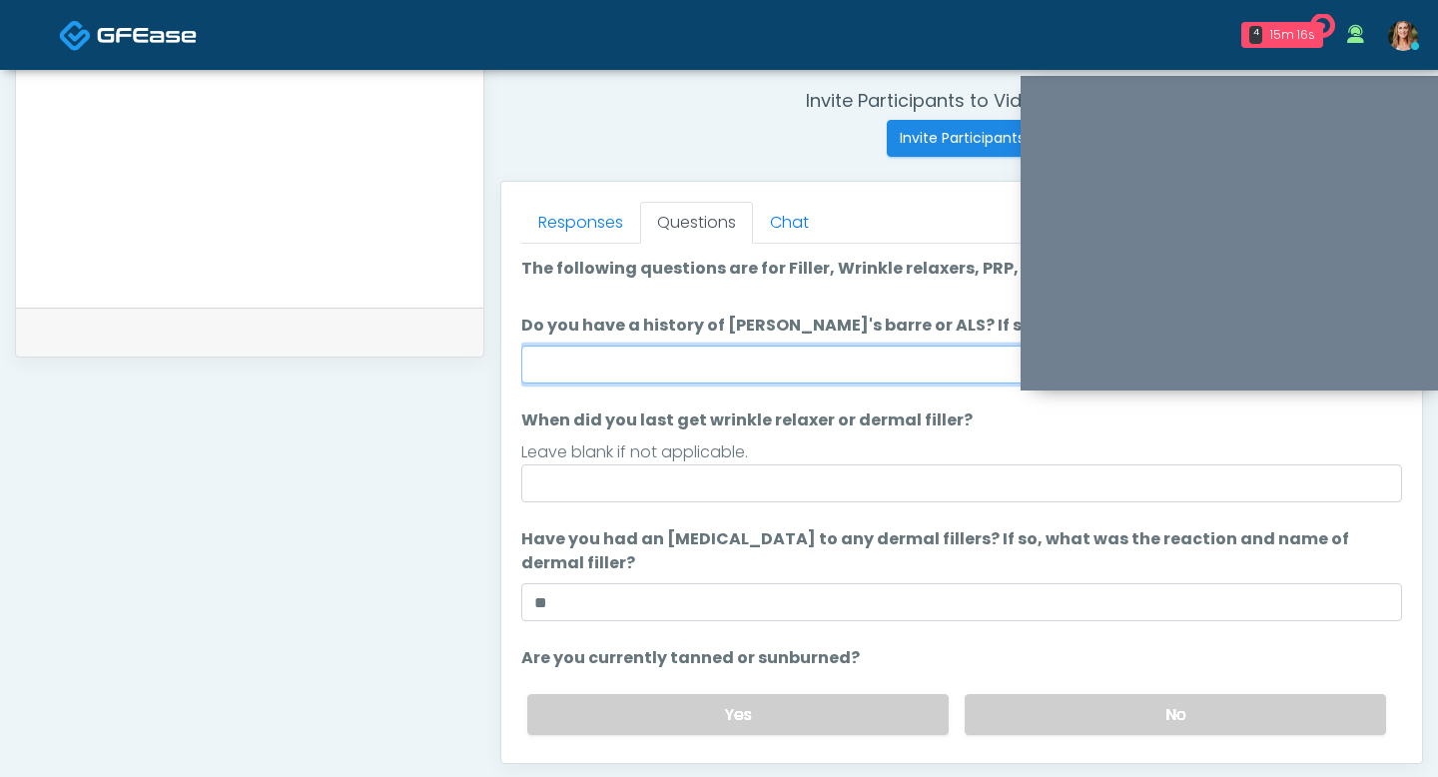
click at [762, 371] on input "Do you have a history of [PERSON_NAME]'s barre or ALS? If so, please provide de…" at bounding box center [961, 365] width 881 height 38
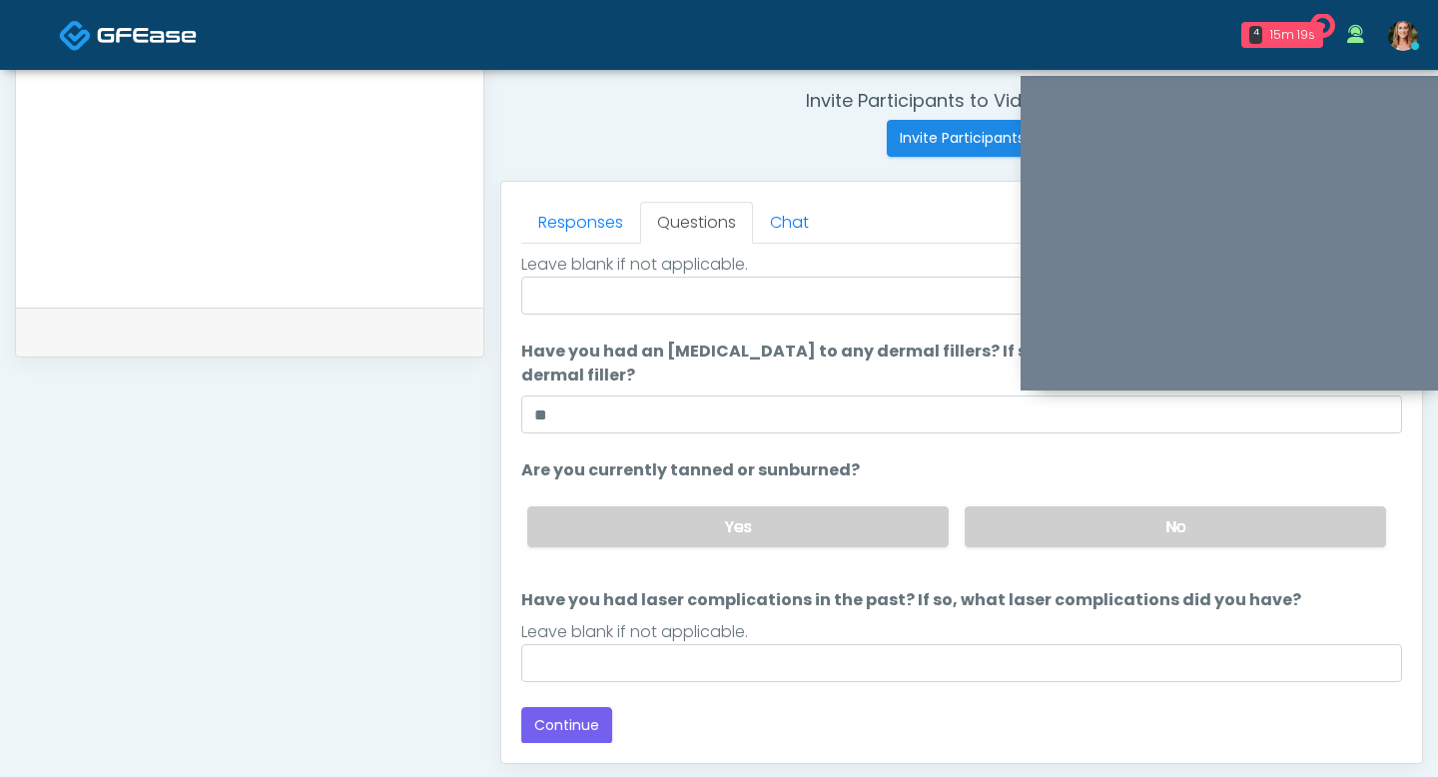
scroll to position [768, 0]
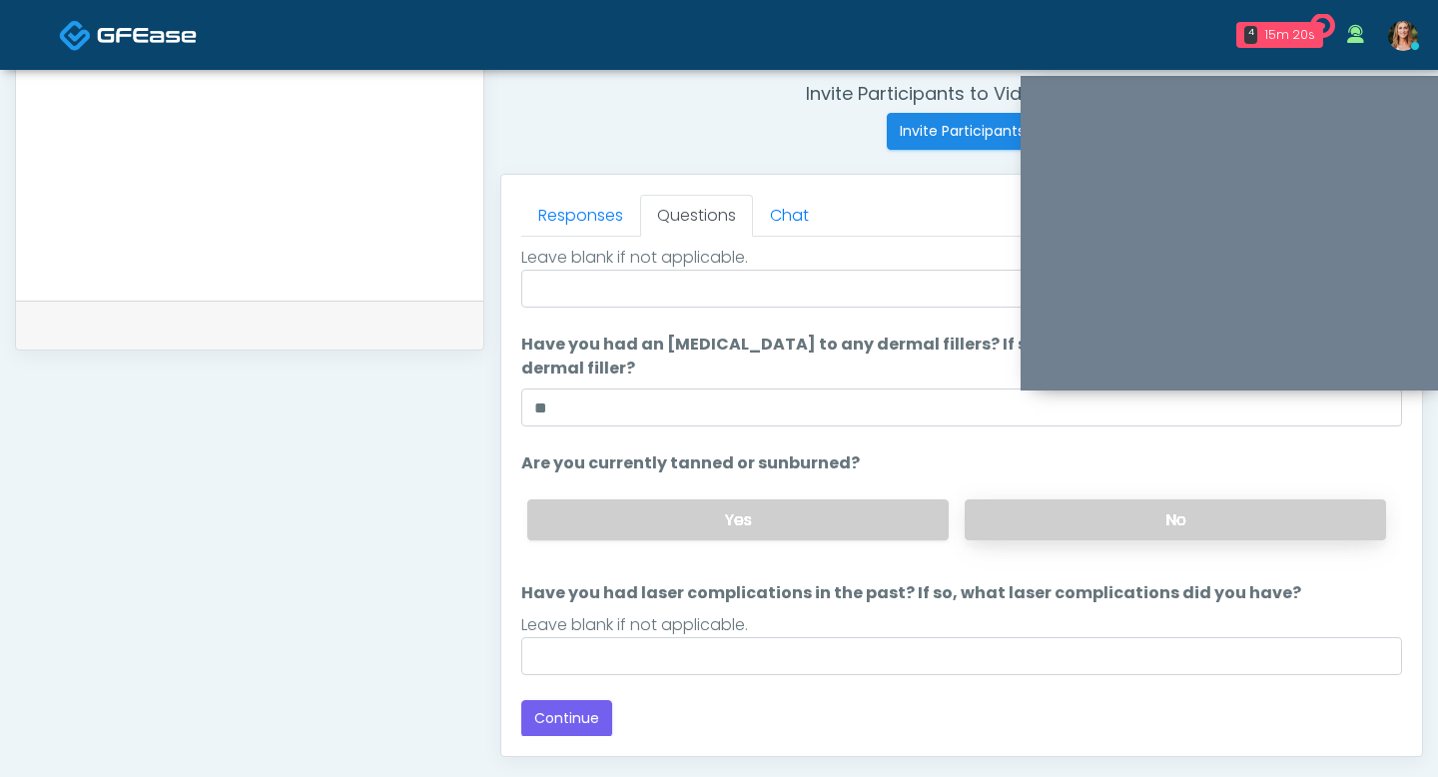
type input "**"
click at [1004, 505] on label "No" at bounding box center [1175, 519] width 421 height 41
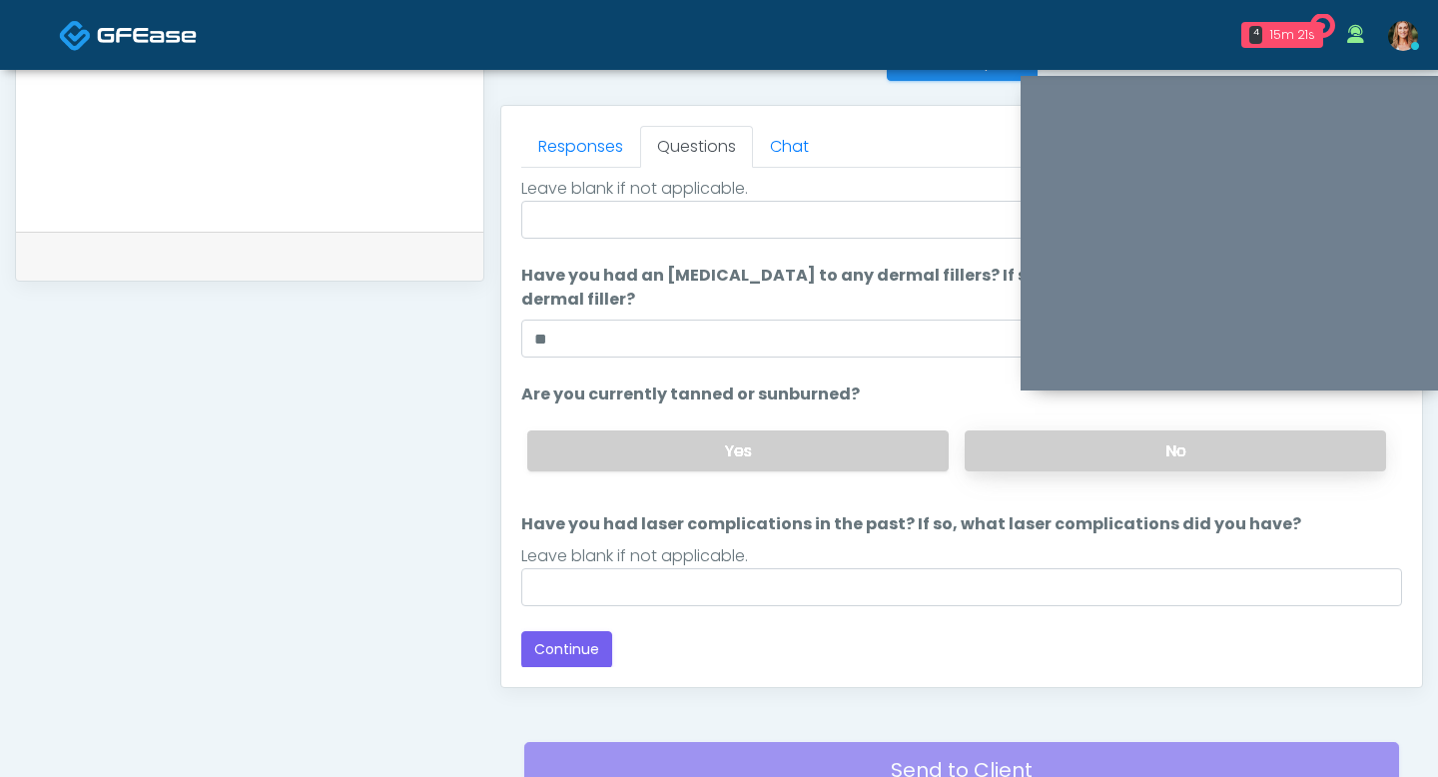
scroll to position [938, 0]
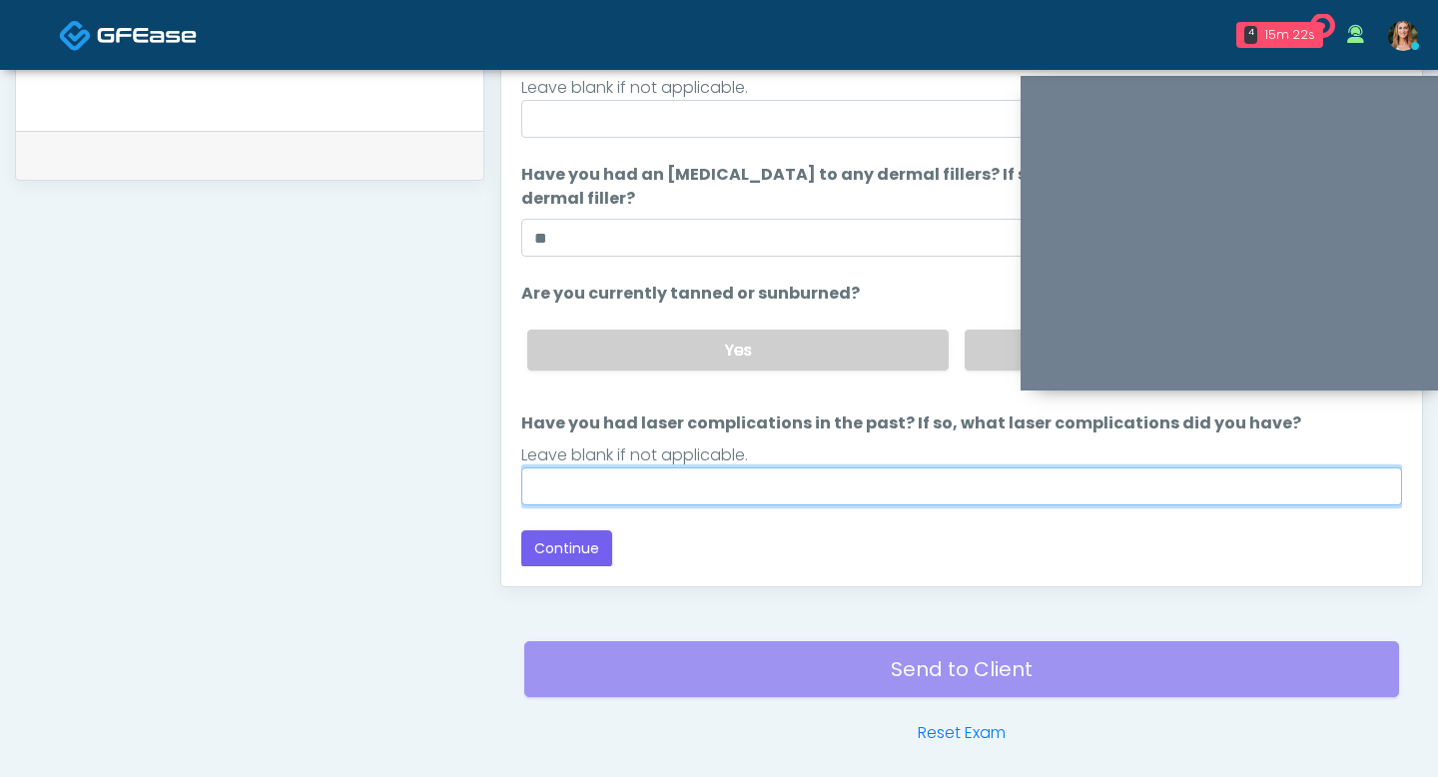
click at [779, 492] on input "Have you had laser complications in the past? If so, what laser complications d…" at bounding box center [961, 486] width 881 height 38
type input "**"
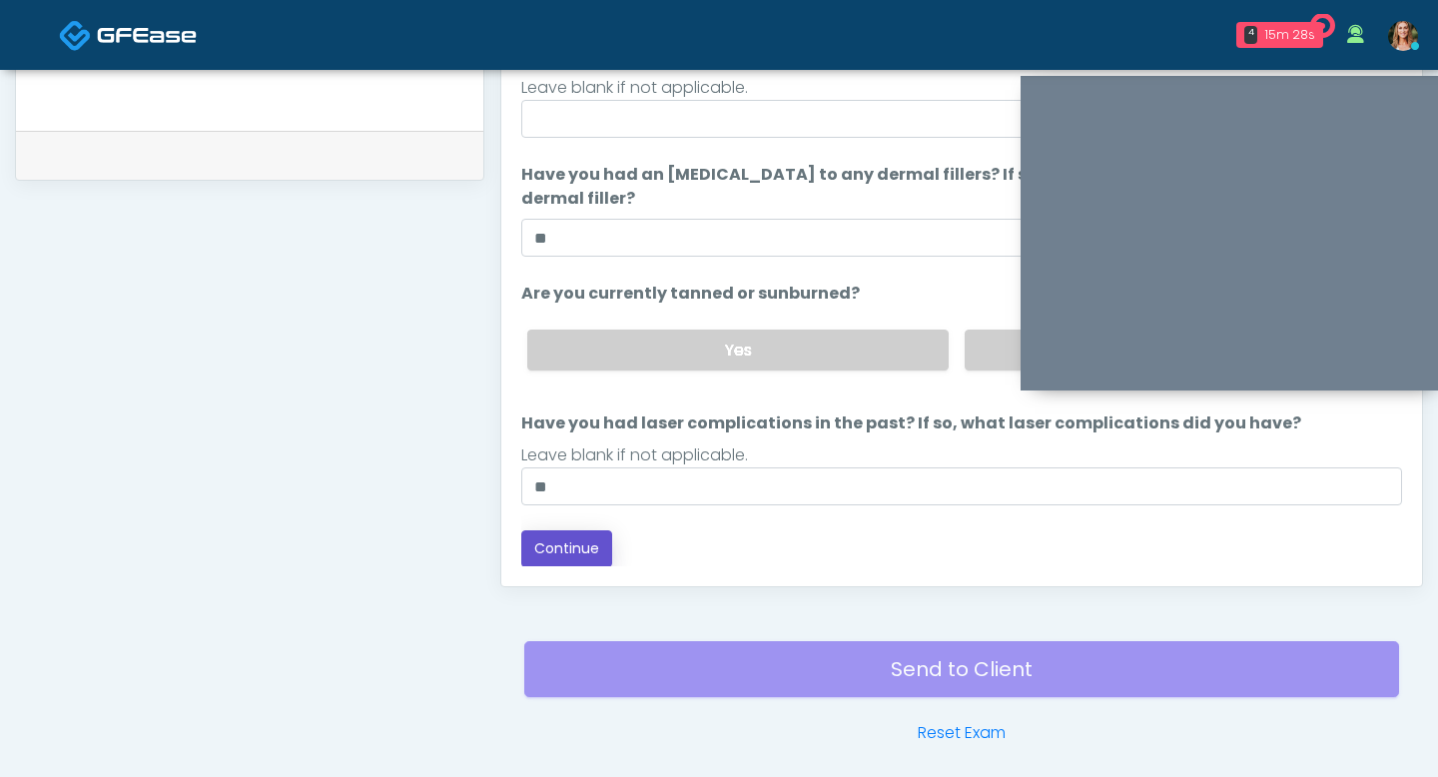
click at [565, 535] on button "Continue" at bounding box center [566, 548] width 91 height 37
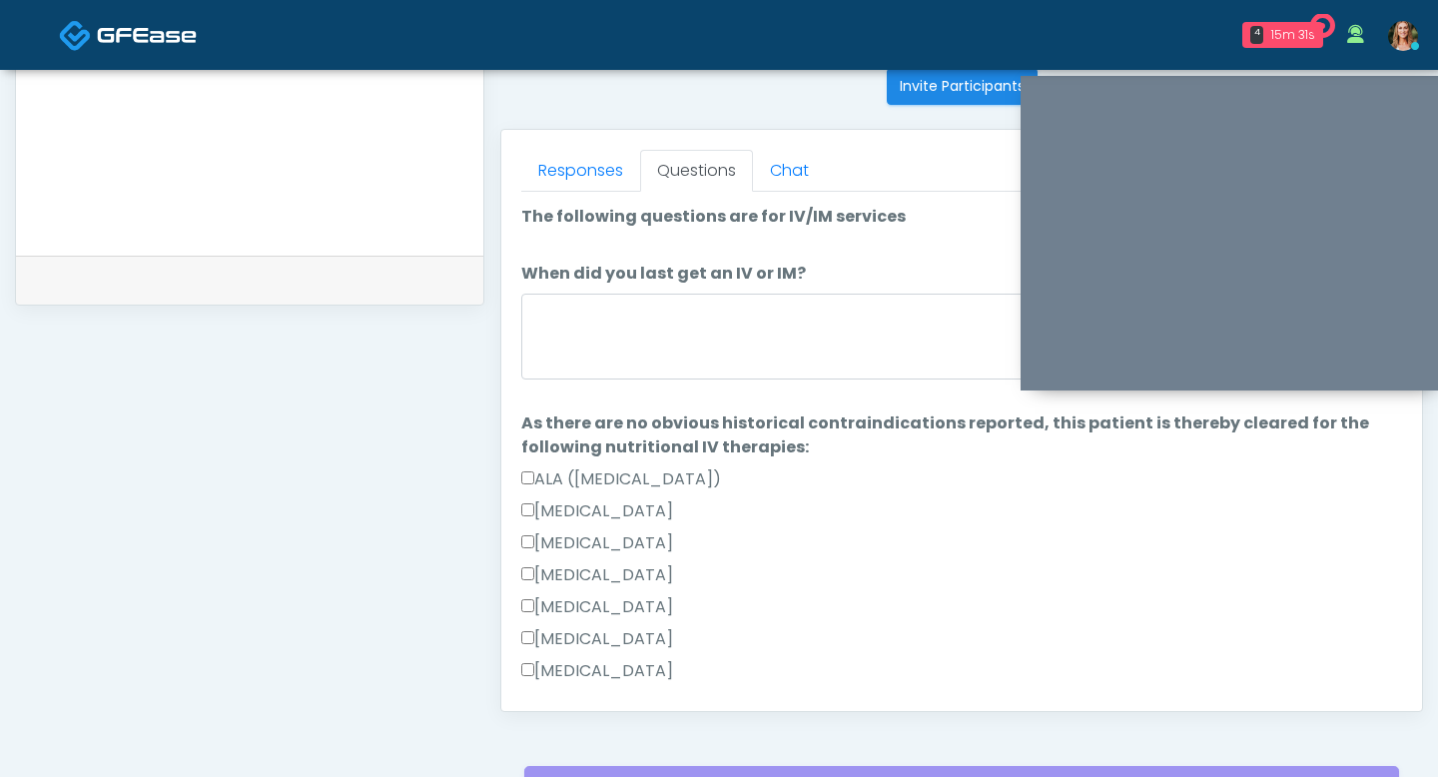
scroll to position [793, 0]
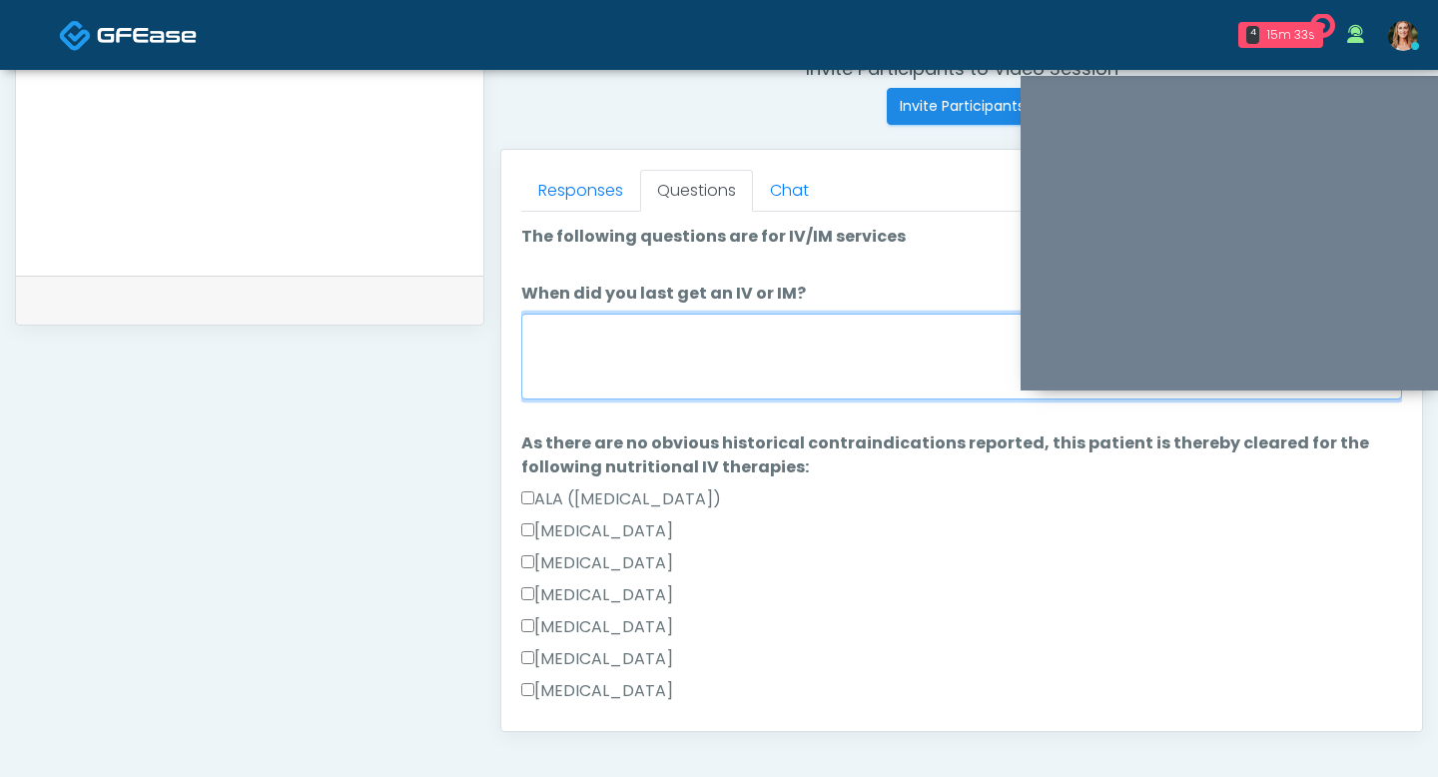
click at [620, 397] on textarea "When did you last get an IV or IM?" at bounding box center [961, 357] width 881 height 86
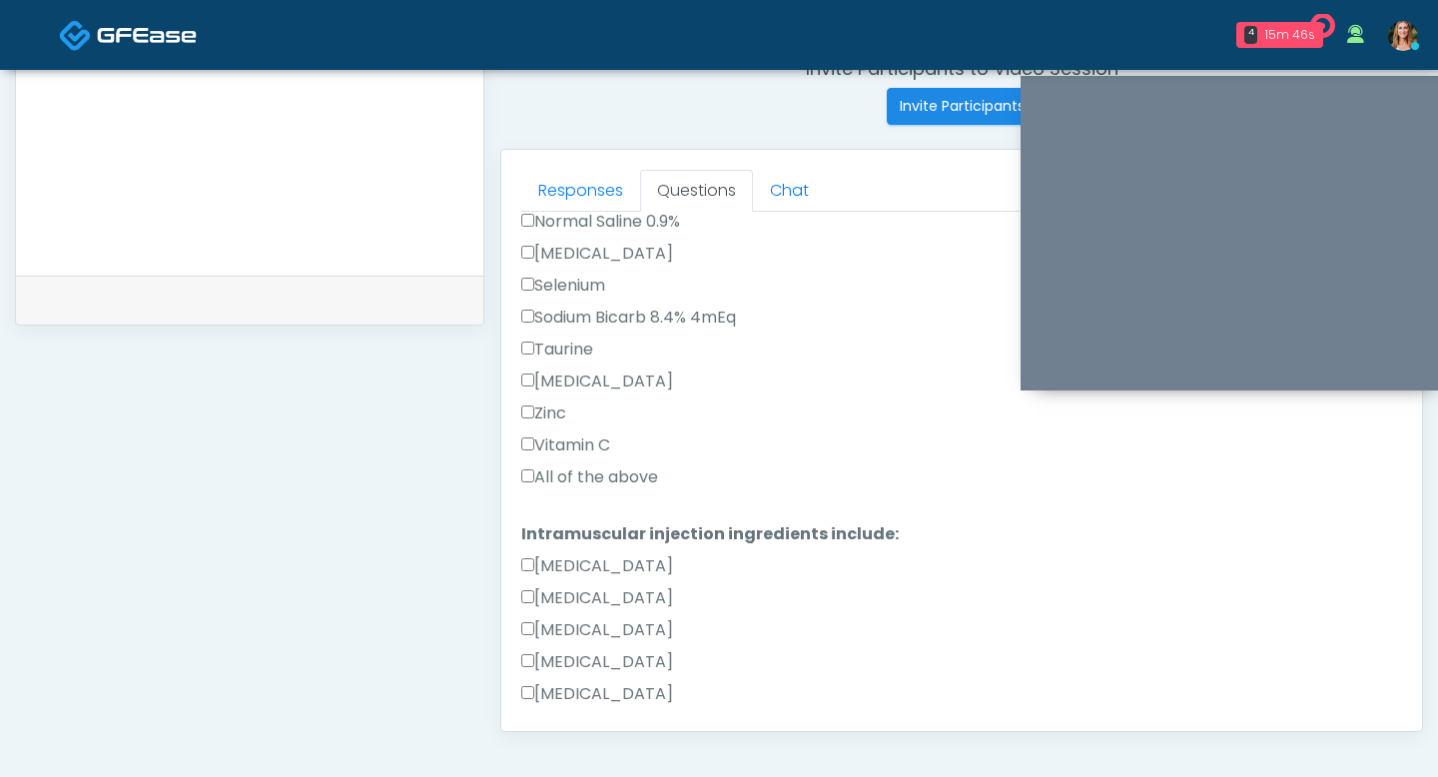
scroll to position [780, 0]
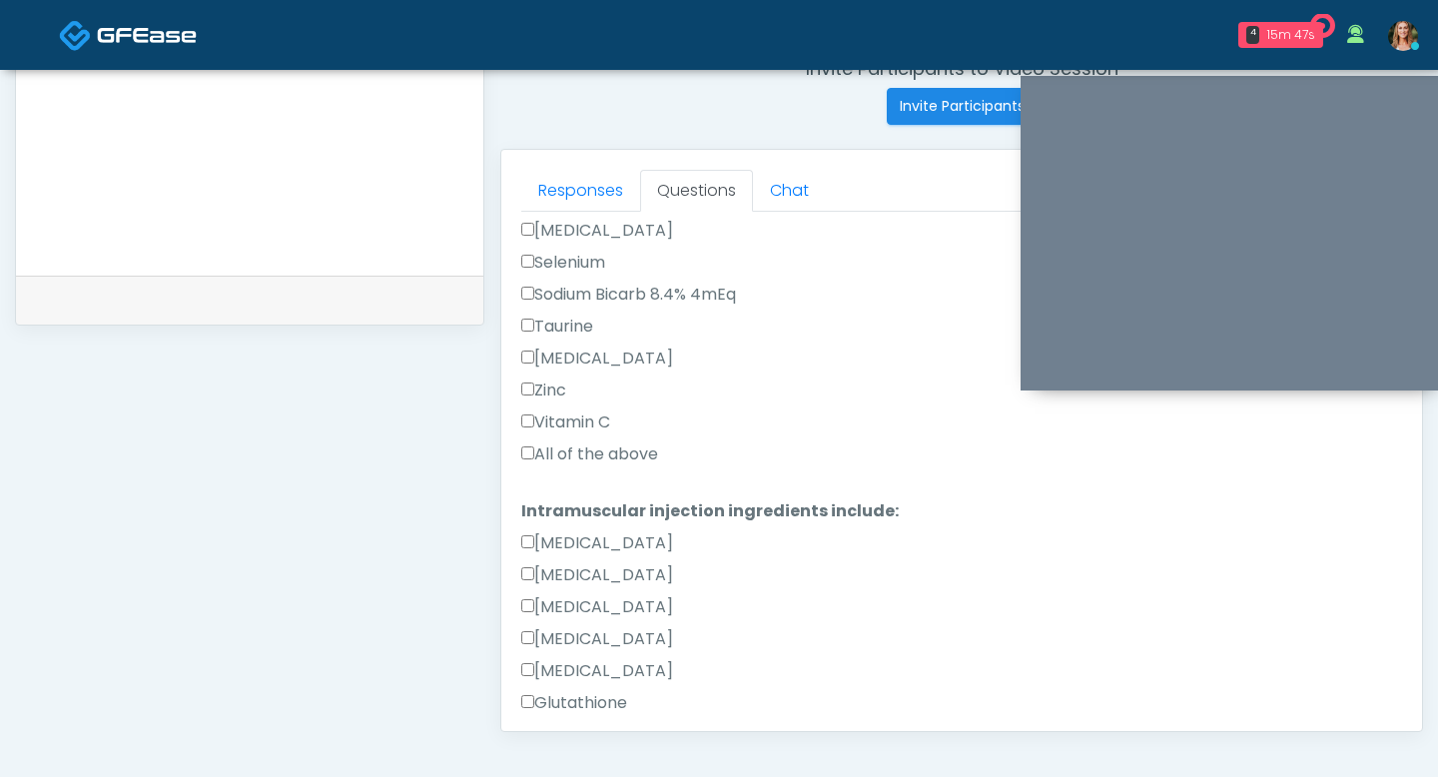
type textarea "*****"
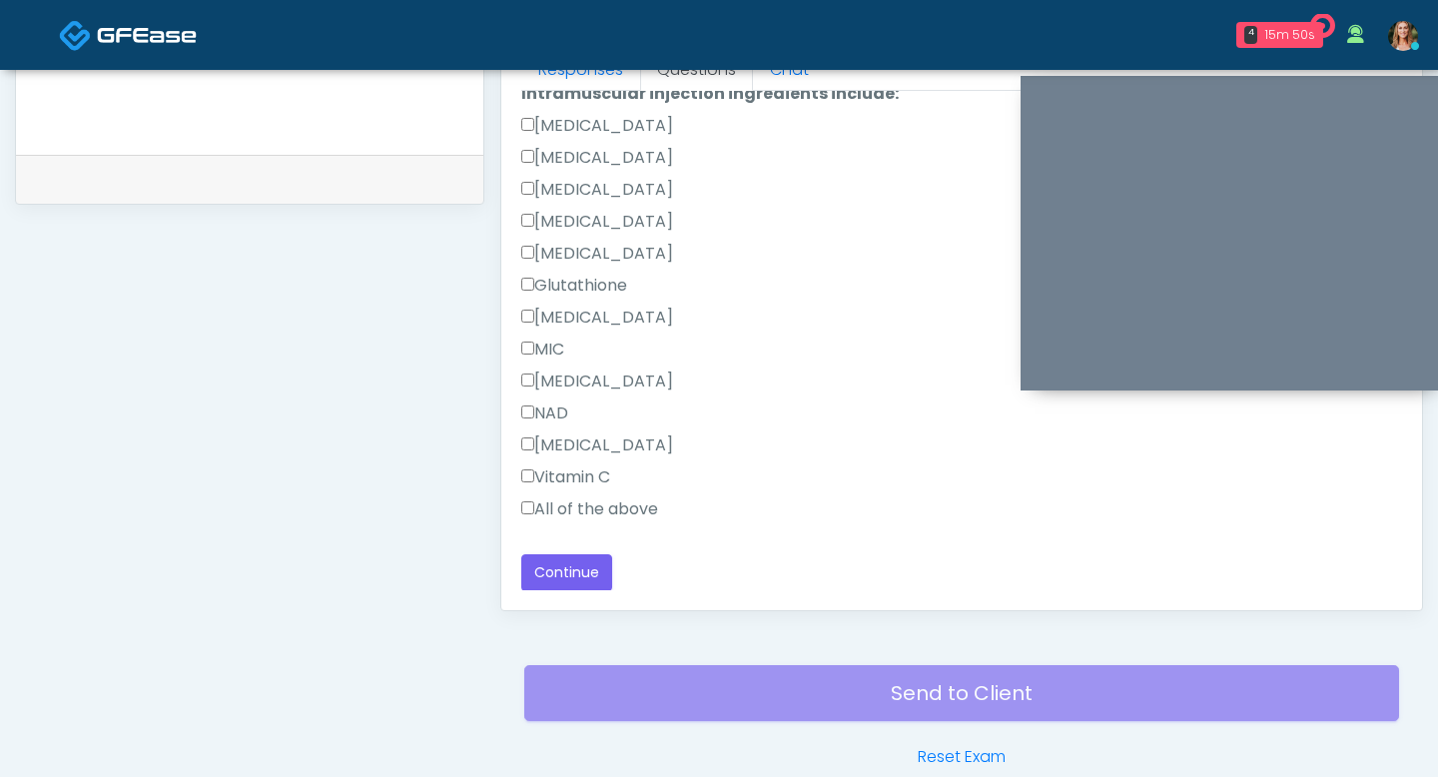
scroll to position [917, 0]
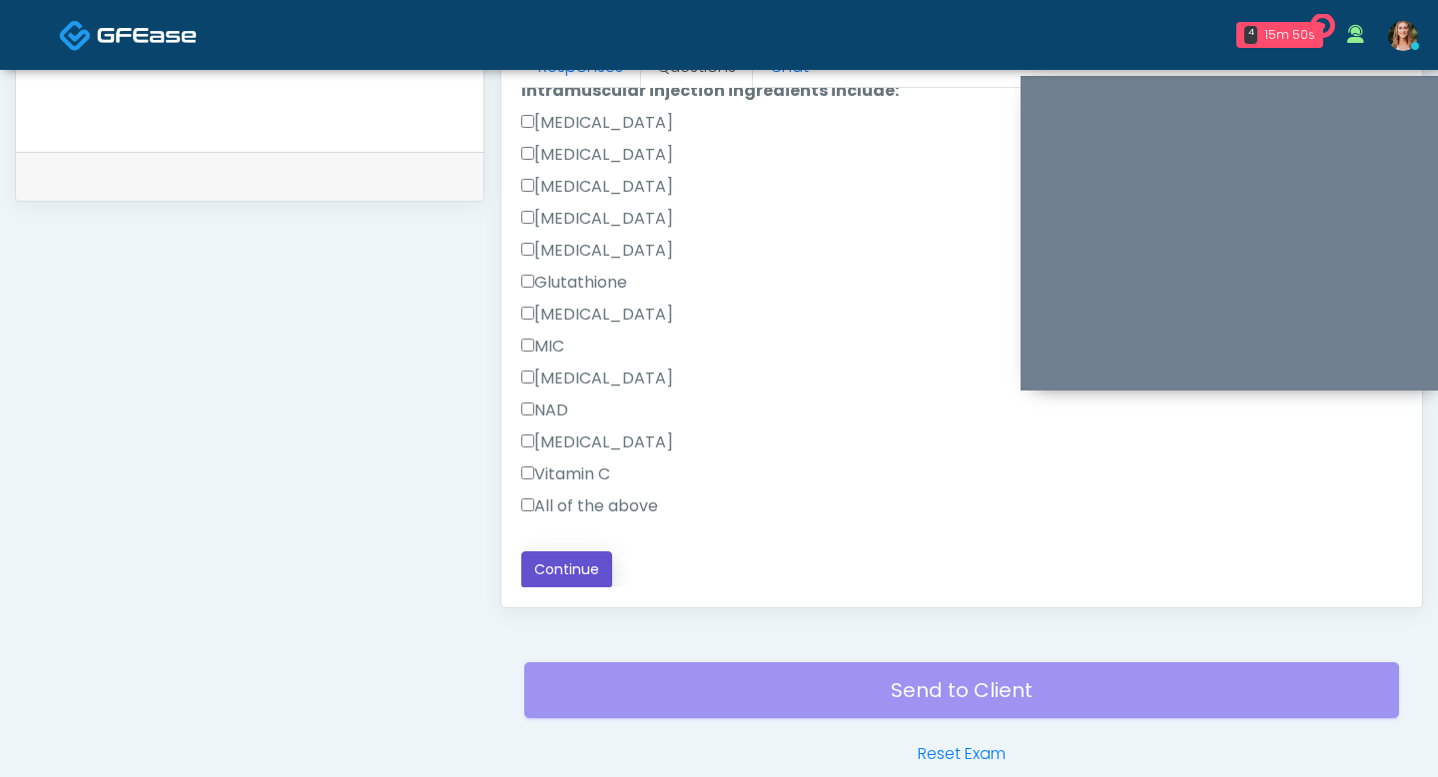
click at [568, 571] on button "Continue" at bounding box center [566, 569] width 91 height 37
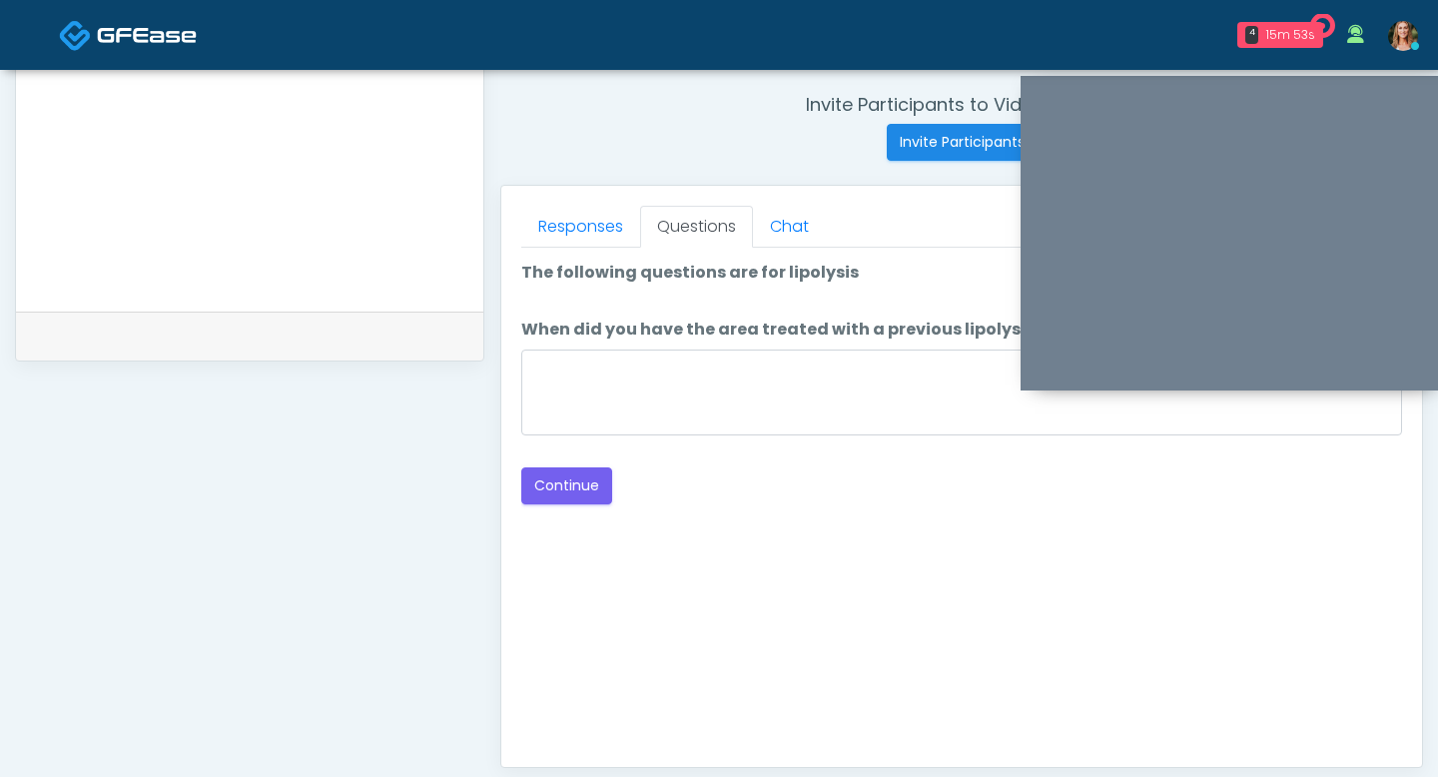
scroll to position [743, 0]
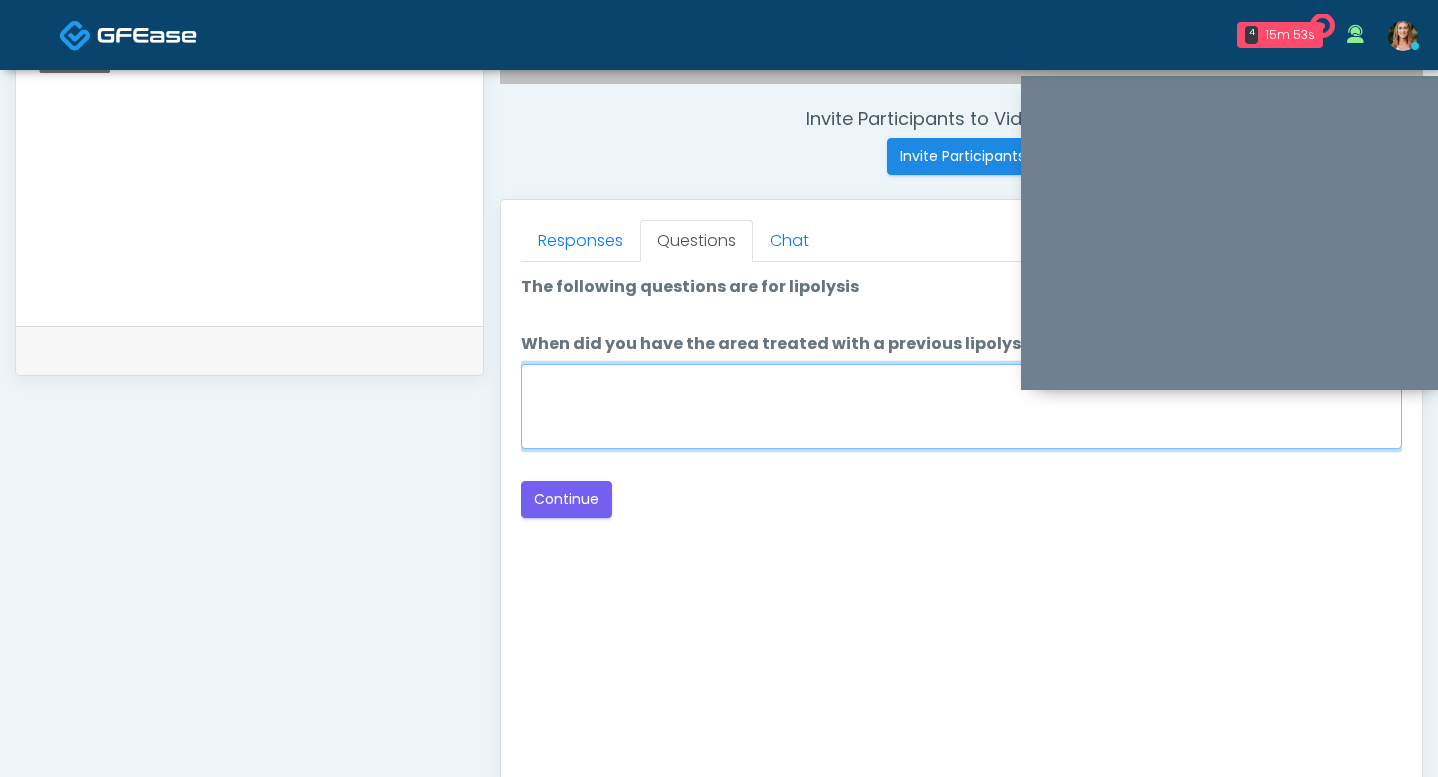
click at [750, 387] on textarea "When did you have the area treated with a previous lipolysis treatment?" at bounding box center [961, 407] width 881 height 86
type textarea "**"
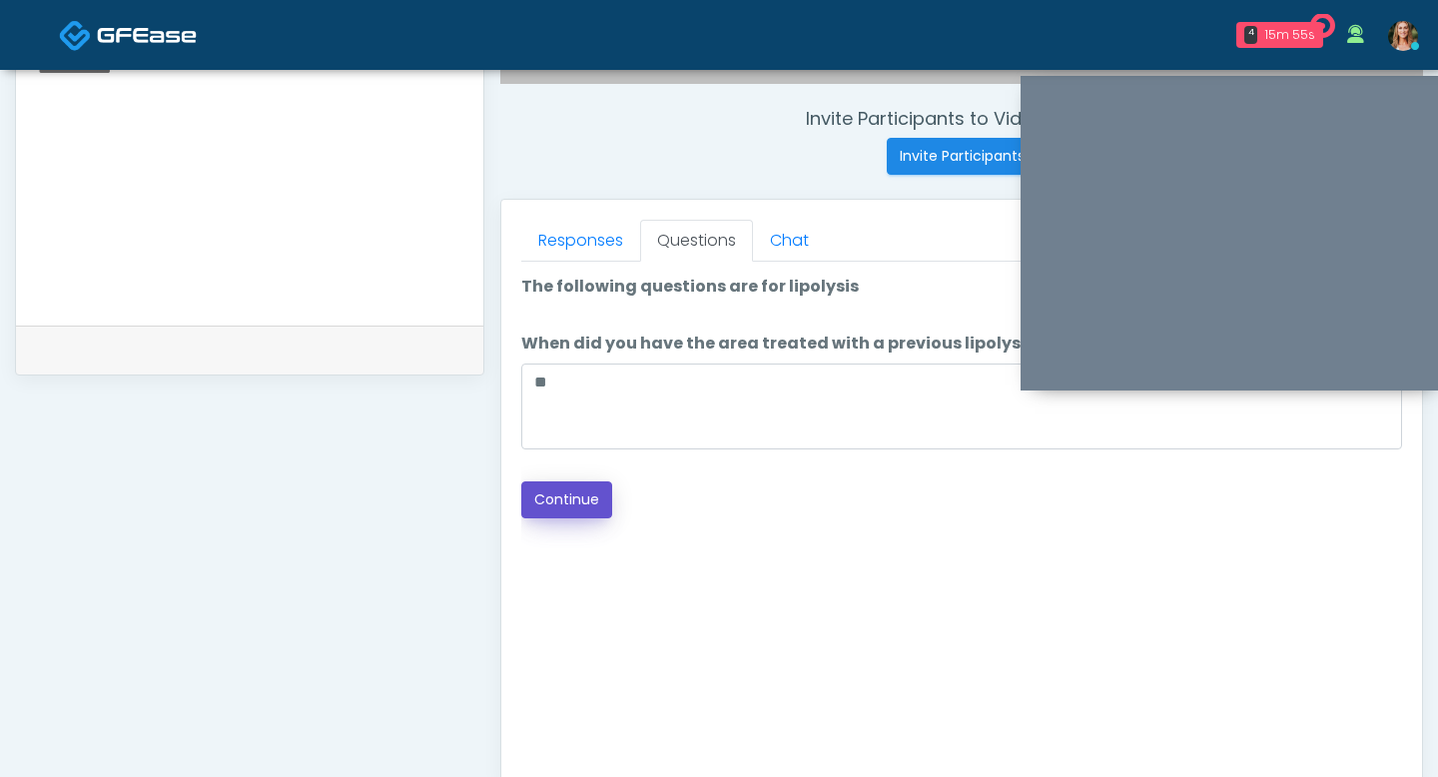
click at [577, 495] on button "Continue" at bounding box center [566, 499] width 91 height 37
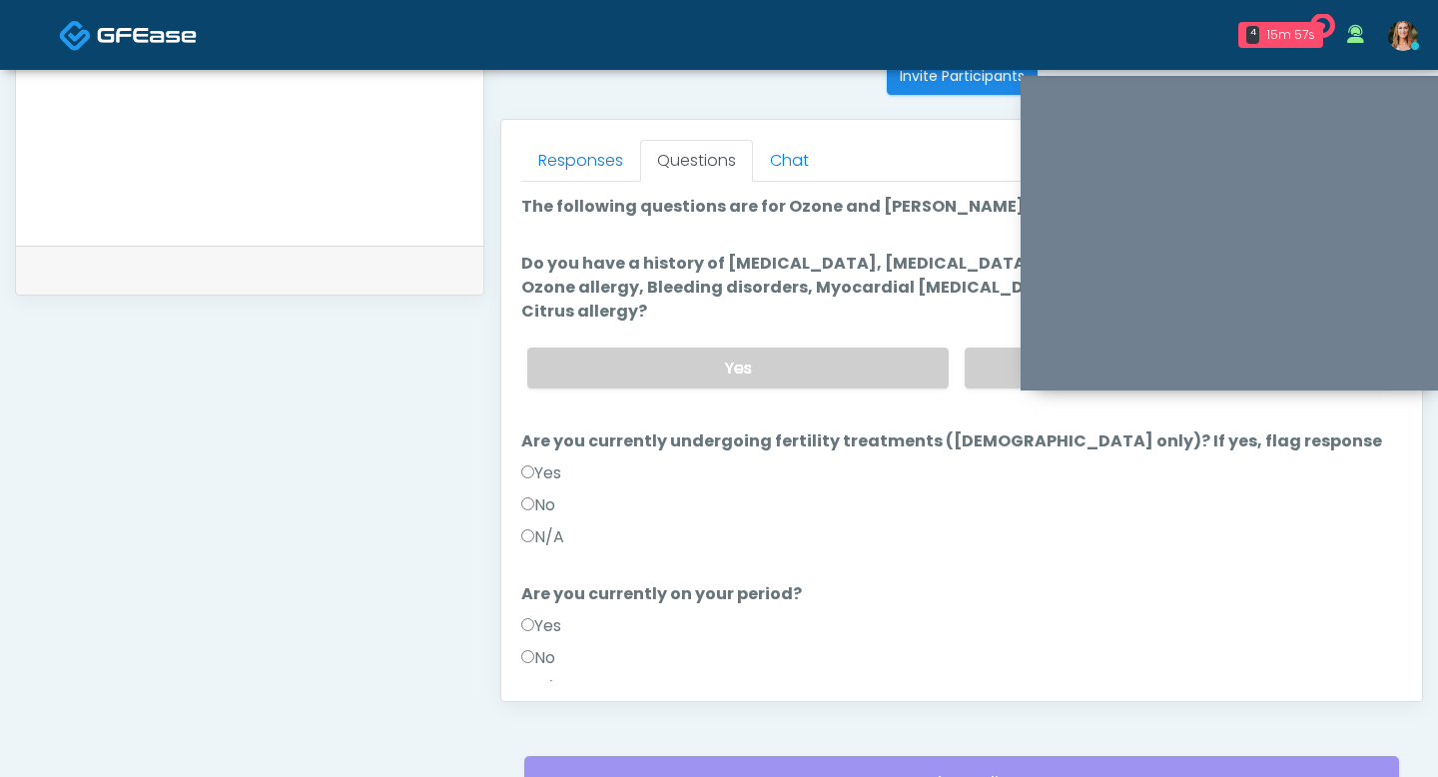
scroll to position [677, 0]
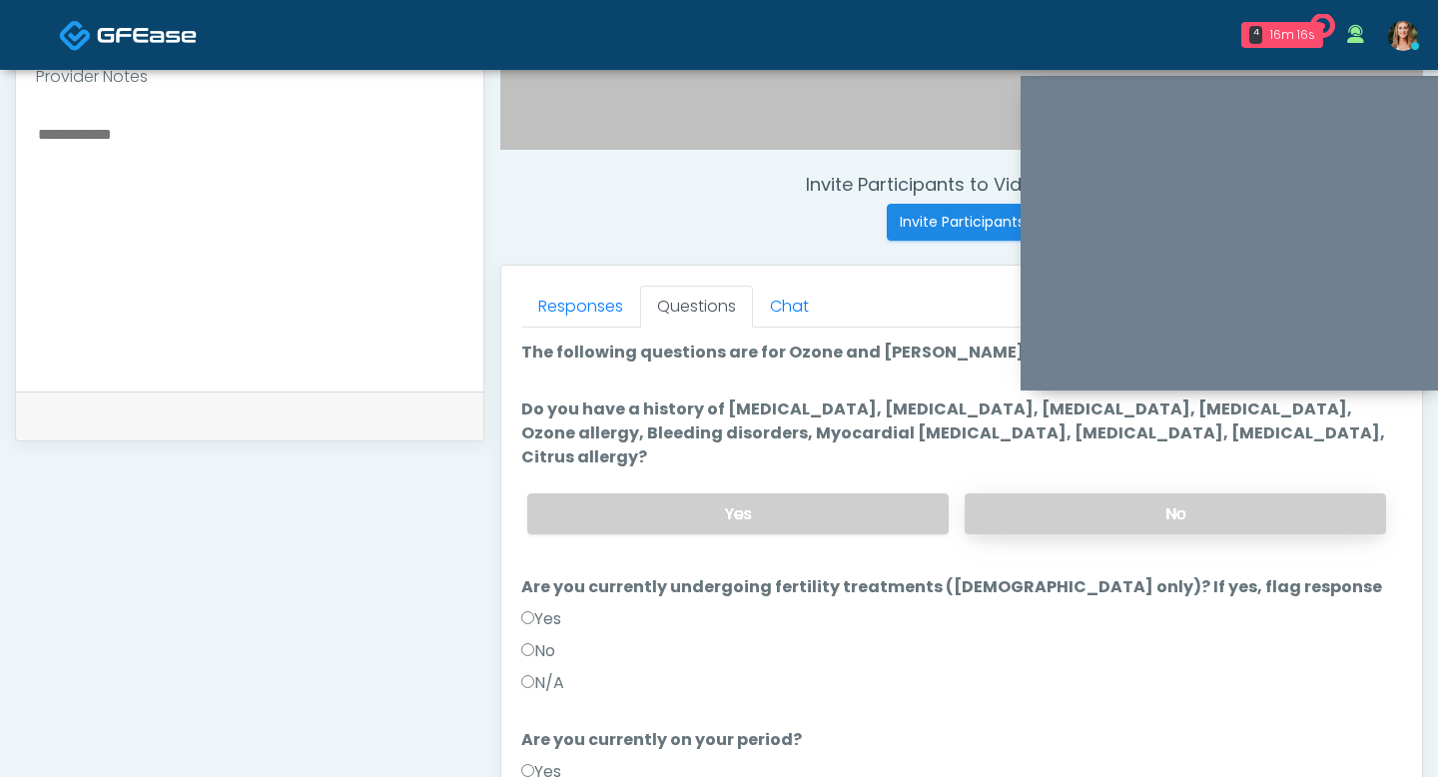
click at [1157, 498] on label "No" at bounding box center [1175, 513] width 421 height 41
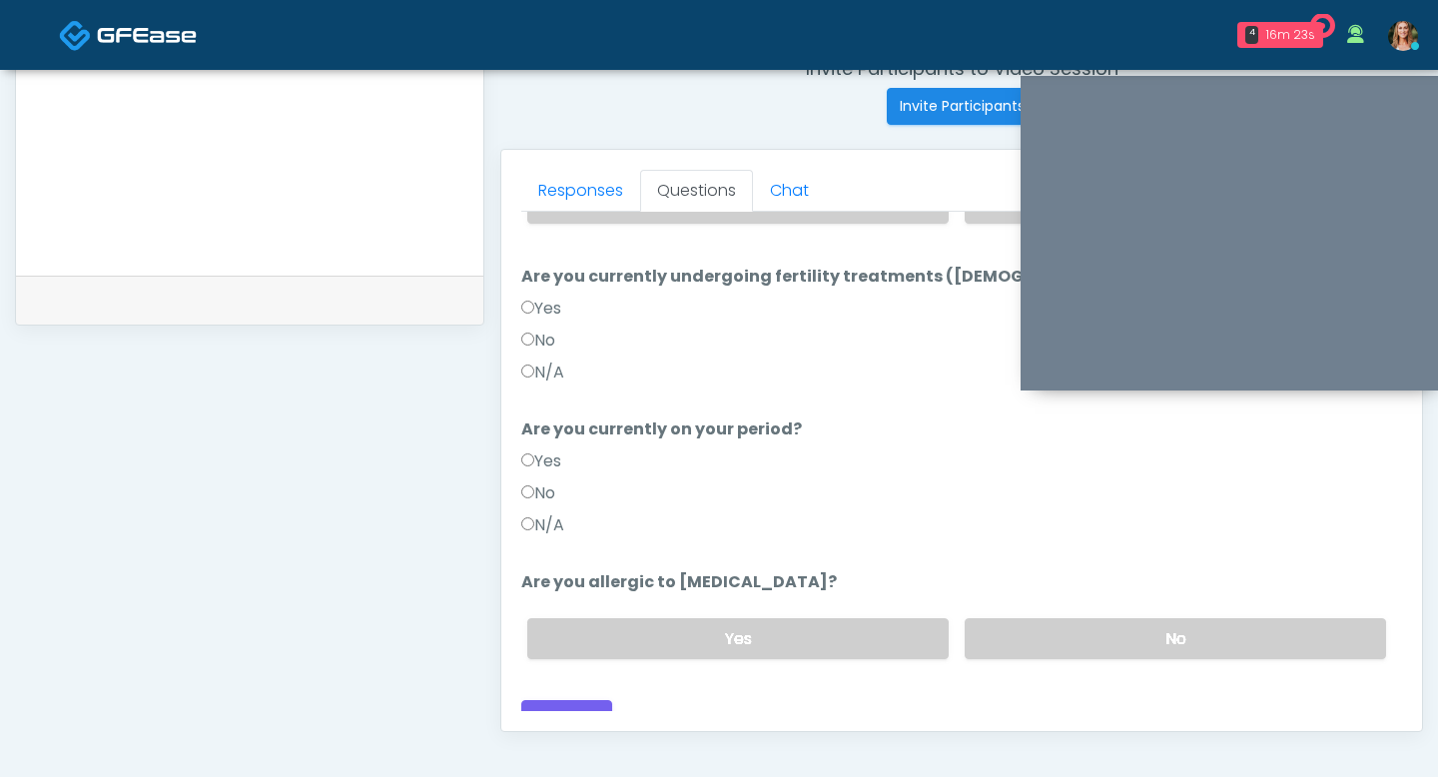
scroll to position [816, 0]
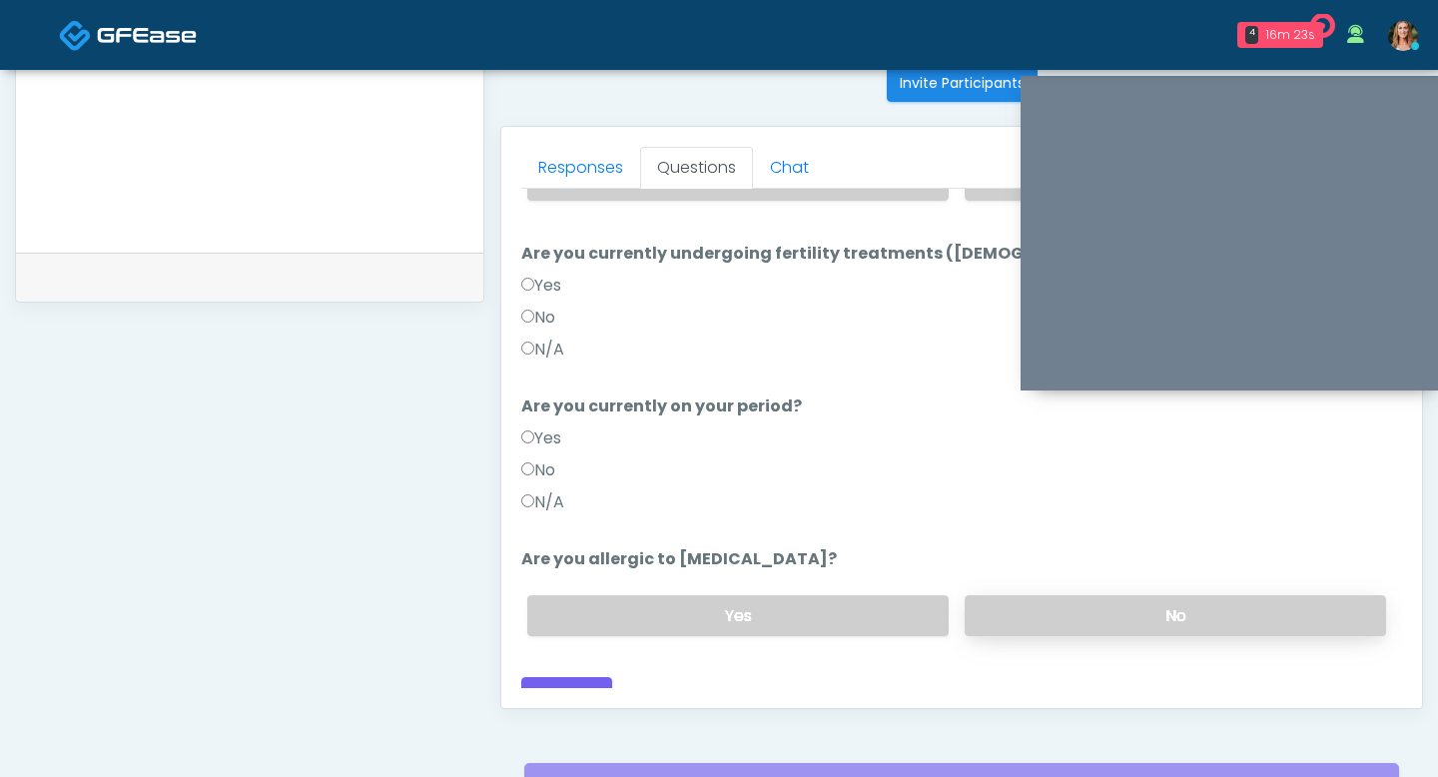
click at [1046, 598] on label "No" at bounding box center [1175, 615] width 421 height 41
click at [569, 677] on button "Continue" at bounding box center [566, 695] width 91 height 37
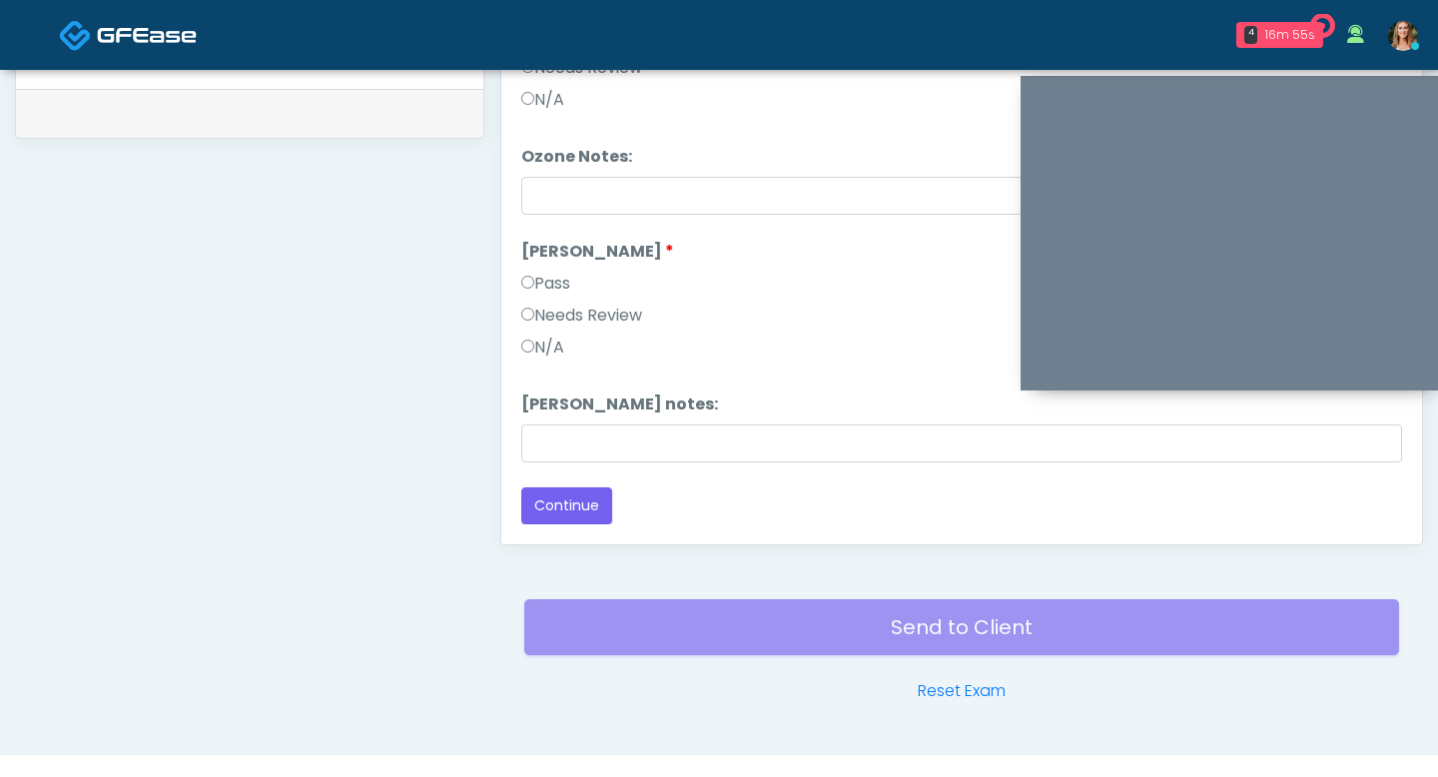
scroll to position [1016, 0]
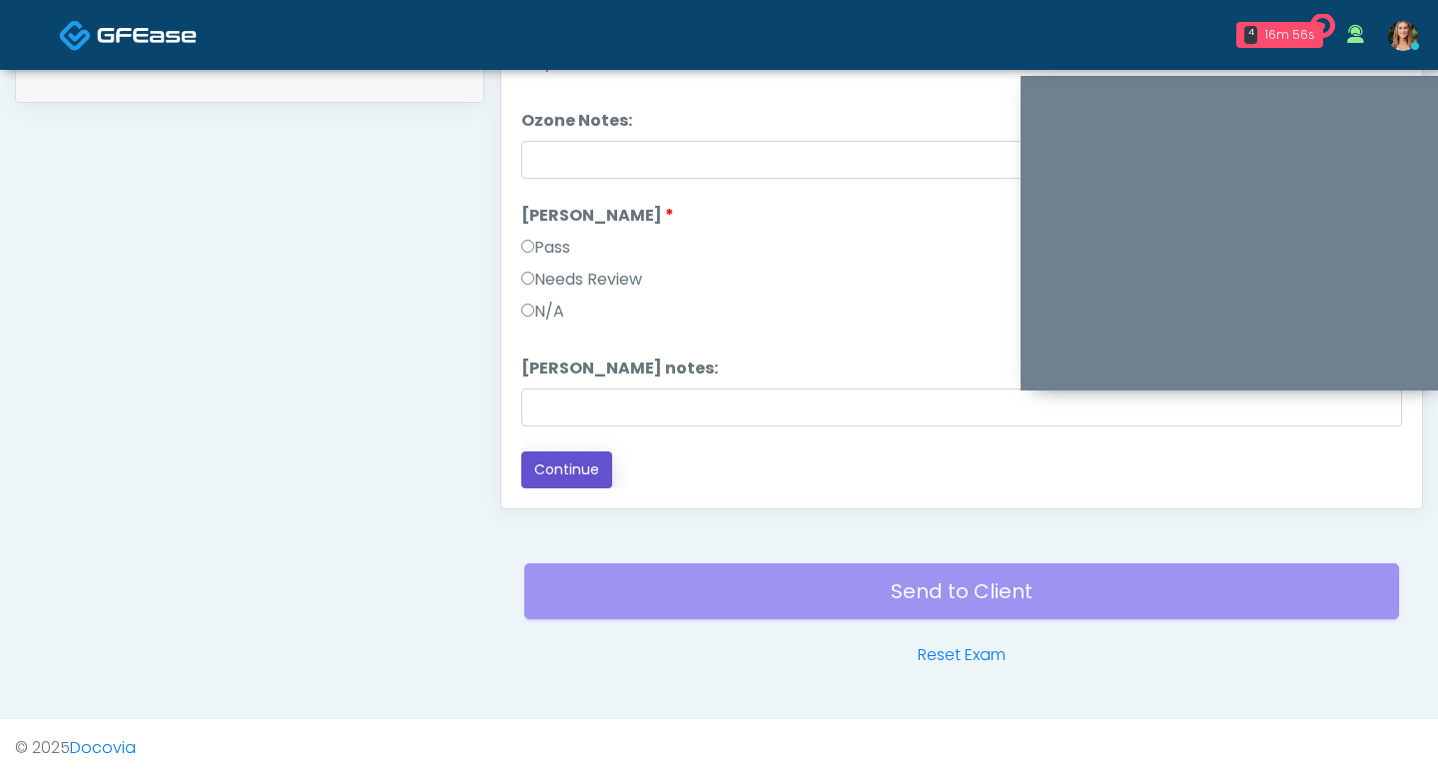
click at [571, 466] on button "Continue" at bounding box center [566, 469] width 91 height 37
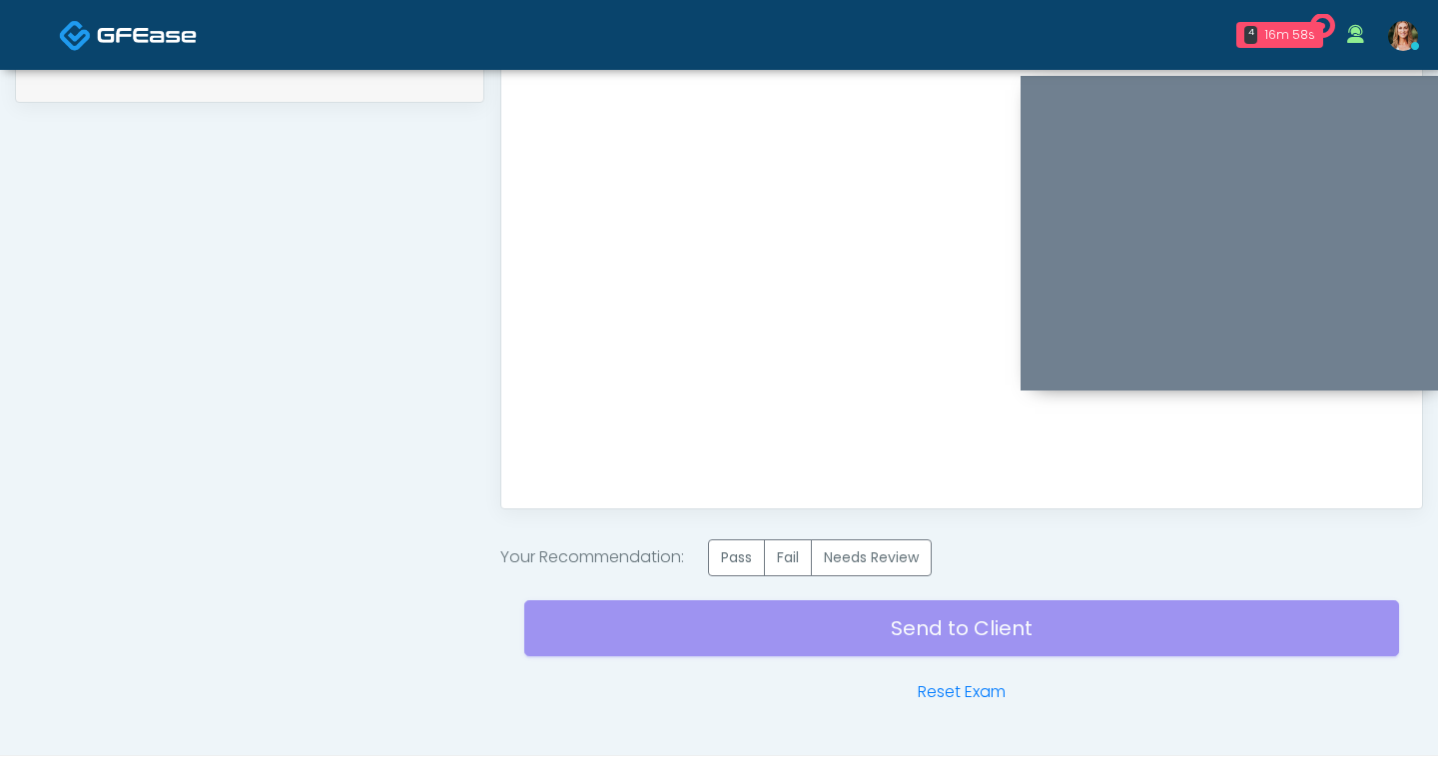
scroll to position [0, 0]
click at [732, 559] on label "Pass" at bounding box center [736, 557] width 57 height 37
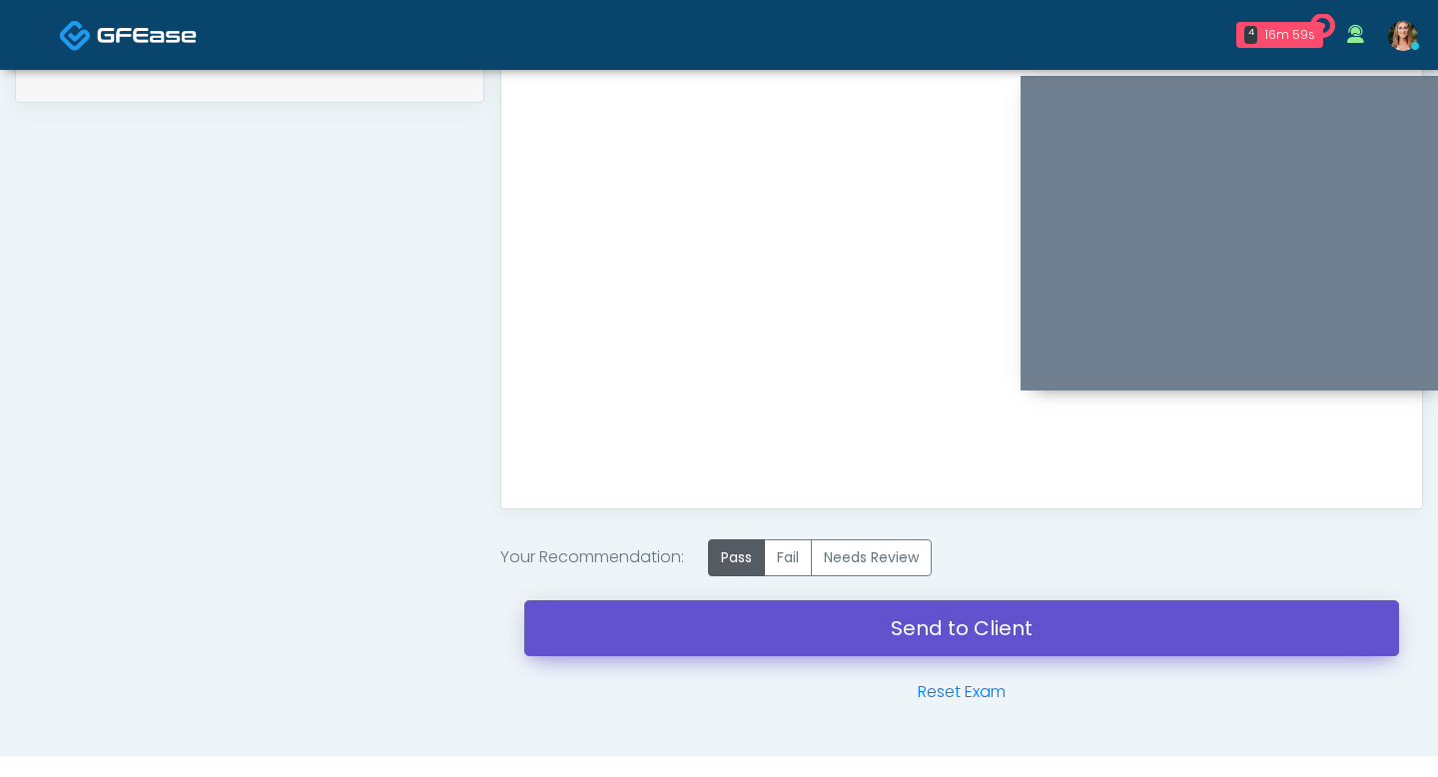
click at [769, 637] on link "Send to Client" at bounding box center [961, 628] width 875 height 56
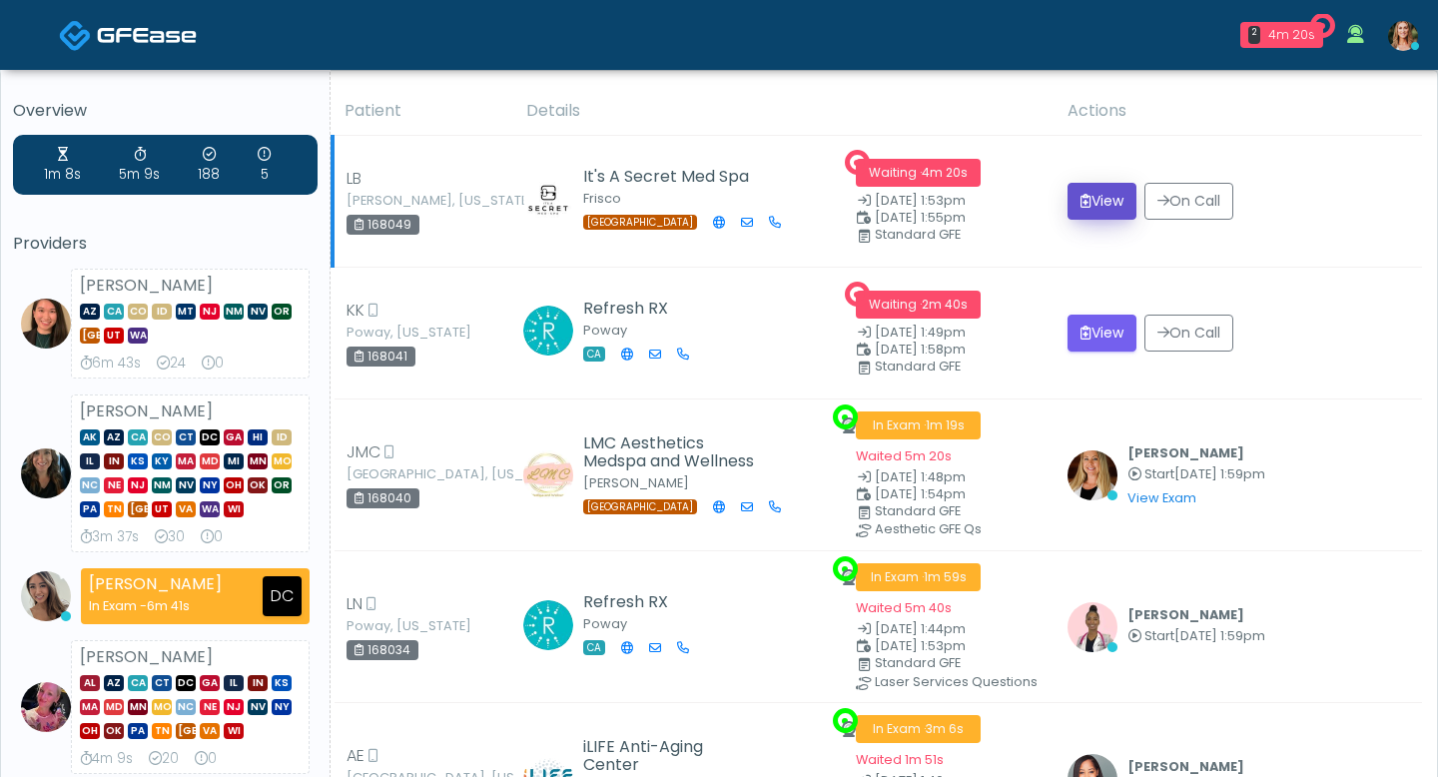
click at [1081, 196] on icon "submit" at bounding box center [1086, 201] width 11 height 14
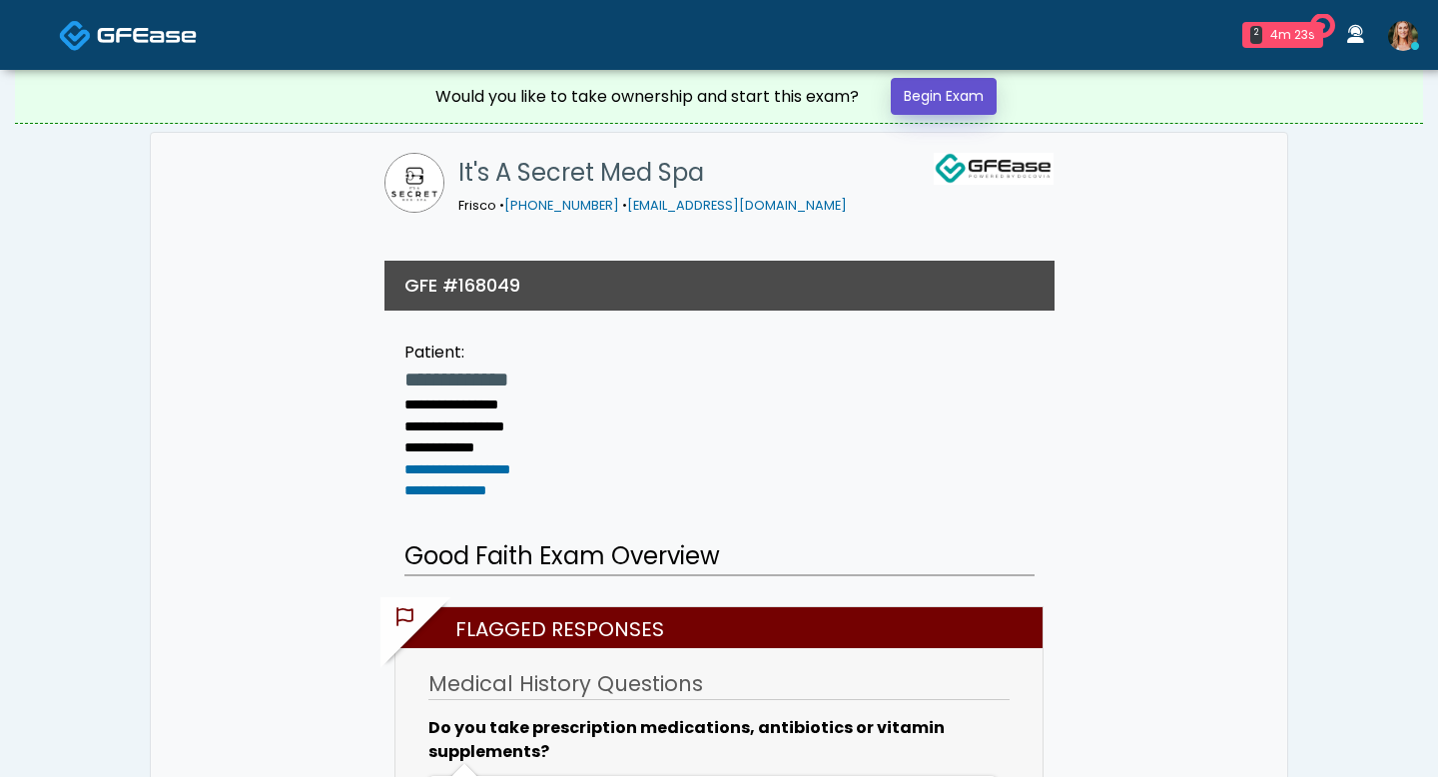
click at [928, 105] on link "Begin Exam" at bounding box center [944, 96] width 106 height 37
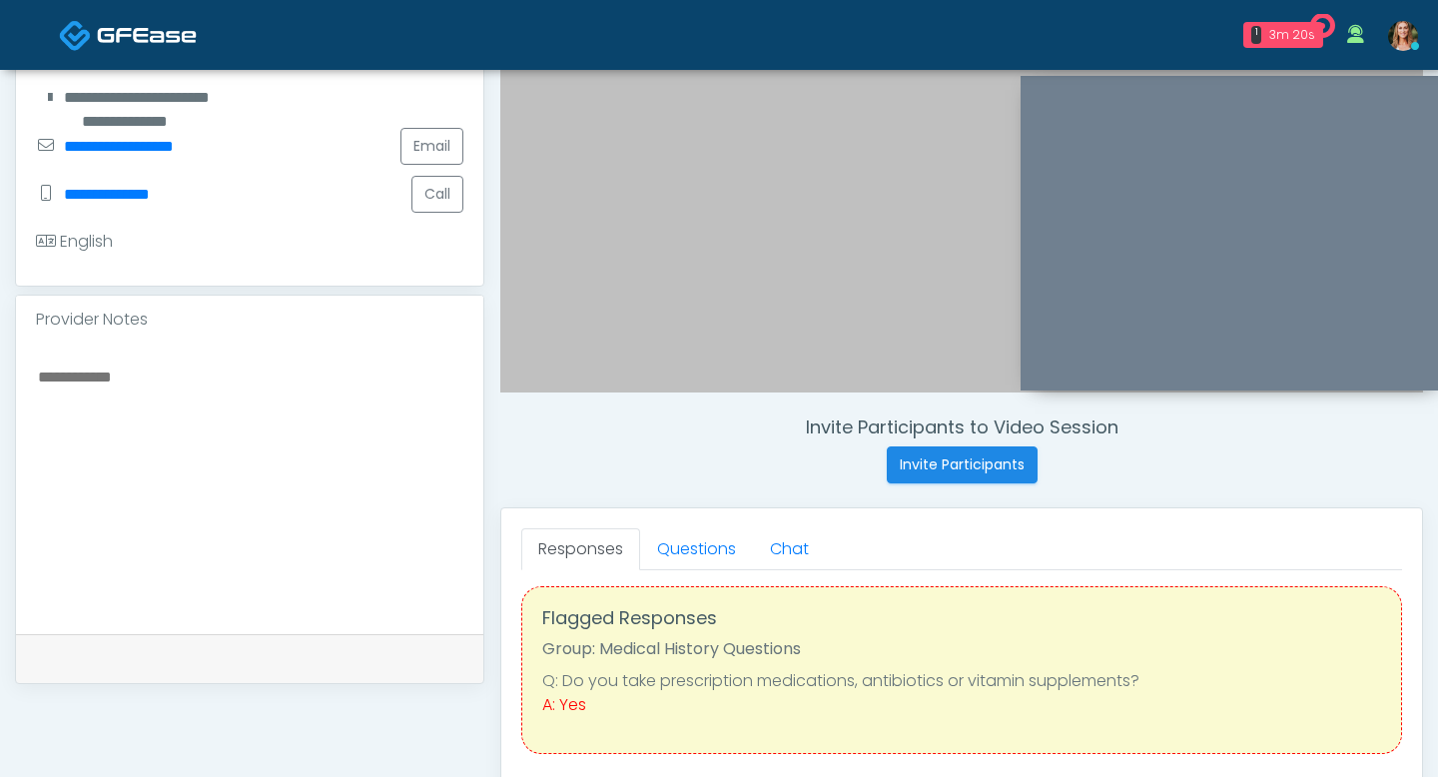
scroll to position [27, 0]
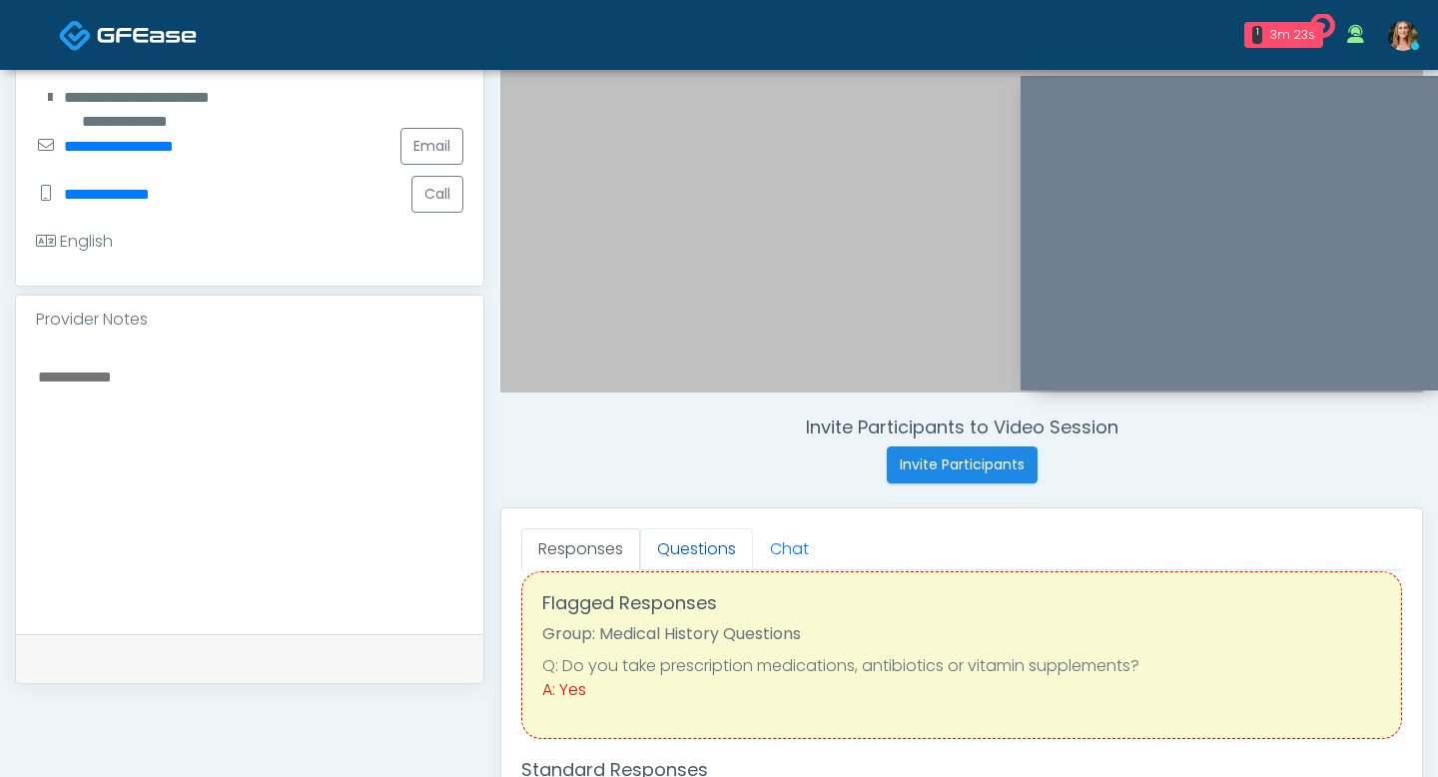
click at [703, 553] on link "Questions" at bounding box center [696, 549] width 113 height 42
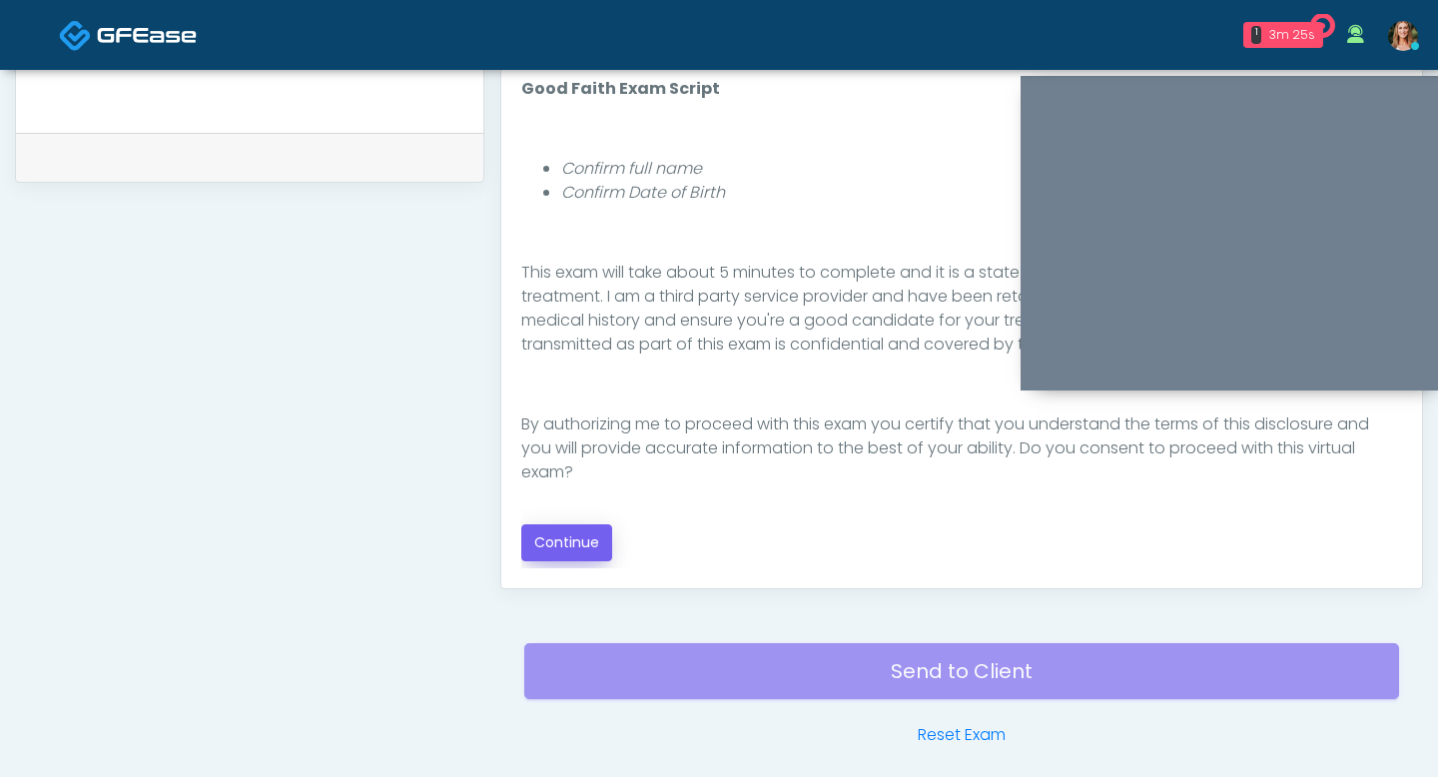
scroll to position [947, 0]
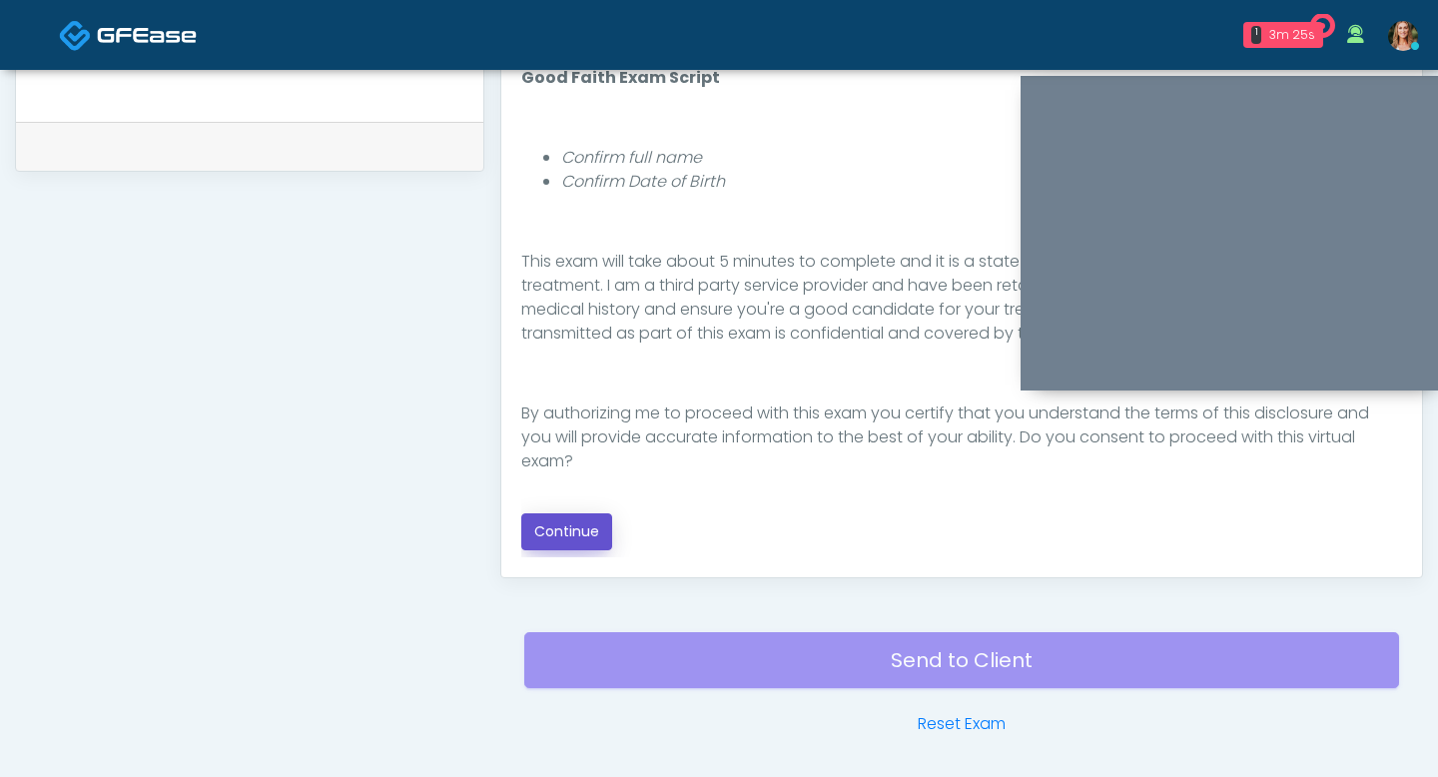
click at [526, 527] on button "Continue" at bounding box center [566, 531] width 91 height 37
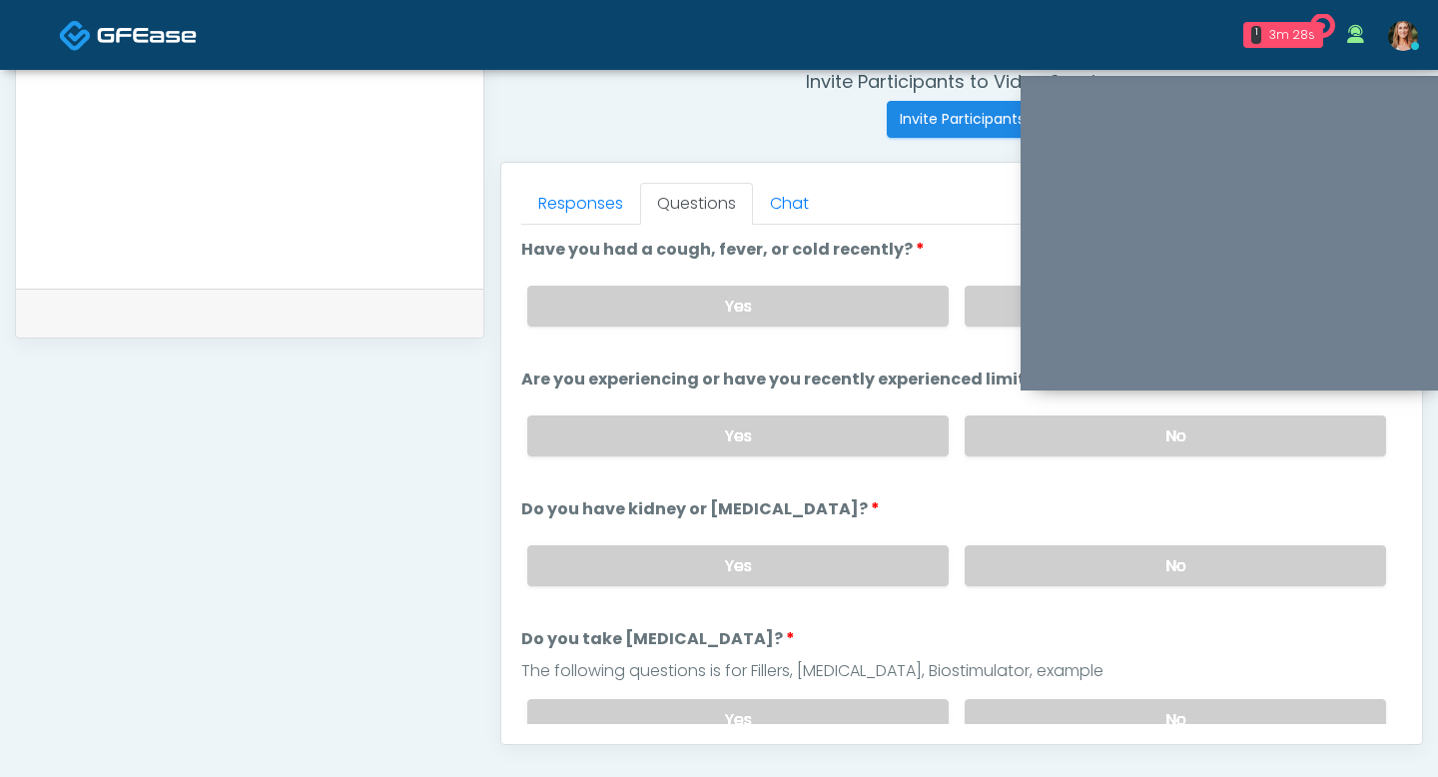
scroll to position [773, 0]
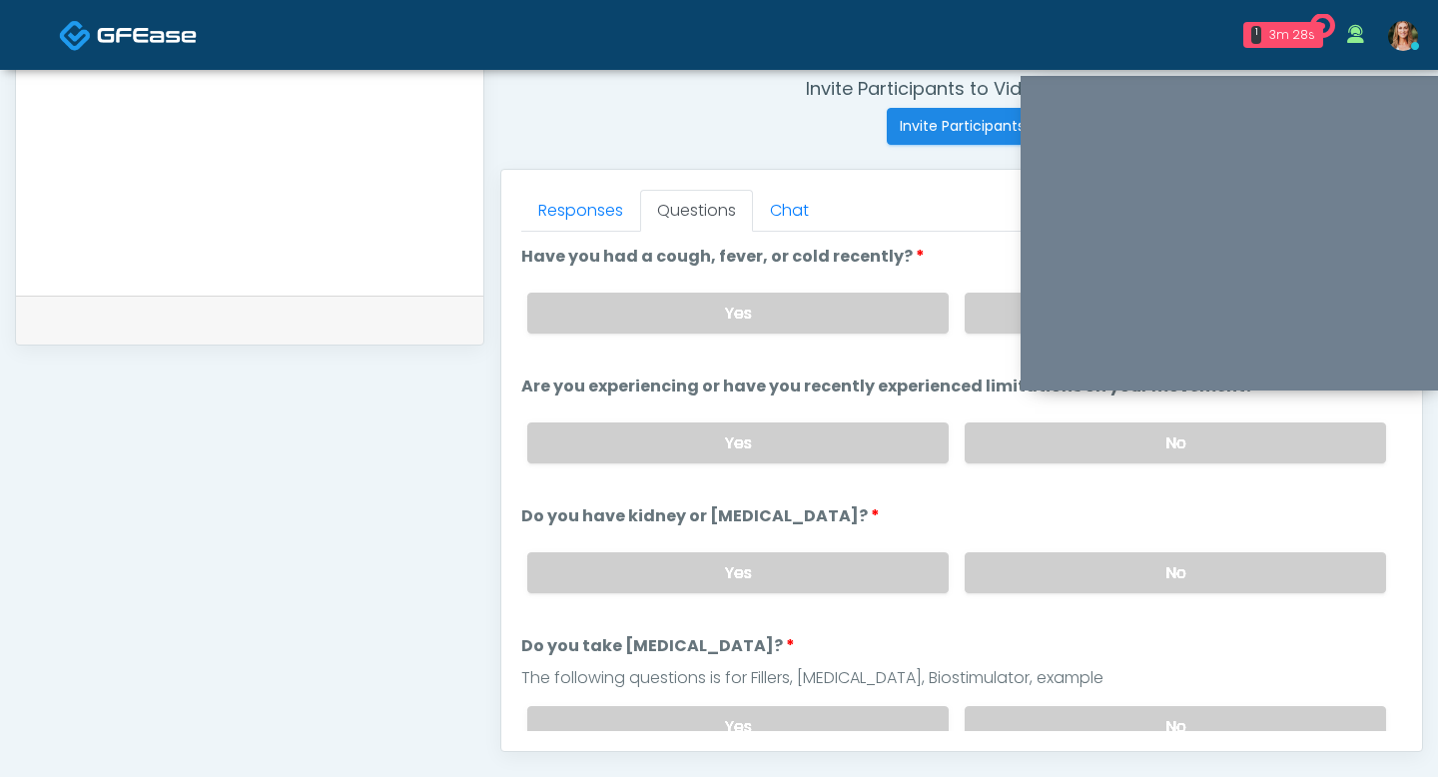
click at [1017, 548] on div "Yes No" at bounding box center [956, 572] width 891 height 73
click at [1017, 564] on label "No" at bounding box center [1175, 572] width 421 height 41
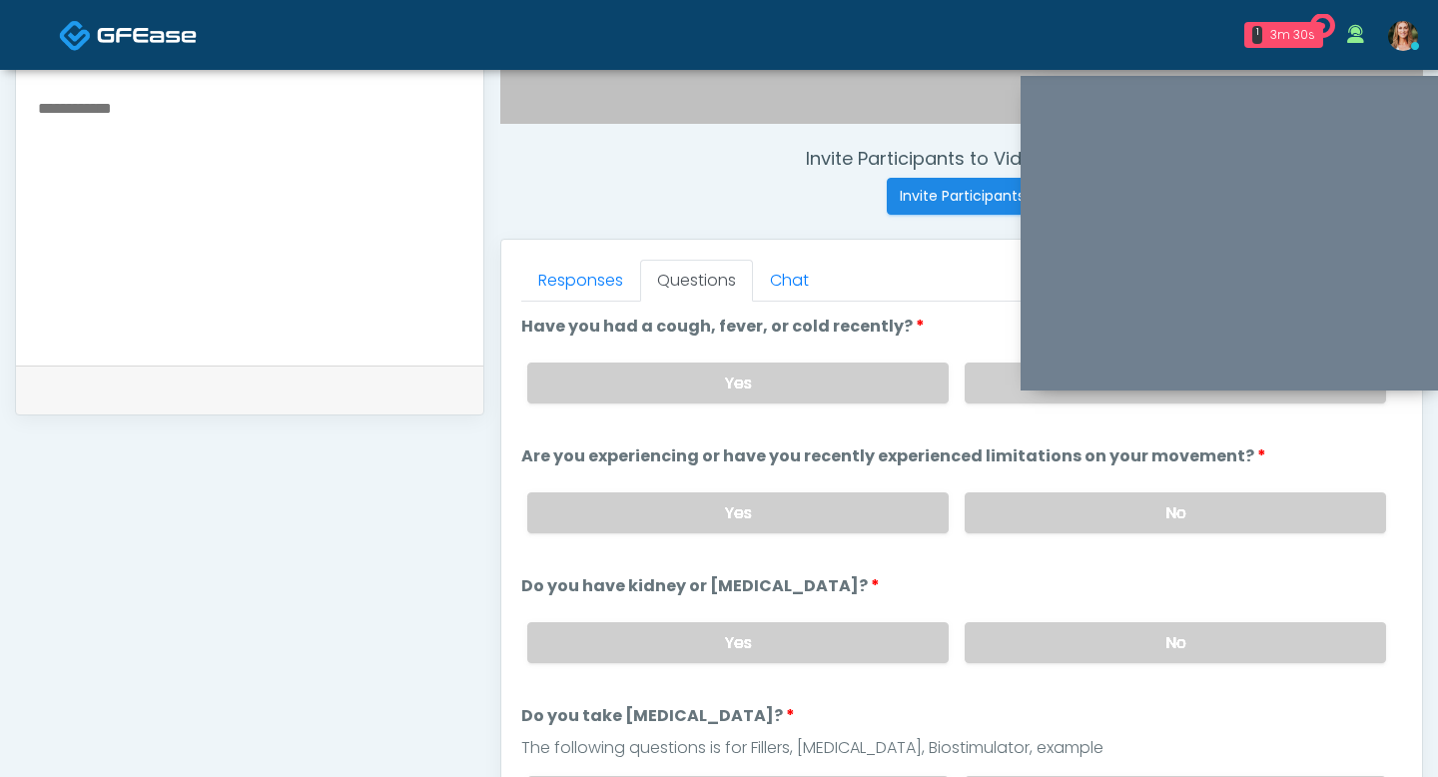
scroll to position [699, 0]
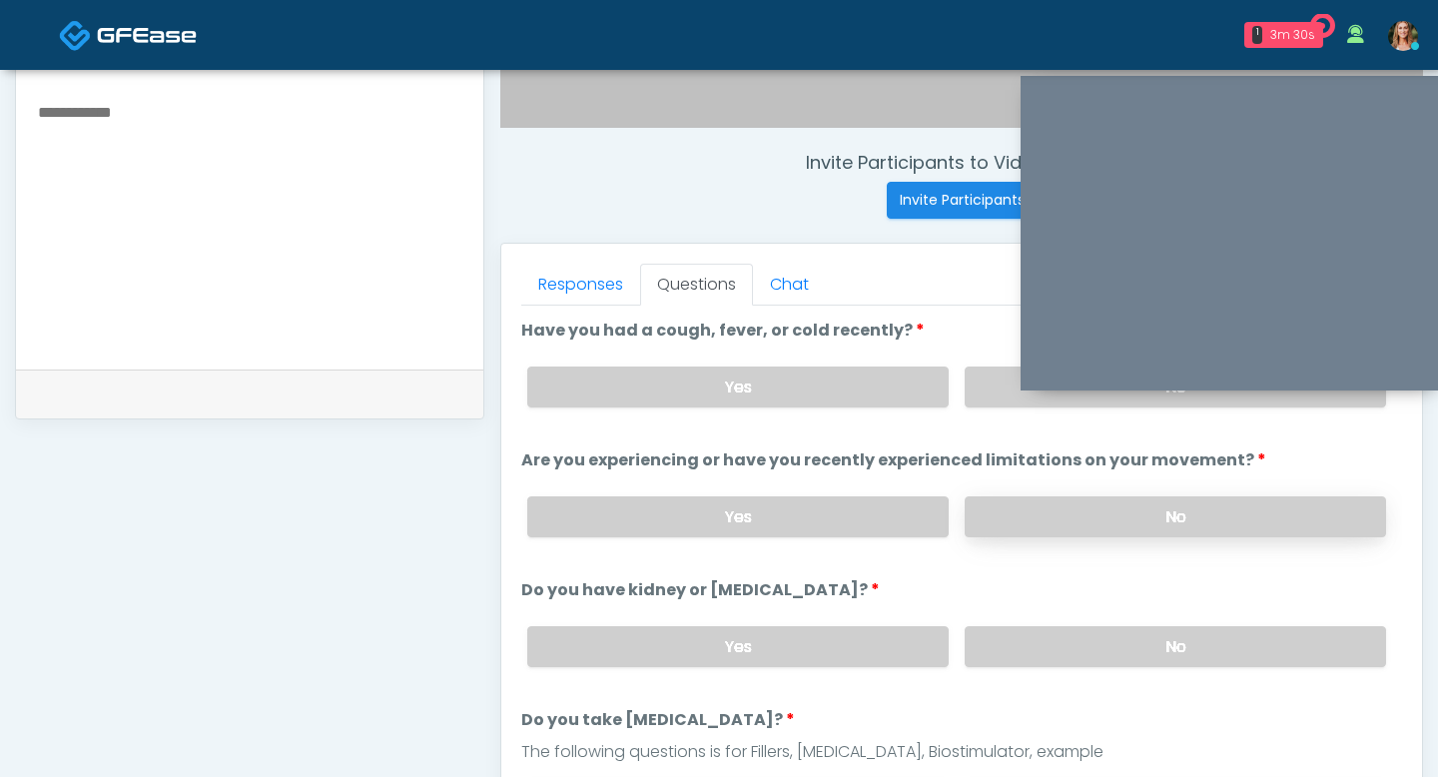
click at [1032, 509] on label "No" at bounding box center [1175, 516] width 421 height 41
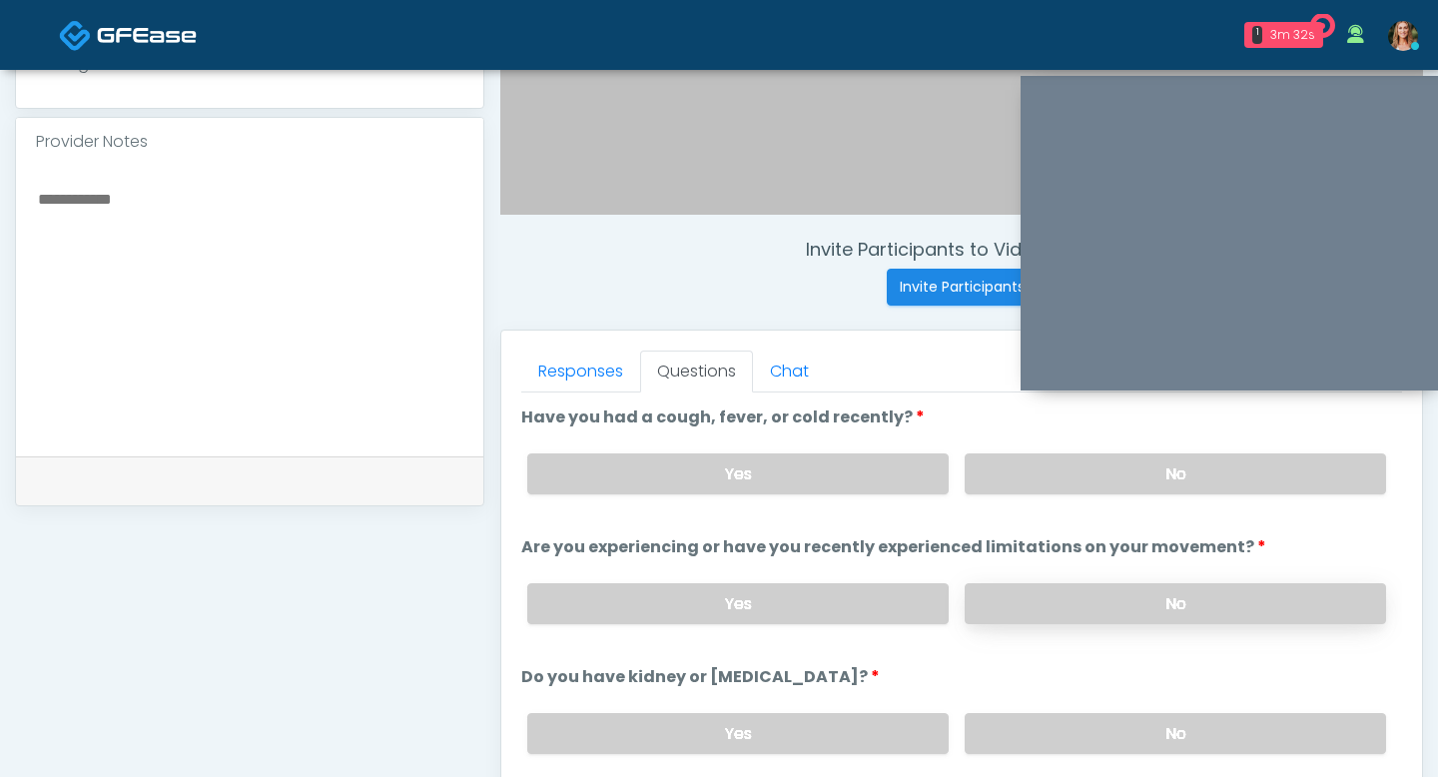
scroll to position [608, 0]
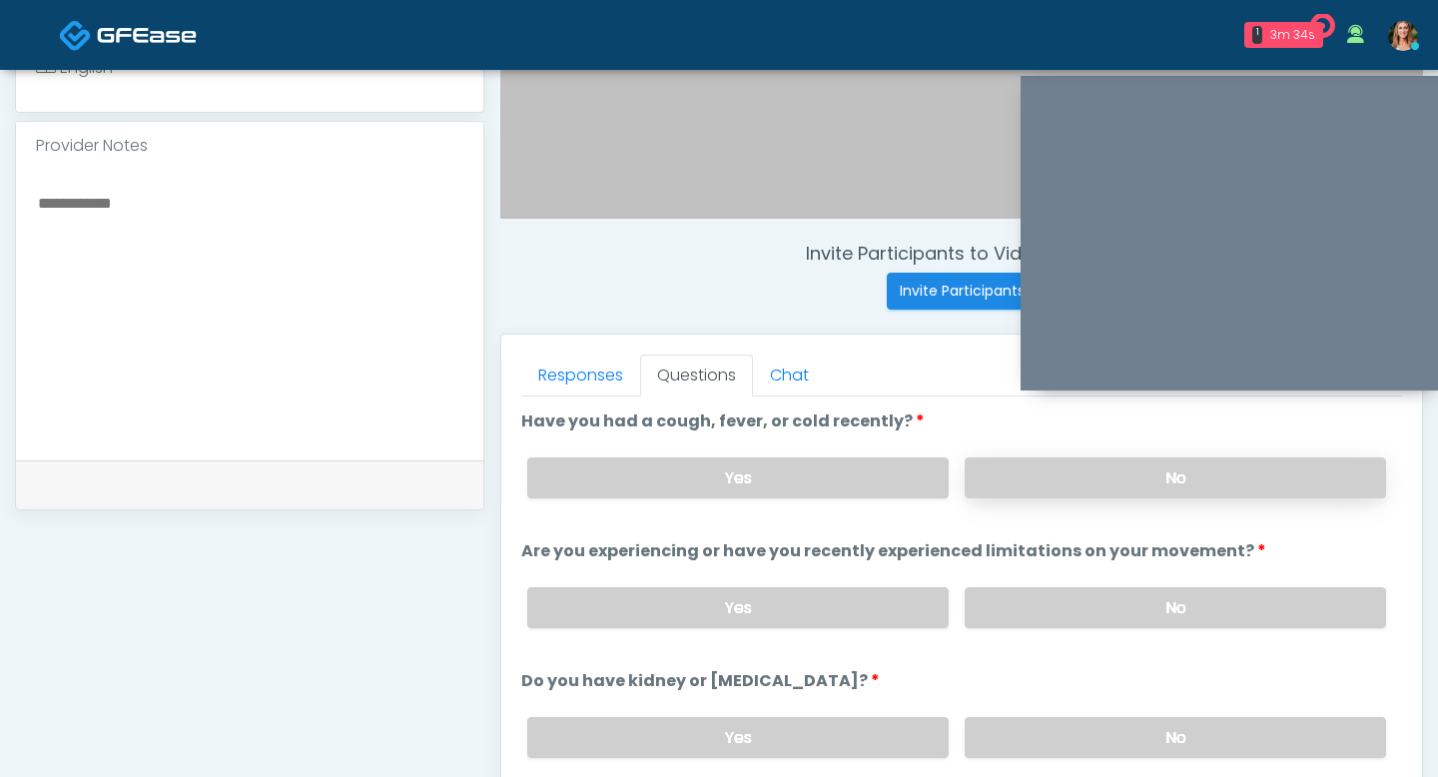
click at [1054, 478] on label "No" at bounding box center [1175, 477] width 421 height 41
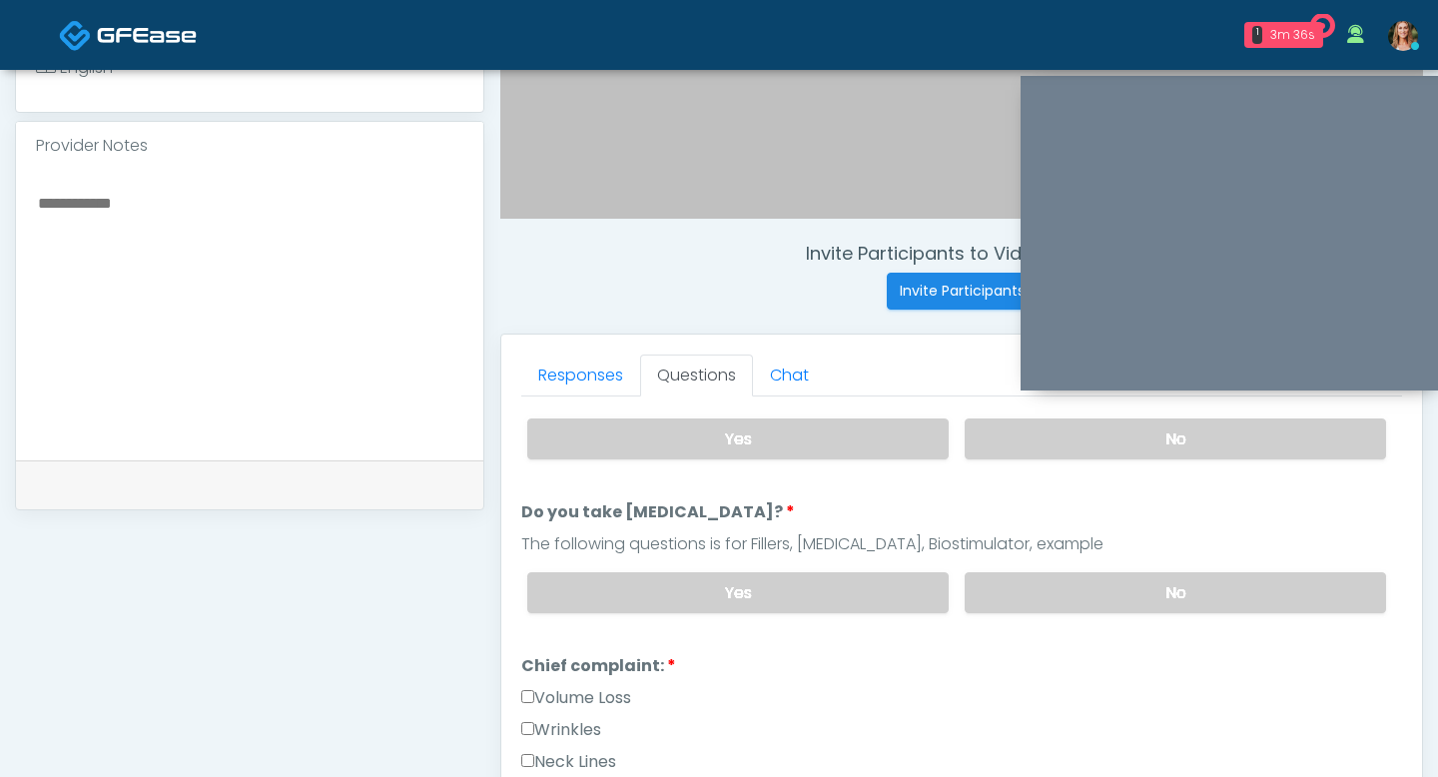
scroll to position [315, 0]
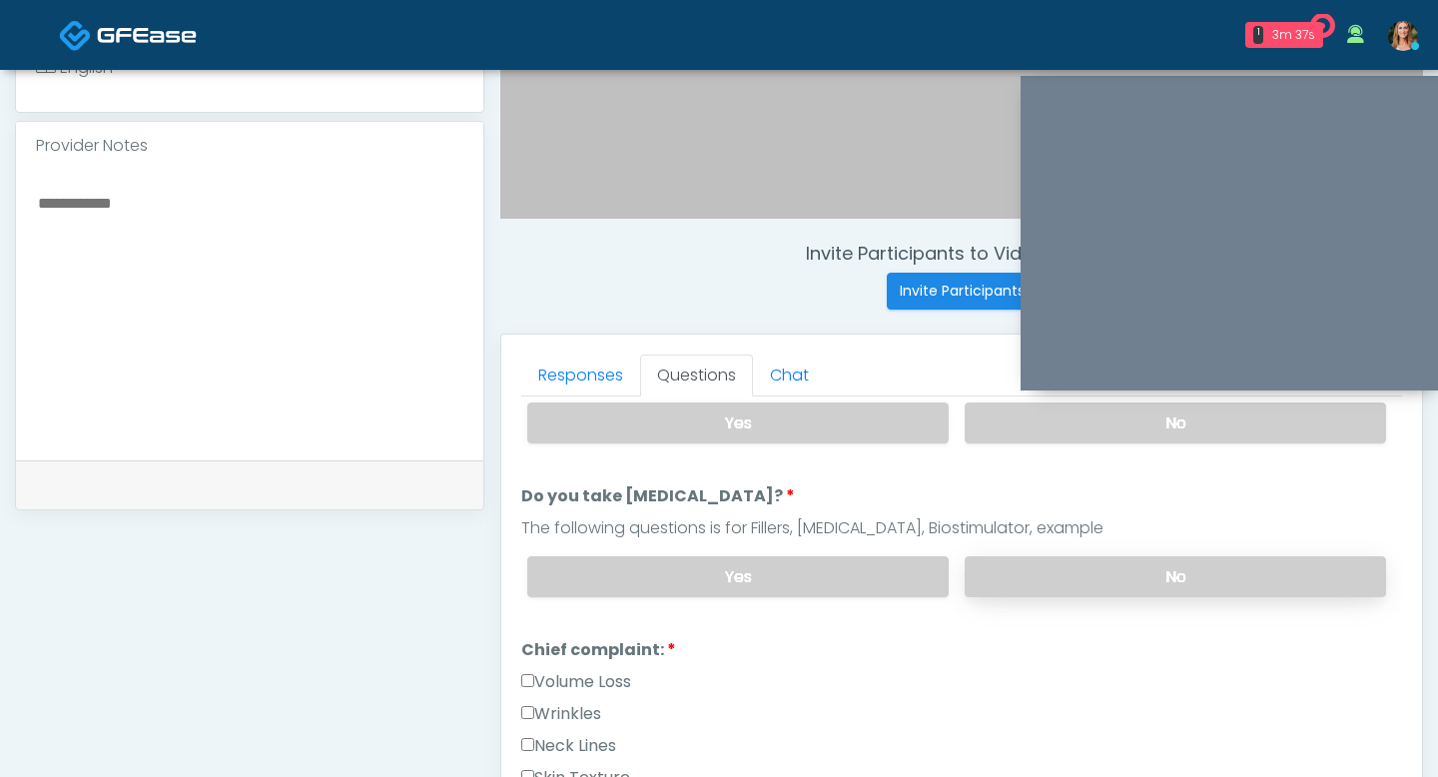
click at [1078, 566] on label "No" at bounding box center [1175, 576] width 421 height 41
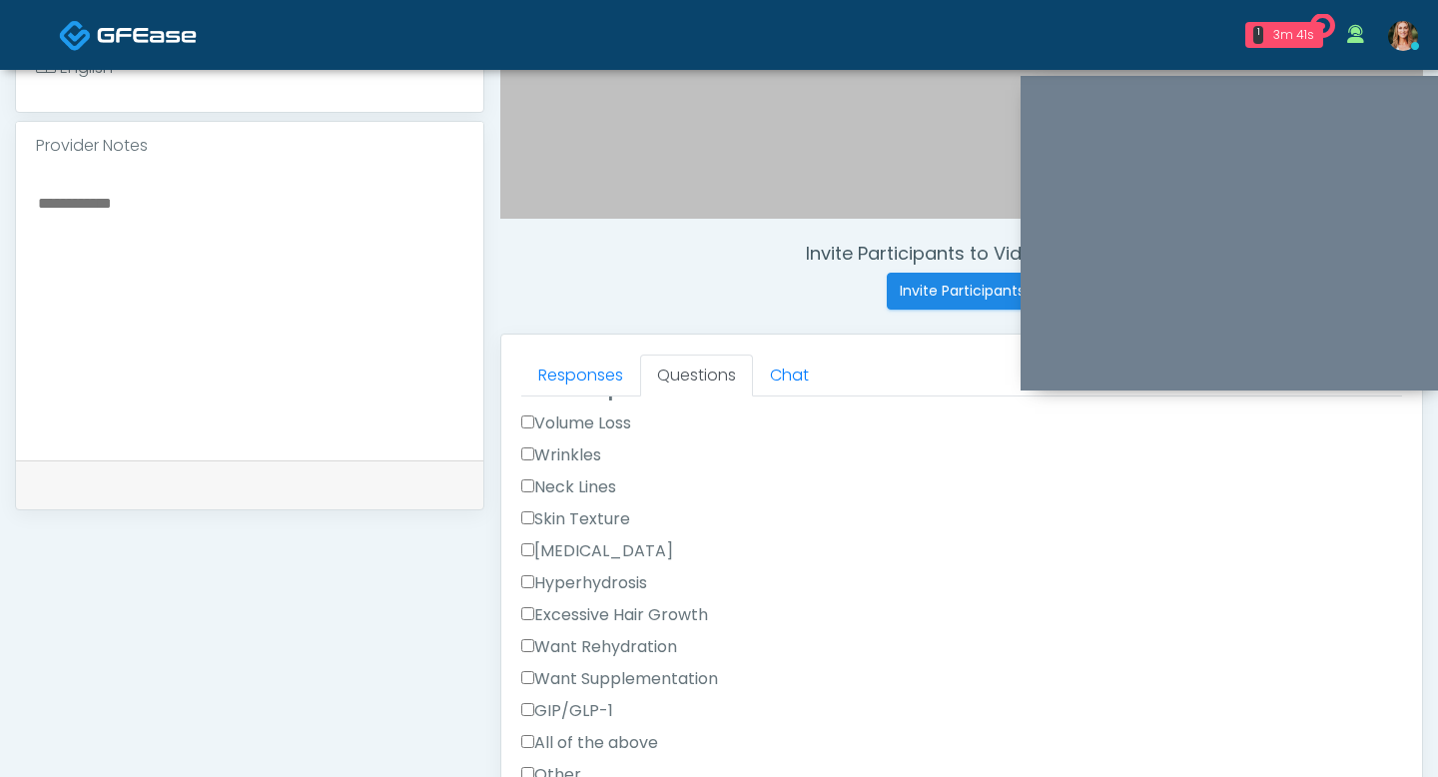
scroll to position [576, 0]
click at [523, 440] on label "Wrinkles" at bounding box center [561, 452] width 80 height 24
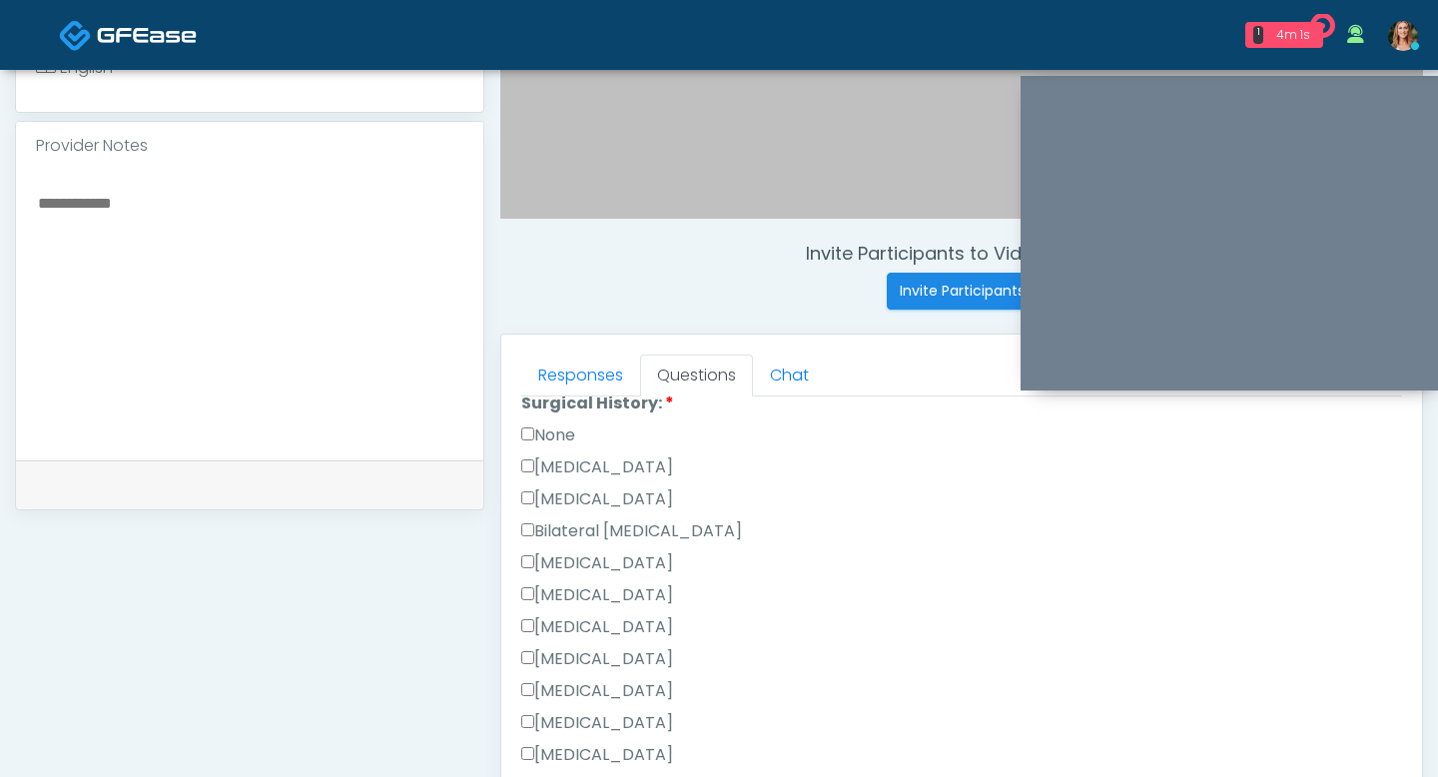
scroll to position [1160, 0]
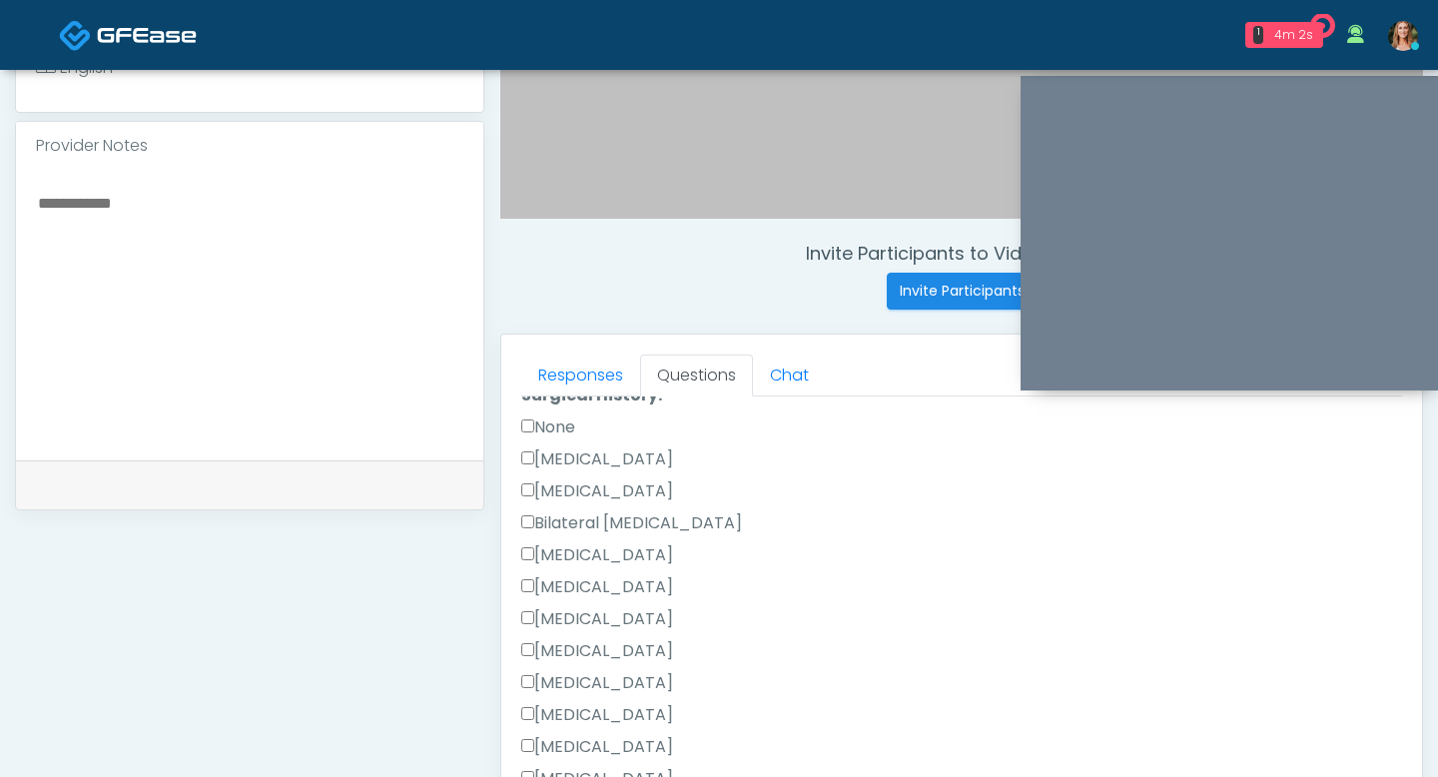
click at [611, 631] on div "[MEDICAL_DATA]" at bounding box center [961, 623] width 881 height 32
click at [530, 415] on label "None" at bounding box center [548, 427] width 54 height 24
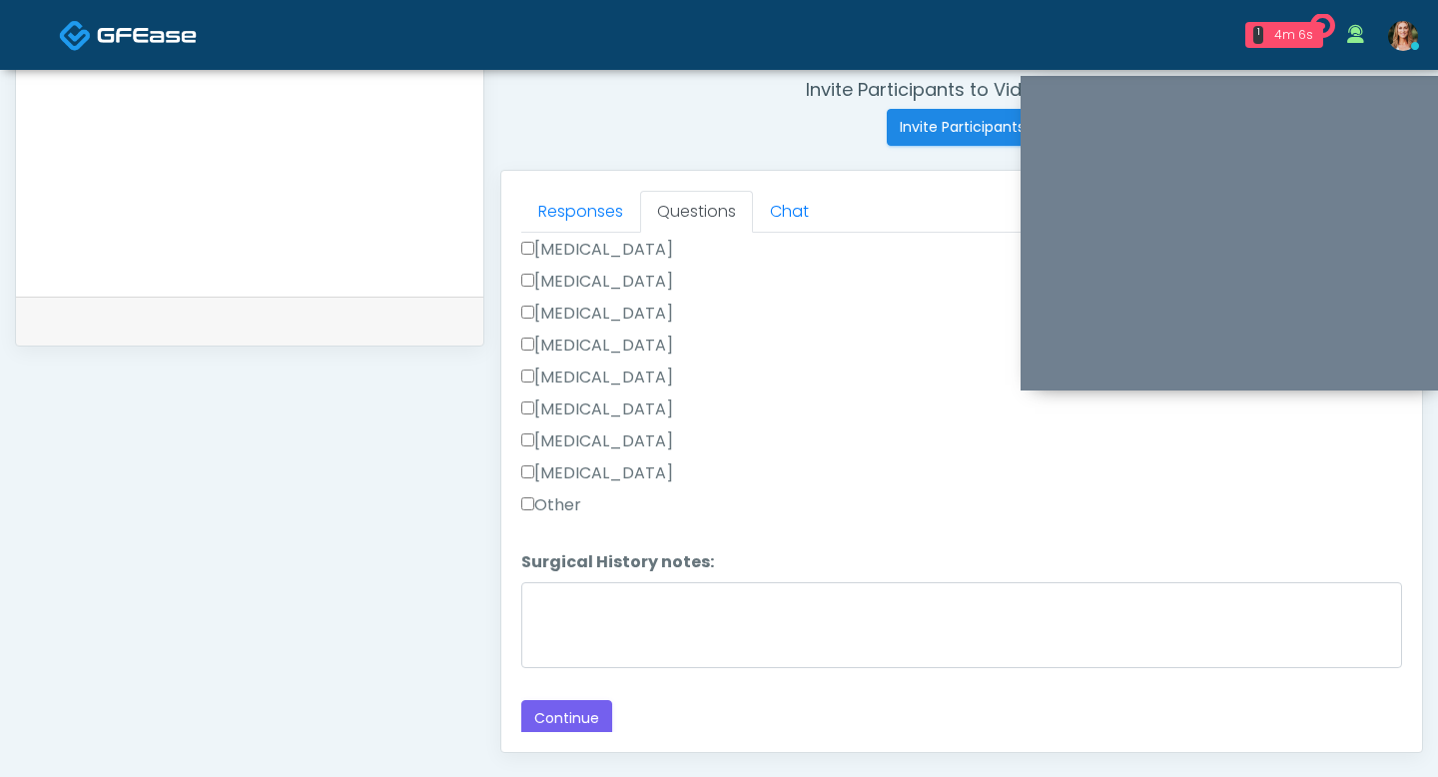
scroll to position [800, 0]
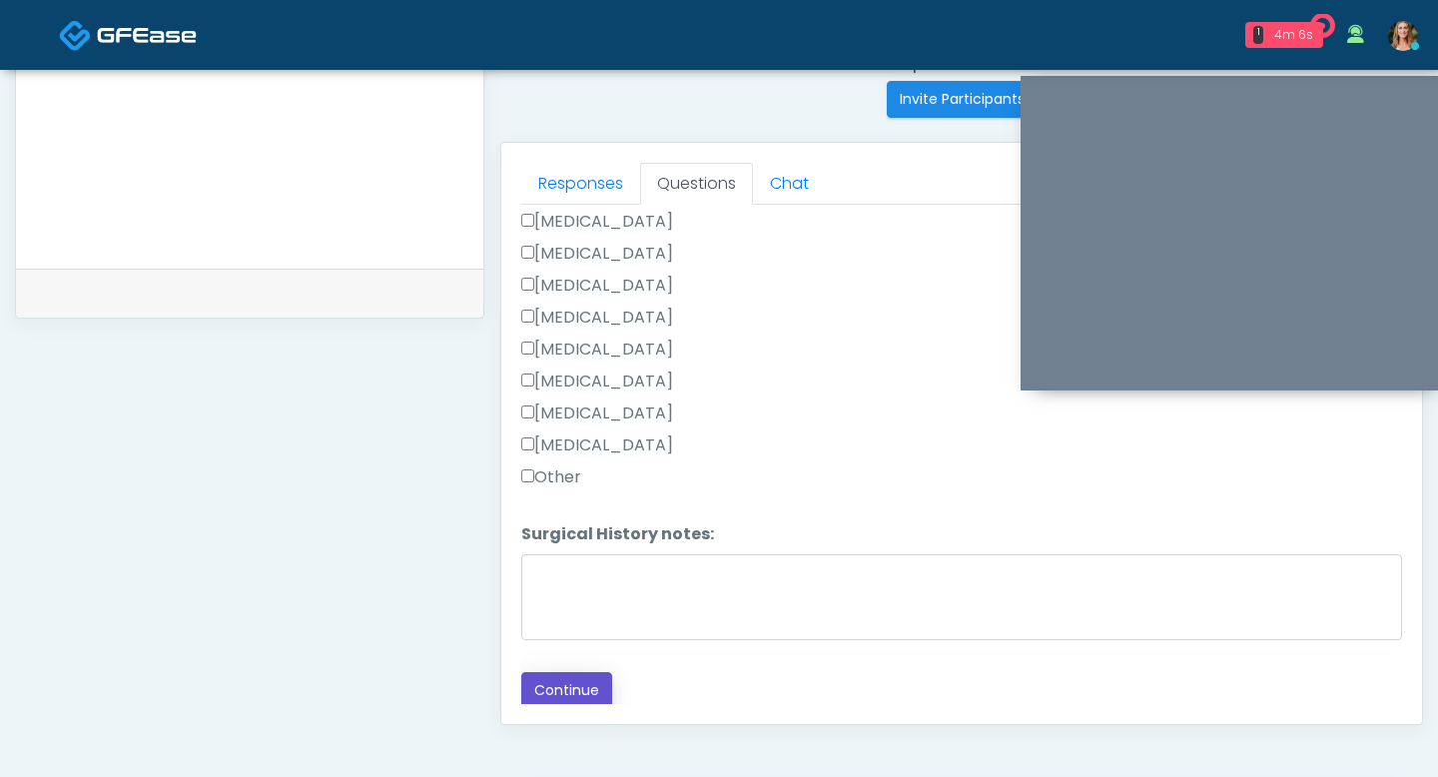
click at [579, 681] on button "Continue" at bounding box center [566, 690] width 91 height 37
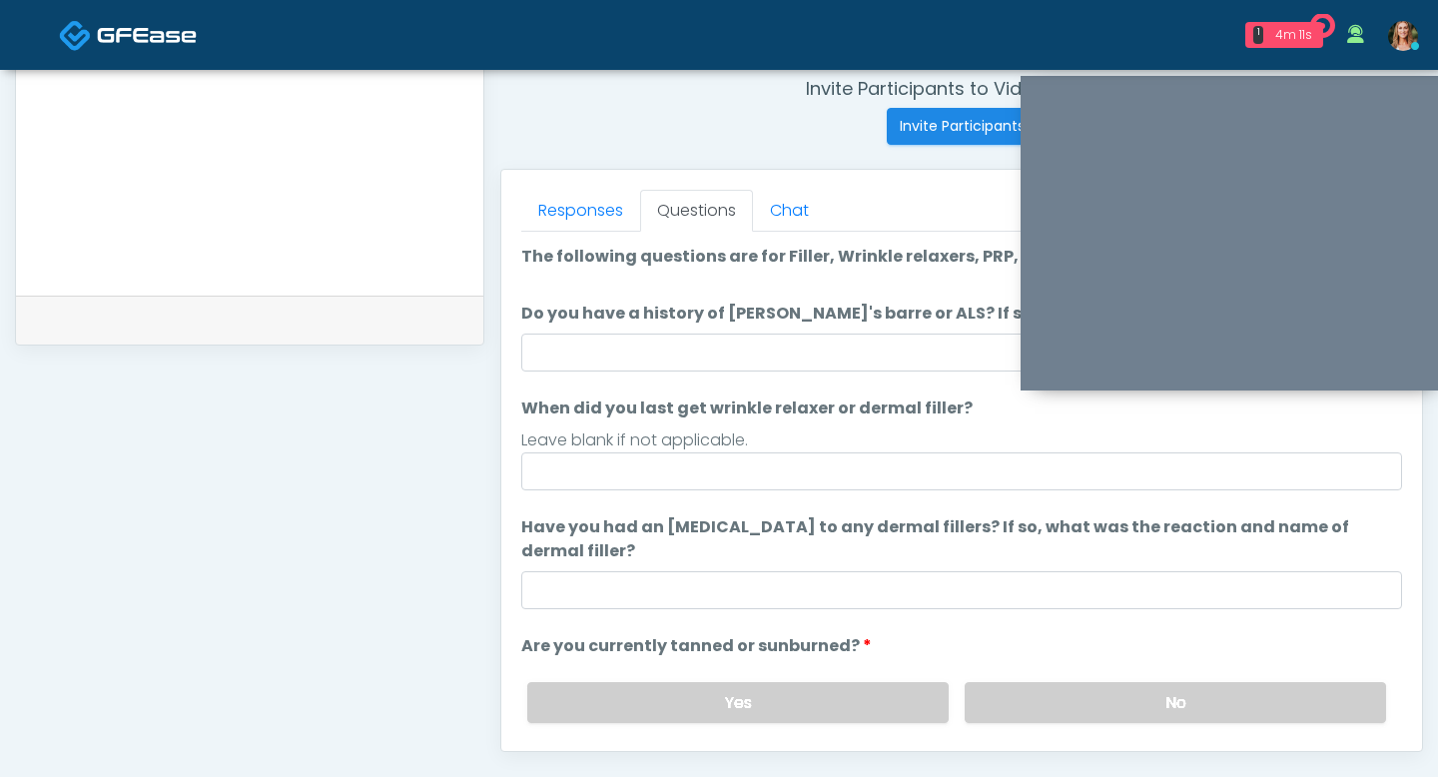
scroll to position [770, 0]
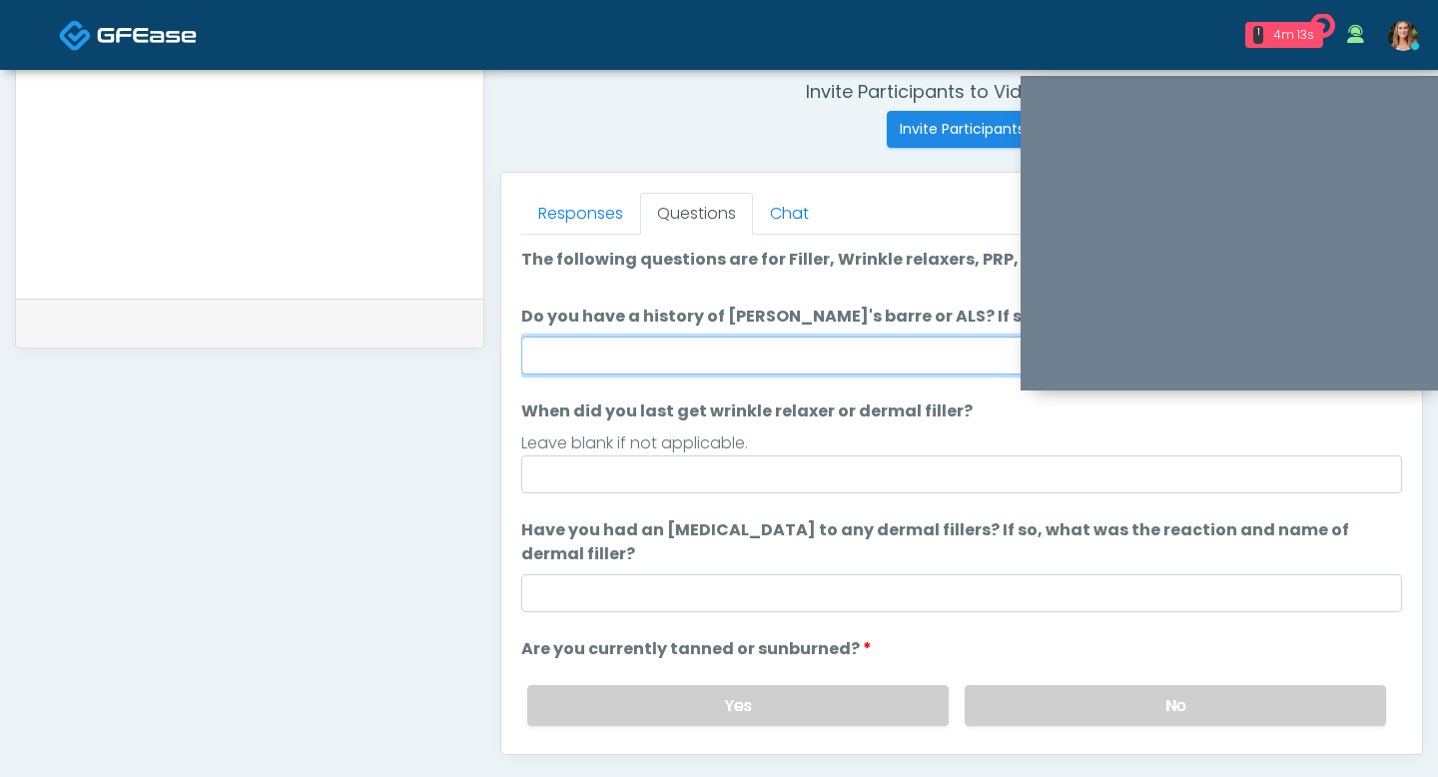
click at [657, 357] on input "Do you have a history of [PERSON_NAME]'s barre or ALS? If so, please provide de…" at bounding box center [961, 356] width 881 height 38
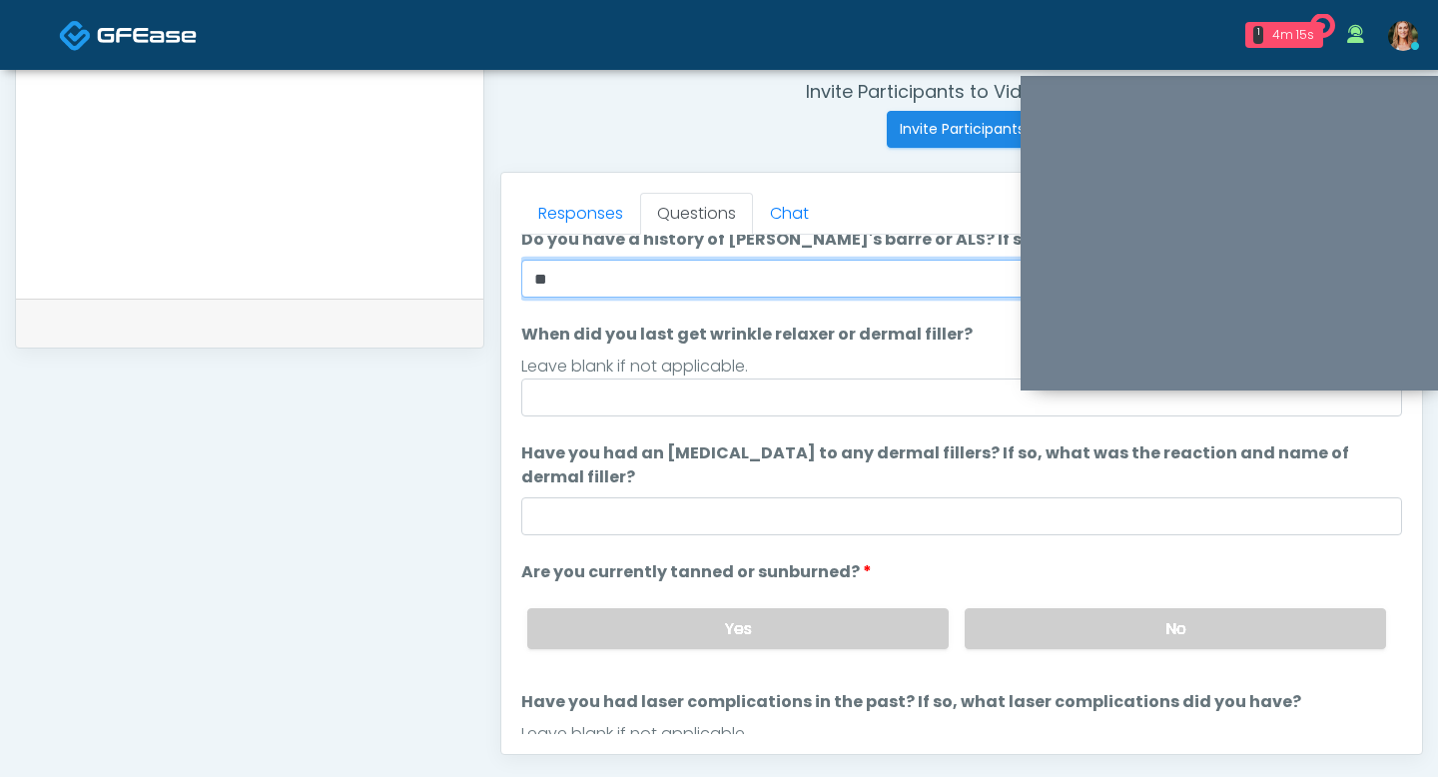
scroll to position [90, 0]
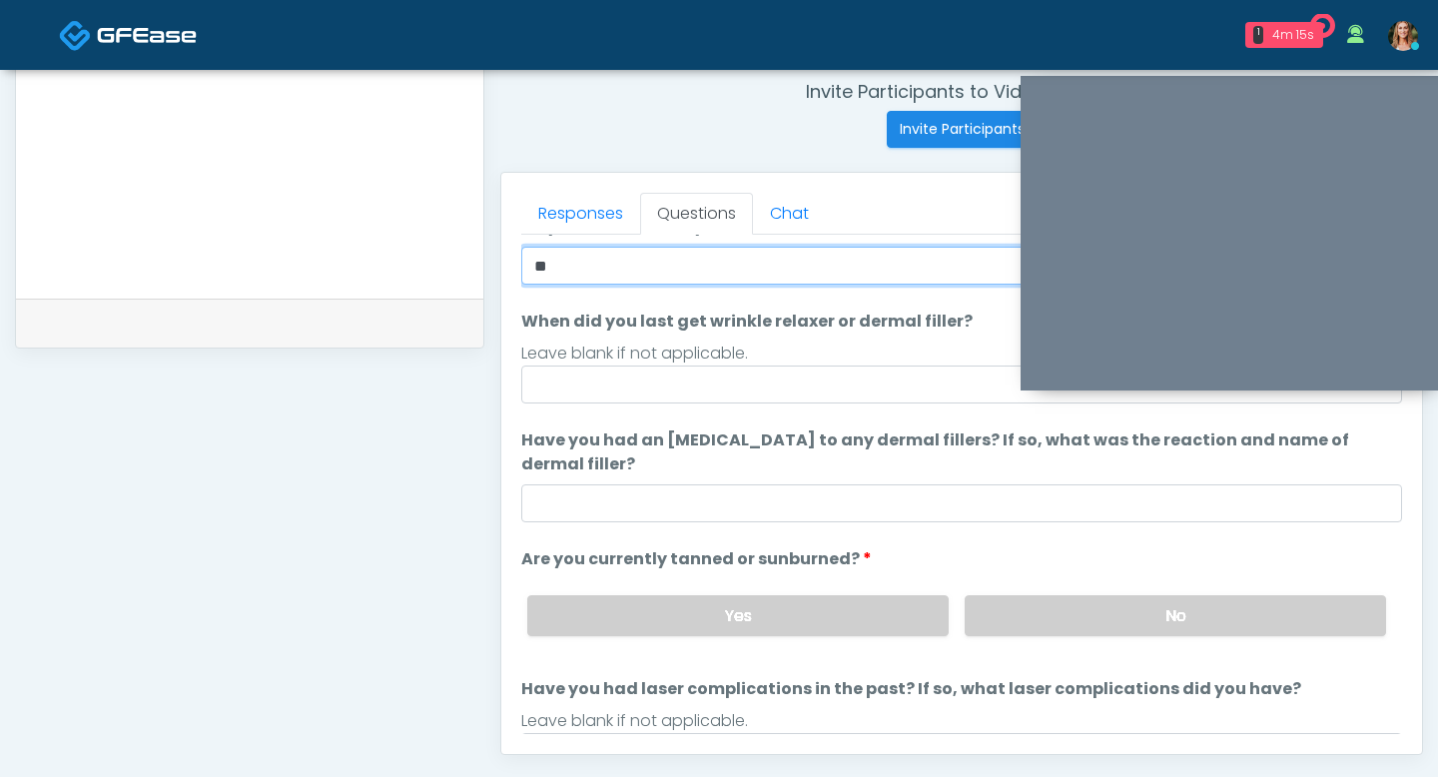
type input "**"
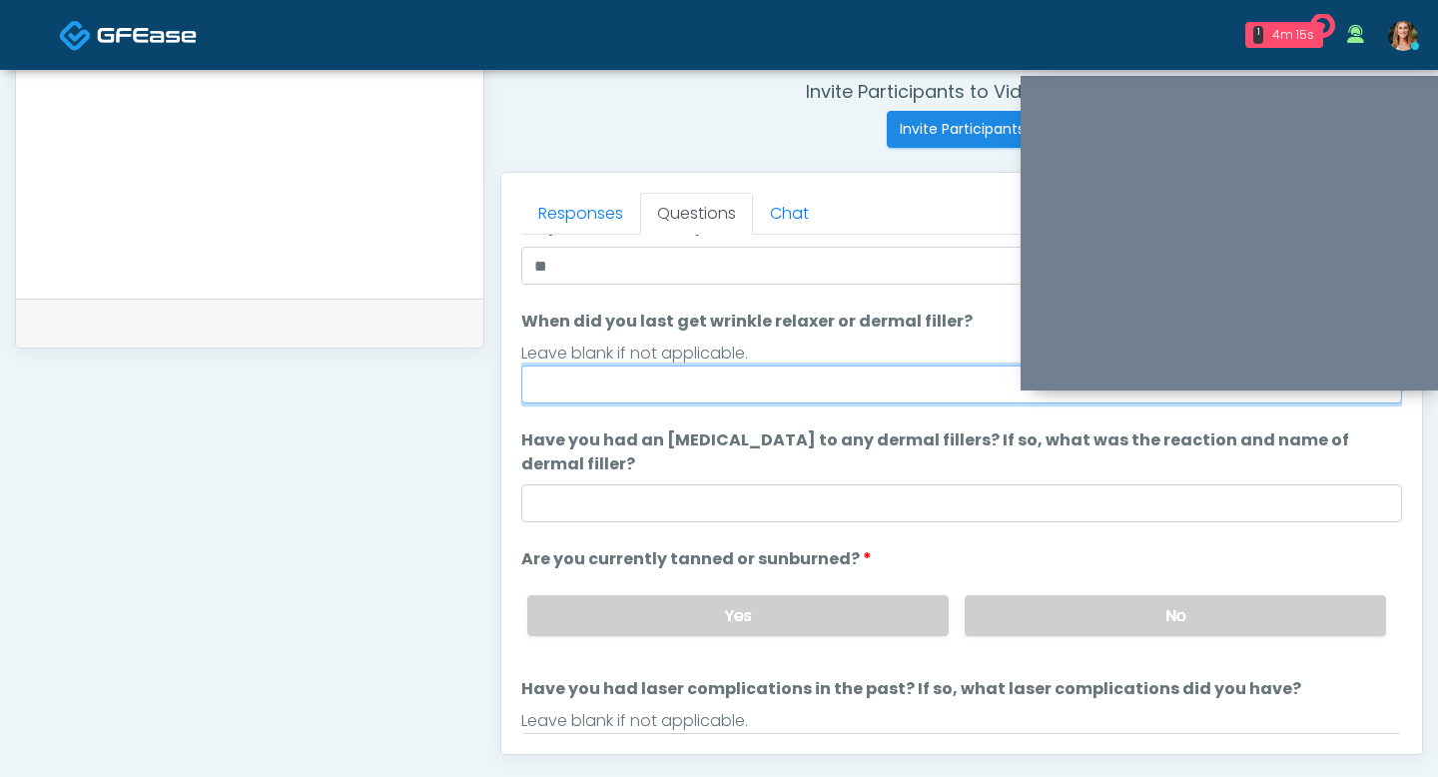
click at [834, 387] on input "When did you last get wrinkle relaxer or dermal filler?" at bounding box center [961, 385] width 881 height 38
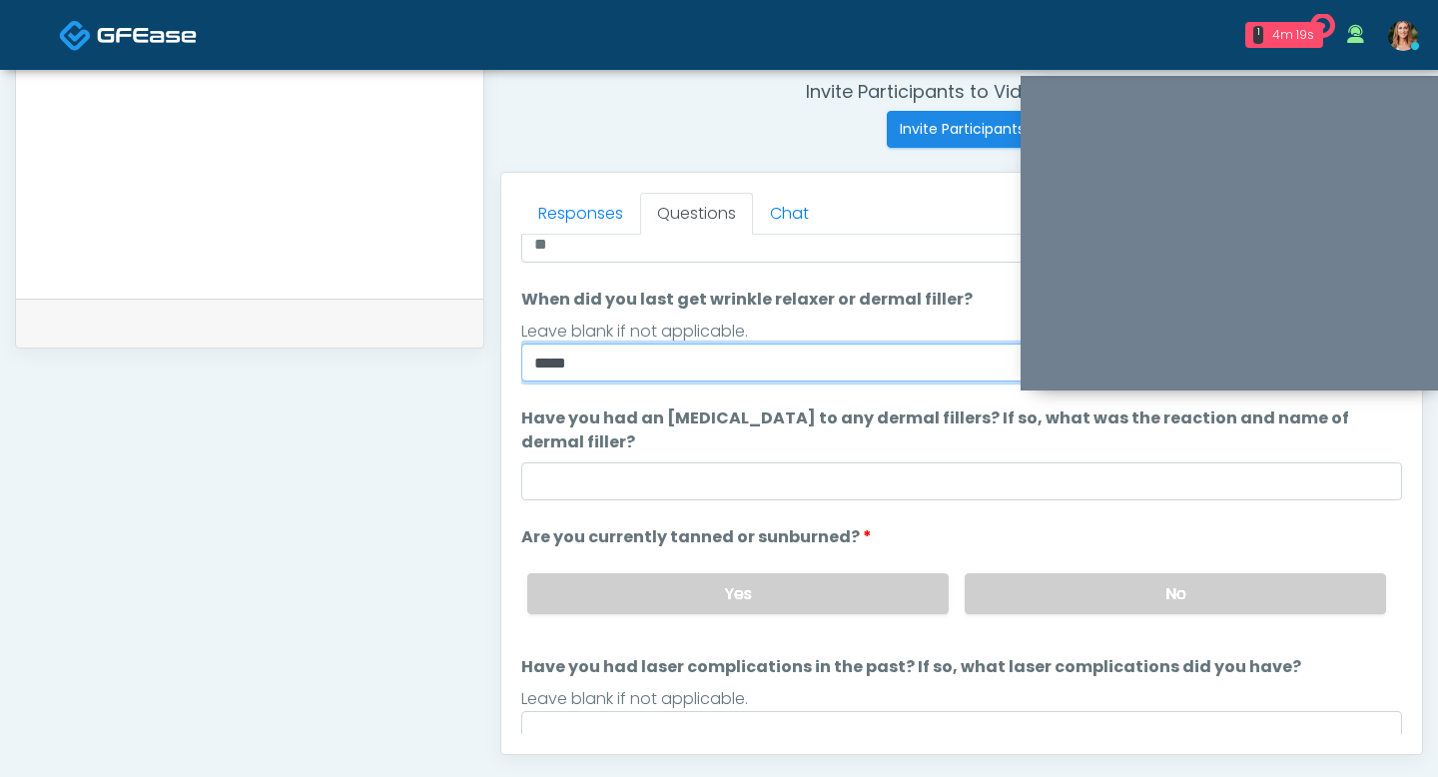
type input "****"
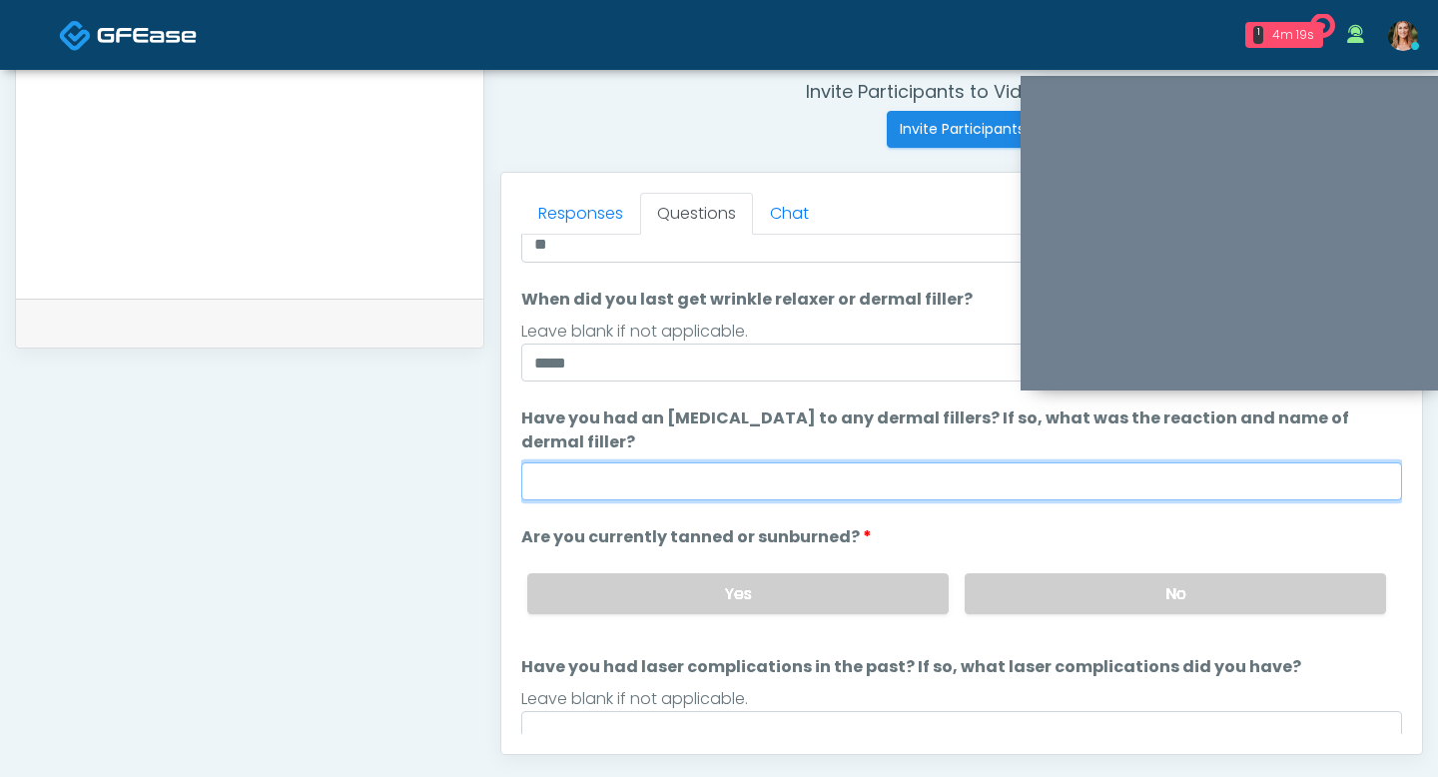
click at [810, 471] on input "Have you had an [MEDICAL_DATA] to any dermal fillers? If so, what was the react…" at bounding box center [961, 481] width 881 height 38
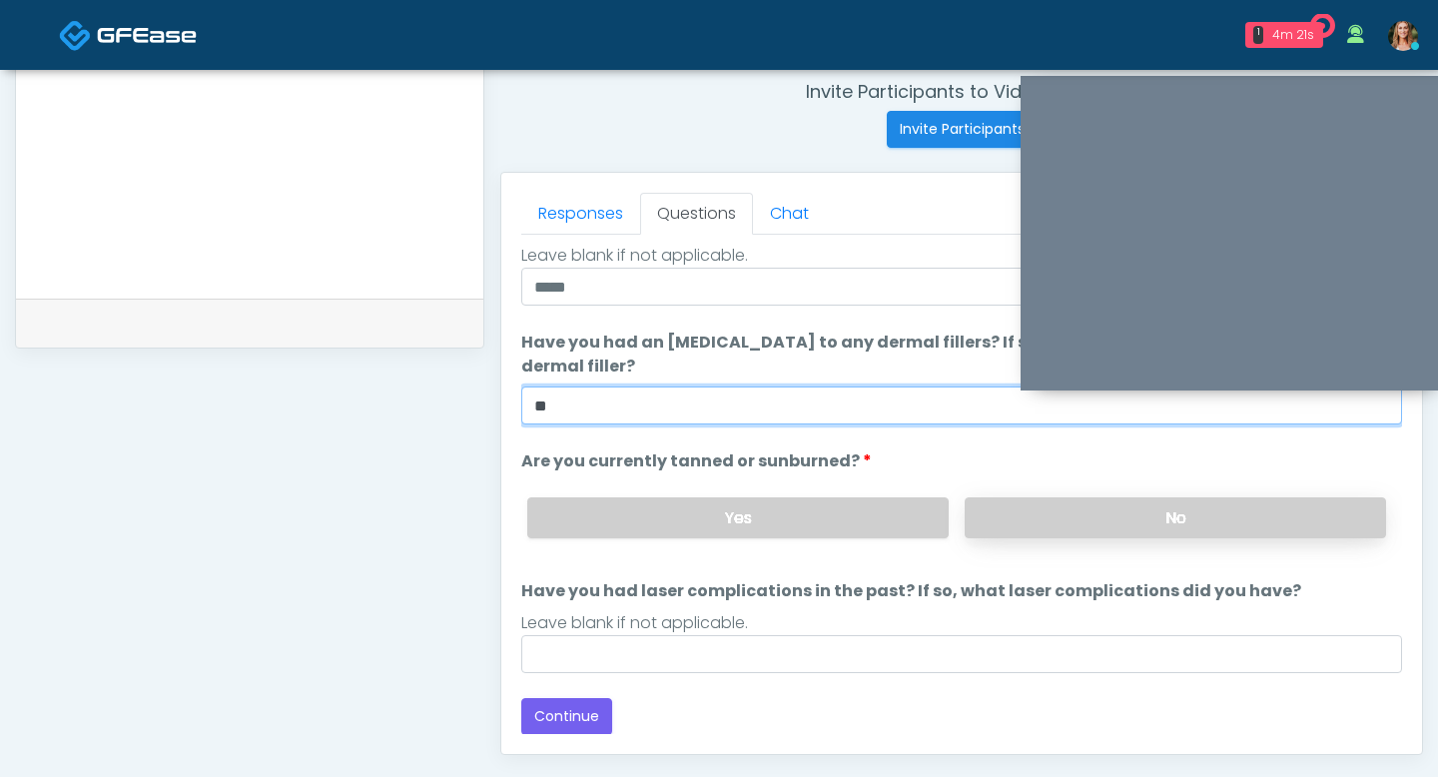
type input "**"
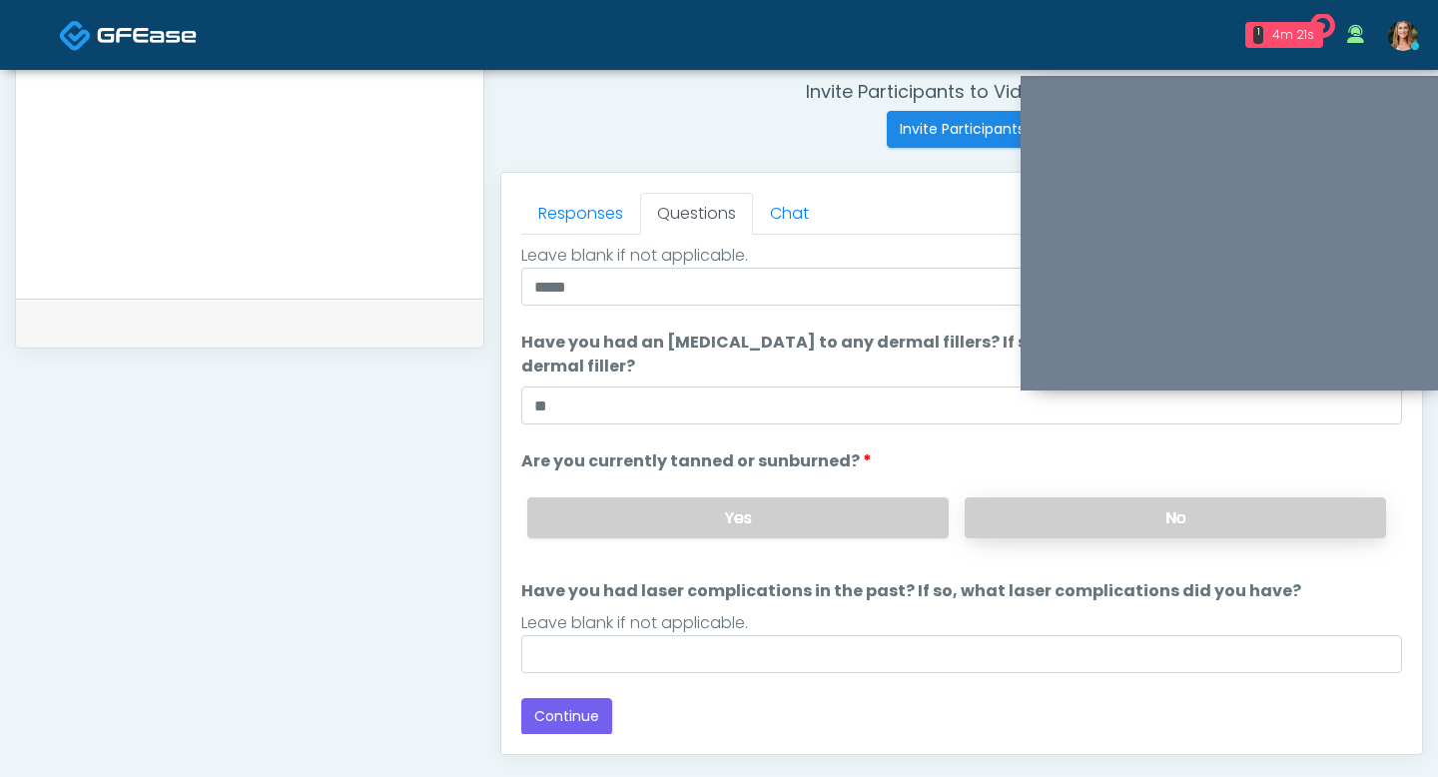
click at [1002, 501] on label "No" at bounding box center [1175, 517] width 421 height 41
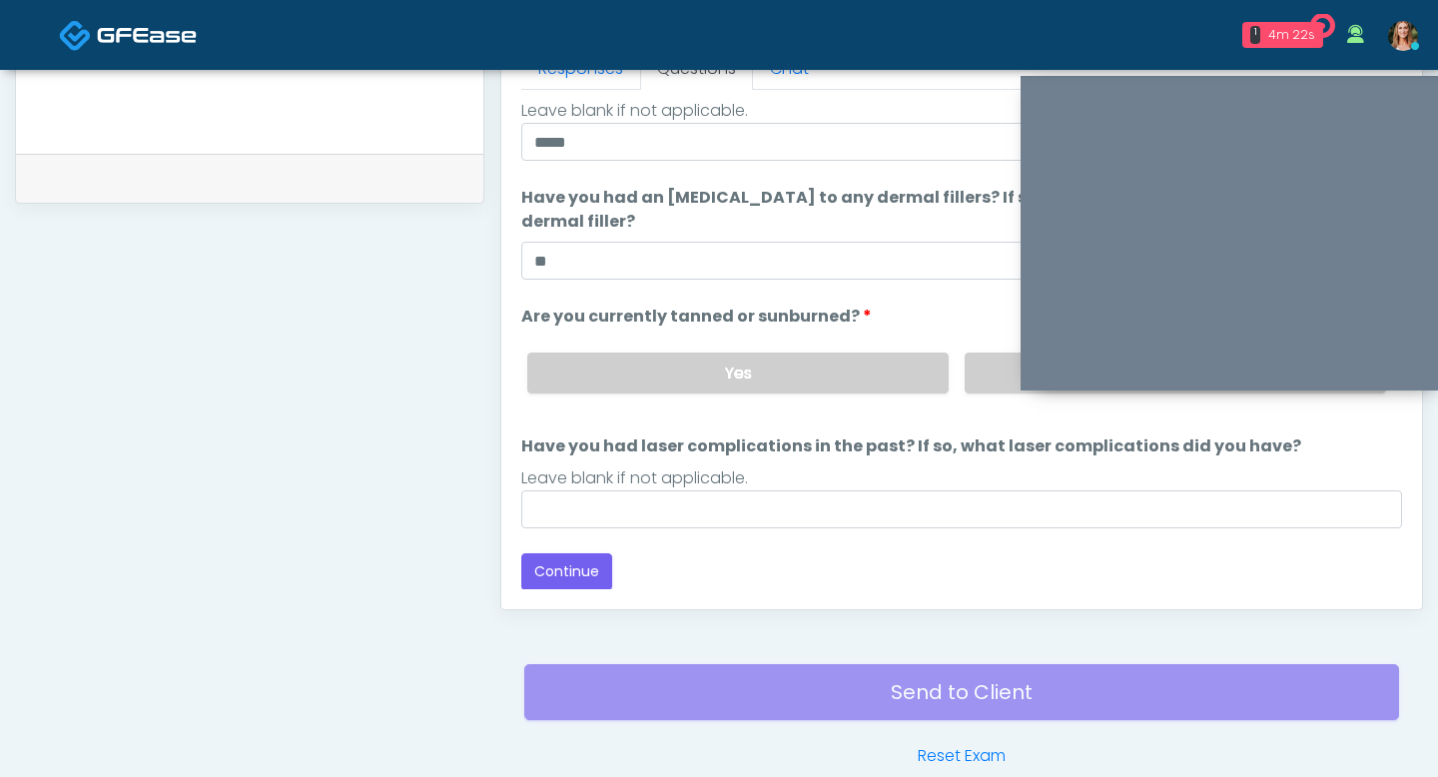
scroll to position [939, 0]
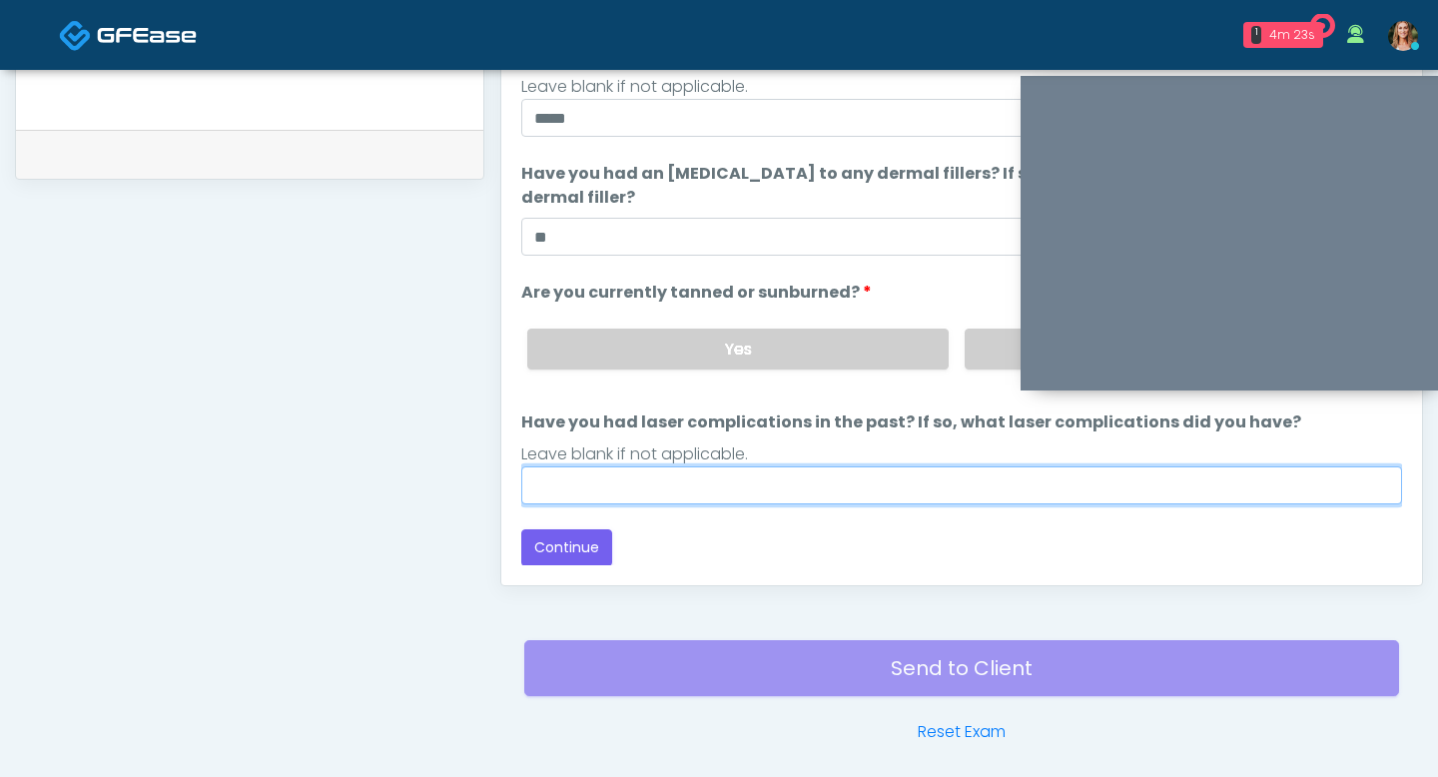
click at [816, 498] on input "Have you had laser complications in the past? If so, what laser complications d…" at bounding box center [961, 485] width 881 height 38
type input "**"
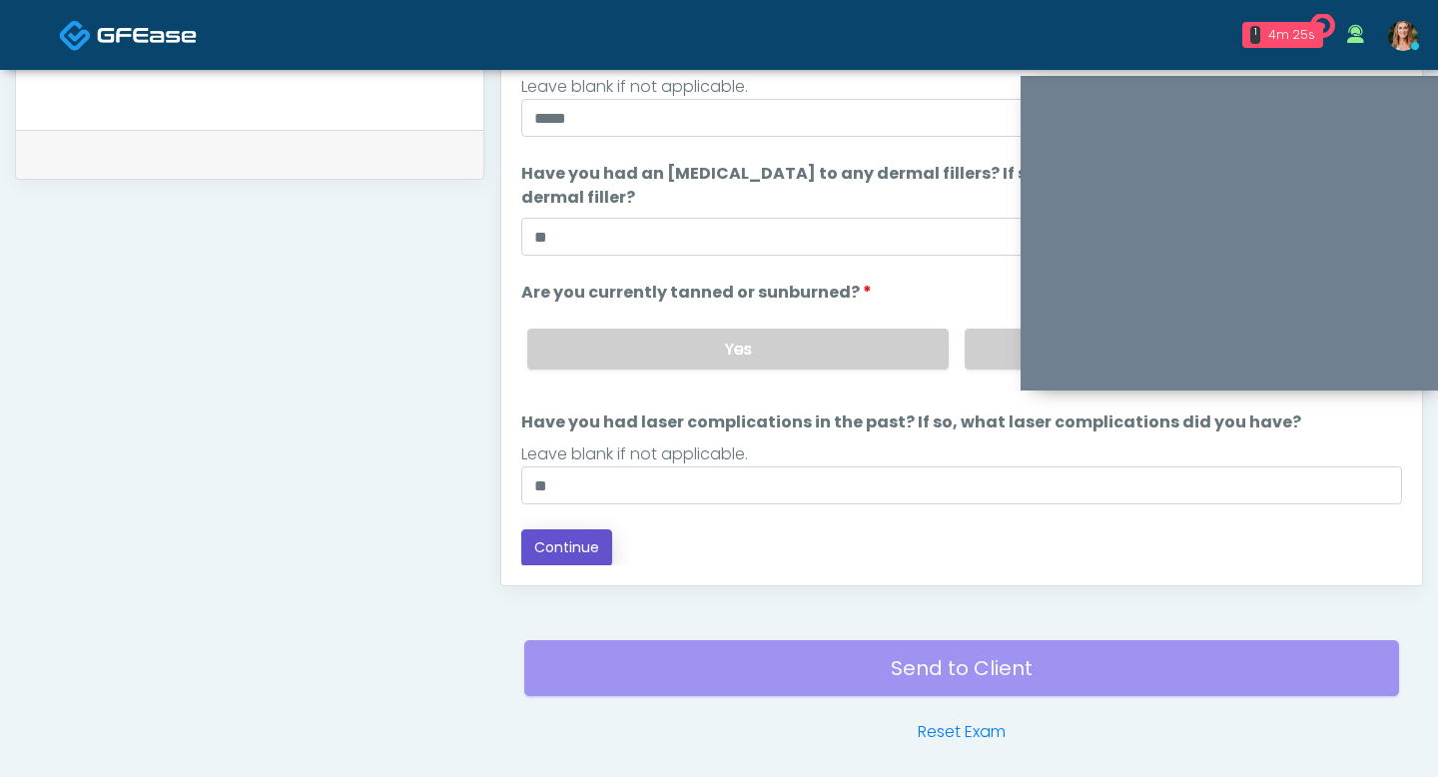
click at [572, 549] on button "Continue" at bounding box center [566, 547] width 91 height 37
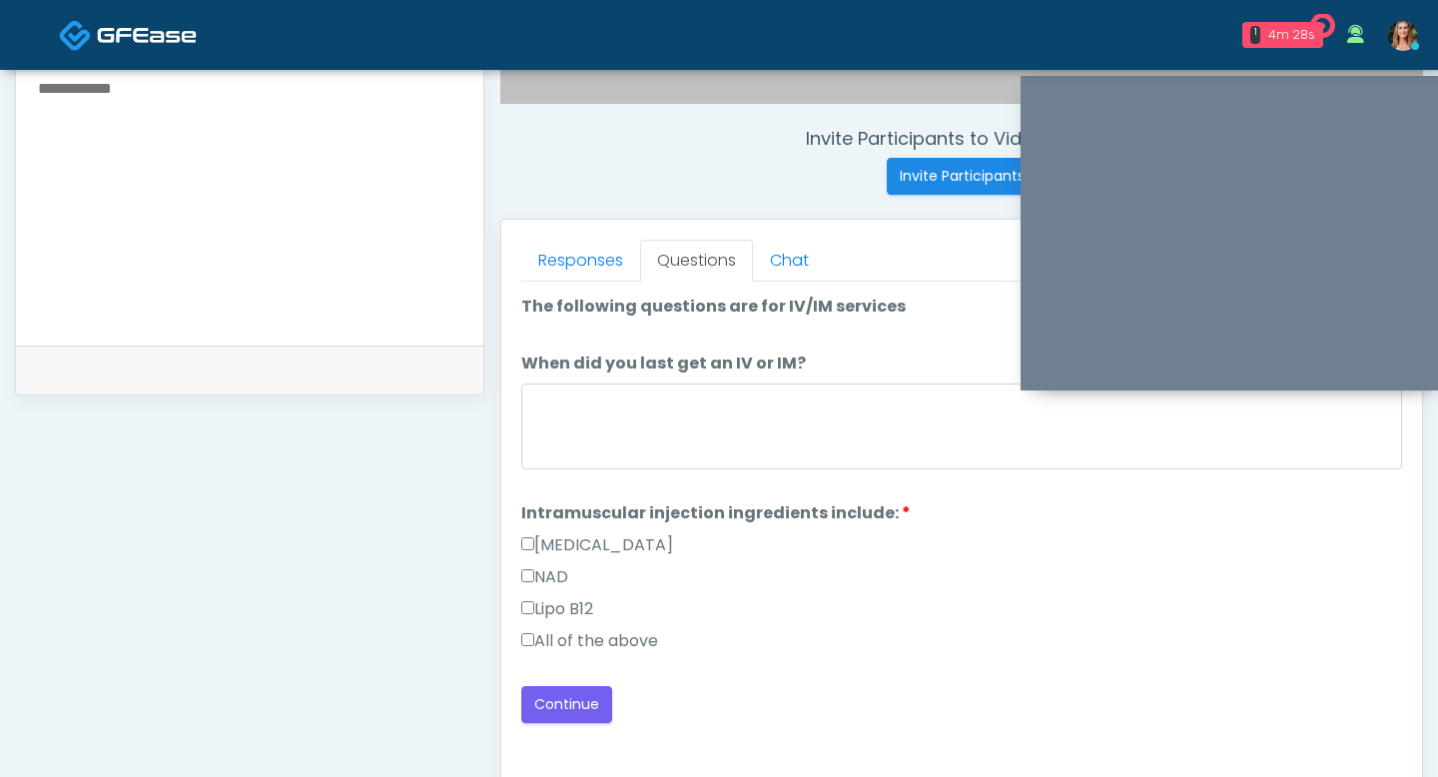
scroll to position [700, 0]
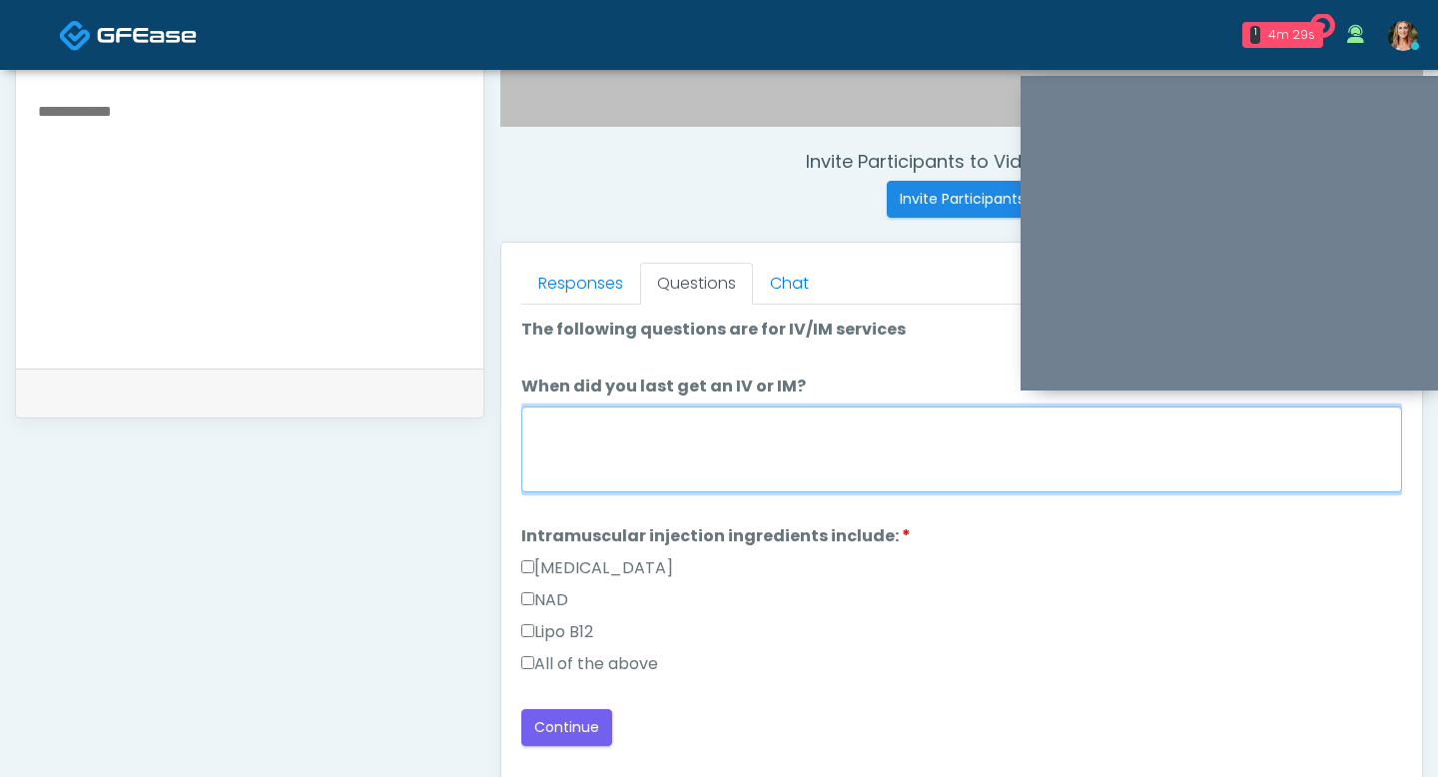
click at [732, 449] on textarea "When did you last get an IV or IM?" at bounding box center [961, 449] width 881 height 86
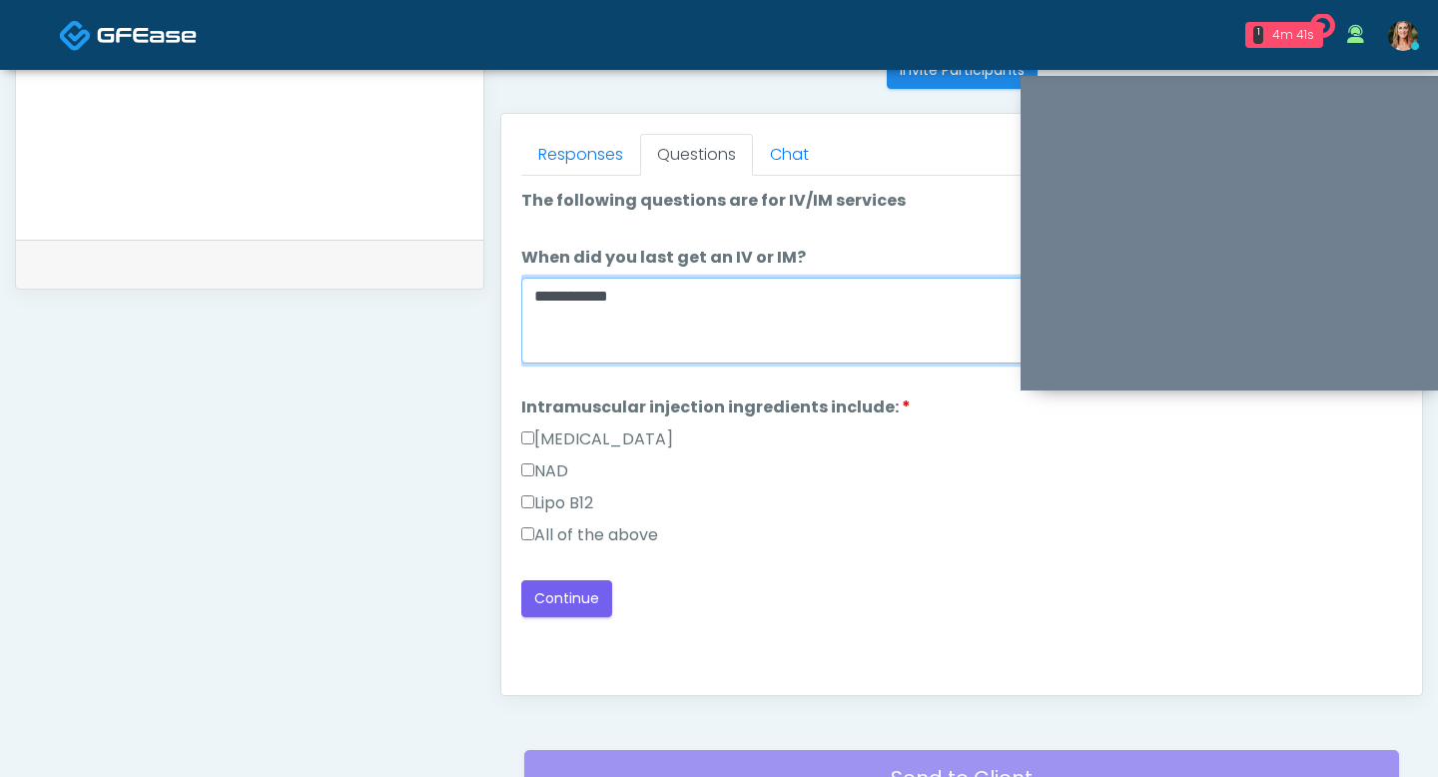
scroll to position [866, 0]
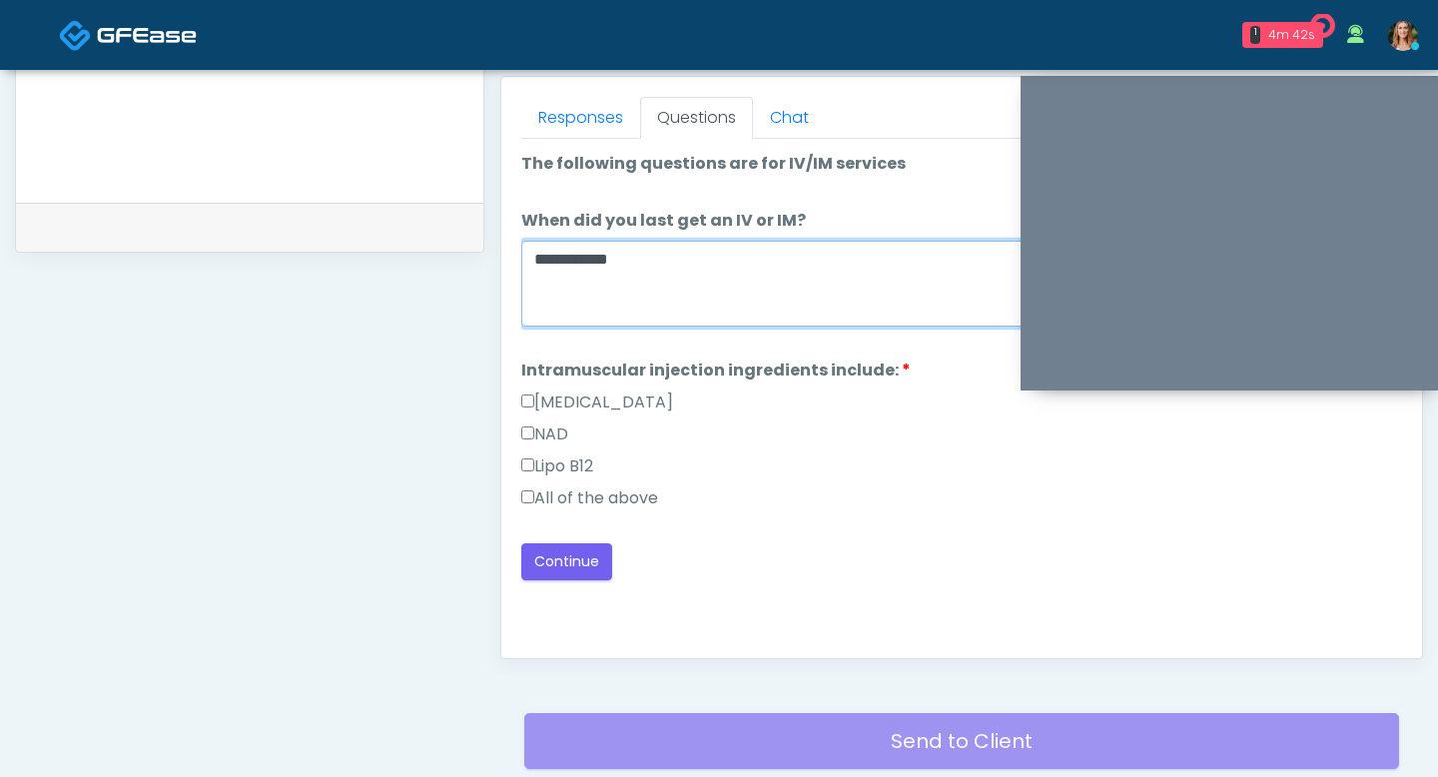
type textarea "**********"
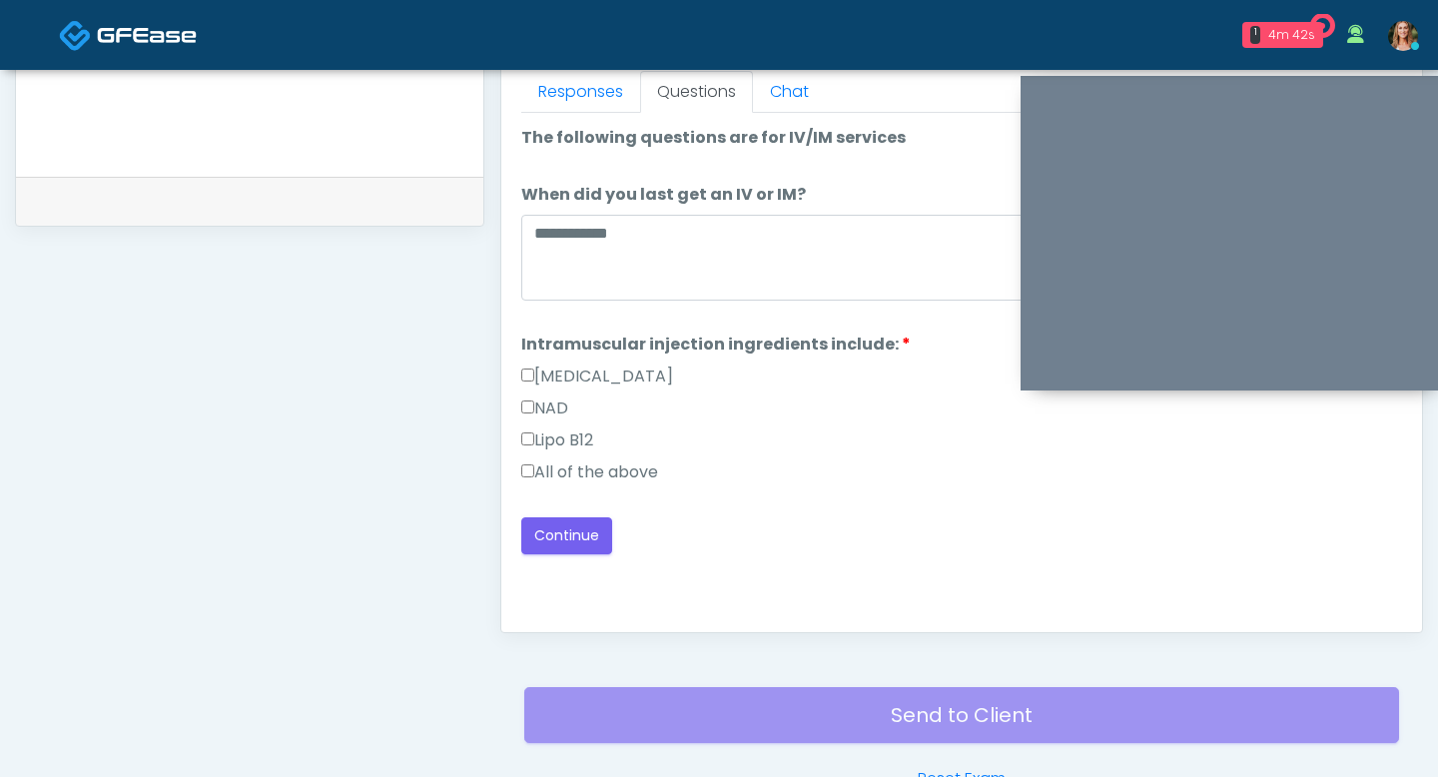
scroll to position [939, 0]
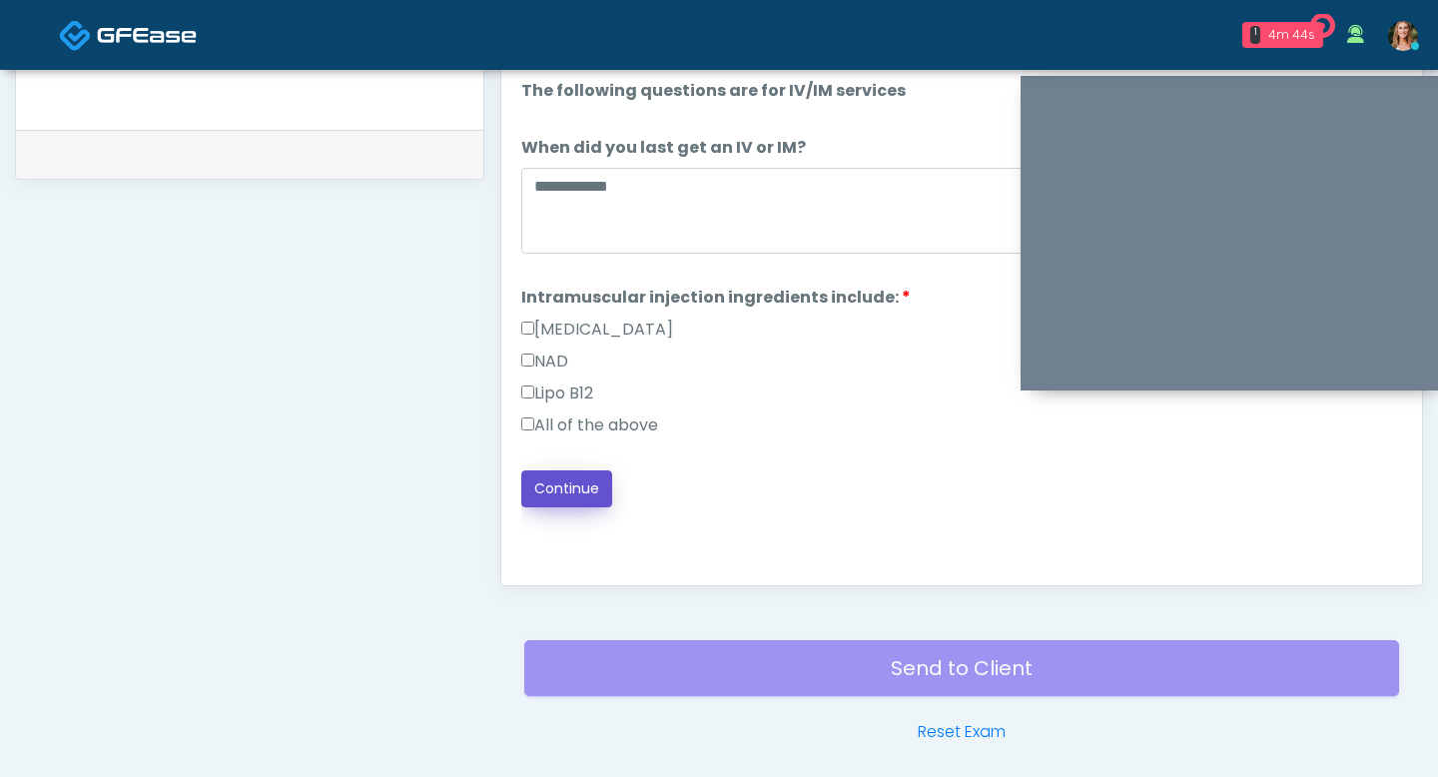
click at [556, 496] on button "Continue" at bounding box center [566, 488] width 91 height 37
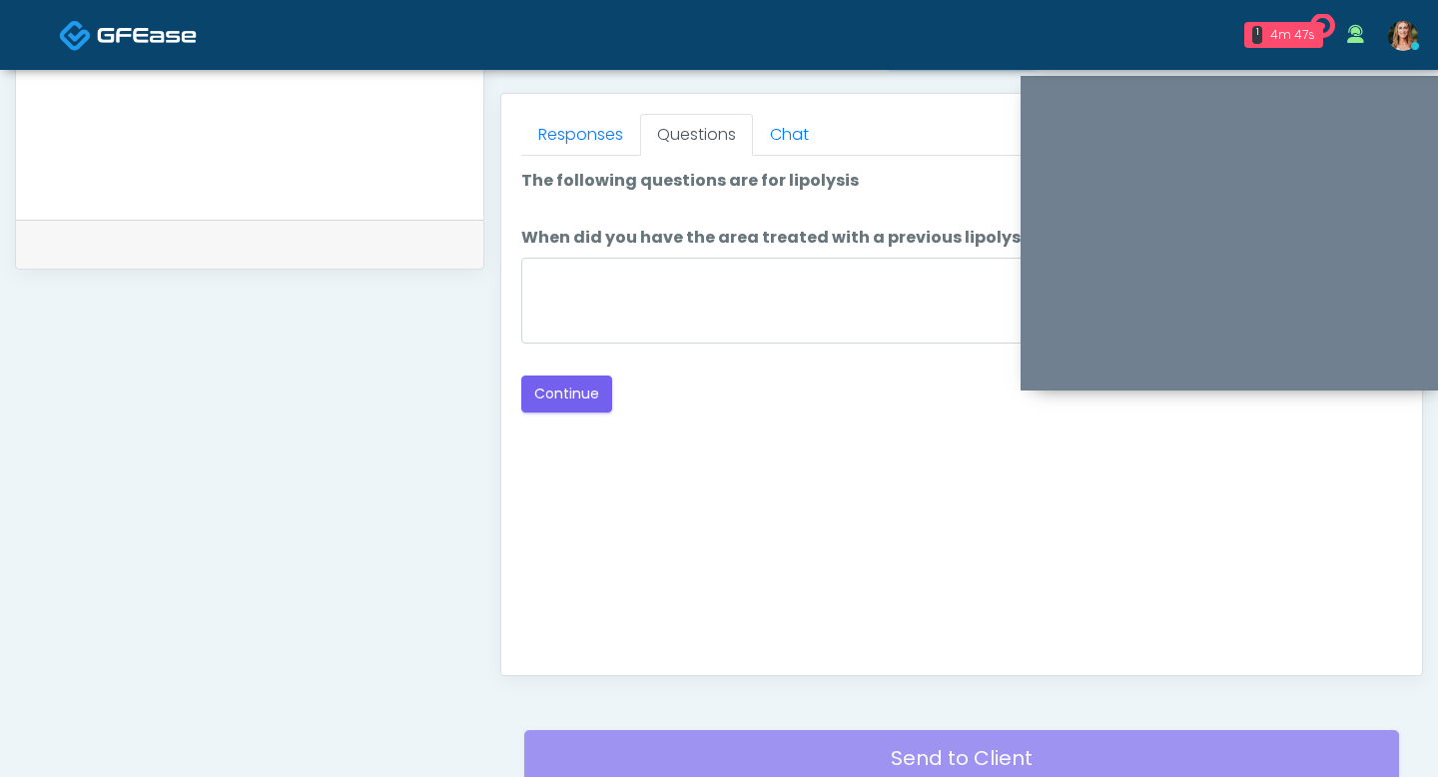
scroll to position [807, 0]
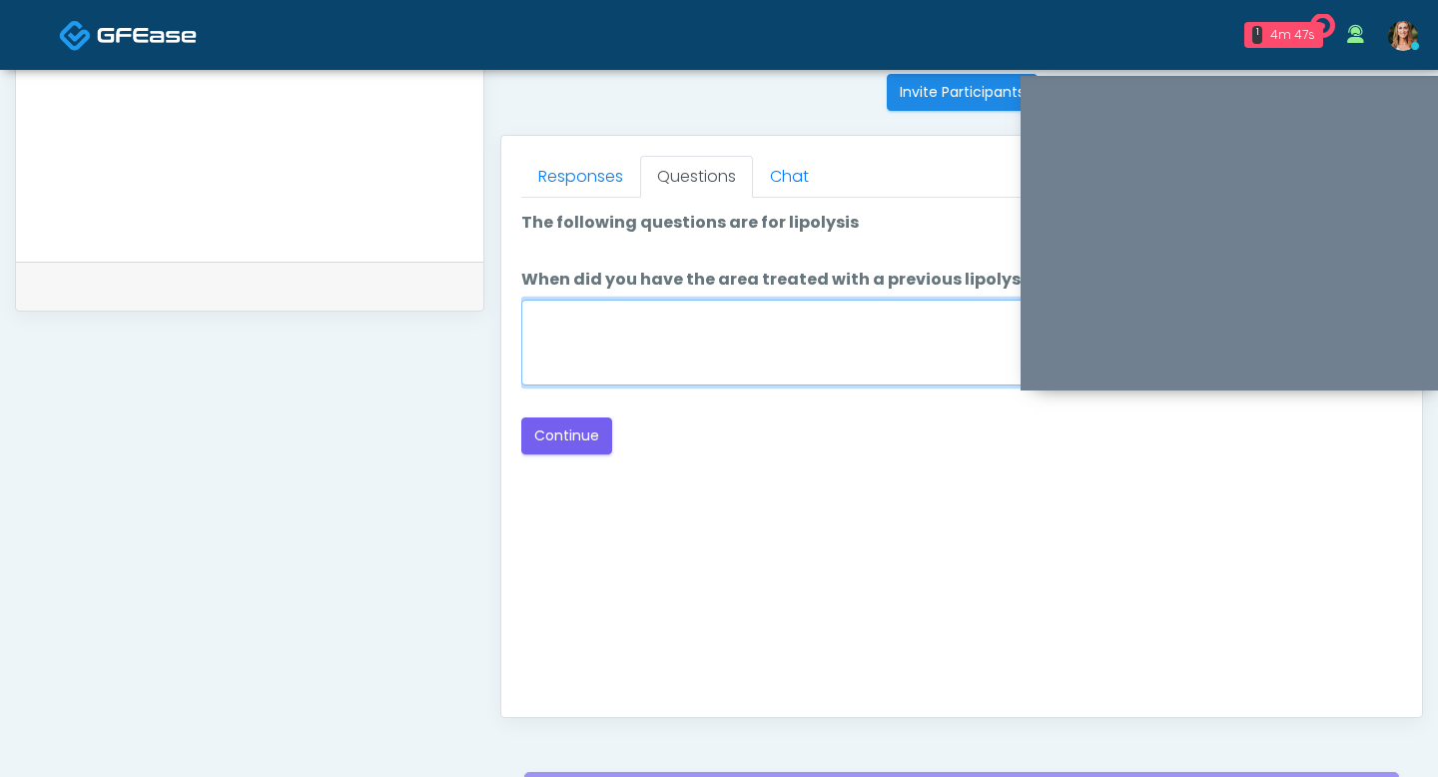
click at [682, 375] on textarea "When did you have the area treated with a previous lipolysis treatment?" at bounding box center [961, 343] width 881 height 86
type textarea "**"
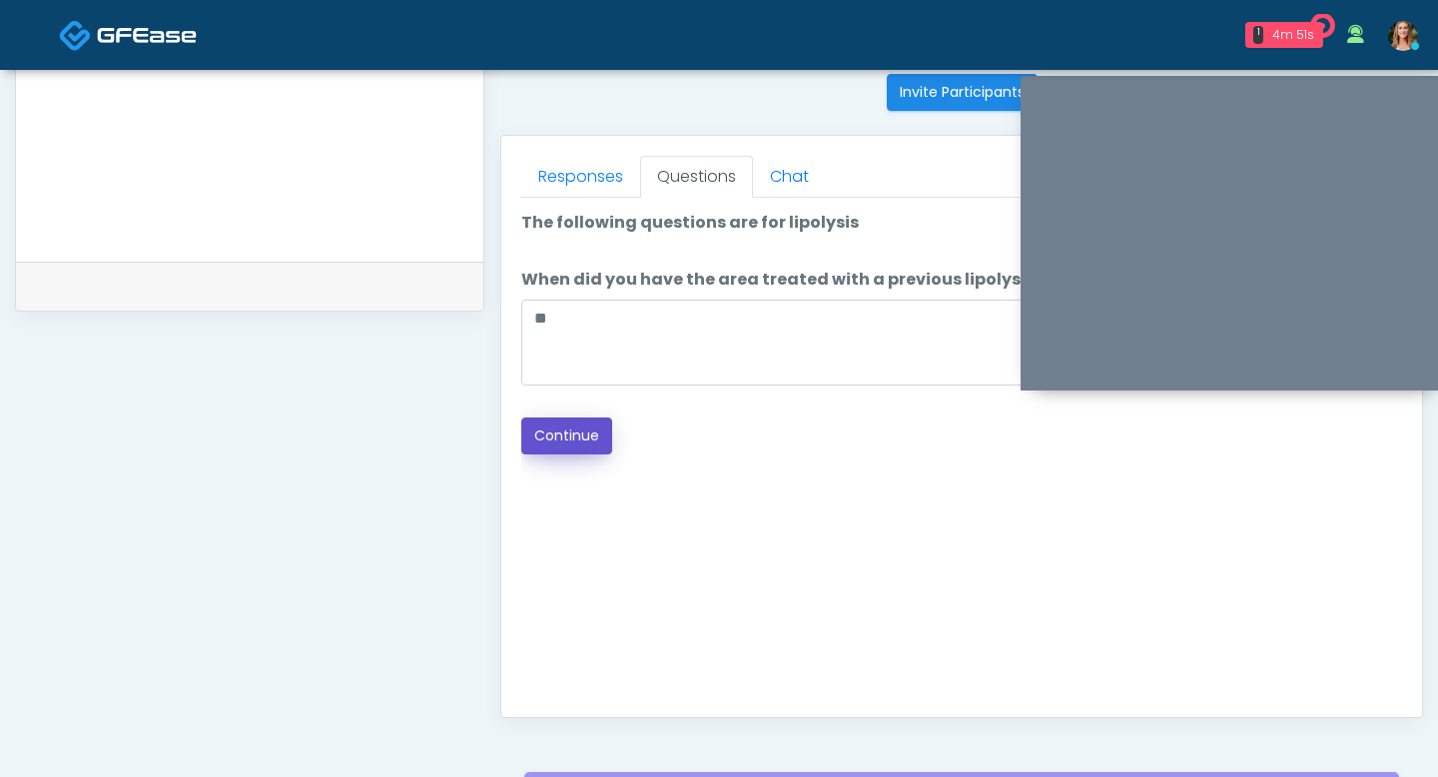
click at [596, 438] on button "Continue" at bounding box center [566, 435] width 91 height 37
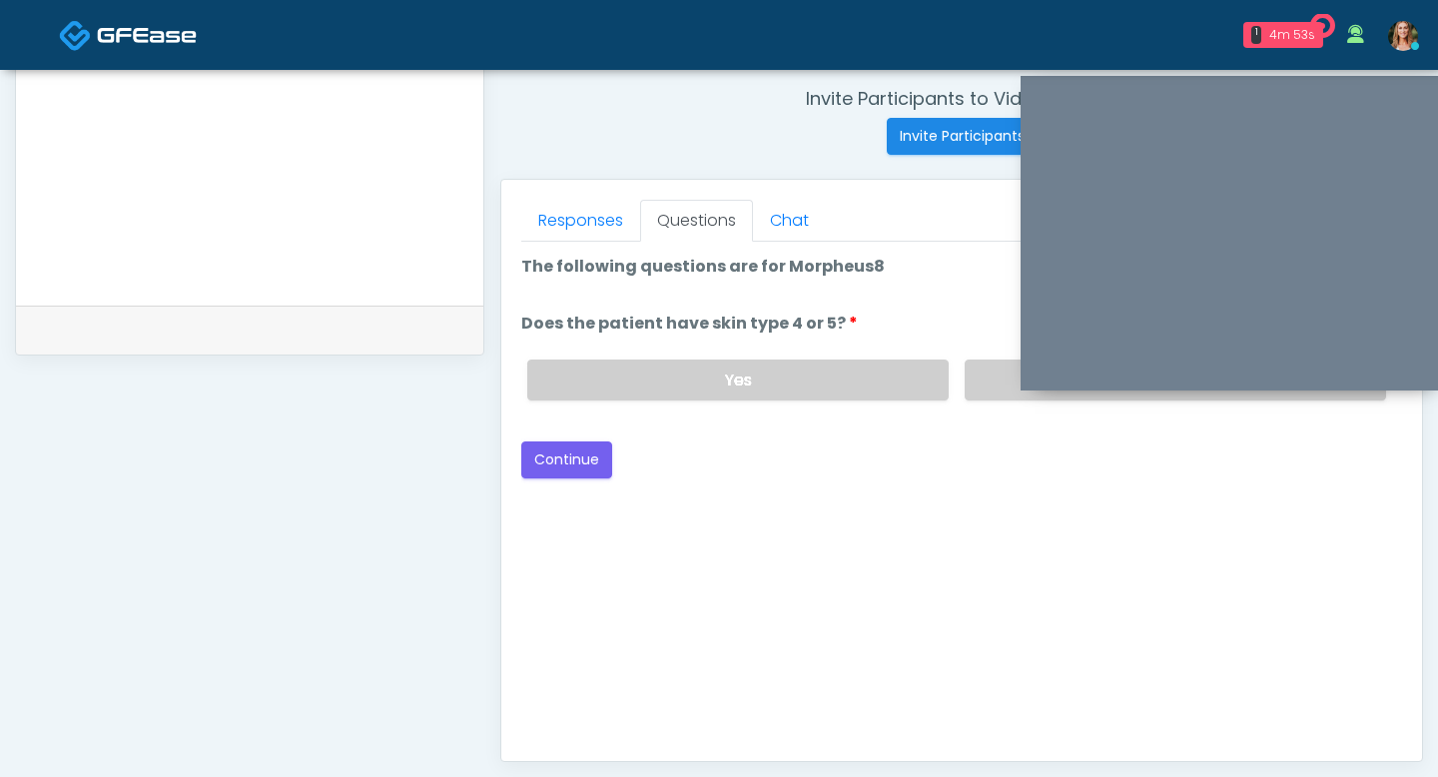
scroll to position [757, 0]
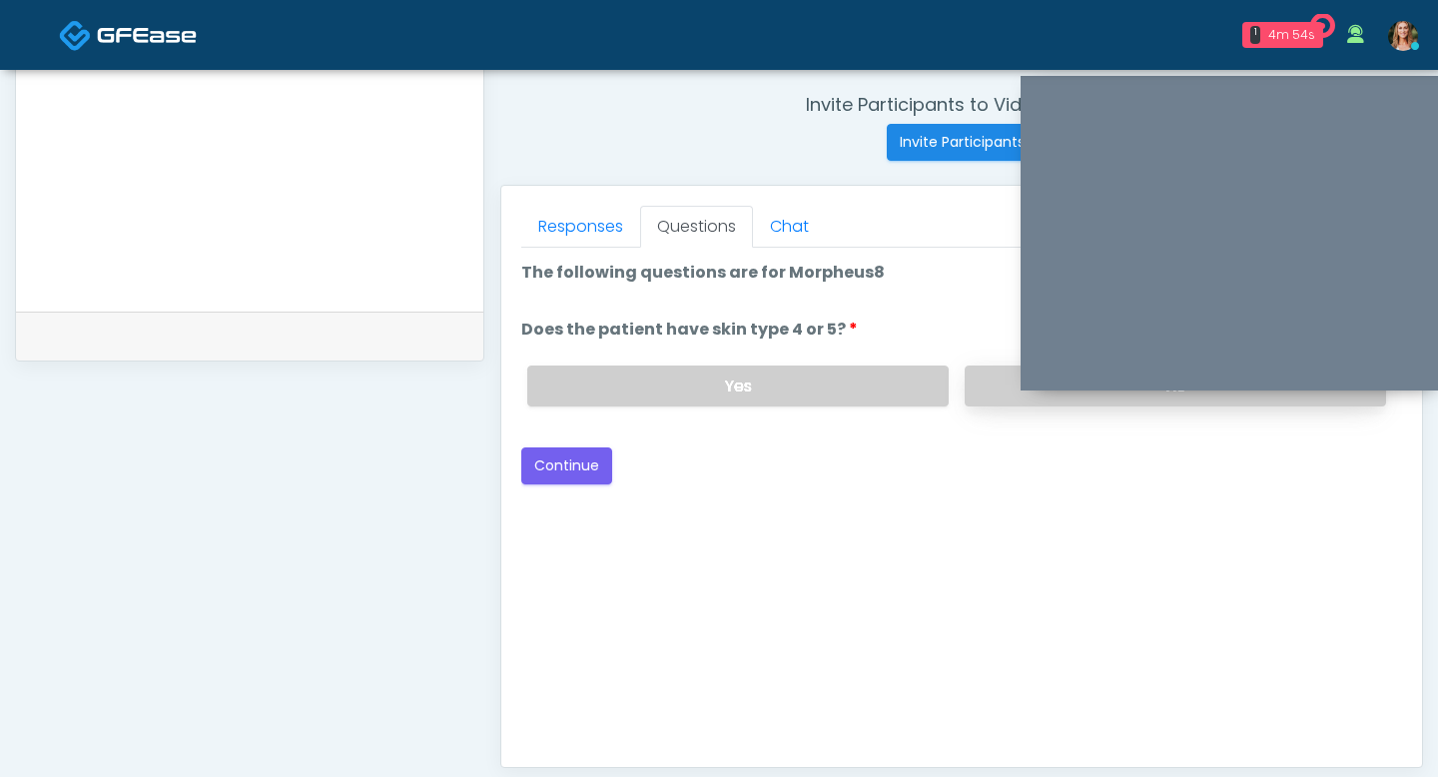
click at [990, 389] on label "No" at bounding box center [1175, 386] width 421 height 41
click at [541, 469] on button "Continue" at bounding box center [566, 465] width 91 height 37
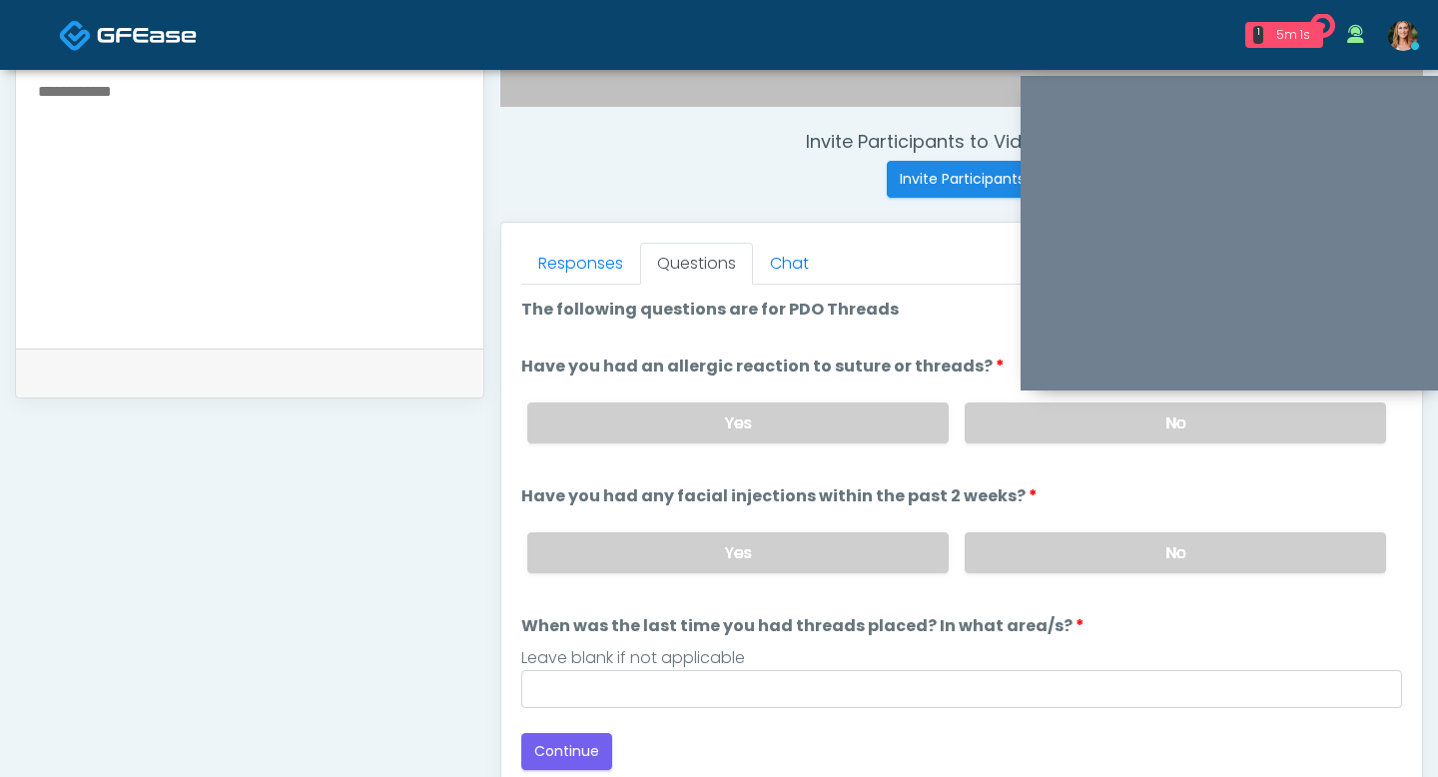
scroll to position [719, 0]
click at [1030, 560] on label "No" at bounding box center [1175, 553] width 421 height 41
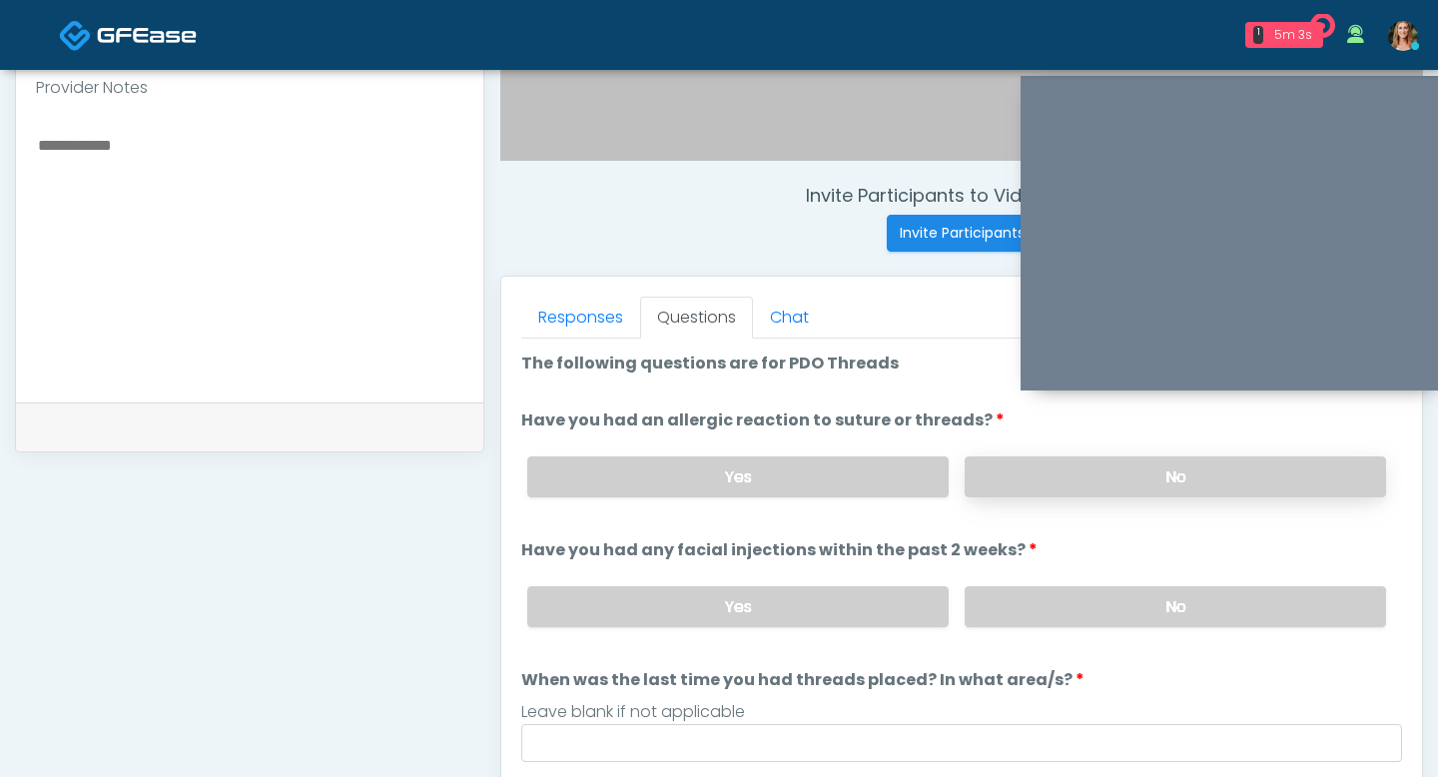
click at [1024, 462] on label "No" at bounding box center [1175, 476] width 421 height 41
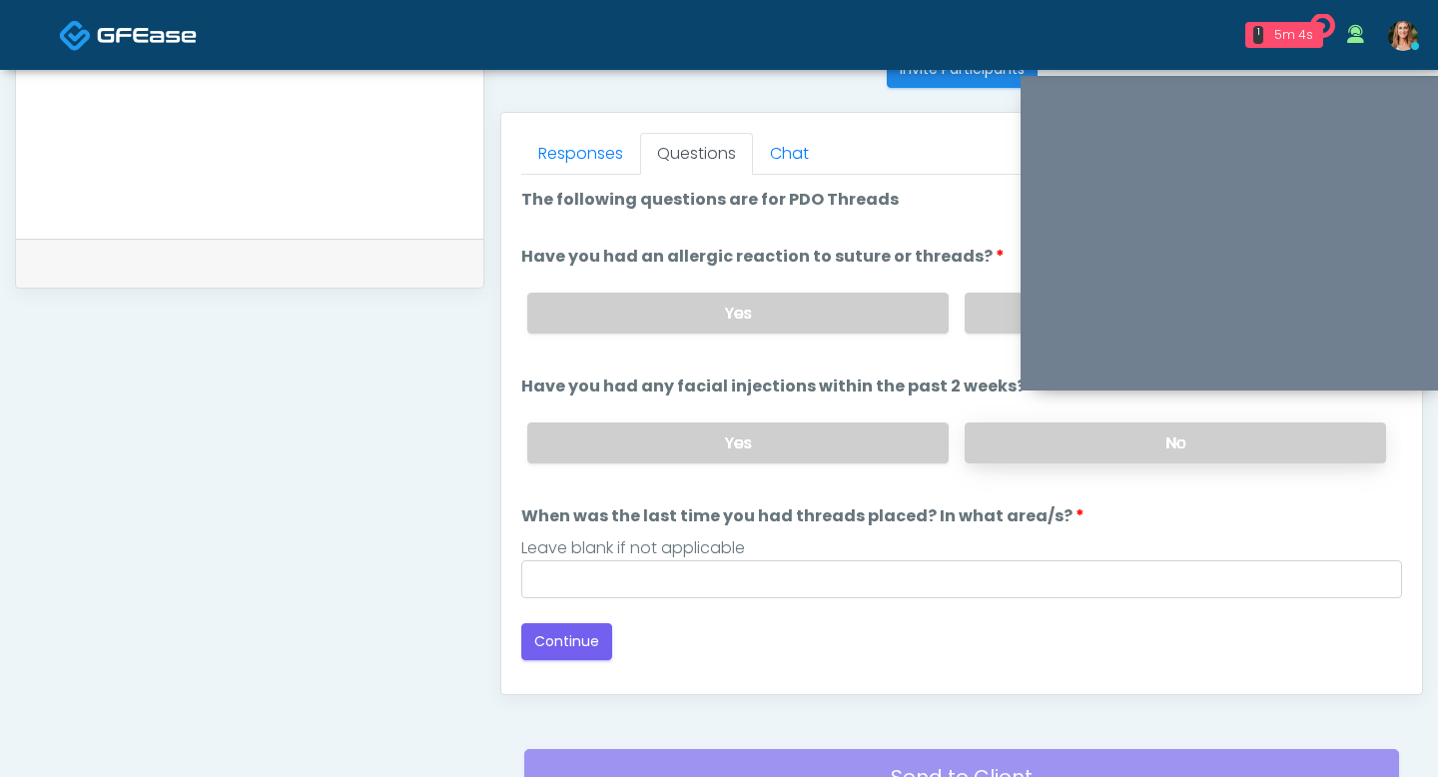
scroll to position [837, 0]
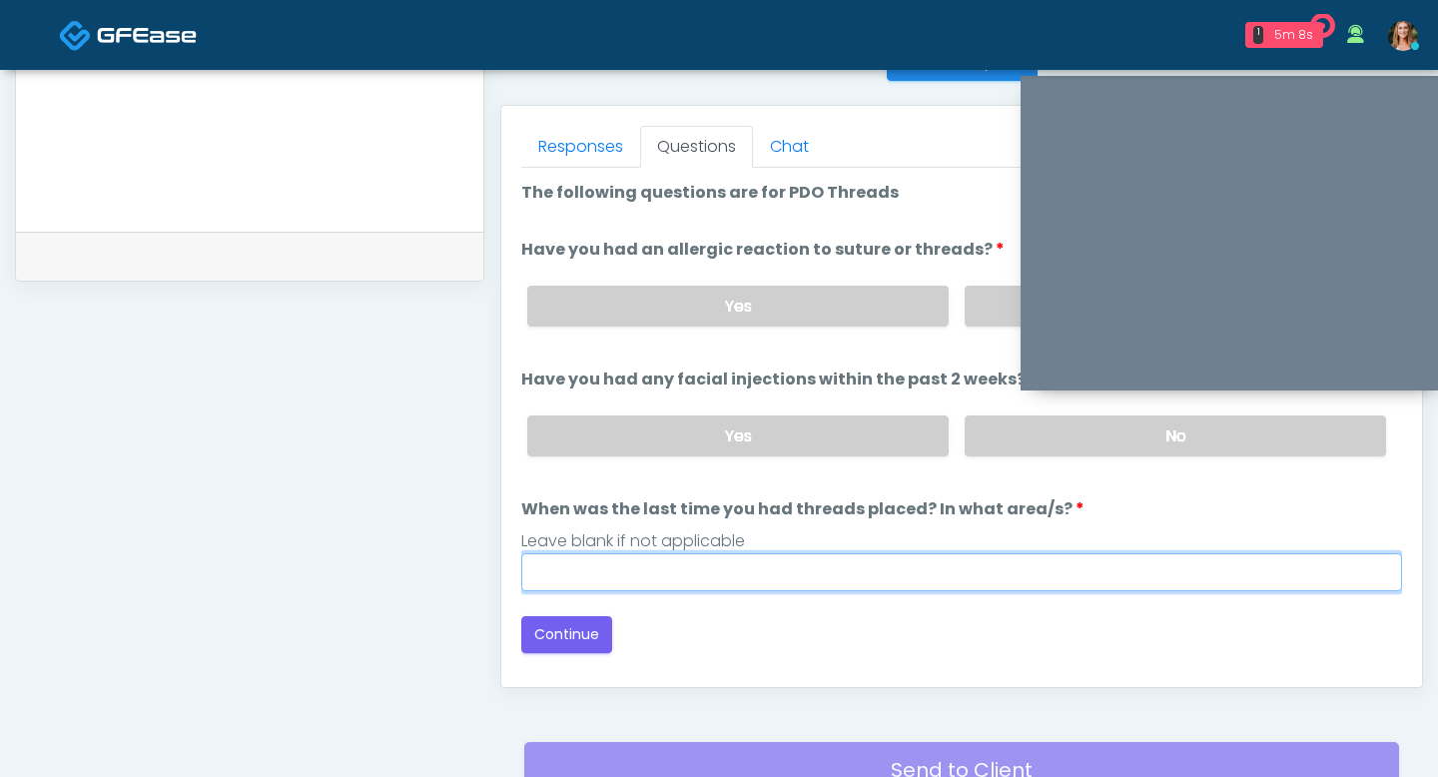
click at [598, 575] on input "When was the last time you had threads placed? In what area/s?" at bounding box center [961, 572] width 881 height 38
type input "***"
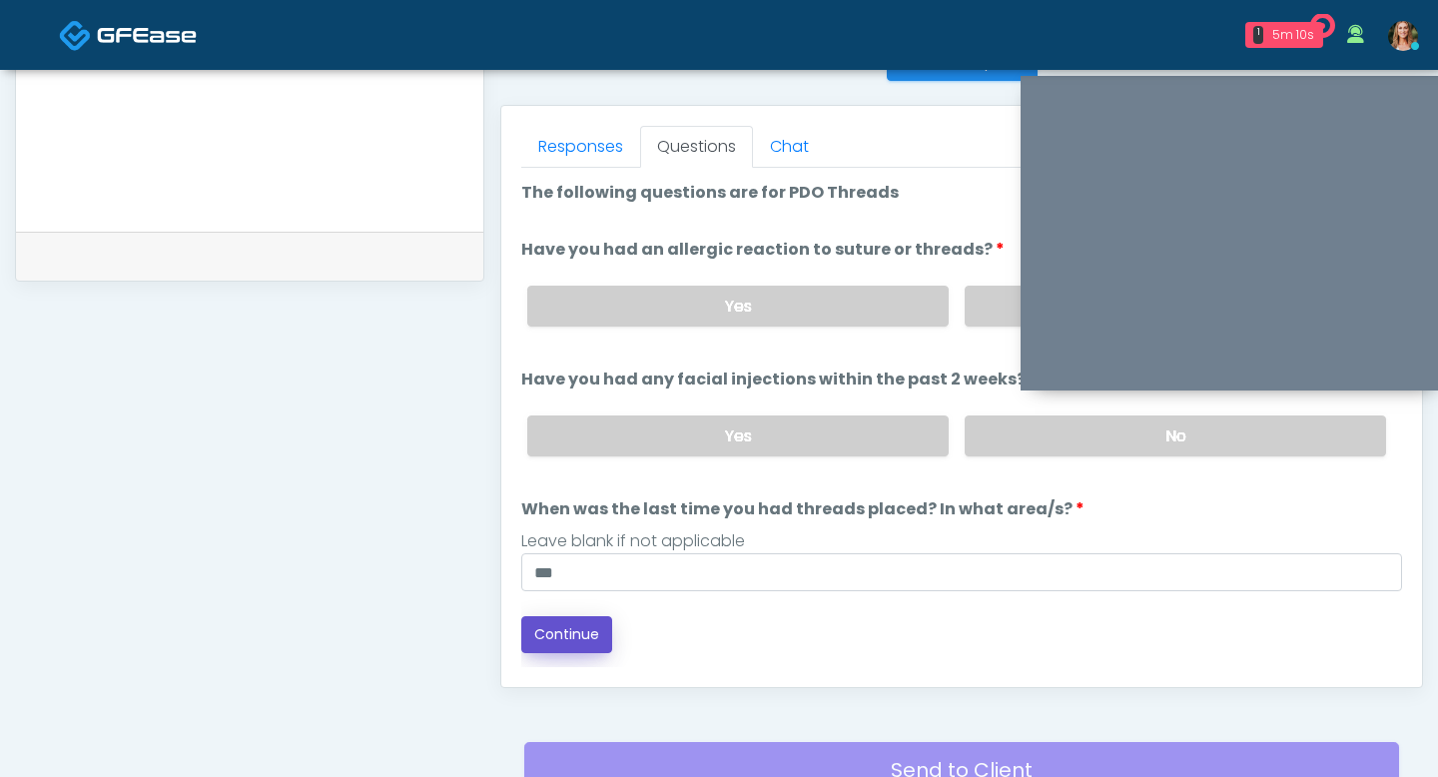
click at [572, 636] on button "Continue" at bounding box center [566, 634] width 91 height 37
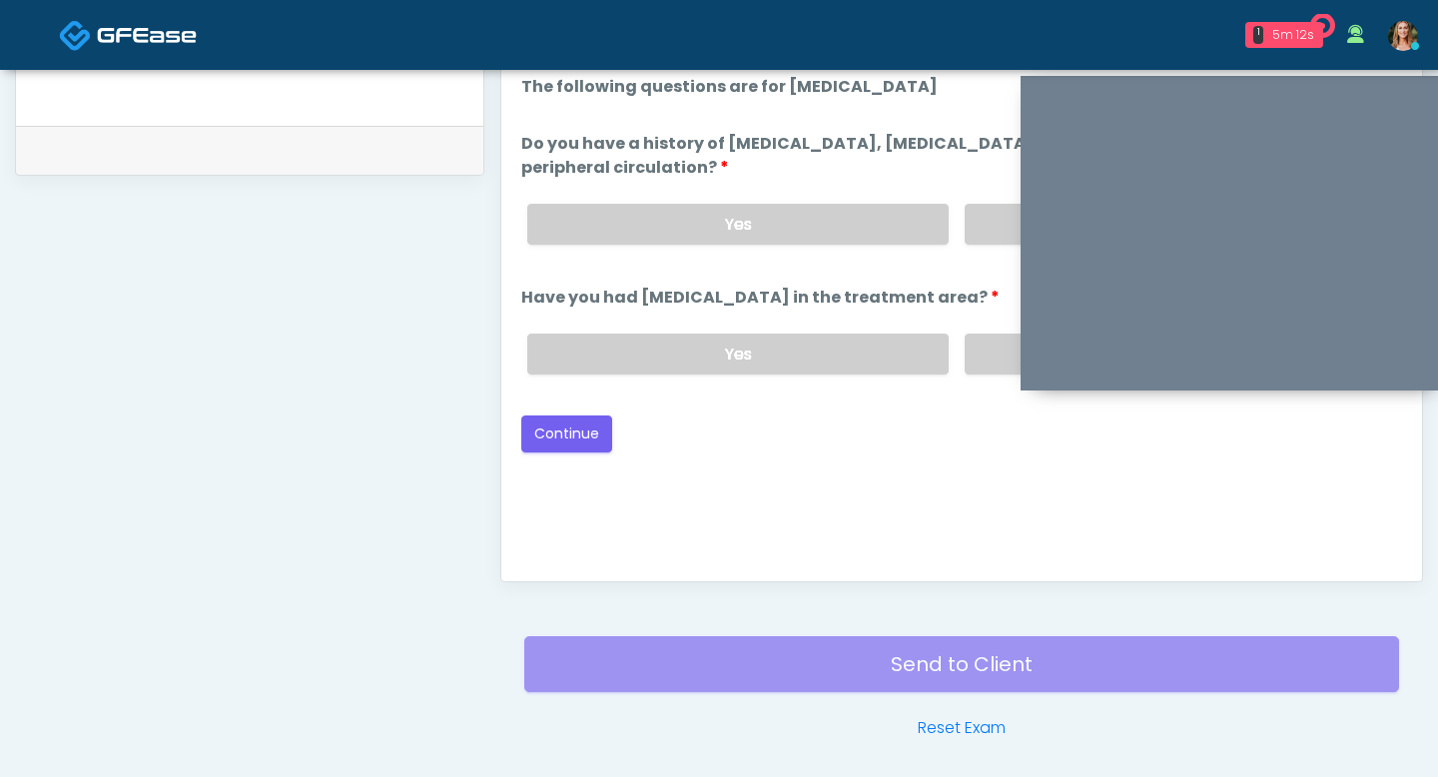
scroll to position [865, 0]
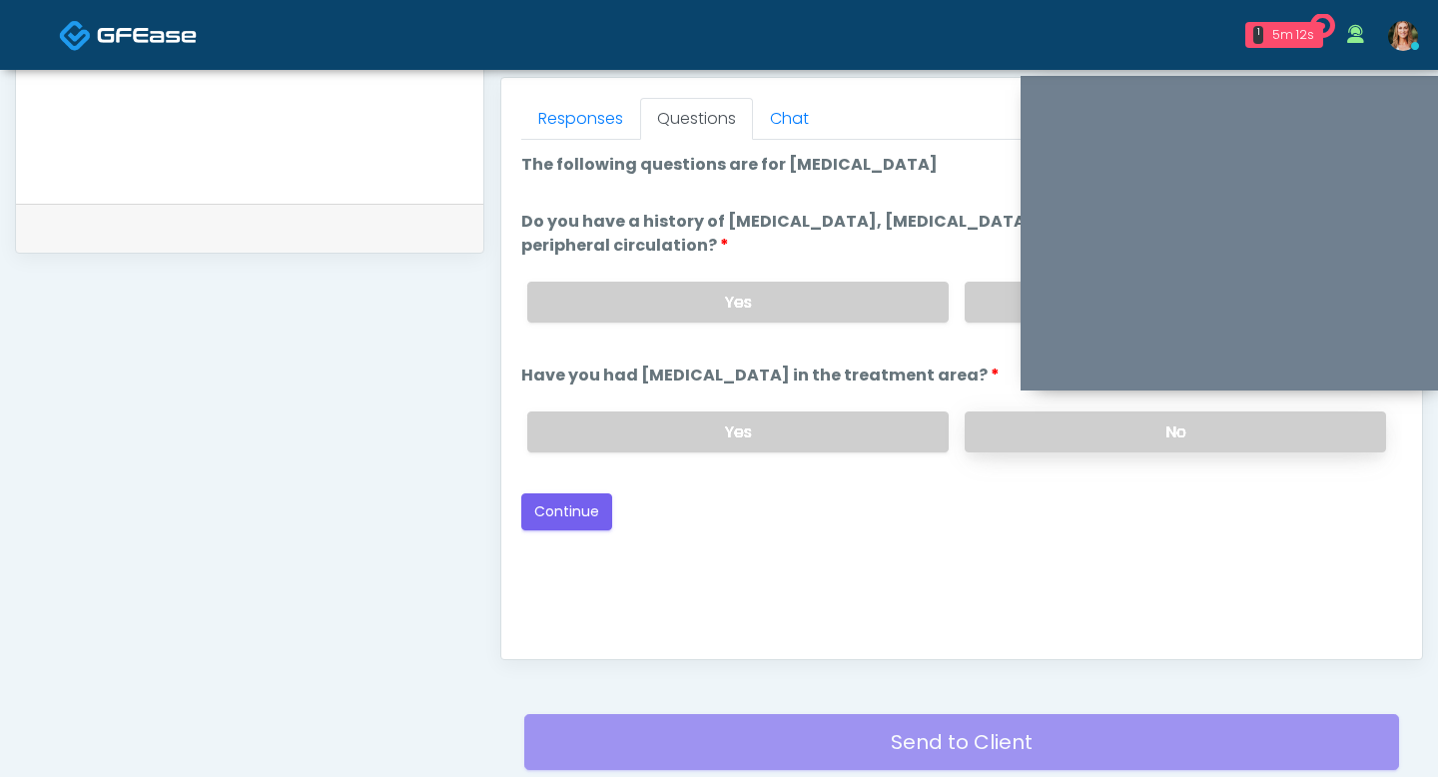
click at [1090, 437] on label "No" at bounding box center [1175, 431] width 421 height 41
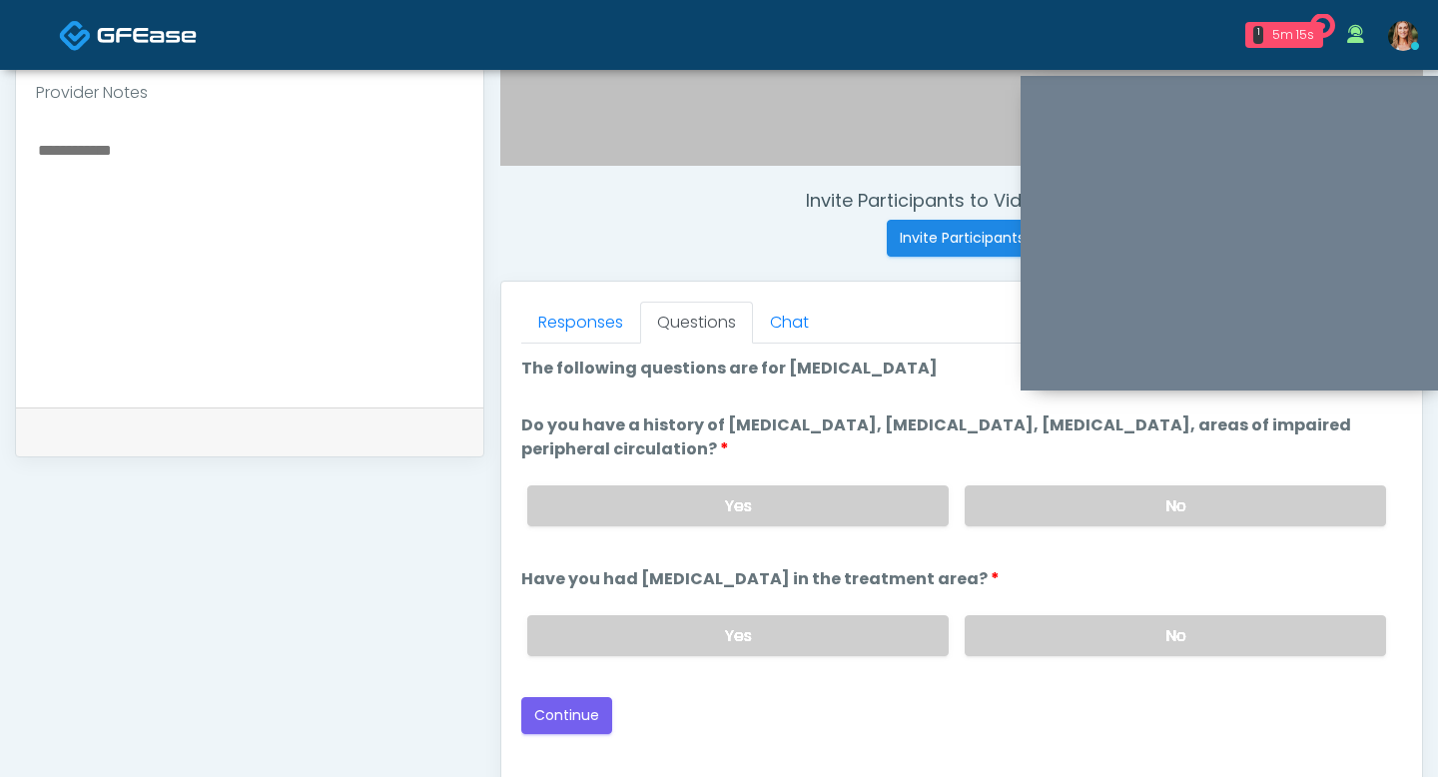
scroll to position [659, 0]
click at [1124, 517] on label "No" at bounding box center [1175, 507] width 421 height 41
click at [574, 704] on button "Continue" at bounding box center [566, 717] width 91 height 37
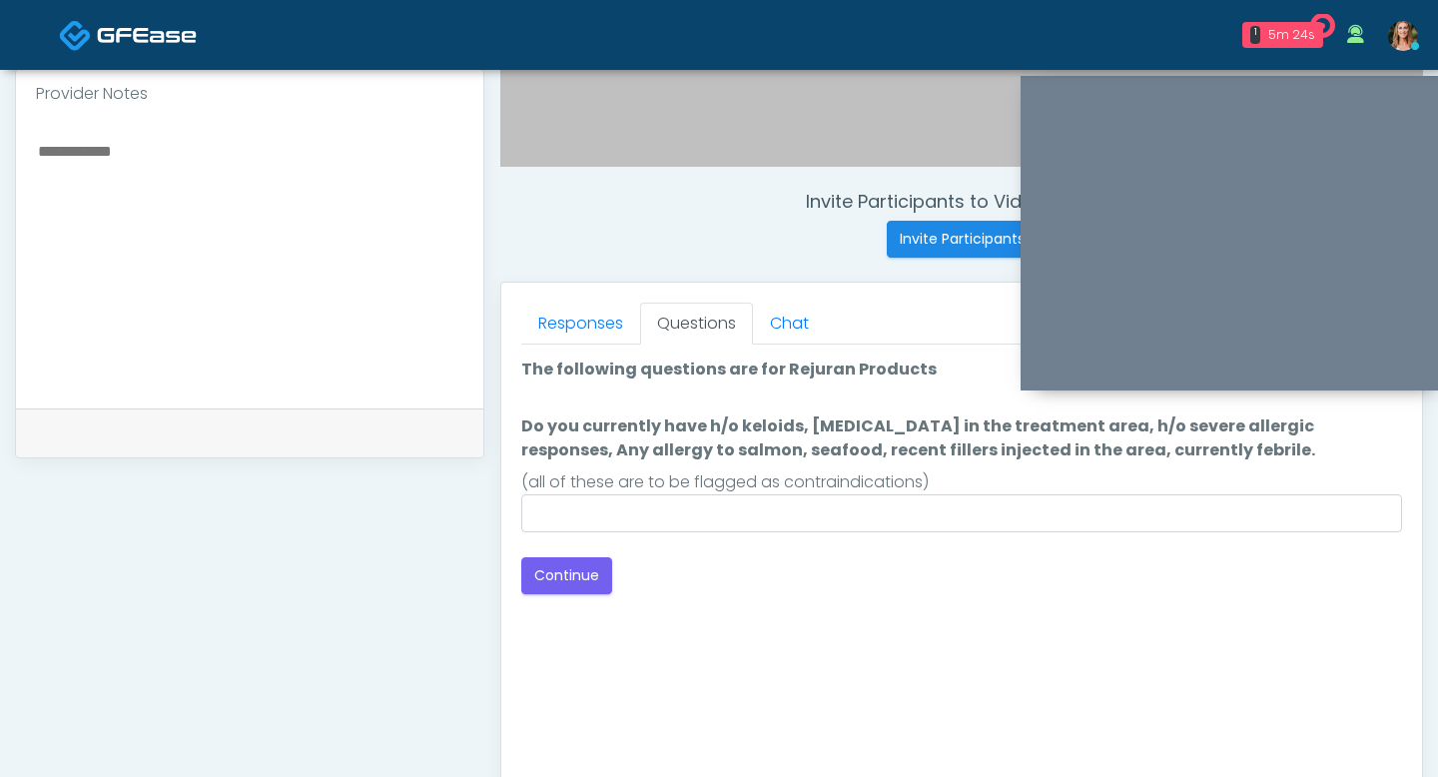
scroll to position [619, 0]
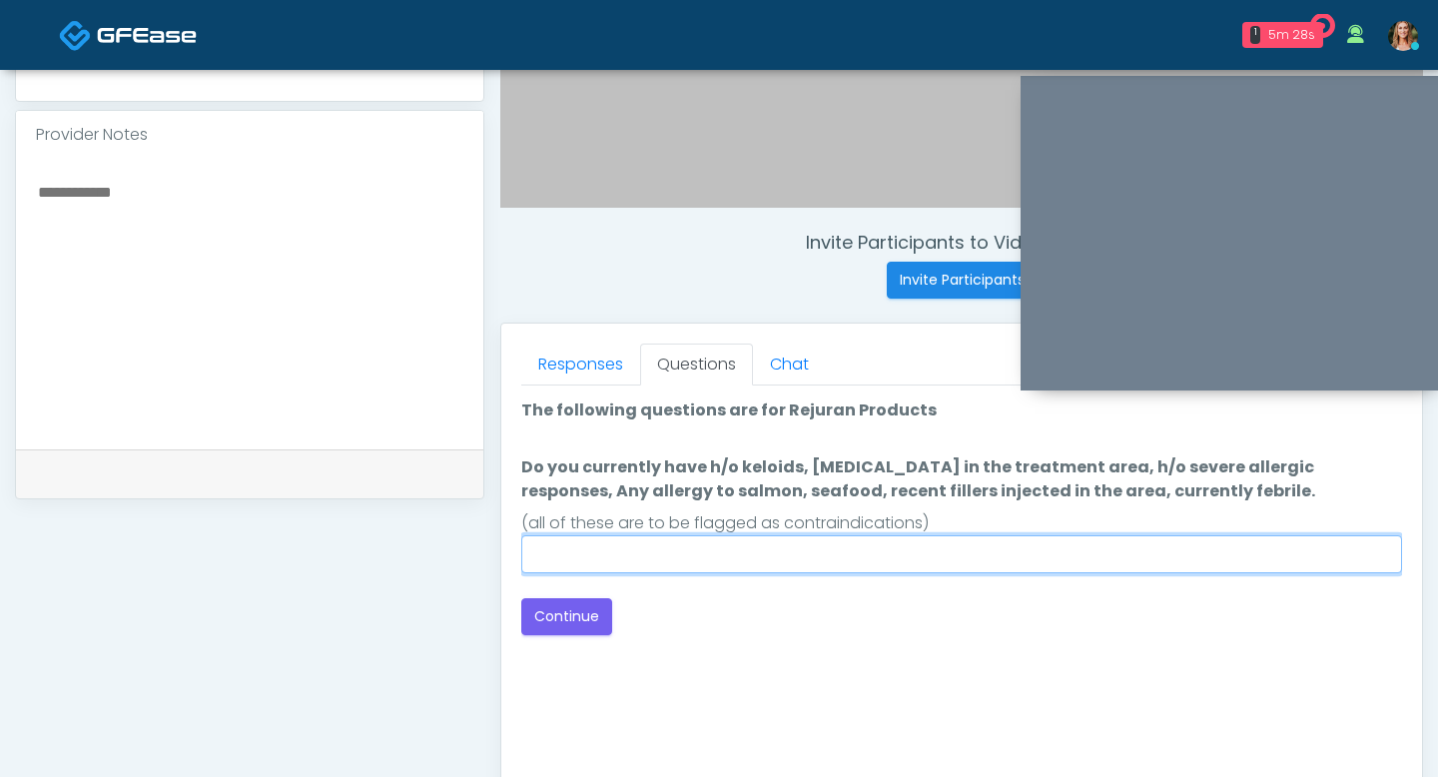
click at [566, 543] on input "Do you currently have h/o keloids, [MEDICAL_DATA] in the treatment area, h/o se…" at bounding box center [961, 554] width 881 height 38
type input "**"
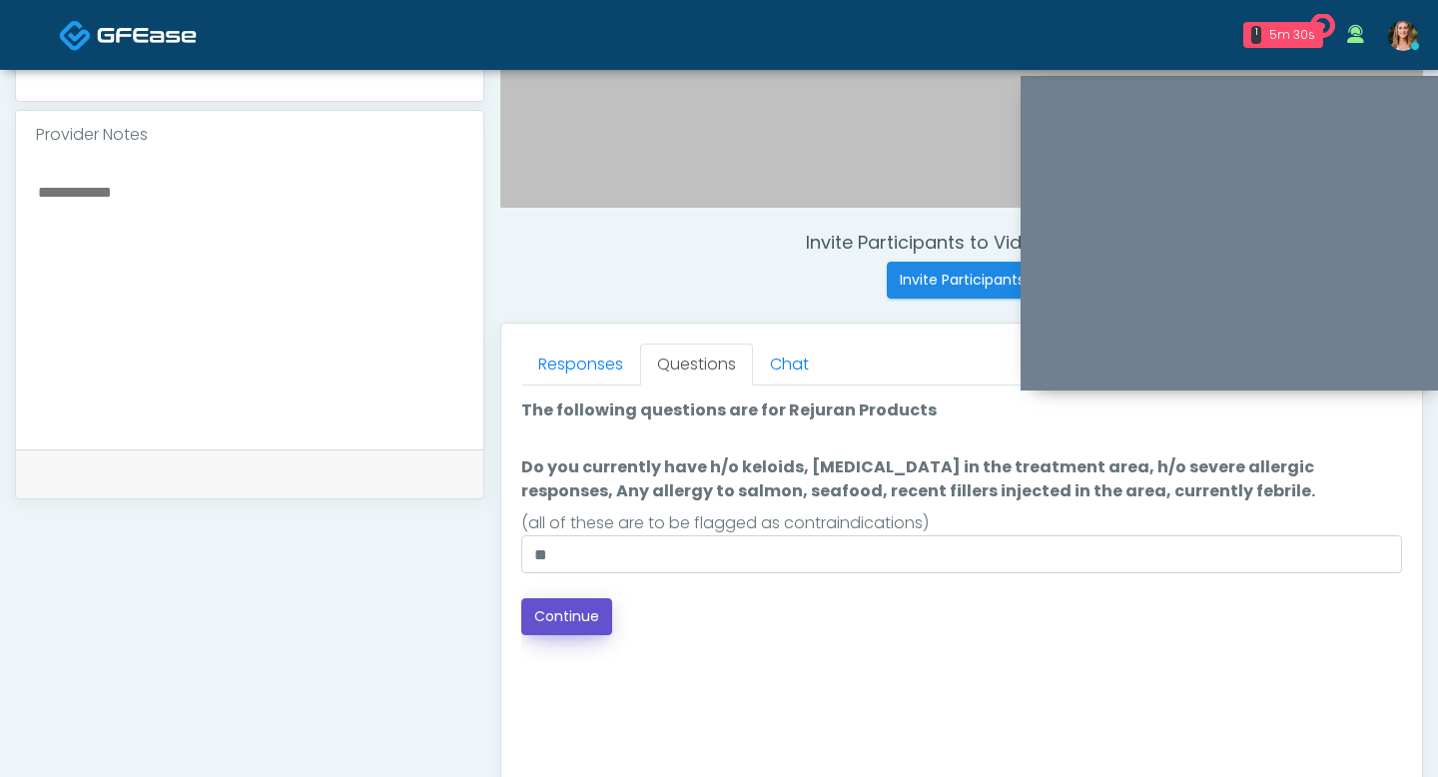
click at [548, 610] on button "Continue" at bounding box center [566, 616] width 91 height 37
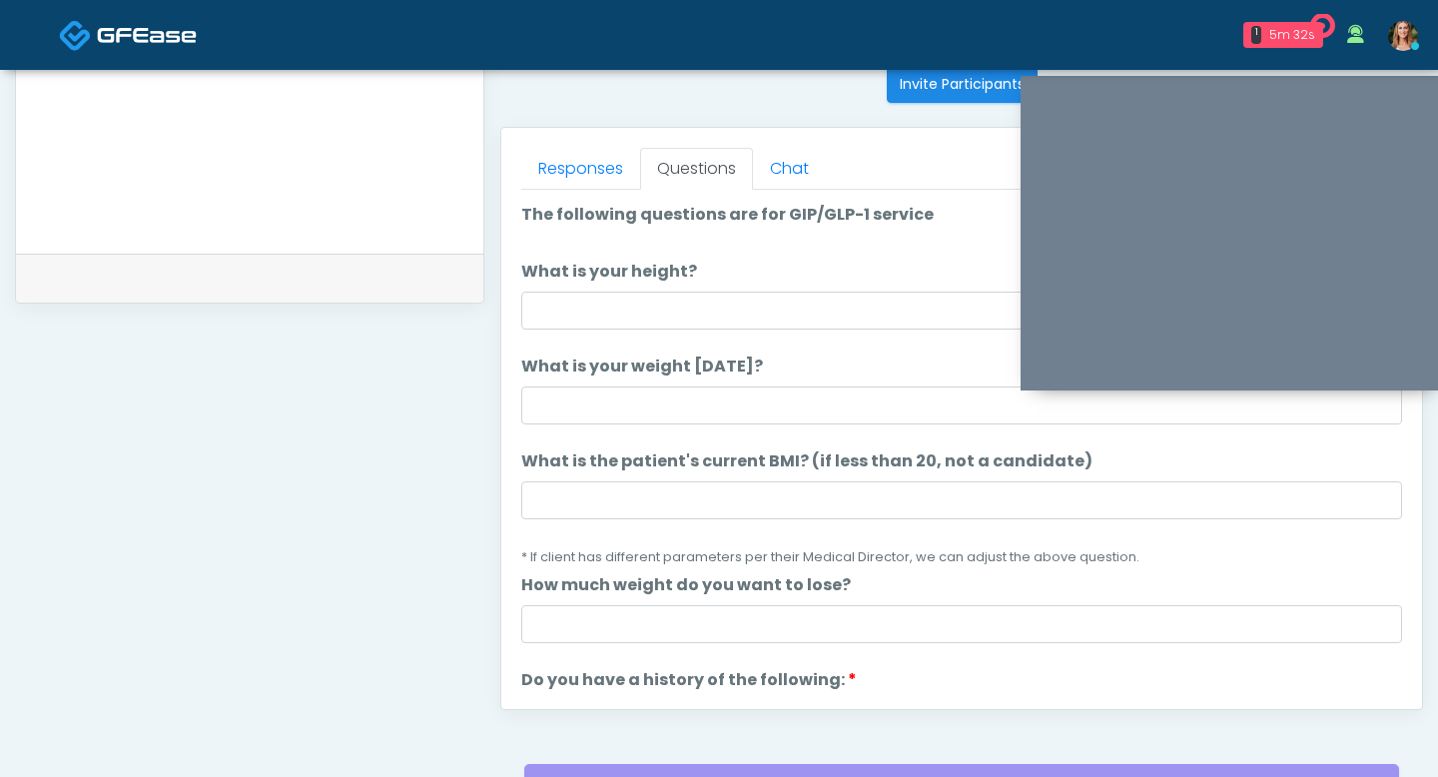
scroll to position [776, 0]
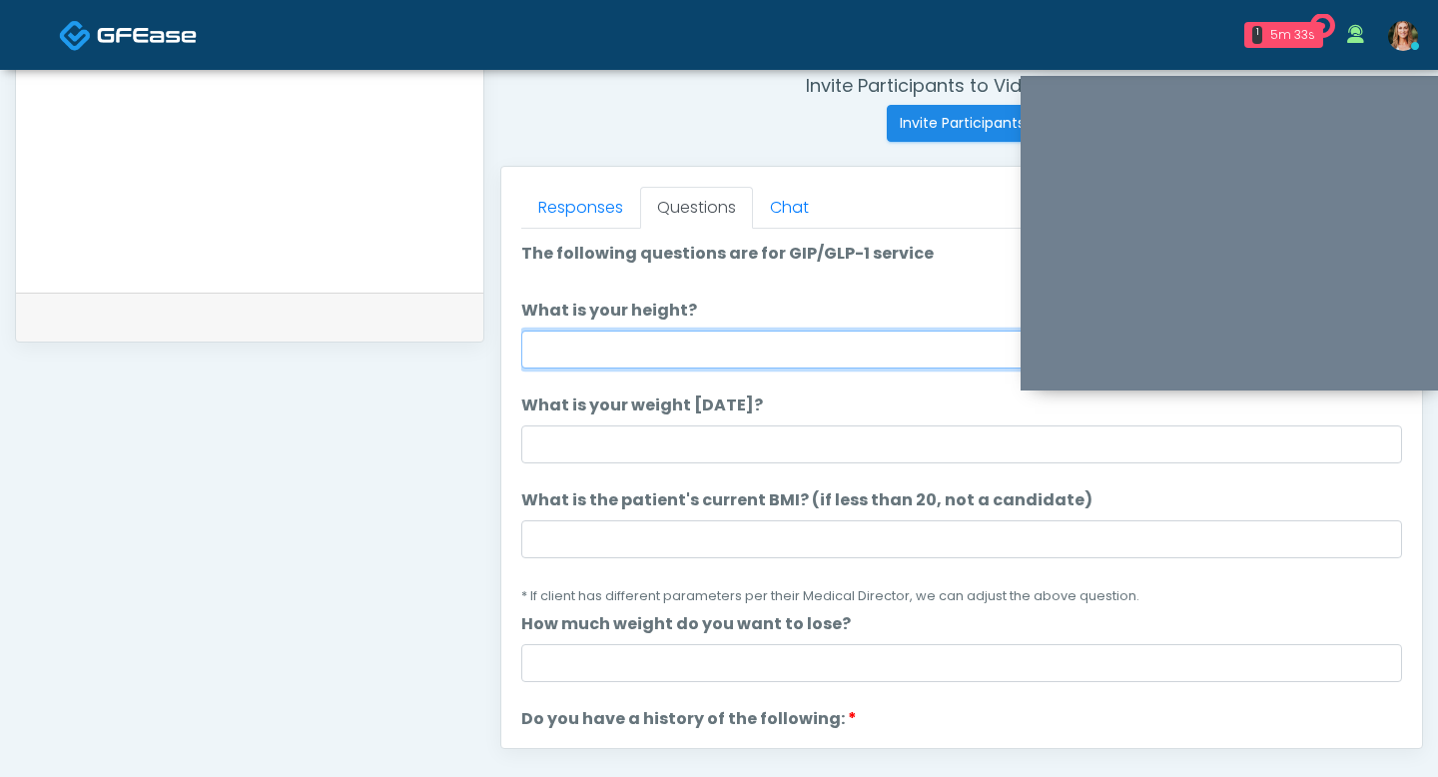
click at [624, 359] on input "What is your height?" at bounding box center [961, 350] width 881 height 38
type input "****"
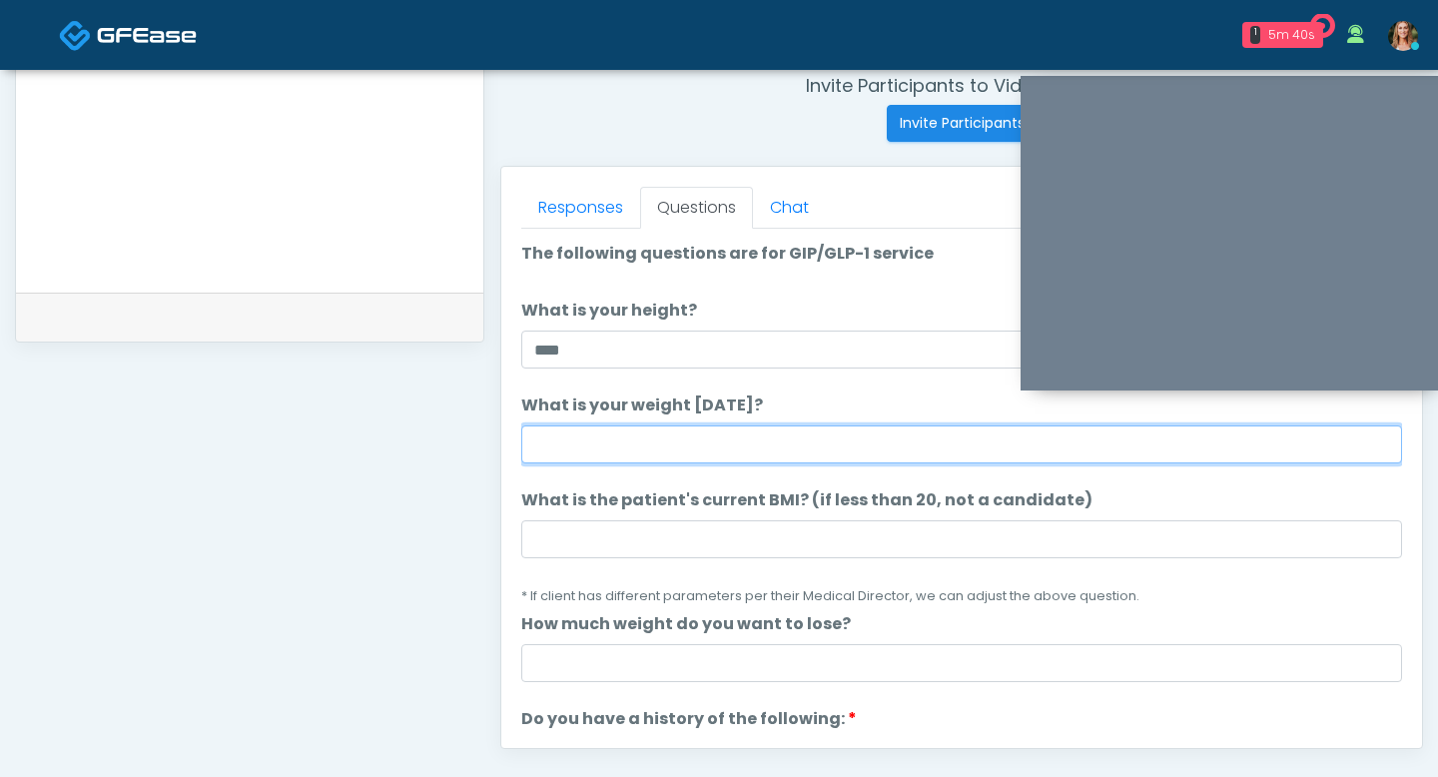
click at [598, 442] on input "What is your weight [DATE]?" at bounding box center [961, 444] width 881 height 38
type input "***"
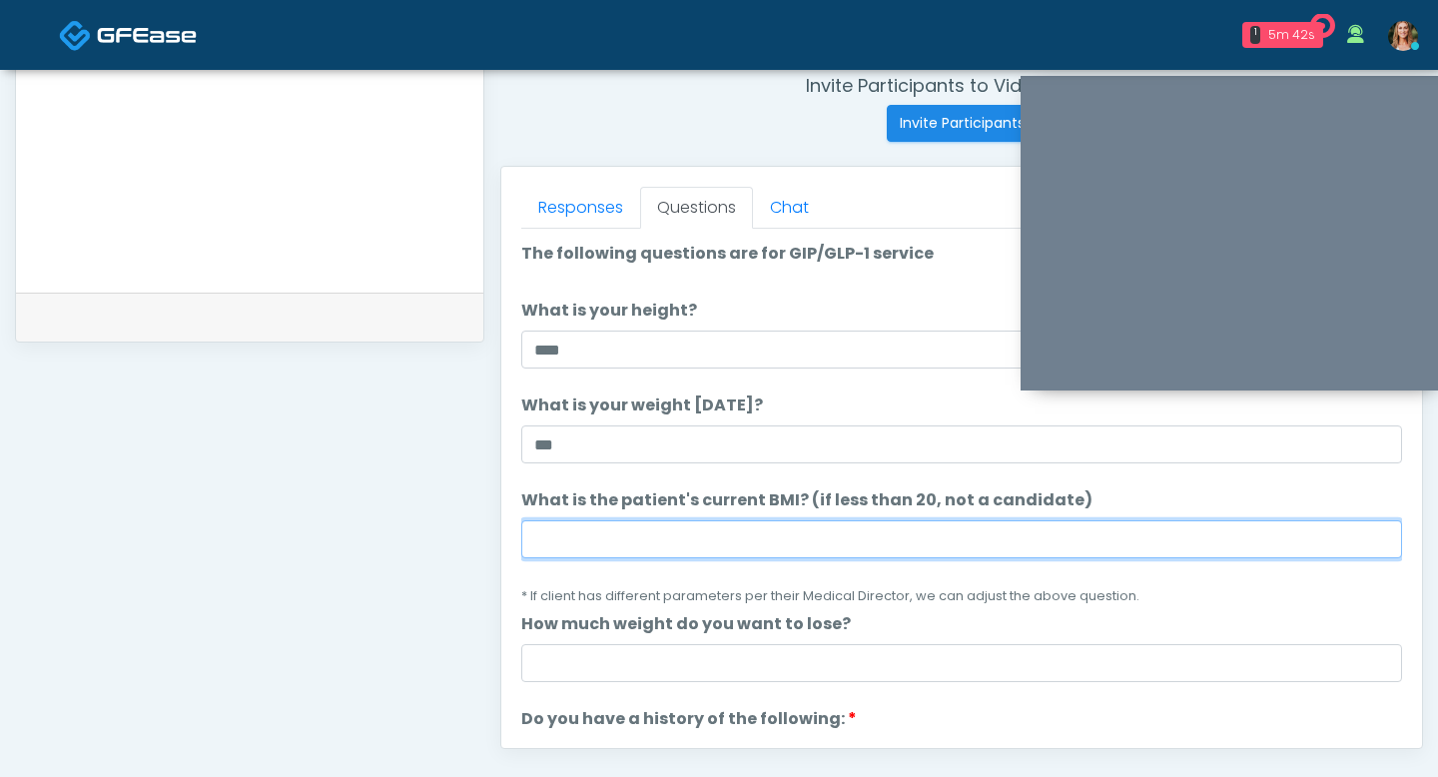
click at [598, 542] on input "What is the patient's current BMI? (if less than 20, not a candidate)" at bounding box center [961, 539] width 881 height 38
type input "***"
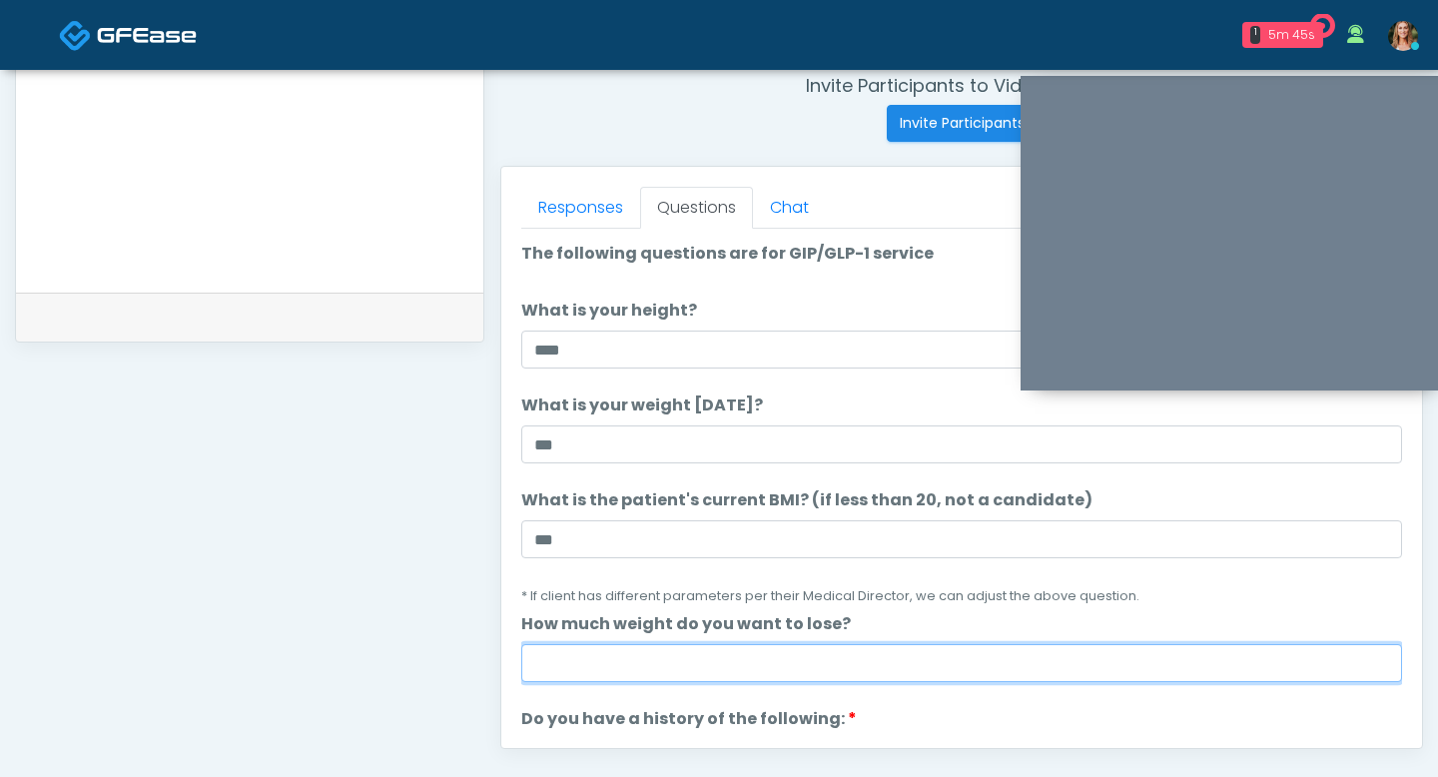
click at [690, 661] on input "How much weight do you want to lose?" at bounding box center [961, 663] width 881 height 38
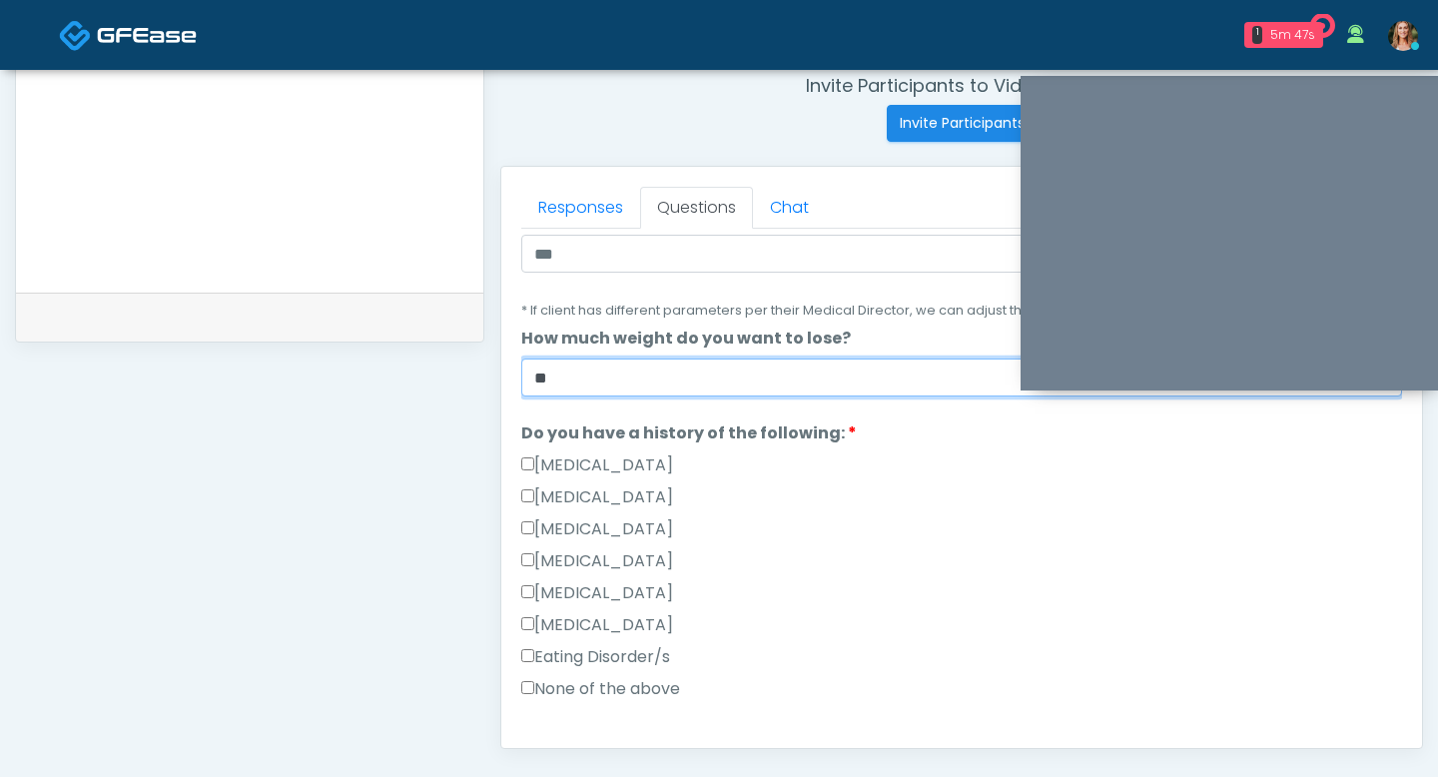
scroll to position [346, 0]
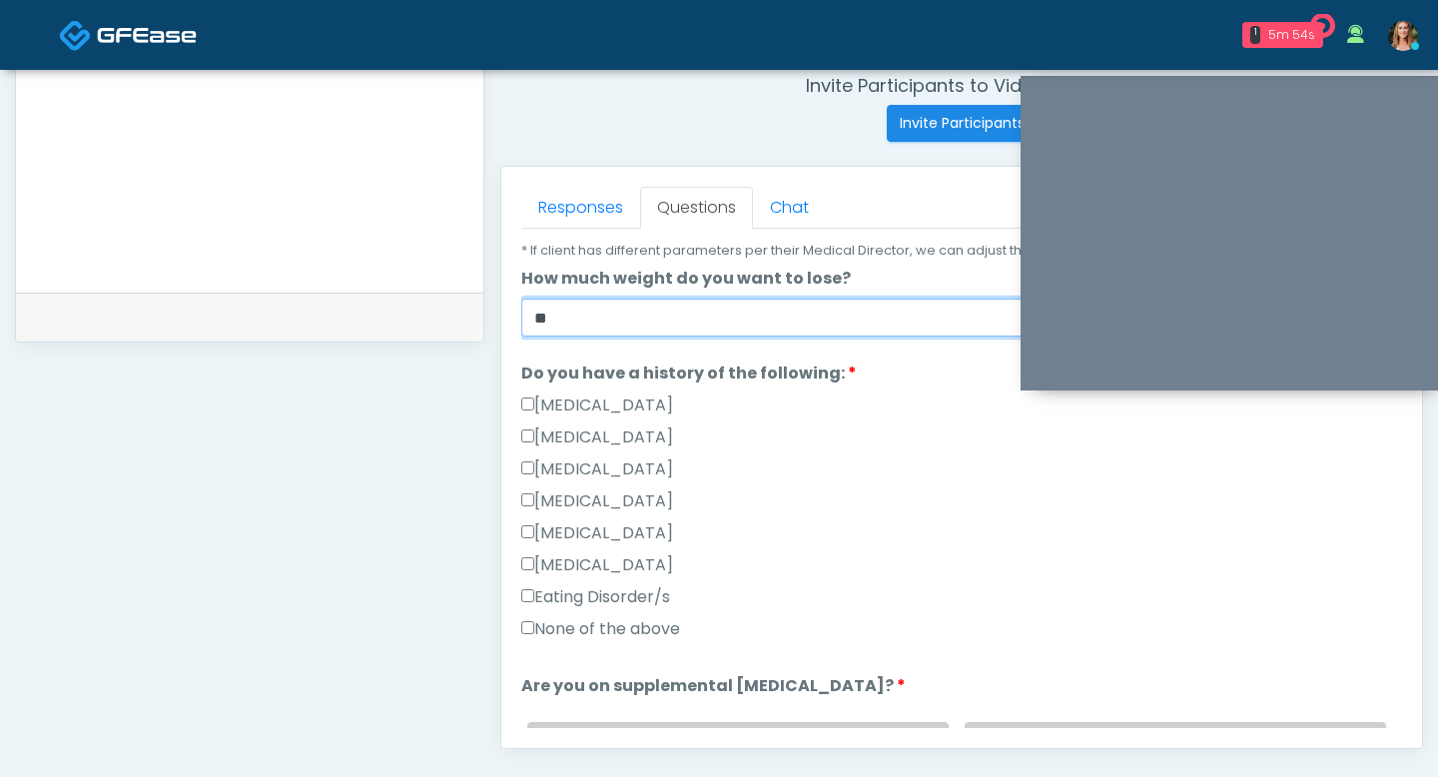
type input "**"
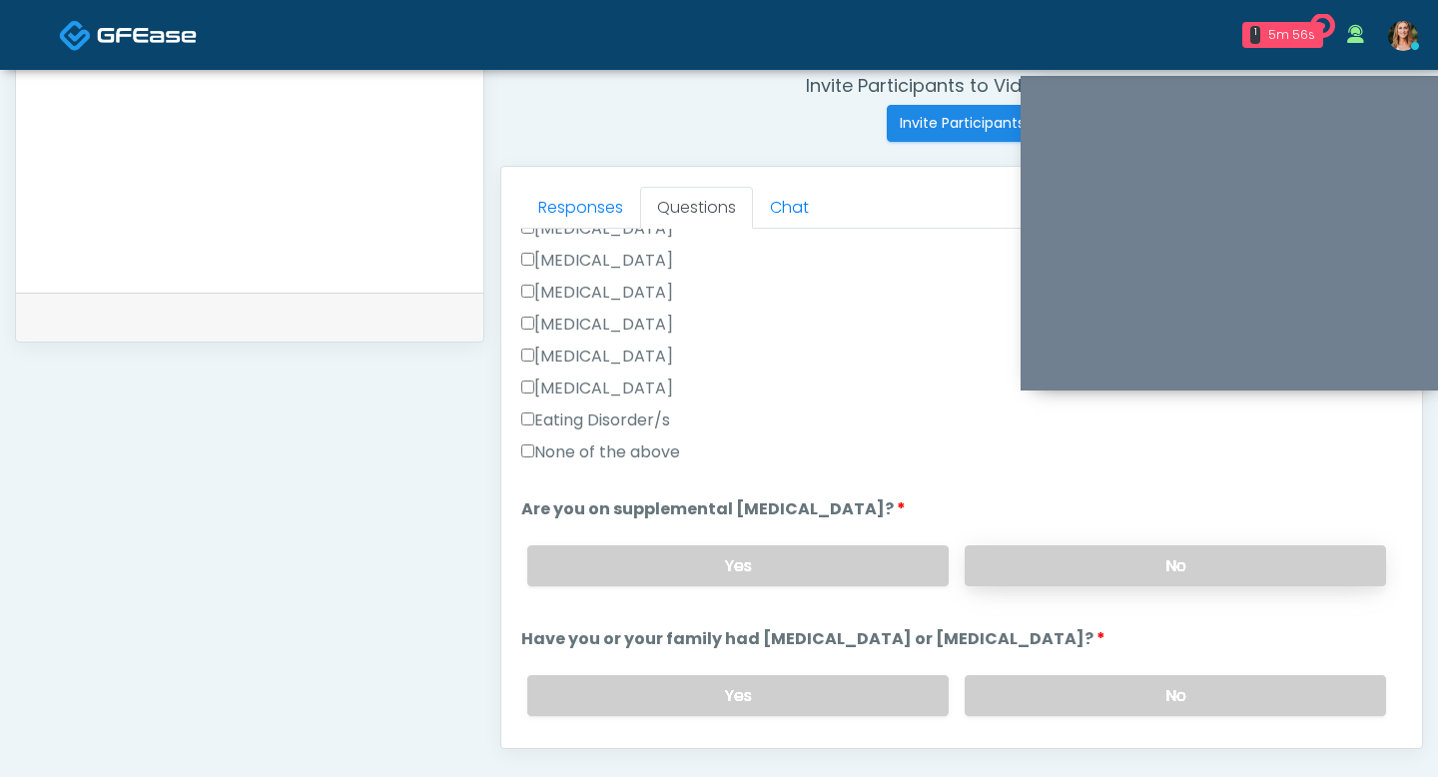
click at [1065, 571] on label "No" at bounding box center [1175, 565] width 421 height 41
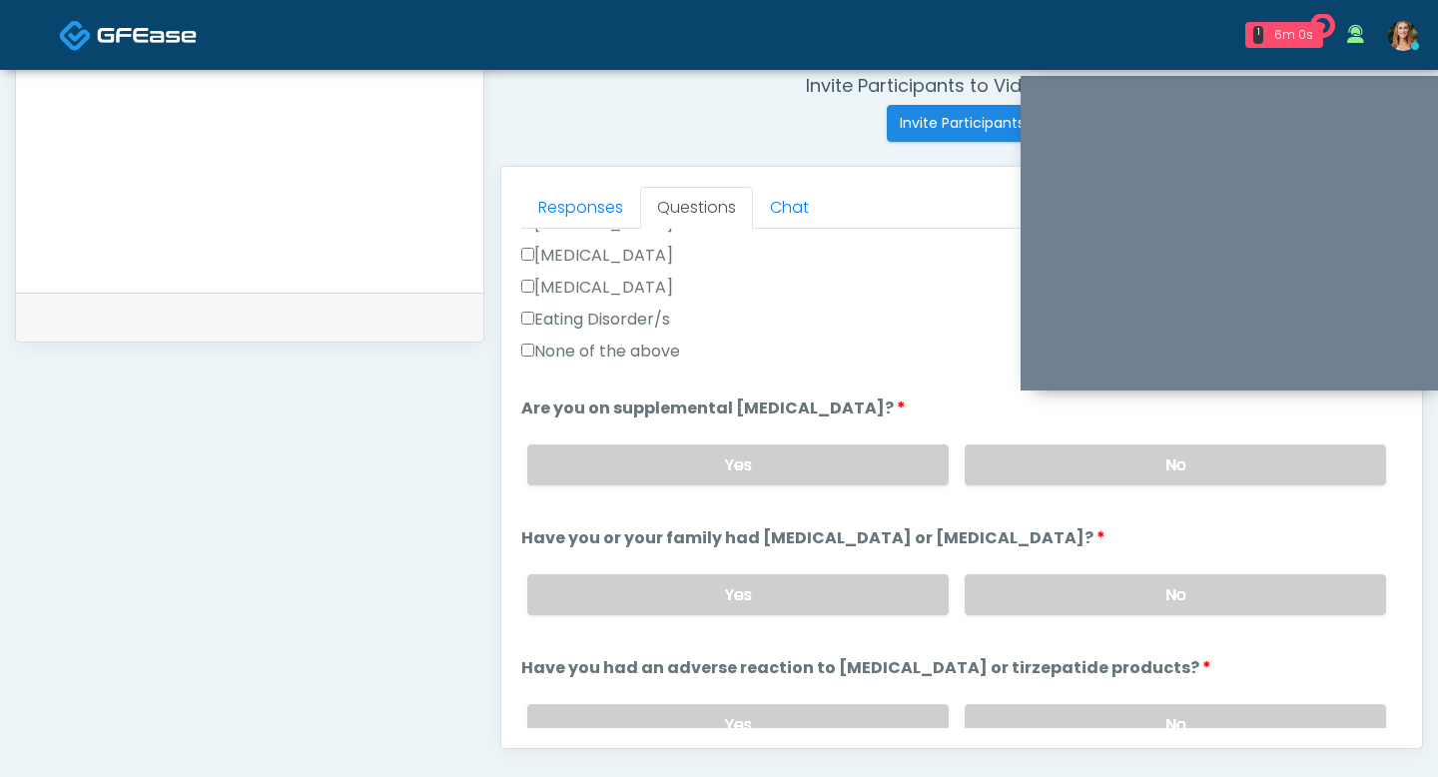
scroll to position [645, 0]
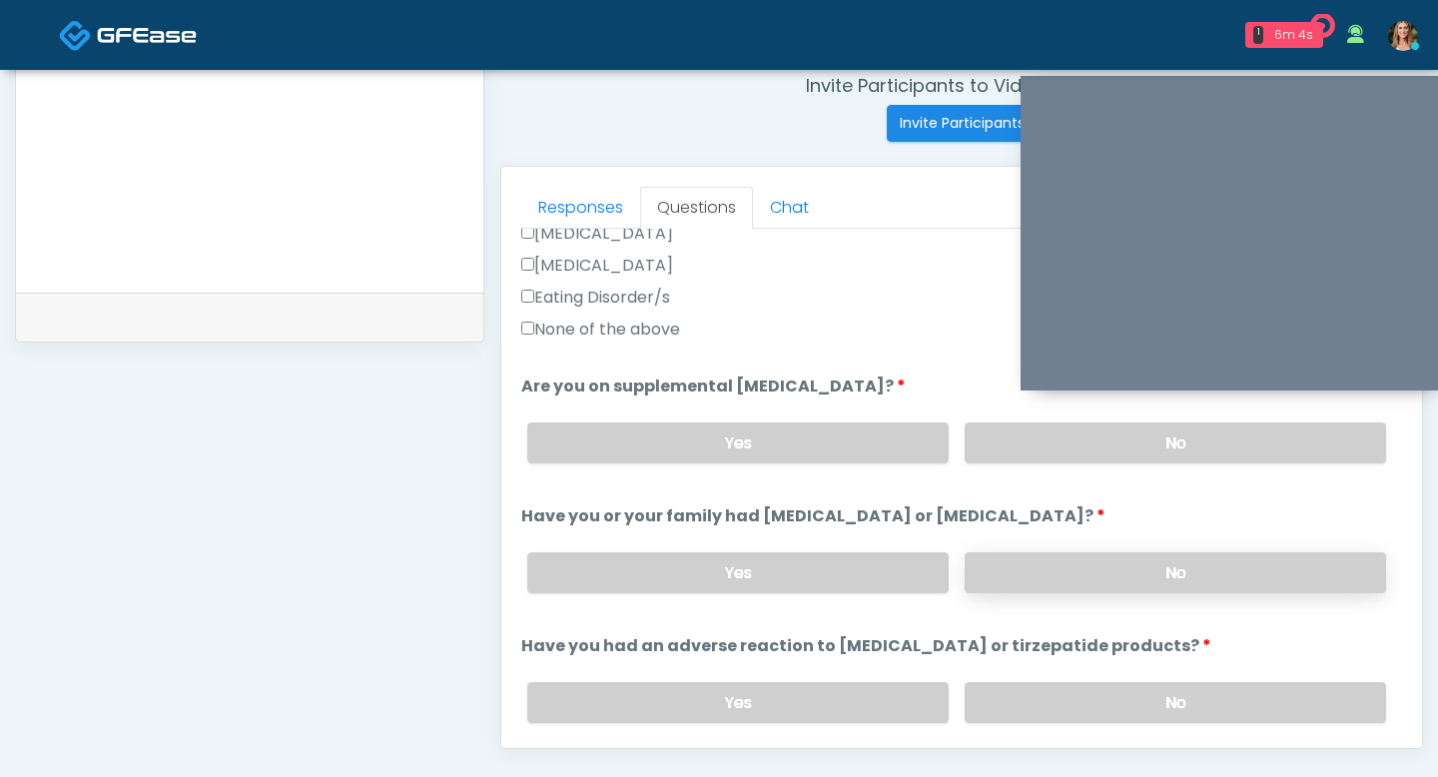
click at [1004, 580] on label "No" at bounding box center [1175, 572] width 421 height 41
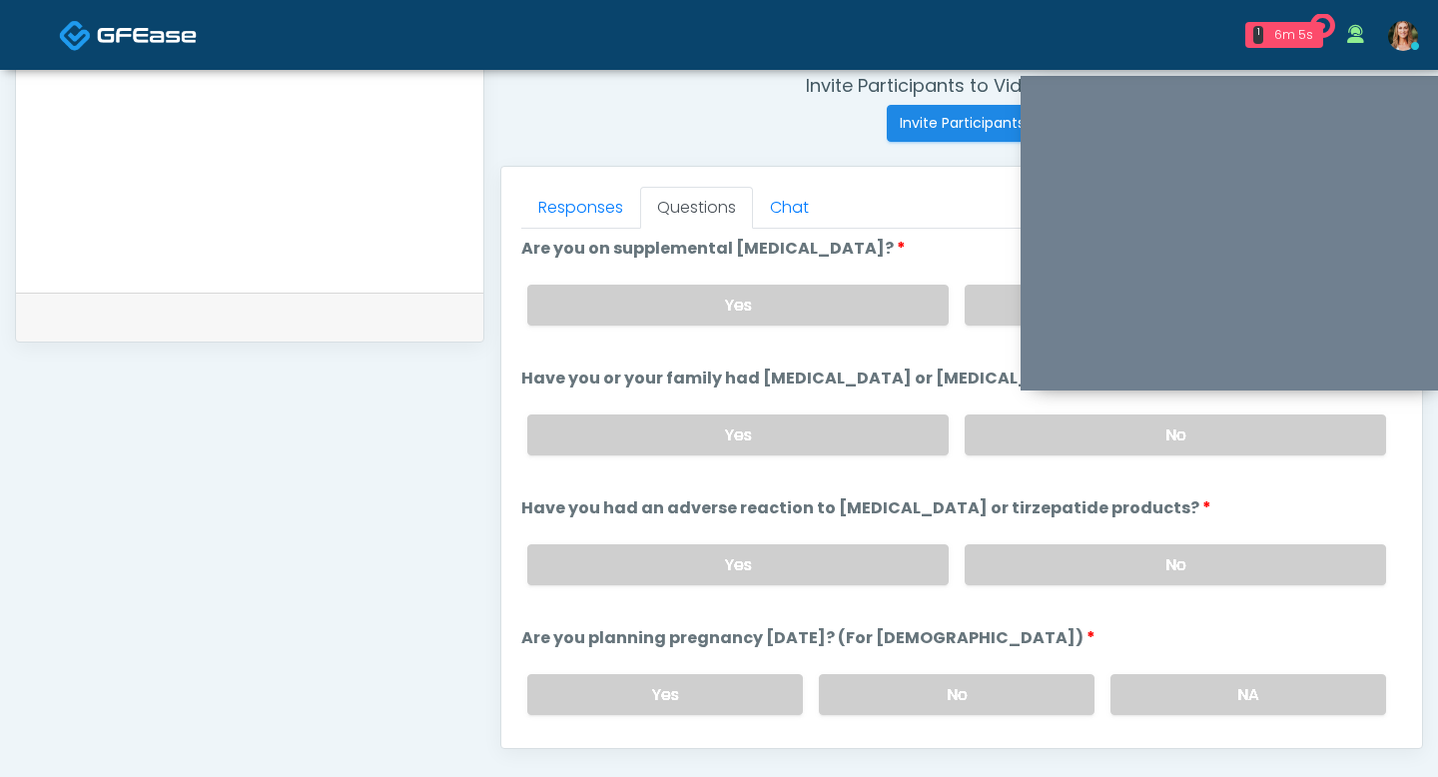
scroll to position [797, 0]
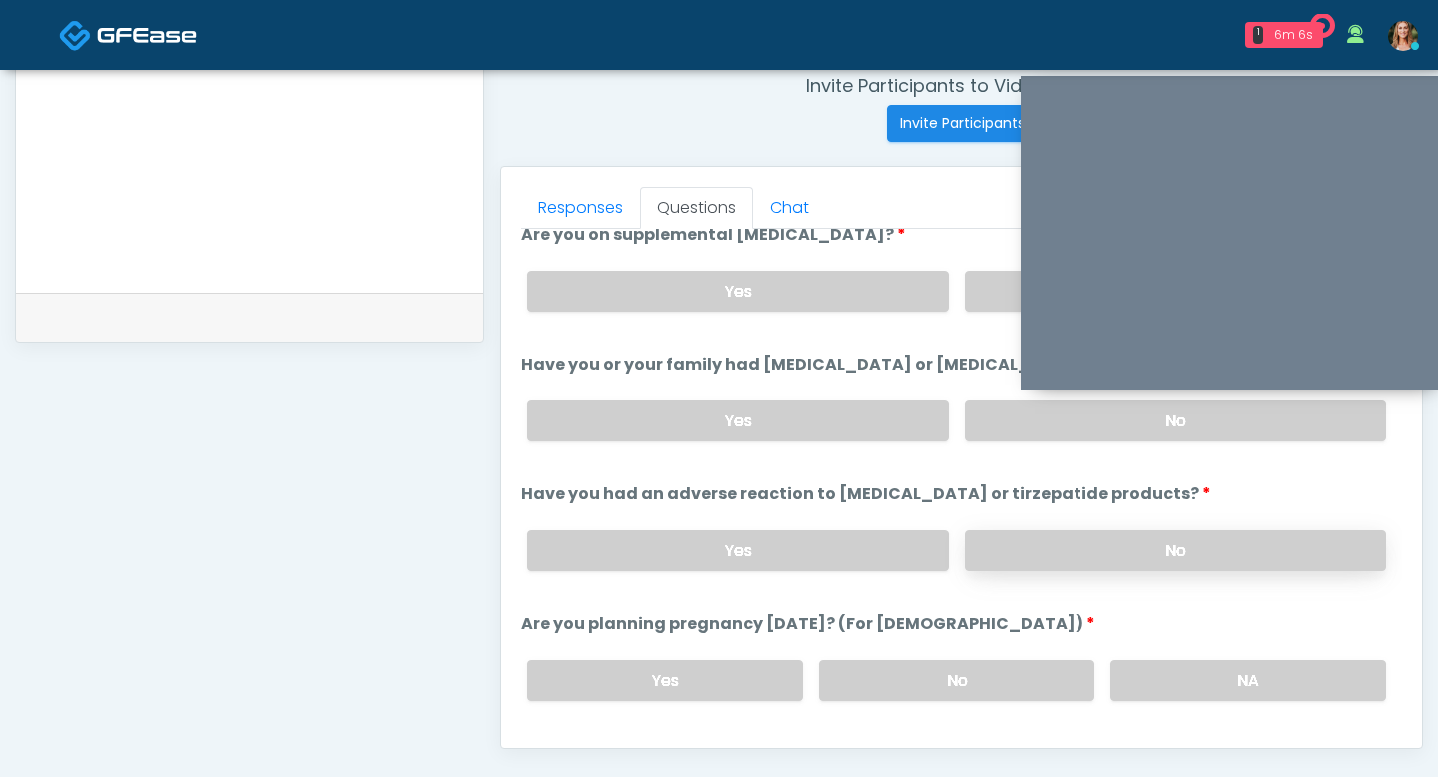
click at [1014, 540] on label "No" at bounding box center [1175, 550] width 421 height 41
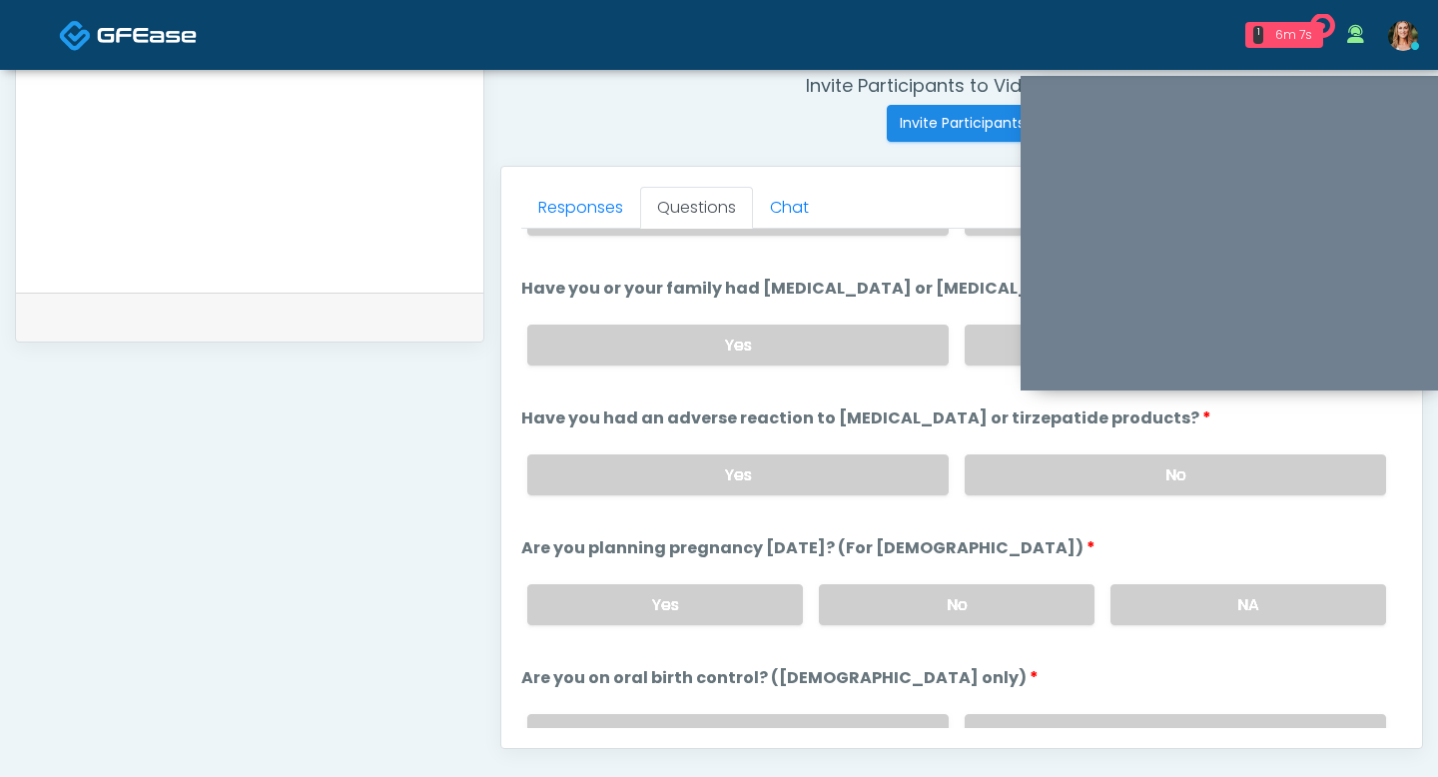
scroll to position [907, 0]
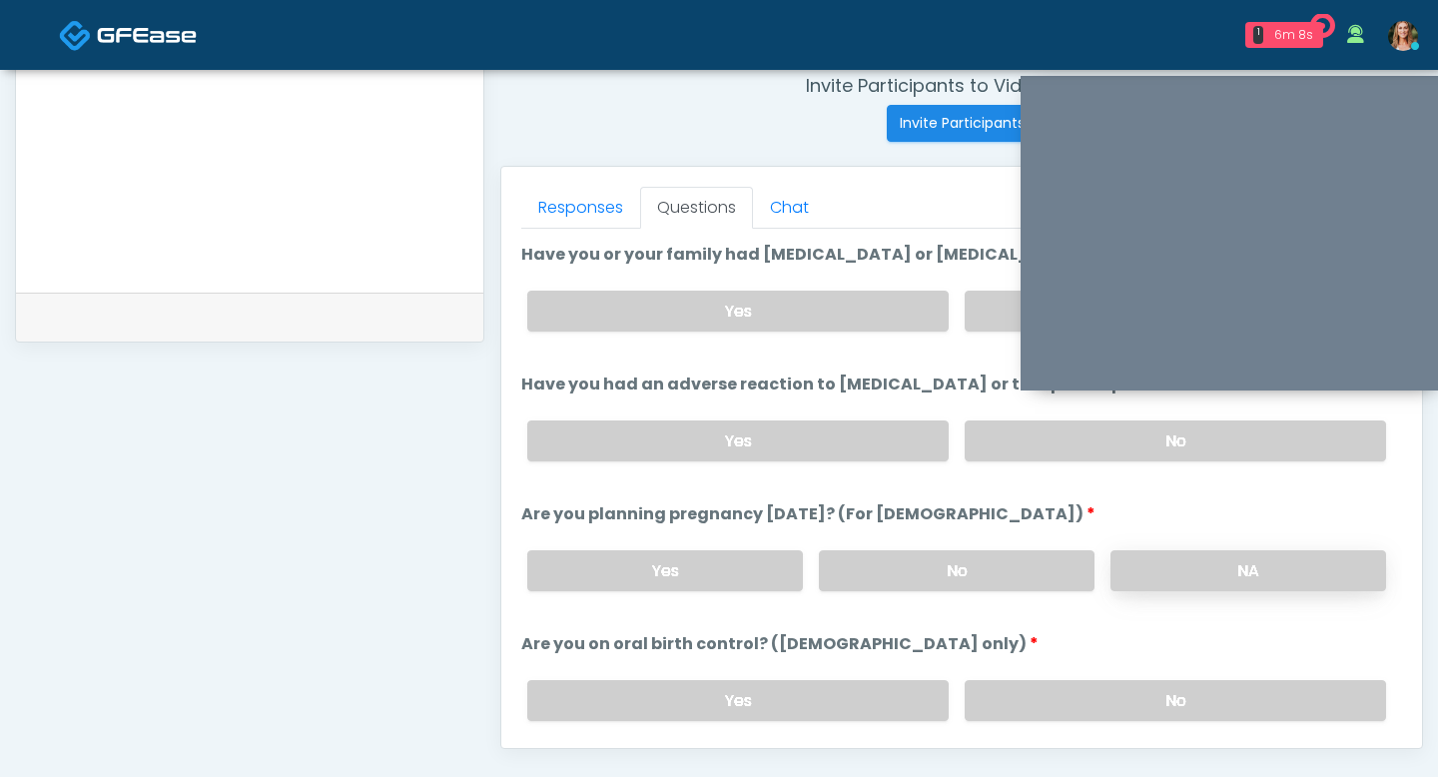
click at [1118, 550] on label "NA" at bounding box center [1249, 570] width 276 height 41
click at [1082, 694] on label "No" at bounding box center [1175, 700] width 421 height 41
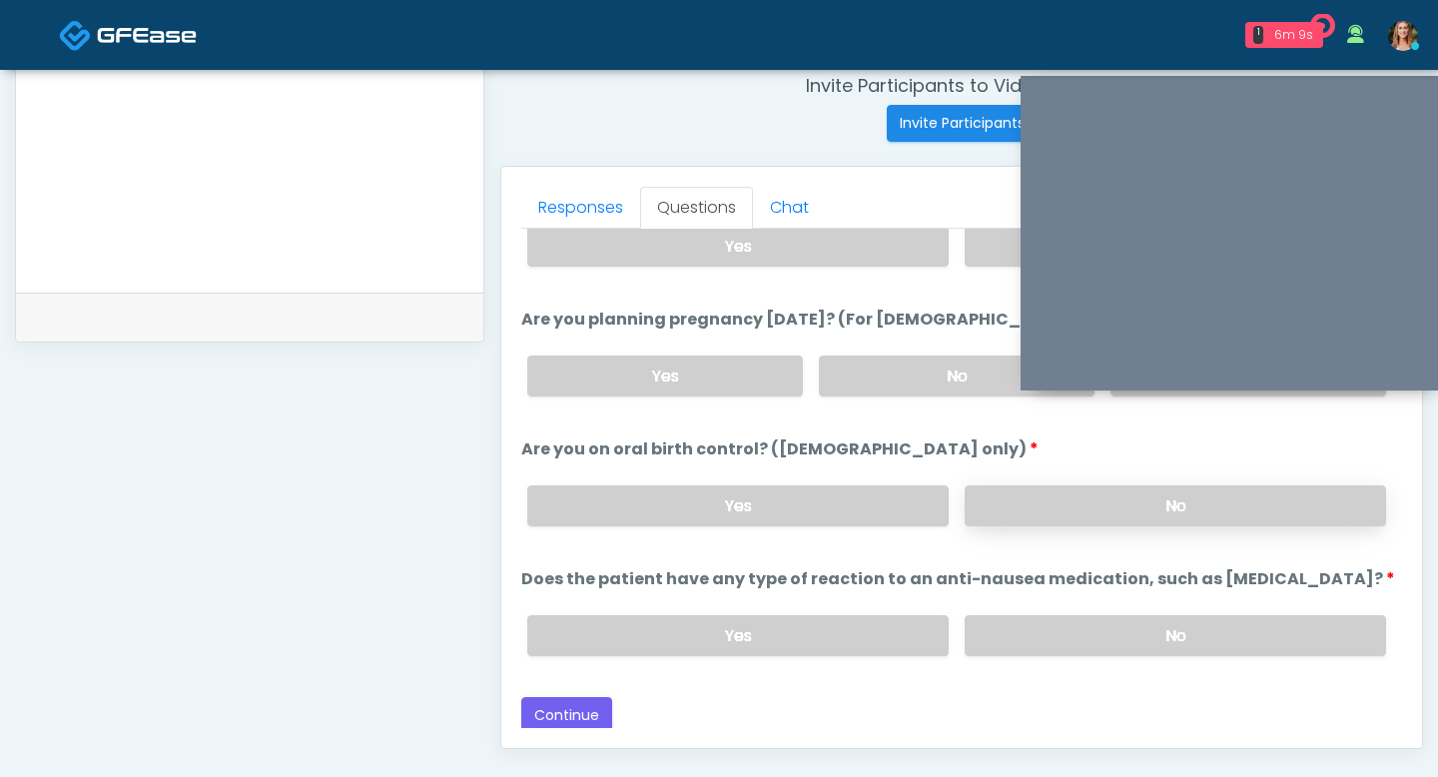
scroll to position [779, 0]
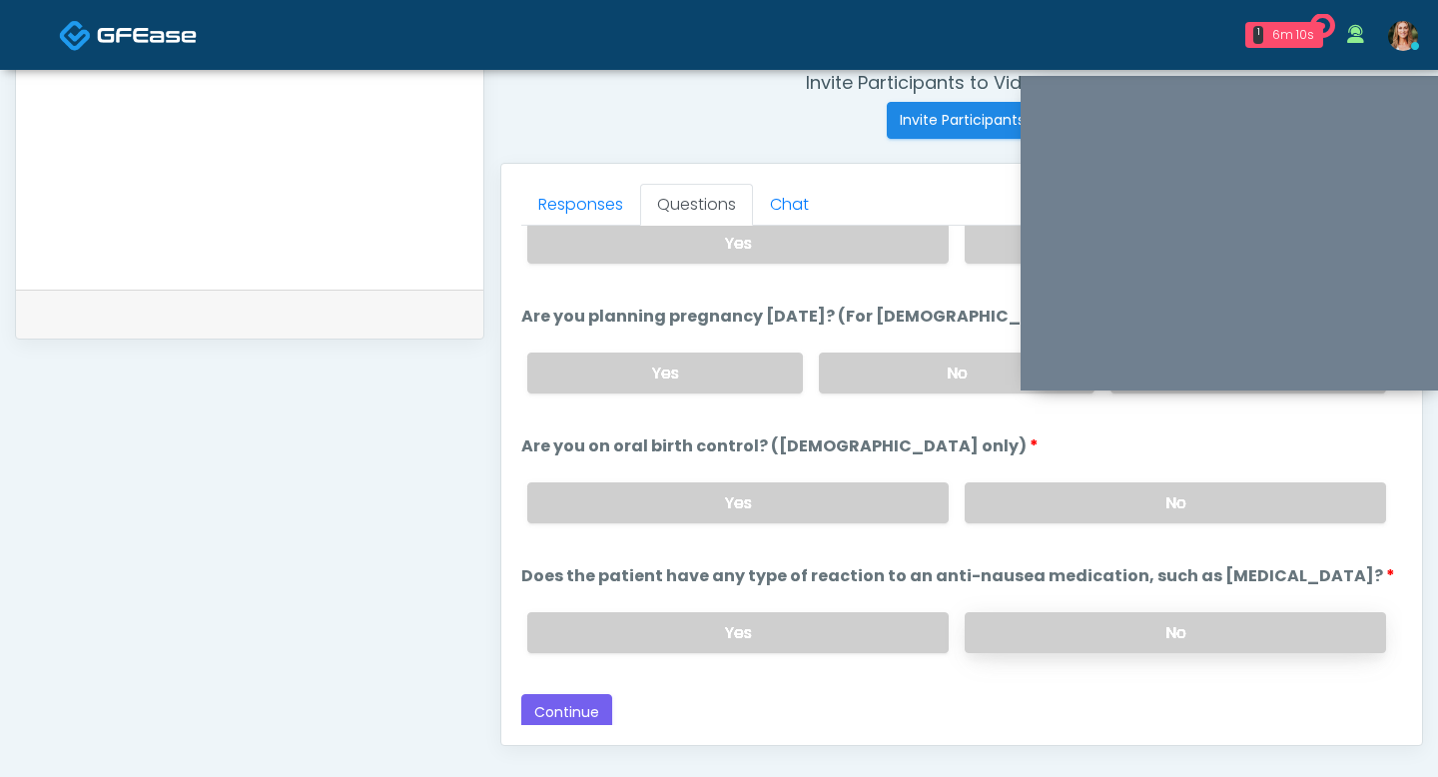
click at [1012, 614] on label "No" at bounding box center [1175, 632] width 421 height 41
click at [583, 709] on button "Continue" at bounding box center [566, 712] width 91 height 37
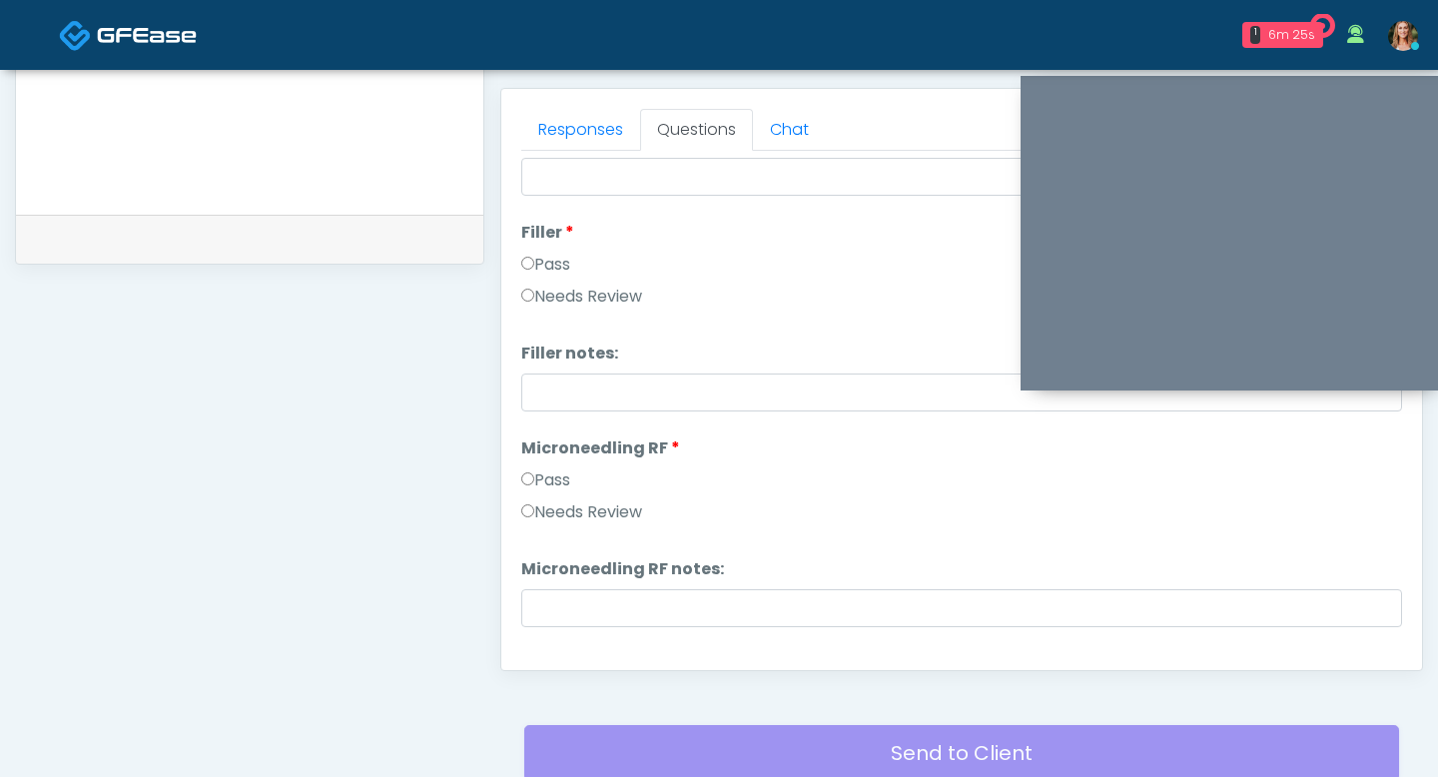
scroll to position [230, 0]
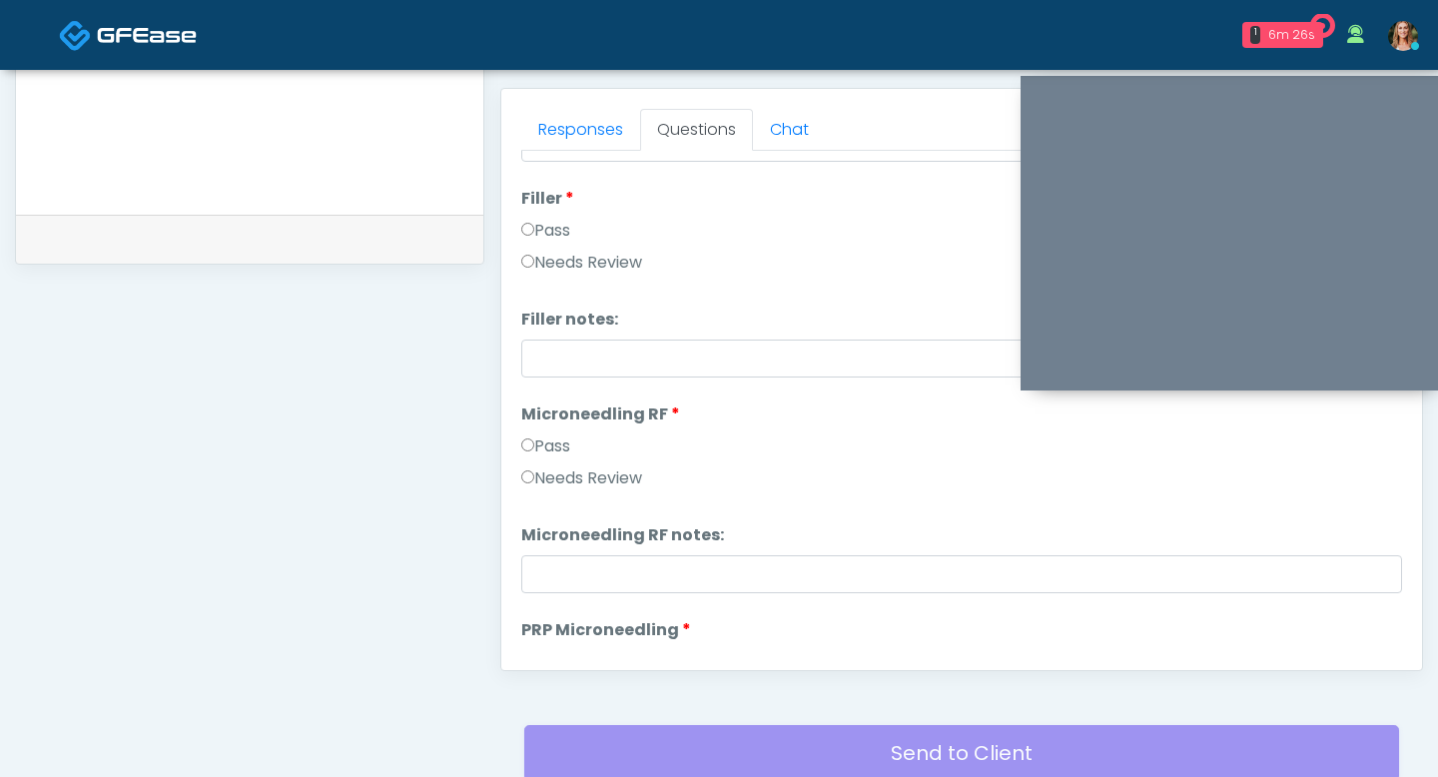
click at [534, 440] on label "Pass" at bounding box center [545, 446] width 49 height 24
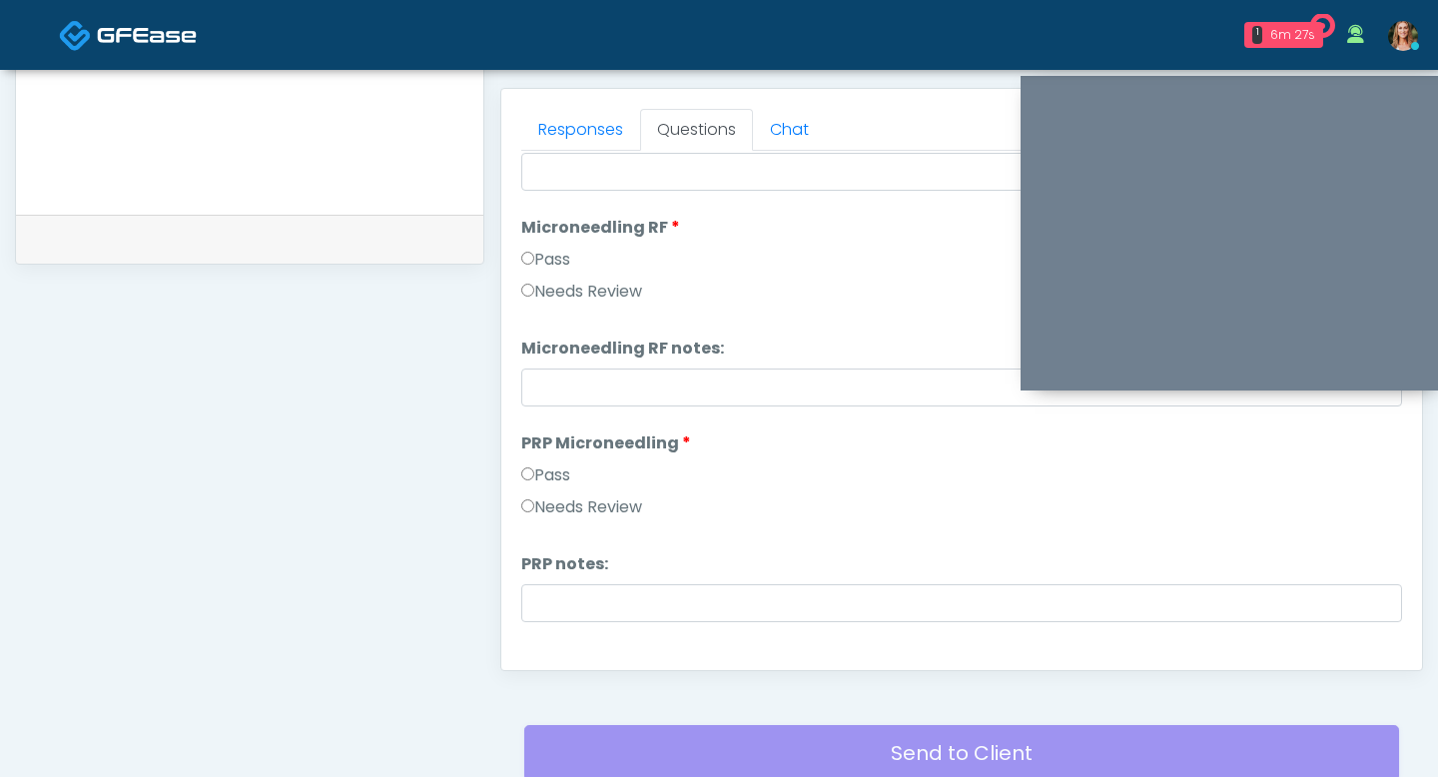
scroll to position [438, 0]
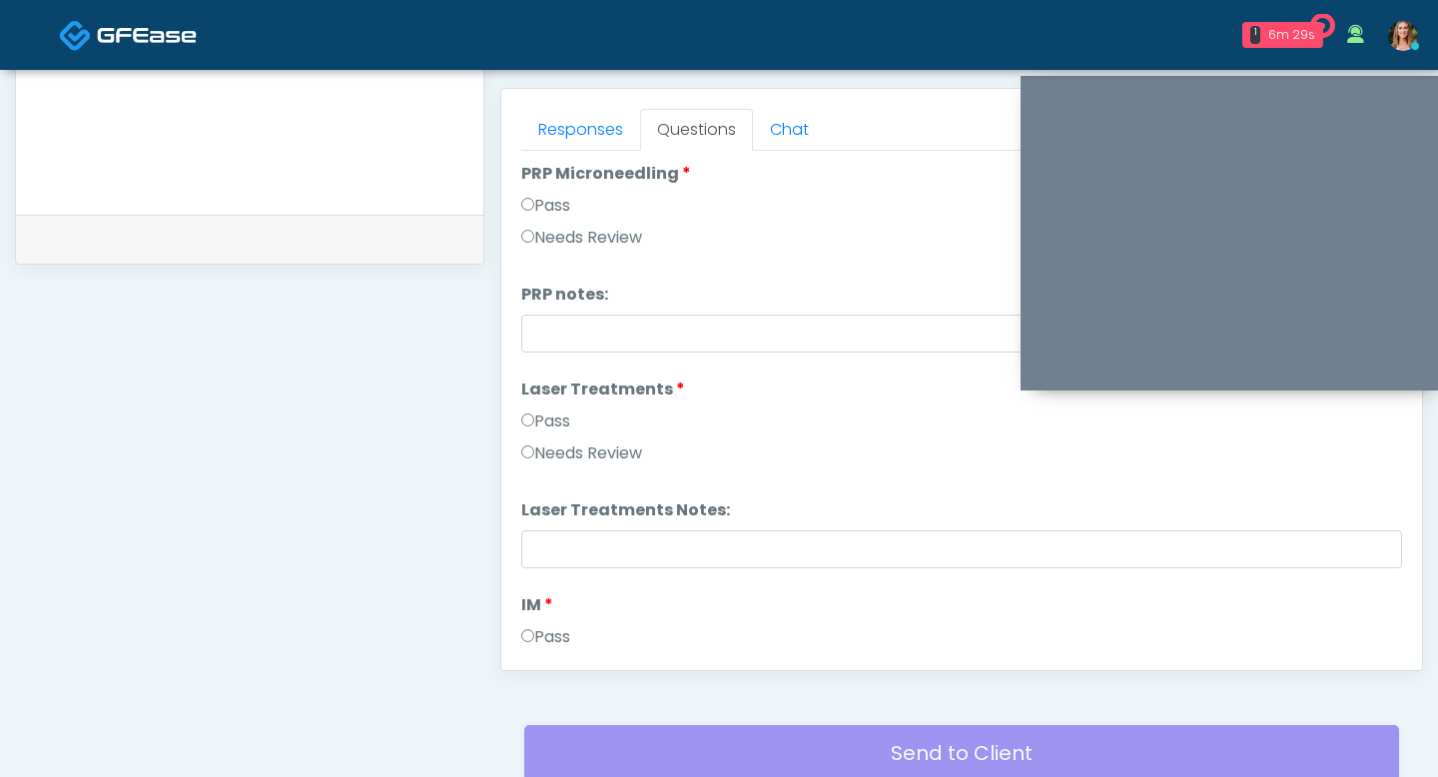
click at [527, 411] on label "Pass" at bounding box center [545, 421] width 49 height 24
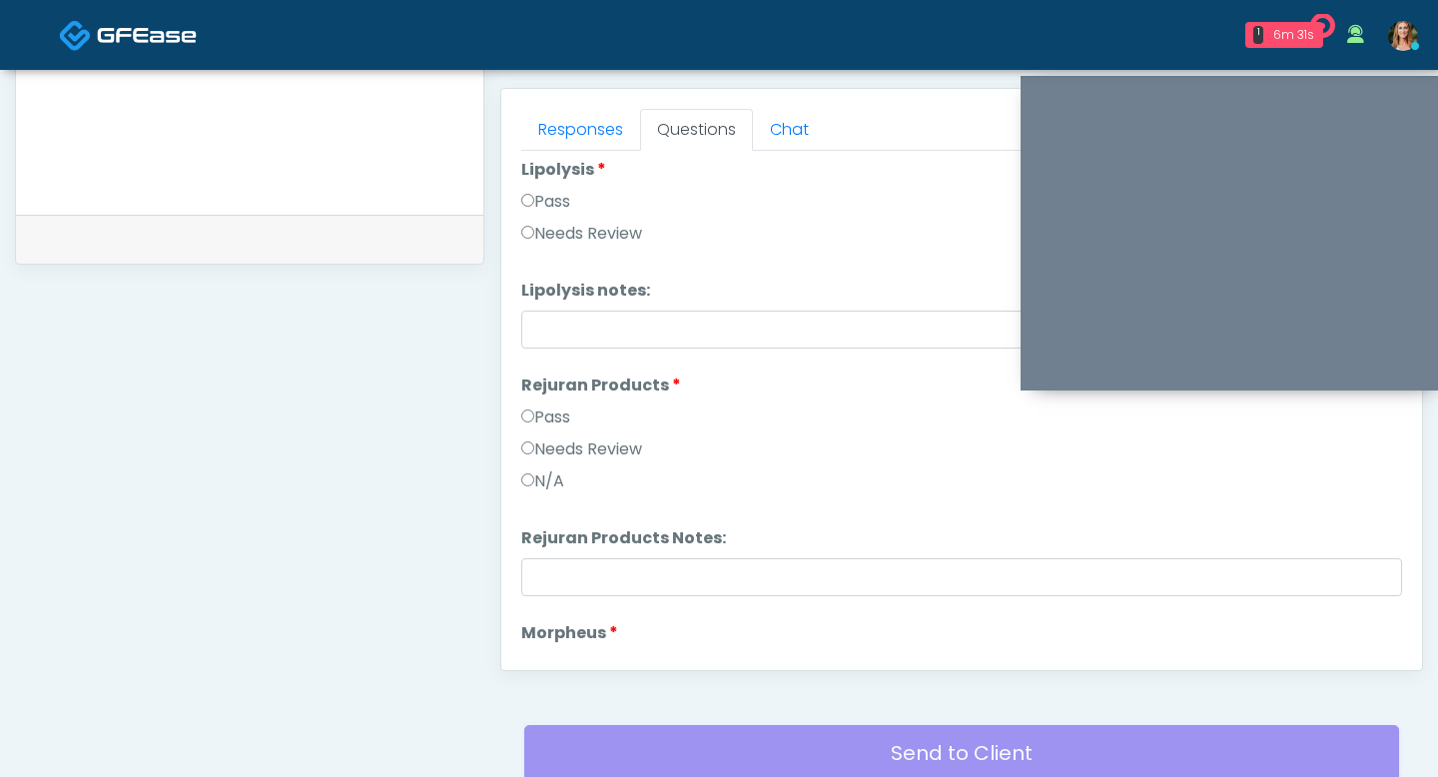
scroll to position [1439, 0]
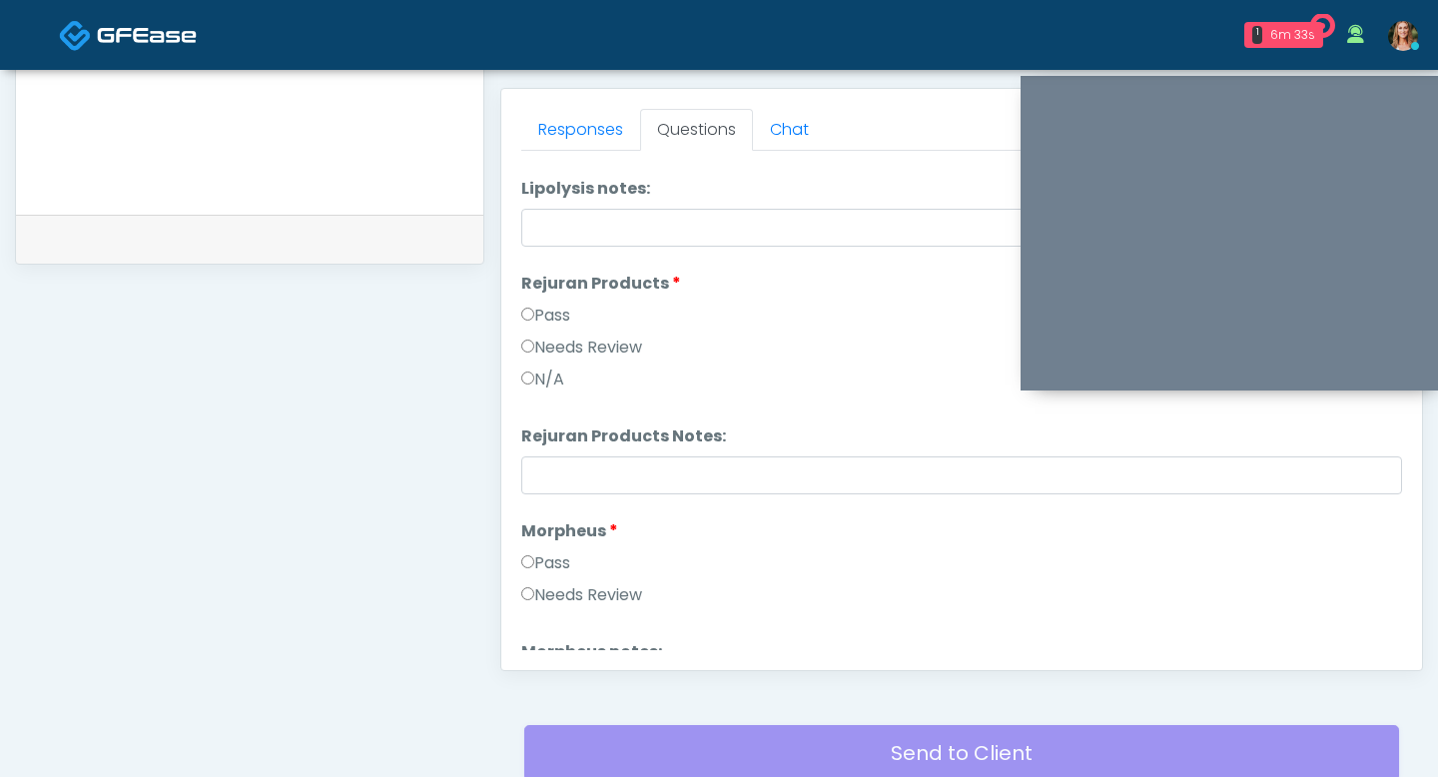
click at [544, 557] on label "Pass" at bounding box center [545, 563] width 49 height 24
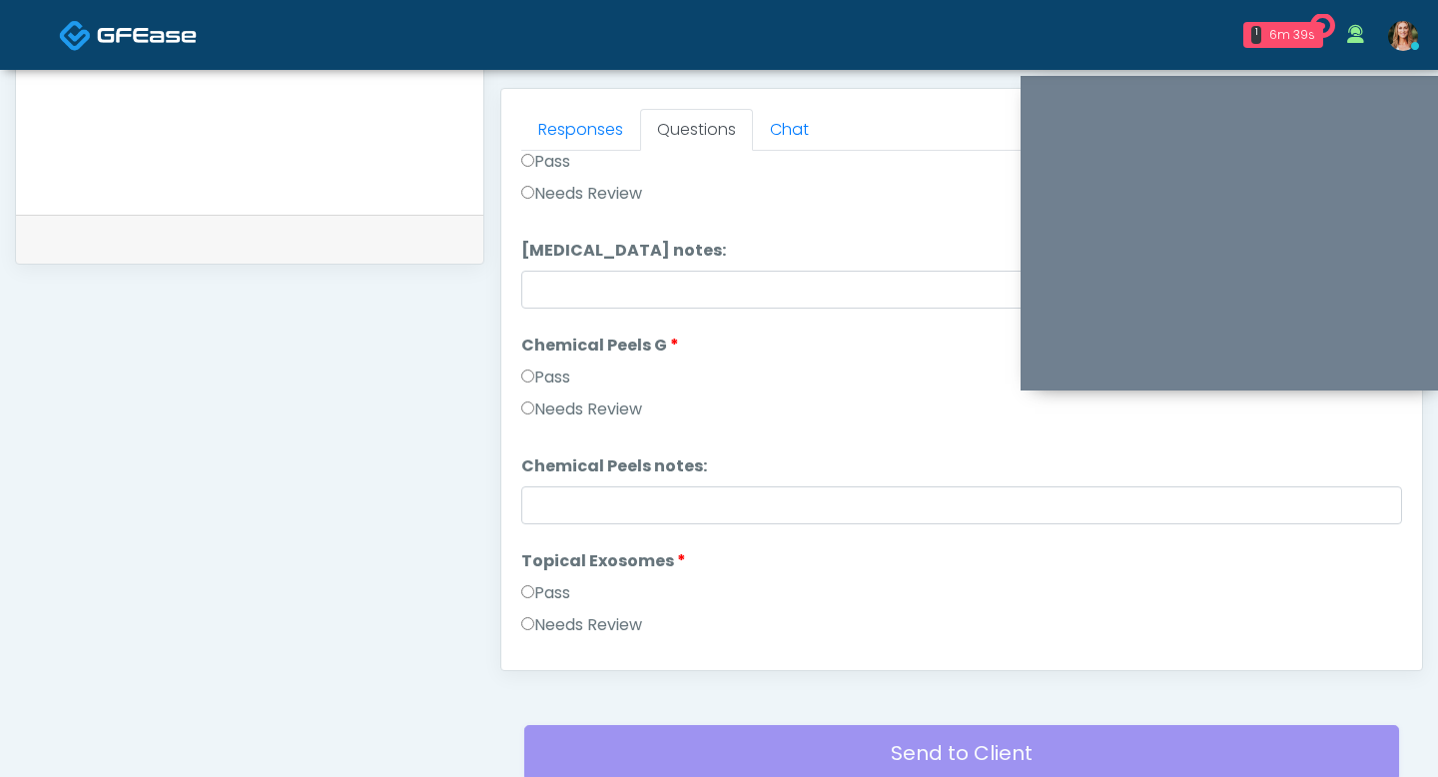
scroll to position [2781, 0]
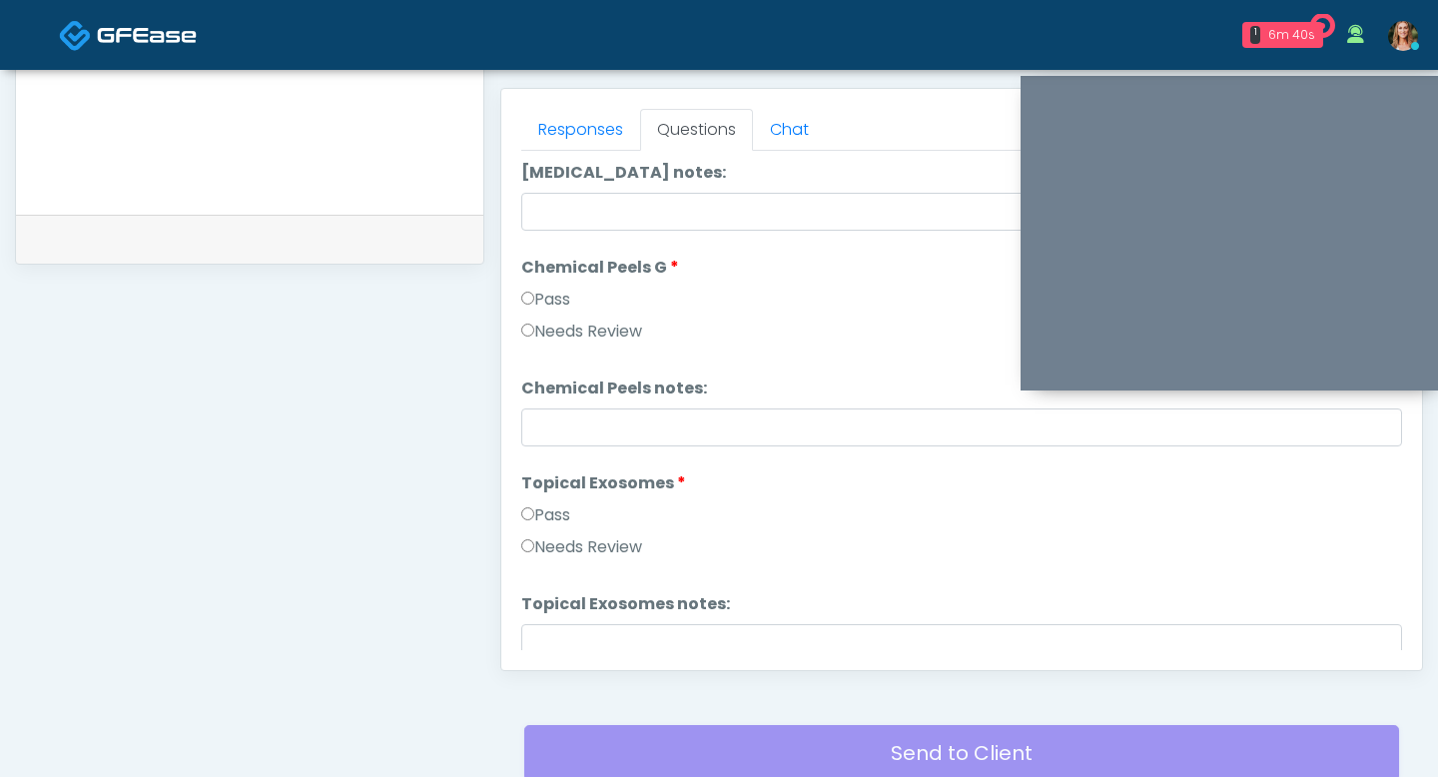
click at [540, 512] on label "Pass" at bounding box center [545, 515] width 49 height 24
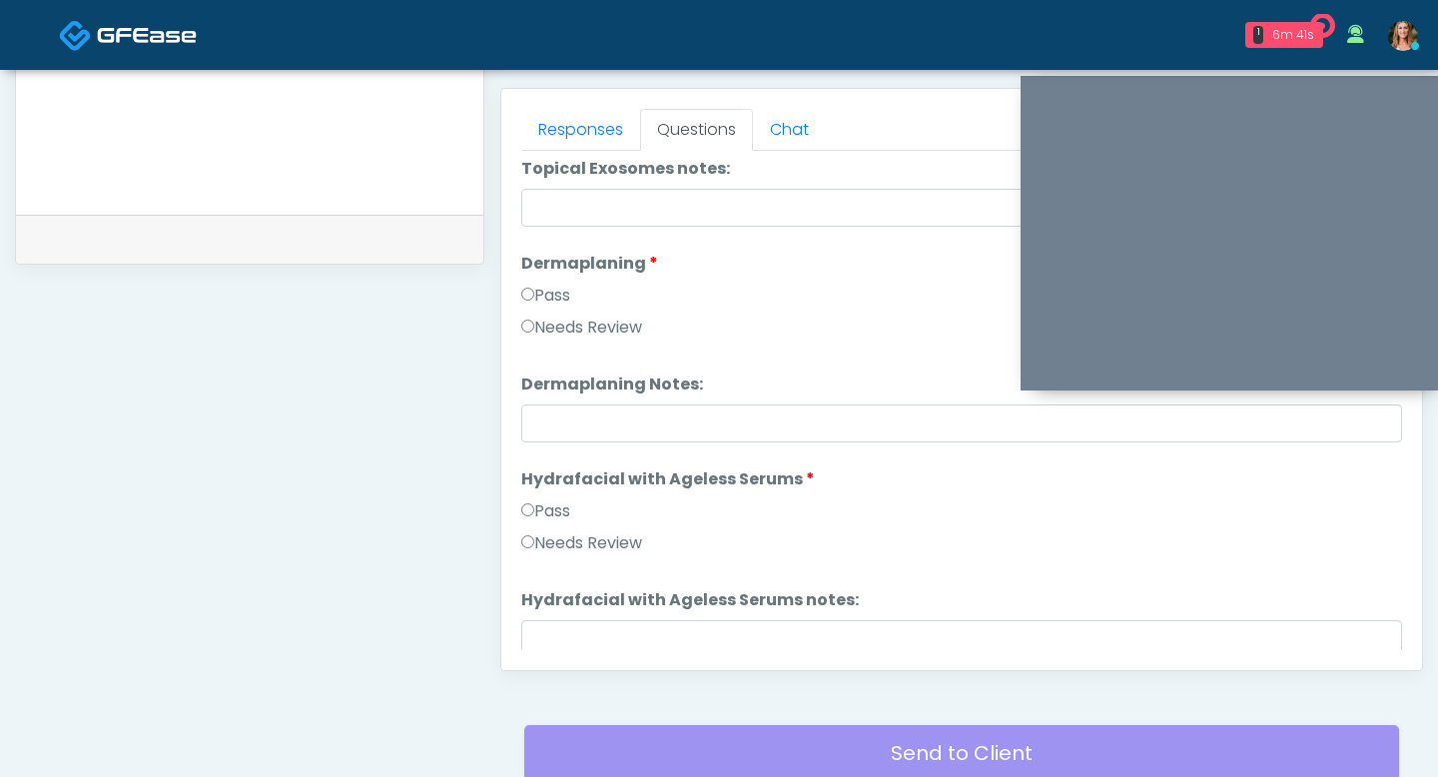
scroll to position [3224, 0]
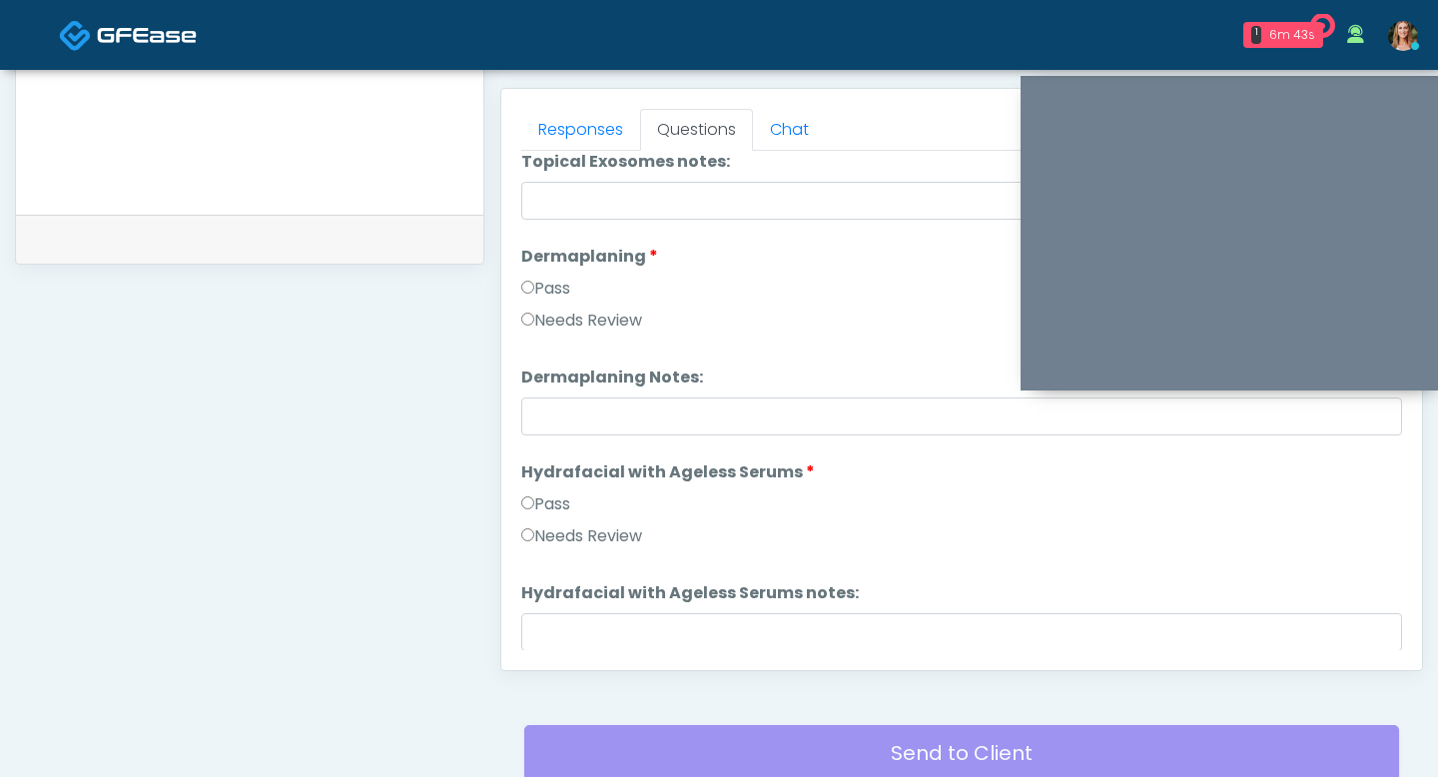
click at [534, 505] on label "Pass" at bounding box center [545, 504] width 49 height 24
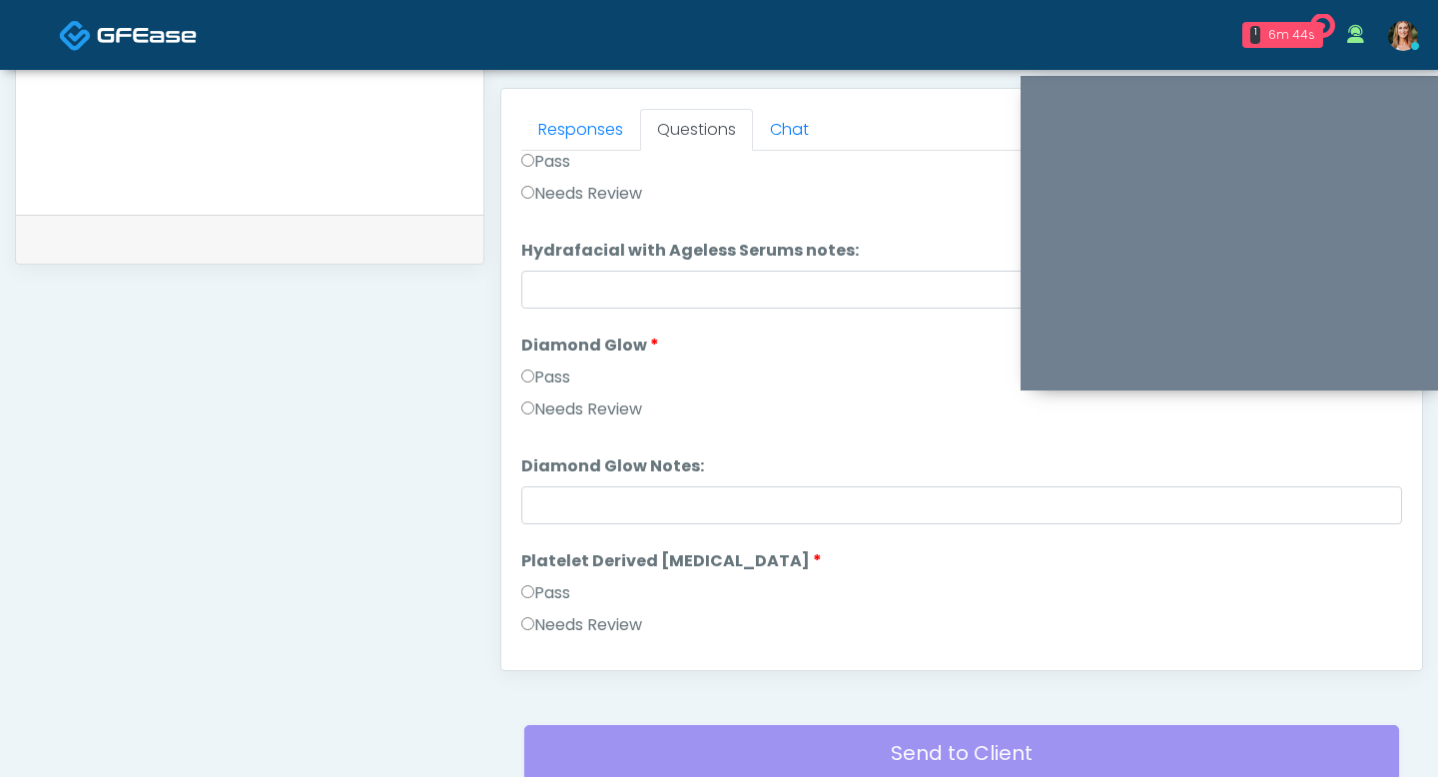
scroll to position [3576, 0]
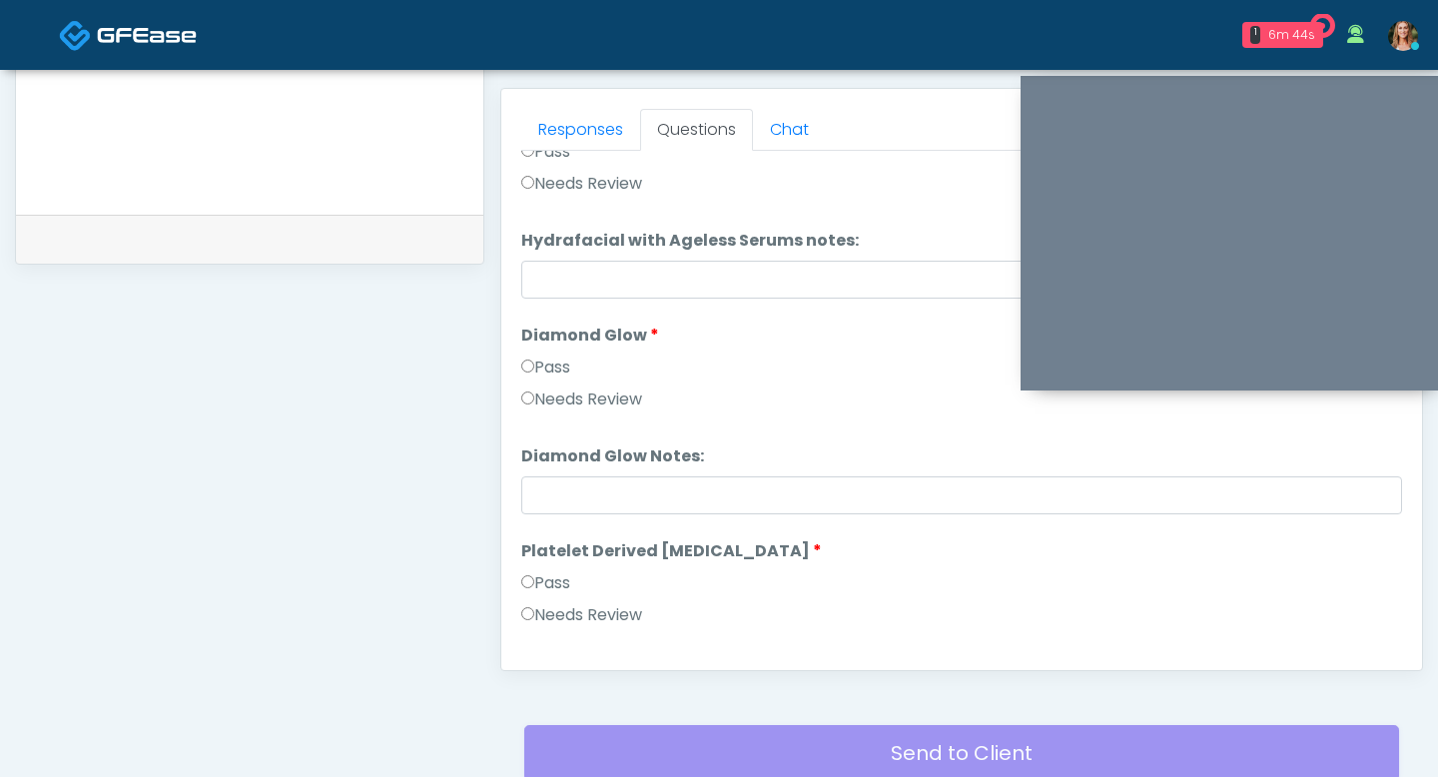
click at [534, 353] on li "Diamond Glow Diamond Glow Pass Needs Review" at bounding box center [961, 372] width 881 height 96
click at [538, 587] on label "Pass" at bounding box center [545, 583] width 49 height 24
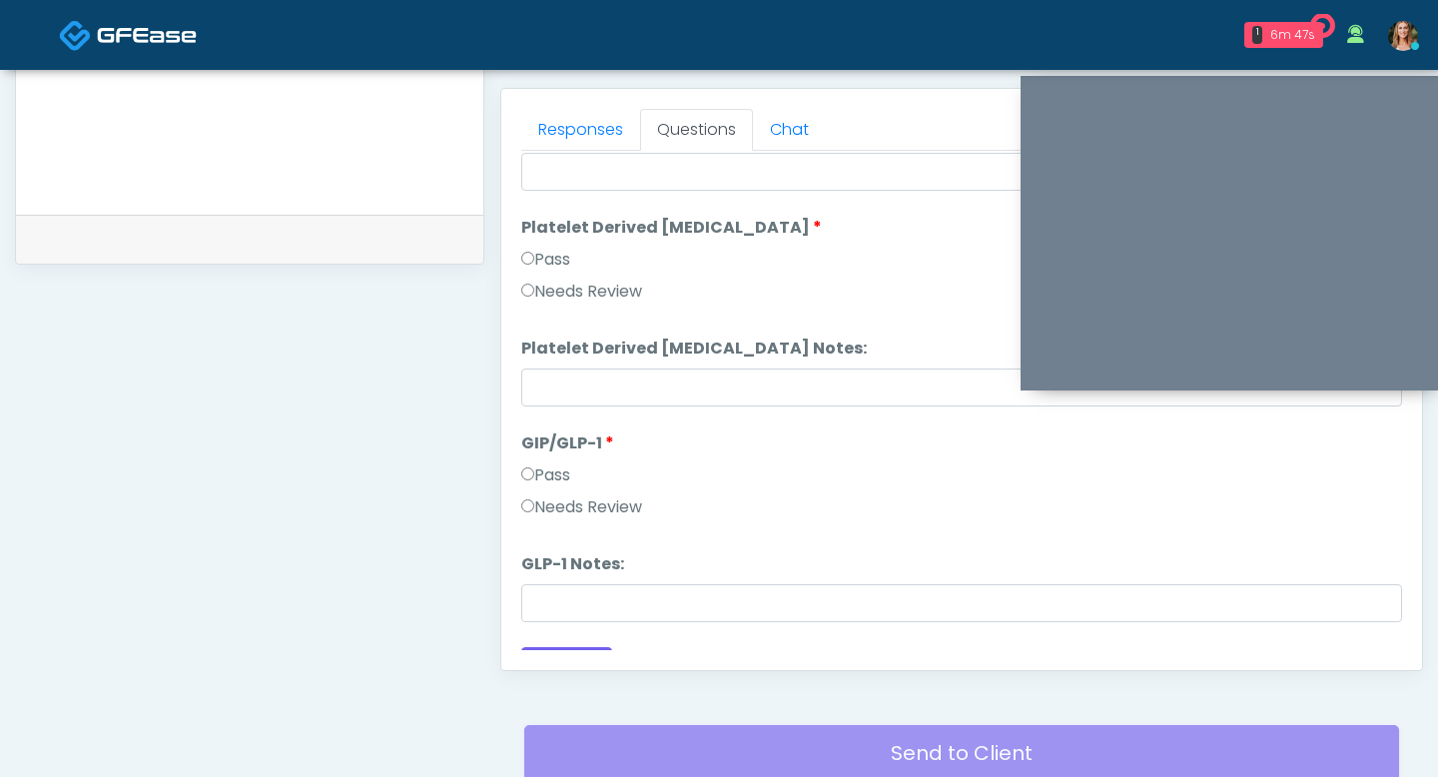
scroll to position [3934, 0]
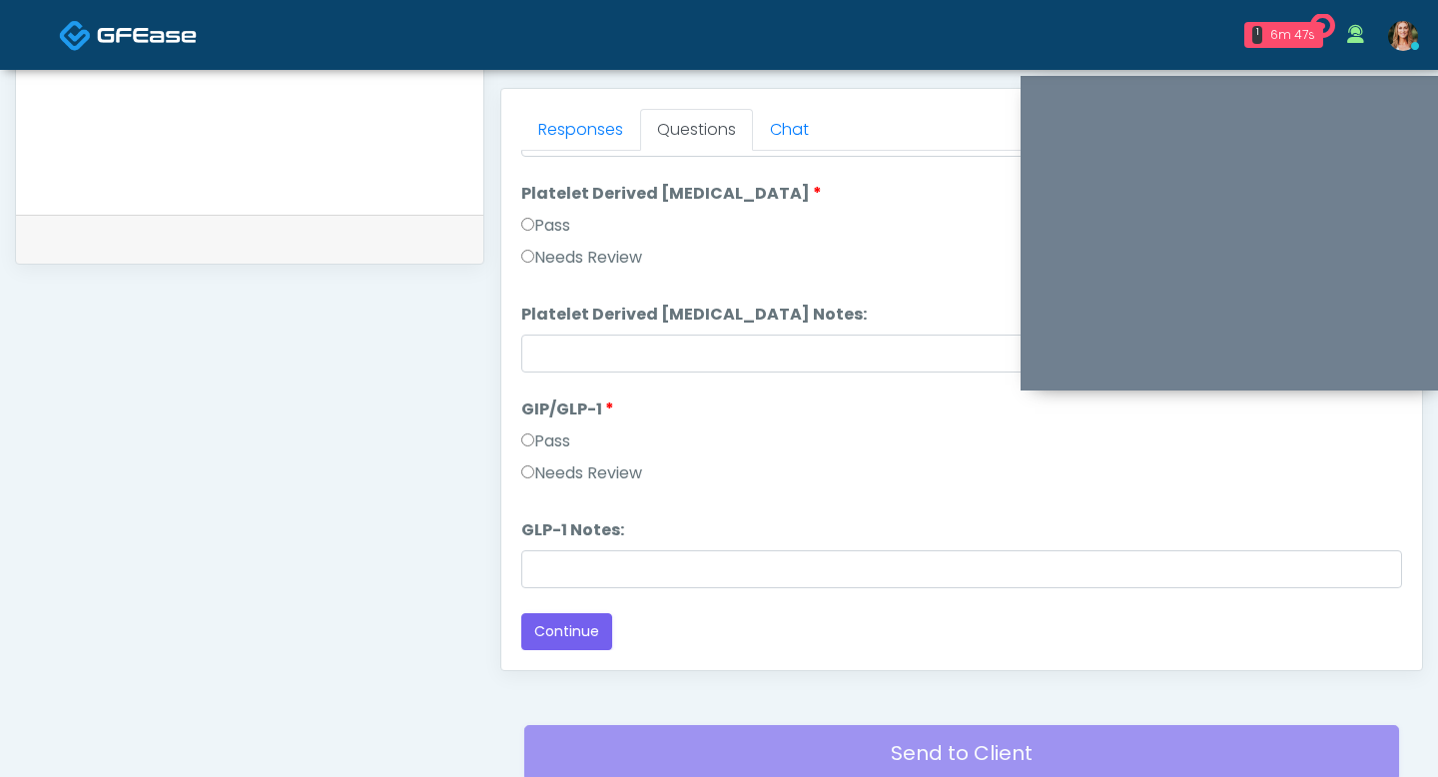
click at [534, 437] on label "Pass" at bounding box center [545, 441] width 49 height 24
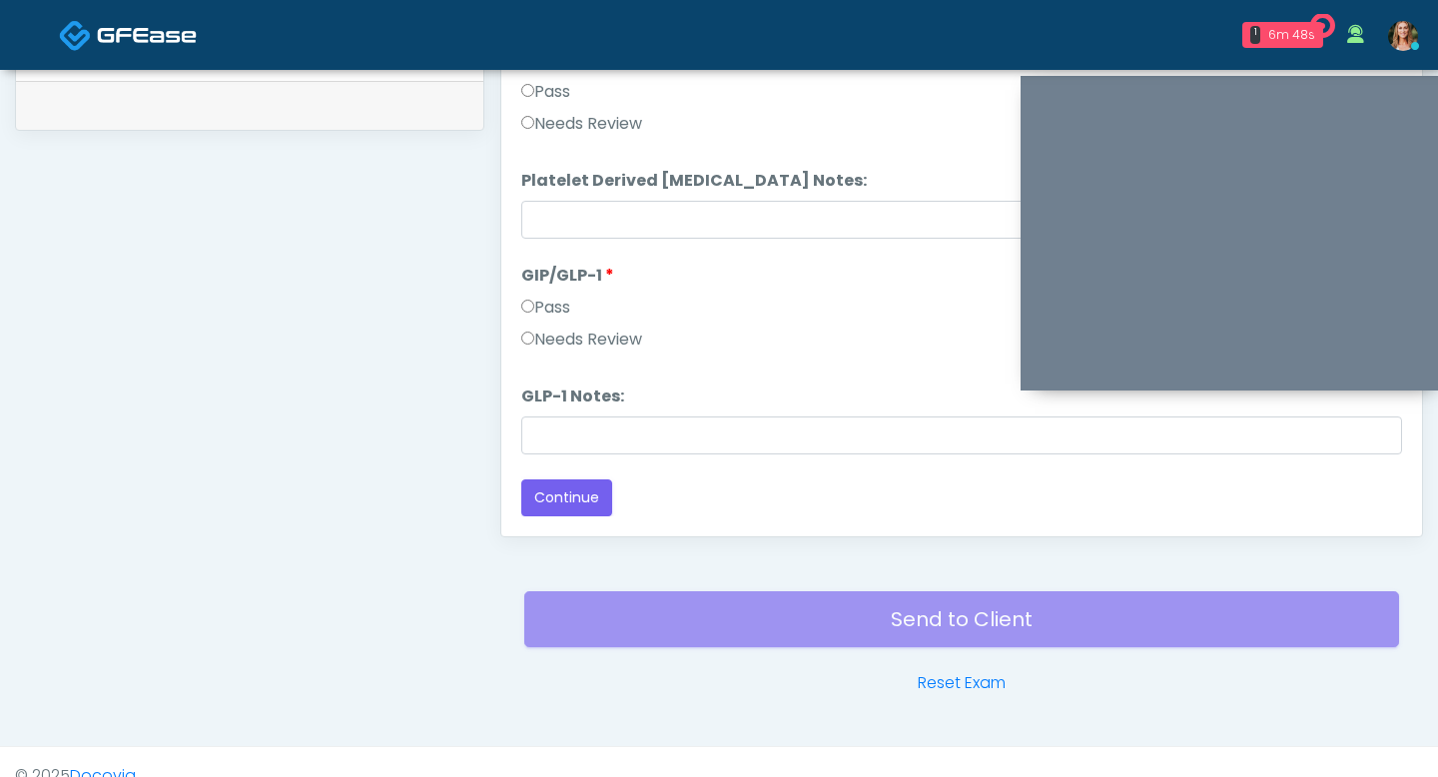
scroll to position [1016, 0]
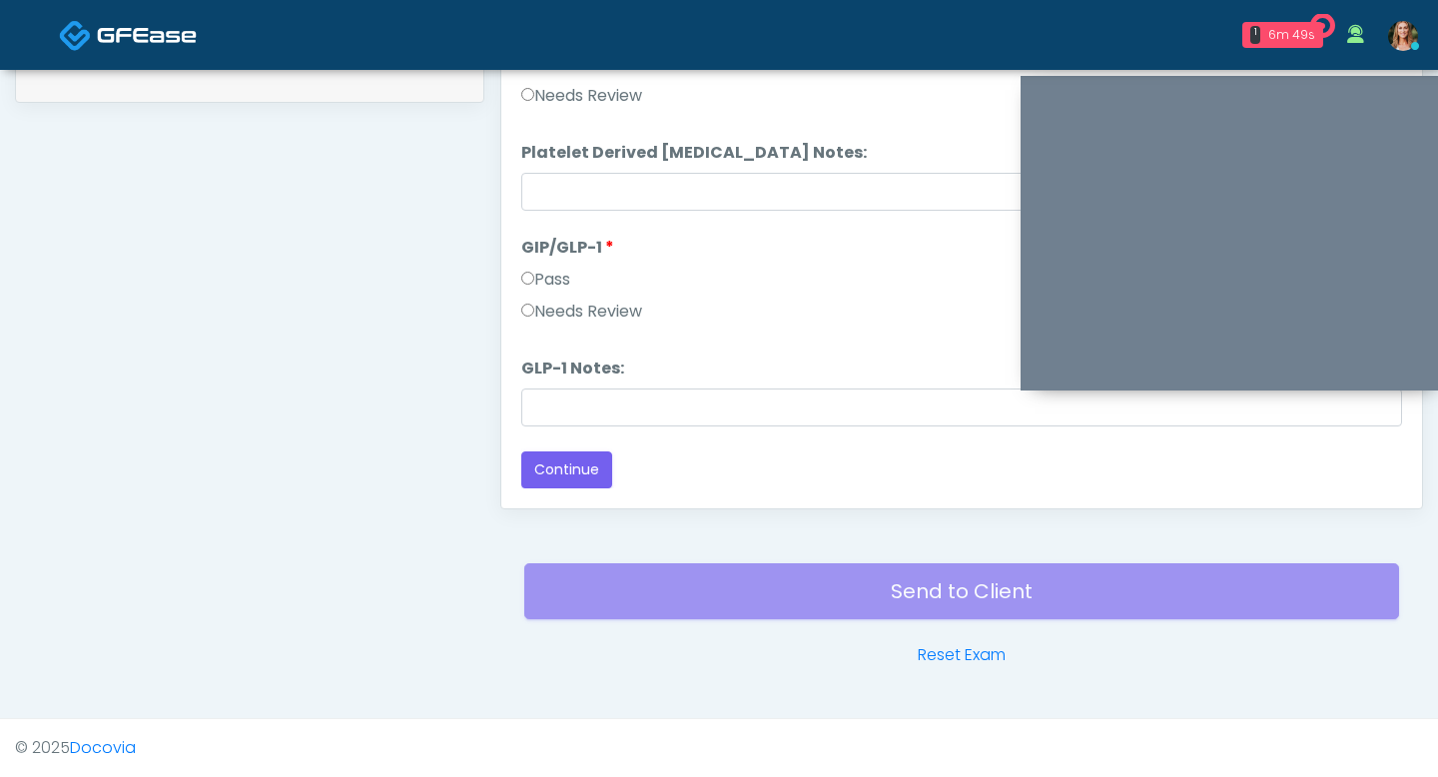
click at [550, 455] on button "Continue" at bounding box center [566, 469] width 91 height 37
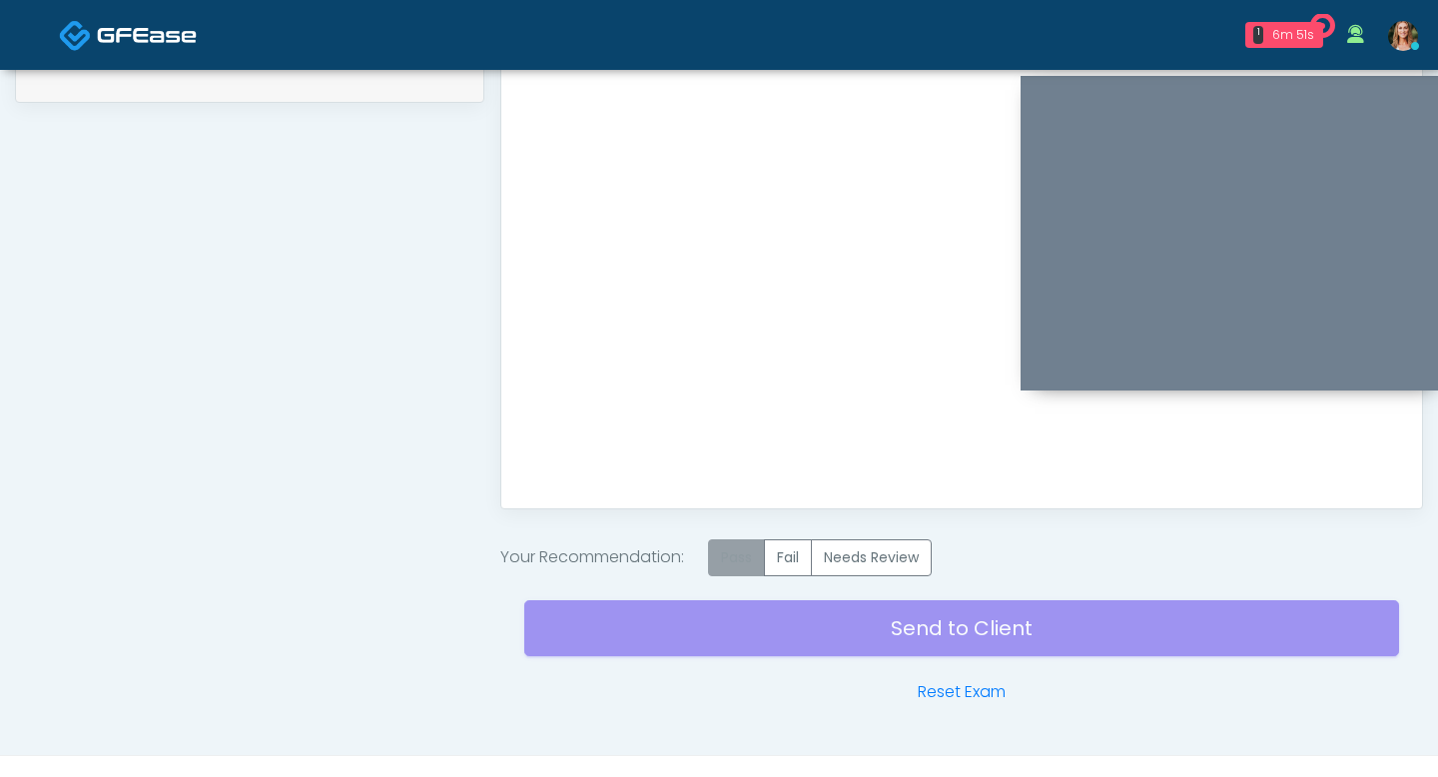
click at [752, 560] on label "Pass" at bounding box center [736, 557] width 57 height 37
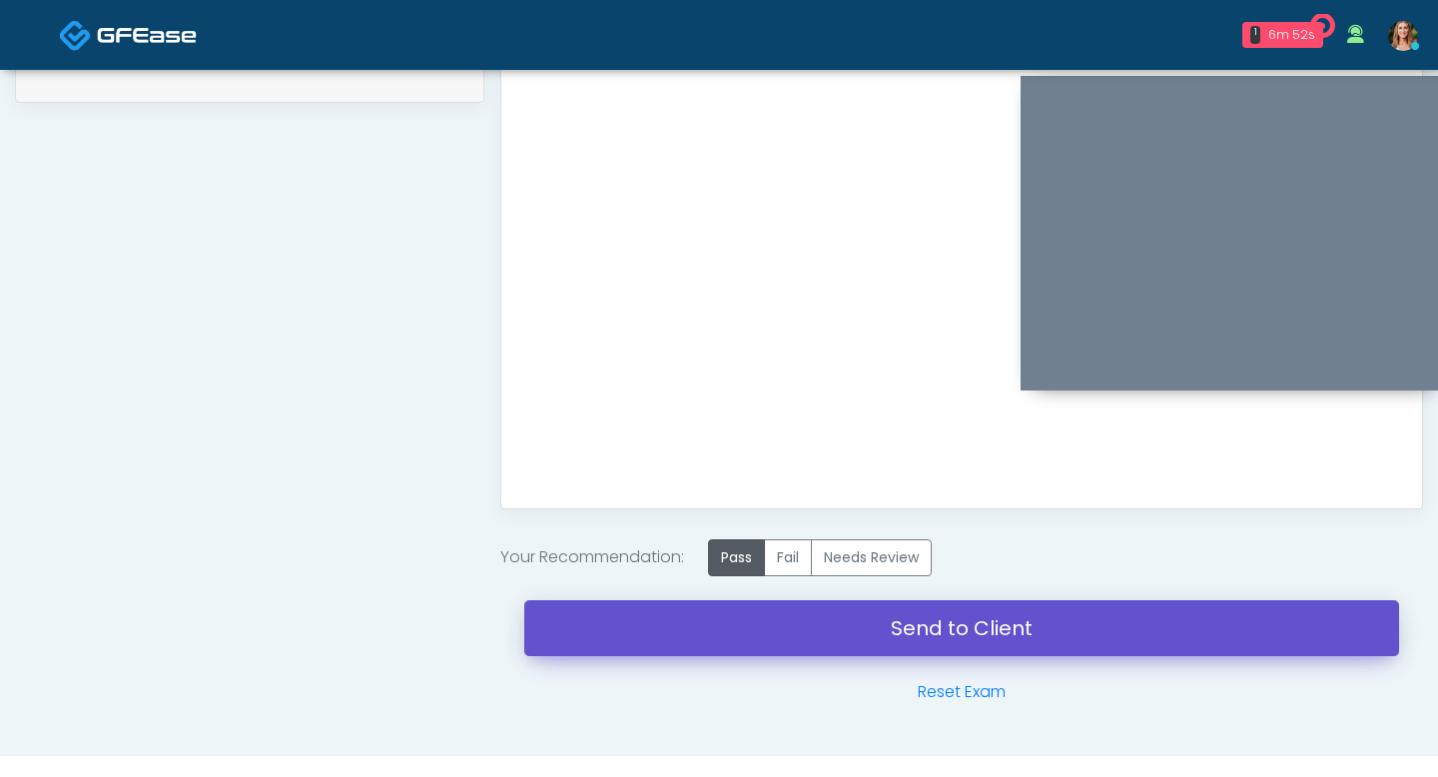
click at [773, 625] on link "Send to Client" at bounding box center [961, 628] width 875 height 56
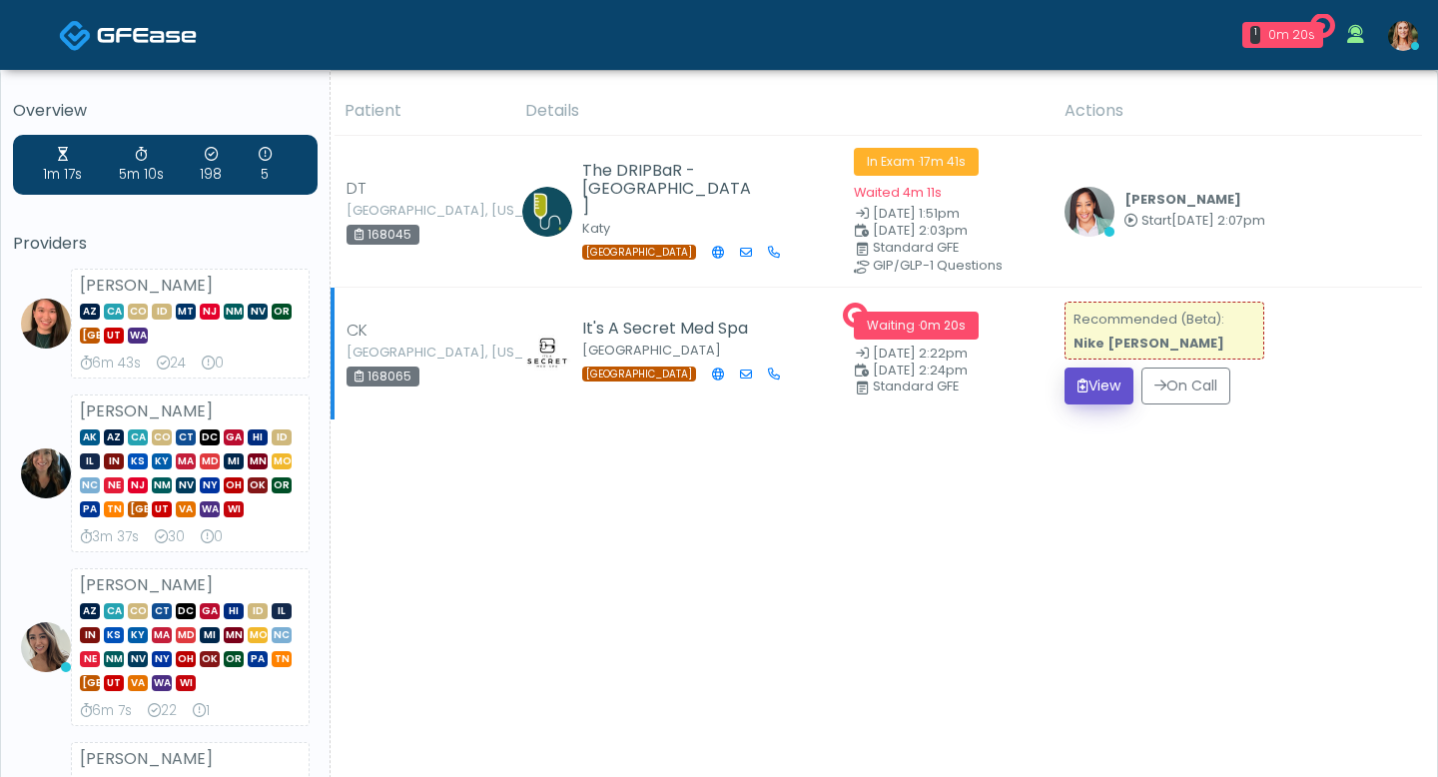
click at [1090, 378] on button "View" at bounding box center [1099, 386] width 69 height 37
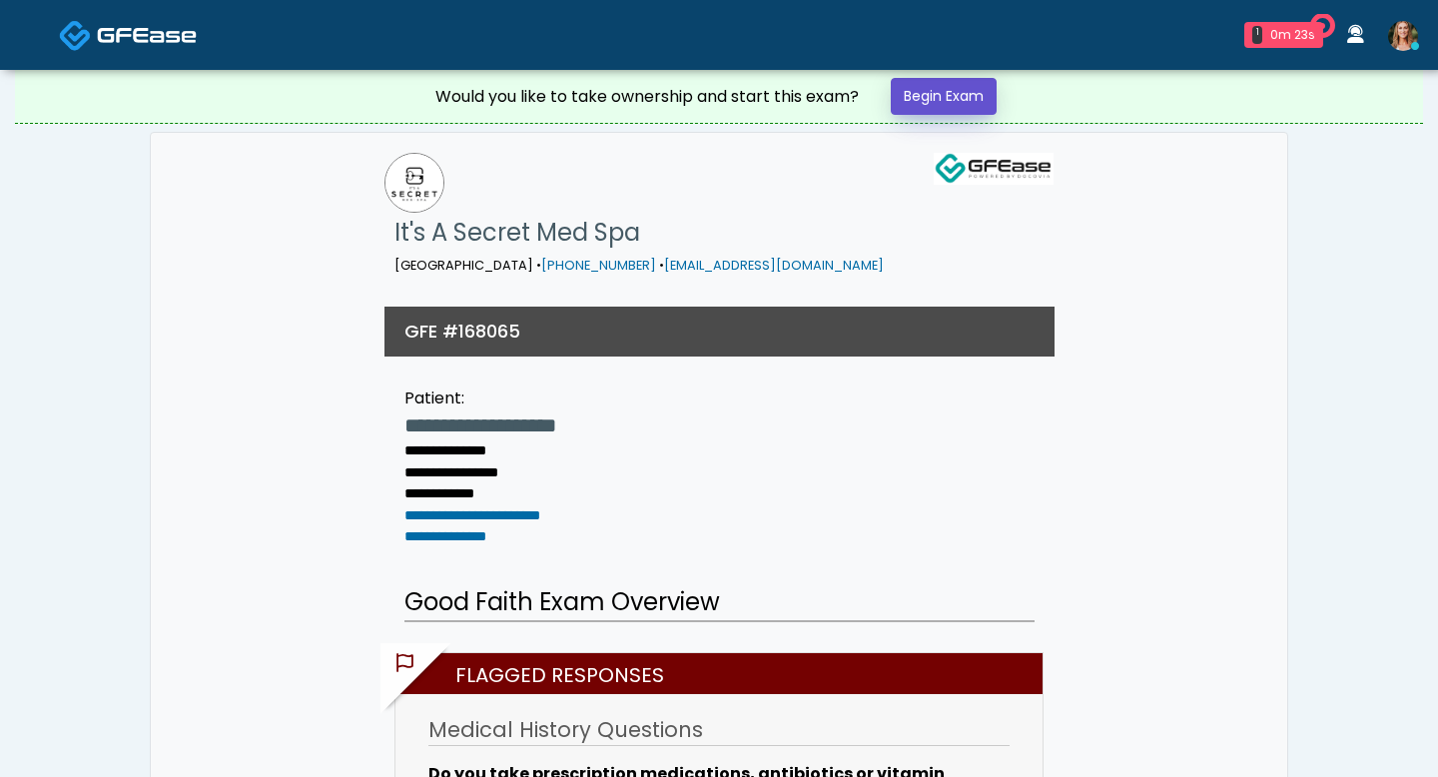
click at [966, 95] on link "Begin Exam" at bounding box center [944, 96] width 106 height 37
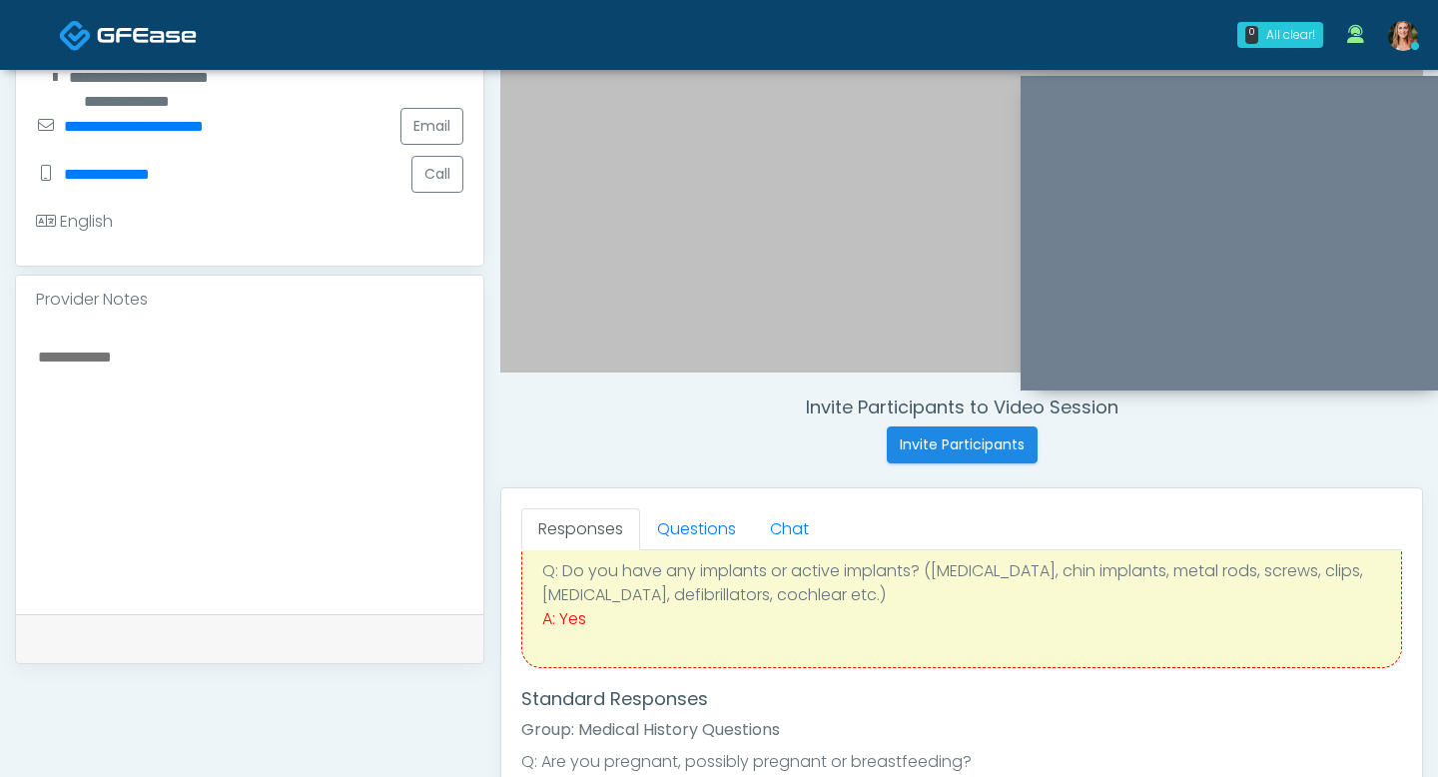
scroll to position [160, 0]
click at [711, 530] on link "Questions" at bounding box center [696, 529] width 113 height 42
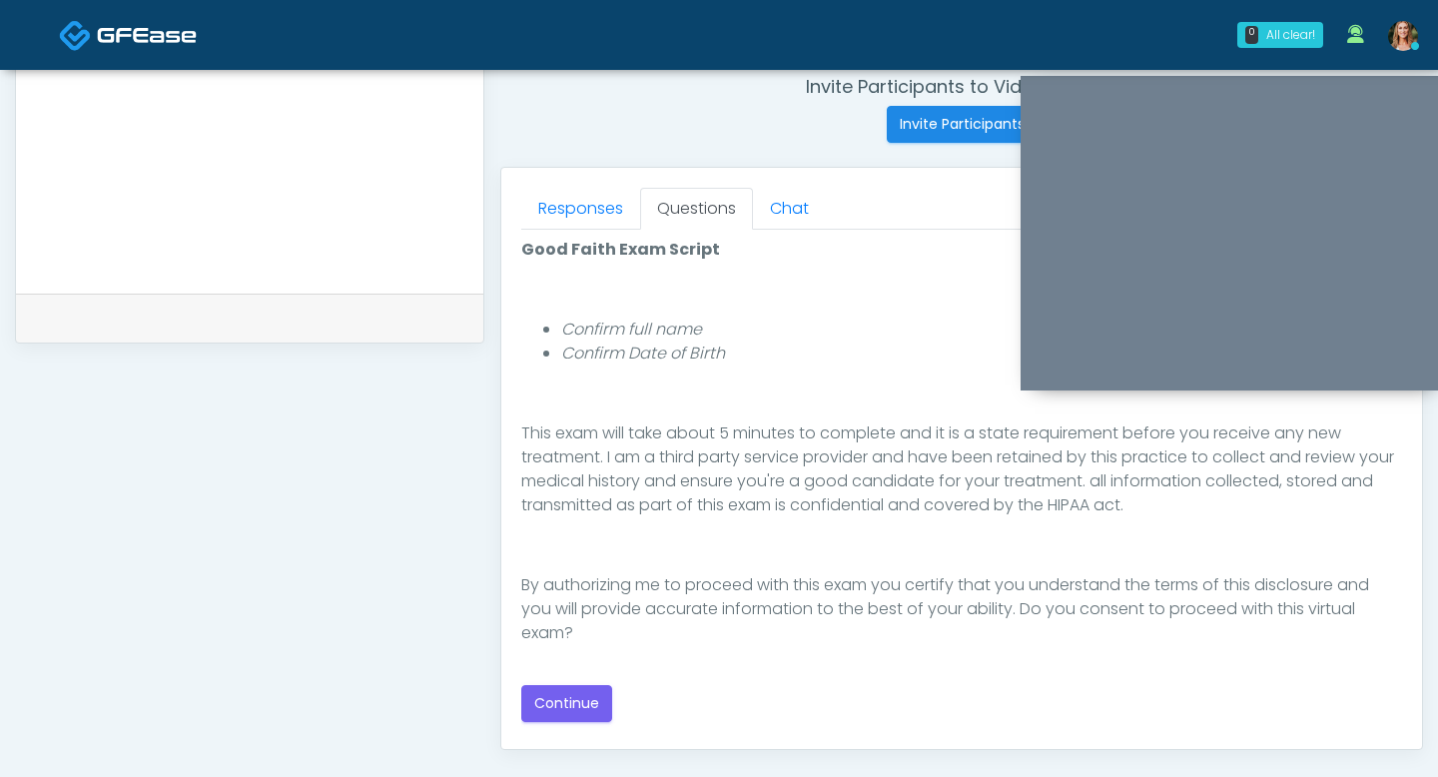
scroll to position [792, 0]
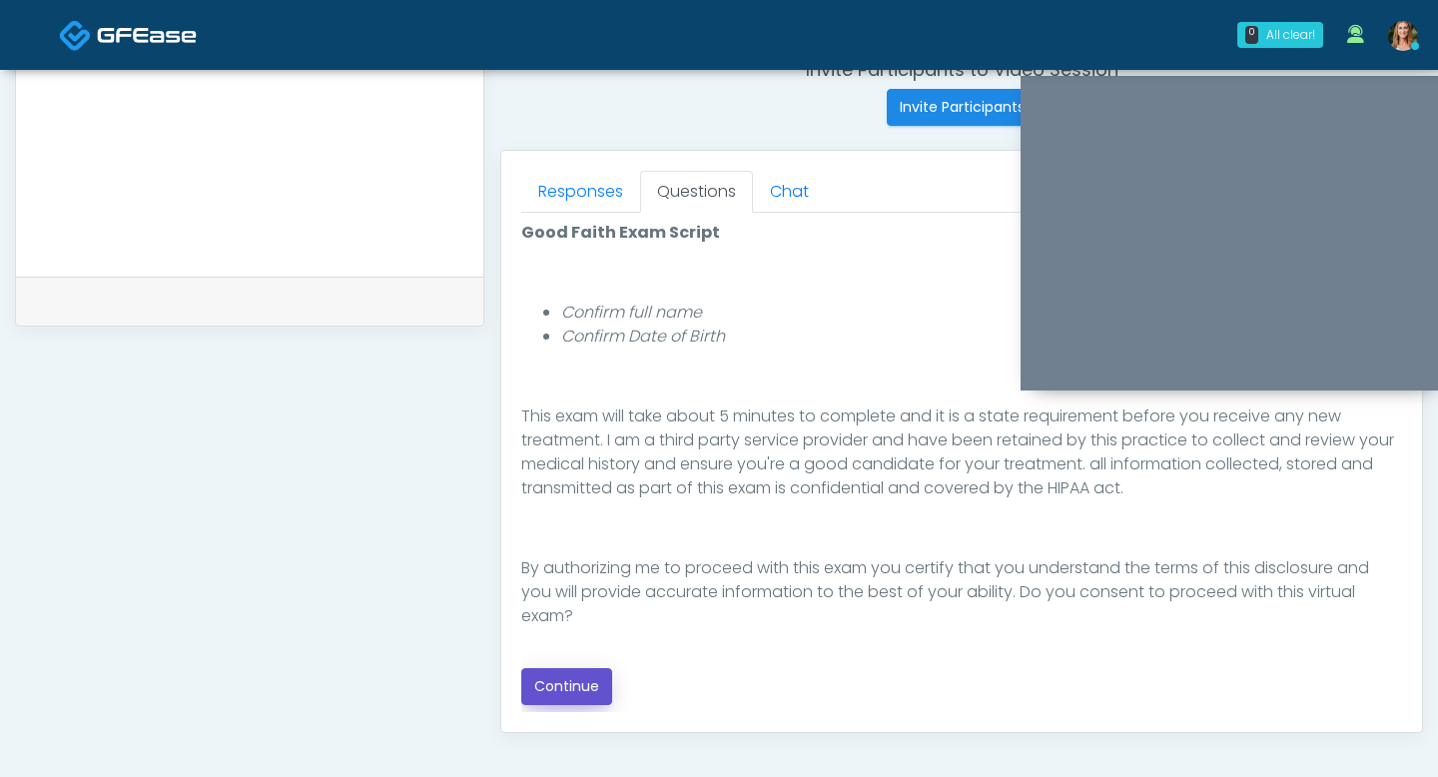
click at [576, 682] on button "Continue" at bounding box center [566, 686] width 91 height 37
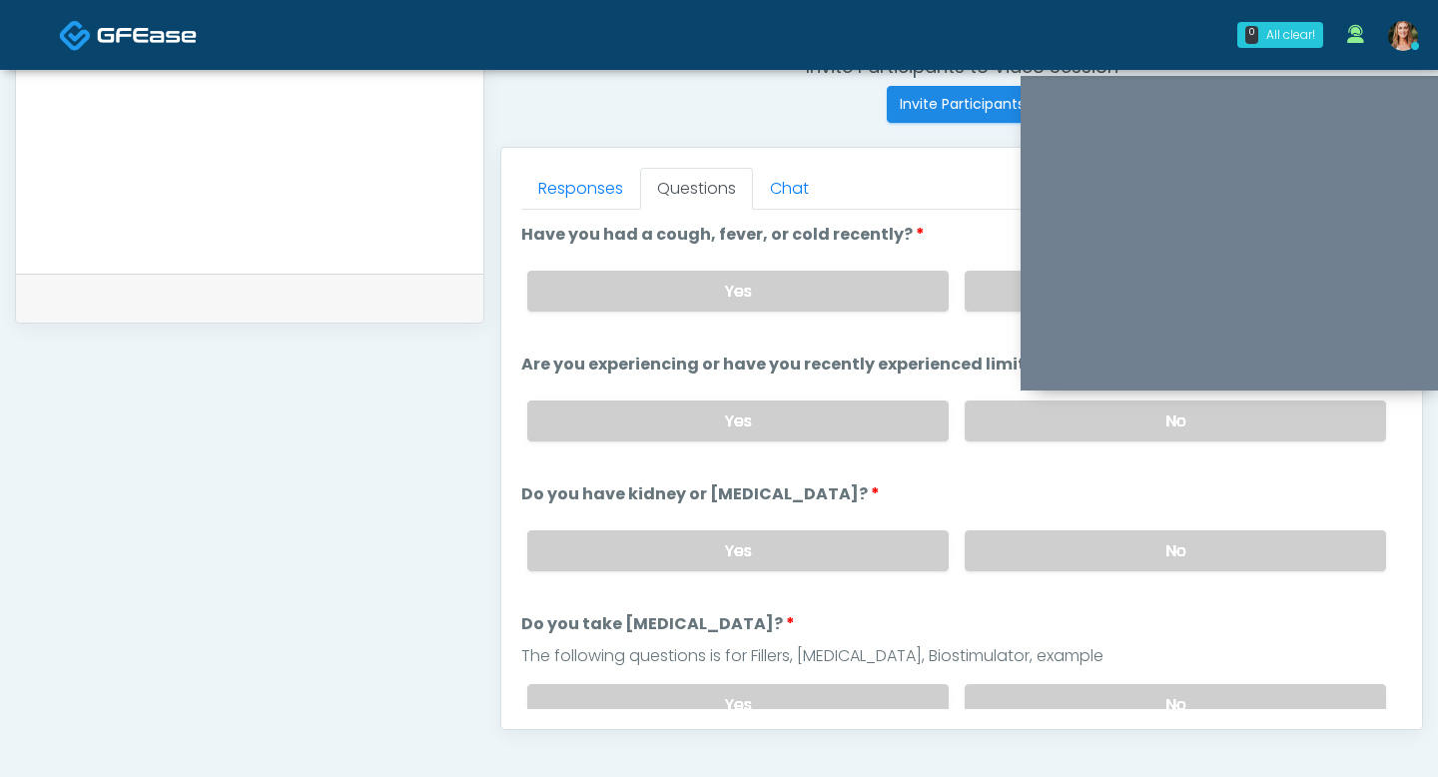
scroll to position [789, 0]
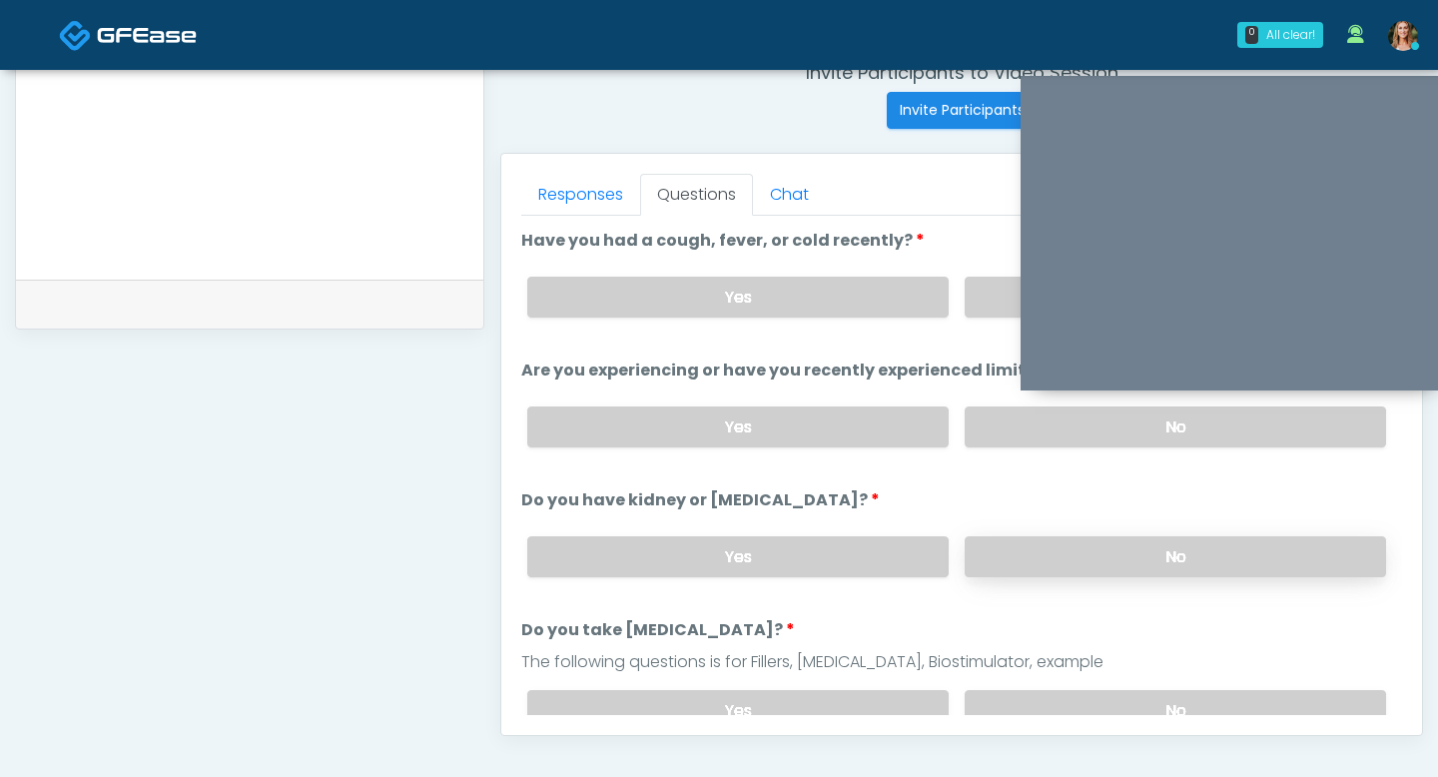
click at [1105, 536] on label "No" at bounding box center [1175, 556] width 421 height 41
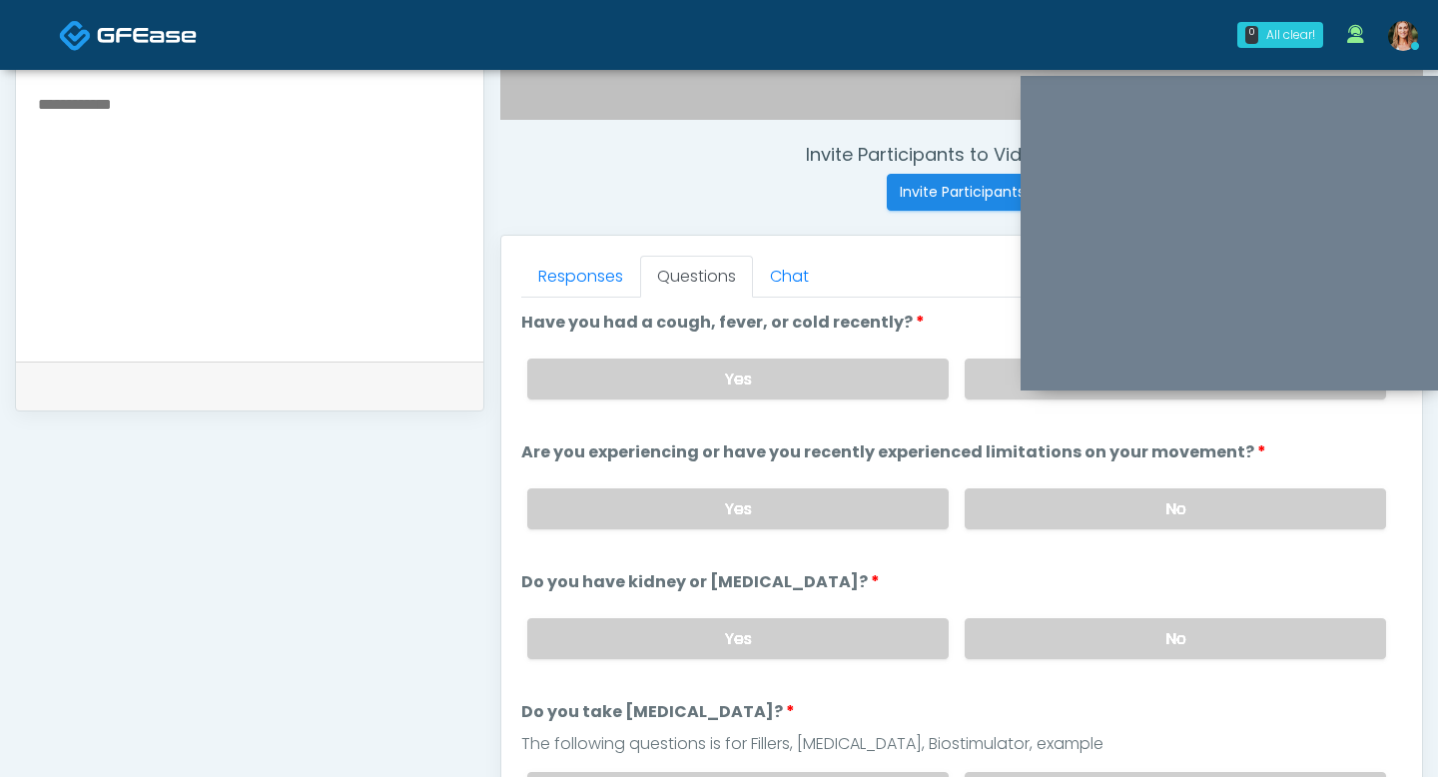
scroll to position [686, 0]
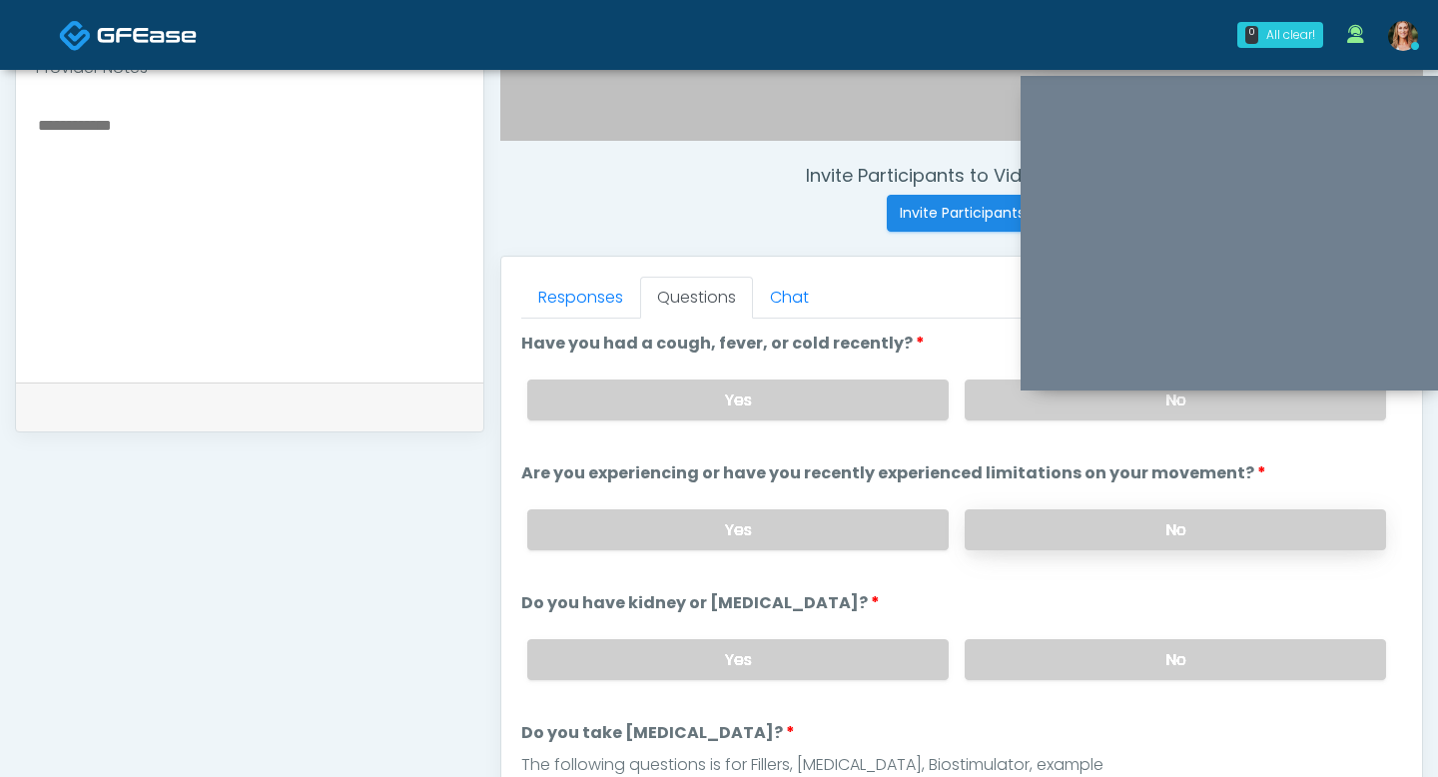
click at [1063, 516] on label "No" at bounding box center [1175, 529] width 421 height 41
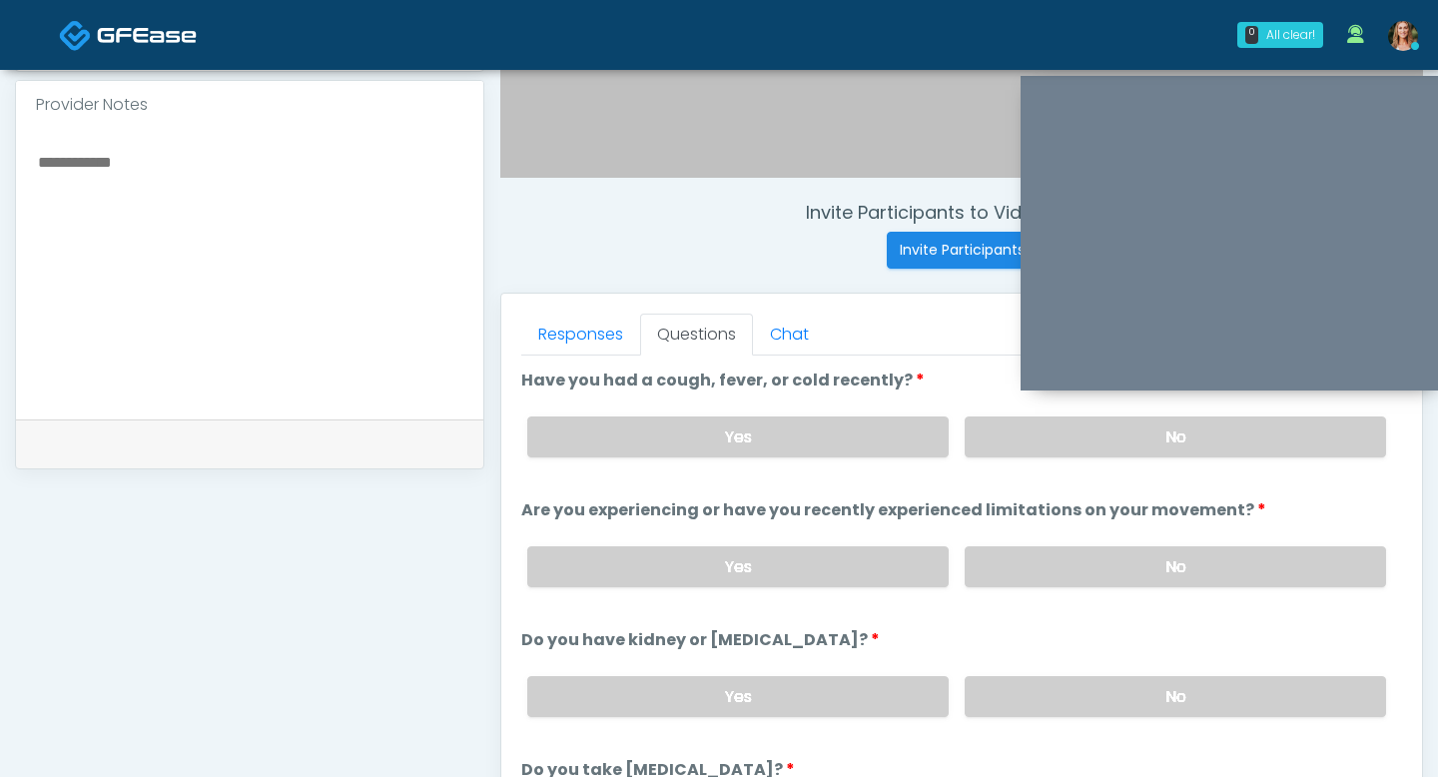
scroll to position [643, 0]
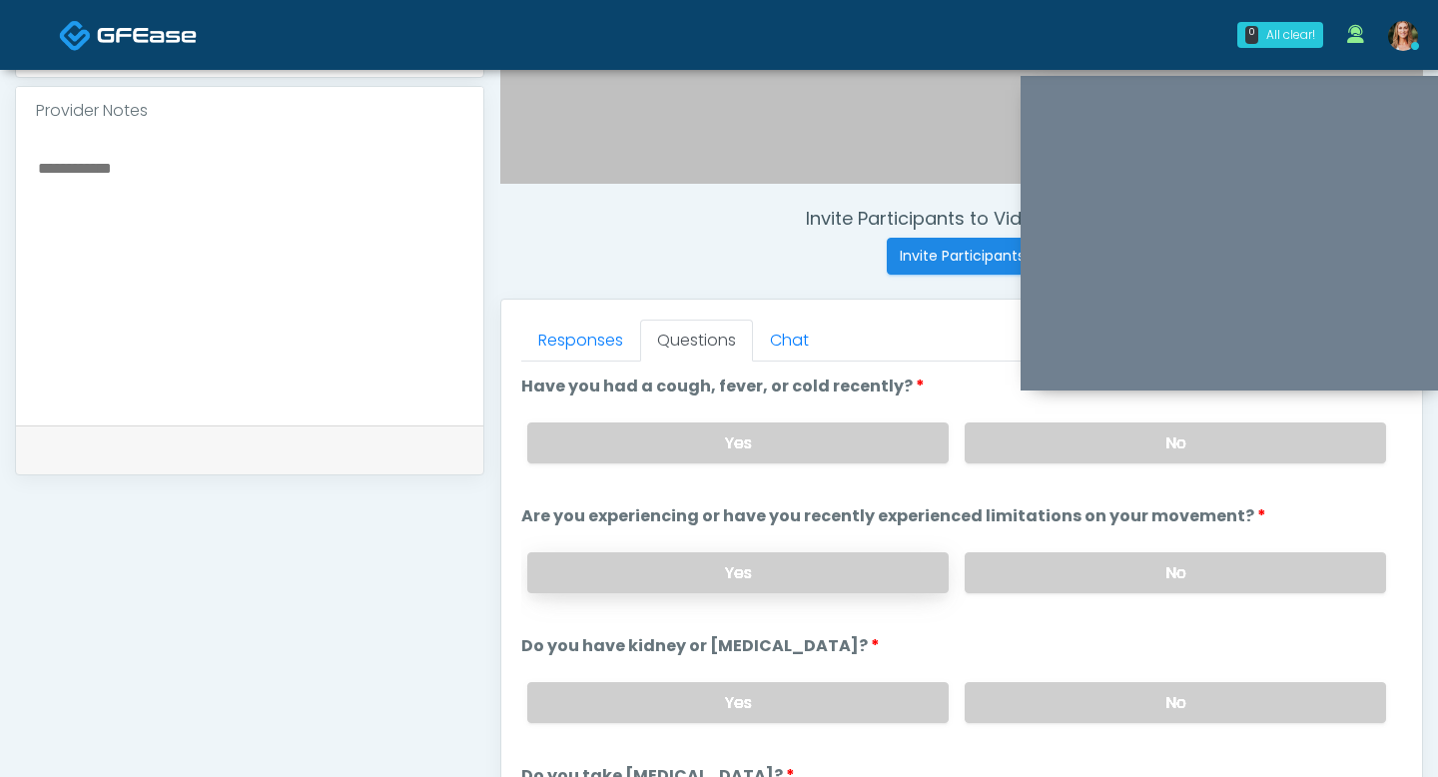
click at [840, 566] on label "Yes" at bounding box center [737, 572] width 421 height 41
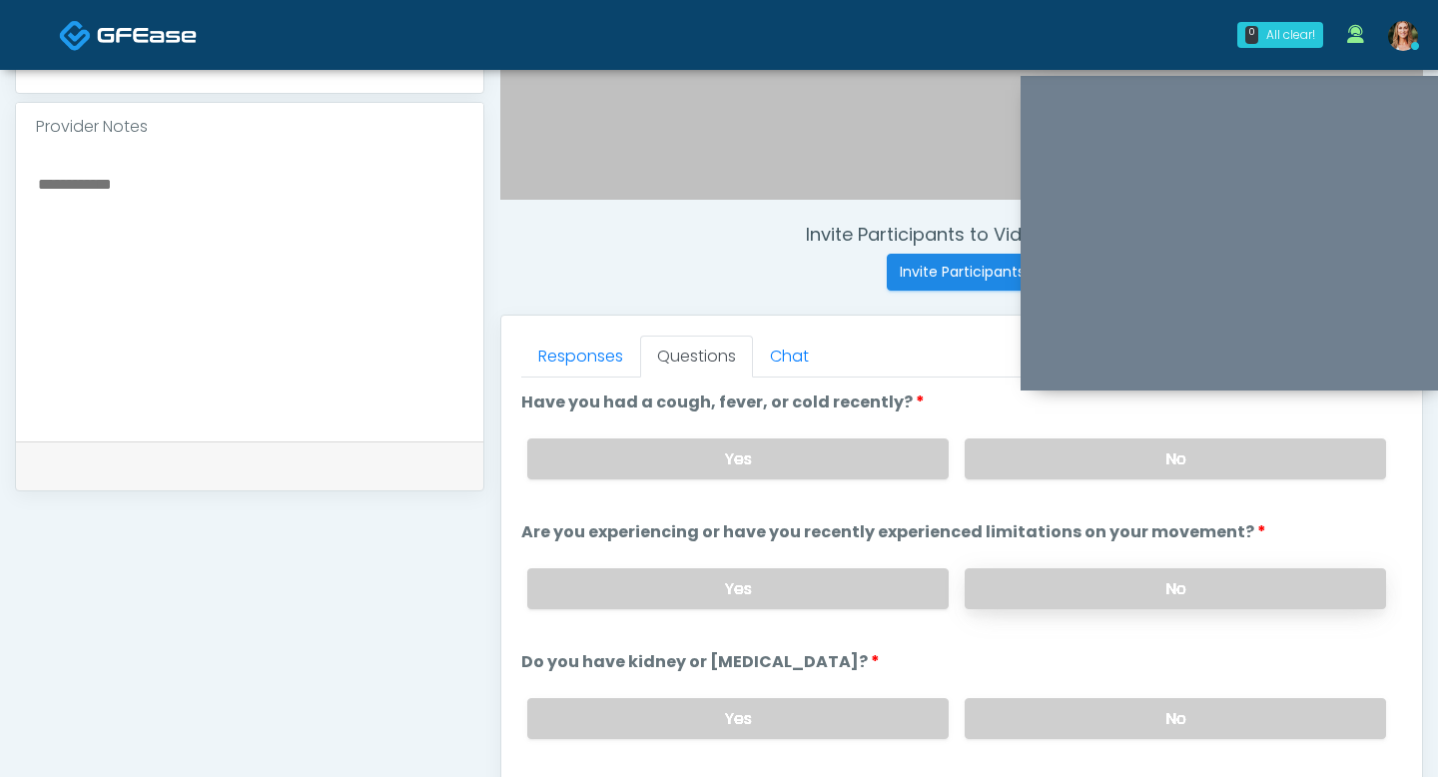
scroll to position [621, 0]
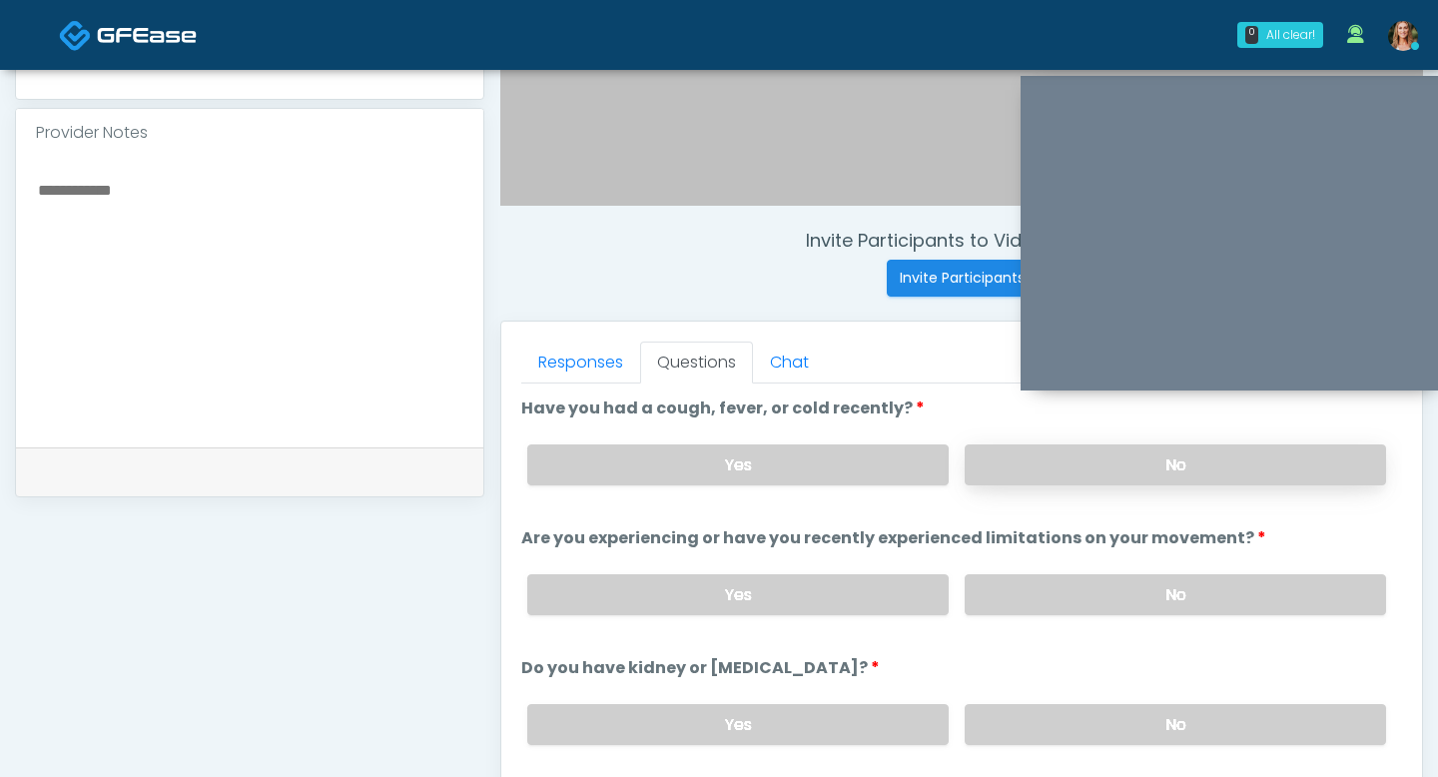
click at [1045, 449] on label "No" at bounding box center [1175, 464] width 421 height 41
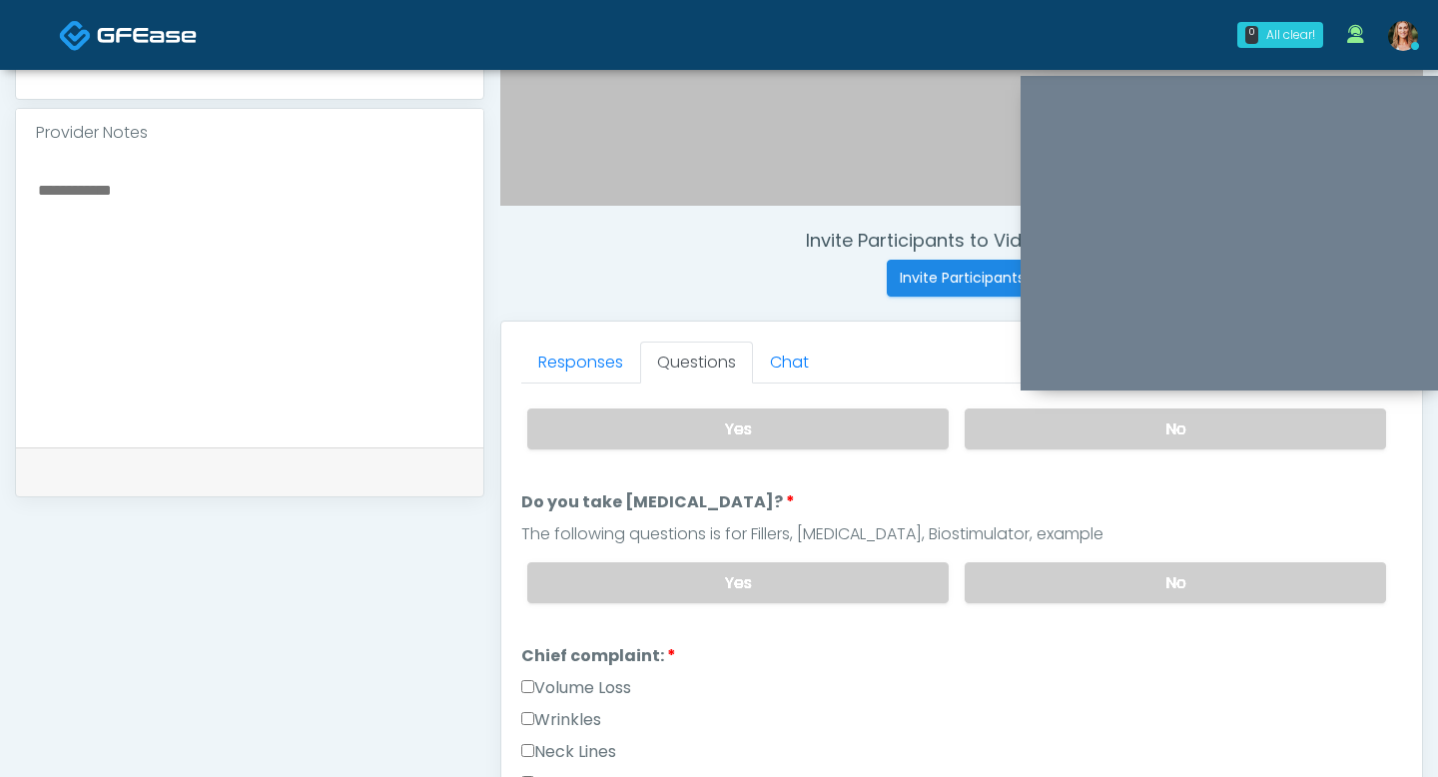
scroll to position [311, 0]
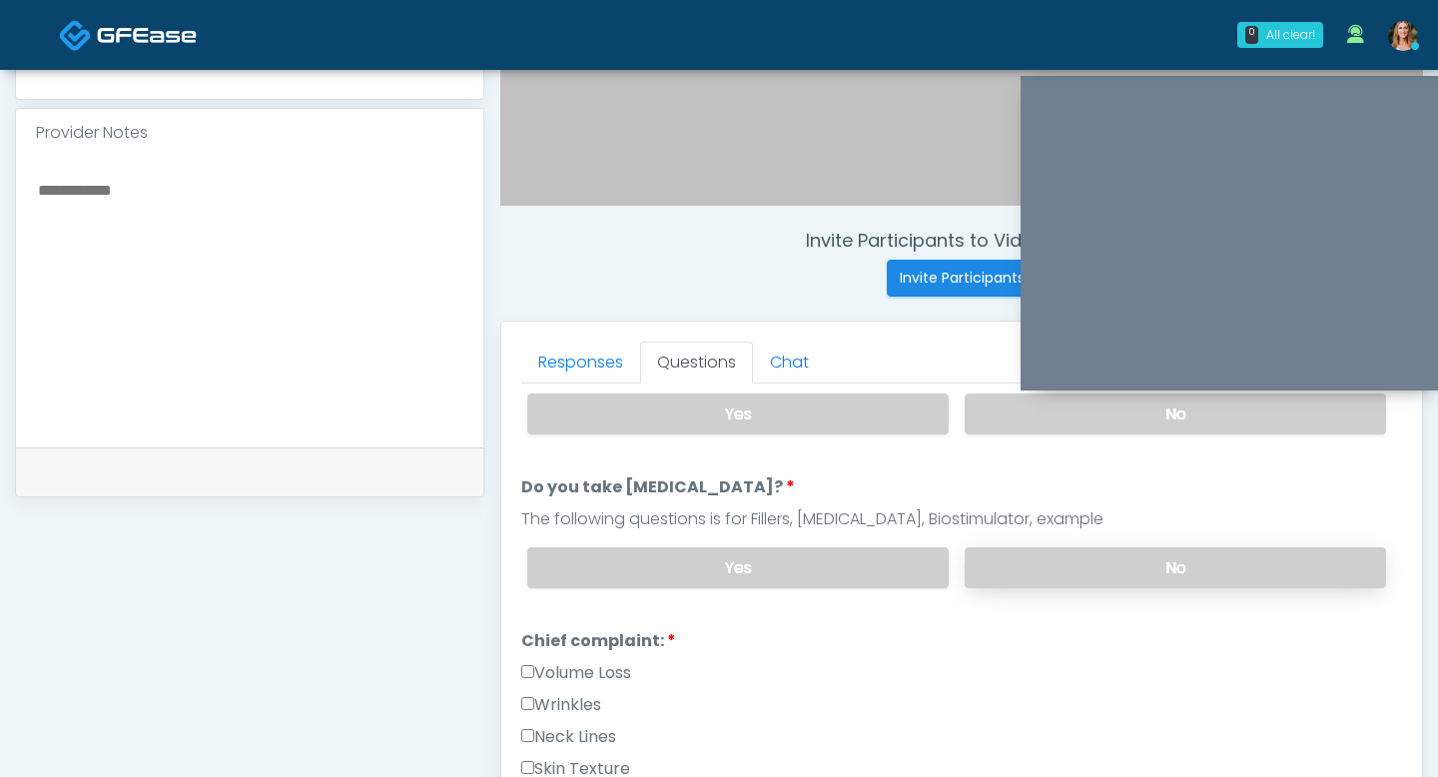
click at [1122, 563] on label "No" at bounding box center [1175, 567] width 421 height 41
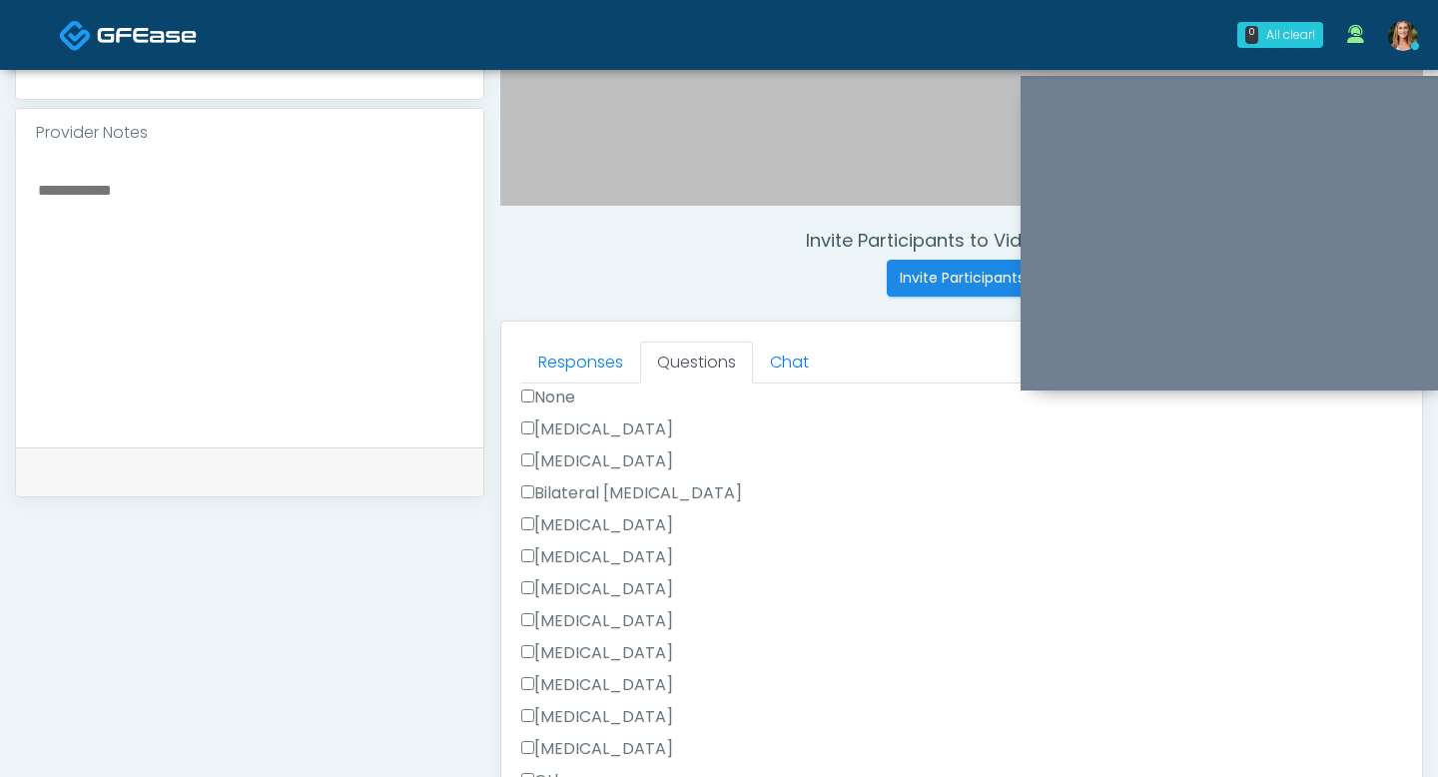
scroll to position [1189, 0]
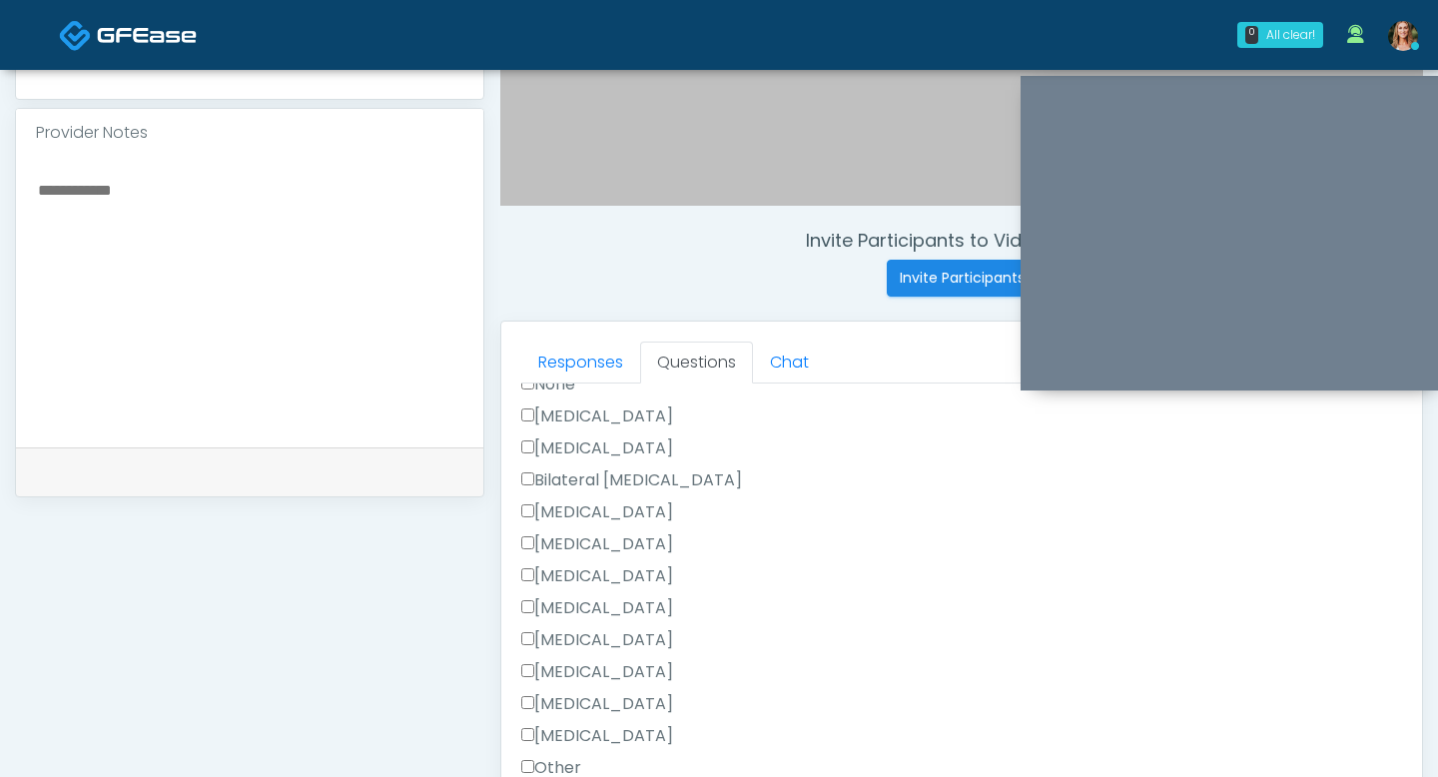
click at [522, 514] on label "[MEDICAL_DATA]" at bounding box center [597, 512] width 152 height 24
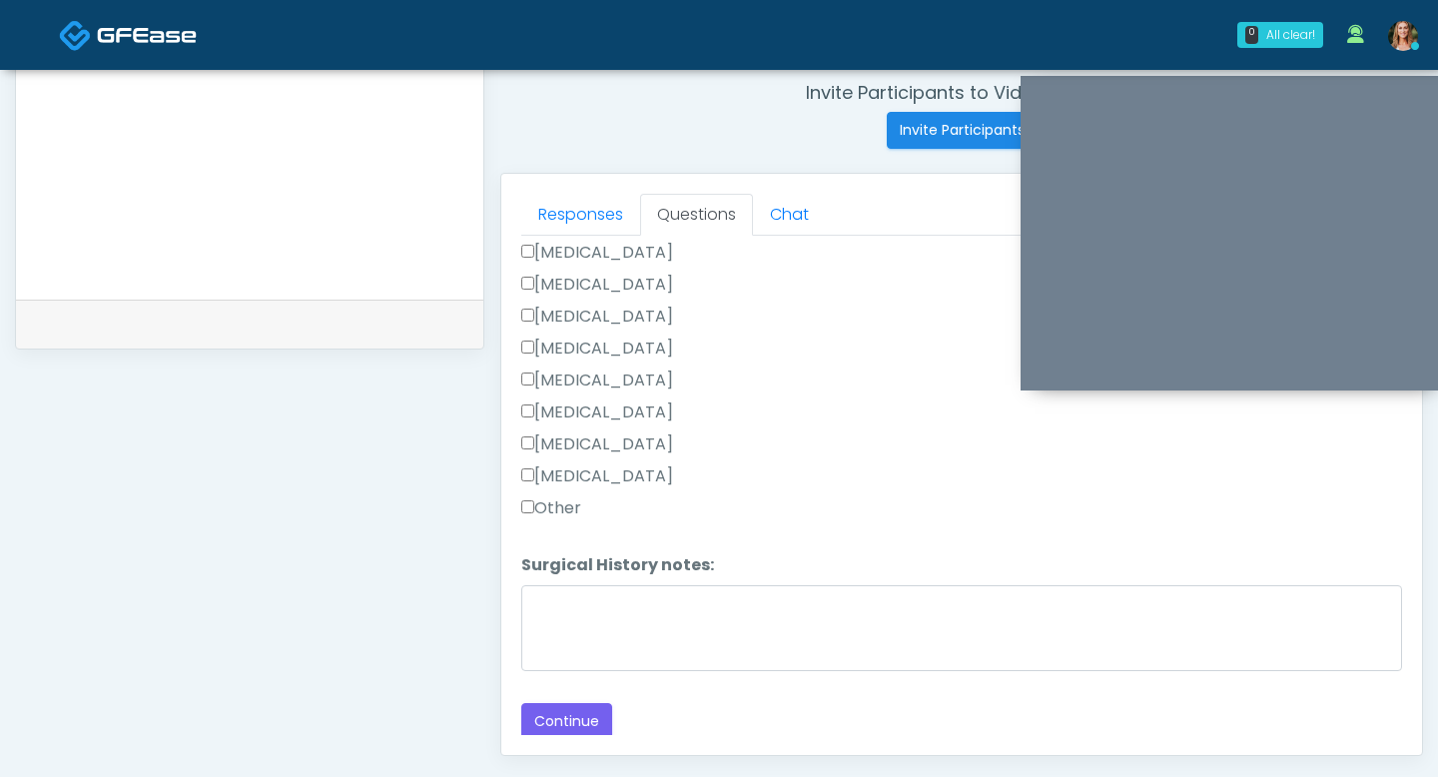
scroll to position [825, 0]
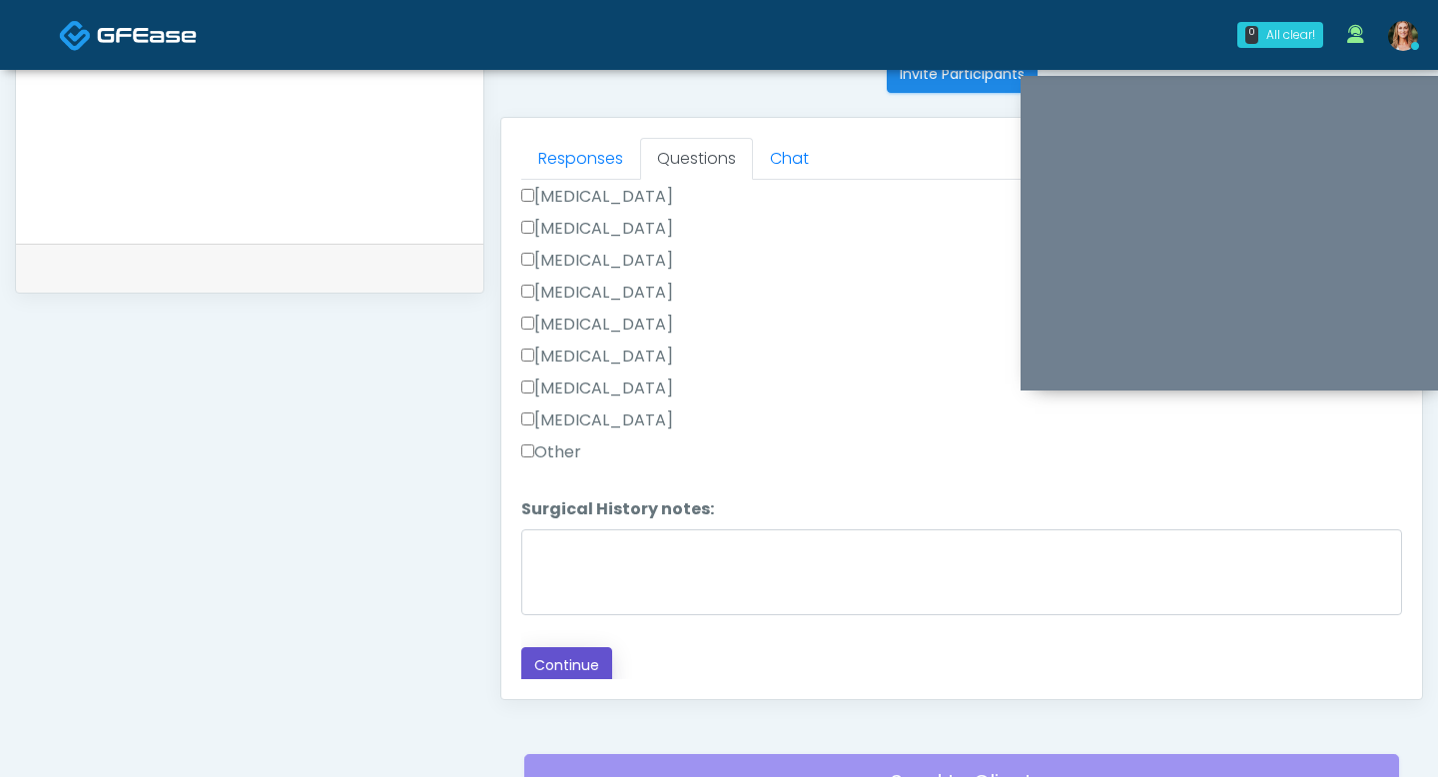
click at [571, 650] on button "Continue" at bounding box center [566, 665] width 91 height 37
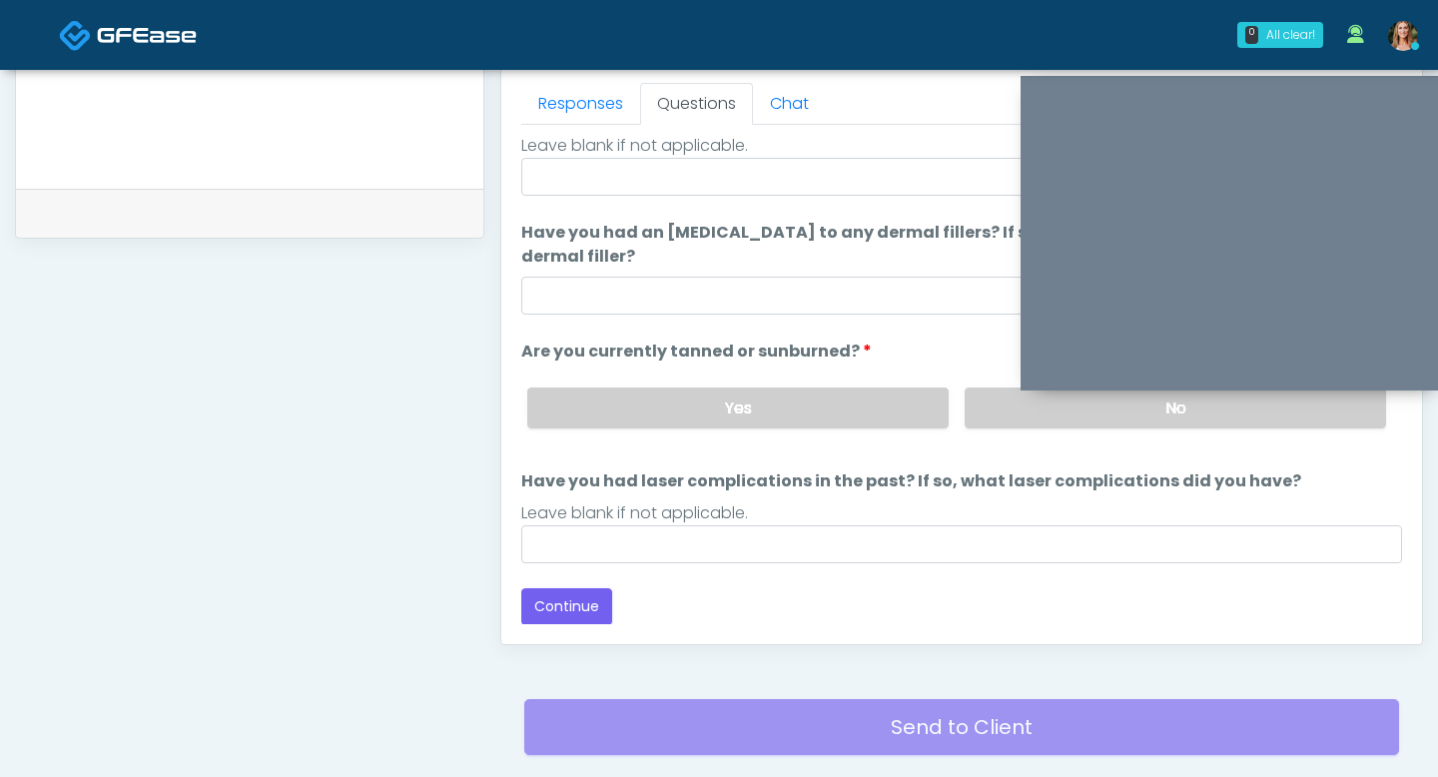
scroll to position [875, 0]
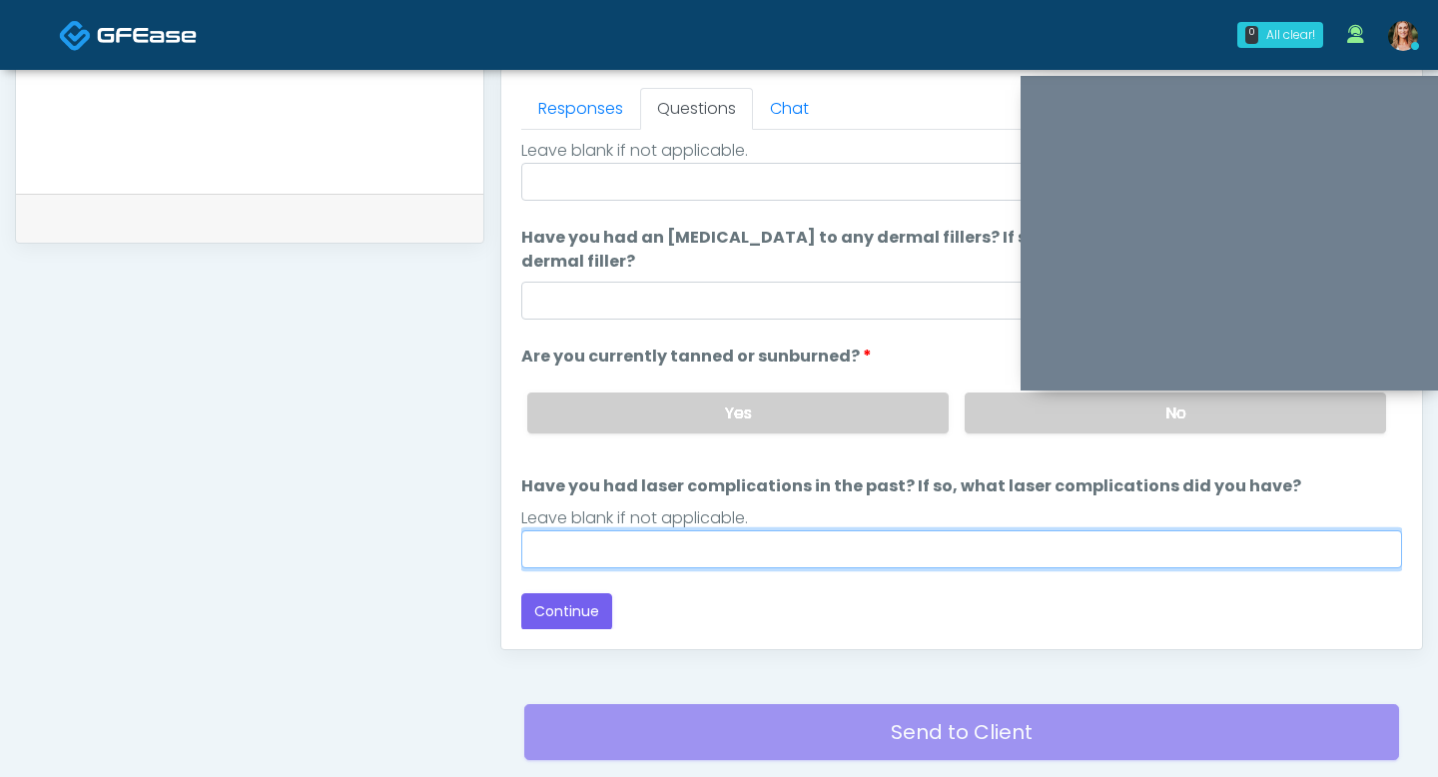
click at [896, 558] on input "Have you had laser complications in the past? If so, what laser complications d…" at bounding box center [961, 549] width 881 height 38
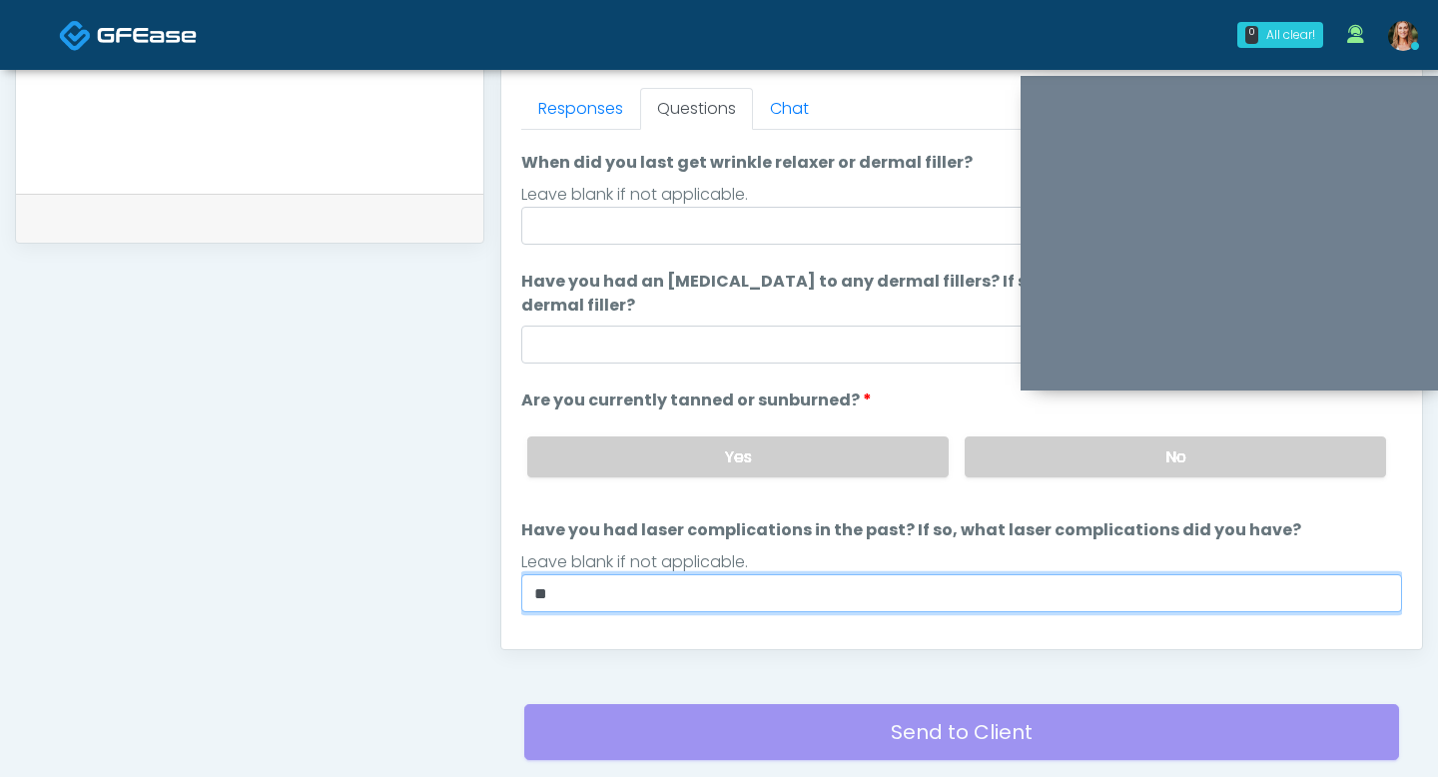
scroll to position [139, 0]
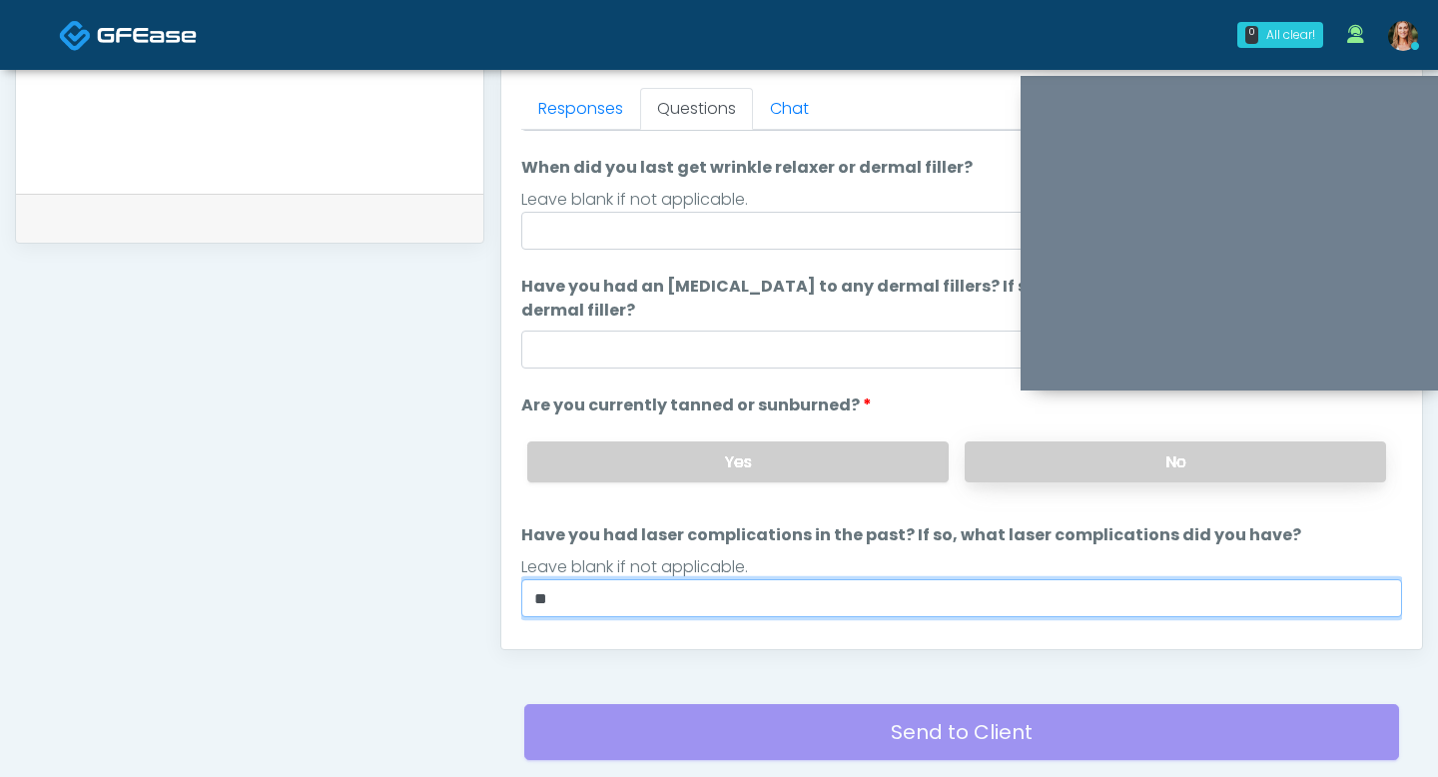
type input "**"
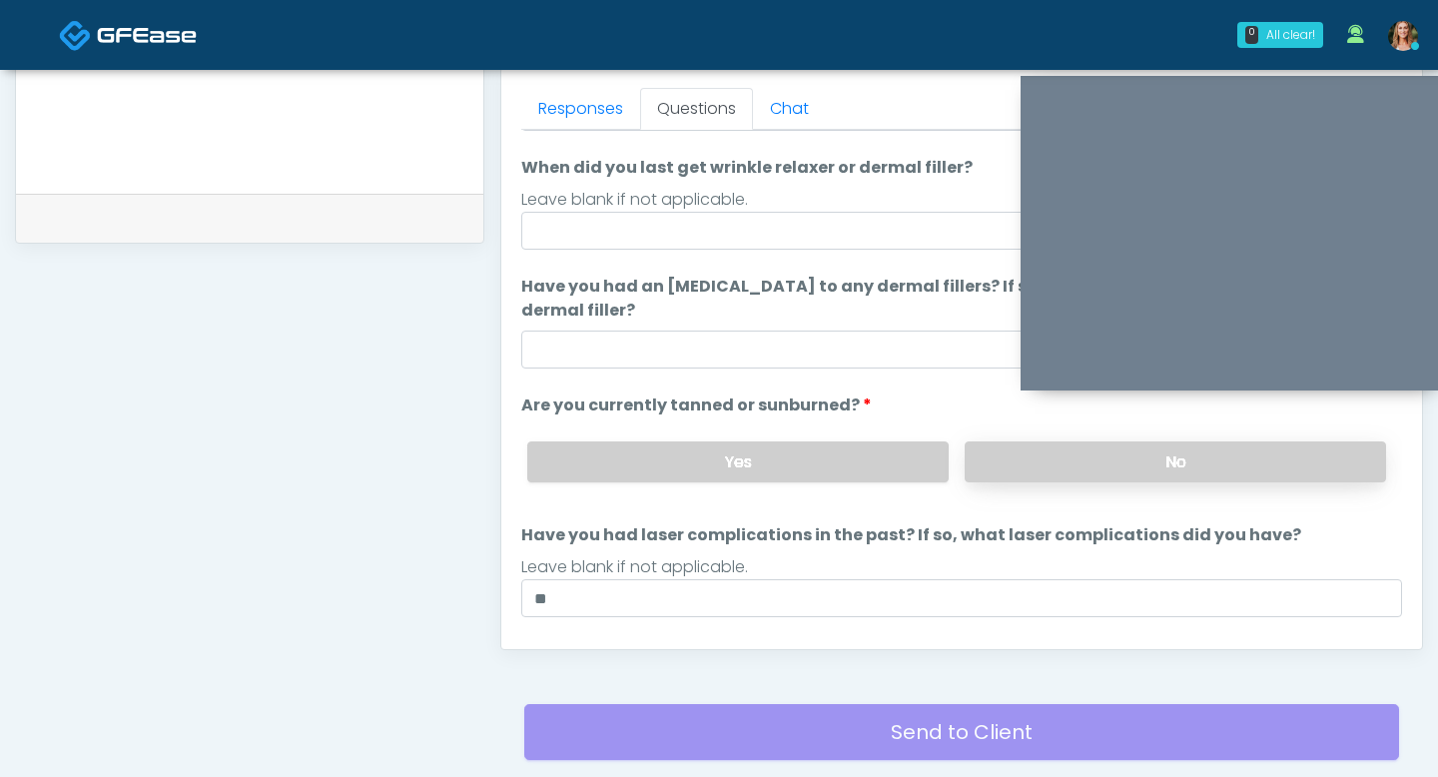
click at [996, 471] on label "No" at bounding box center [1175, 461] width 421 height 41
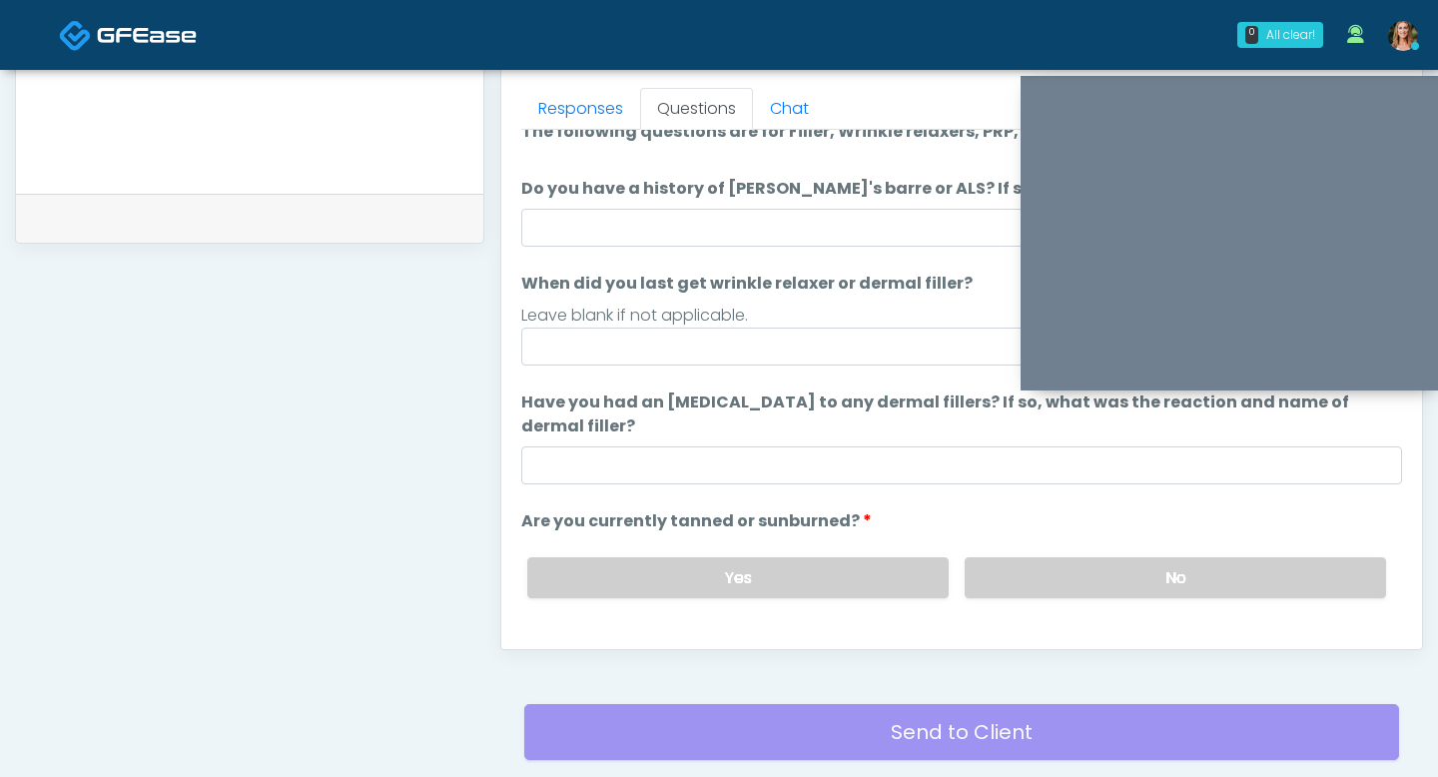
scroll to position [17, 0]
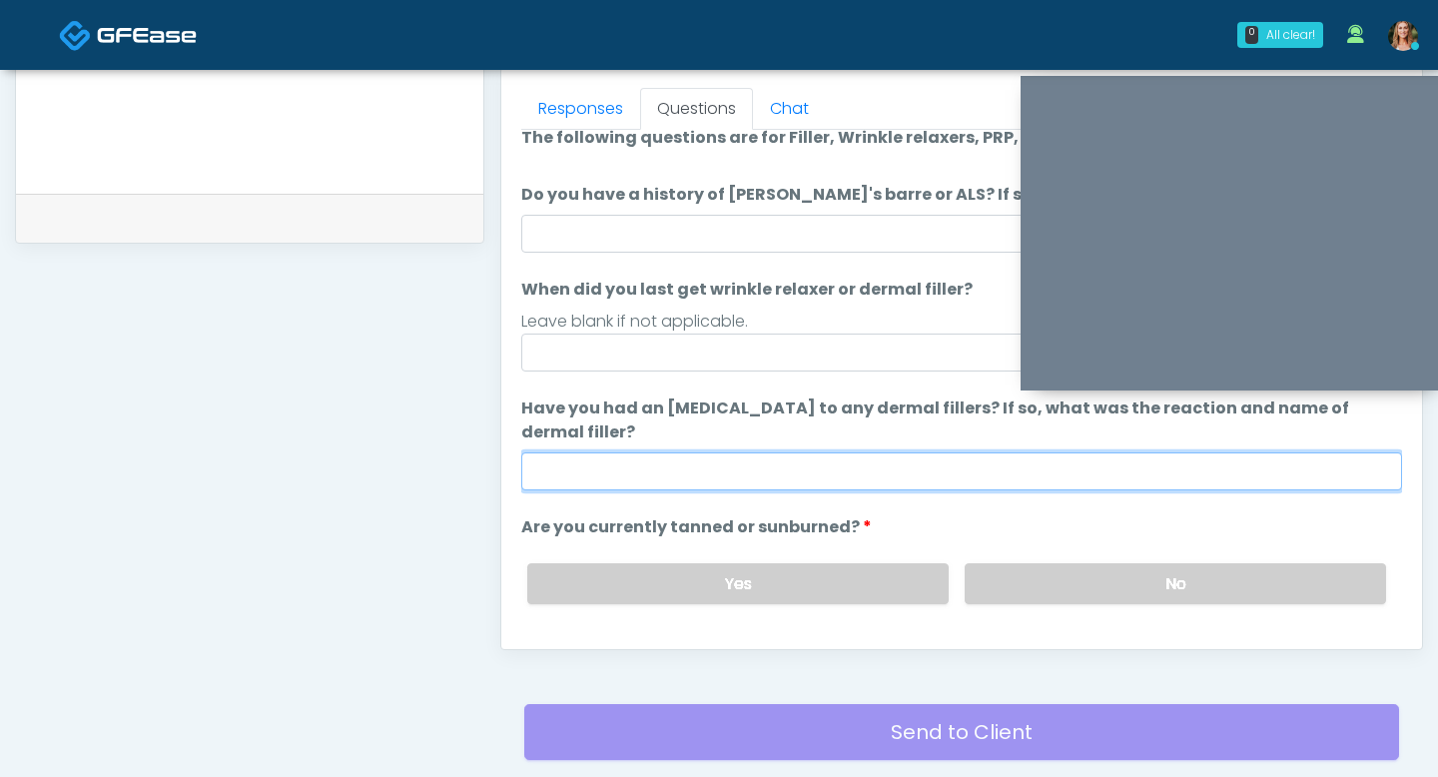
click at [884, 467] on input "Have you had an [MEDICAL_DATA] to any dermal fillers? If so, what was the react…" at bounding box center [961, 471] width 881 height 38
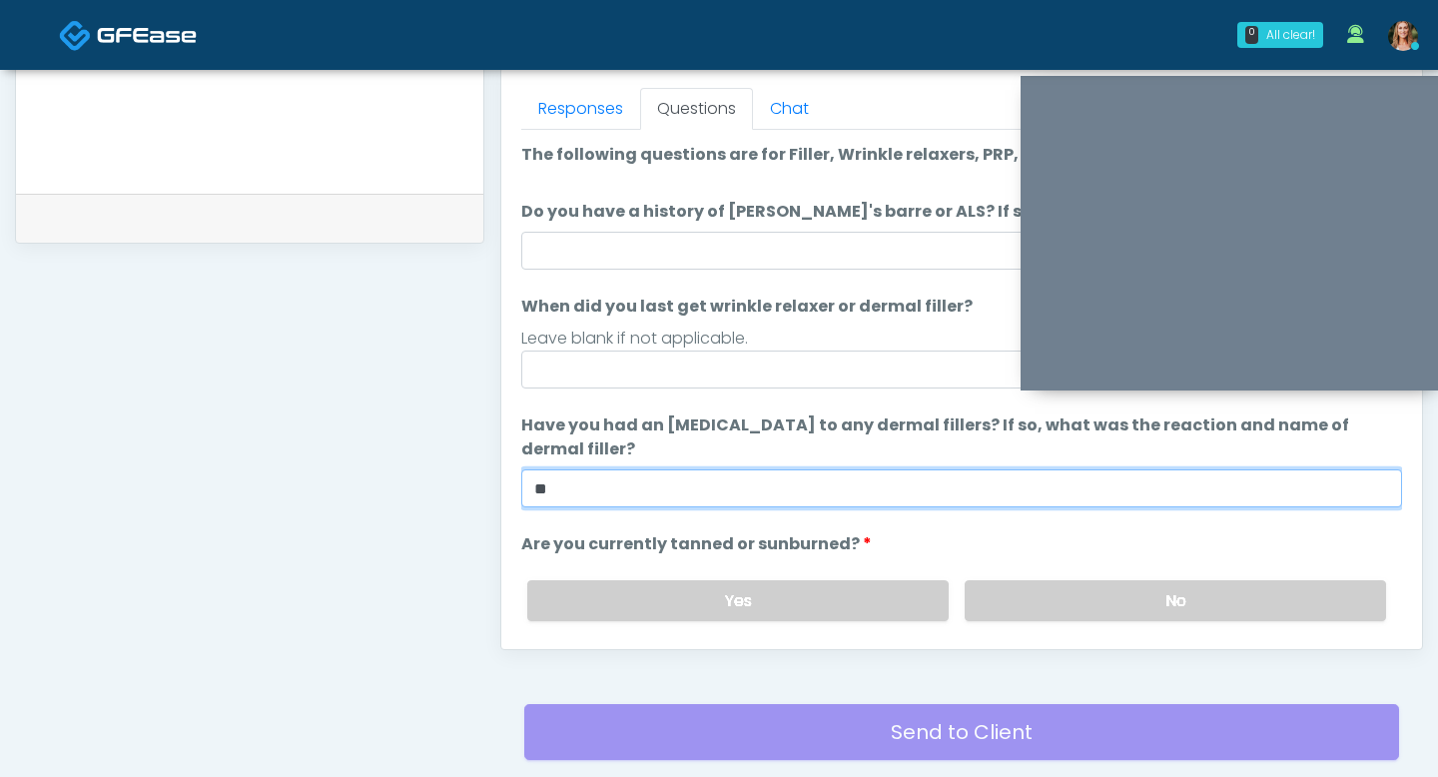
type input "**"
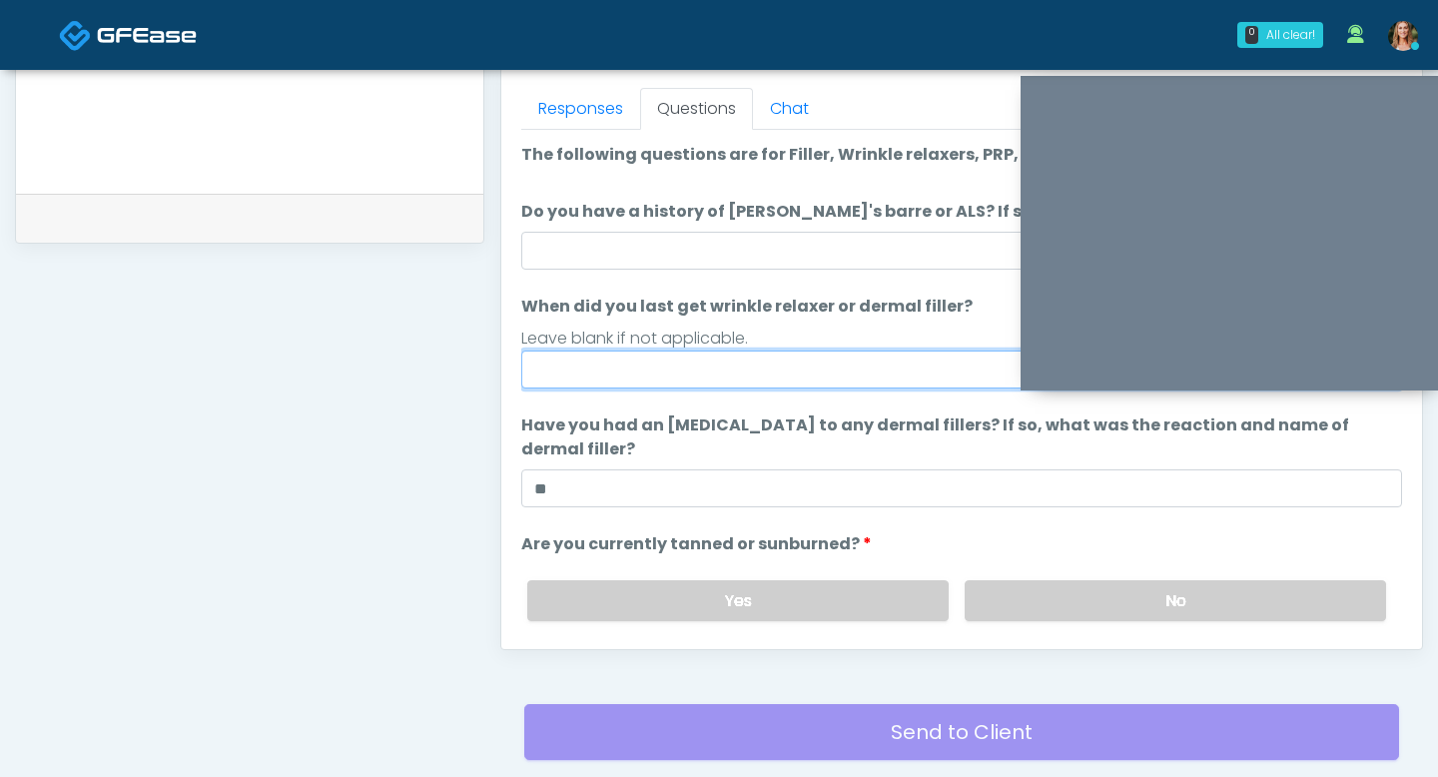
click at [728, 362] on input "When did you last get wrinkle relaxer or dermal filler?" at bounding box center [961, 370] width 881 height 38
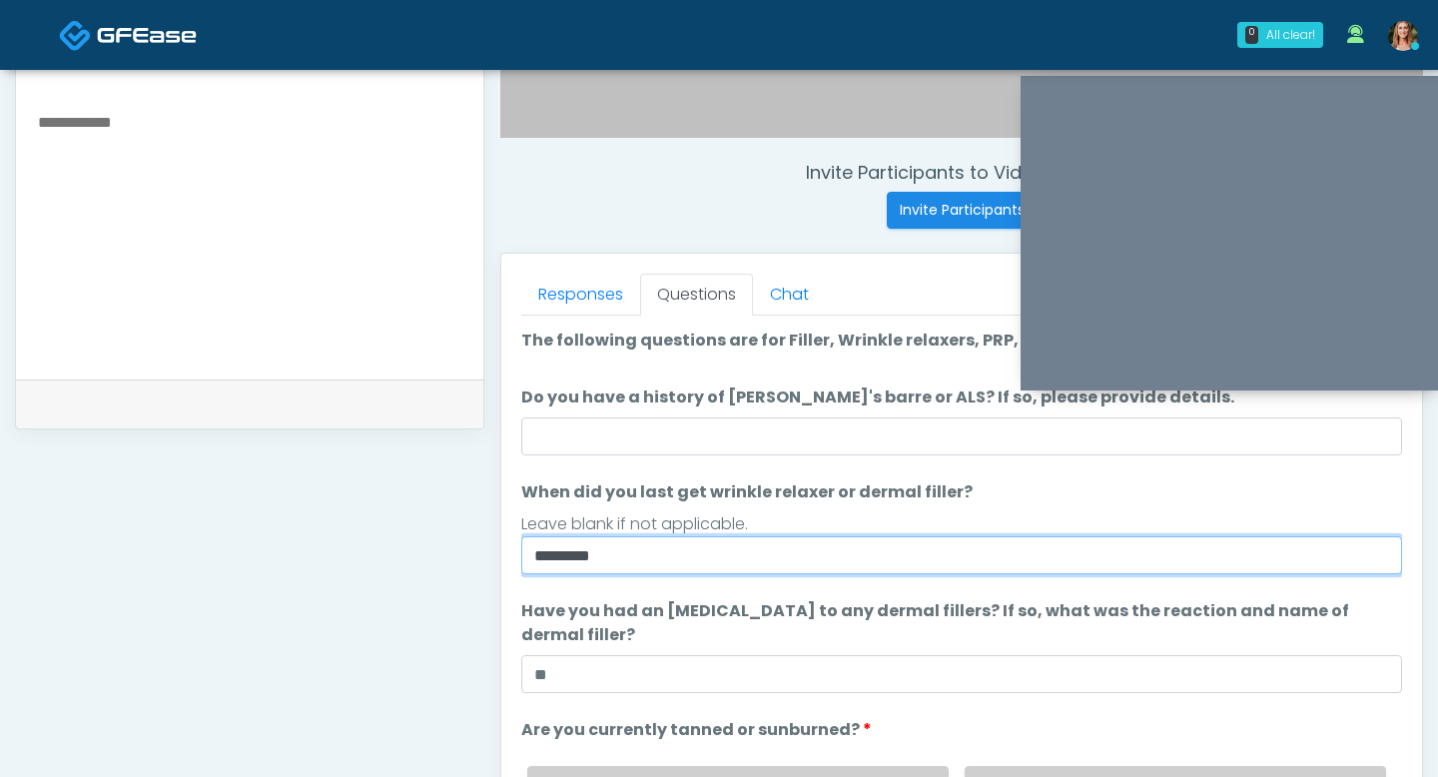
scroll to position [681, 0]
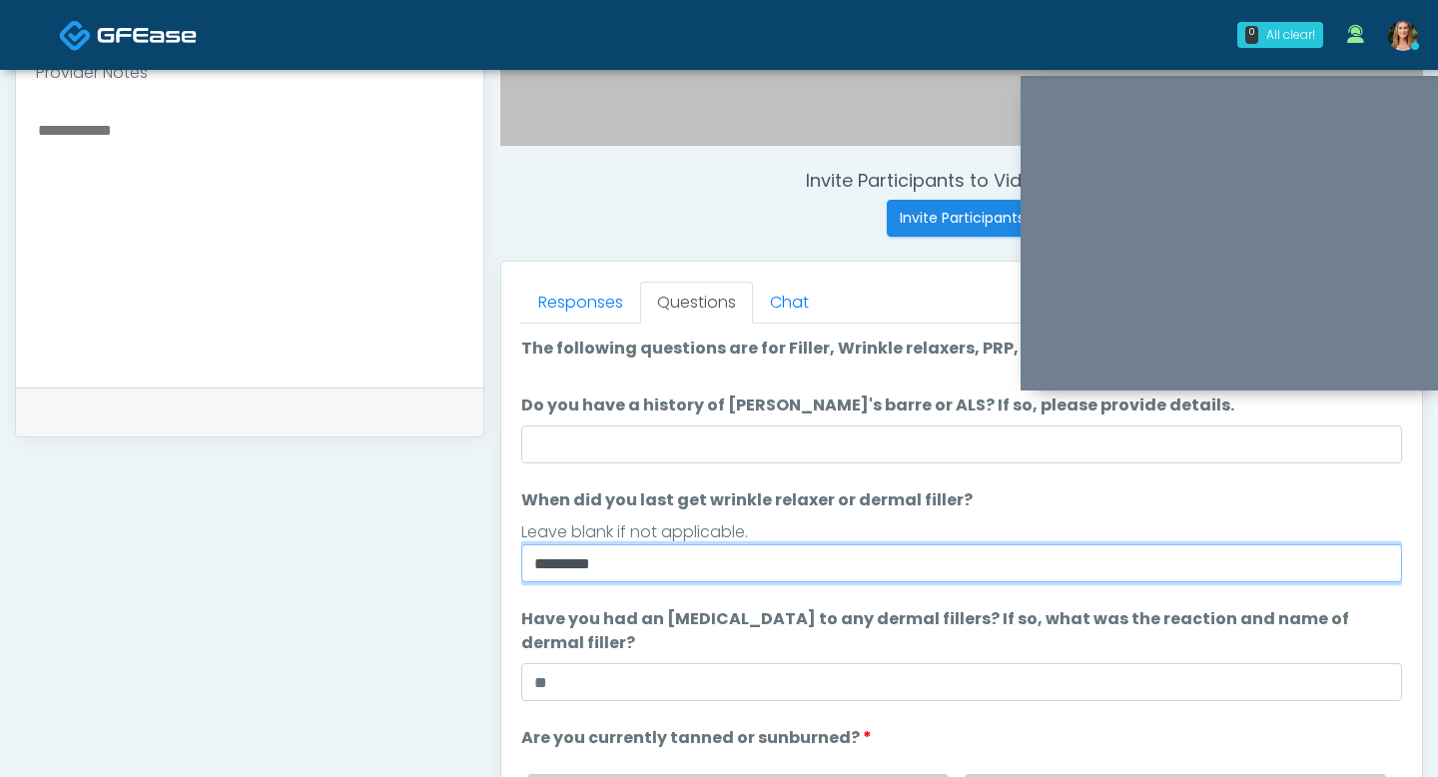
type input "********"
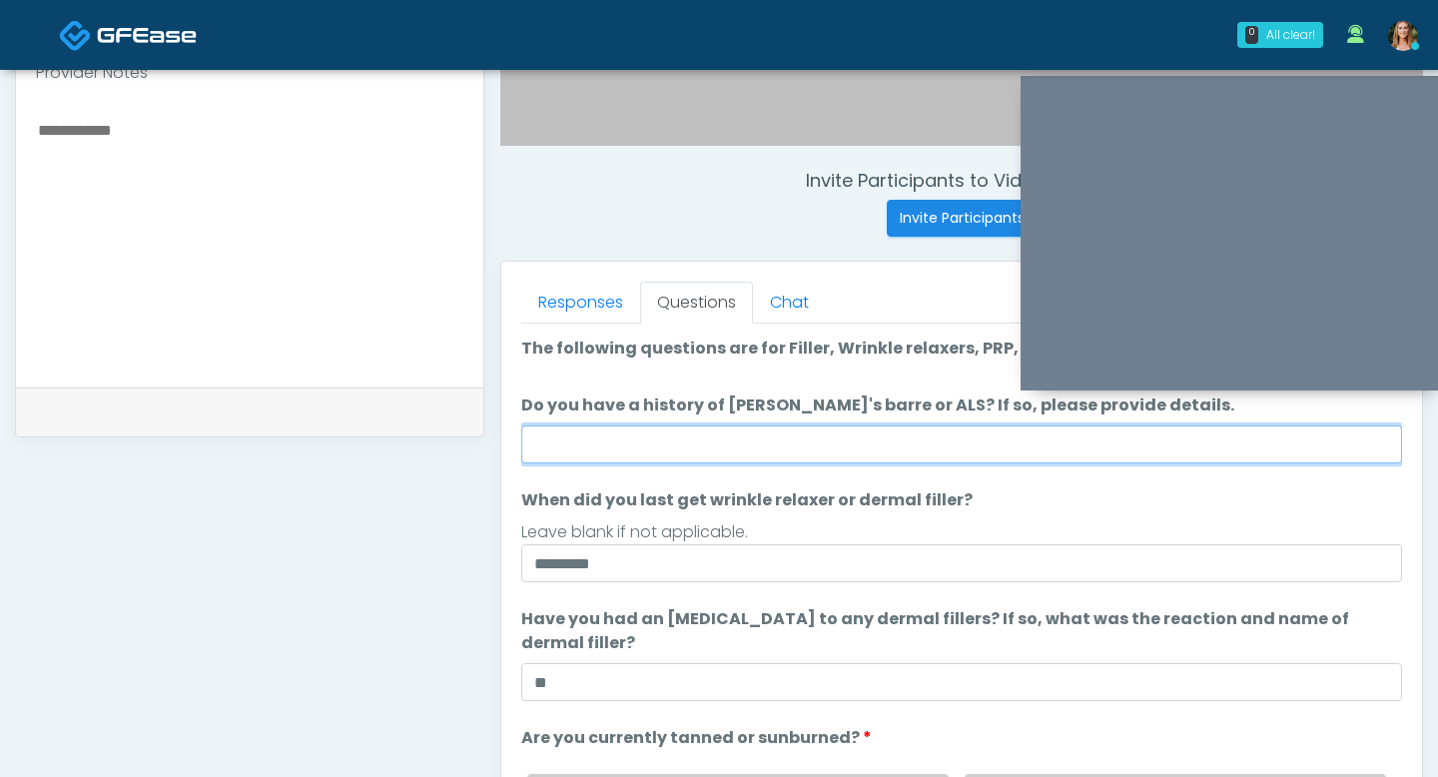
click at [738, 444] on input "Do you have a history of [PERSON_NAME]'s barre or ALS? If so, please provide de…" at bounding box center [961, 444] width 881 height 38
click at [750, 444] on input "Do you have a history of [PERSON_NAME]'s barre or ALS? If so, please provide de…" at bounding box center [961, 444] width 881 height 38
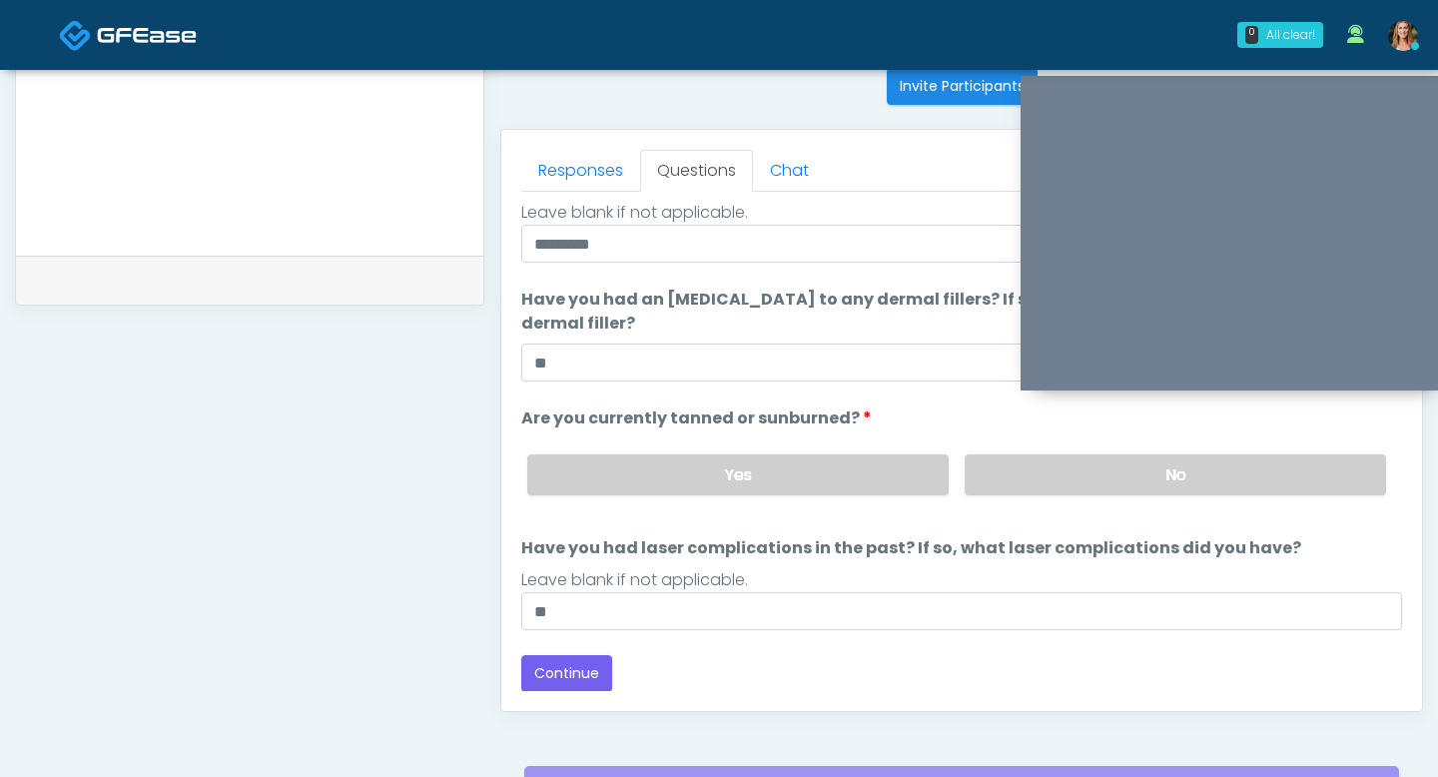
scroll to position [823, 0]
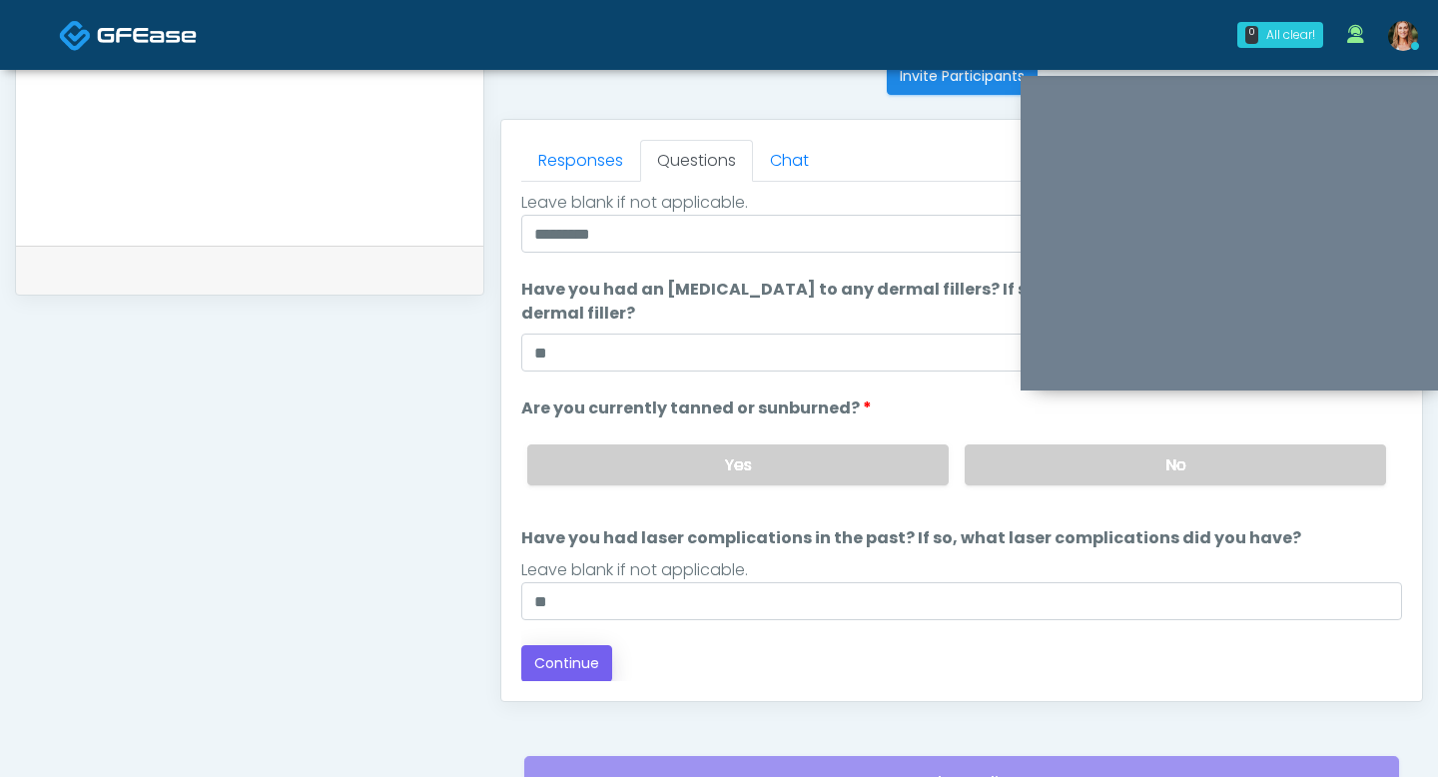
type input "**"
click at [568, 661] on button "Continue" at bounding box center [566, 663] width 91 height 37
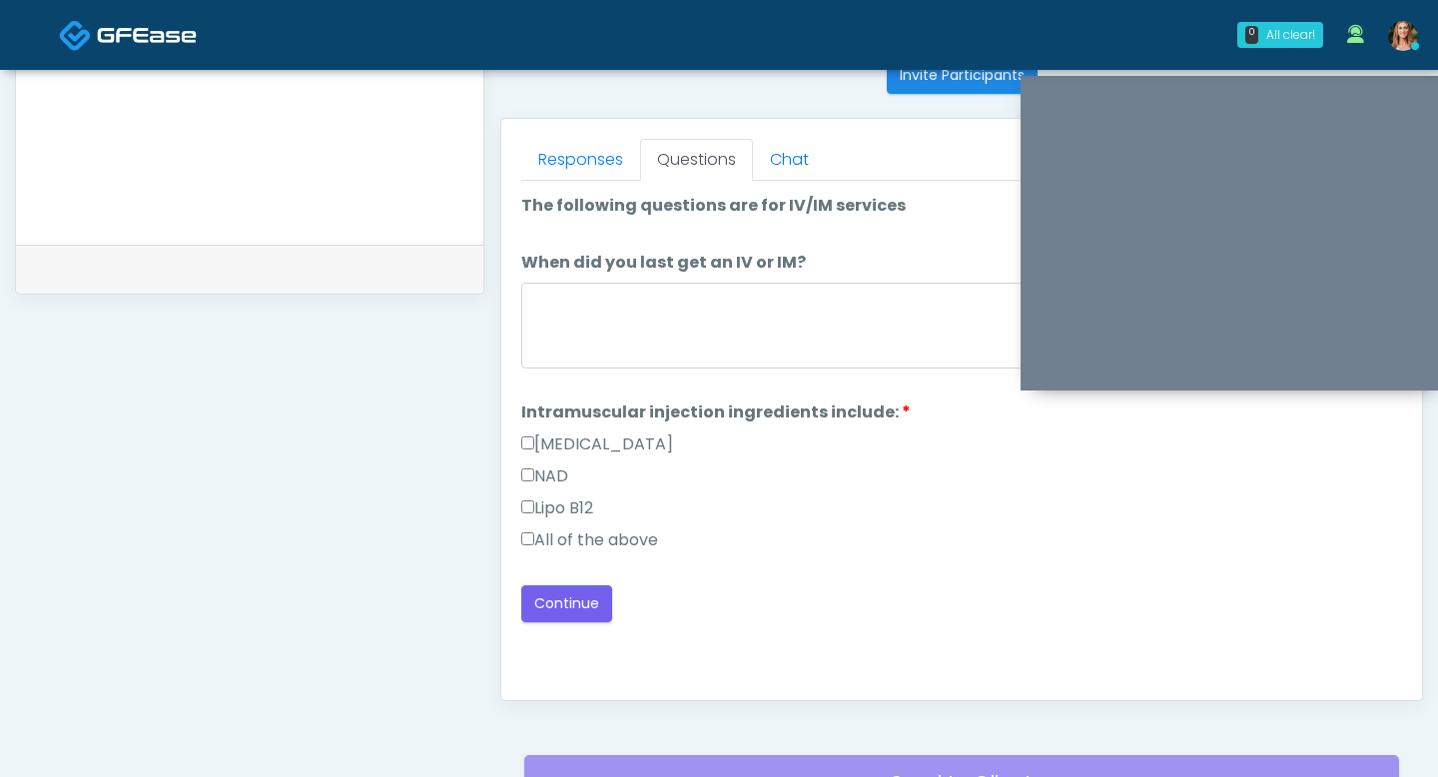
scroll to position [822, 0]
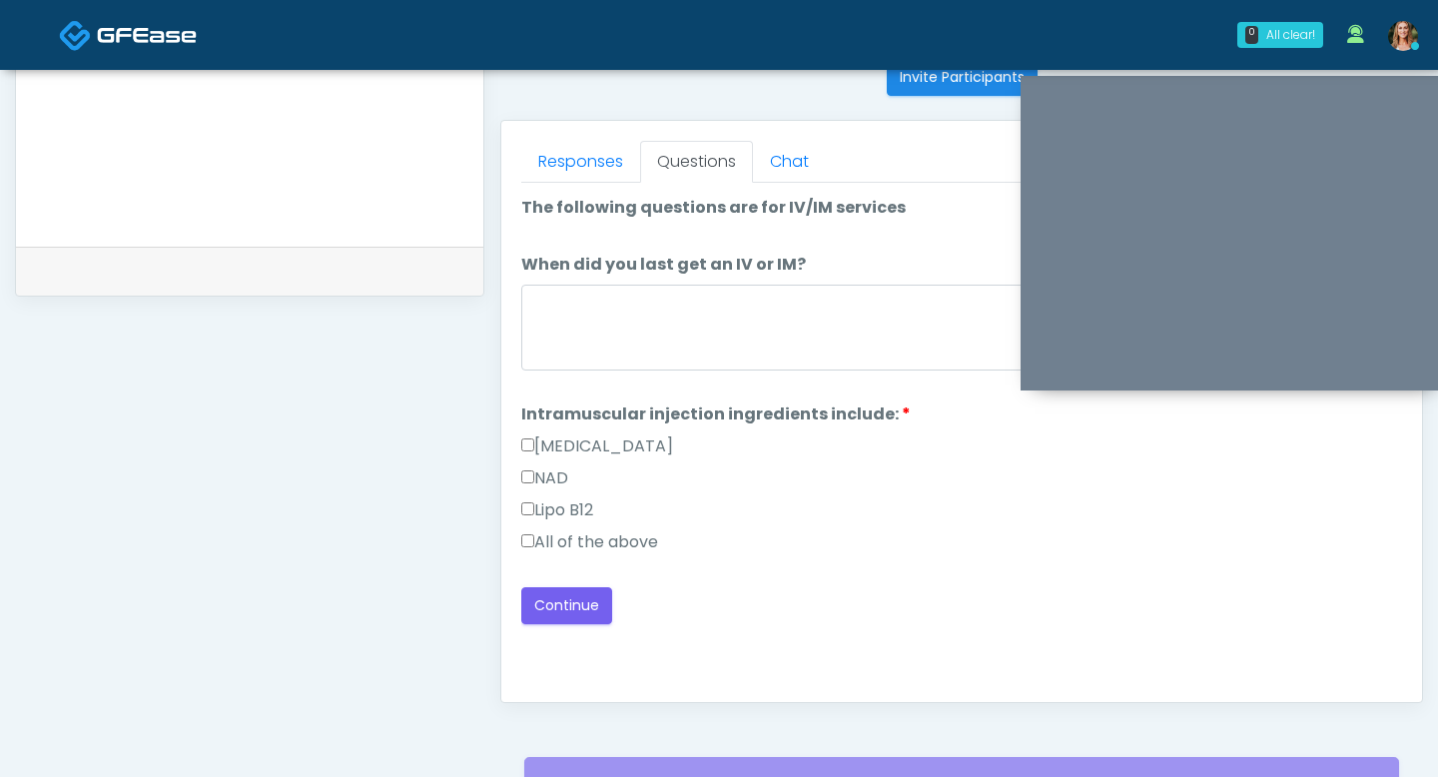
click at [525, 531] on label "All of the above" at bounding box center [589, 542] width 137 height 24
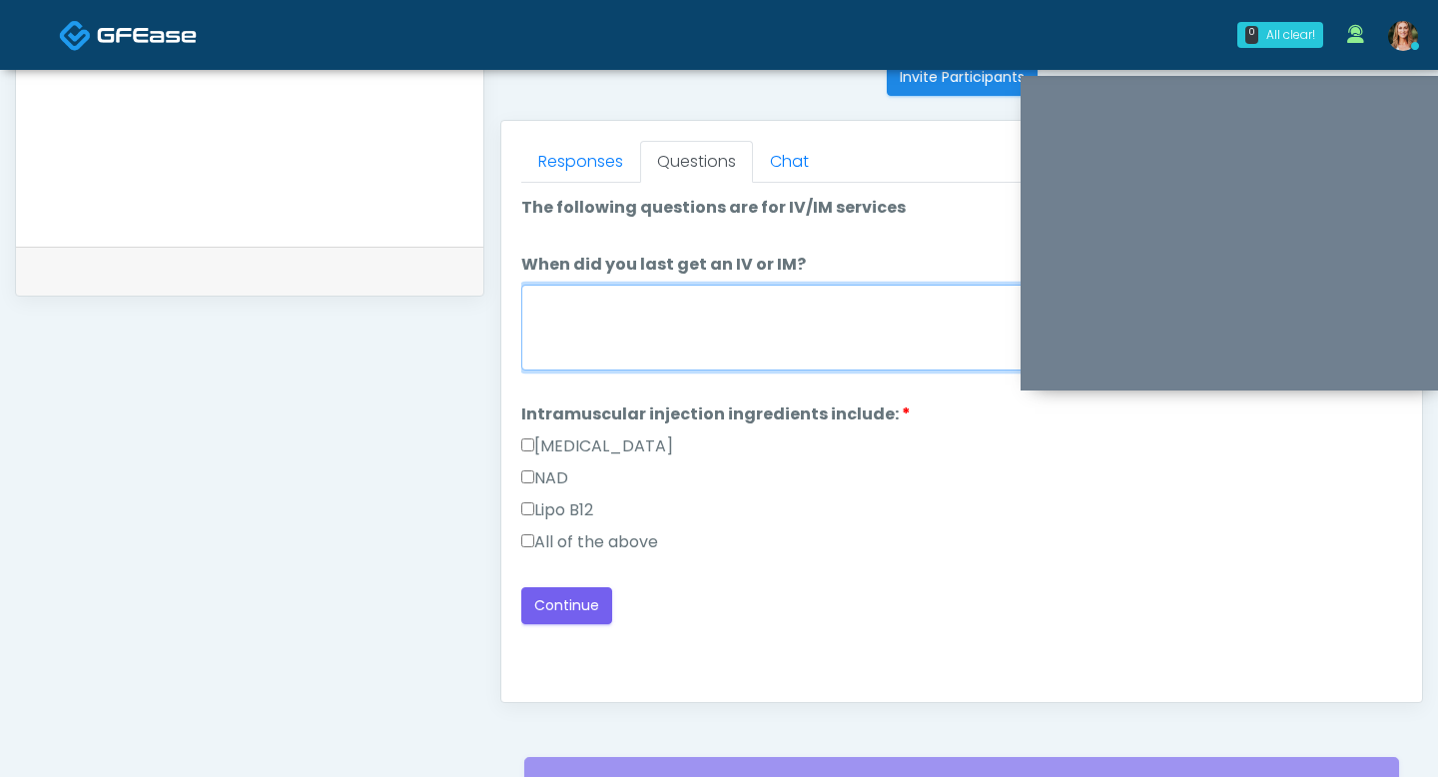
click at [595, 341] on textarea "When did you last get an IV or IM?" at bounding box center [961, 328] width 881 height 86
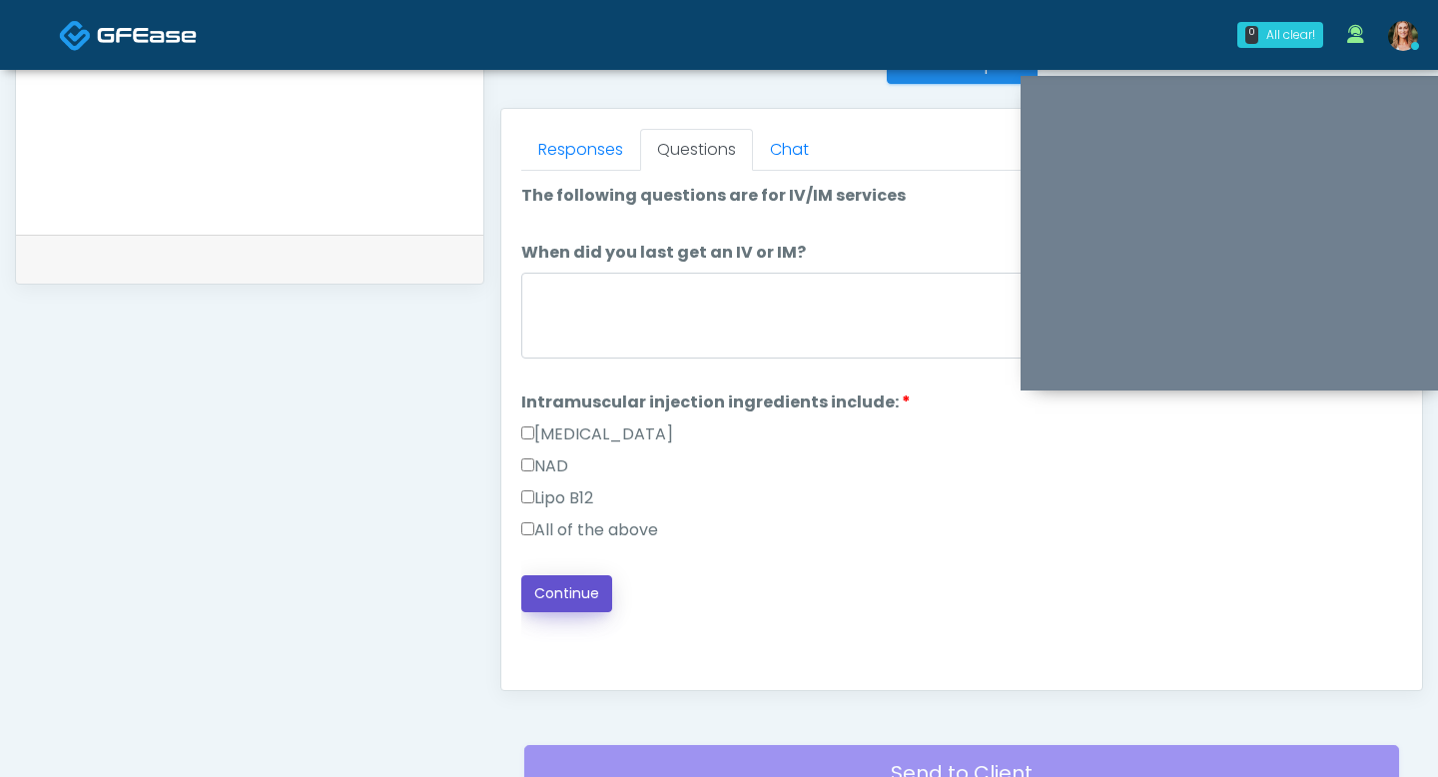
click at [570, 587] on button "Continue" at bounding box center [566, 593] width 91 height 37
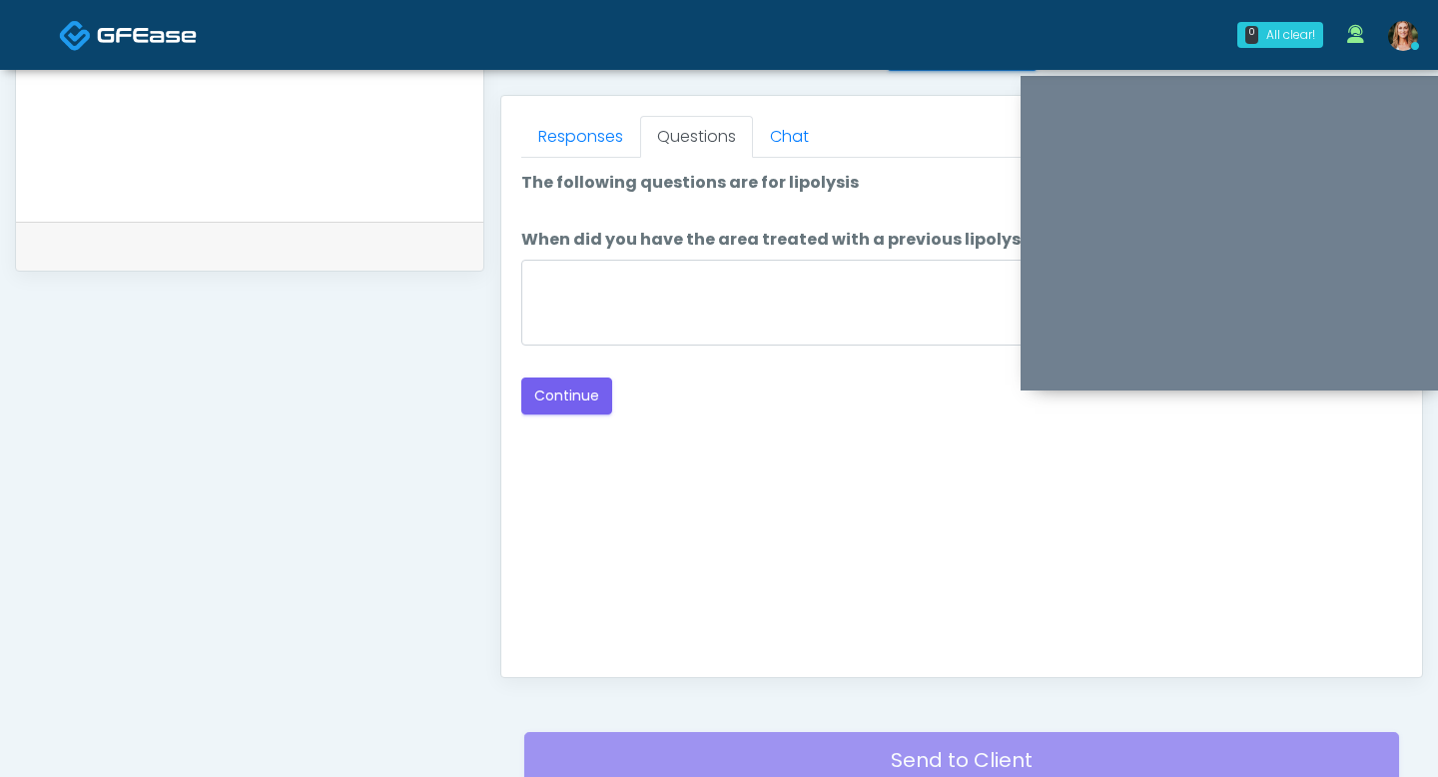
scroll to position [771, 0]
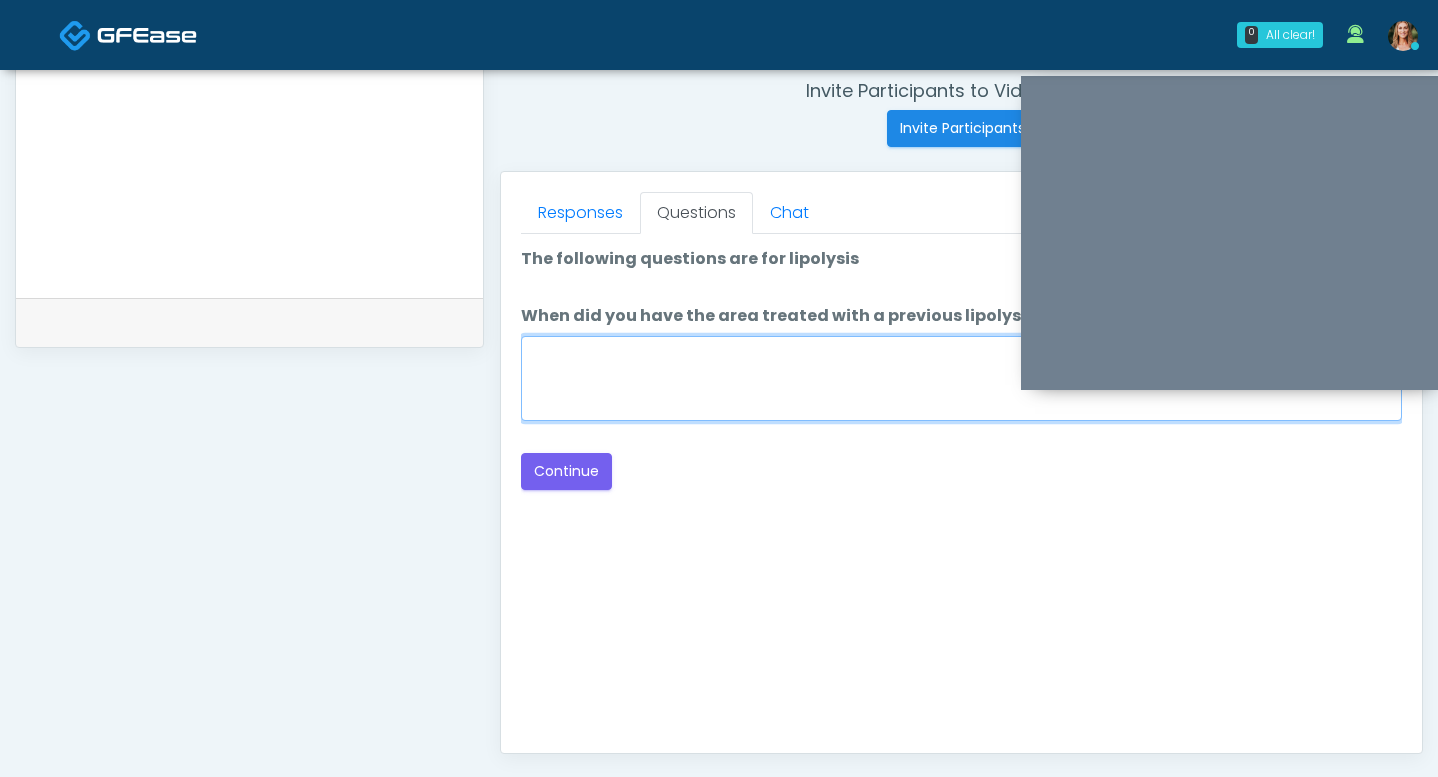
click at [576, 382] on textarea "When did you have the area treated with a previous lipolysis treatment?" at bounding box center [961, 379] width 881 height 86
type textarea "**"
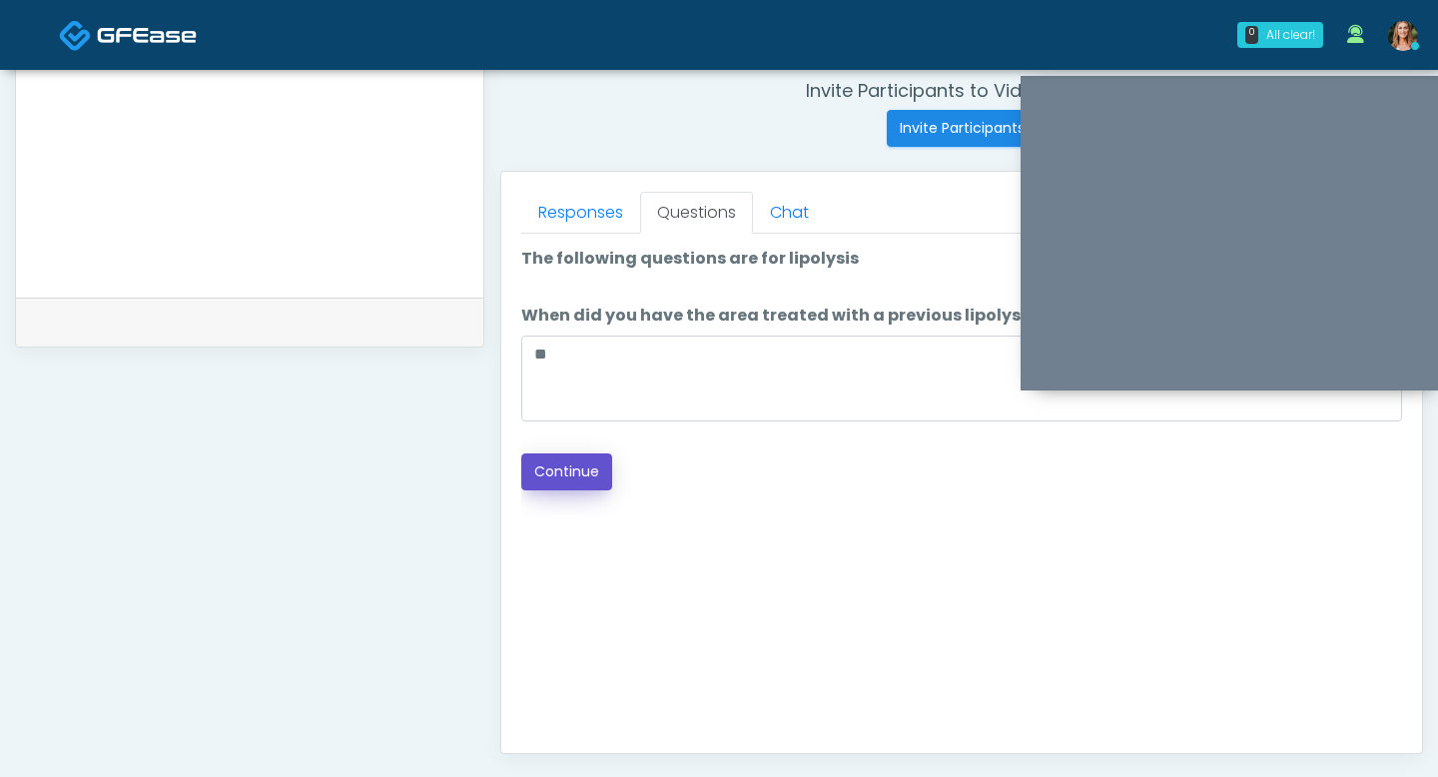
click at [576, 466] on button "Continue" at bounding box center [566, 471] width 91 height 37
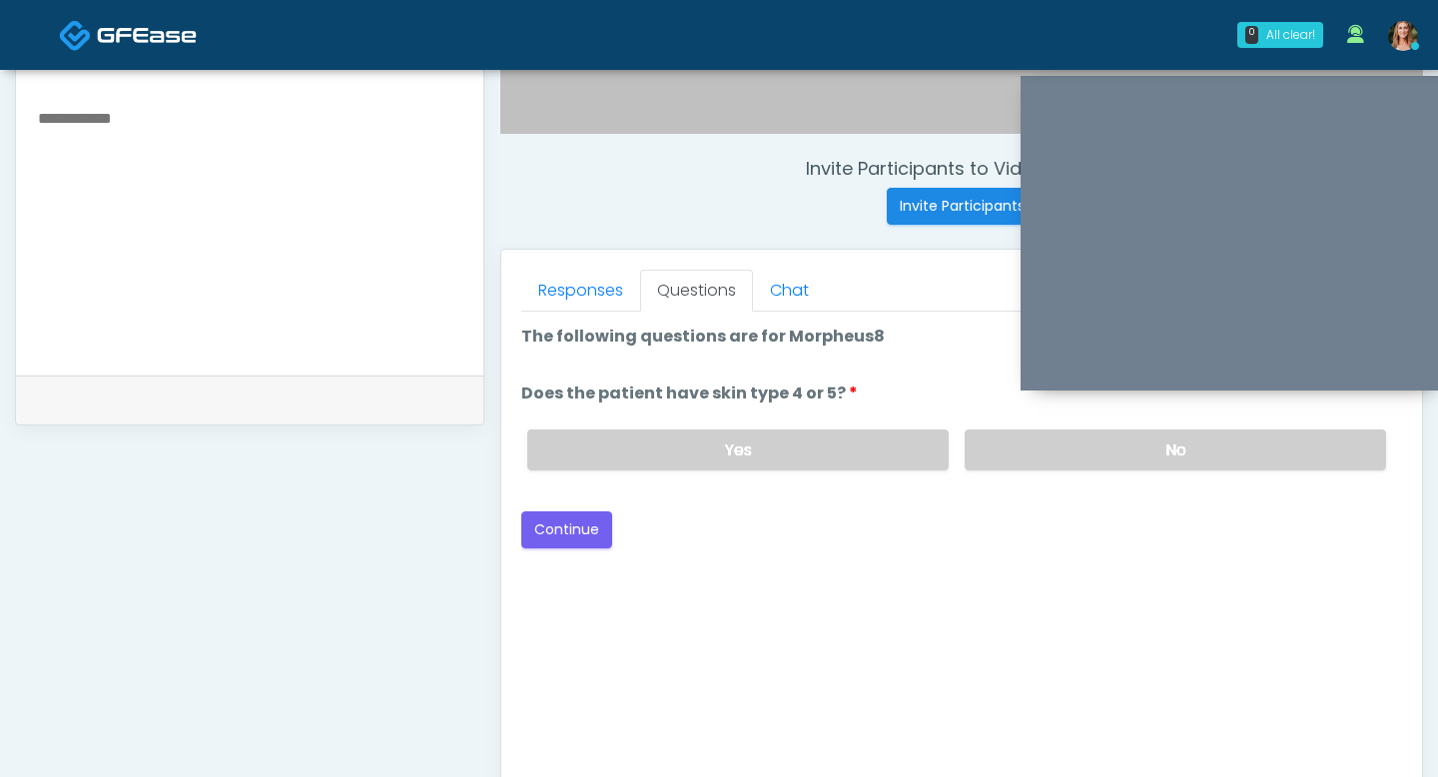
scroll to position [689, 0]
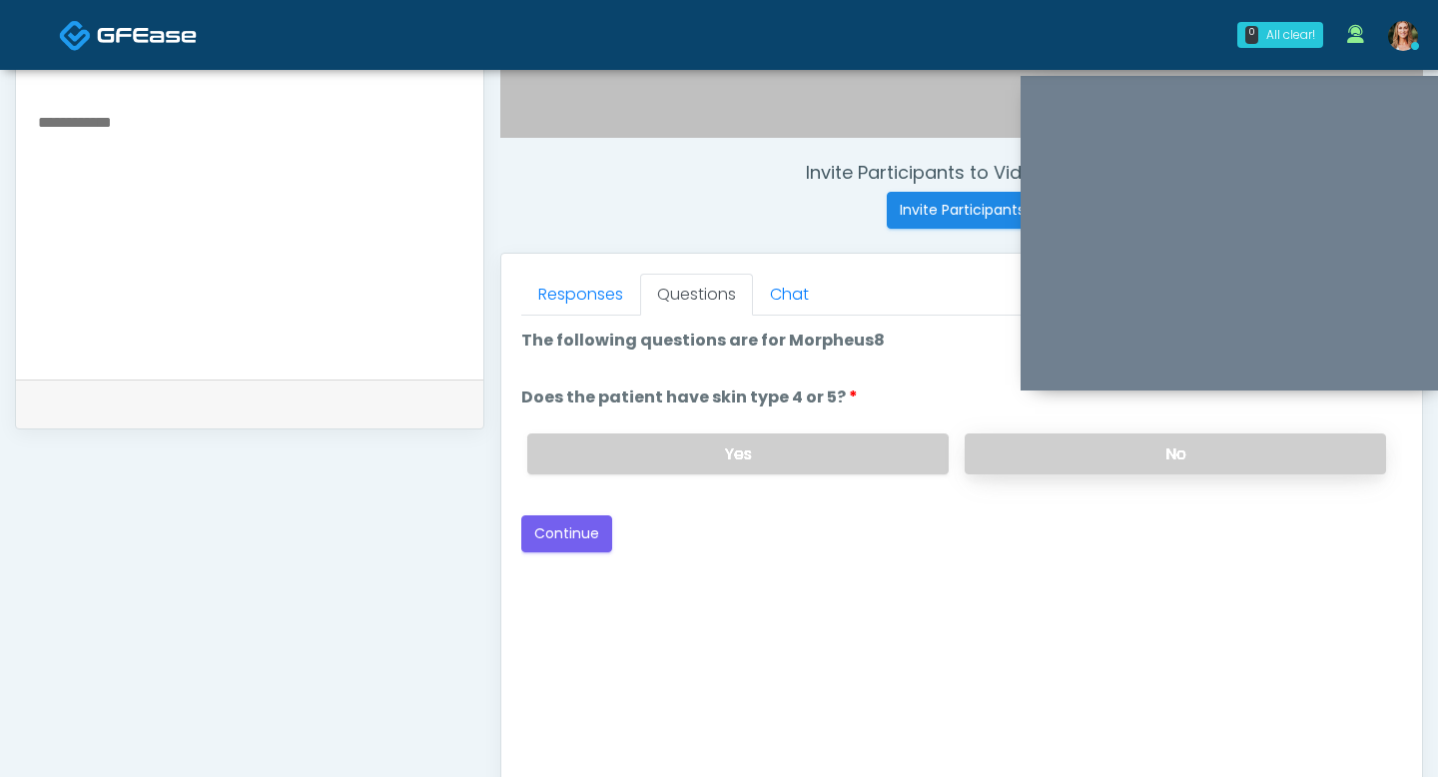
click at [1022, 460] on label "No" at bounding box center [1175, 453] width 421 height 41
click at [540, 523] on button "Continue" at bounding box center [566, 533] width 91 height 37
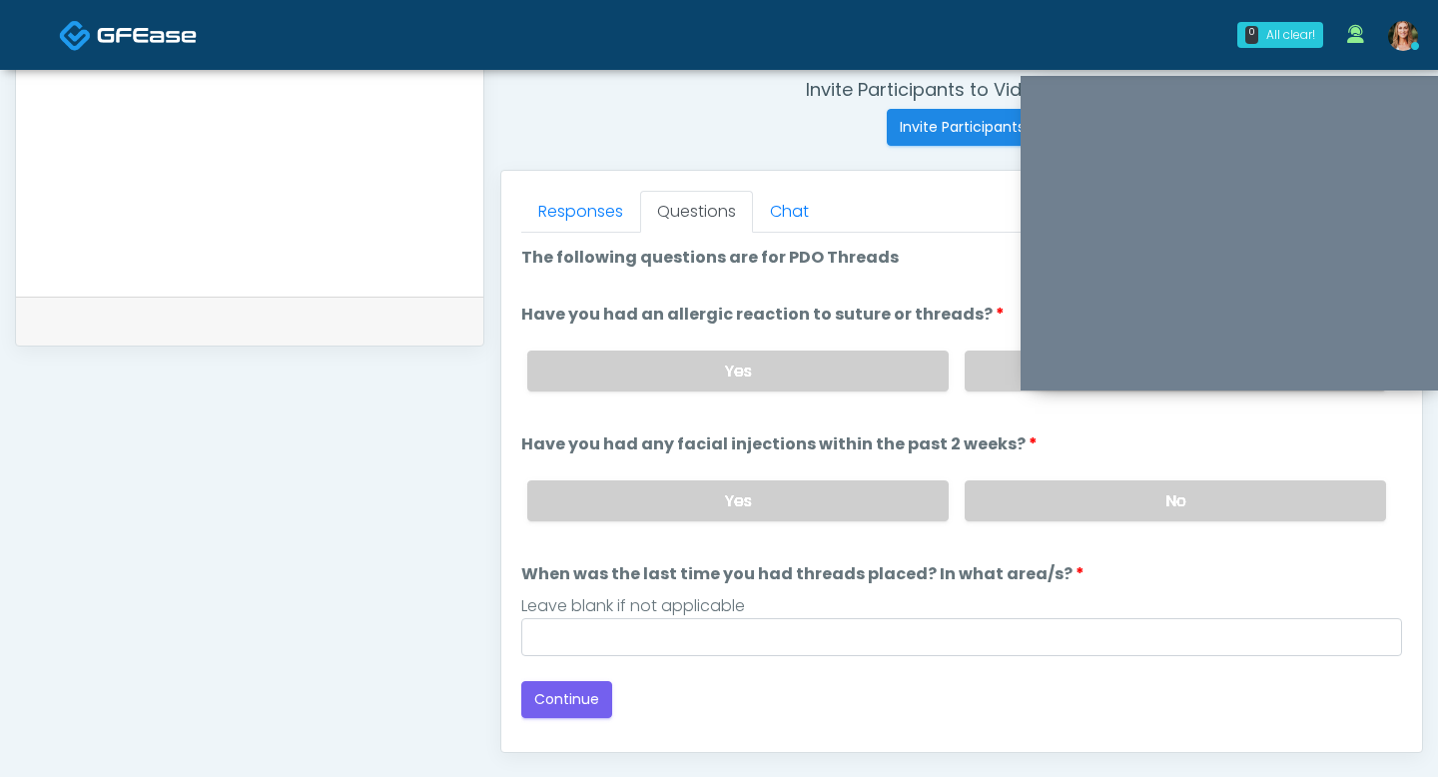
scroll to position [737, 0]
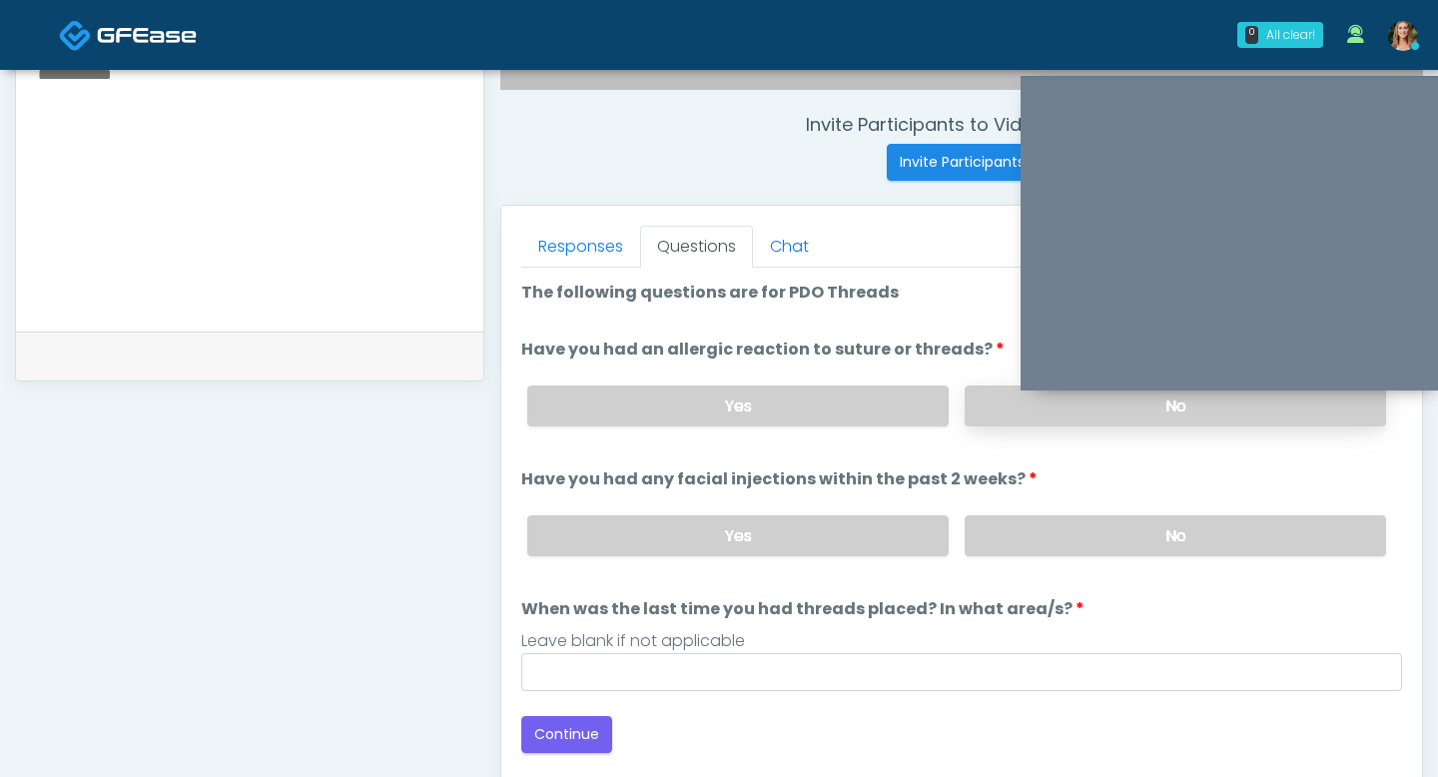
click at [1001, 403] on label "No" at bounding box center [1175, 406] width 421 height 41
click at [1023, 531] on label "No" at bounding box center [1175, 535] width 421 height 41
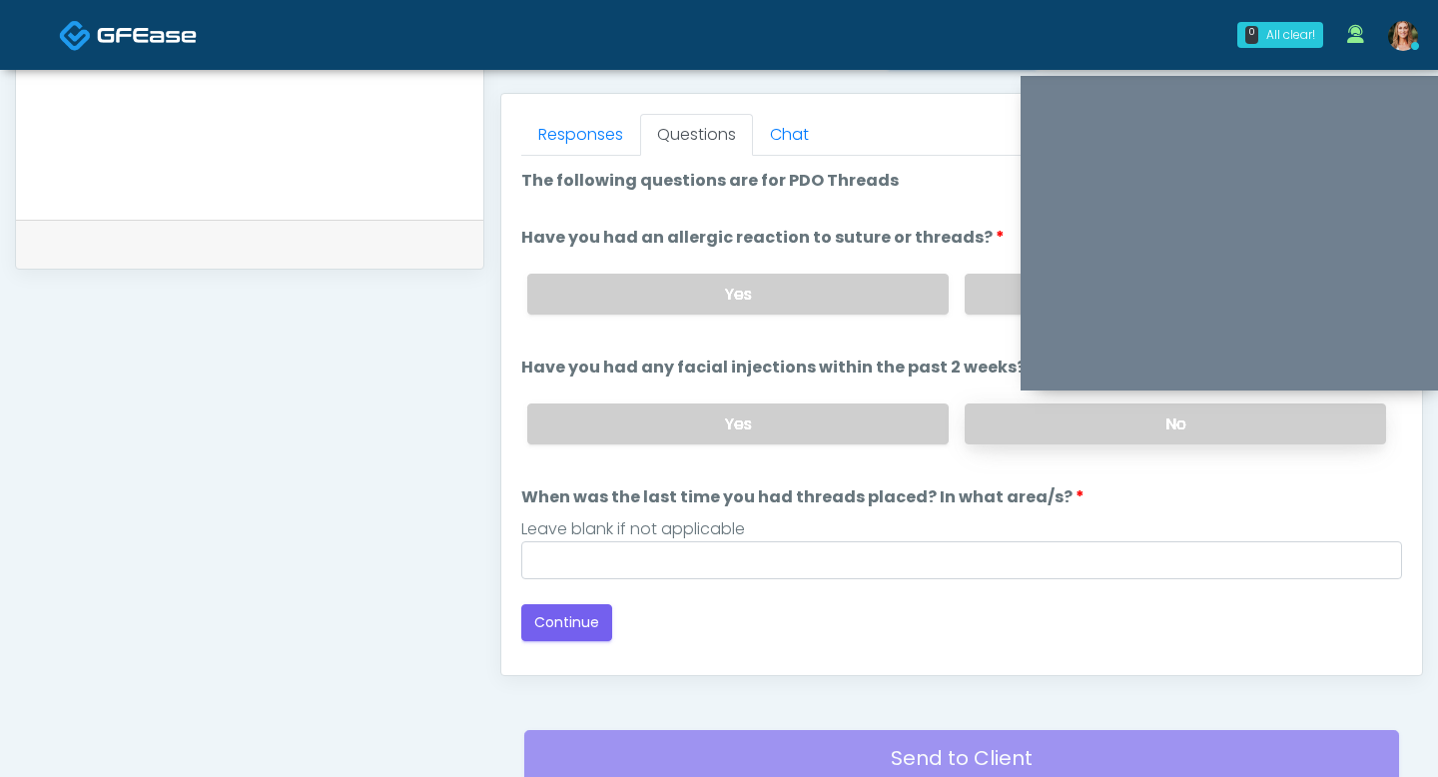
scroll to position [863, 0]
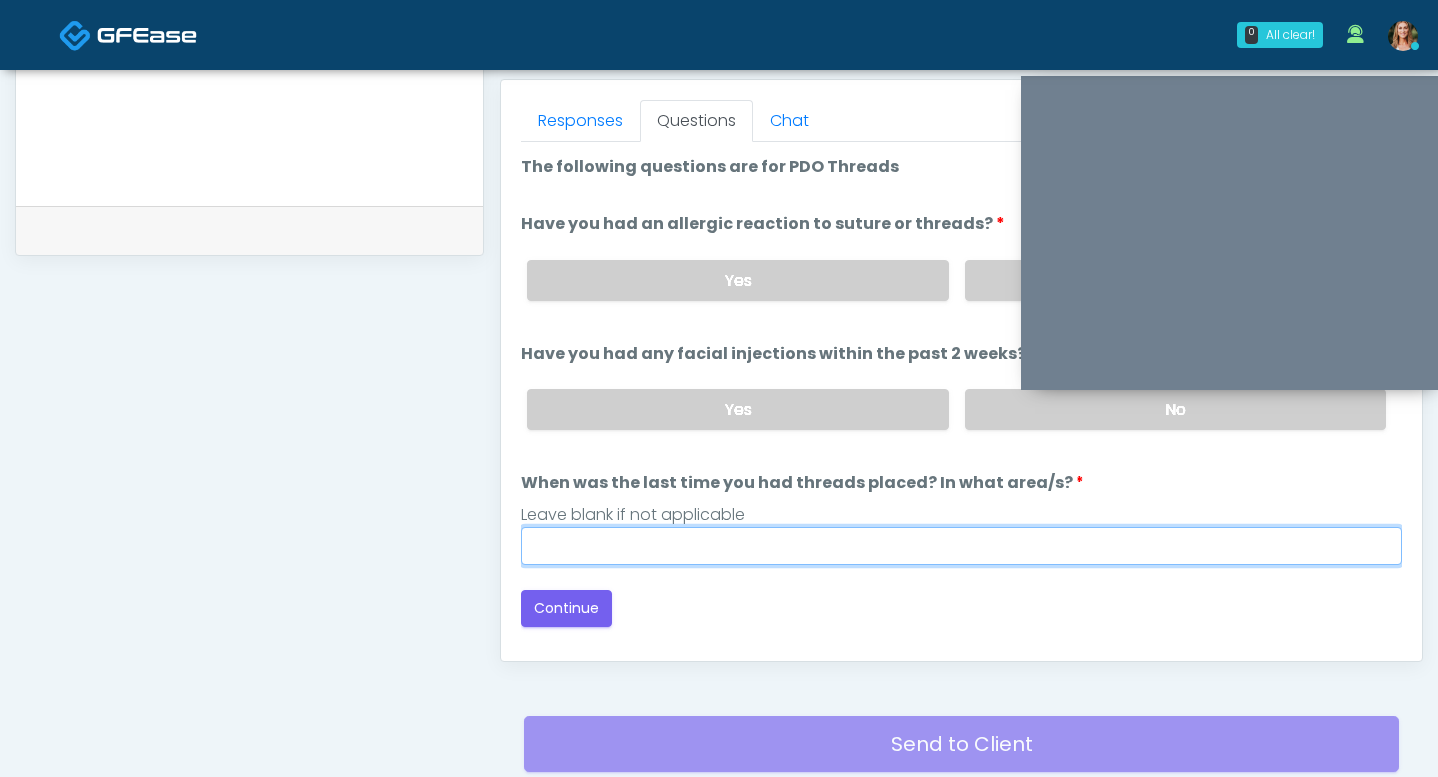
click at [928, 543] on input "When was the last time you had threads placed? In what area/s?" at bounding box center [961, 546] width 881 height 38
type input "**"
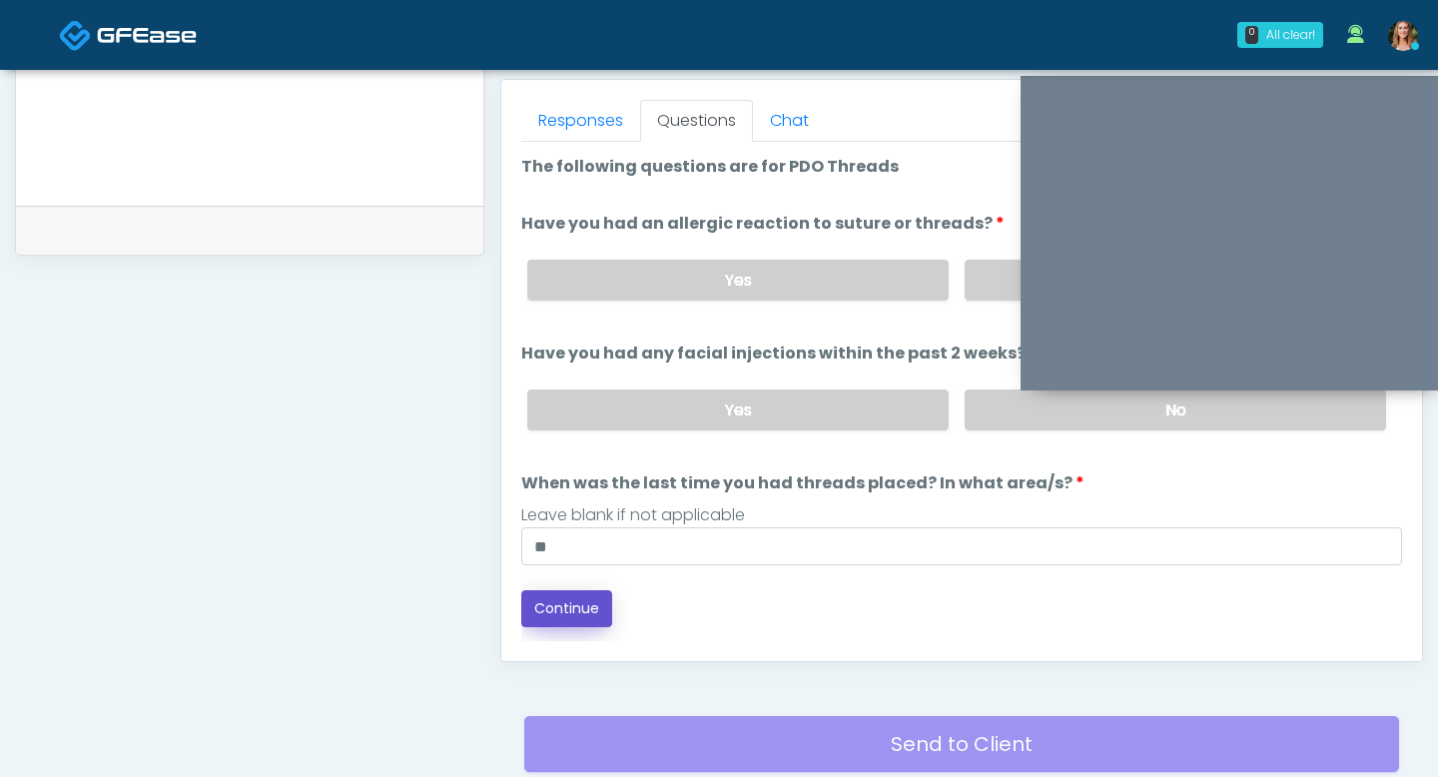
click at [539, 596] on button "Continue" at bounding box center [566, 608] width 91 height 37
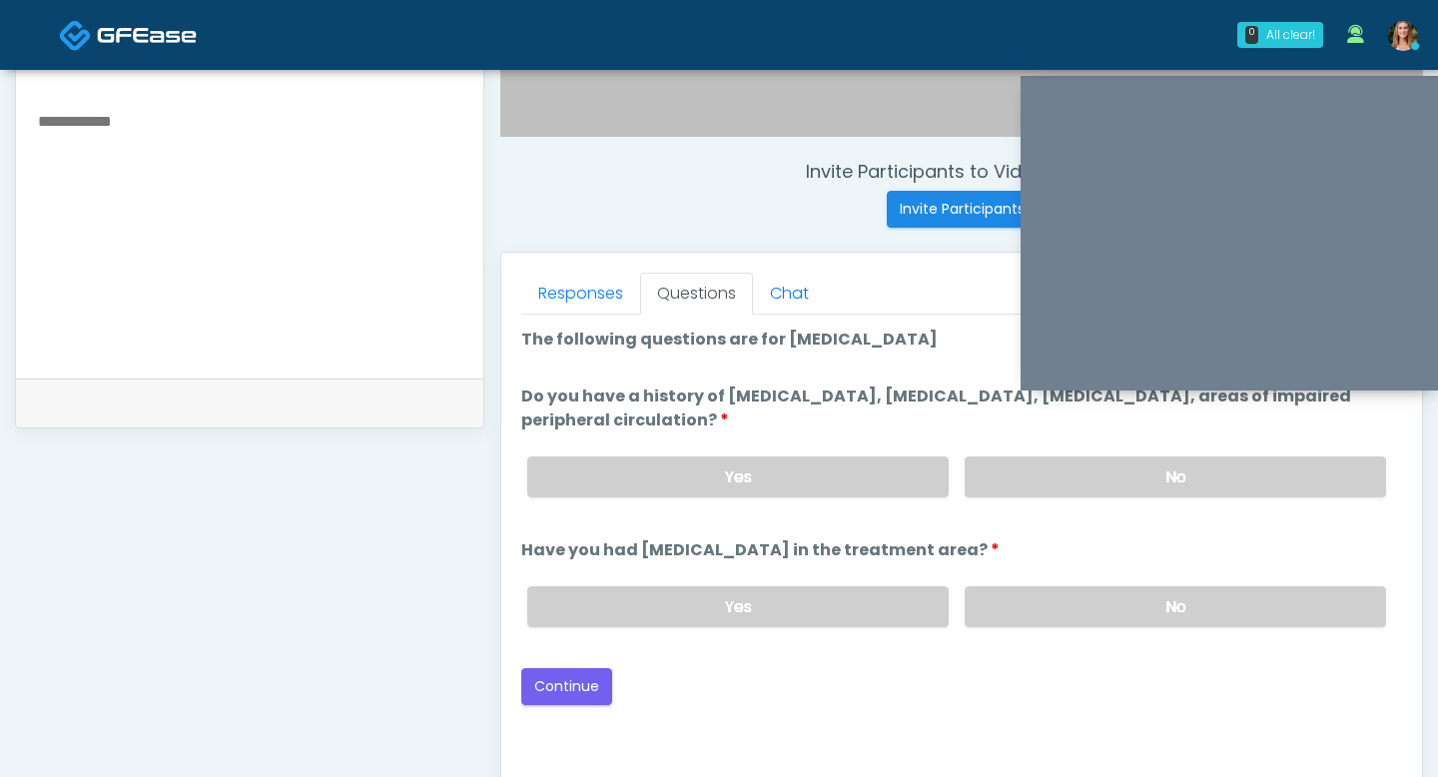
scroll to position [688, 0]
click at [1046, 609] on label "No" at bounding box center [1175, 608] width 421 height 41
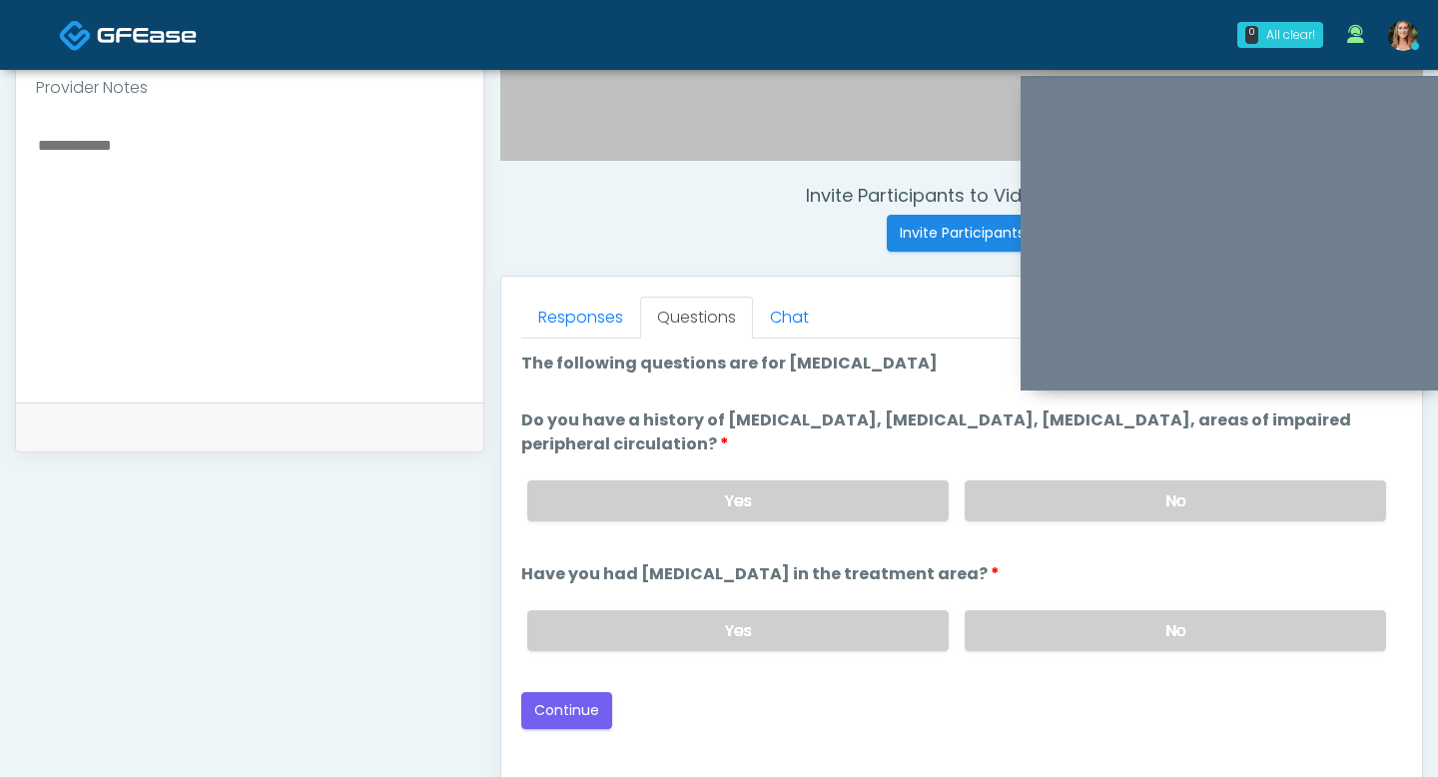
scroll to position [662, 0]
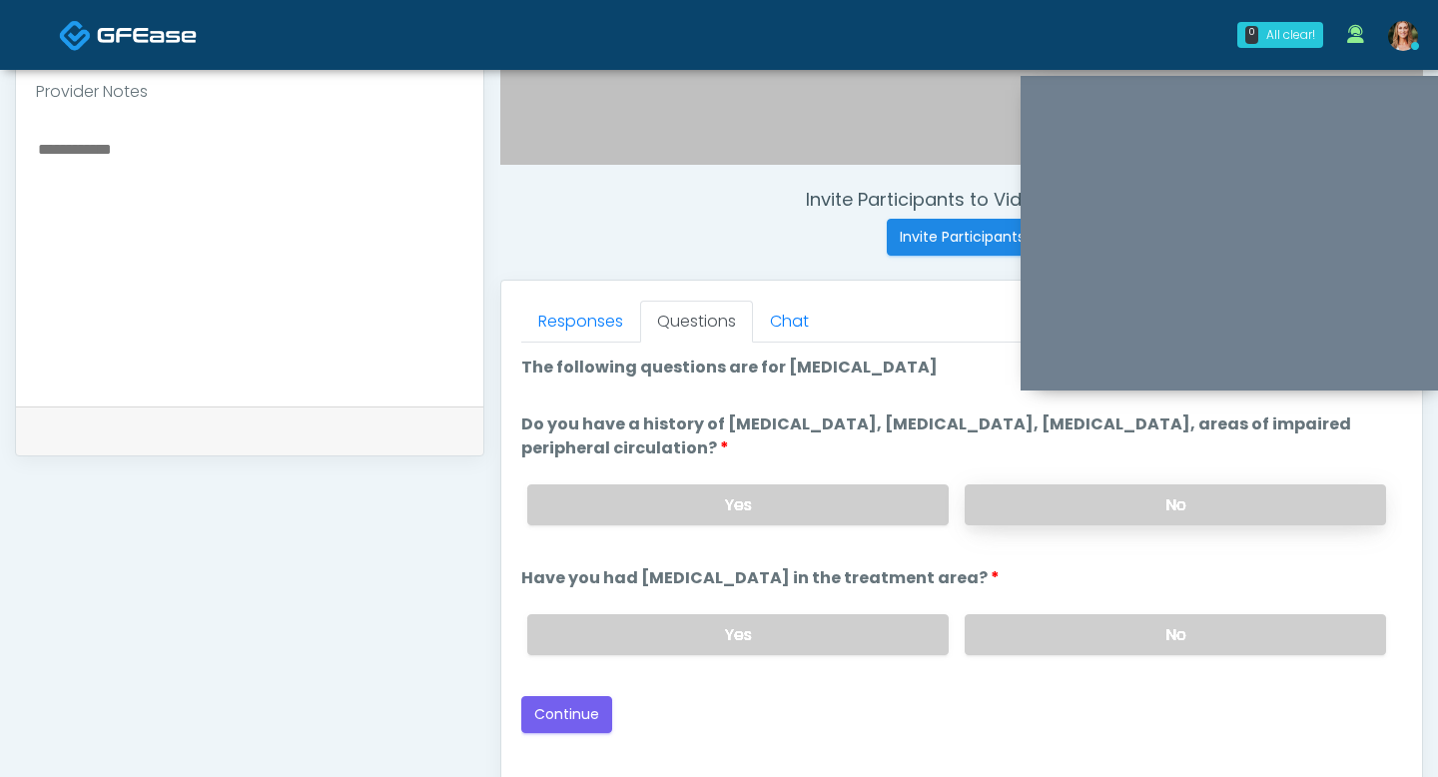
click at [1036, 490] on label "No" at bounding box center [1175, 504] width 421 height 41
click at [592, 725] on button "Continue" at bounding box center [566, 714] width 91 height 37
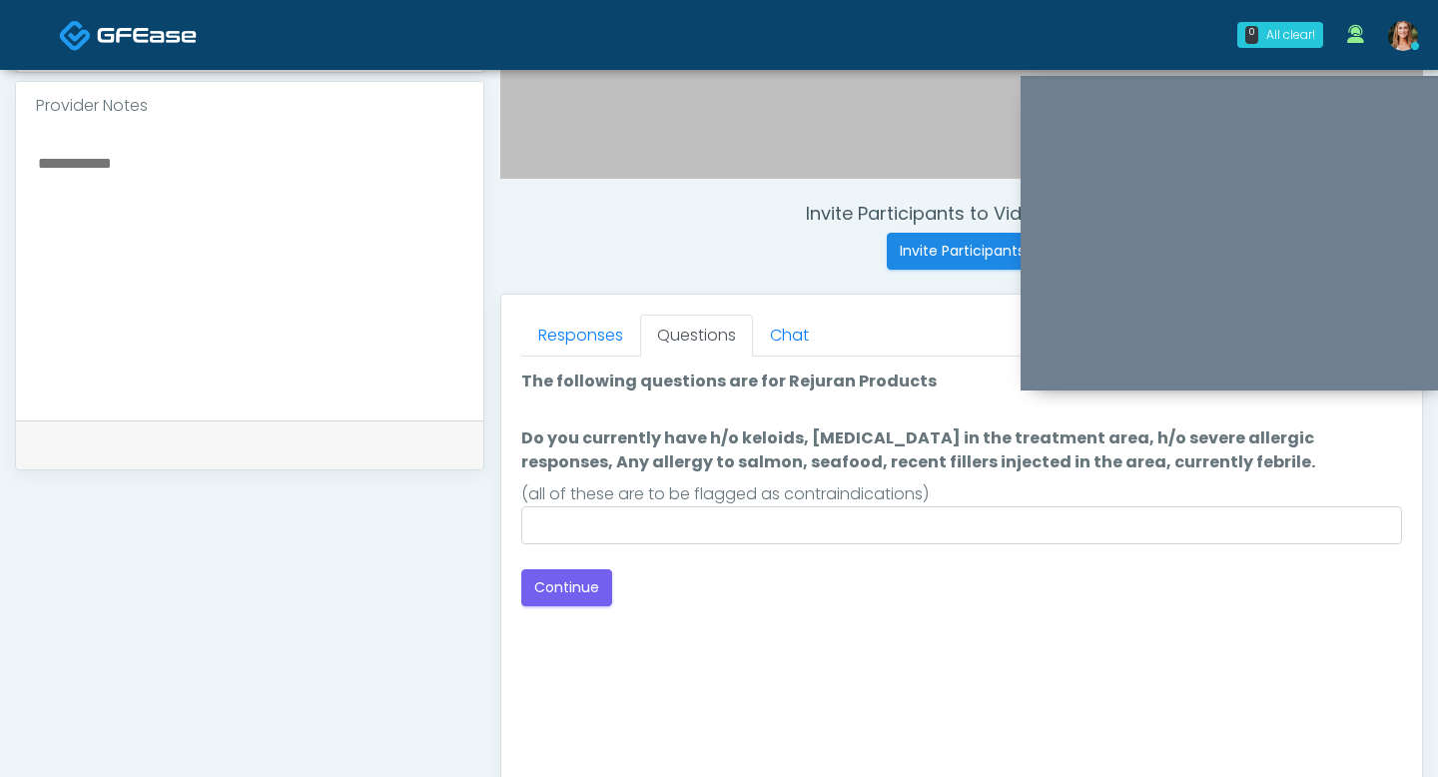
scroll to position [628, 0]
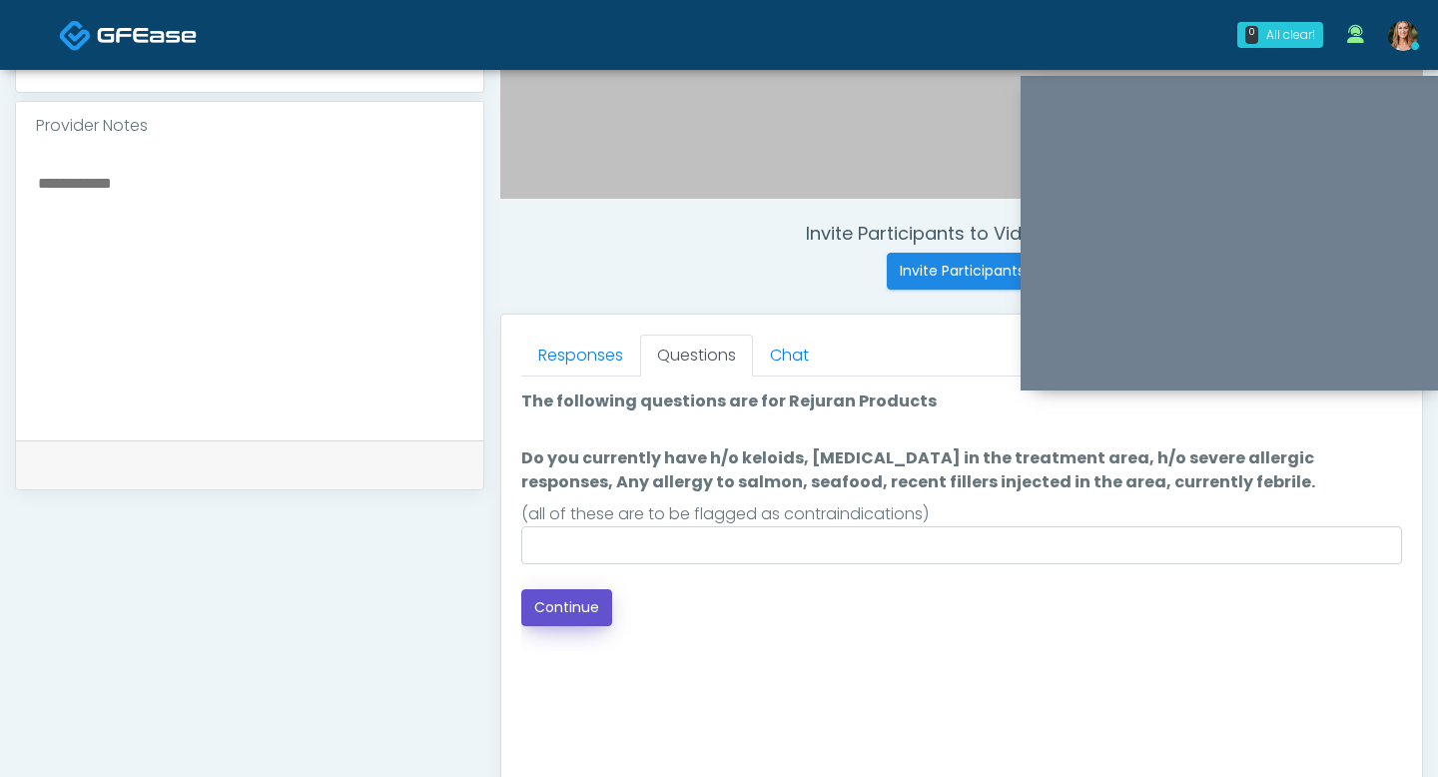
click at [579, 600] on button "Continue" at bounding box center [566, 607] width 91 height 37
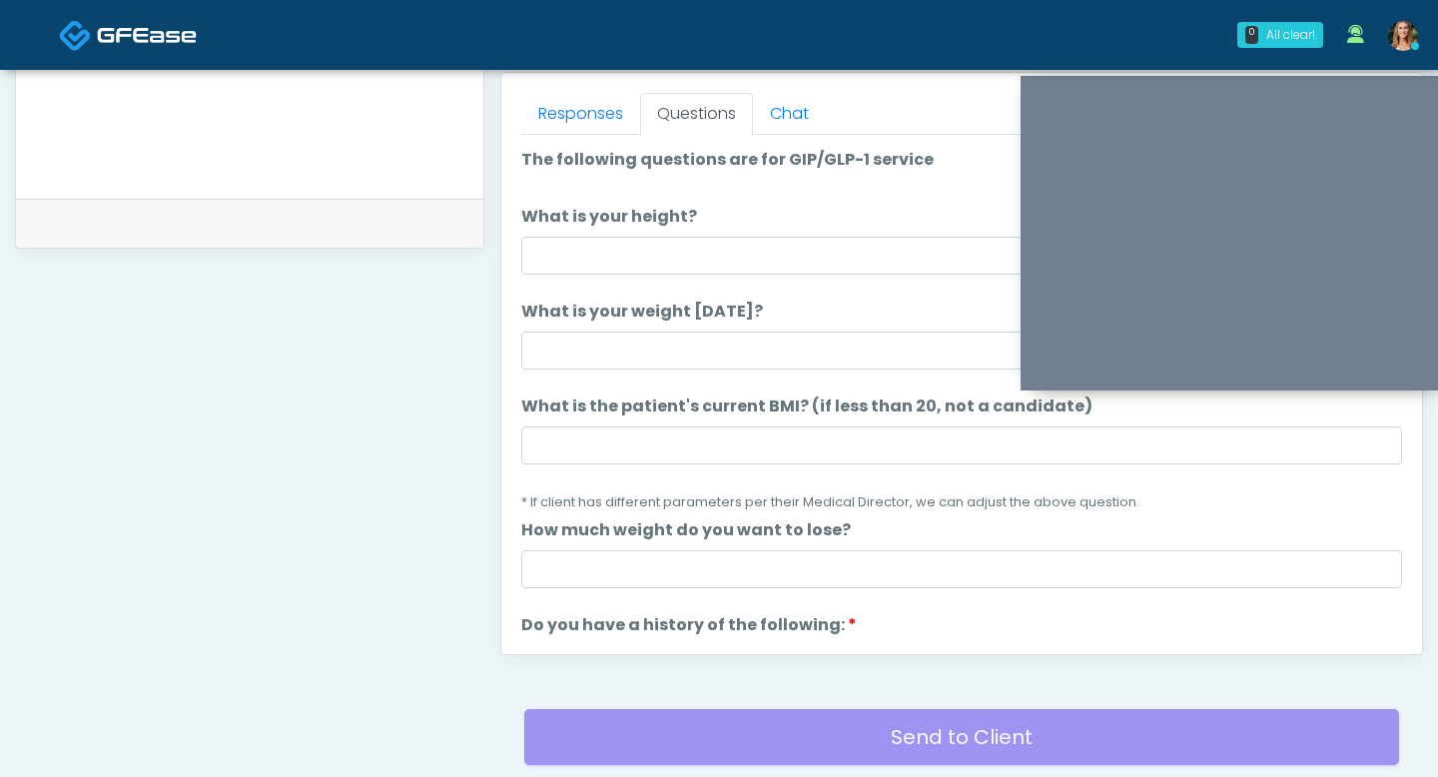
scroll to position [766, 0]
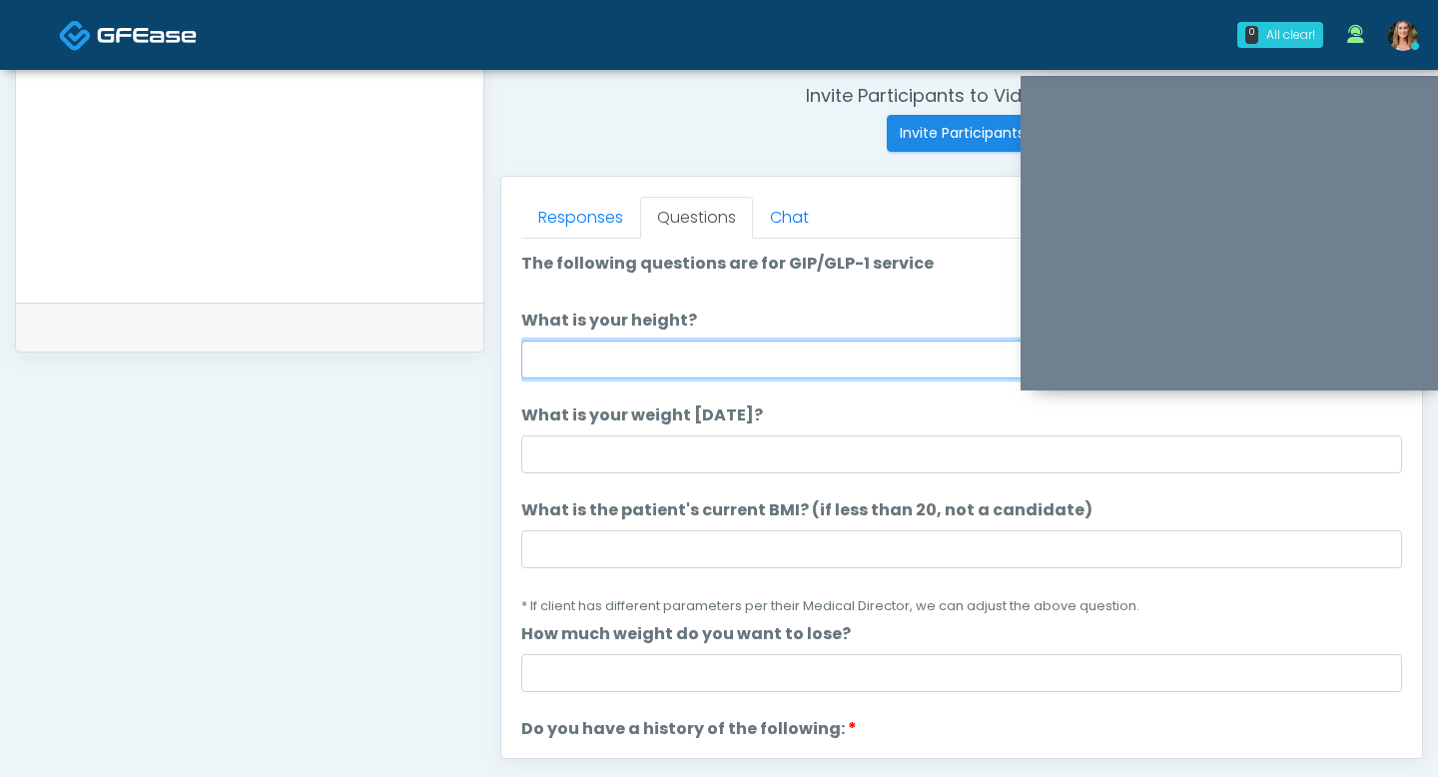
click at [581, 362] on input "What is your height?" at bounding box center [961, 360] width 881 height 38
type input "***"
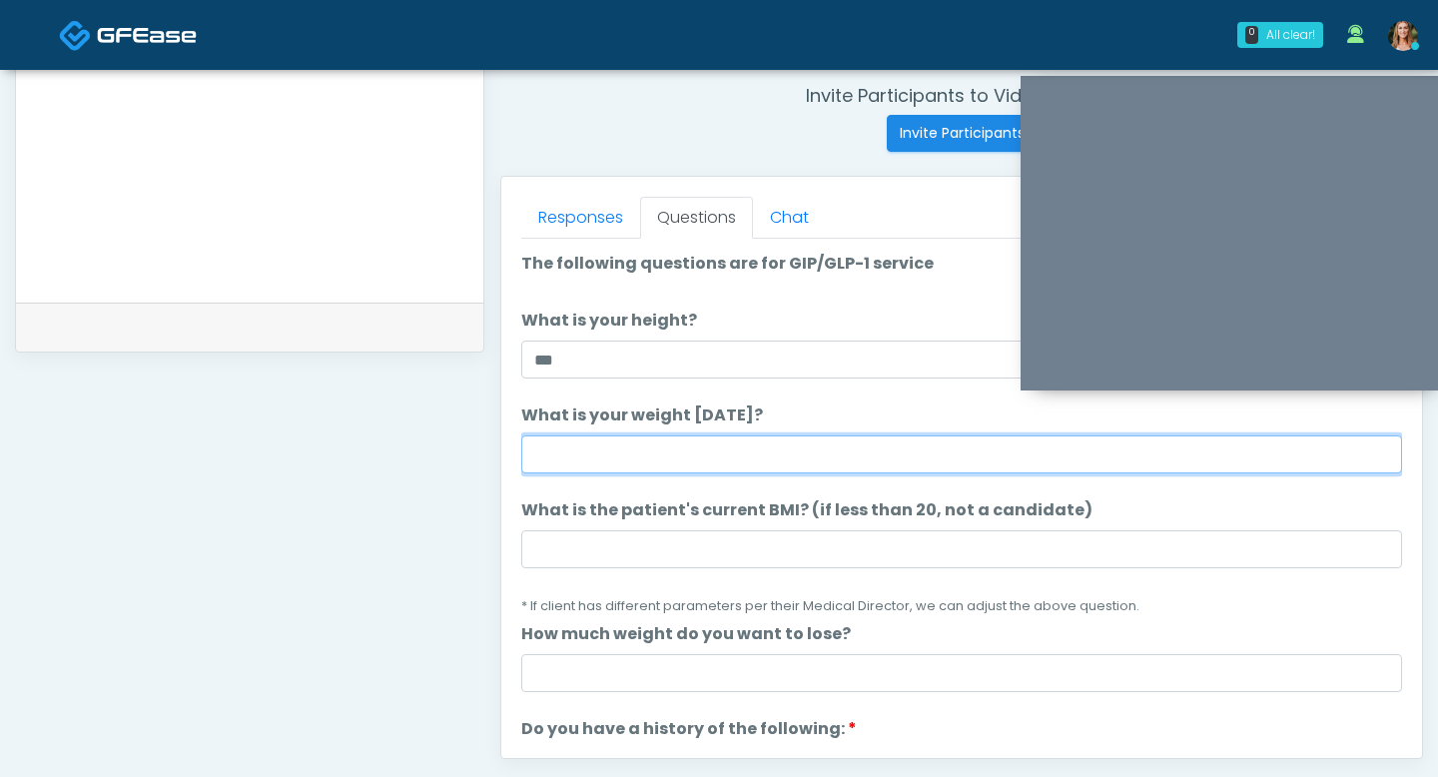
click at [560, 441] on input "What is your weight [DATE]?" at bounding box center [961, 454] width 881 height 38
type input "***"
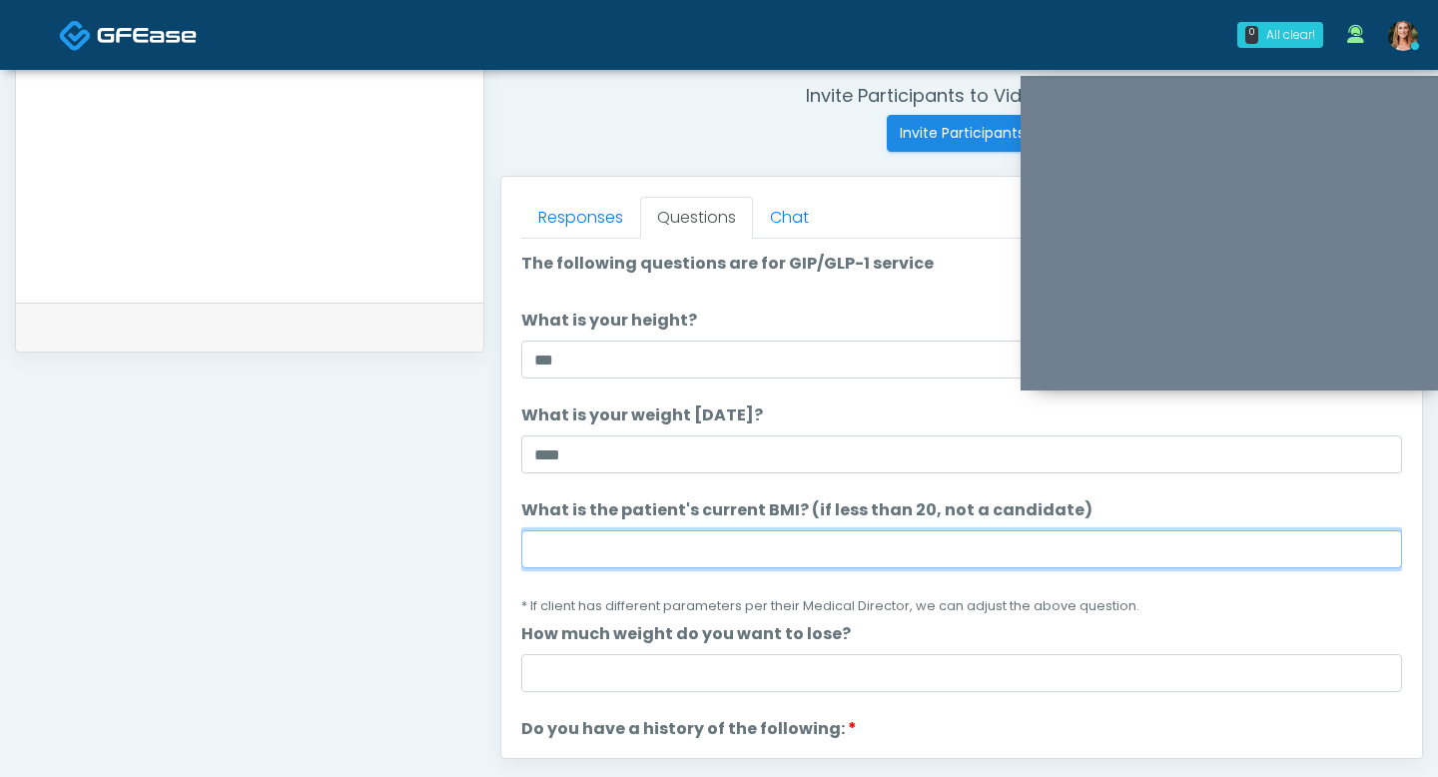
click at [559, 553] on input "What is the patient's current BMI? (if less than 20, not a candidate)" at bounding box center [961, 549] width 881 height 38
type input "***"
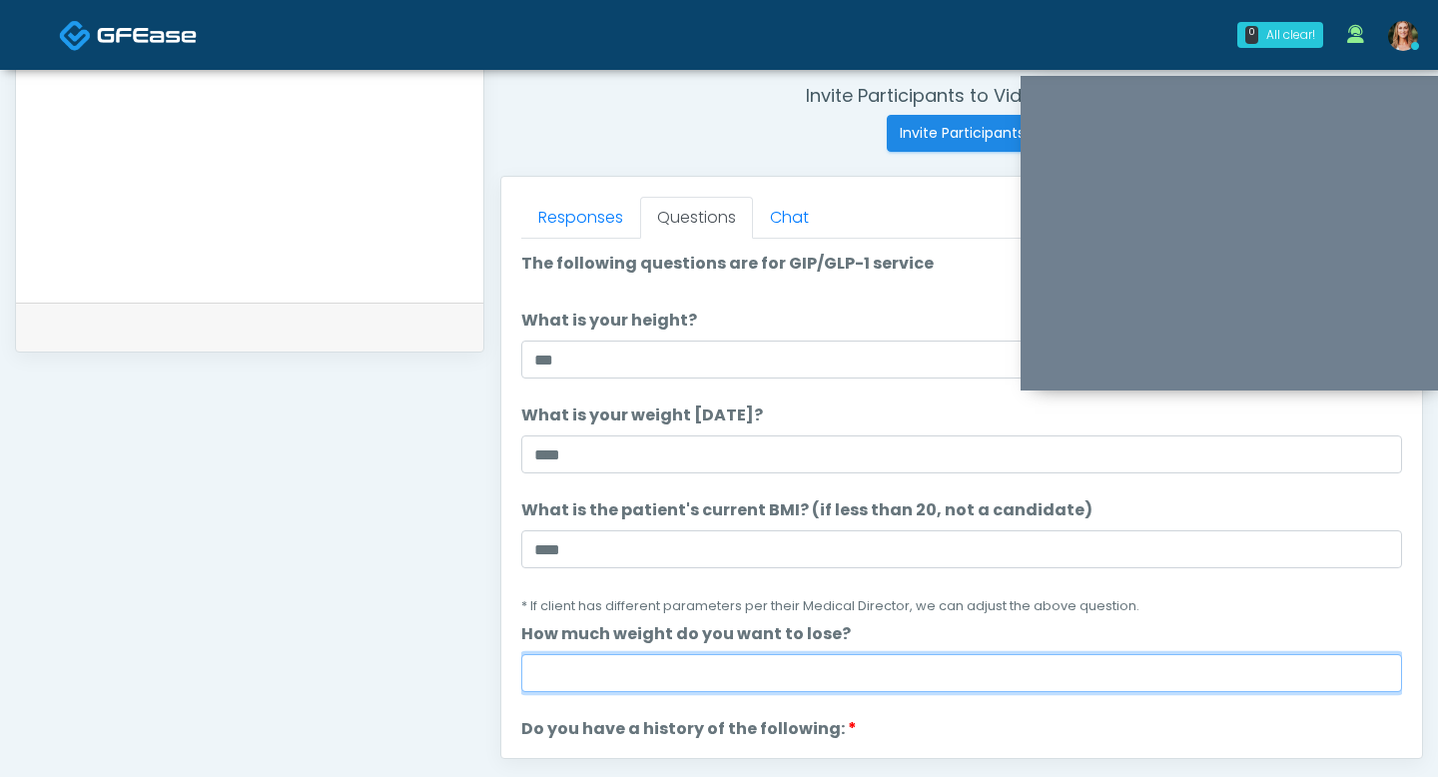
click at [585, 674] on input "How much weight do you want to lose?" at bounding box center [961, 673] width 881 height 38
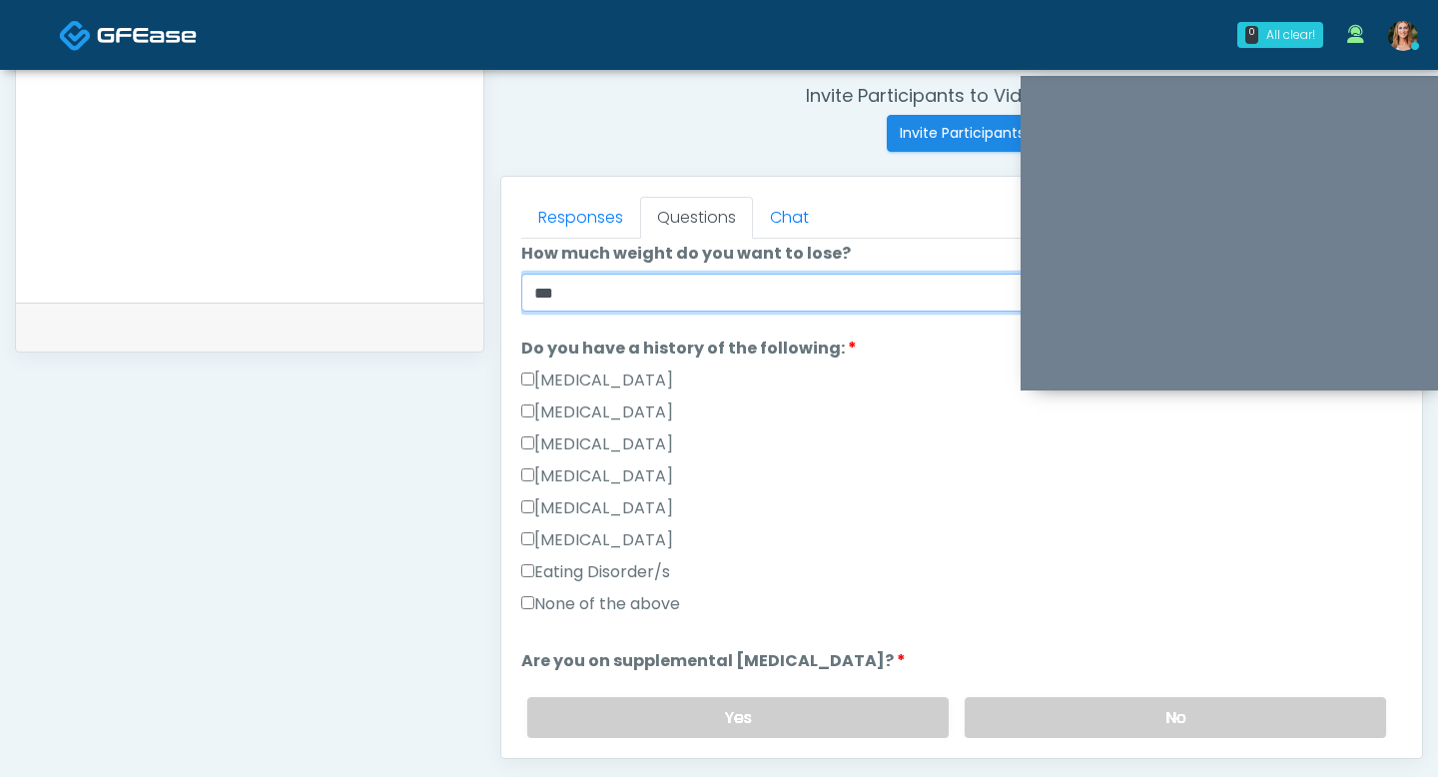
scroll to position [382, 0]
type input "**"
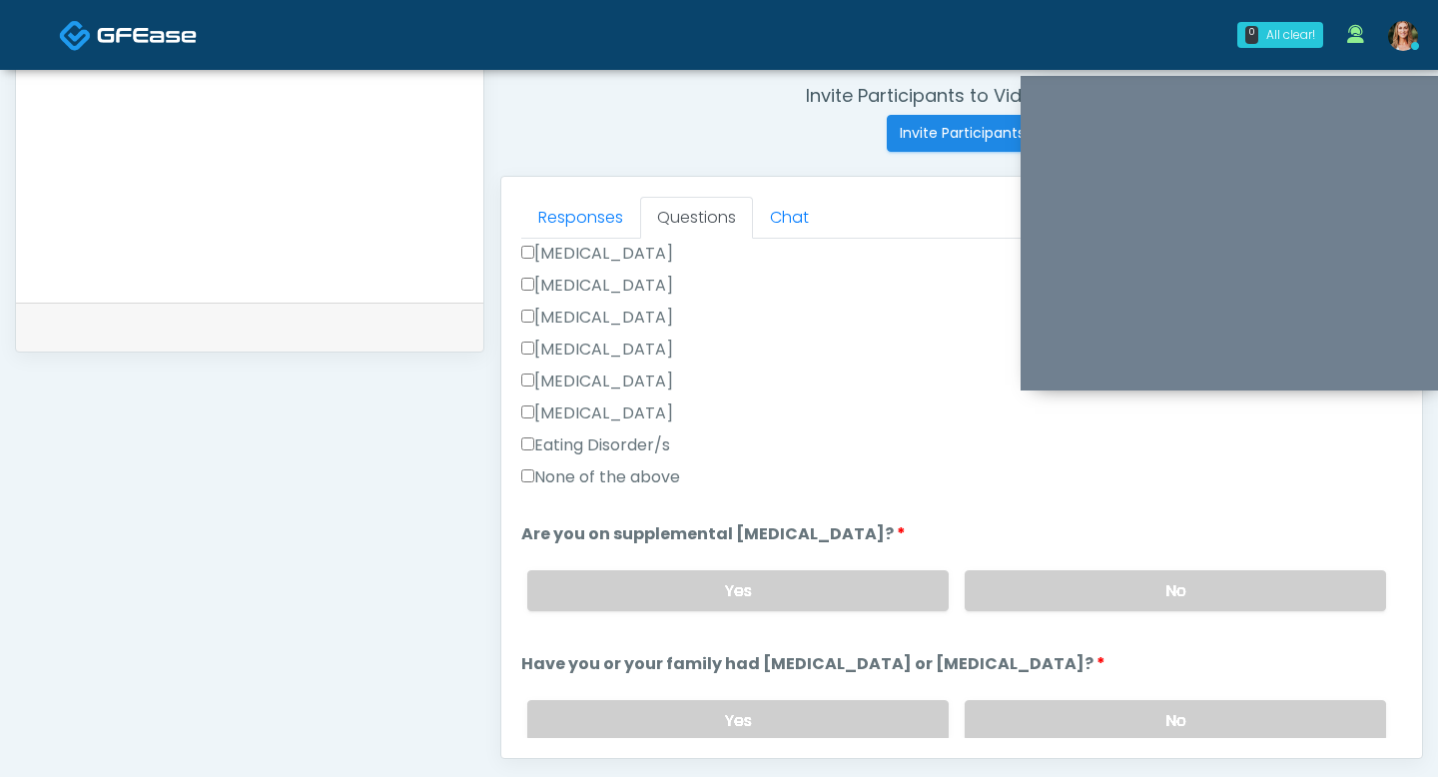
scroll to position [588, 0]
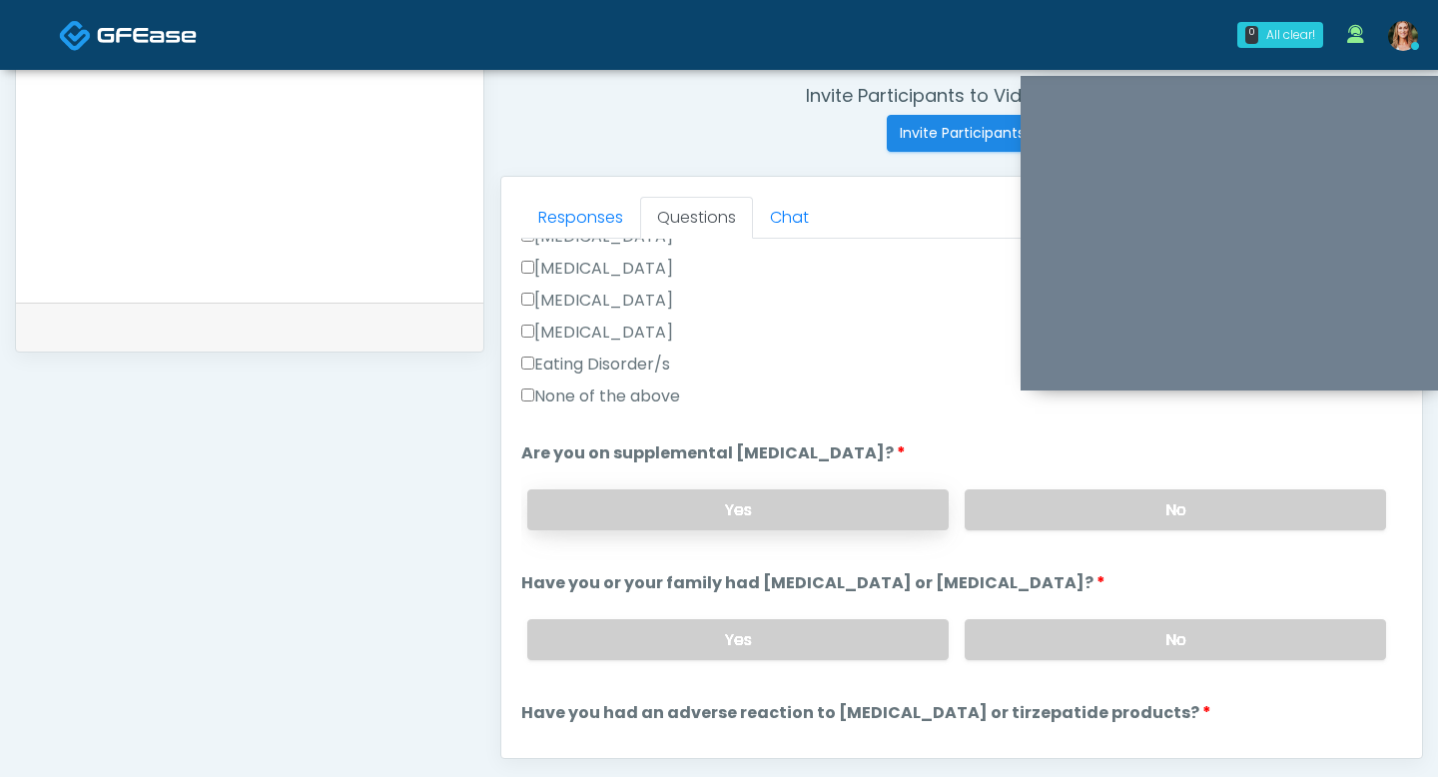
click at [910, 523] on label "Yes" at bounding box center [737, 509] width 421 height 41
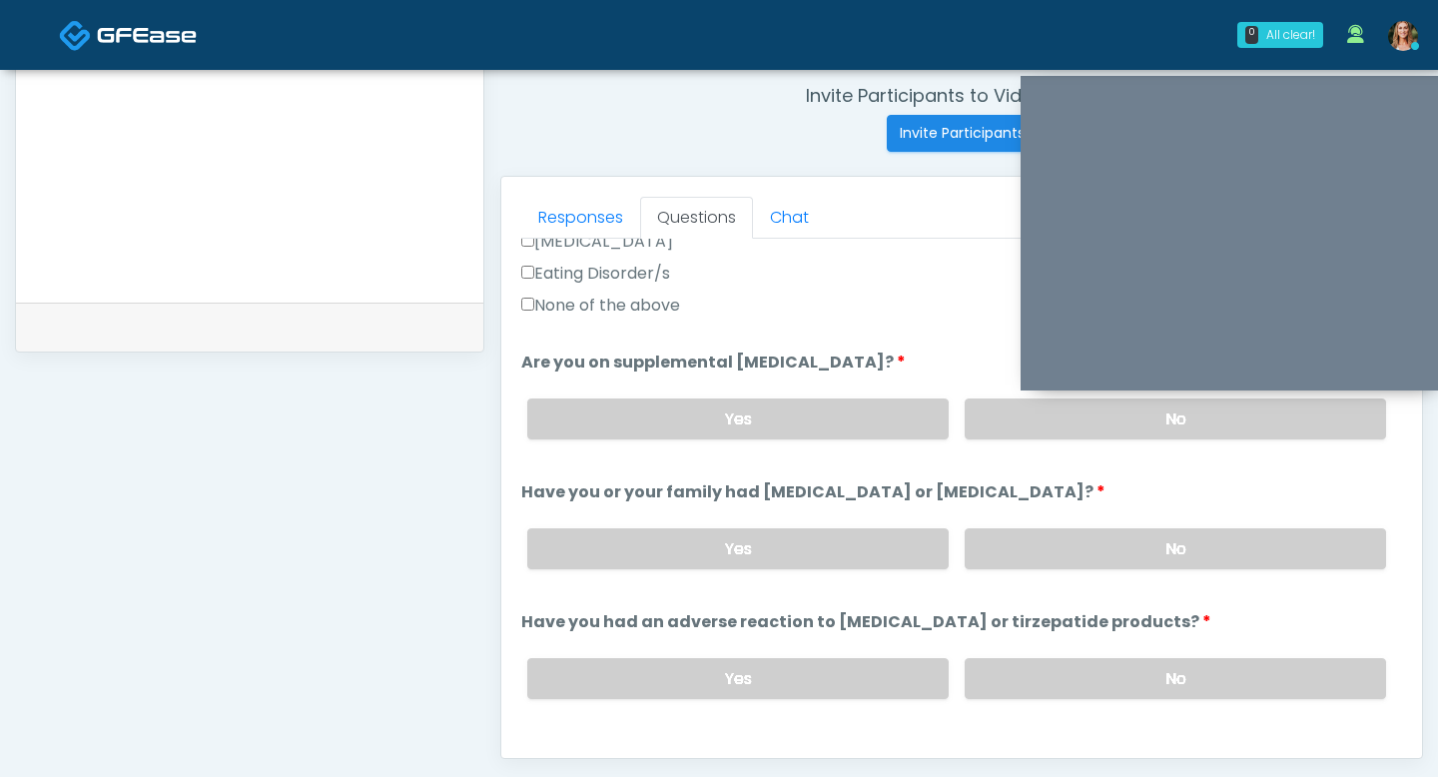
scroll to position [694, 0]
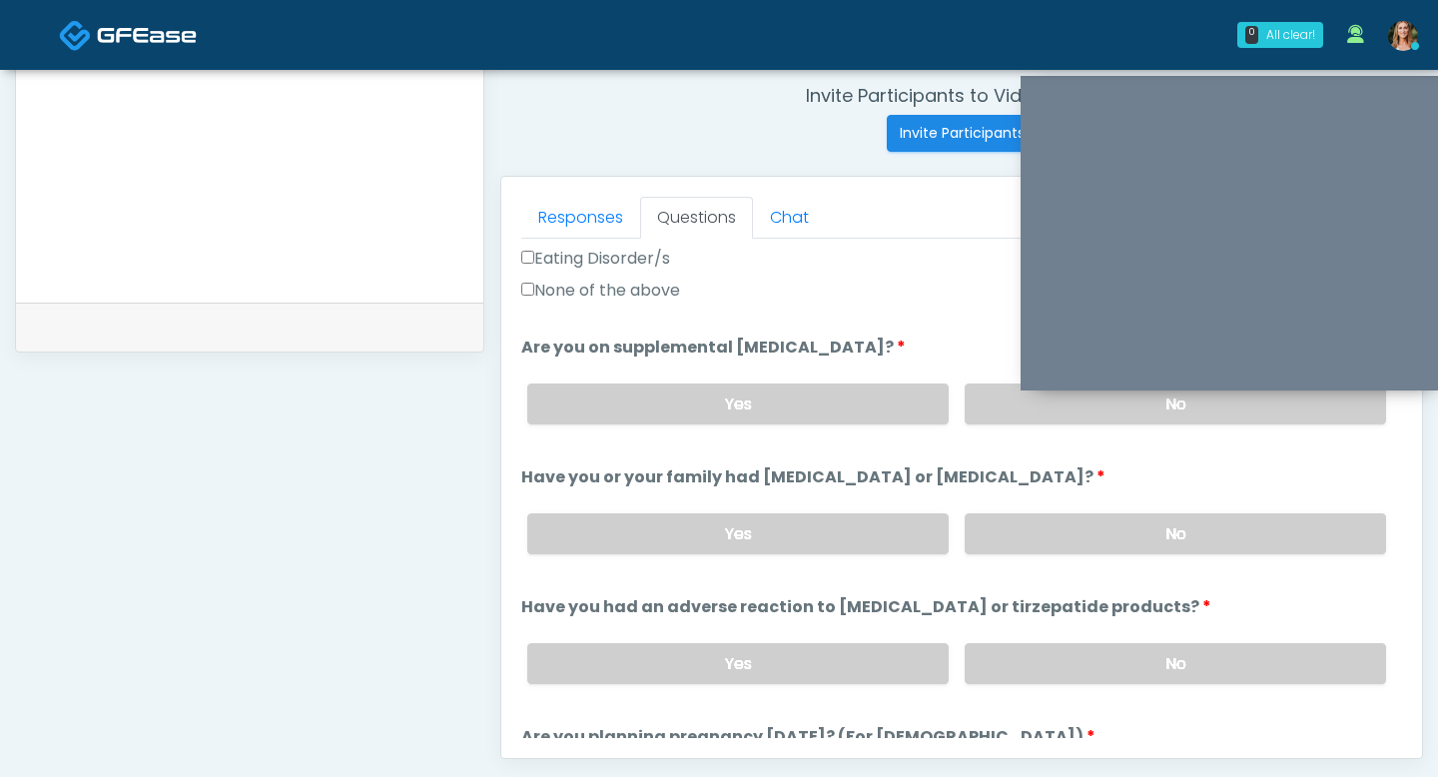
click at [1028, 552] on div "Yes No" at bounding box center [956, 533] width 891 height 73
click at [1022, 538] on label "No" at bounding box center [1175, 533] width 421 height 41
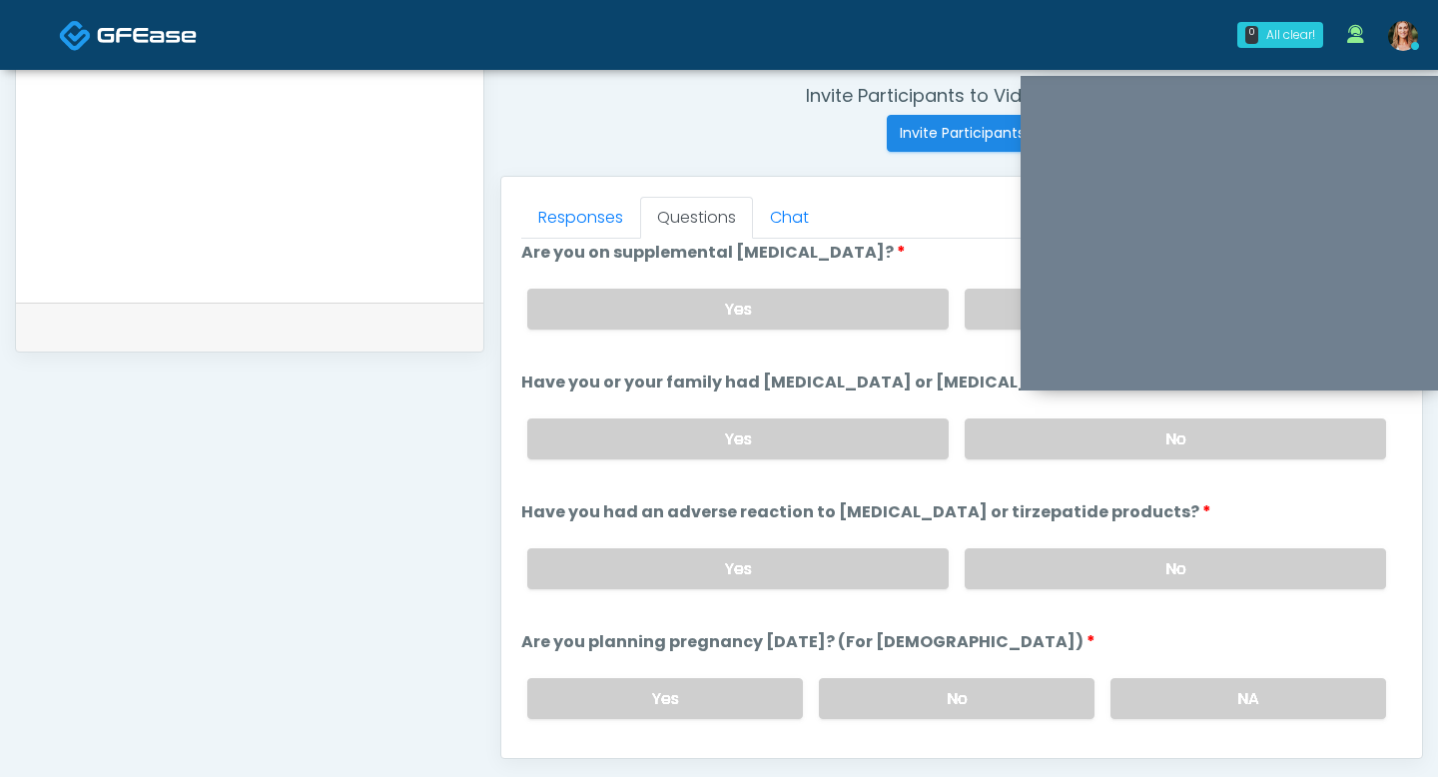
scroll to position [810, 0]
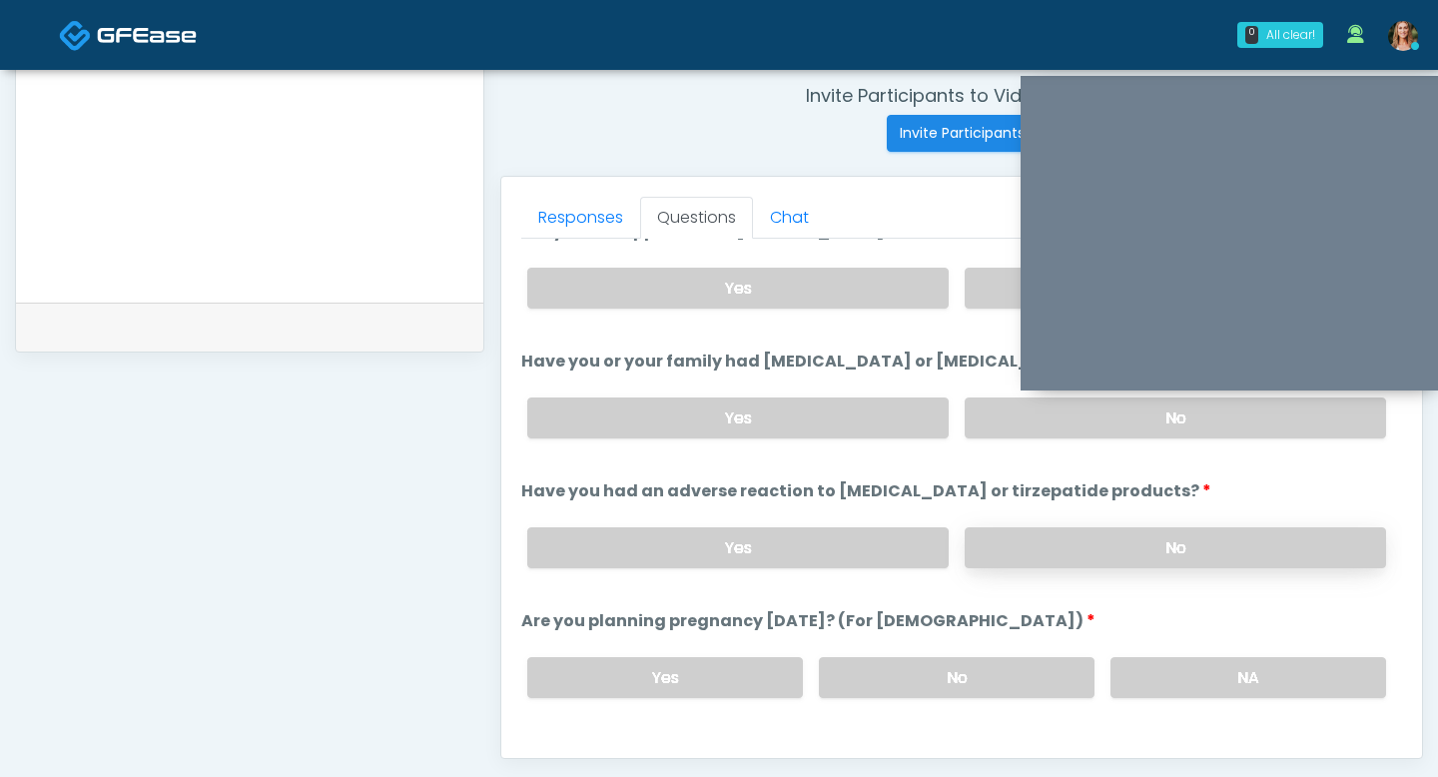
click at [1088, 537] on label "No" at bounding box center [1175, 547] width 421 height 41
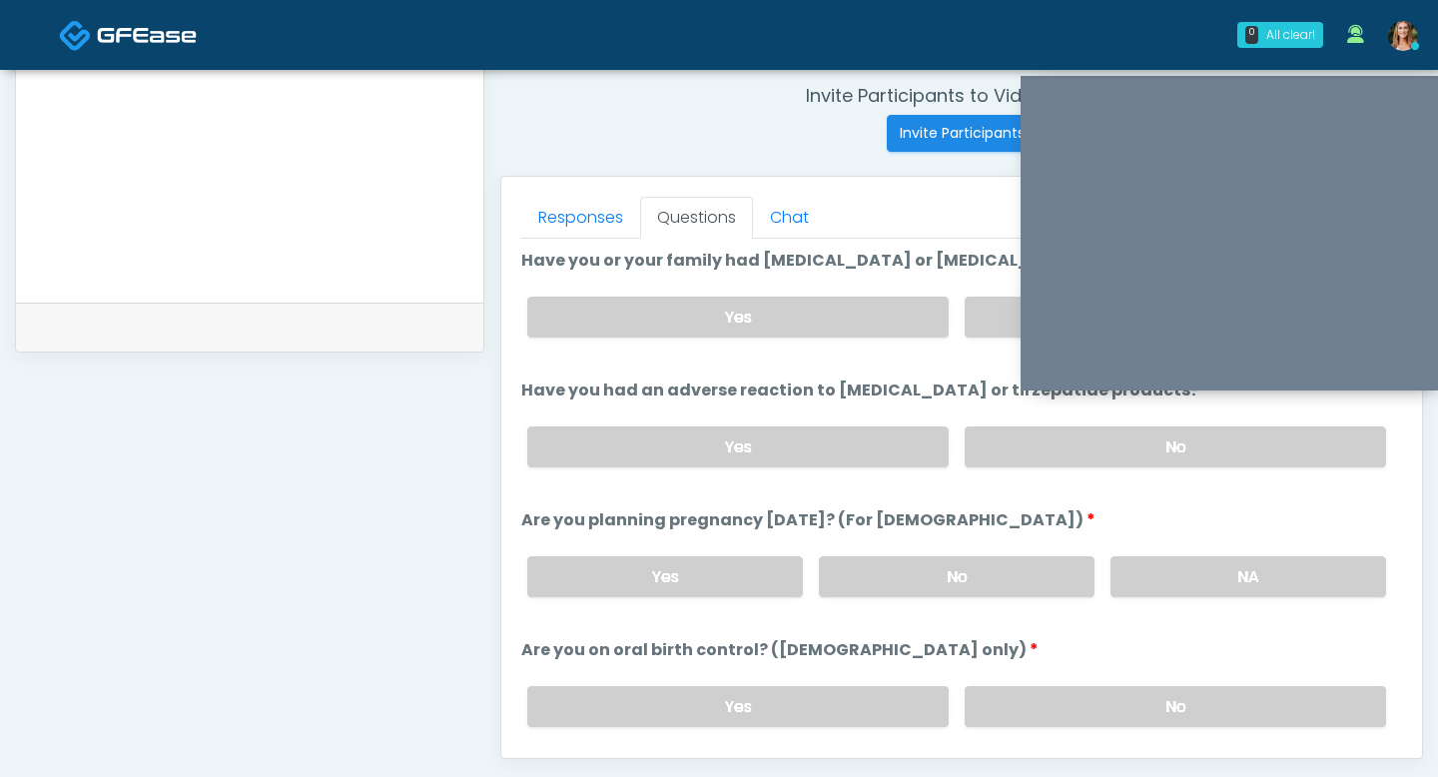
scroll to position [926, 0]
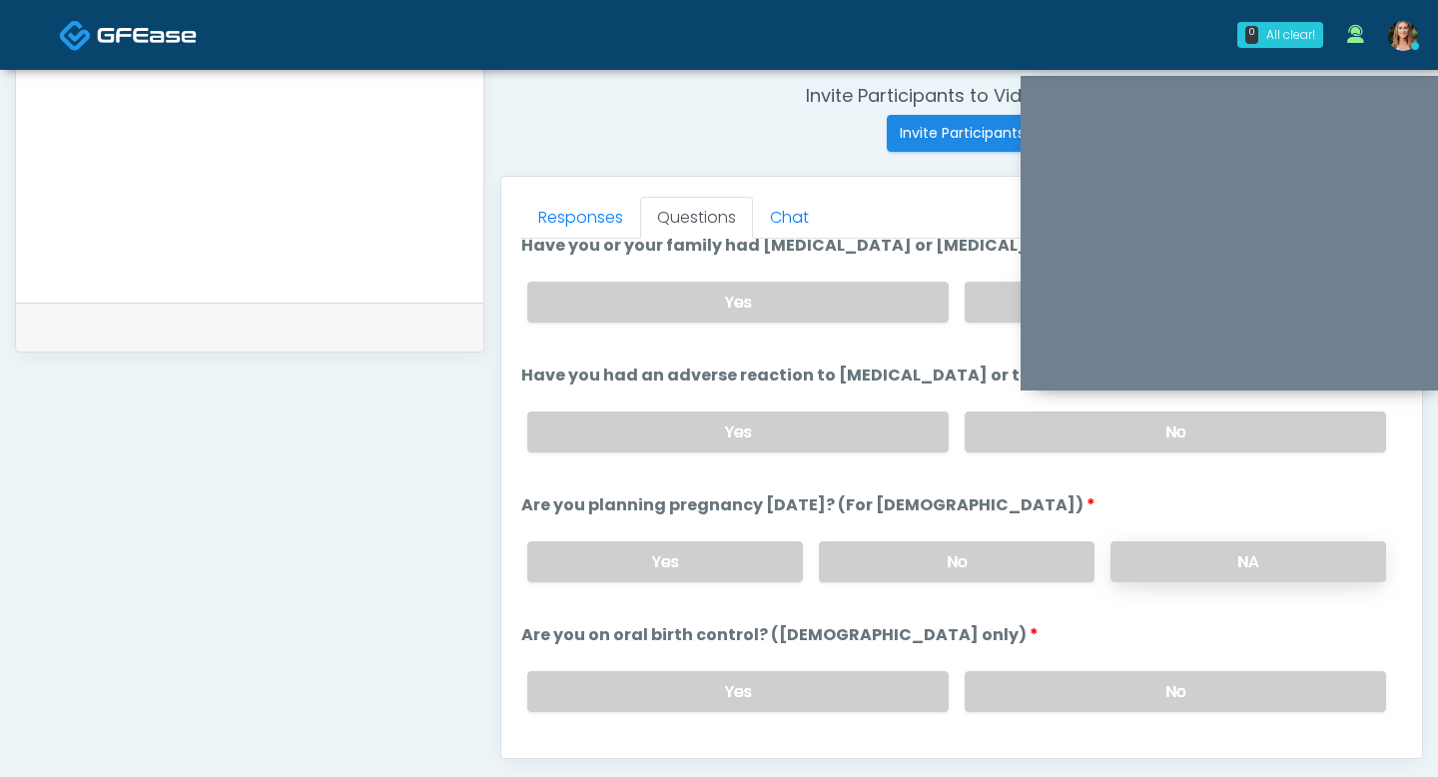
click at [1168, 554] on label "NA" at bounding box center [1249, 561] width 276 height 41
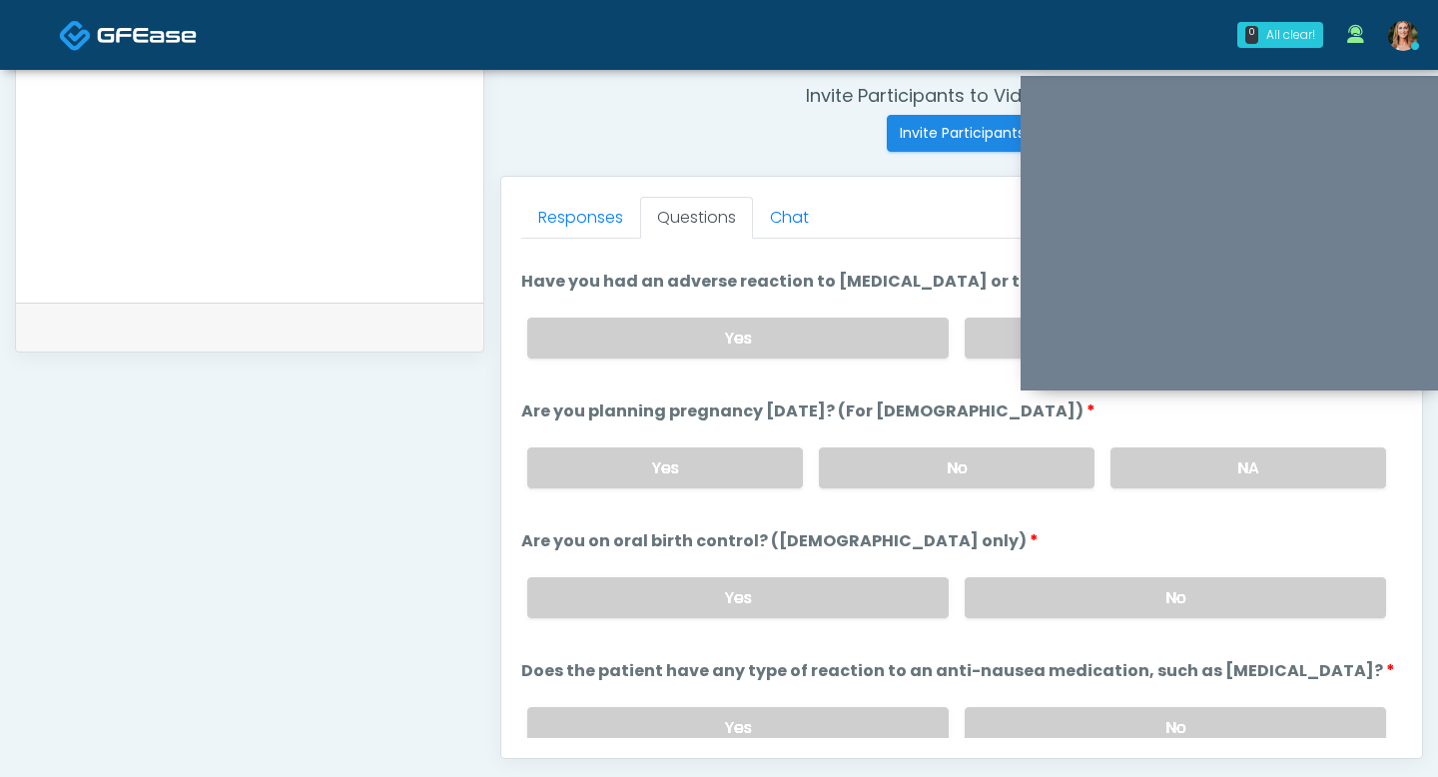
scroll to position [1022, 0]
click at [1105, 588] on label "No" at bounding box center [1175, 595] width 421 height 41
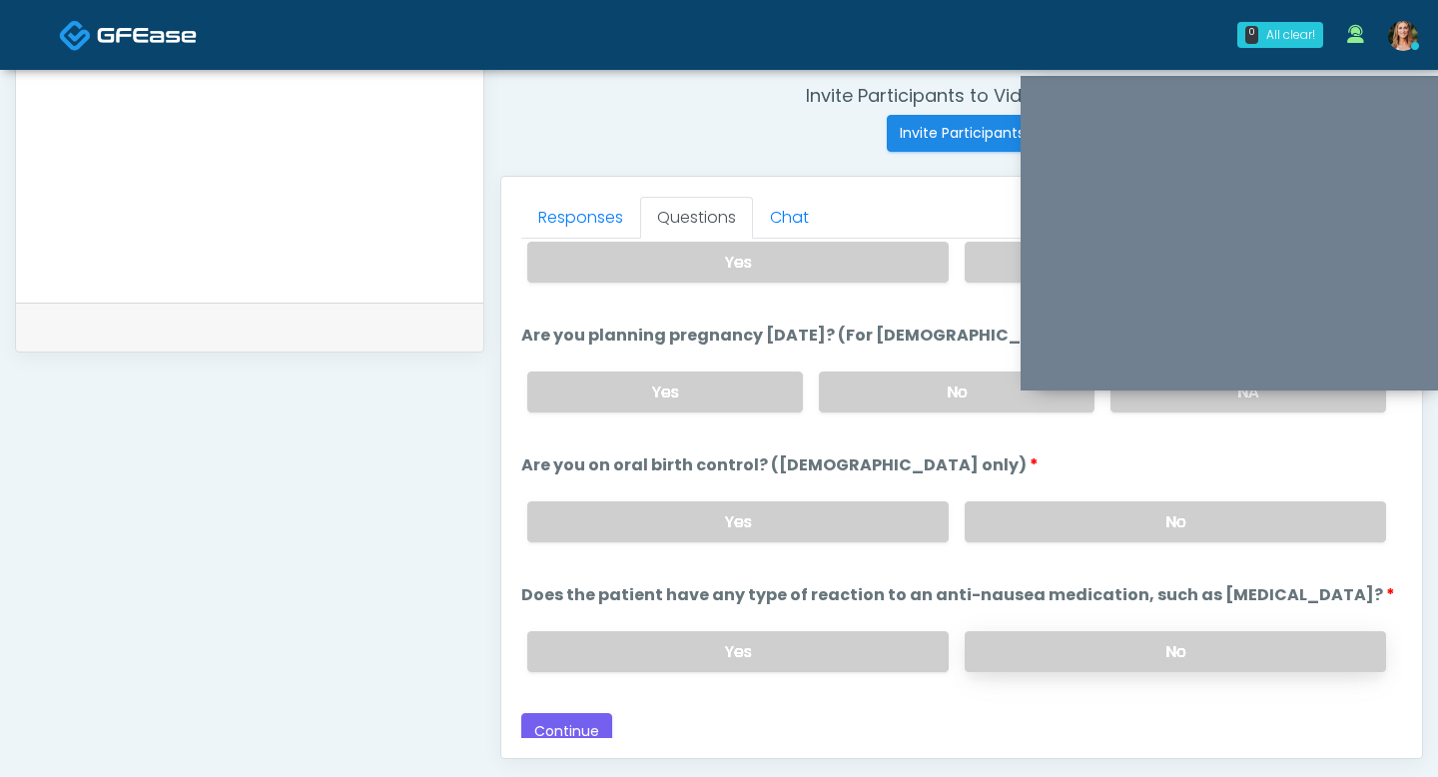
scroll to position [1102, 0]
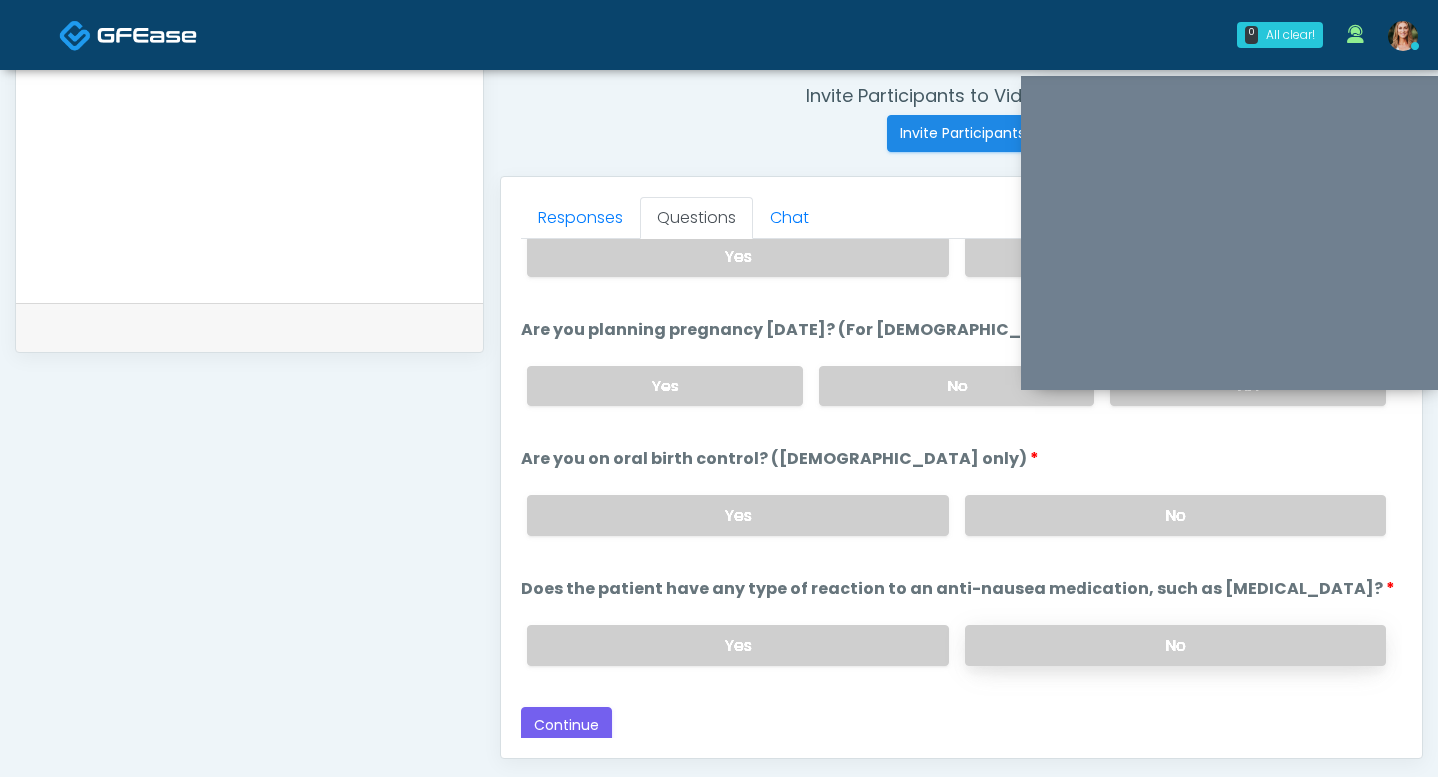
click at [1066, 645] on label "No" at bounding box center [1175, 645] width 421 height 41
click at [565, 715] on button "Continue" at bounding box center [566, 725] width 91 height 37
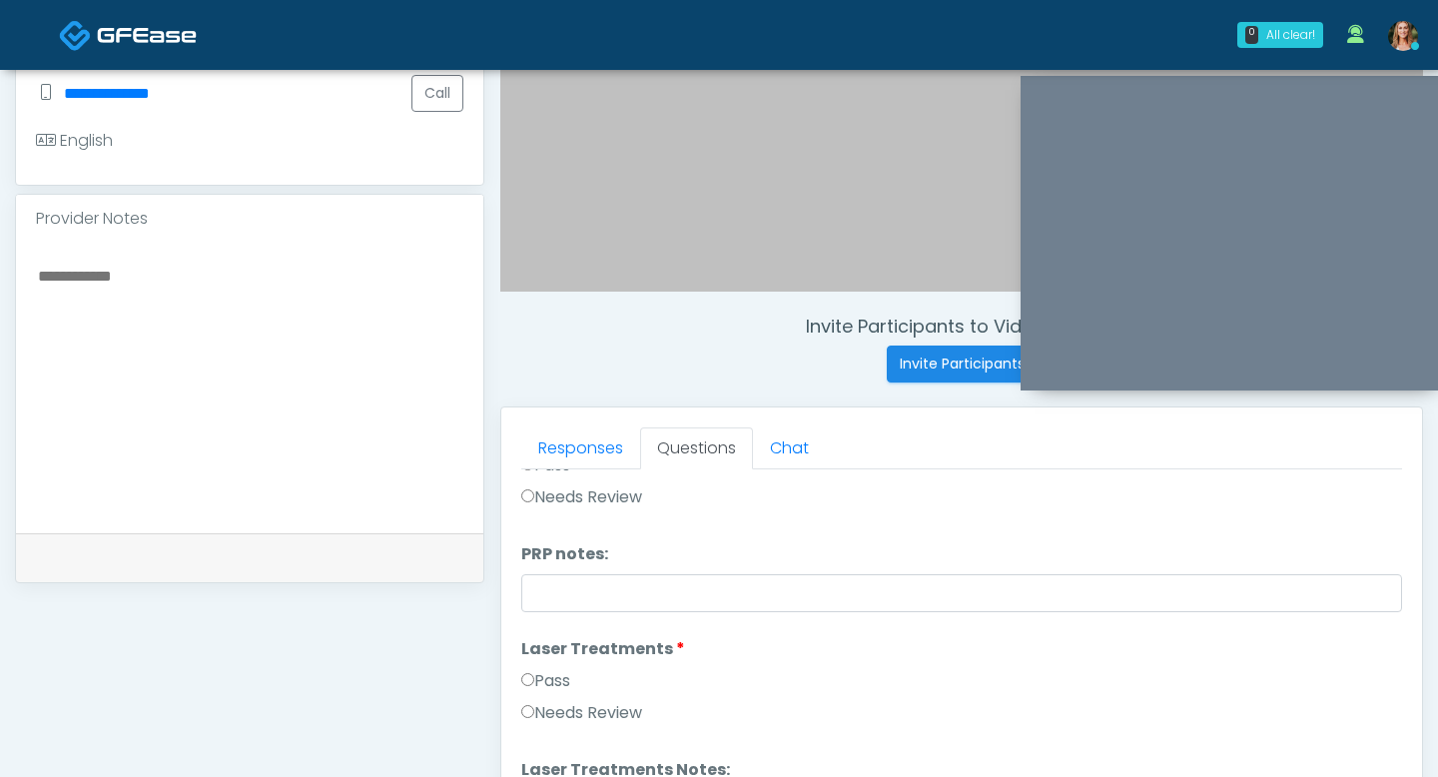
scroll to position [828, 0]
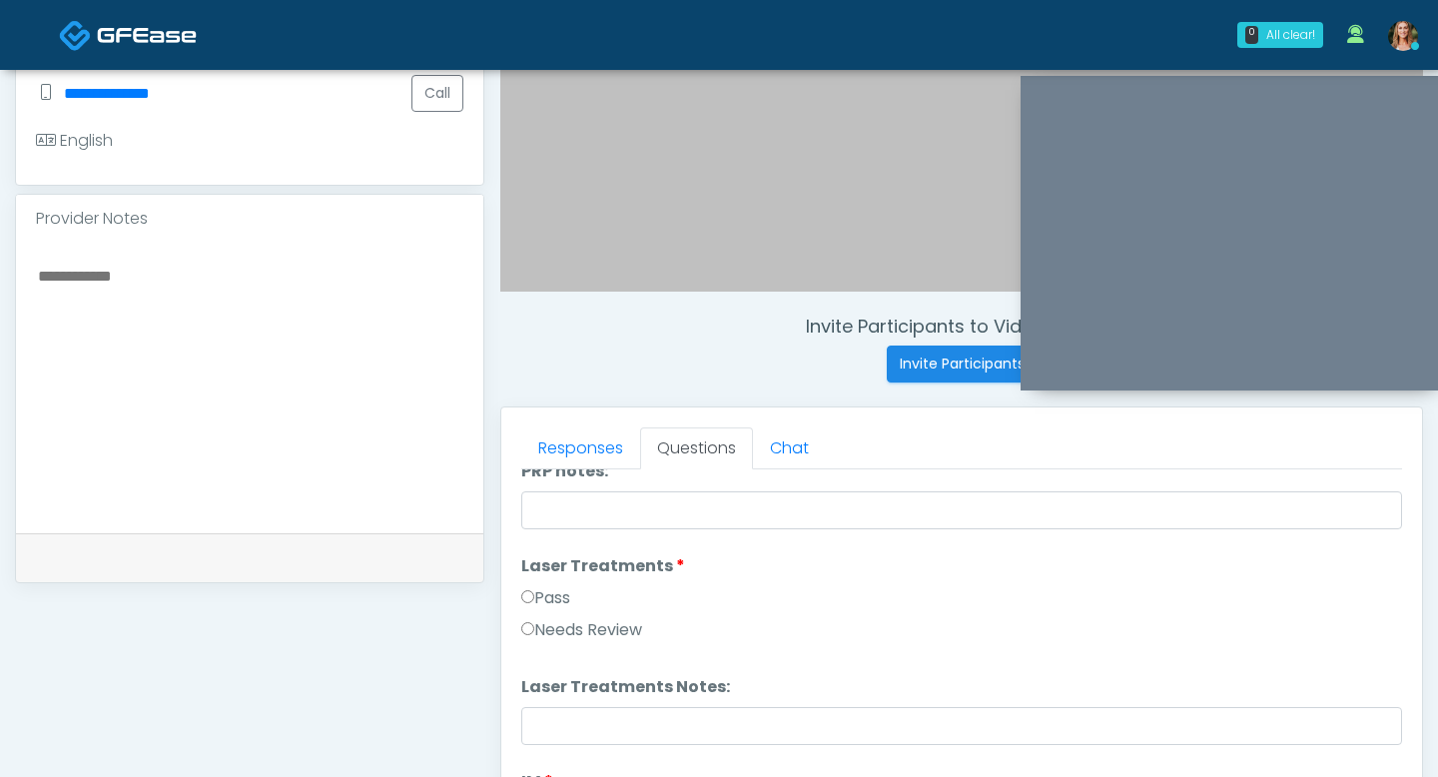
click at [531, 605] on label "Pass" at bounding box center [545, 598] width 49 height 24
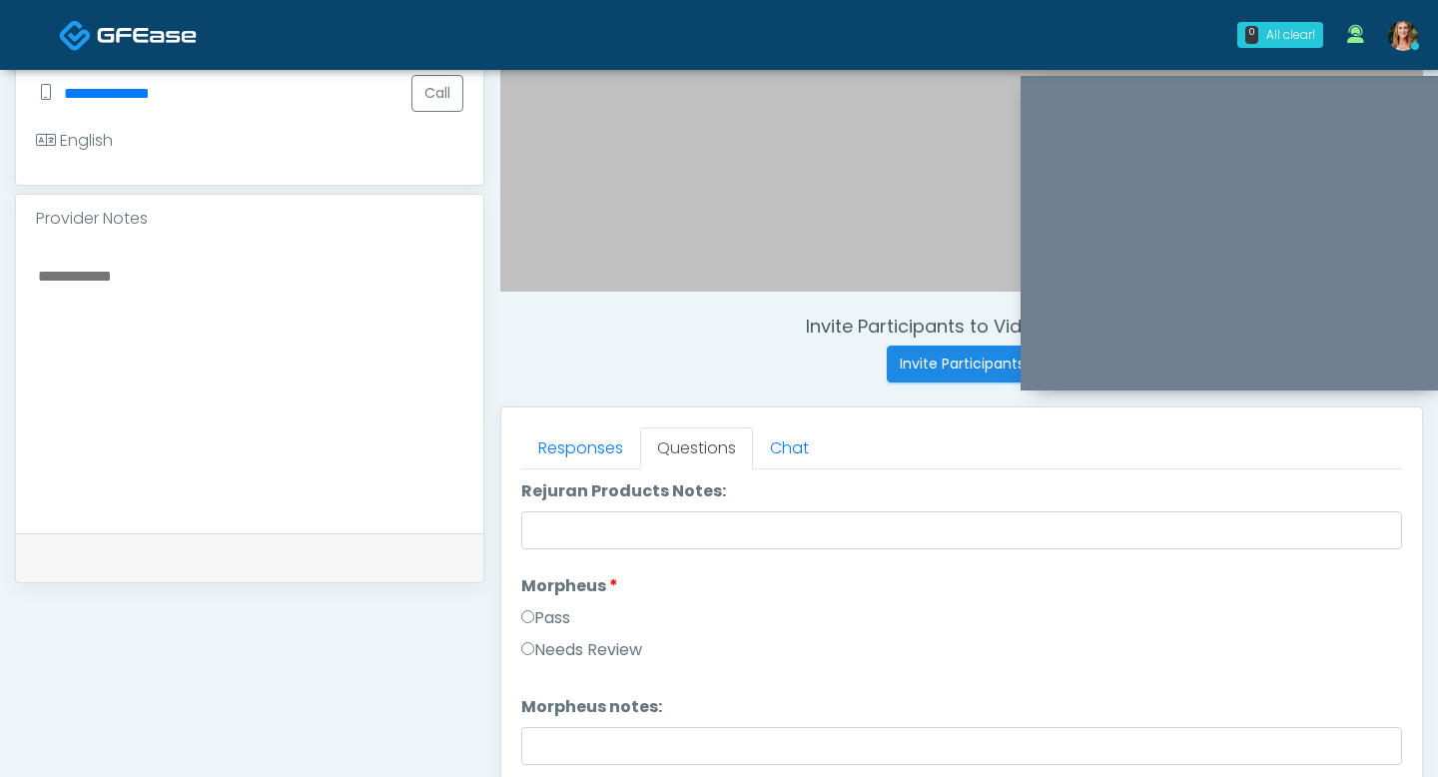
scroll to position [1715, 0]
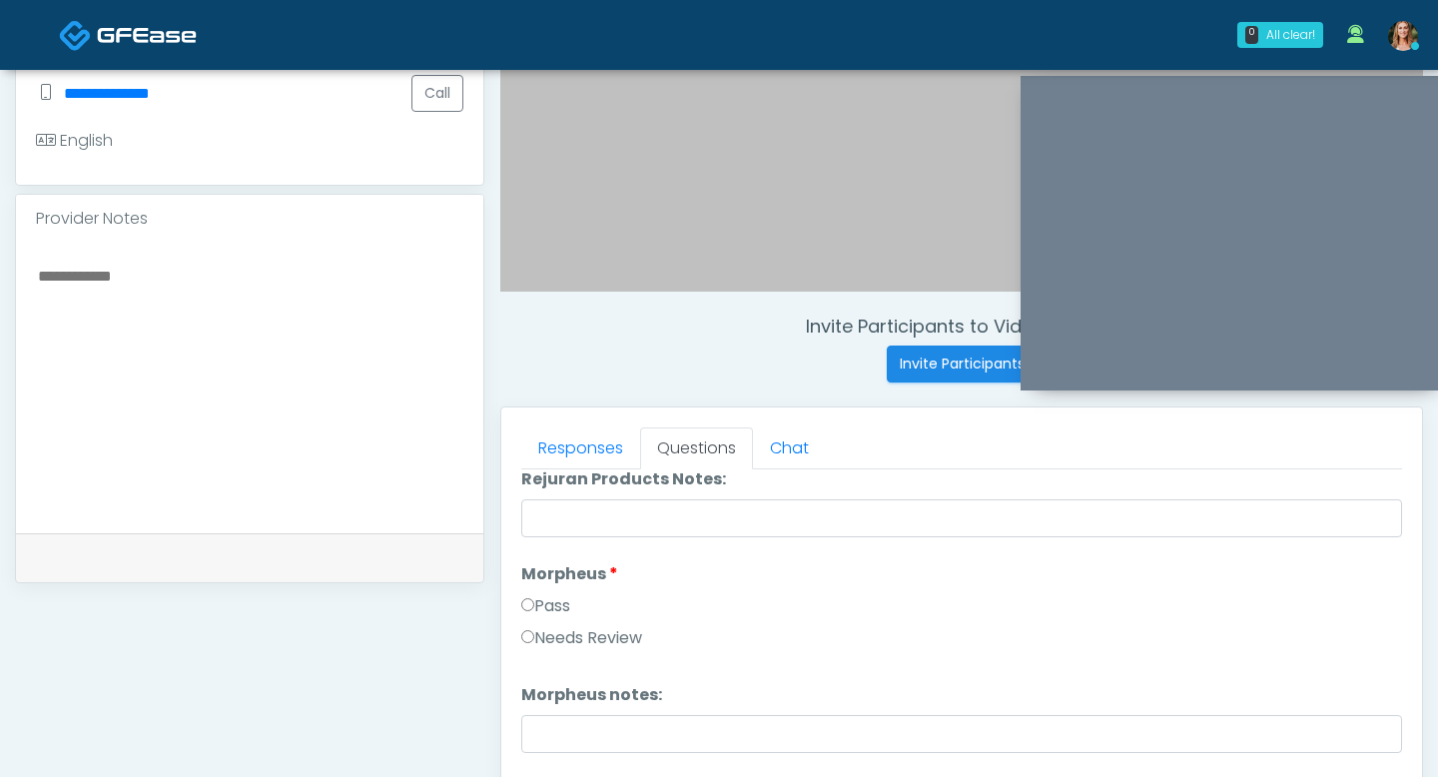
click at [527, 596] on label "Pass" at bounding box center [545, 606] width 49 height 24
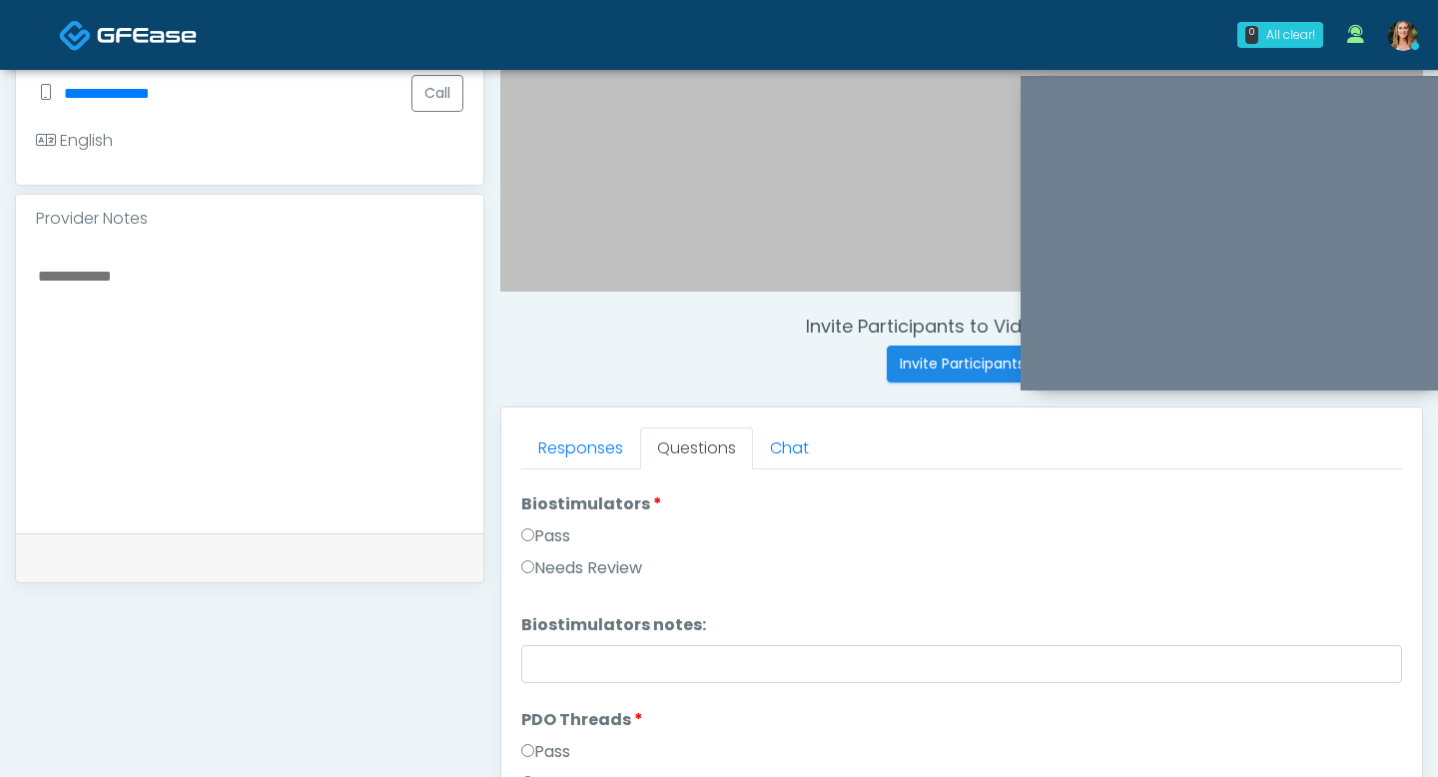
scroll to position [2026, 0]
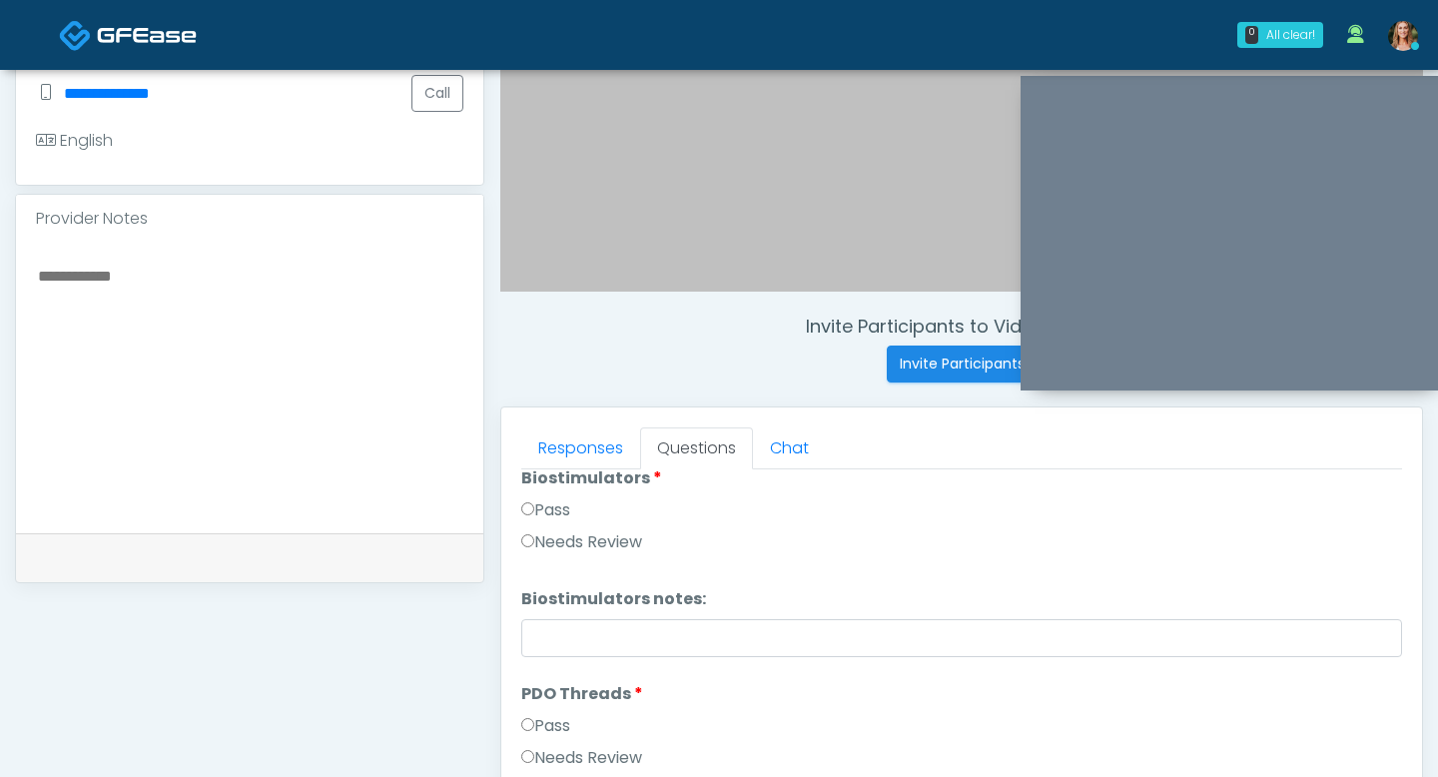
click at [533, 716] on label "Pass" at bounding box center [545, 726] width 49 height 24
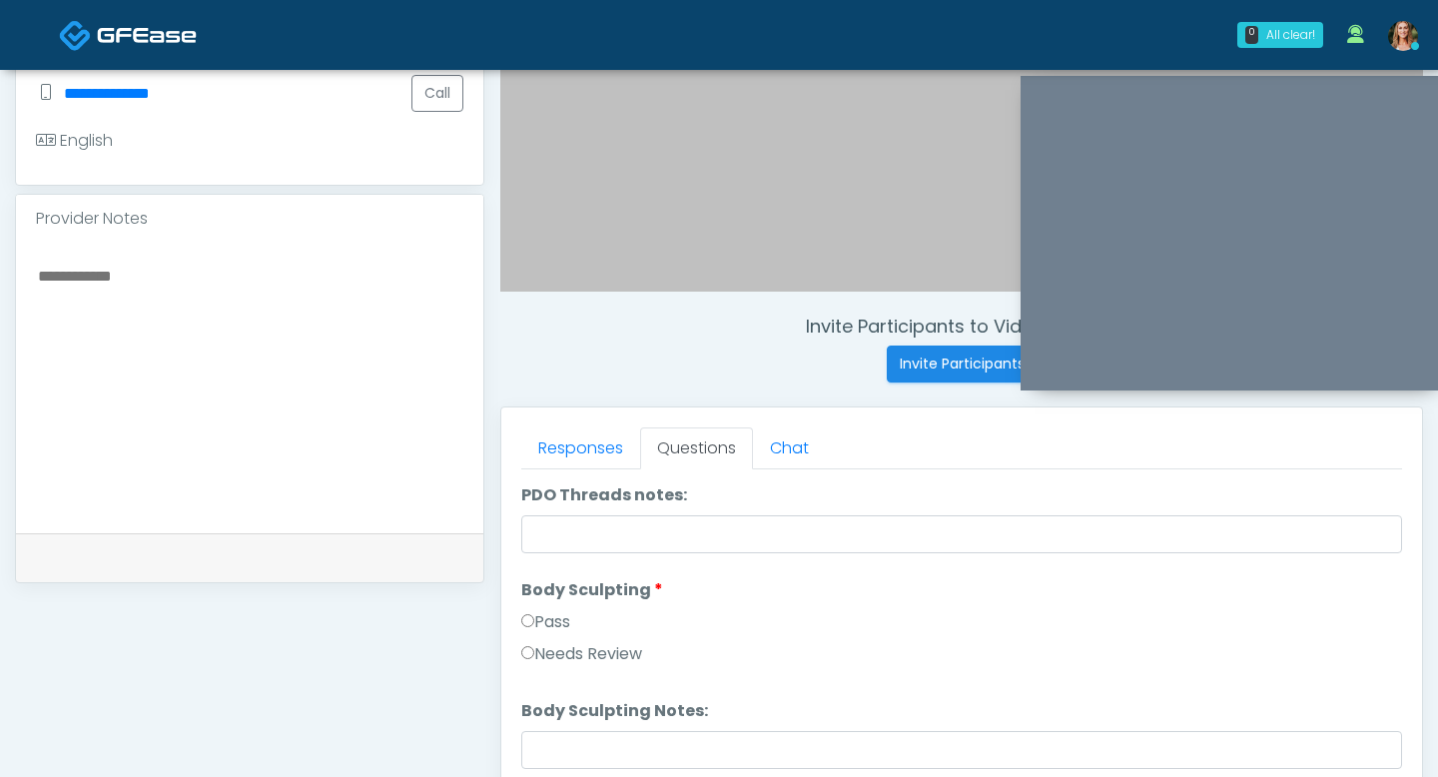
scroll to position [2348, 0]
click at [543, 624] on label "Pass" at bounding box center [545, 620] width 49 height 24
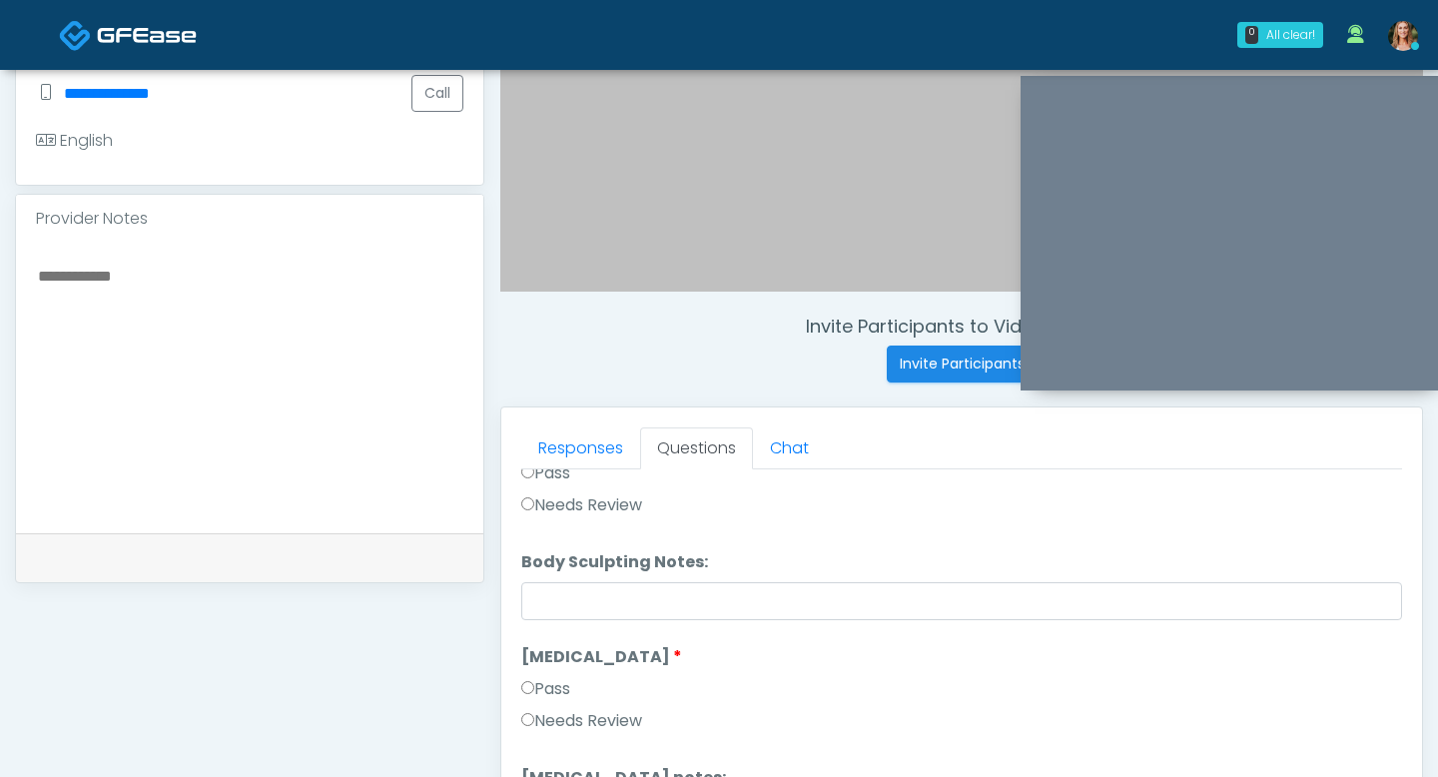
click at [542, 686] on label "Pass" at bounding box center [545, 689] width 49 height 24
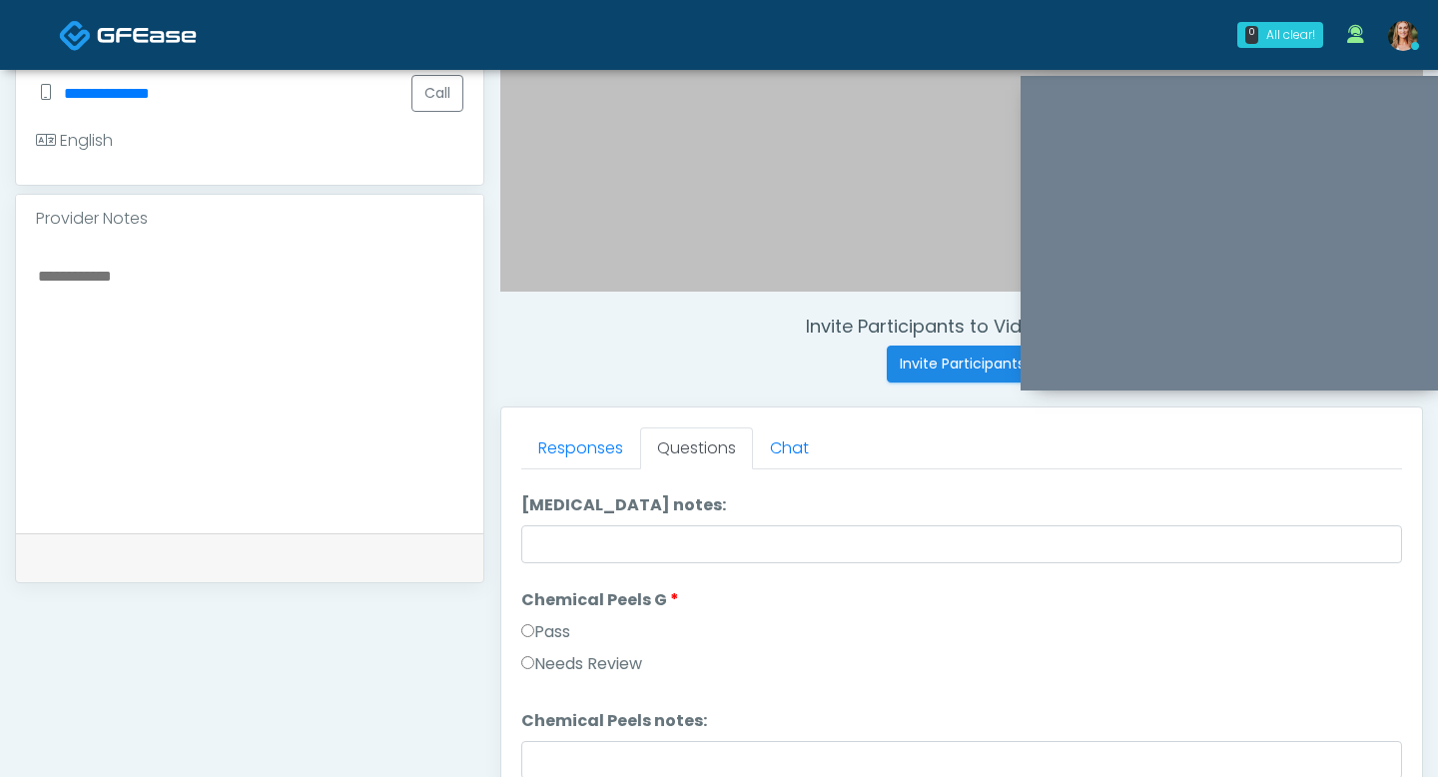
click at [535, 624] on label "Pass" at bounding box center [545, 632] width 49 height 24
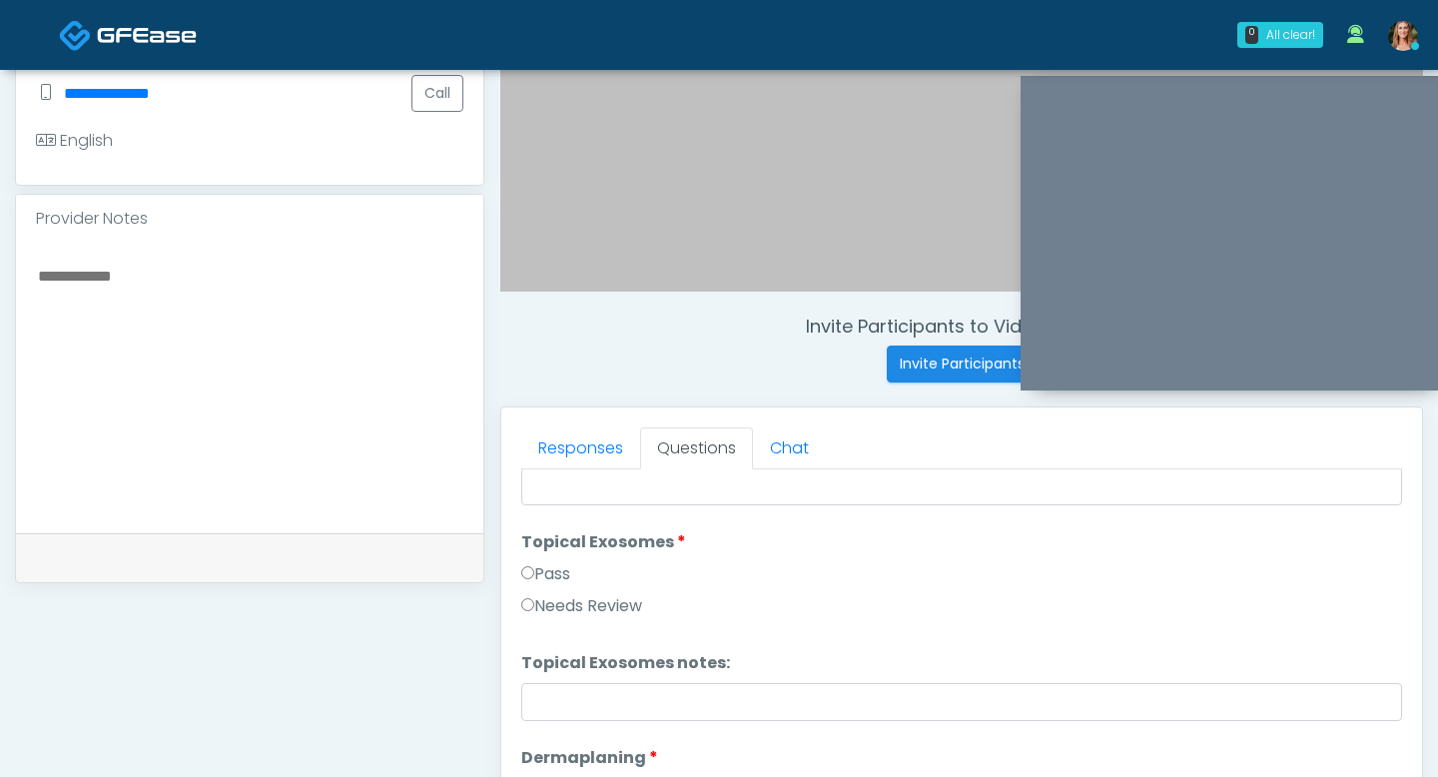
click at [542, 569] on label "Pass" at bounding box center [545, 574] width 49 height 24
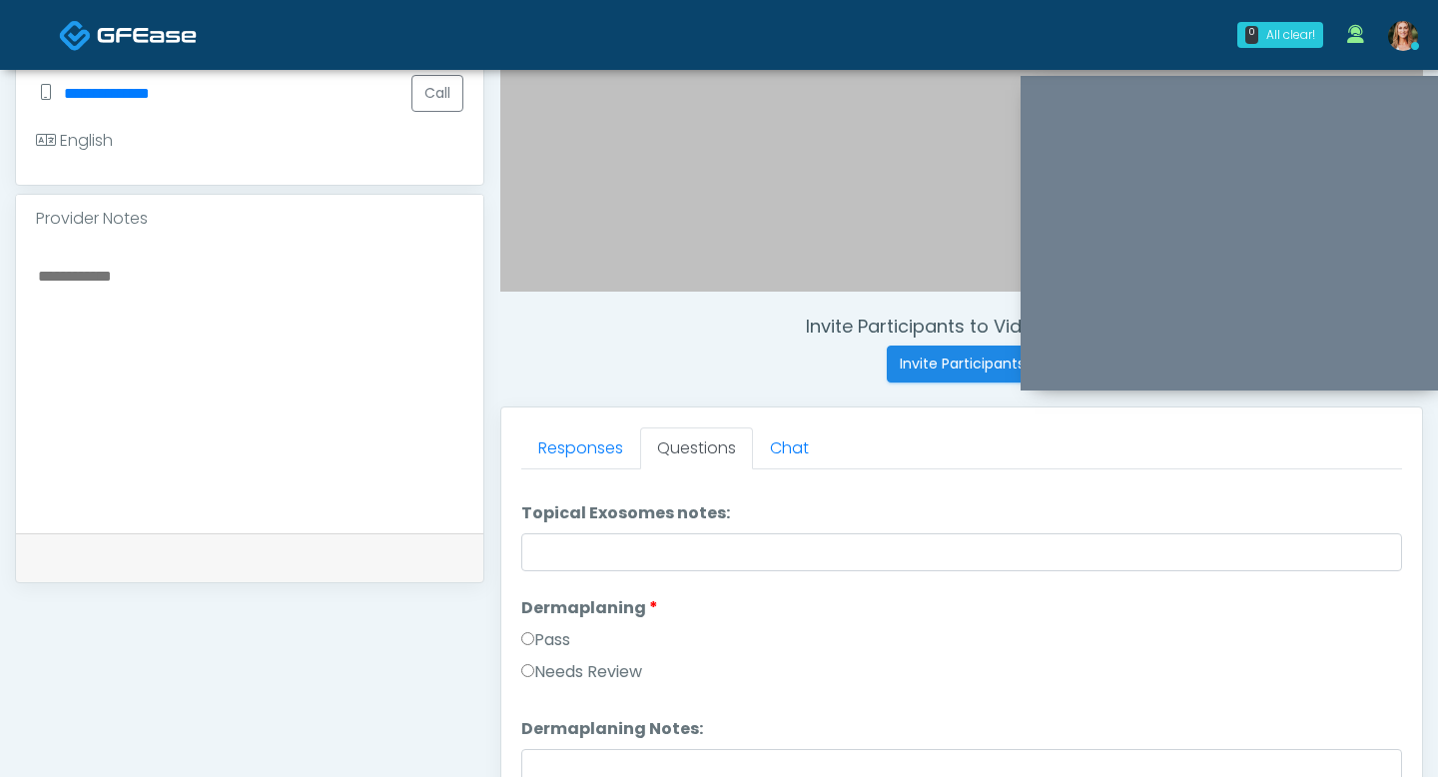
click at [535, 644] on label "Pass" at bounding box center [545, 640] width 49 height 24
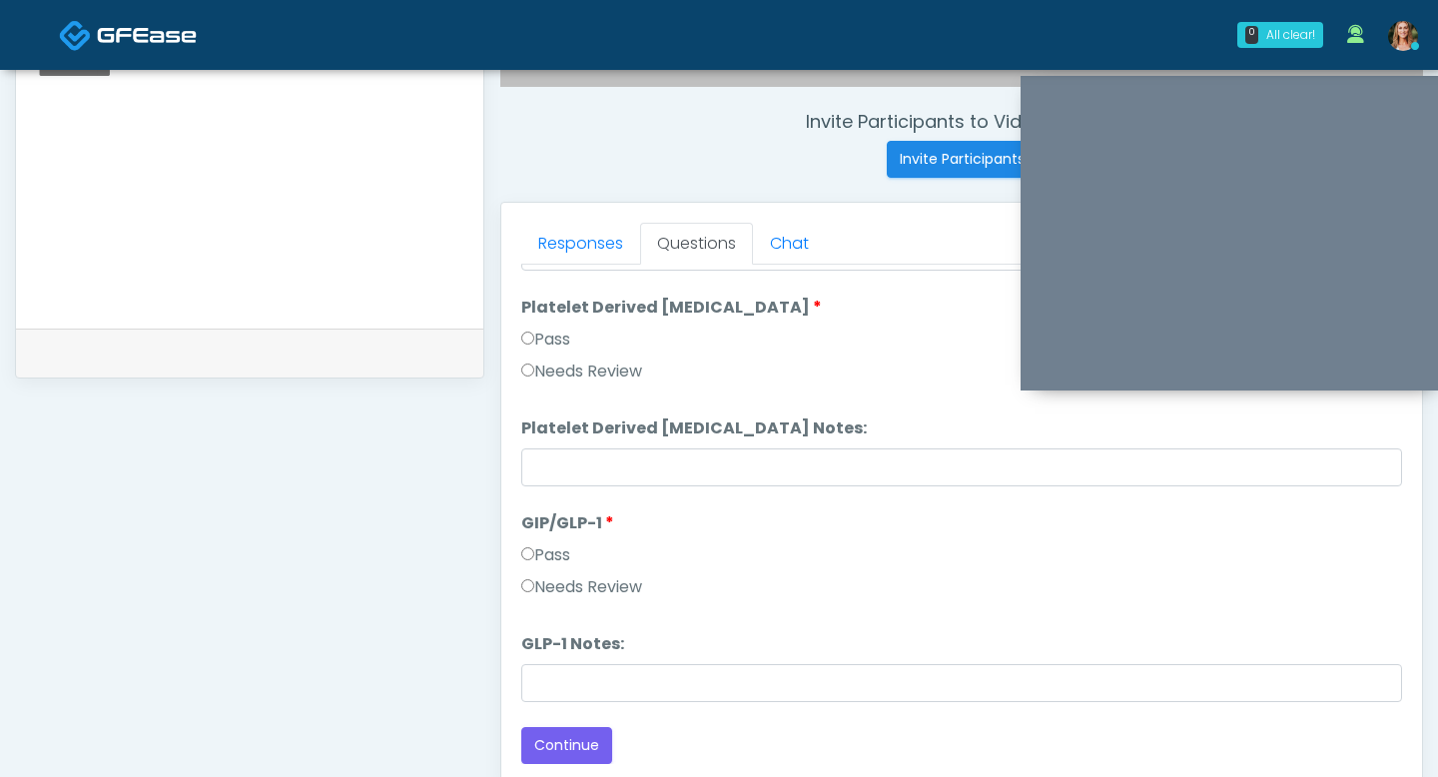
scroll to position [767, 0]
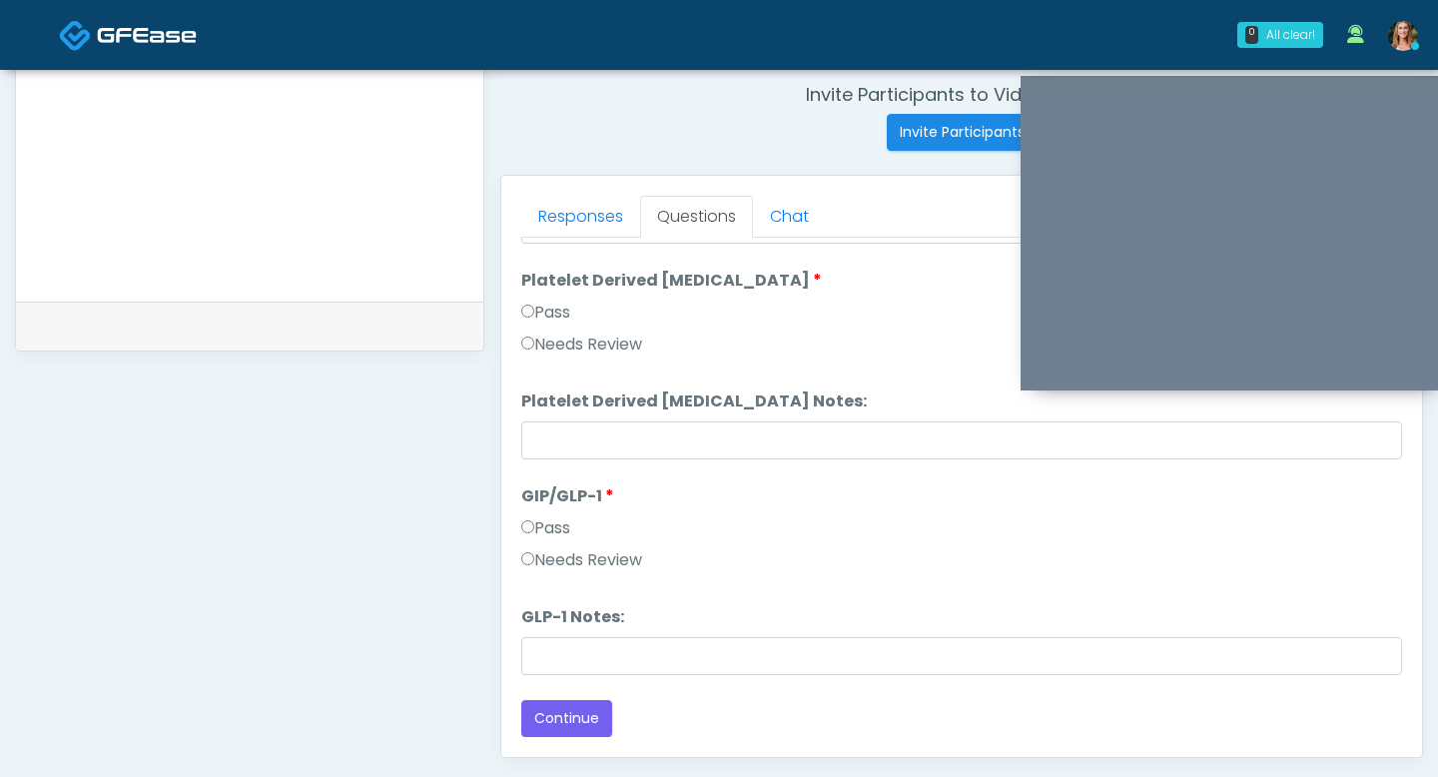
click at [540, 562] on label "Needs Review" at bounding box center [581, 560] width 121 height 24
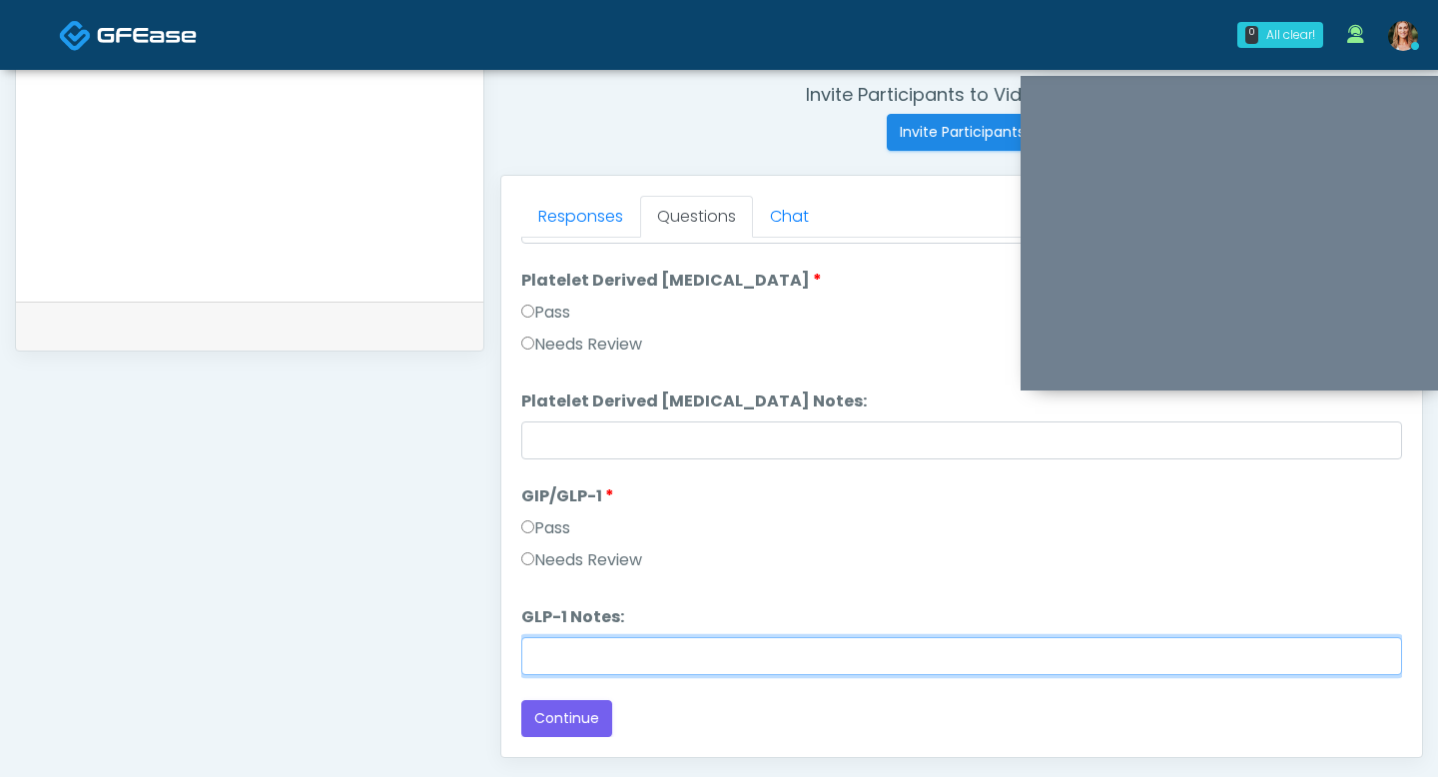
click at [547, 673] on input "GLP-1 Notes:" at bounding box center [961, 656] width 881 height 38
drag, startPoint x: 601, startPoint y: 658, endPoint x: 467, endPoint y: 651, distance: 134.0
click at [467, 651] on div "**********" at bounding box center [719, 154] width 1408 height 1523
type input "**********"
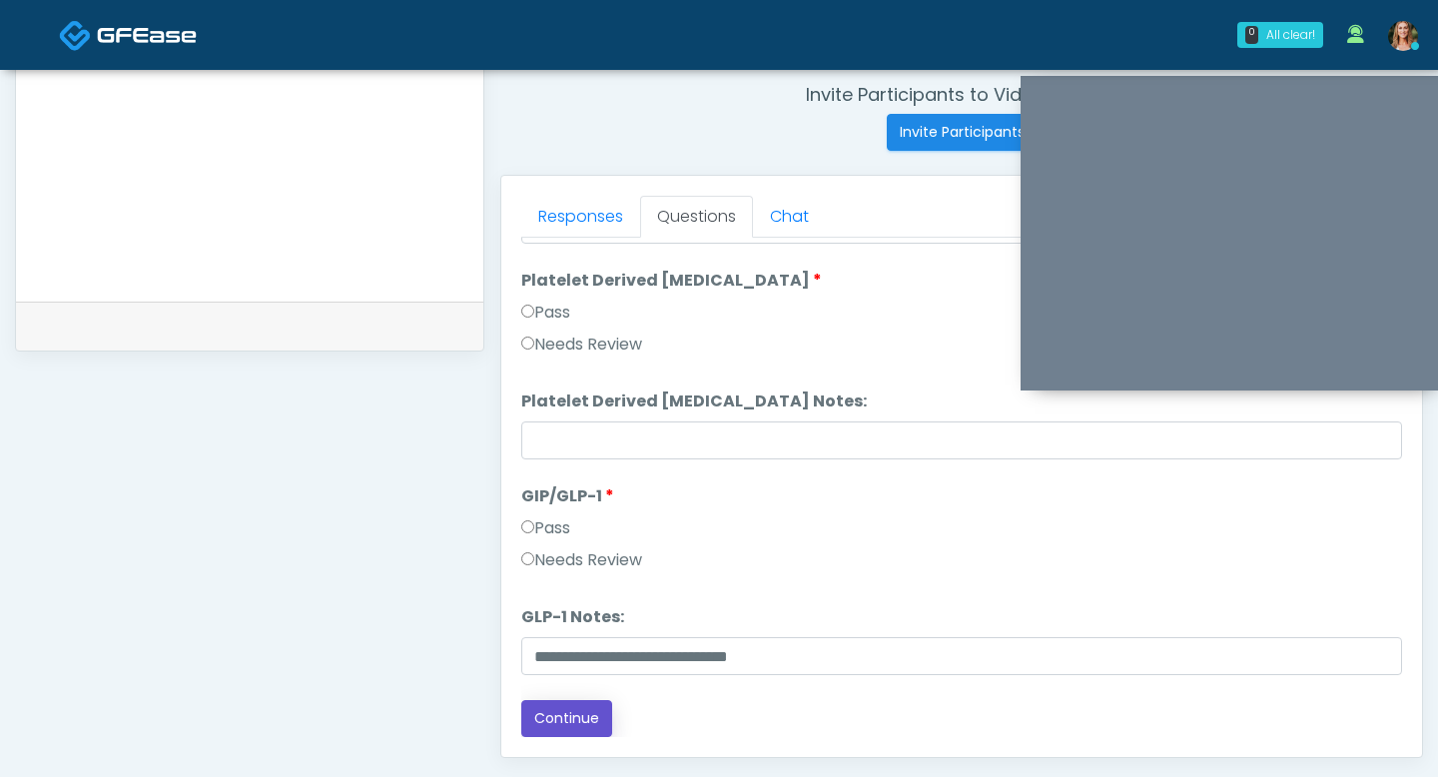
click at [555, 712] on button "Continue" at bounding box center [566, 718] width 91 height 37
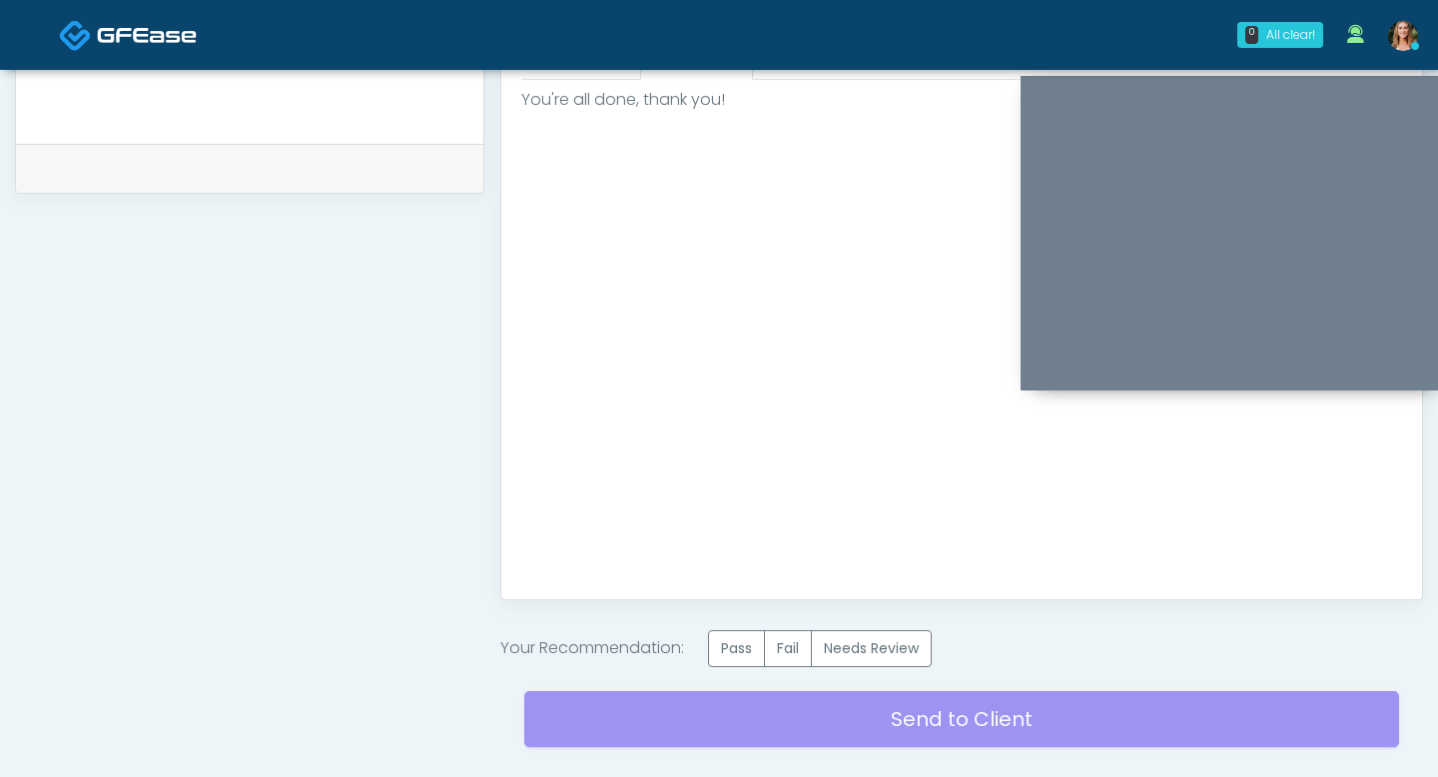
scroll to position [1053, 0]
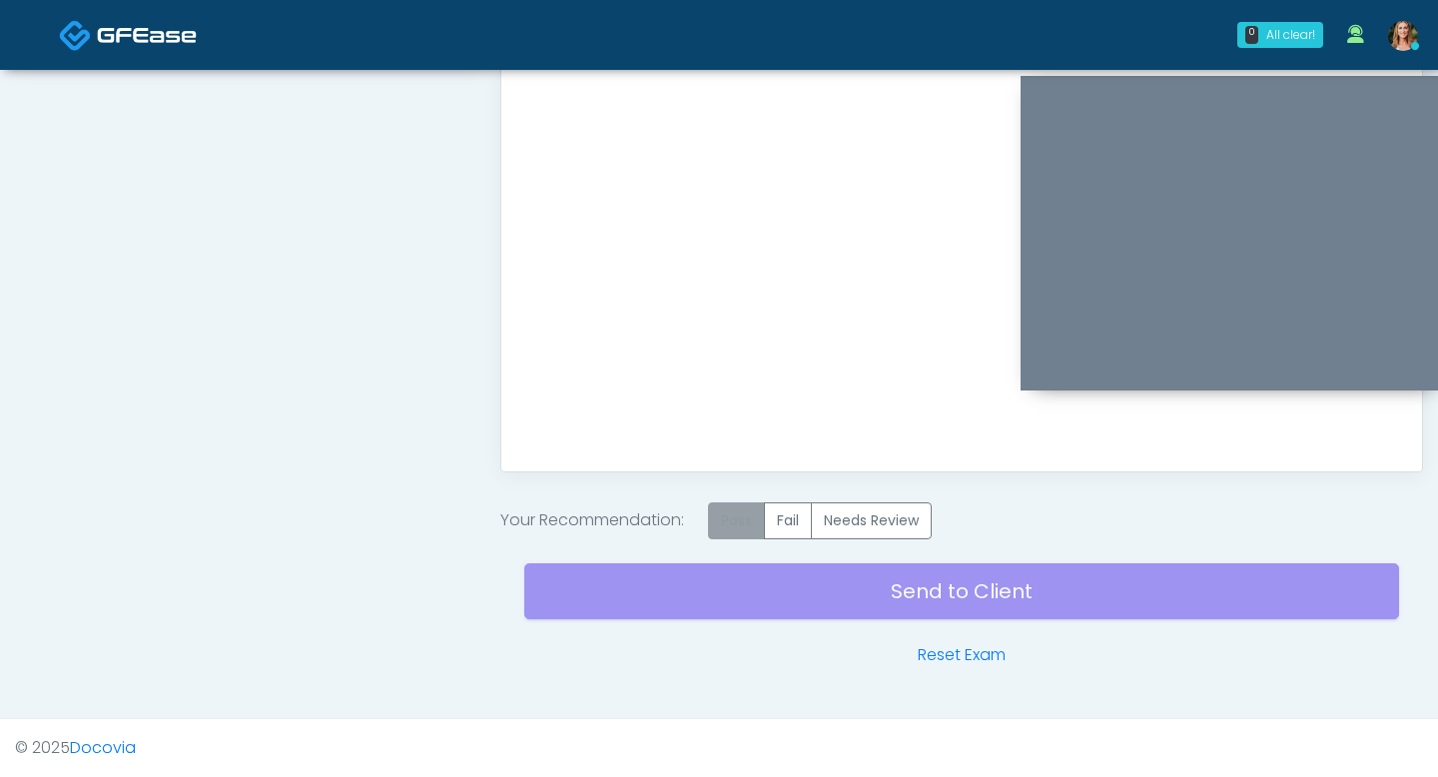
click at [732, 513] on label "Pass" at bounding box center [736, 520] width 57 height 37
click at [766, 589] on div "Send to Client Reset Exam" at bounding box center [961, 603] width 875 height 128
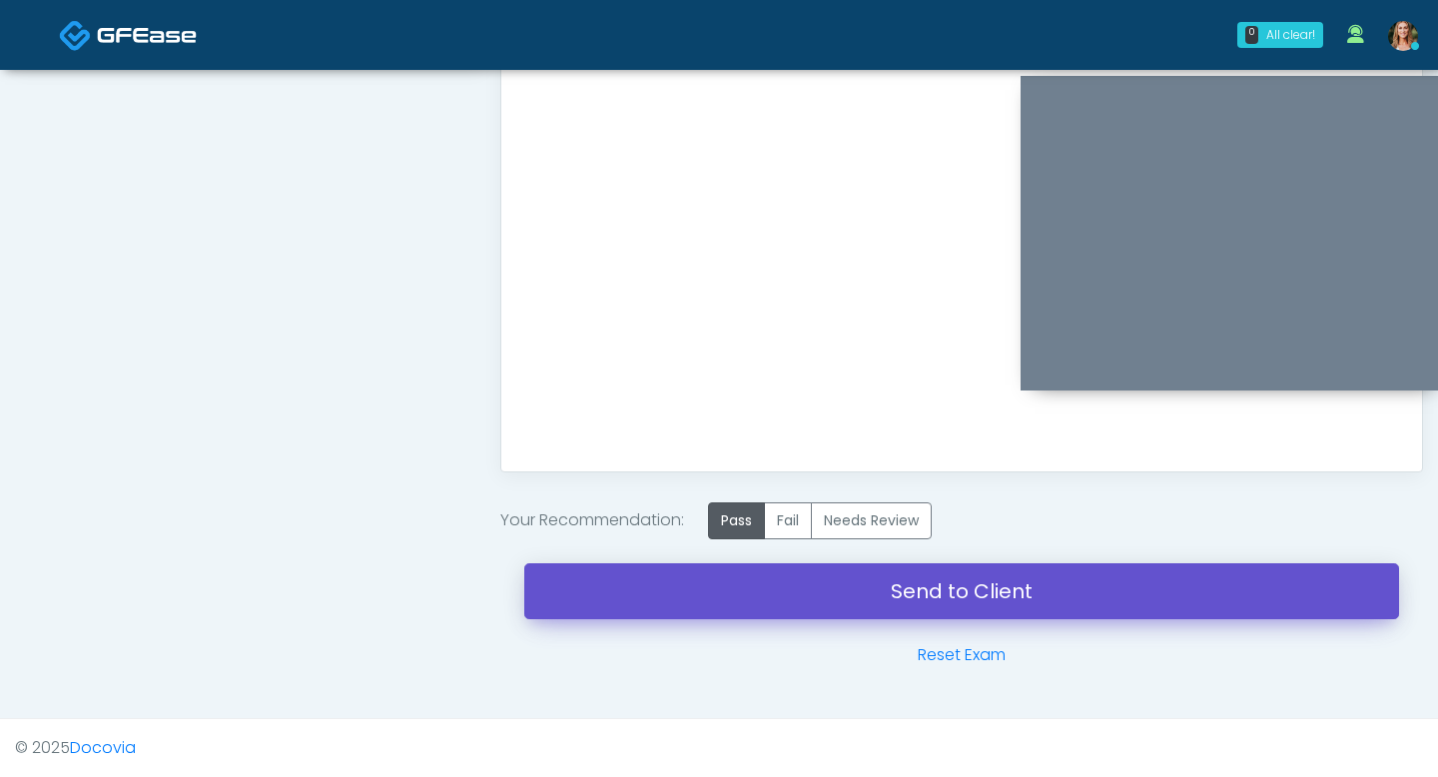
click at [766, 589] on link "Send to Client" at bounding box center [961, 591] width 875 height 56
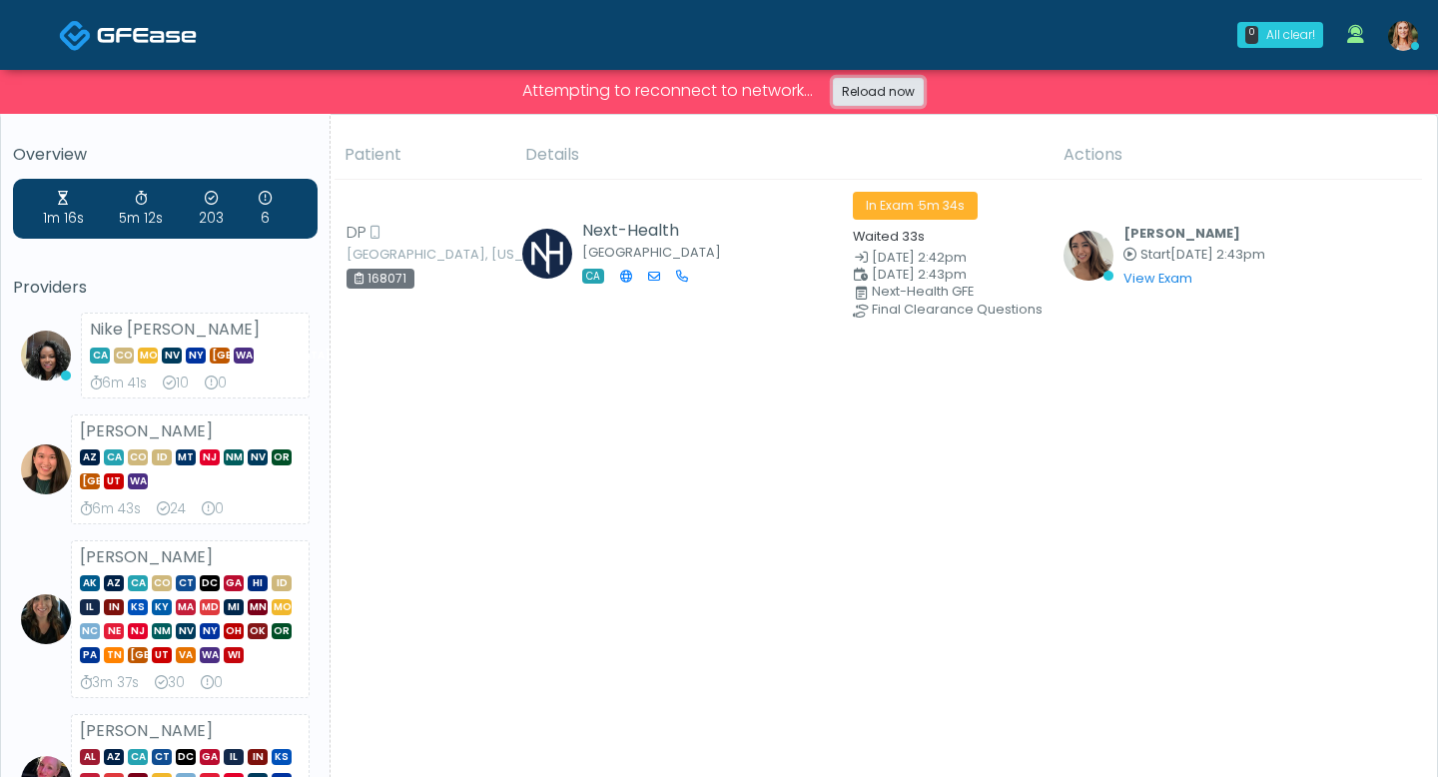
click at [862, 90] on link "Reload now" at bounding box center [878, 92] width 91 height 28
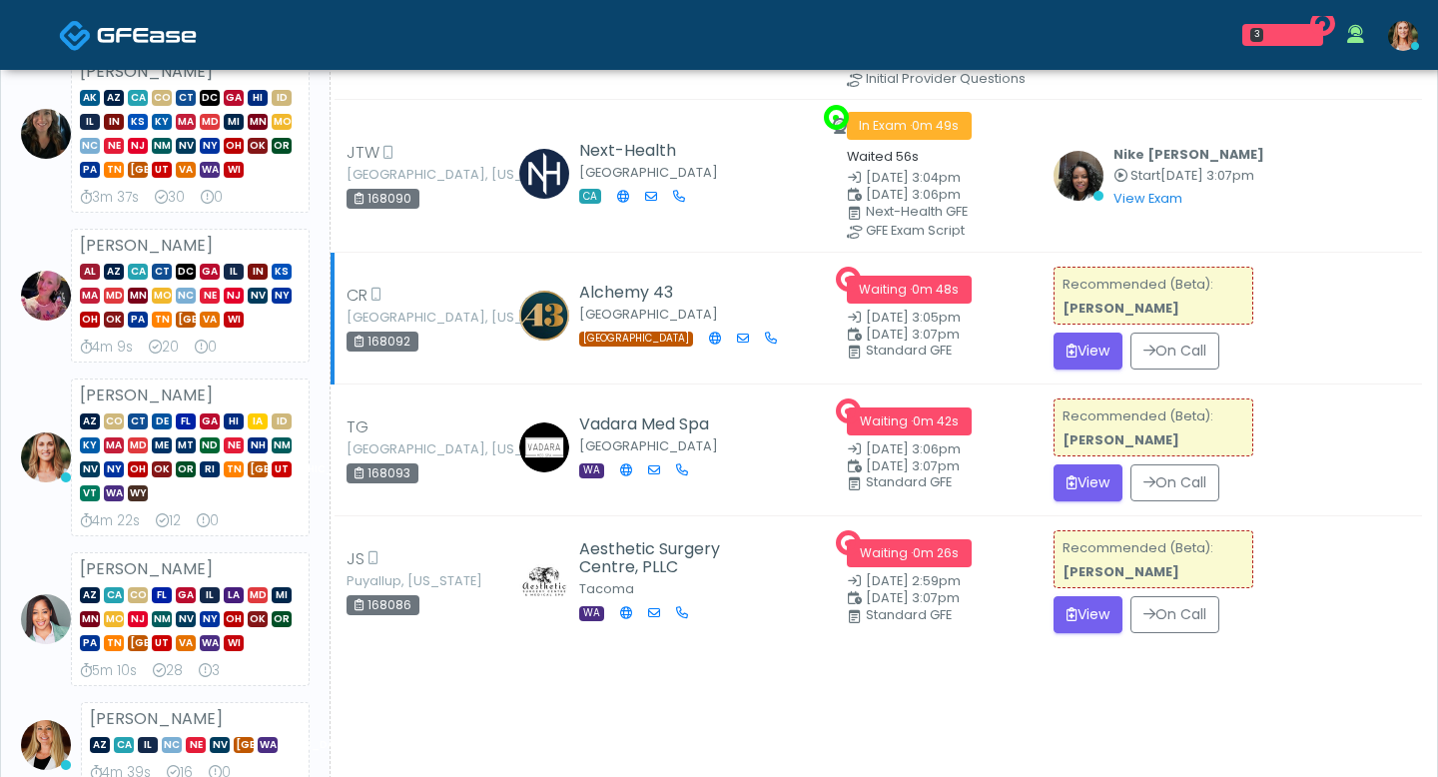
scroll to position [321, 0]
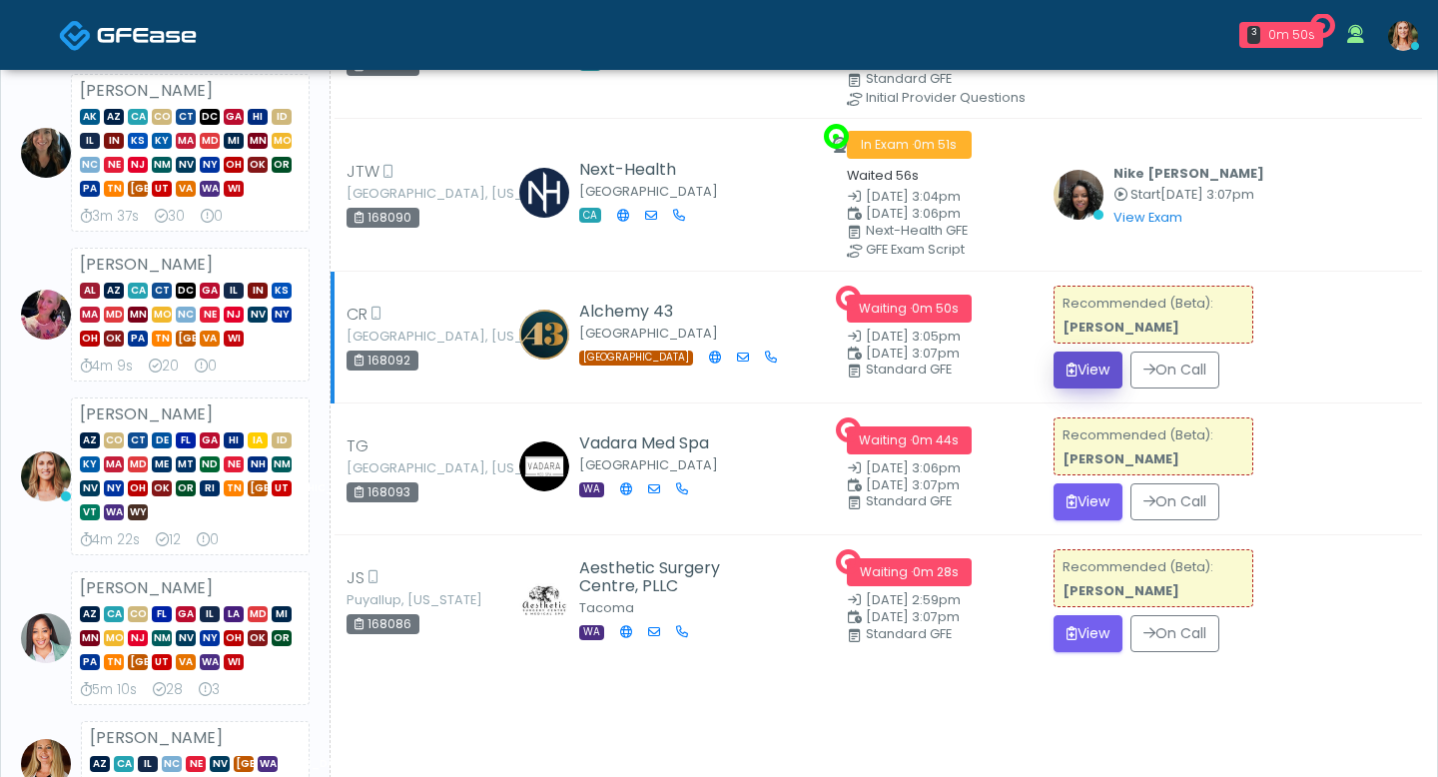
click at [1090, 357] on button "View" at bounding box center [1088, 370] width 69 height 37
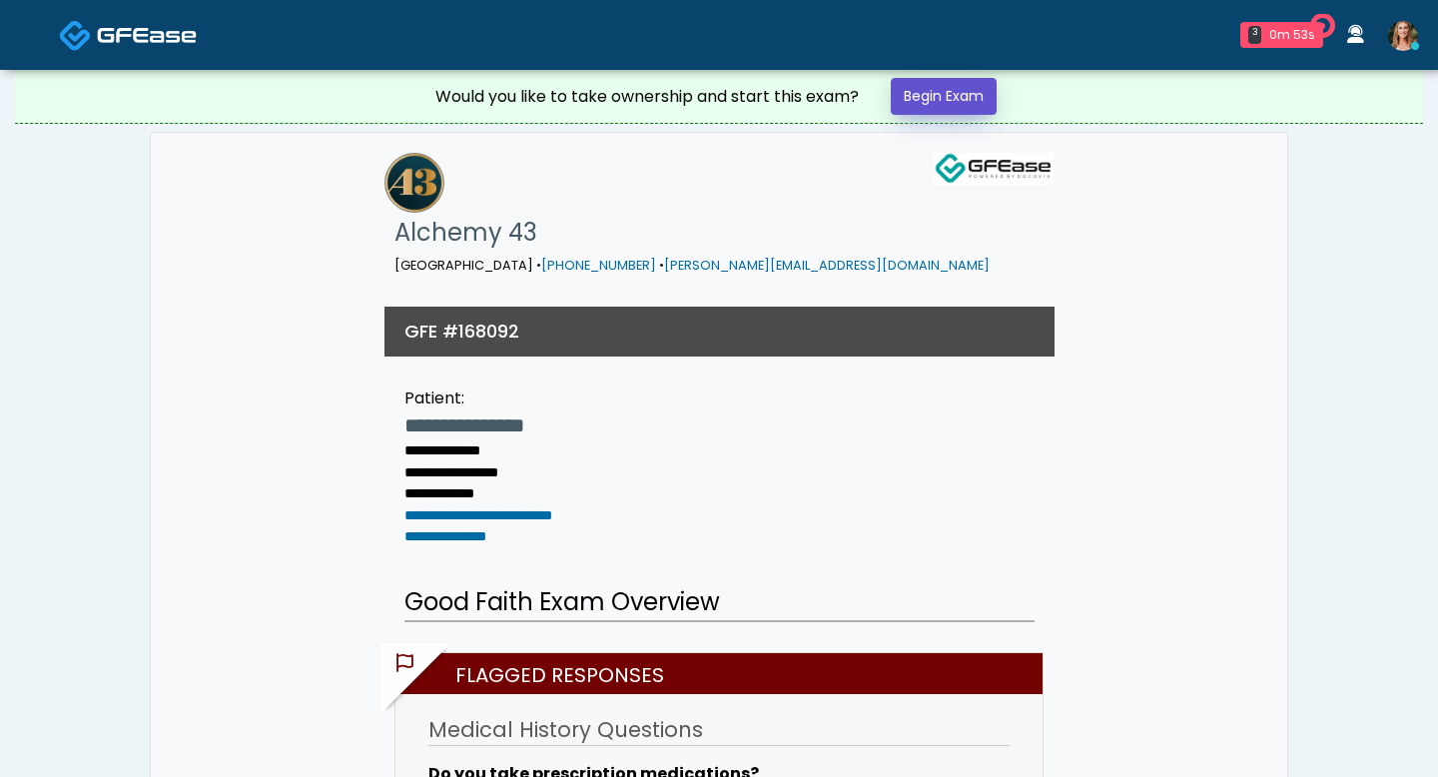
click at [972, 95] on link "Begin Exam" at bounding box center [944, 96] width 106 height 37
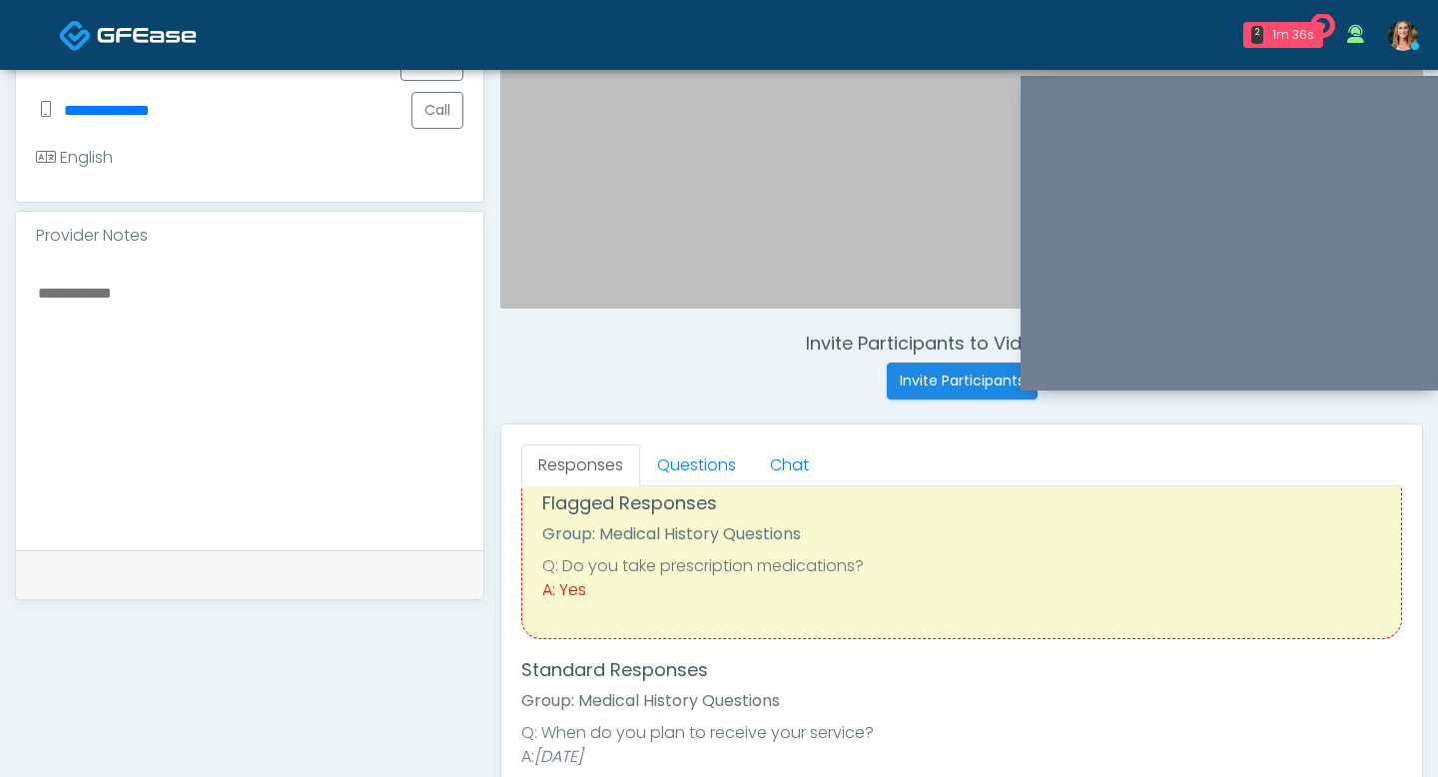
scroll to position [69, 0]
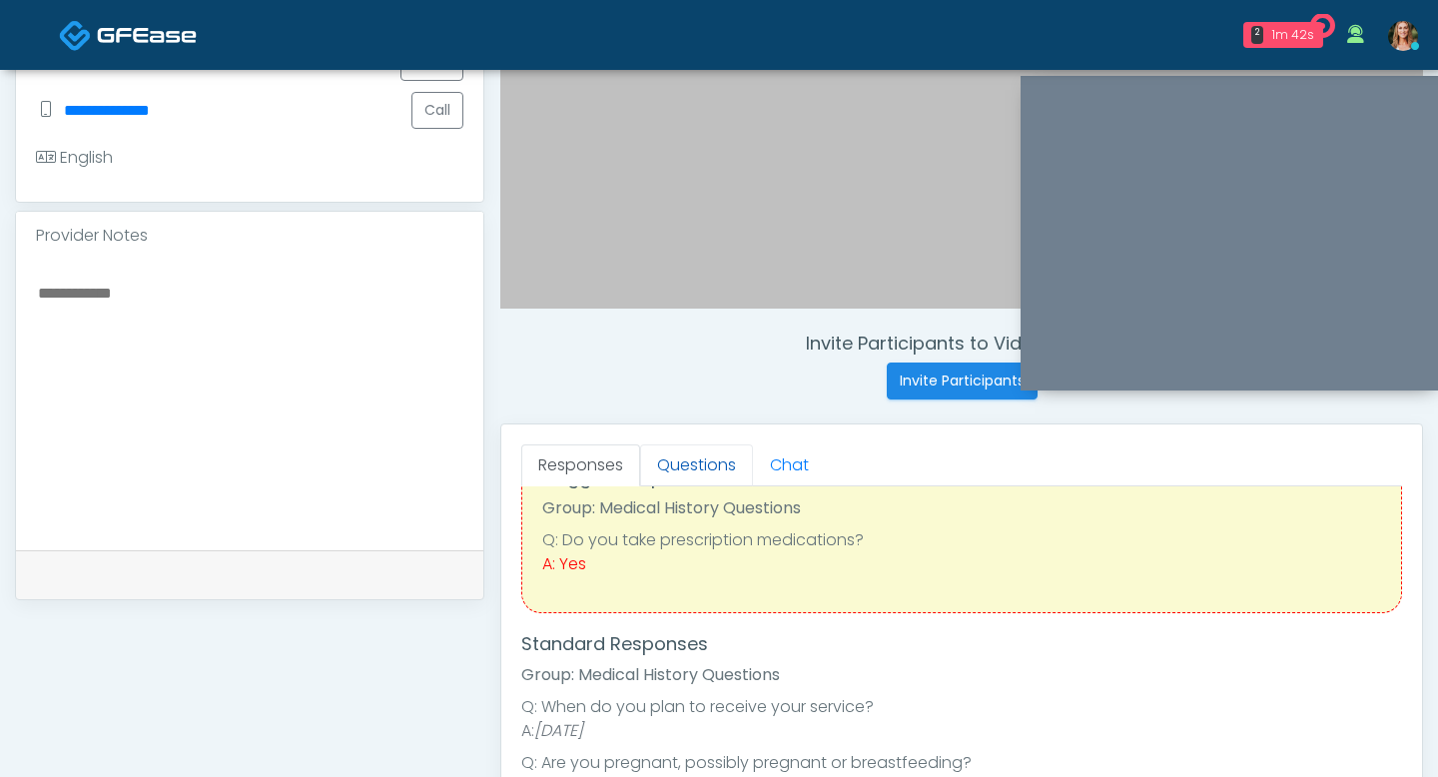
click at [726, 479] on link "Questions" at bounding box center [696, 465] width 113 height 42
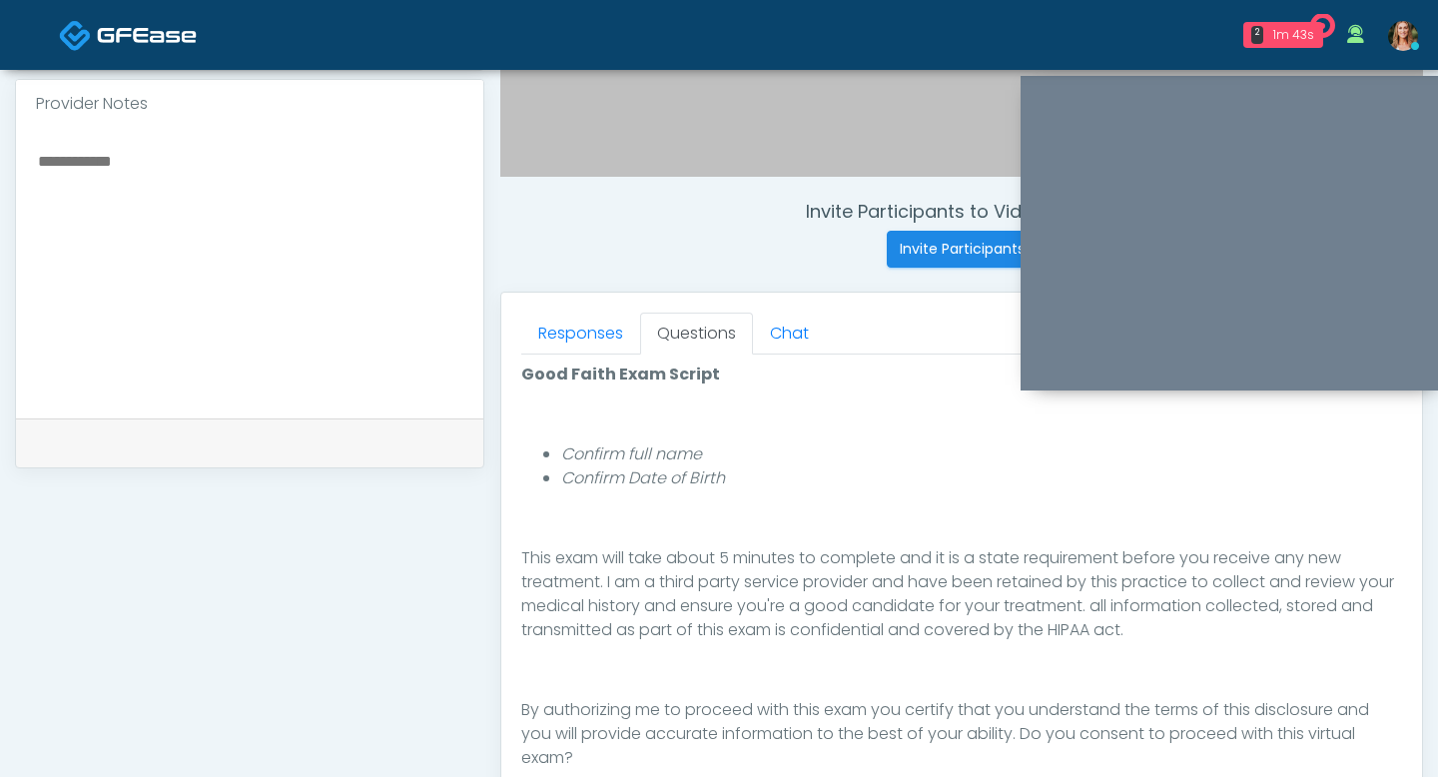
scroll to position [817, 0]
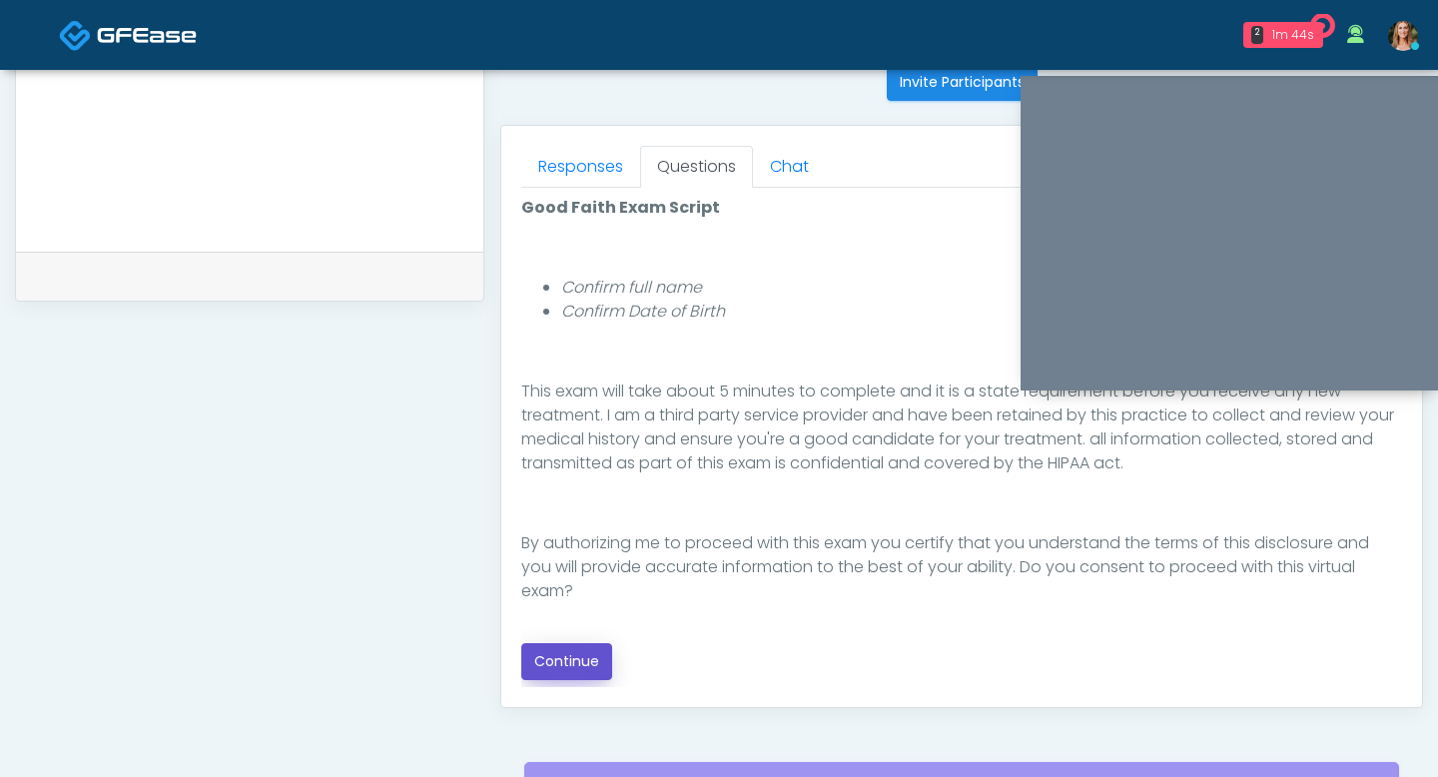
click at [586, 652] on button "Continue" at bounding box center [566, 661] width 91 height 37
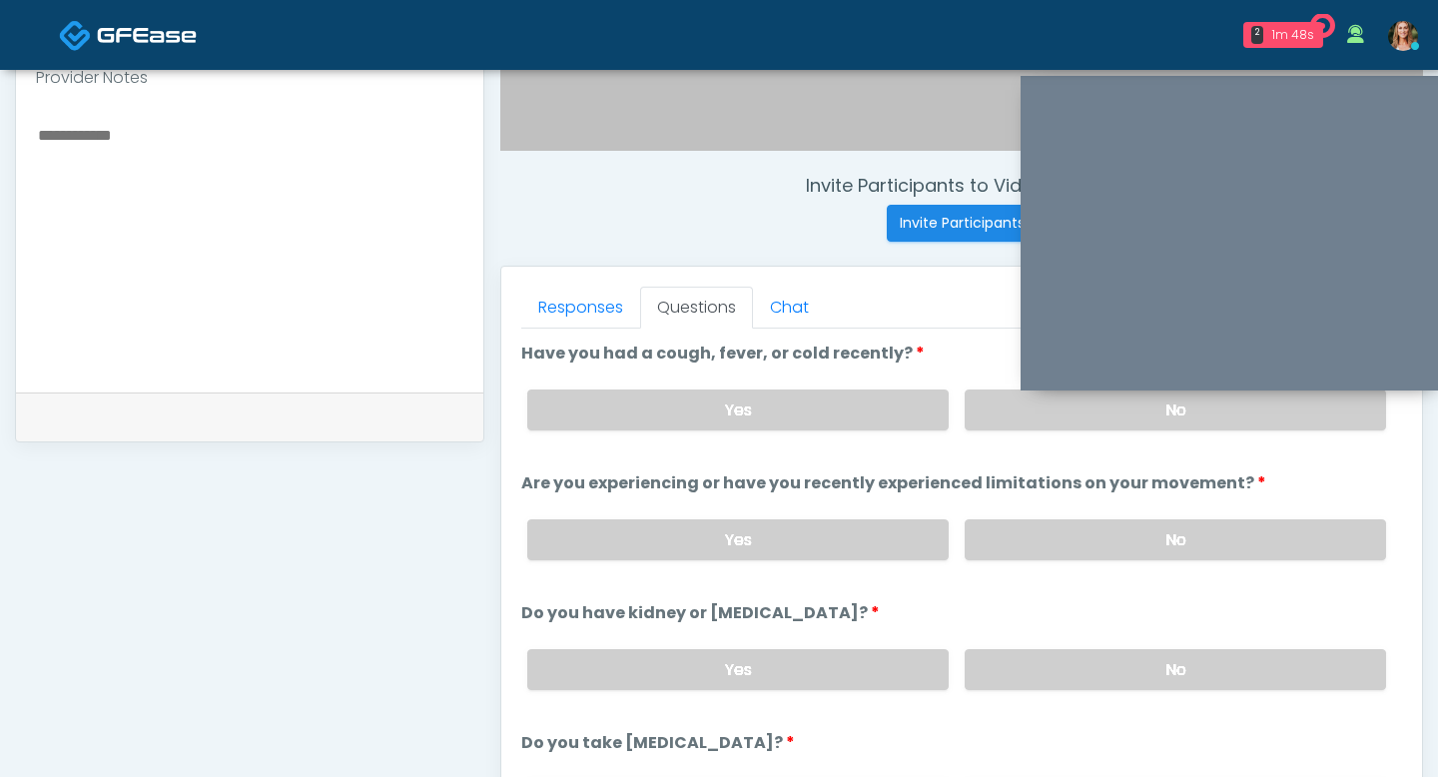
scroll to position [652, 0]
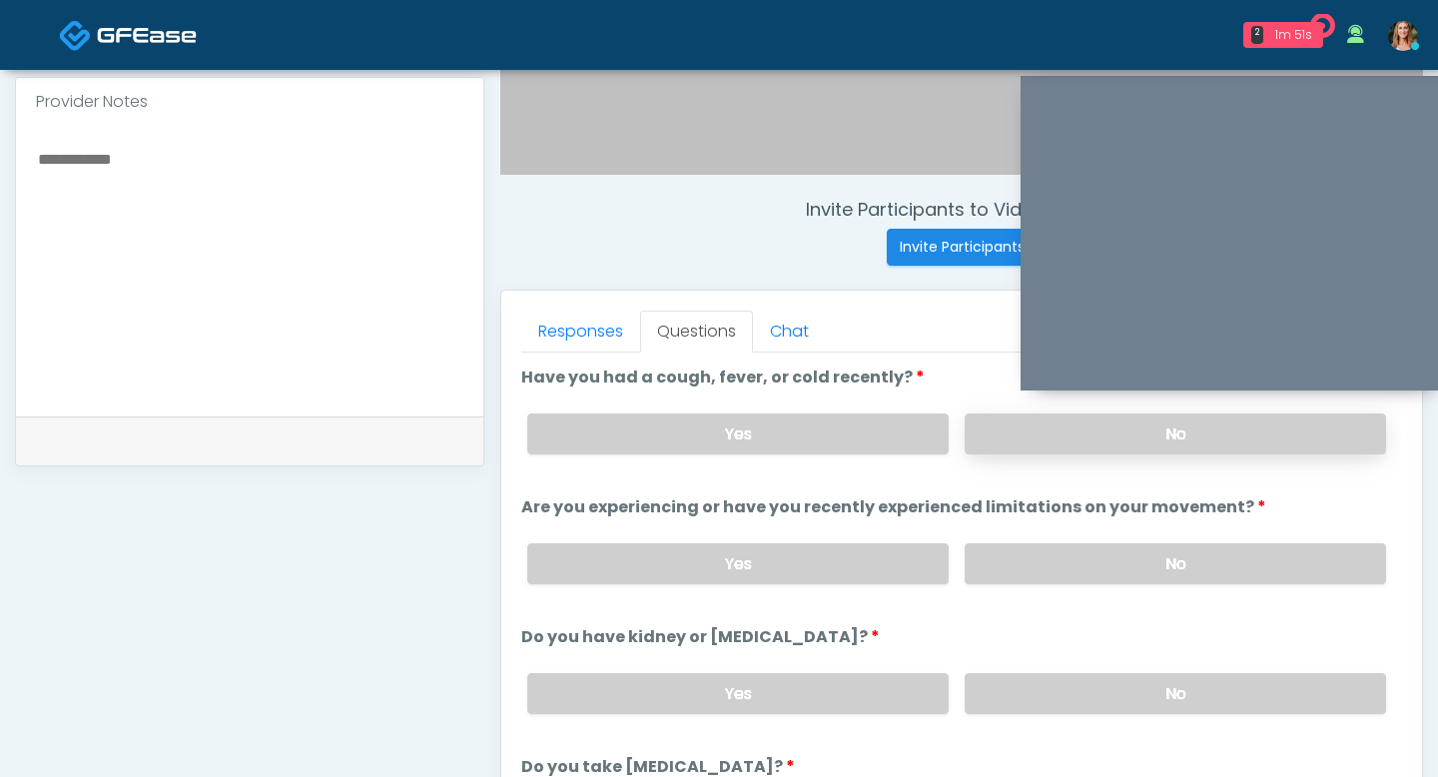
click at [1027, 439] on label "No" at bounding box center [1175, 433] width 421 height 41
click at [1055, 552] on label "No" at bounding box center [1175, 563] width 421 height 41
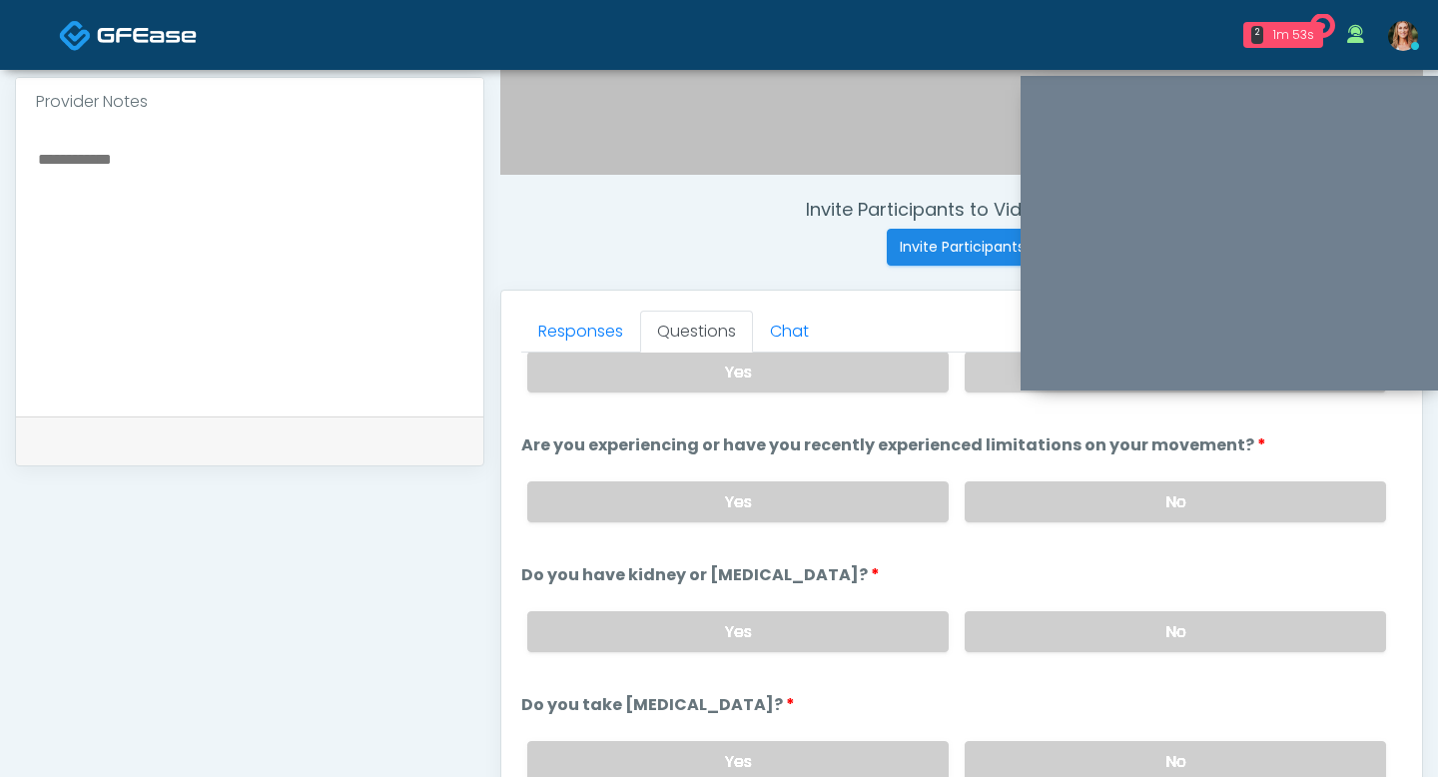
scroll to position [70, 0]
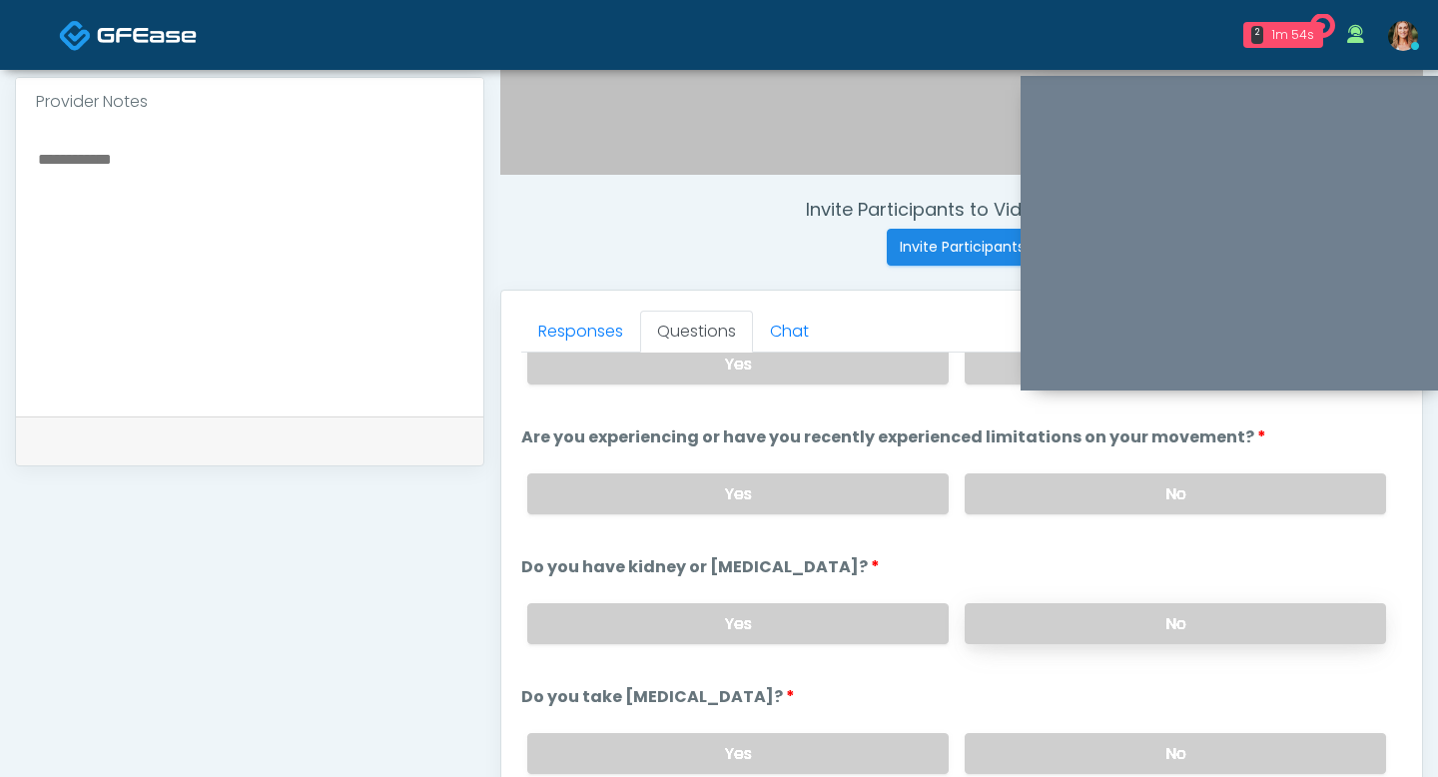
click at [1127, 610] on label "No" at bounding box center [1175, 623] width 421 height 41
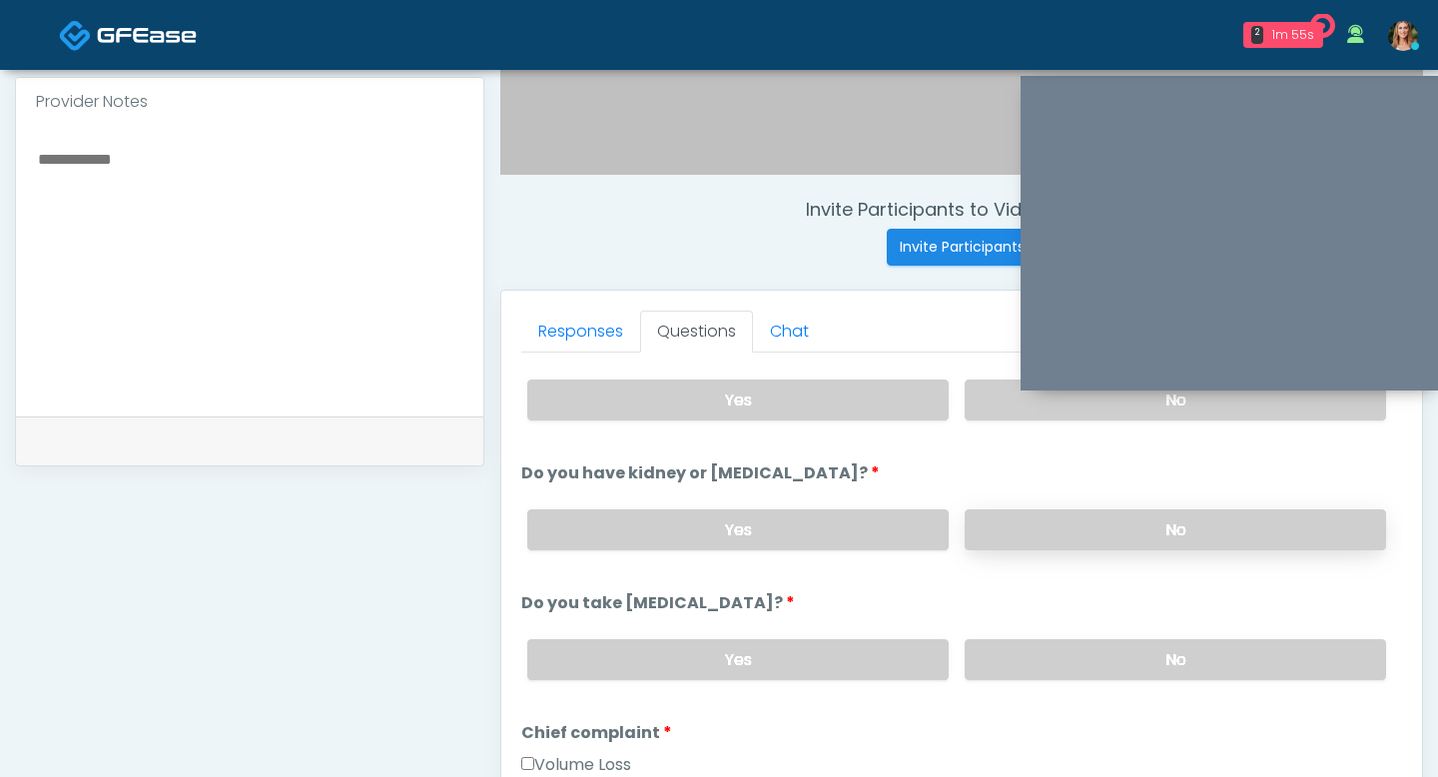
scroll to position [165, 0]
click at [1130, 643] on label "No" at bounding box center [1175, 658] width 421 height 41
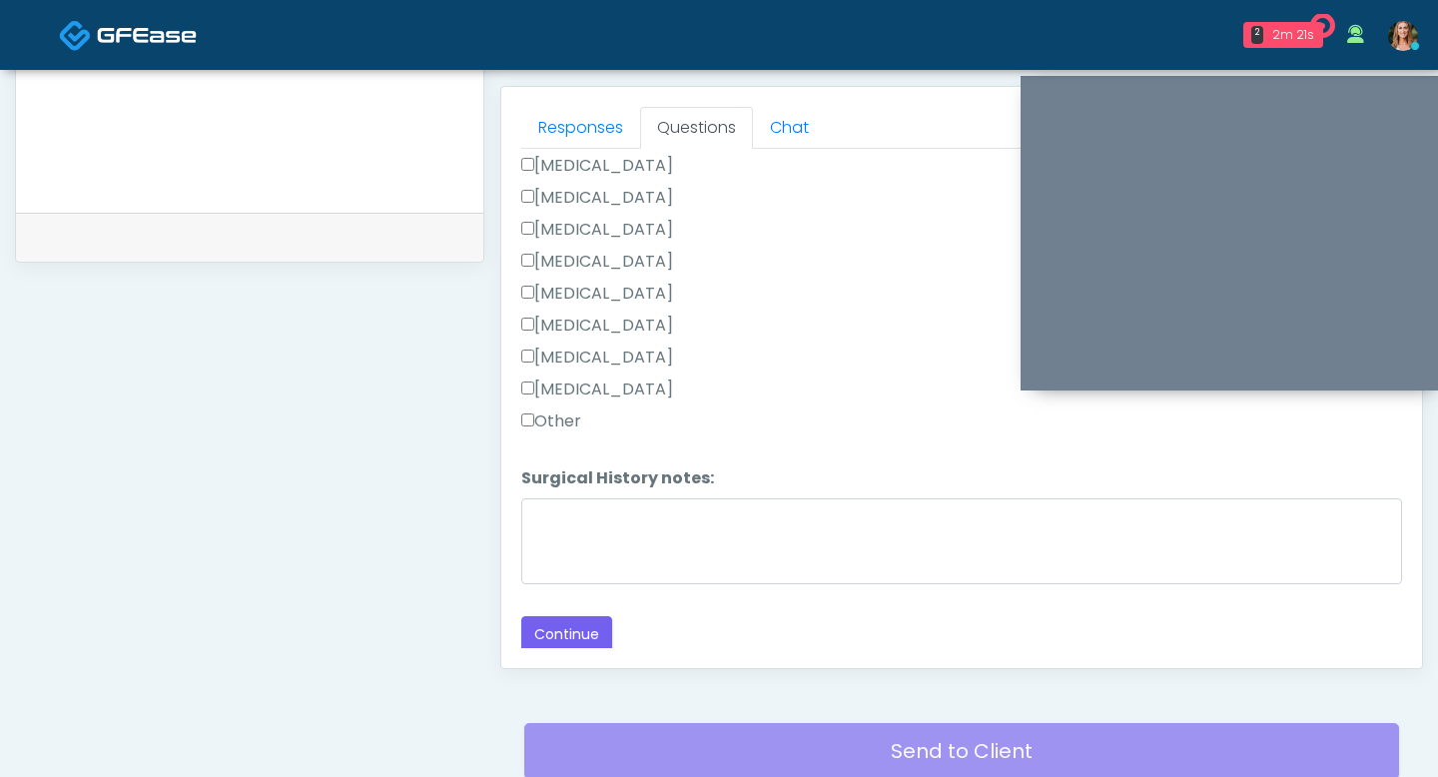
scroll to position [881, 0]
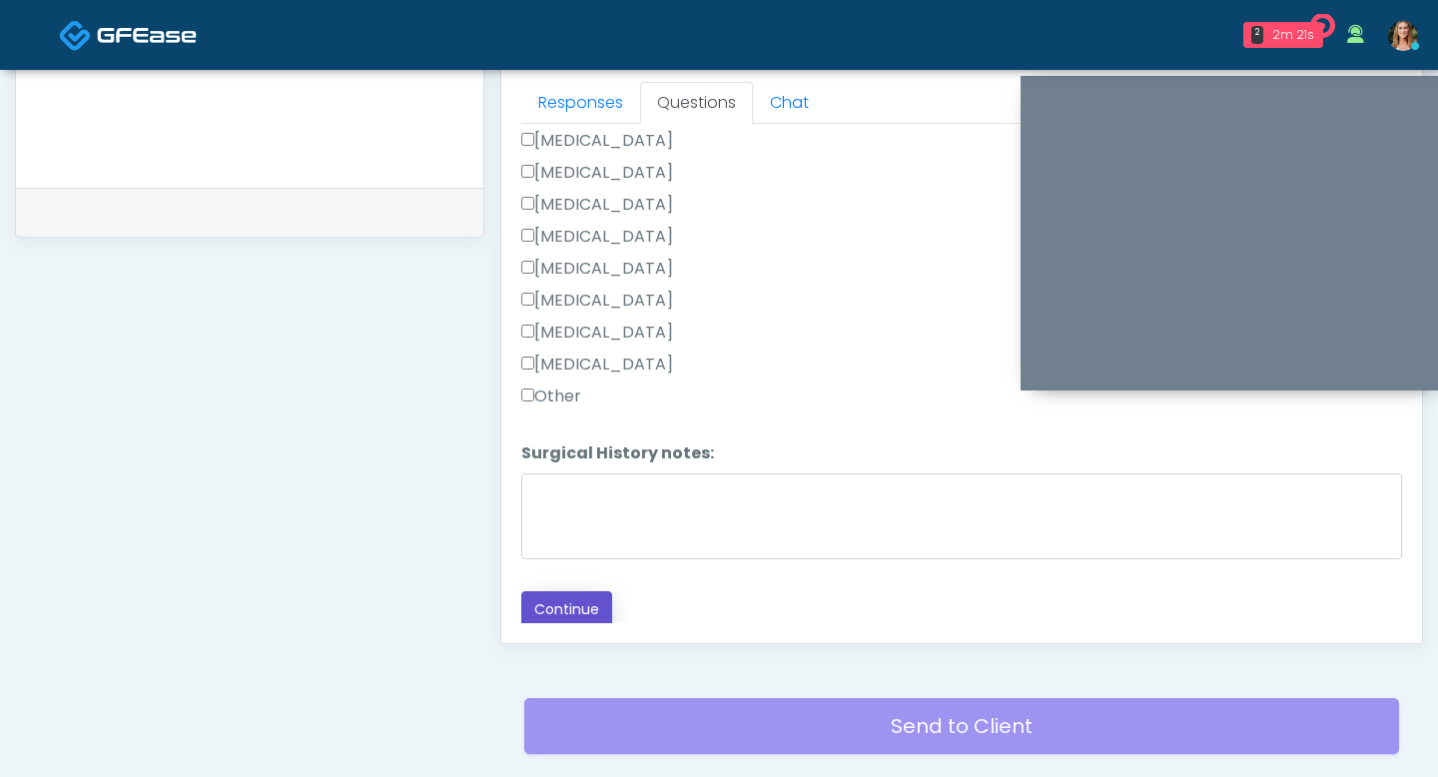
click at [574, 601] on button "Continue" at bounding box center [566, 609] width 91 height 37
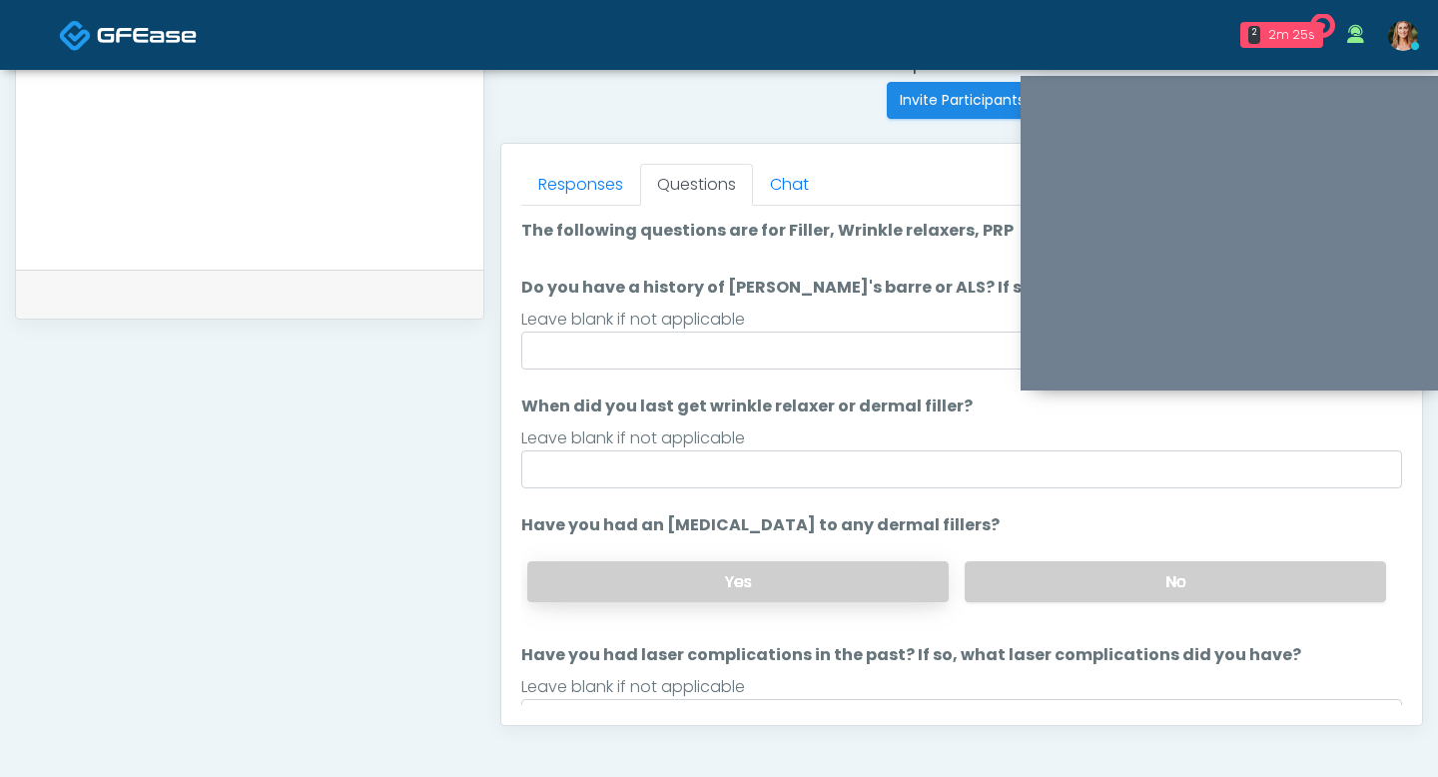
scroll to position [798, 0]
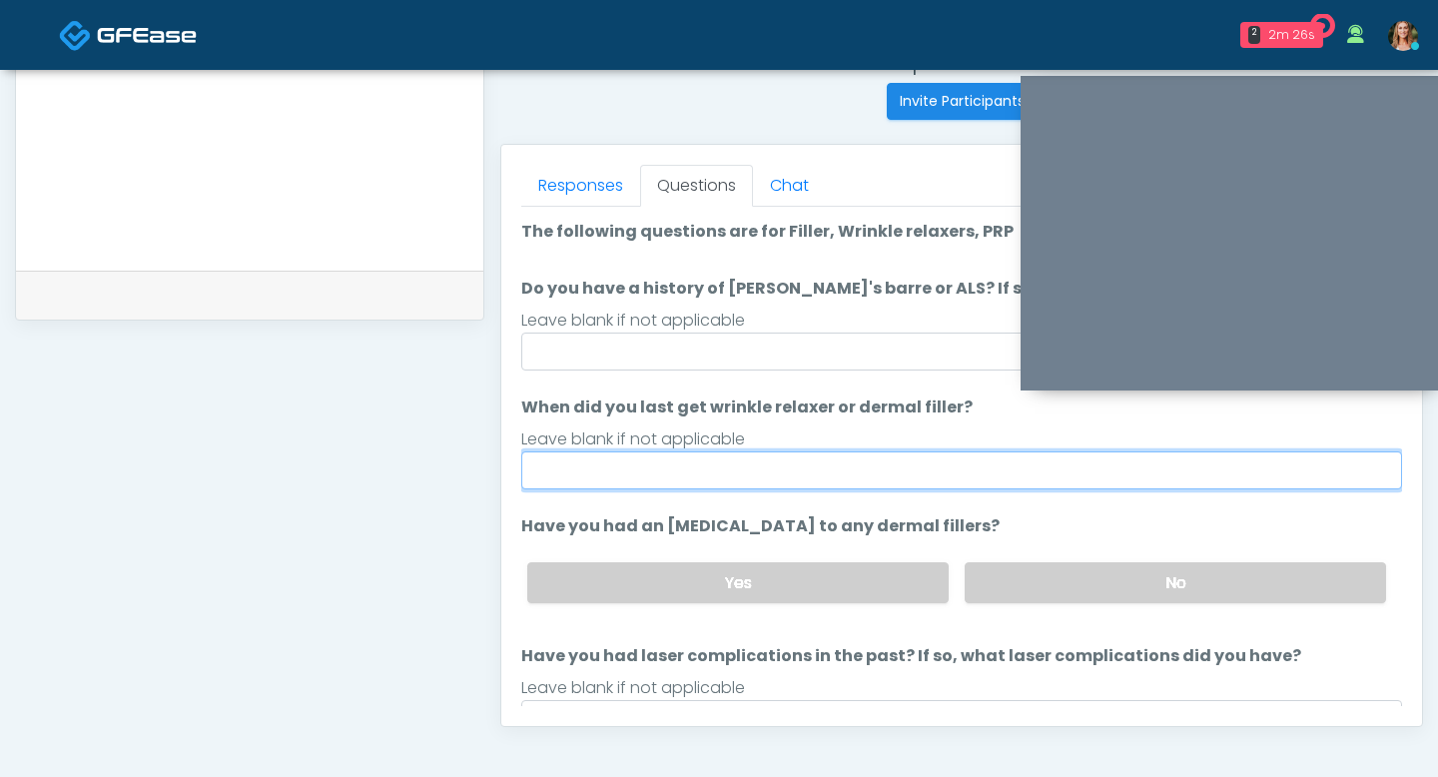
click at [764, 471] on input "When did you last get wrinkle relaxer or dermal filler?" at bounding box center [961, 470] width 881 height 38
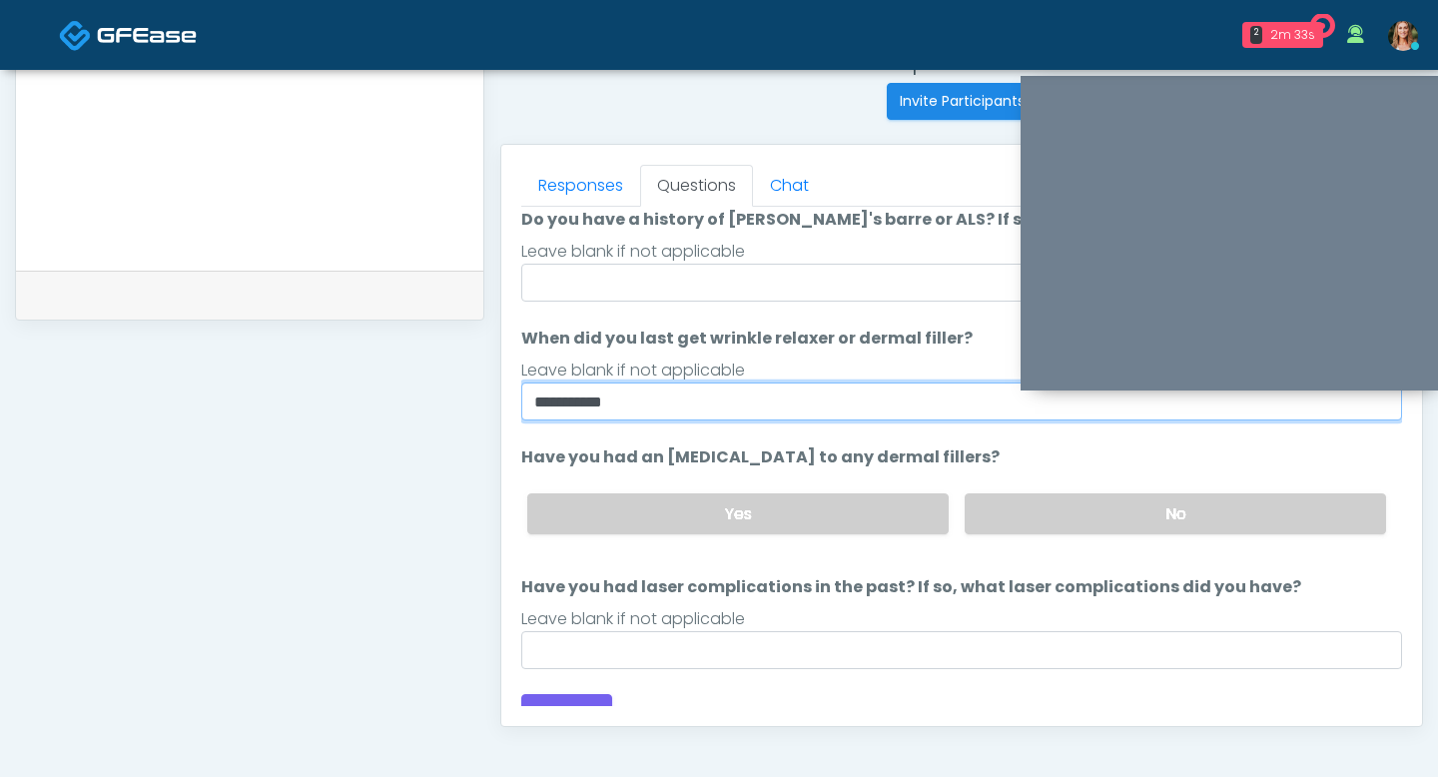
scroll to position [72, 0]
type input "**********"
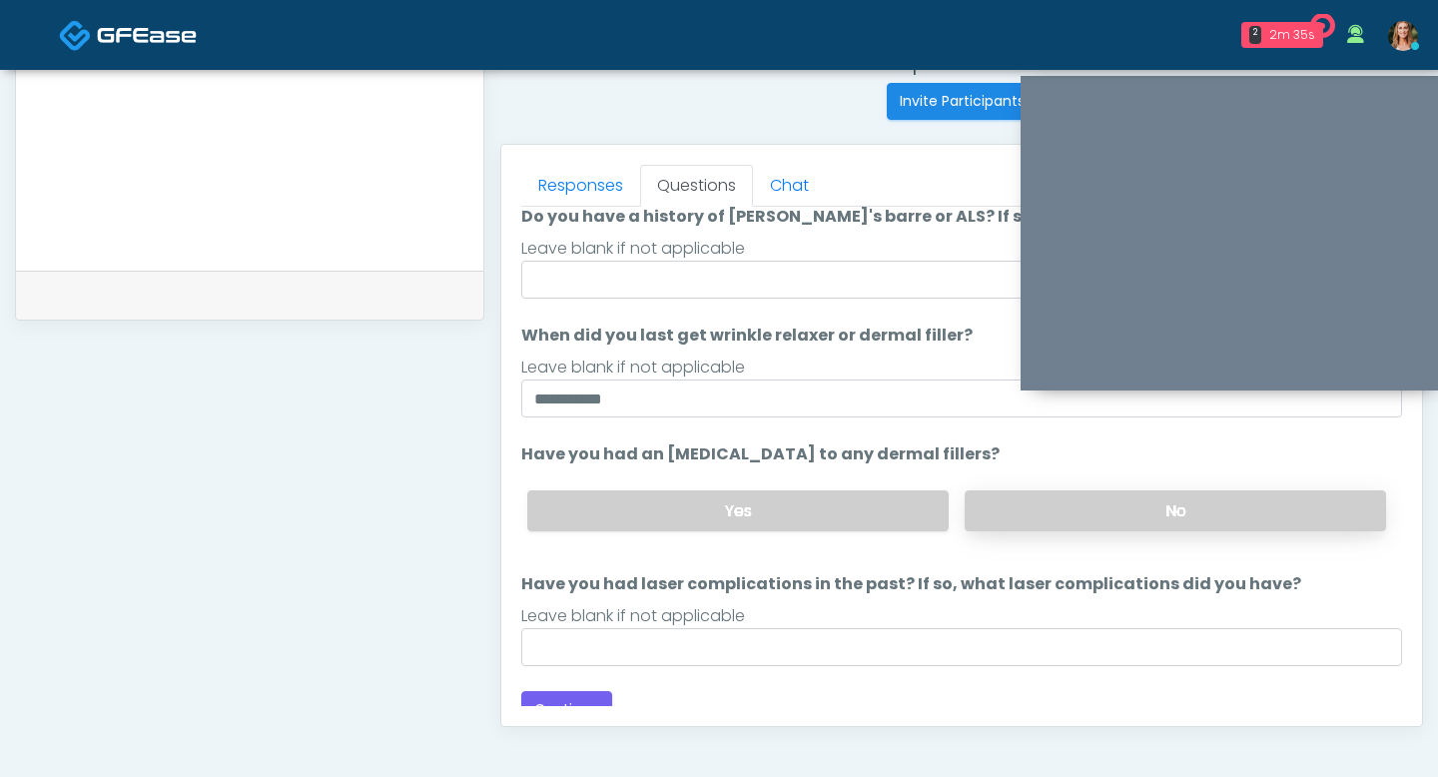
click at [1046, 513] on label "No" at bounding box center [1175, 510] width 421 height 41
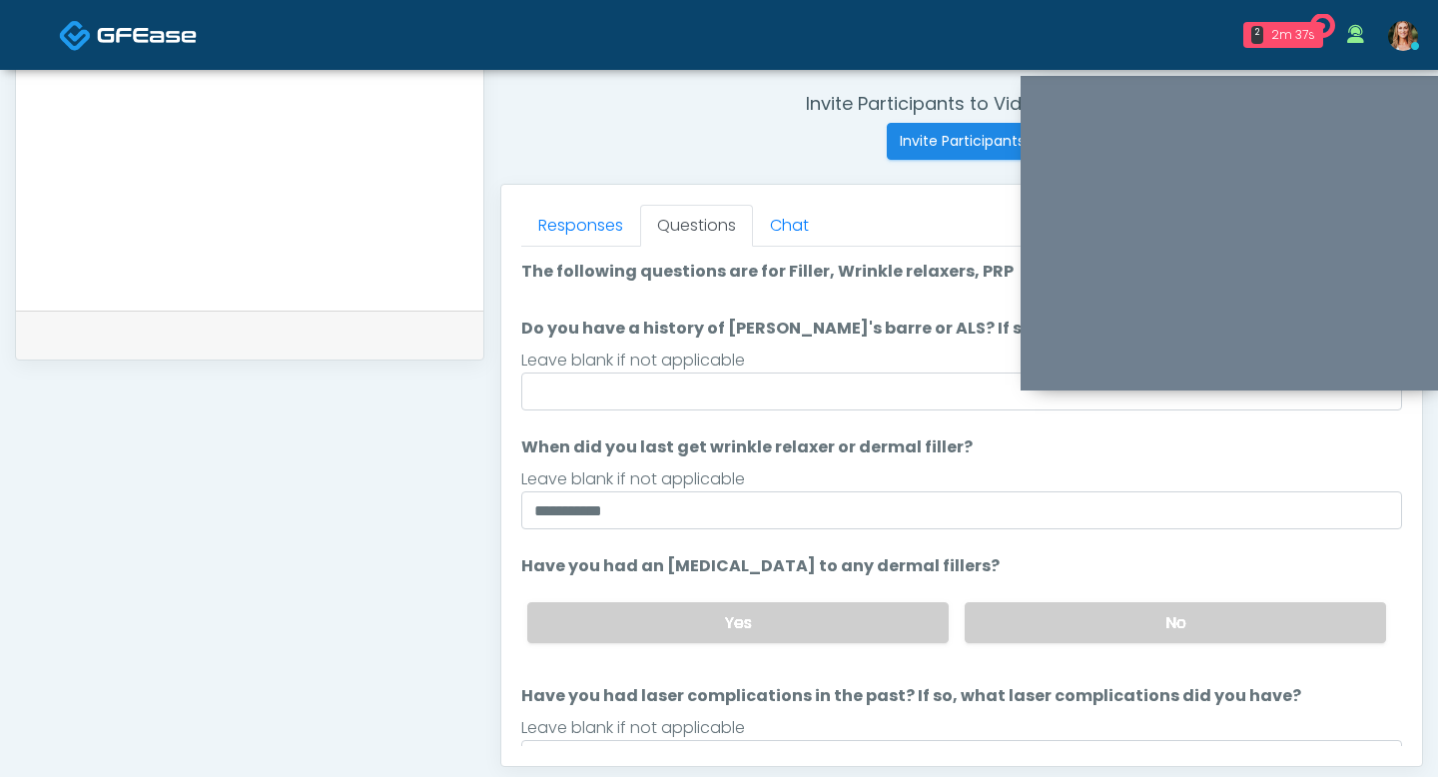
scroll to position [727, 0]
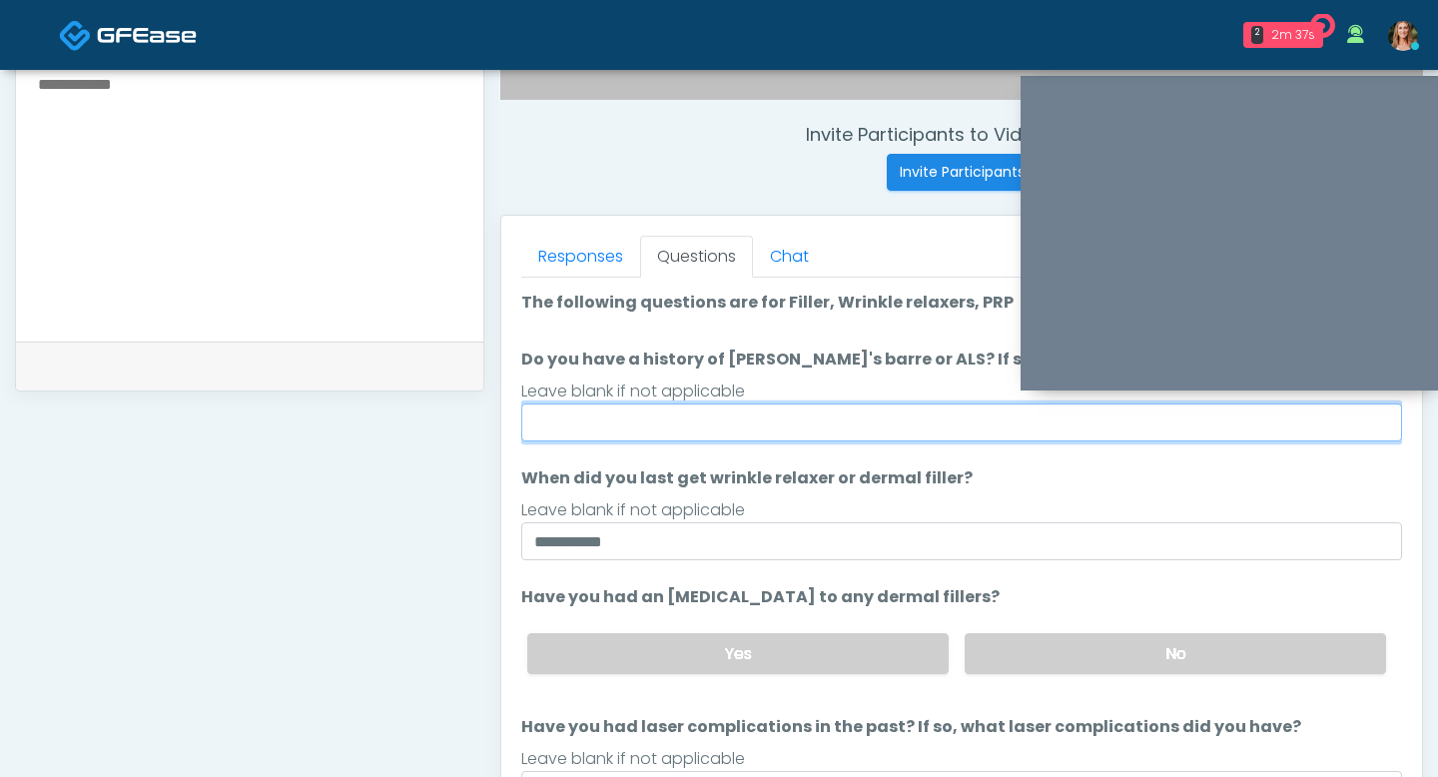
click at [817, 425] on input "Do you have a history of Guillain's barre or ALS? If so, please provide details." at bounding box center [961, 422] width 881 height 38
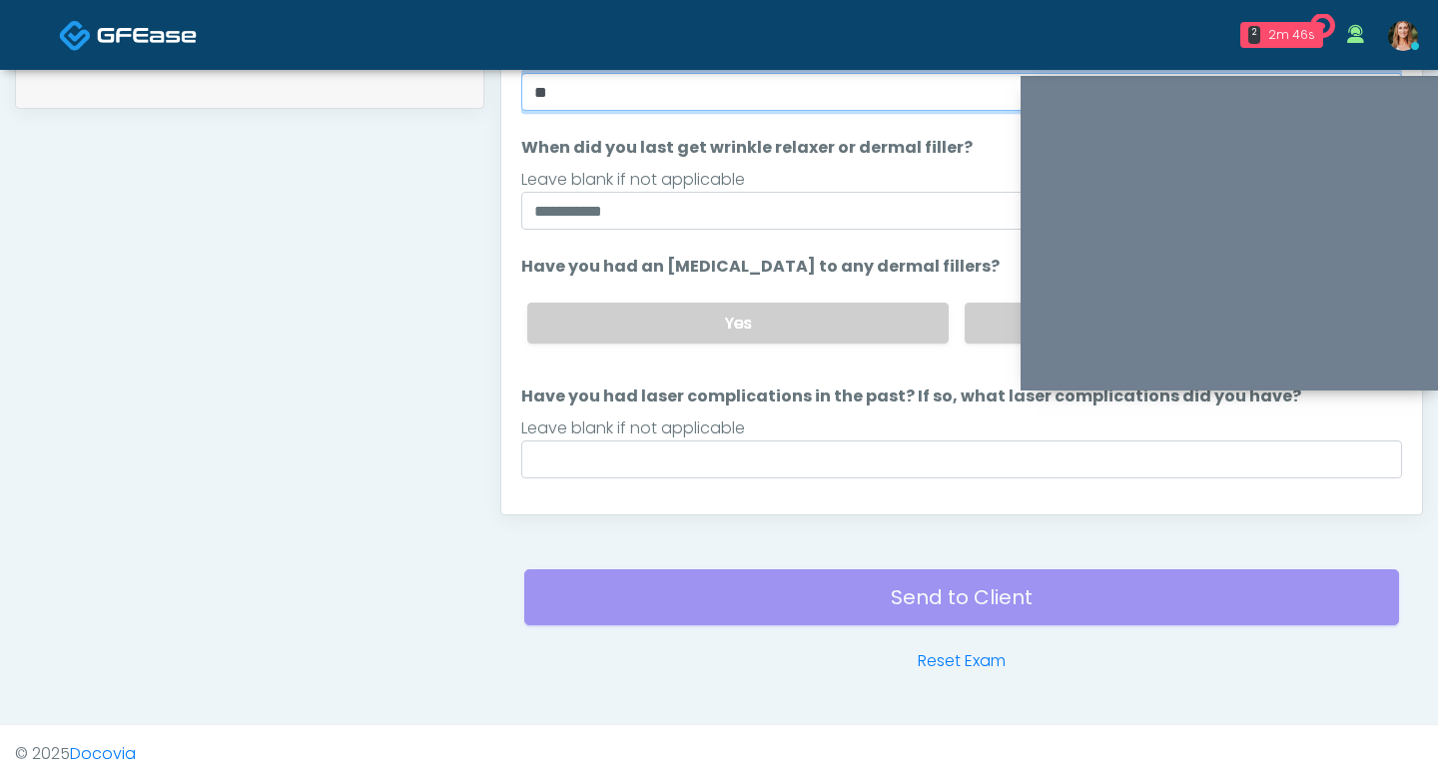
scroll to position [93, 0]
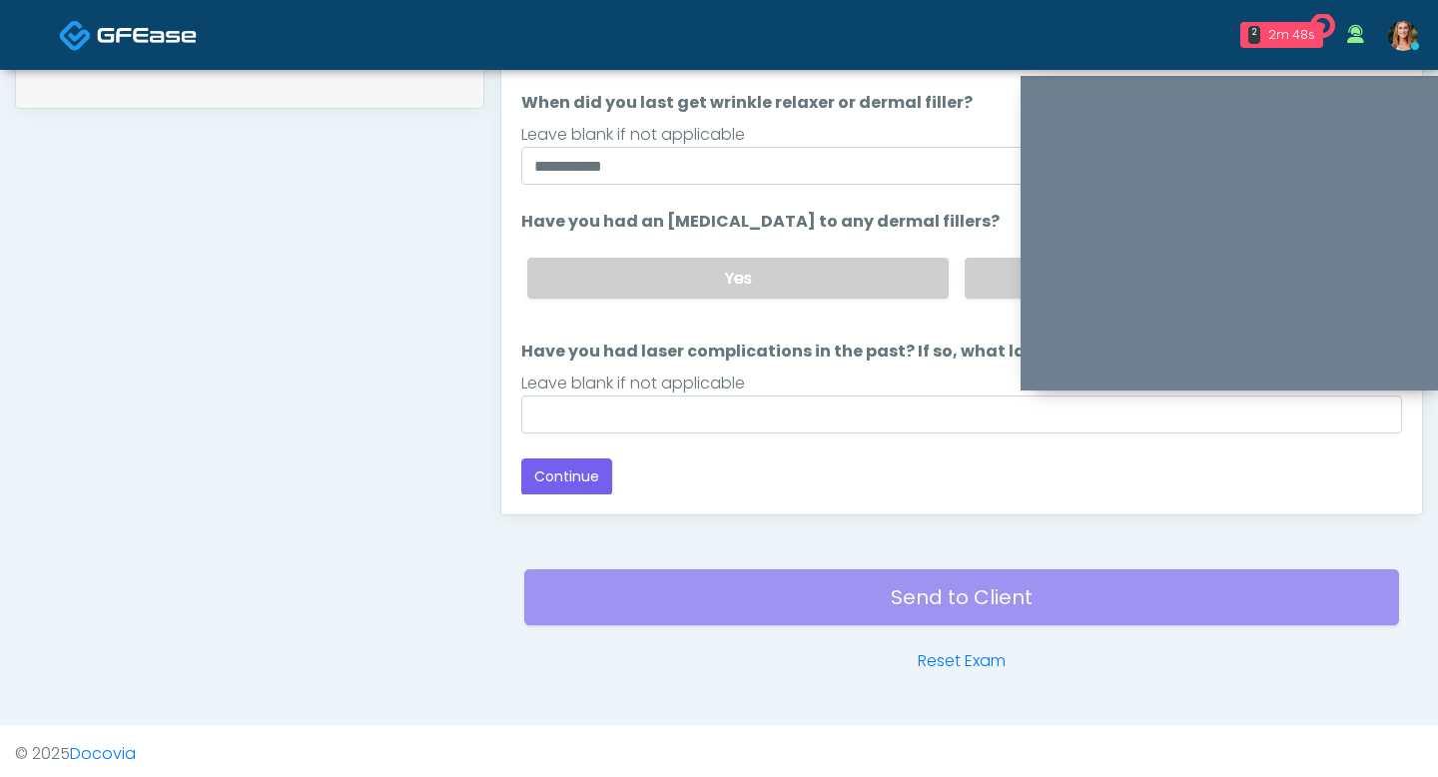
type input "**"
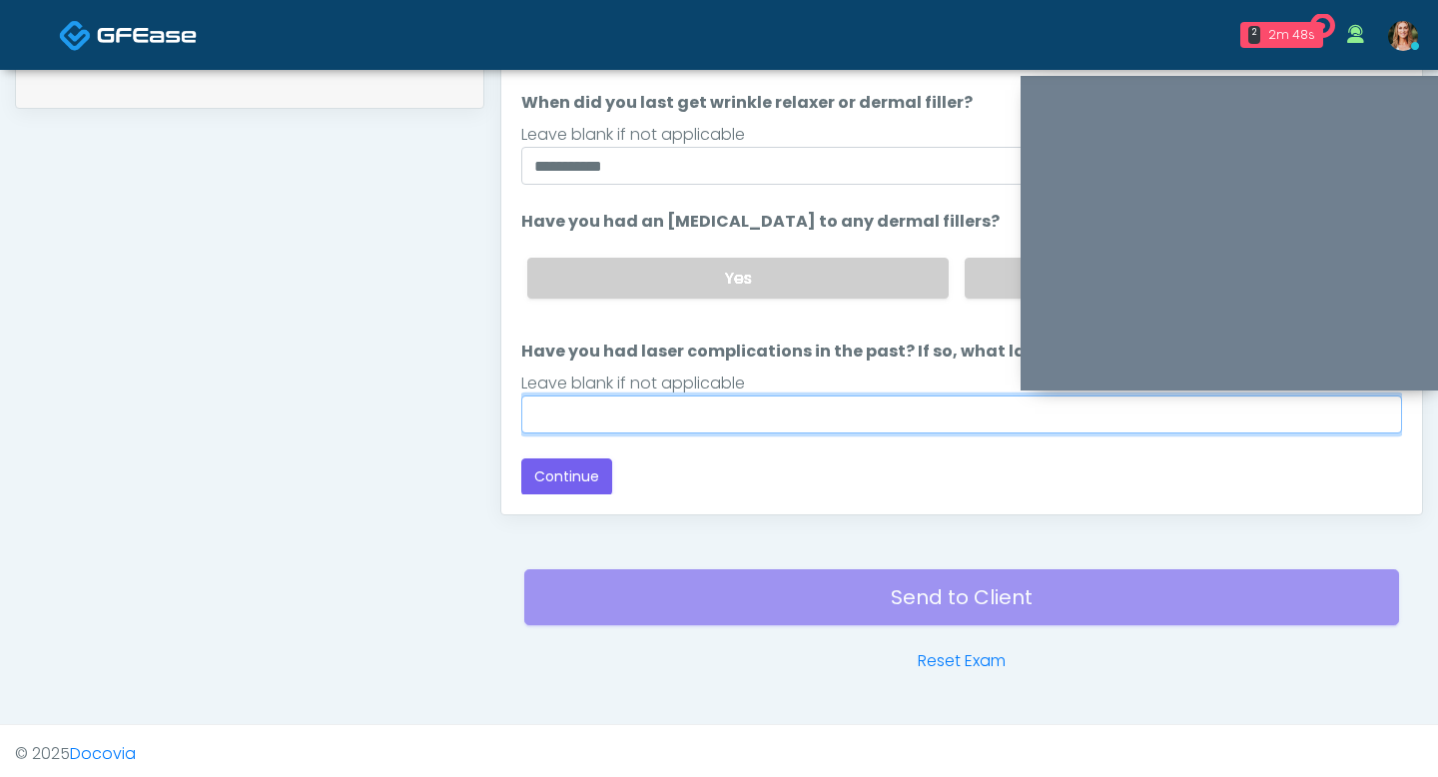
click at [630, 409] on input "Have you had laser complications in the past? If so, what laser complications d…" at bounding box center [961, 414] width 881 height 38
type input "*"
type input "**********"
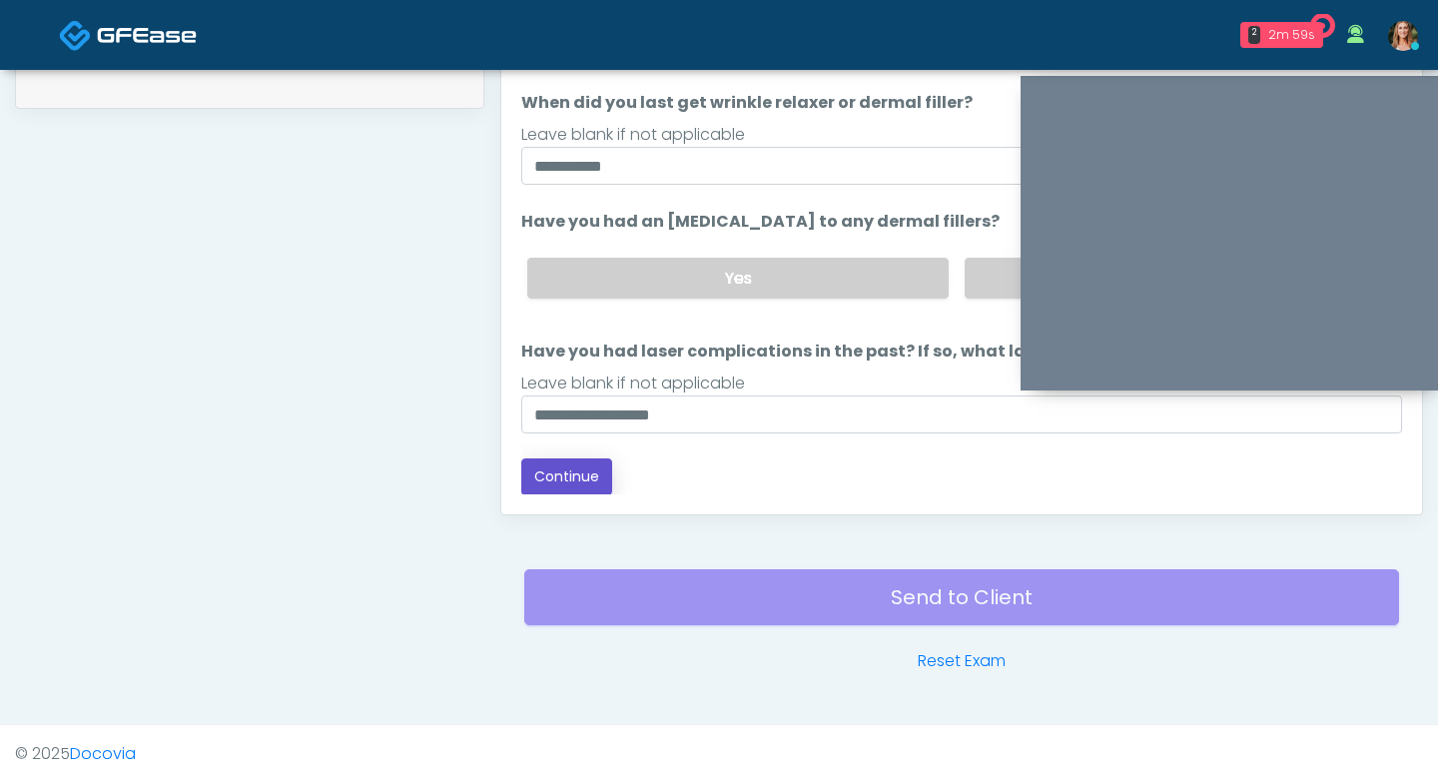
click at [597, 472] on button "Continue" at bounding box center [566, 476] width 91 height 37
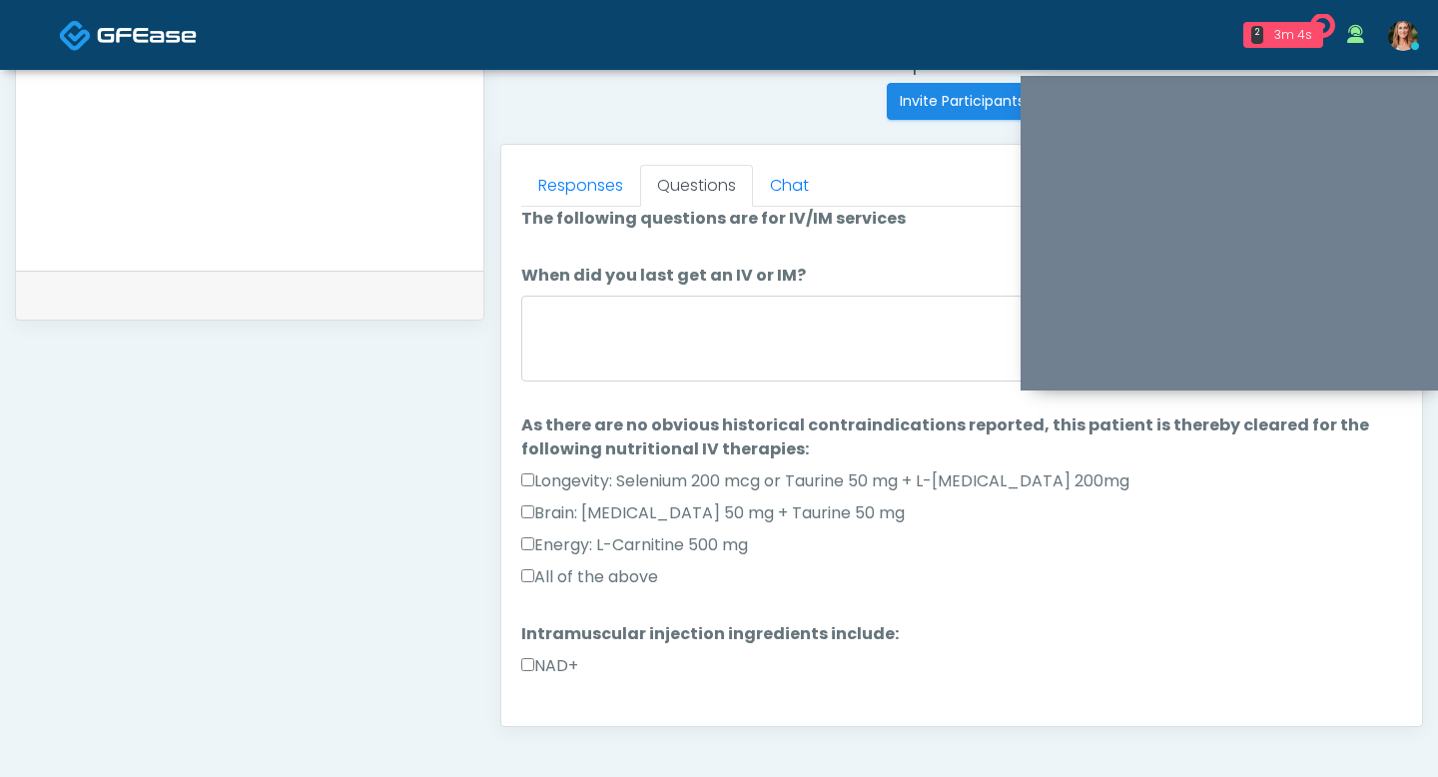
scroll to position [797, 0]
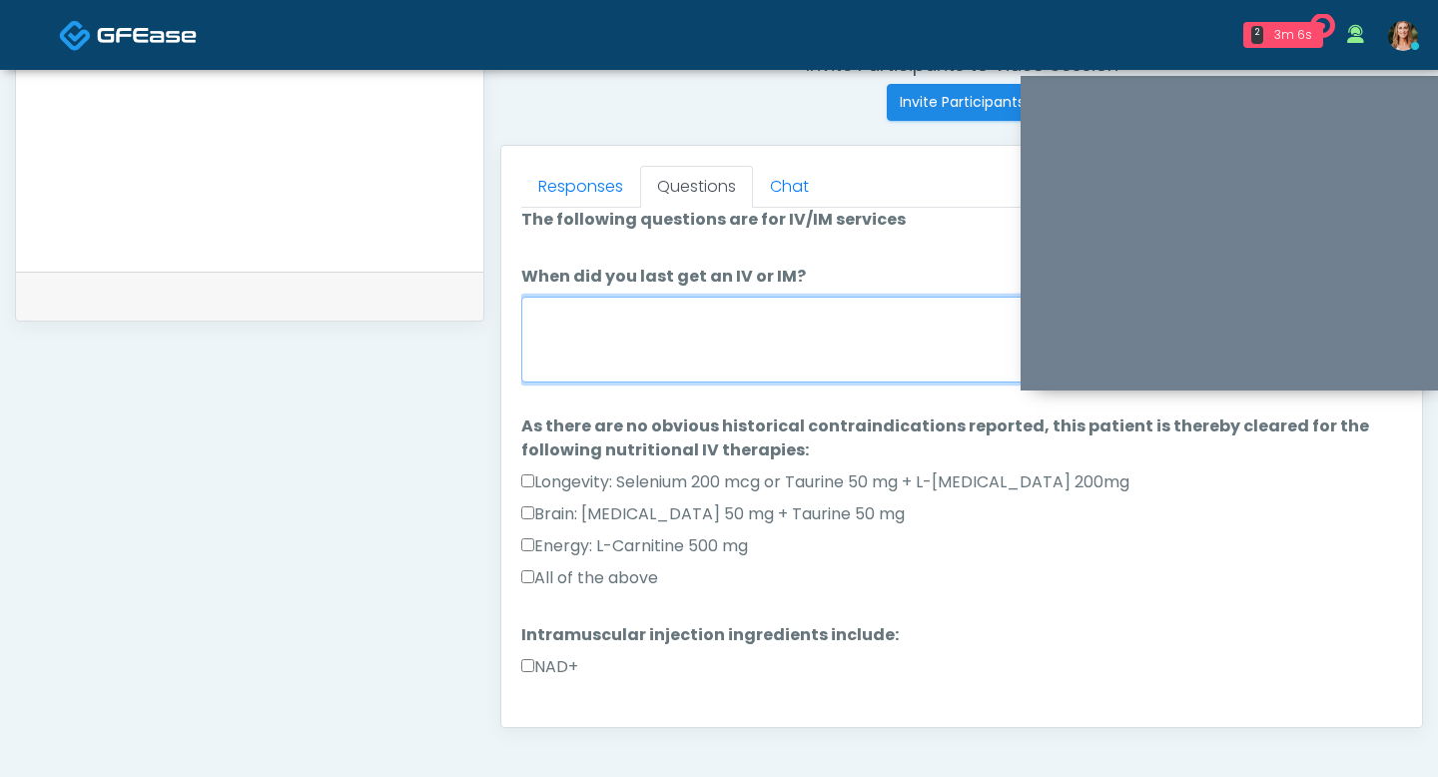
click at [613, 372] on textarea "When did you last get an IV or IM?" at bounding box center [961, 340] width 881 height 86
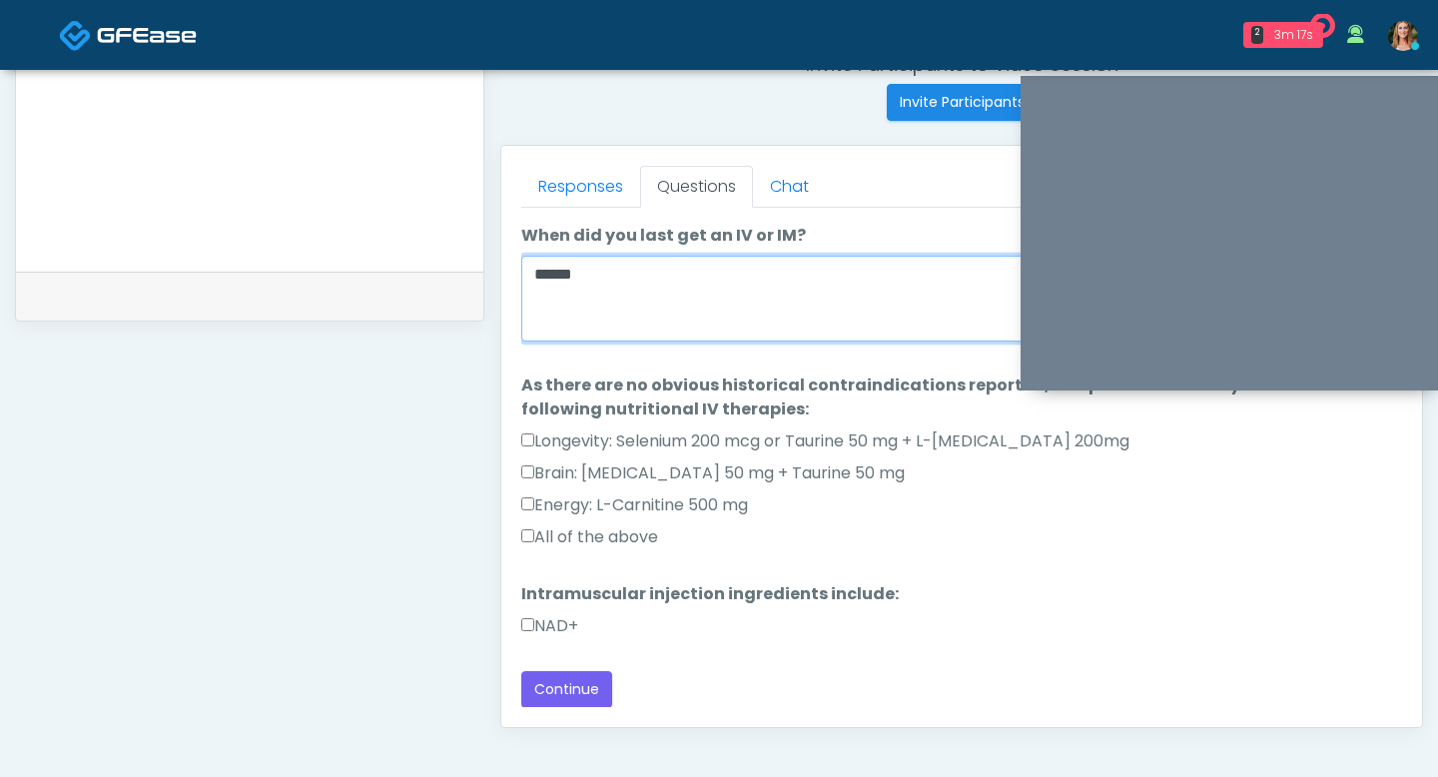
scroll to position [802, 0]
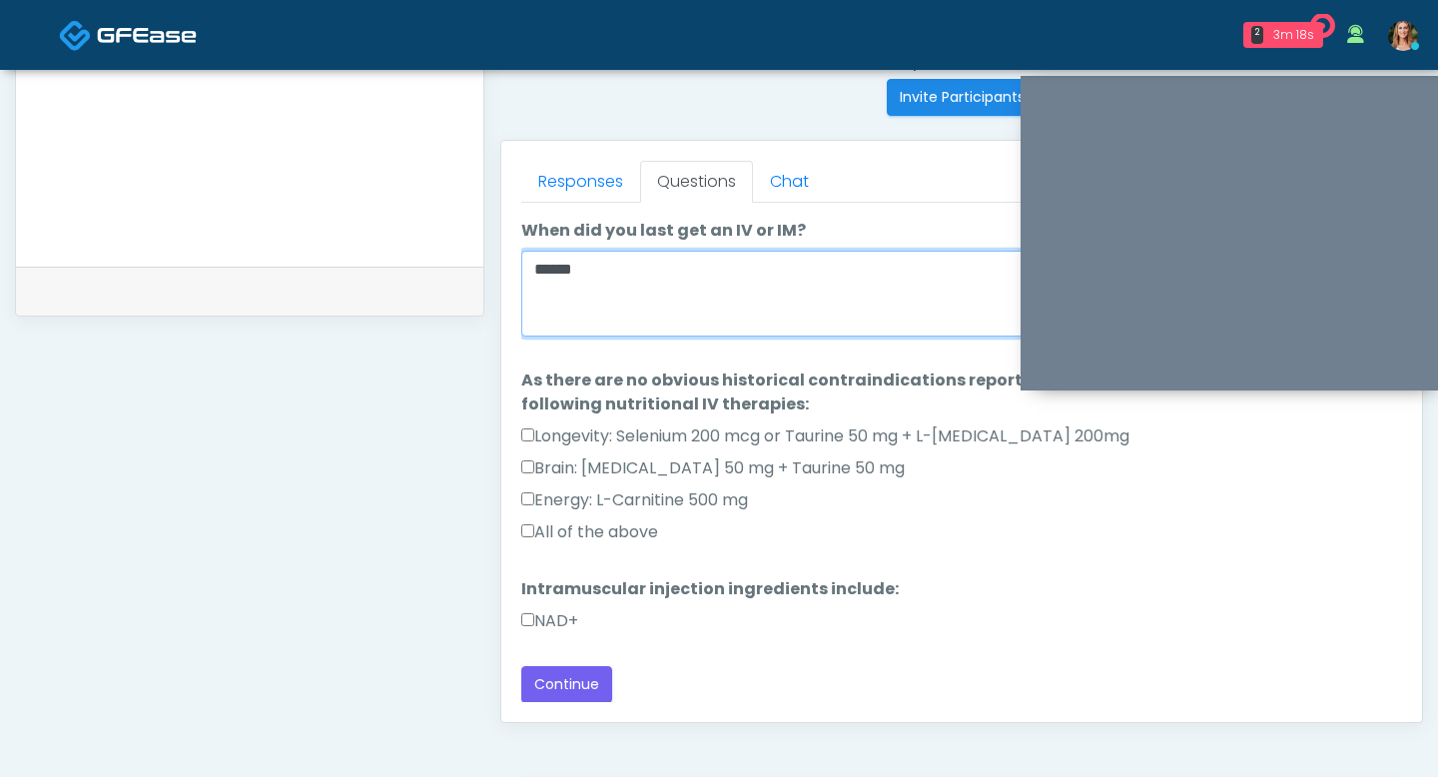
type textarea "*****"
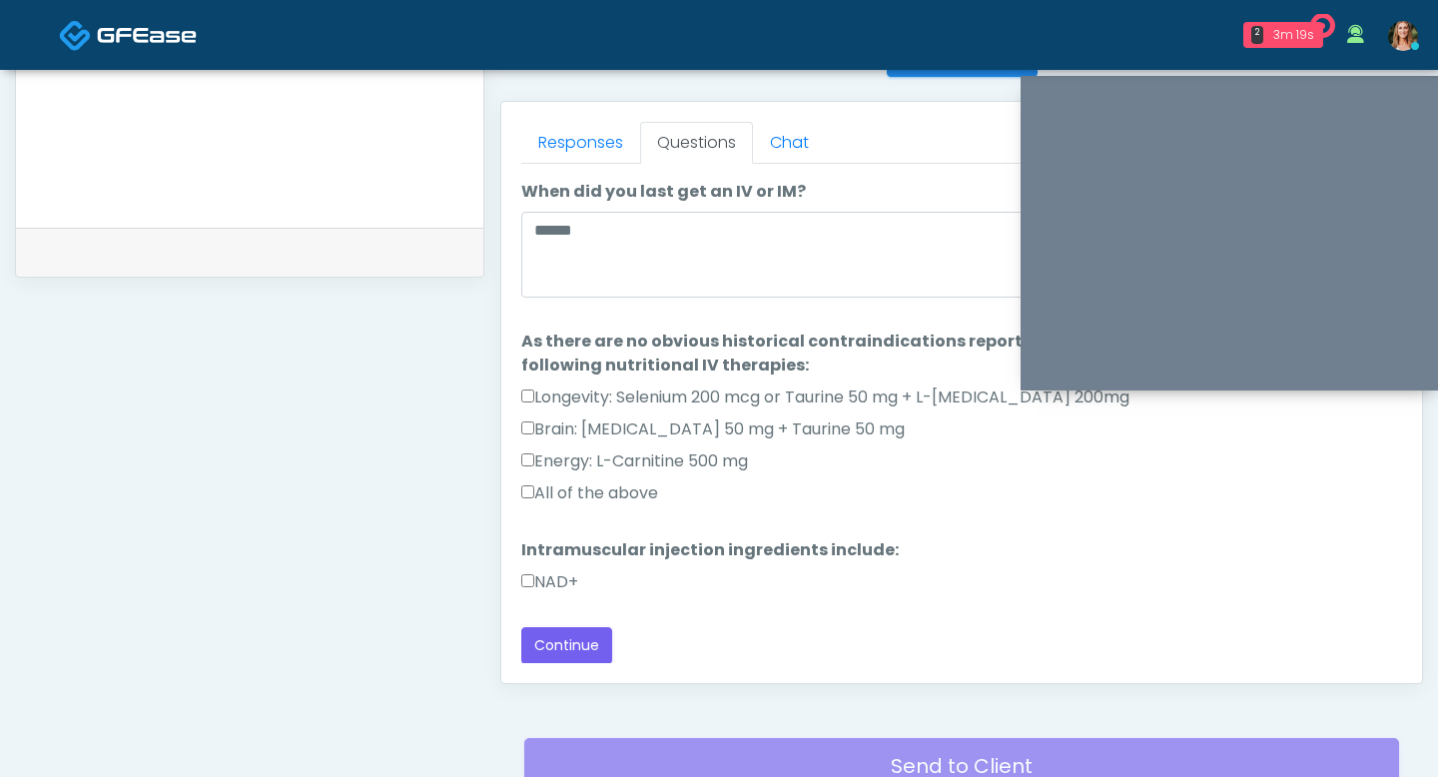
scroll to position [874, 0]
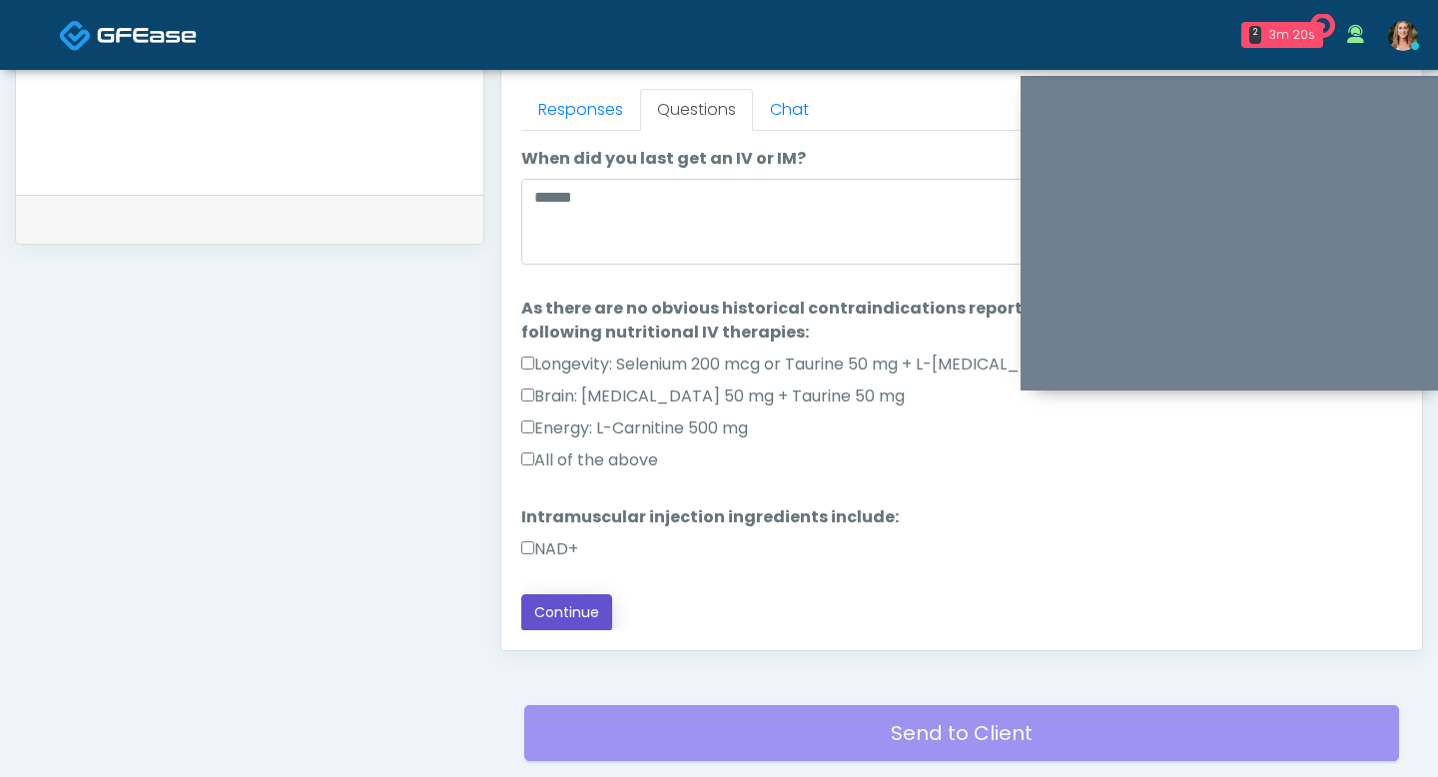
click at [548, 600] on button "Continue" at bounding box center [566, 612] width 91 height 37
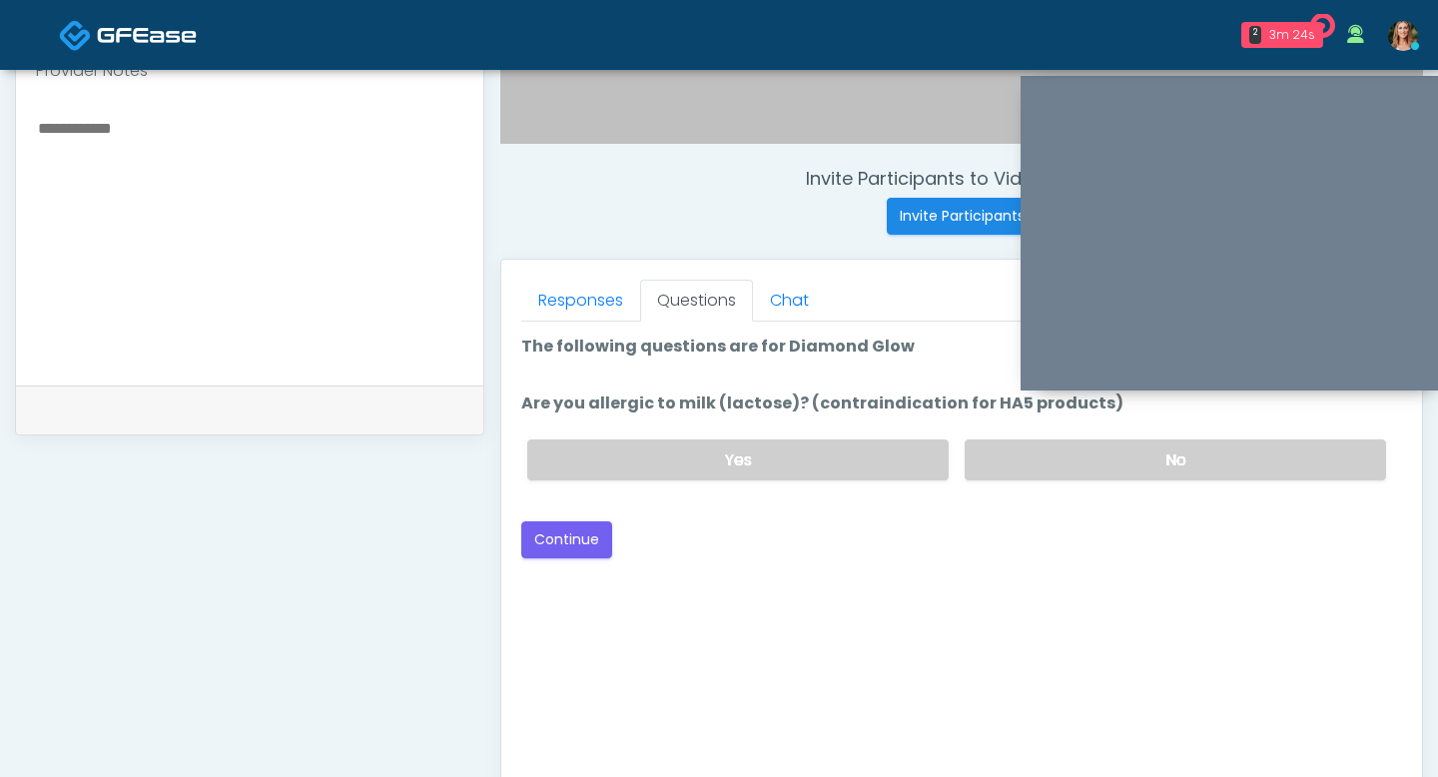
scroll to position [678, 0]
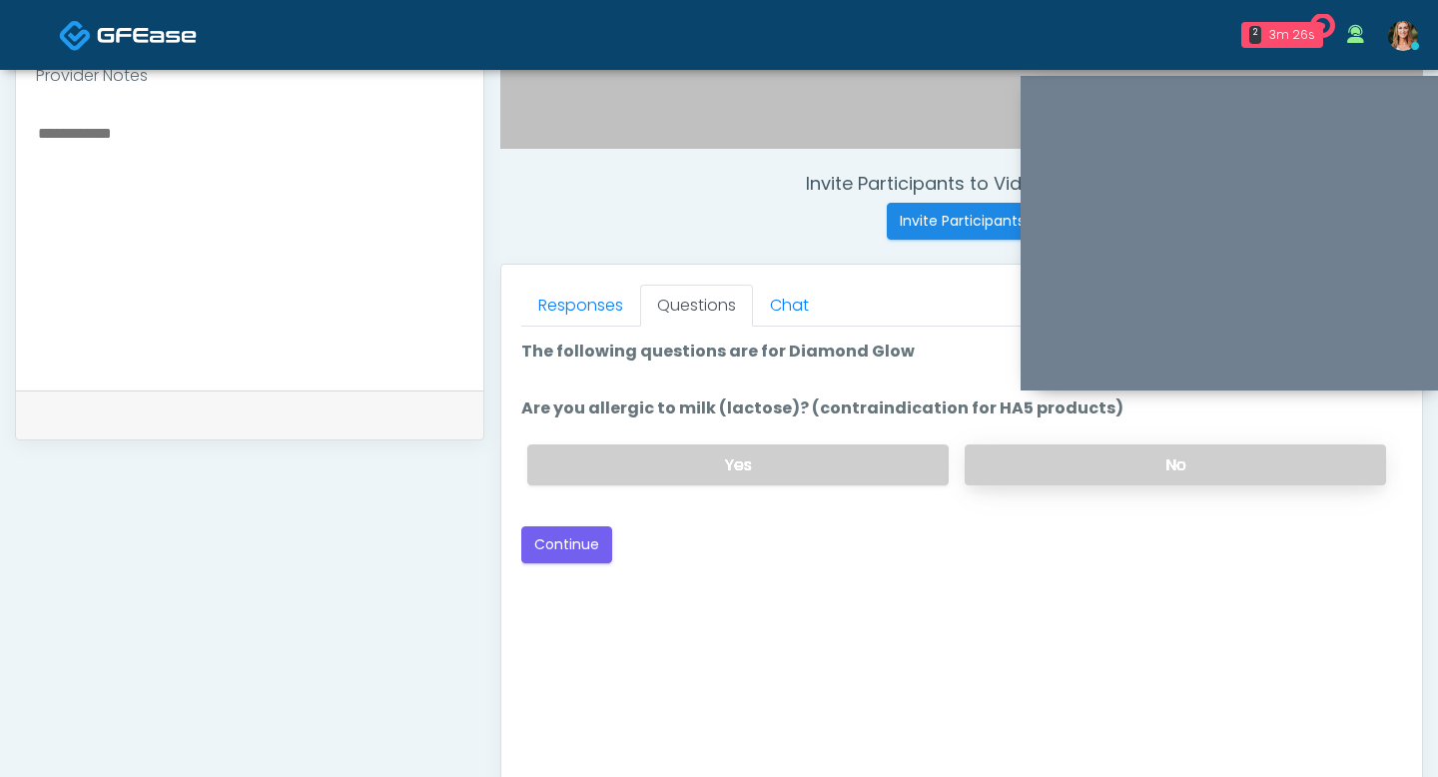
click at [1106, 469] on label "No" at bounding box center [1175, 464] width 421 height 41
click at [579, 535] on button "Continue" at bounding box center [566, 544] width 91 height 37
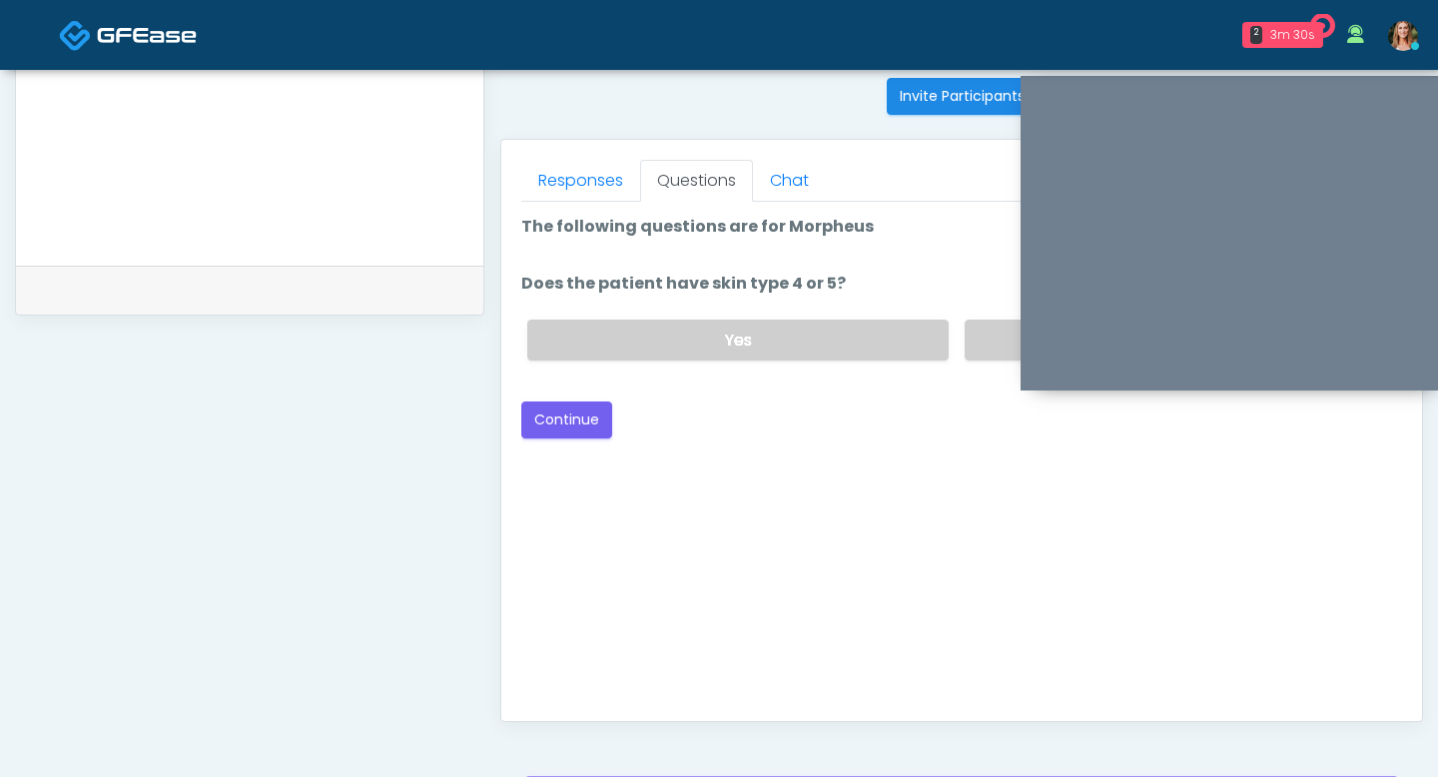
scroll to position [696, 0]
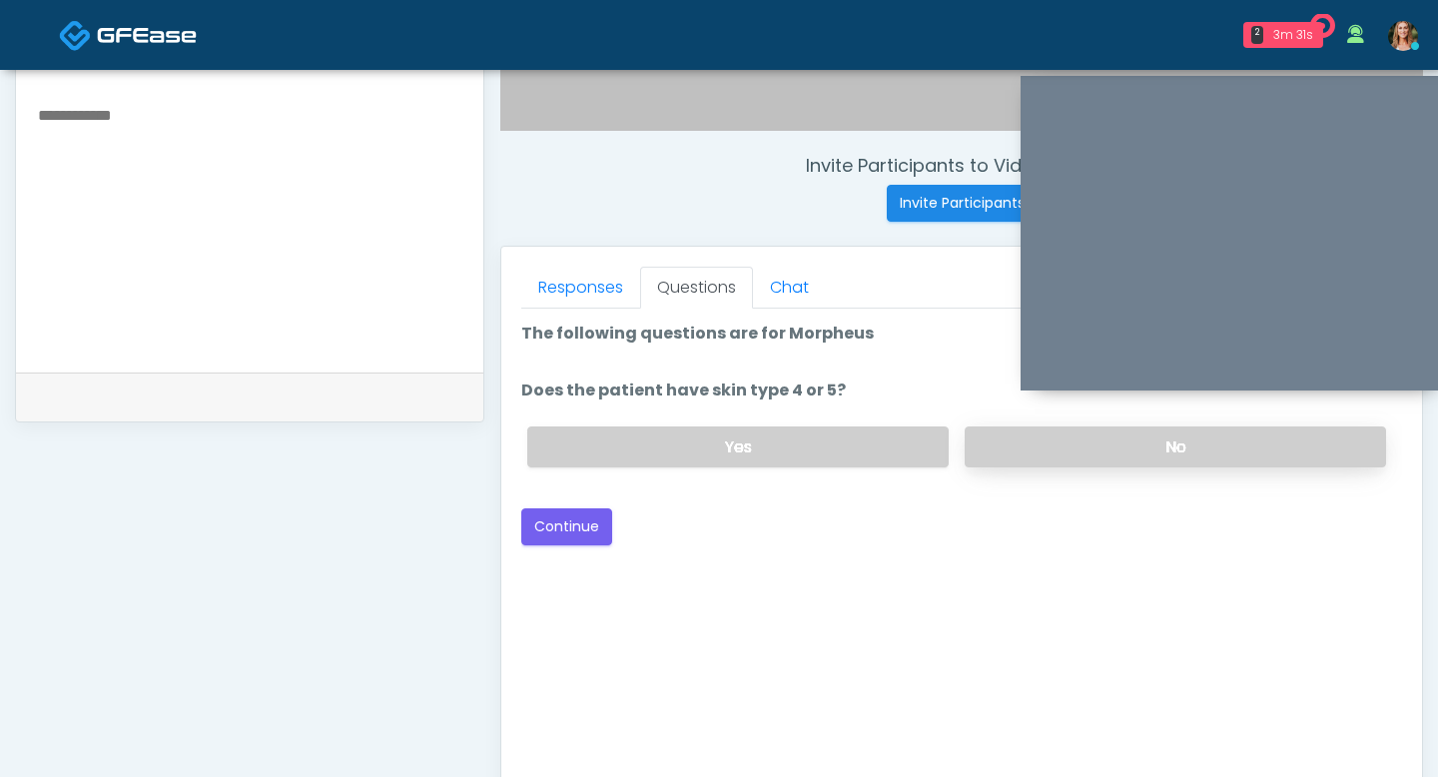
click at [996, 444] on label "No" at bounding box center [1175, 446] width 421 height 41
click at [540, 526] on button "Continue" at bounding box center [566, 526] width 91 height 37
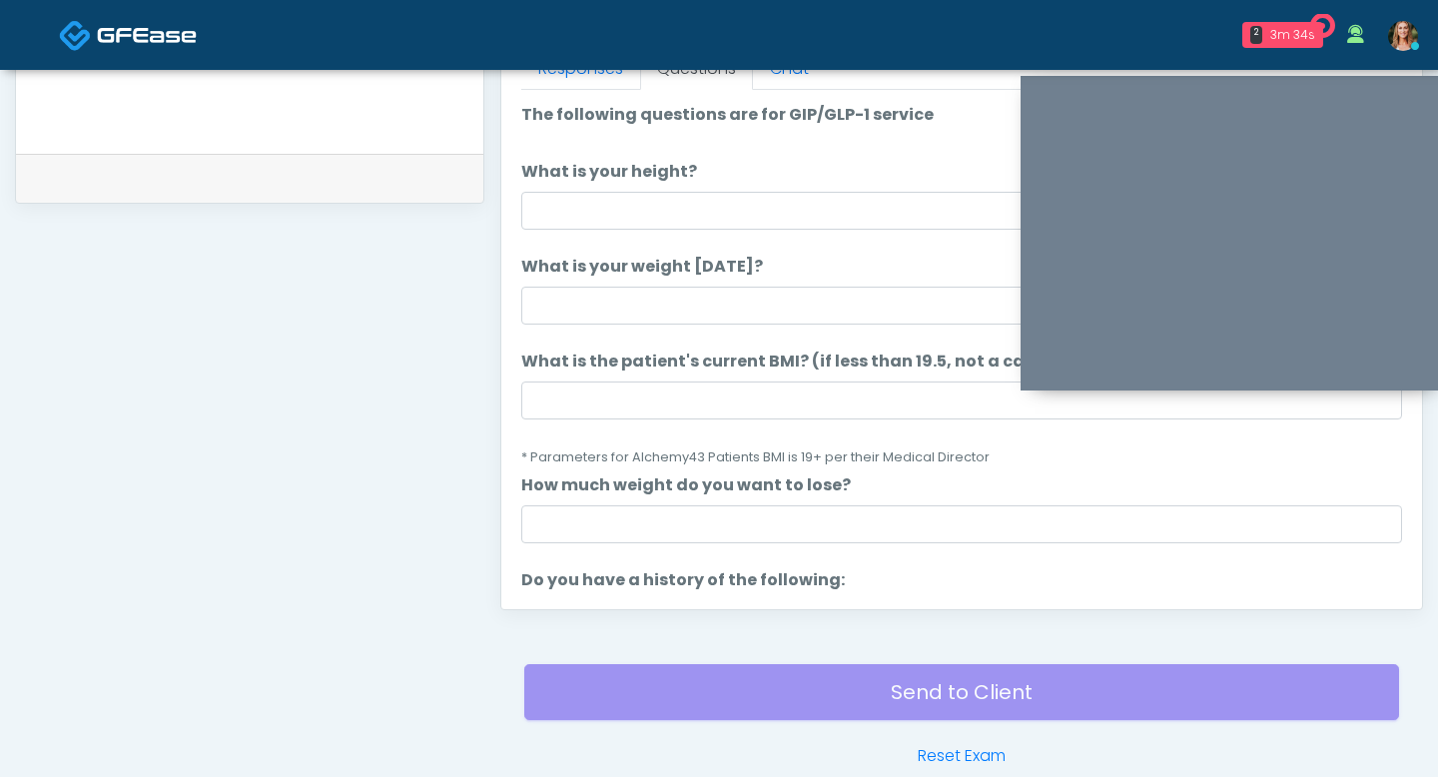
scroll to position [800, 0]
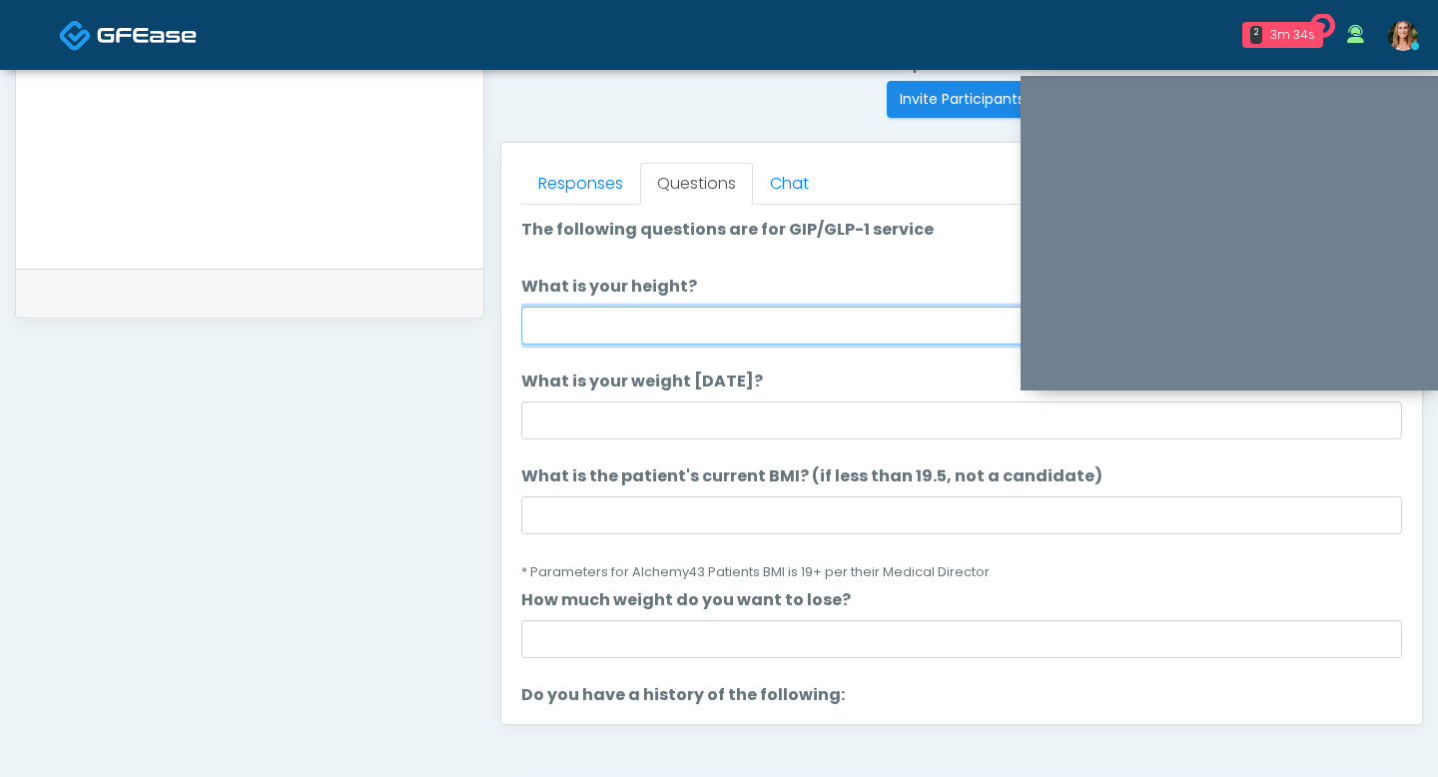
click at [593, 313] on input "What is your height?" at bounding box center [961, 326] width 881 height 38
type input "***"
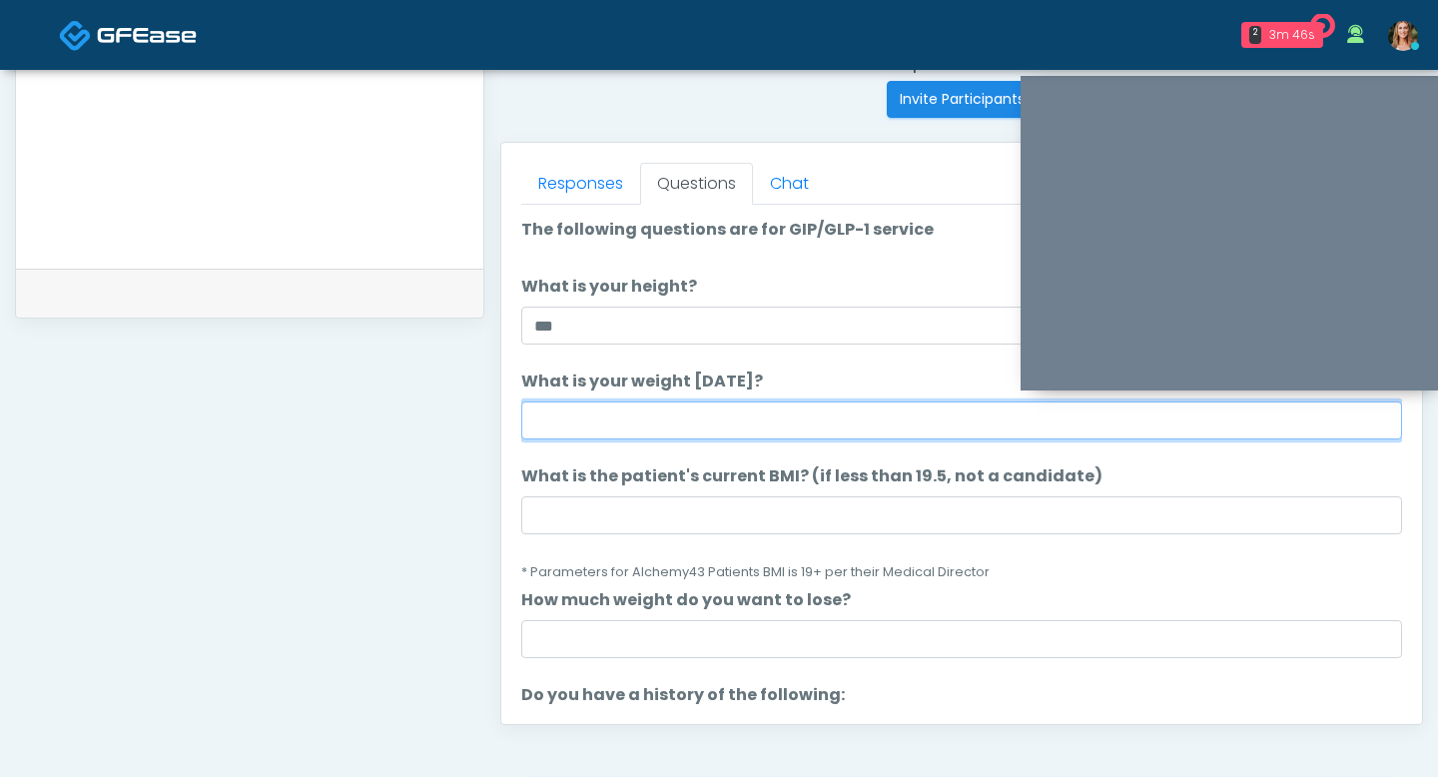
click at [591, 423] on input "What is your weight today?" at bounding box center [961, 420] width 881 height 38
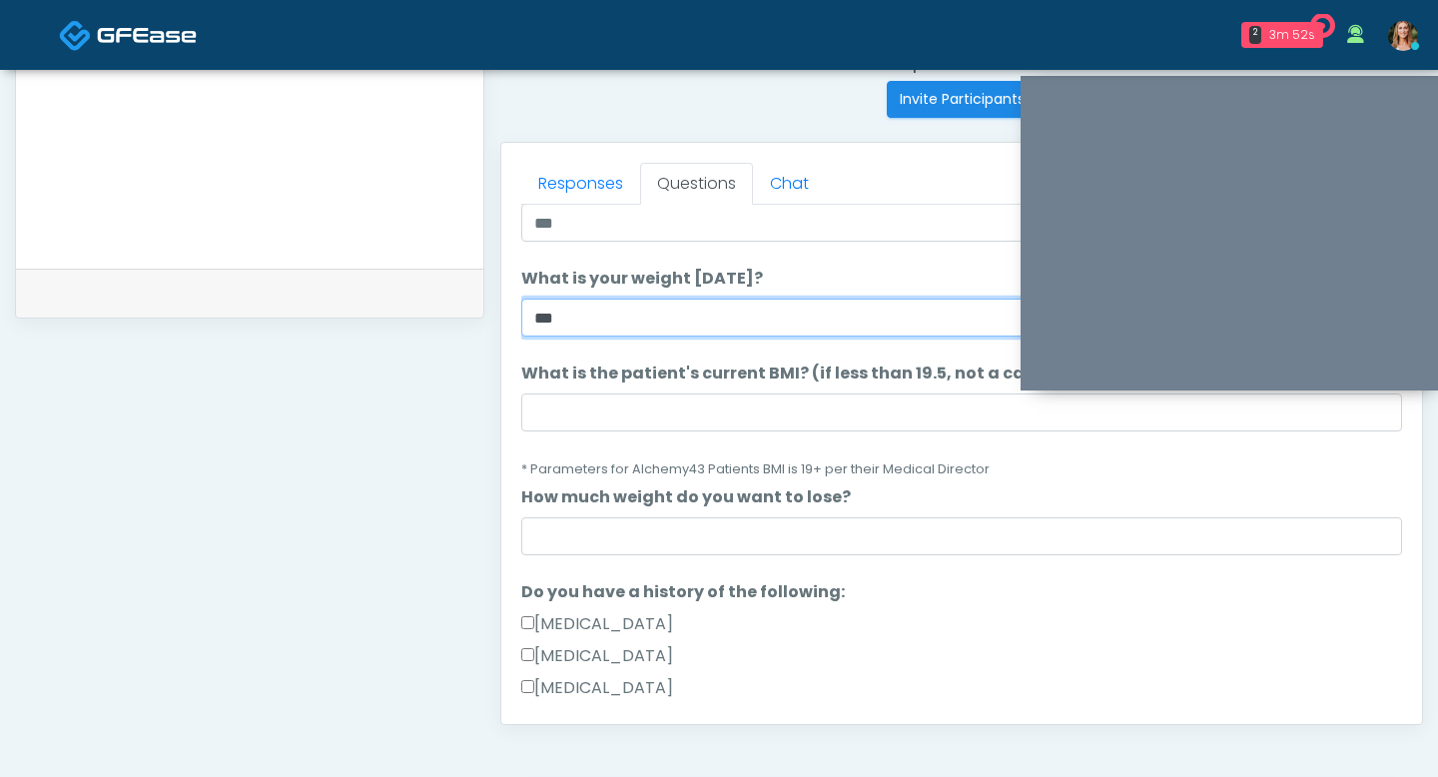
scroll to position [132, 0]
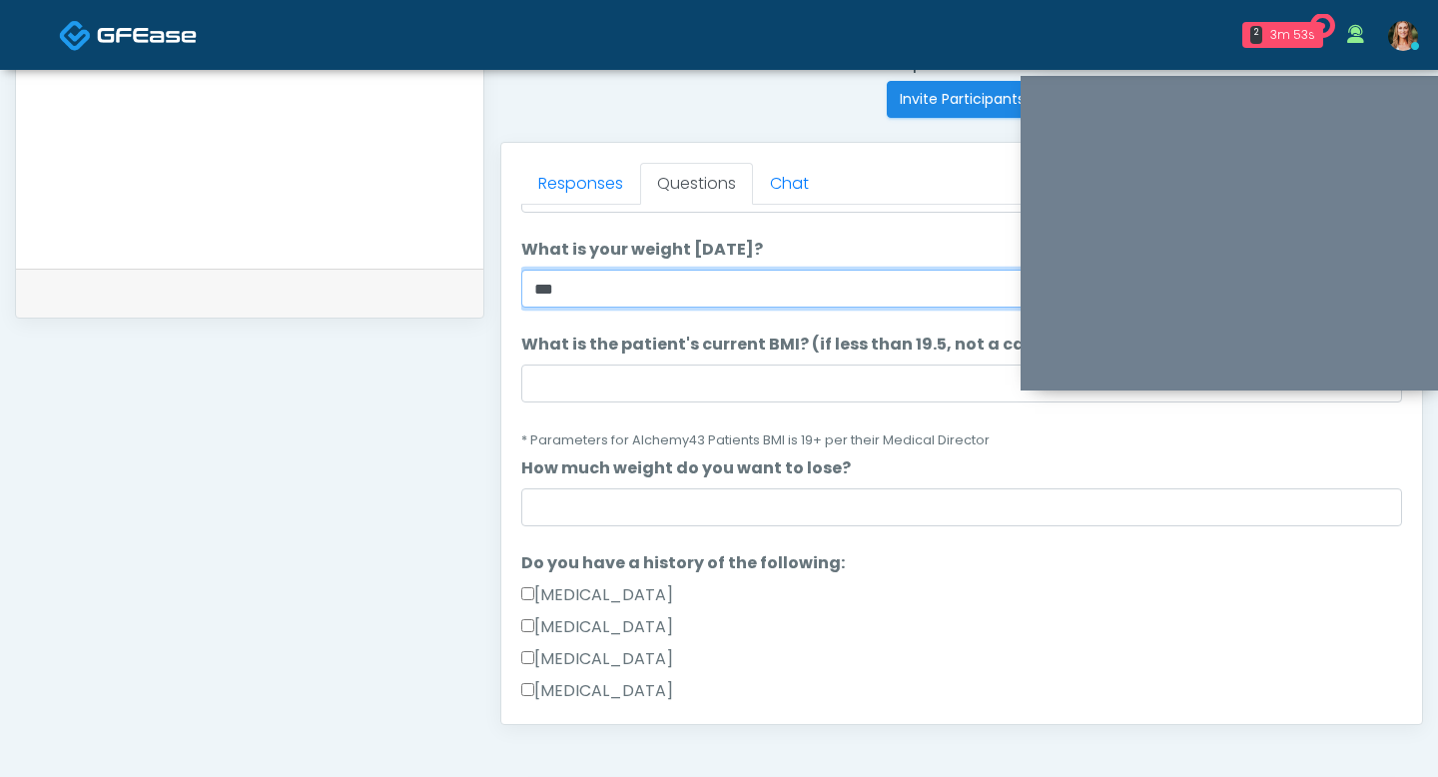
type input "***"
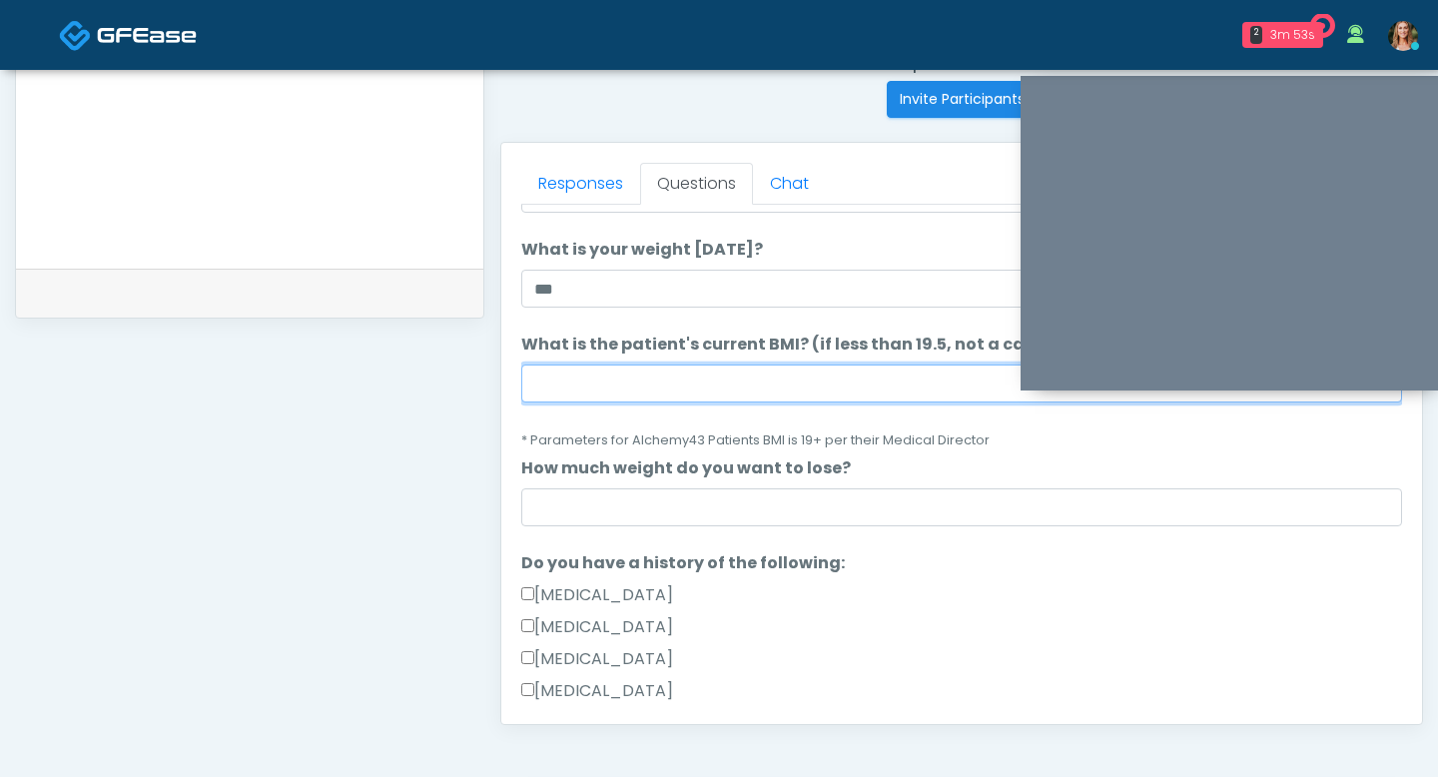
click at [614, 393] on input "What is the patient's current BMI? (if less than 19.5, not a candidate)" at bounding box center [961, 384] width 881 height 38
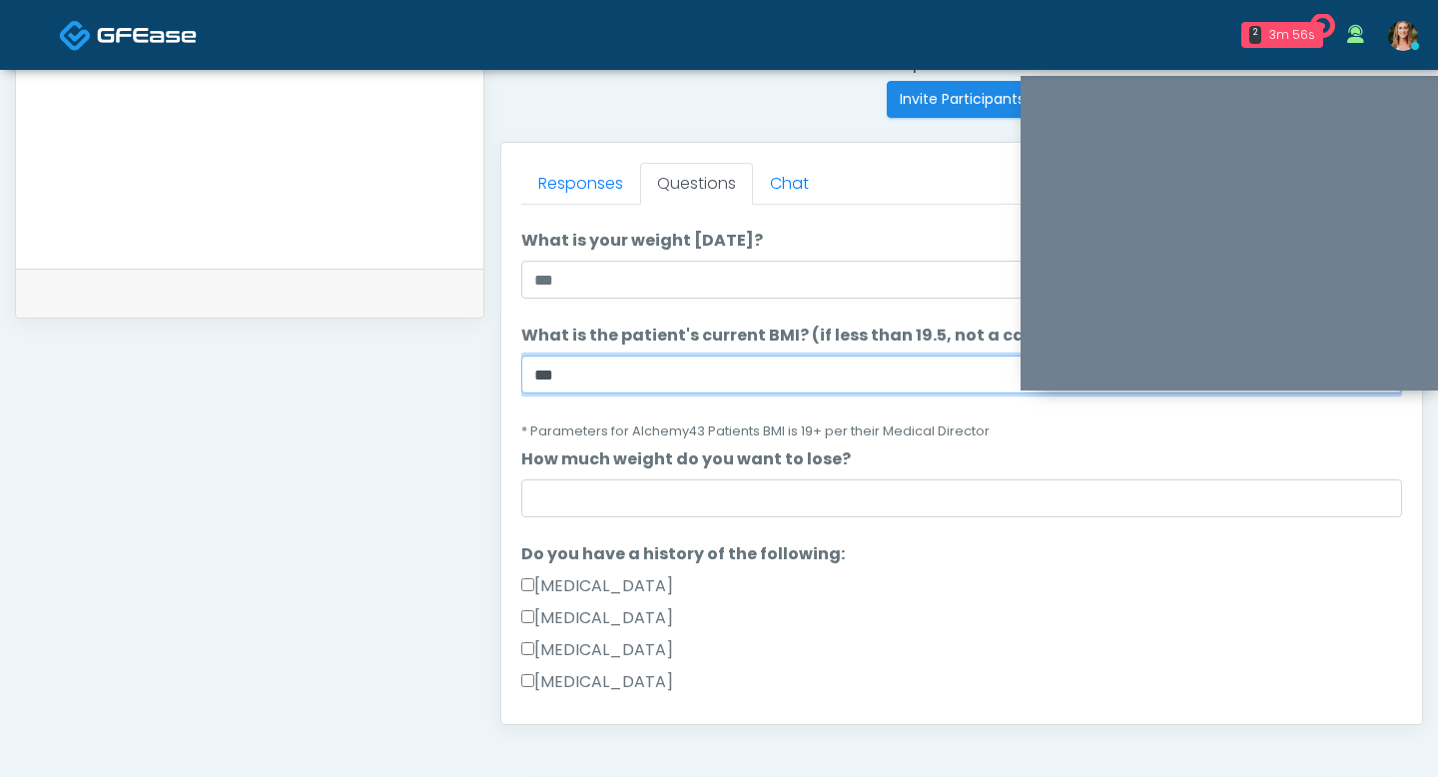
type input "***"
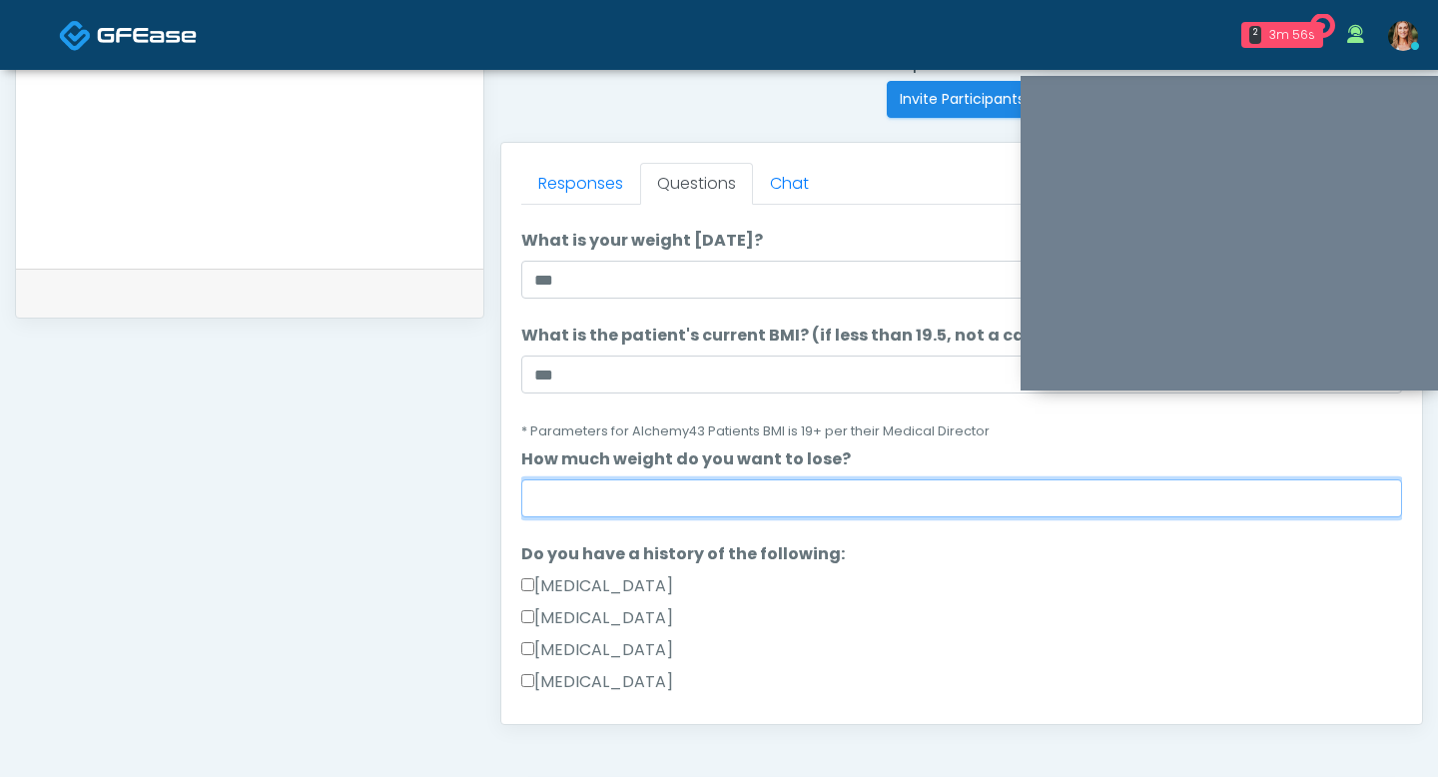
click at [675, 506] on input "How much weight do you want to lose?" at bounding box center [961, 498] width 881 height 38
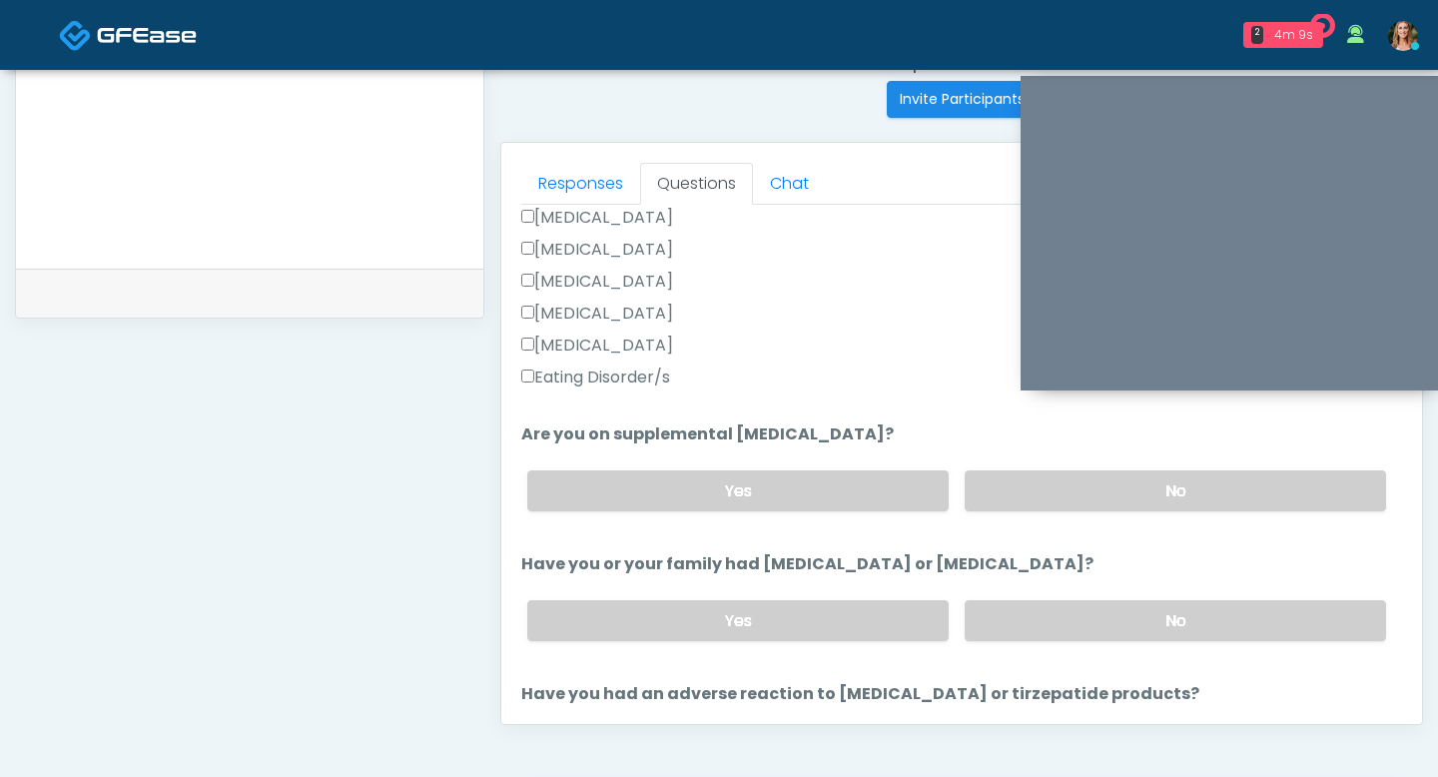
scroll to position [555, 0]
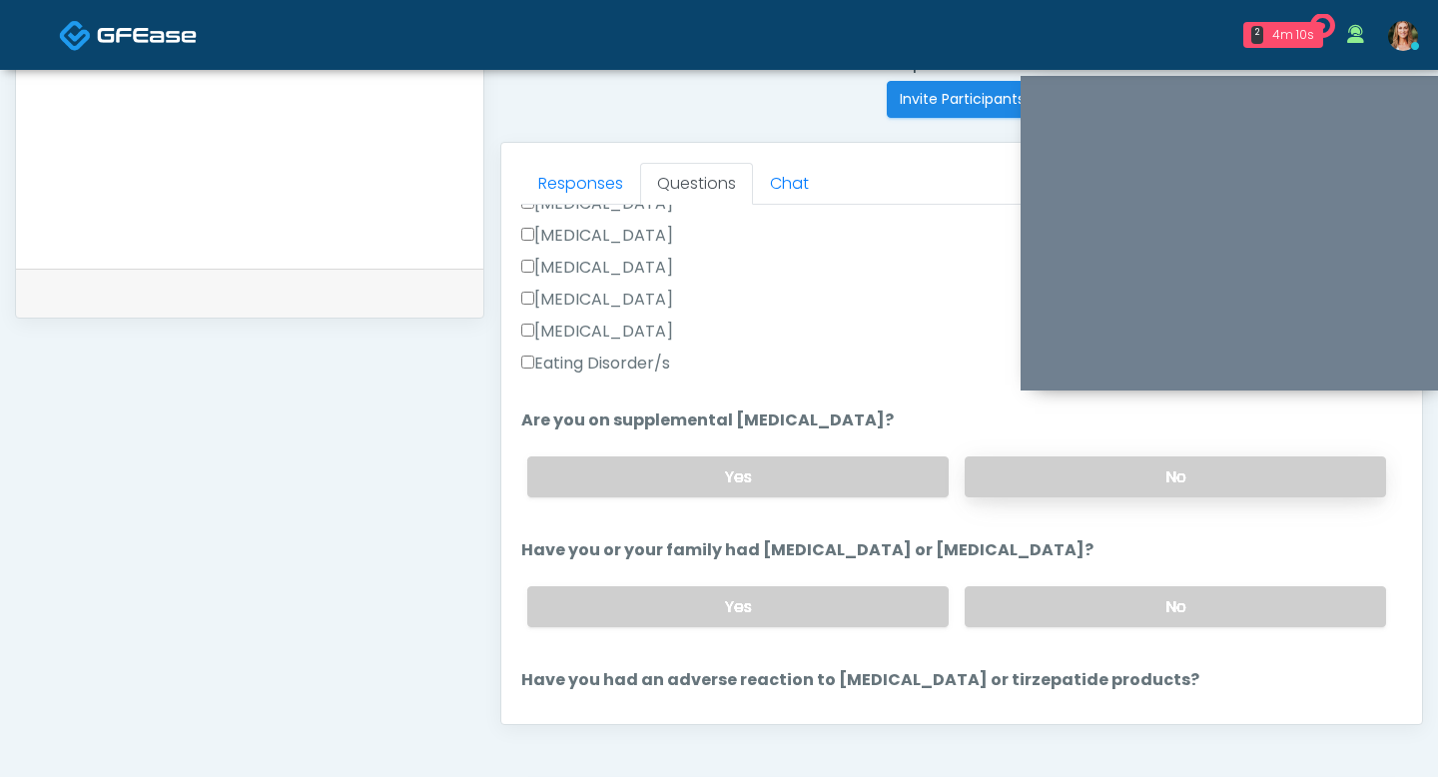
type input "**"
click at [1033, 474] on label "No" at bounding box center [1175, 476] width 421 height 41
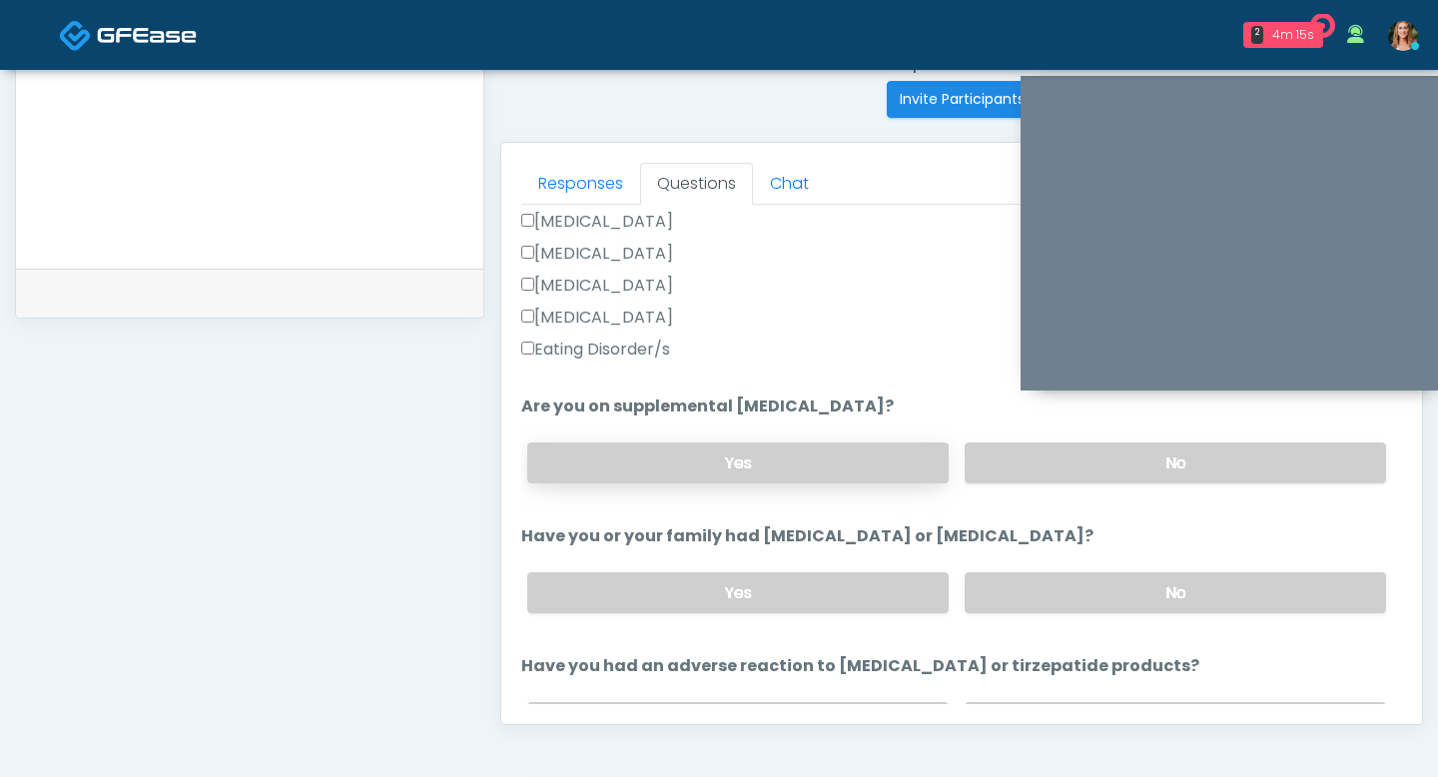
scroll to position [573, 0]
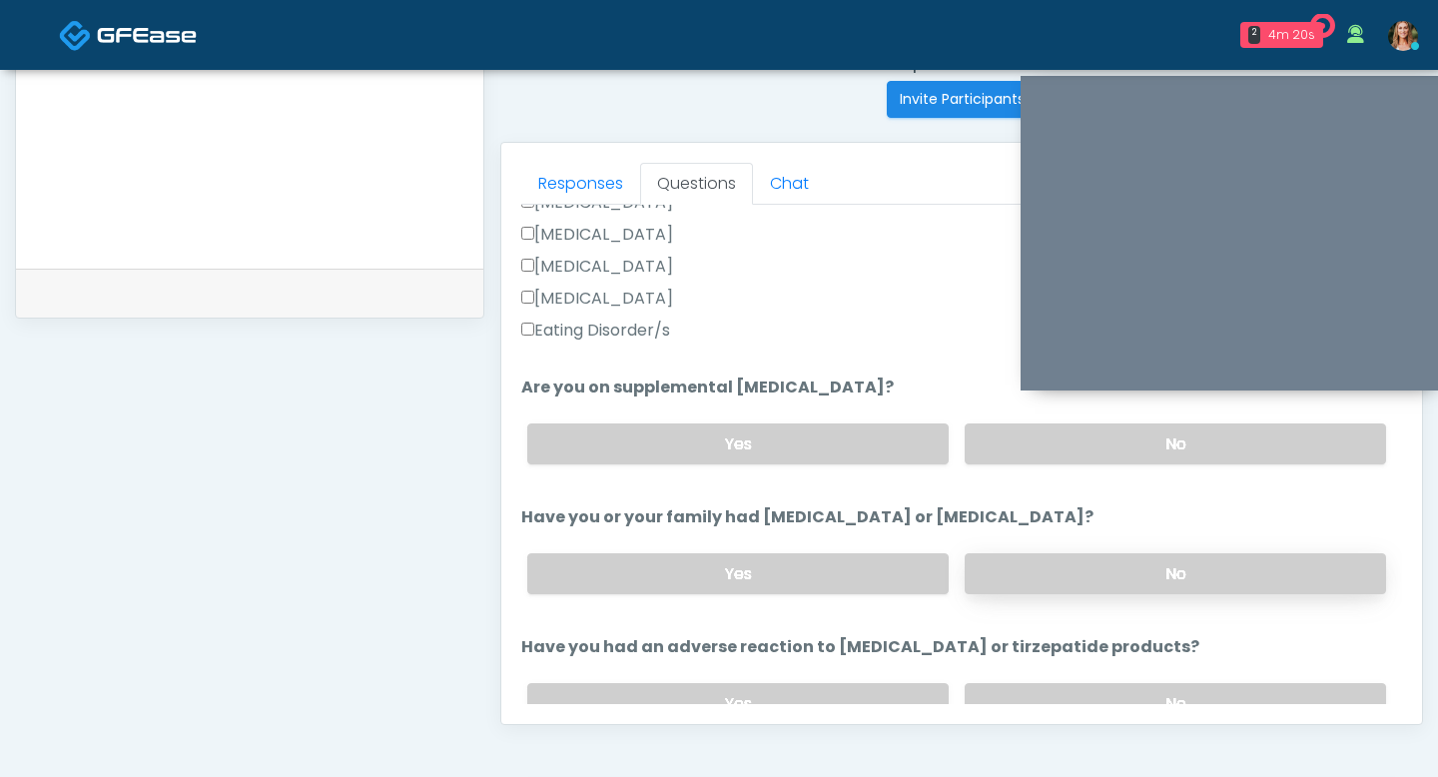
click at [1025, 553] on label "No" at bounding box center [1175, 573] width 421 height 41
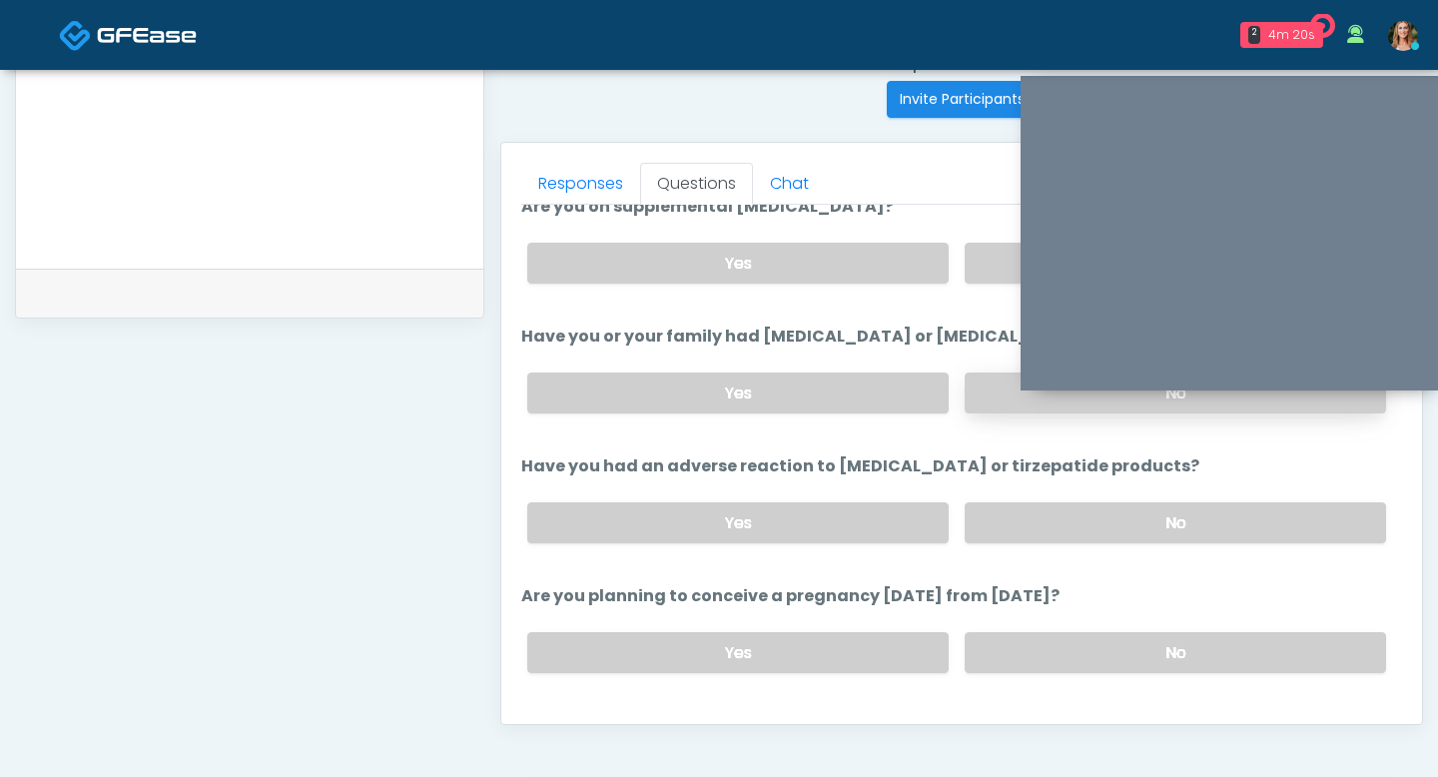
scroll to position [782, 0]
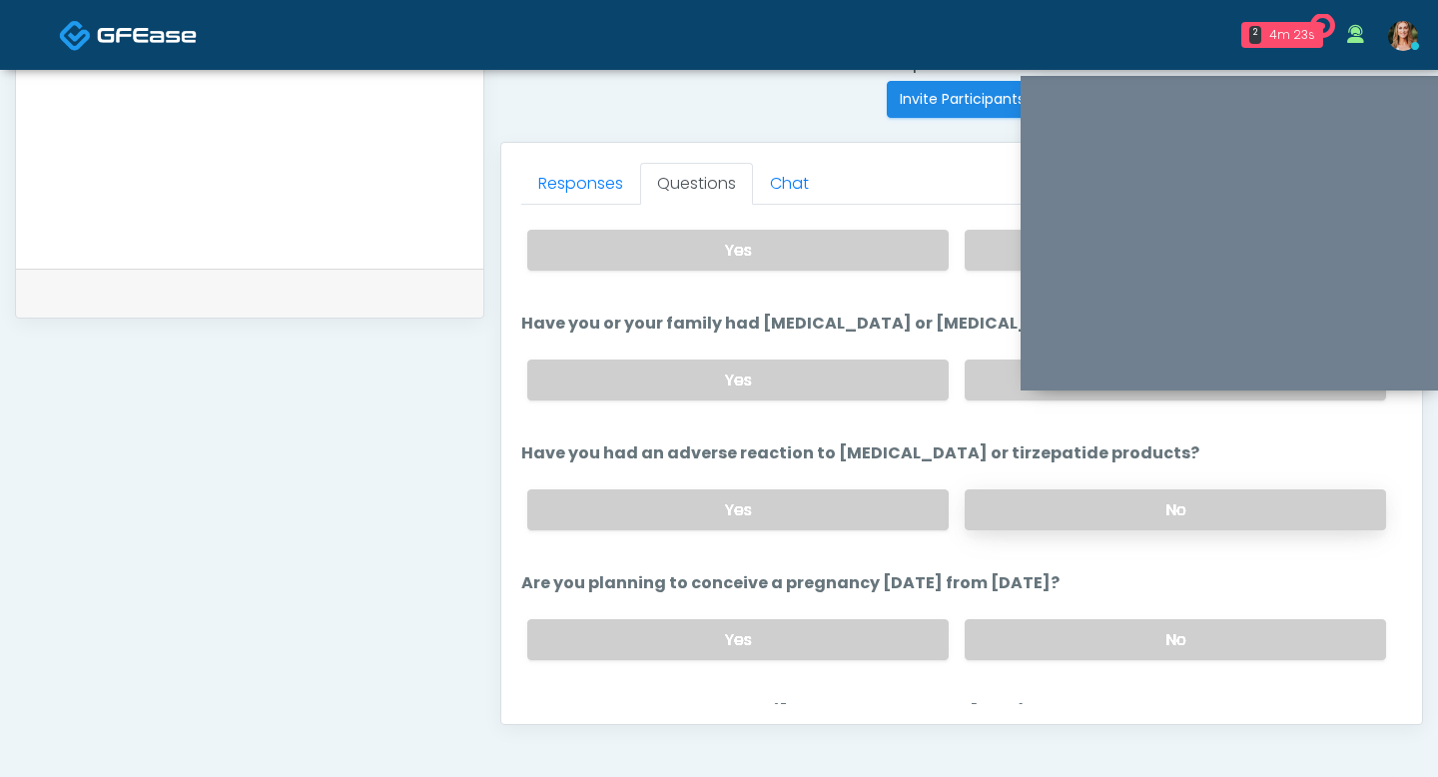
click at [1081, 518] on label "No" at bounding box center [1175, 509] width 421 height 41
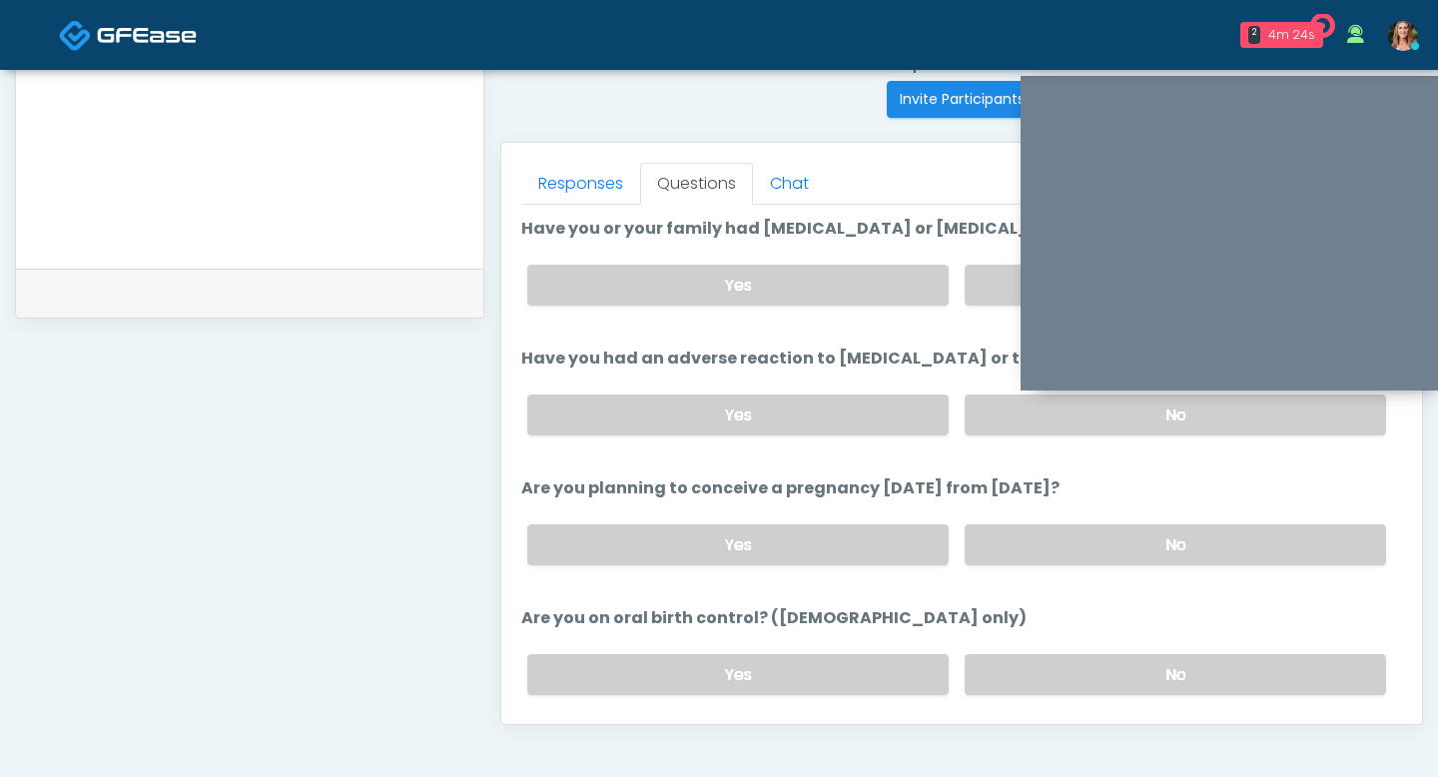
scroll to position [884, 0]
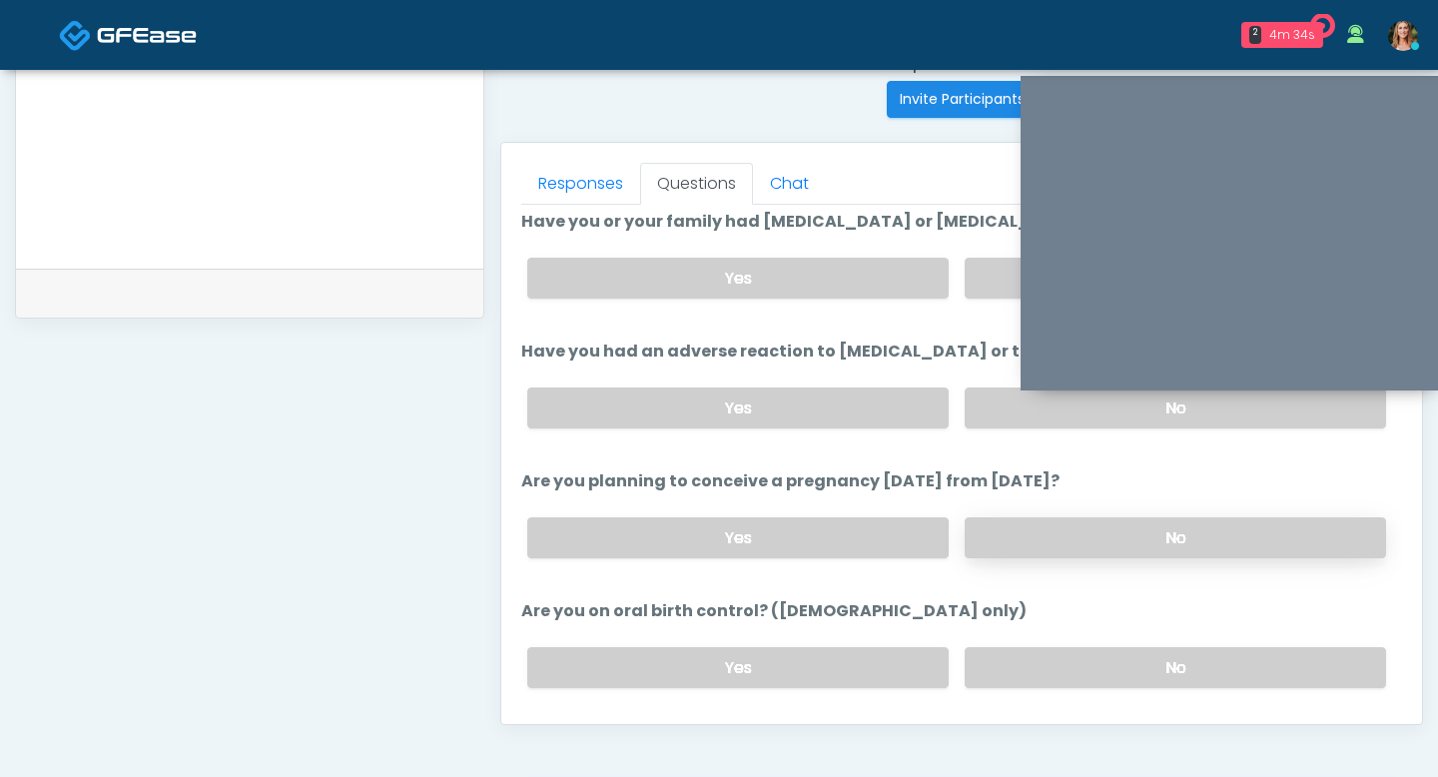
click at [1069, 537] on label "No" at bounding box center [1175, 537] width 421 height 41
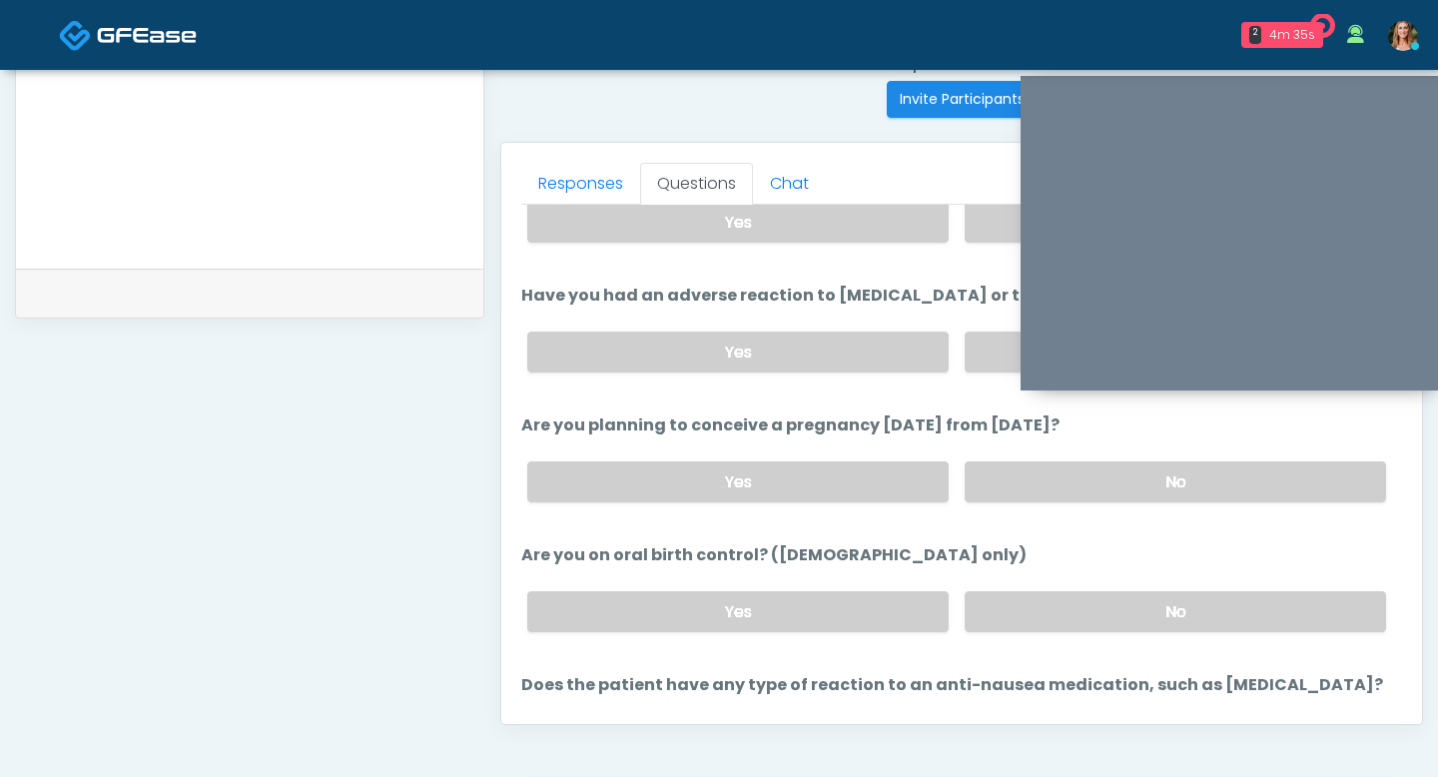
scroll to position [965, 0]
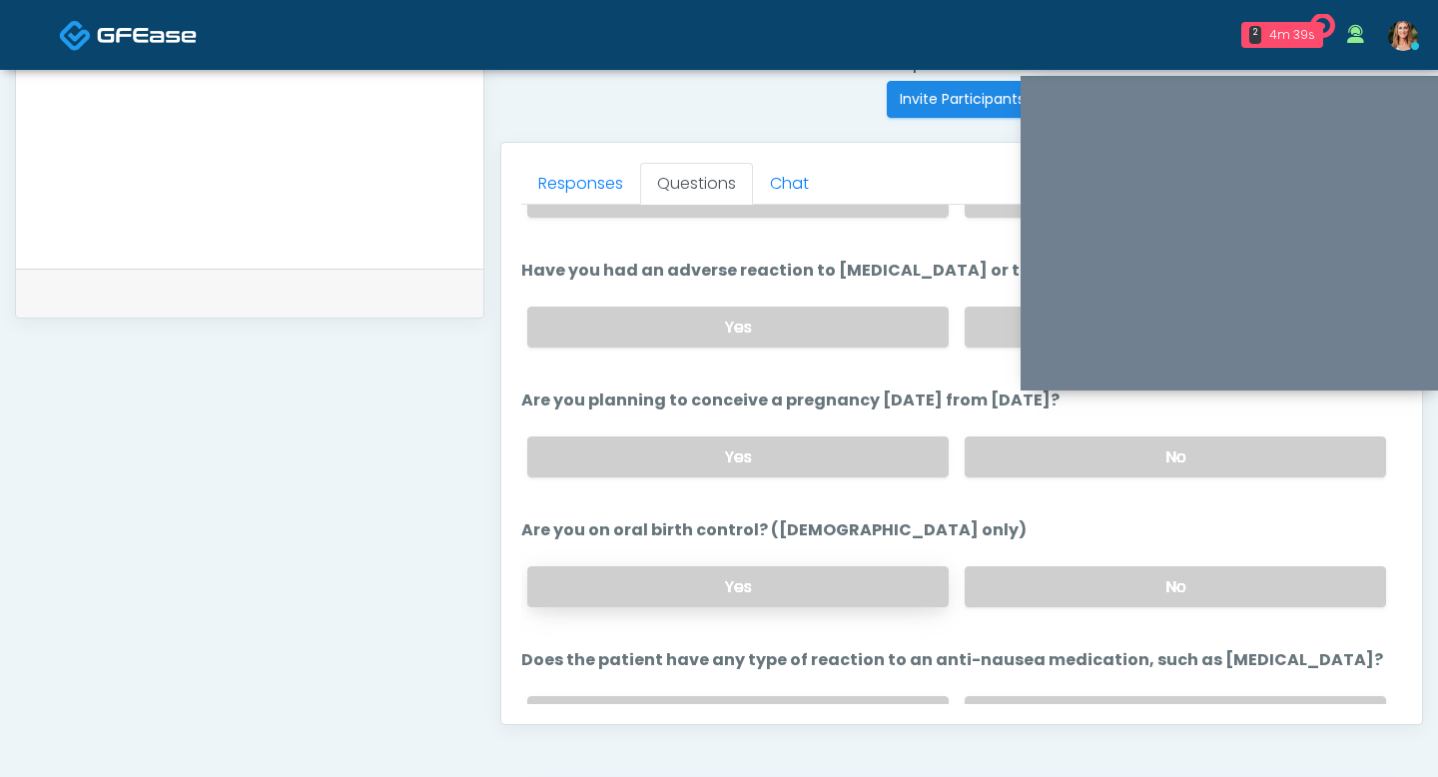
click at [897, 584] on label "Yes" at bounding box center [737, 586] width 421 height 41
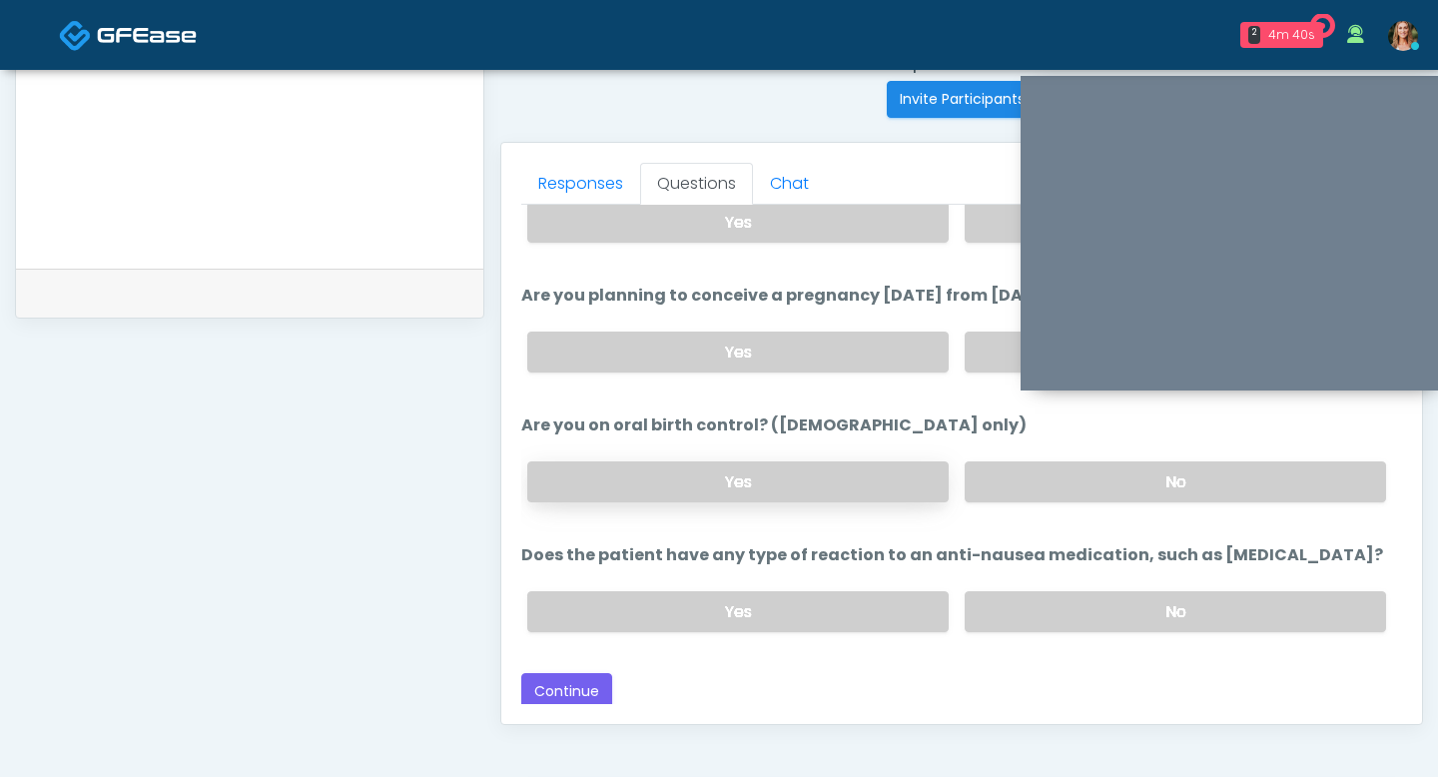
scroll to position [802, 0]
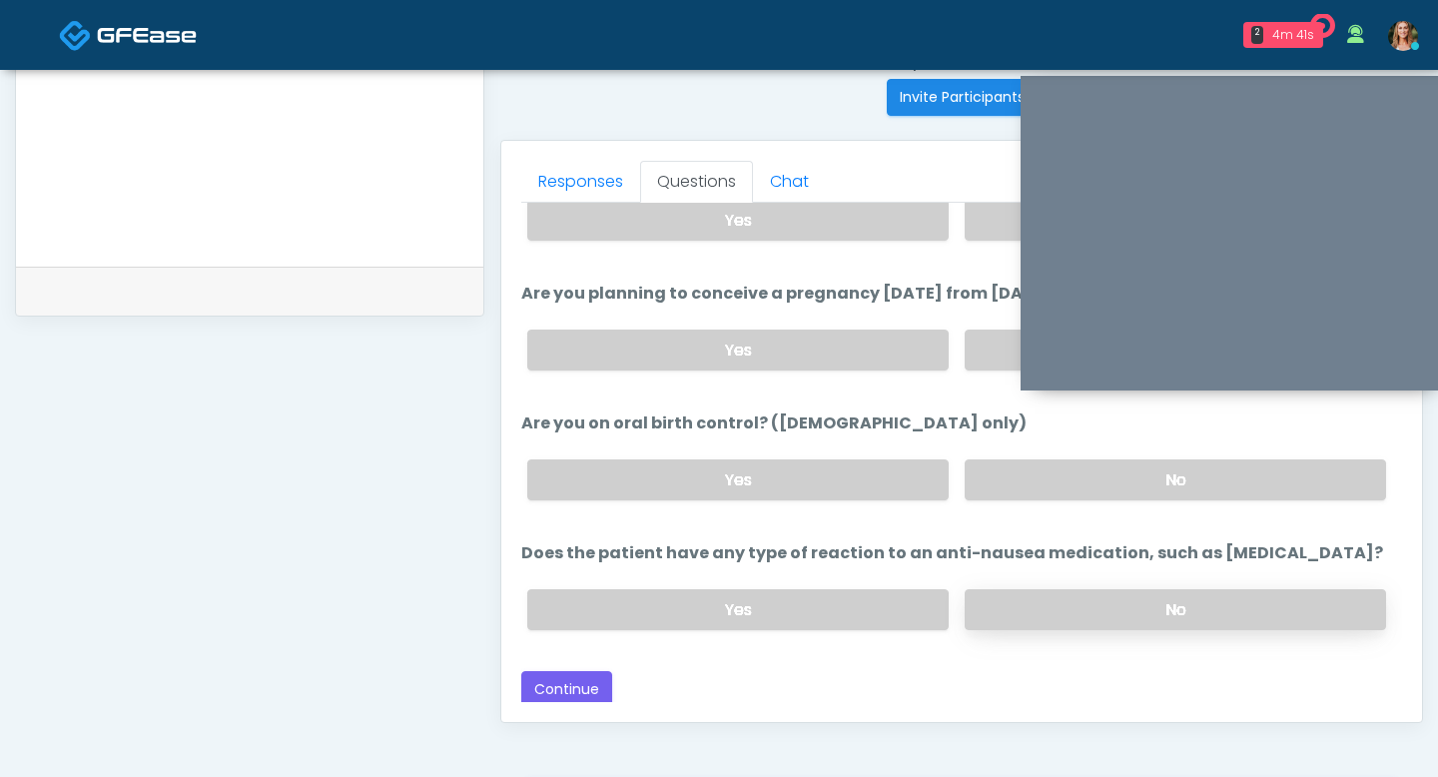
click at [1025, 613] on label "No" at bounding box center [1175, 609] width 421 height 41
click at [585, 687] on button "Continue" at bounding box center [566, 689] width 91 height 37
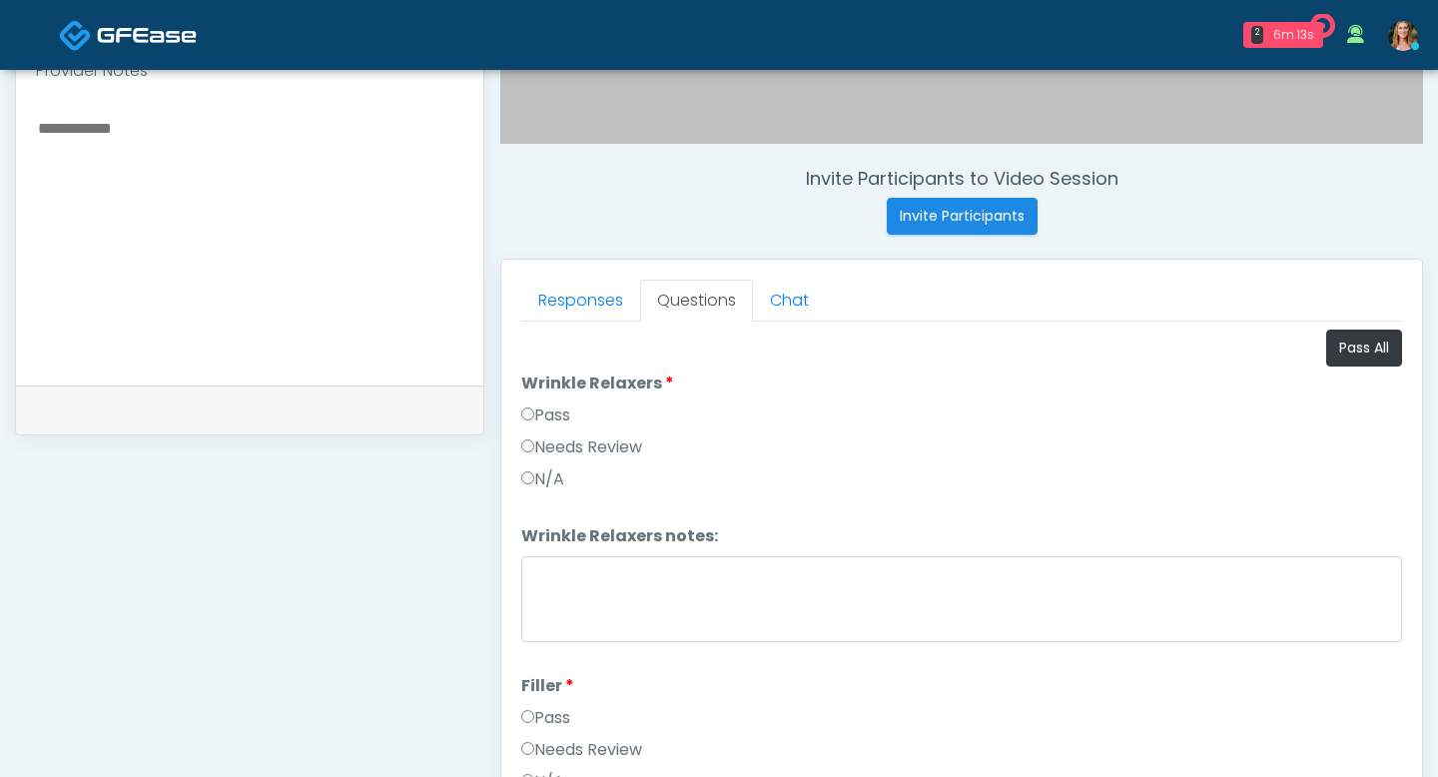
scroll to position [703, 0]
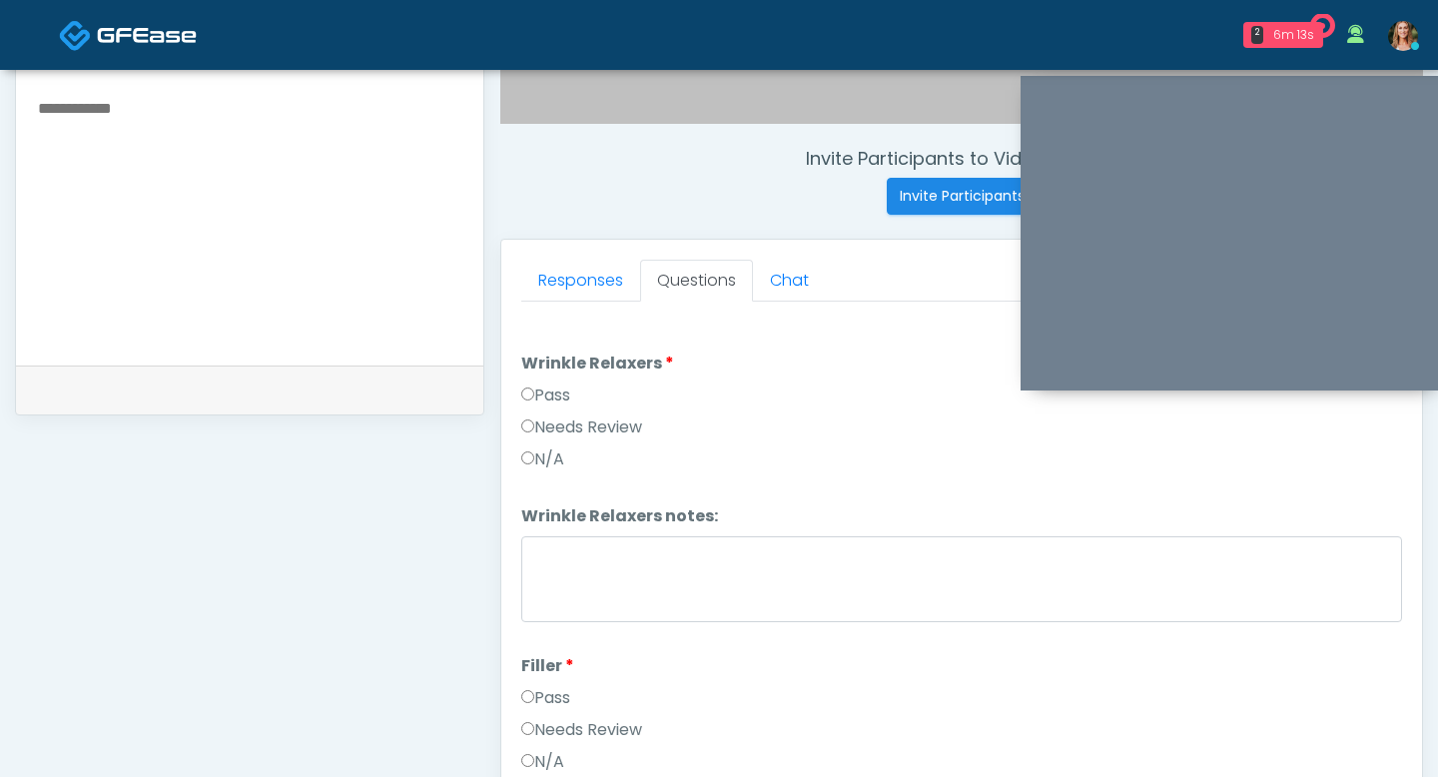
click at [526, 386] on label "Pass" at bounding box center [545, 396] width 49 height 24
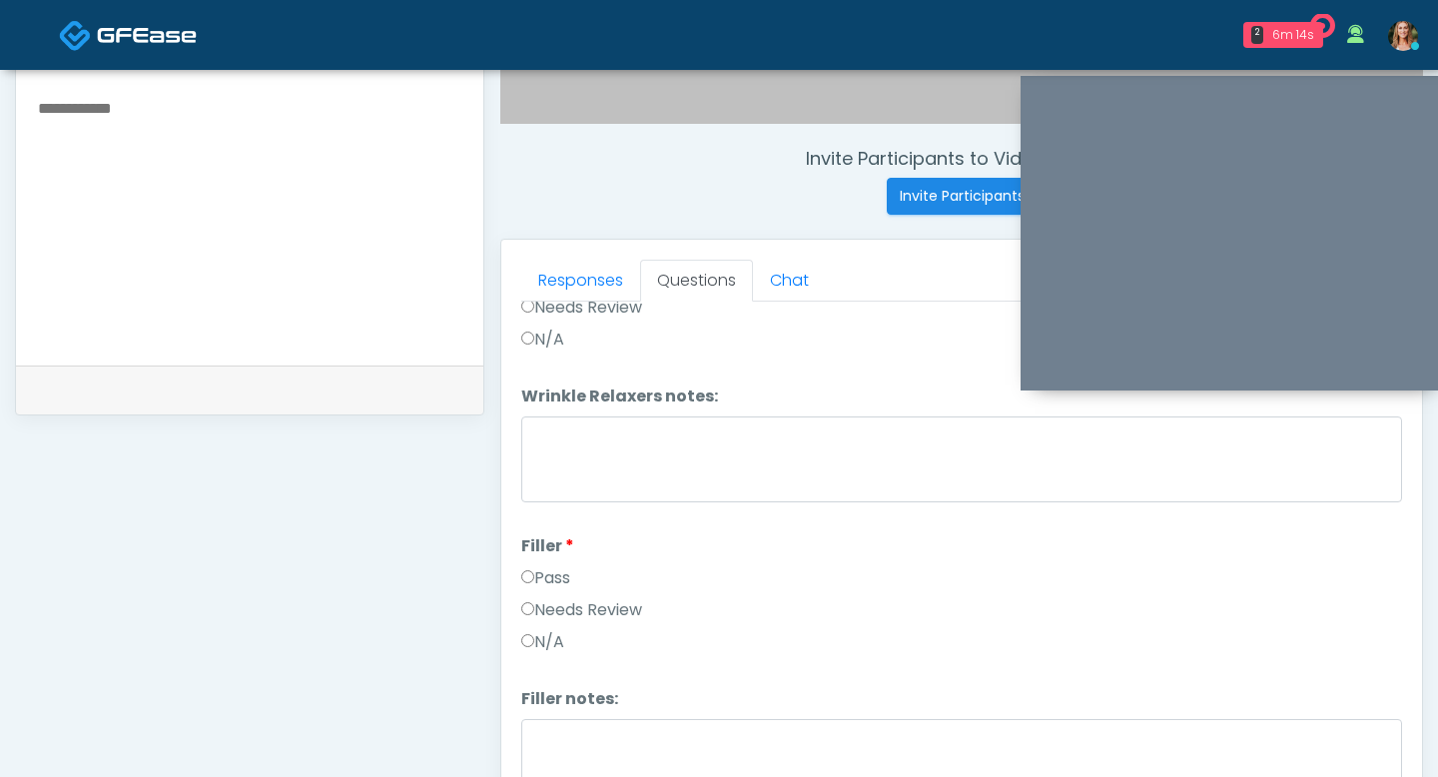
scroll to position [170, 0]
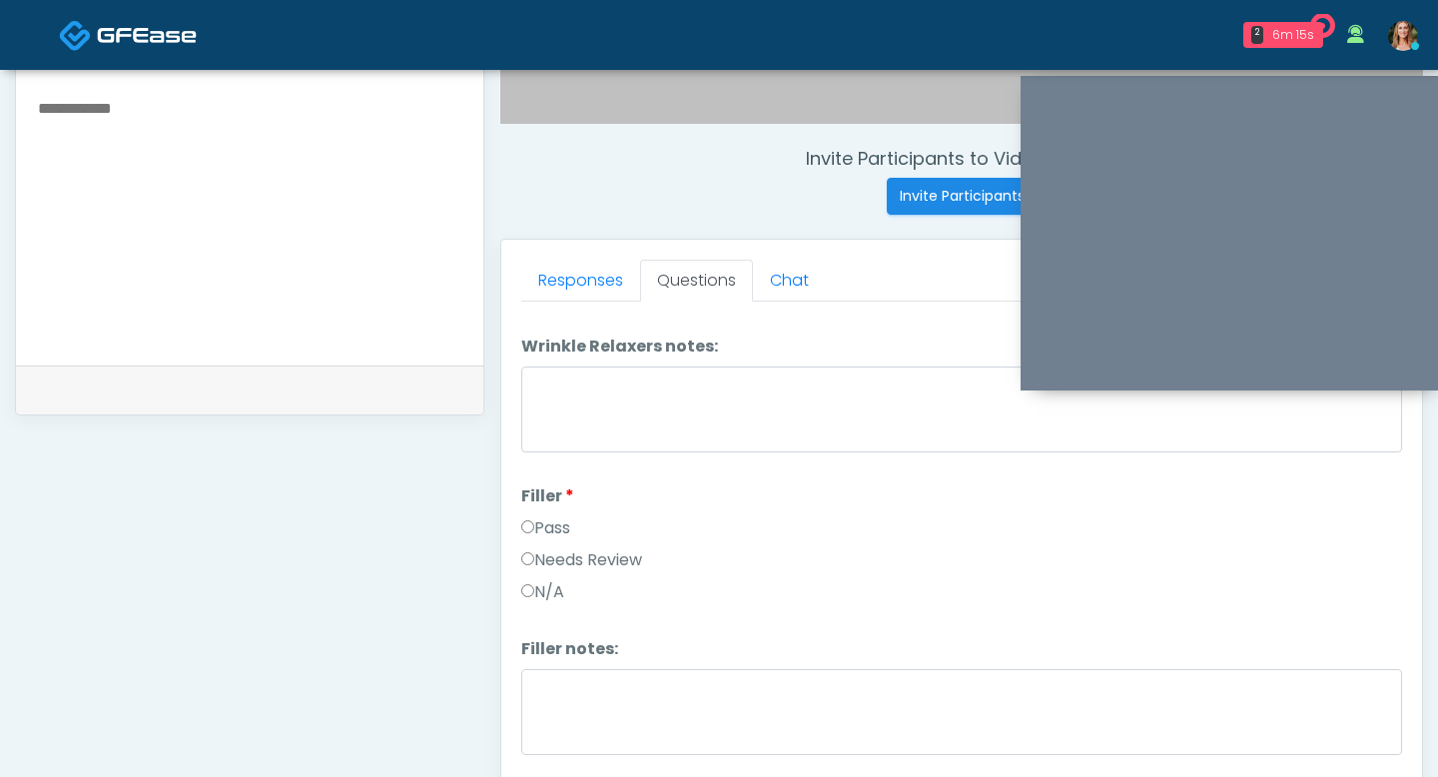
click at [538, 520] on label "Pass" at bounding box center [545, 528] width 49 height 24
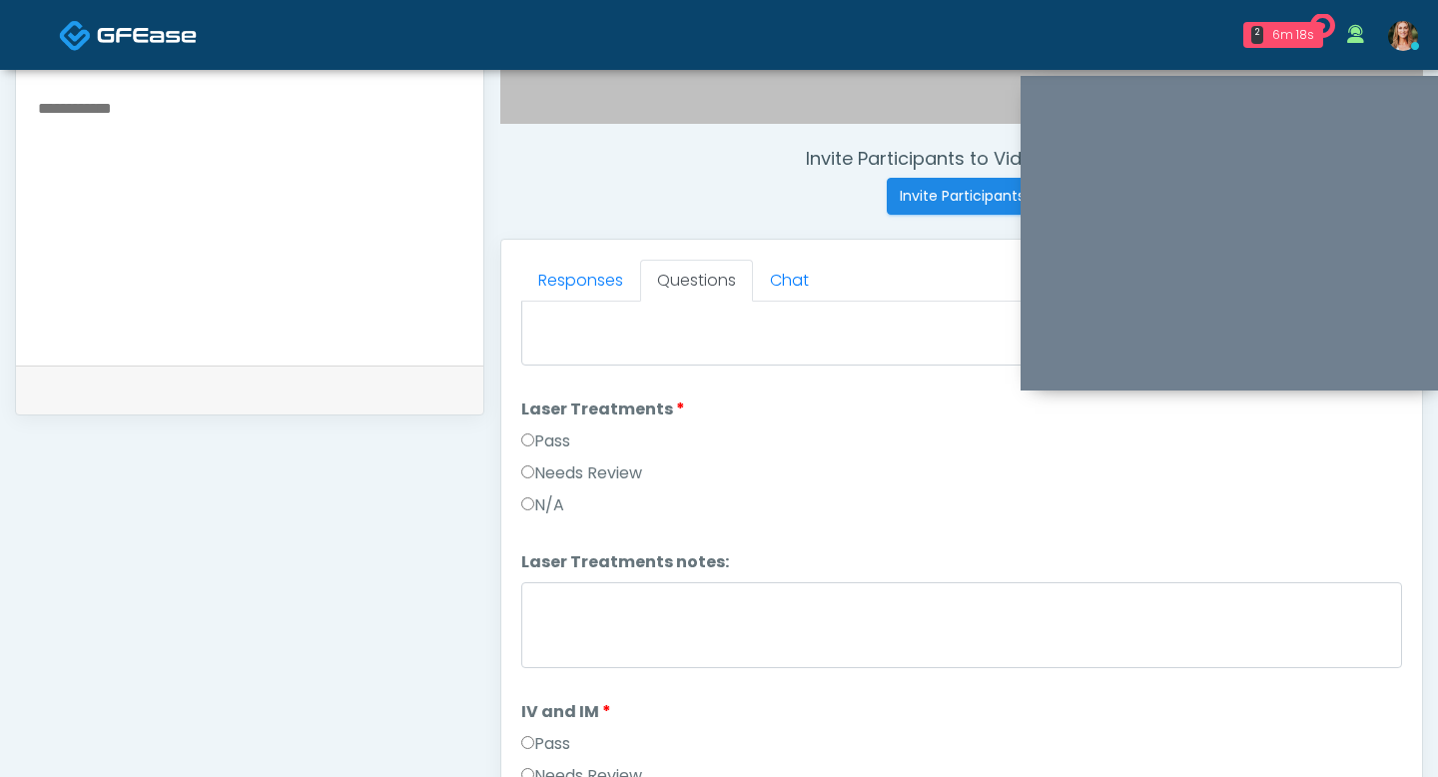
scroll to position [923, 0]
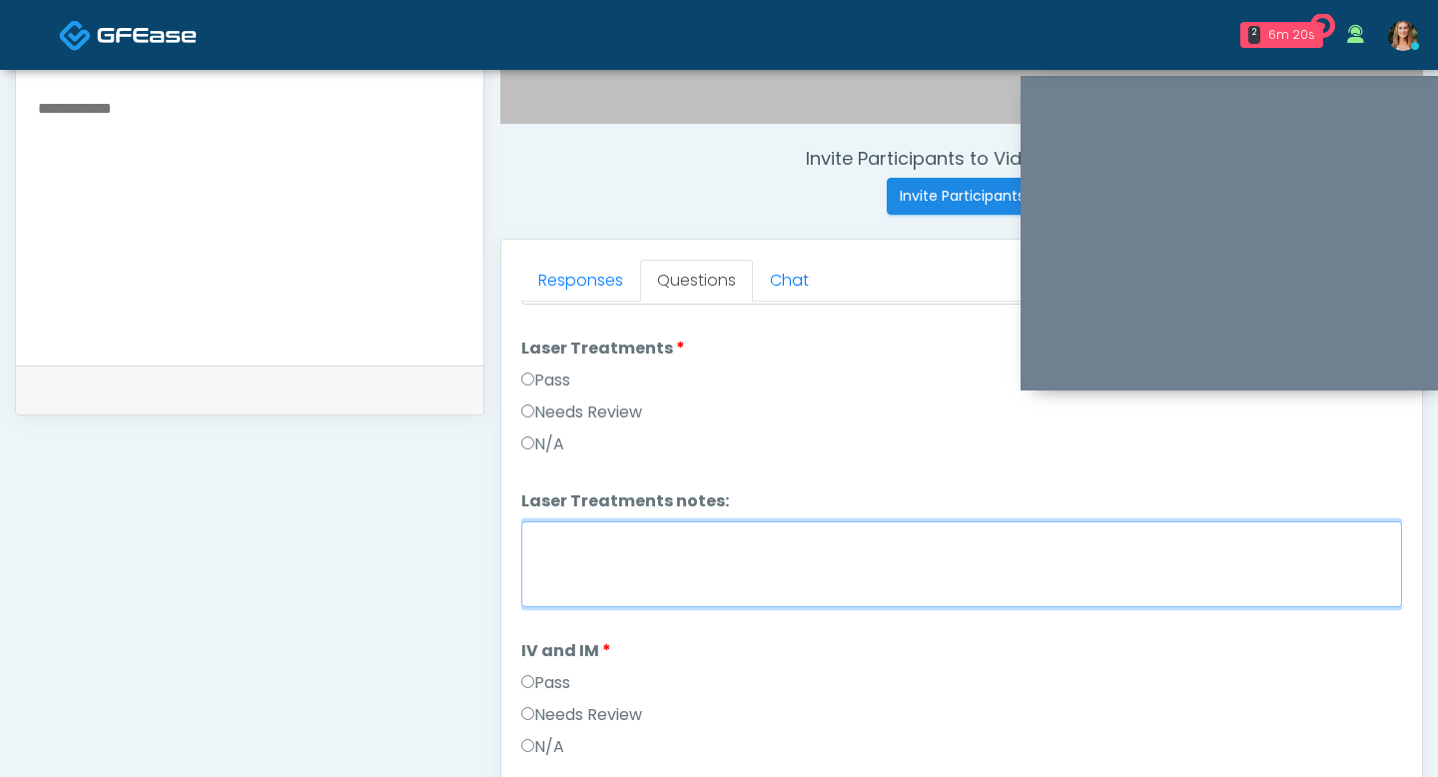
click at [558, 574] on textarea "Laser Treatments notes:" at bounding box center [961, 564] width 881 height 86
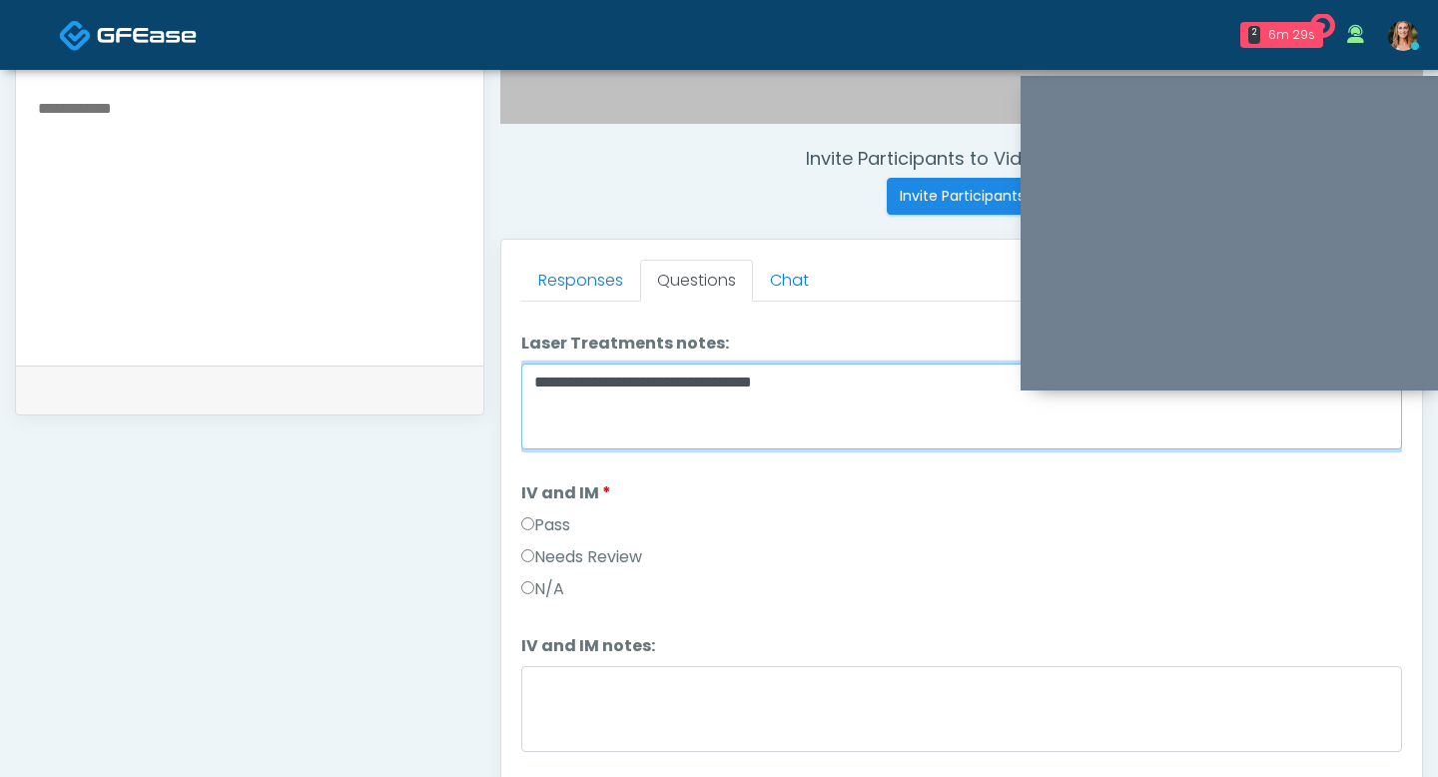
type textarea "**********"
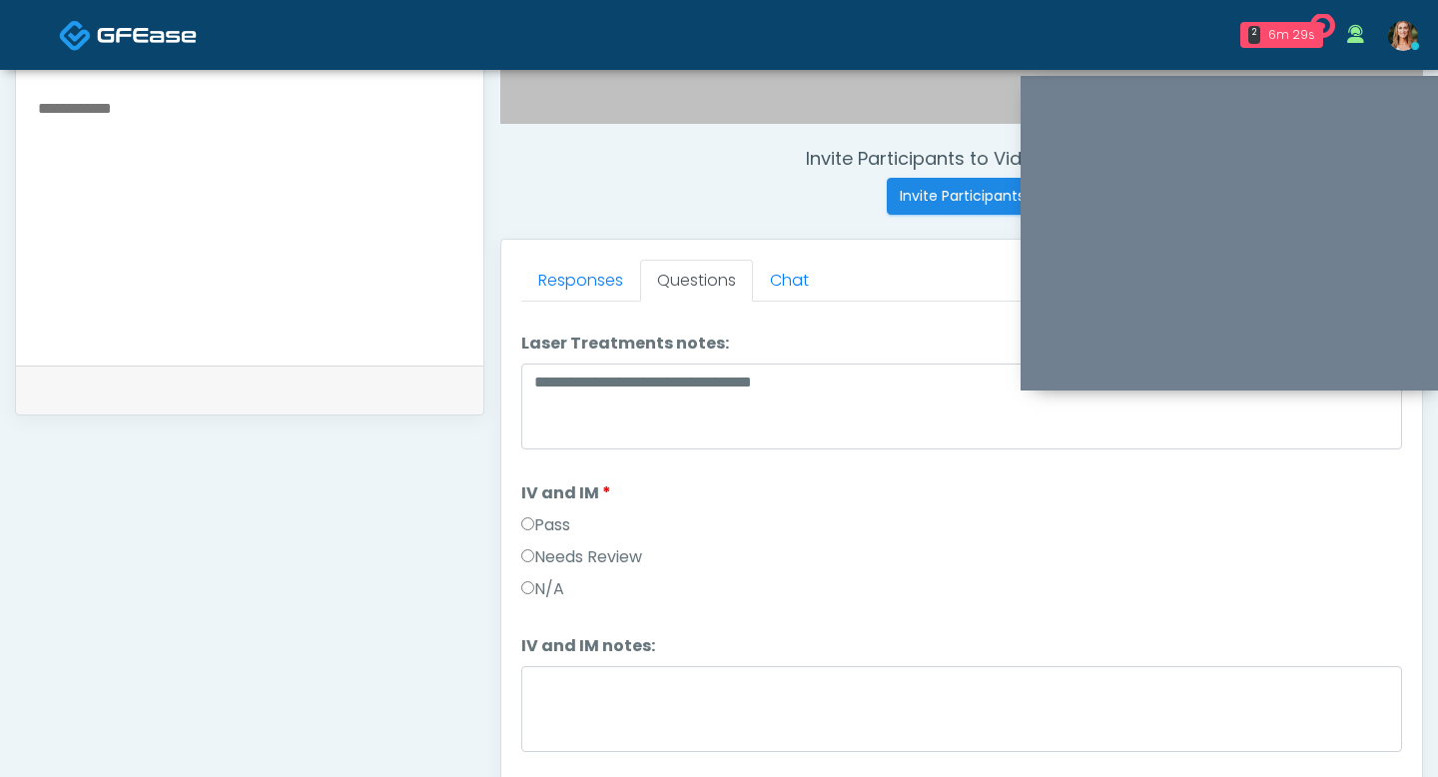
click at [548, 526] on label "Pass" at bounding box center [545, 525] width 49 height 24
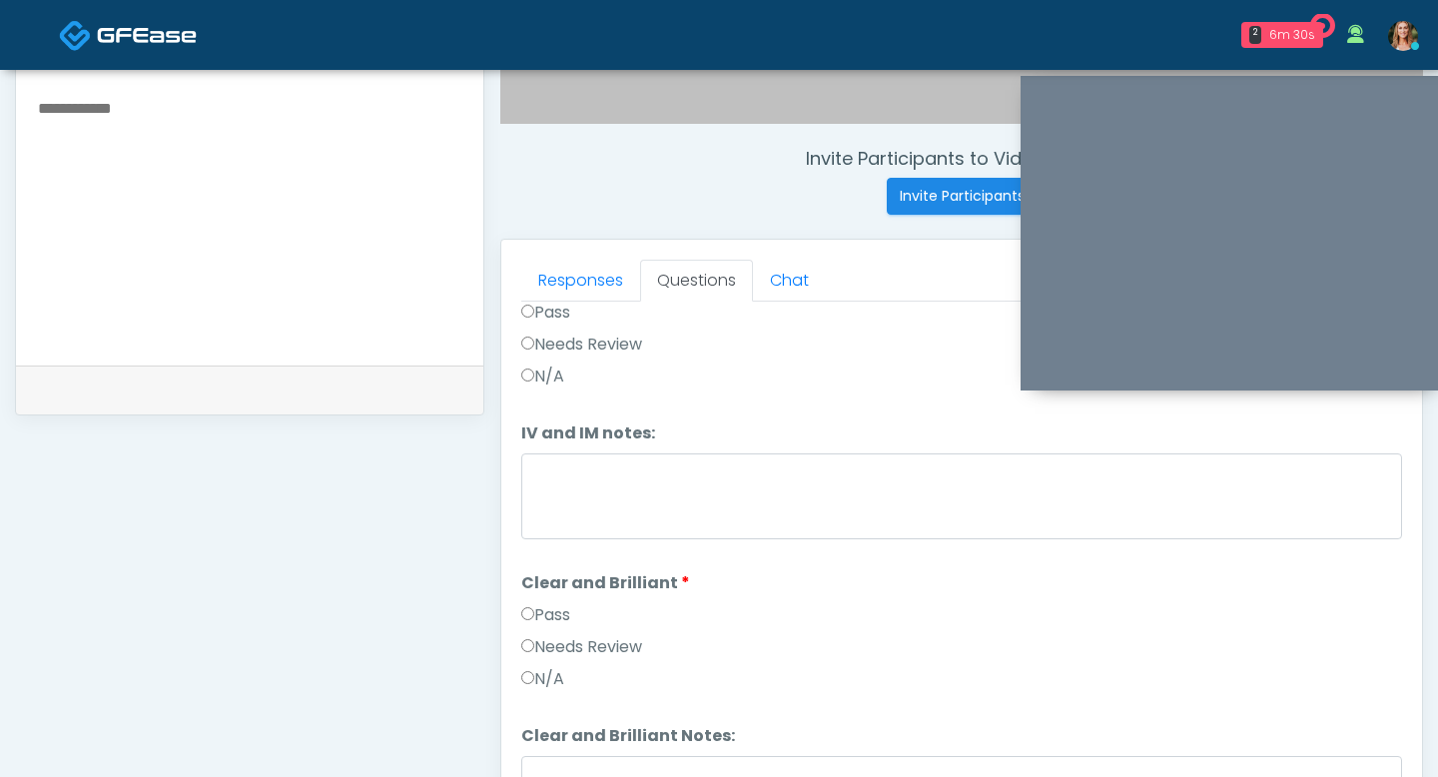
click at [545, 616] on label "Pass" at bounding box center [545, 615] width 49 height 24
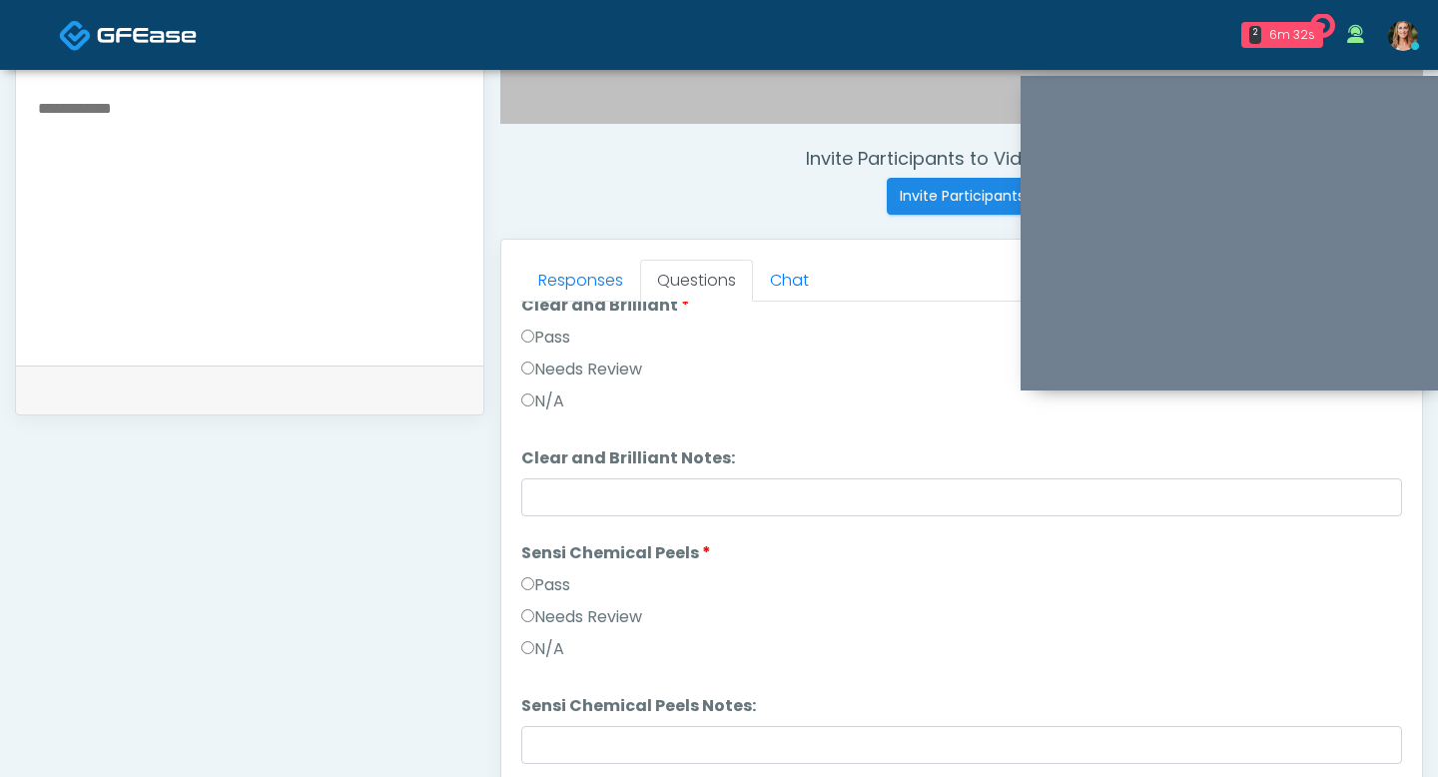
click at [535, 577] on label "Pass" at bounding box center [545, 585] width 49 height 24
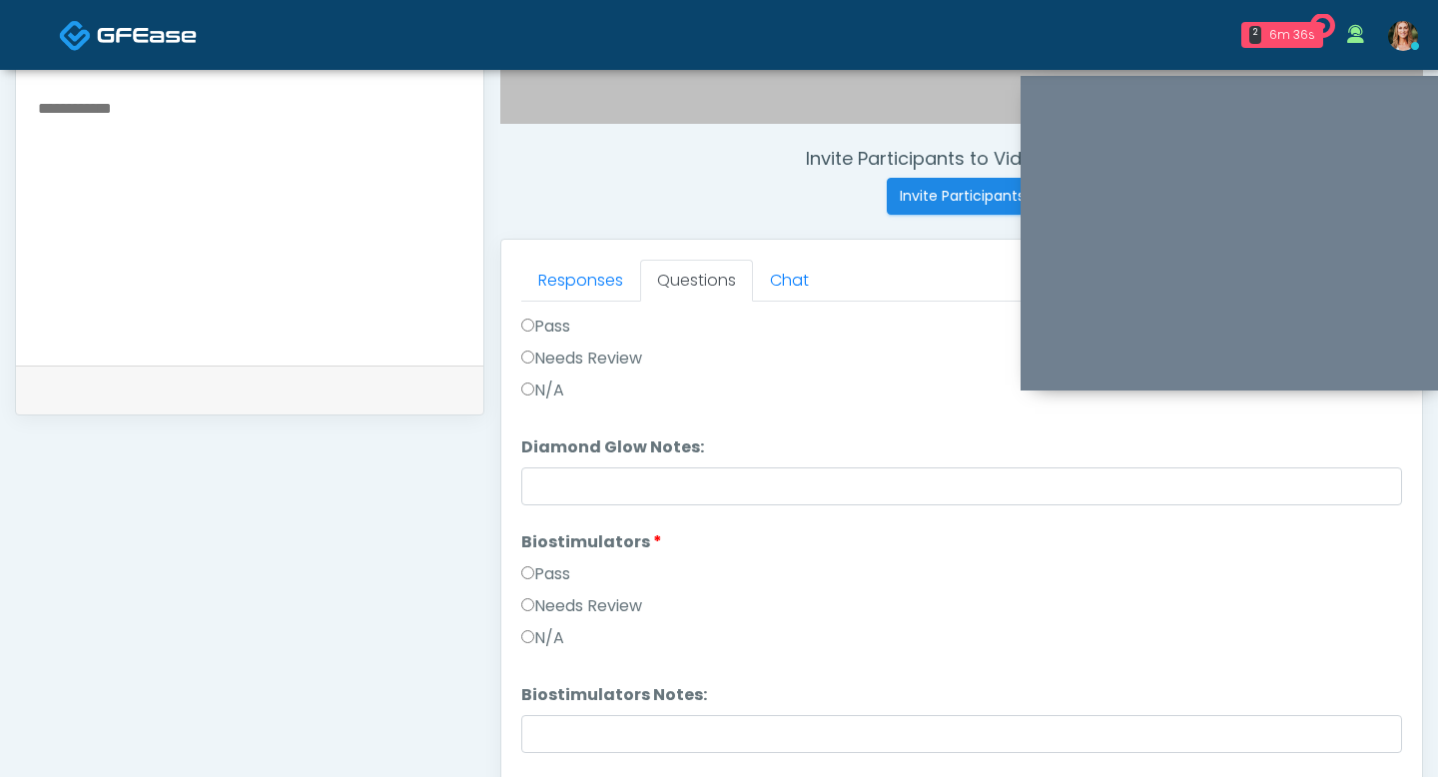
scroll to position [2153, 0]
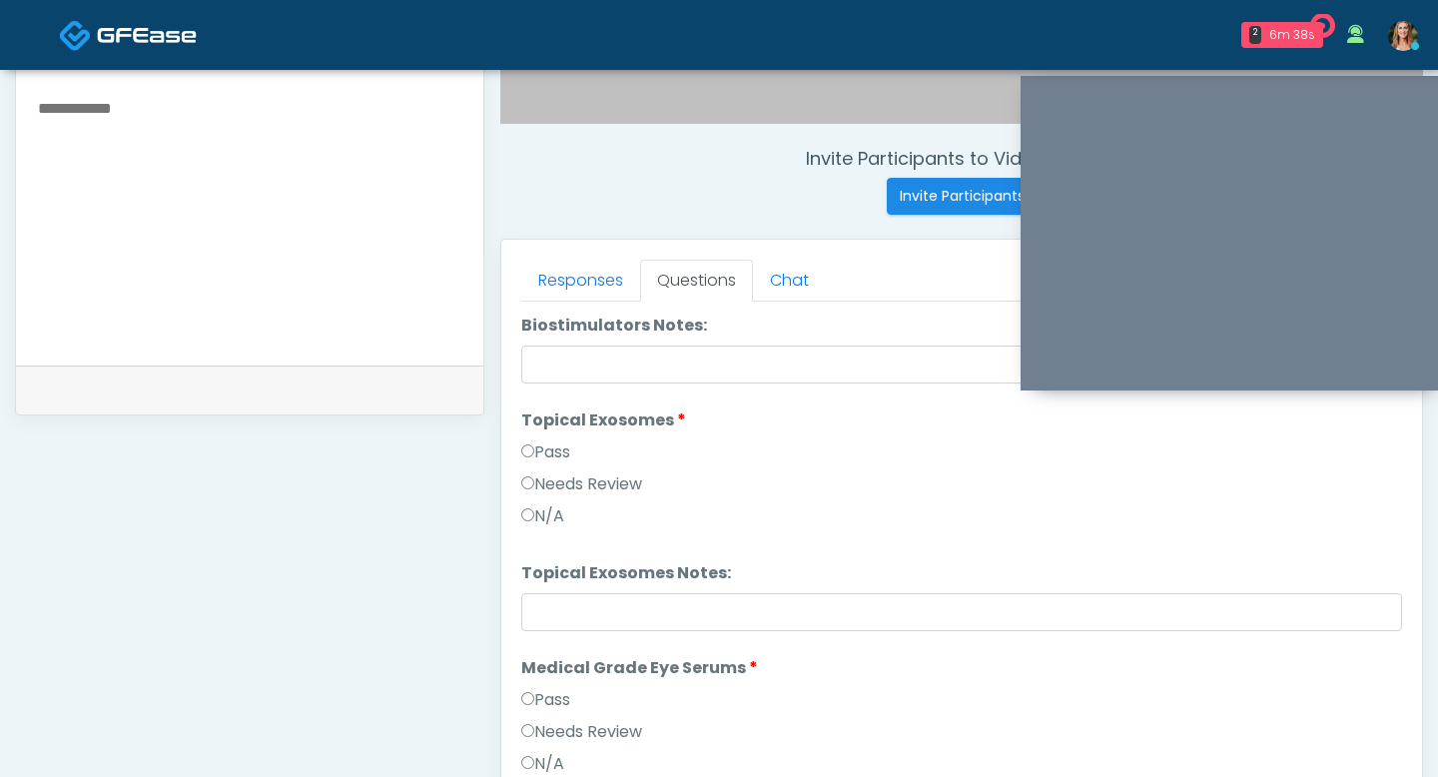
click at [537, 451] on label "Pass" at bounding box center [545, 452] width 49 height 24
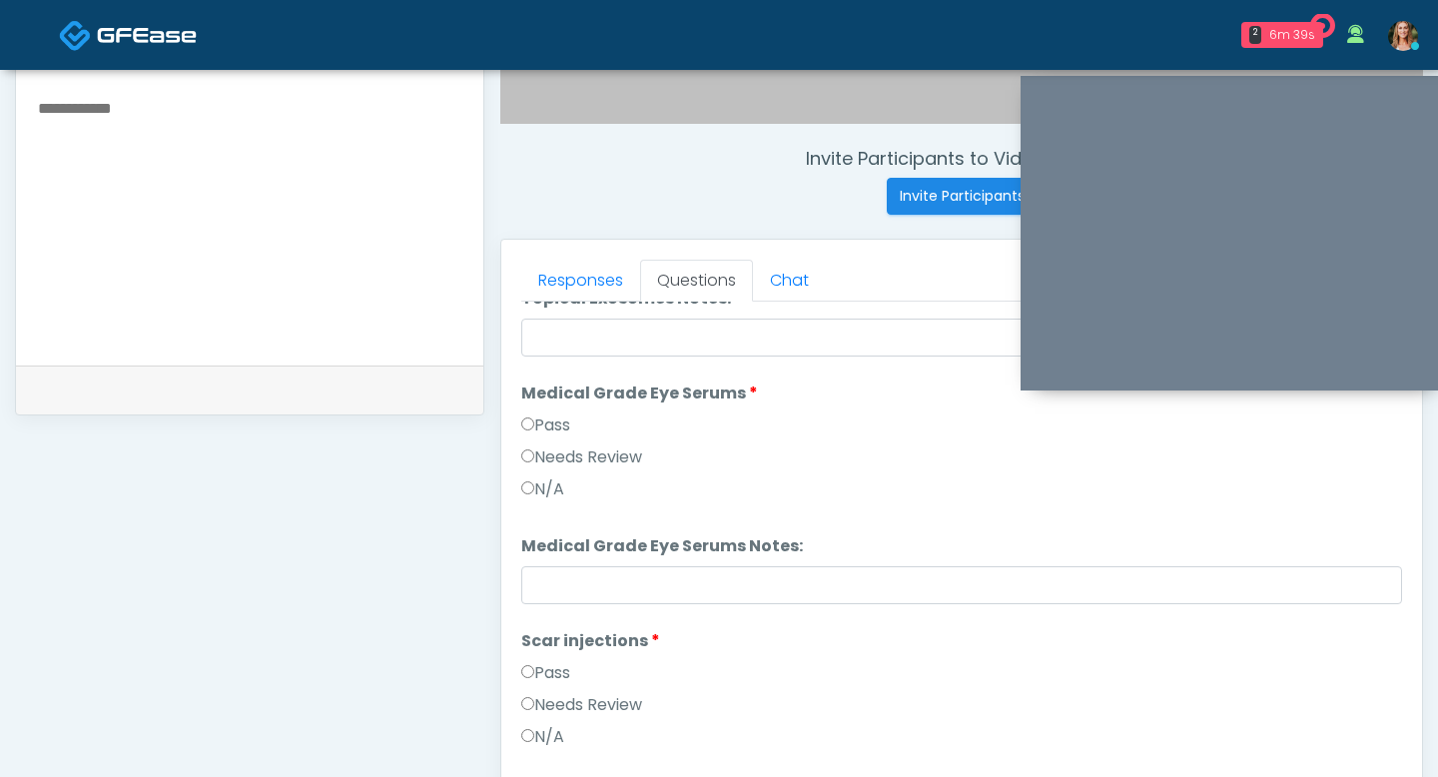
click at [541, 423] on label "Pass" at bounding box center [545, 425] width 49 height 24
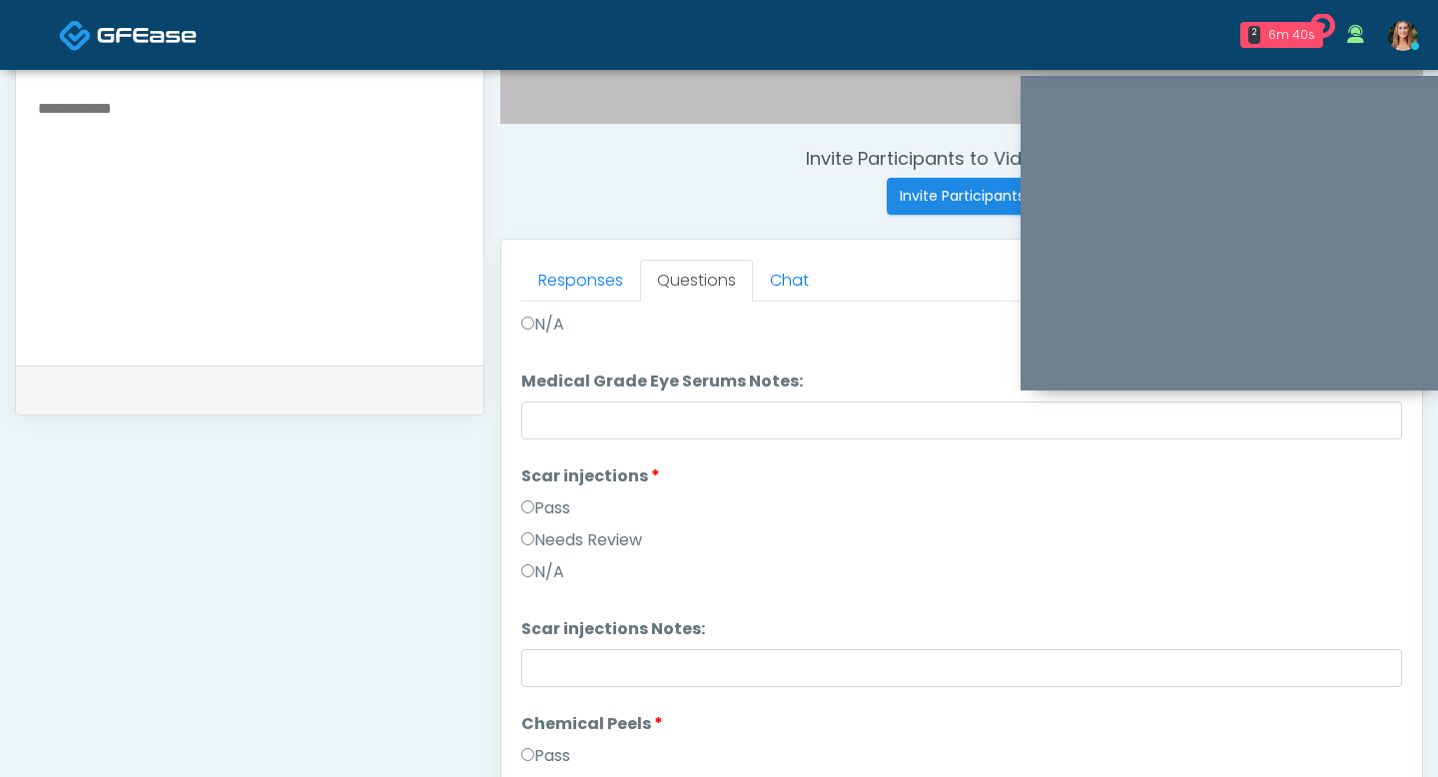
click at [550, 505] on label "Pass" at bounding box center [545, 508] width 49 height 24
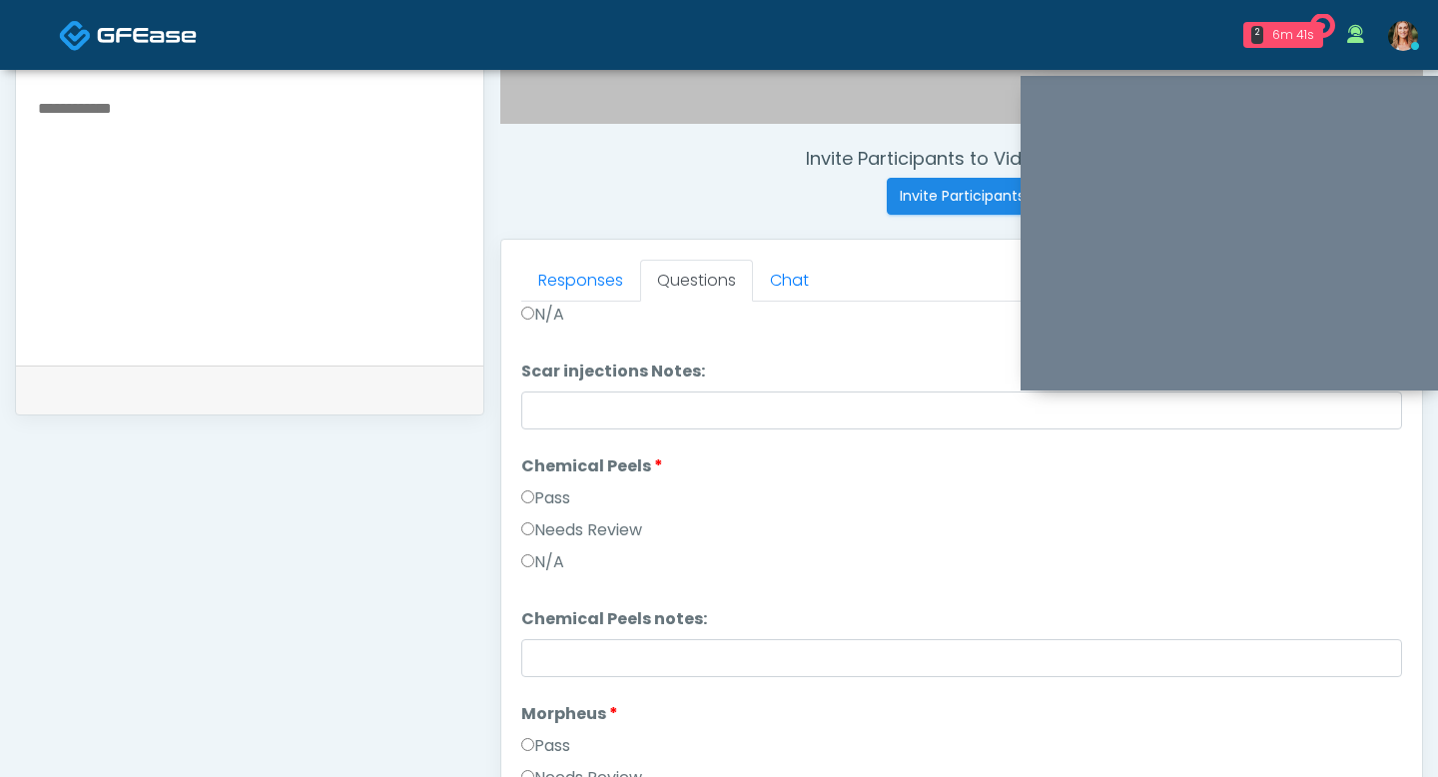
scroll to position [3152, 0]
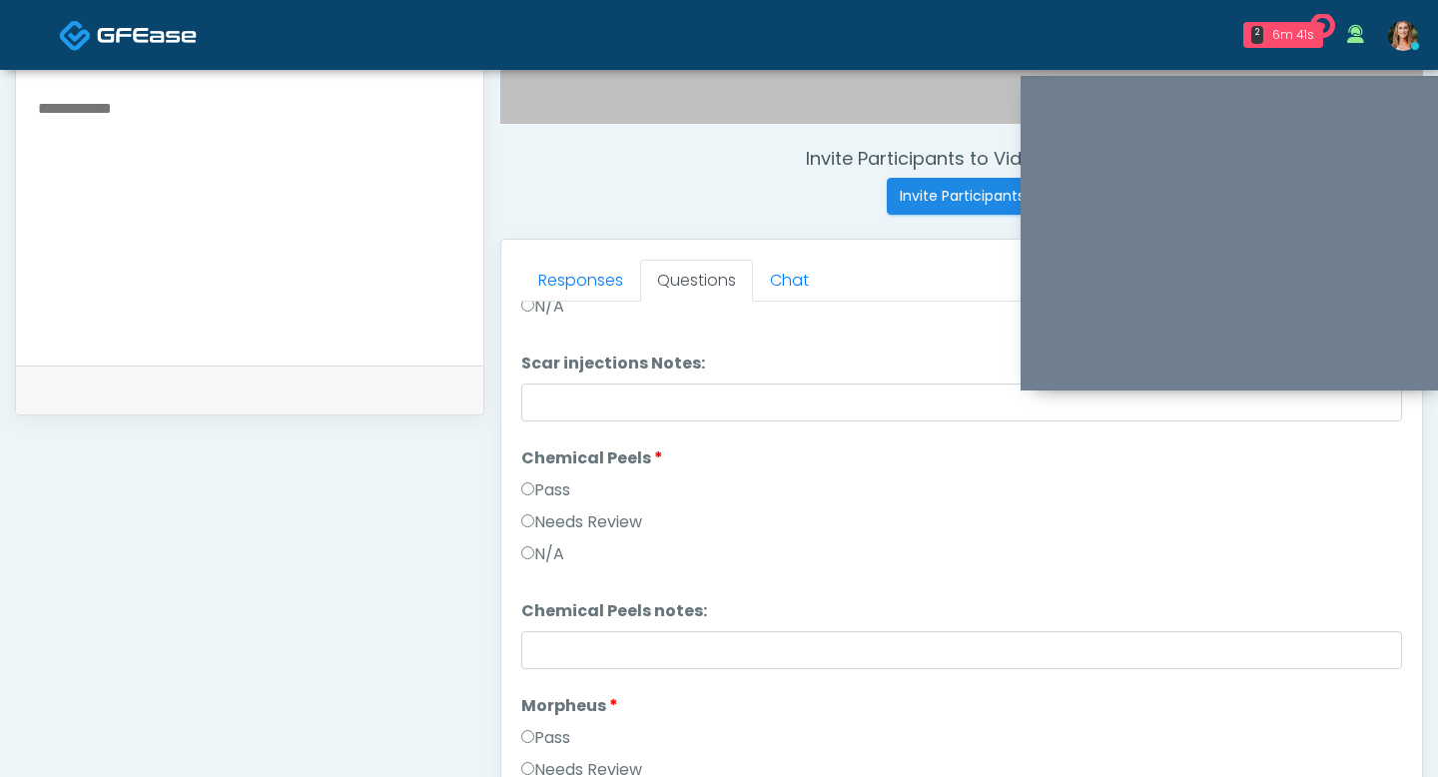
click at [545, 474] on li "Chemical Peels Chemical Peels Pass Needs Review N/A" at bounding box center [961, 510] width 881 height 128
click at [545, 485] on label "Pass" at bounding box center [545, 490] width 49 height 24
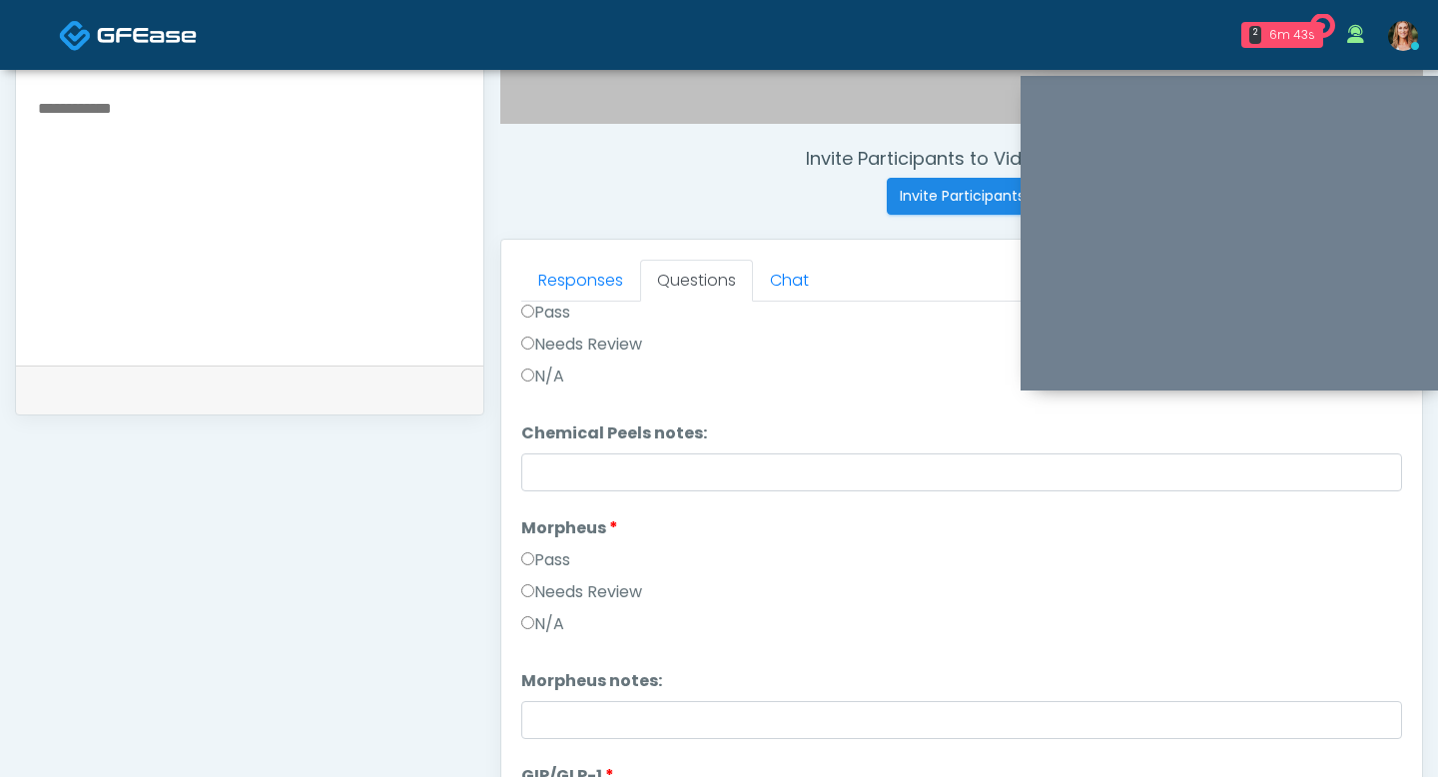
scroll to position [3359, 0]
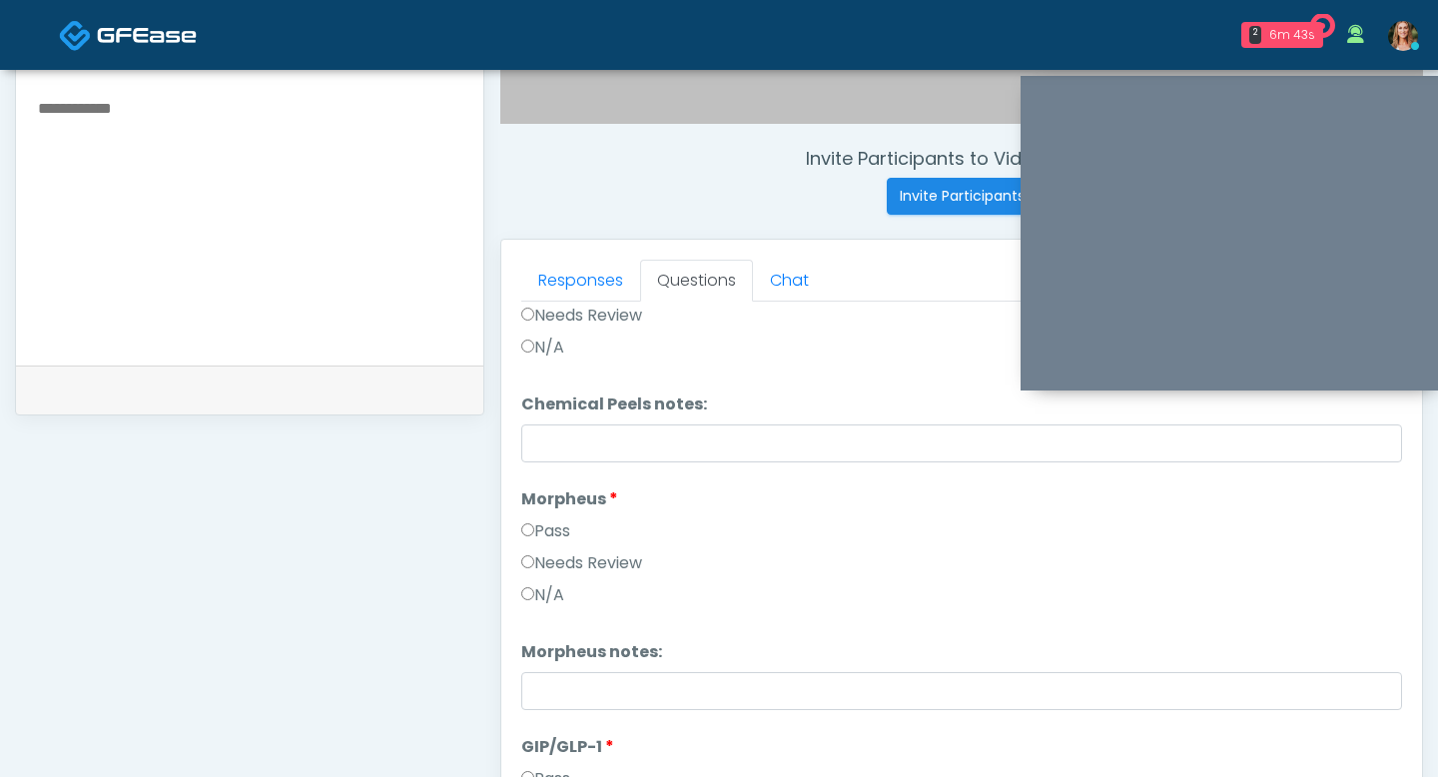
click at [549, 540] on div "Pass" at bounding box center [961, 535] width 881 height 32
click at [542, 526] on label "Pass" at bounding box center [545, 531] width 49 height 24
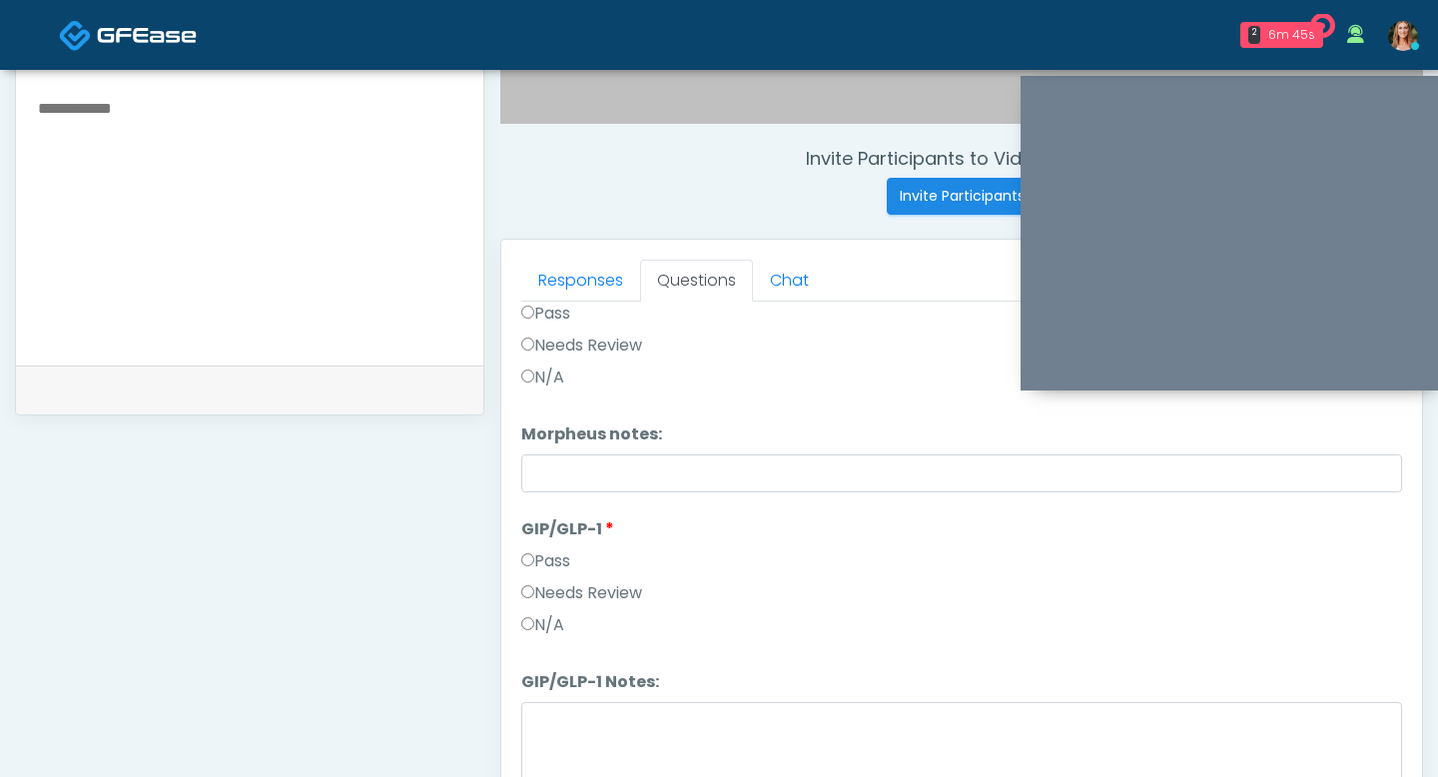
scroll to position [3581, 0]
click at [535, 584] on label "Needs Review" at bounding box center [581, 588] width 121 height 24
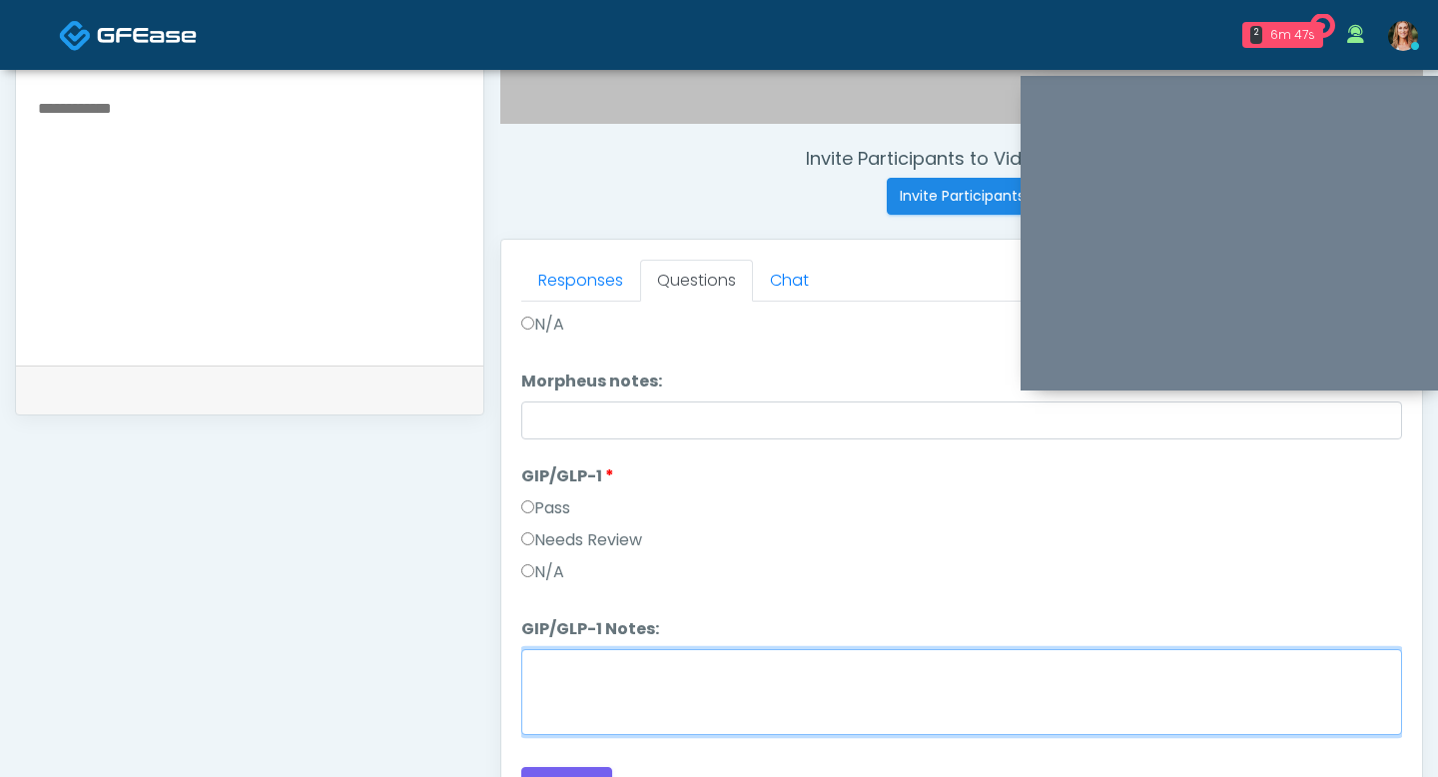
click at [582, 704] on textarea "GIP/GLP-1 Notes:" at bounding box center [961, 692] width 881 height 86
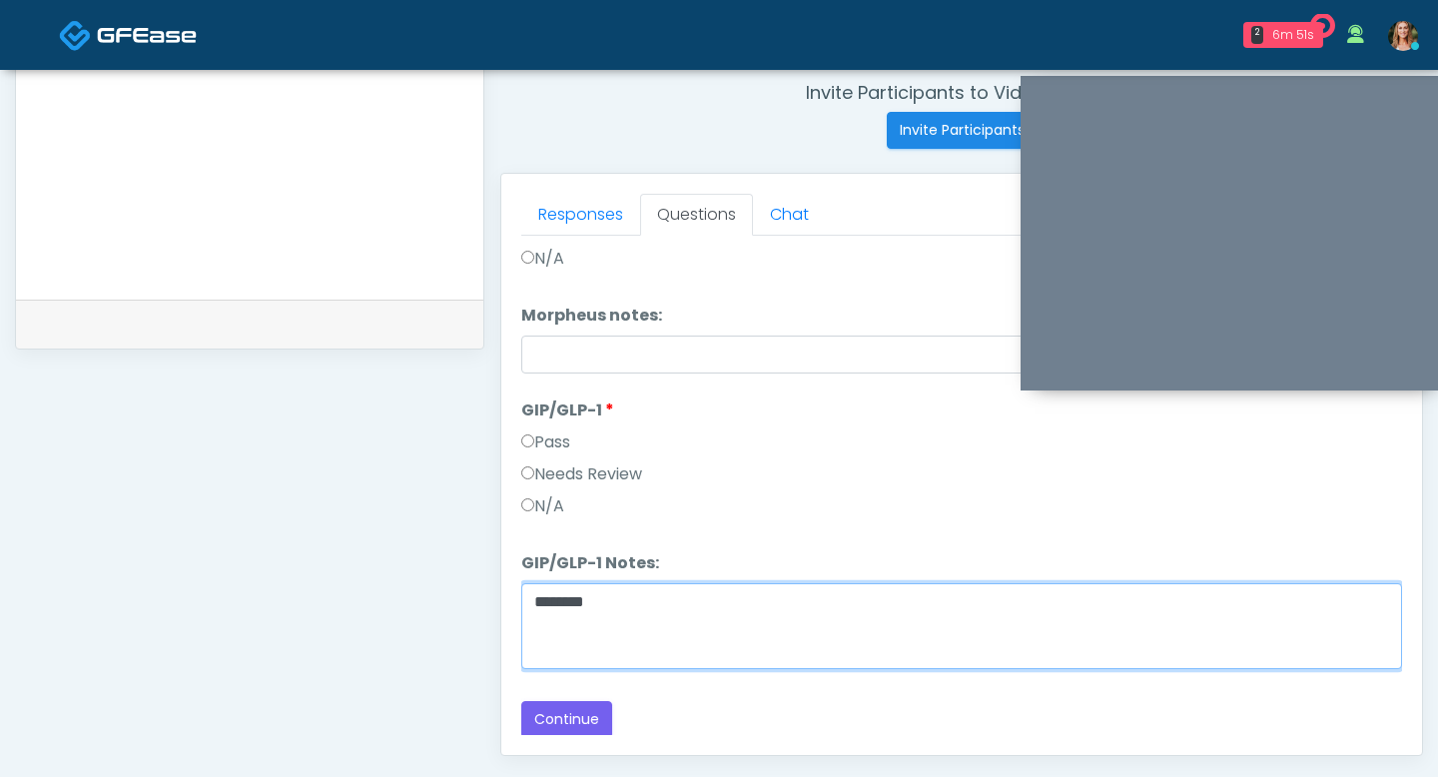
scroll to position [899, 0]
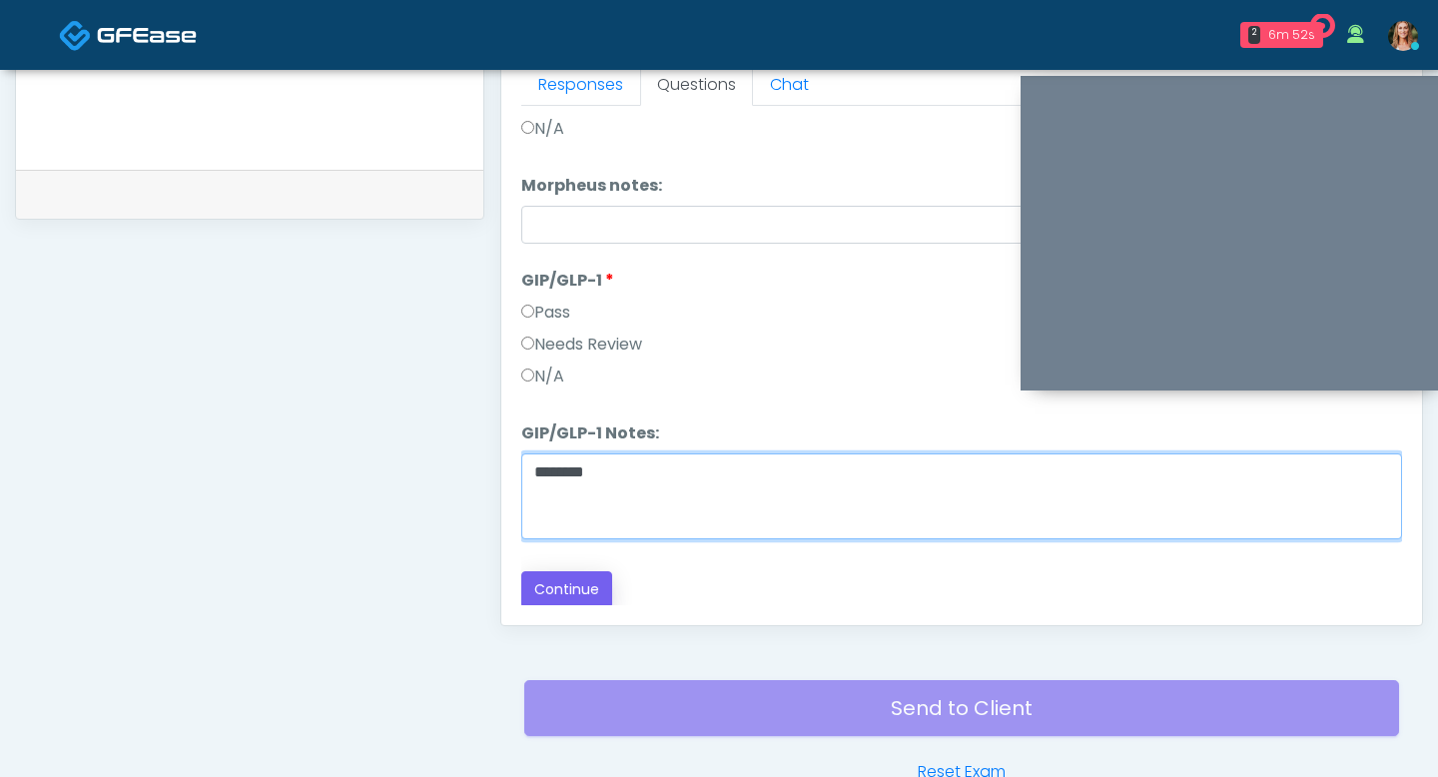
type textarea "*******"
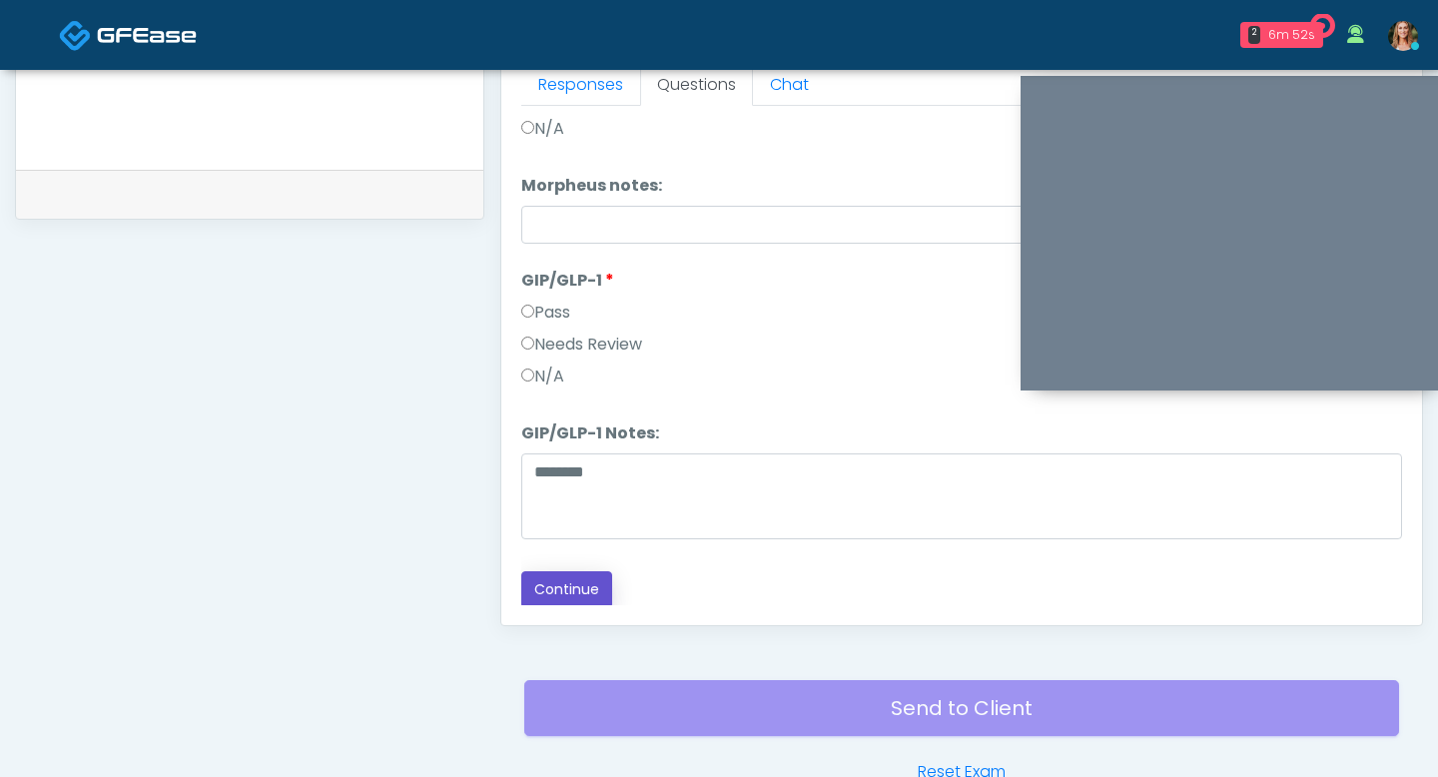
click at [545, 578] on button "Continue" at bounding box center [566, 589] width 91 height 37
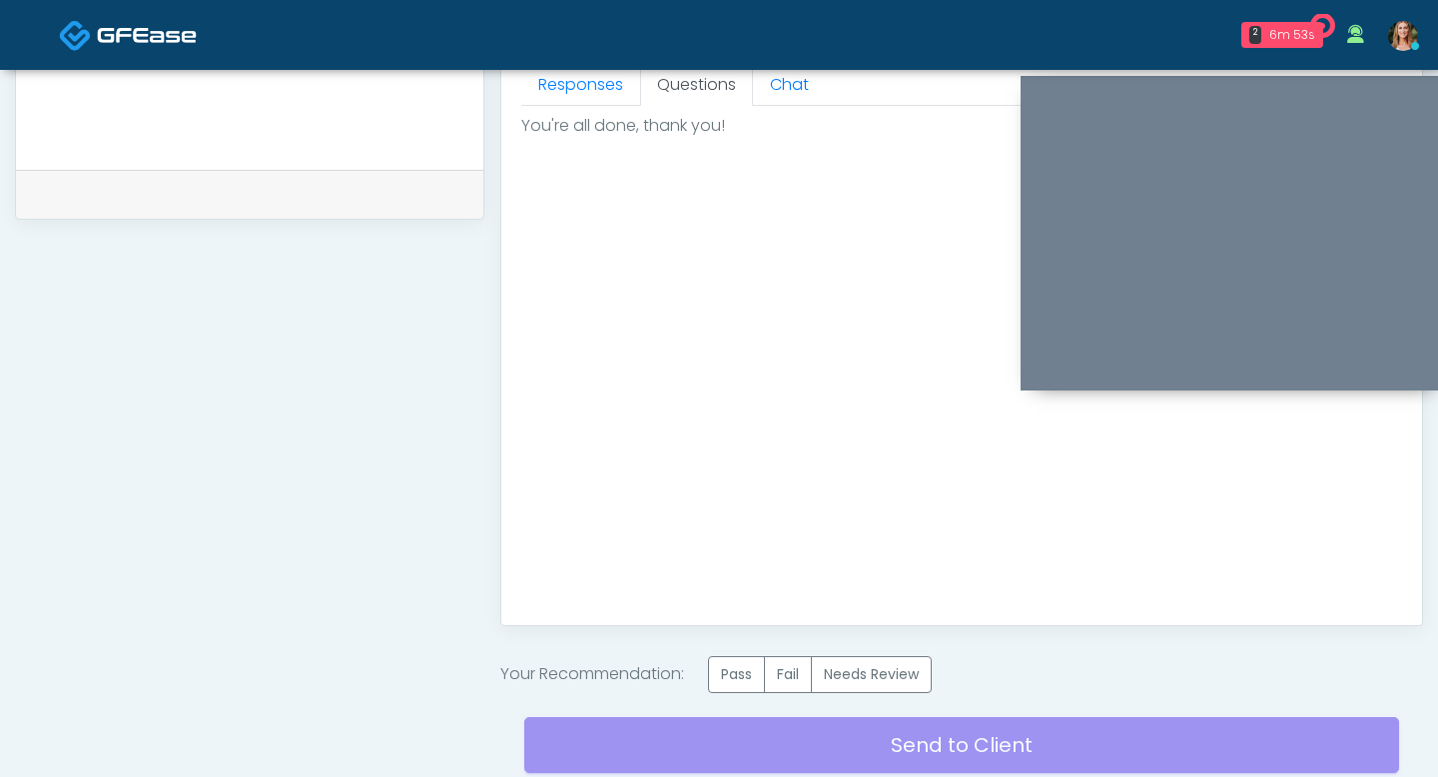
scroll to position [0, 0]
click at [760, 683] on label "Pass" at bounding box center [736, 674] width 57 height 37
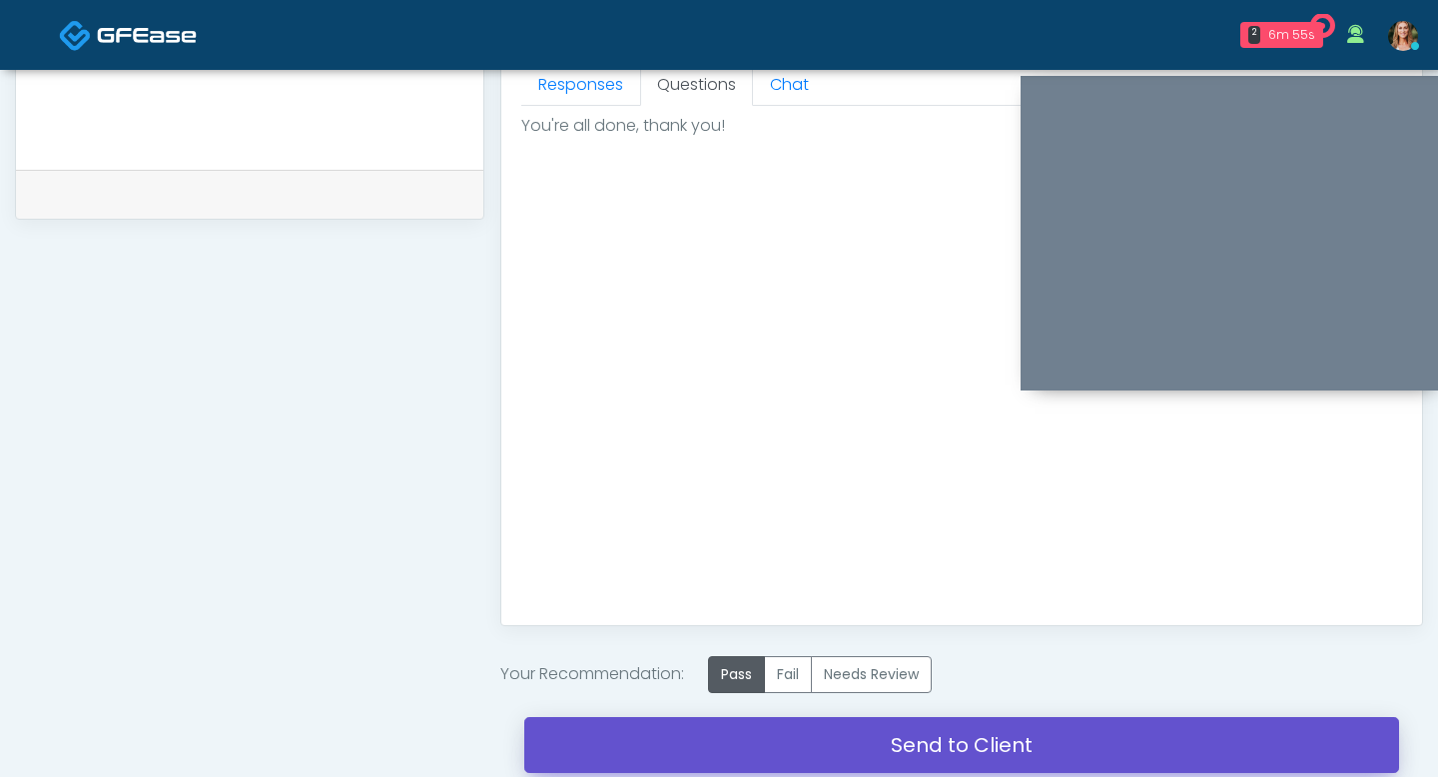
click at [760, 744] on link "Send to Client" at bounding box center [961, 745] width 875 height 56
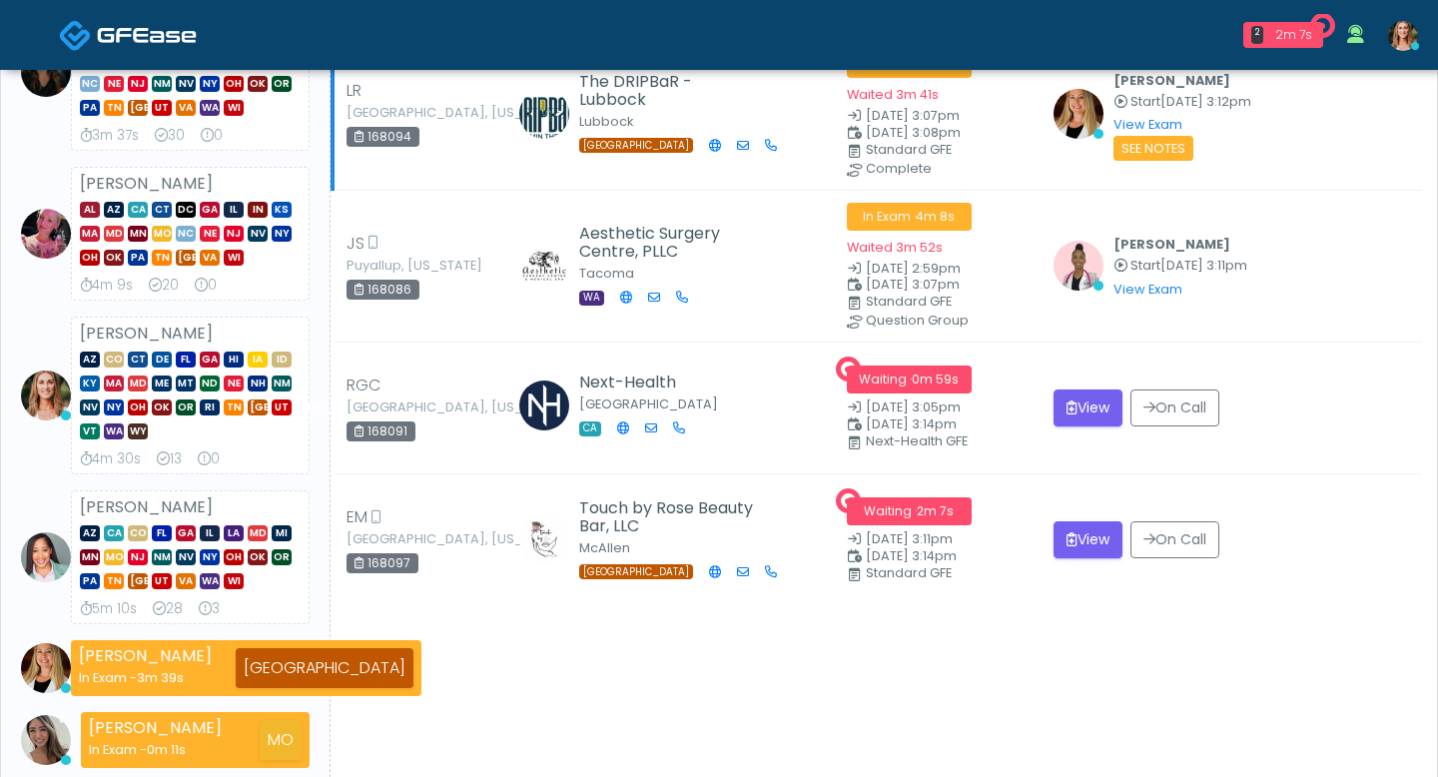
scroll to position [405, 0]
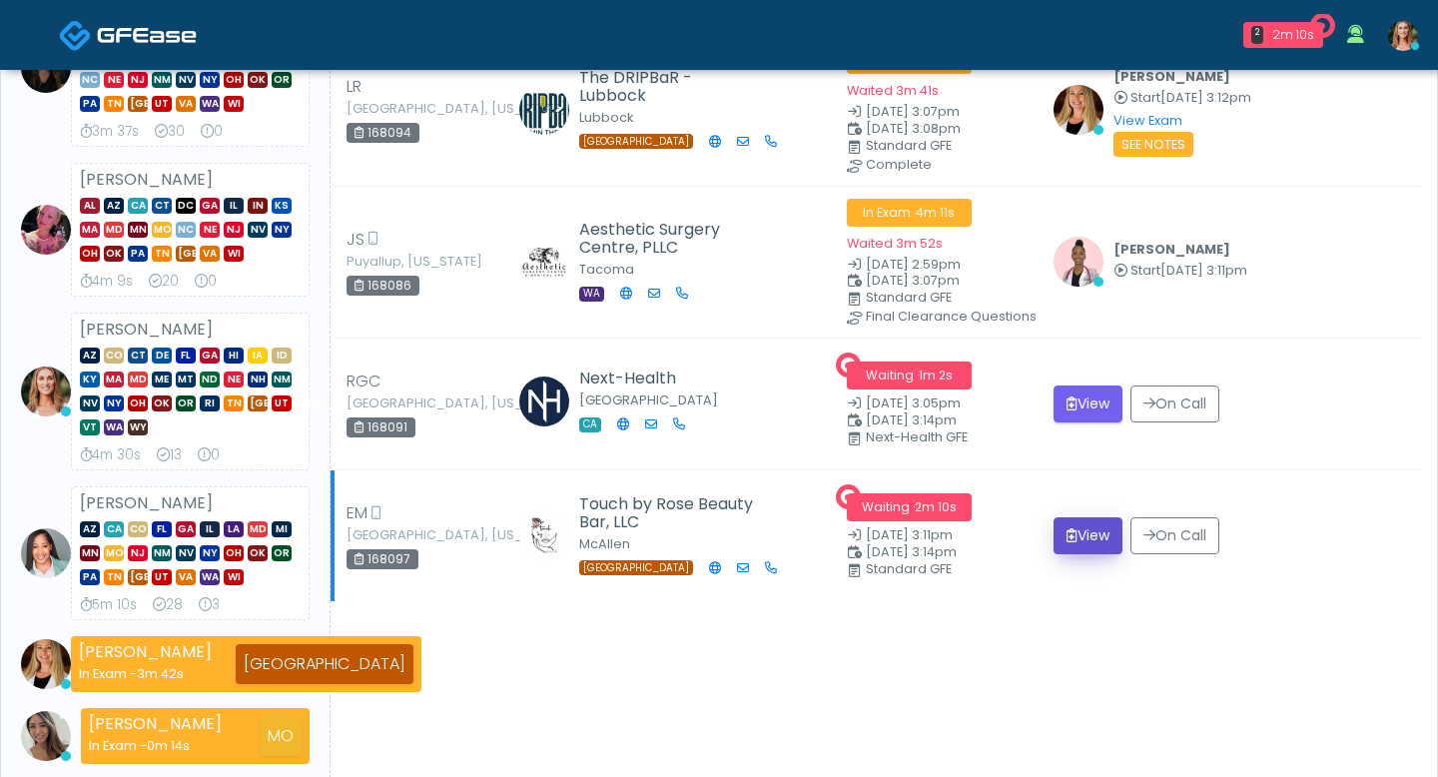
click at [1078, 533] on icon "submit" at bounding box center [1072, 535] width 11 height 14
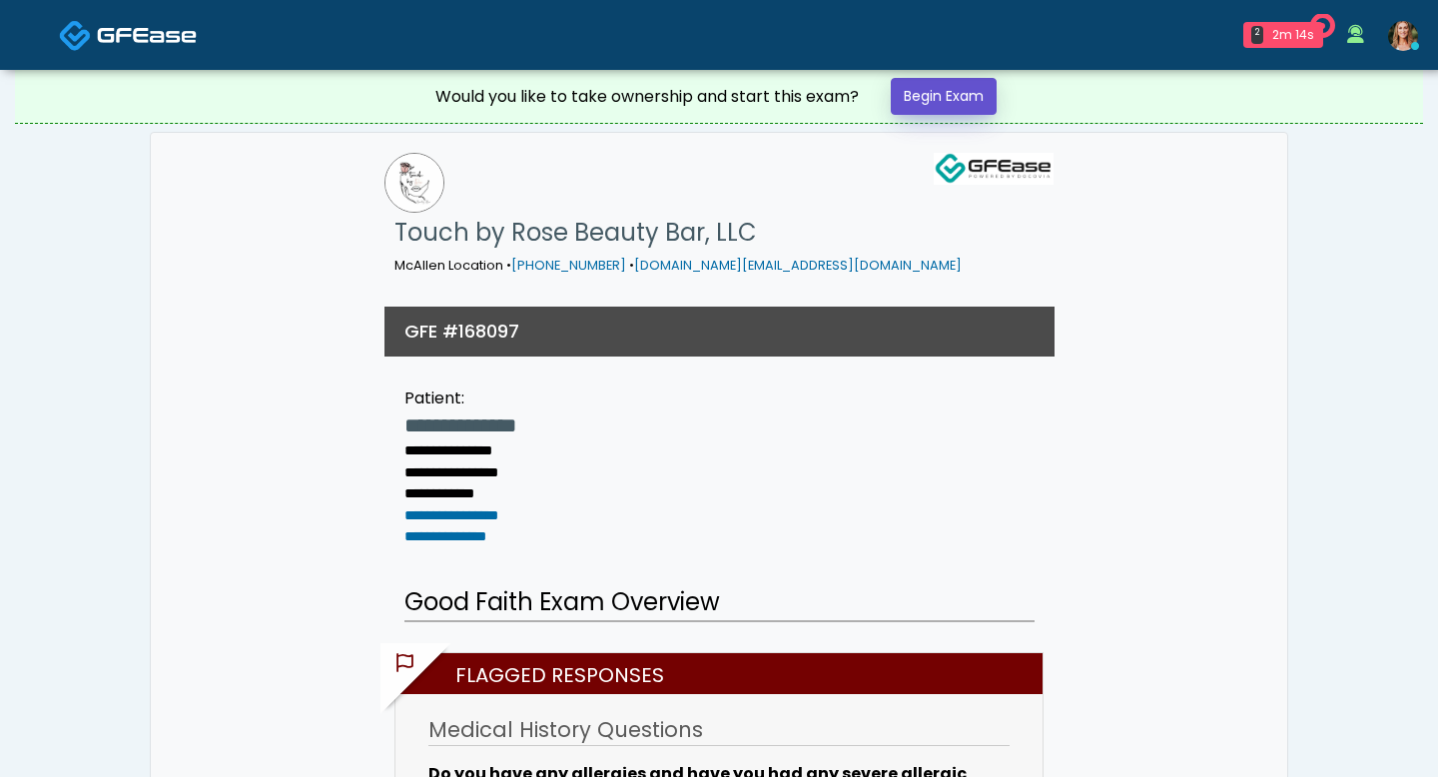
click at [942, 97] on link "Begin Exam" at bounding box center [944, 96] width 106 height 37
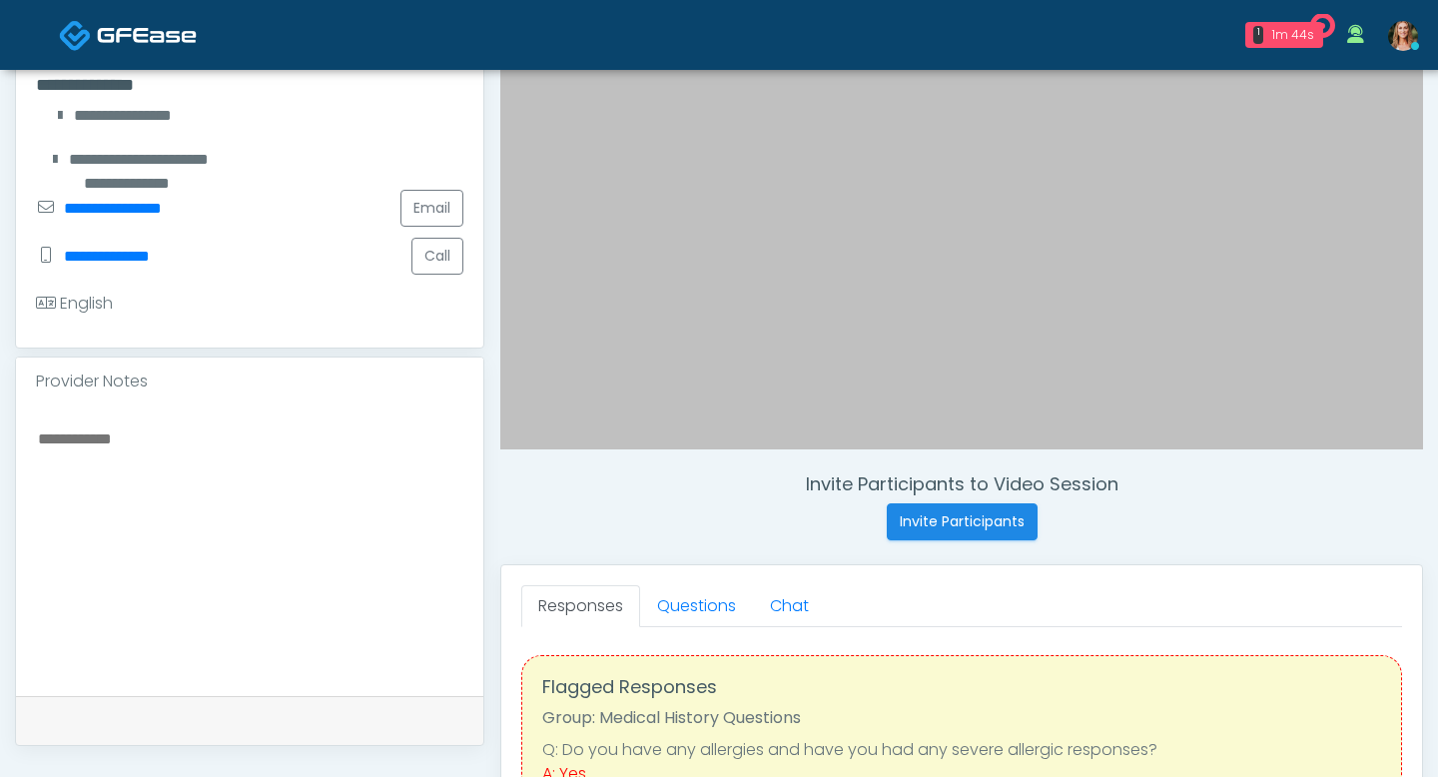
scroll to position [385, 0]
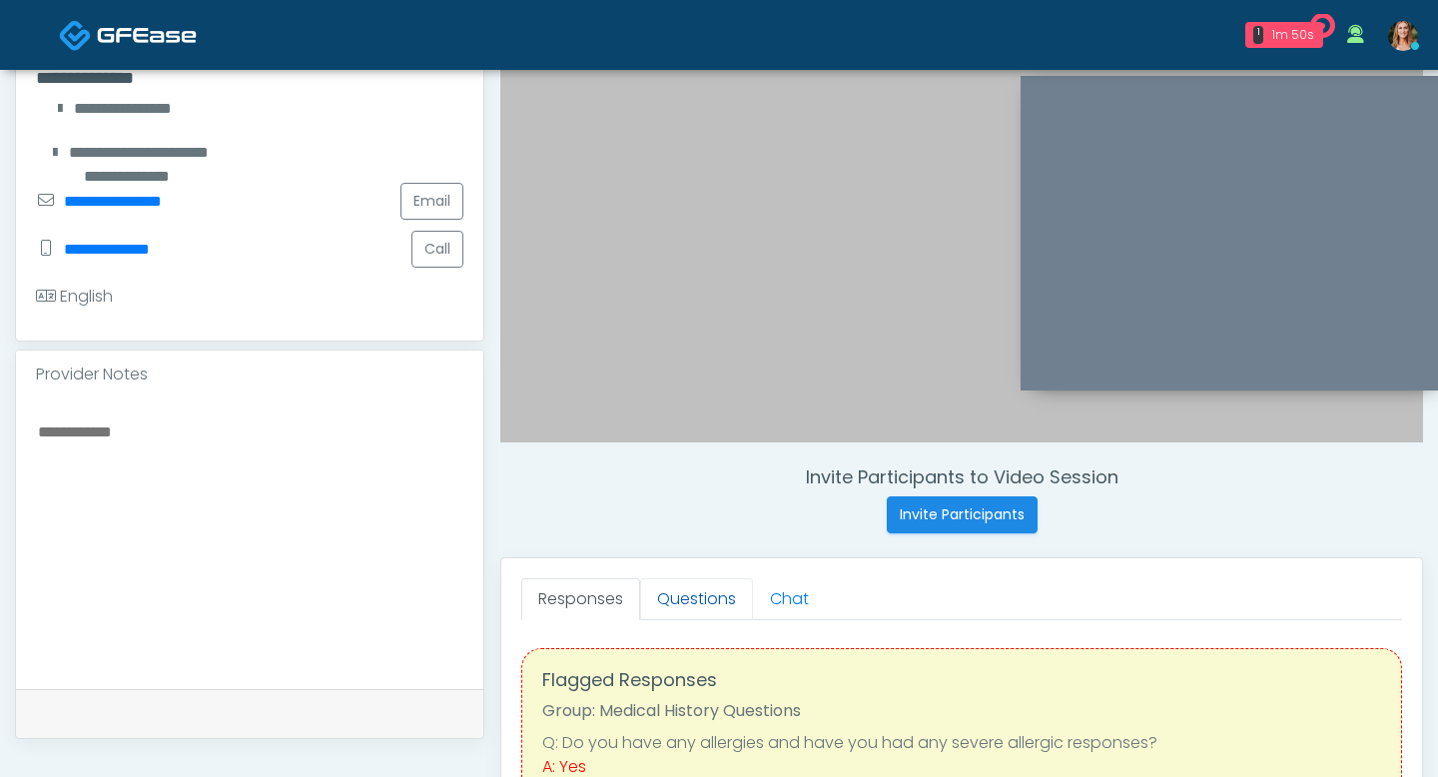
click at [713, 607] on link "Questions" at bounding box center [696, 599] width 113 height 42
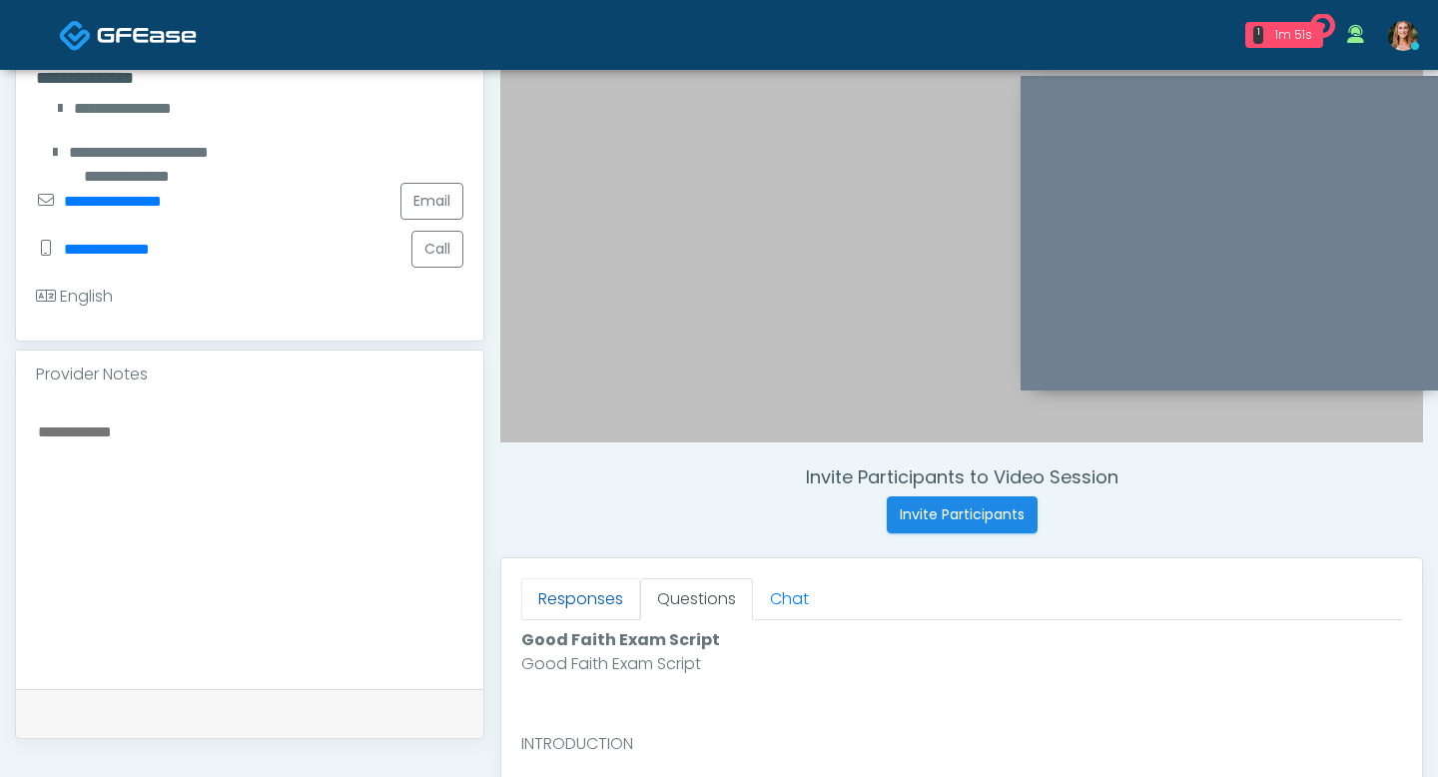
click at [597, 604] on link "Responses" at bounding box center [580, 599] width 119 height 42
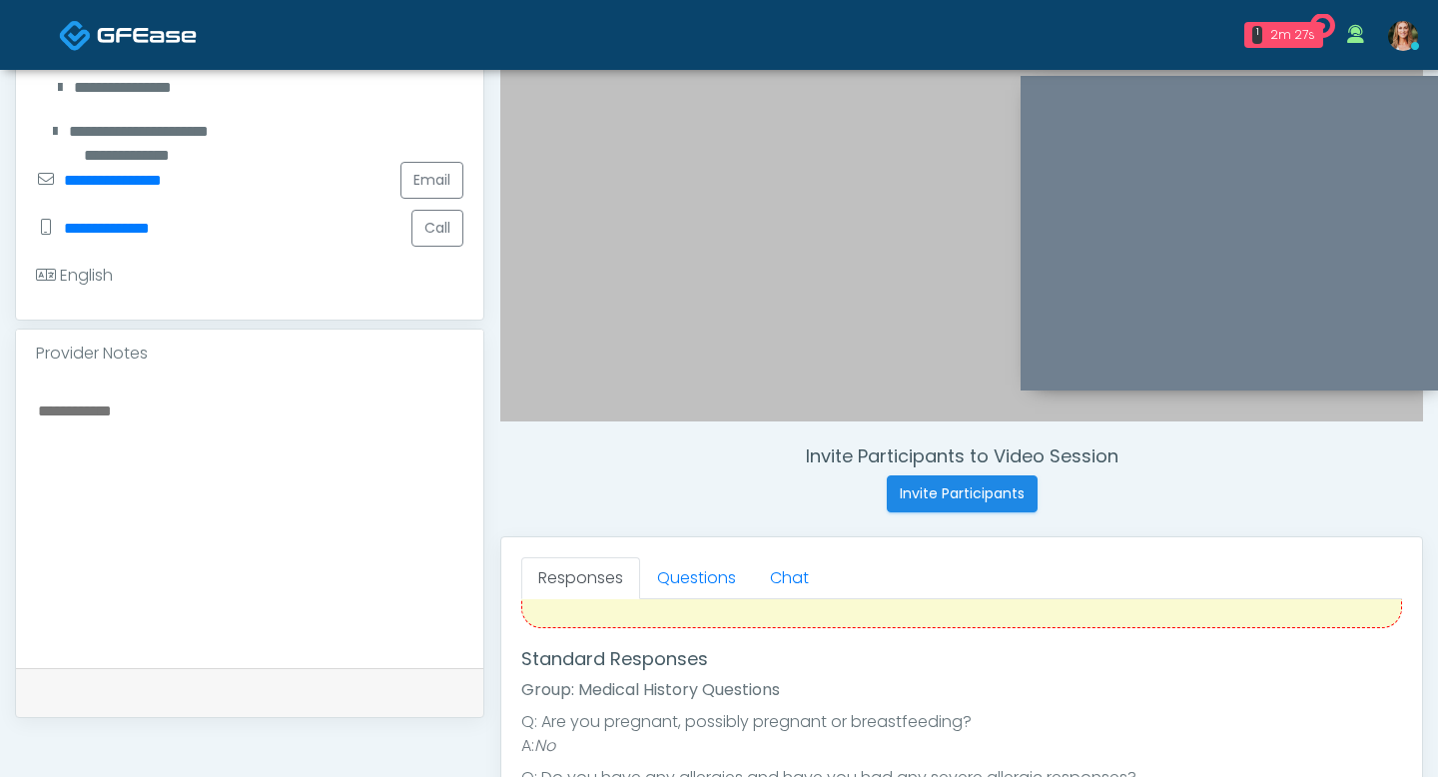
scroll to position [240, 0]
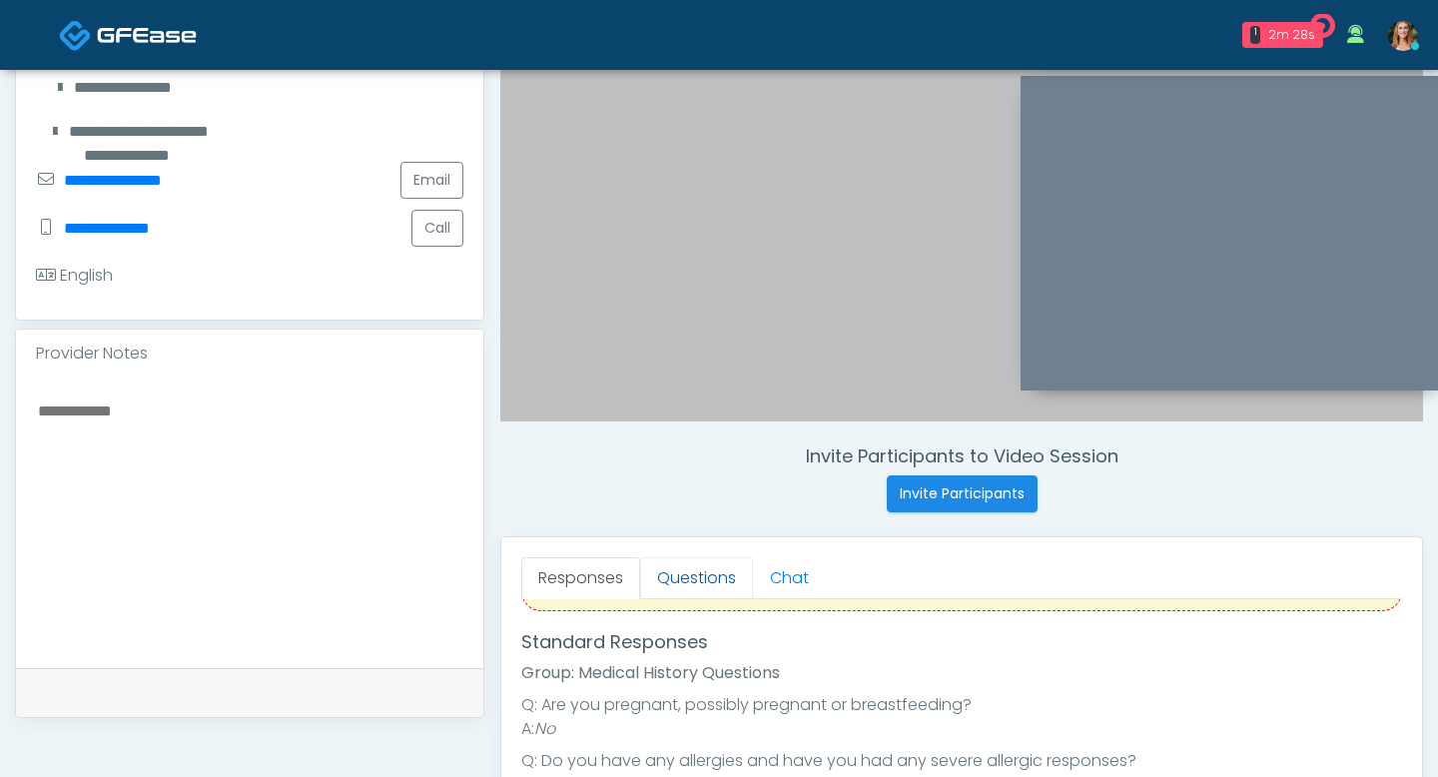
click at [680, 567] on link "Questions" at bounding box center [696, 578] width 113 height 42
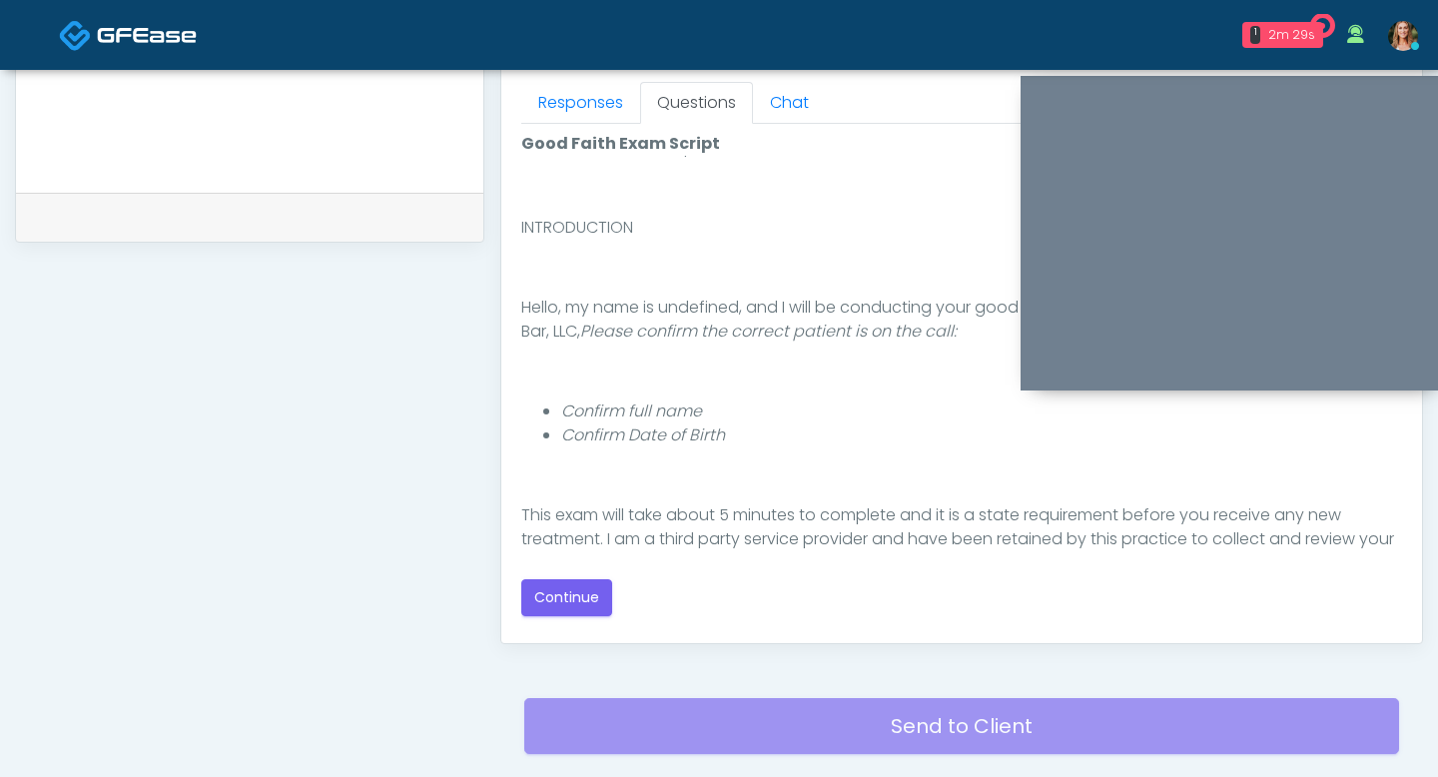
scroll to position [24, 0]
click at [597, 599] on button "Continue" at bounding box center [566, 597] width 91 height 37
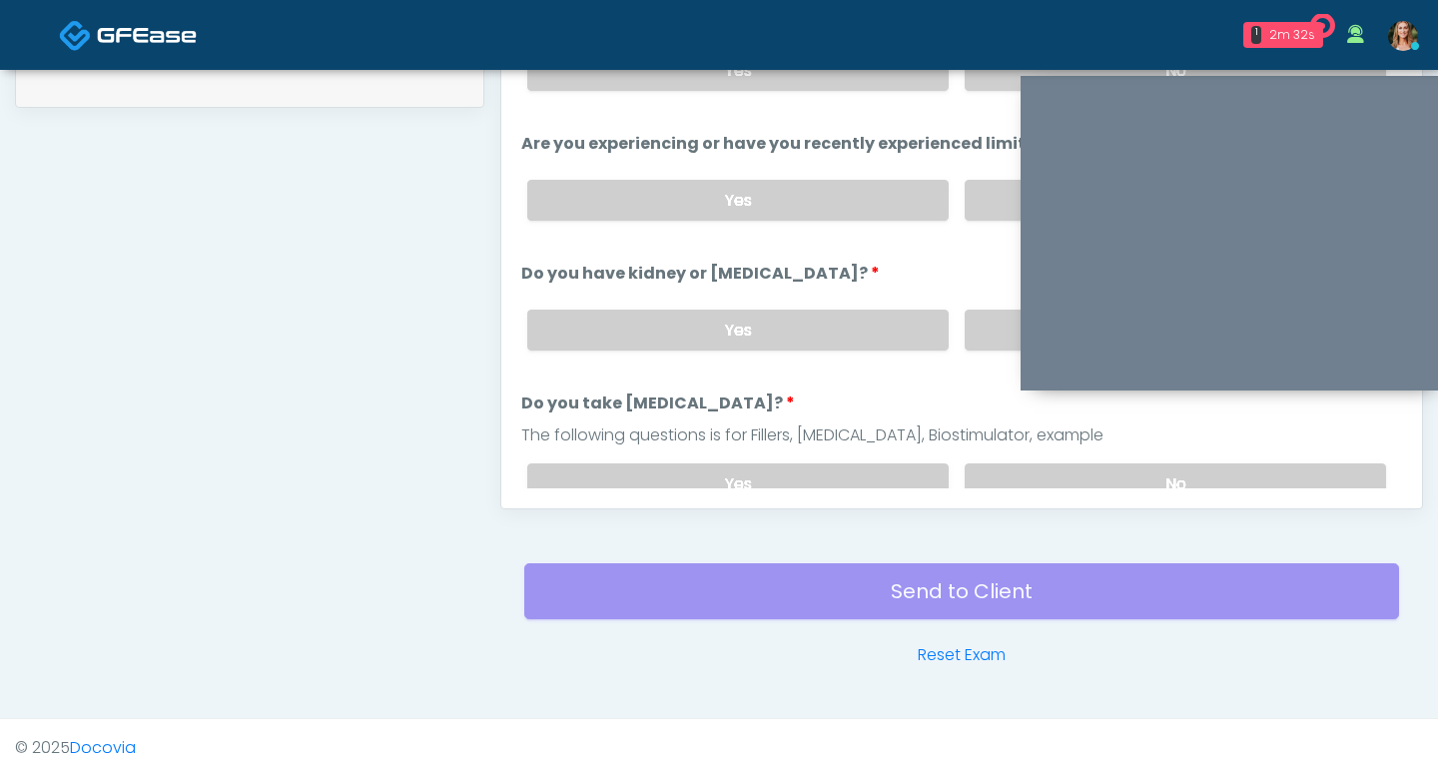
scroll to position [26, 0]
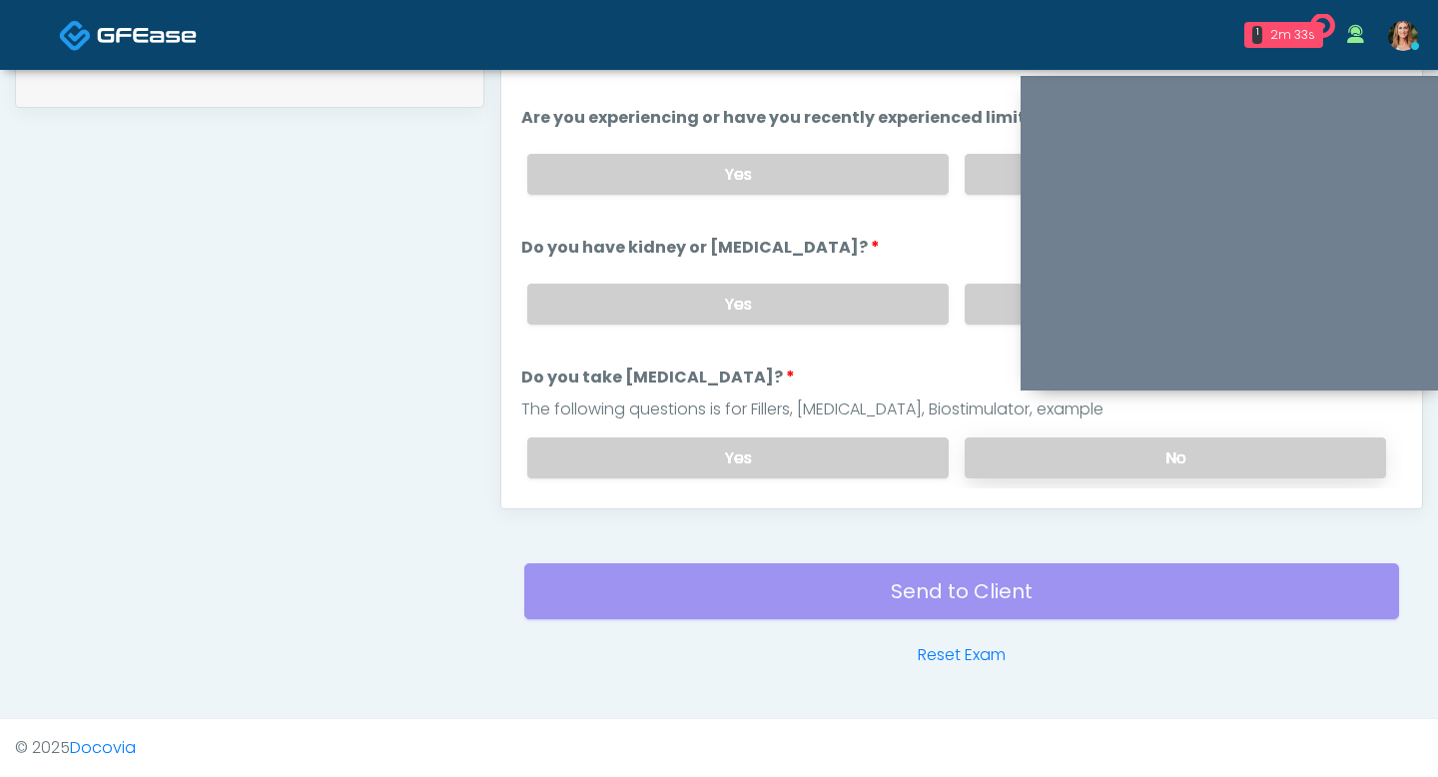
click at [1055, 441] on label "No" at bounding box center [1175, 457] width 421 height 41
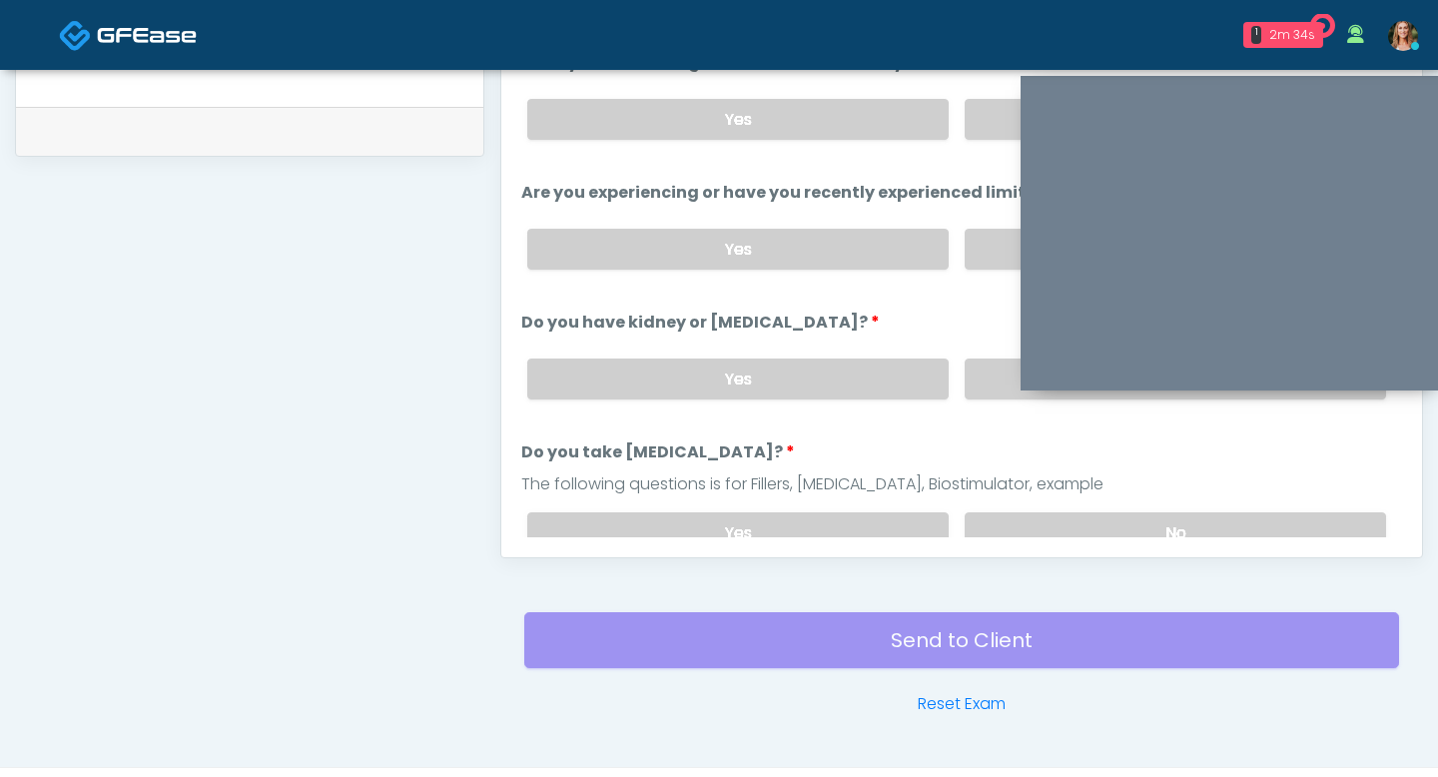
scroll to position [943, 0]
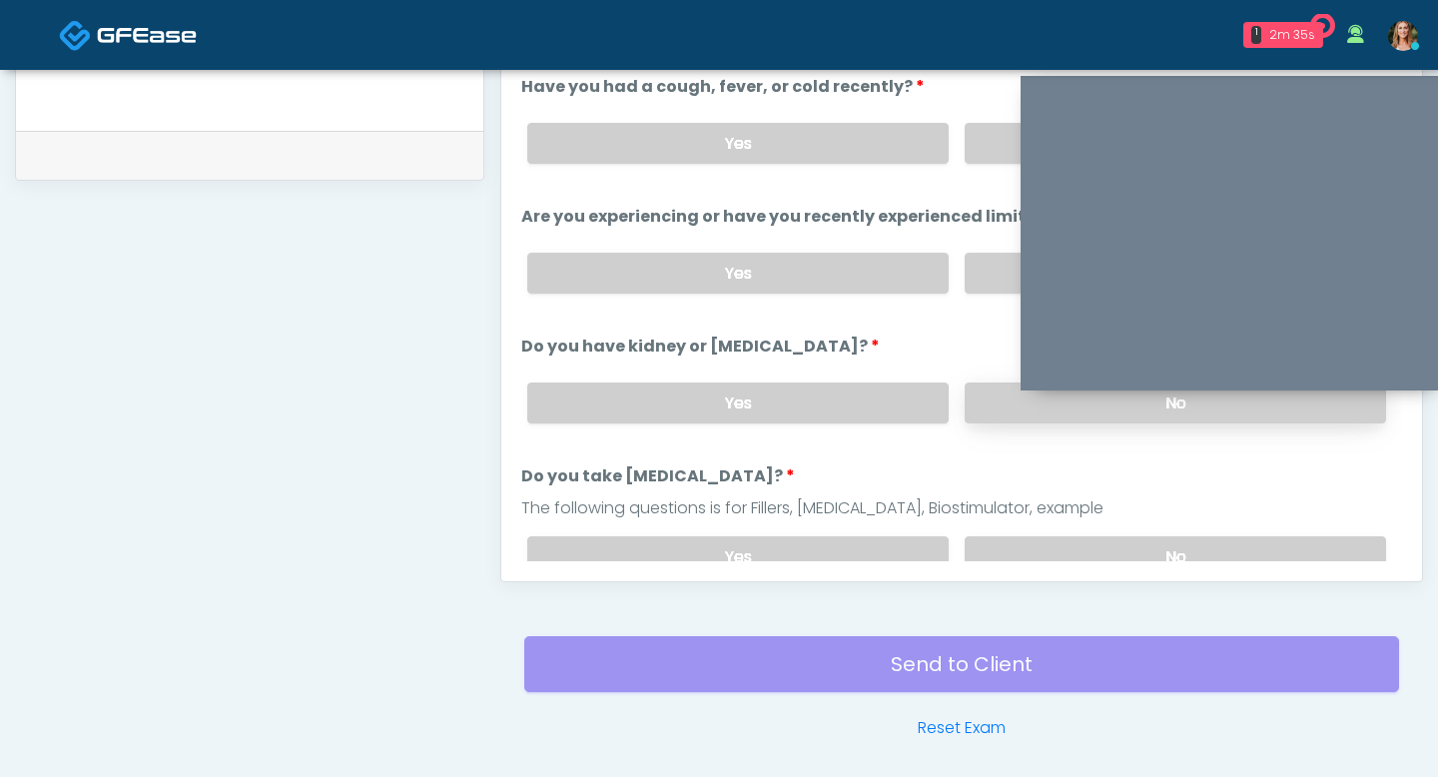
click at [1024, 405] on label "No" at bounding box center [1175, 403] width 421 height 41
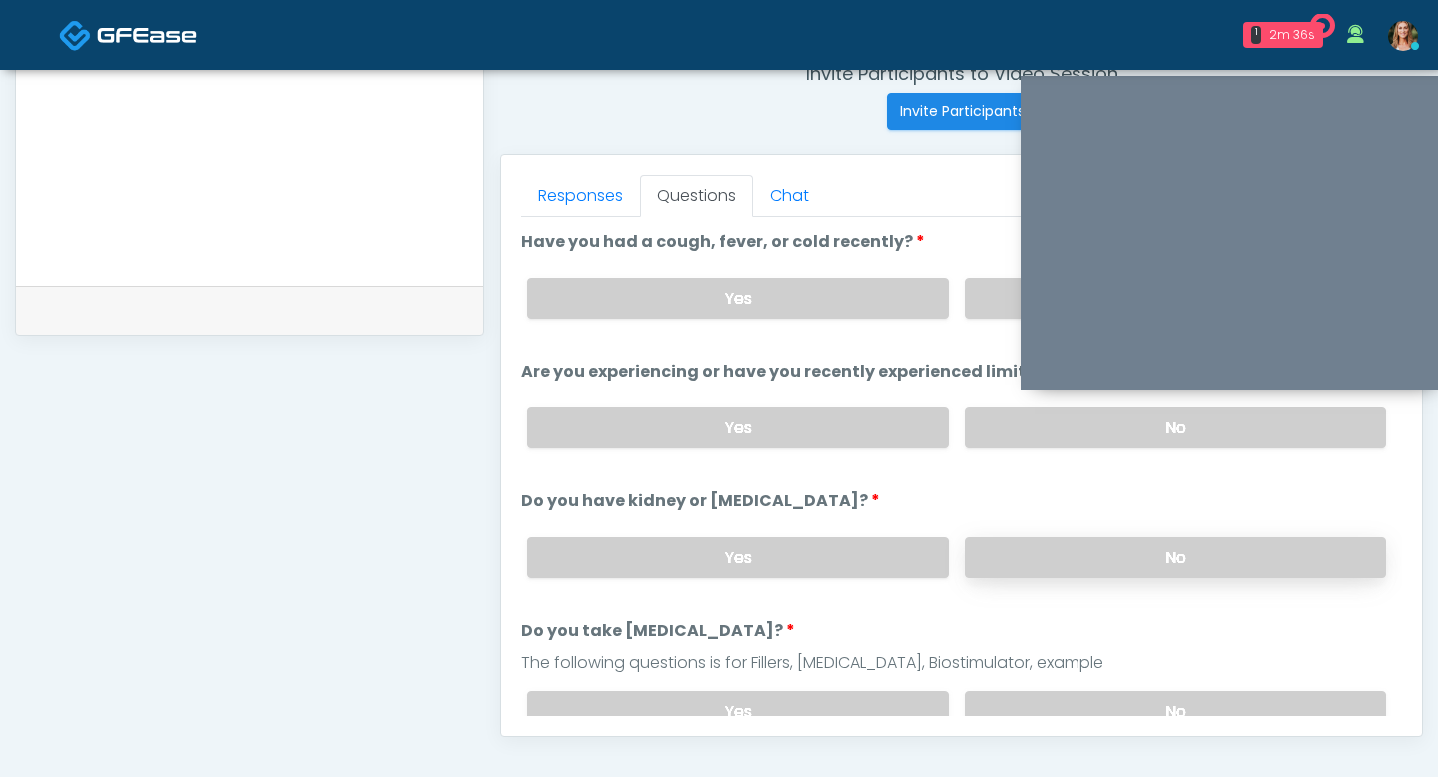
scroll to position [781, 0]
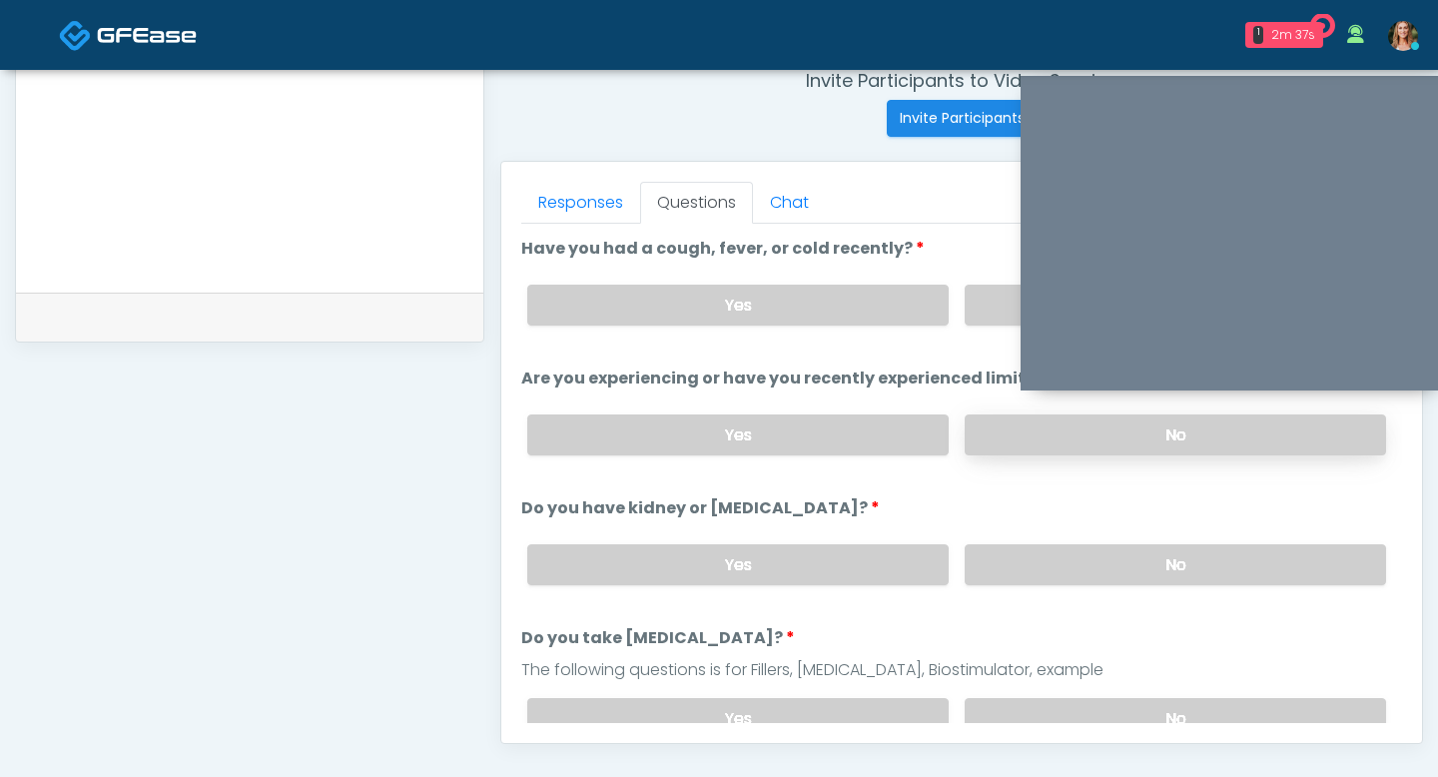
click at [993, 430] on label "No" at bounding box center [1175, 434] width 421 height 41
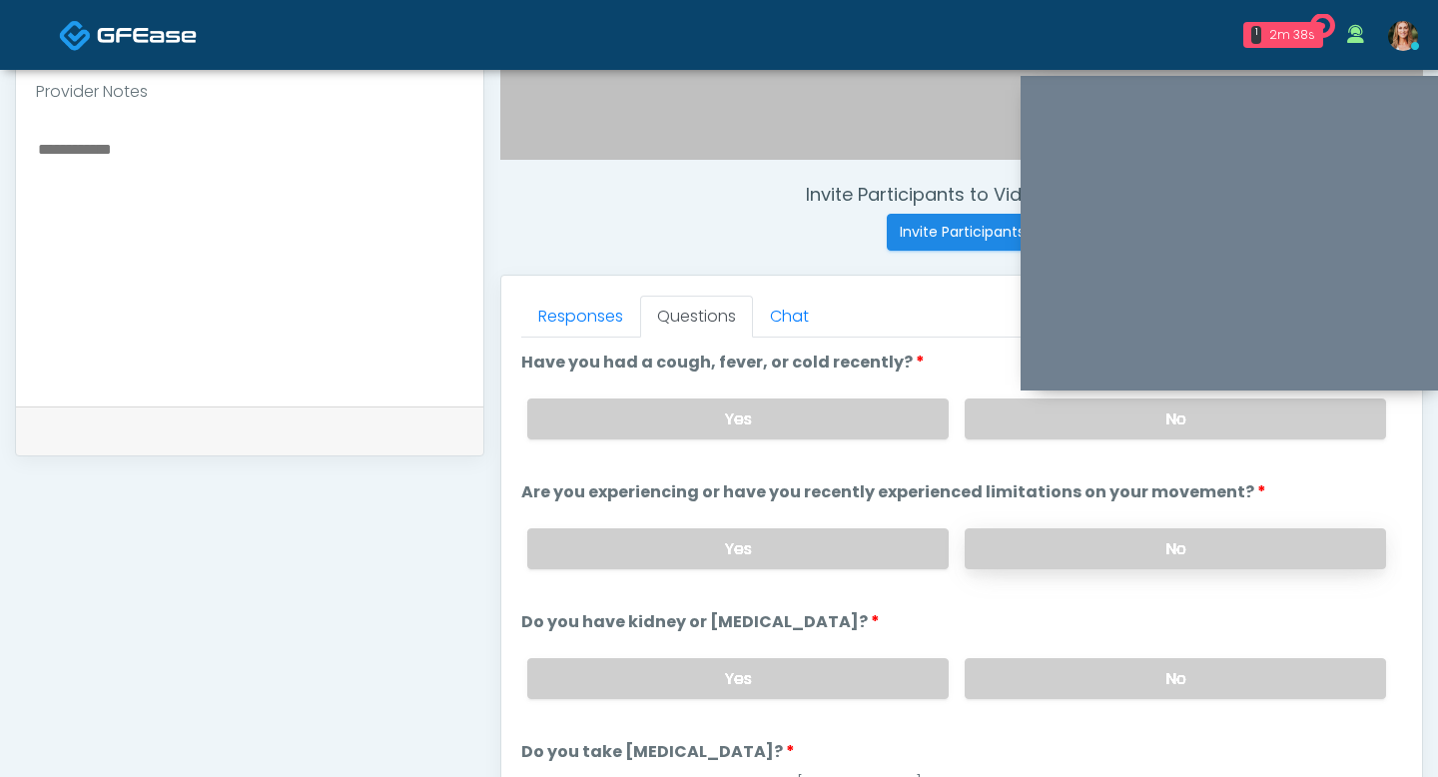
scroll to position [661, 0]
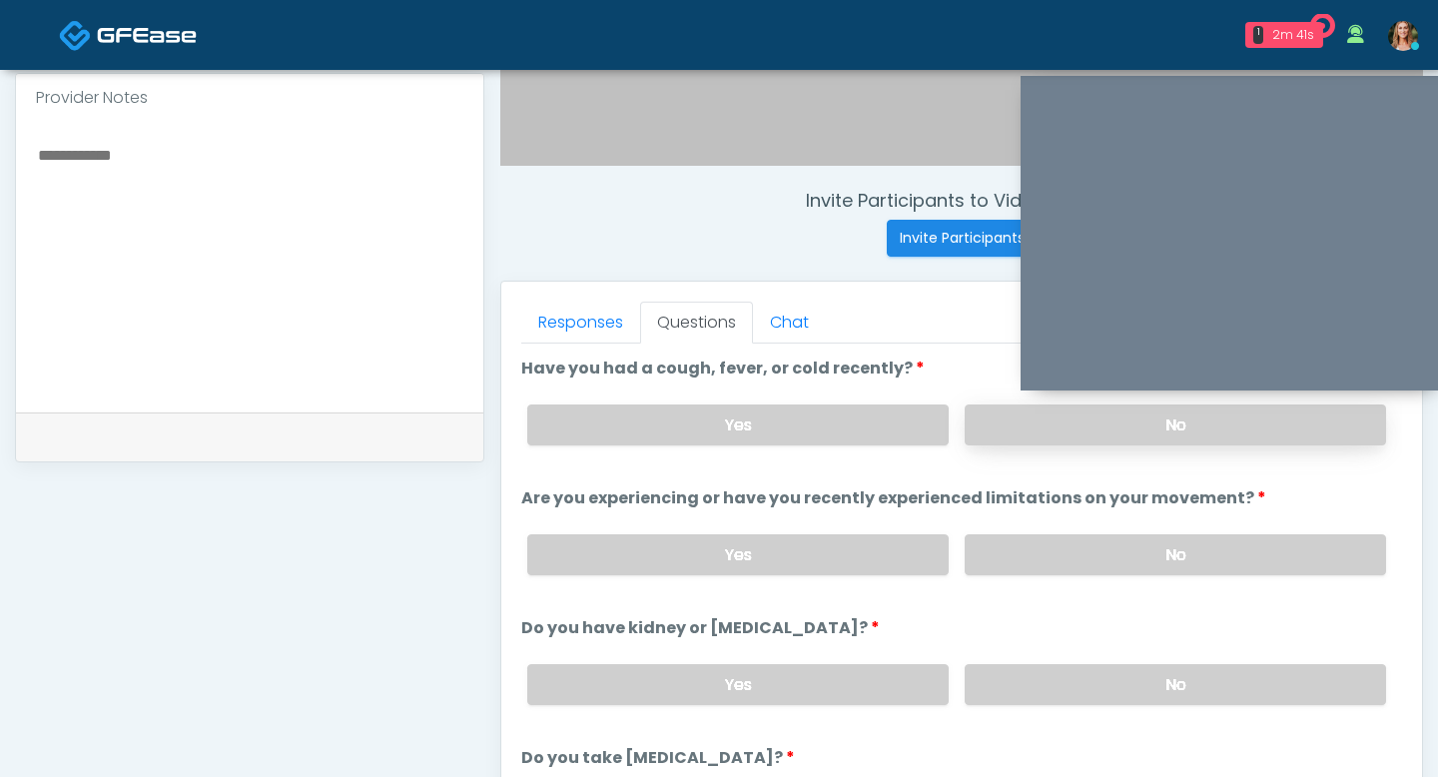
click at [1015, 438] on label "No" at bounding box center [1175, 424] width 421 height 41
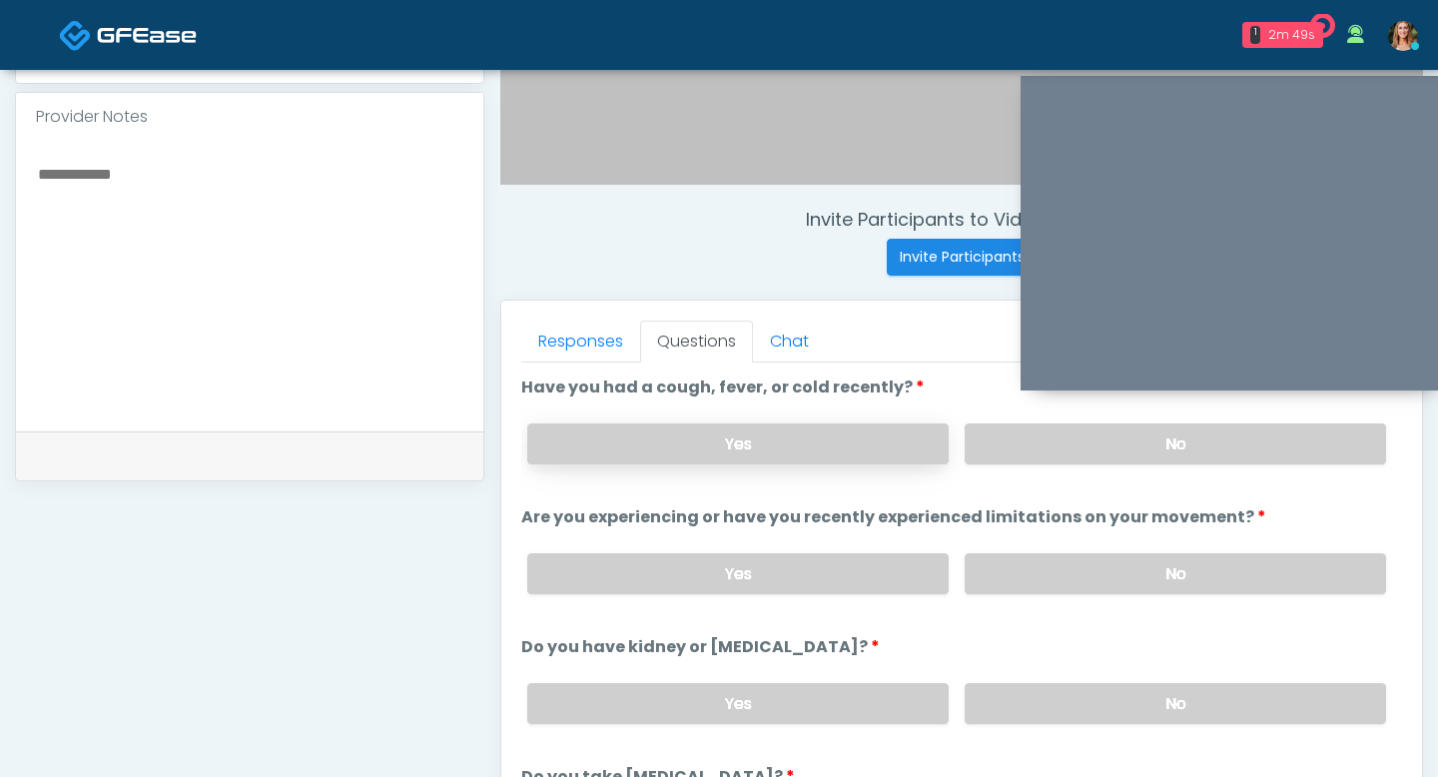
click at [792, 438] on label "Yes" at bounding box center [737, 443] width 421 height 41
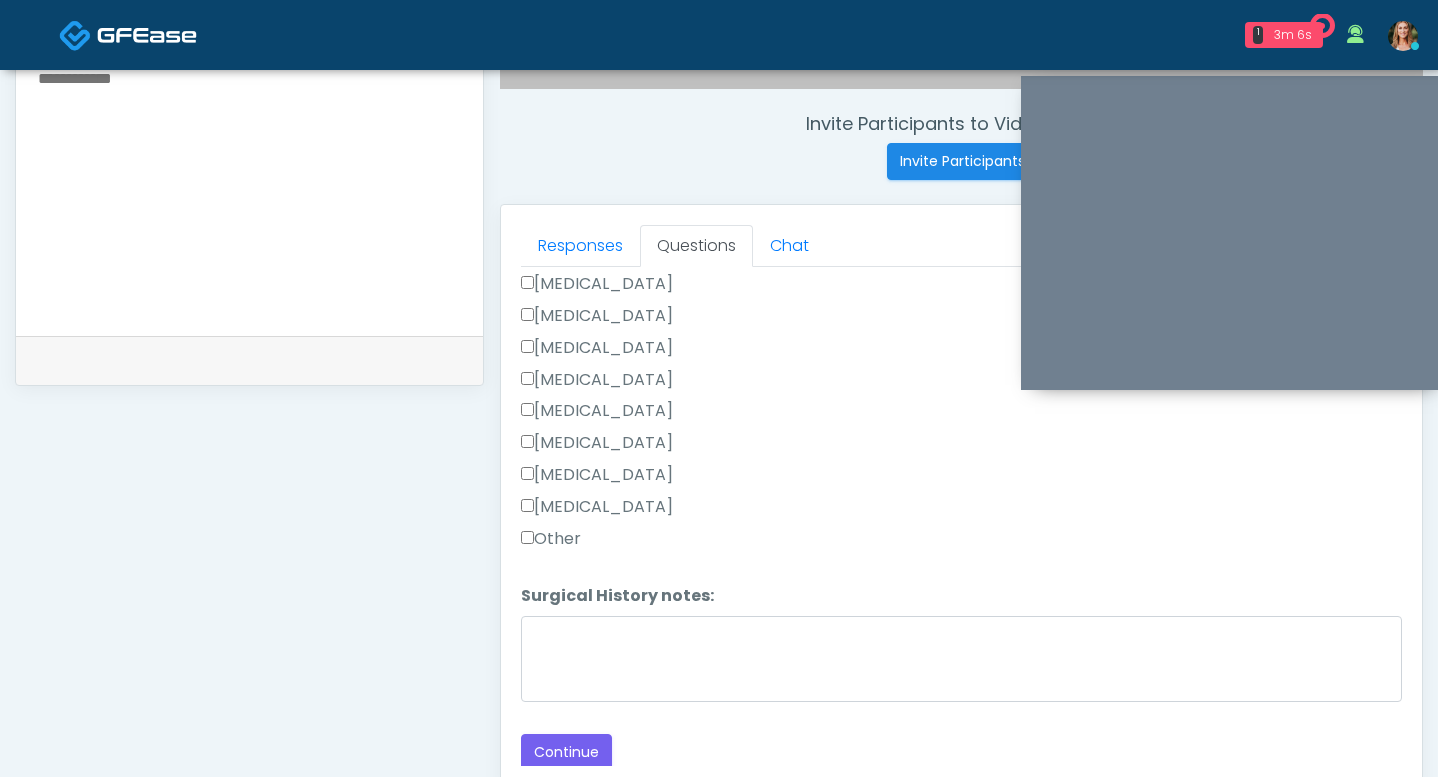
scroll to position [757, 0]
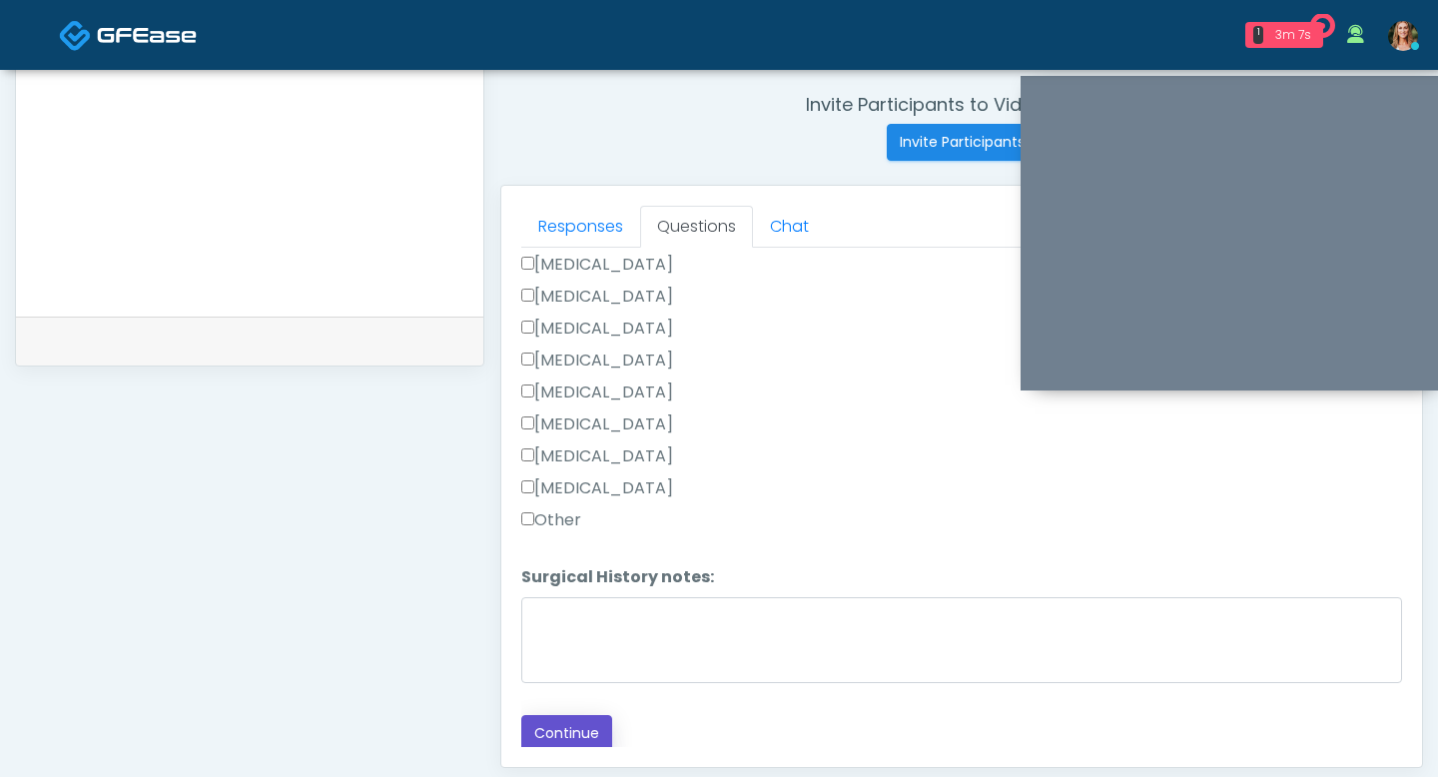
click at [584, 741] on button "Continue" at bounding box center [566, 733] width 91 height 37
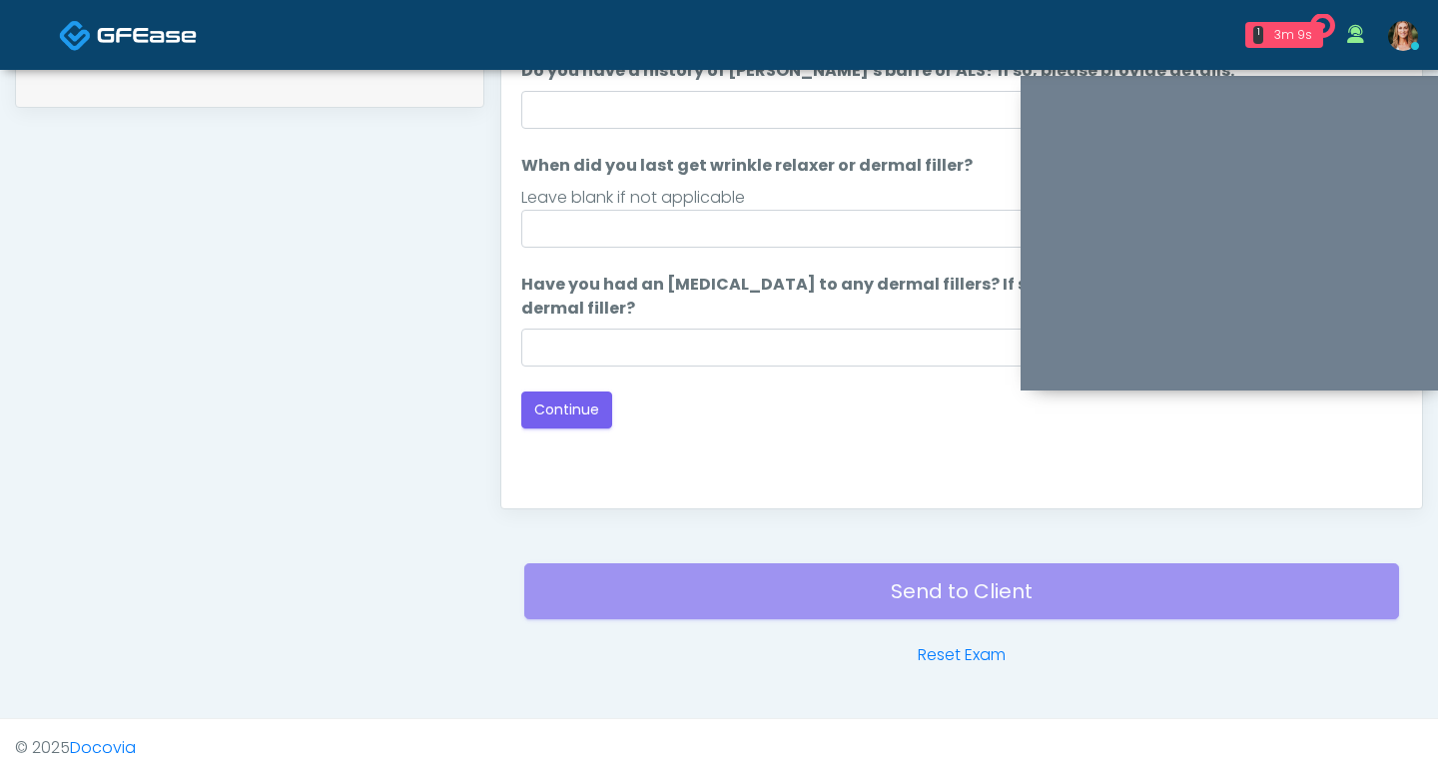
scroll to position [847, 0]
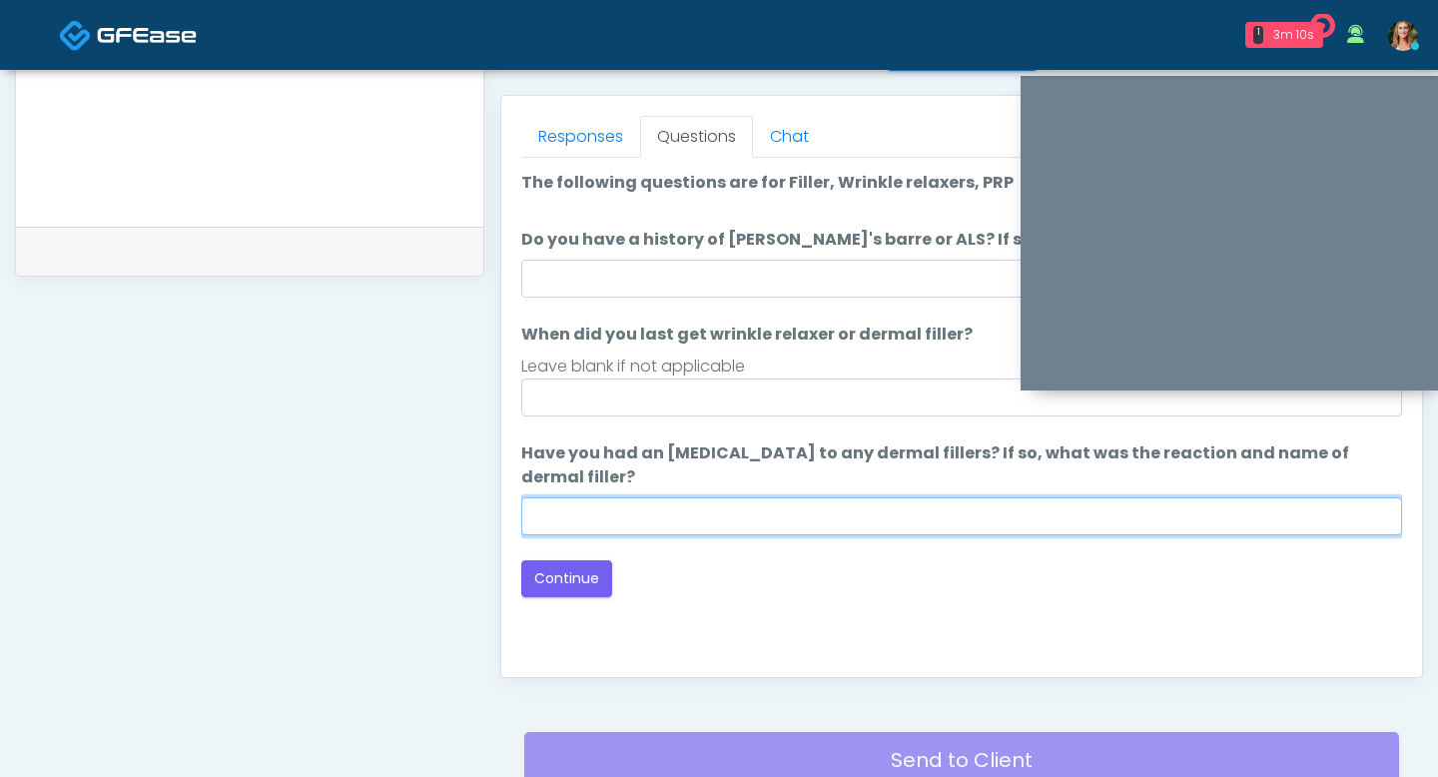
click at [736, 508] on input "Have you had an [MEDICAL_DATA] to any dermal fillers? If so, what was the react…" at bounding box center [961, 516] width 881 height 38
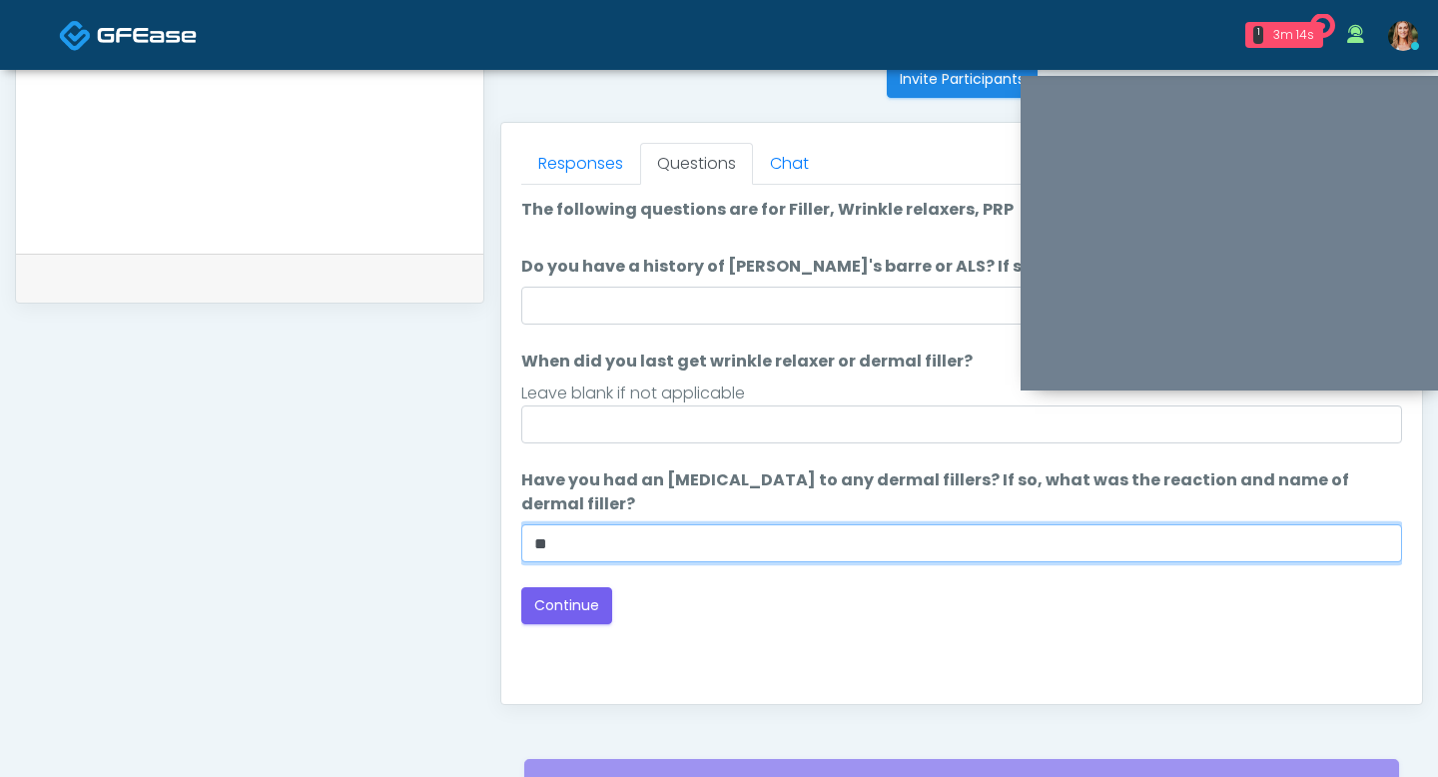
scroll to position [794, 0]
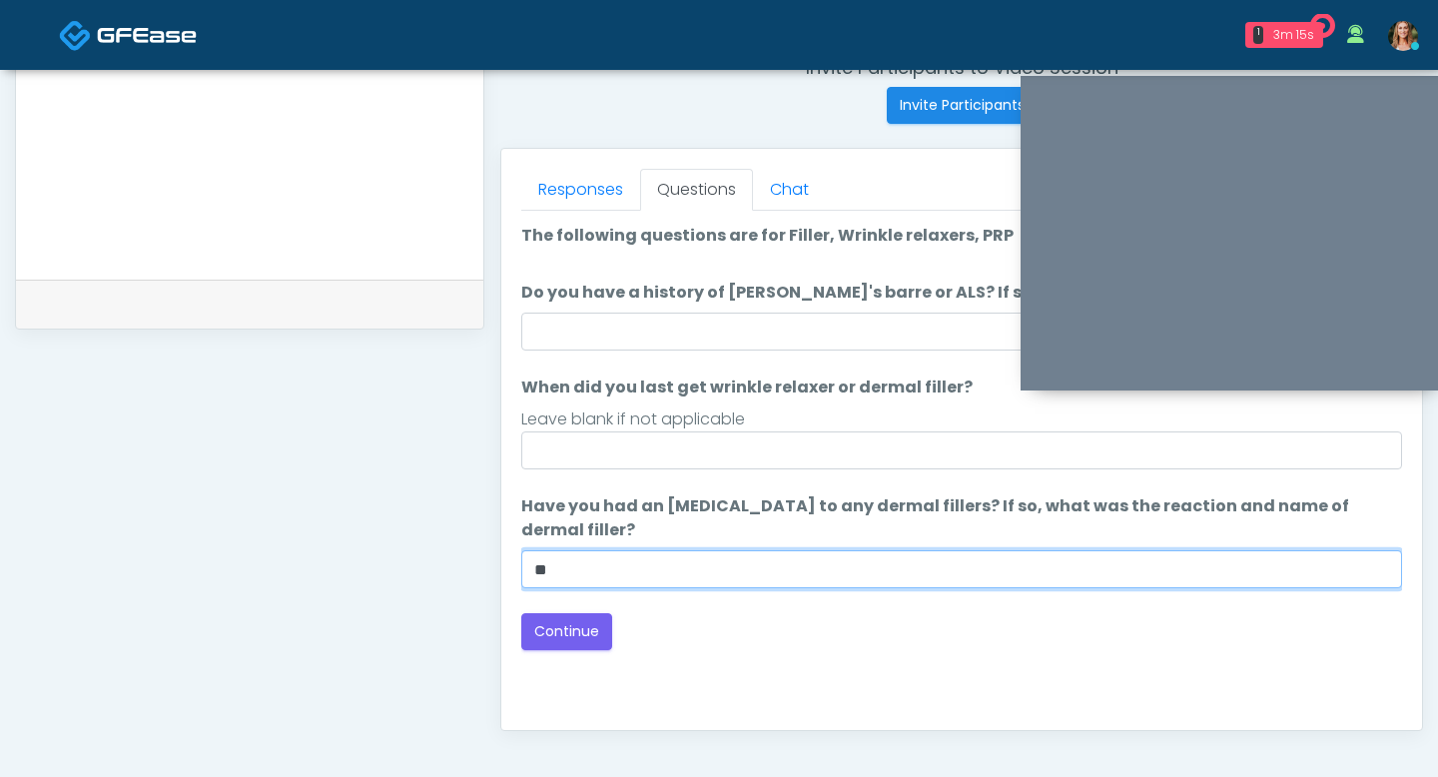
type input "**"
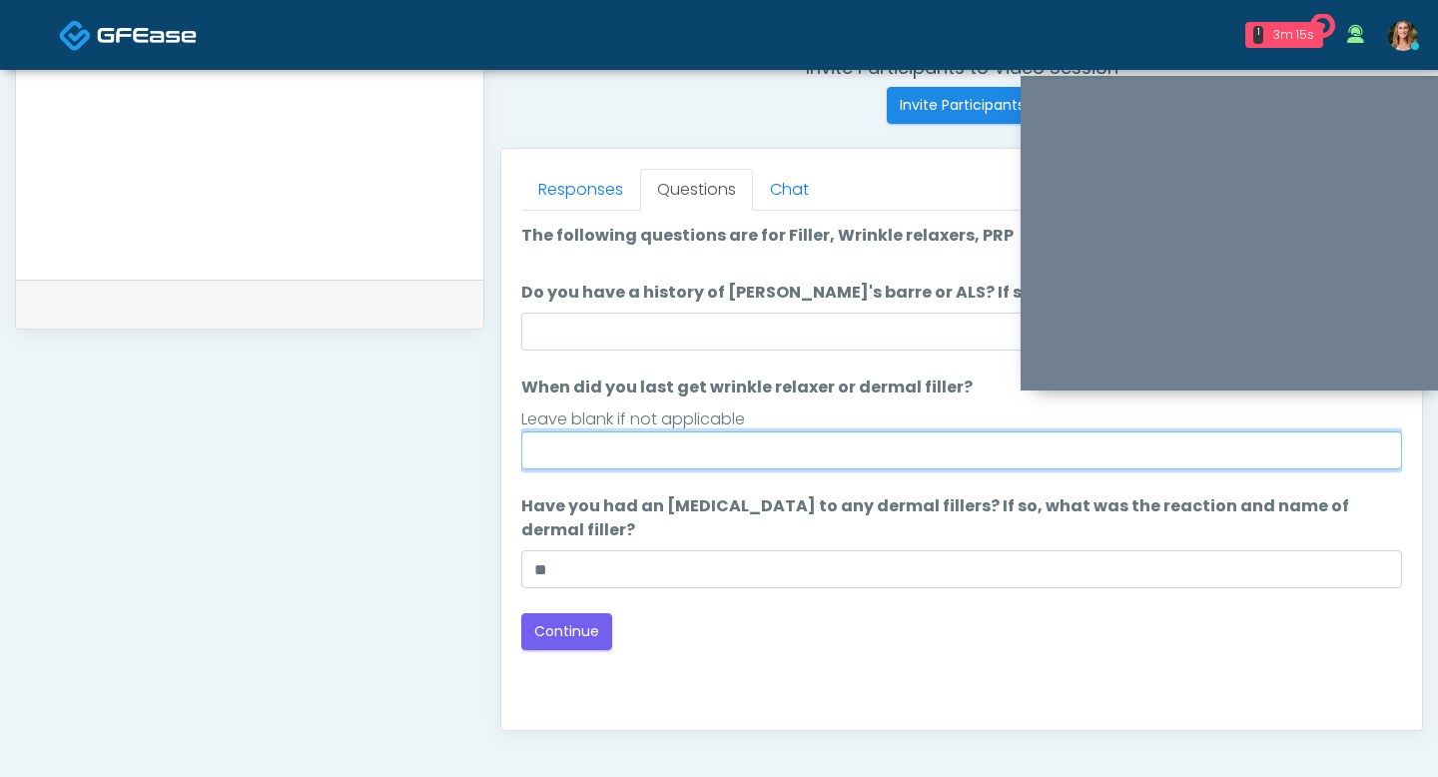
click at [721, 444] on input "When did you last get wrinkle relaxer or dermal filler?" at bounding box center [961, 450] width 881 height 38
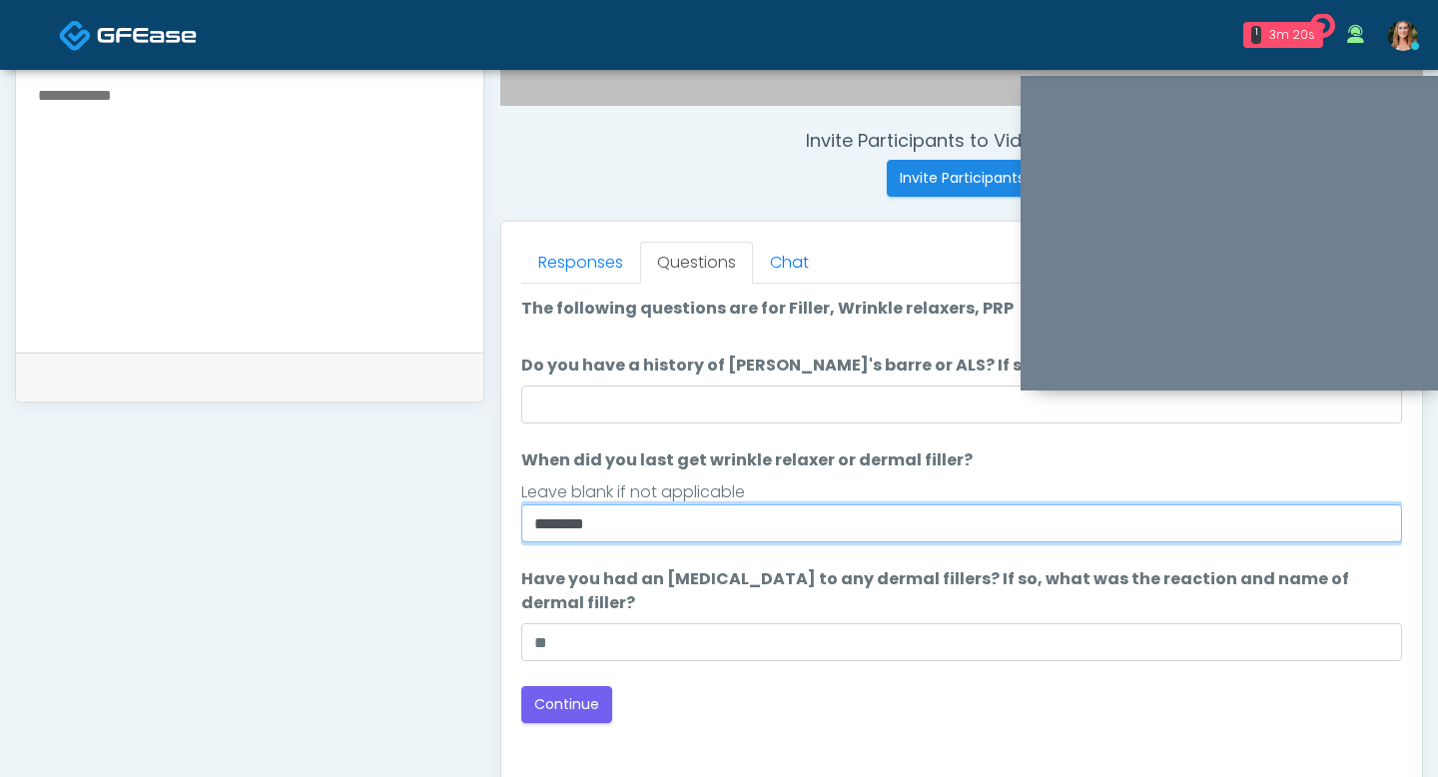
scroll to position [719, 0]
type input "********"
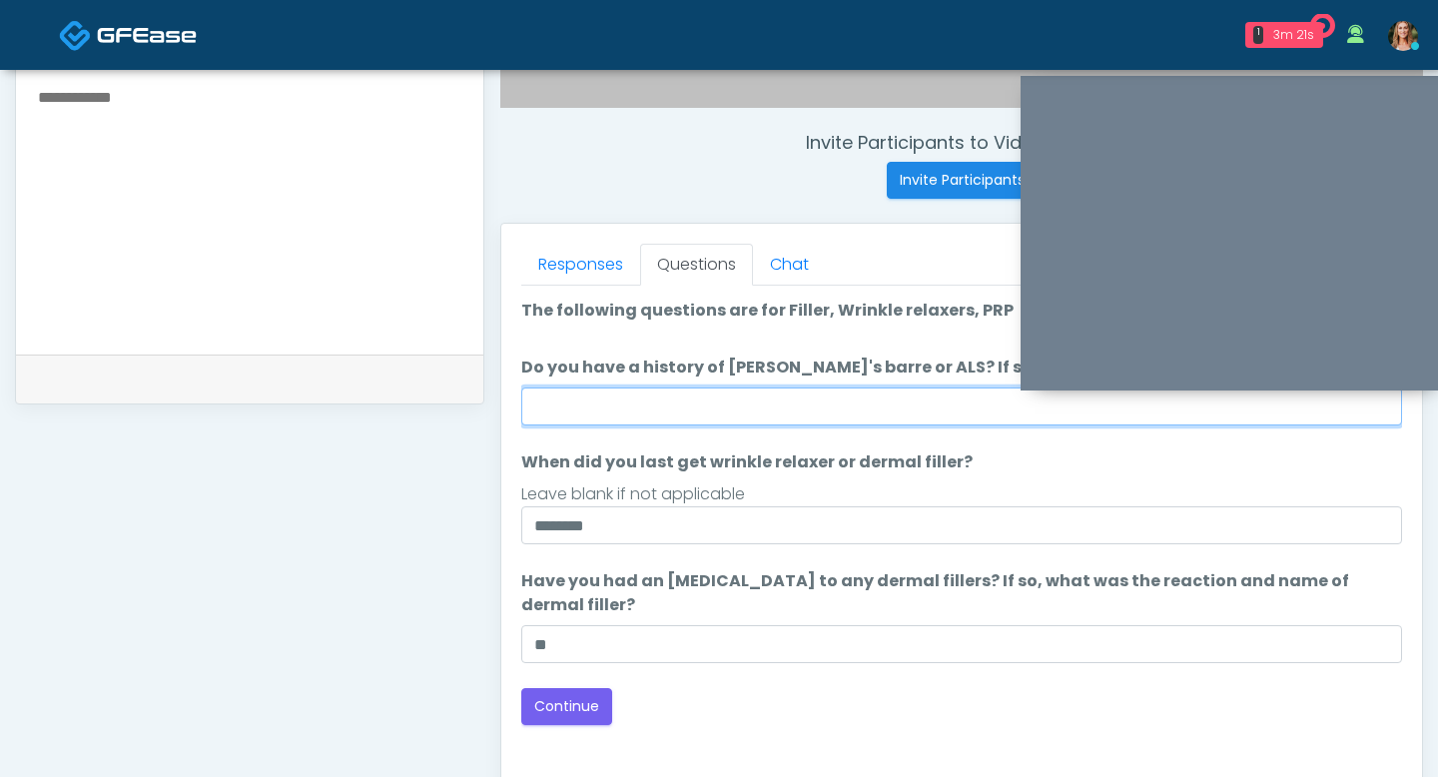
click at [654, 415] on input "Do you have a history of [PERSON_NAME]'s barre or ALS? If so, please provide de…" at bounding box center [961, 407] width 881 height 38
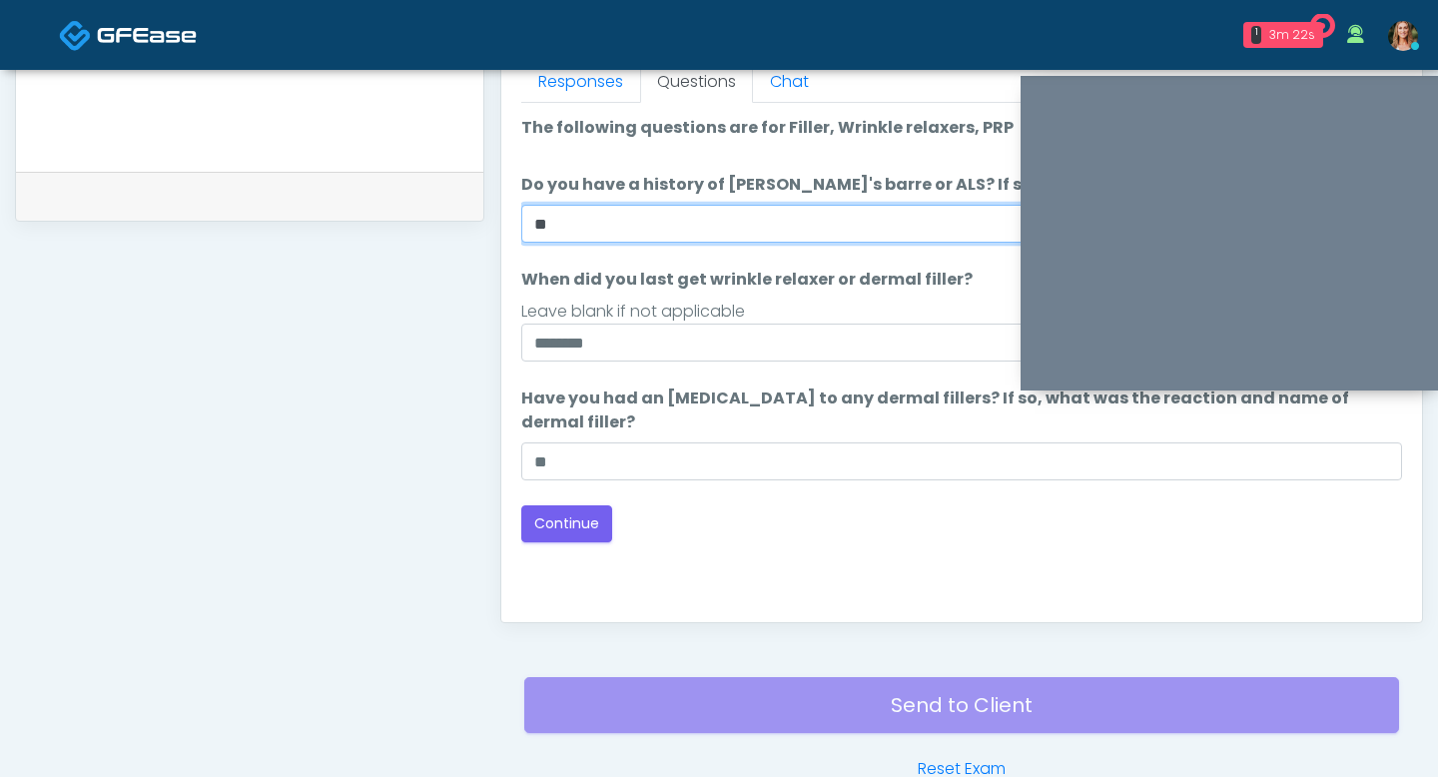
scroll to position [917, 0]
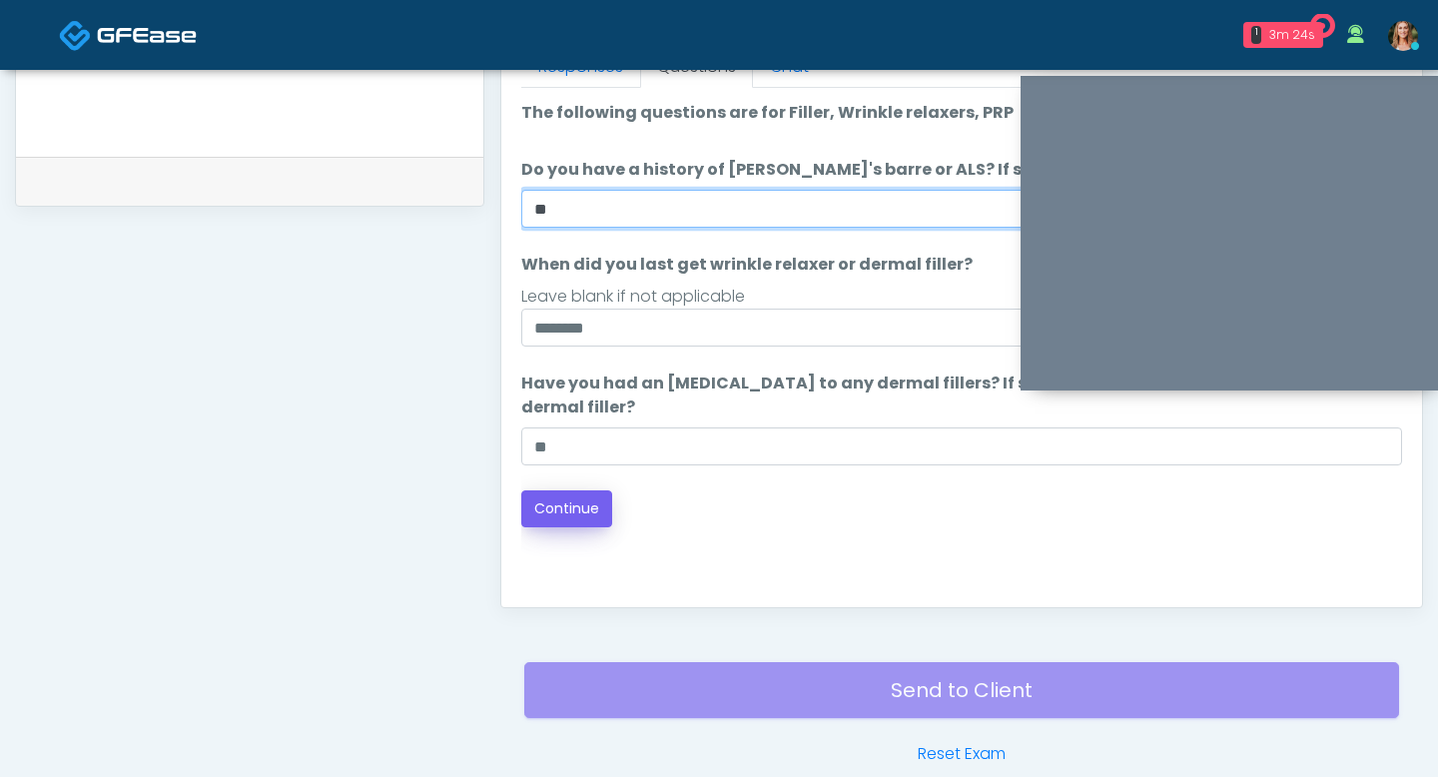
type input "**"
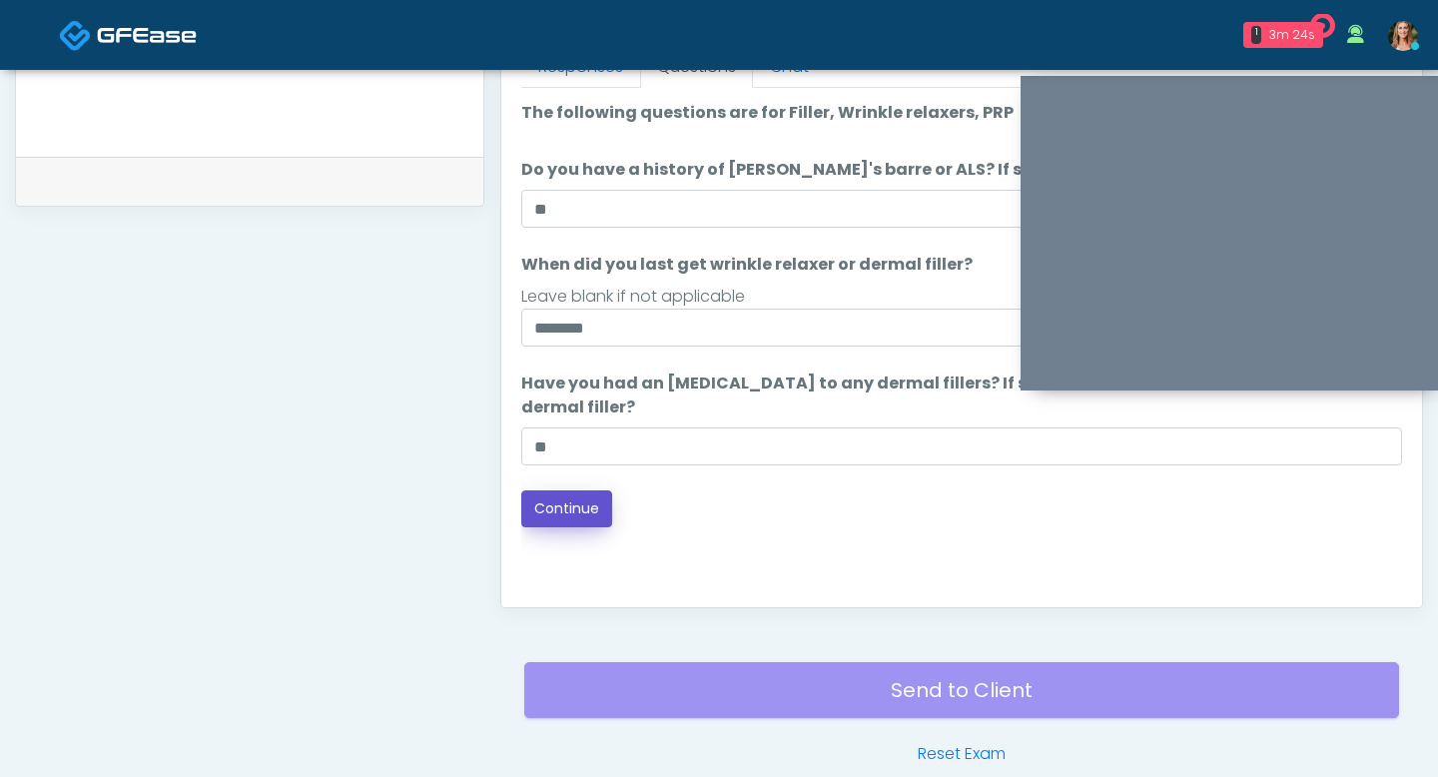
click at [590, 515] on button "Continue" at bounding box center [566, 508] width 91 height 37
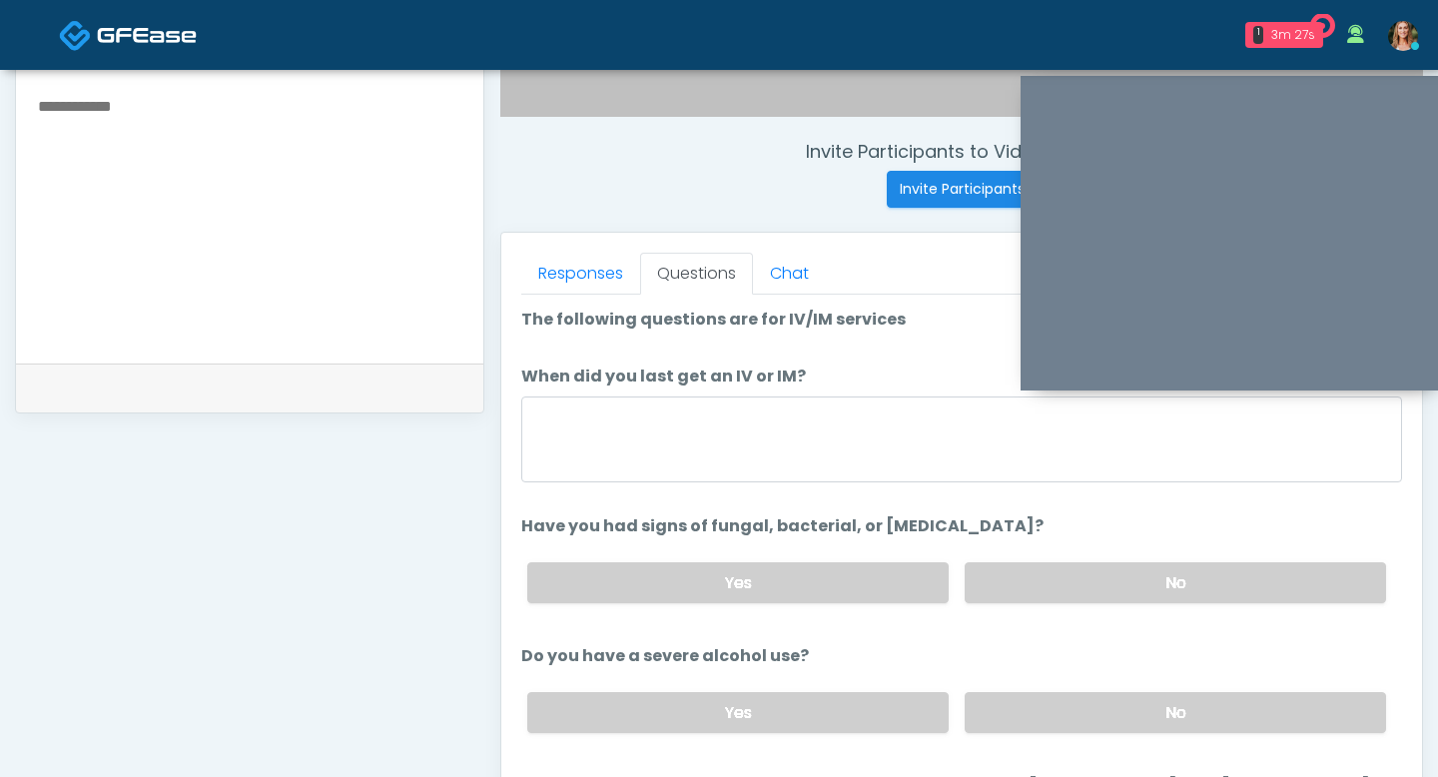
scroll to position [700, 0]
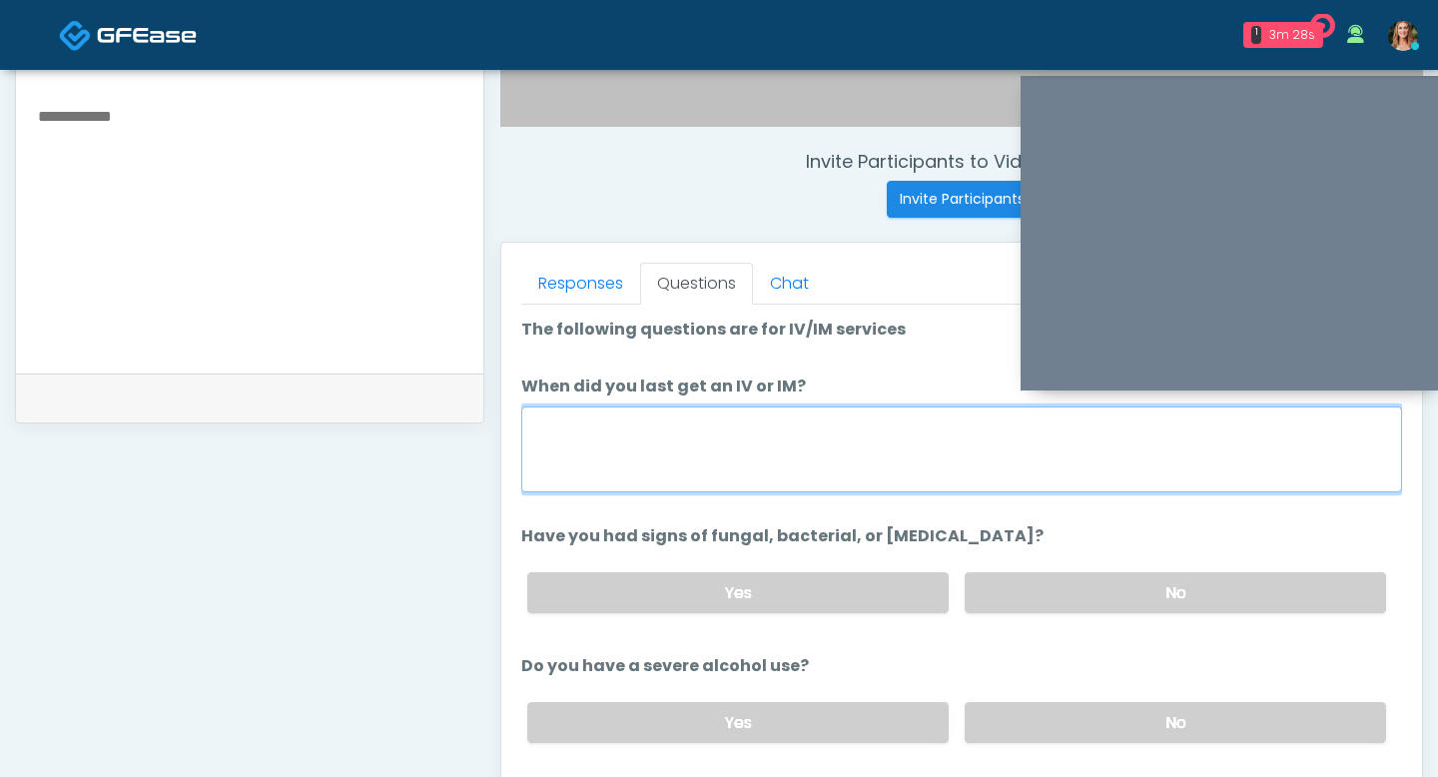
click at [742, 466] on textarea "When did you last get an IV or IM?" at bounding box center [961, 449] width 881 height 86
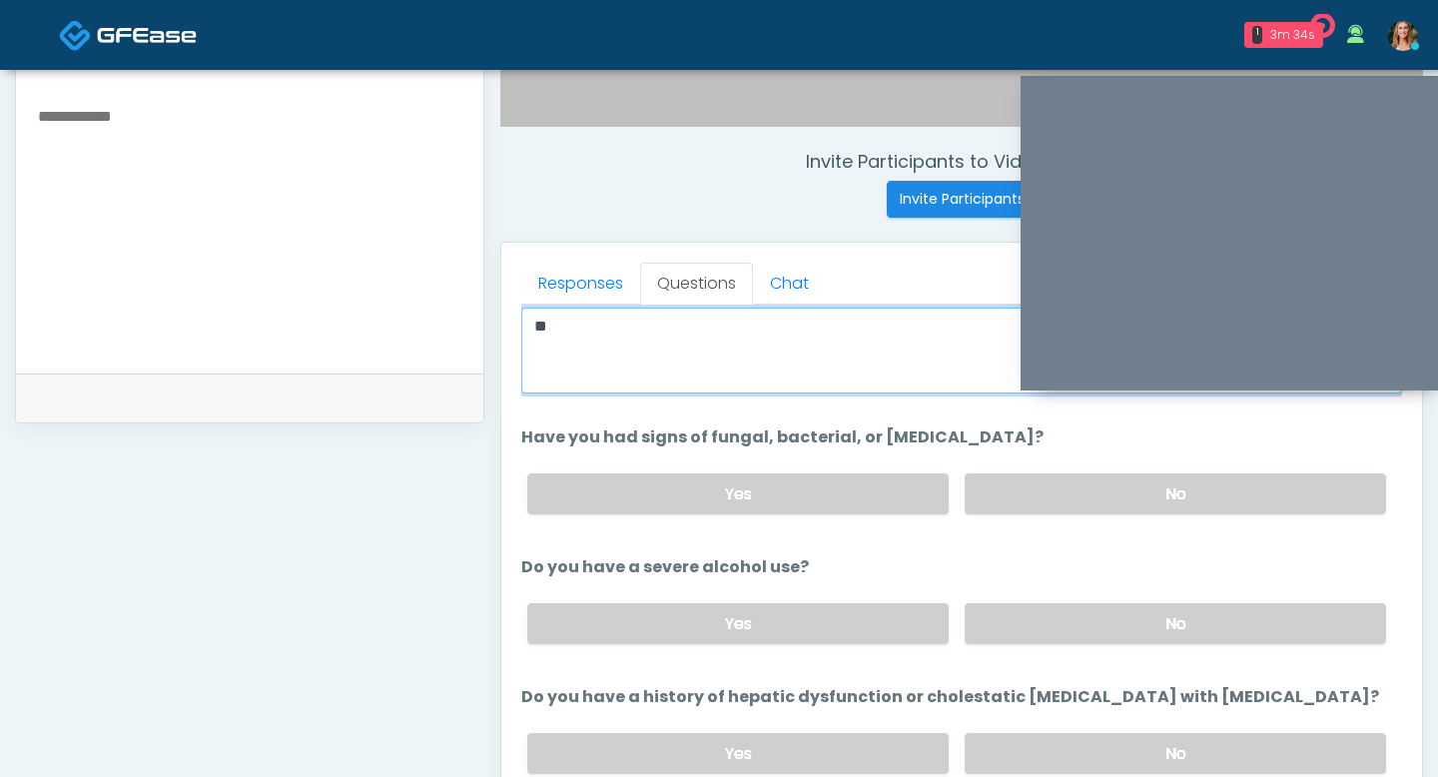
scroll to position [112, 0]
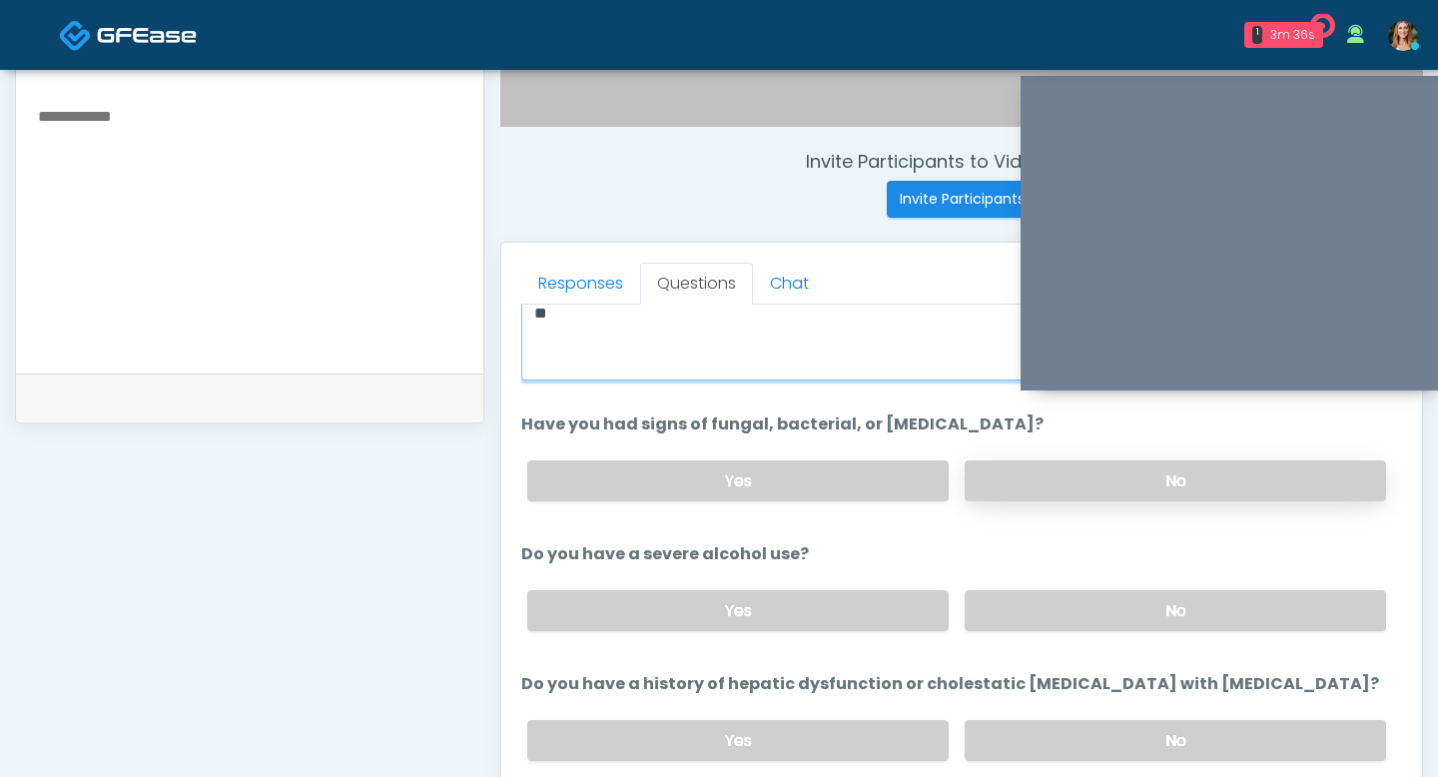
type textarea "**"
click at [1049, 486] on label "No" at bounding box center [1175, 480] width 421 height 41
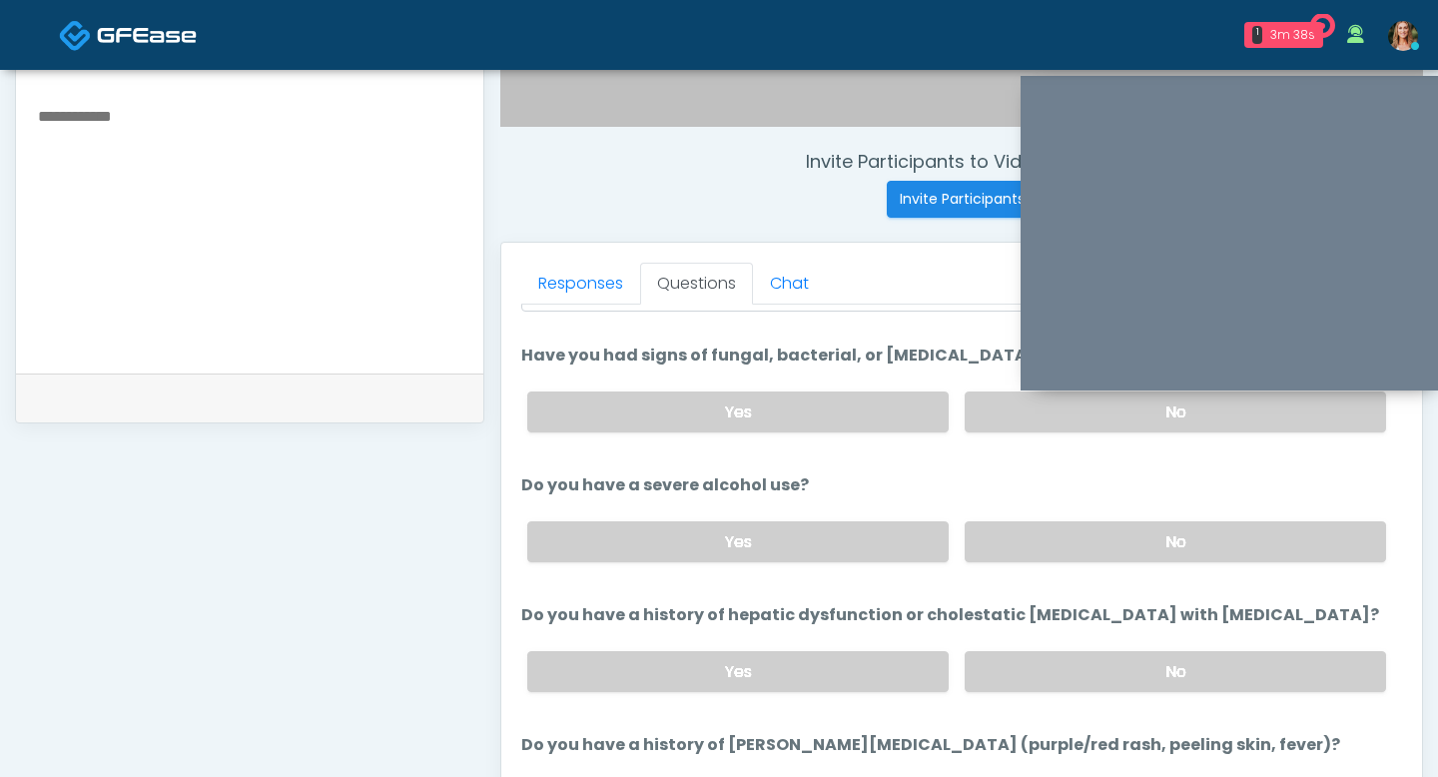
scroll to position [183, 0]
click at [975, 545] on label "No" at bounding box center [1175, 539] width 421 height 41
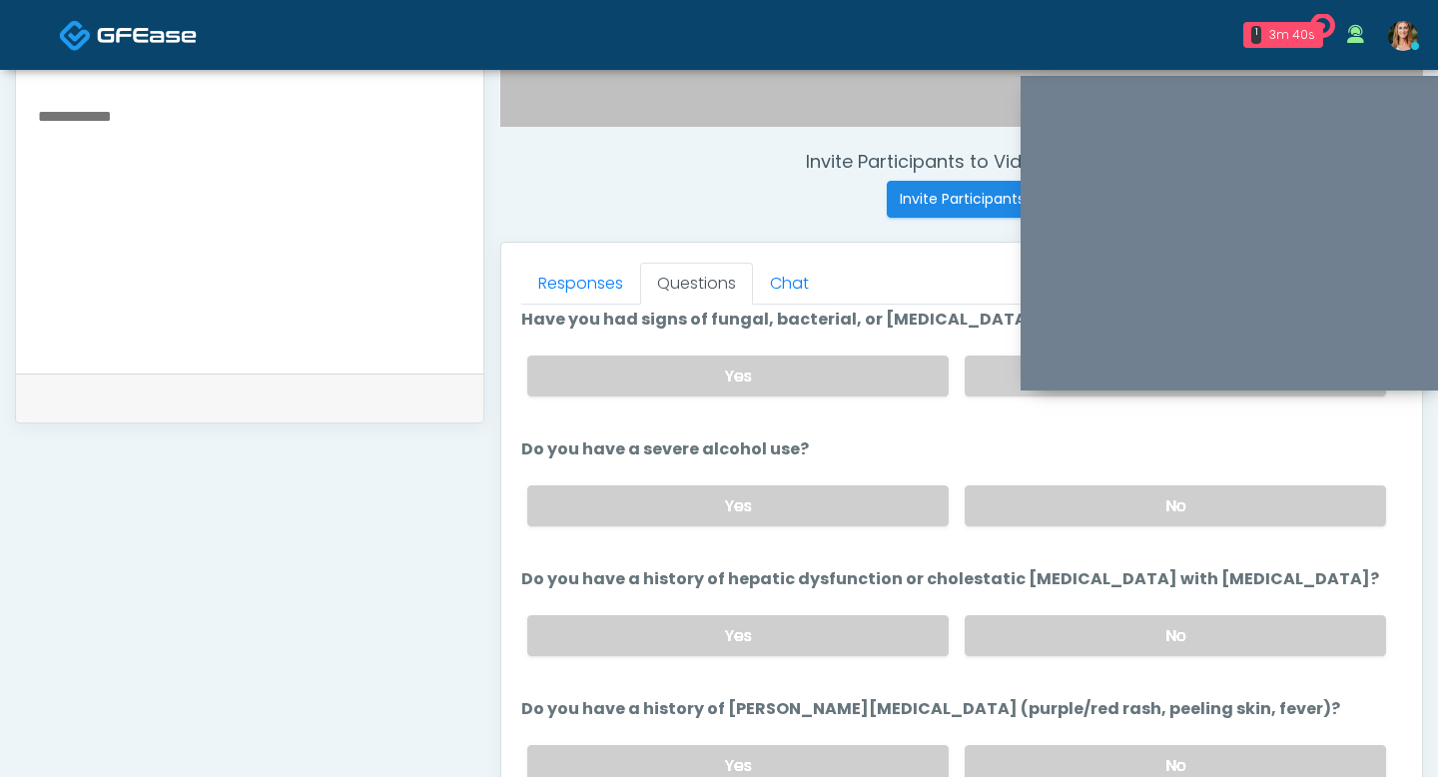
scroll to position [220, 0]
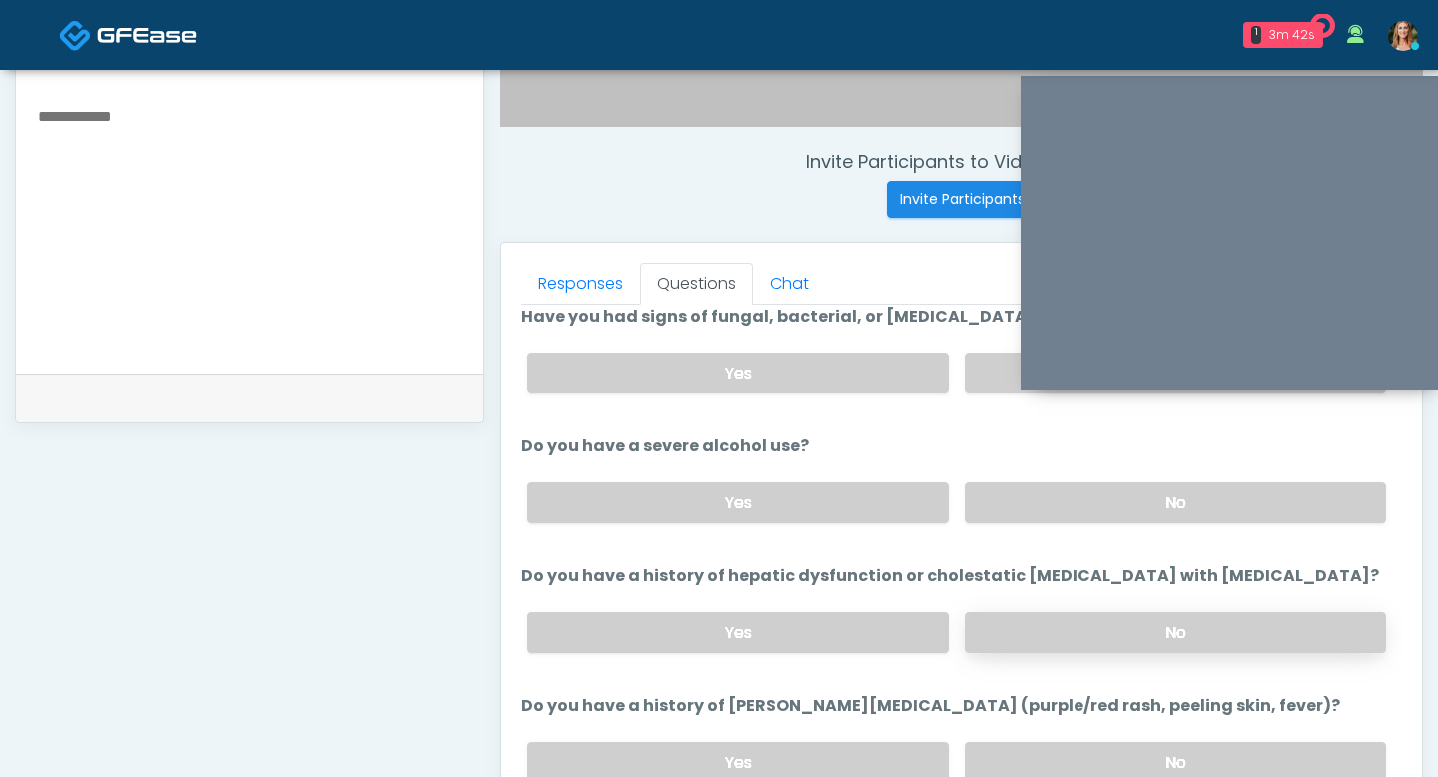
click at [1041, 616] on label "No" at bounding box center [1175, 632] width 421 height 41
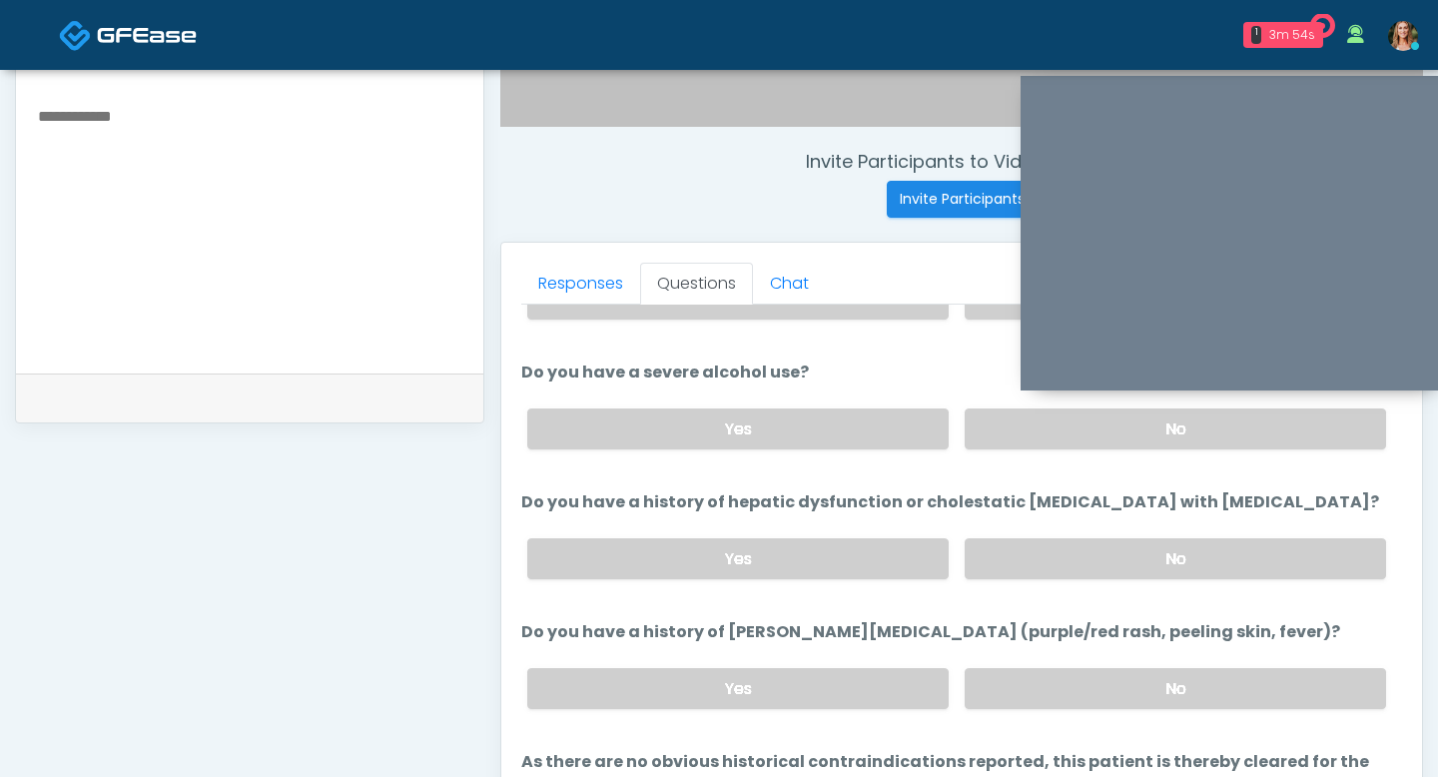
scroll to position [308, 0]
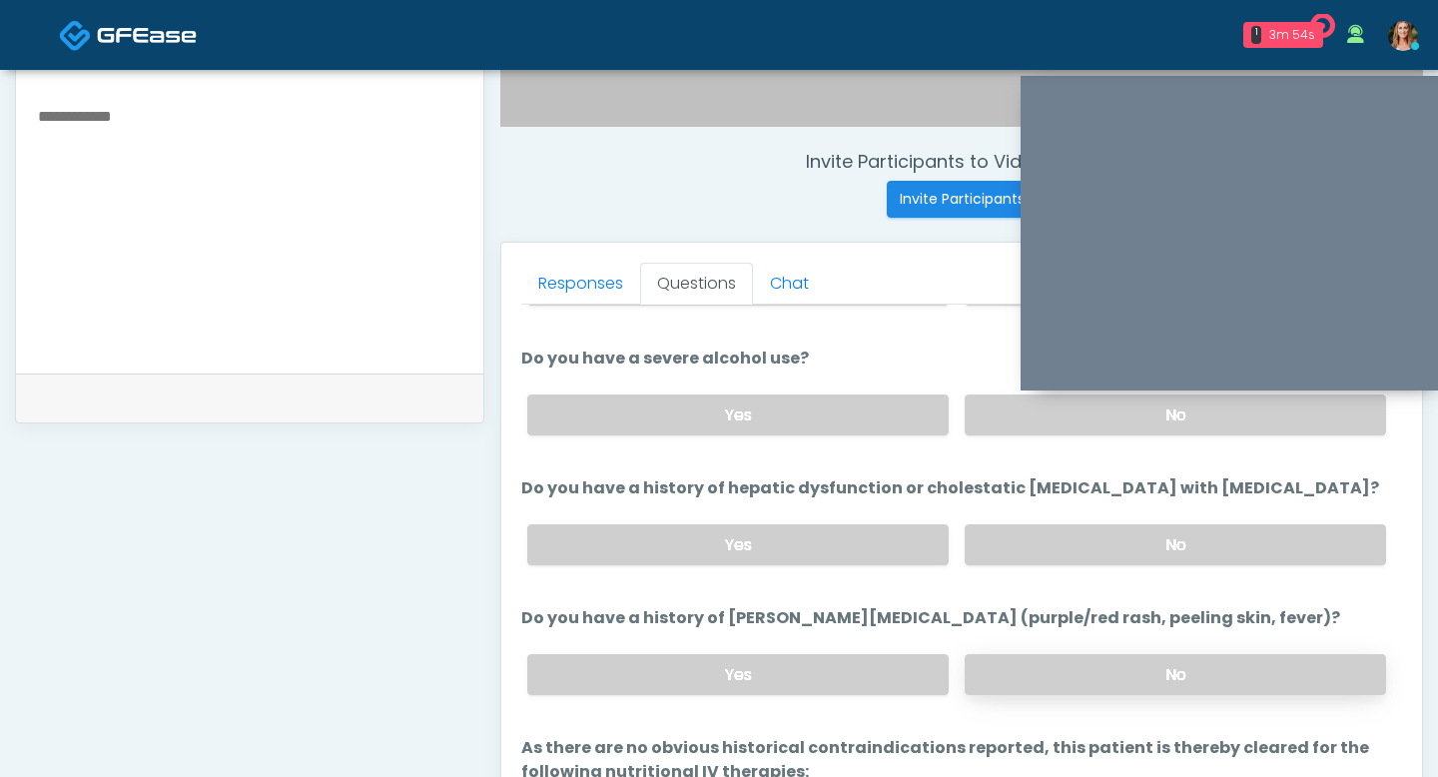
click at [1078, 672] on label "No" at bounding box center [1175, 674] width 421 height 41
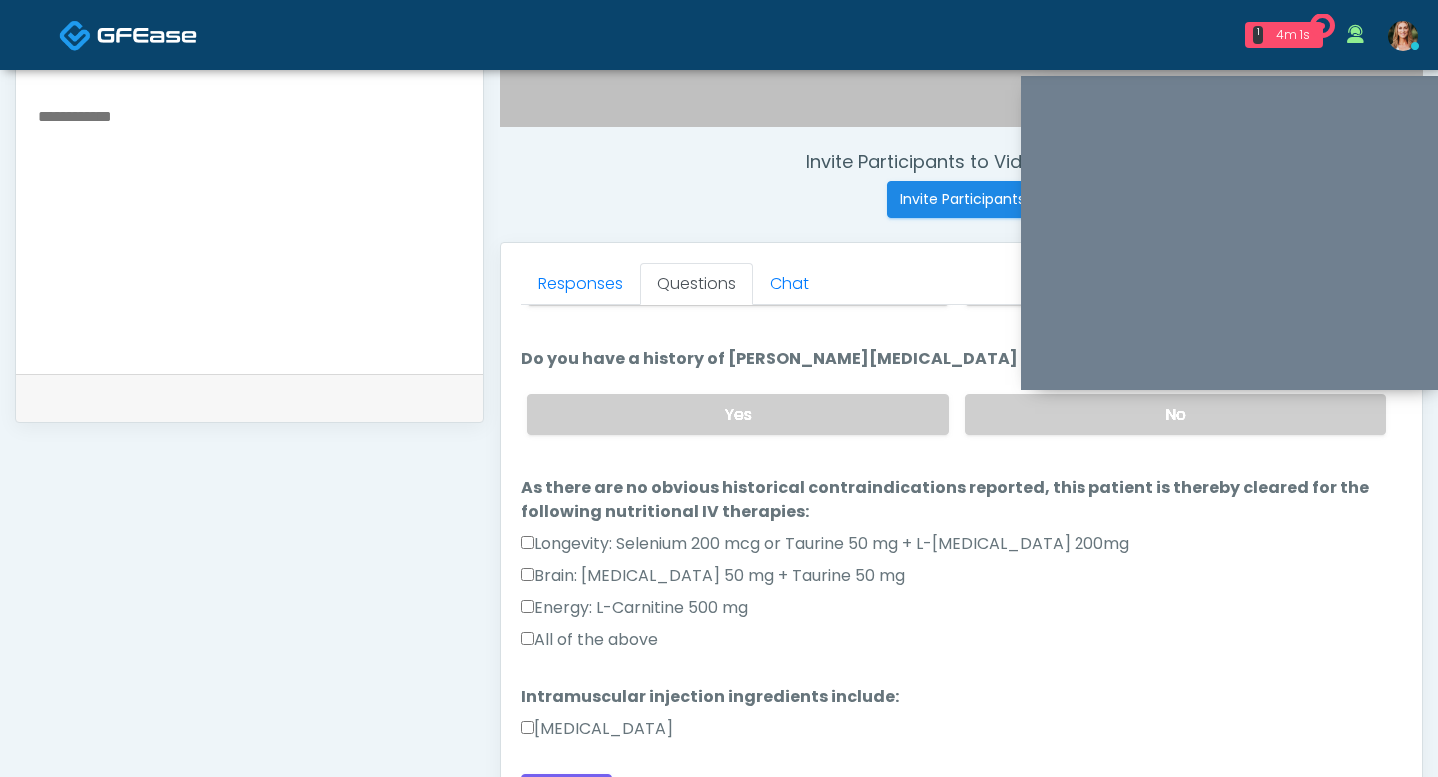
scroll to position [569, 0]
click at [534, 637] on label "All of the above" at bounding box center [589, 638] width 137 height 24
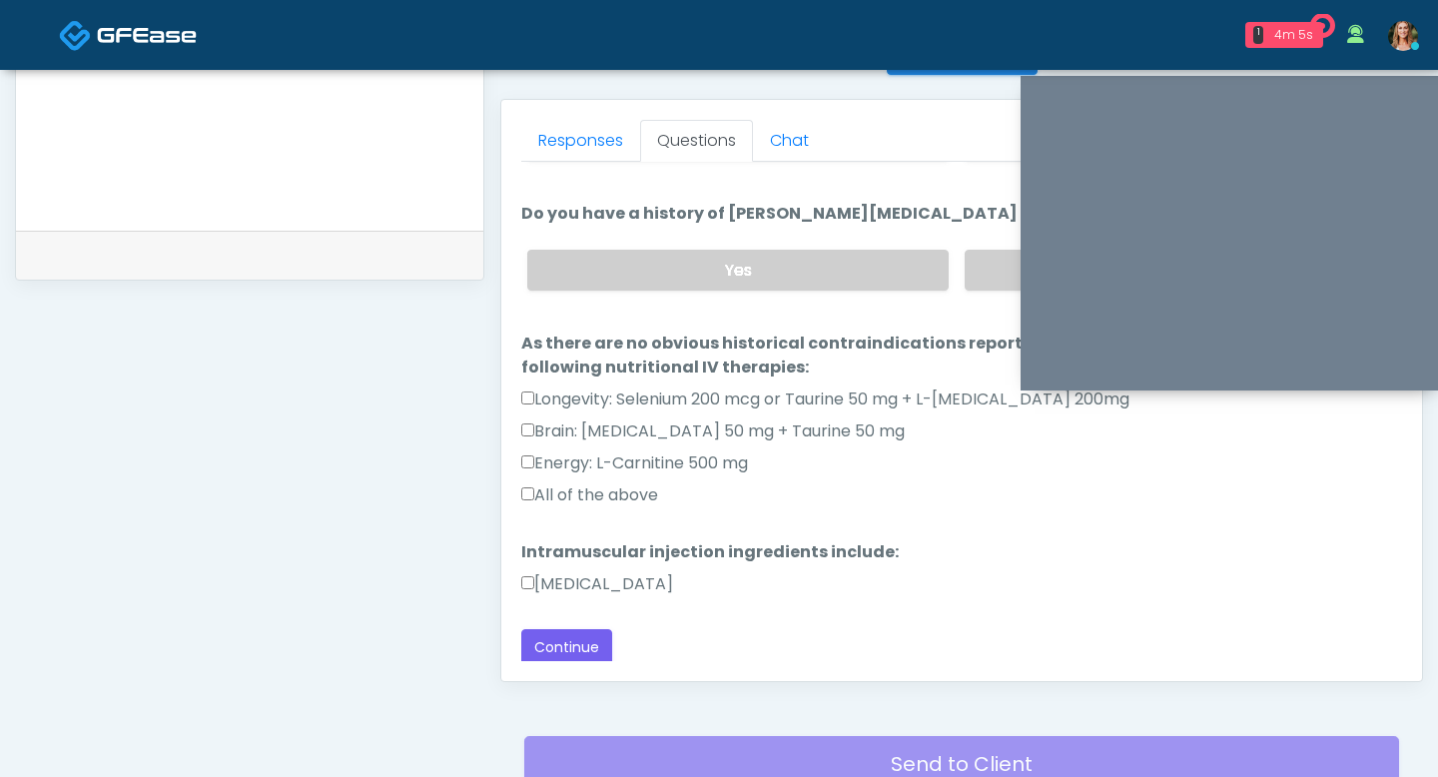
scroll to position [855, 0]
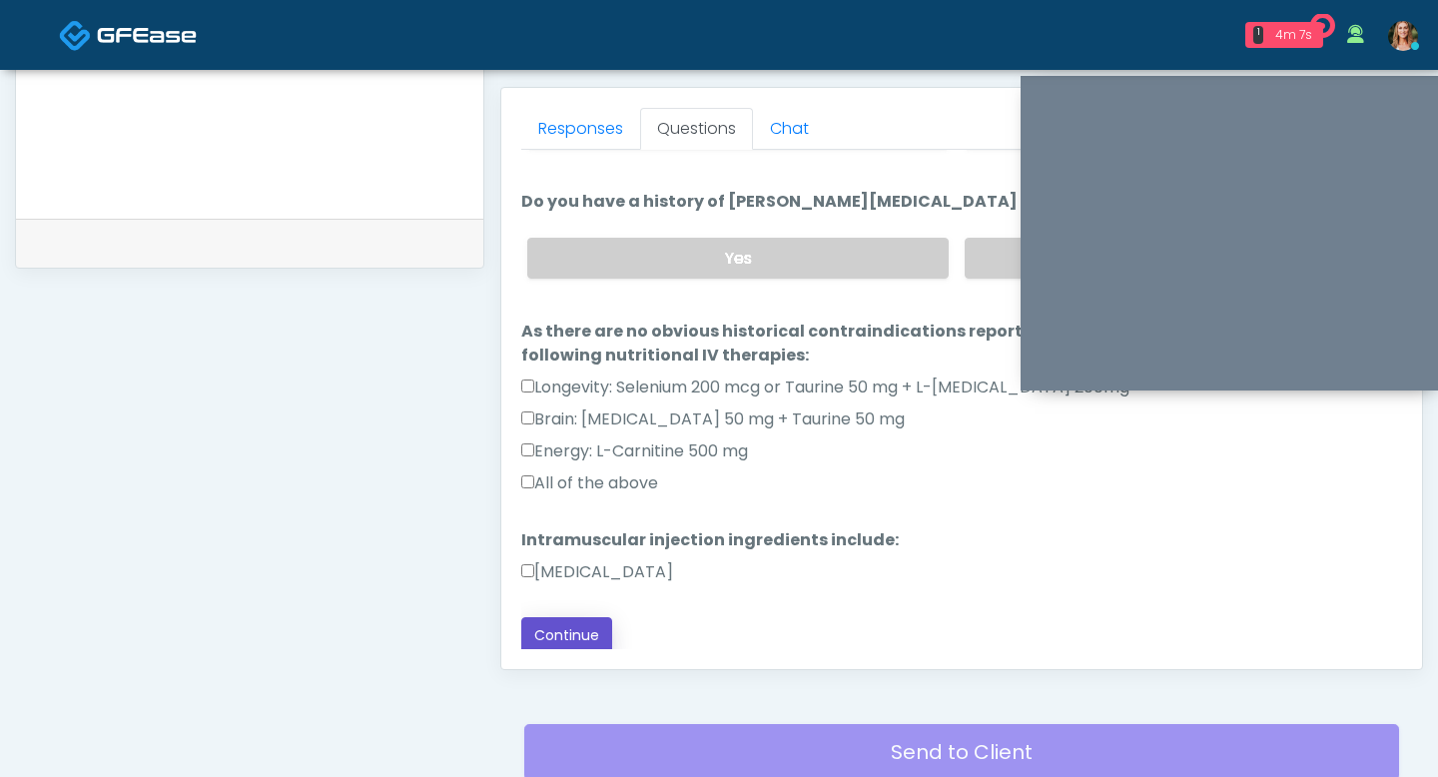
click at [544, 638] on button "Continue" at bounding box center [566, 635] width 91 height 37
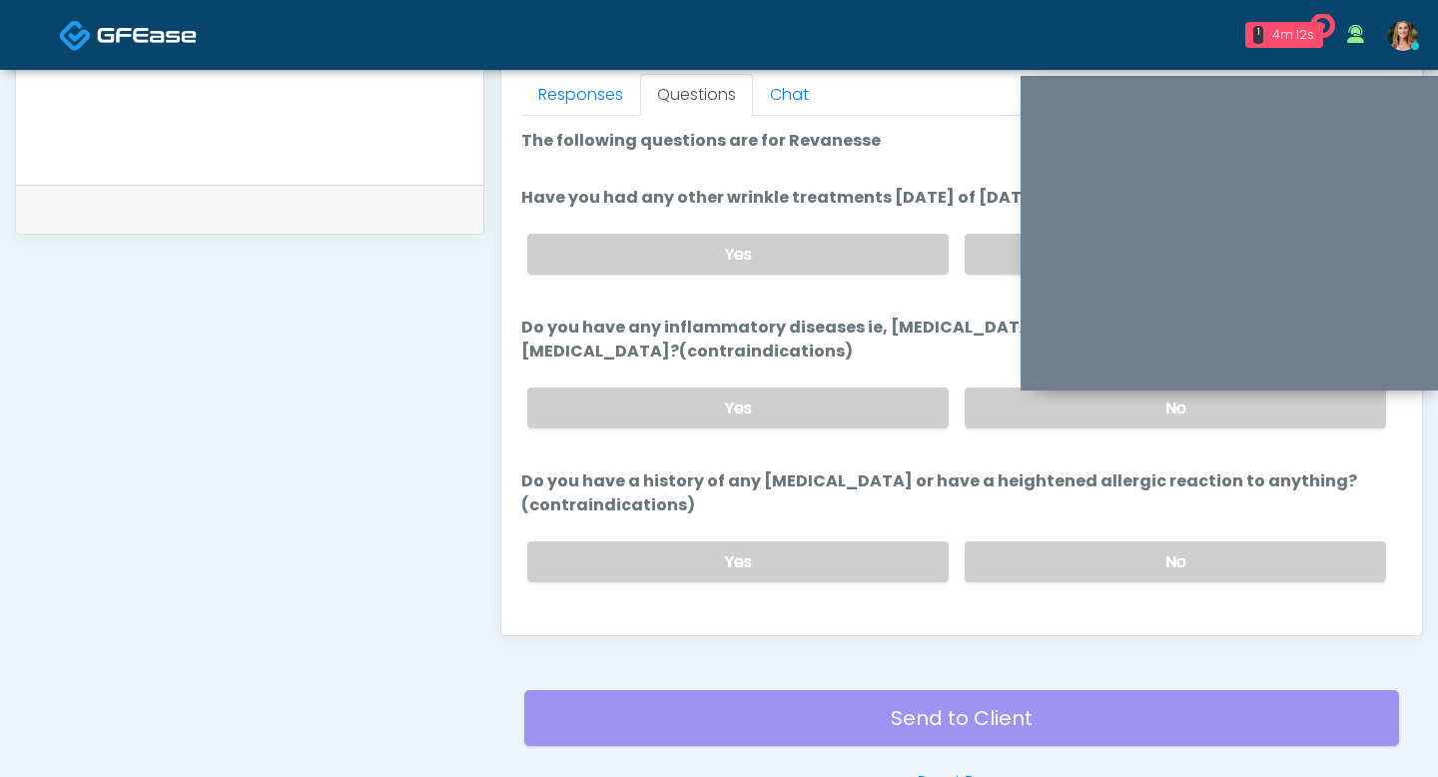
scroll to position [876, 0]
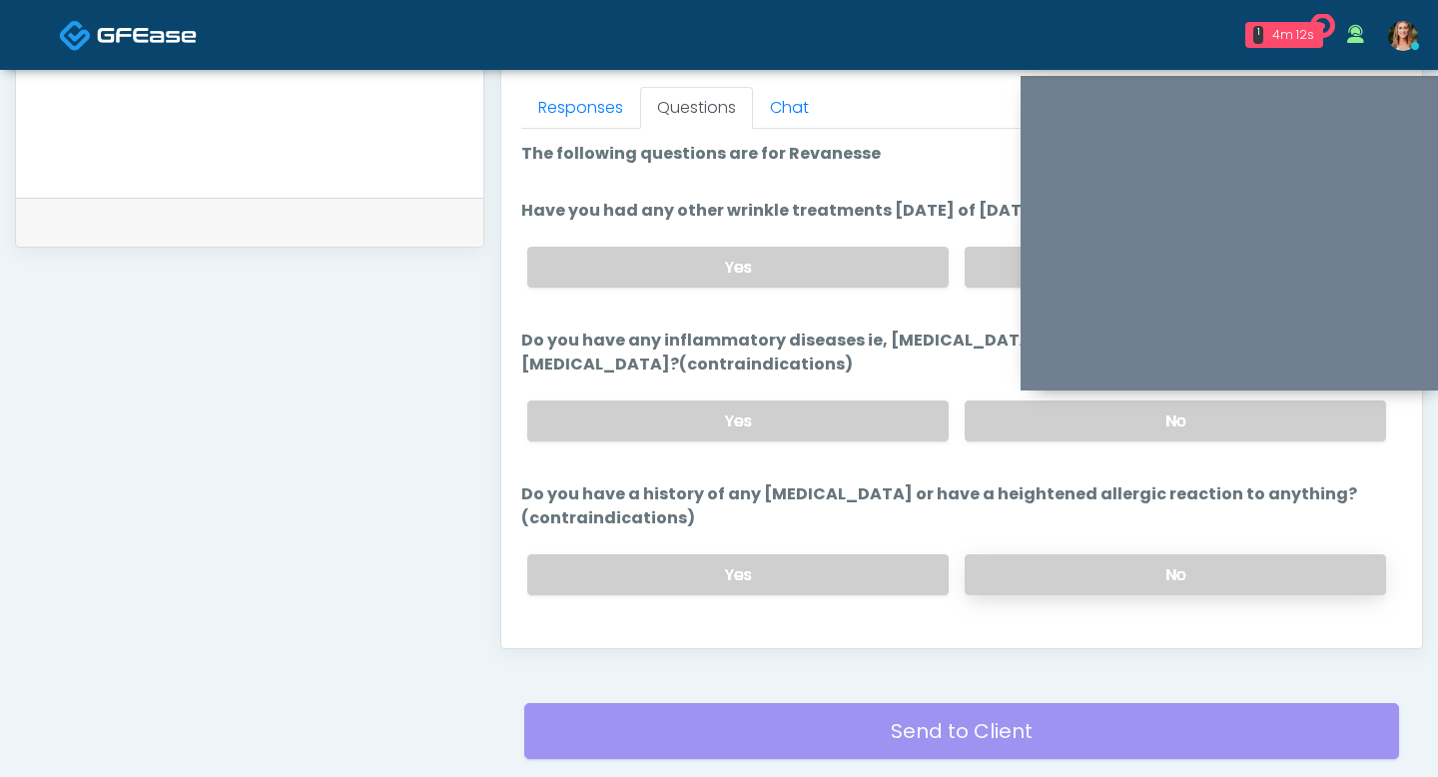
click at [1005, 556] on label "No" at bounding box center [1175, 574] width 421 height 41
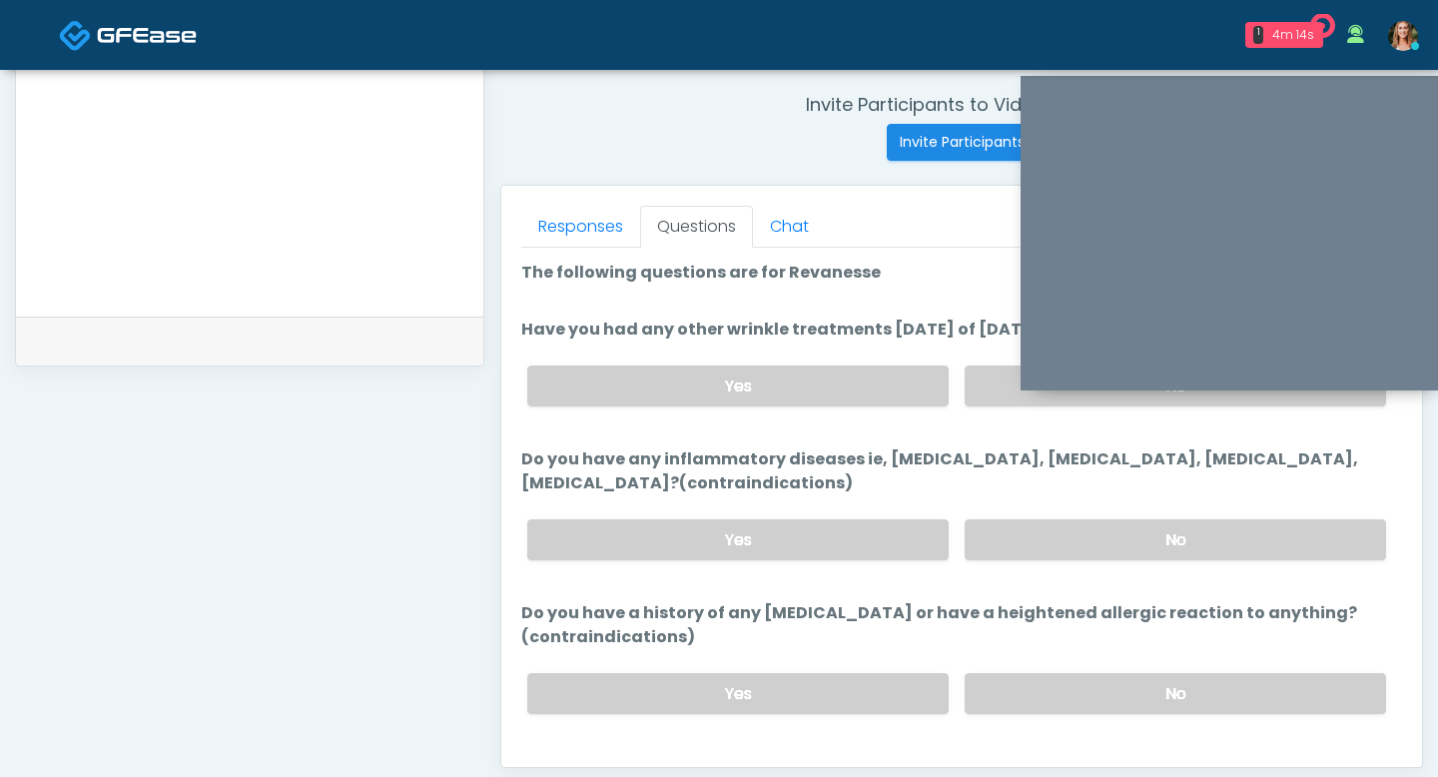
scroll to position [750, 0]
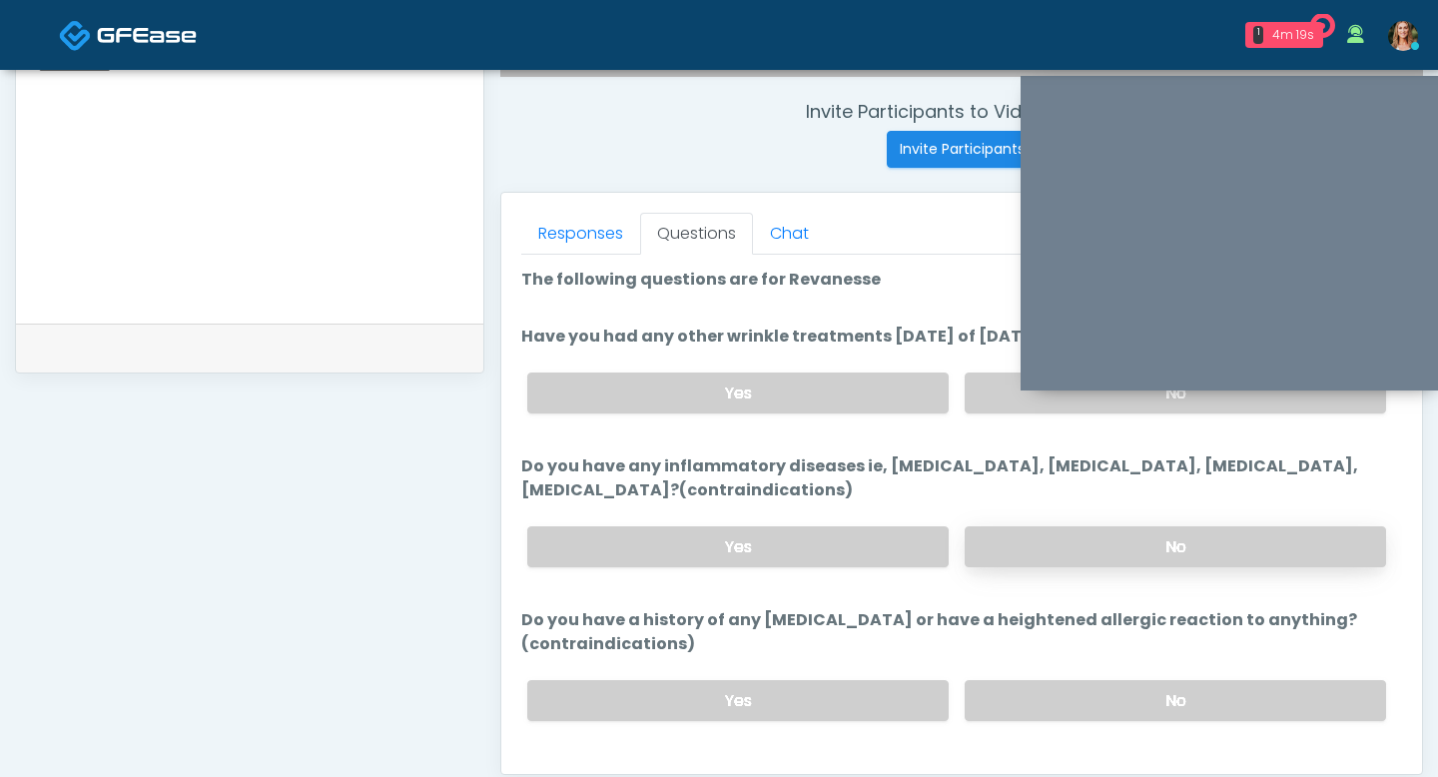
click at [1053, 537] on label "No" at bounding box center [1175, 546] width 421 height 41
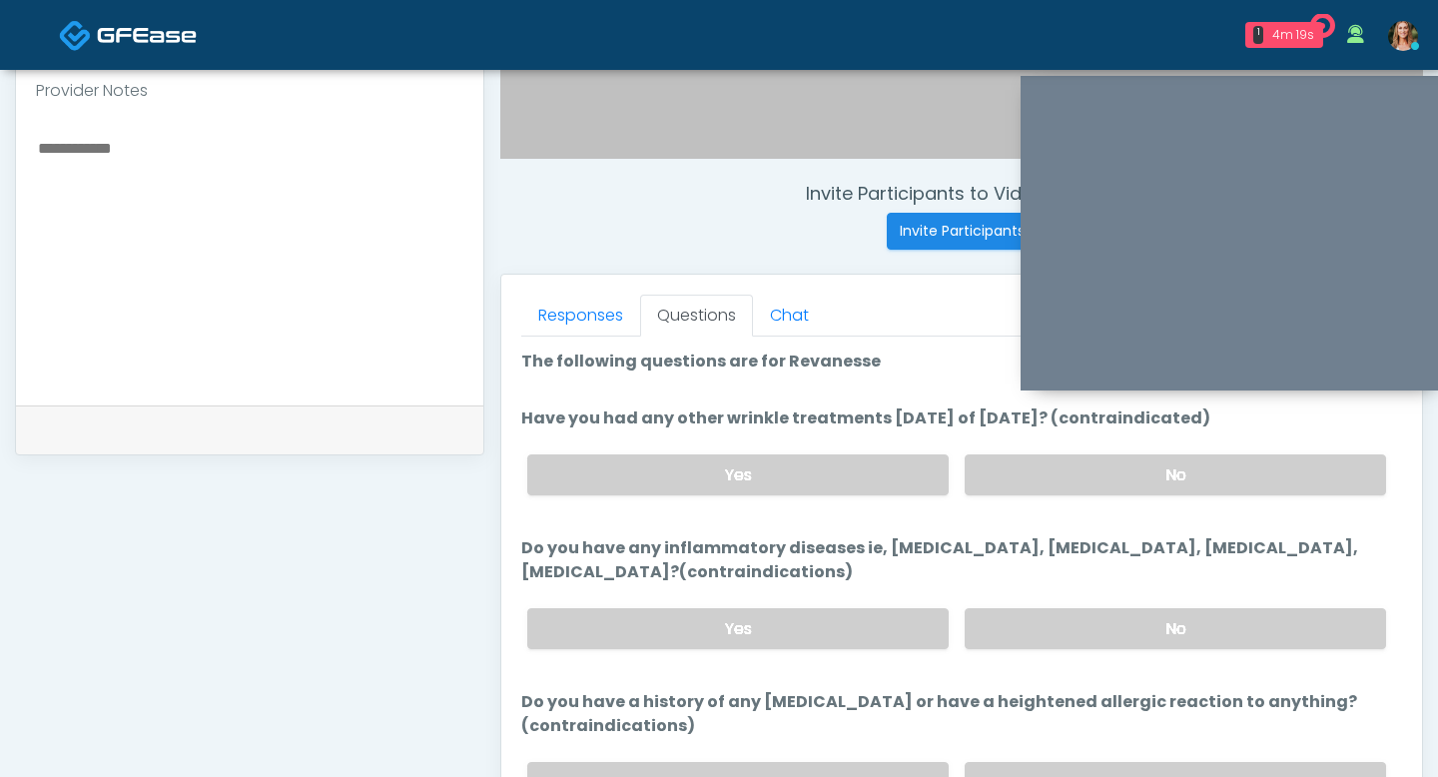
scroll to position [638, 0]
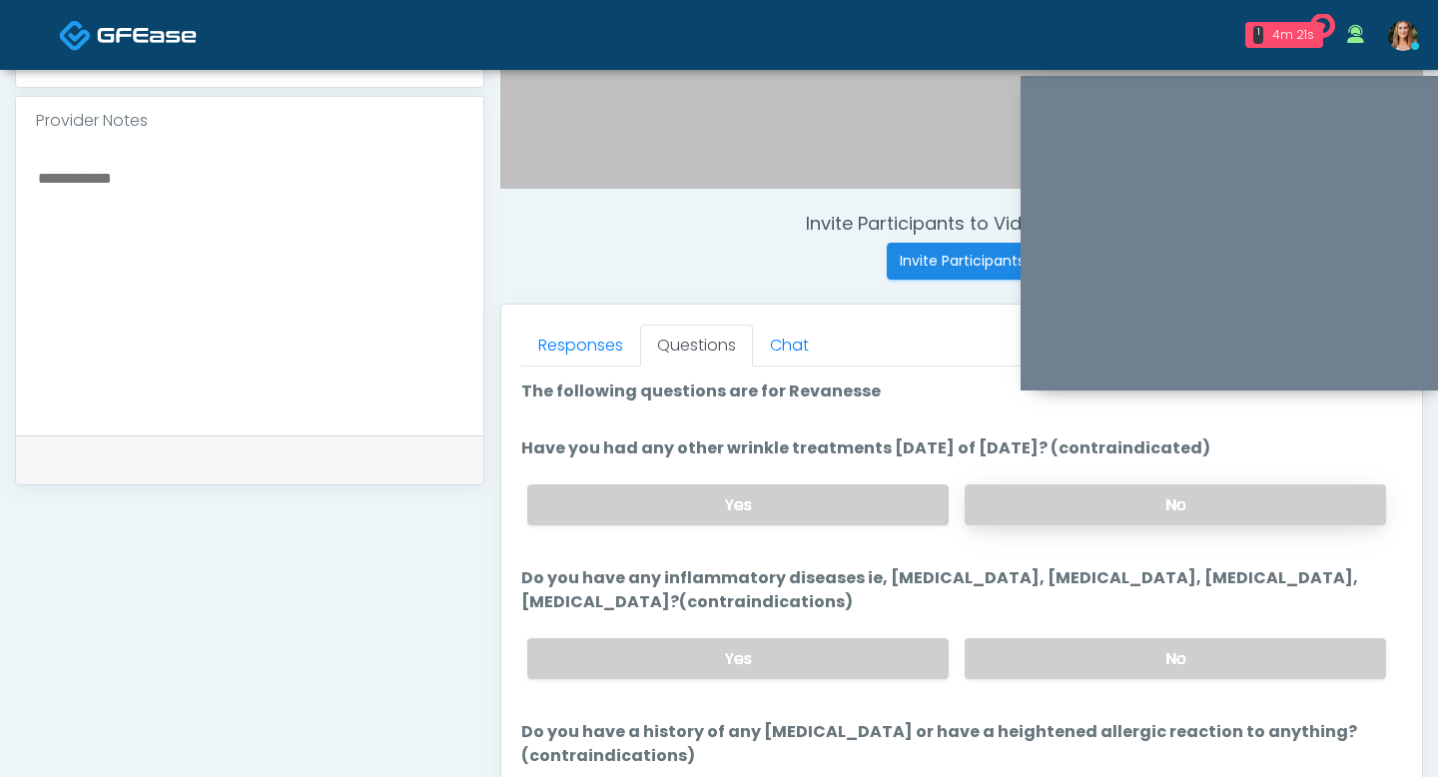
click at [1013, 503] on label "No" at bounding box center [1175, 504] width 421 height 41
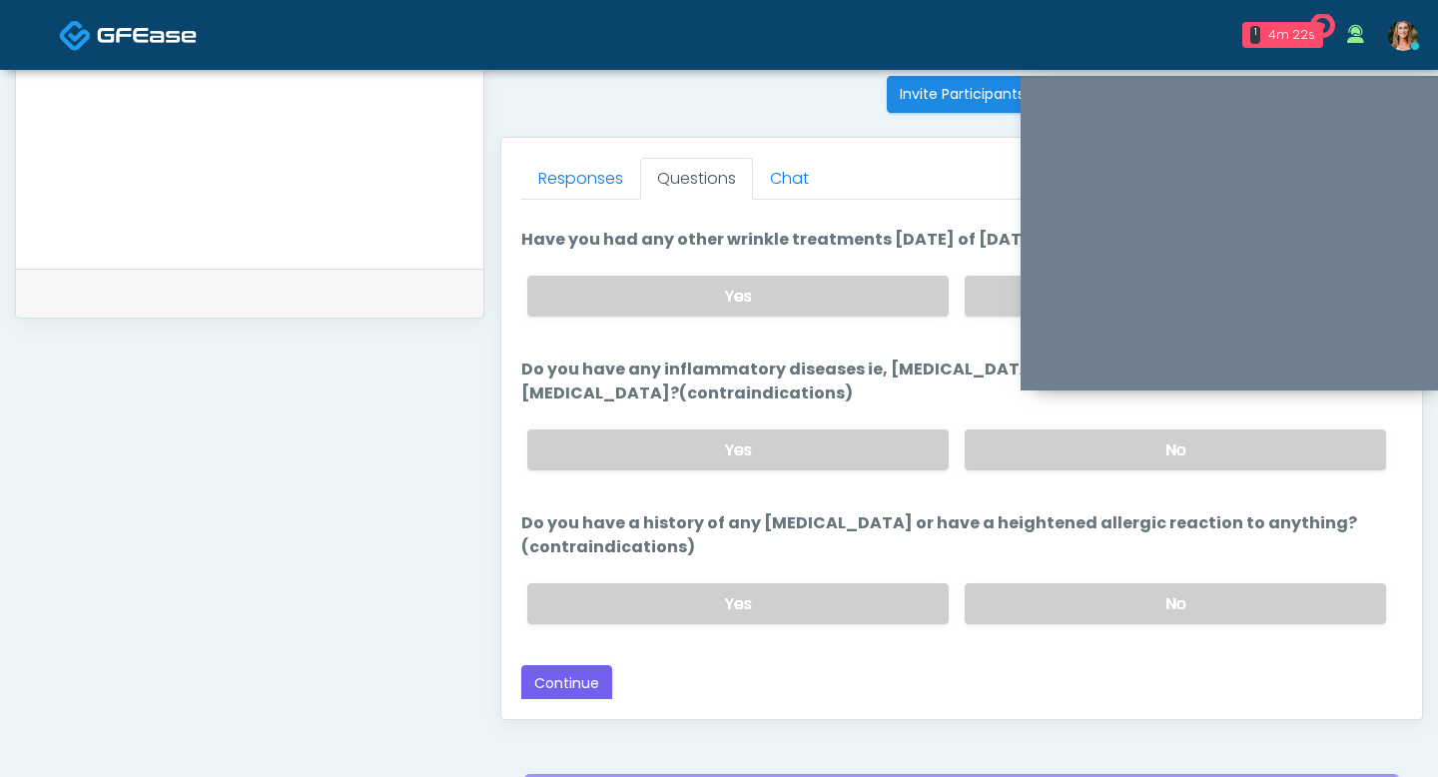
scroll to position [935, 0]
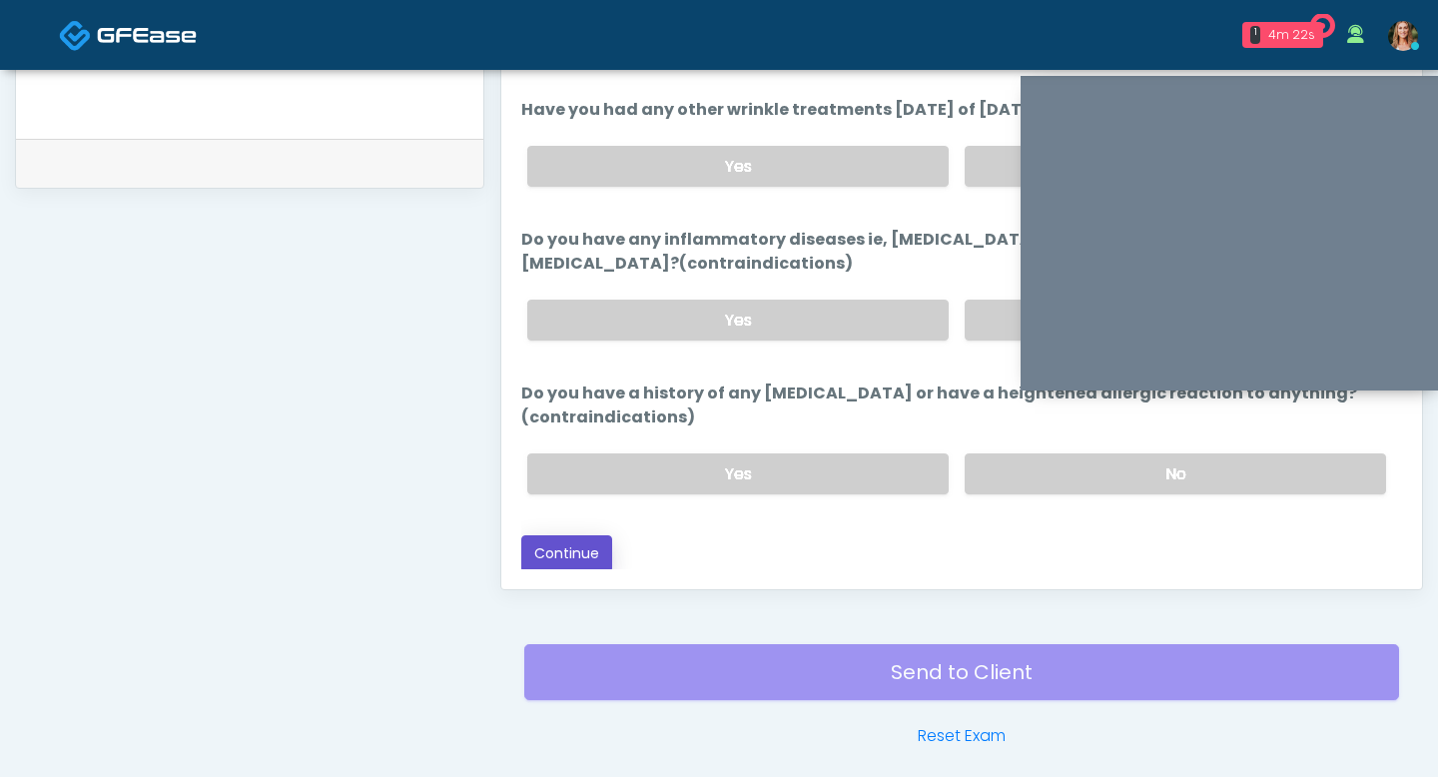
click at [529, 551] on button "Continue" at bounding box center [566, 553] width 91 height 37
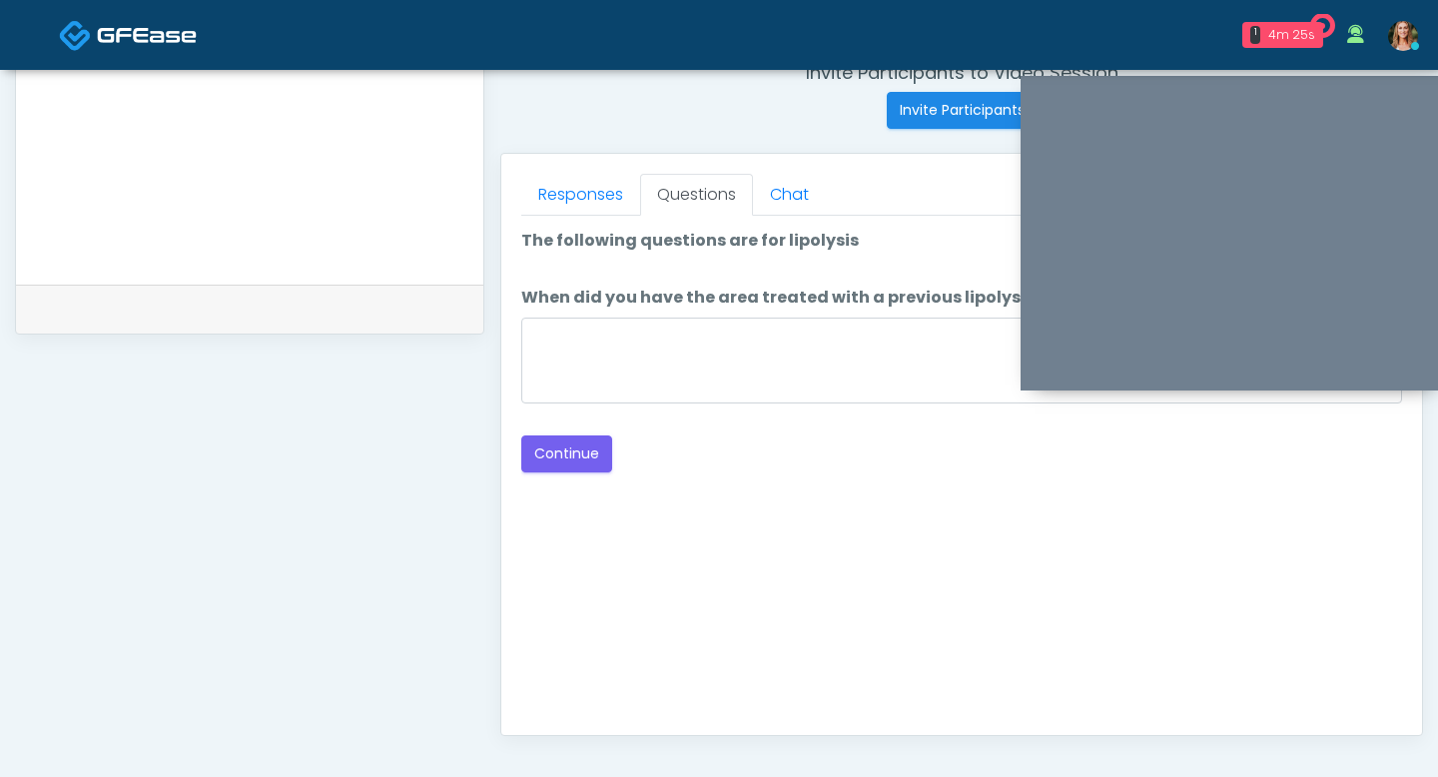
scroll to position [772, 0]
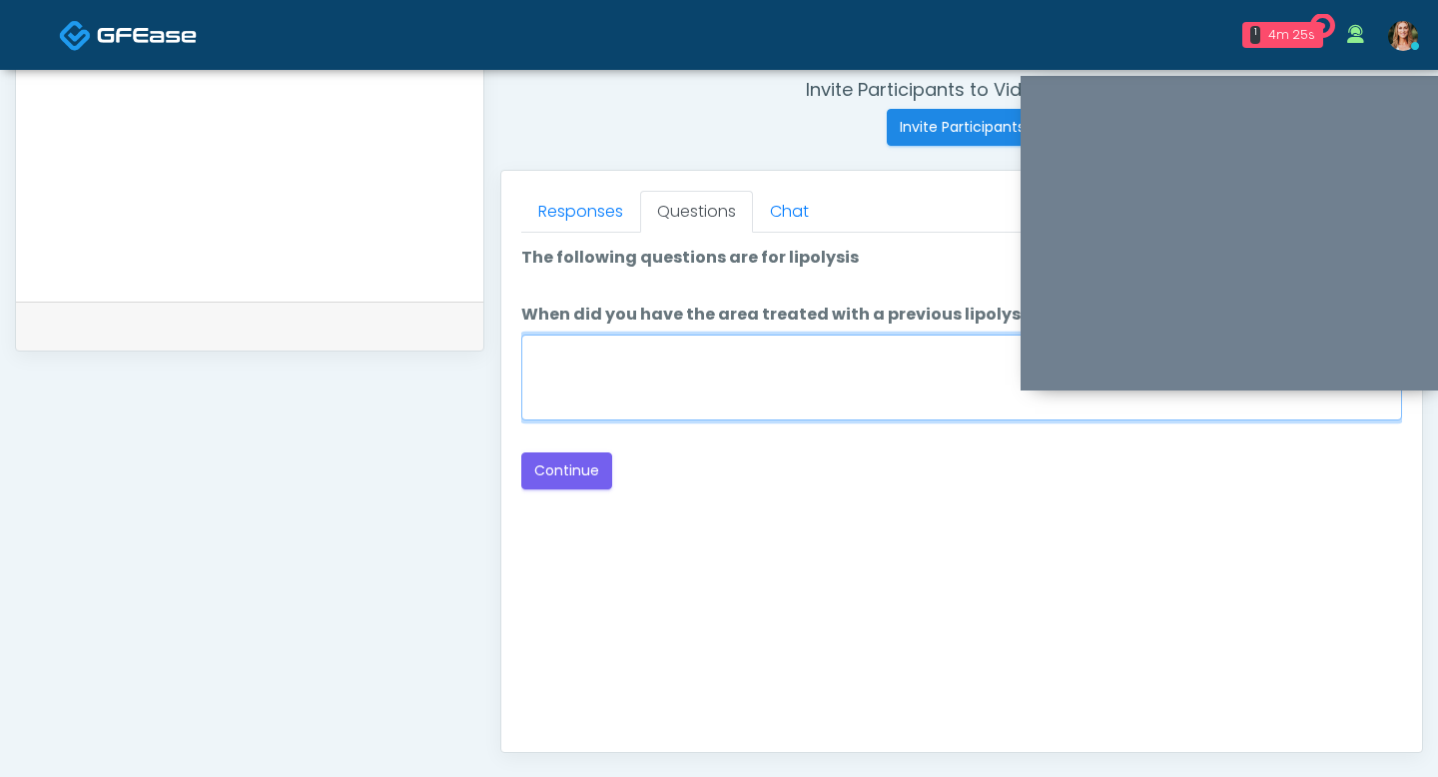
click at [656, 404] on textarea "When did you have the area treated with a previous lipolysis treatment?" at bounding box center [961, 378] width 881 height 86
type textarea "**"
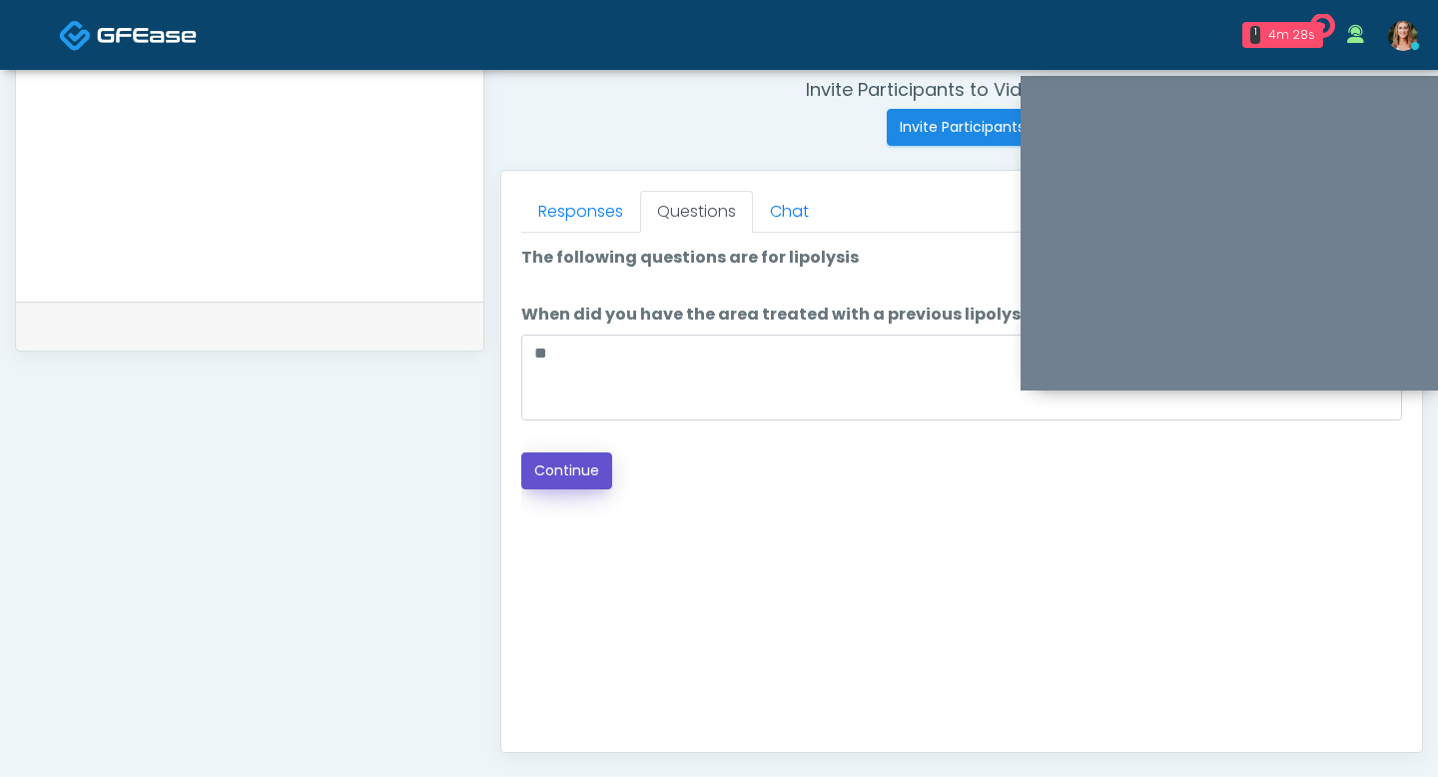
click at [552, 468] on button "Continue" at bounding box center [566, 470] width 91 height 37
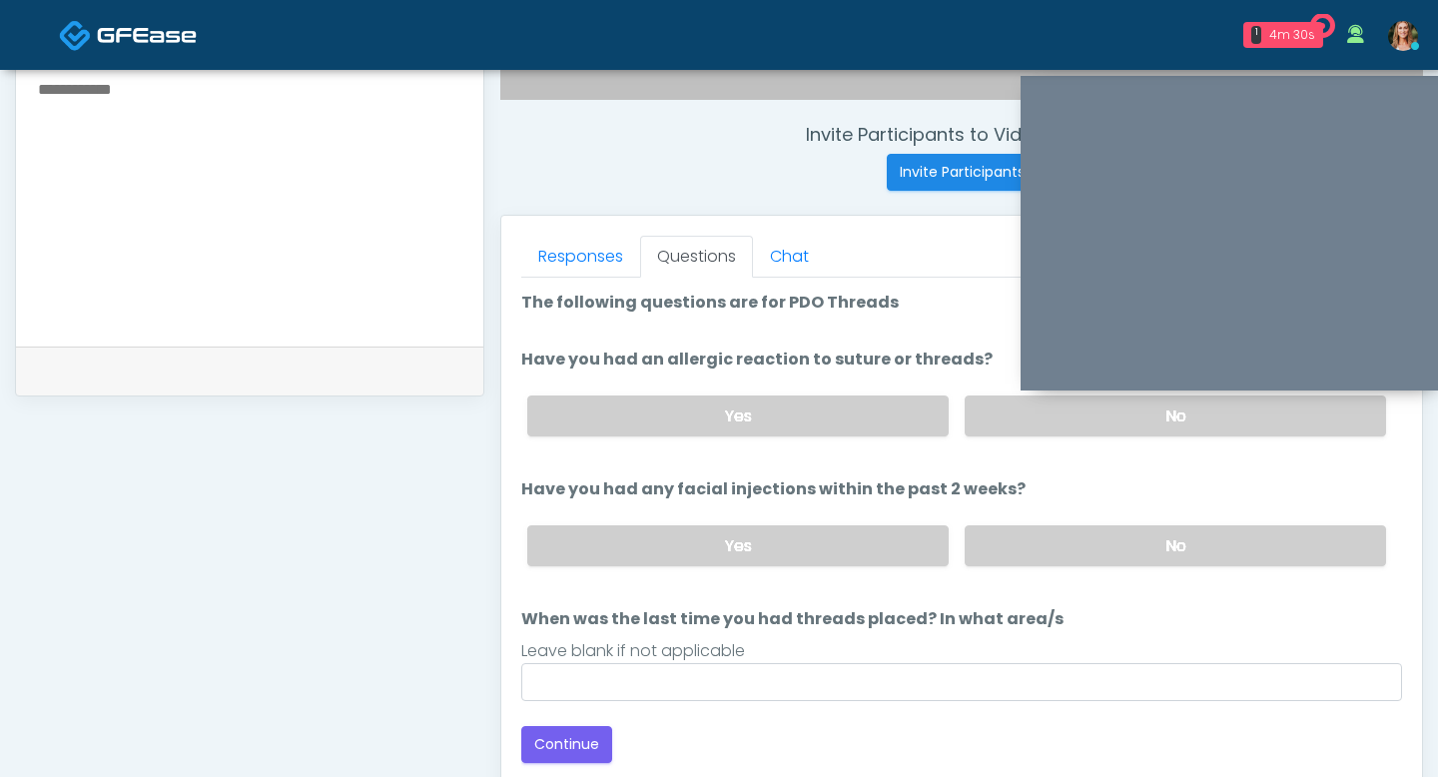
scroll to position [721, 0]
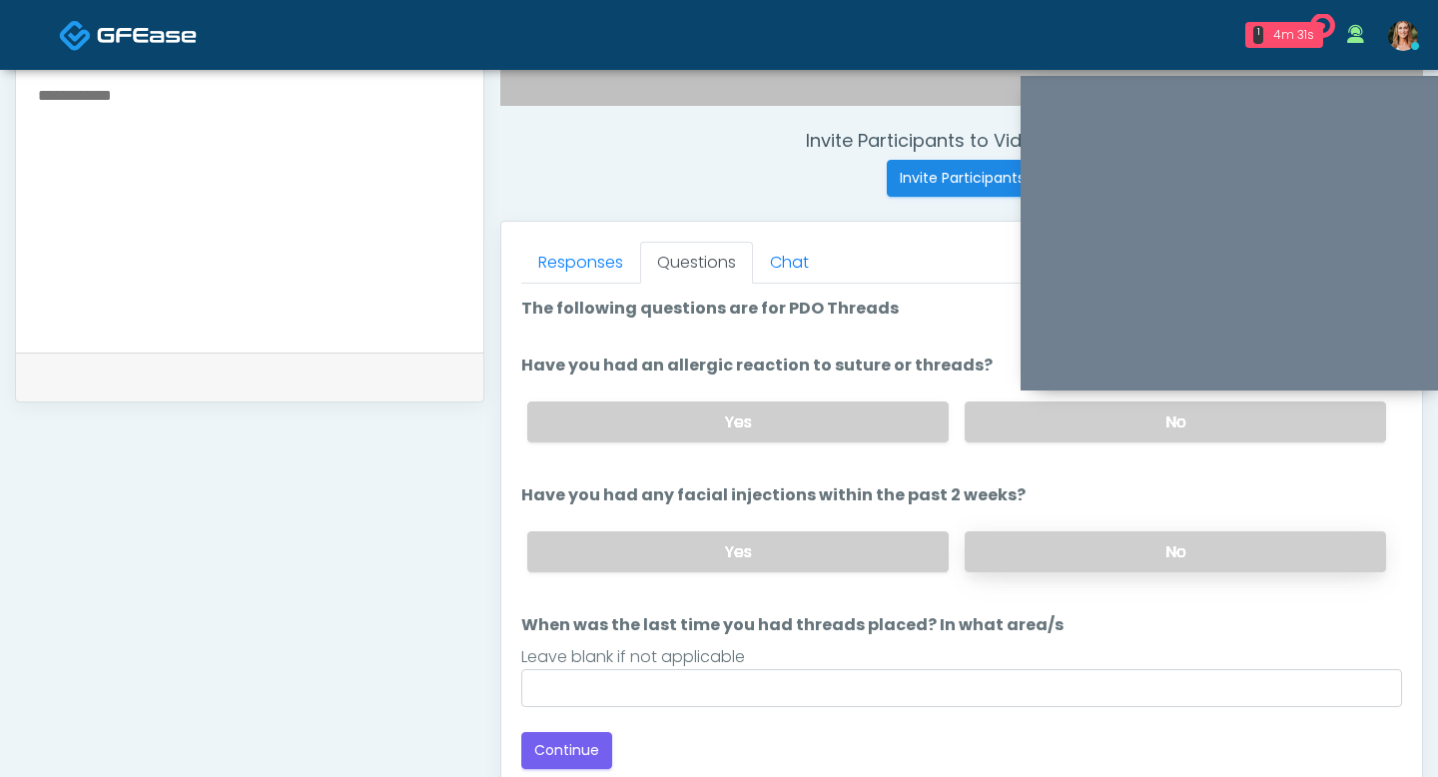
click at [1028, 553] on label "No" at bounding box center [1175, 551] width 421 height 41
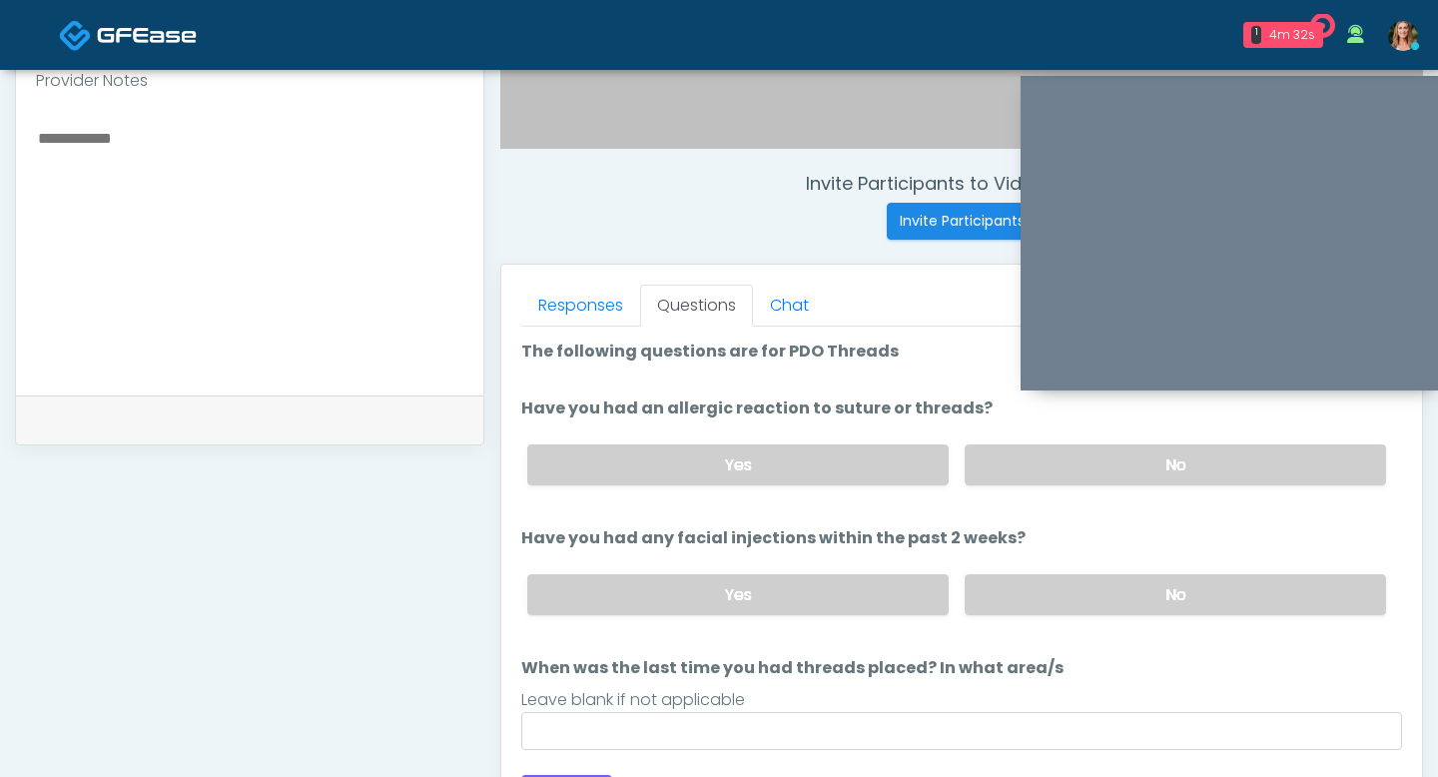
scroll to position [633, 0]
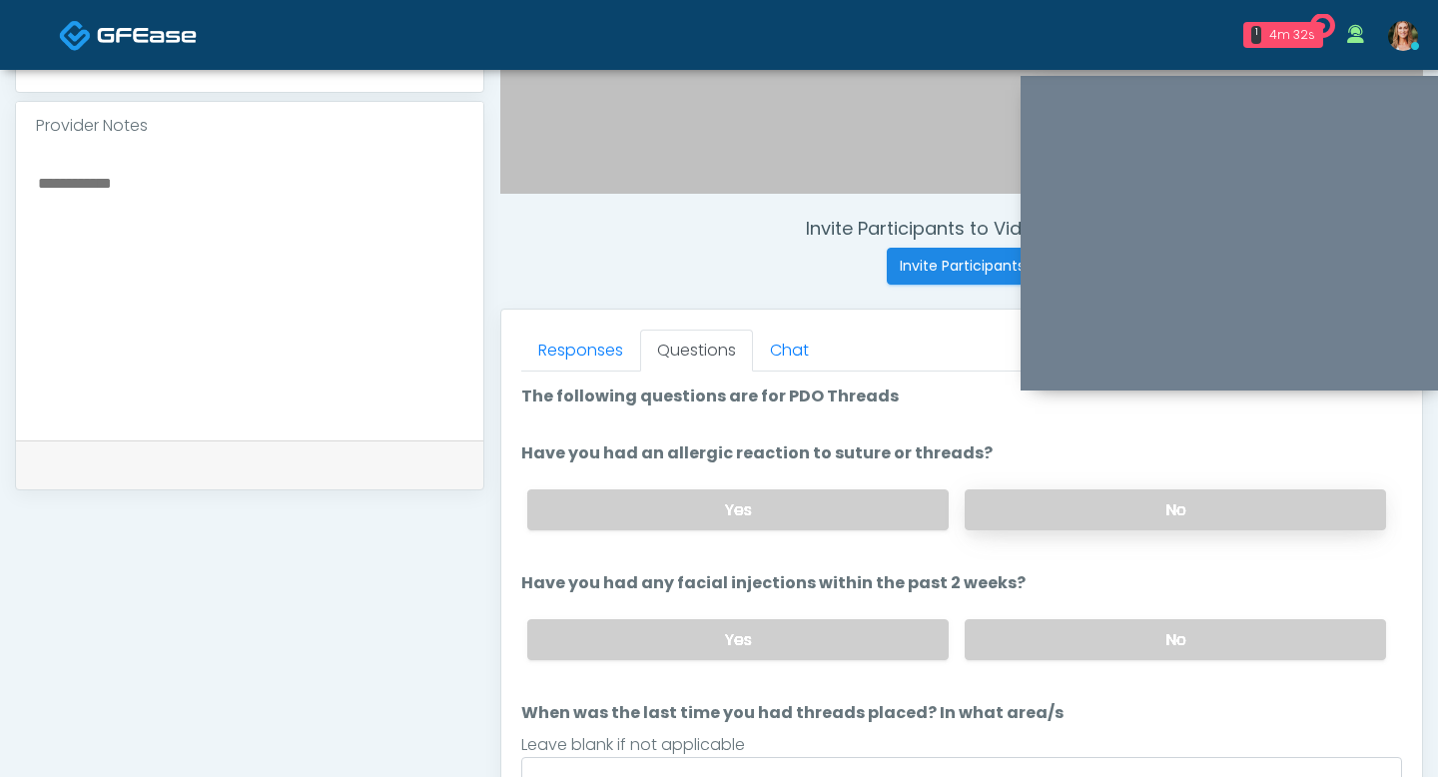
click at [1029, 506] on label "No" at bounding box center [1175, 509] width 421 height 41
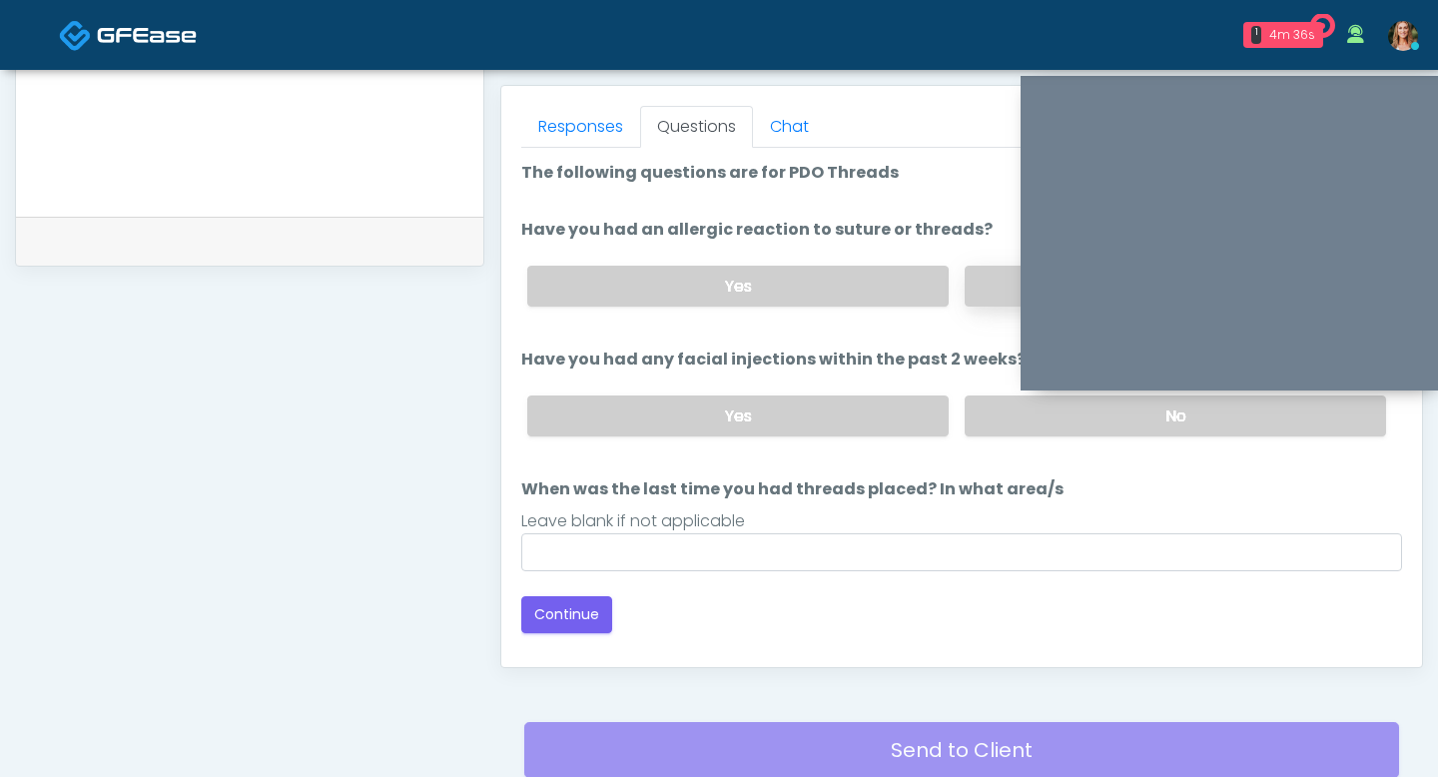
scroll to position [928, 0]
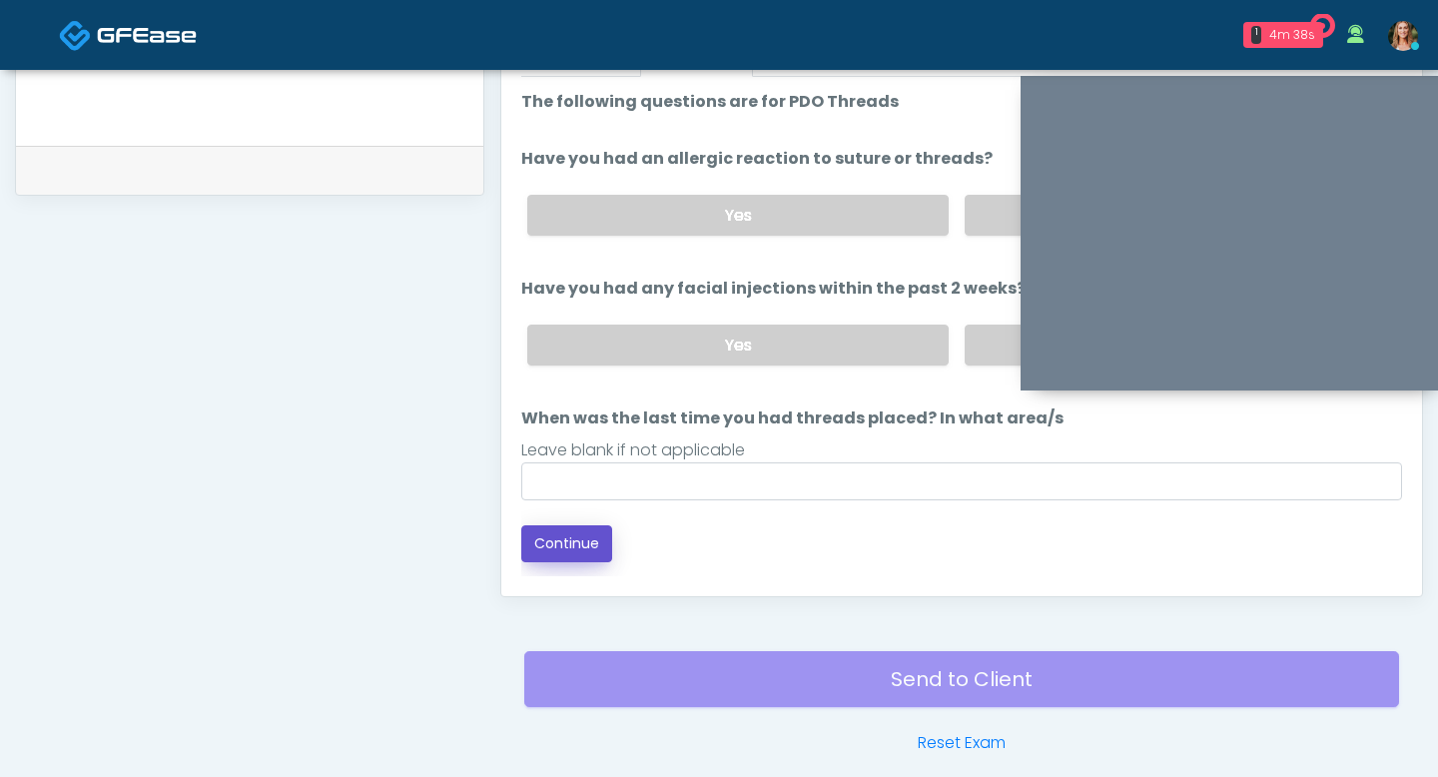
click at [558, 551] on button "Continue" at bounding box center [566, 543] width 91 height 37
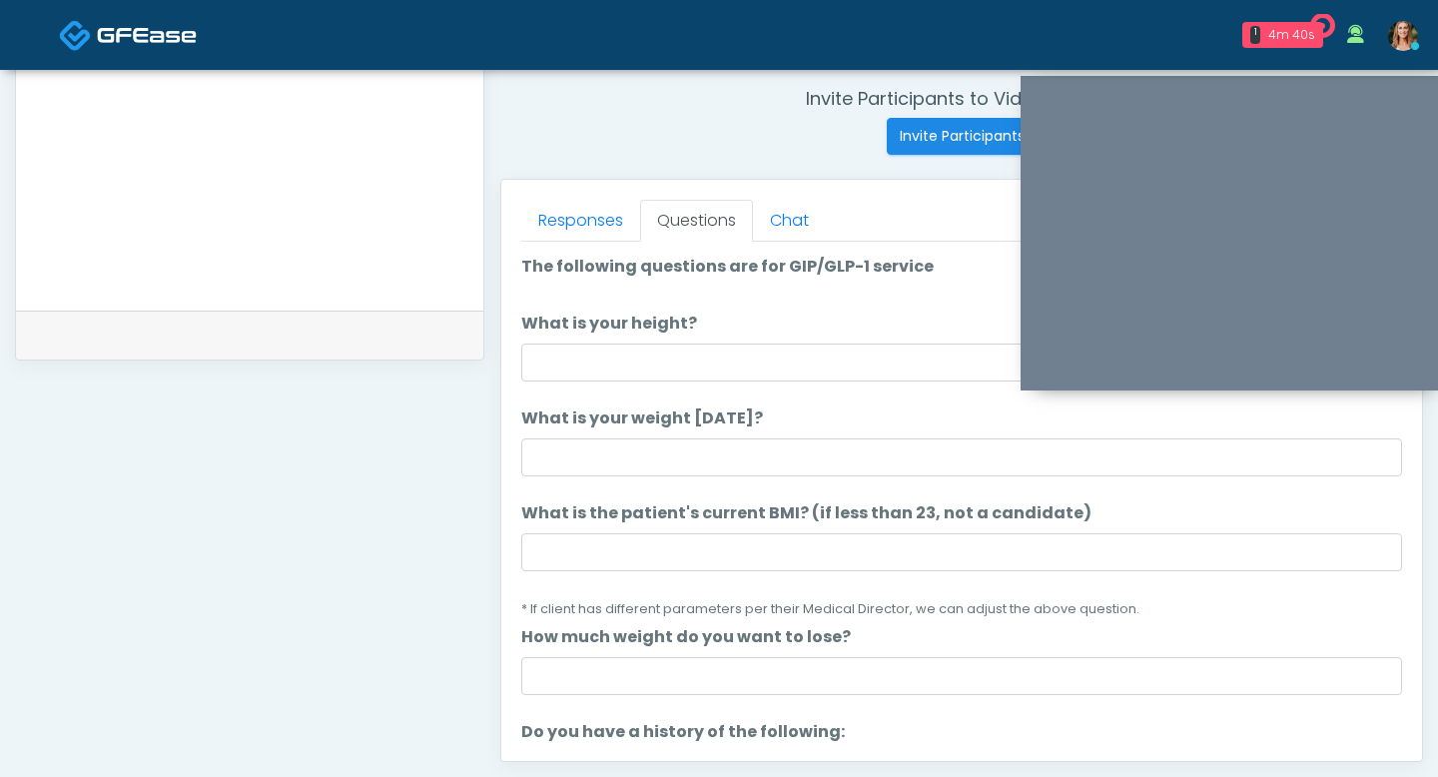
scroll to position [762, 0]
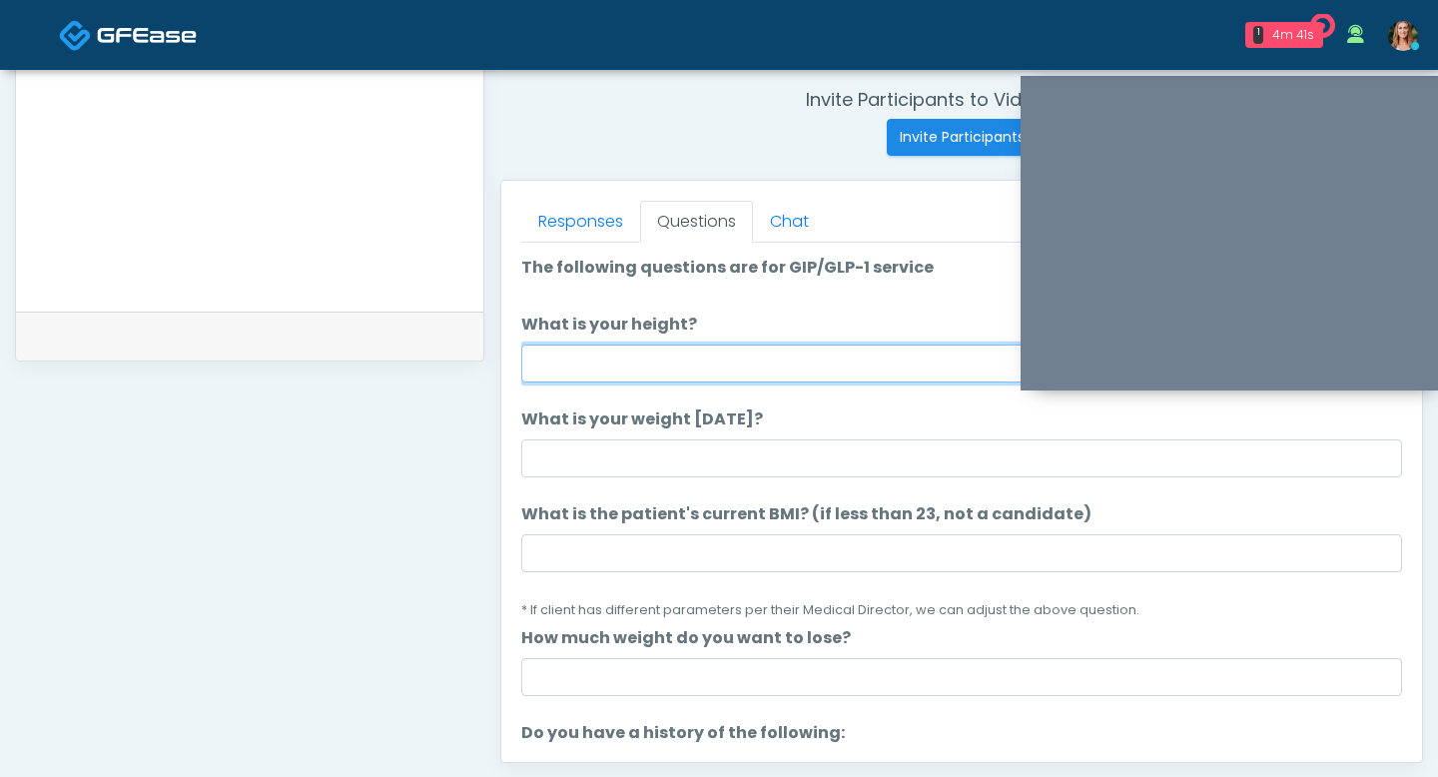
click at [573, 362] on input "What is your height?" at bounding box center [961, 364] width 881 height 38
type input "***"
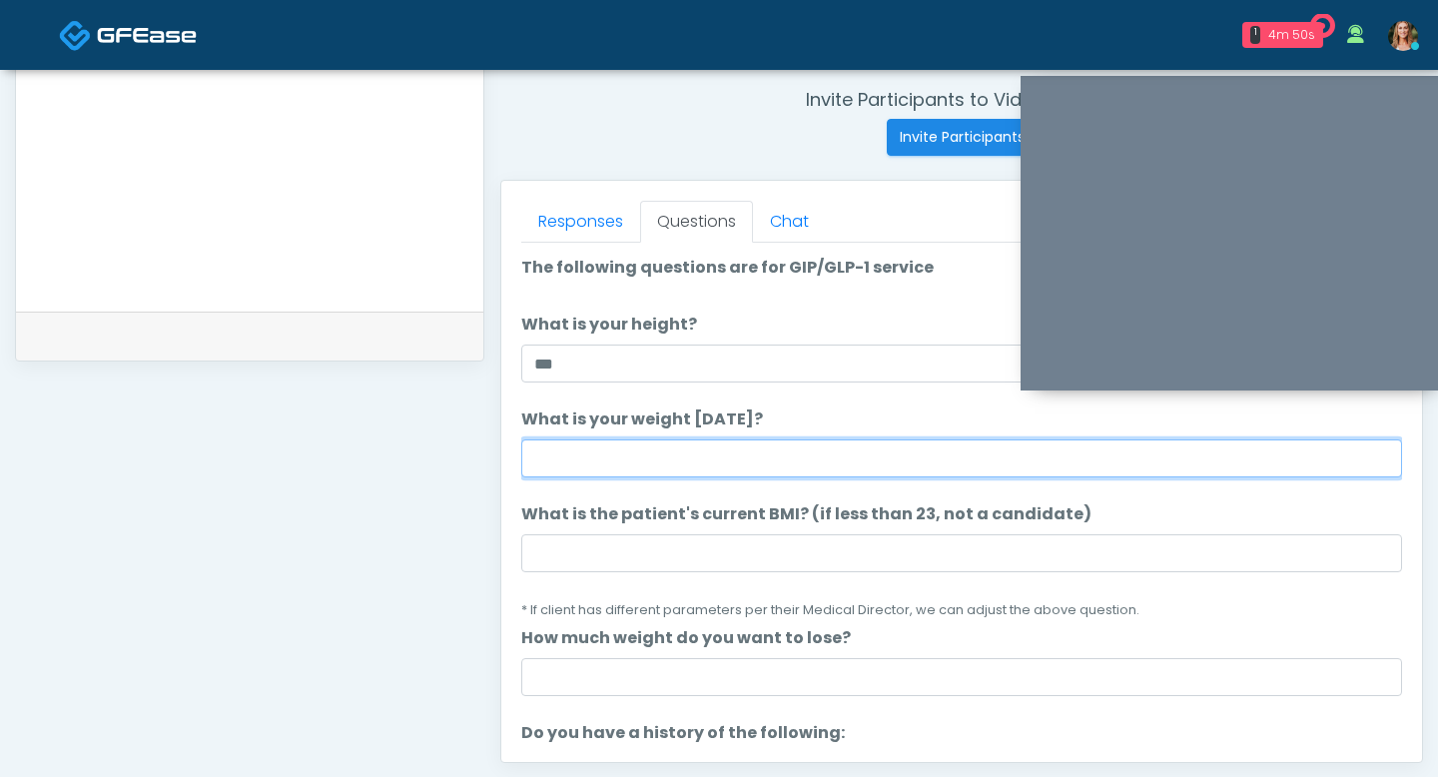
click at [552, 459] on input "What is your weight today?" at bounding box center [961, 458] width 881 height 38
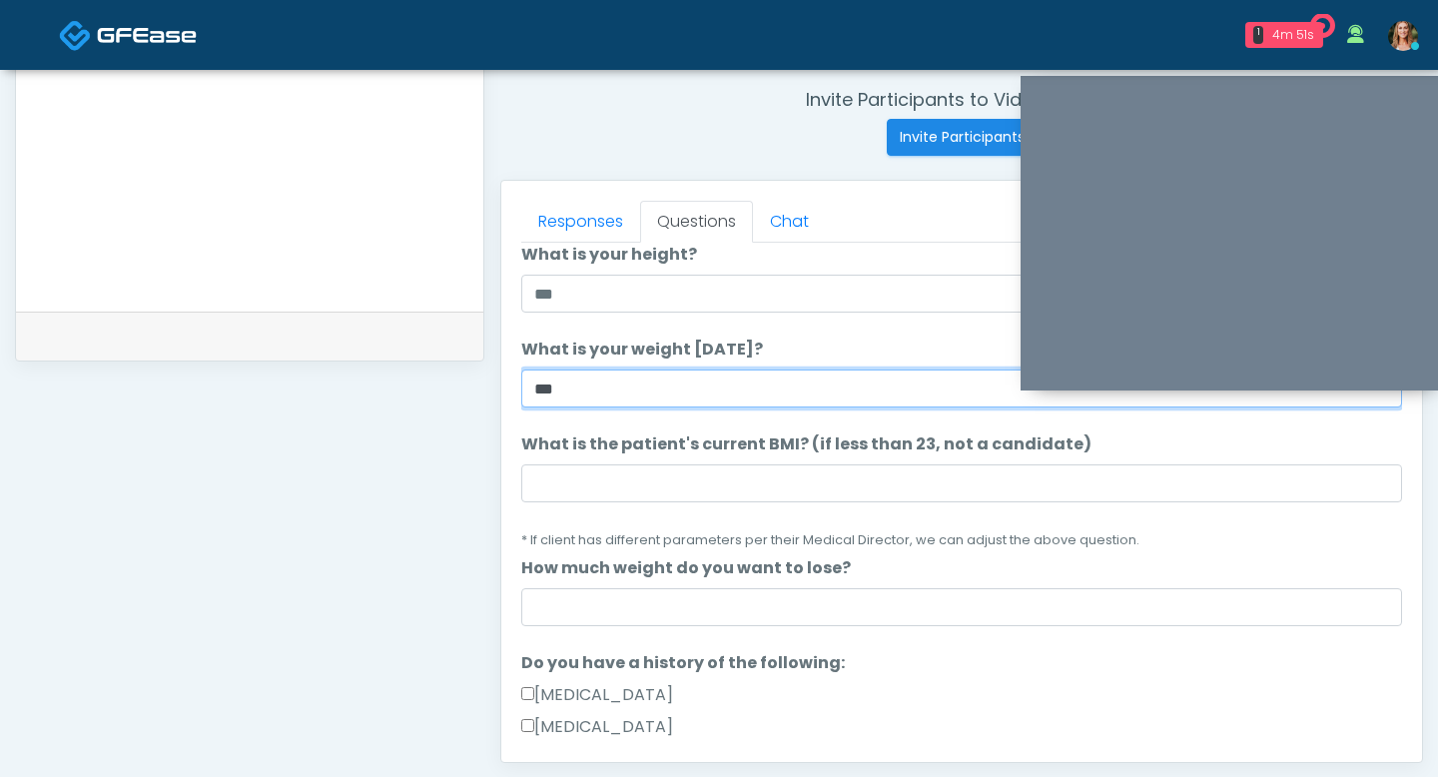
scroll to position [75, 0]
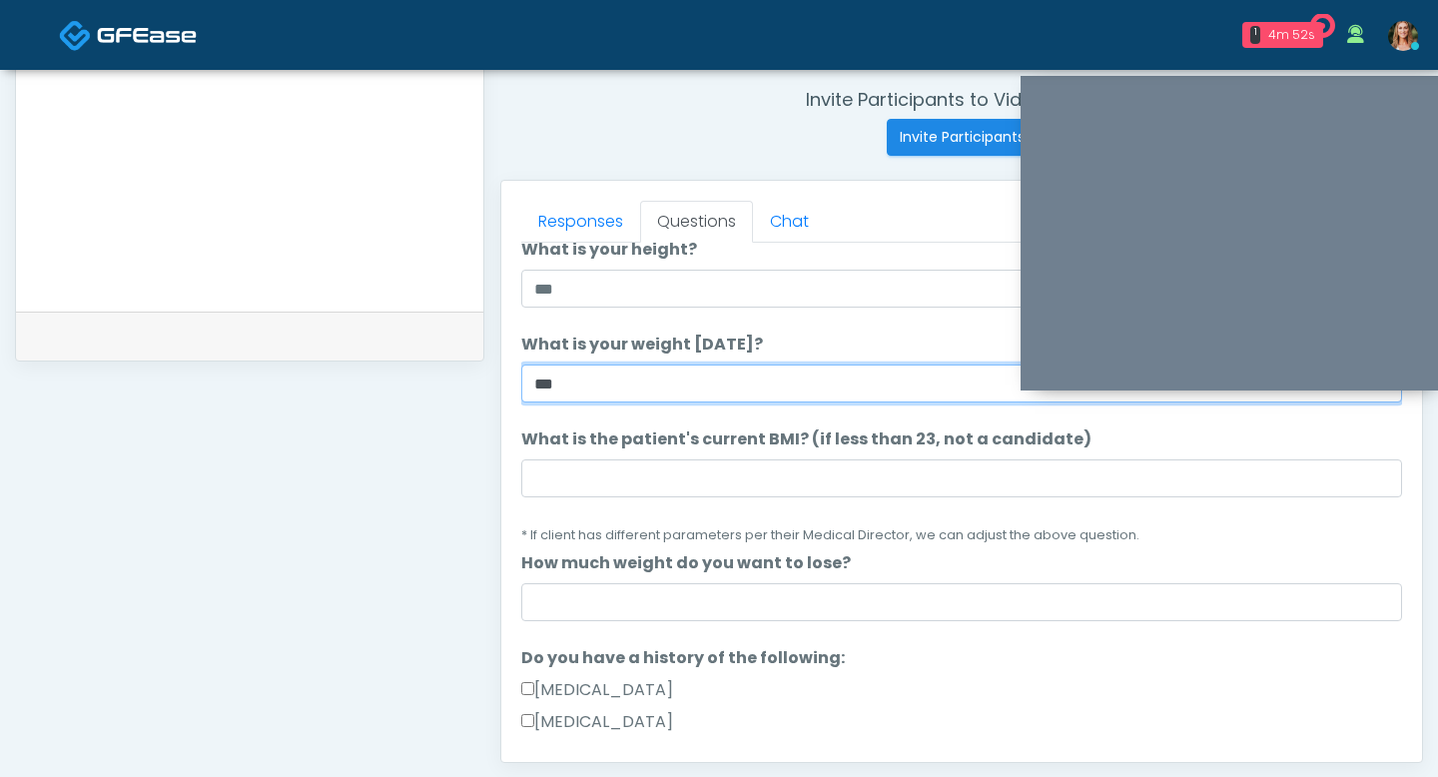
type input "***"
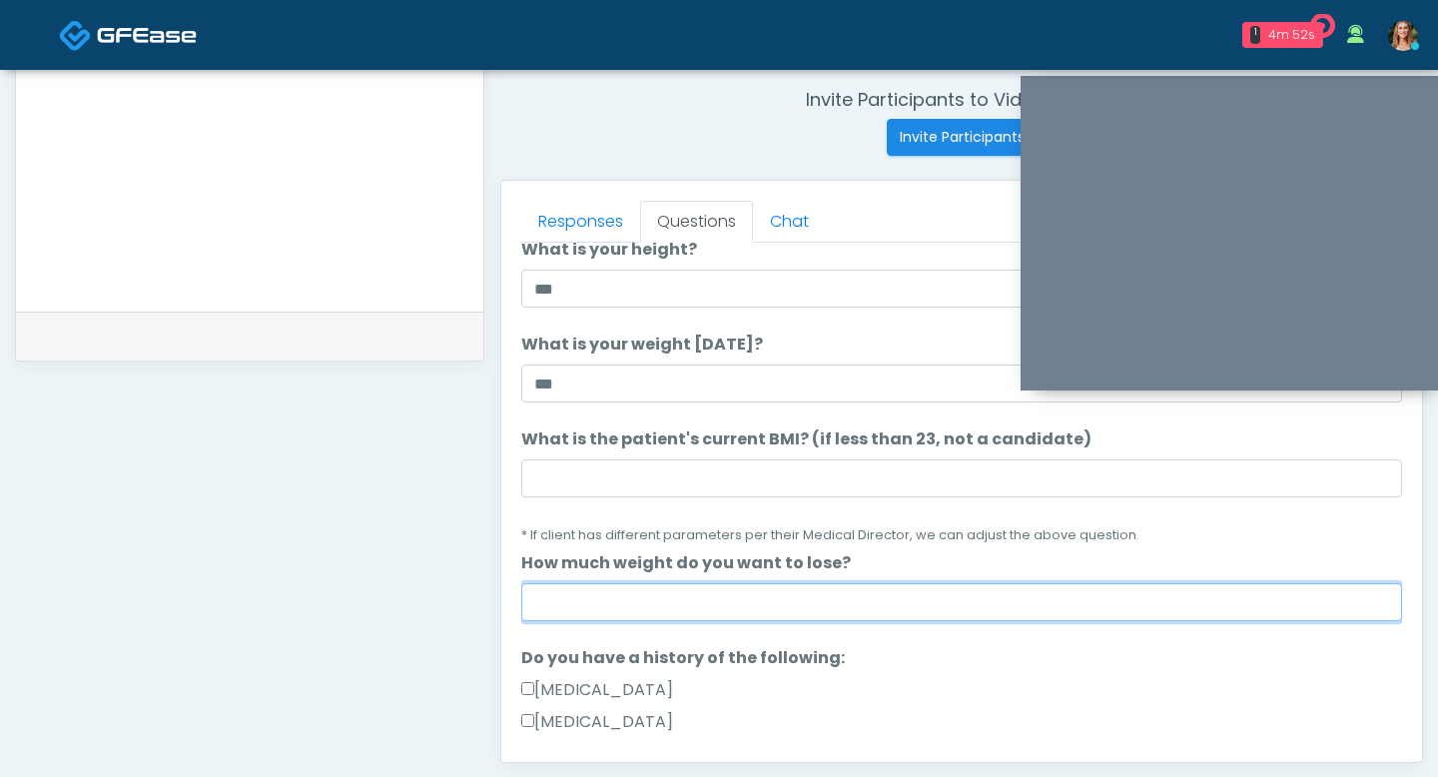
click at [587, 602] on input "How much weight do you want to lose?" at bounding box center [961, 602] width 881 height 38
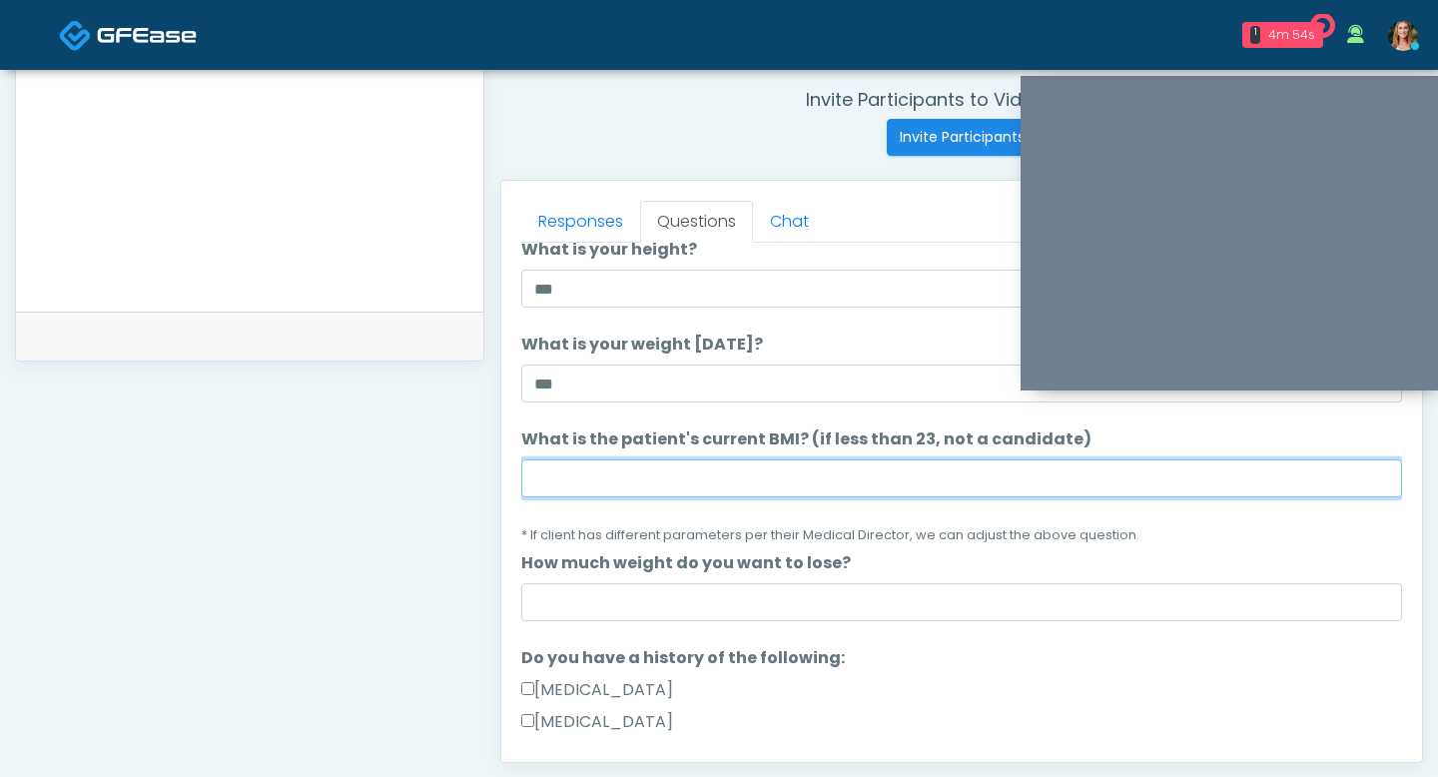
click at [603, 473] on input "What is the patient's current BMI? (if less than 23, not a candidate)" at bounding box center [961, 478] width 881 height 38
type input "***"
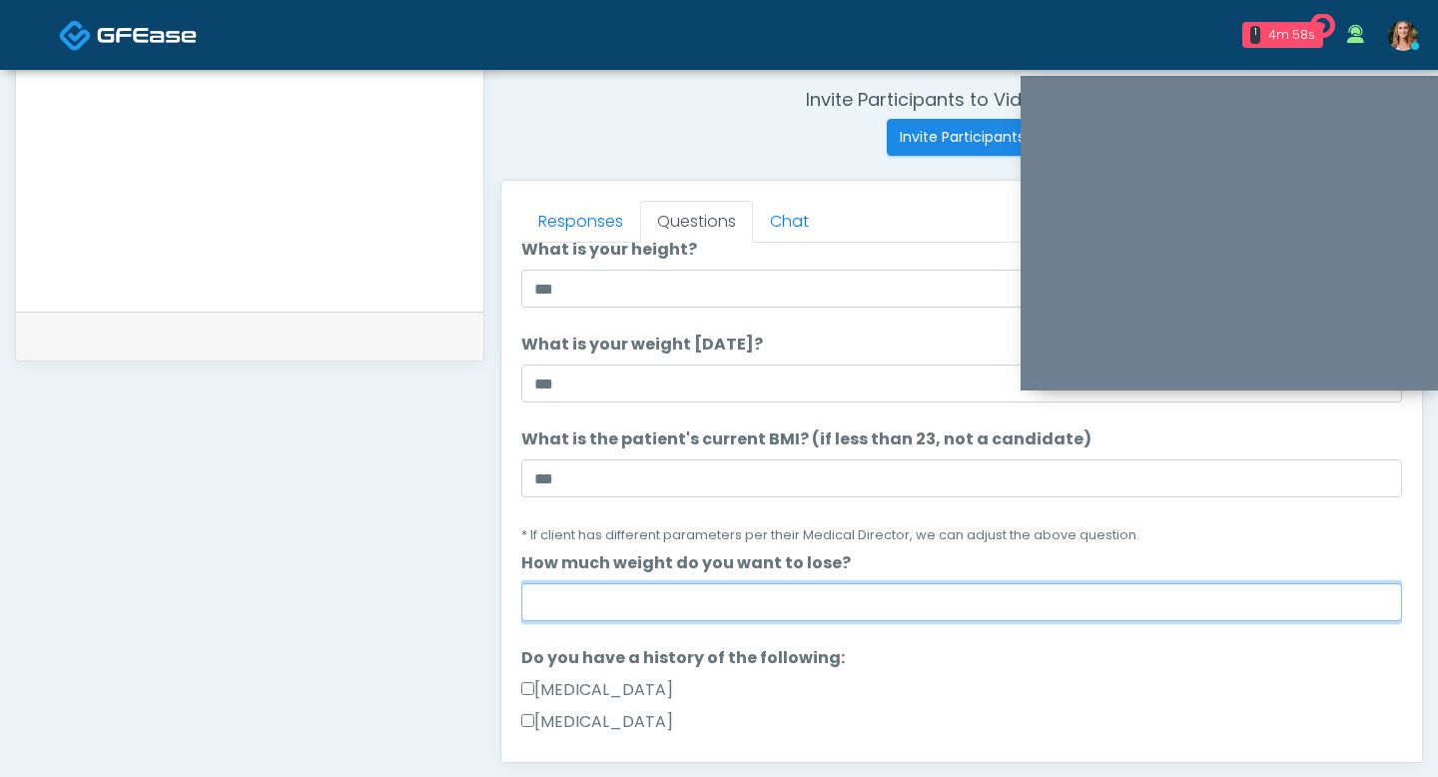
click at [635, 593] on input "How much weight do you want to lose?" at bounding box center [961, 602] width 881 height 38
type input "*"
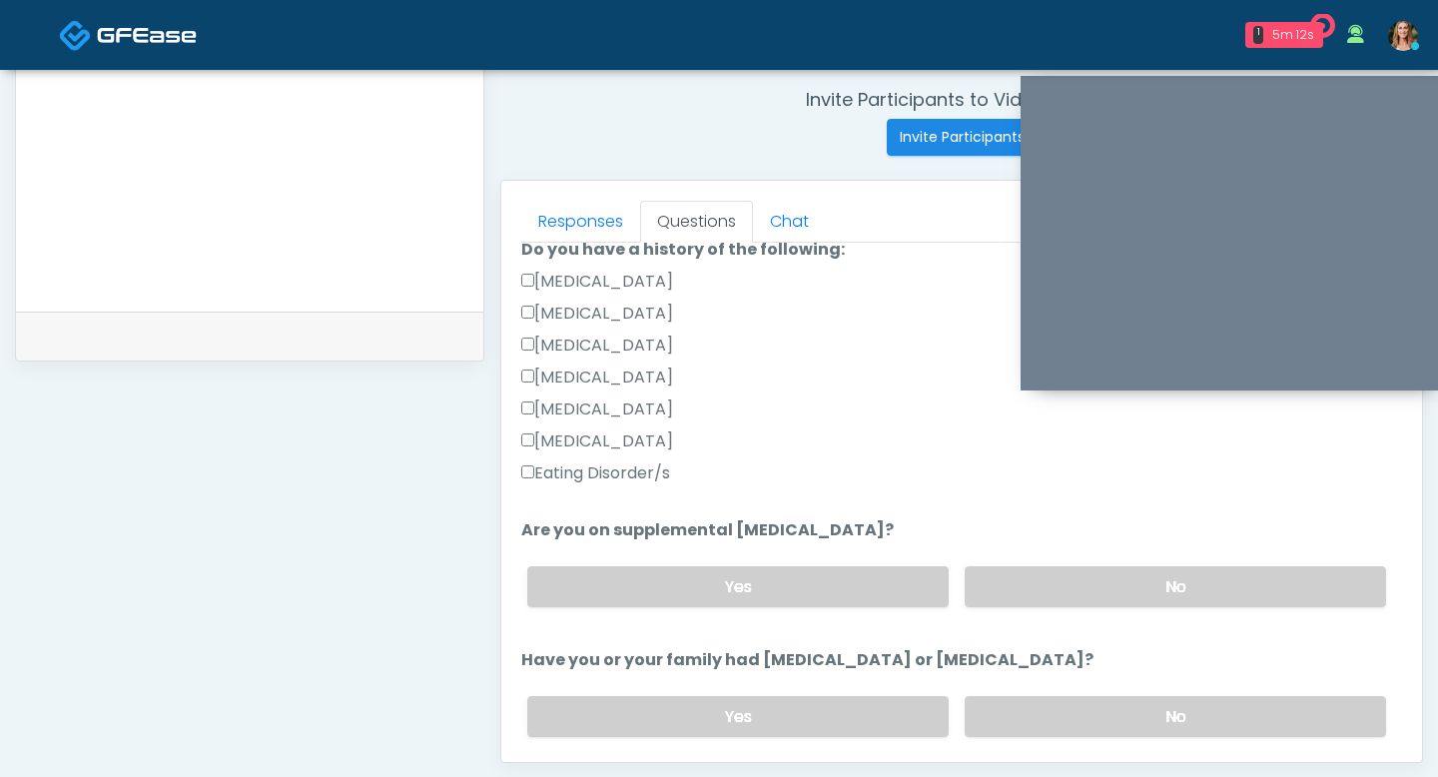
scroll to position [487, 0]
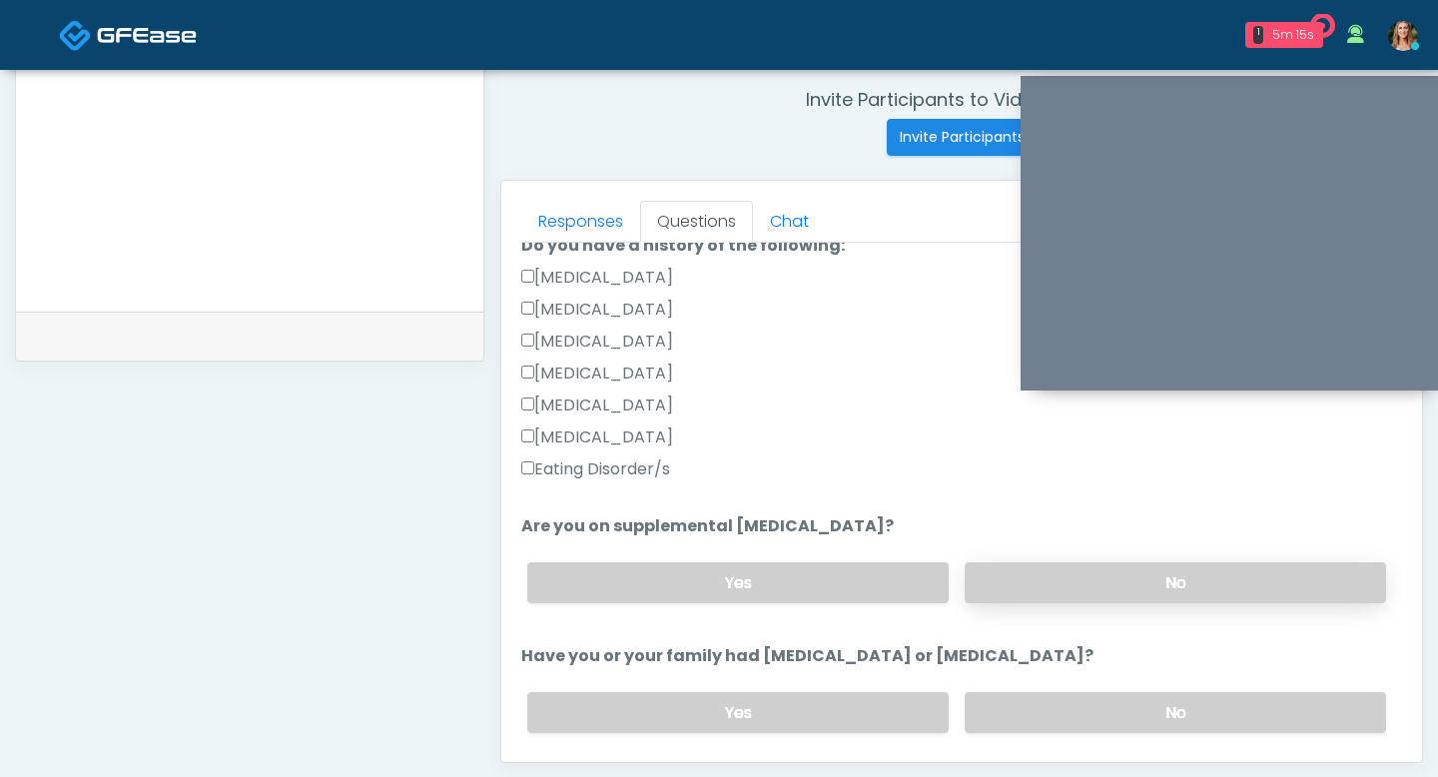
type input "***"
click at [1036, 583] on label "No" at bounding box center [1175, 582] width 421 height 41
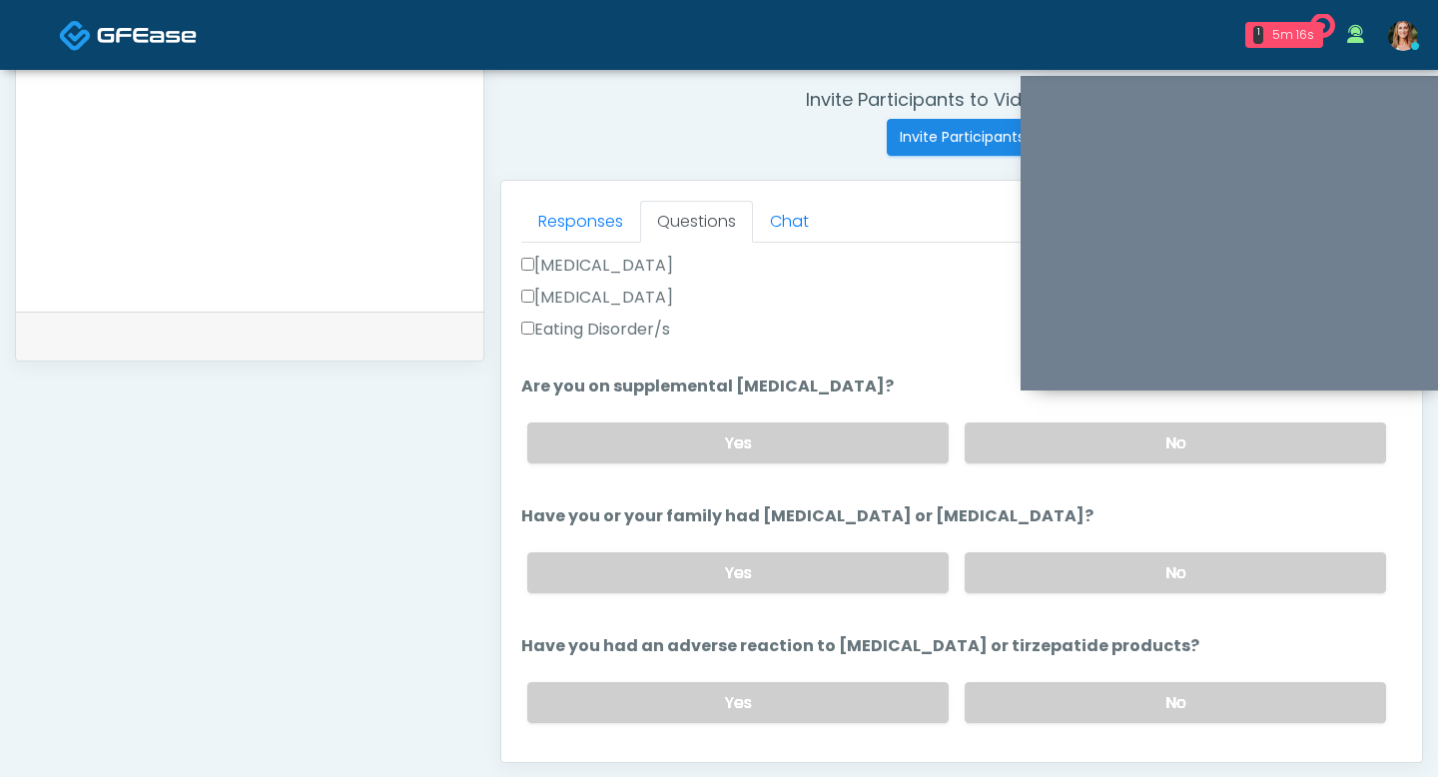
scroll to position [631, 0]
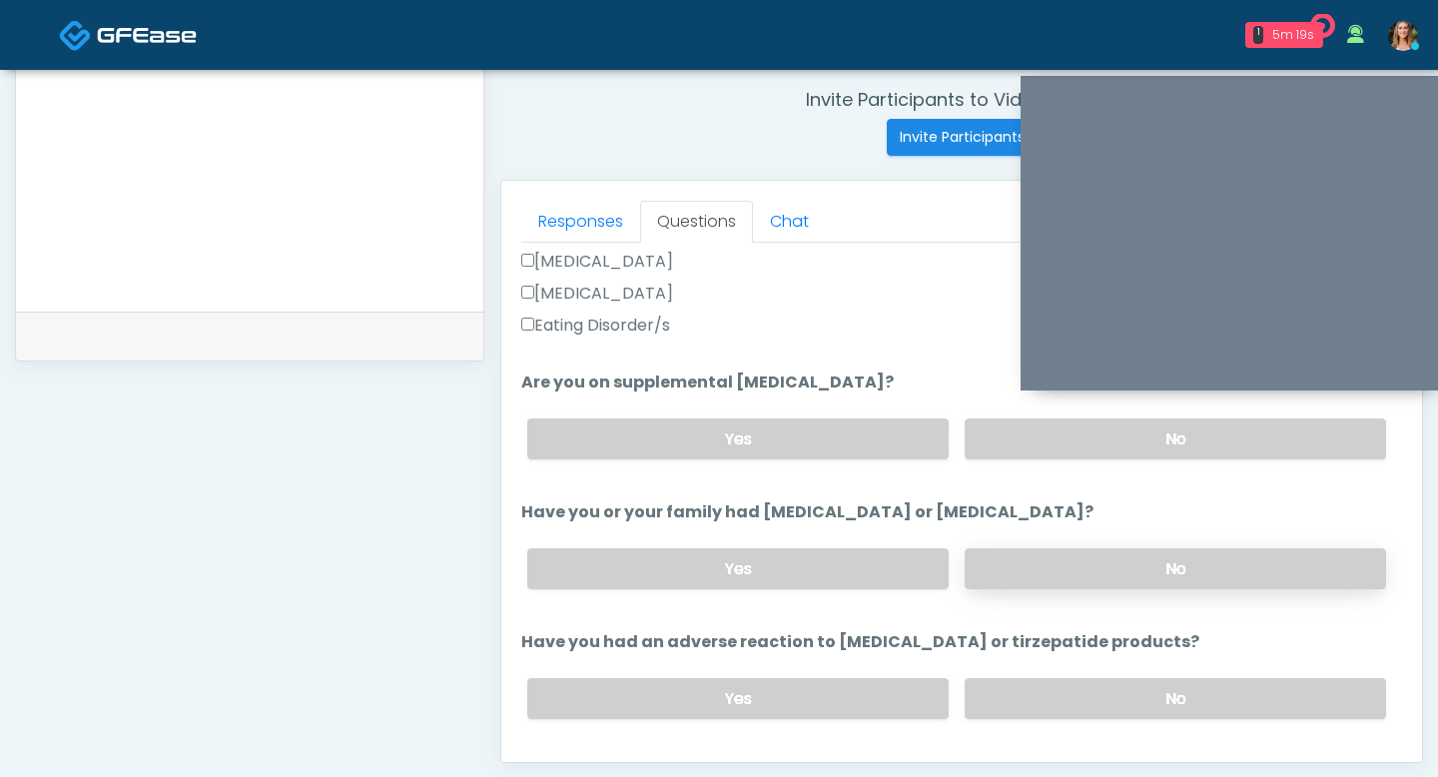
click at [1019, 548] on label "No" at bounding box center [1175, 568] width 421 height 41
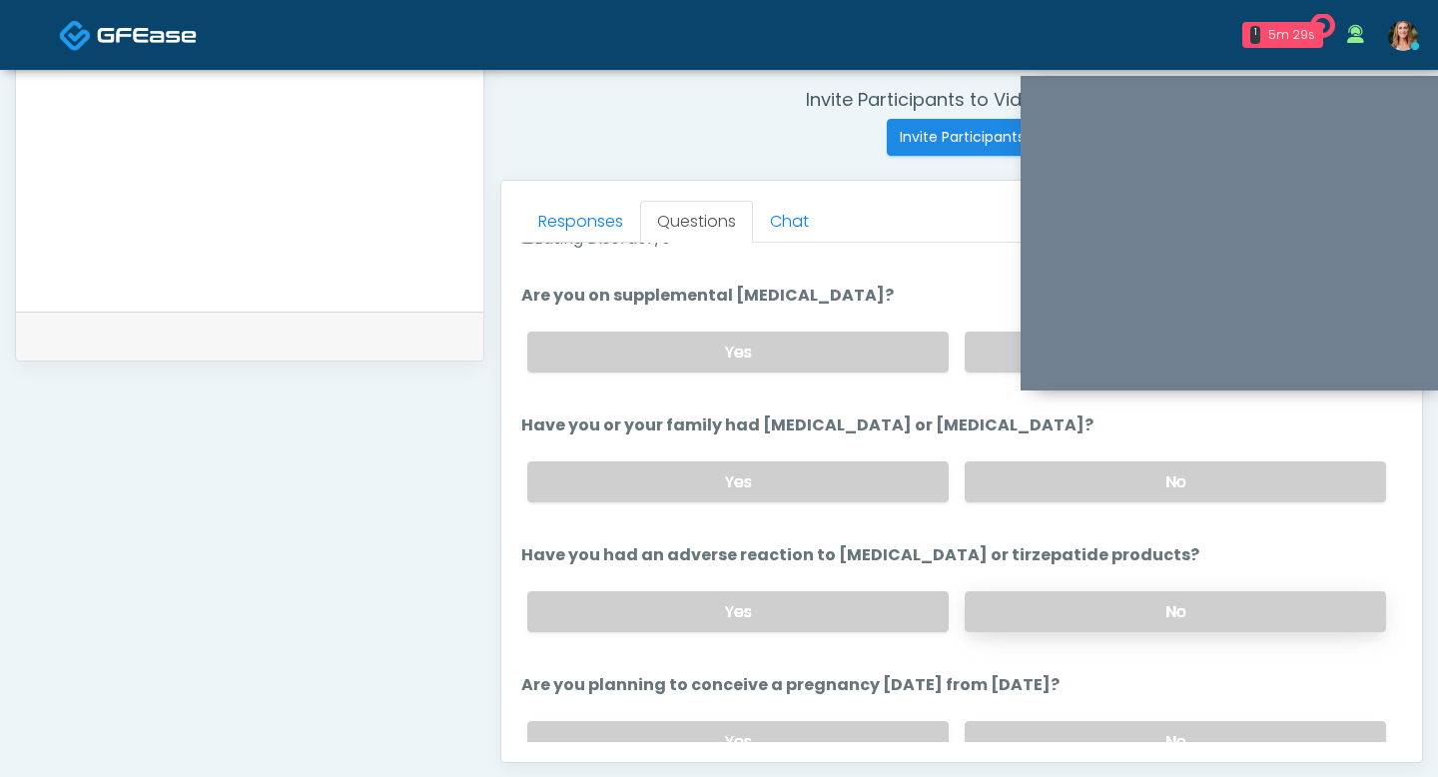
click at [1092, 618] on label "No" at bounding box center [1175, 611] width 421 height 41
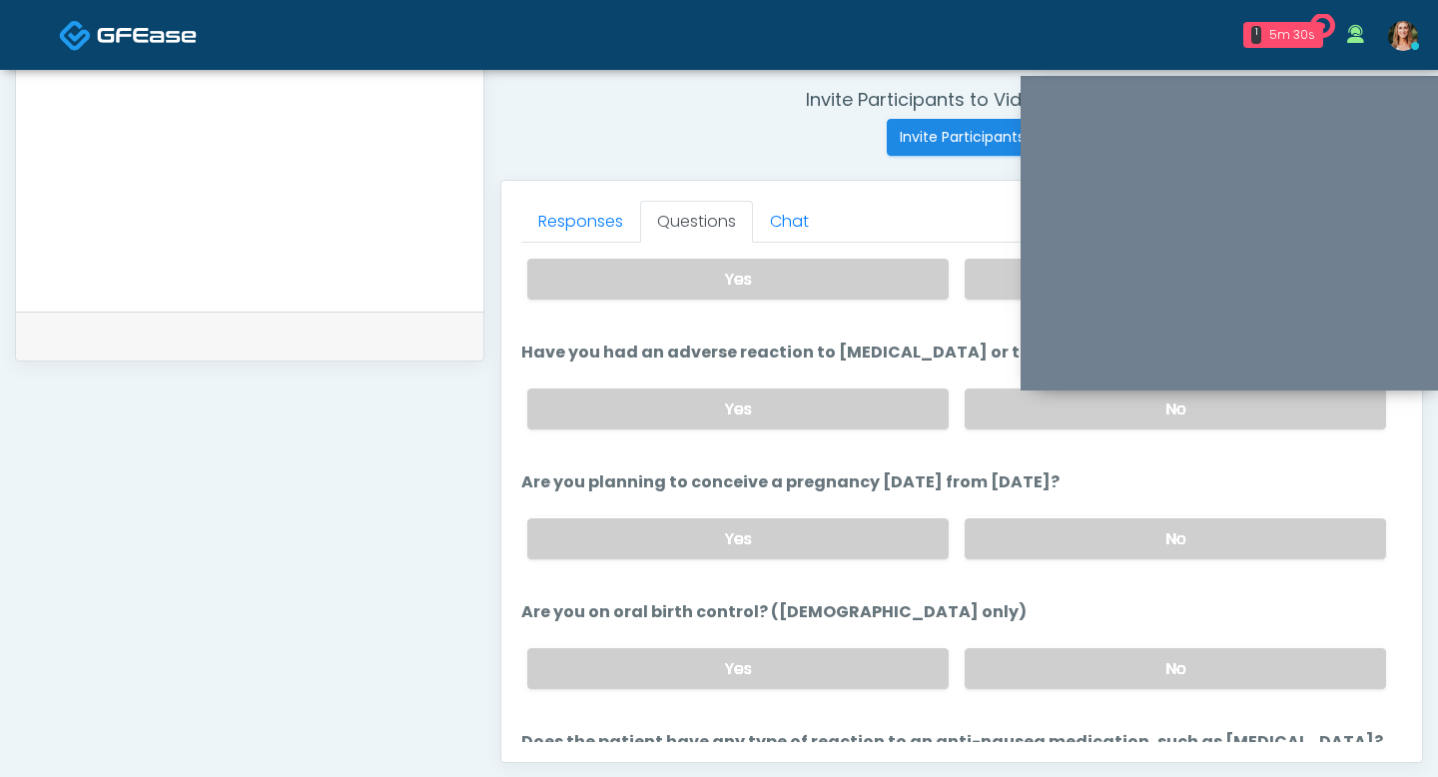
scroll to position [928, 0]
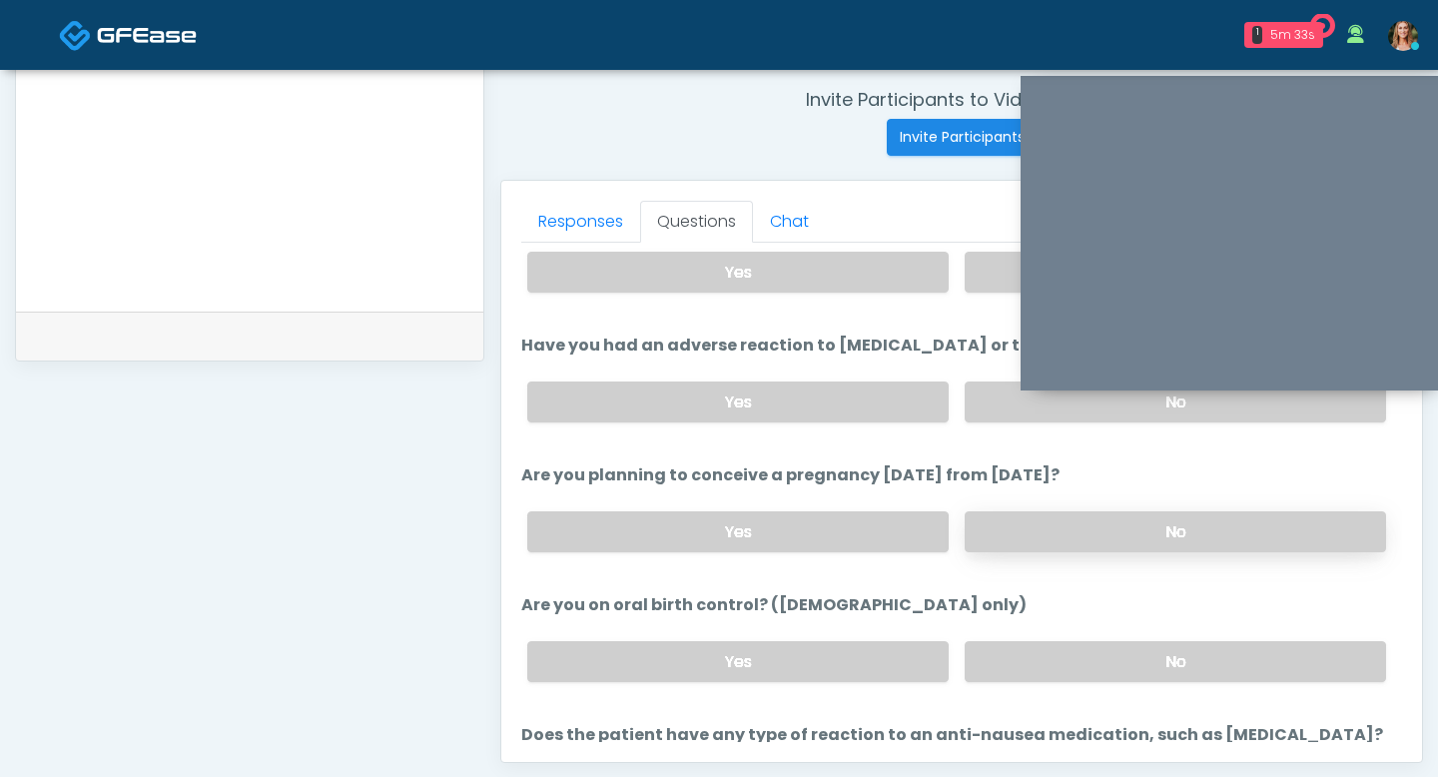
click at [1030, 522] on label "No" at bounding box center [1175, 531] width 421 height 41
click at [1041, 653] on label "No" at bounding box center [1175, 661] width 421 height 41
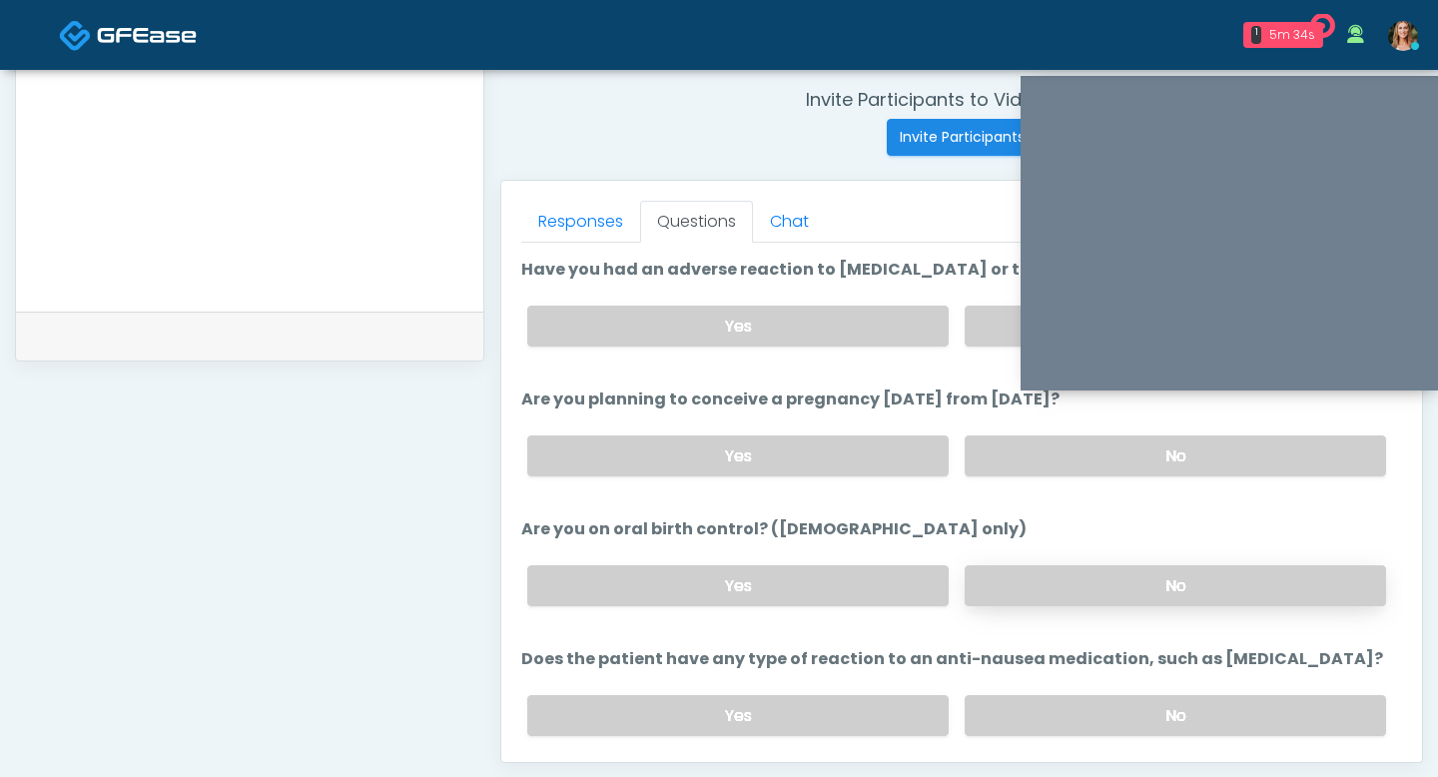
scroll to position [1070, 0]
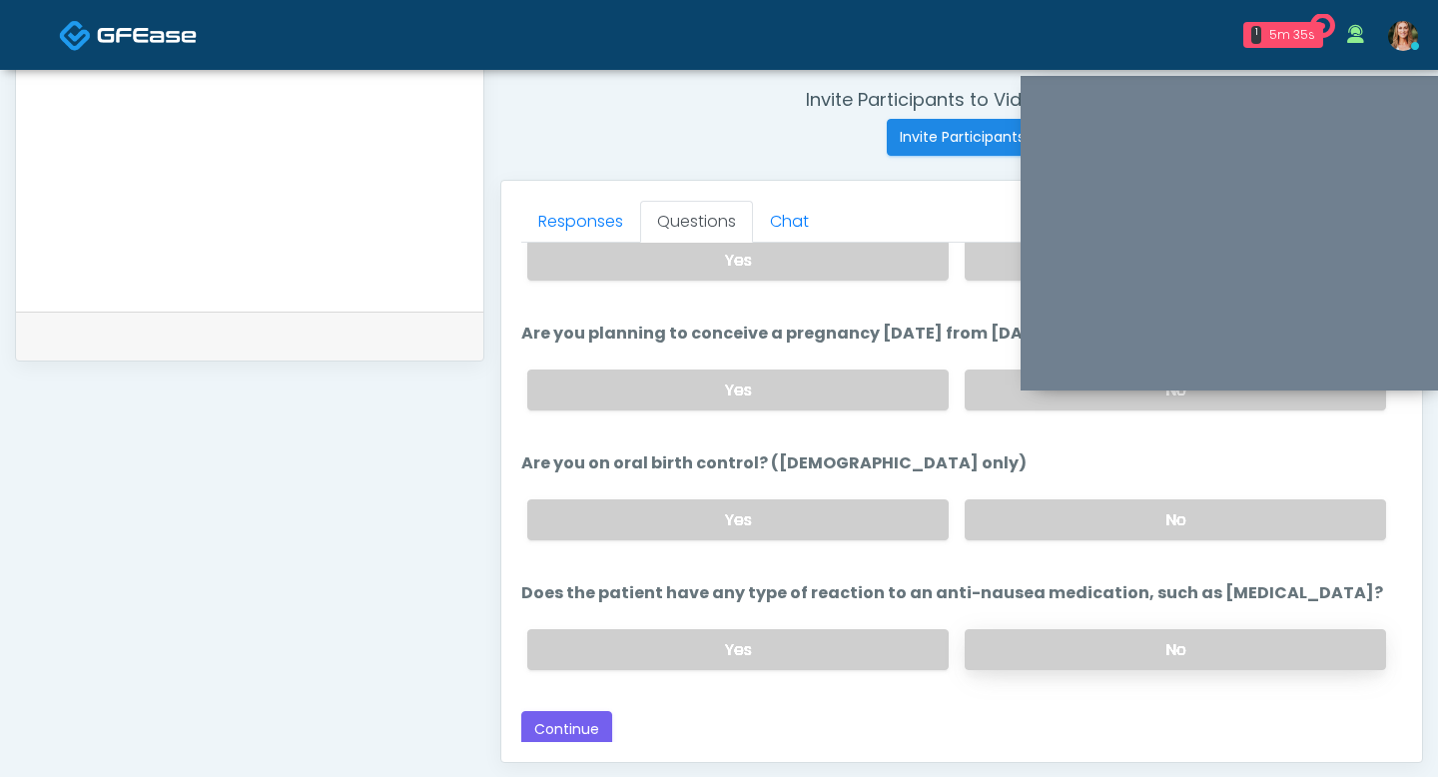
click at [1048, 651] on label "No" at bounding box center [1175, 649] width 421 height 41
click at [574, 723] on button "Continue" at bounding box center [566, 729] width 91 height 37
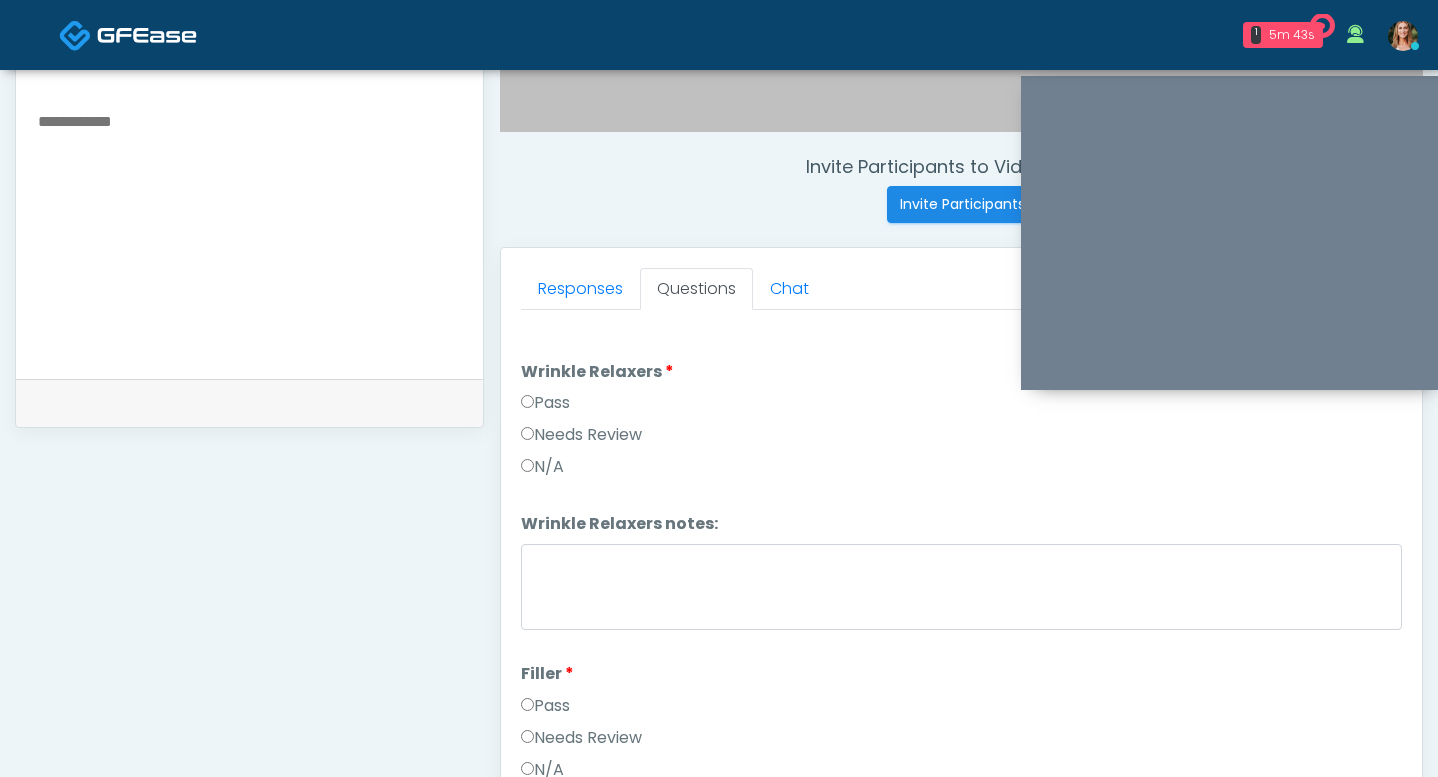
scroll to position [722, 0]
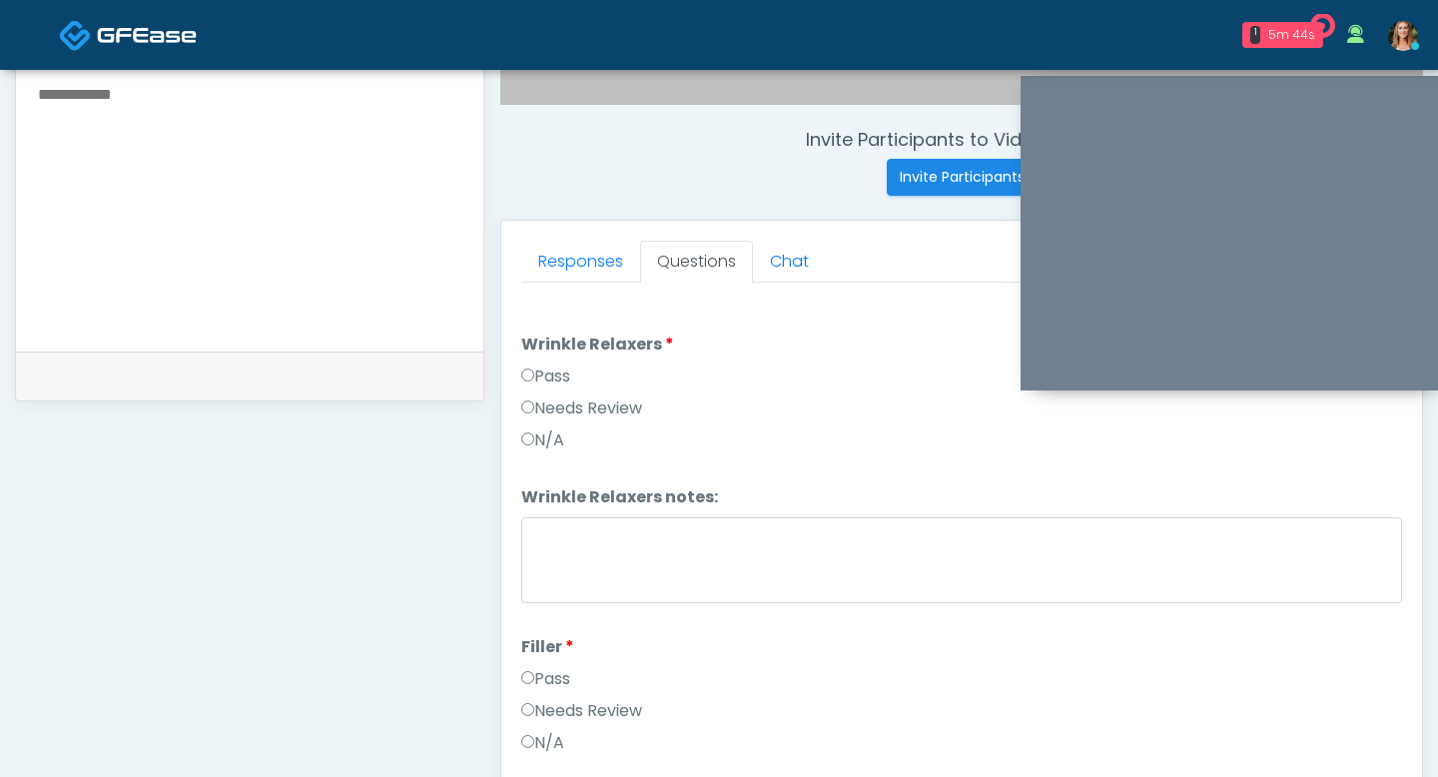
click at [542, 368] on label "Pass" at bounding box center [545, 377] width 49 height 24
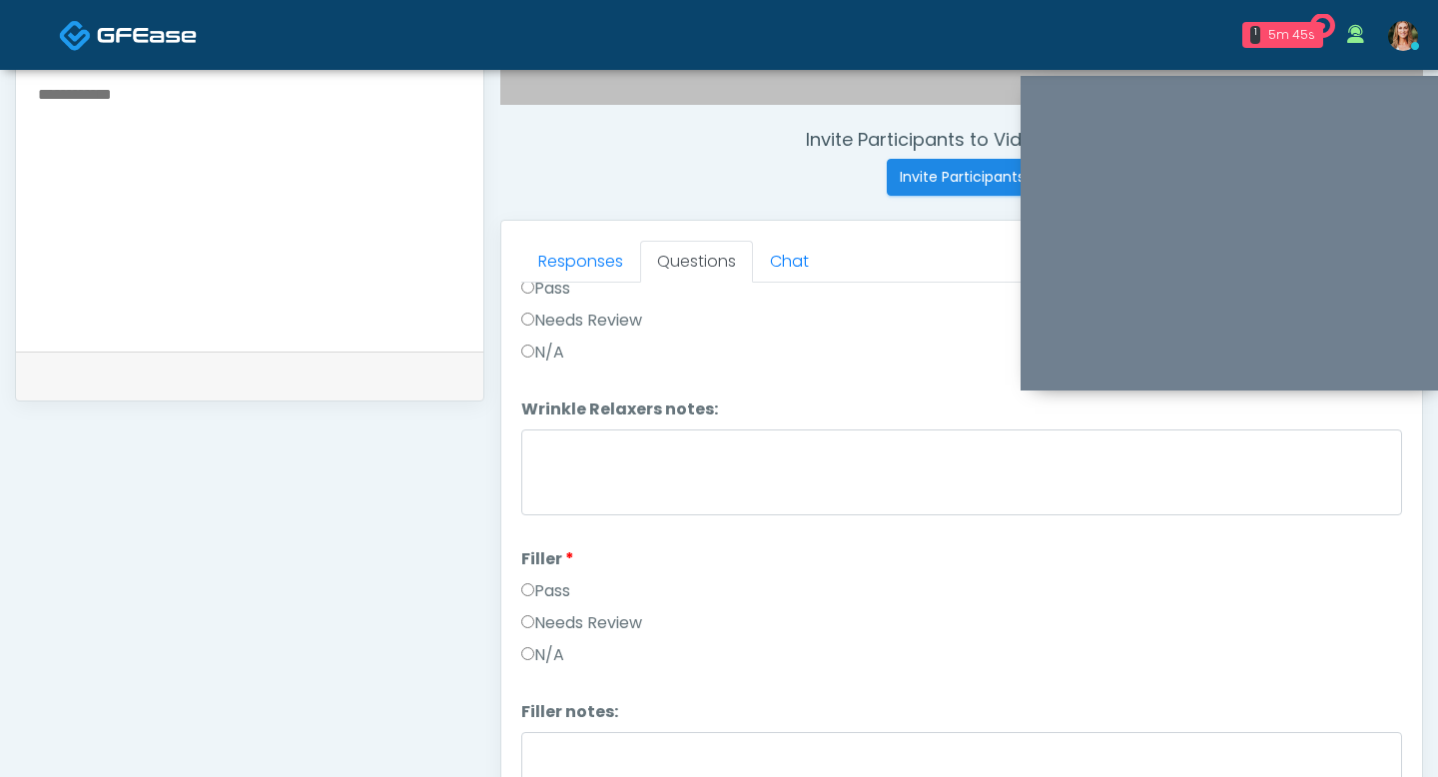
scroll to position [105, 0]
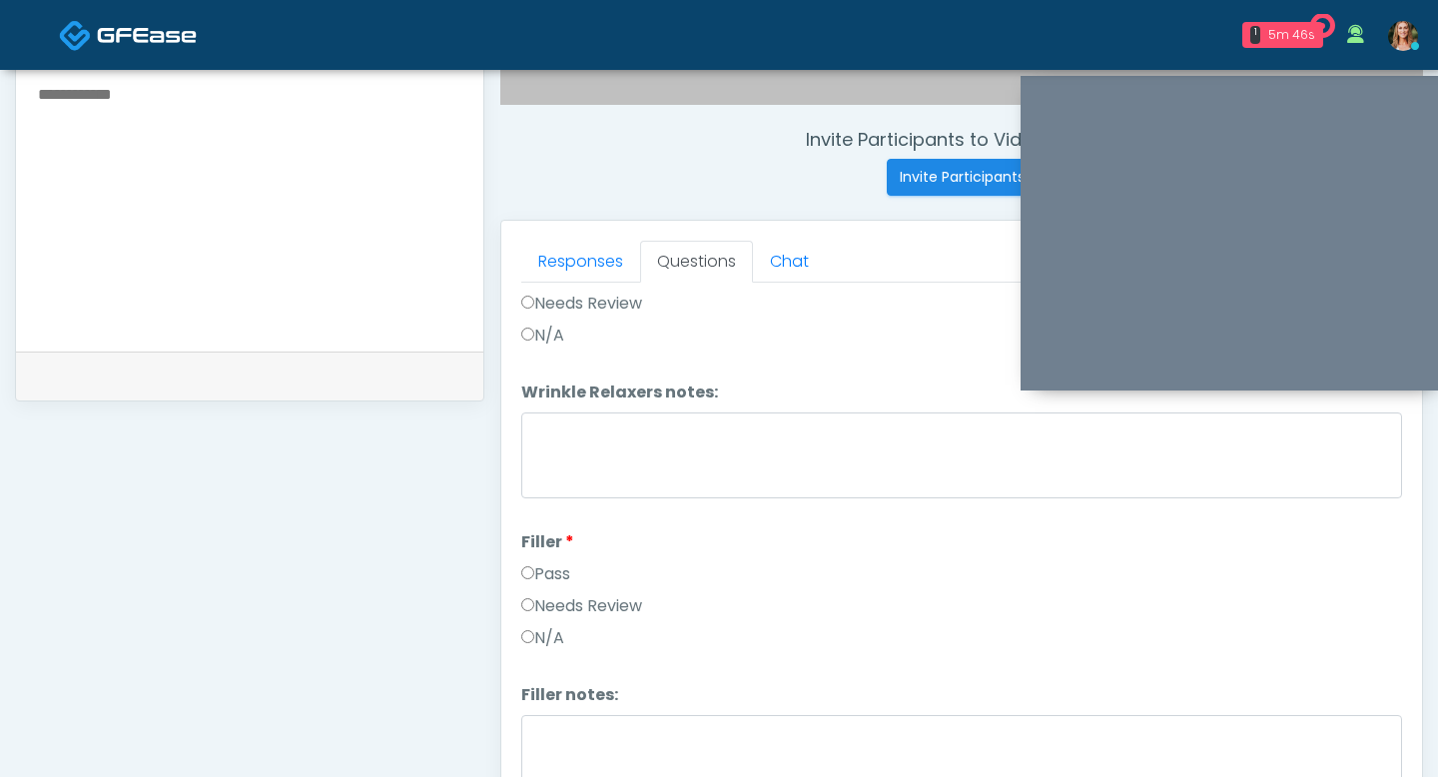
click at [546, 572] on label "Pass" at bounding box center [545, 574] width 49 height 24
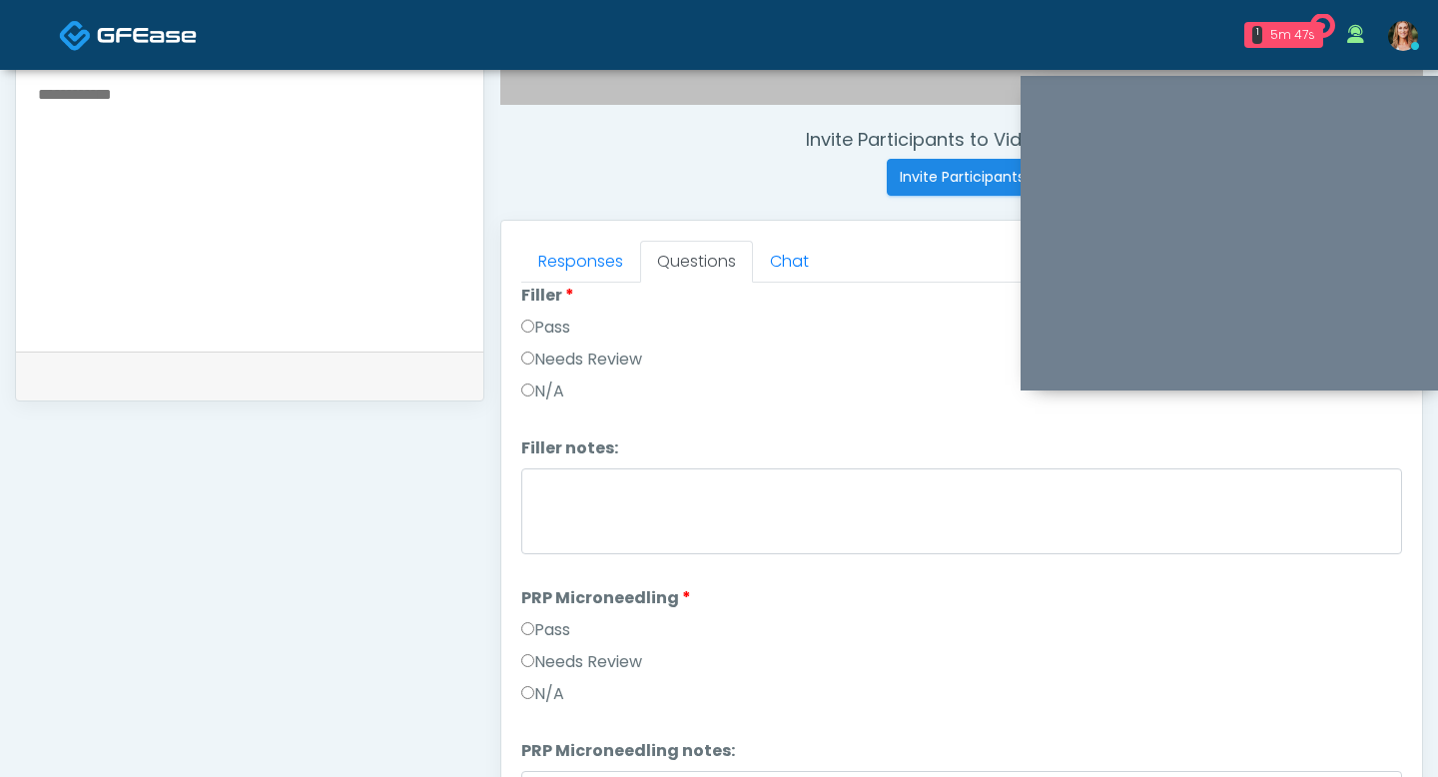
scroll to position [381, 0]
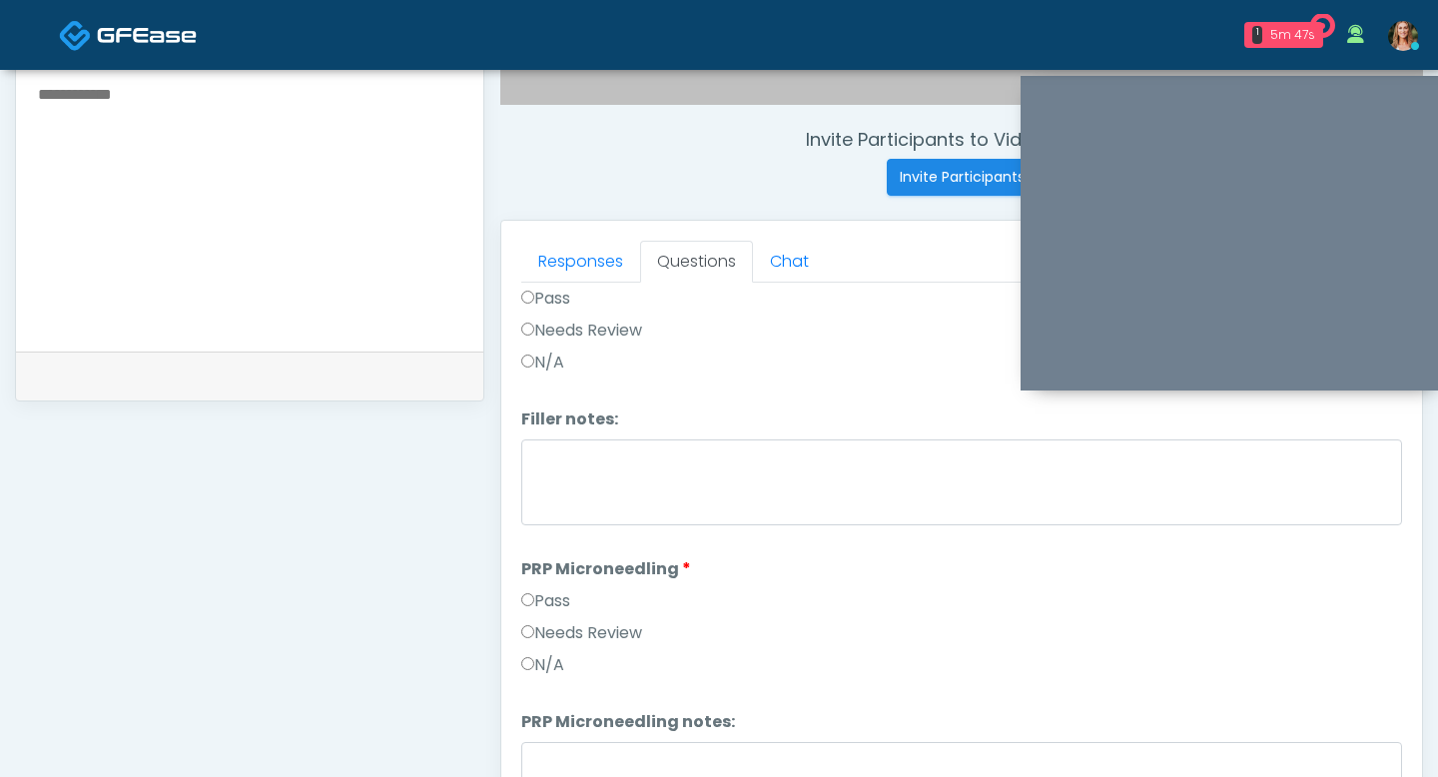
click at [554, 609] on label "Pass" at bounding box center [545, 601] width 49 height 24
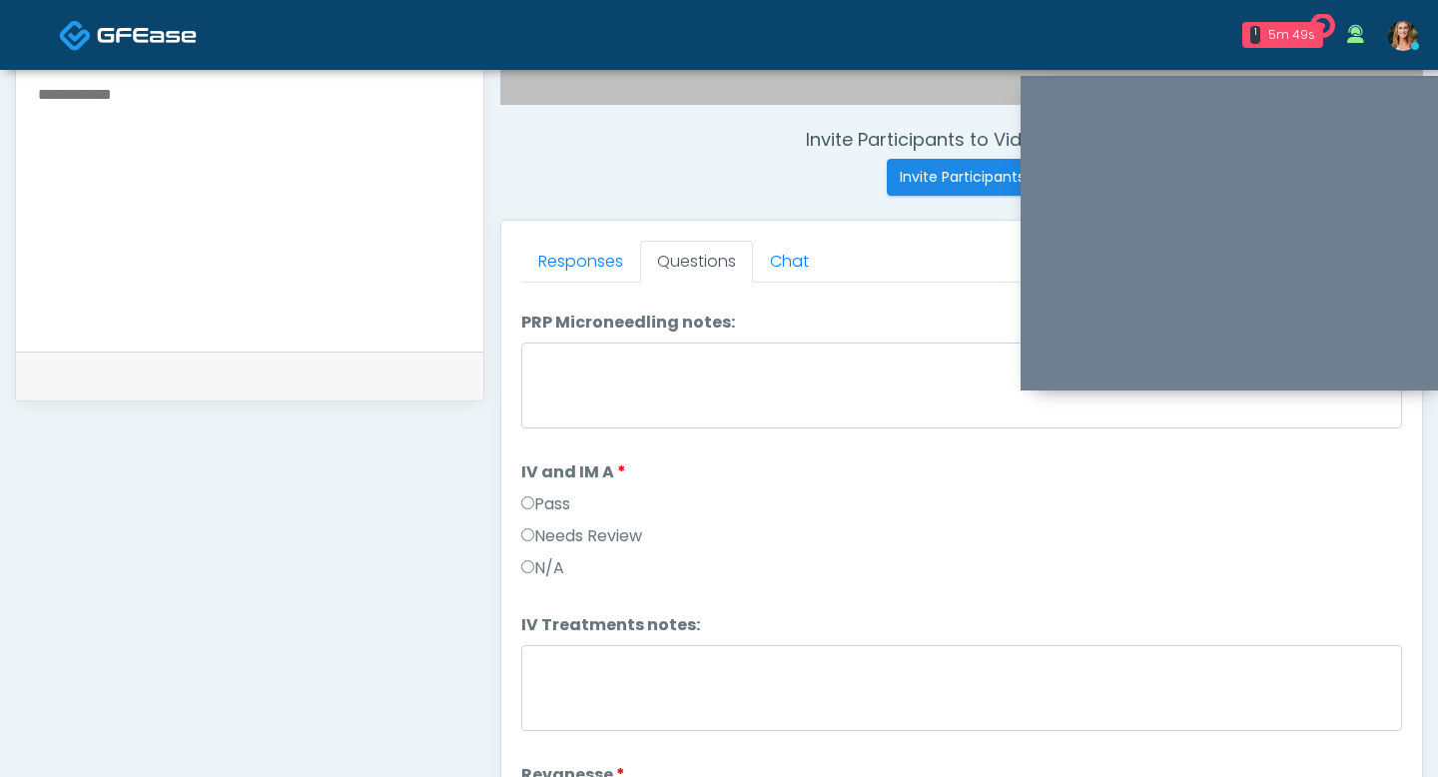
click at [535, 498] on label "Pass" at bounding box center [545, 504] width 49 height 24
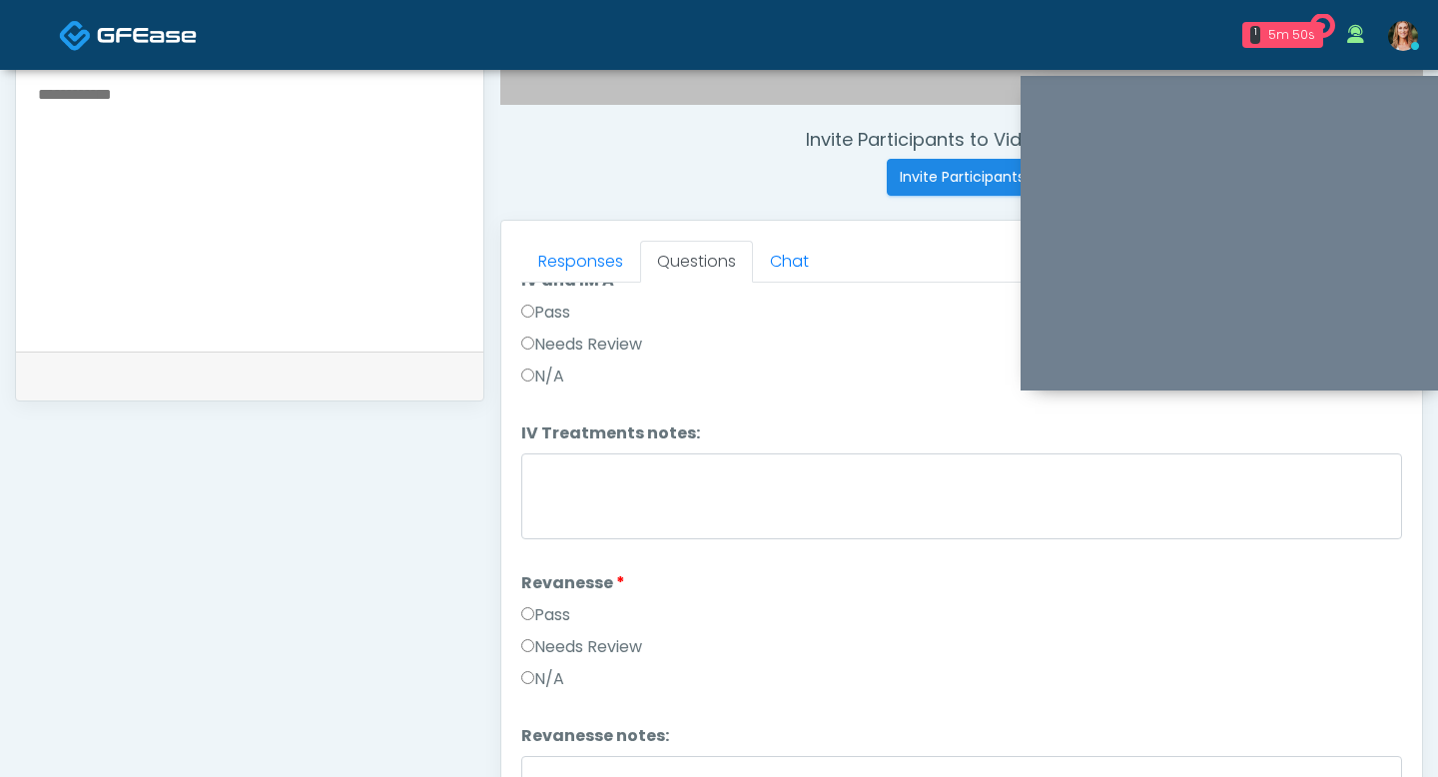
scroll to position [982, 0]
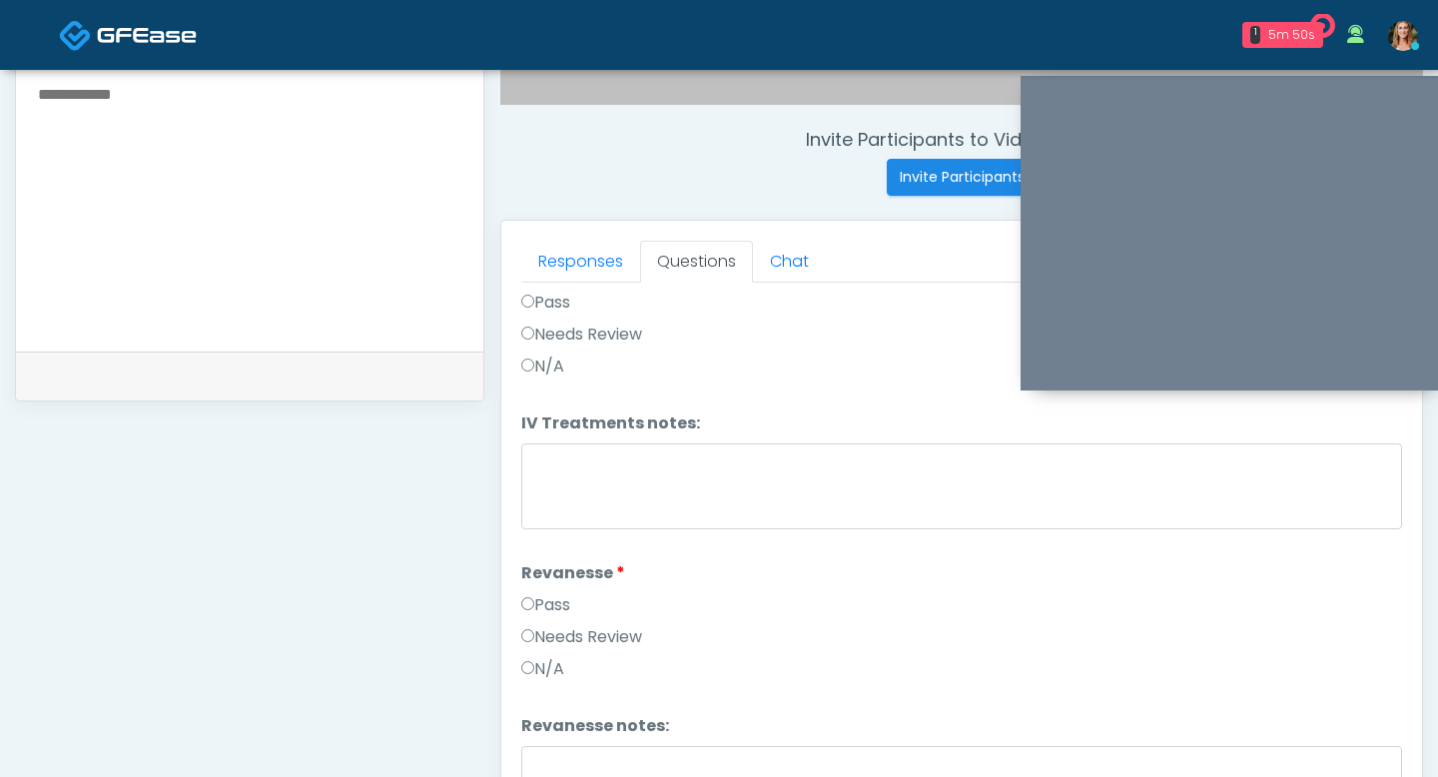
click at [547, 600] on label "Pass" at bounding box center [545, 605] width 49 height 24
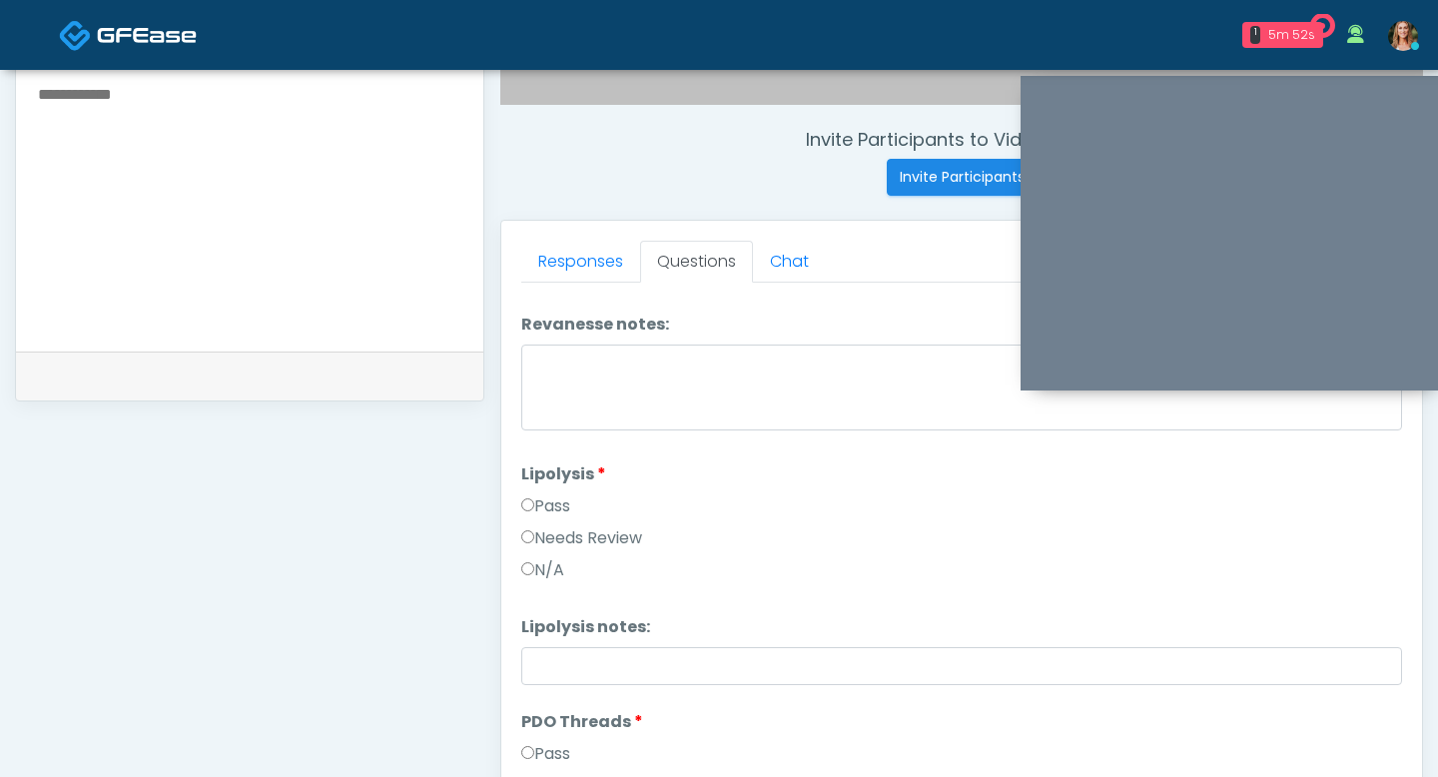
click at [536, 505] on label "Pass" at bounding box center [545, 506] width 49 height 24
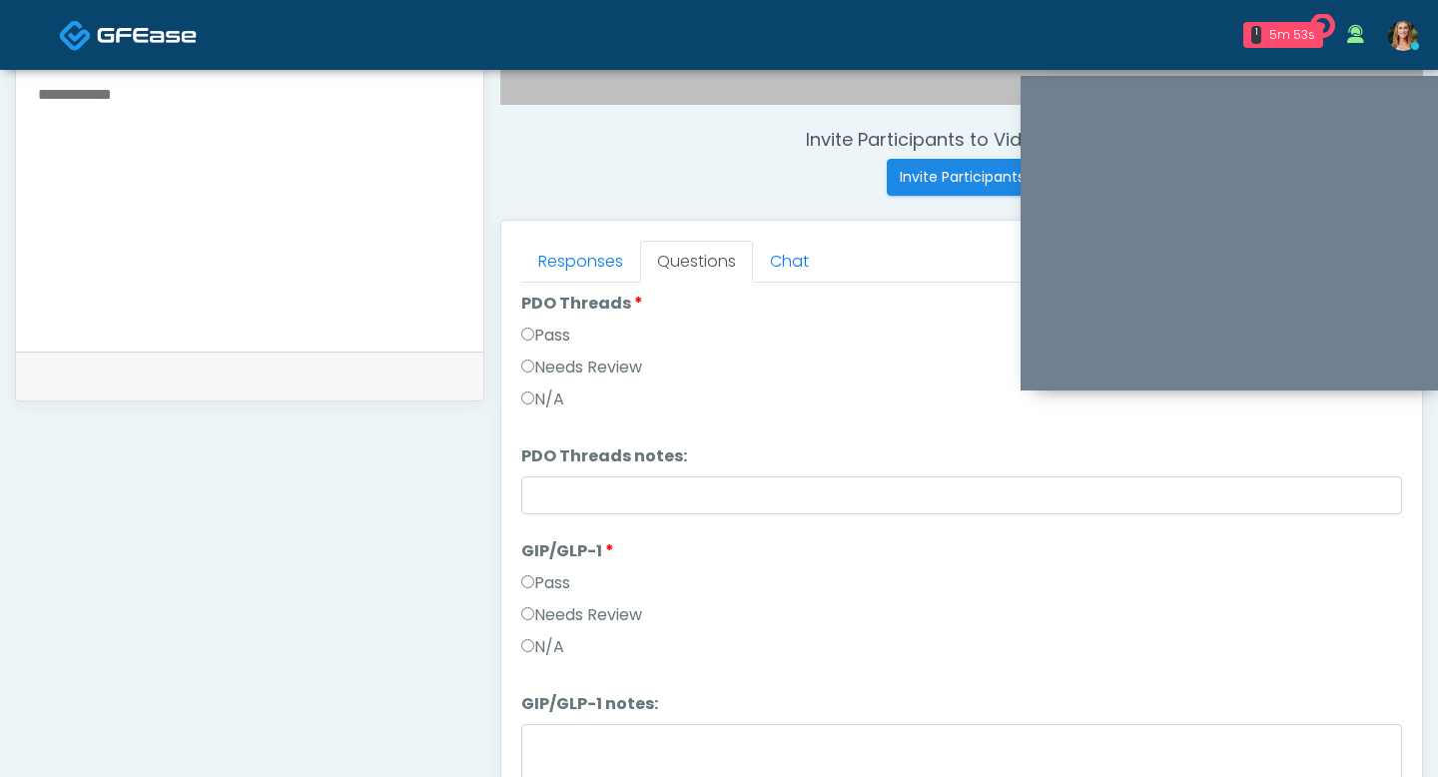
scroll to position [1896, 0]
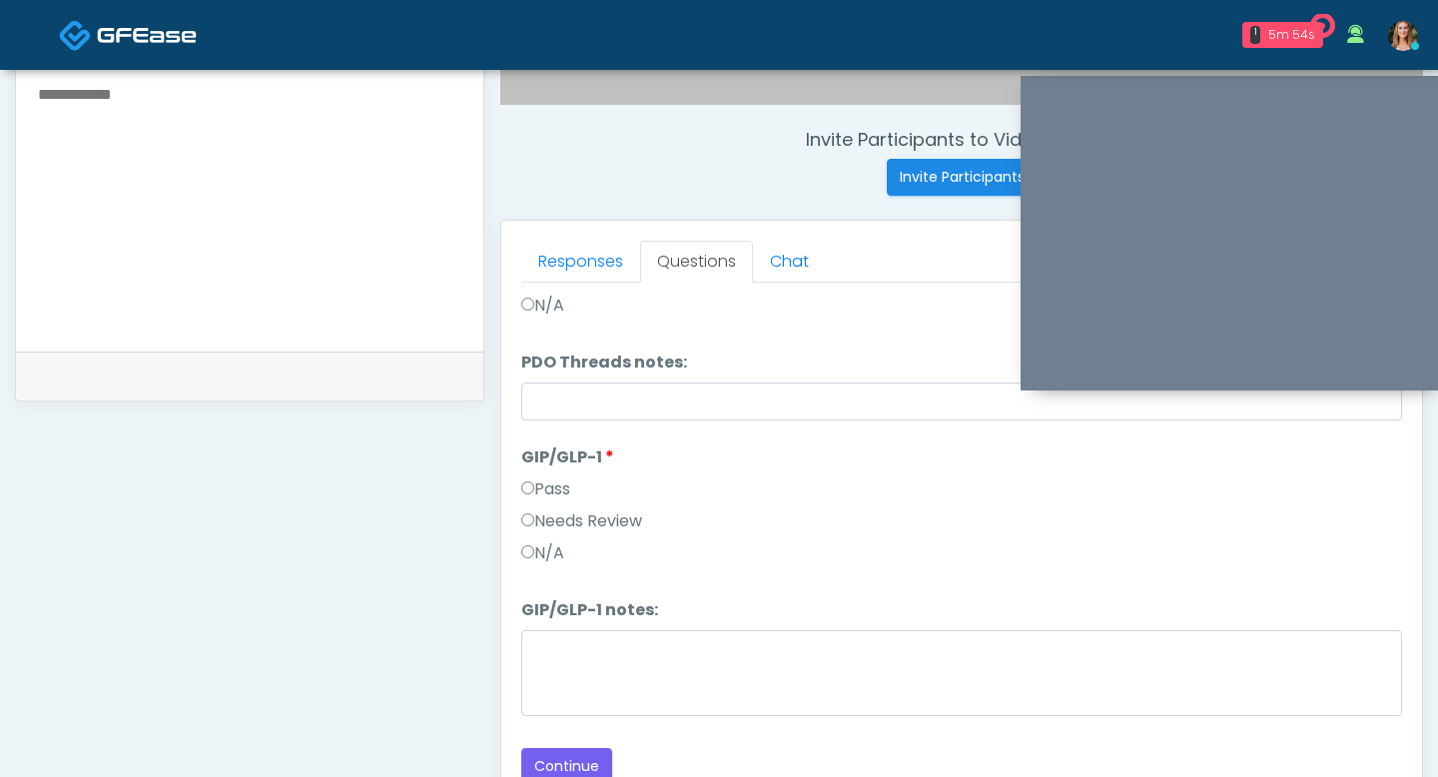
click at [535, 495] on label "Pass" at bounding box center [545, 489] width 49 height 24
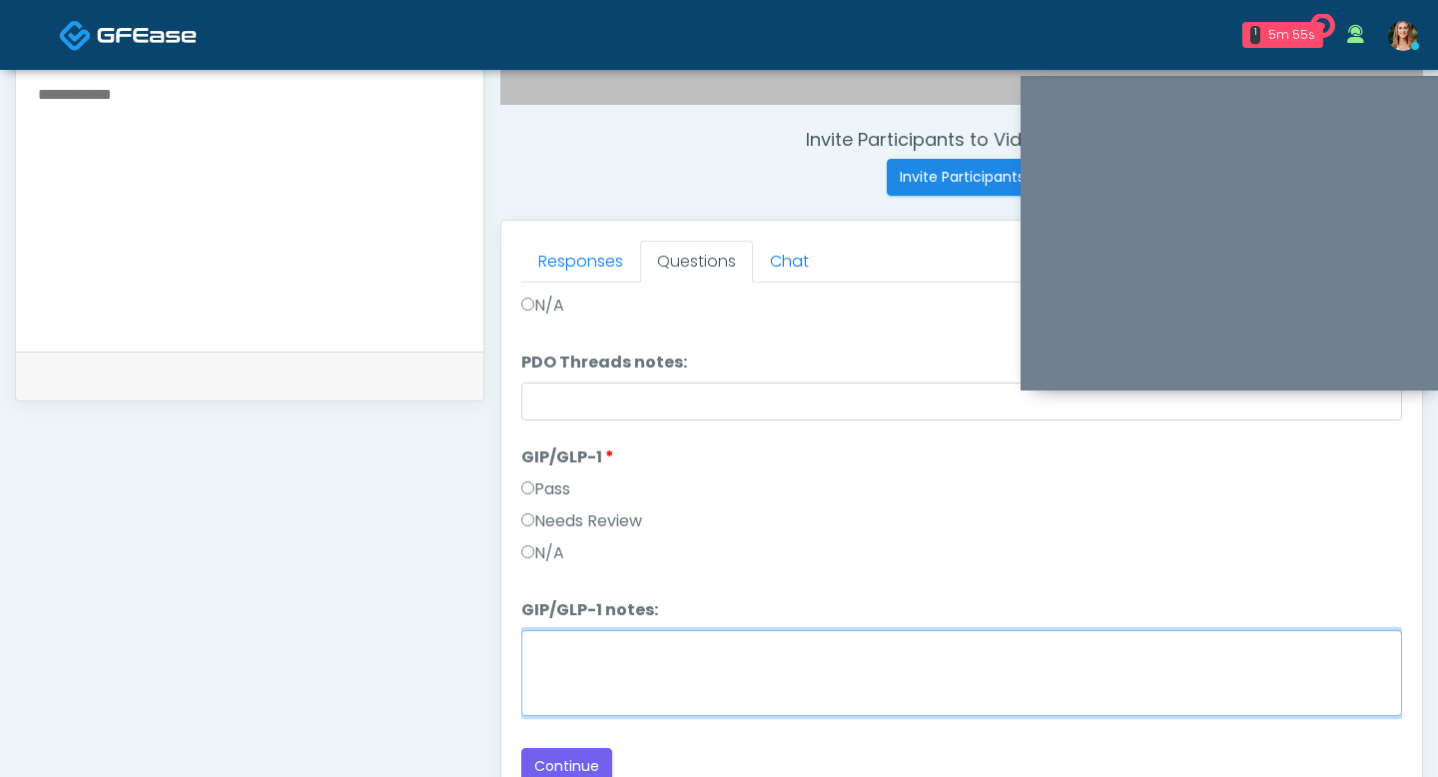
click at [557, 653] on textarea "GIP/GLP-1 notes:" at bounding box center [961, 673] width 881 height 86
type textarea "**********"
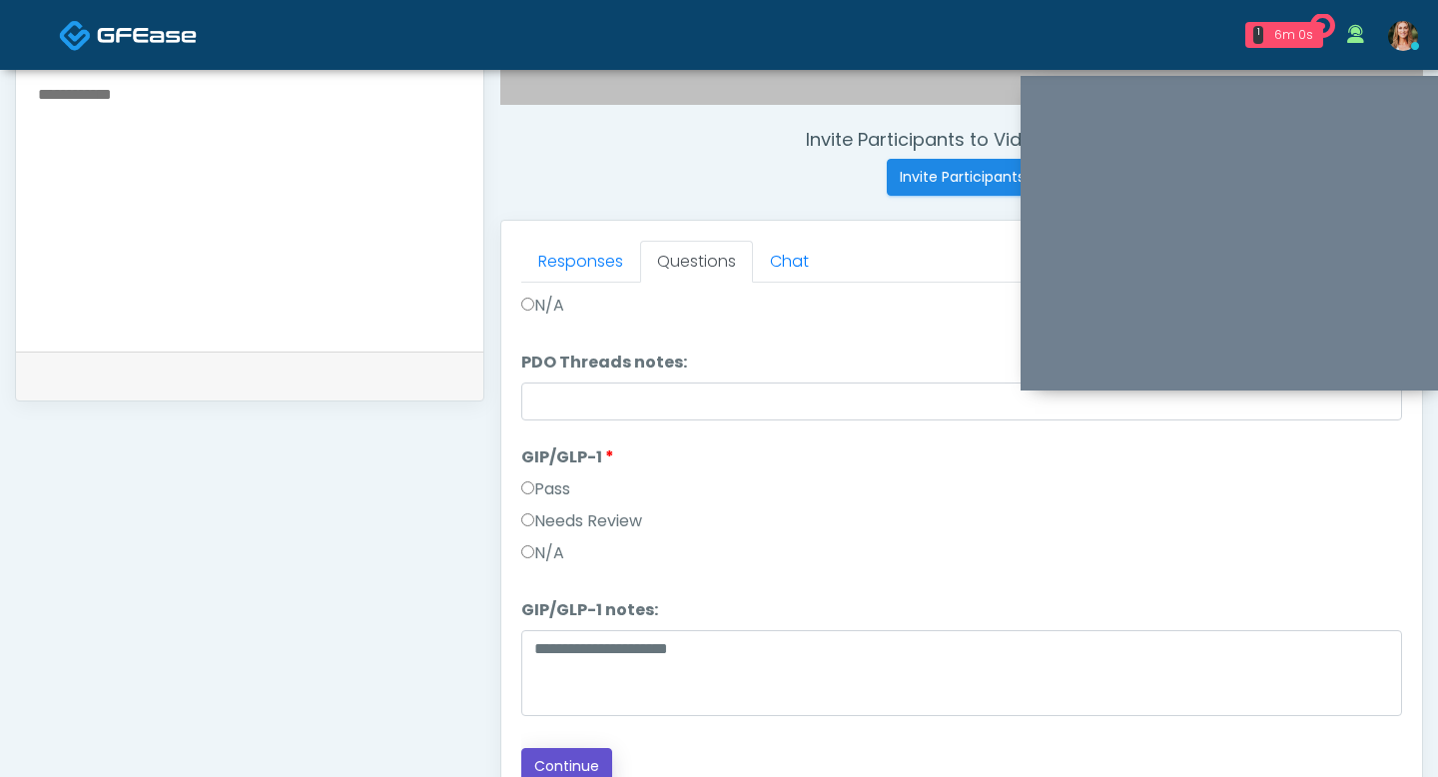
click at [569, 768] on button "Continue" at bounding box center [566, 766] width 91 height 37
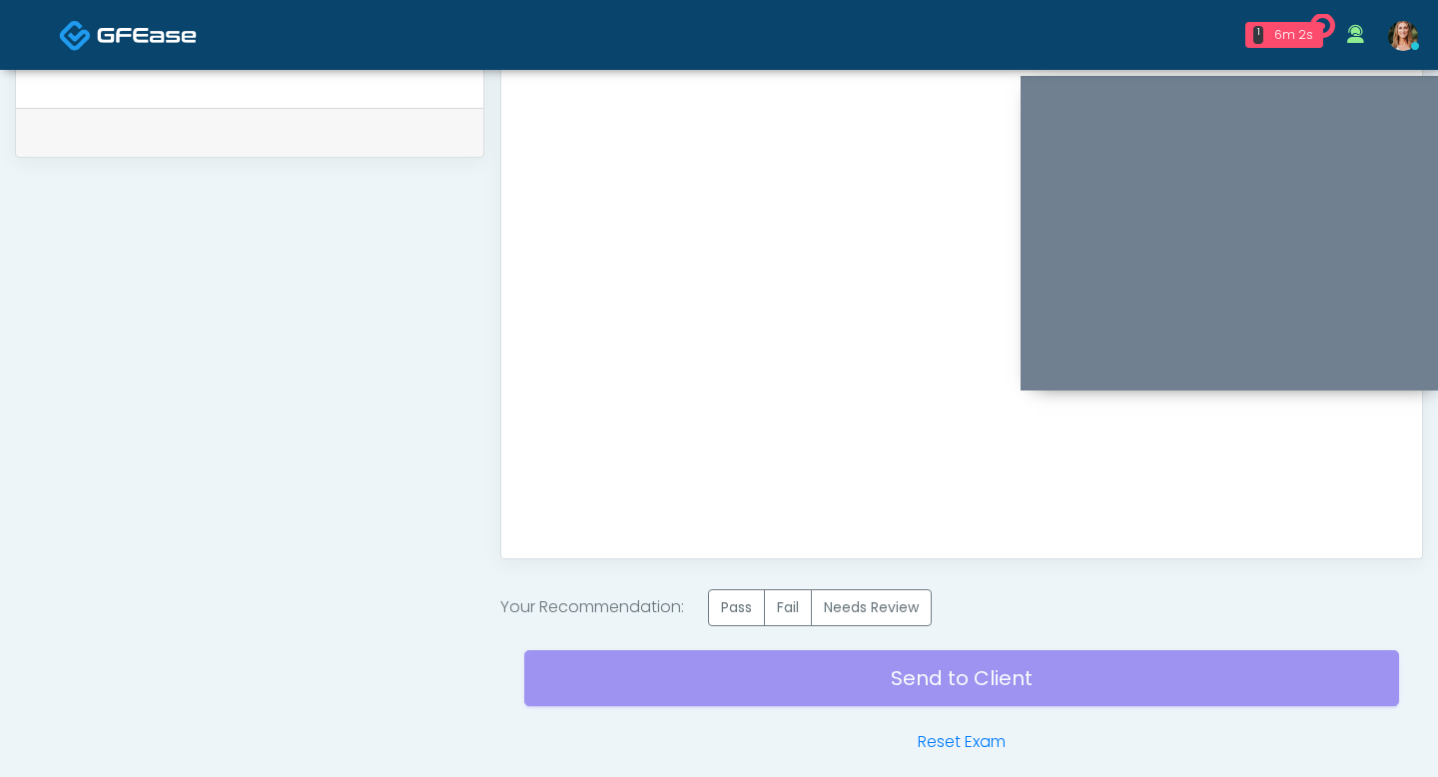
scroll to position [1053, 0]
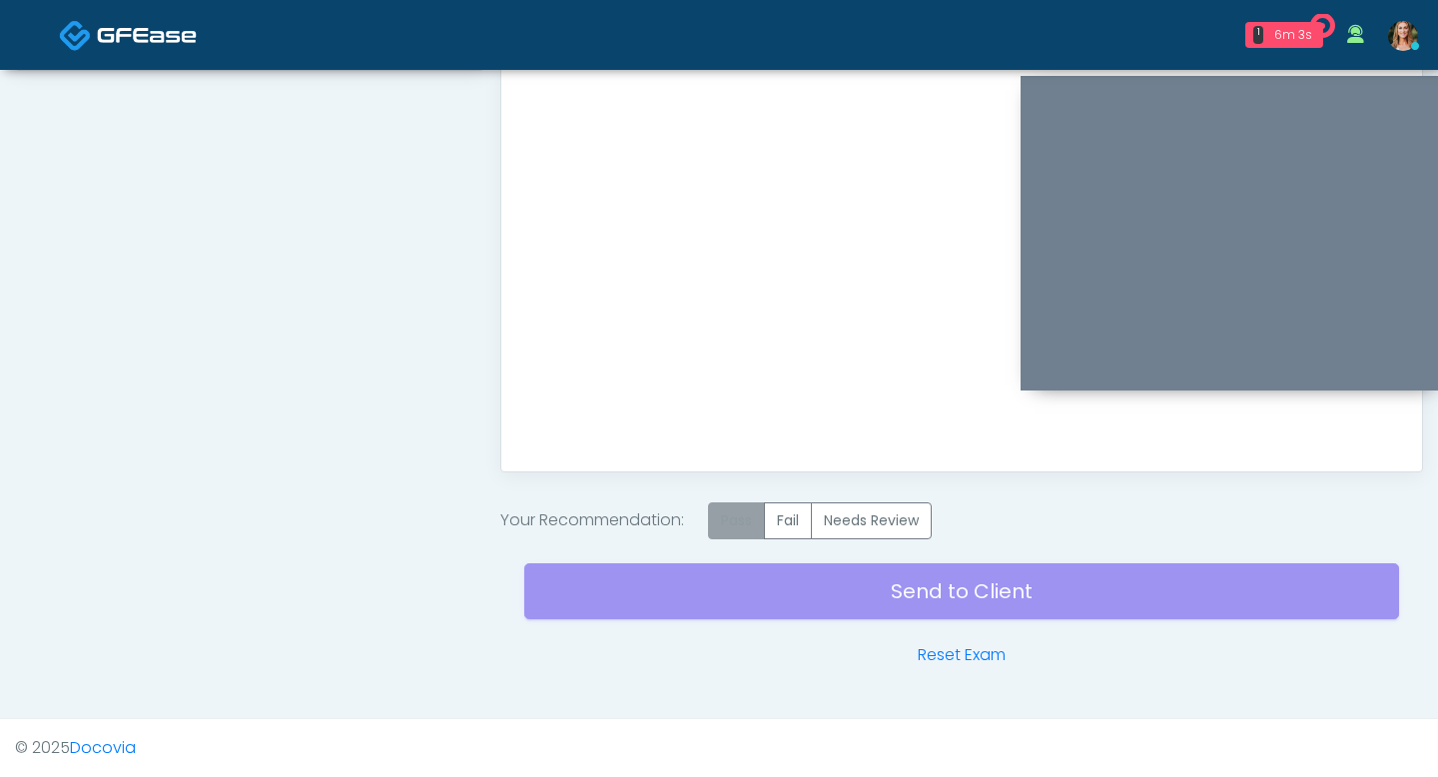
click at [759, 528] on label "Pass" at bounding box center [736, 520] width 57 height 37
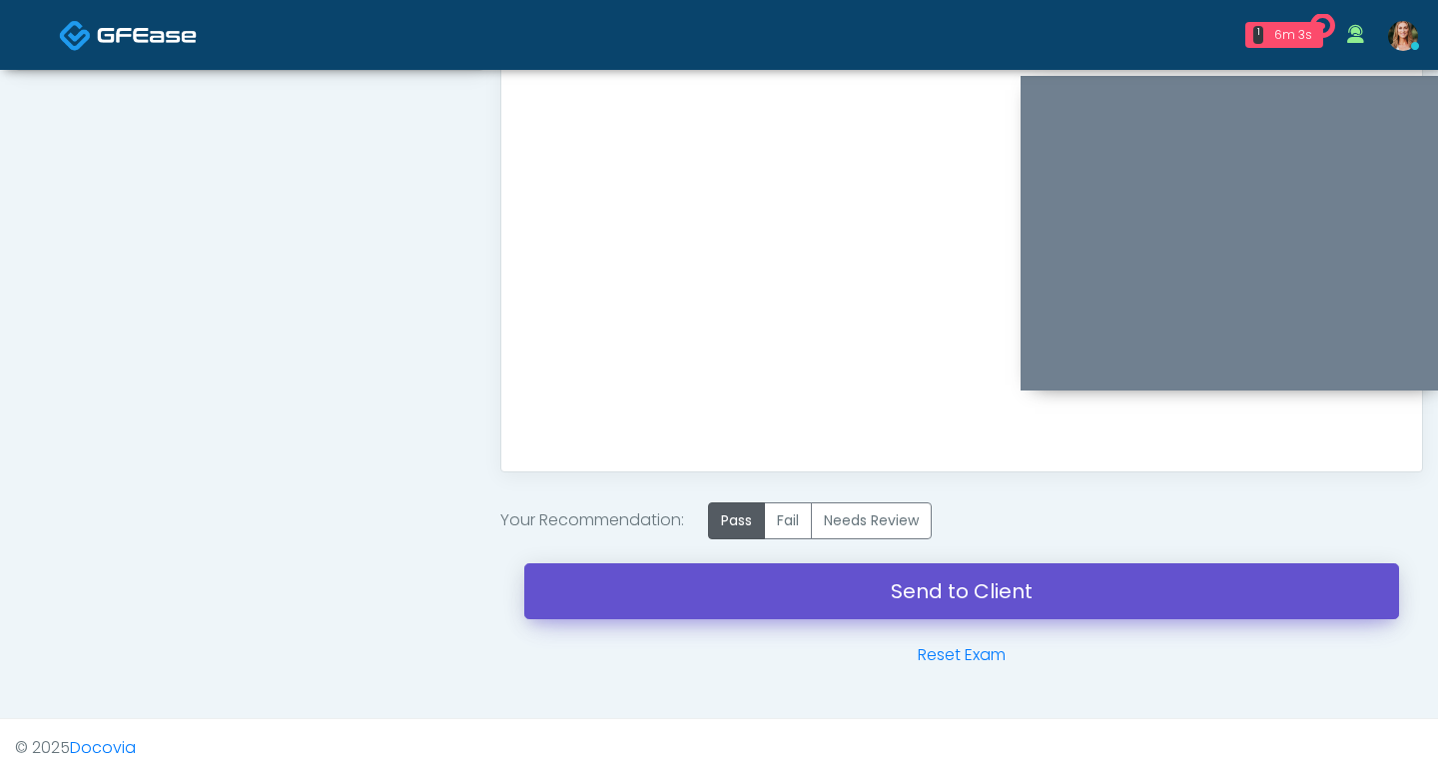
click at [764, 569] on link "Send to Client" at bounding box center [961, 591] width 875 height 56
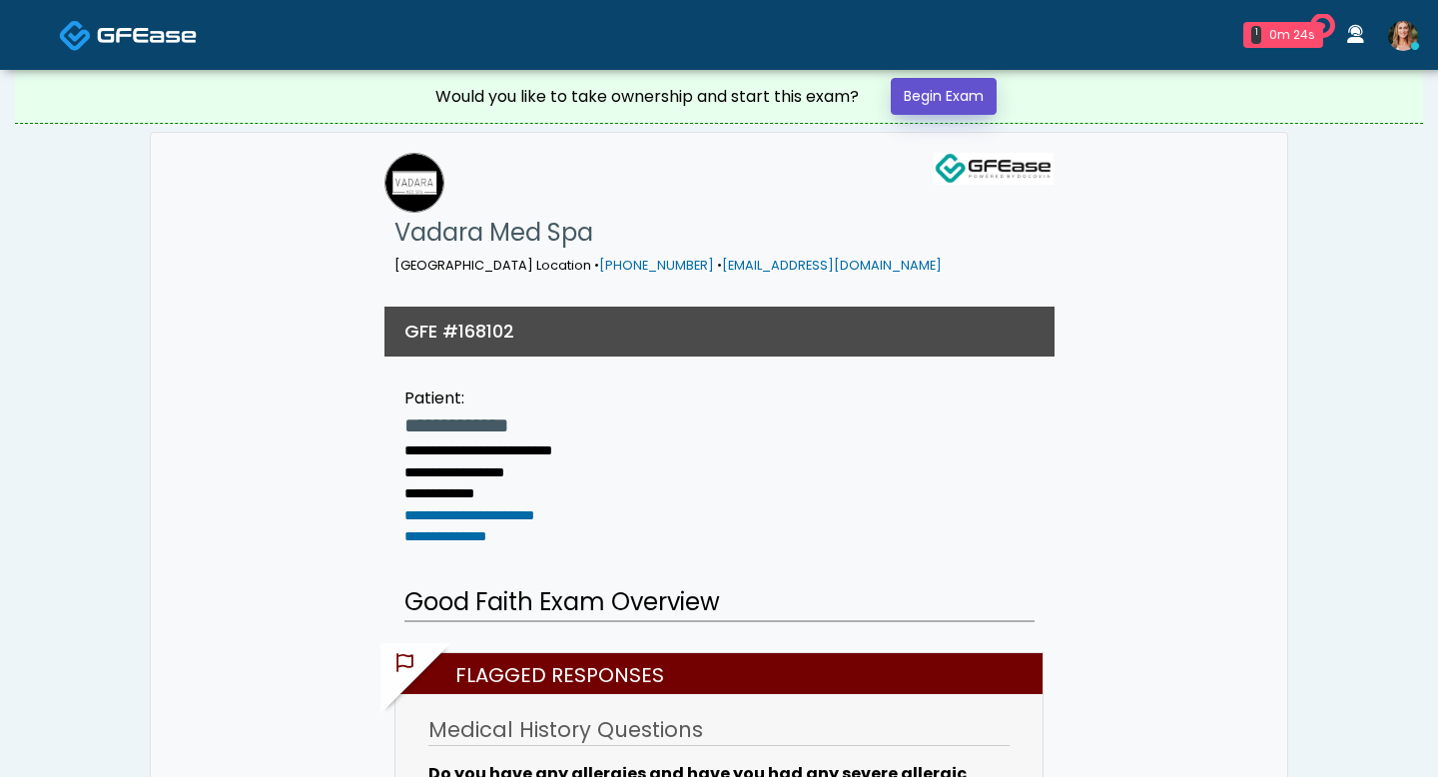
click at [936, 103] on link "Begin Exam" at bounding box center [944, 96] width 106 height 37
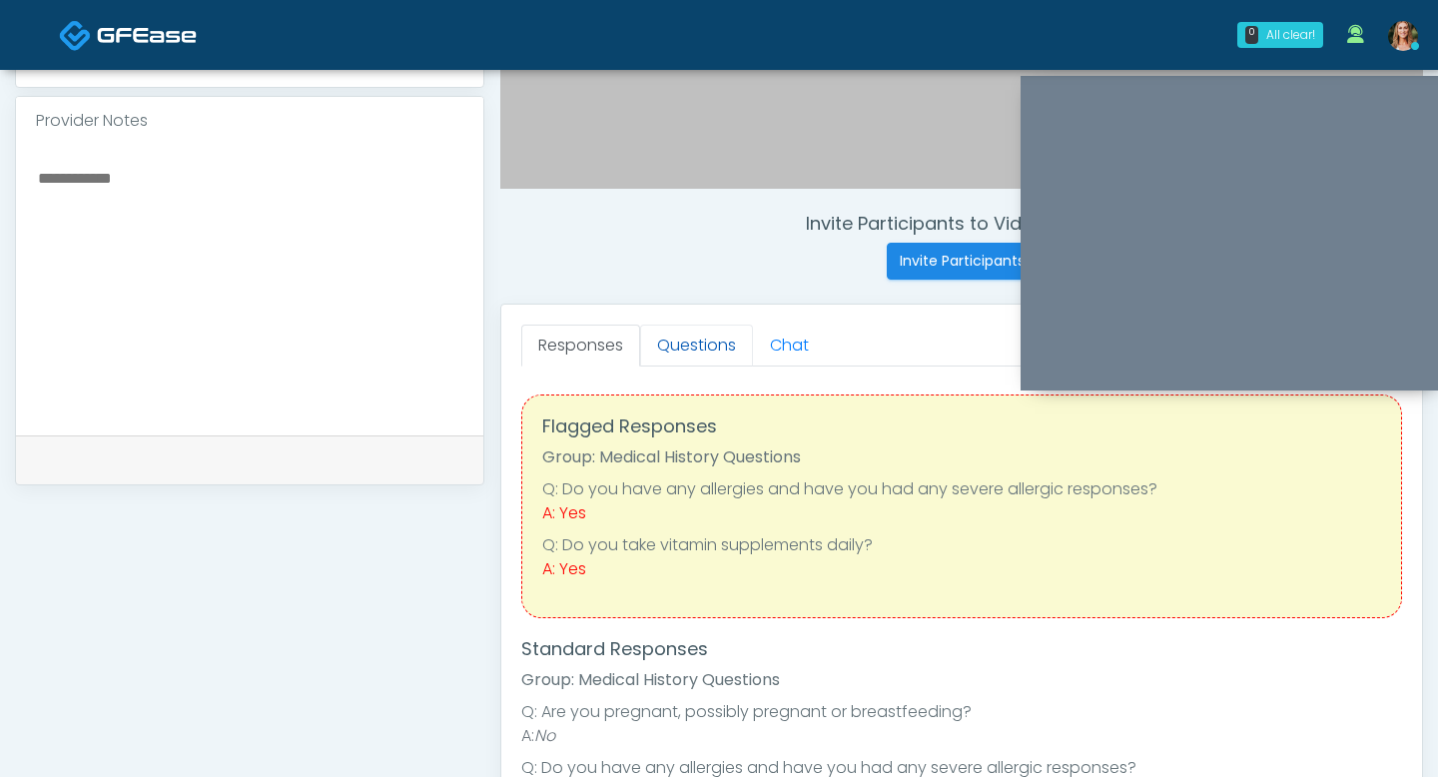
click at [694, 344] on link "Questions" at bounding box center [696, 346] width 113 height 42
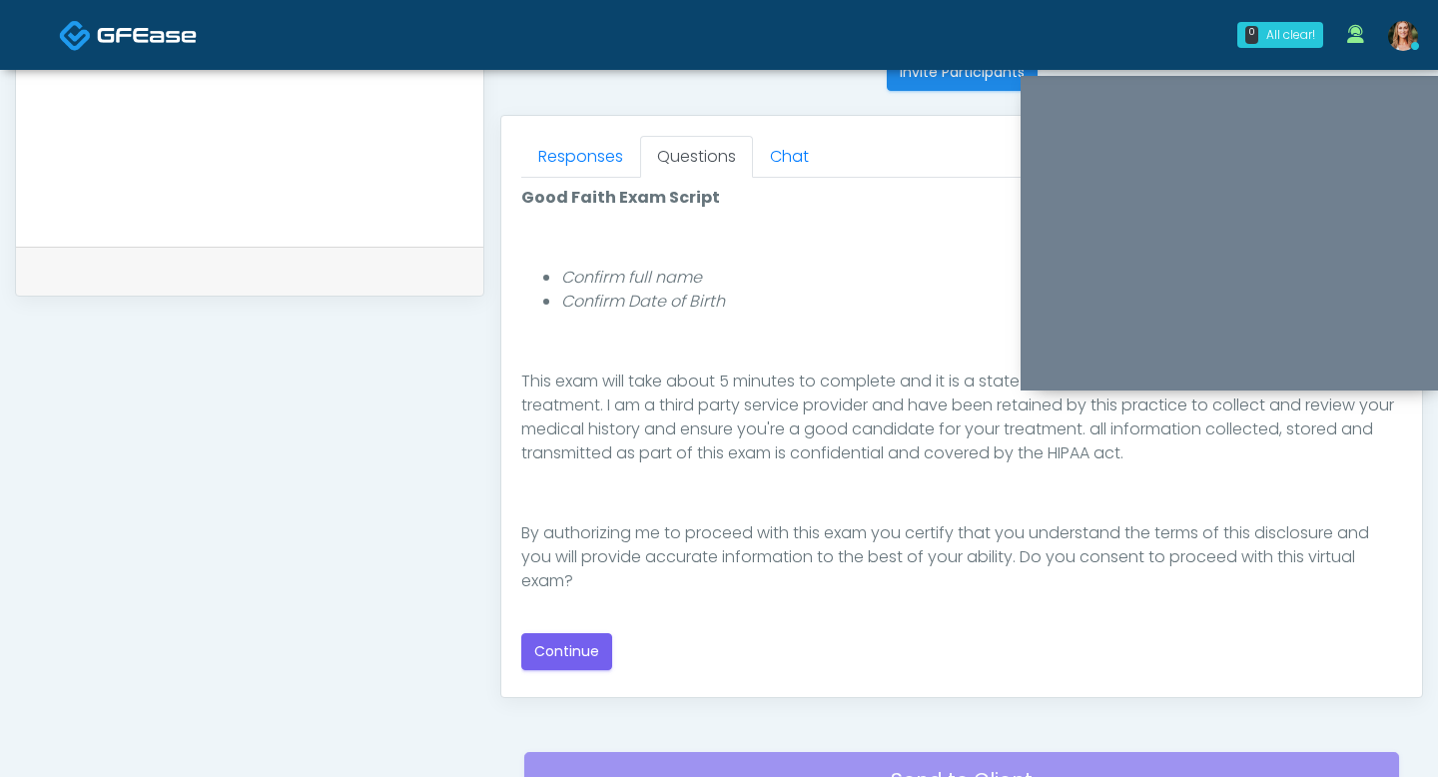
scroll to position [840, 0]
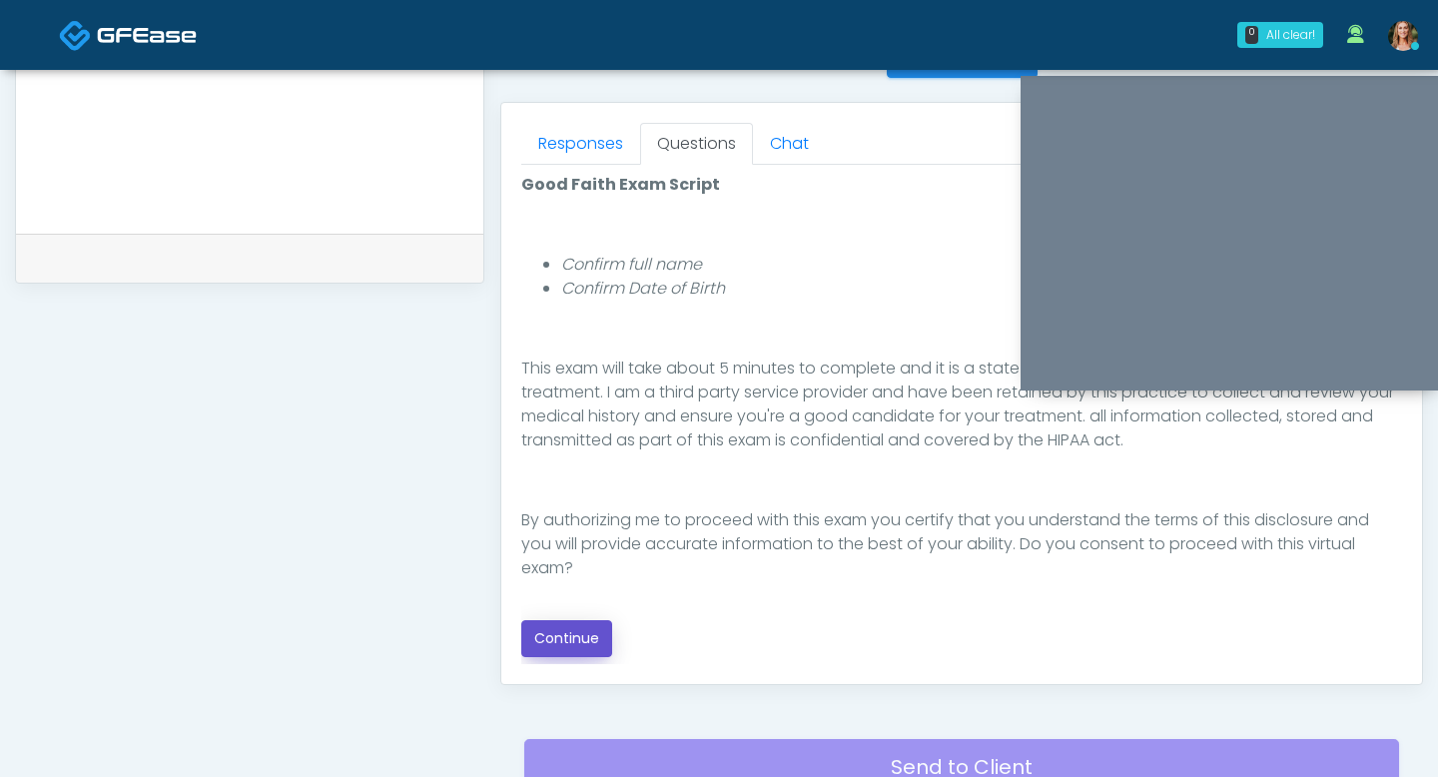
click at [574, 642] on button "Continue" at bounding box center [566, 638] width 91 height 37
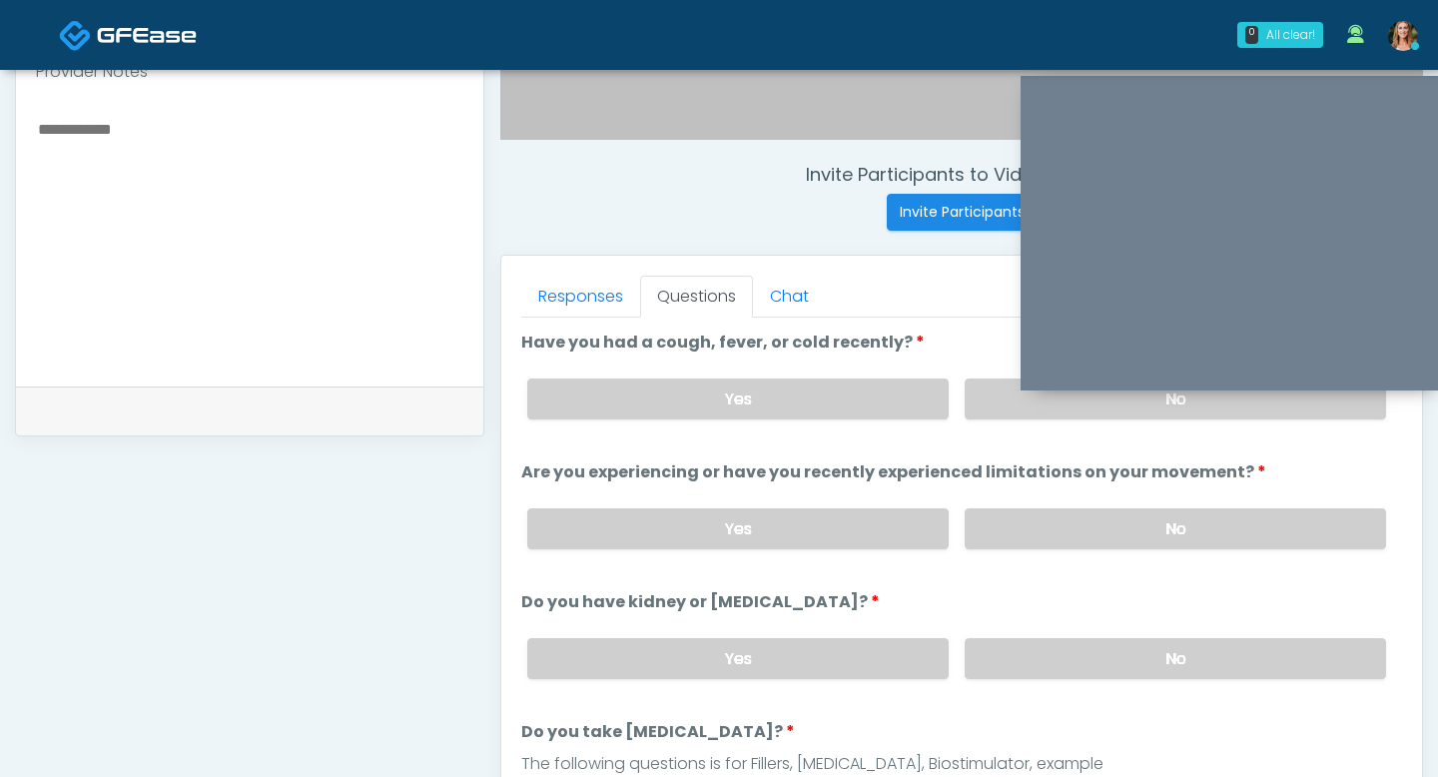
scroll to position [666, 0]
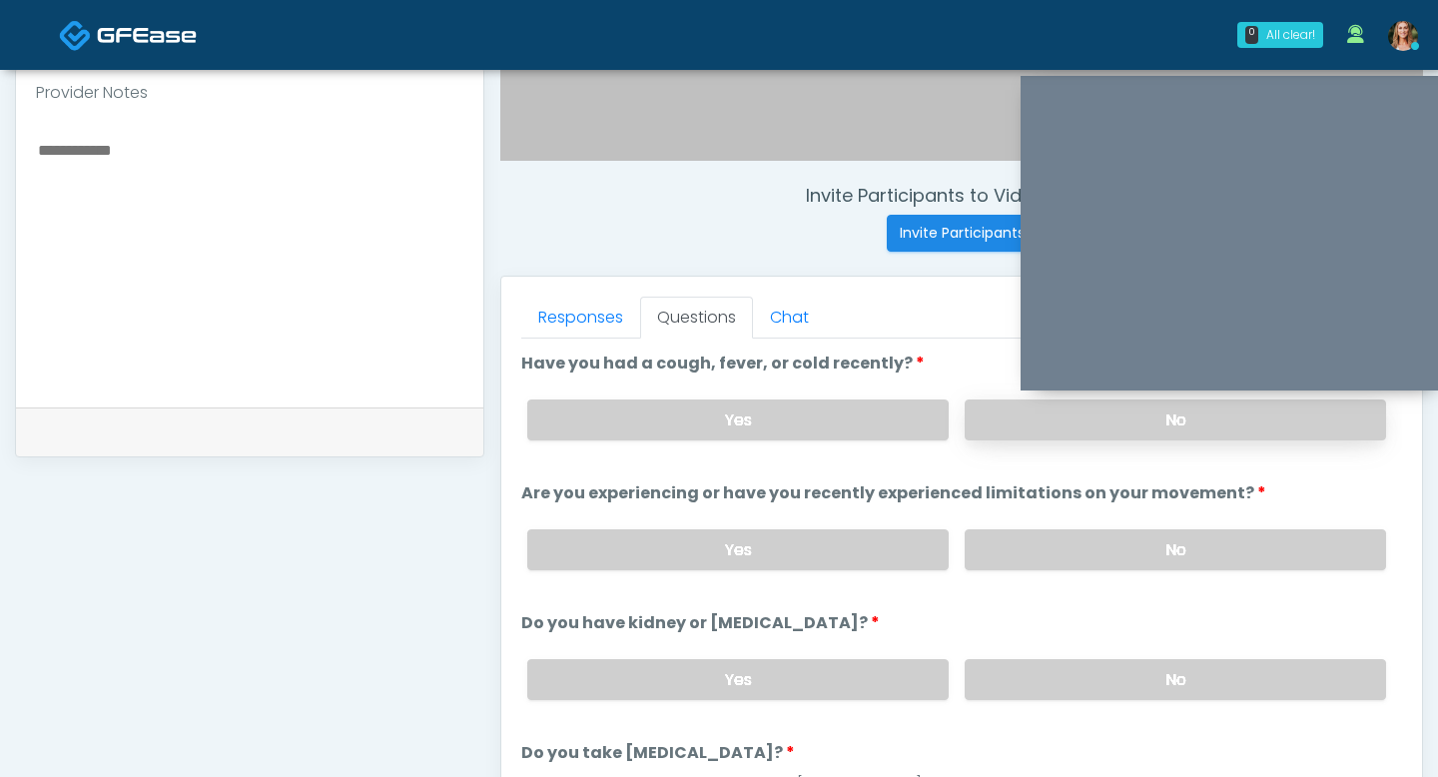
click at [1043, 420] on label "No" at bounding box center [1175, 419] width 421 height 41
click at [1050, 558] on label "No" at bounding box center [1175, 549] width 421 height 41
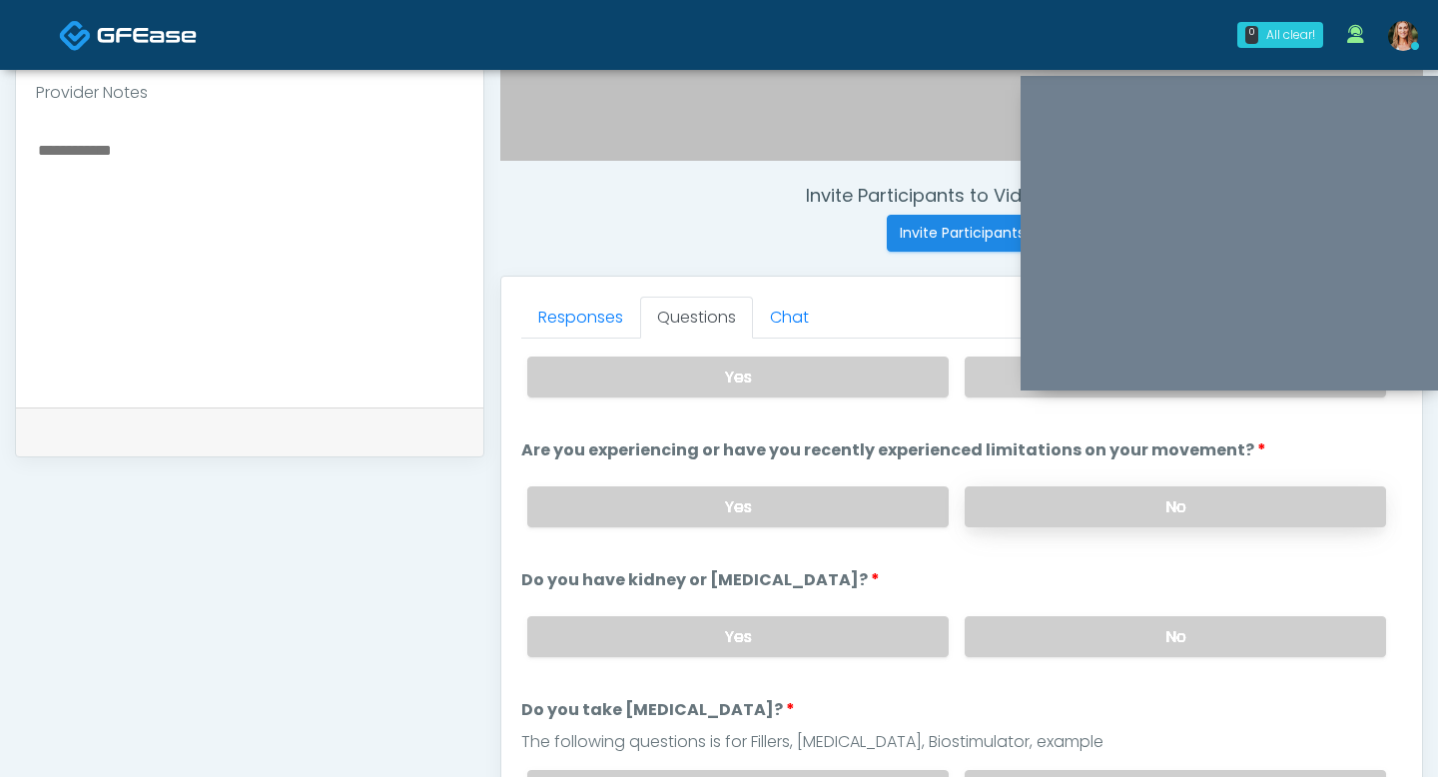
scroll to position [80, 0]
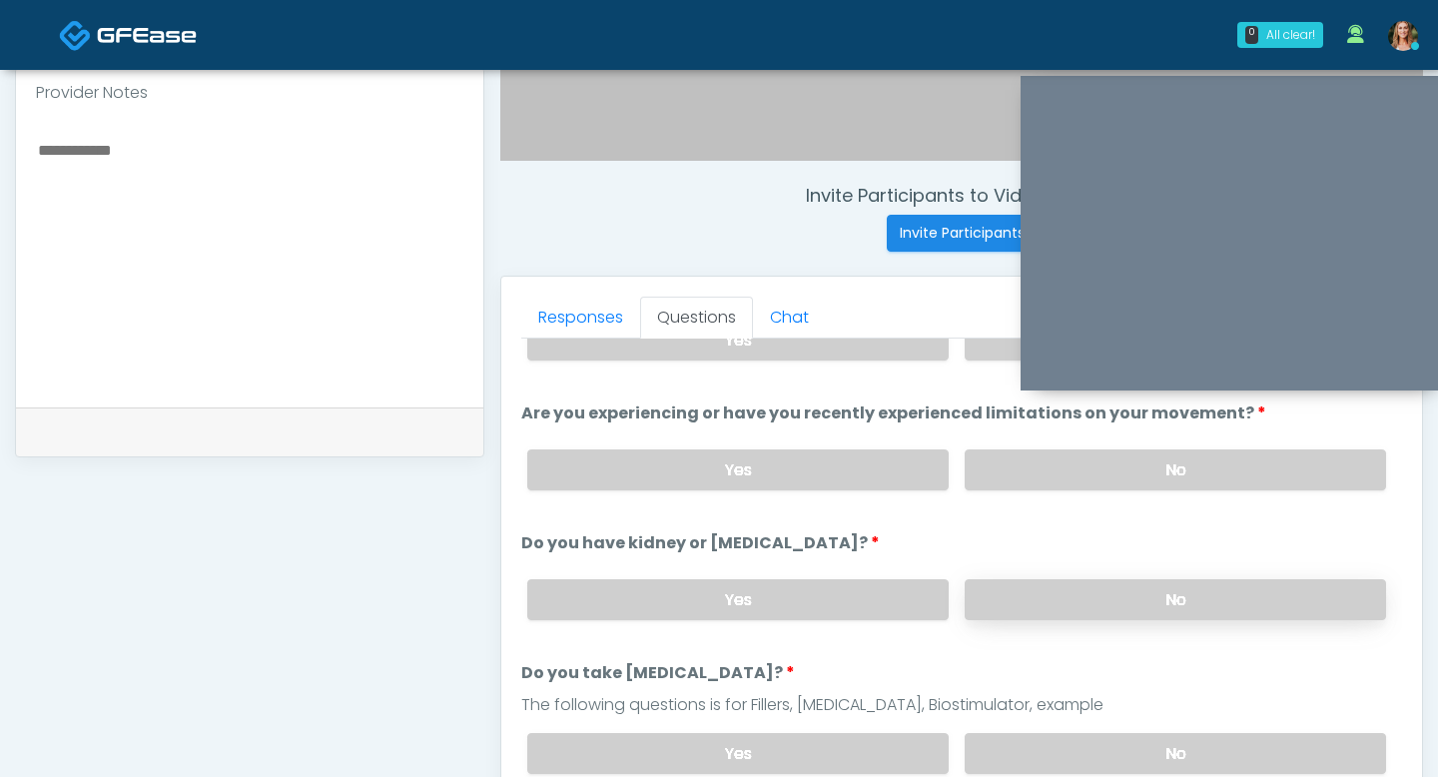
click at [1061, 598] on label "No" at bounding box center [1175, 599] width 421 height 41
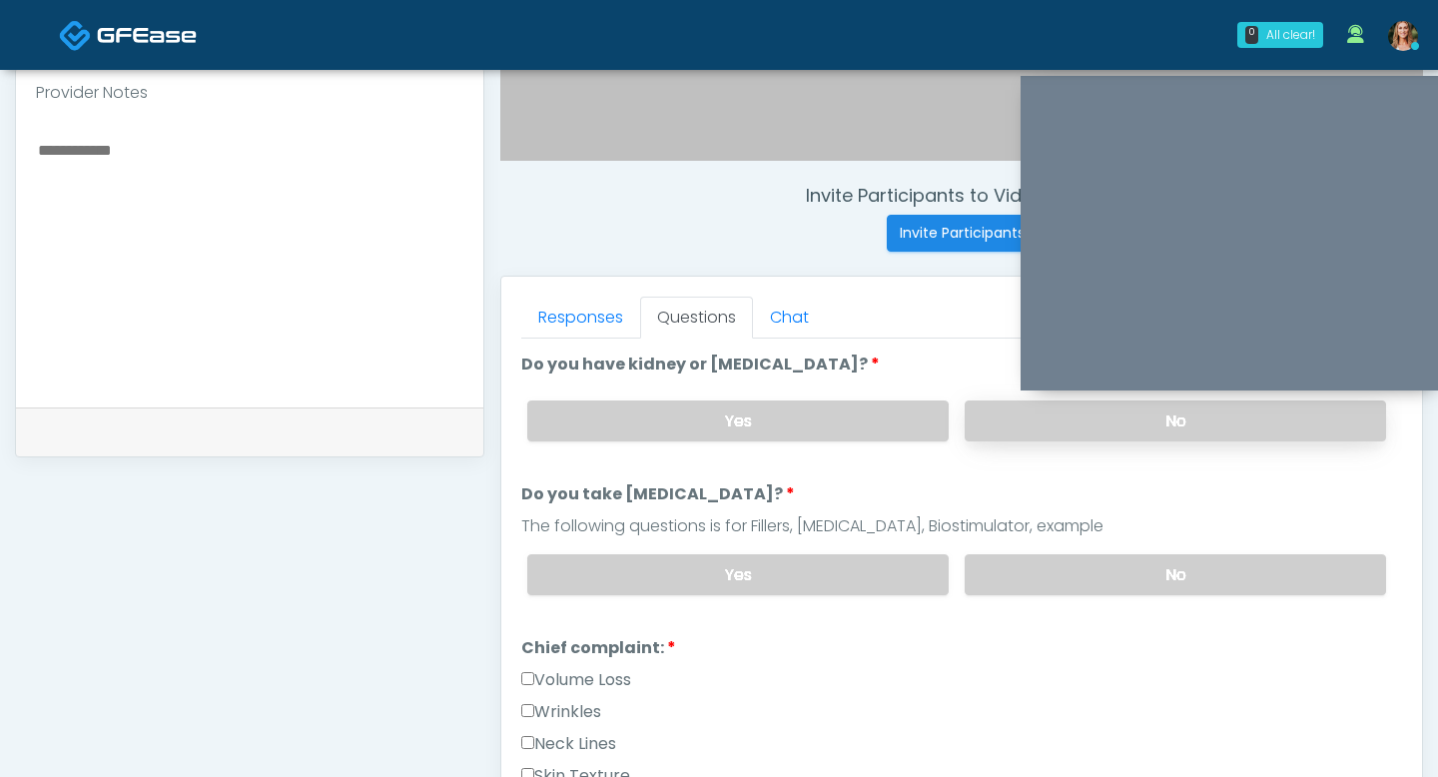
scroll to position [264, 0]
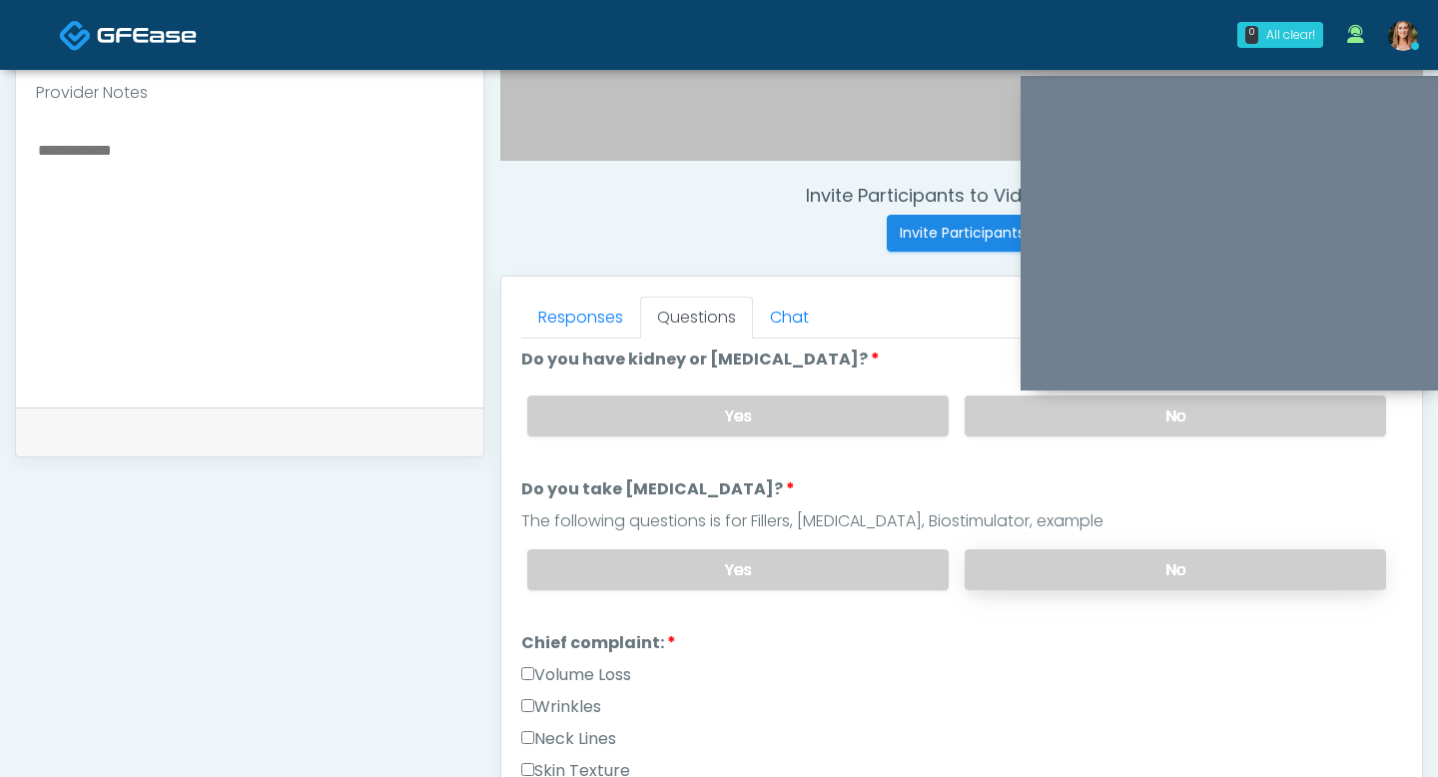
click at [1073, 563] on label "No" at bounding box center [1175, 569] width 421 height 41
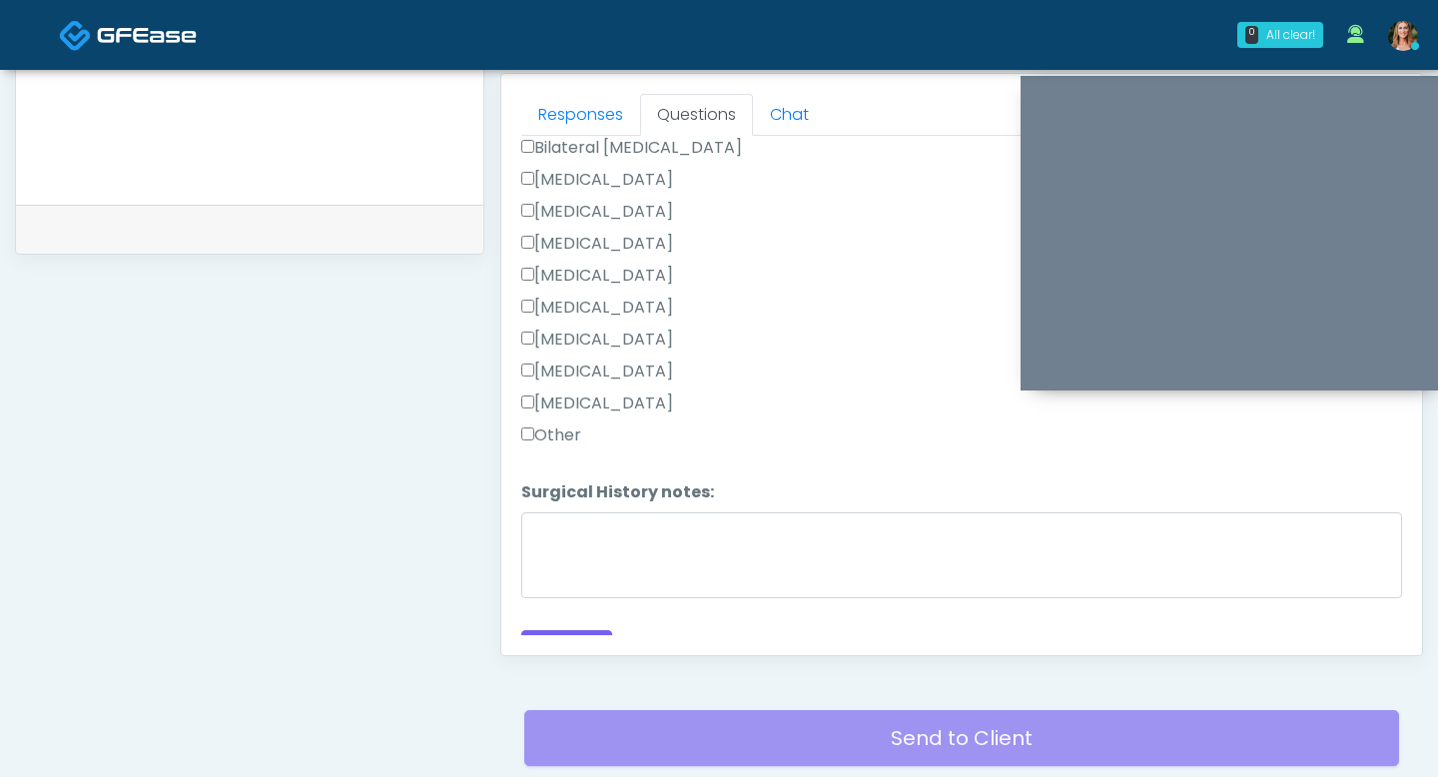
scroll to position [1237, 0]
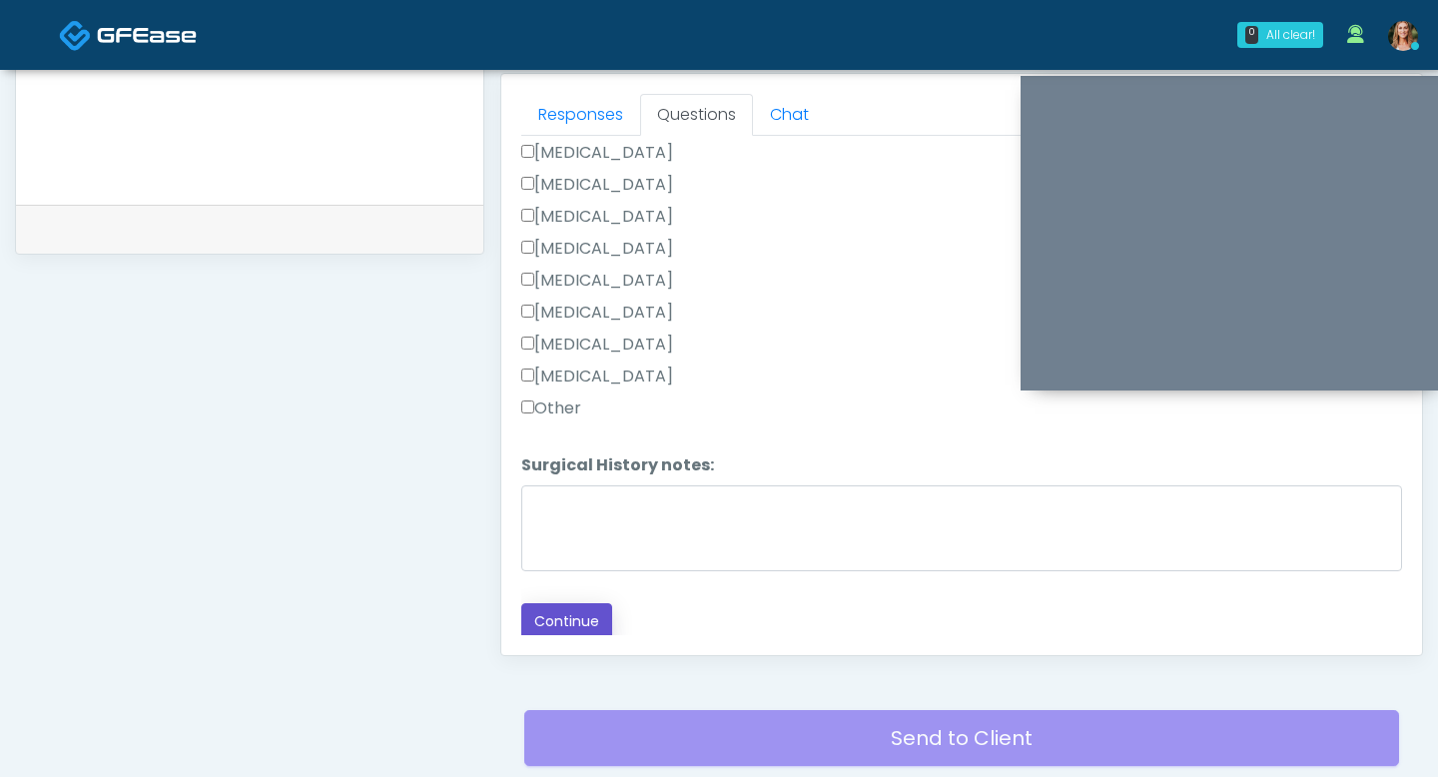
click at [582, 608] on button "Continue" at bounding box center [566, 621] width 91 height 37
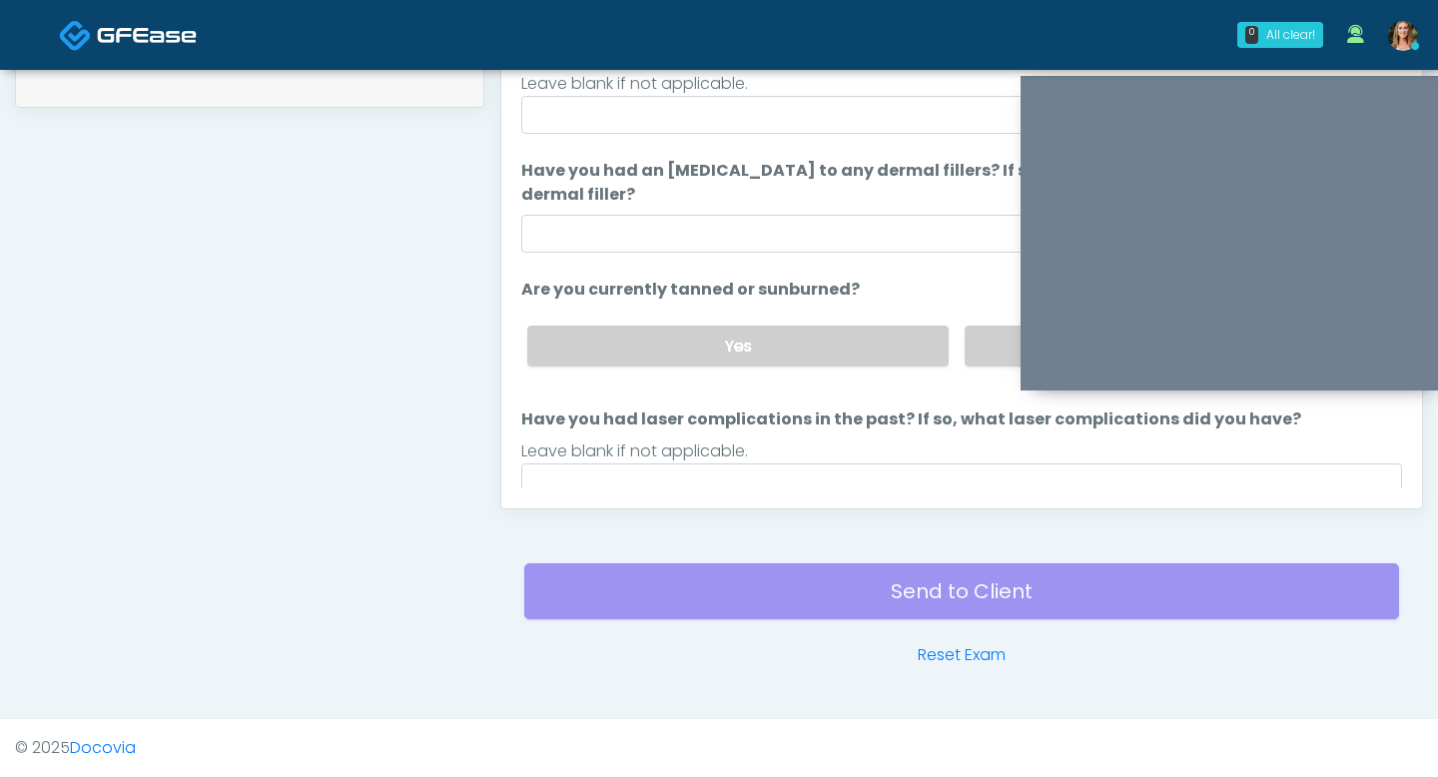
scroll to position [129, 0]
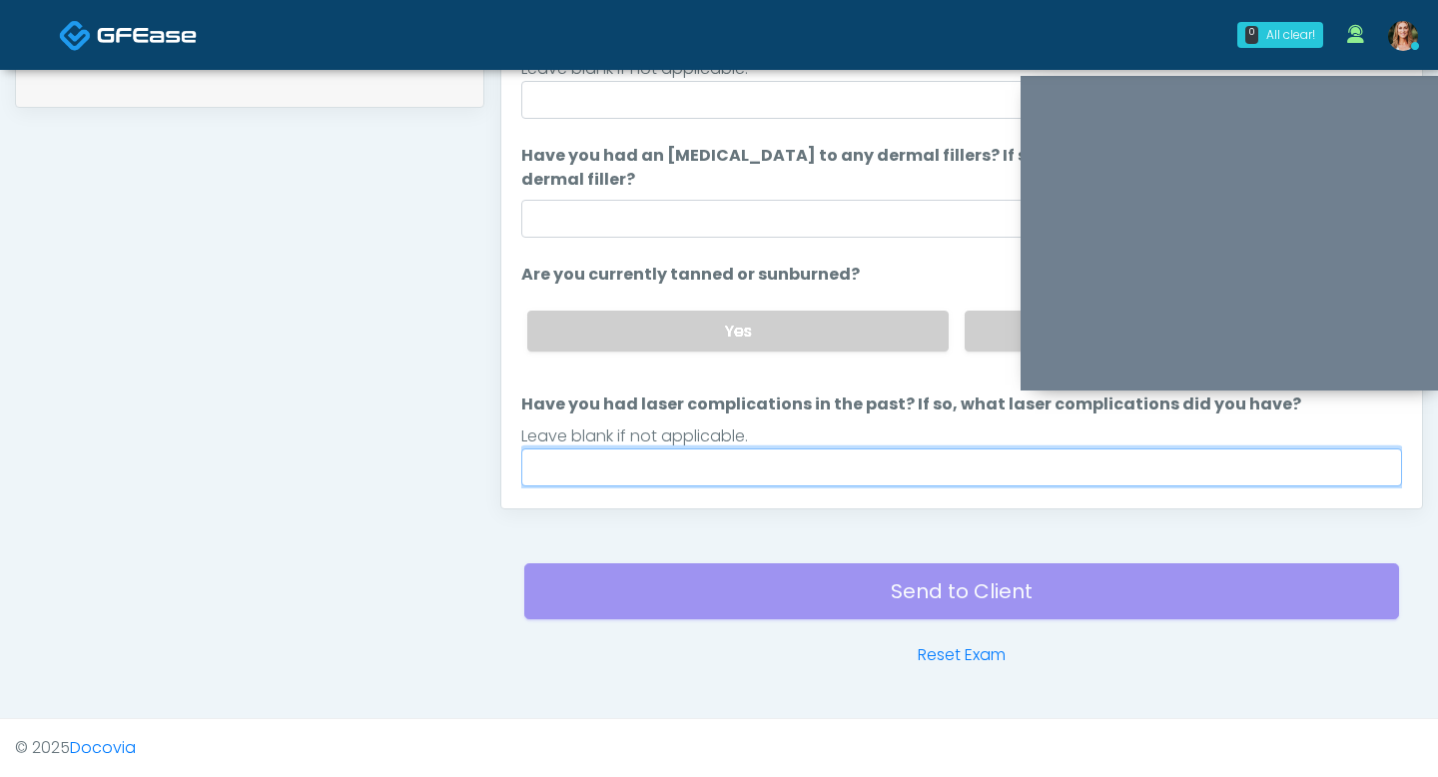
click at [792, 456] on input "Have you had laser complications in the past? If so, what laser complications d…" at bounding box center [961, 467] width 881 height 38
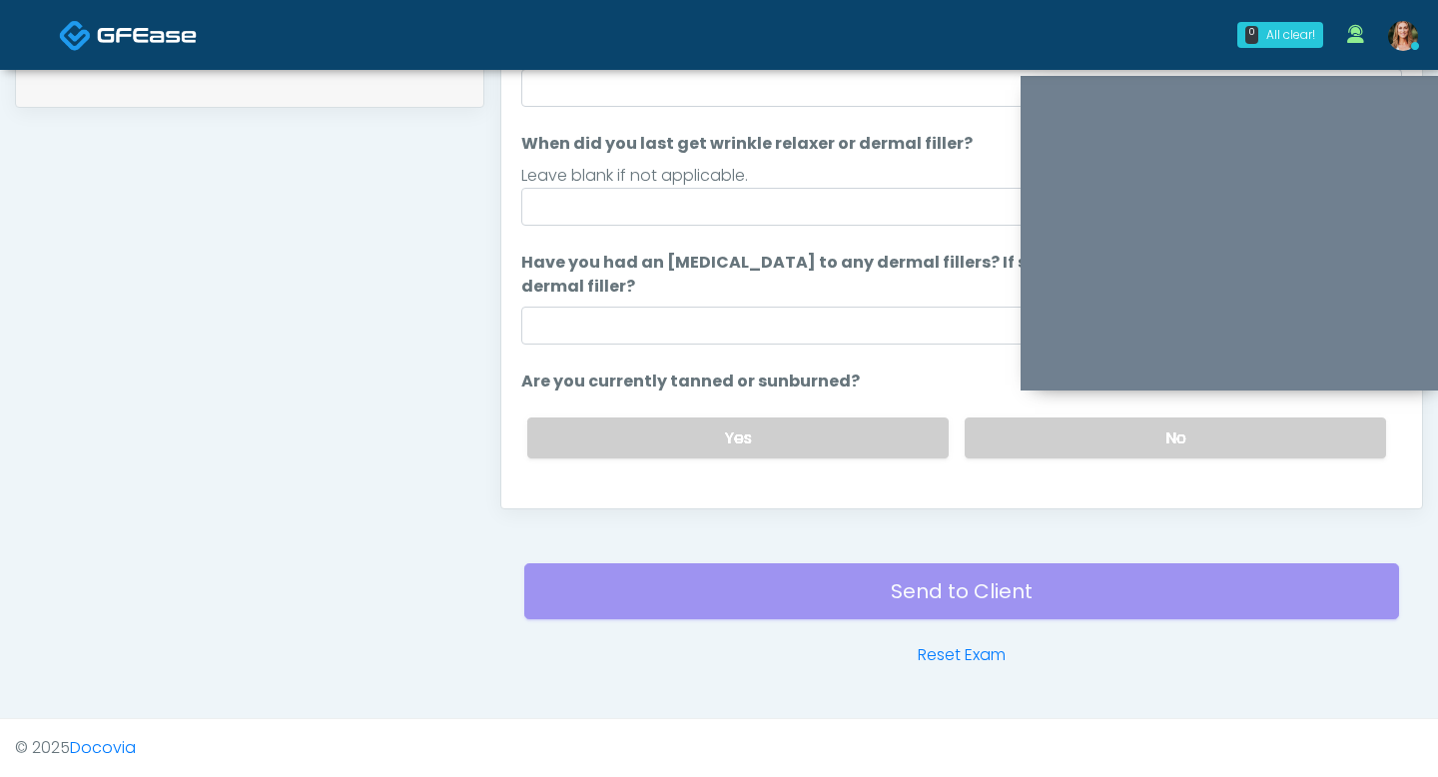
scroll to position [0, 0]
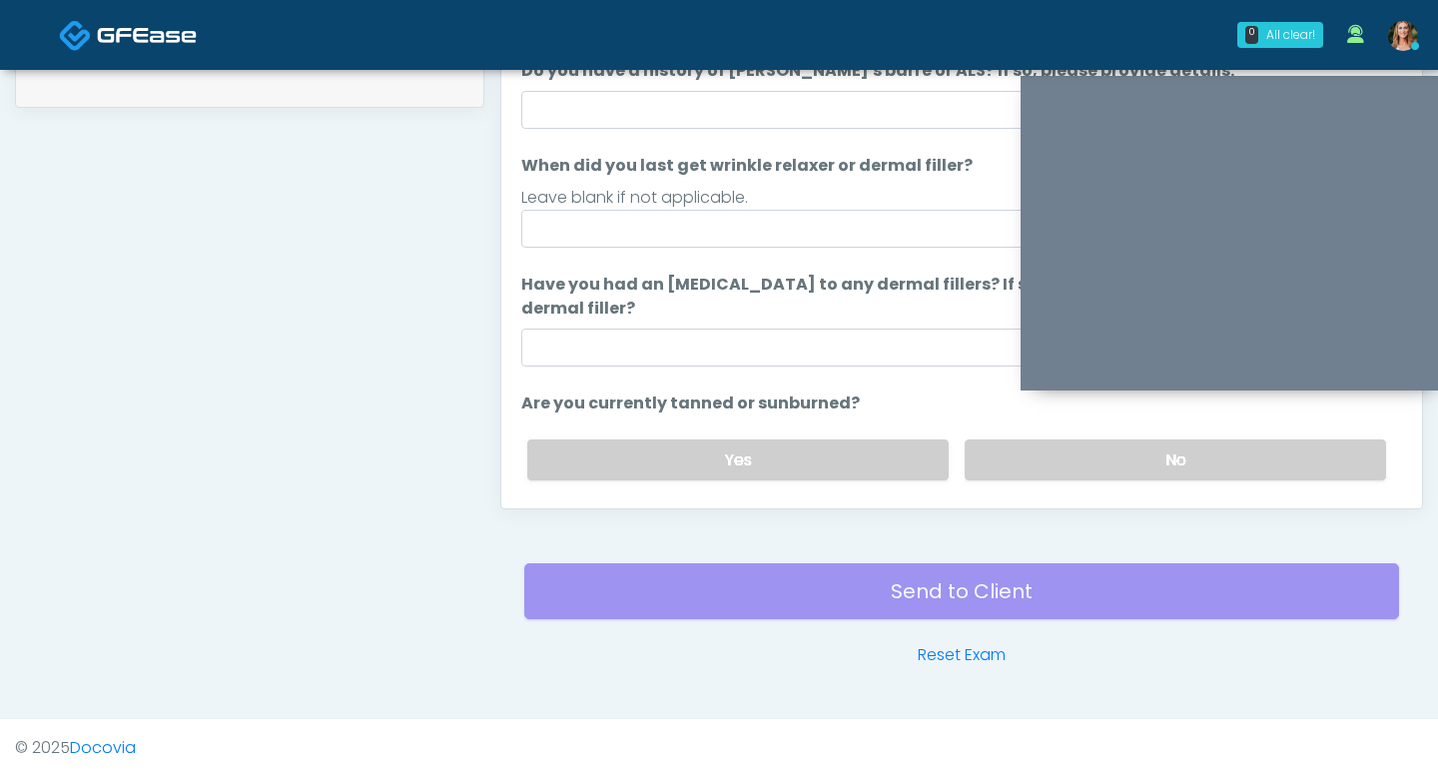
type input "**"
click at [711, 356] on input "Have you had an [MEDICAL_DATA] to any dermal fillers? If so, what was the react…" at bounding box center [961, 348] width 881 height 38
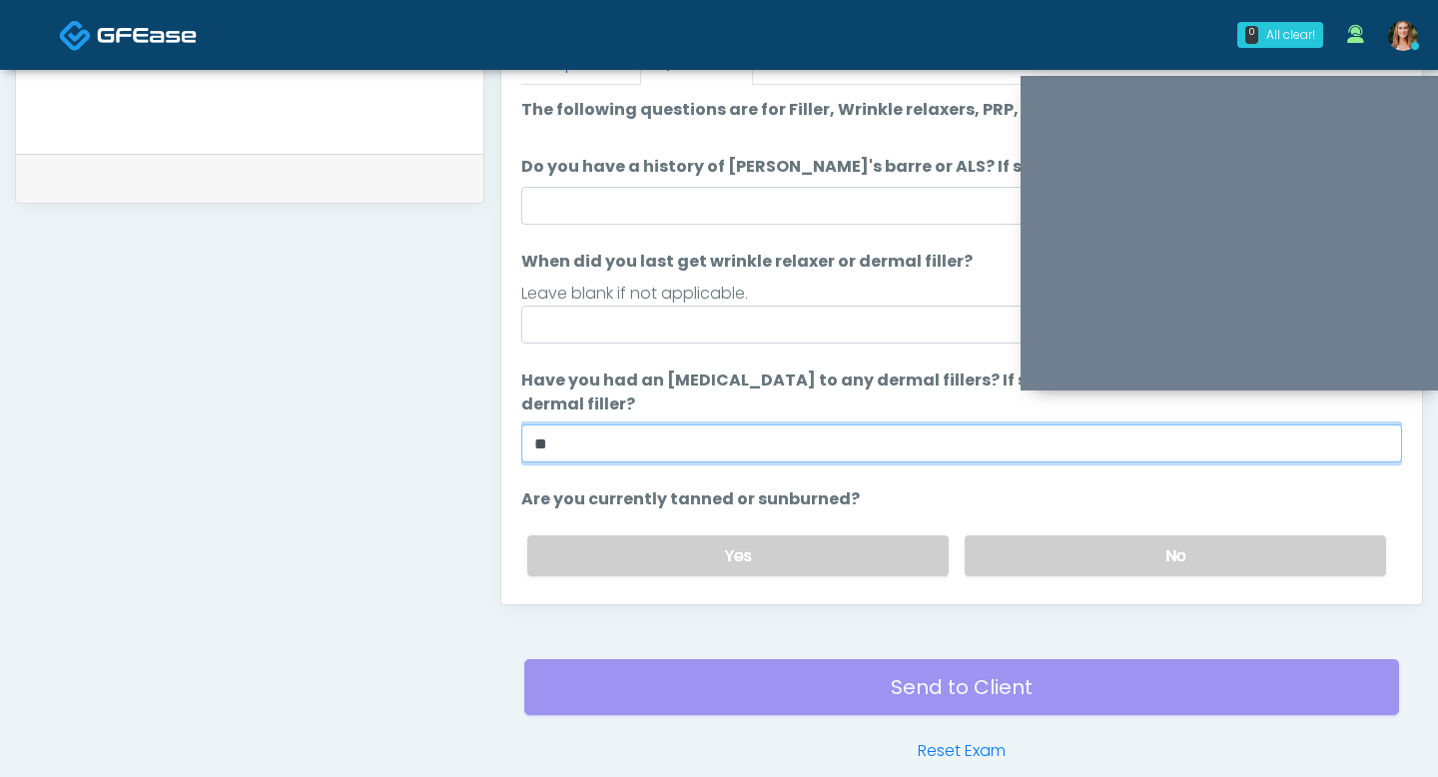
scroll to position [907, 0]
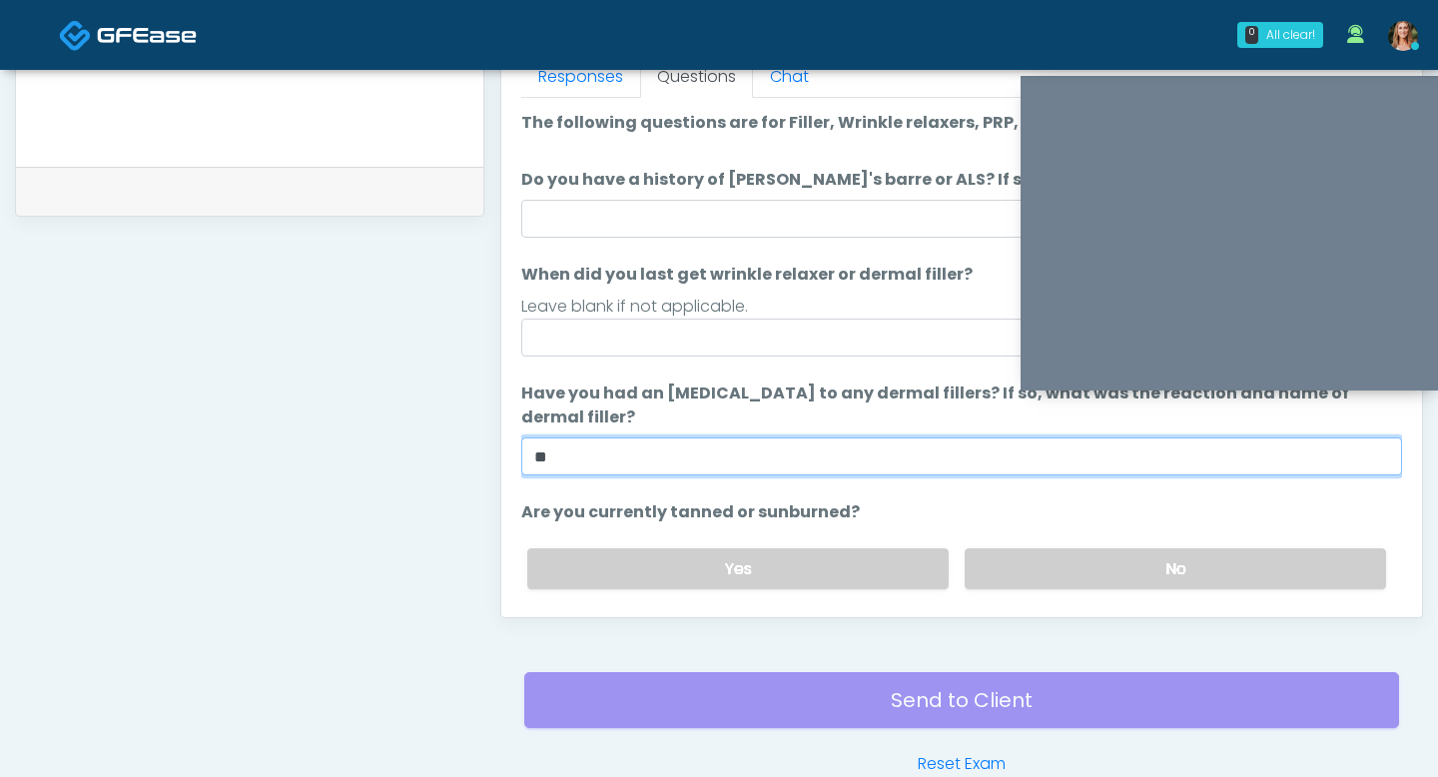
type input "**"
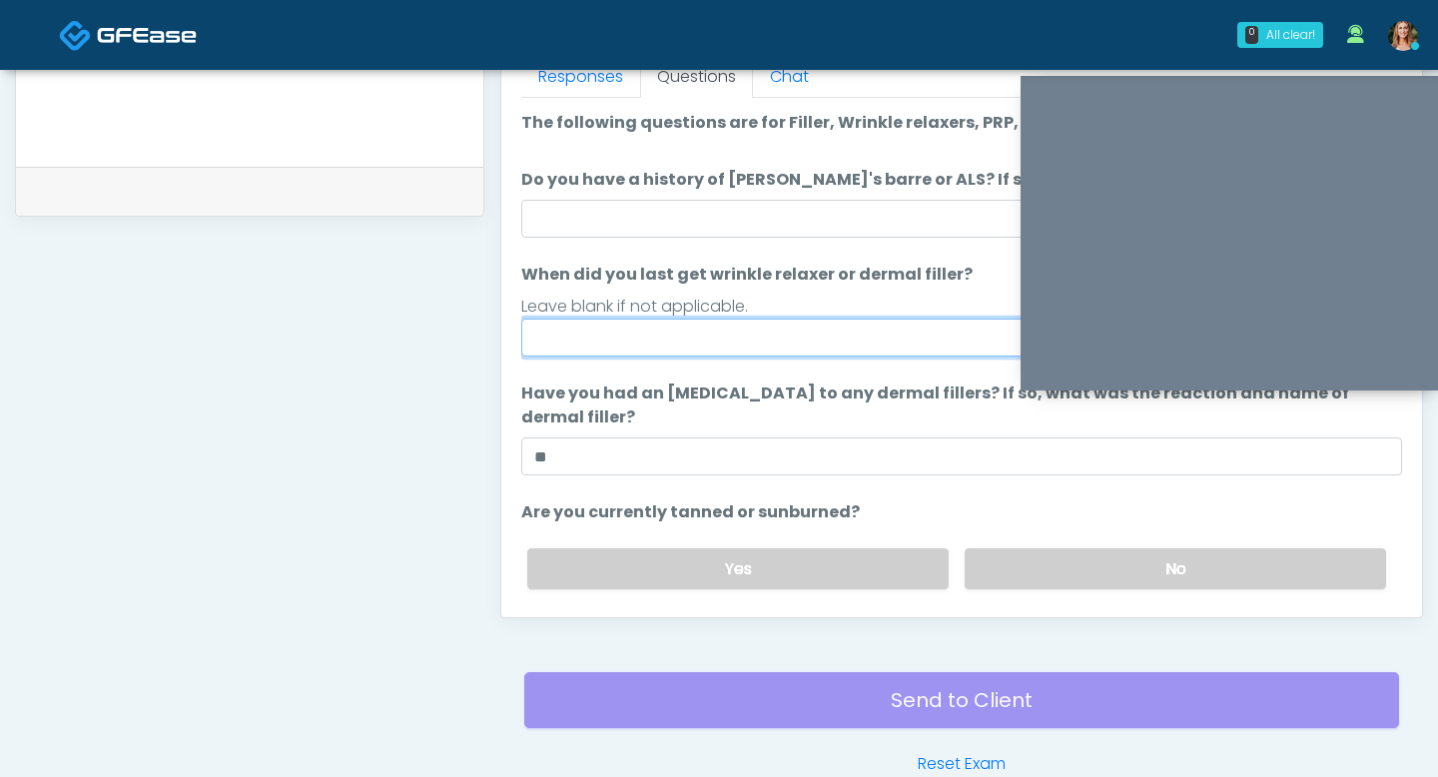
click at [693, 337] on input "When did you last get wrinkle relaxer or dermal filler?" at bounding box center [961, 338] width 881 height 38
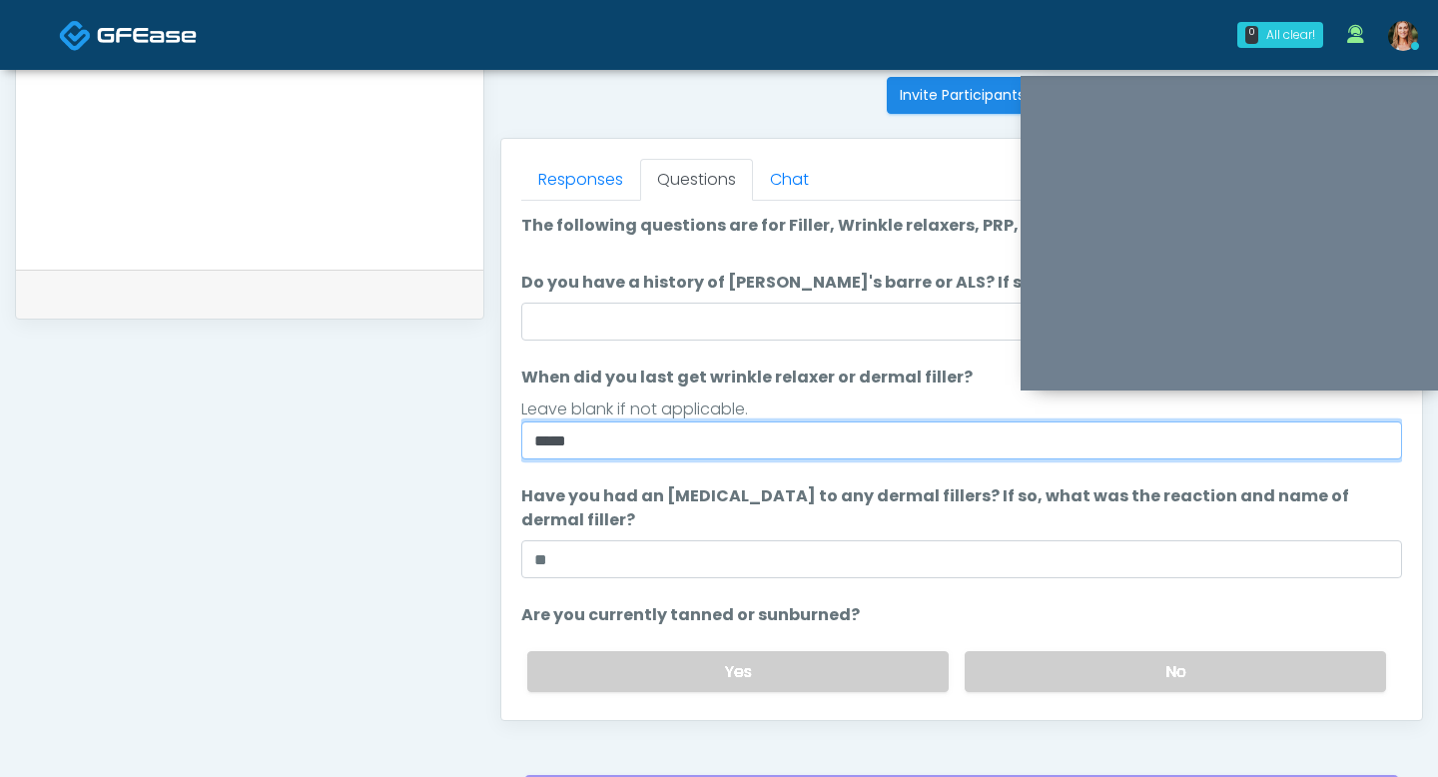
scroll to position [793, 0]
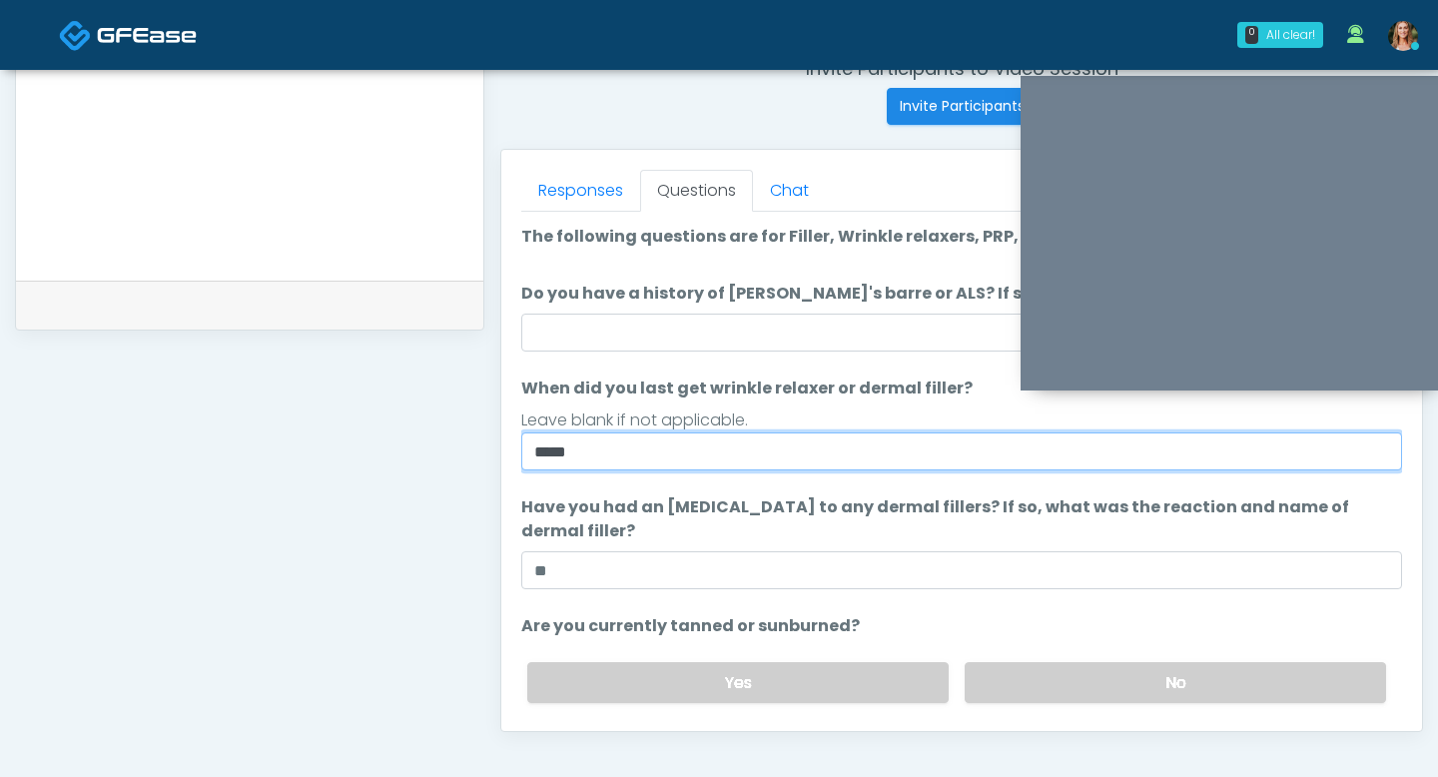
type input "****"
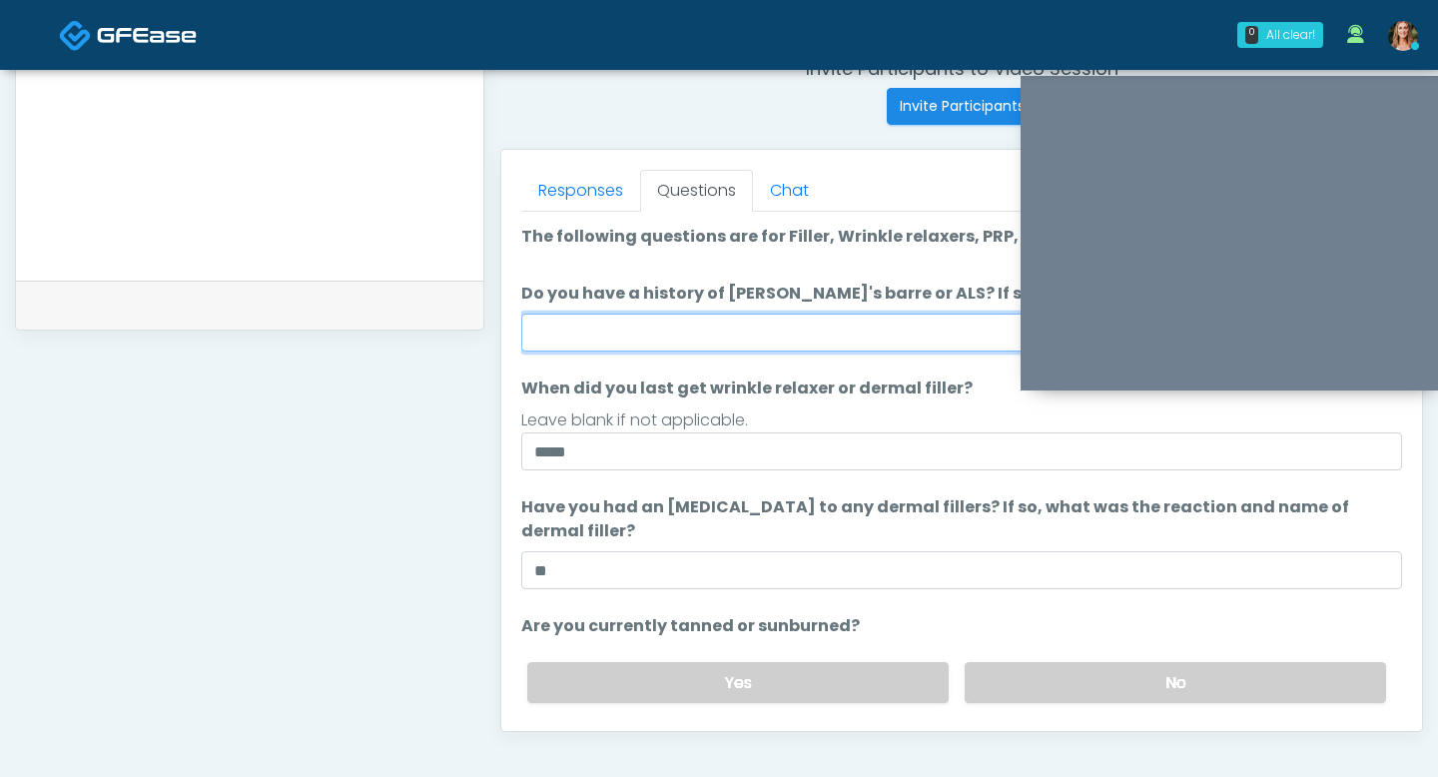
click at [731, 330] on input "Do you have a history of [PERSON_NAME]'s barre or ALS? If so, please provide de…" at bounding box center [961, 333] width 881 height 38
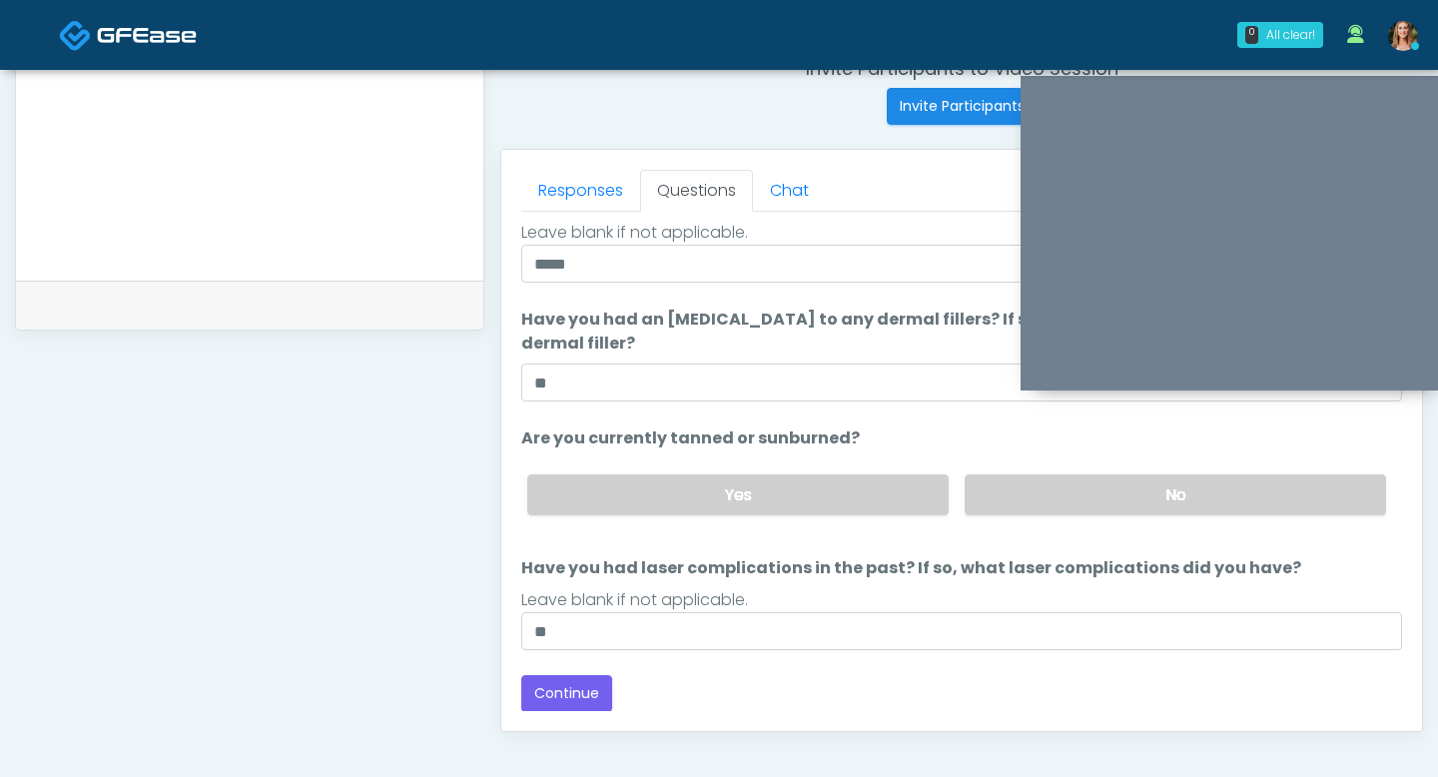
scroll to position [800, 0]
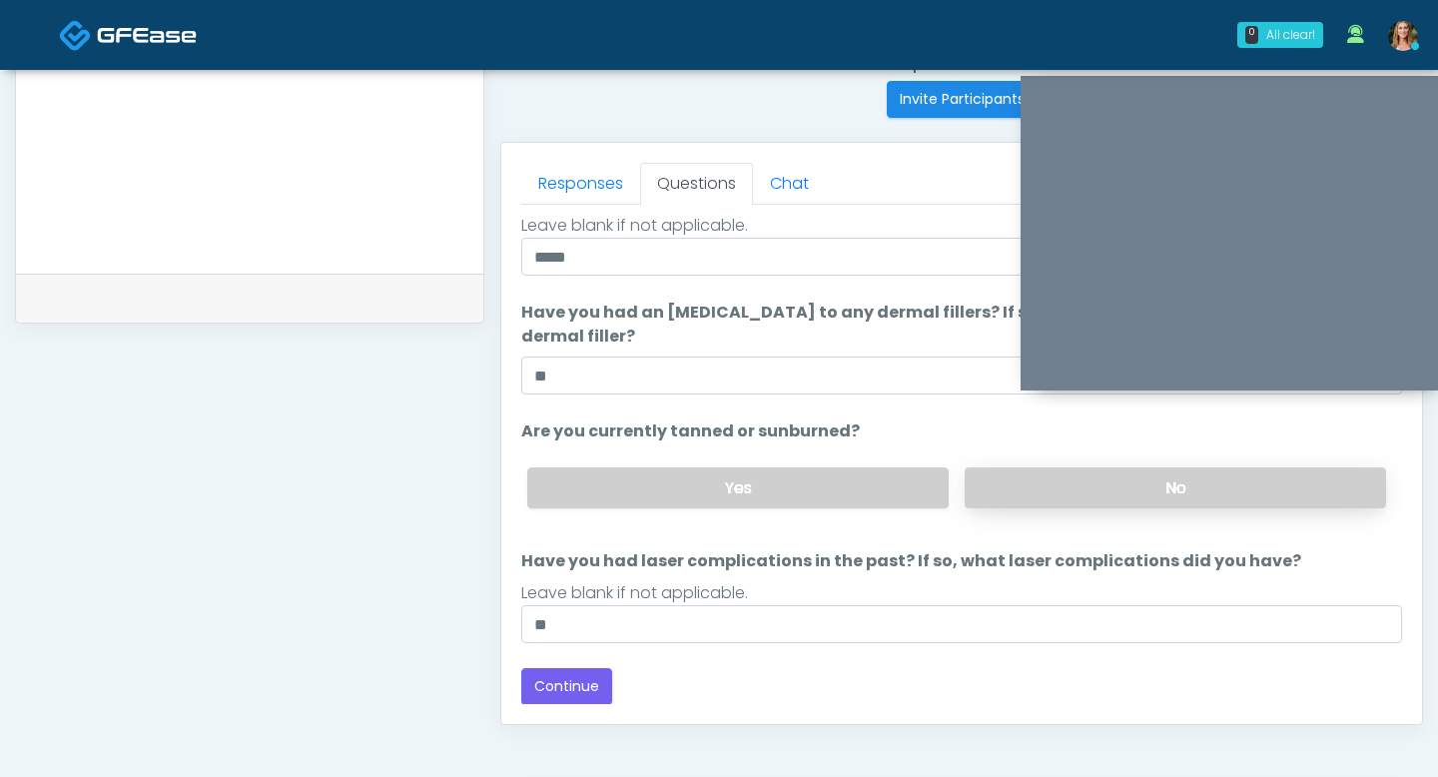
type input "**"
click at [1045, 491] on label "No" at bounding box center [1175, 487] width 421 height 41
click at [578, 695] on button "Continue" at bounding box center [566, 686] width 91 height 37
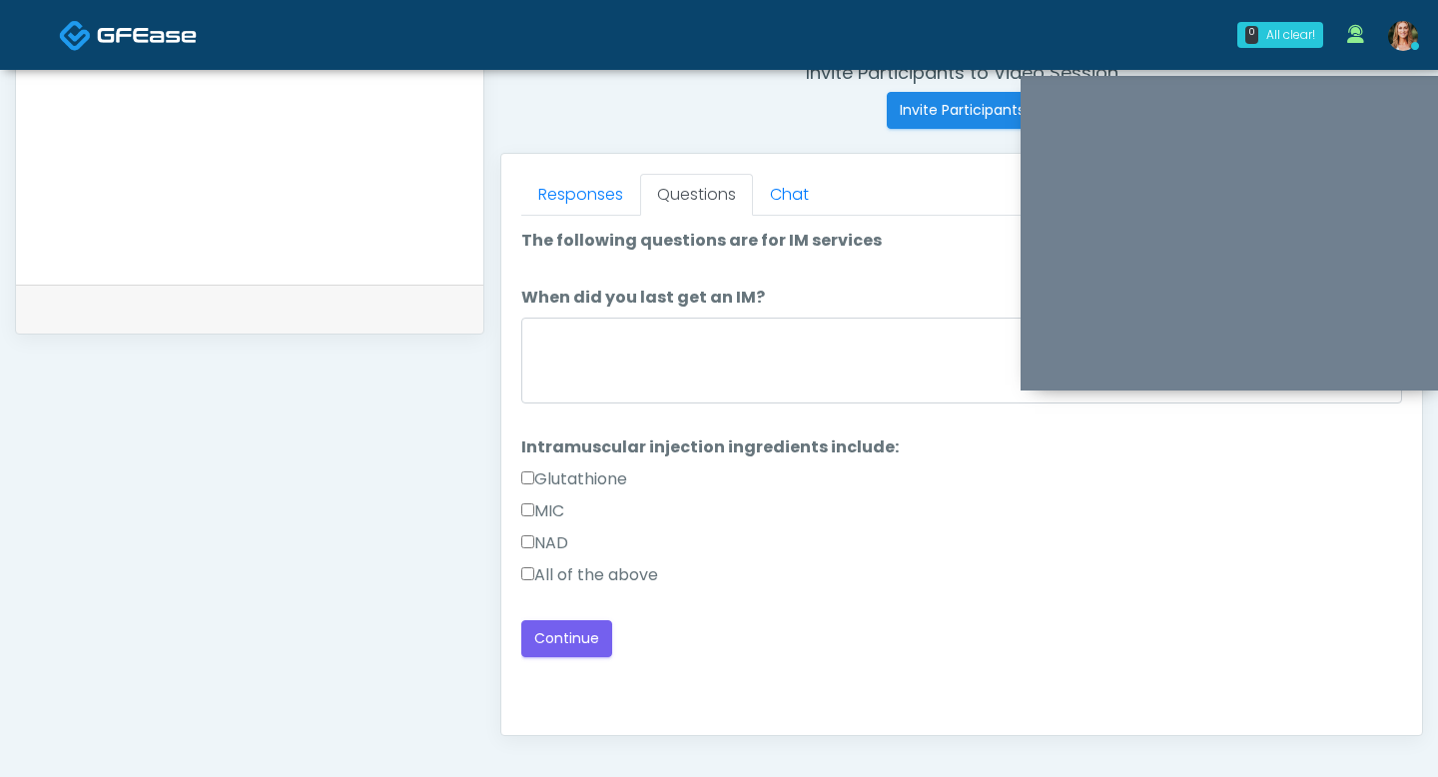
scroll to position [788, 0]
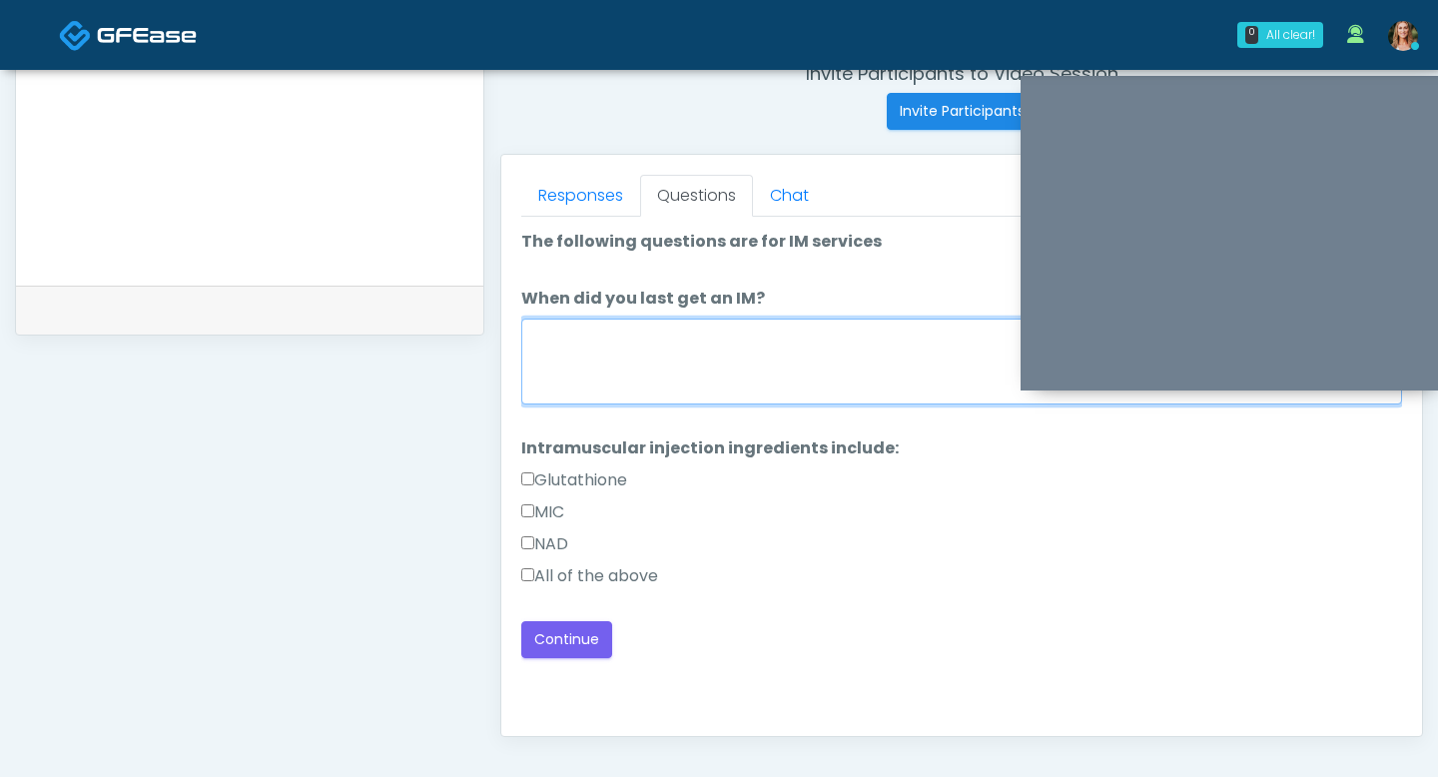
click at [627, 342] on textarea "When did you last get an IM?" at bounding box center [961, 362] width 881 height 86
type textarea "*****"
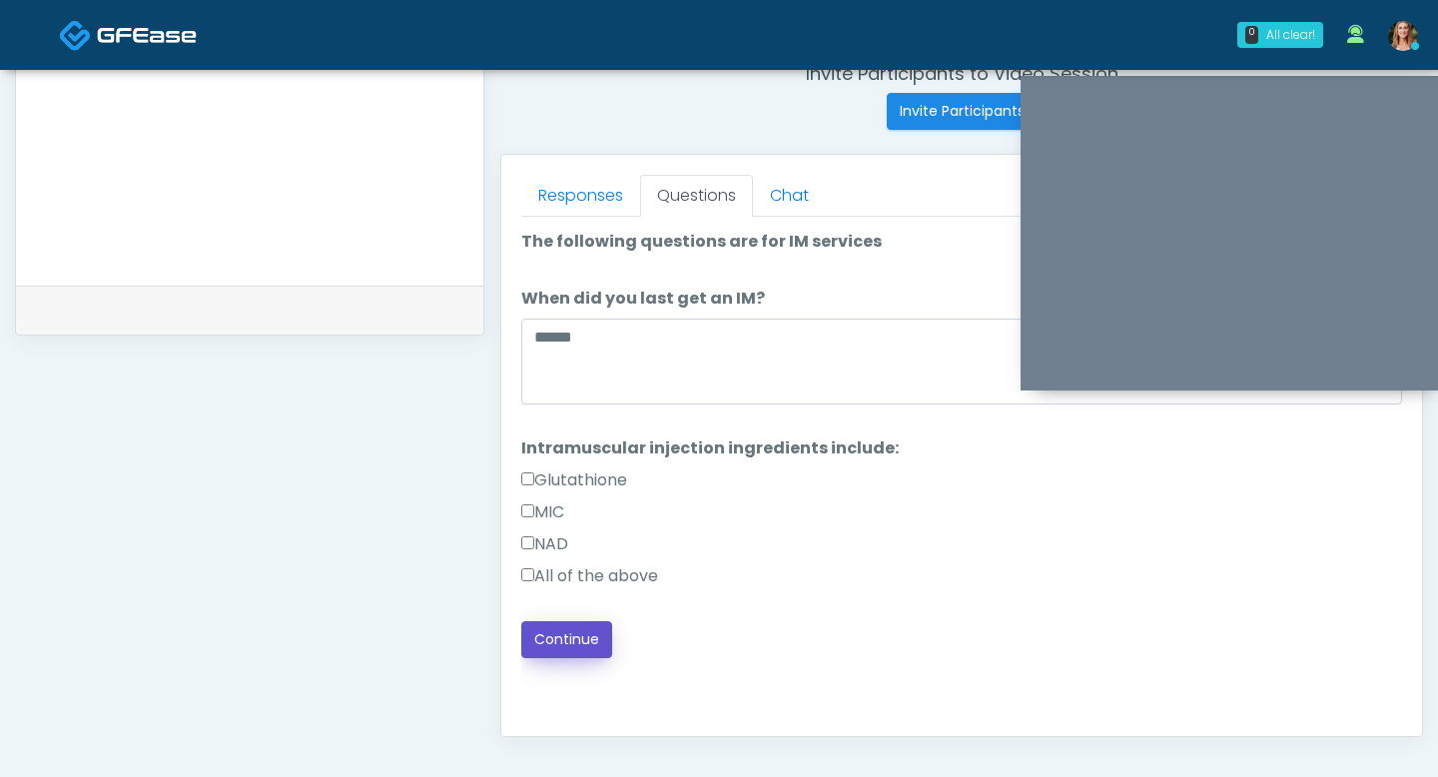
click at [554, 644] on button "Continue" at bounding box center [566, 639] width 91 height 37
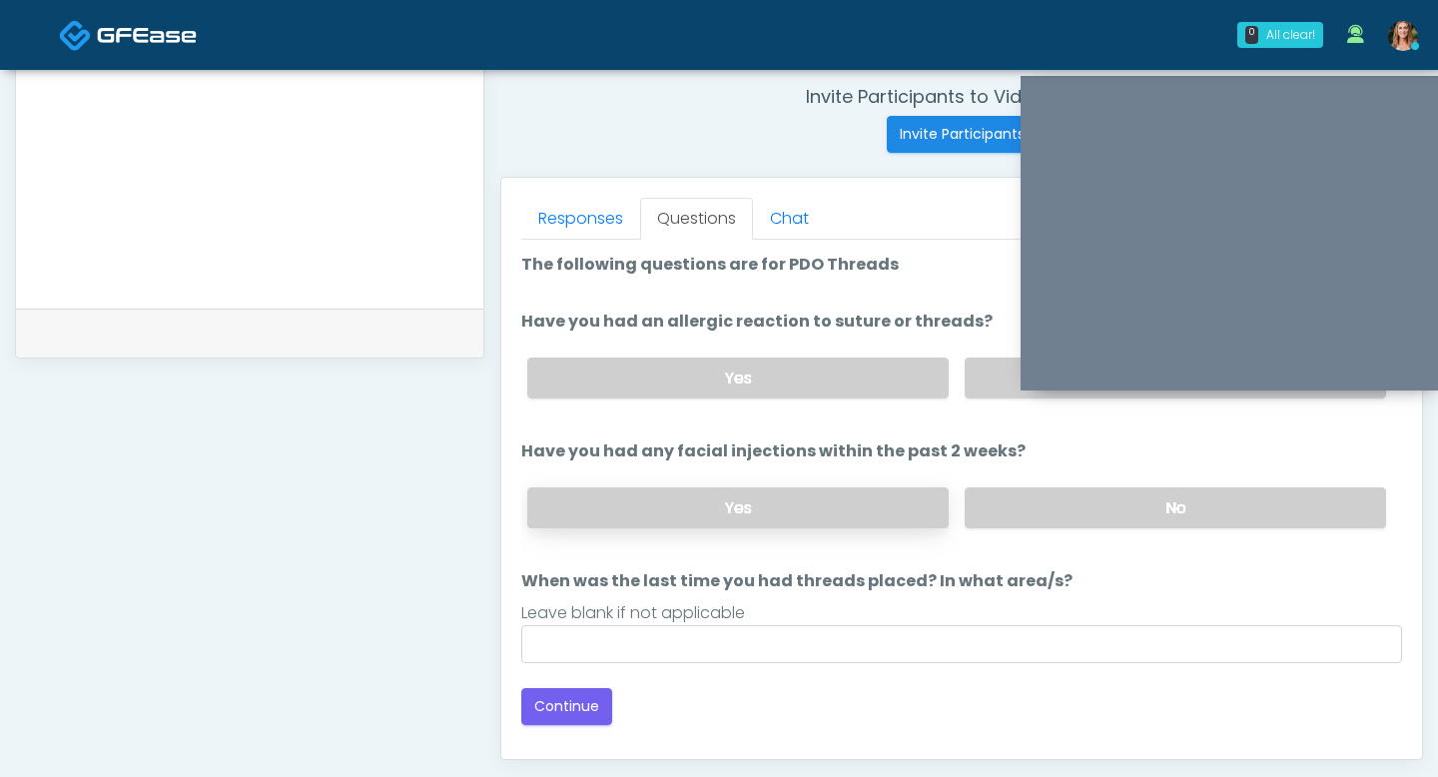
scroll to position [757, 0]
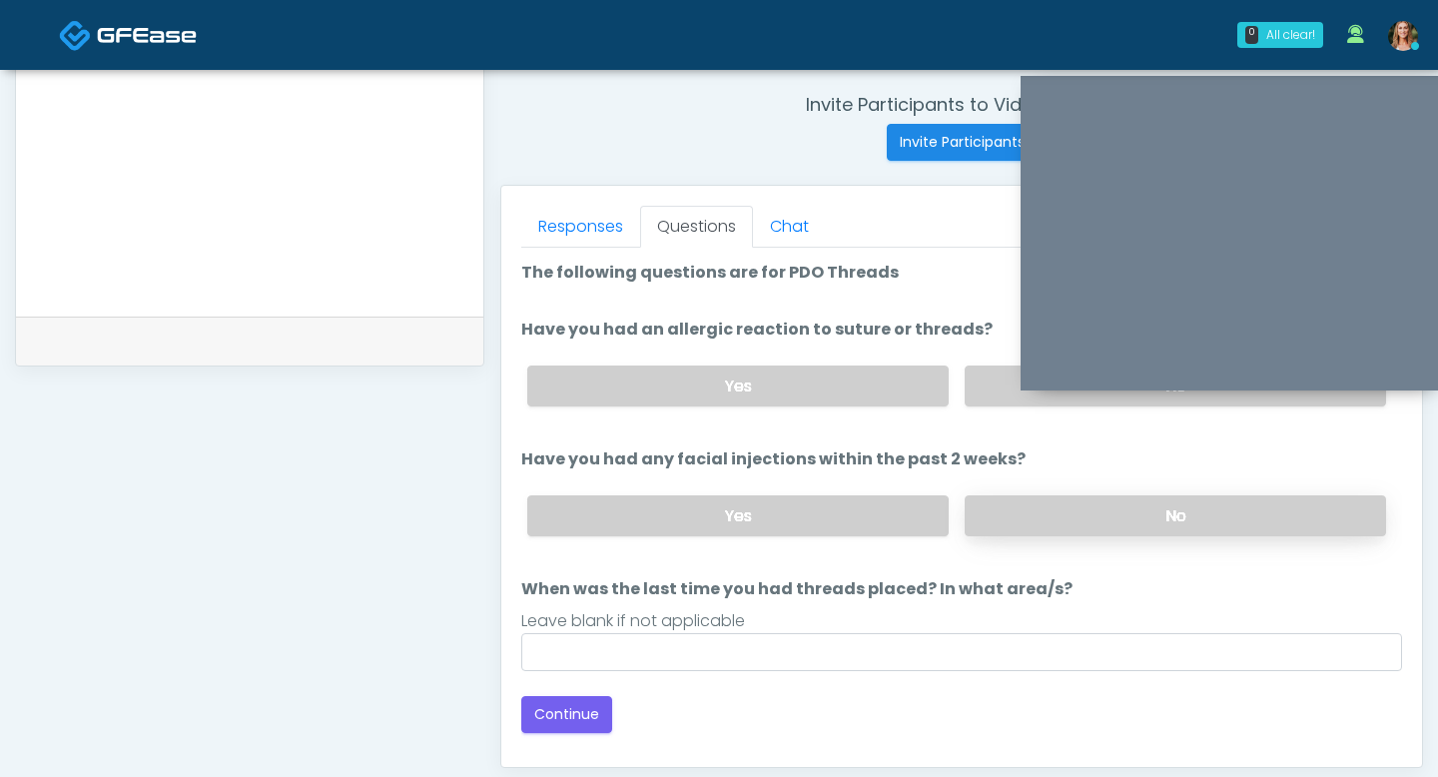
click at [1015, 506] on label "No" at bounding box center [1175, 515] width 421 height 41
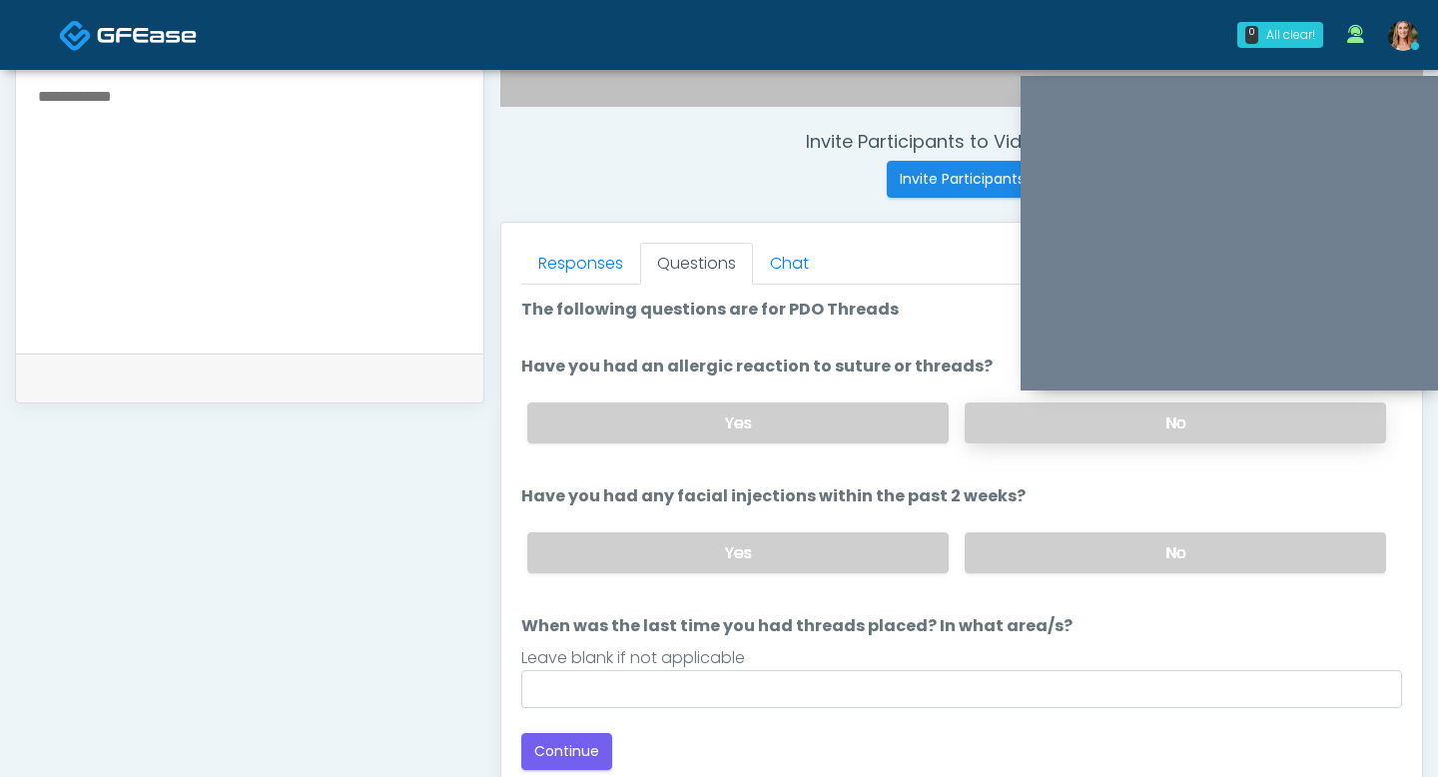
click at [1001, 405] on label "No" at bounding box center [1175, 422] width 421 height 41
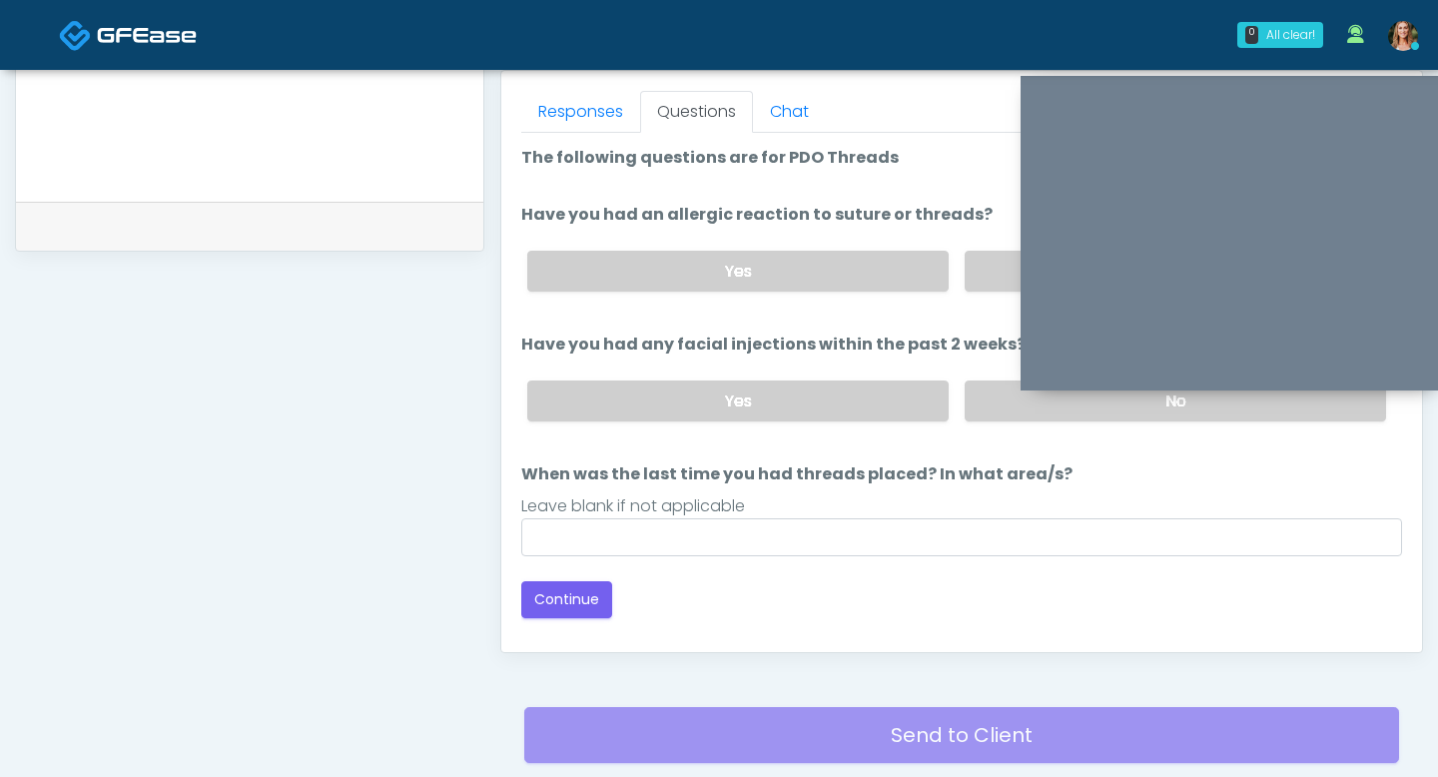
scroll to position [905, 0]
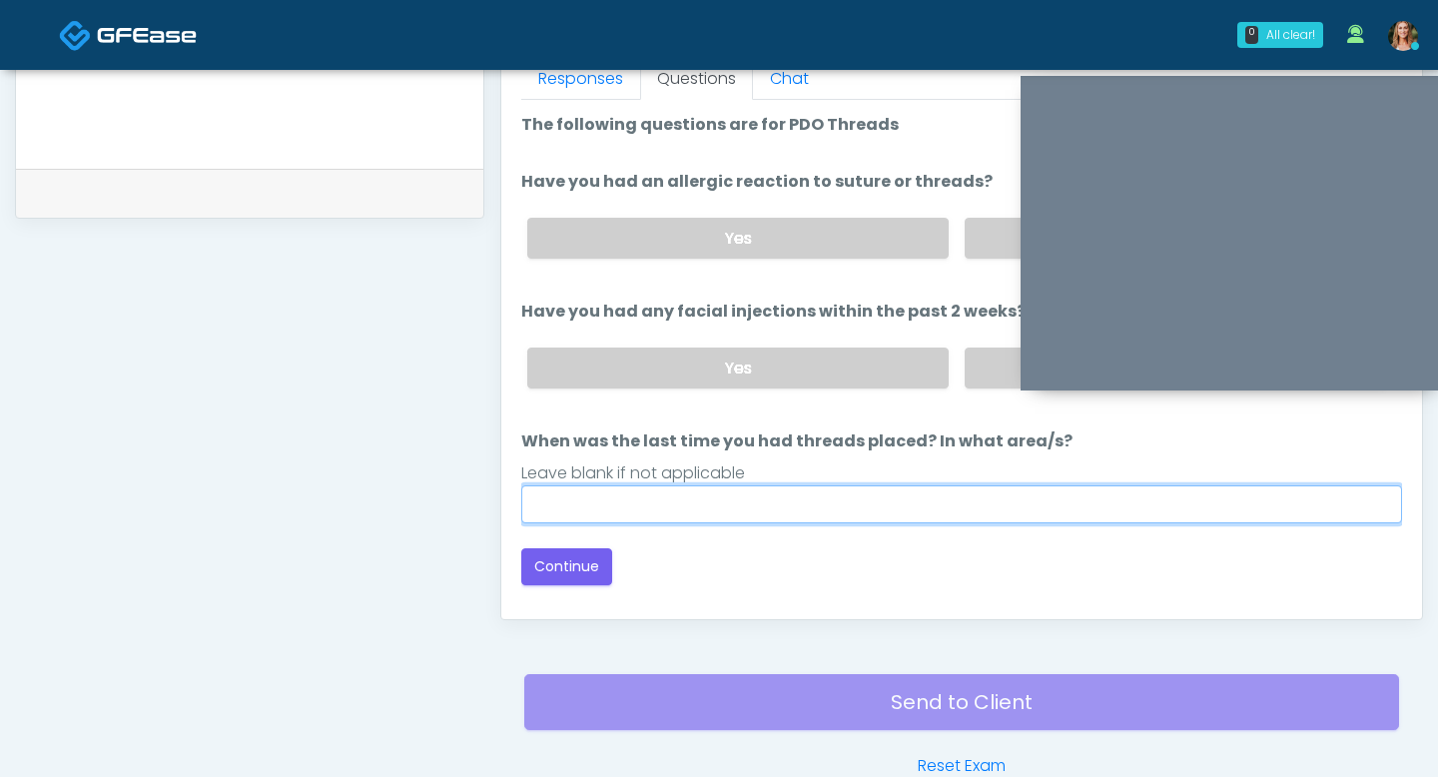
click at [639, 489] on input "When was the last time you had threads placed? In what area/s?" at bounding box center [961, 504] width 881 height 38
type input "**"
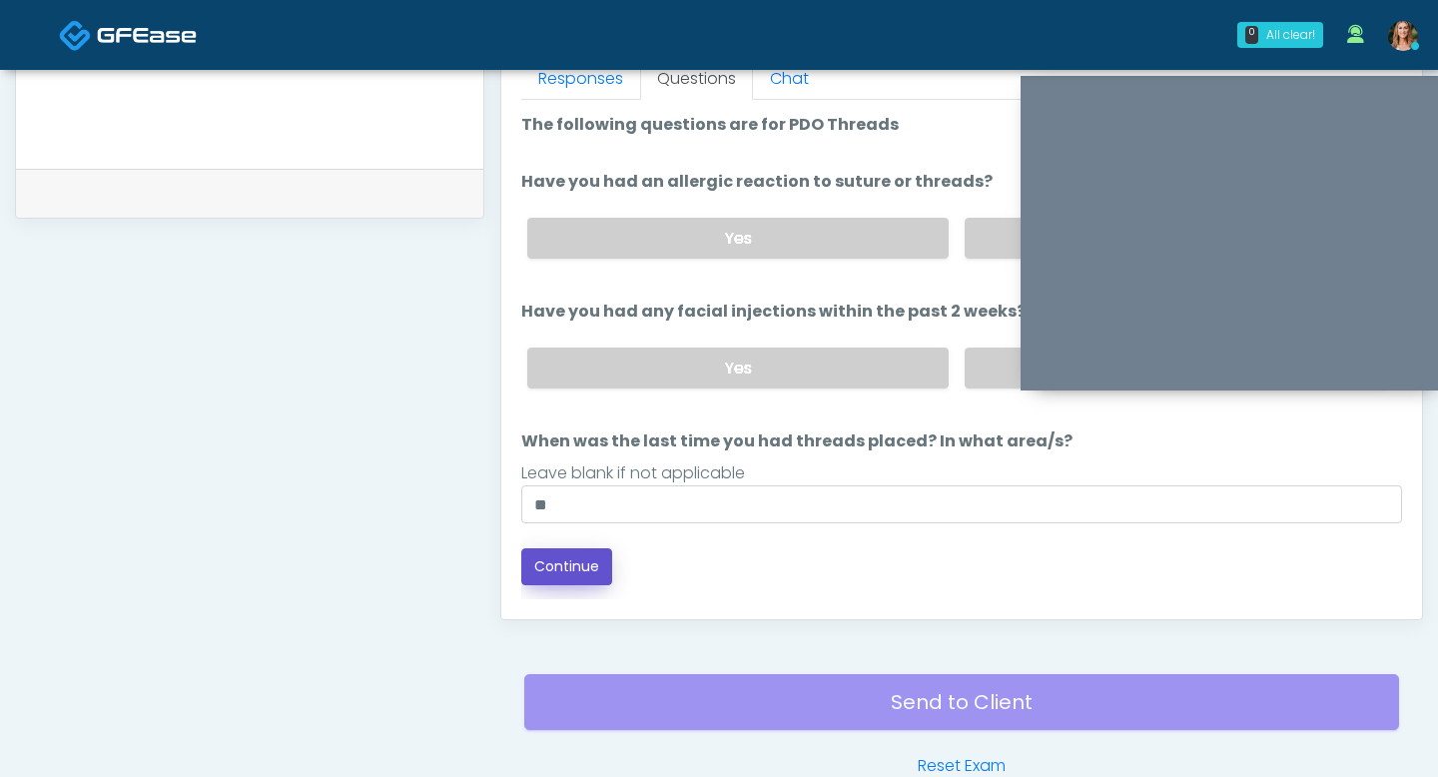
click at [582, 569] on button "Continue" at bounding box center [566, 566] width 91 height 37
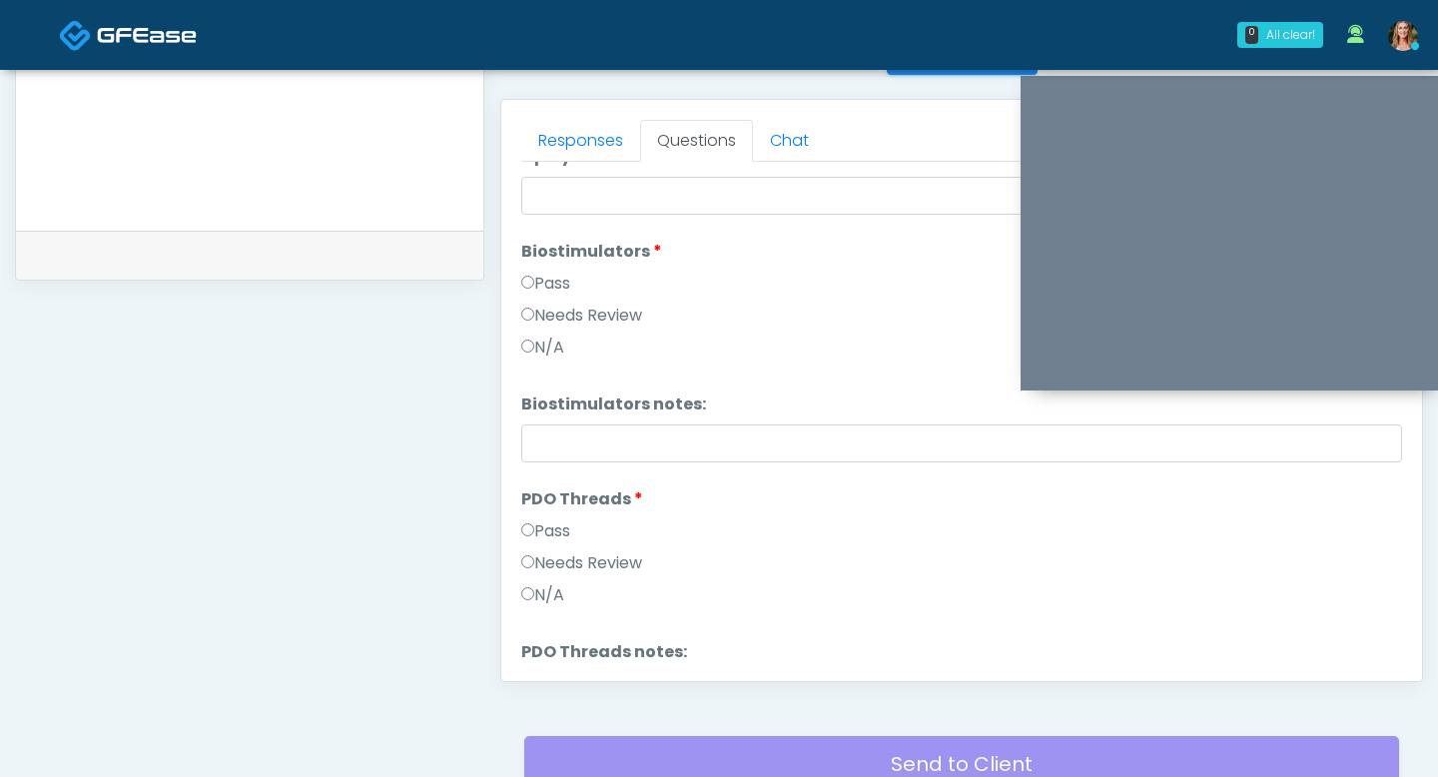
scroll to position [1818, 0]
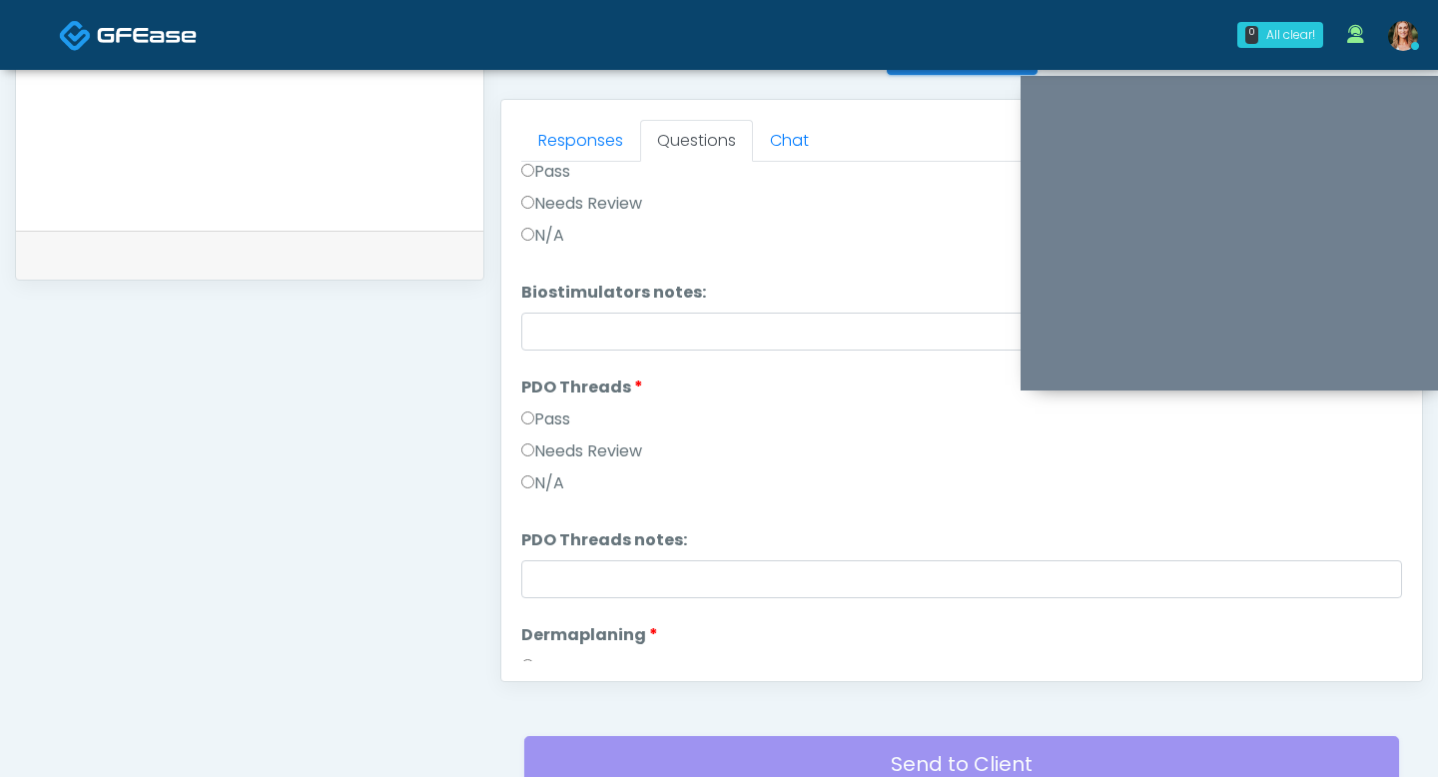
click at [539, 426] on label "Pass" at bounding box center [545, 419] width 49 height 24
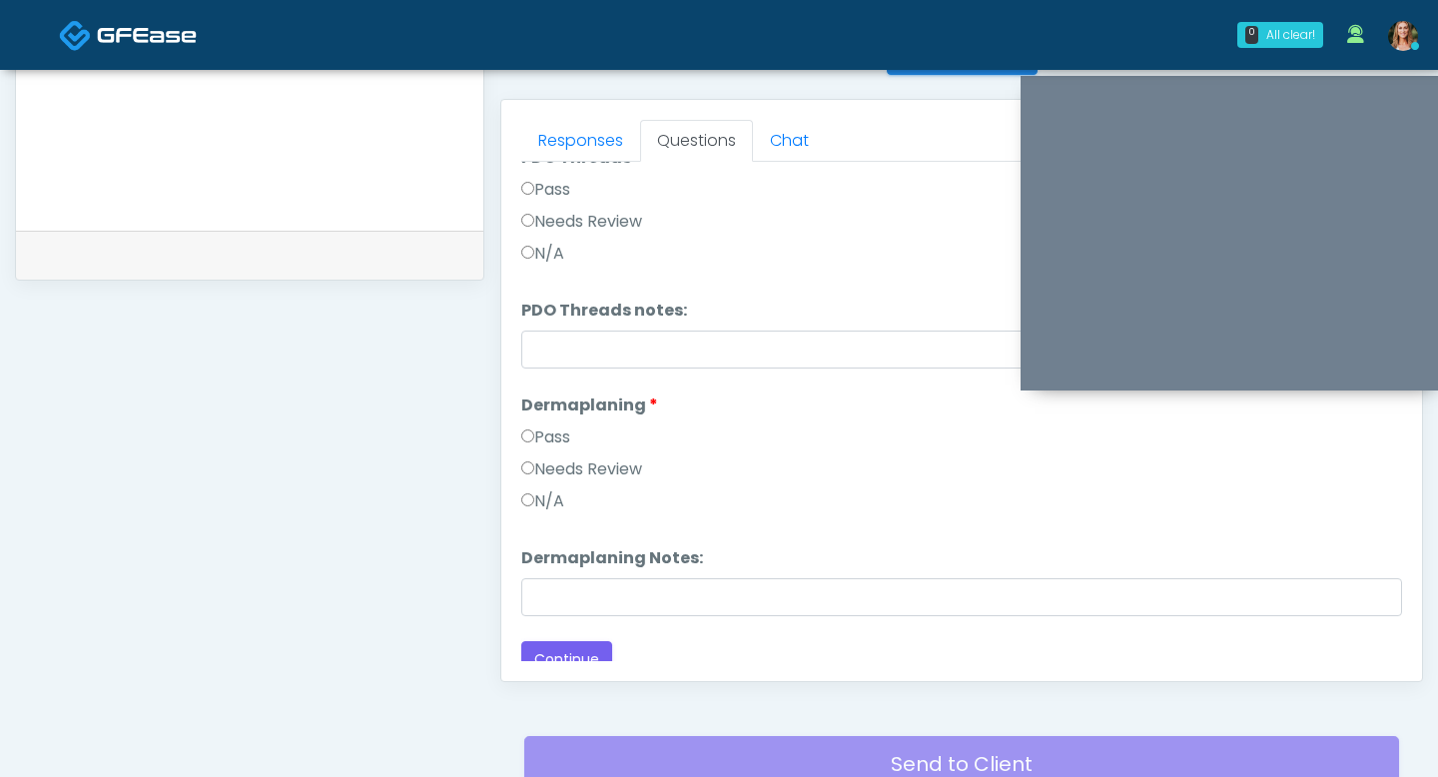
scroll to position [2064, 0]
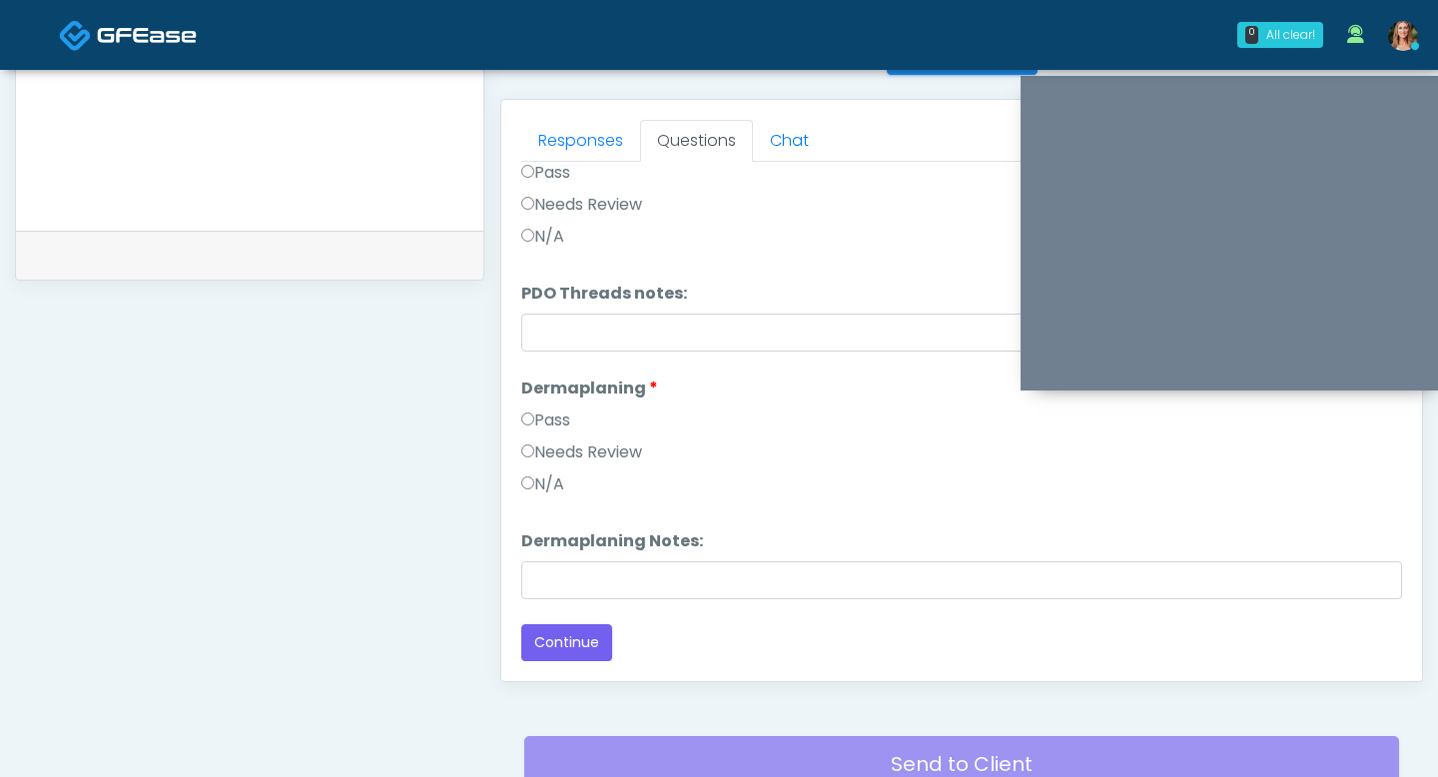
click at [538, 425] on label "Pass" at bounding box center [545, 420] width 49 height 24
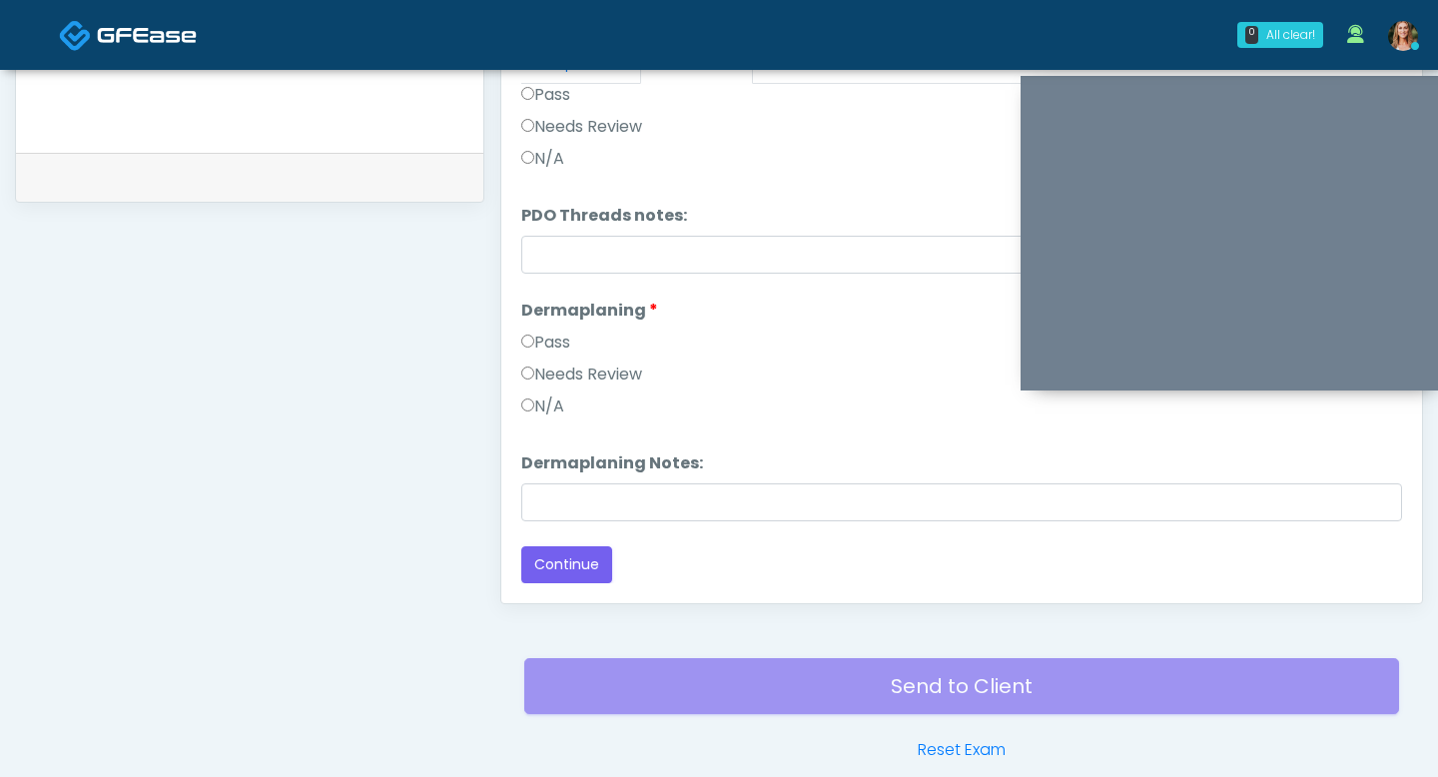
scroll to position [1016, 0]
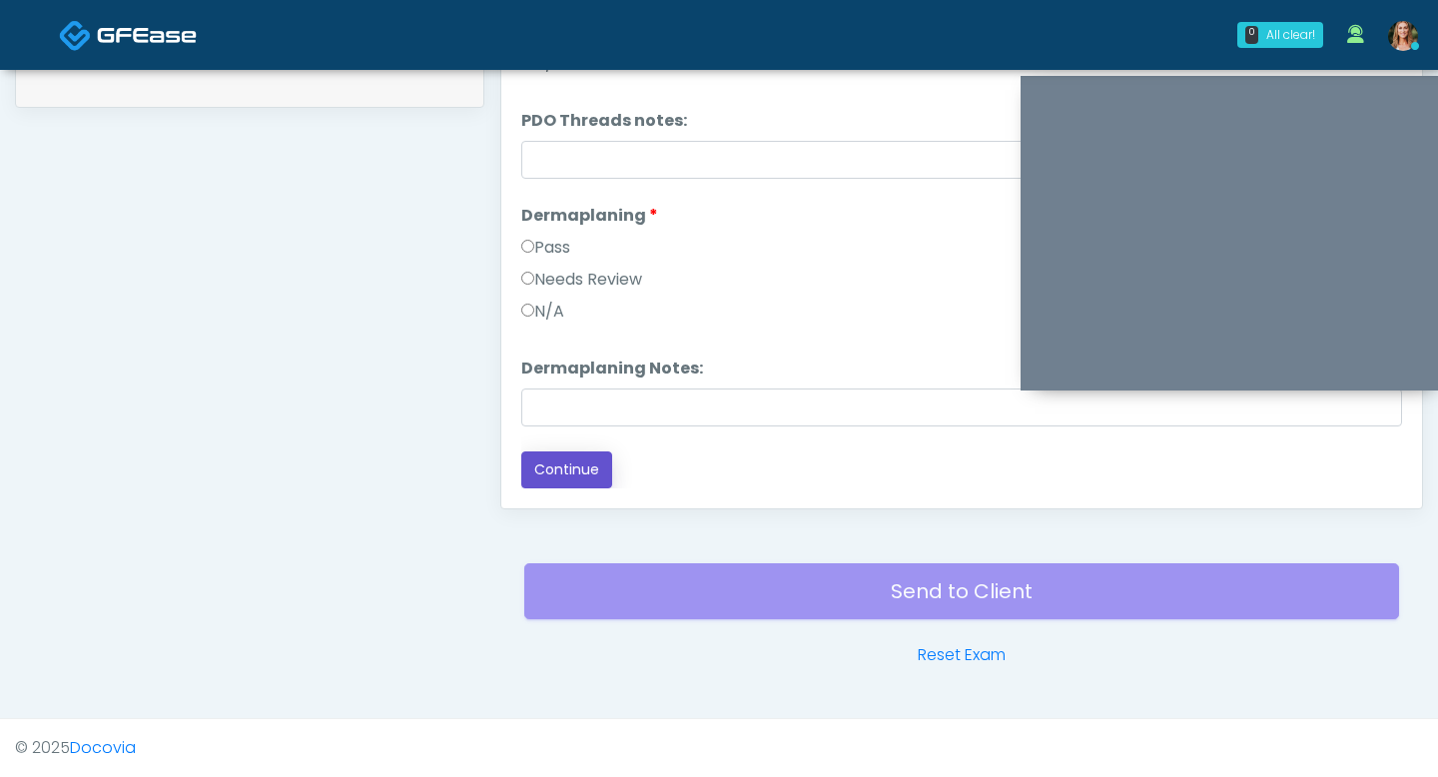
click at [559, 462] on button "Continue" at bounding box center [566, 469] width 91 height 37
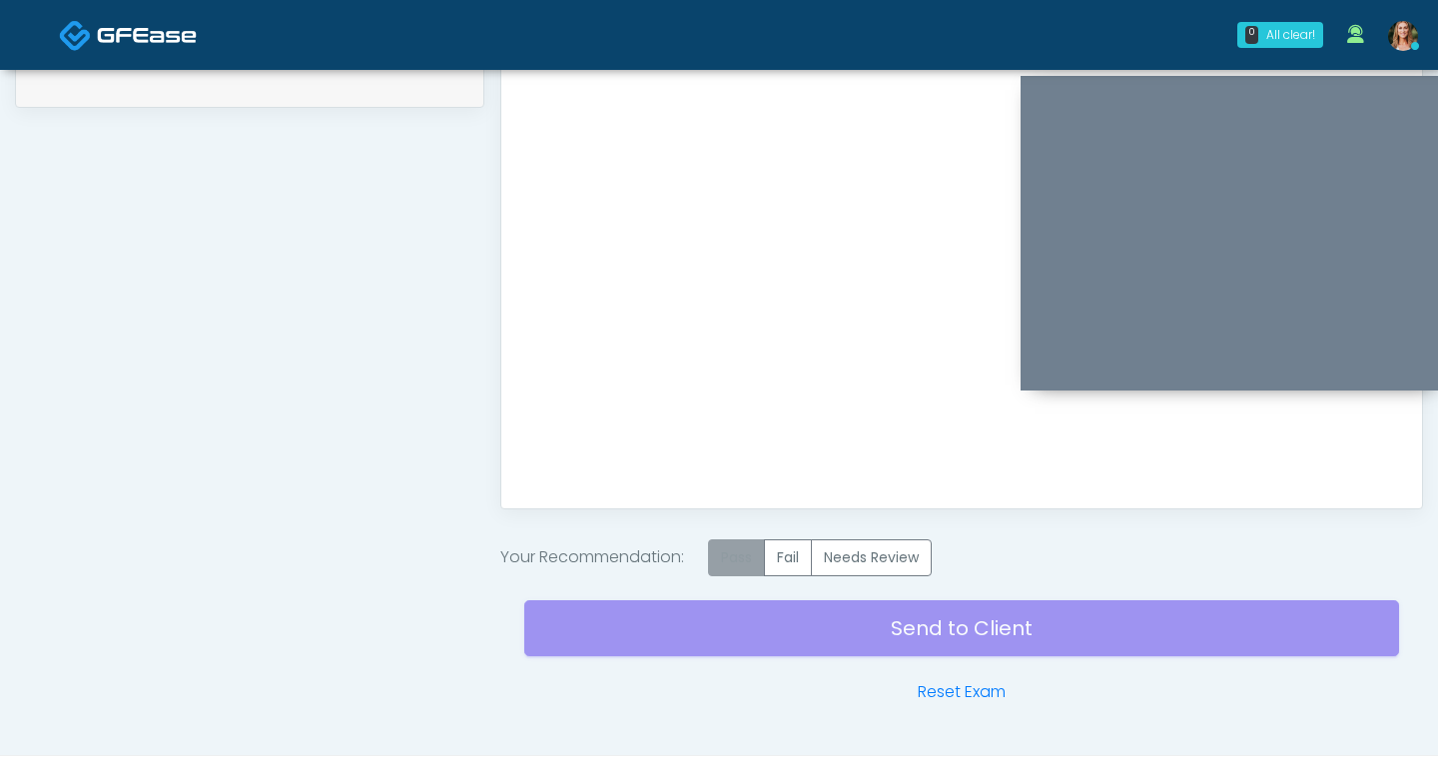
click at [742, 556] on label "Pass" at bounding box center [736, 557] width 57 height 37
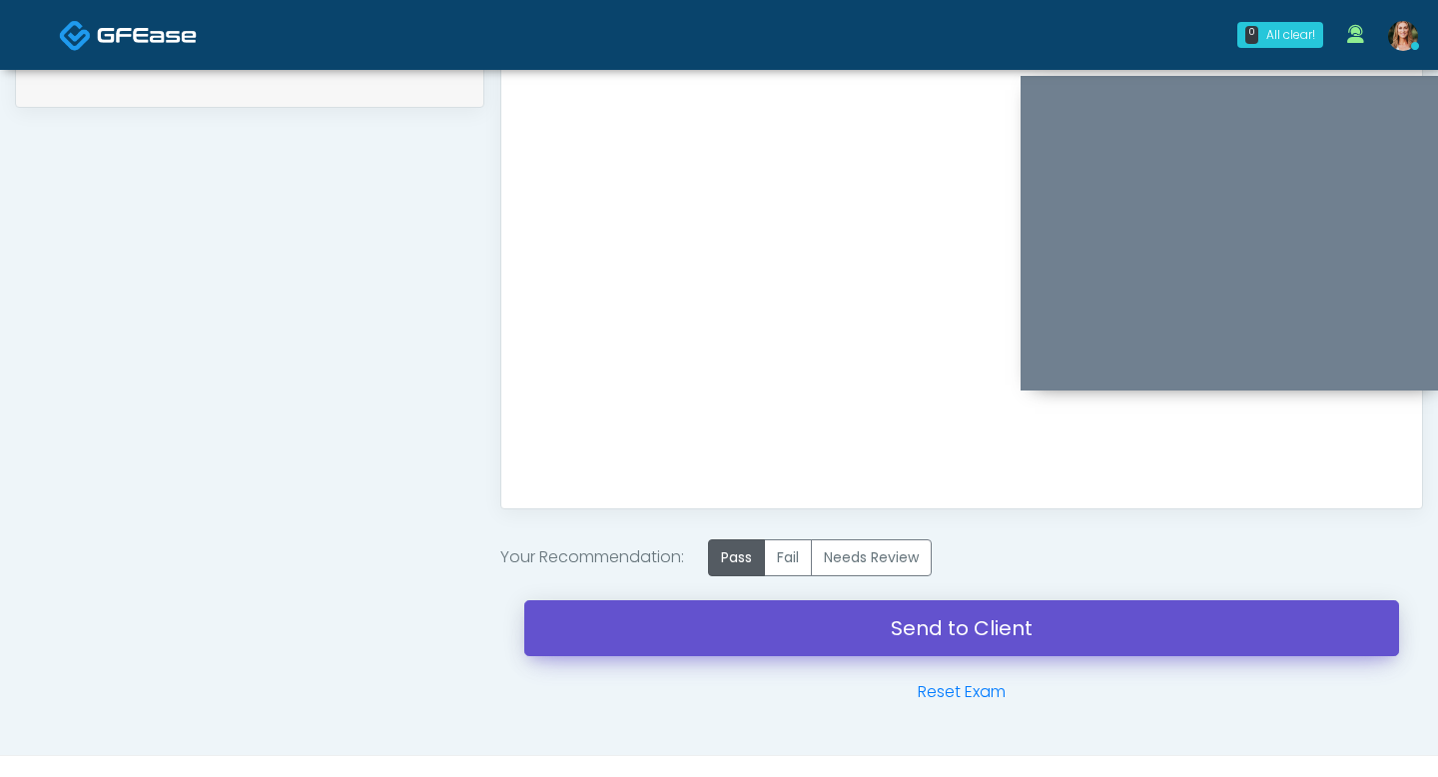
click at [733, 618] on link "Send to Client" at bounding box center [961, 628] width 875 height 56
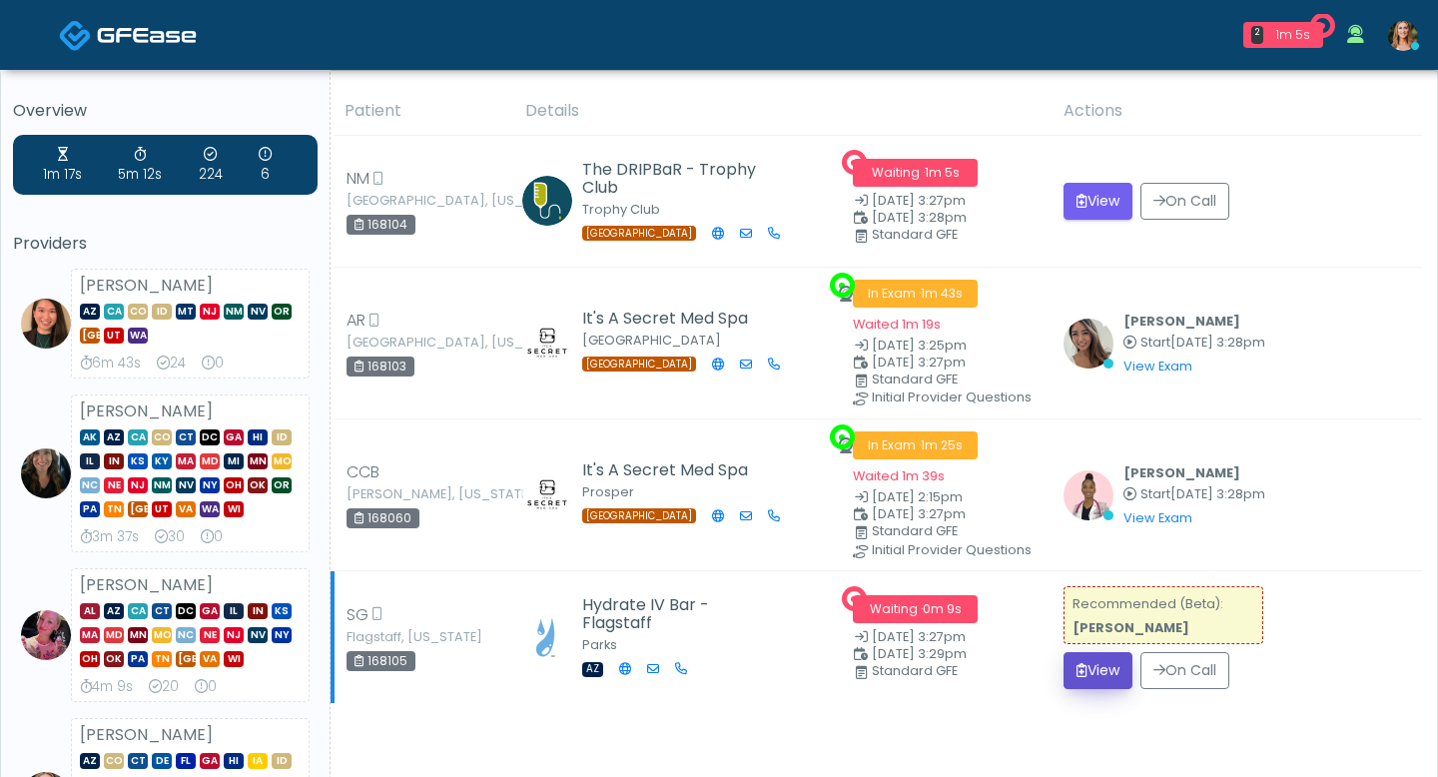
click at [1085, 655] on button "View" at bounding box center [1098, 670] width 69 height 37
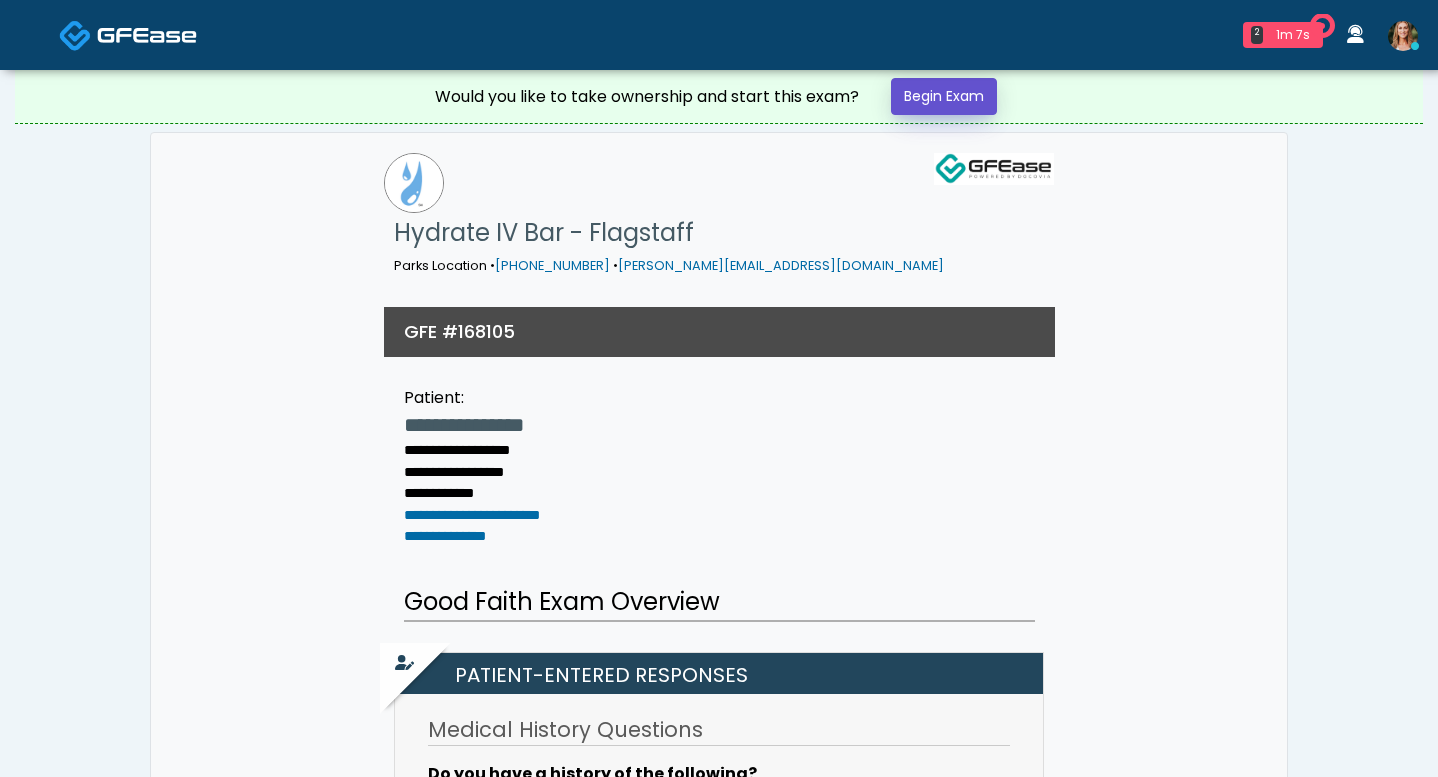
click at [920, 81] on link "Begin Exam" at bounding box center [944, 96] width 106 height 37
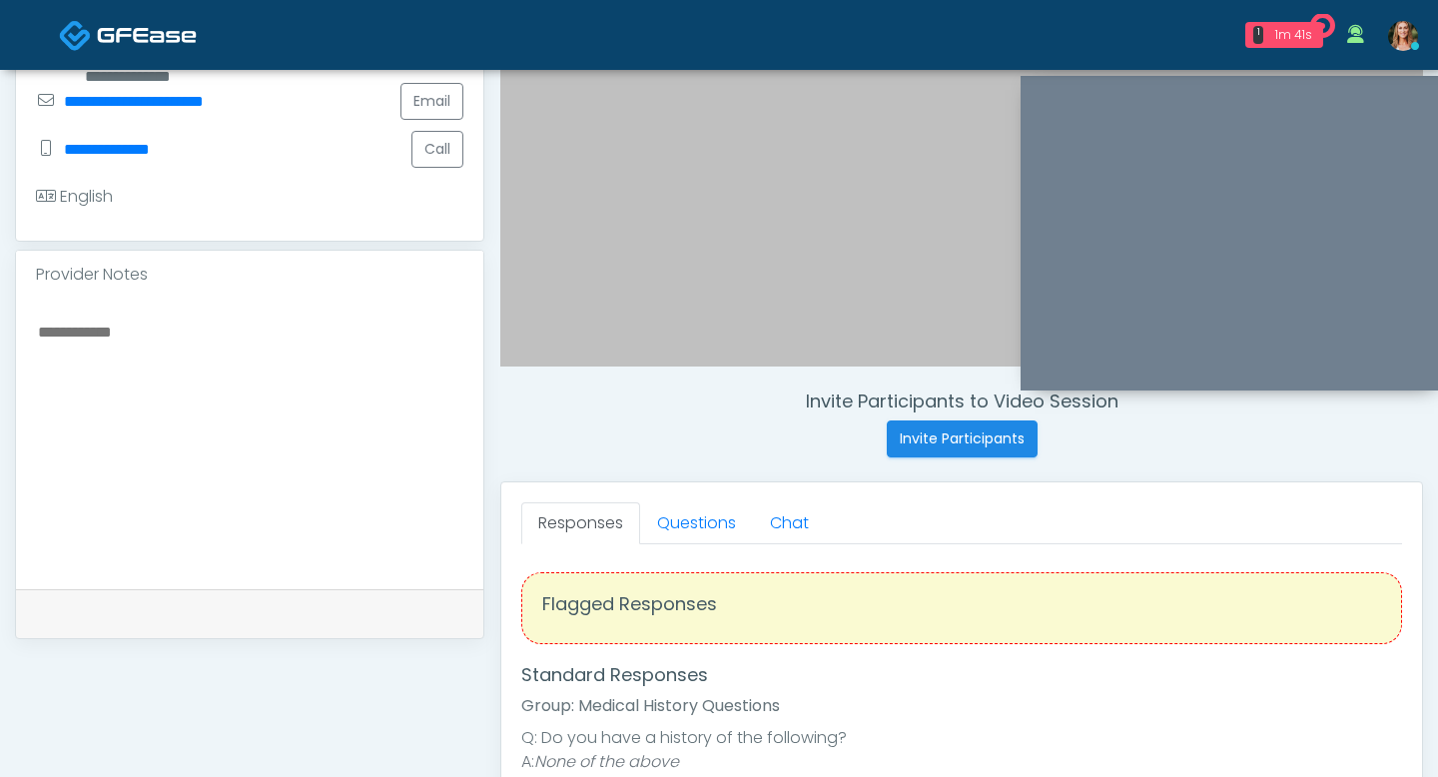
scroll to position [503, 0]
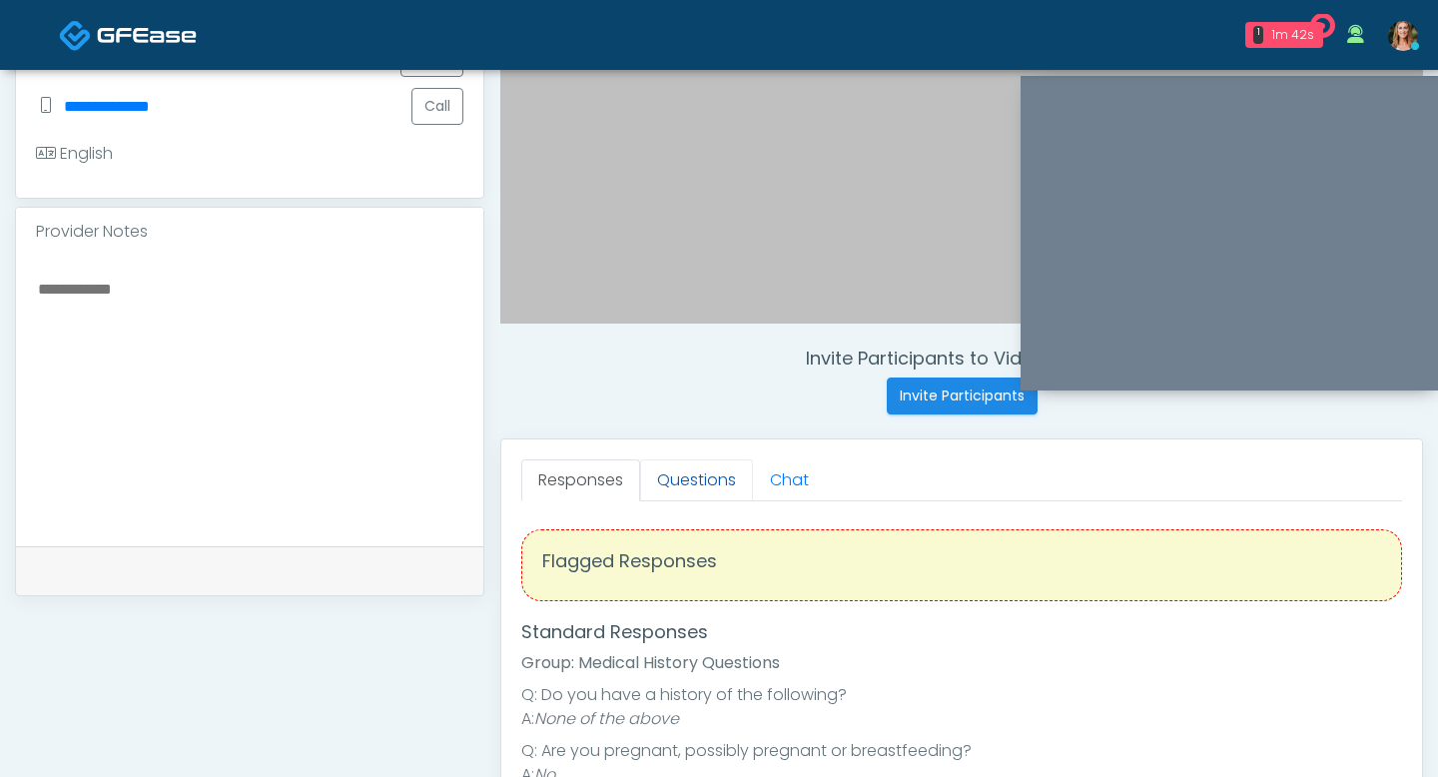
click at [675, 495] on link "Questions" at bounding box center [696, 480] width 113 height 42
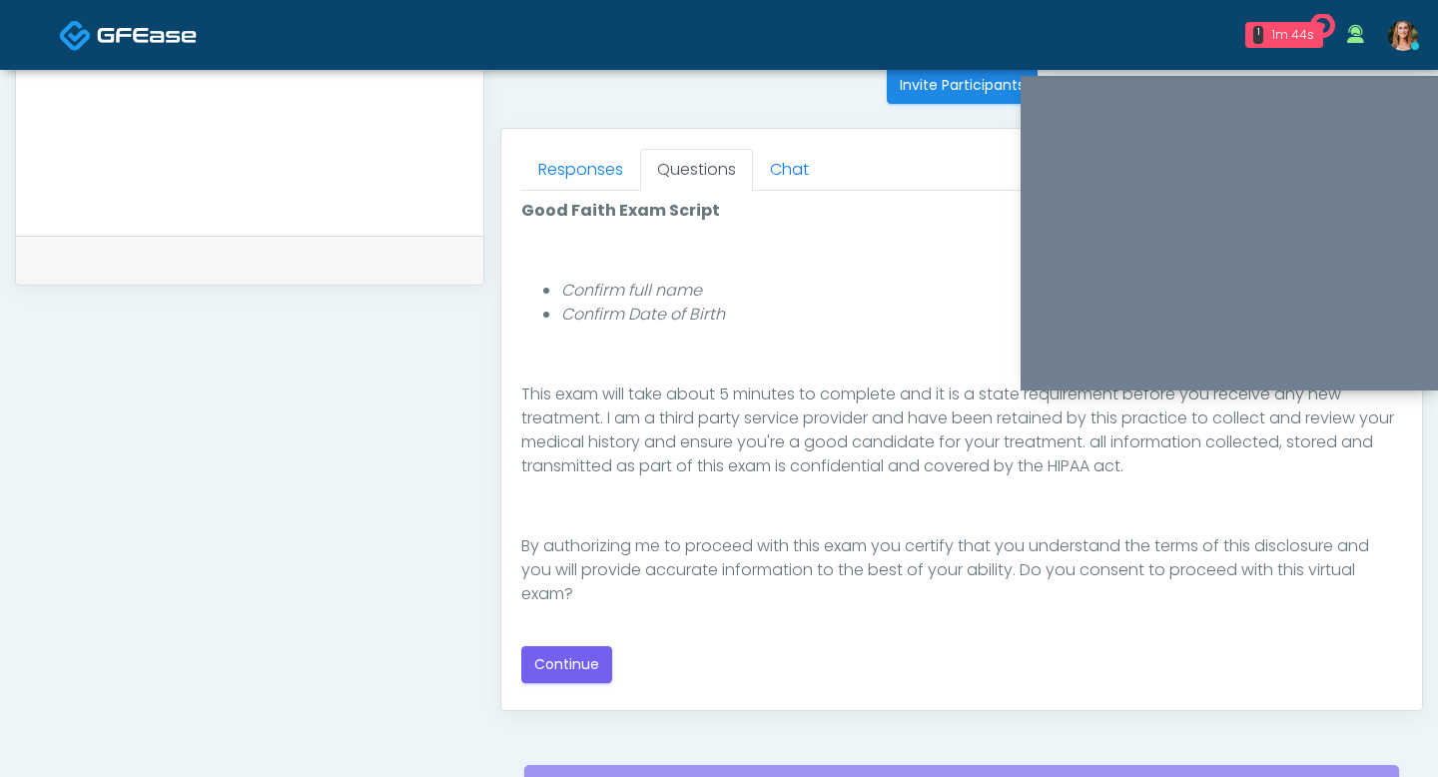
scroll to position [824, 0]
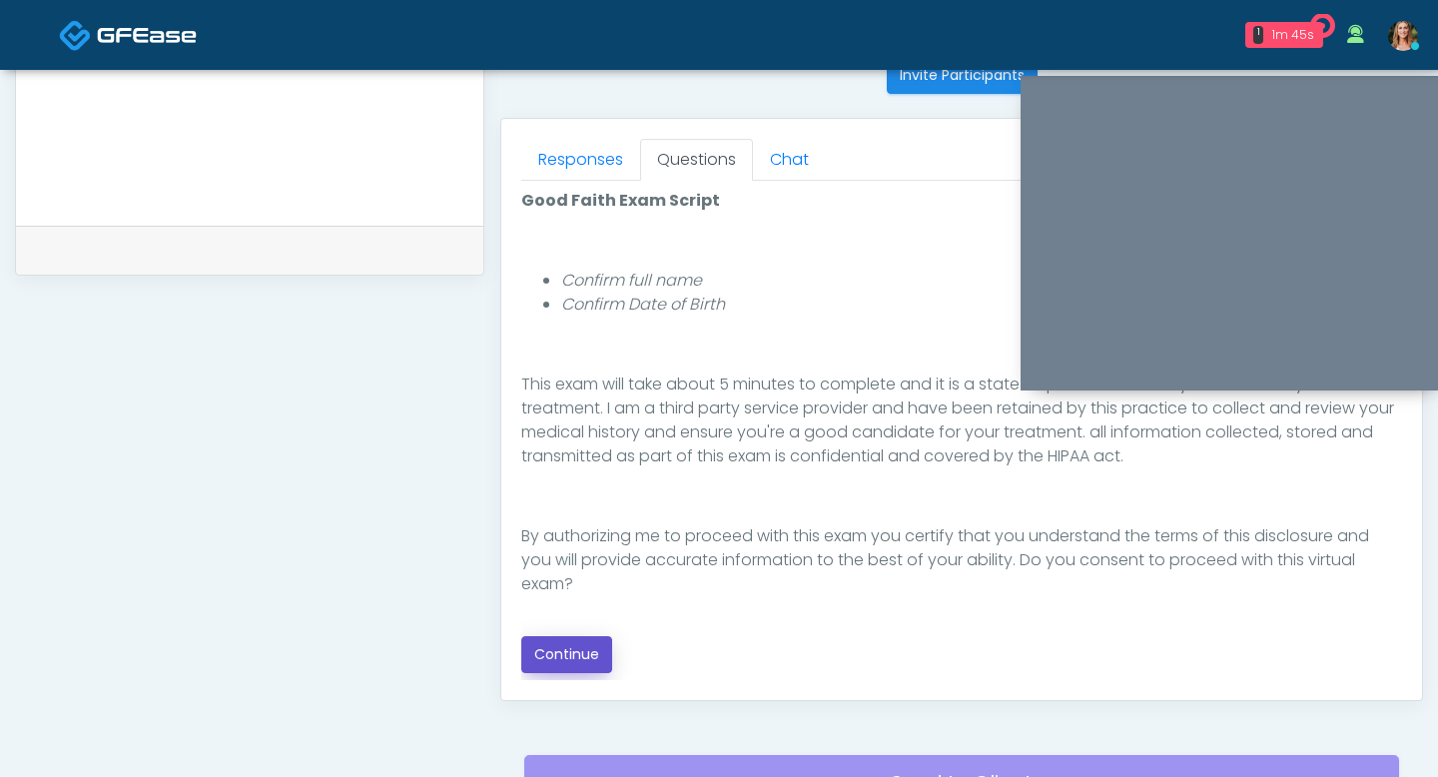
click at [588, 648] on button "Continue" at bounding box center [566, 654] width 91 height 37
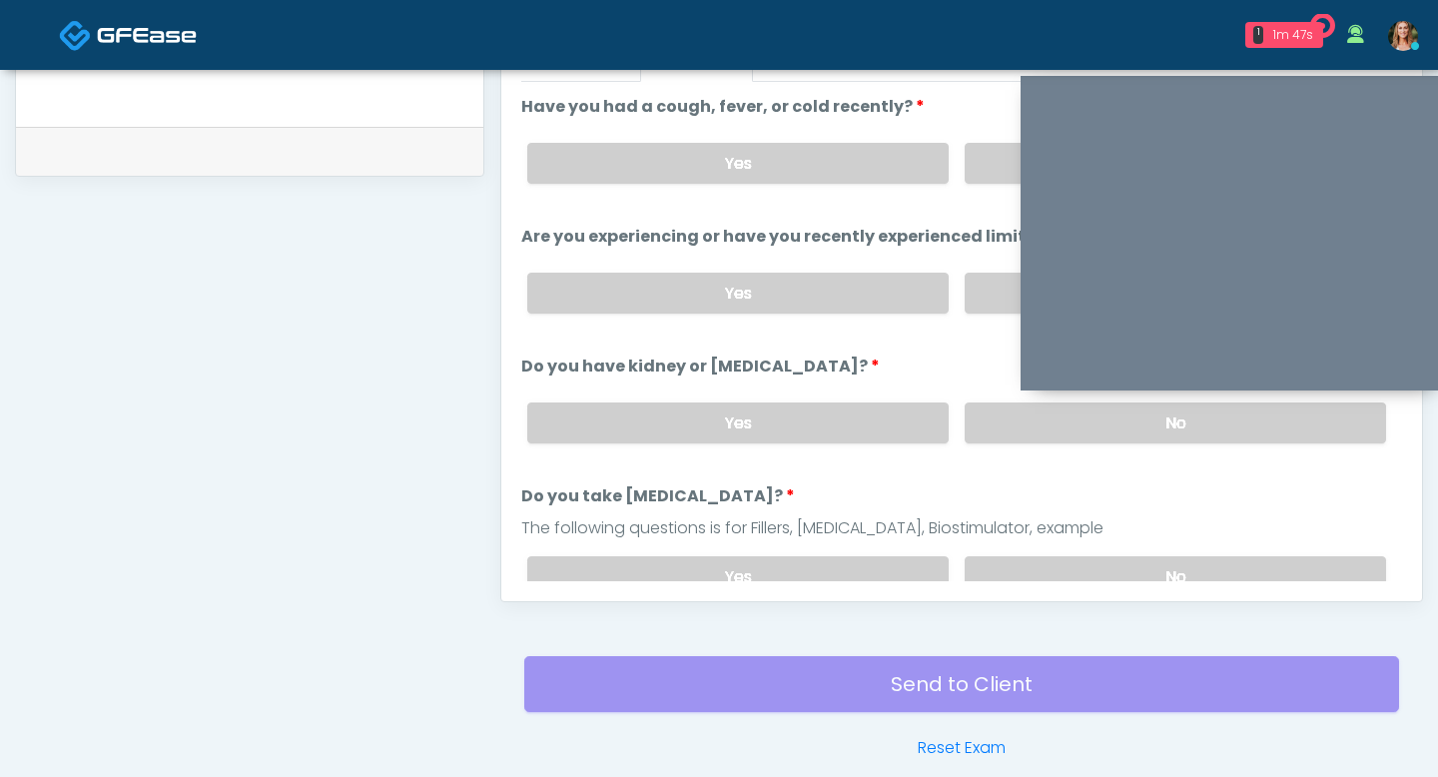
scroll to position [840, 0]
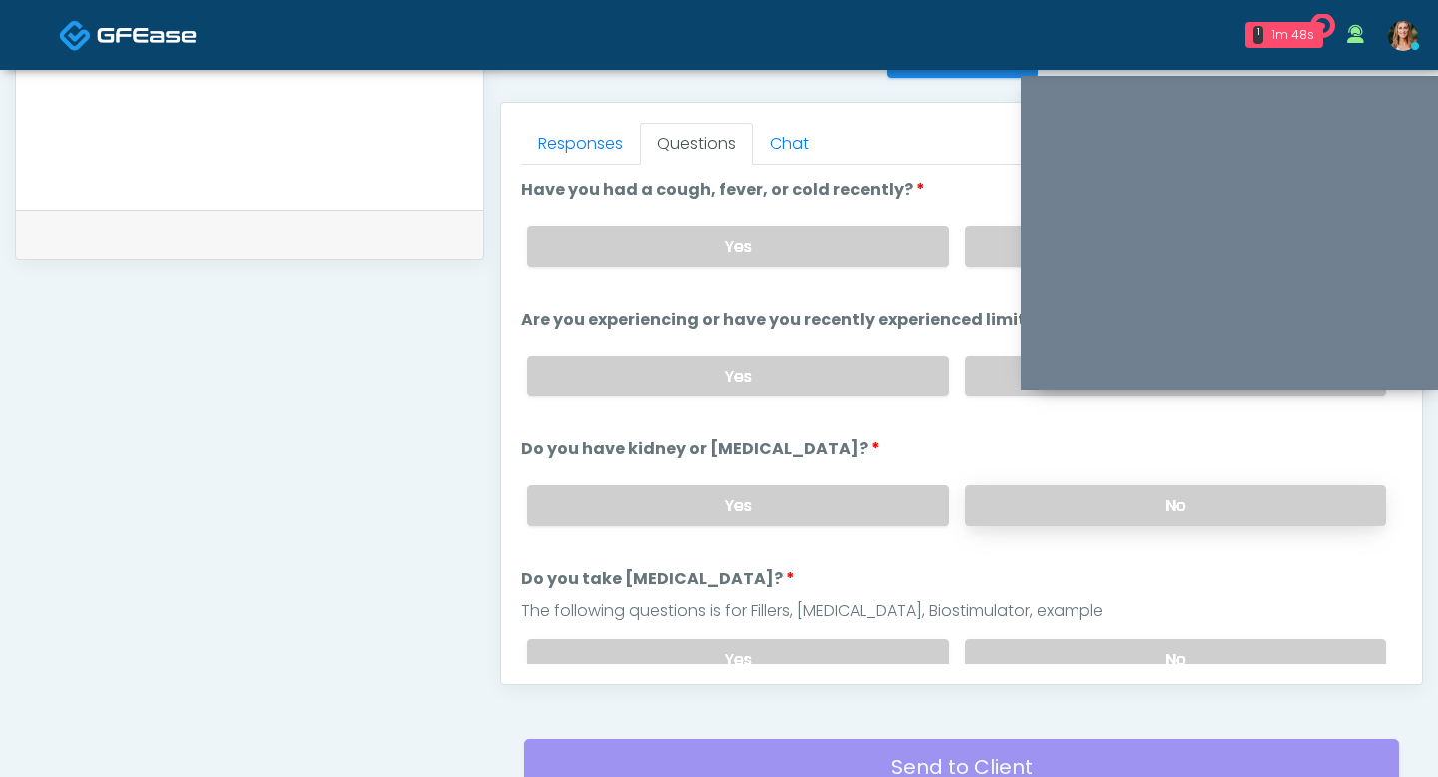
click at [983, 486] on label "No" at bounding box center [1175, 505] width 421 height 41
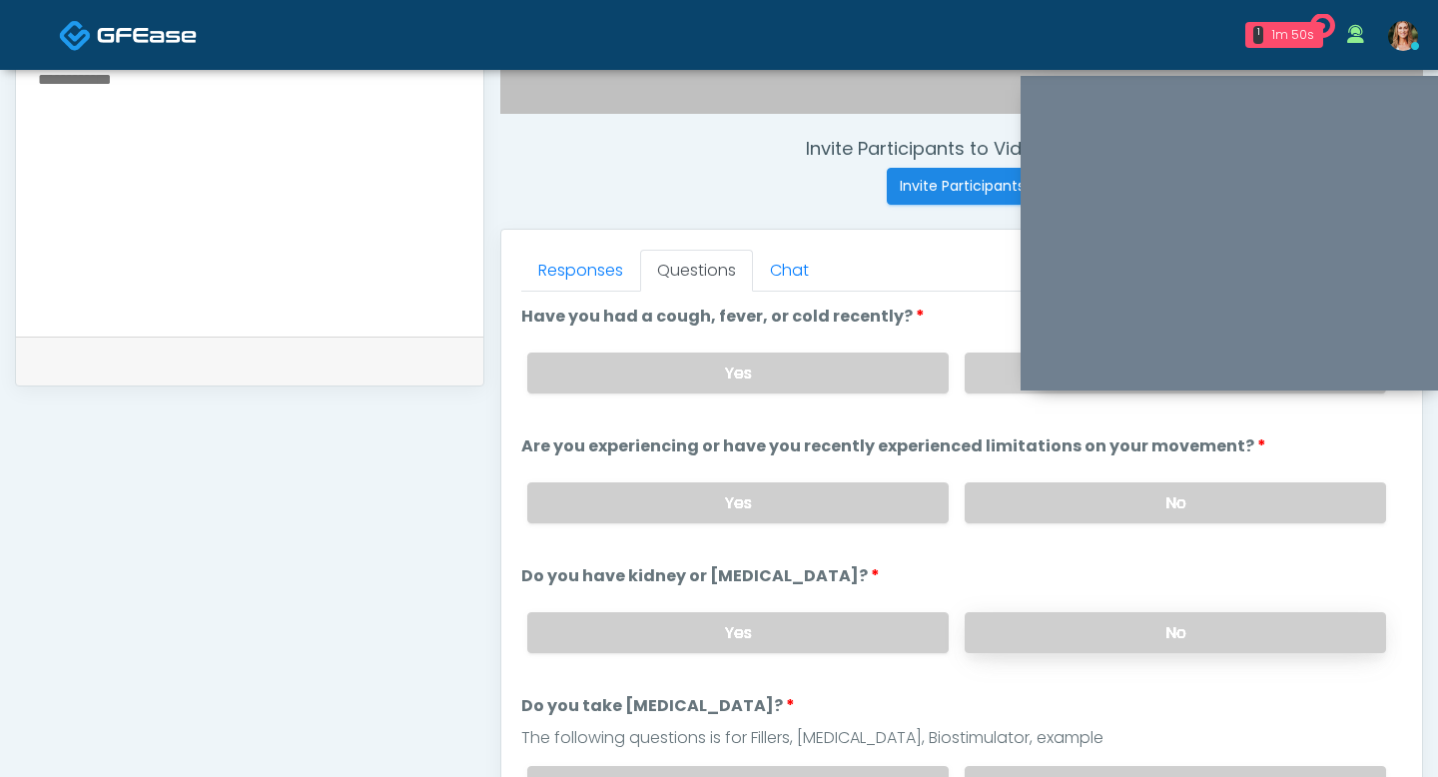
scroll to position [709, 0]
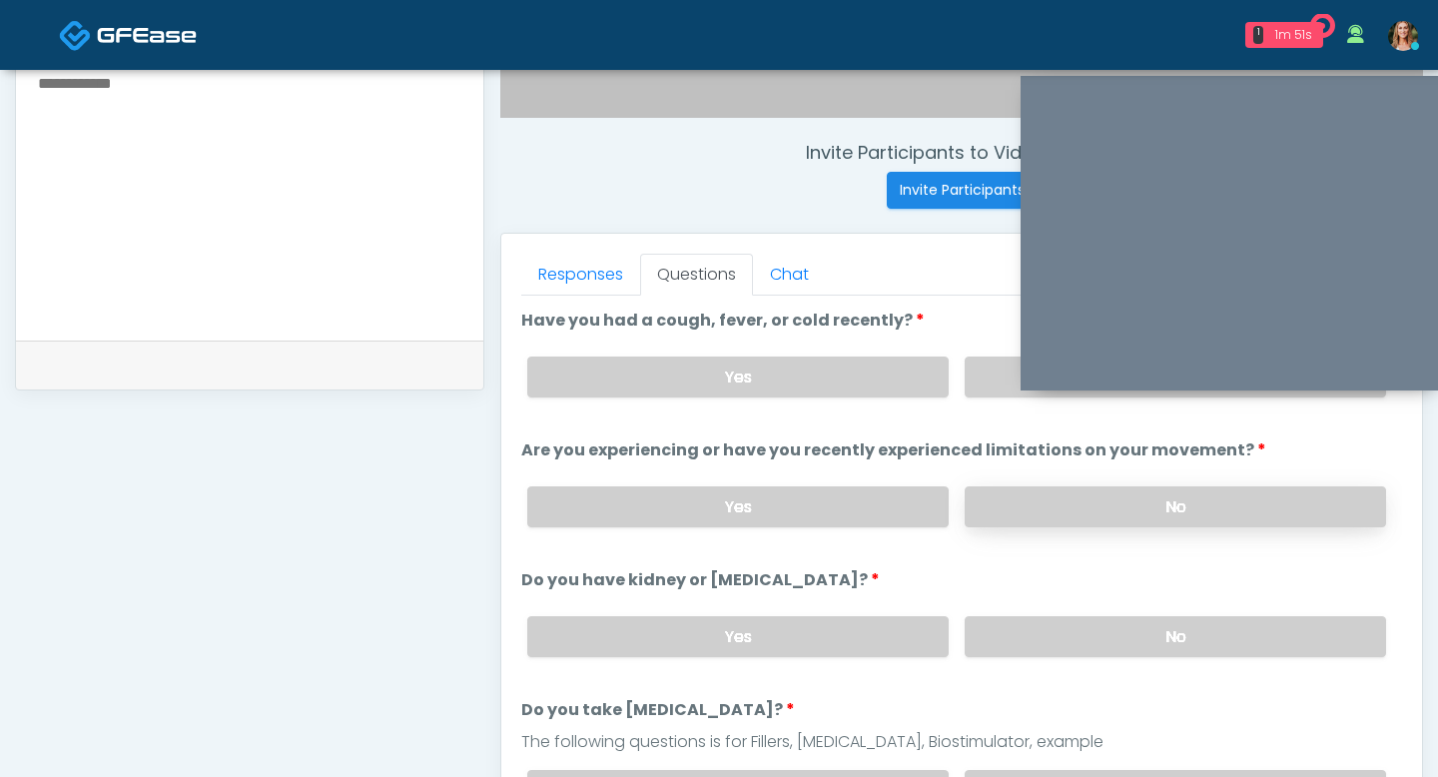
click at [1042, 491] on label "No" at bounding box center [1175, 506] width 421 height 41
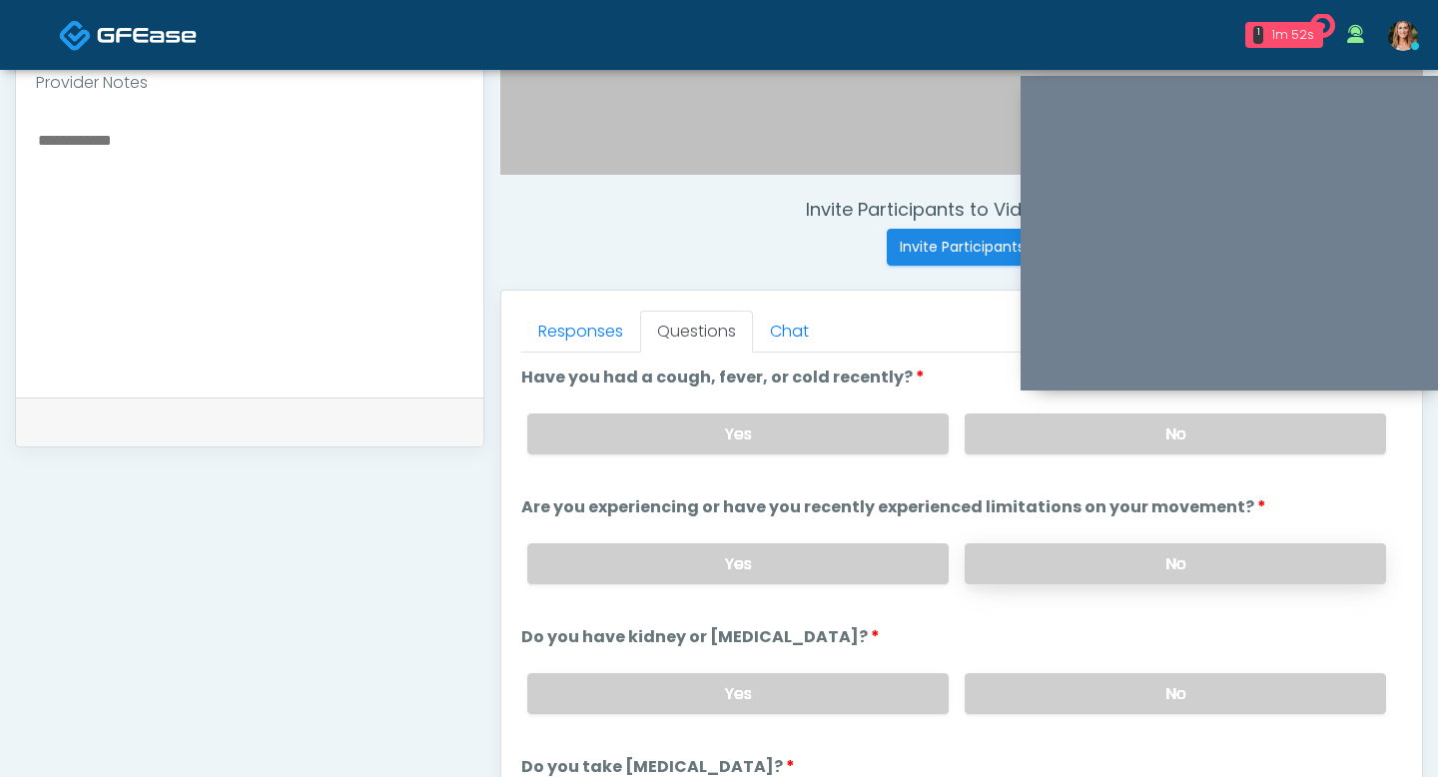
scroll to position [651, 0]
click at [1020, 422] on label "No" at bounding box center [1175, 434] width 421 height 41
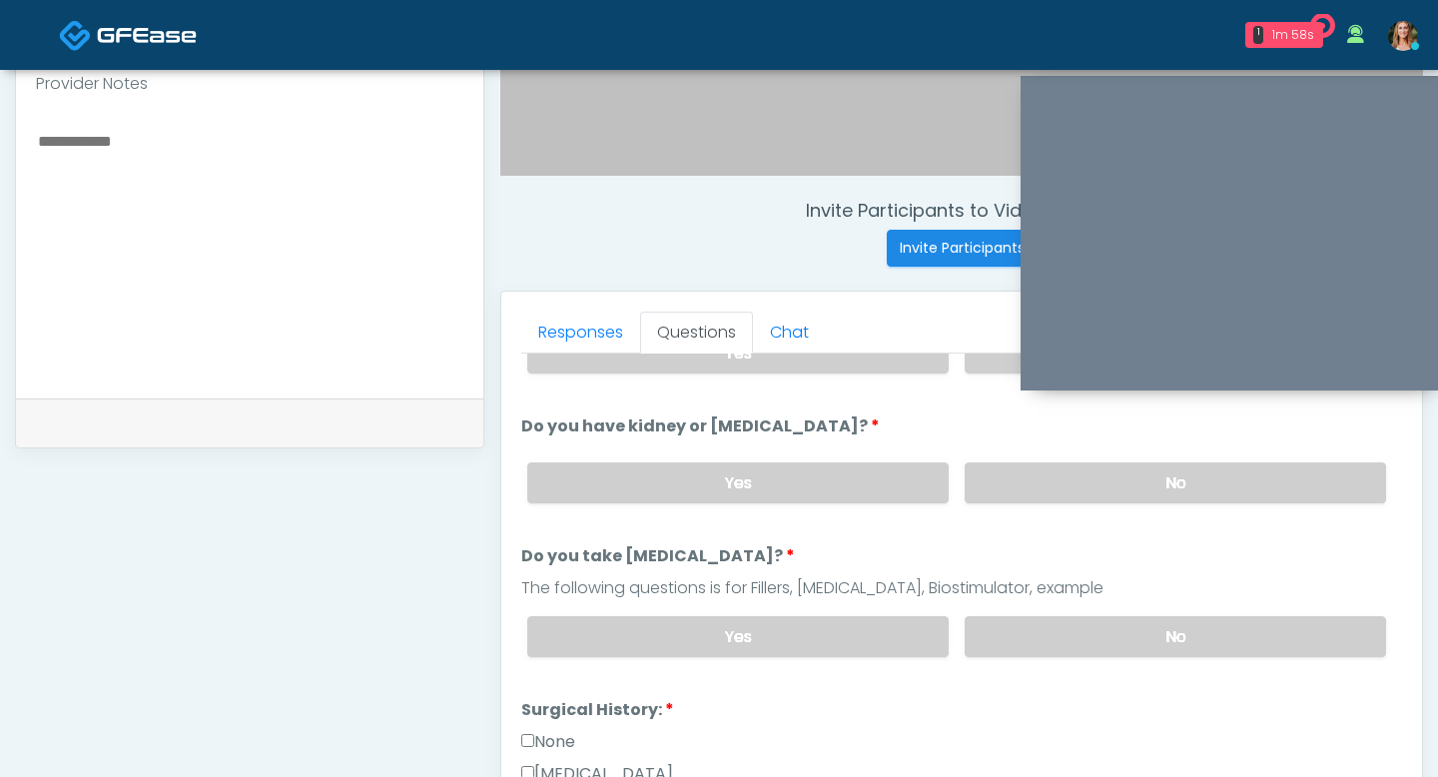
scroll to position [245, 0]
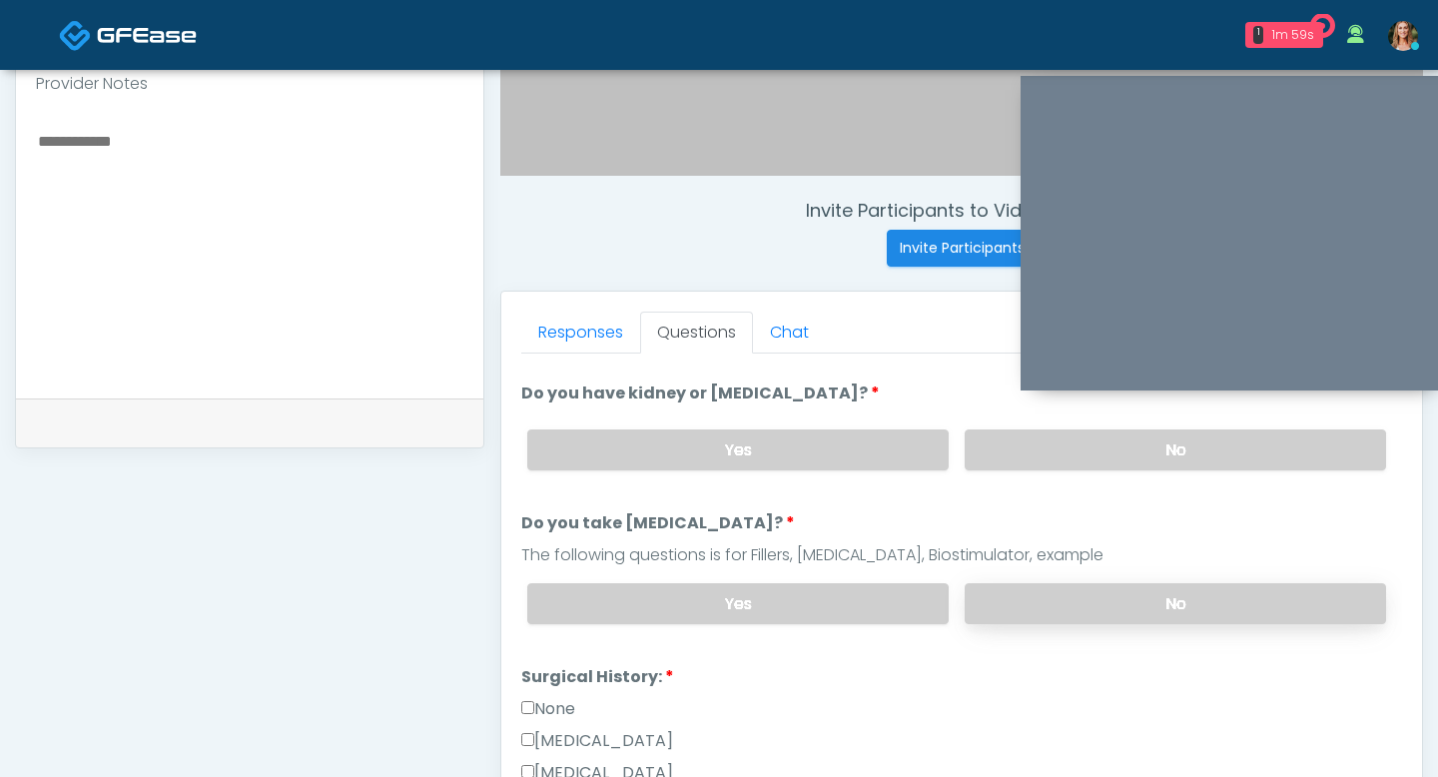
click at [1055, 589] on label "No" at bounding box center [1175, 603] width 421 height 41
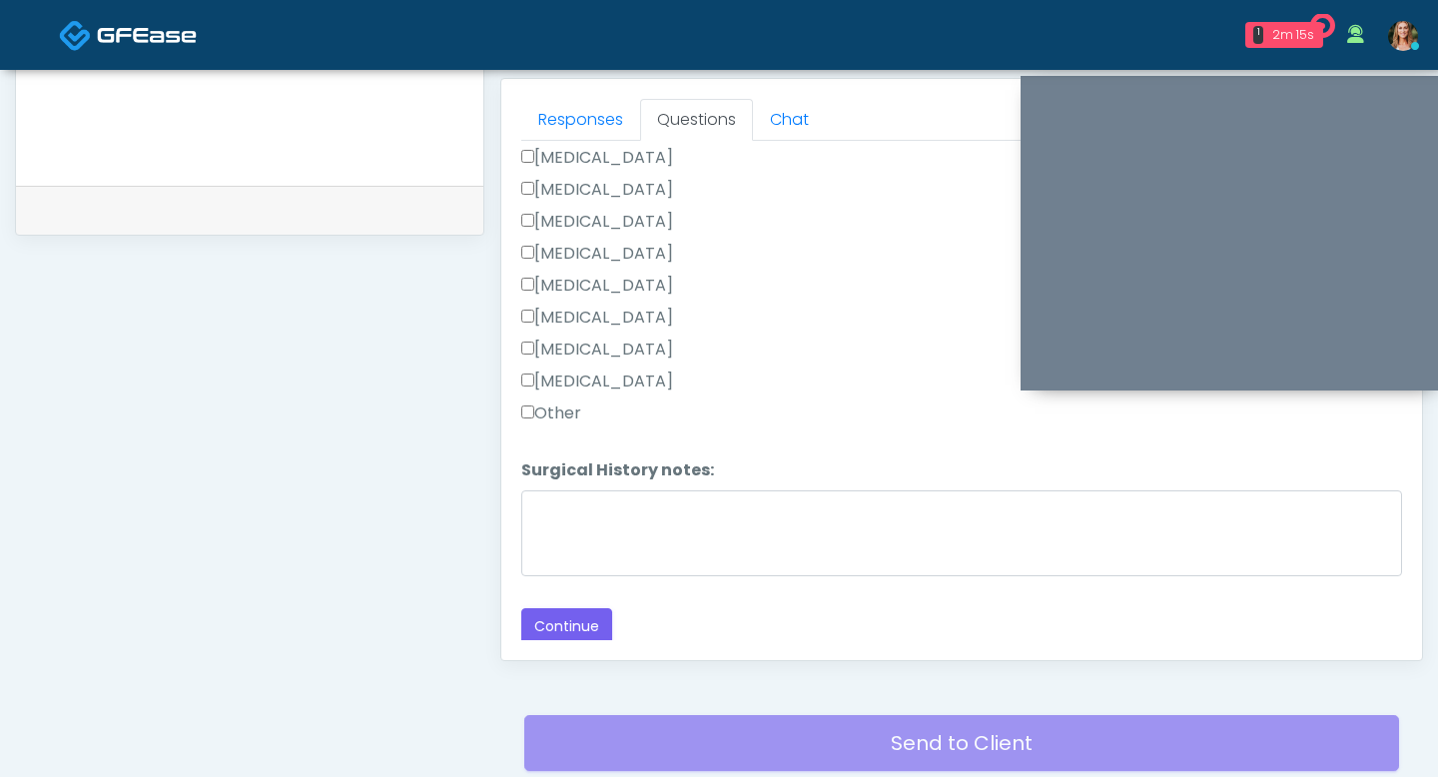
scroll to position [886, 0]
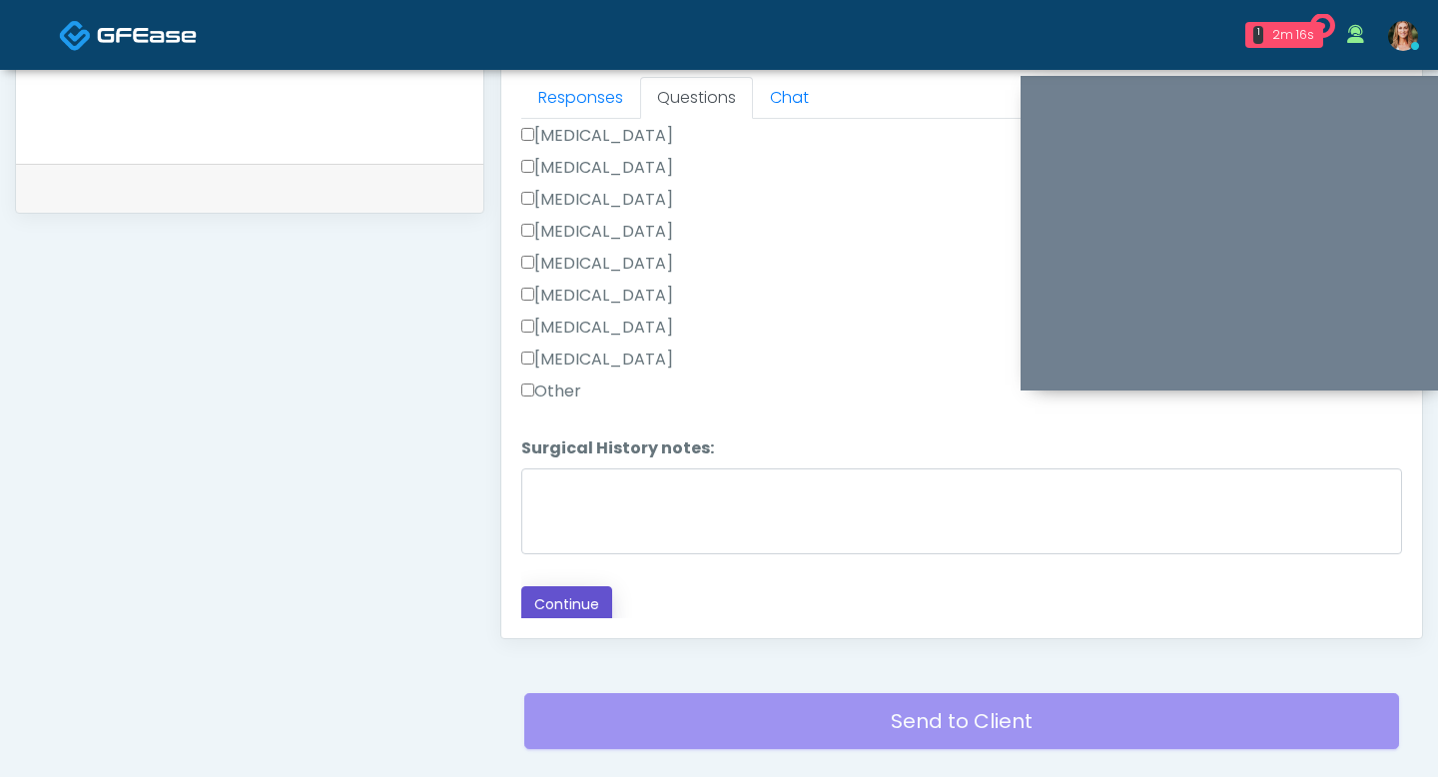
click at [562, 593] on button "Continue" at bounding box center [566, 604] width 91 height 37
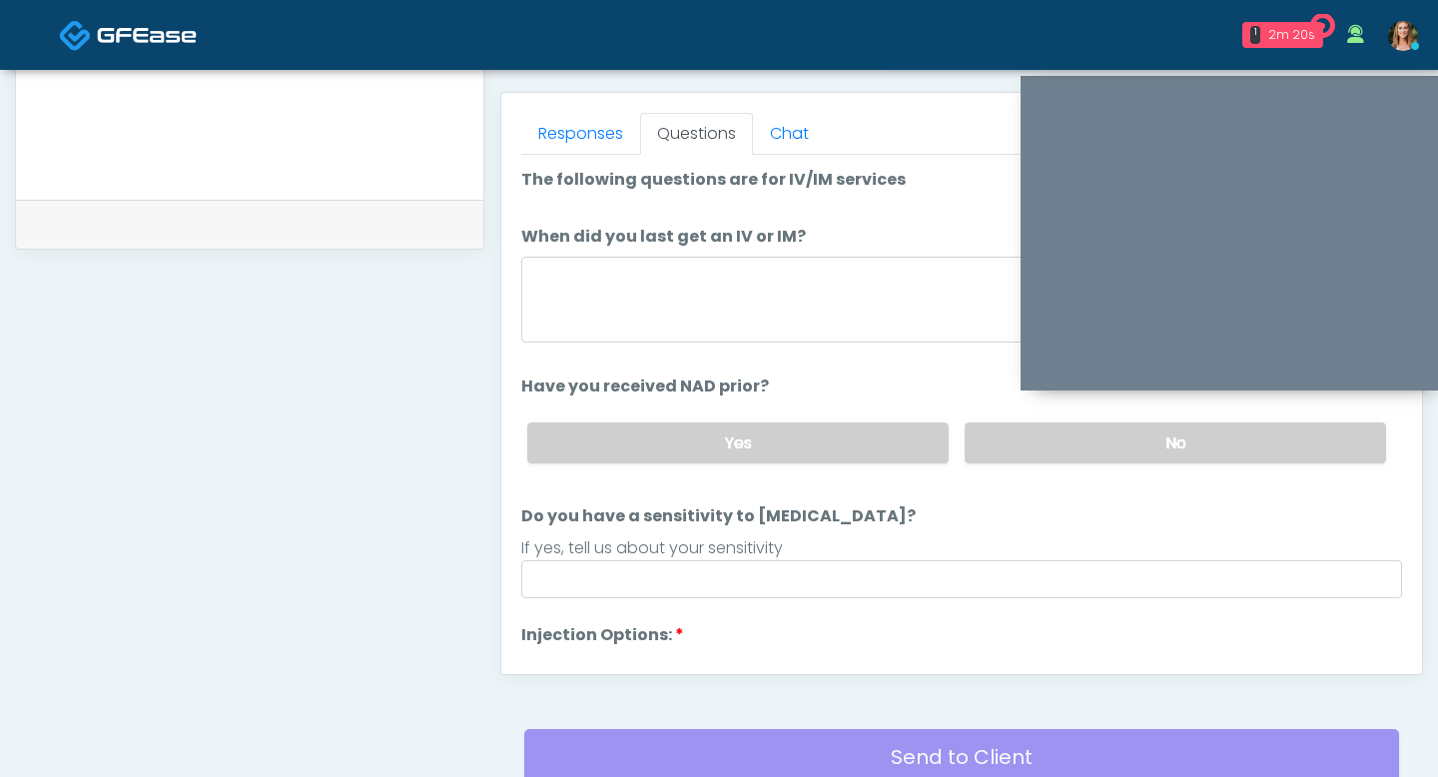
scroll to position [844, 0]
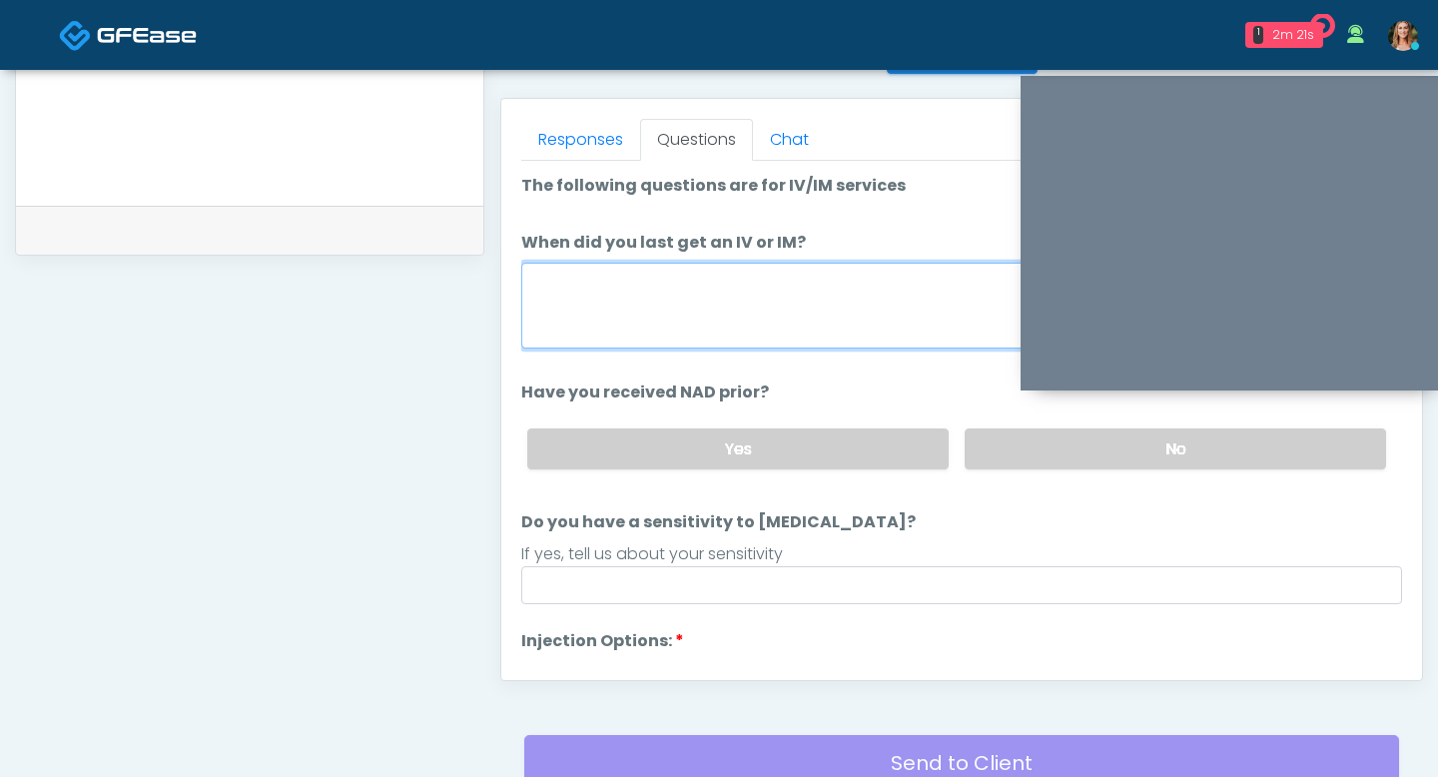
click at [678, 318] on textarea "When did you last get an IV or IM?" at bounding box center [961, 306] width 881 height 86
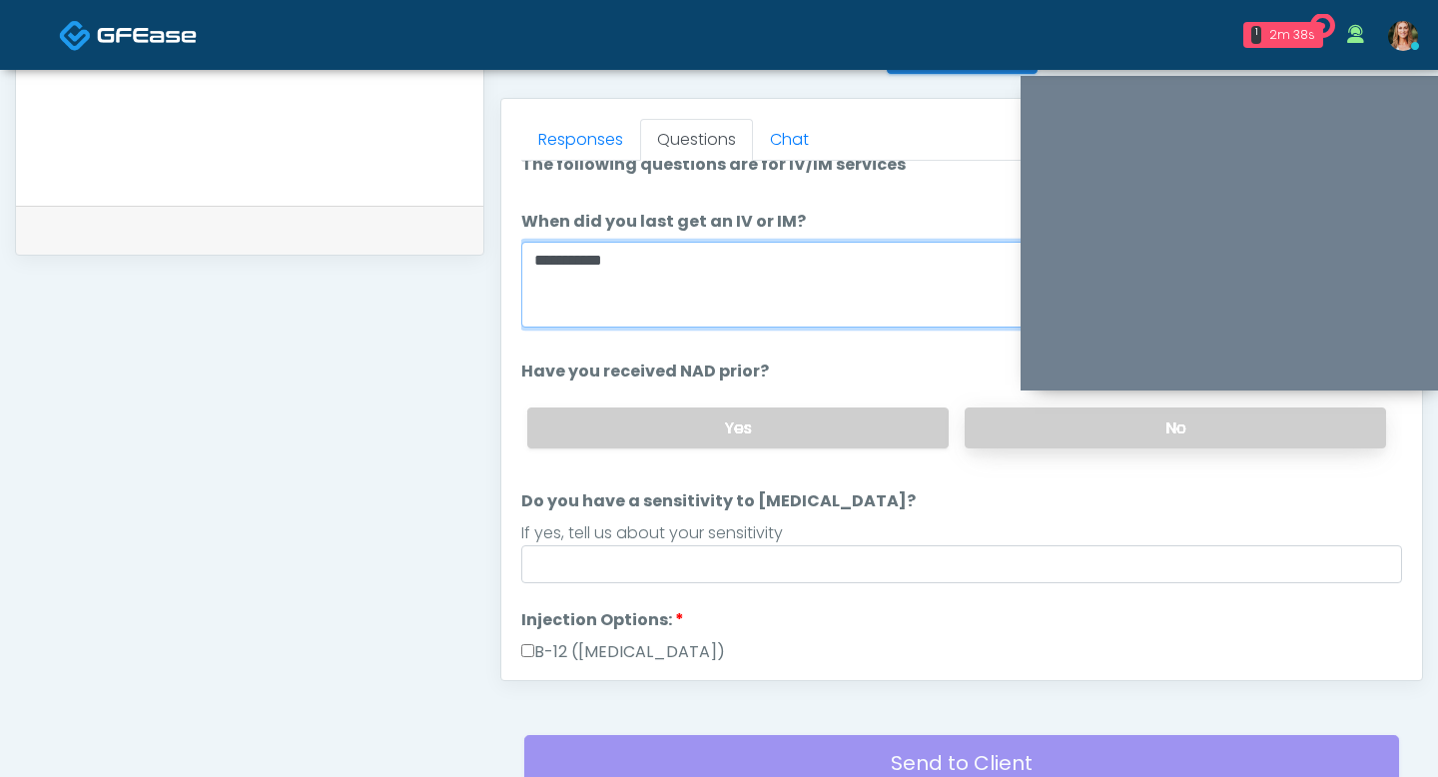
type textarea "**********"
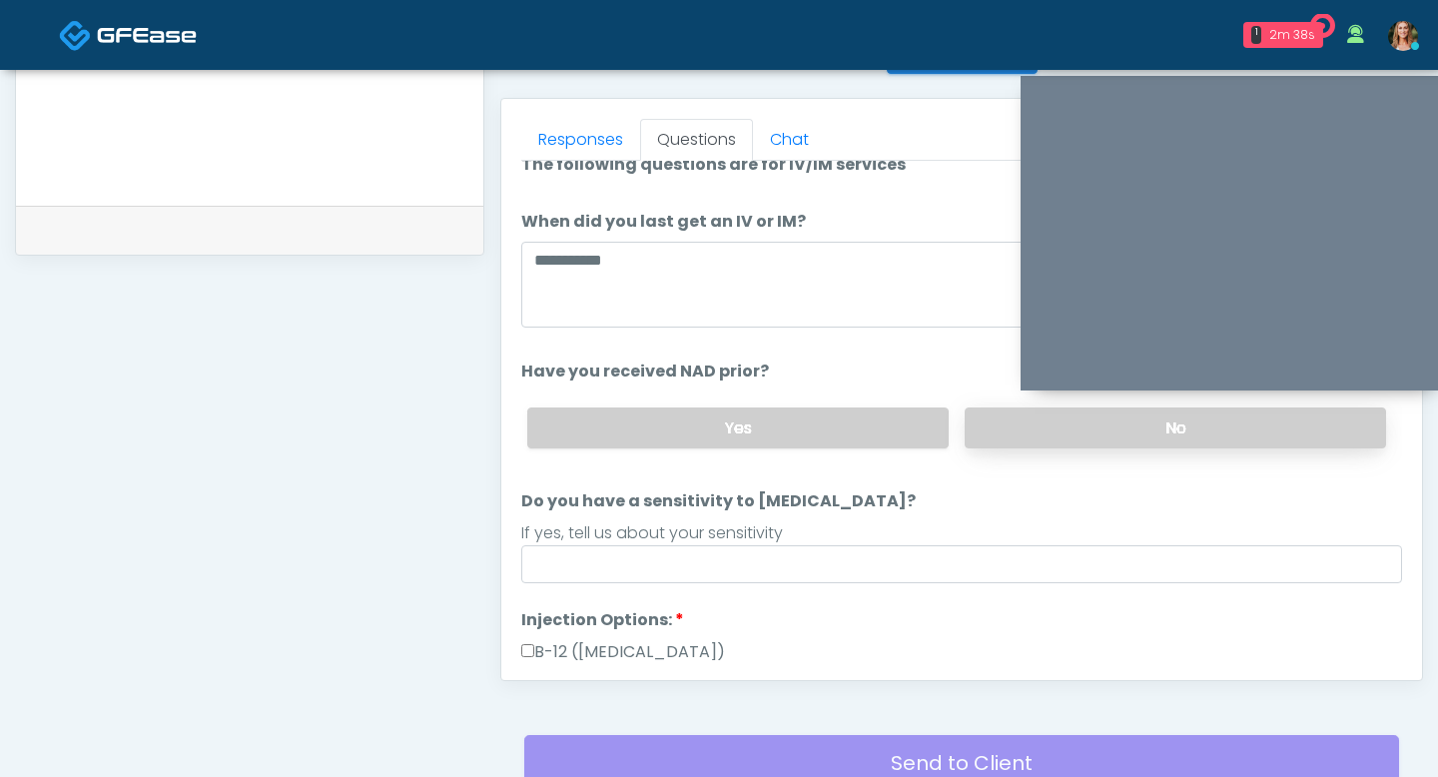
click at [1001, 435] on label "No" at bounding box center [1175, 427] width 421 height 41
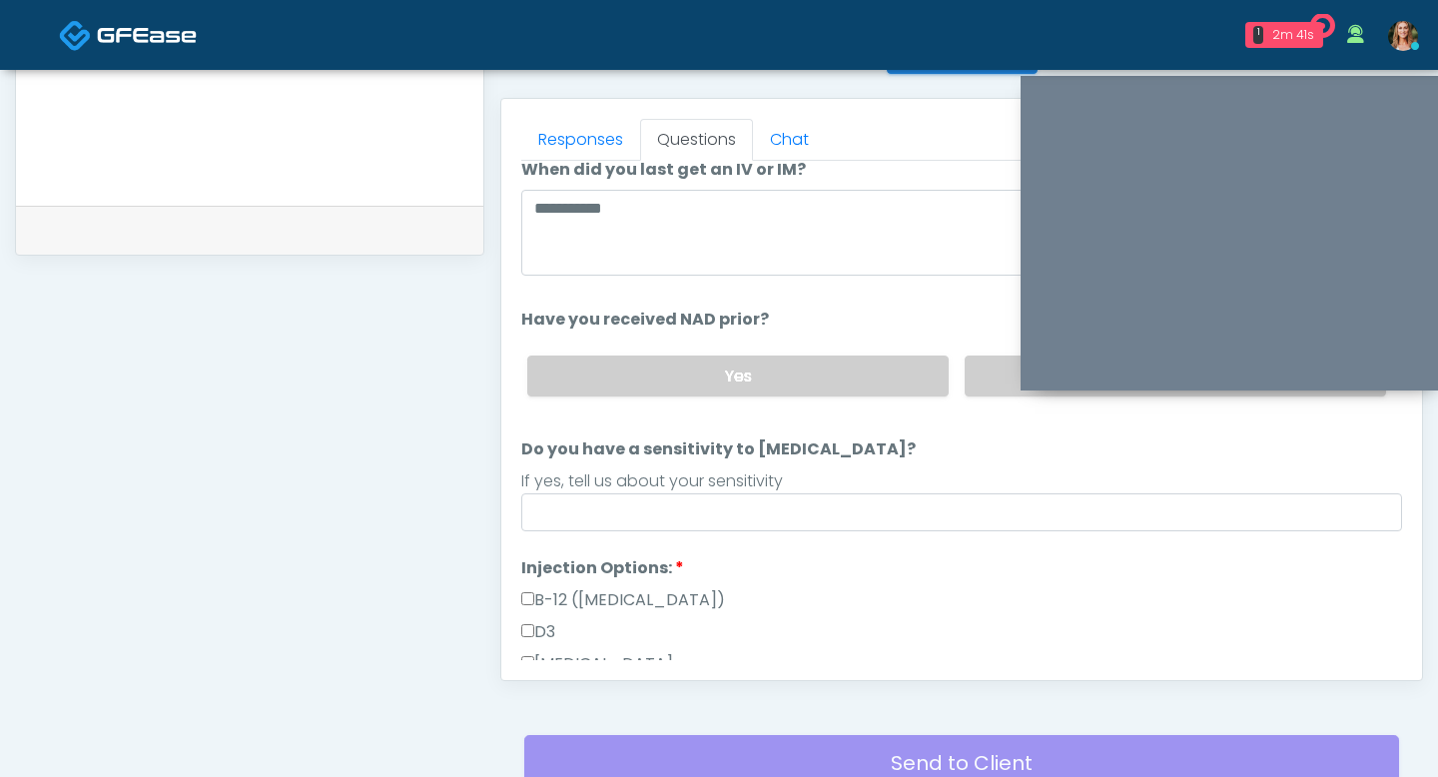
scroll to position [79, 0]
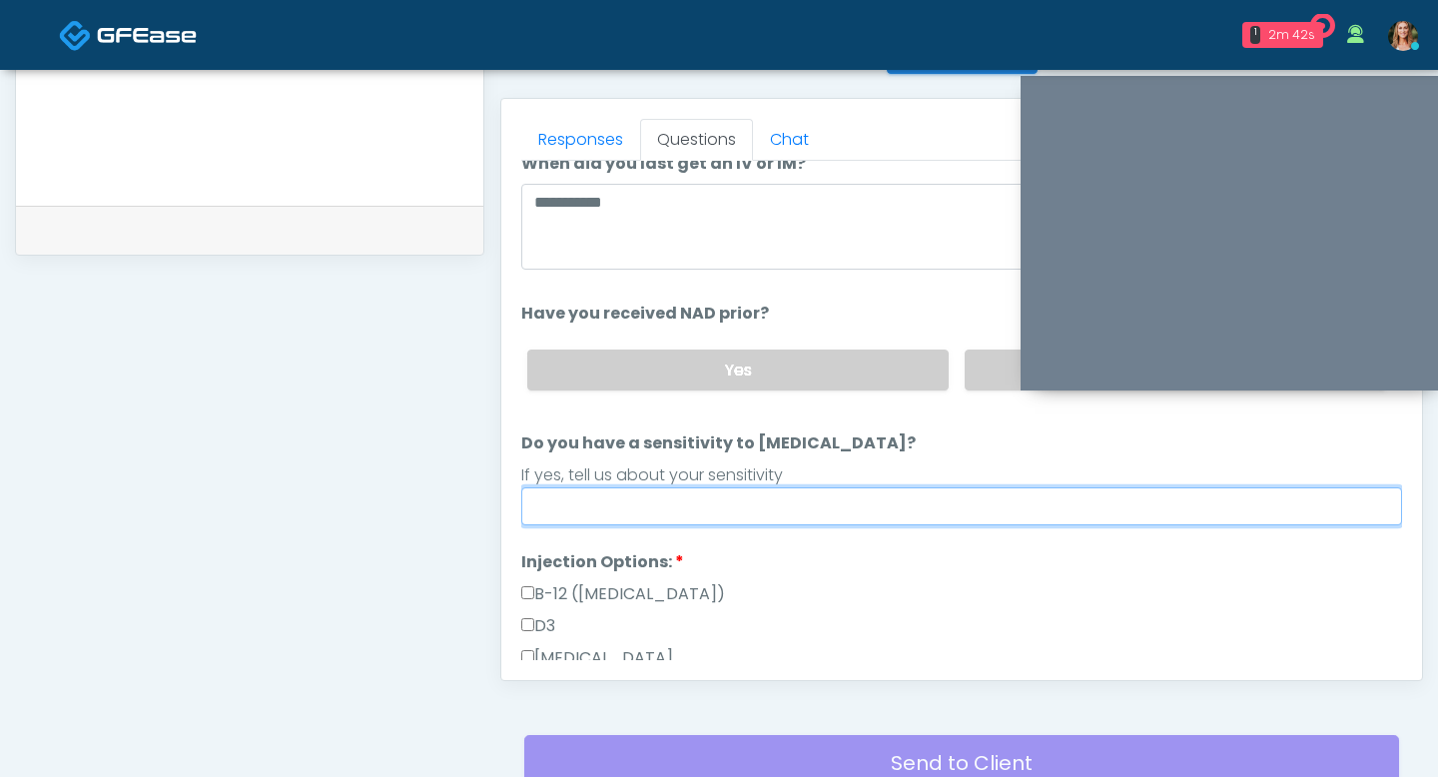
click at [835, 517] on input "Do you have a sensitivity to Niacin?" at bounding box center [961, 506] width 881 height 38
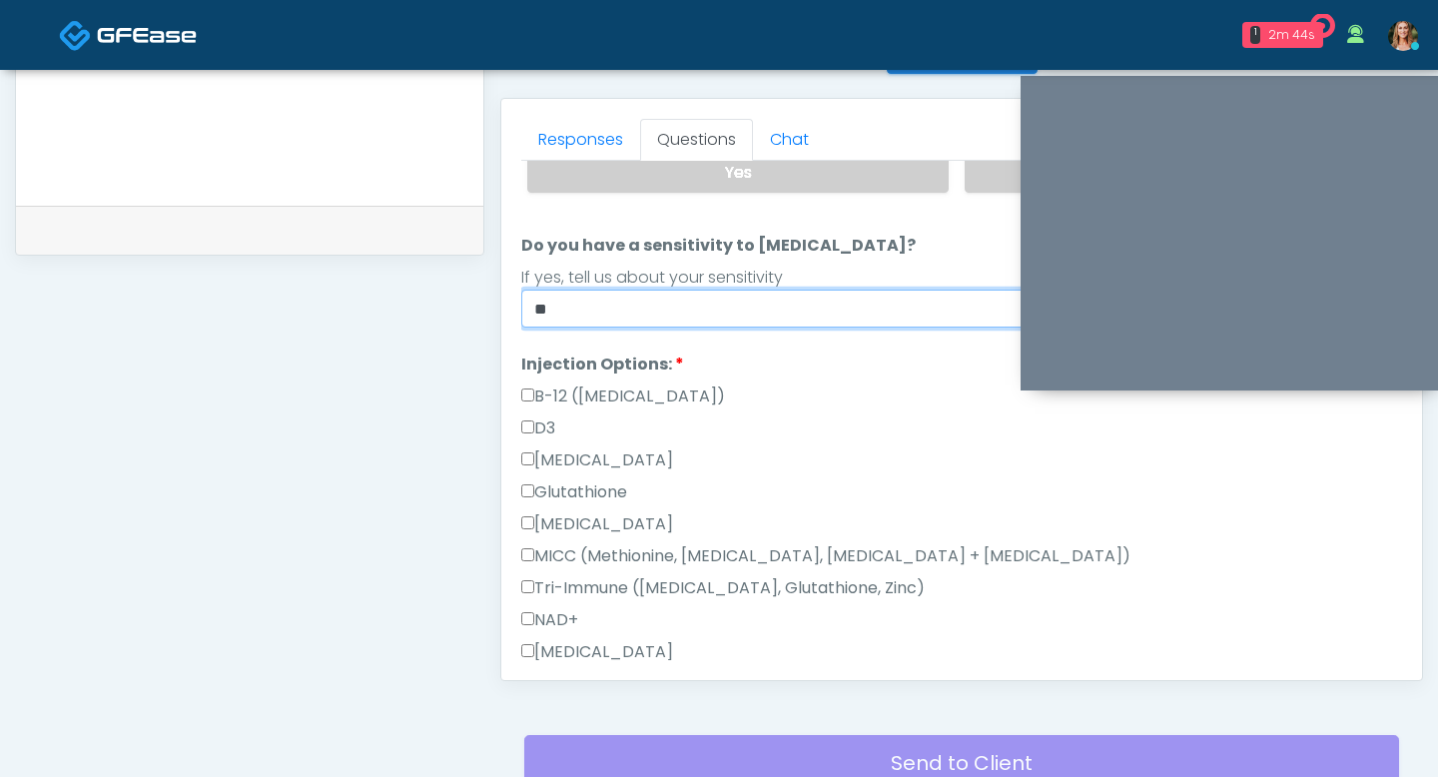
scroll to position [283, 0]
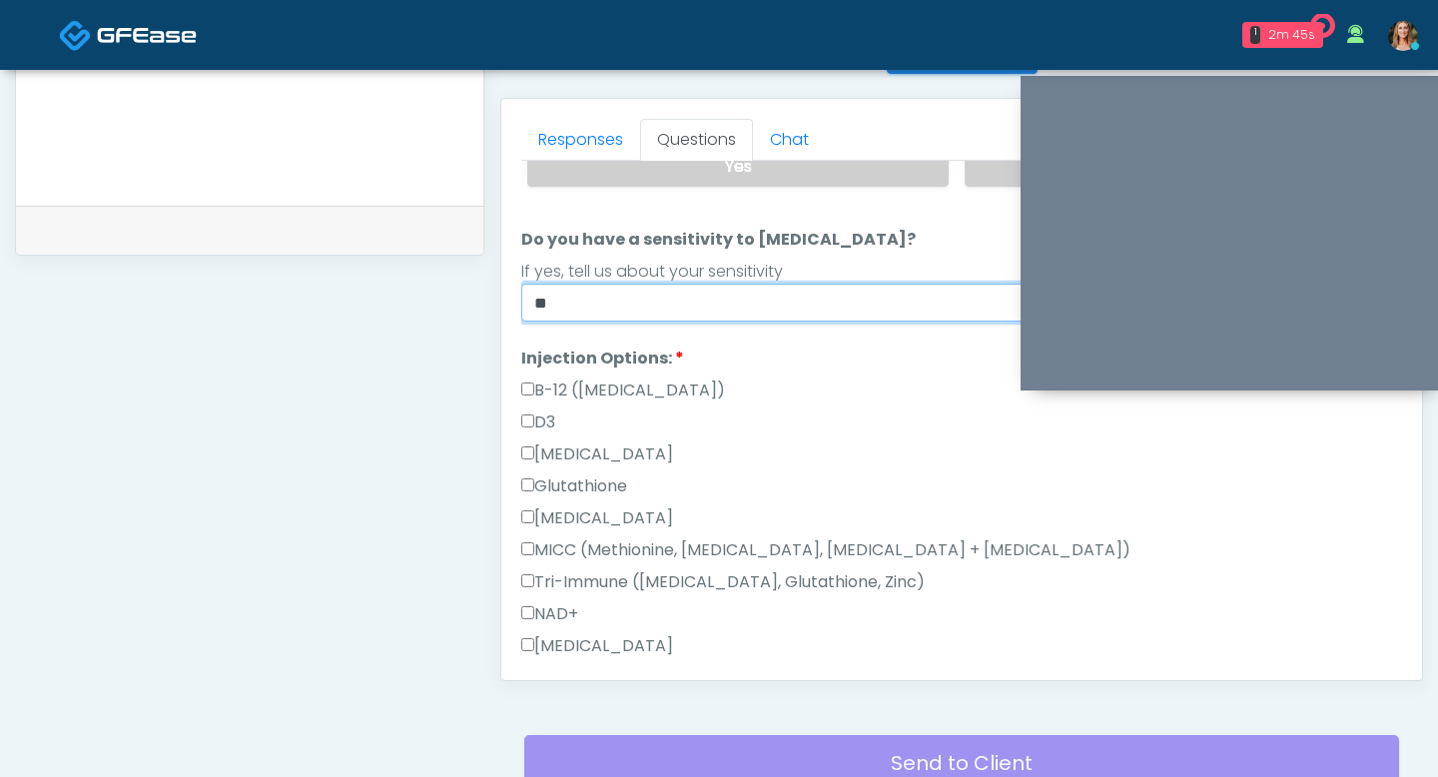
type input "**"
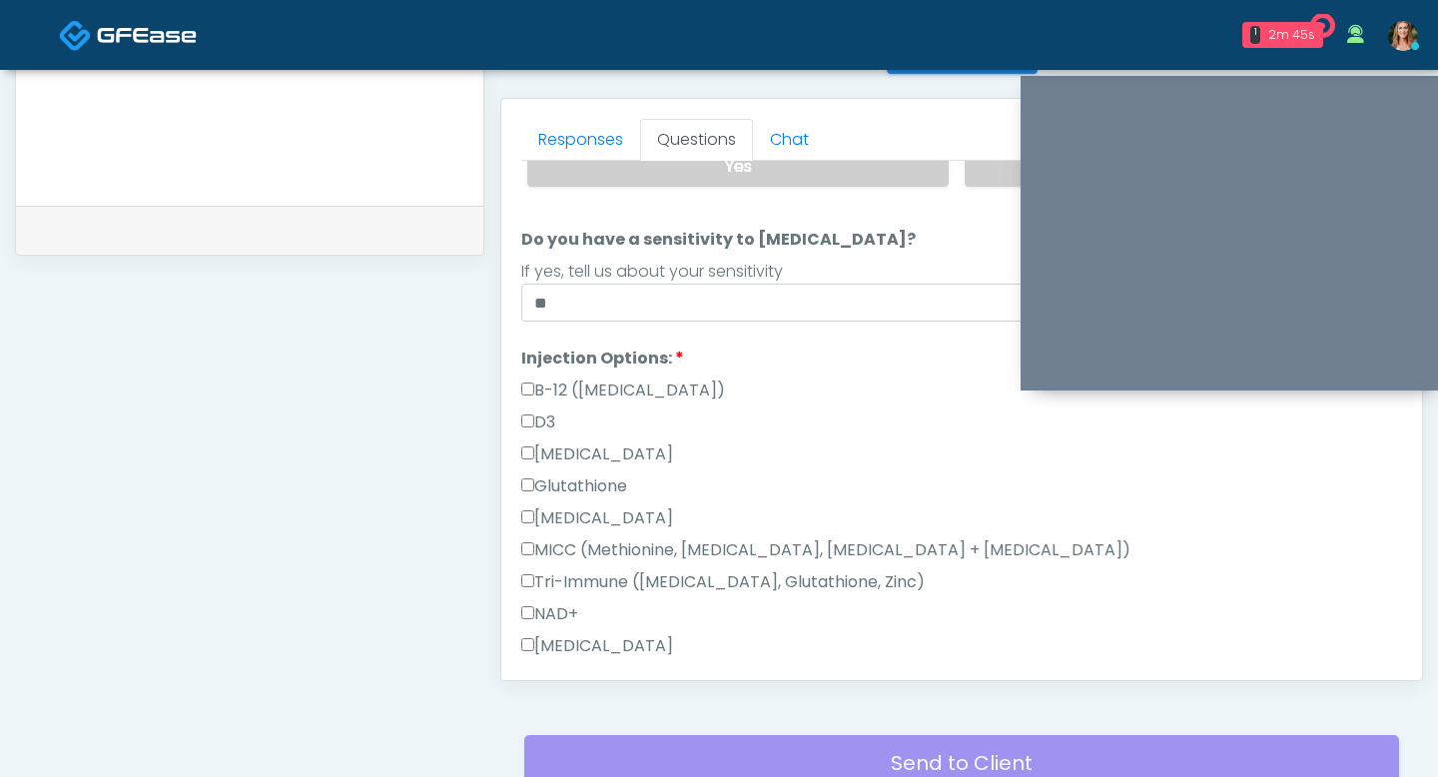
click at [708, 353] on li "Injection Options: Injection Options: B-12 (Methylcobalamin) D3 L-Lysine Glutat…" at bounding box center [961, 539] width 881 height 384
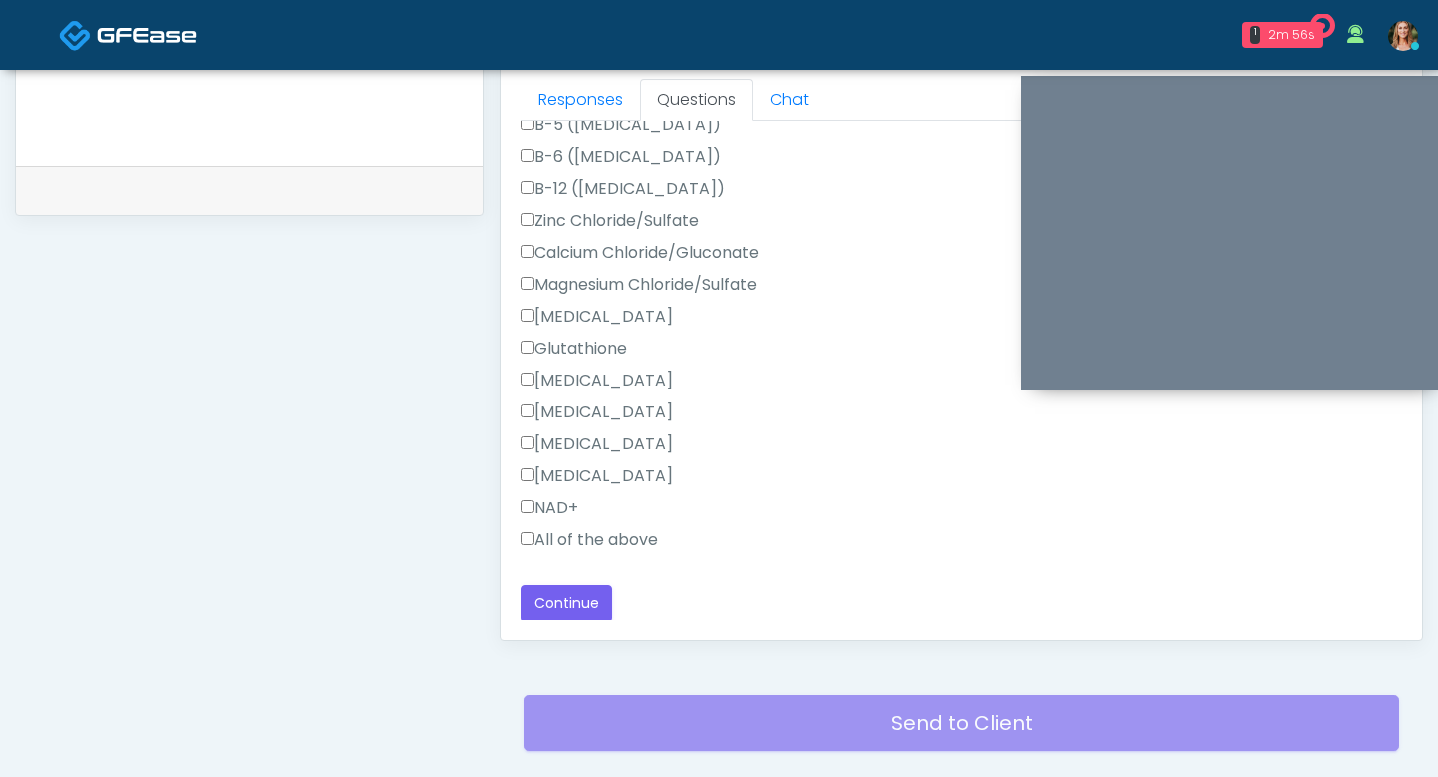
scroll to position [905, 0]
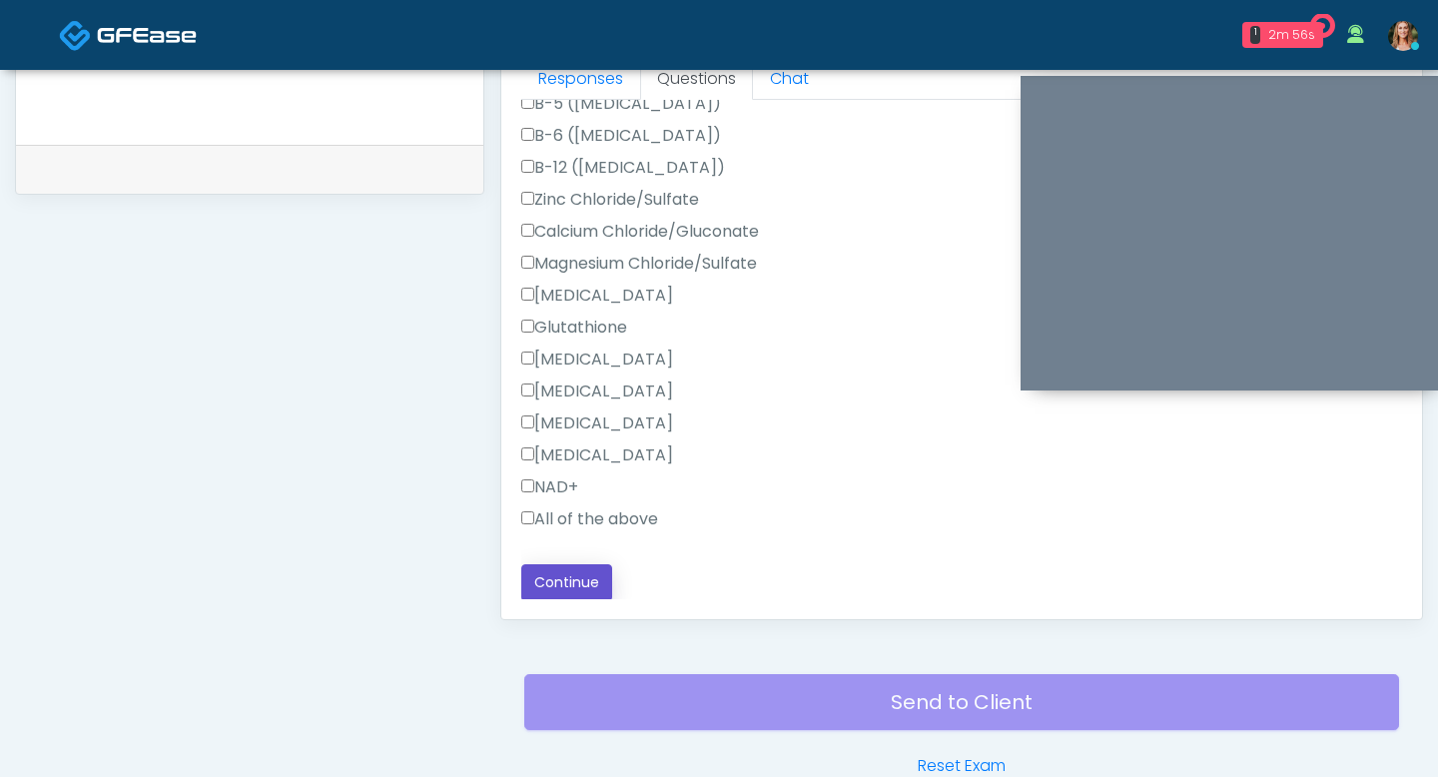
click at [566, 575] on button "Continue" at bounding box center [566, 582] width 91 height 37
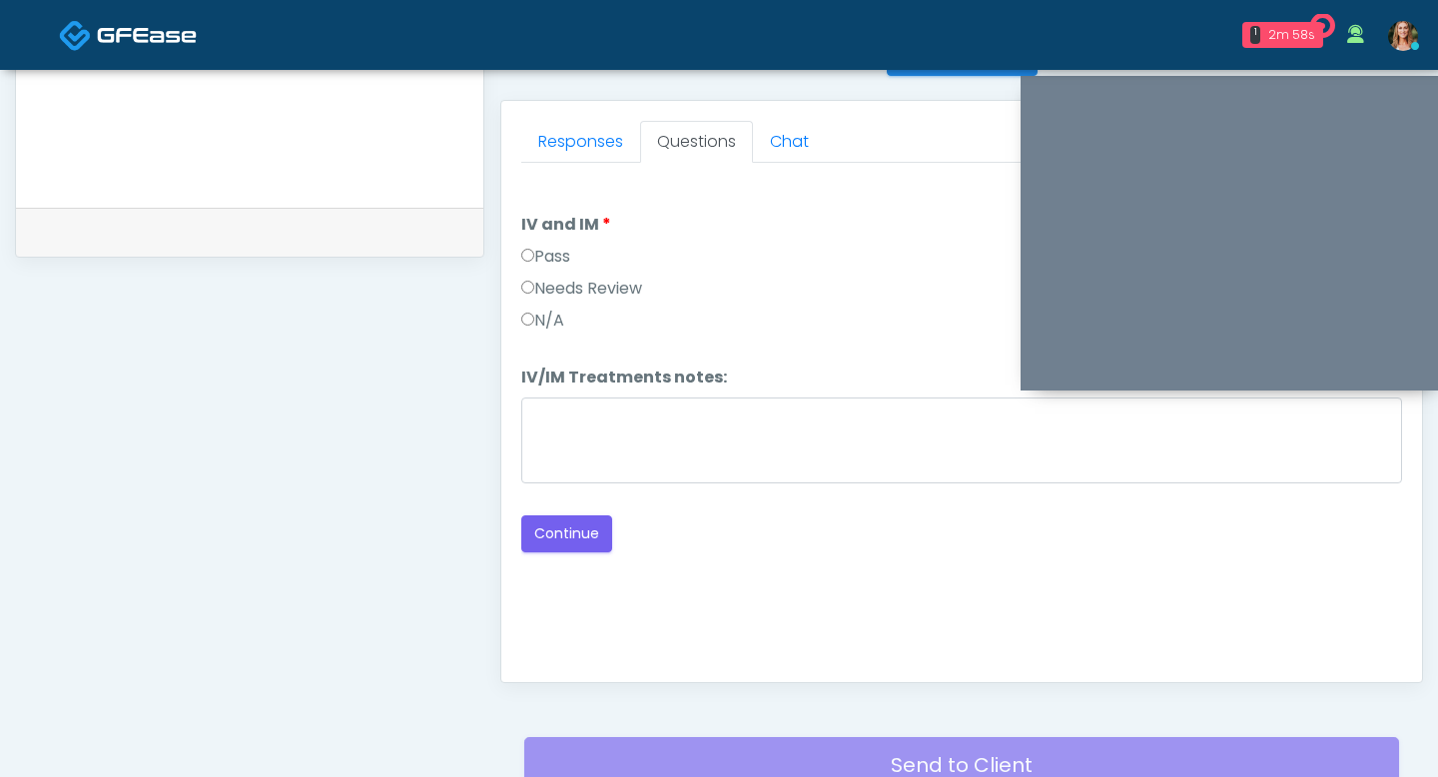
scroll to position [817, 0]
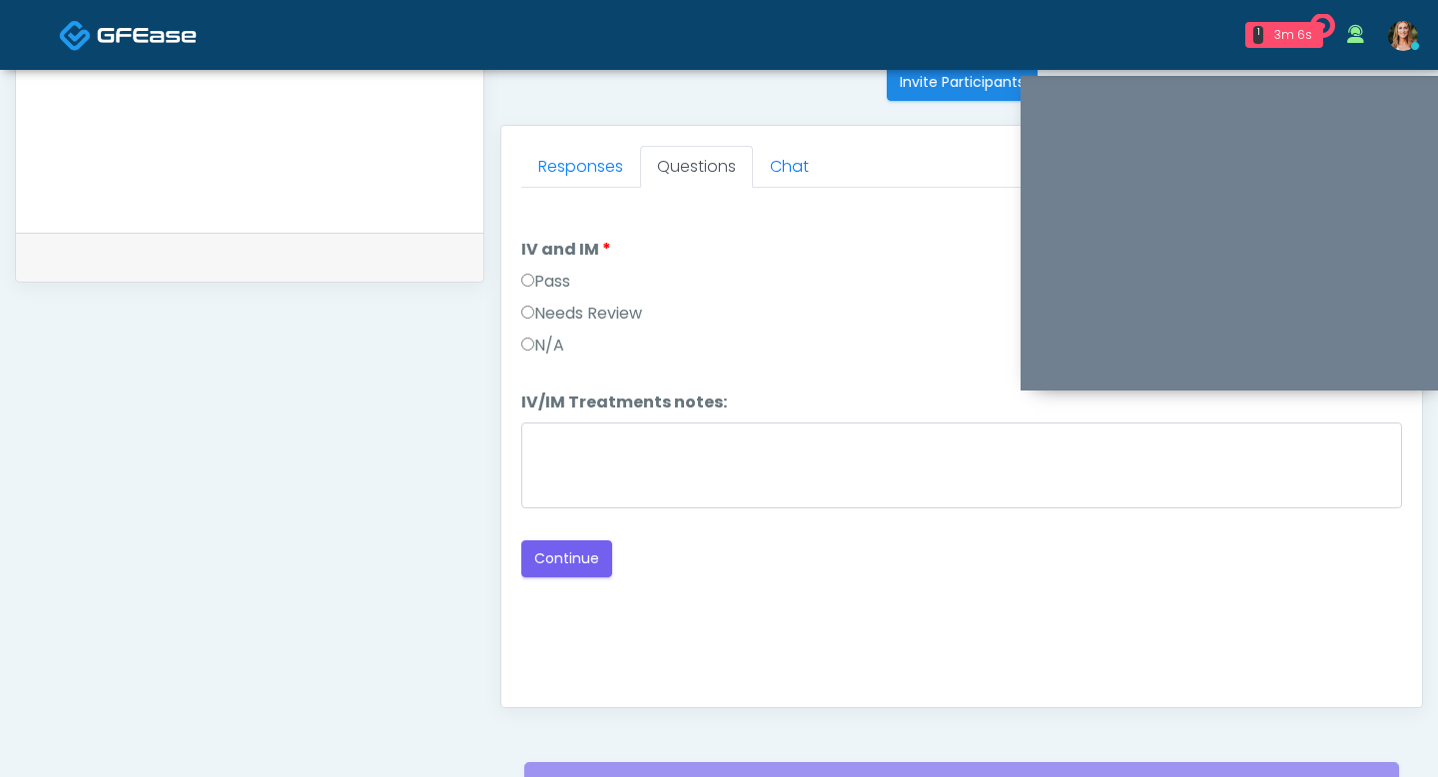
click at [532, 290] on label "Pass" at bounding box center [545, 282] width 49 height 24
click at [575, 579] on div "Good Faith Exam Script Good Faith Exam Script INTRODUCTION Hello, my name is un…" at bounding box center [961, 437] width 881 height 499
click at [589, 556] on button "Continue" at bounding box center [566, 558] width 91 height 37
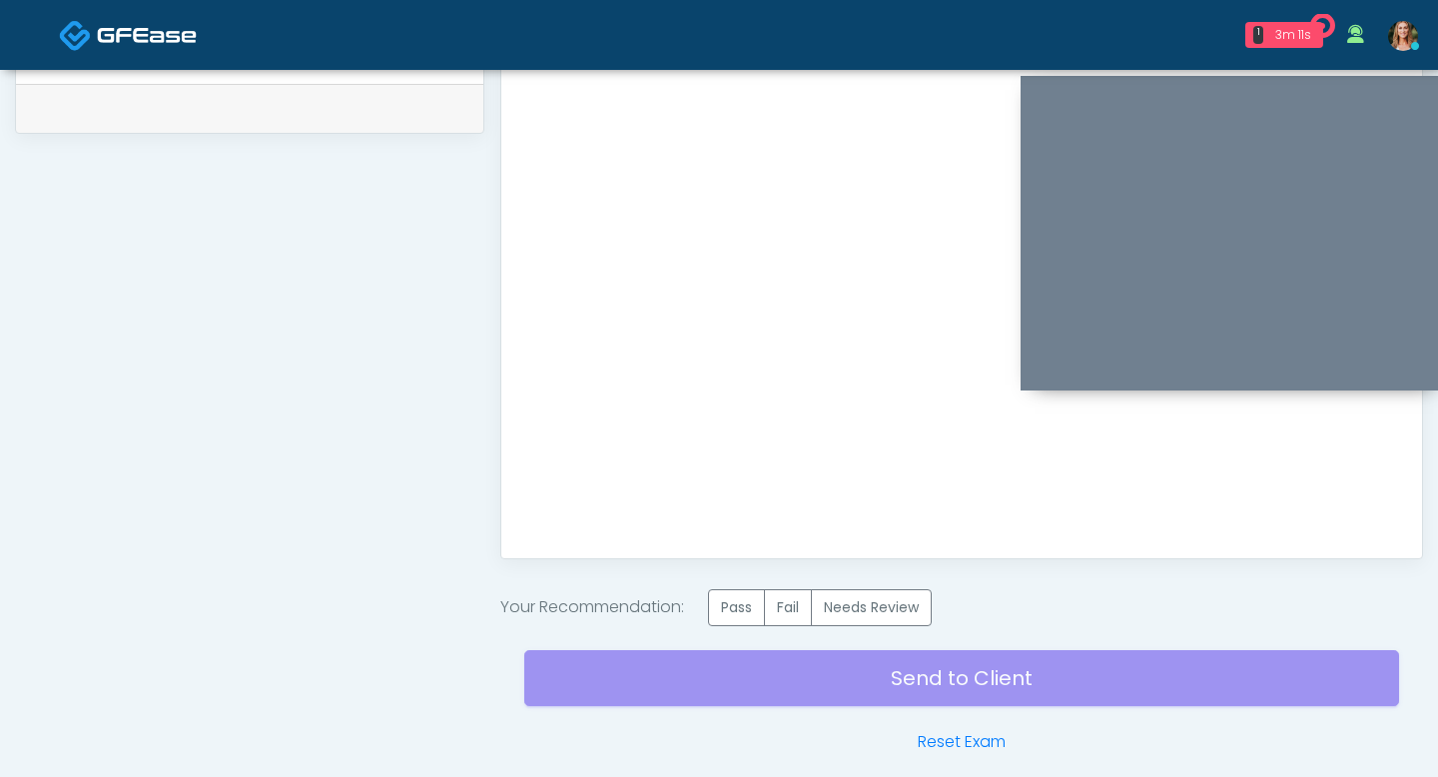
scroll to position [1033, 0]
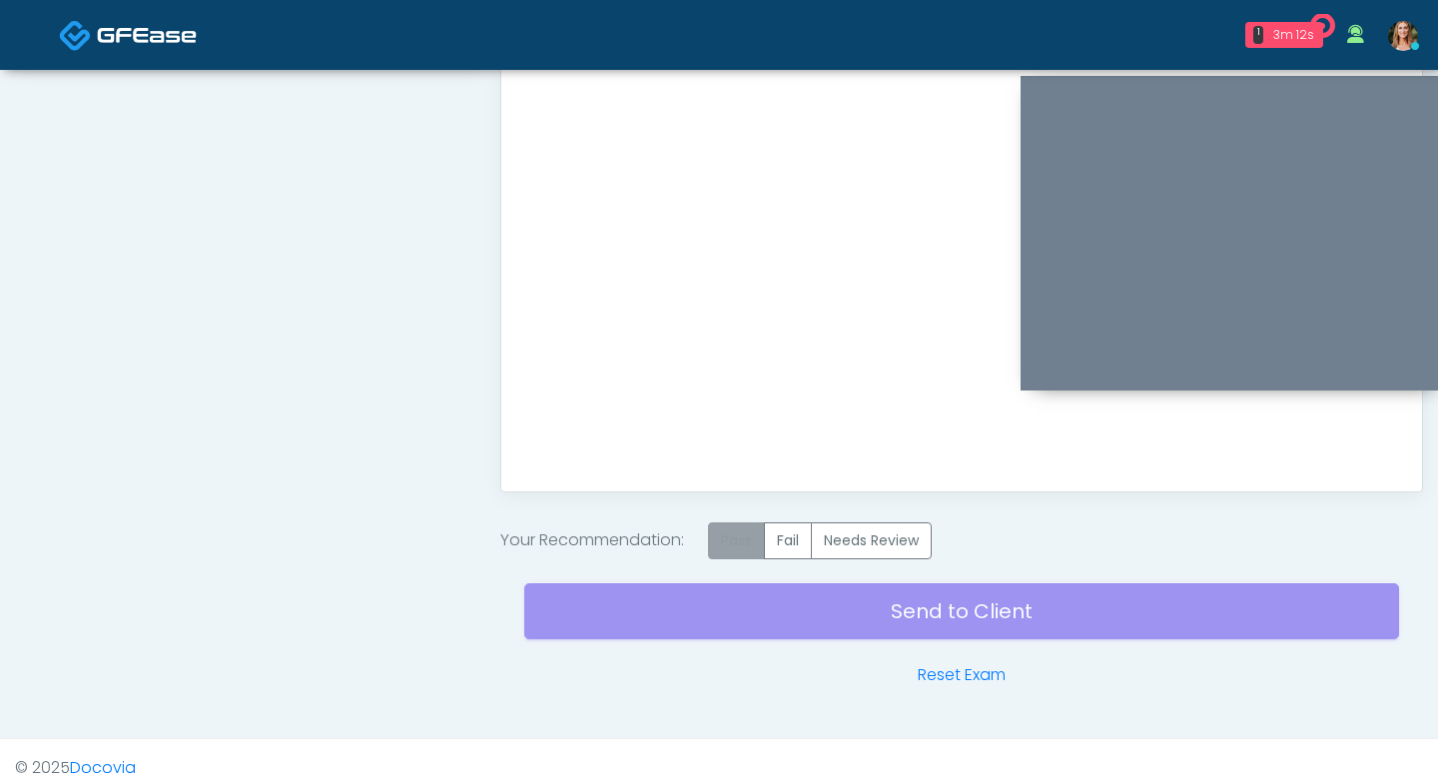
click at [740, 526] on label "Pass" at bounding box center [736, 540] width 57 height 37
click at [738, 585] on div "Send to Client Reset Exam" at bounding box center [961, 623] width 875 height 128
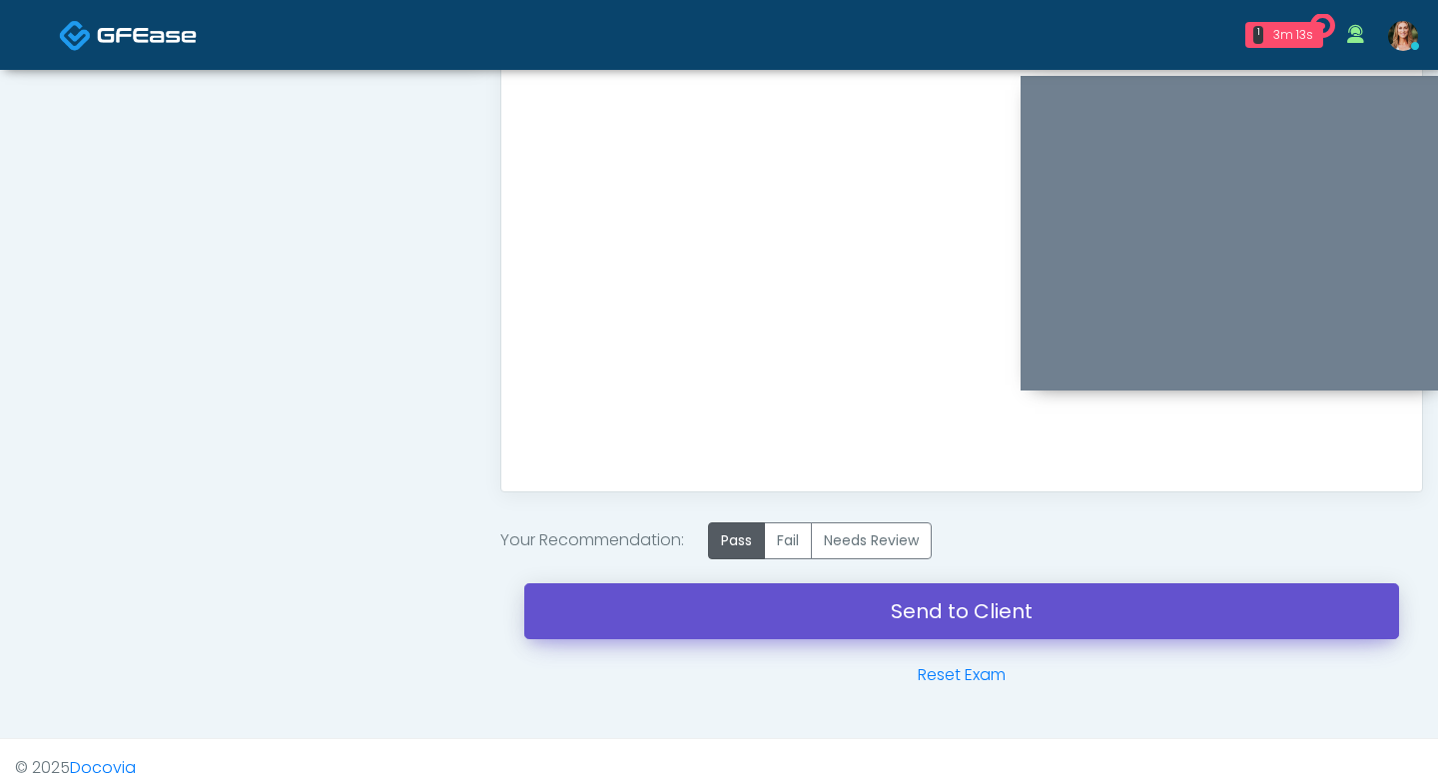
click at [737, 608] on link "Send to Client" at bounding box center [961, 611] width 875 height 56
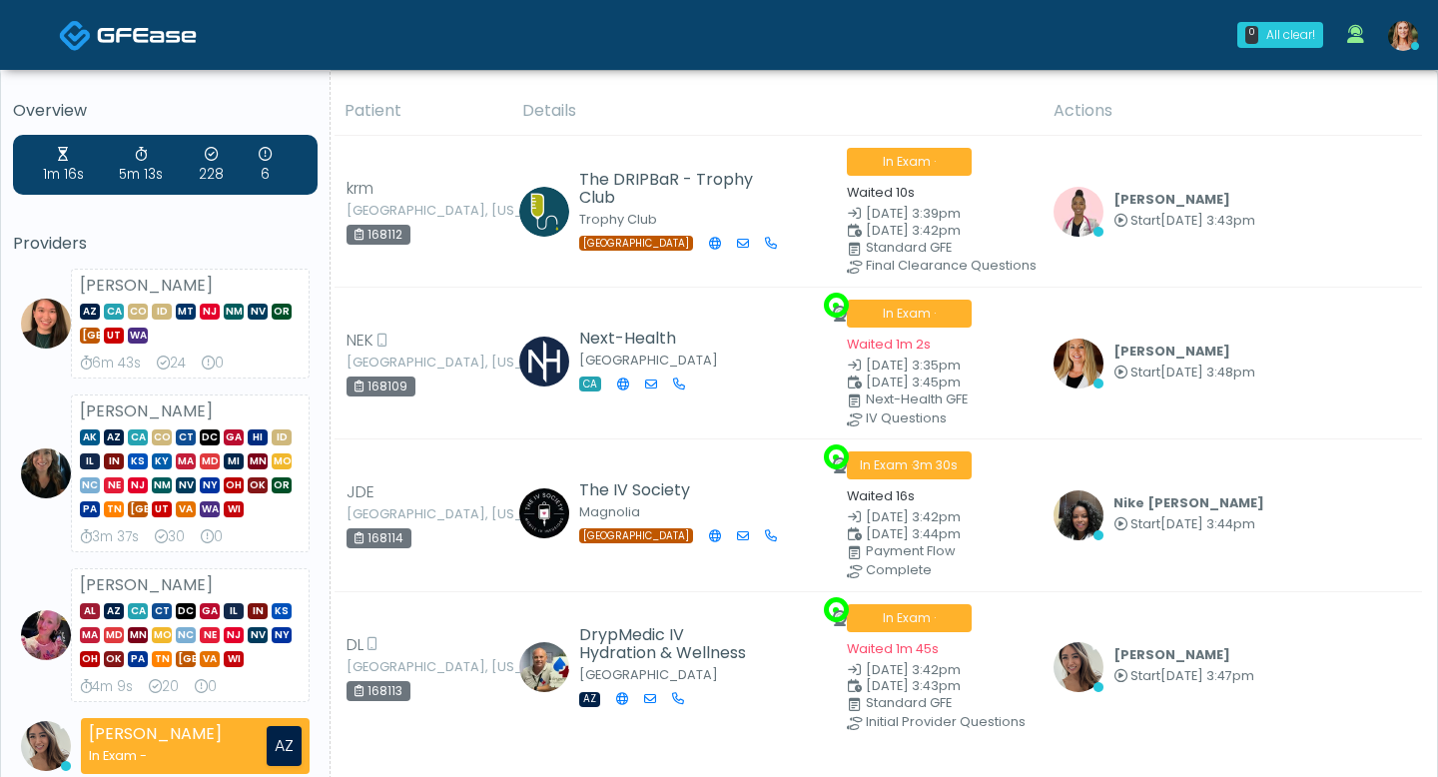
scroll to position [227, 0]
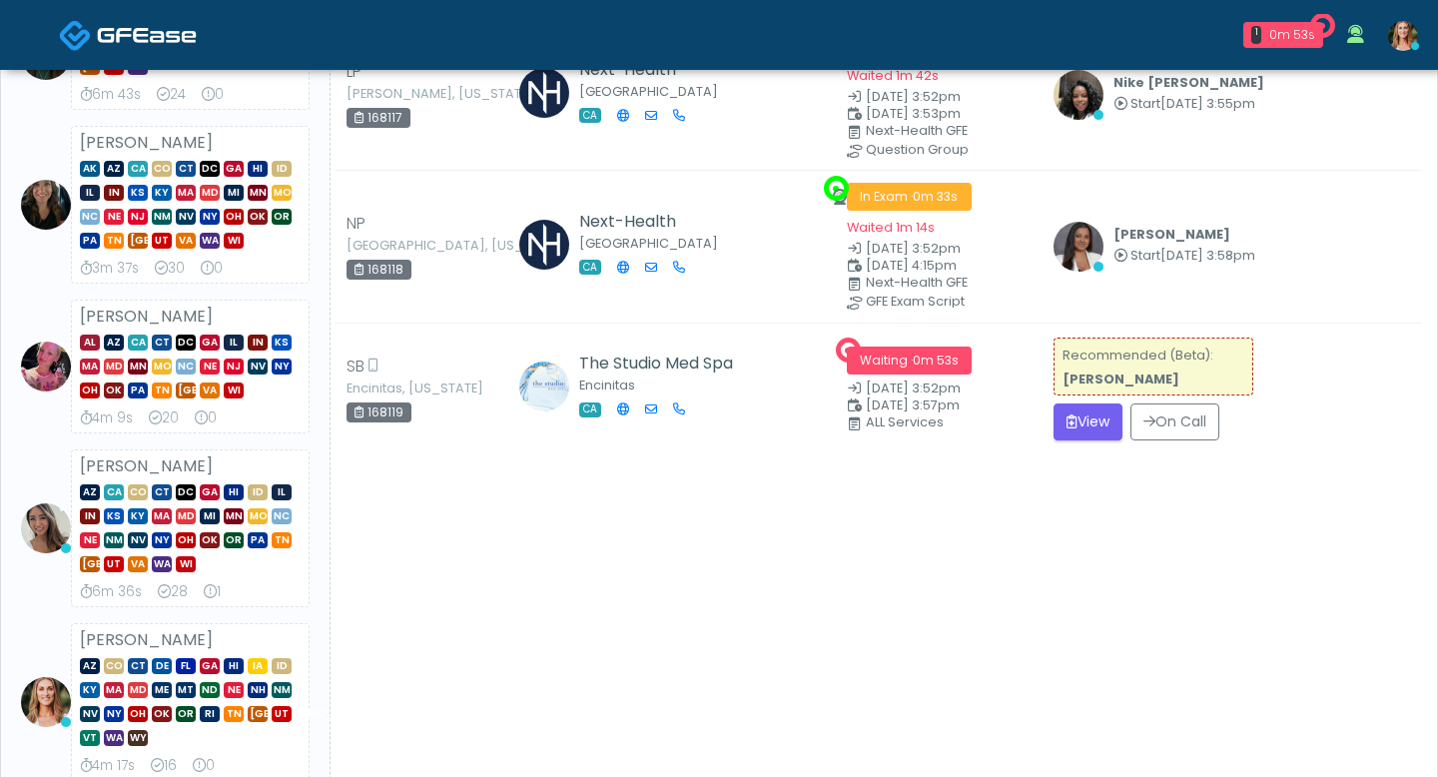
scroll to position [274, 0]
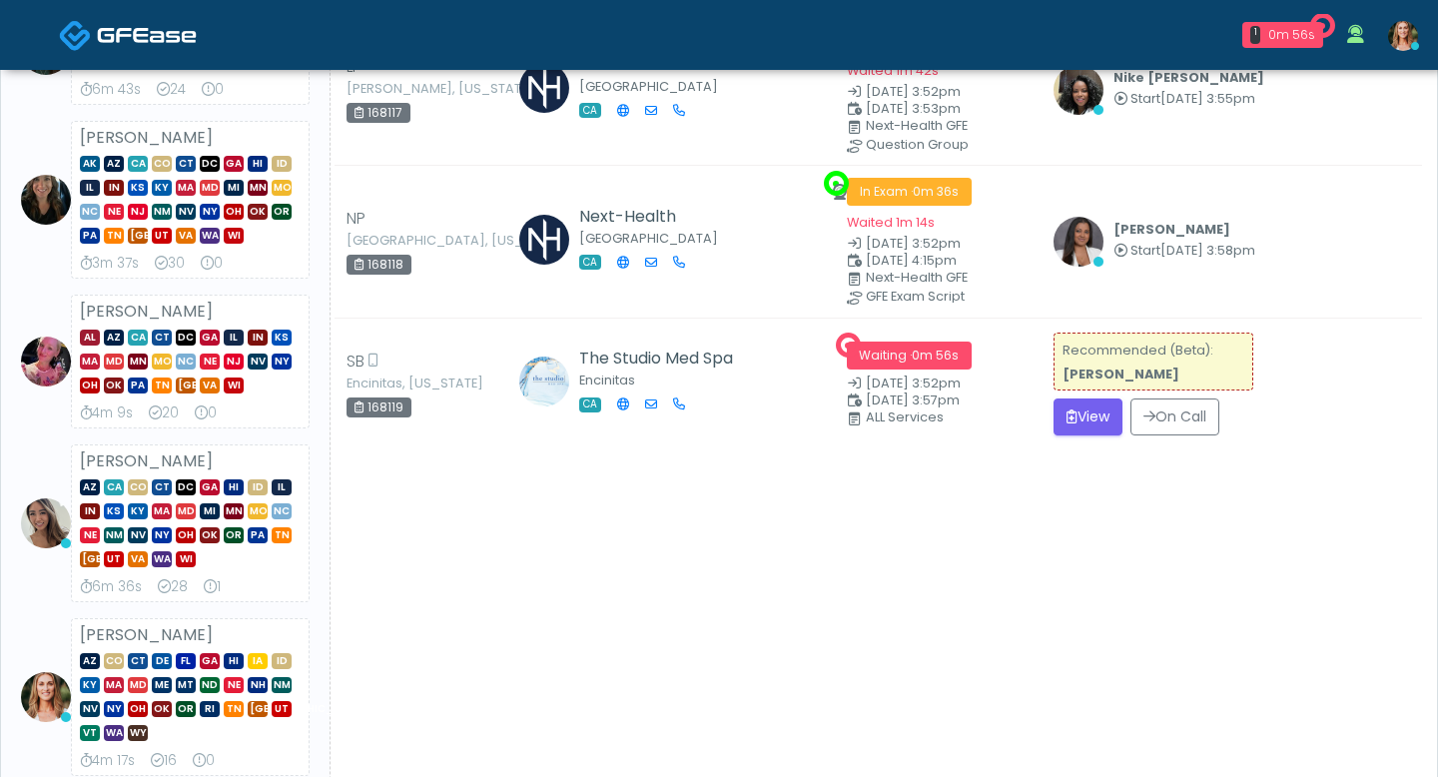
click at [1403, 46] on img at bounding box center [1403, 36] width 30 height 30
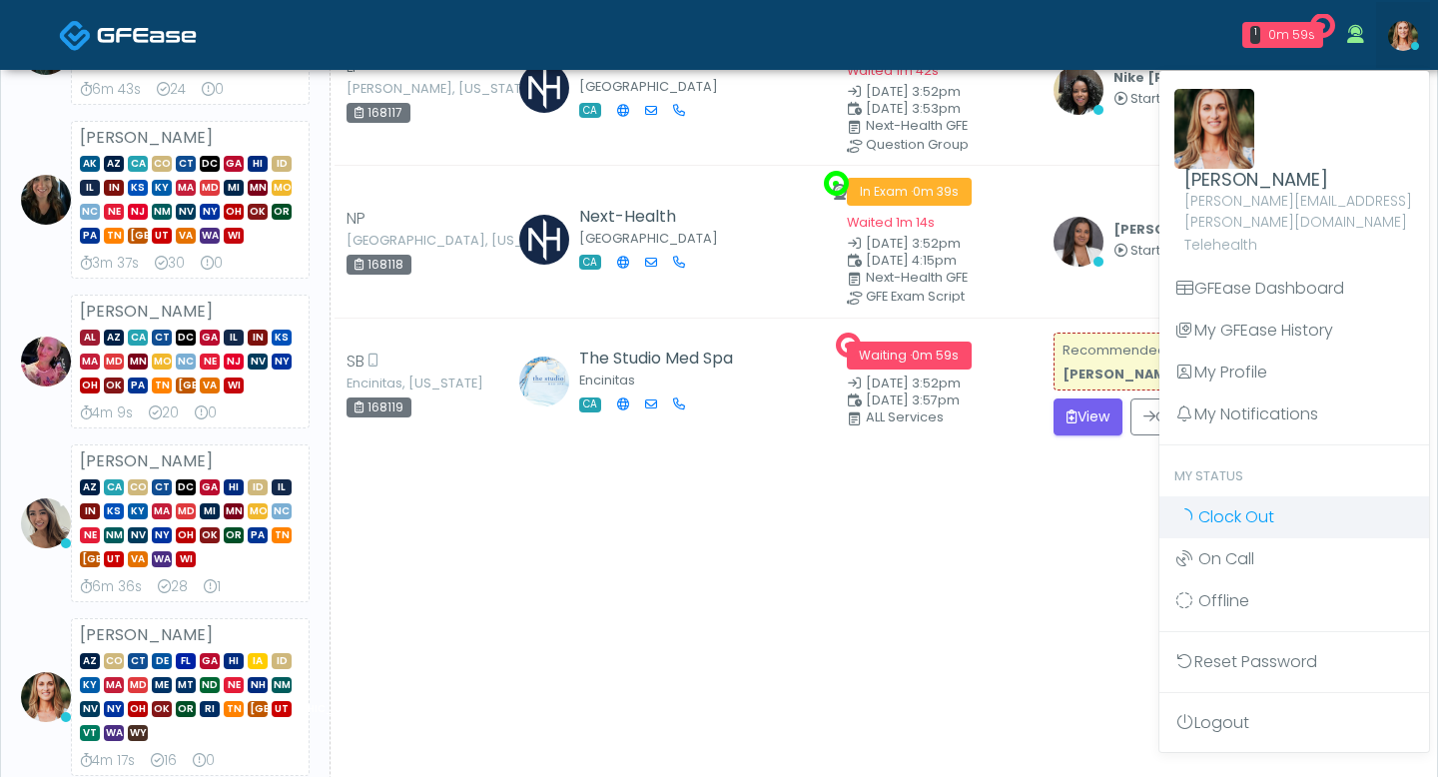
click at [1218, 505] on span "Clock Out" at bounding box center [1236, 516] width 76 height 23
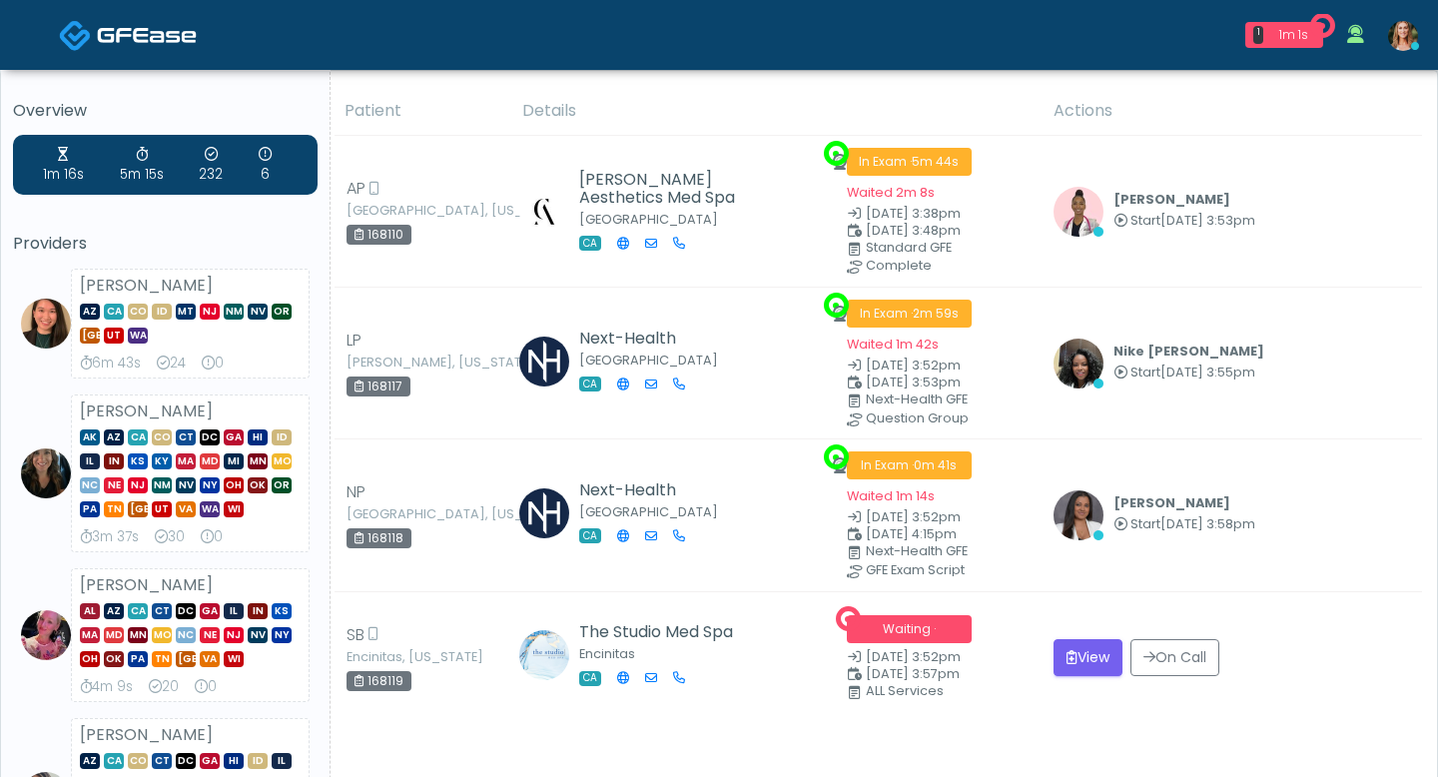
click at [1401, 36] on img at bounding box center [1403, 36] width 30 height 30
